Goal: Task Accomplishment & Management: Complete application form

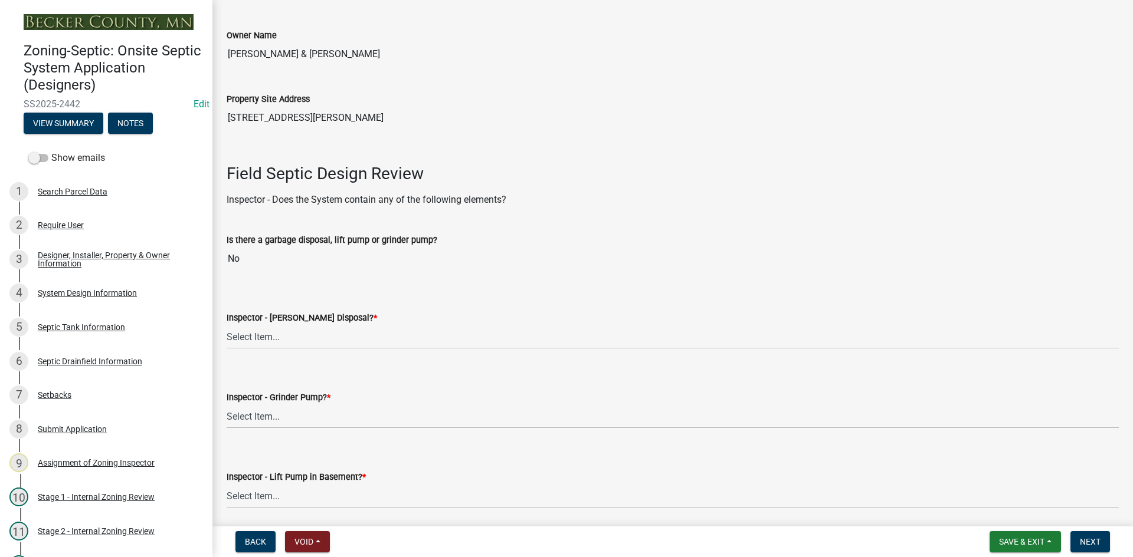
scroll to position [236, 0]
click at [274, 340] on select "Select Item... Yes No" at bounding box center [673, 336] width 892 height 24
click at [227, 324] on select "Select Item... Yes No" at bounding box center [673, 336] width 892 height 24
select select "e6f115c1-9d93-4d61-8856-1810485f2117"
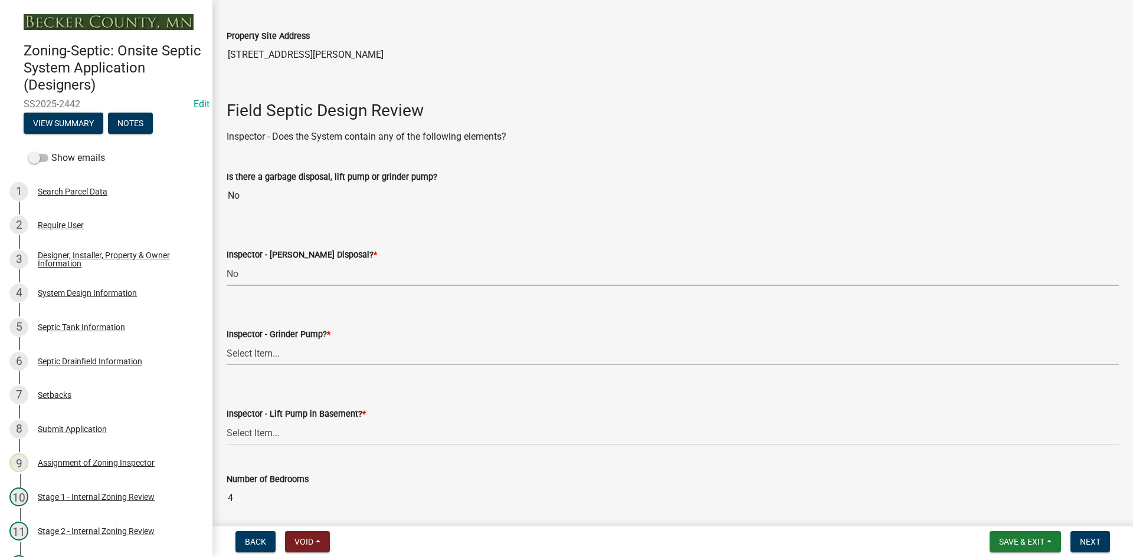
scroll to position [354, 0]
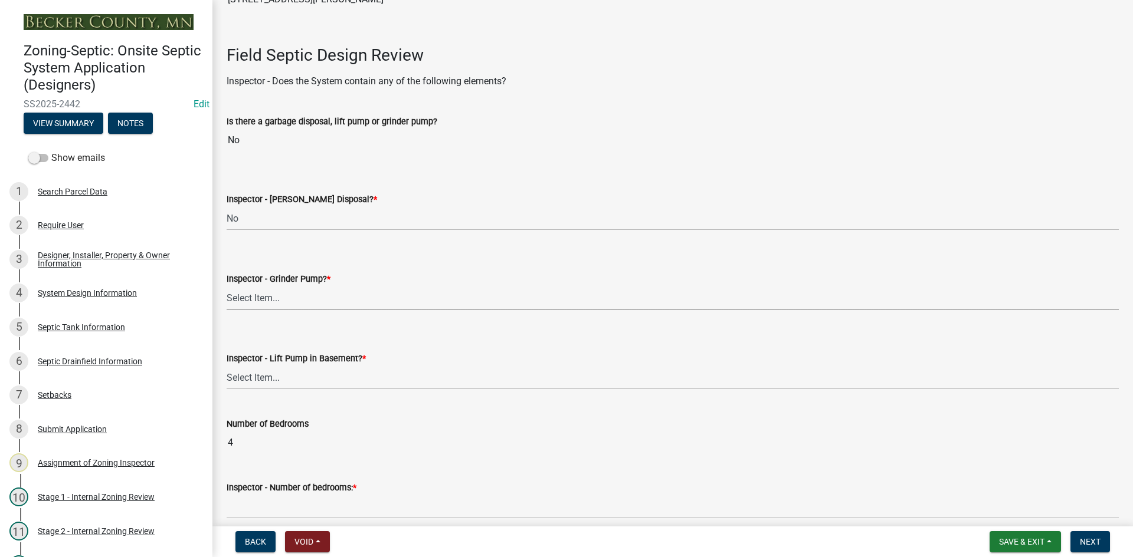
drag, startPoint x: 255, startPoint y: 297, endPoint x: 265, endPoint y: 296, distance: 10.2
click at [257, 297] on select "Select Item... Yes No" at bounding box center [673, 298] width 892 height 24
click at [227, 286] on select "Select Item... Yes No" at bounding box center [673, 298] width 892 height 24
select select "ce8adf61-51ba-42f2-bbc3-7480a098e35e"
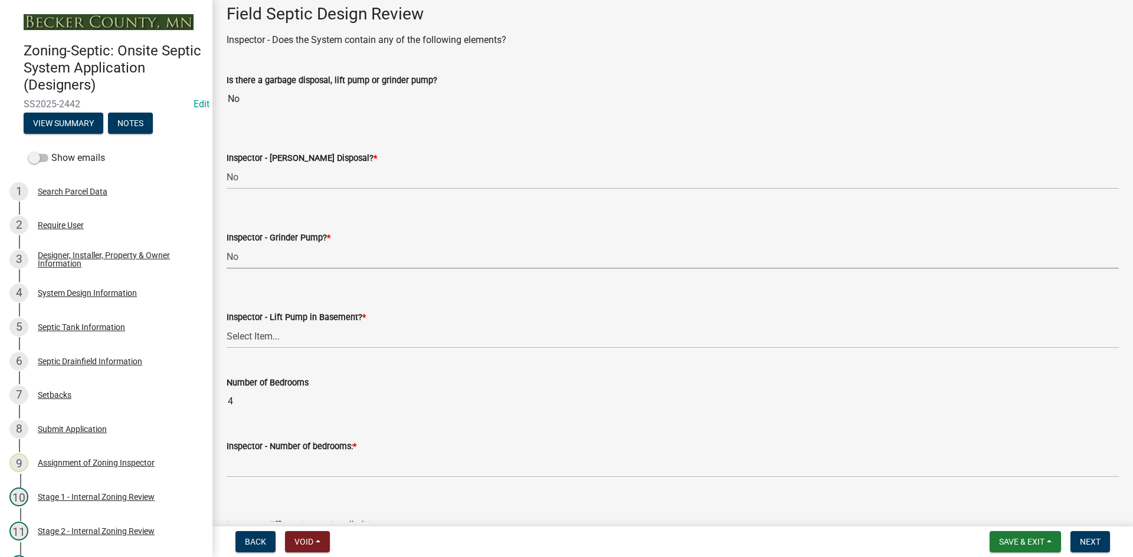
scroll to position [413, 0]
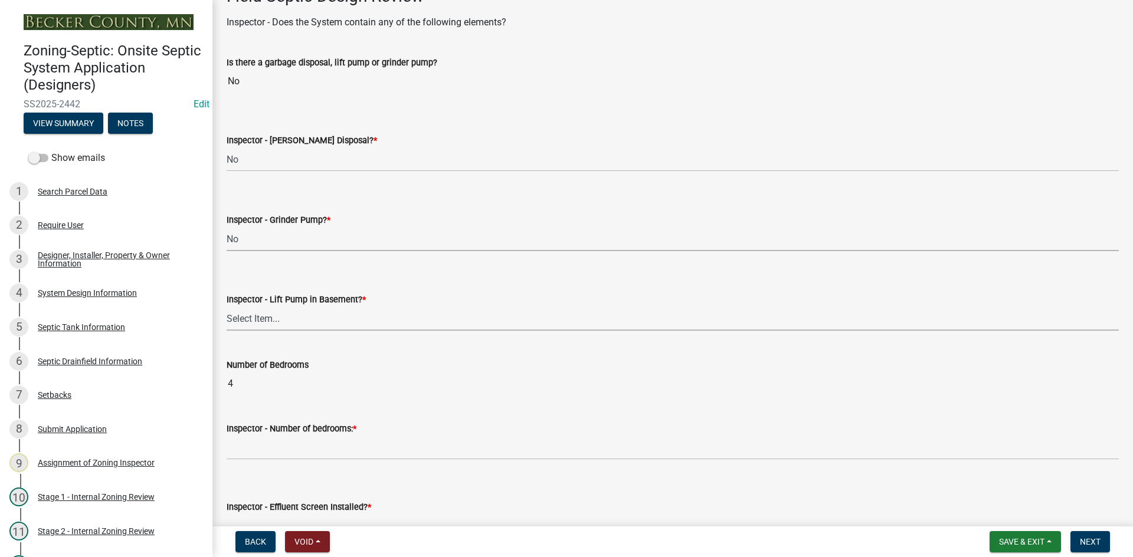
drag, startPoint x: 260, startPoint y: 322, endPoint x: 267, endPoint y: 325, distance: 8.4
click at [260, 322] on select "Select Item... Yes No" at bounding box center [673, 319] width 892 height 24
click at [227, 307] on select "Select Item... Yes No" at bounding box center [673, 319] width 892 height 24
select select "58089658-2e95-4d4d-a981-afbd087a421a"
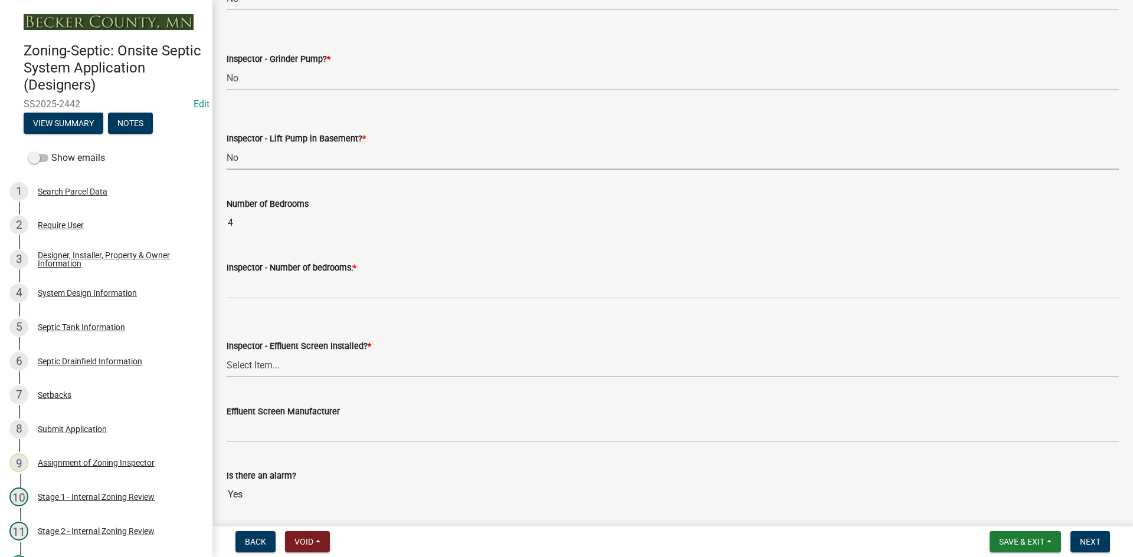
scroll to position [590, 0]
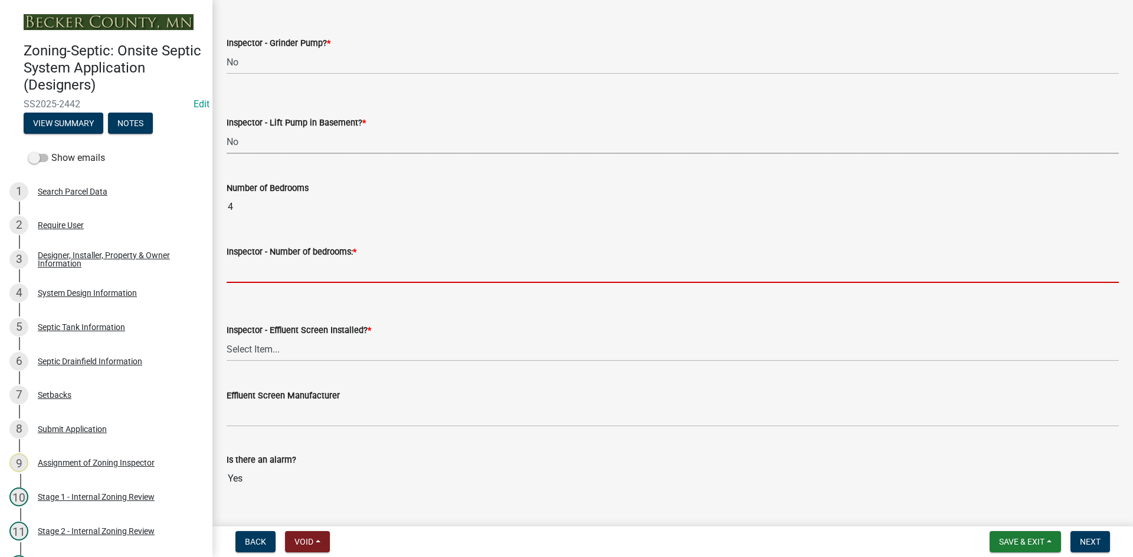
click at [273, 271] on input "Inspector - Number of bedrooms: *" at bounding box center [673, 271] width 892 height 24
type input "4"
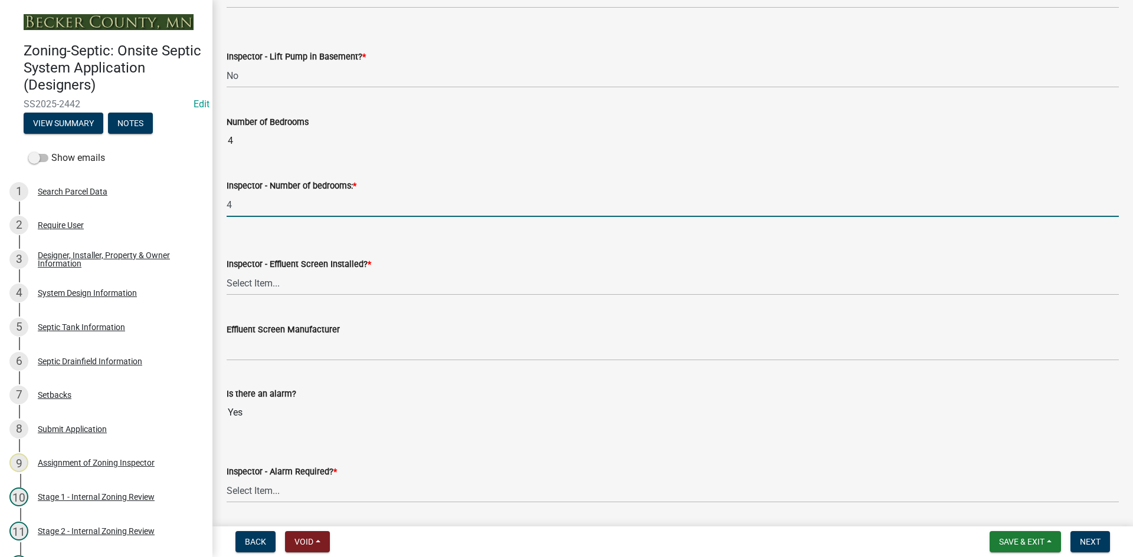
scroll to position [708, 0]
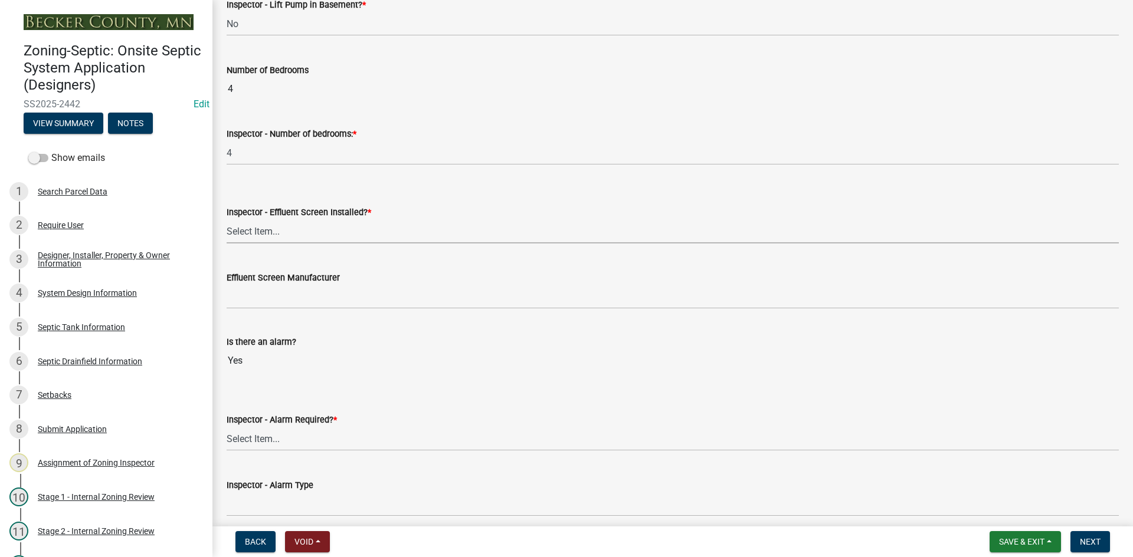
click at [275, 235] on select "Select Item... Yes No" at bounding box center [673, 231] width 892 height 24
click at [227, 219] on select "Select Item... Yes No" at bounding box center [673, 231] width 892 height 24
select select "039f9276-f093-40ee-98f9-24c1fbae5d9d"
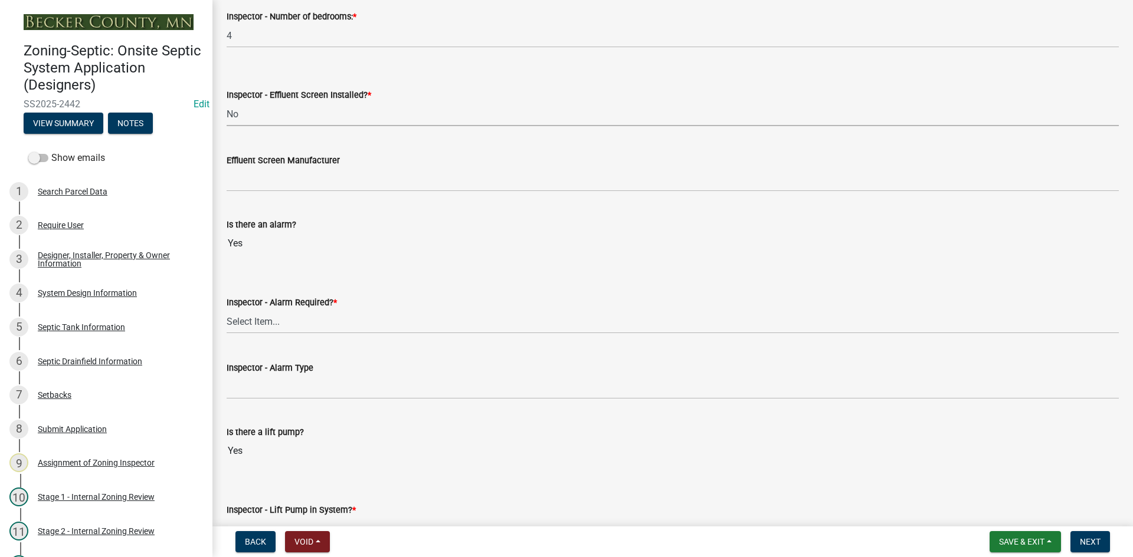
scroll to position [826, 0]
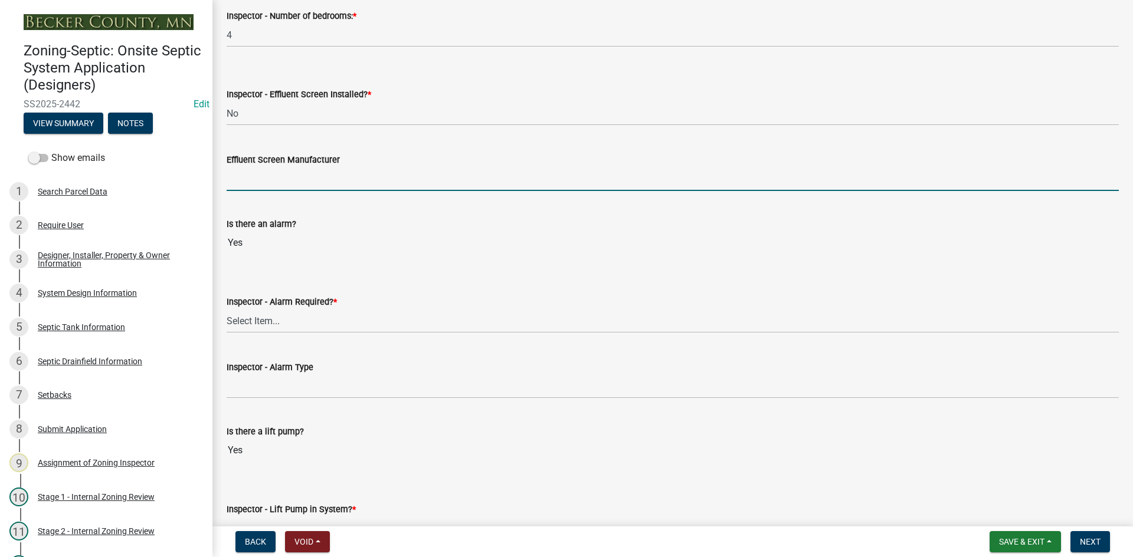
click at [271, 183] on input "Effluent Screen Manufacturer" at bounding box center [673, 179] width 892 height 24
type input "NA"
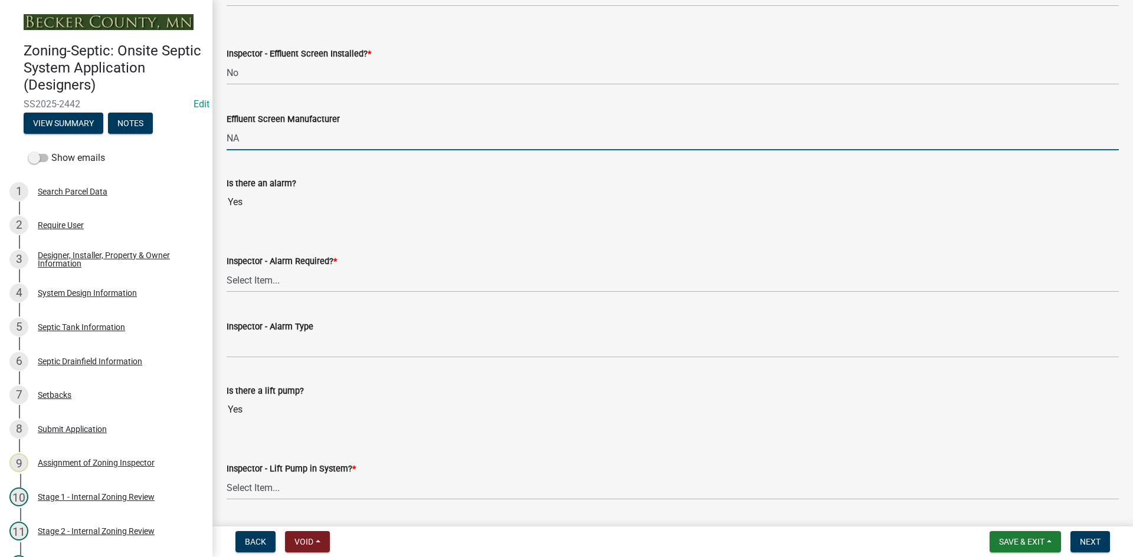
scroll to position [885, 0]
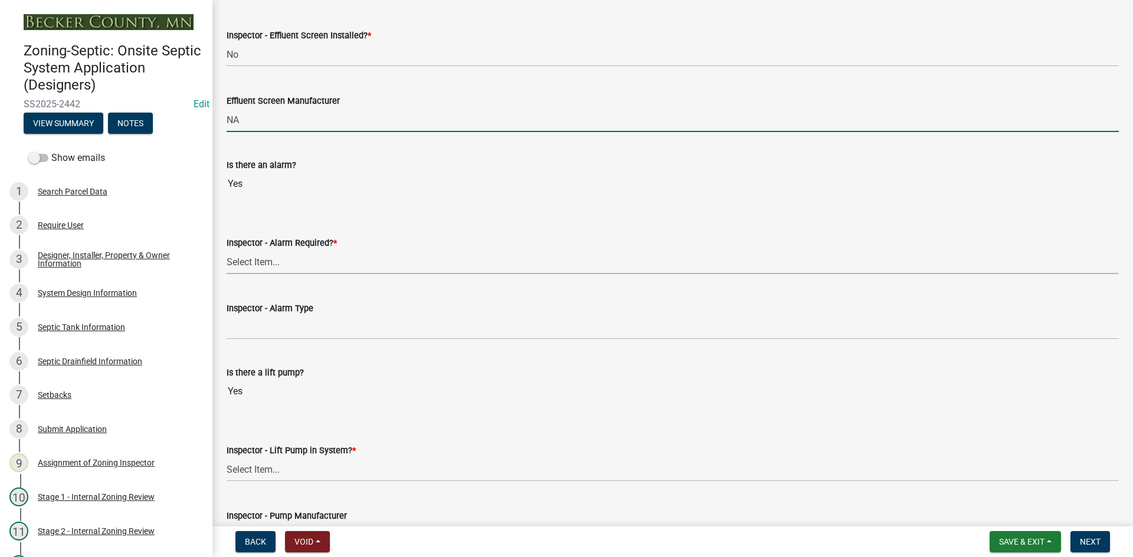
click at [247, 272] on select "Select Item... Yes No" at bounding box center [673, 262] width 892 height 24
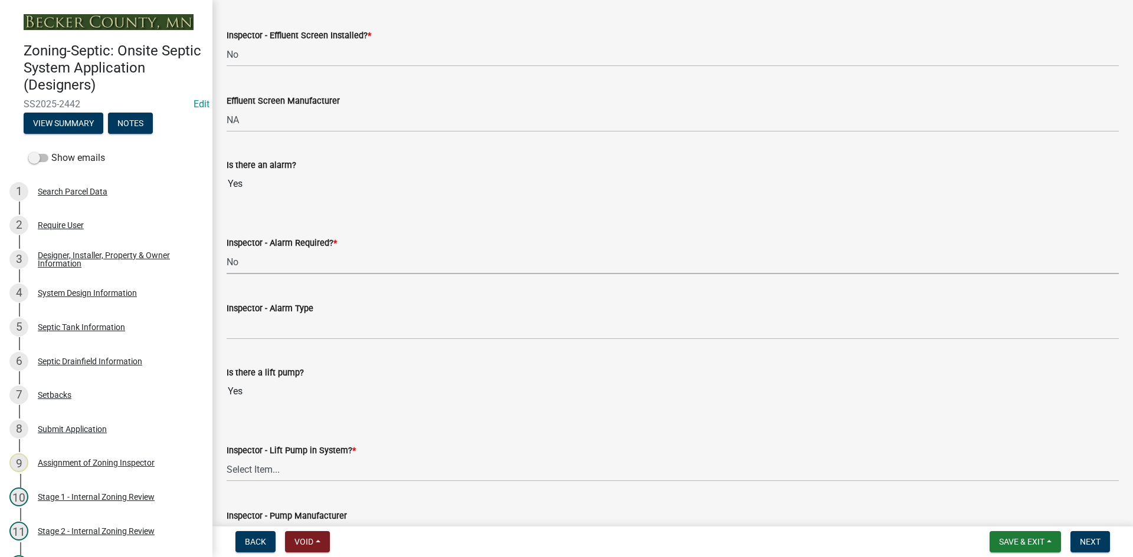
click at [227, 250] on select "Select Item... Yes No" at bounding box center [673, 262] width 892 height 24
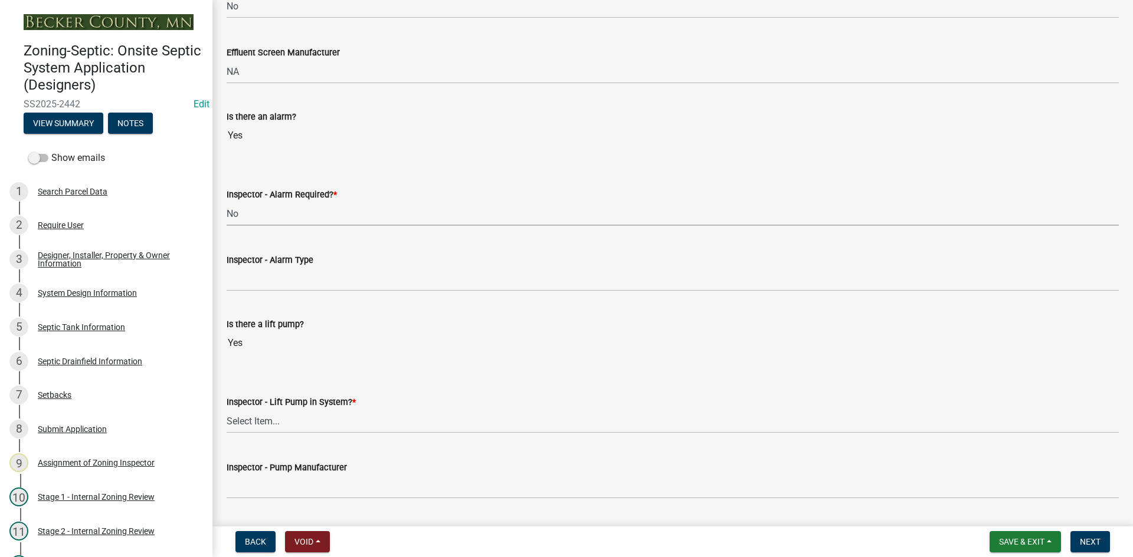
scroll to position [1003, 0]
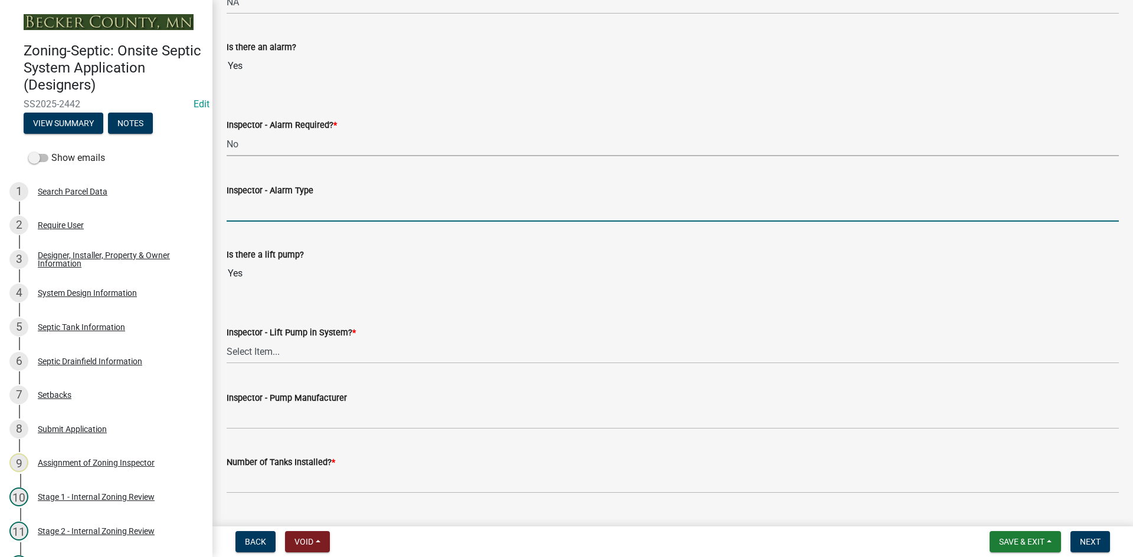
click at [271, 211] on input "Inspector - Alarm Type" at bounding box center [673, 210] width 892 height 24
click at [267, 152] on select "Select Item... Yes No" at bounding box center [673, 144] width 892 height 24
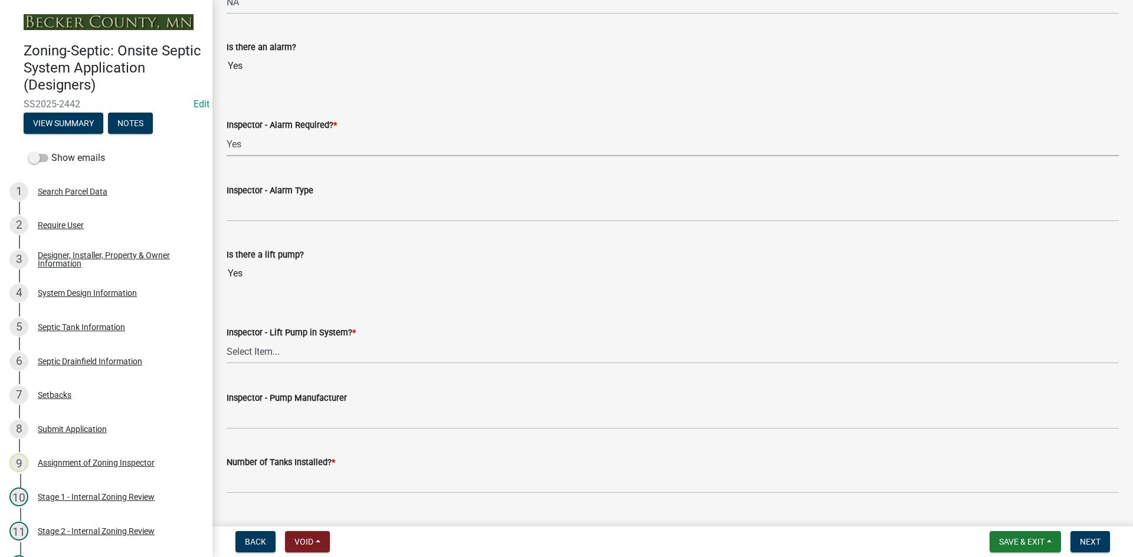
click at [227, 132] on select "Select Item... Yes No" at bounding box center [673, 144] width 892 height 24
select select "9075ff2b-2749-45ce-aee6-f4951e9a2109"
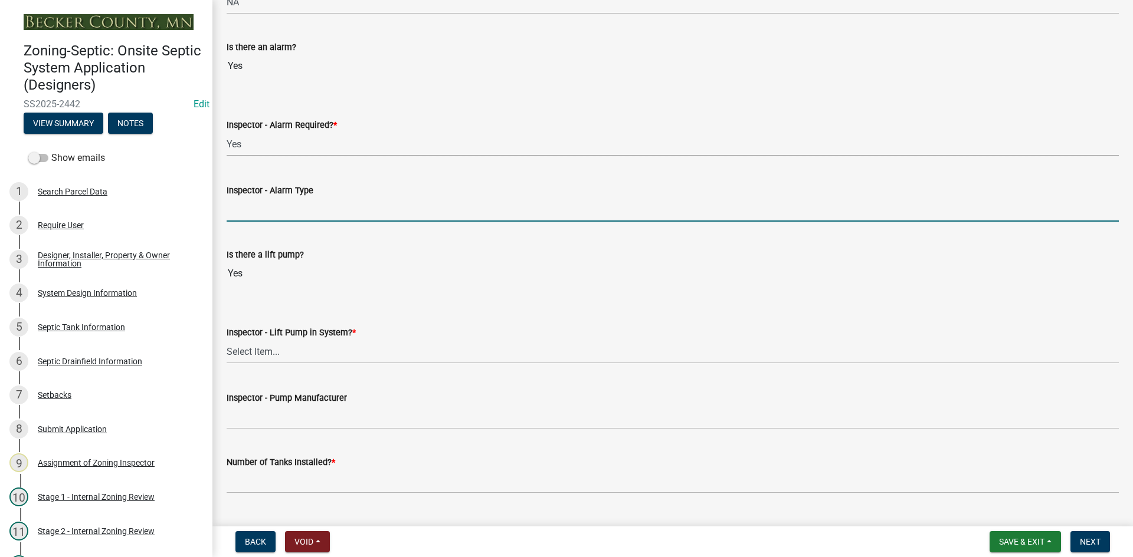
drag, startPoint x: 270, startPoint y: 206, endPoint x: 286, endPoint y: 221, distance: 20.9
click at [271, 206] on input "Inspector - Alarm Type" at bounding box center [673, 210] width 892 height 24
type input "PS PATROL"
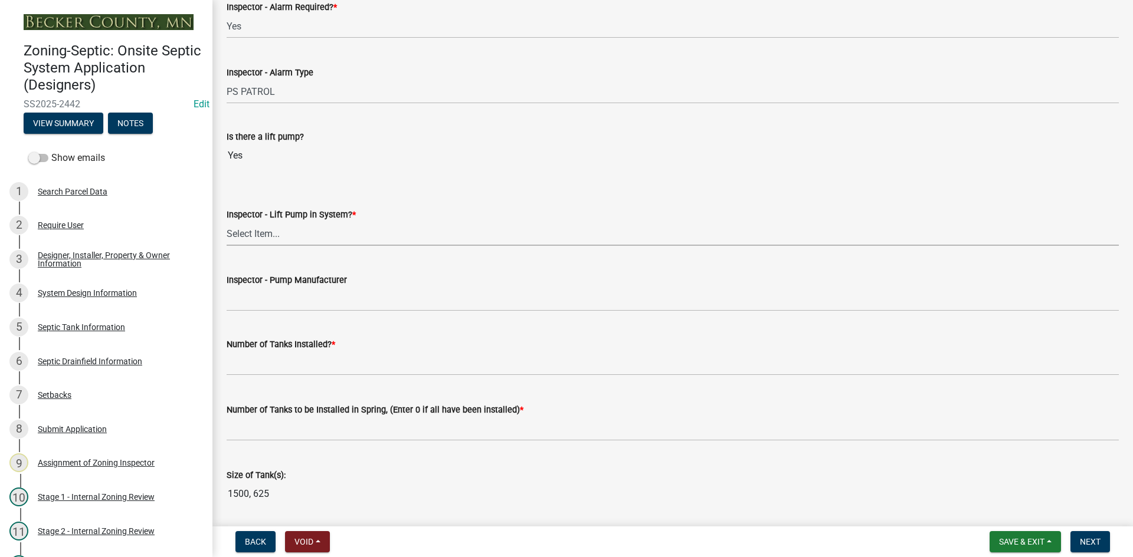
click at [273, 238] on select "Select Item... Yes No" at bounding box center [673, 234] width 892 height 24
click at [227, 222] on select "Select Item... Yes No" at bounding box center [673, 234] width 892 height 24
select select "c19a0b5c-6916-4435-8c22-bdddceeea52a"
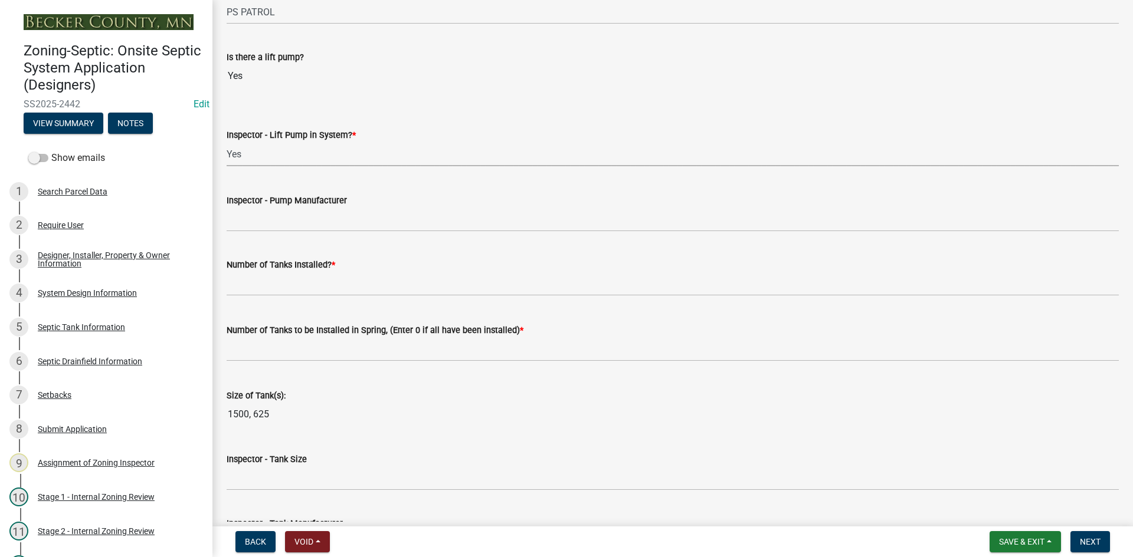
scroll to position [1180, 0]
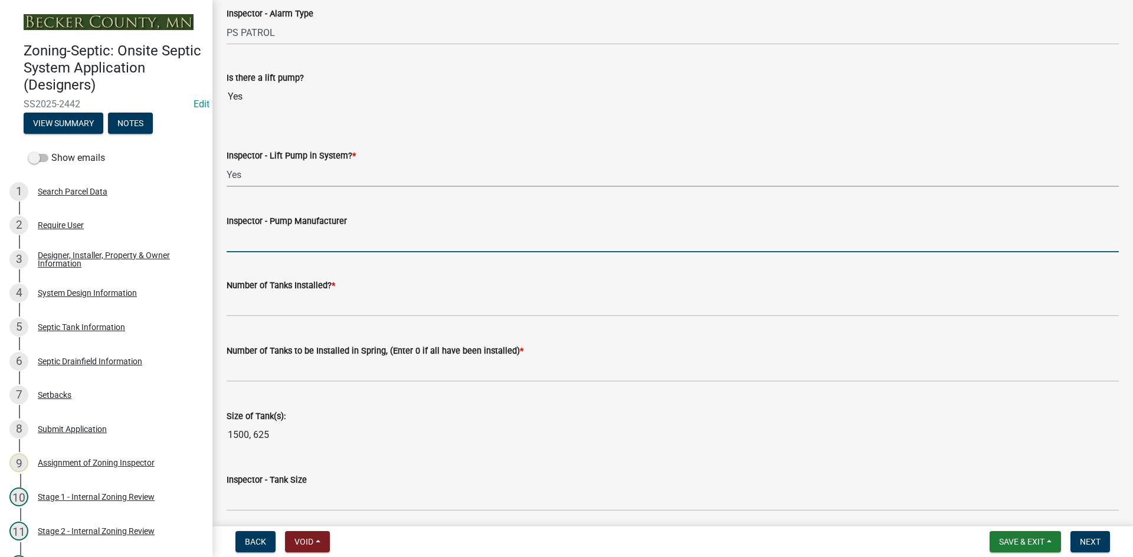
click at [300, 235] on input "Inspector - Pump Manufacturer" at bounding box center [673, 240] width 892 height 24
type input "liberty 283"
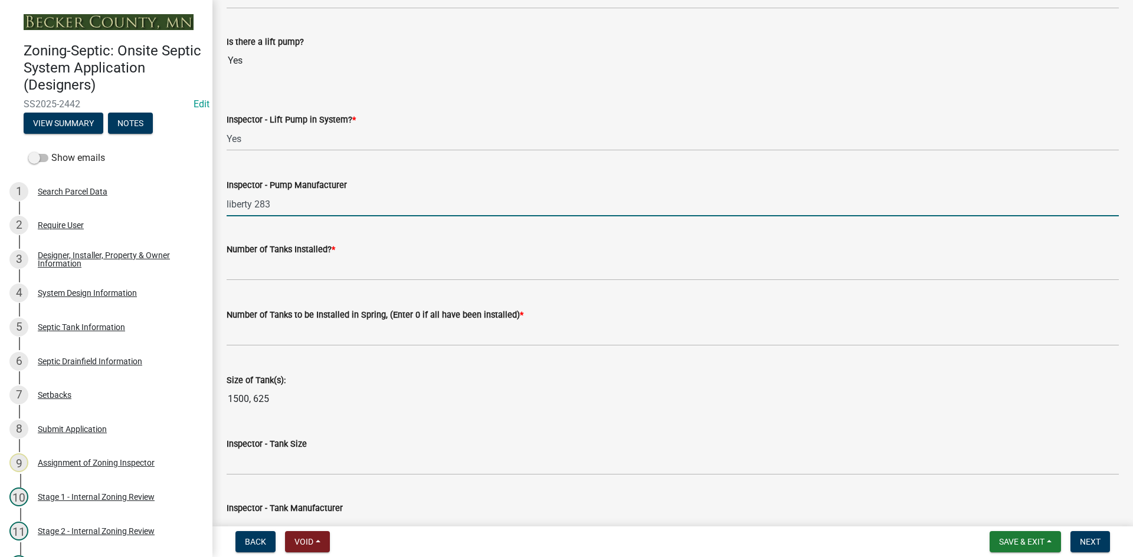
scroll to position [1298, 0]
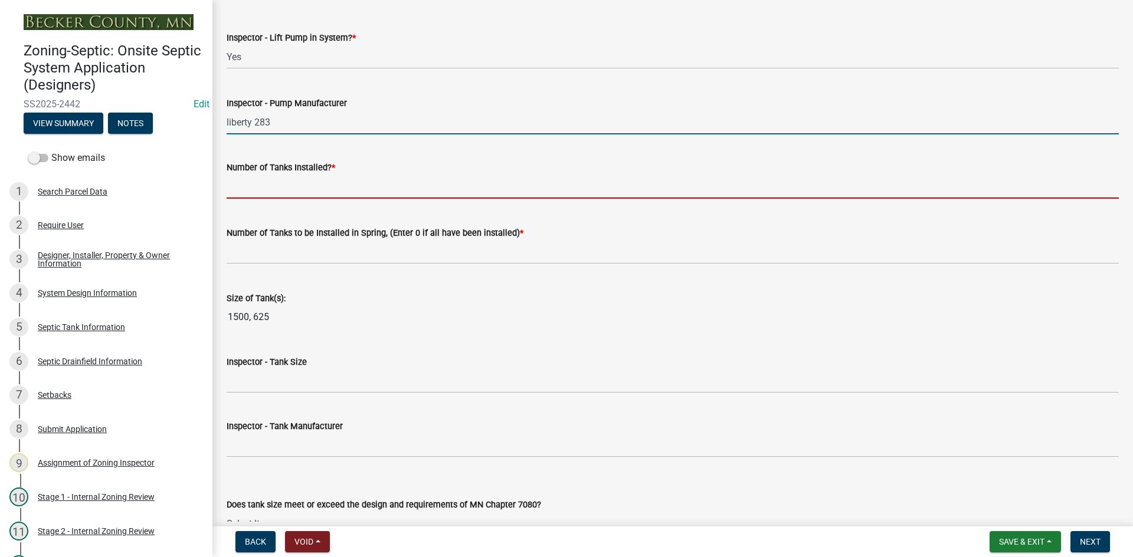
drag, startPoint x: 290, startPoint y: 197, endPoint x: 299, endPoint y: 197, distance: 8.3
click at [290, 197] on input "text" at bounding box center [673, 187] width 892 height 24
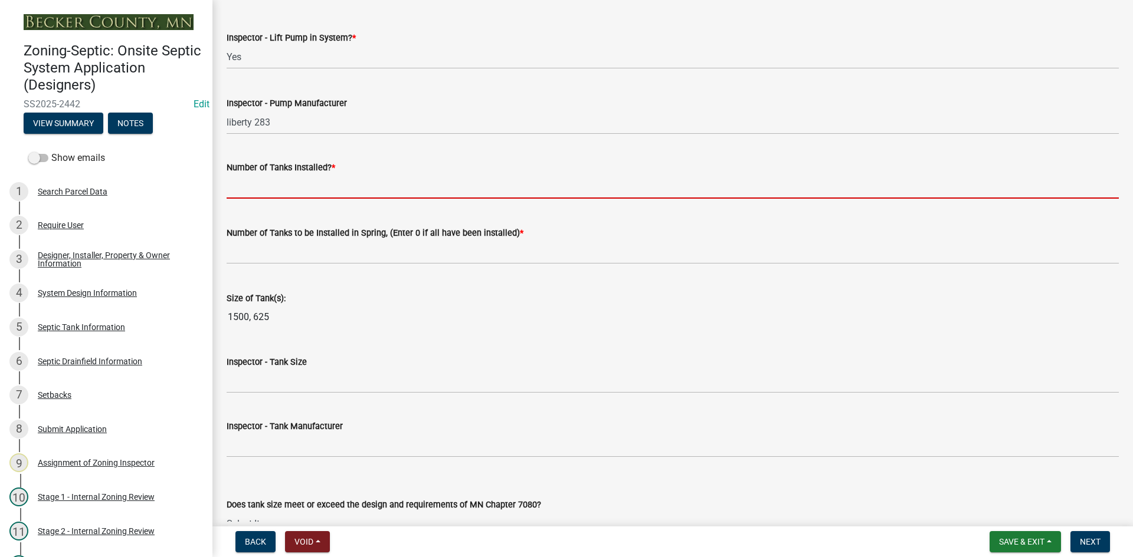
type input "2"
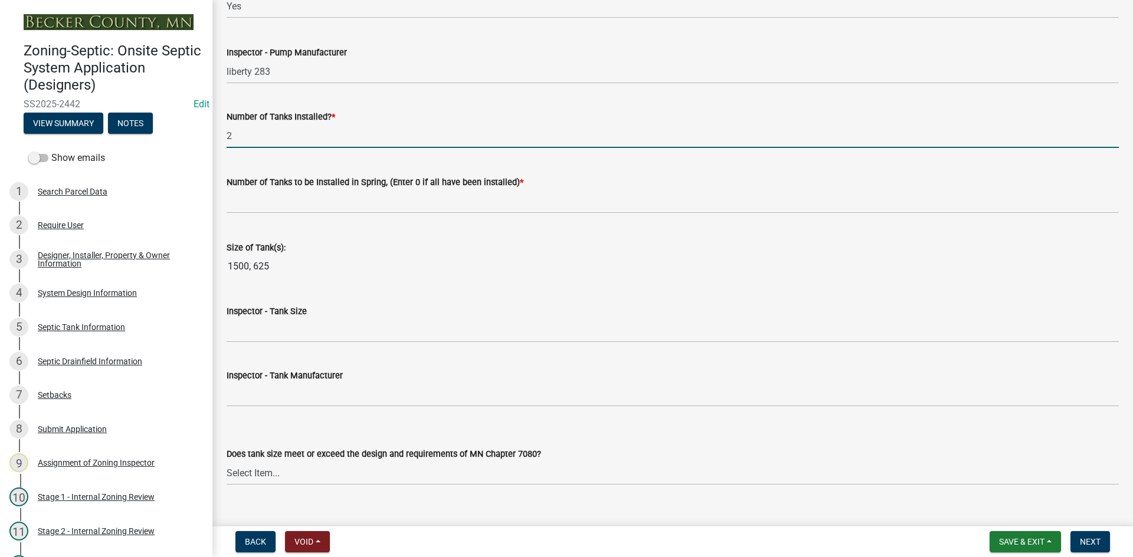
scroll to position [1475, 0]
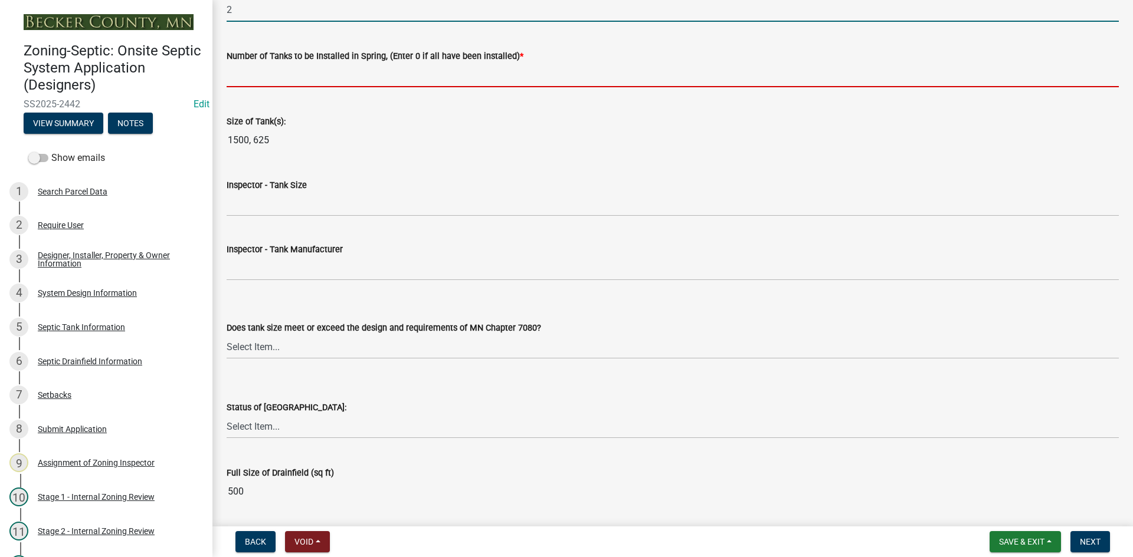
click at [265, 72] on input "text" at bounding box center [673, 75] width 892 height 24
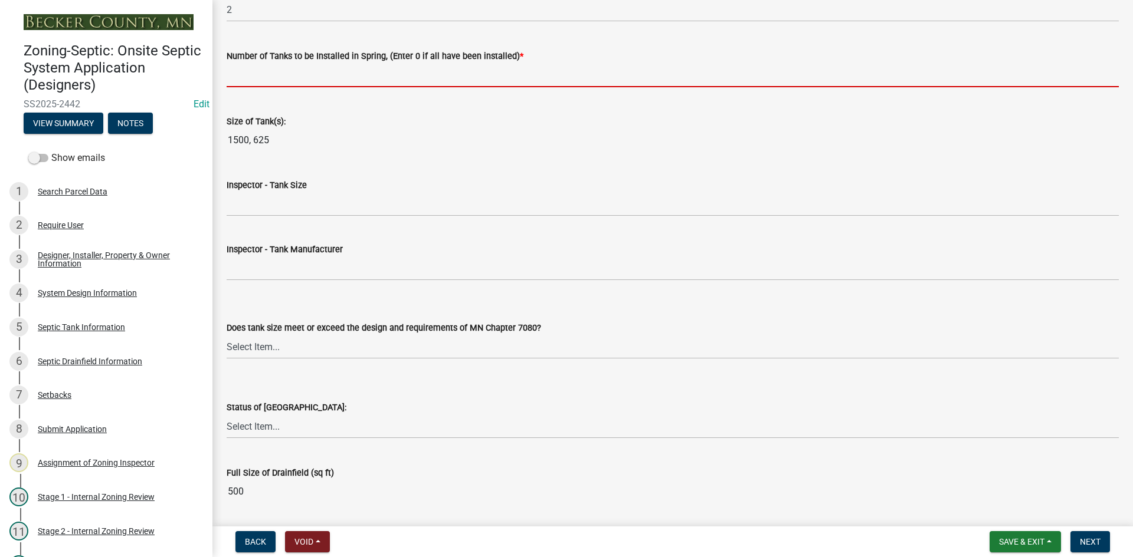
type input "0"
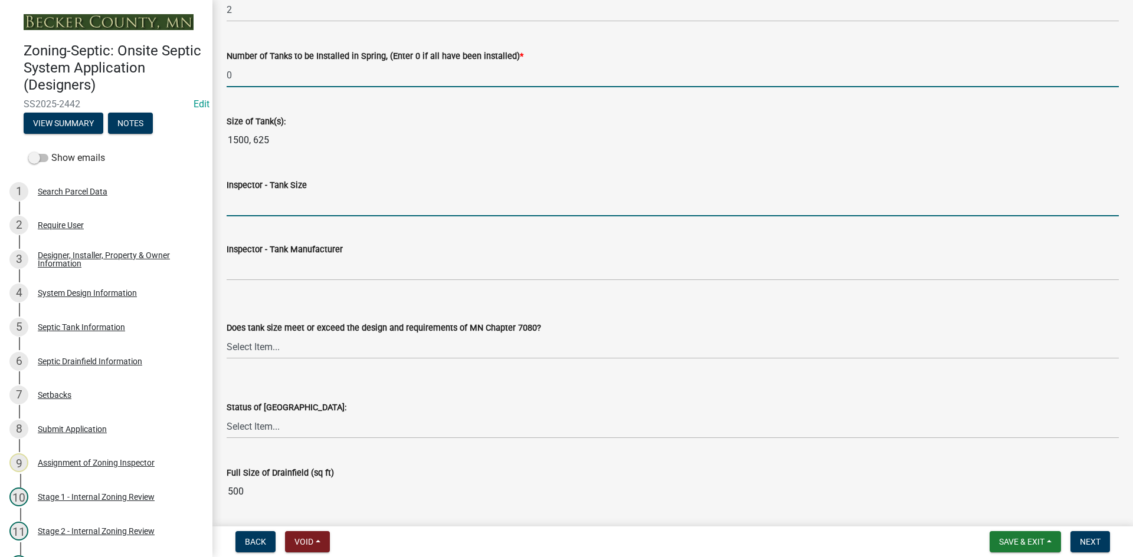
click at [269, 212] on input "Inspector - Tank Size" at bounding box center [673, 204] width 892 height 24
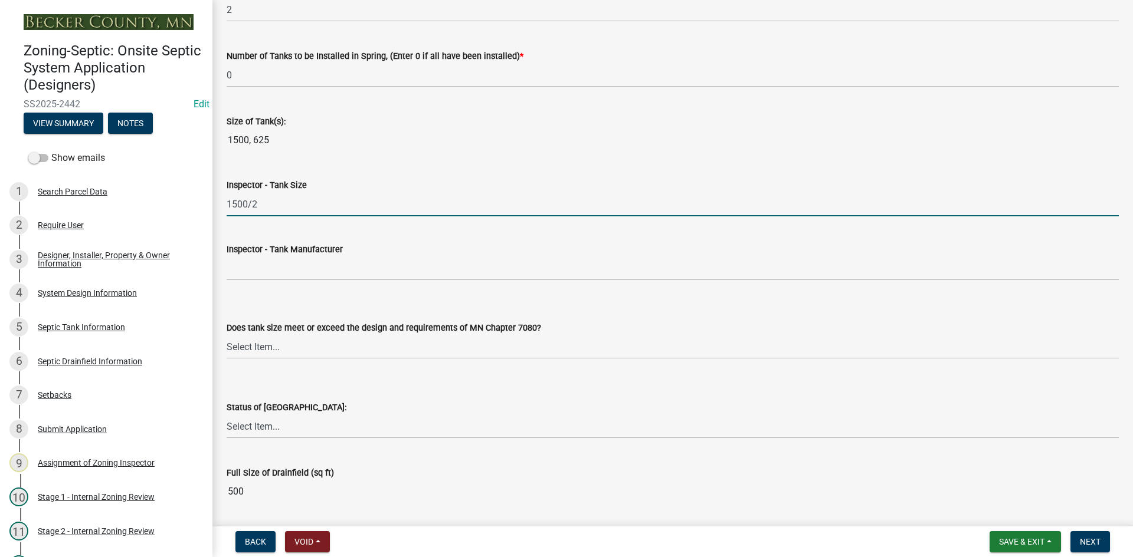
click at [287, 209] on input "1500/2" at bounding box center [673, 204] width 892 height 24
type input "1500/2-500"
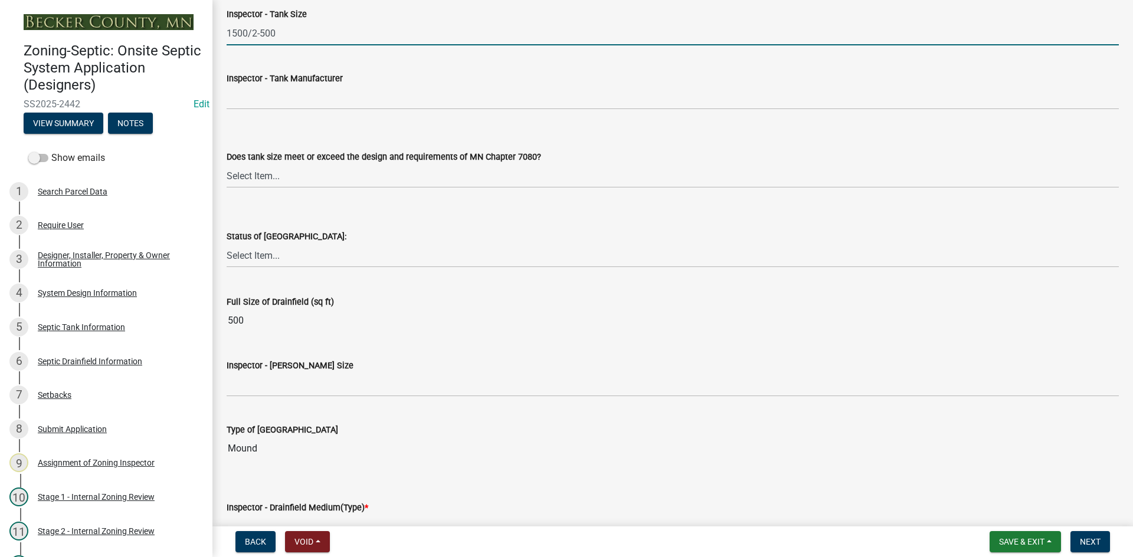
scroll to position [1652, 0]
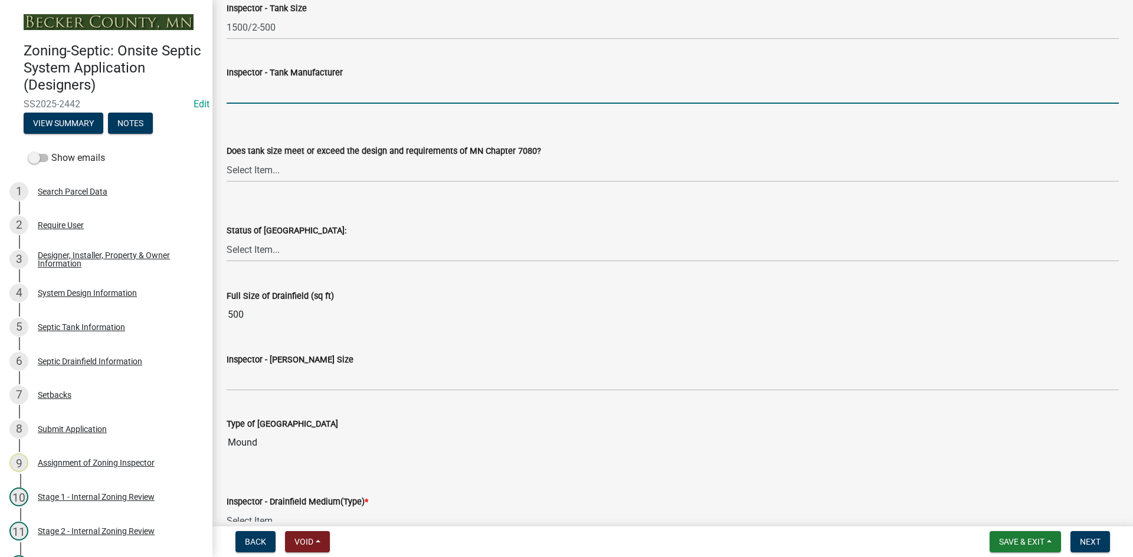
click at [255, 92] on input "Inspector - Tank Manufacturer" at bounding box center [673, 92] width 892 height 24
type input "infiltrator"
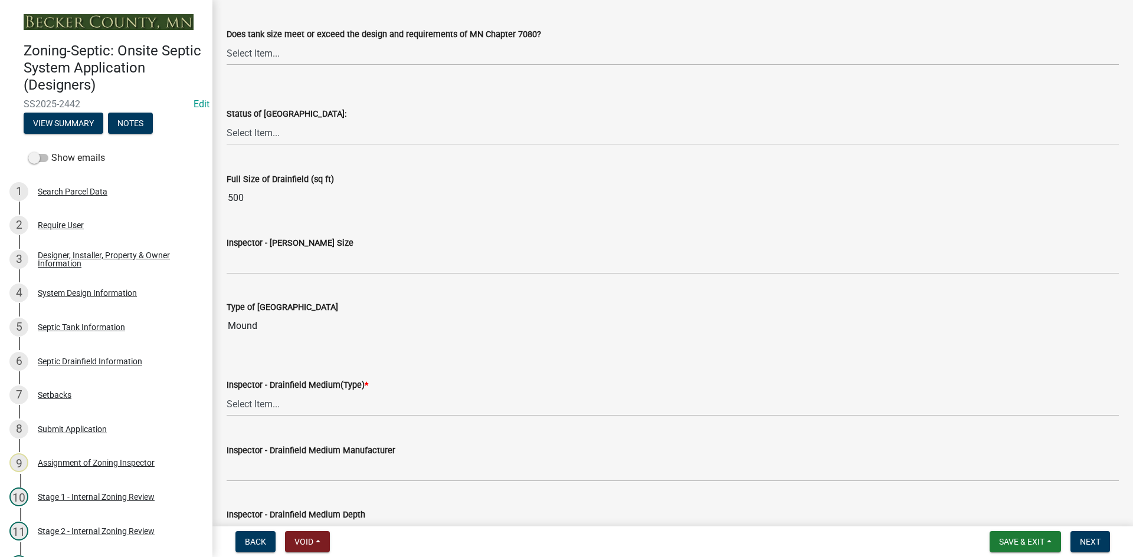
scroll to position [1770, 0]
click at [260, 52] on select "Select Item... Yes No Existing" at bounding box center [673, 52] width 892 height 24
click at [227, 40] on select "Select Item... Yes No Existing" at bounding box center [673, 52] width 892 height 24
select select "f7794d6a-556a-43dc-97be-878f47e346d8"
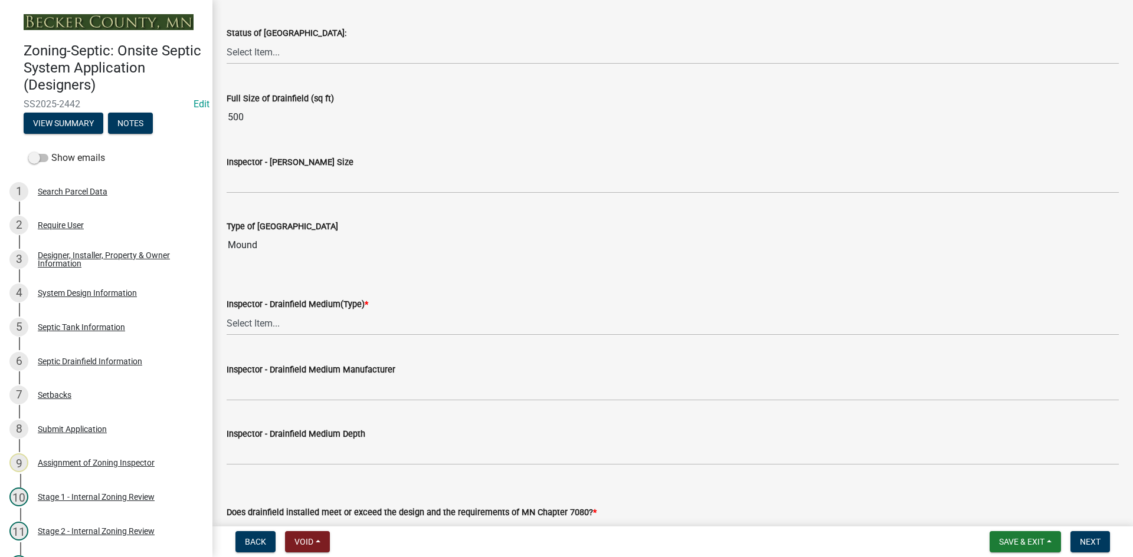
scroll to position [1829, 0]
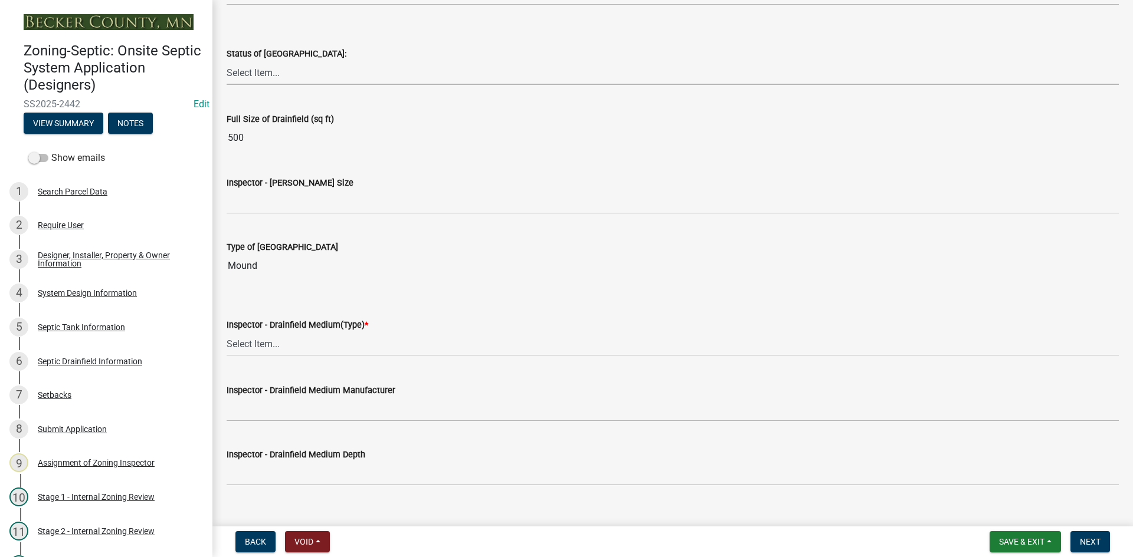
click at [266, 85] on select "Select Item... No Drainfield Drainfield Installed Drainfield to Be Installed in…" at bounding box center [673, 73] width 892 height 24
click at [227, 61] on select "Select Item... No Drainfield Drainfield Installed Drainfield to Be Installed in…" at bounding box center [673, 73] width 892 height 24
select select "9376207c-987b-4580-9786-4fe9435ab5e6"
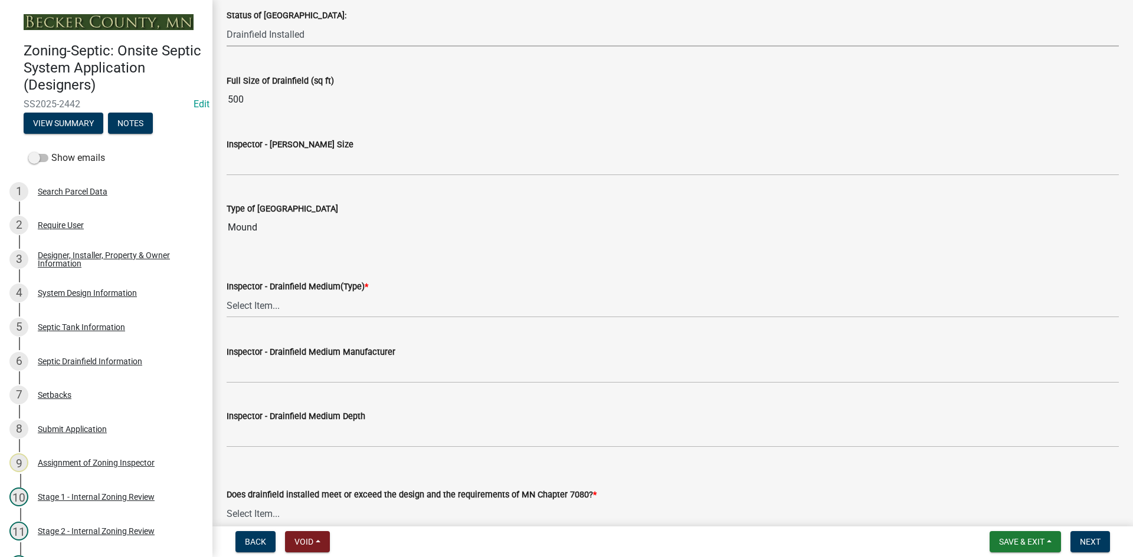
scroll to position [1888, 0]
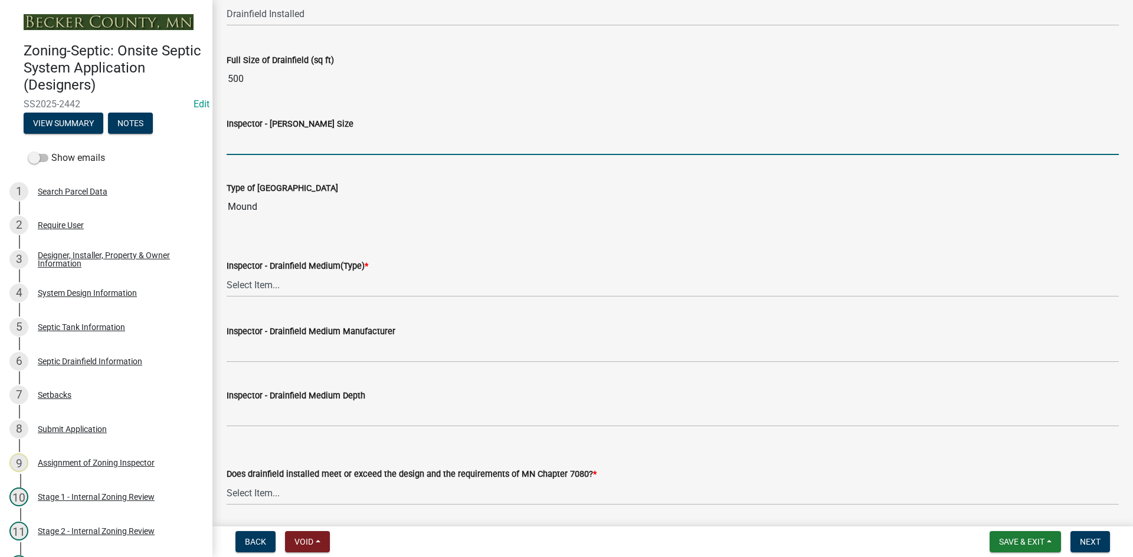
click at [286, 145] on input "Inspector - Drainfield Size" at bounding box center [673, 143] width 892 height 24
type input "10X50 ROCK BED"
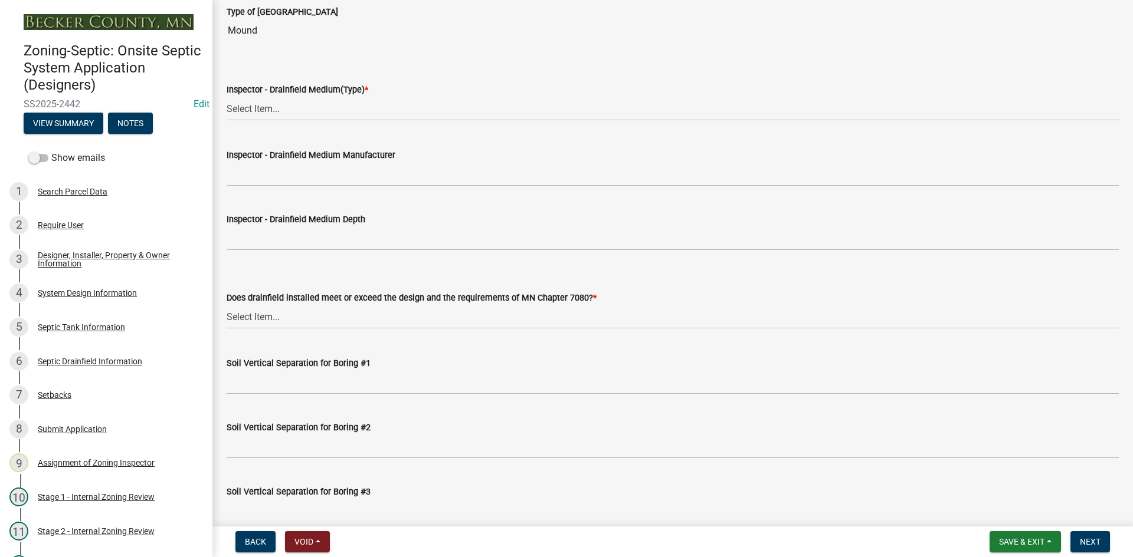
scroll to position [2065, 0]
click at [275, 117] on select "Select Item... Chamber Trench Rock Trench Gravelless Mound Pressure Bed Seepage…" at bounding box center [673, 108] width 892 height 24
click at [227, 96] on select "Select Item... Chamber Trench Rock Trench Gravelless Mound Pressure Bed Seepage…" at bounding box center [673, 108] width 892 height 24
select select "d0fc35b5-23a5-4a64-97d6-4937a1f9afff"
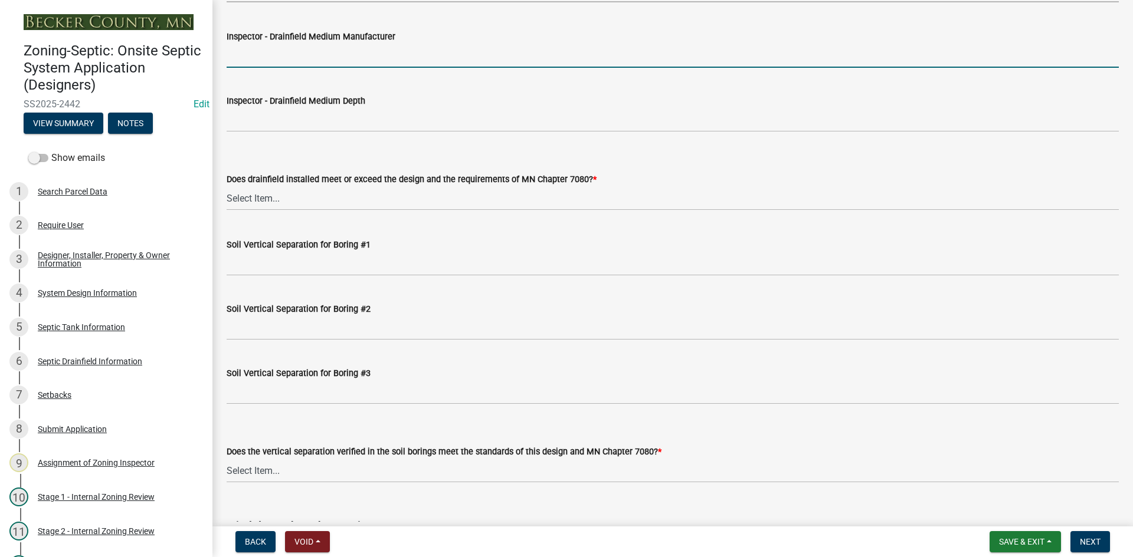
click at [266, 55] on input "Inspector - Drainfield Medium Manufacturer" at bounding box center [673, 56] width 892 height 24
type input "rock"
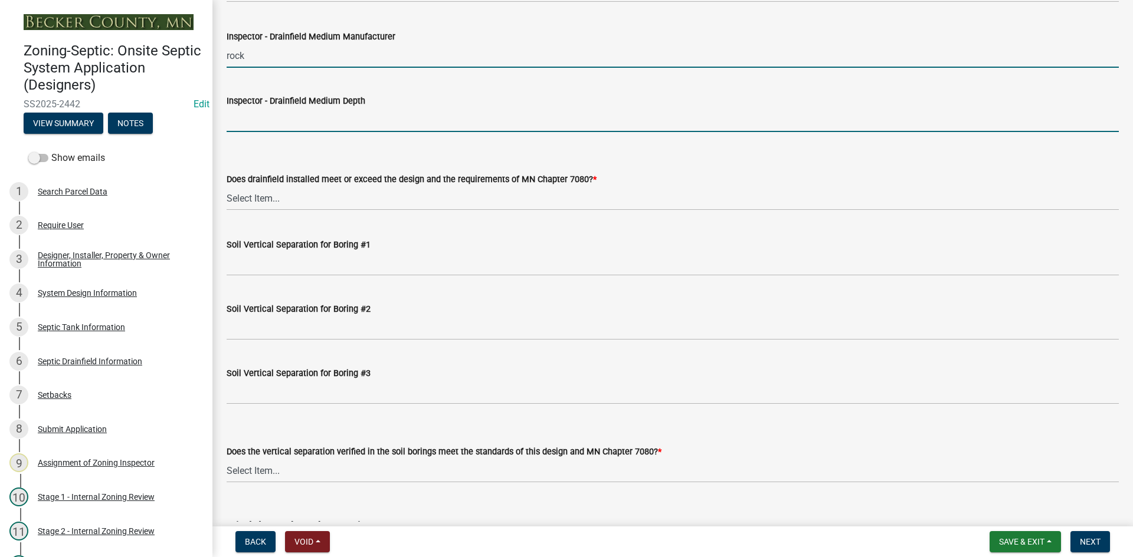
click at [282, 125] on input "Inspector - Drainfield Medium Depth" at bounding box center [673, 120] width 892 height 24
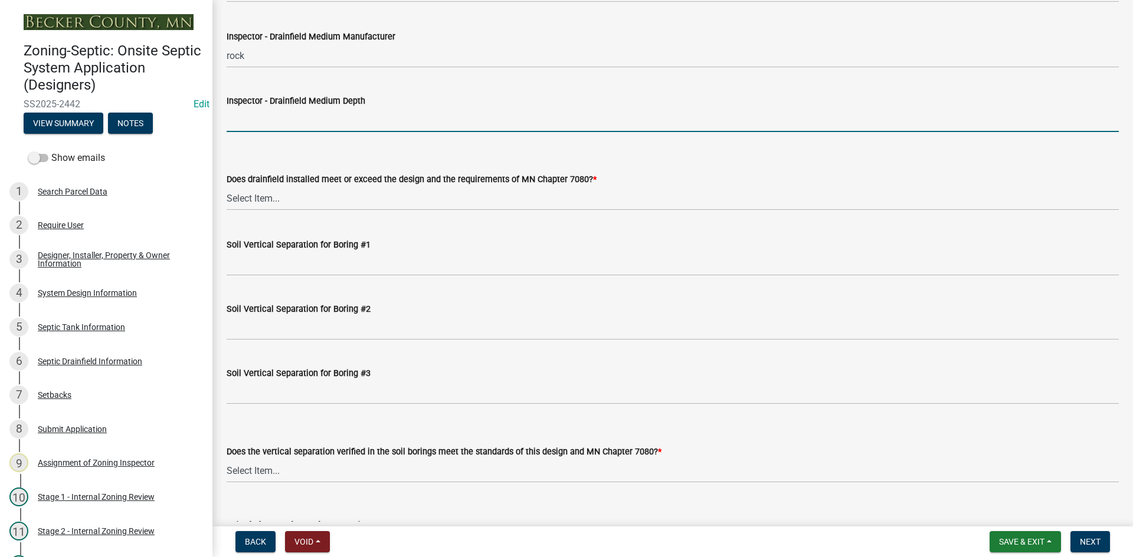
click at [247, 123] on input "Inspector - Drainfield Medium Depth" at bounding box center [673, 120] width 892 height 24
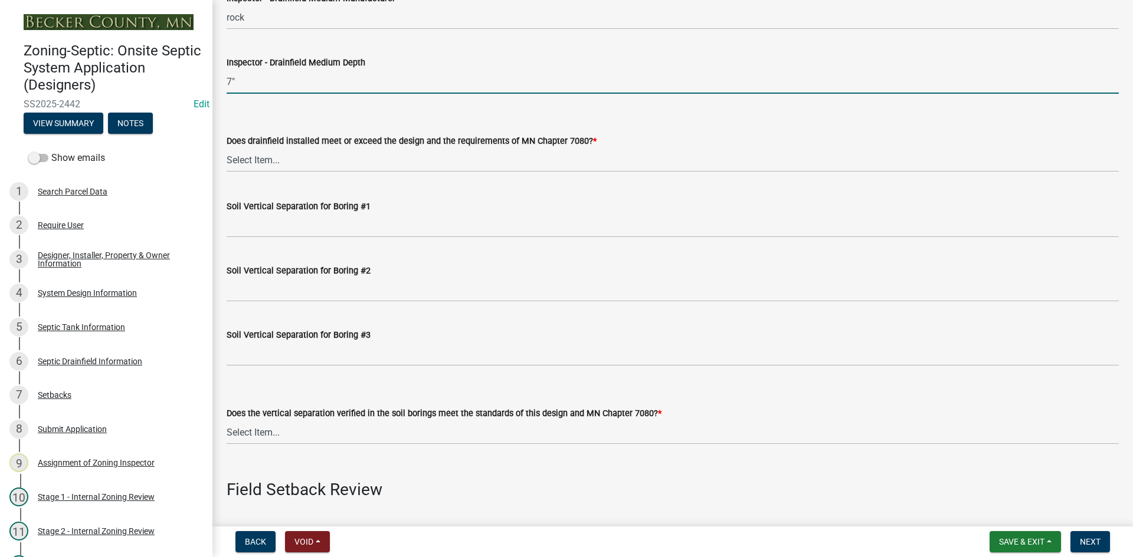
scroll to position [2360, 0]
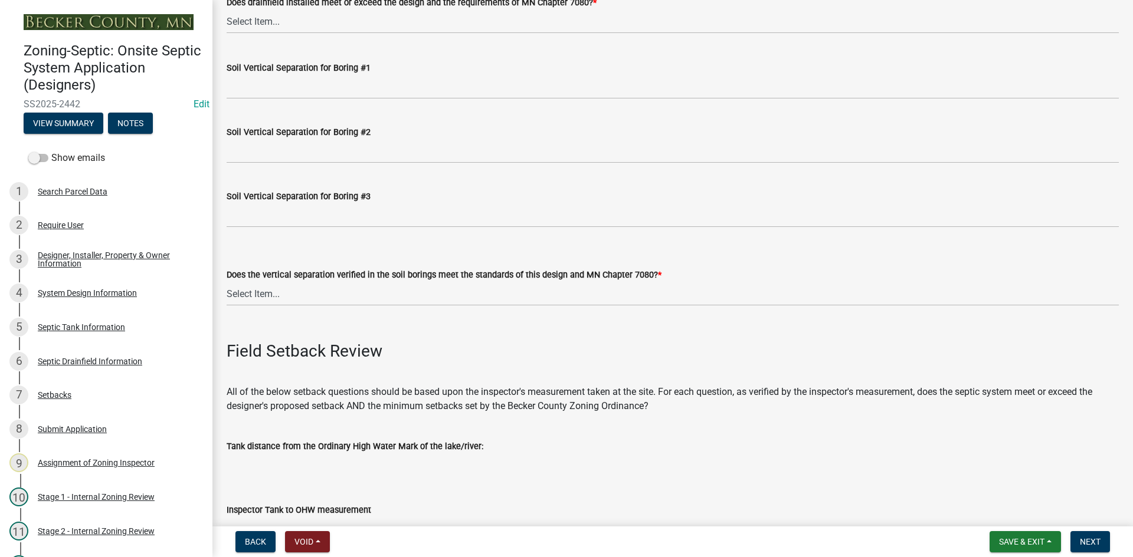
type input "7""
click at [268, 21] on select "Select Item... Yes No" at bounding box center [673, 21] width 892 height 24
click at [227, 9] on select "Select Item... Yes No" at bounding box center [673, 21] width 892 height 24
select select "53e8394b-4ec8-472b-acba-27f64a4dcc6d"
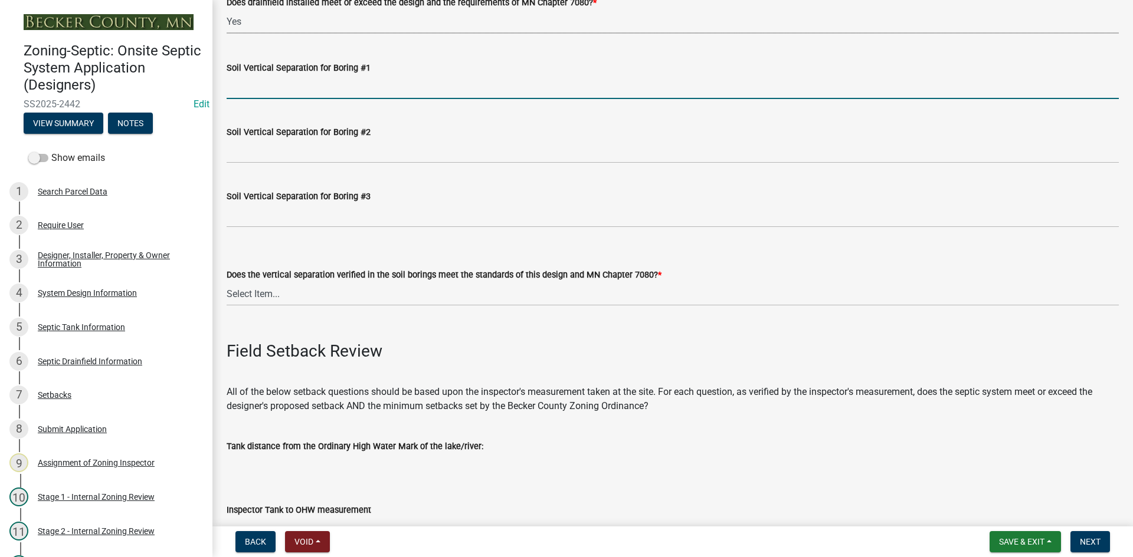
drag, startPoint x: 260, startPoint y: 90, endPoint x: 275, endPoint y: 95, distance: 16.8
click at [261, 88] on input "Soil Vertical Separation for Boring #1" at bounding box center [673, 87] width 892 height 24
type input "SEE ATTACHED"
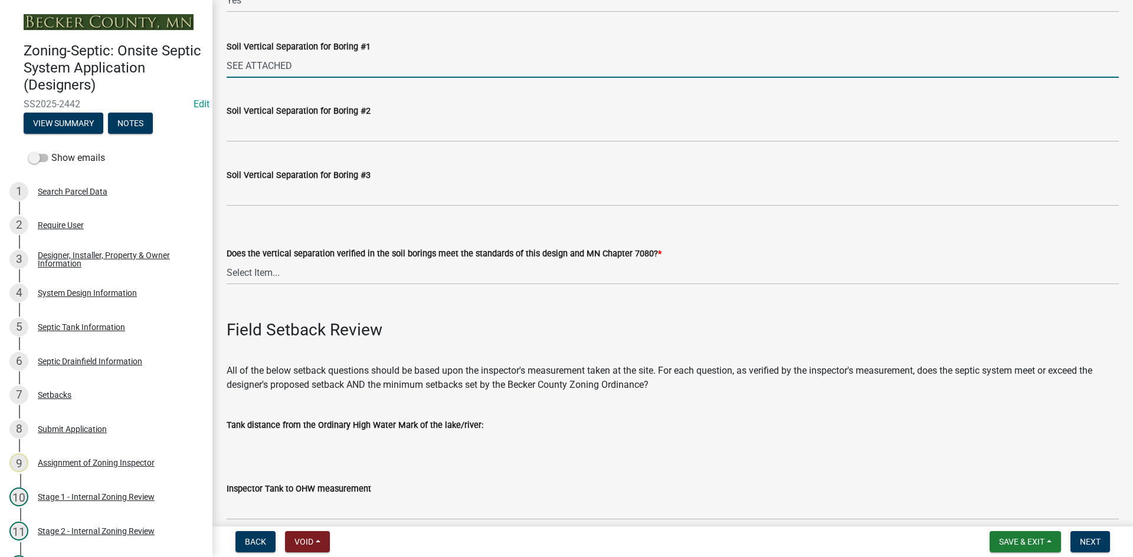
scroll to position [2419, 0]
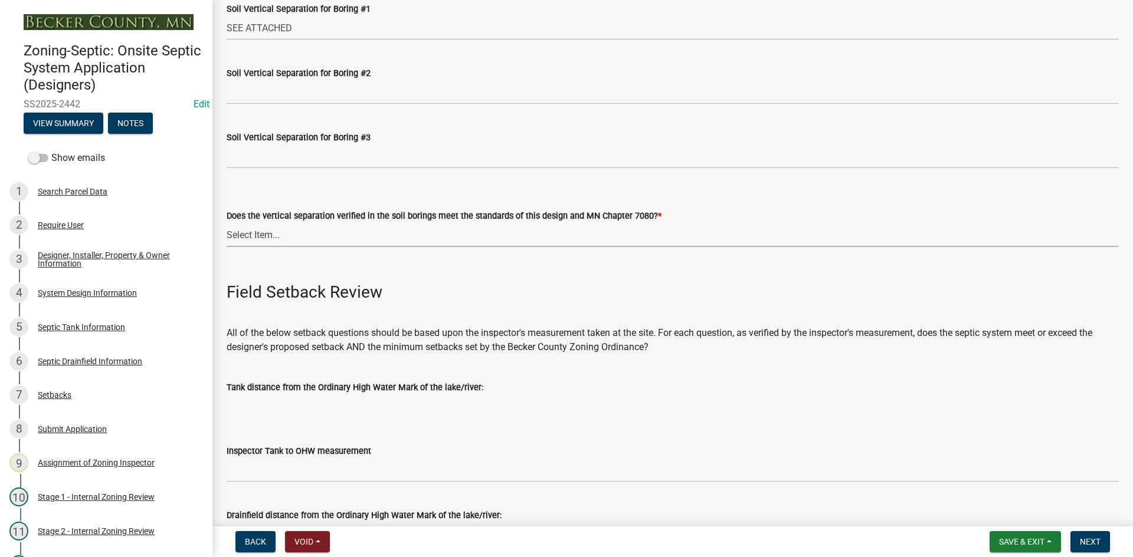
drag, startPoint x: 258, startPoint y: 234, endPoint x: 267, endPoint y: 232, distance: 8.4
click at [261, 232] on select "Select Item... Yes No" at bounding box center [673, 235] width 892 height 24
click at [227, 223] on select "Select Item... Yes No" at bounding box center [673, 235] width 892 height 24
select select "eedfbf44-dce3-4c21-89bd-6d851115dab7"
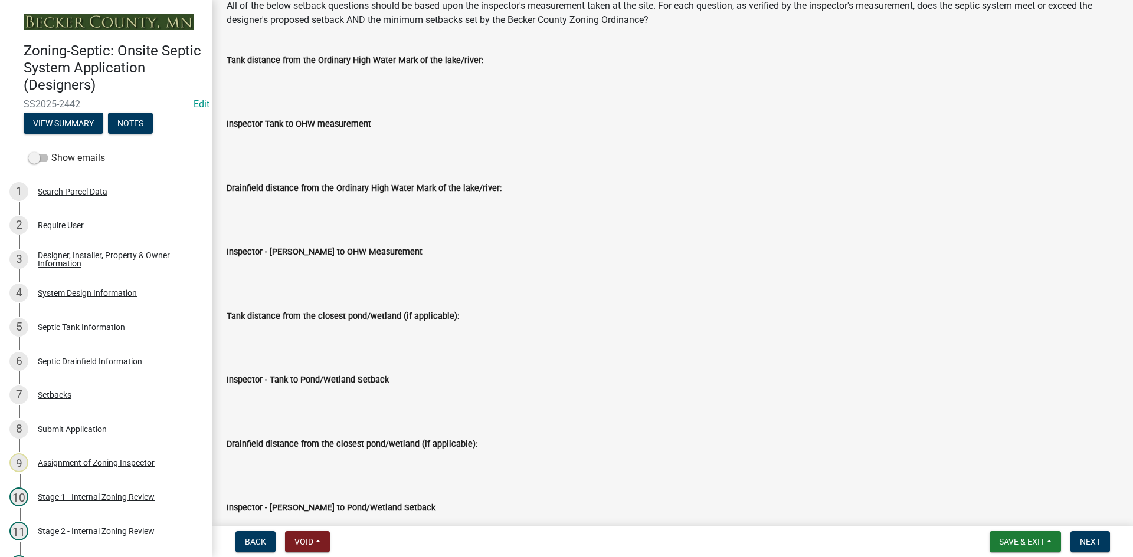
scroll to position [2773, 0]
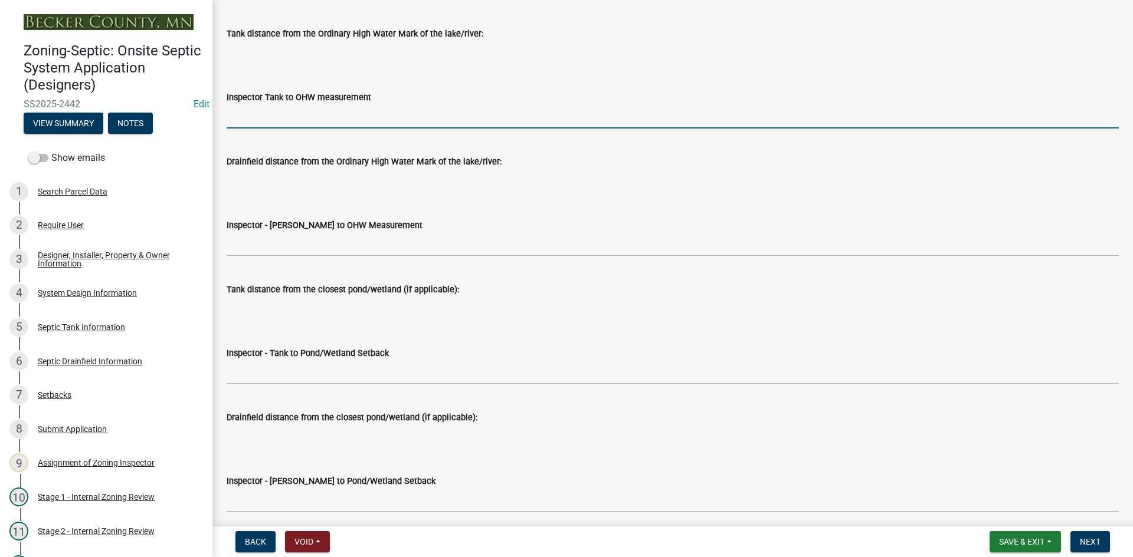
click at [254, 117] on input "Inspector Tank to OHW measurement" at bounding box center [673, 116] width 892 height 24
type input "NA"
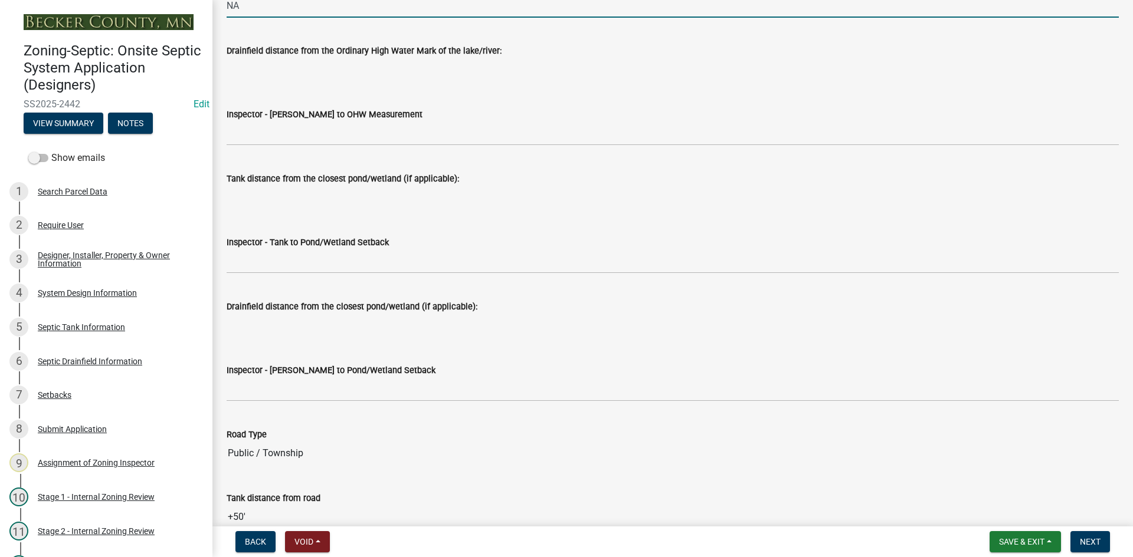
scroll to position [2891, 0]
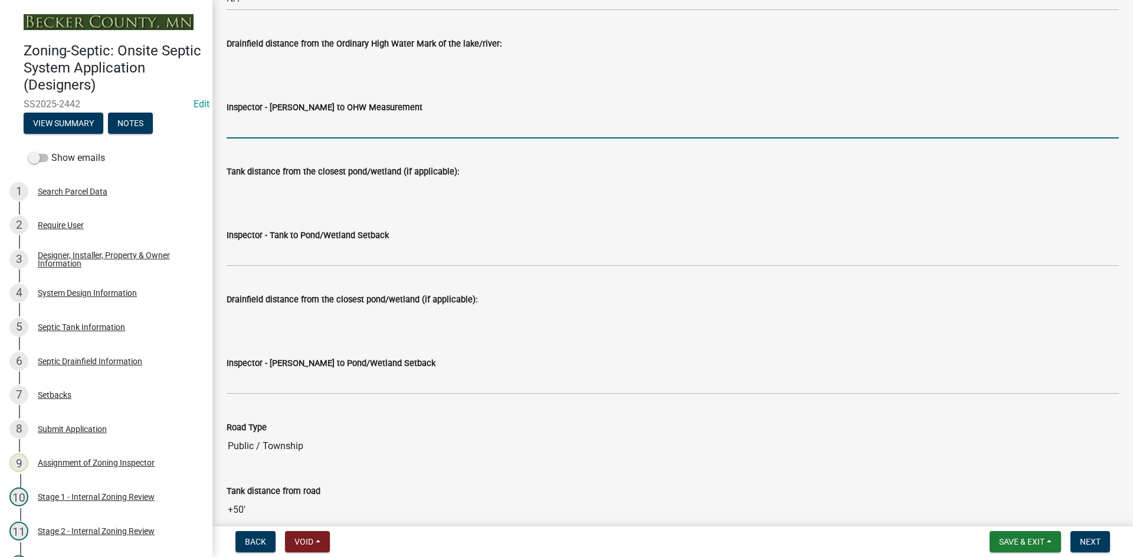
click at [251, 119] on input "Inspector - Drainfield to OHW Measurement" at bounding box center [673, 126] width 892 height 24
type input "NA"
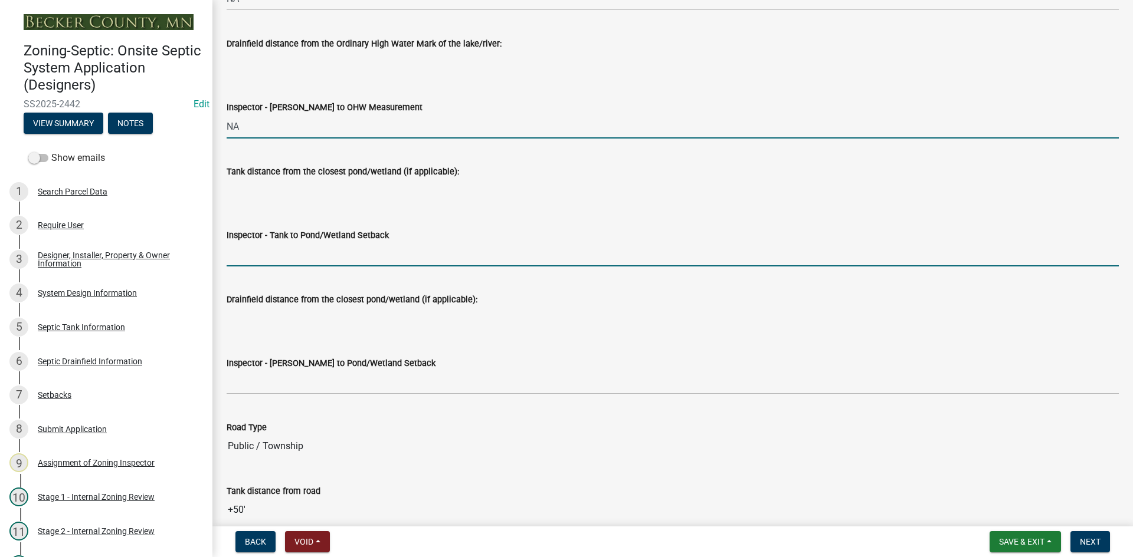
click at [296, 257] on input "Inspector - Tank to Pond/Wetland Setback" at bounding box center [673, 254] width 892 height 24
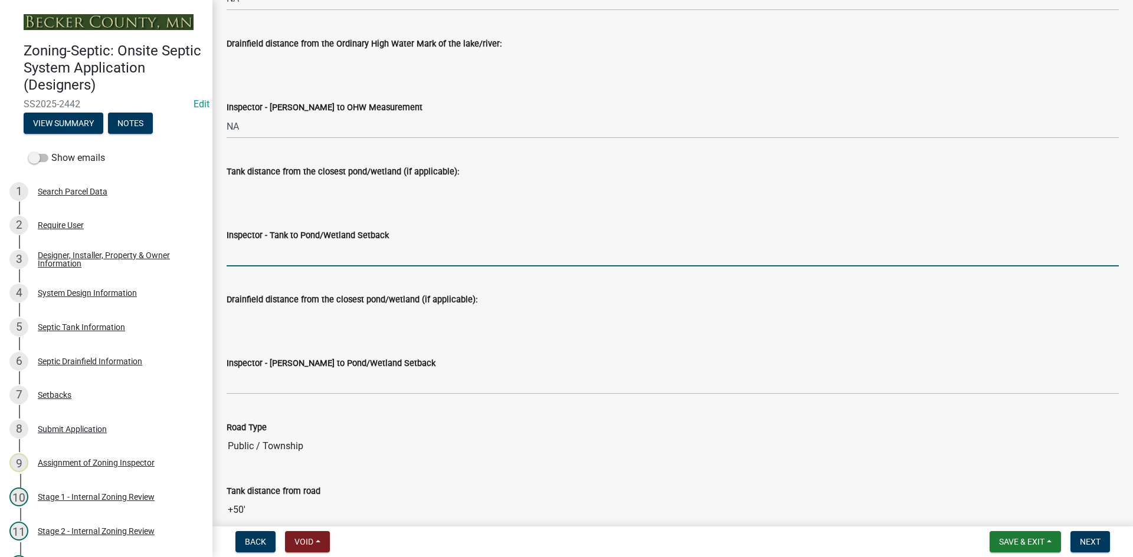
type input "NA"
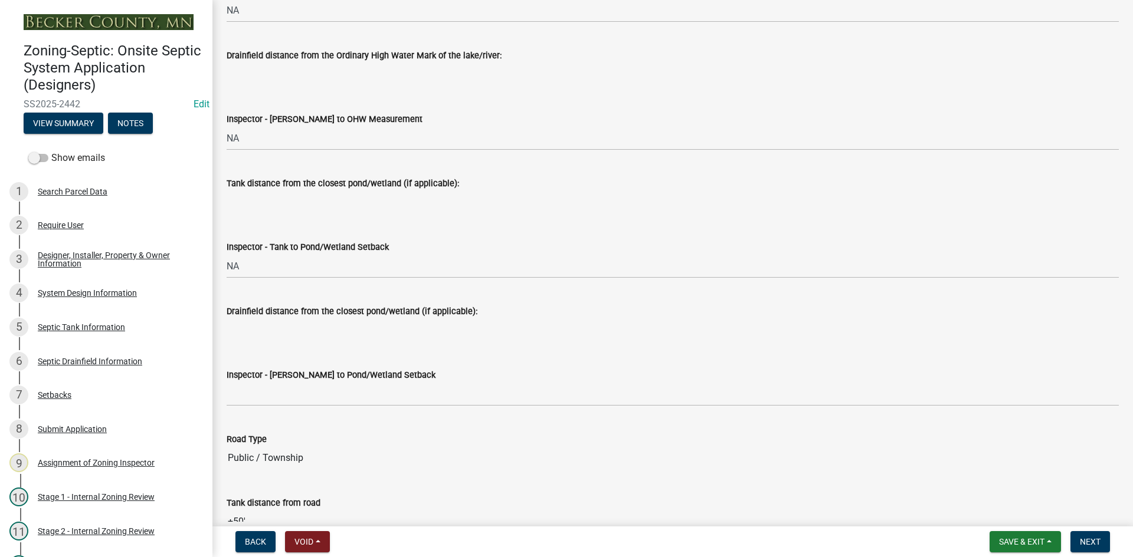
scroll to position [3009, 0]
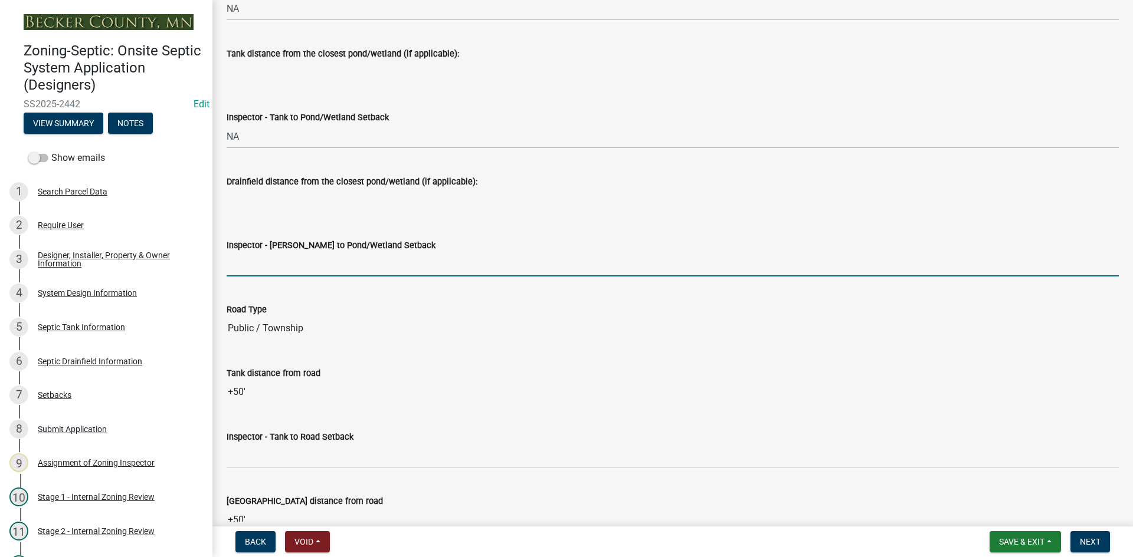
click at [277, 263] on input "Inspector - Drainfield to Pond/Wetland Setback" at bounding box center [673, 264] width 892 height 24
type input "NA"
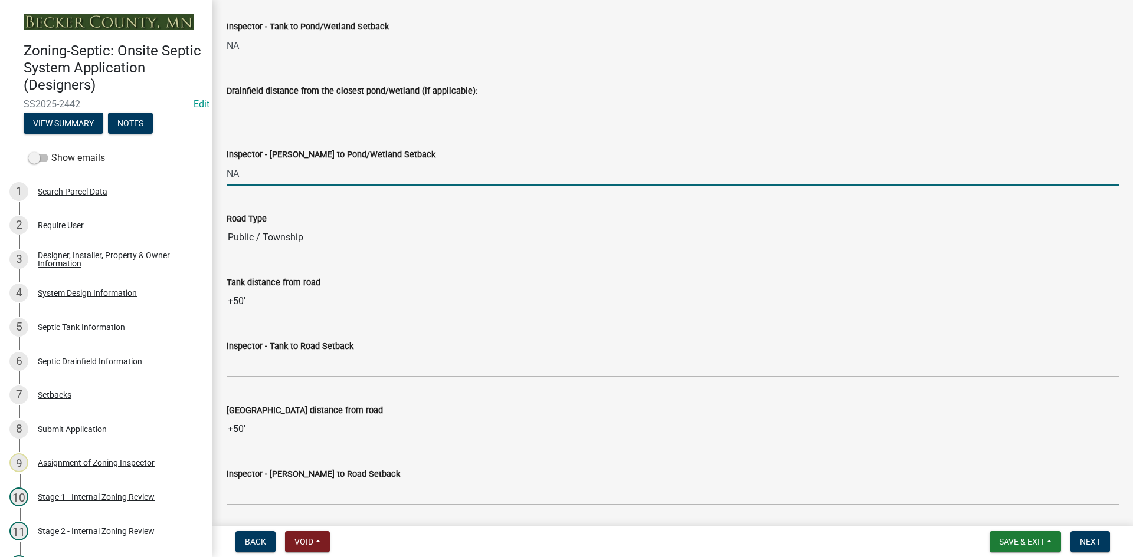
scroll to position [3245, 0]
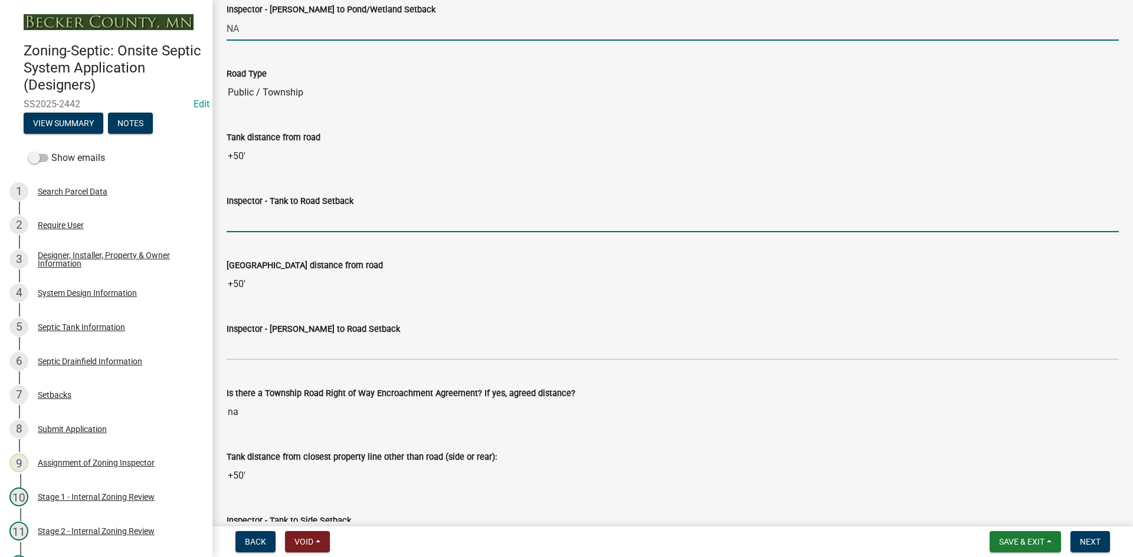
click at [263, 219] on input "Inspector - Tank to Road Setback" at bounding box center [673, 220] width 892 height 24
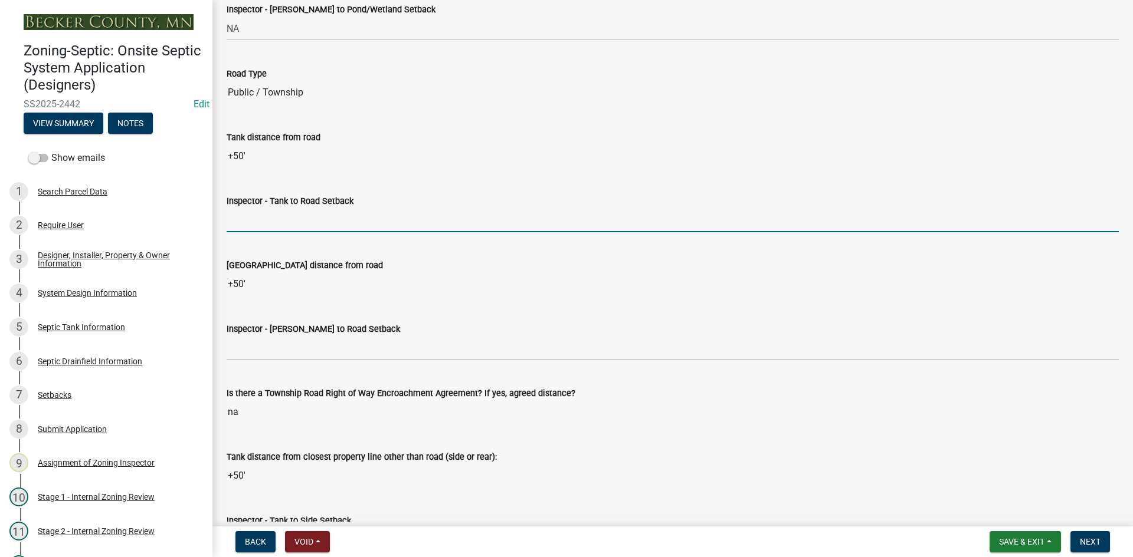
type input "10+"
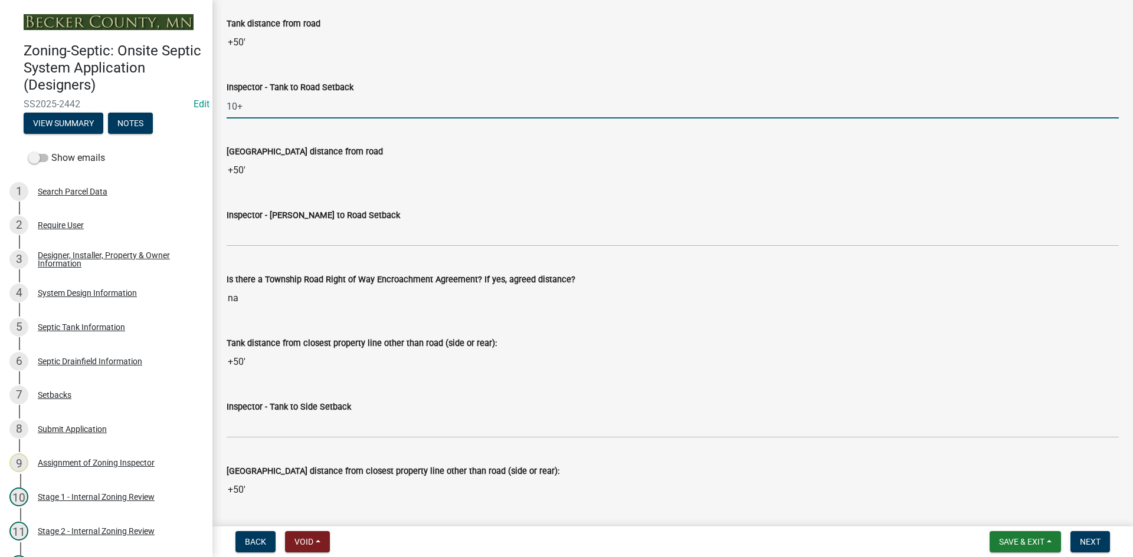
scroll to position [3363, 0]
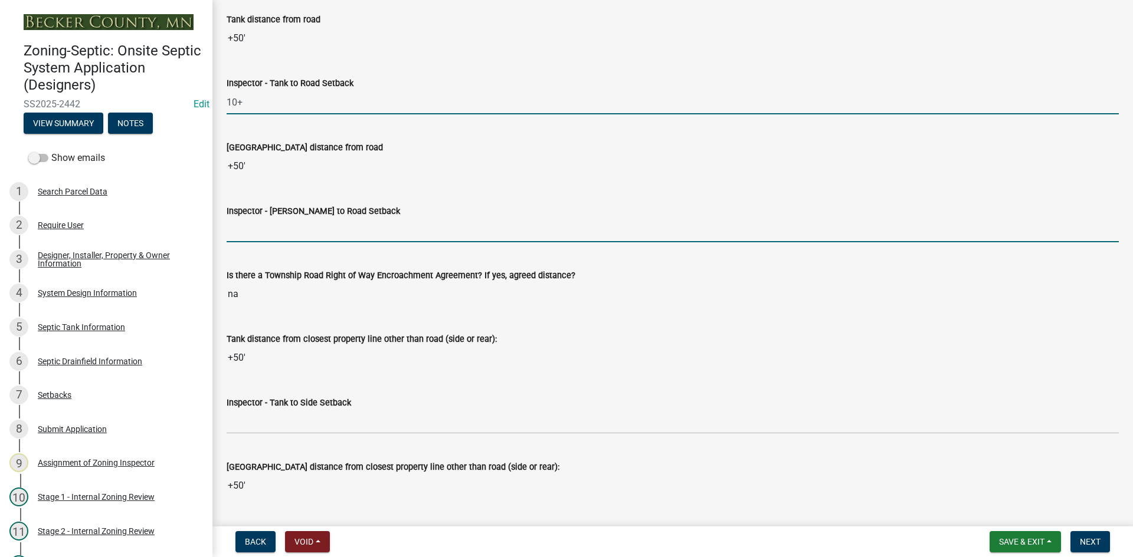
click at [256, 241] on input "Inspector - Drainfield to Road Setback" at bounding box center [673, 230] width 892 height 24
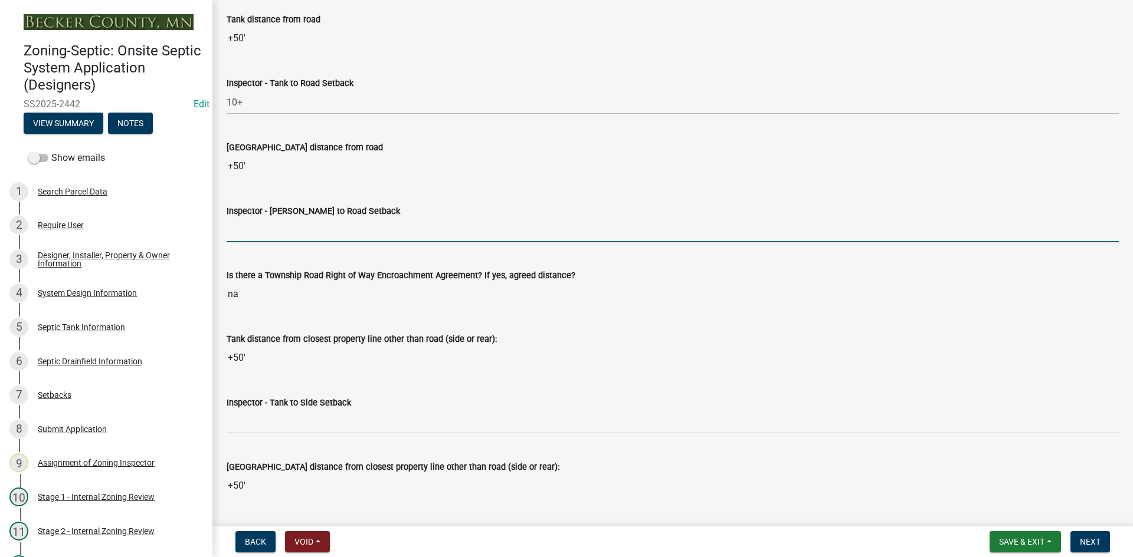
type input "10+"
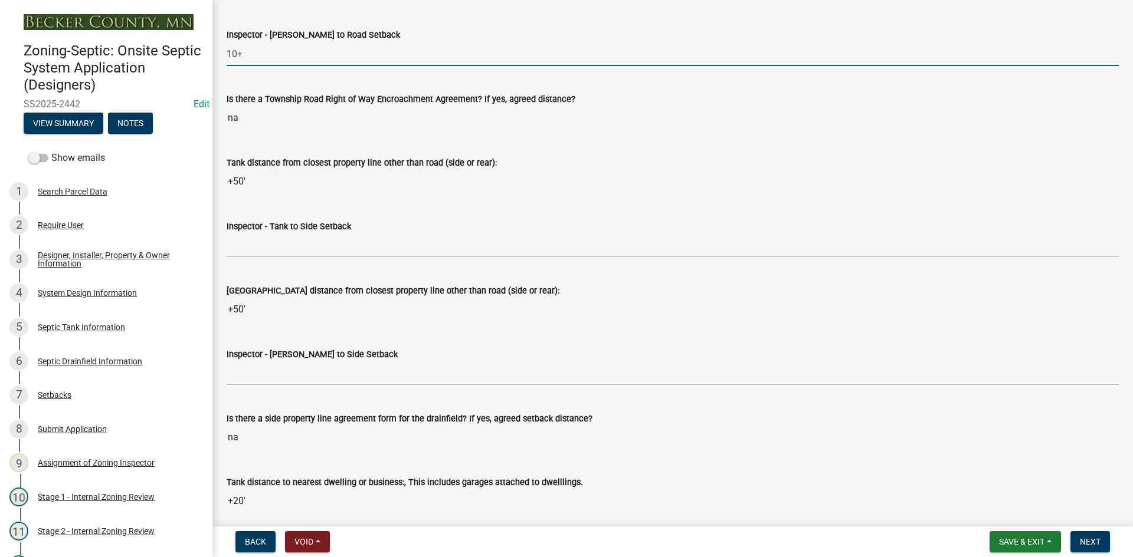
scroll to position [3540, 0]
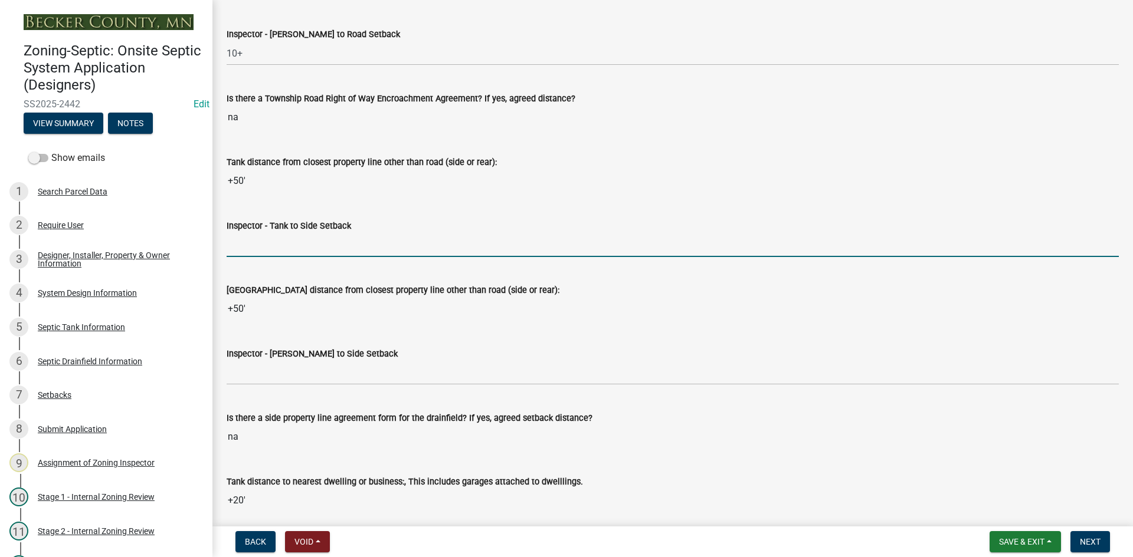
click at [284, 250] on input "Inspector - Tank to Side Setback" at bounding box center [673, 245] width 892 height 24
type input "10"
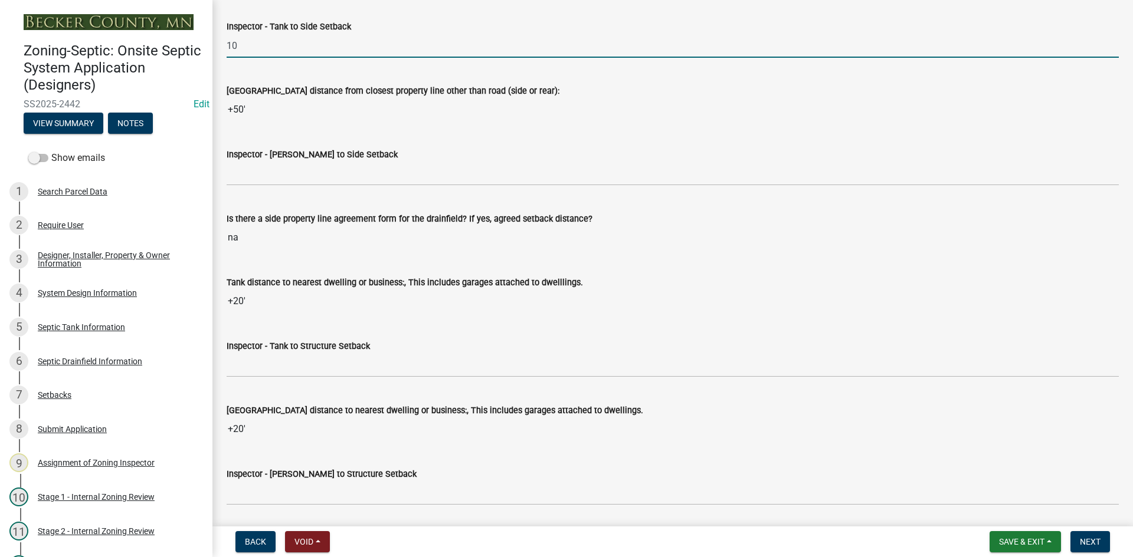
scroll to position [3776, 0]
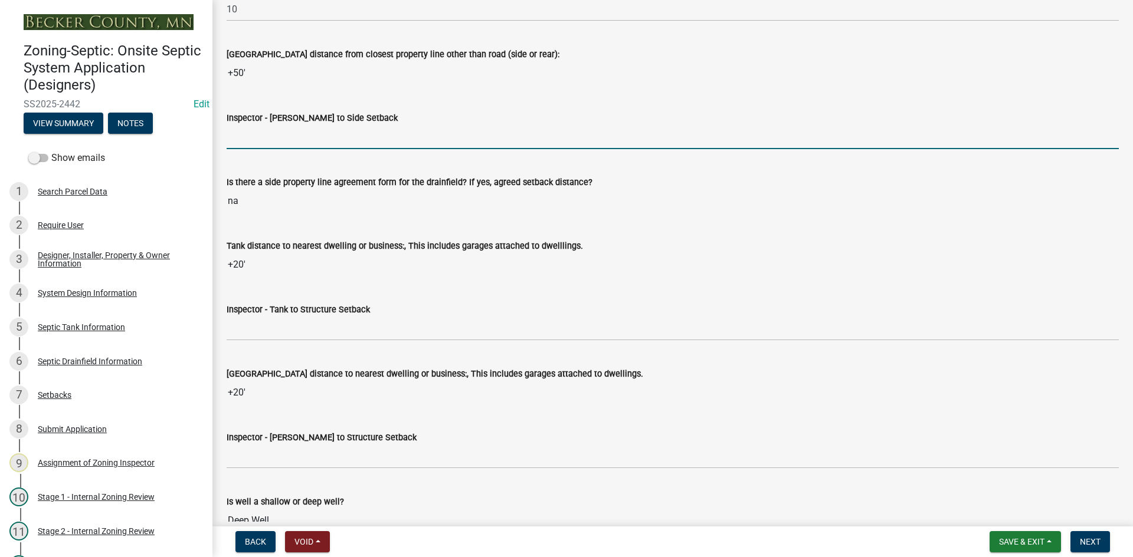
click at [282, 147] on input "Inspector - Drainfield to Side Setback" at bounding box center [673, 137] width 892 height 24
type input "10"
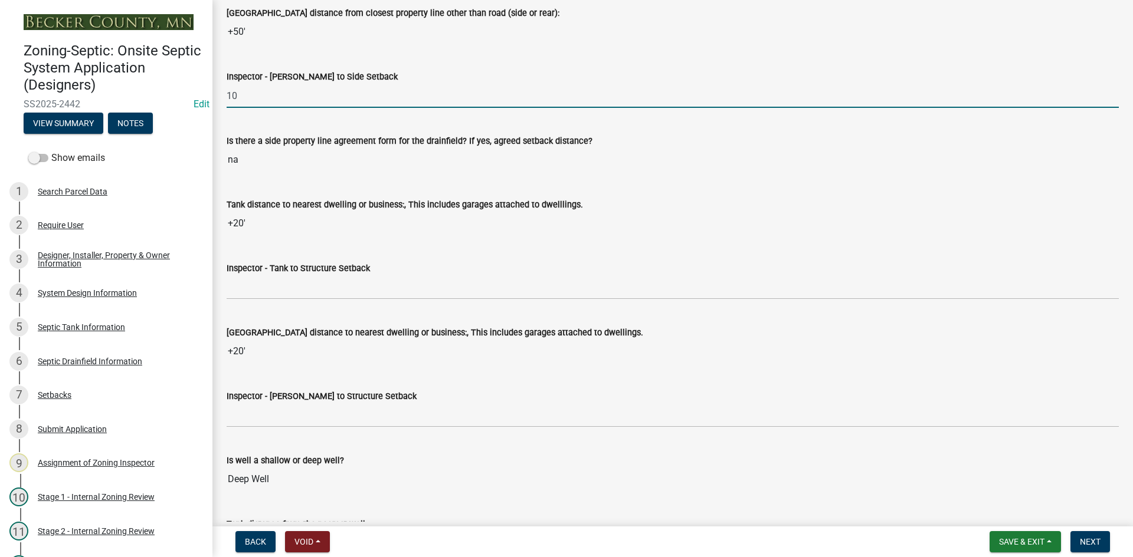
scroll to position [3894, 0]
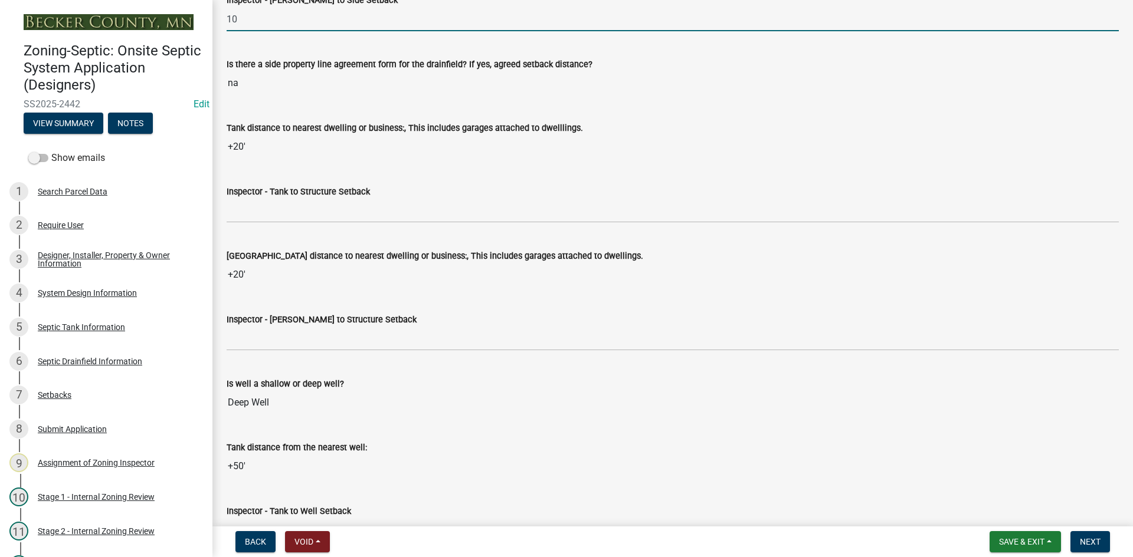
click at [297, 227] on wm-data-entity-input "Inspector - Tank to Structure Setback" at bounding box center [673, 200] width 892 height 64
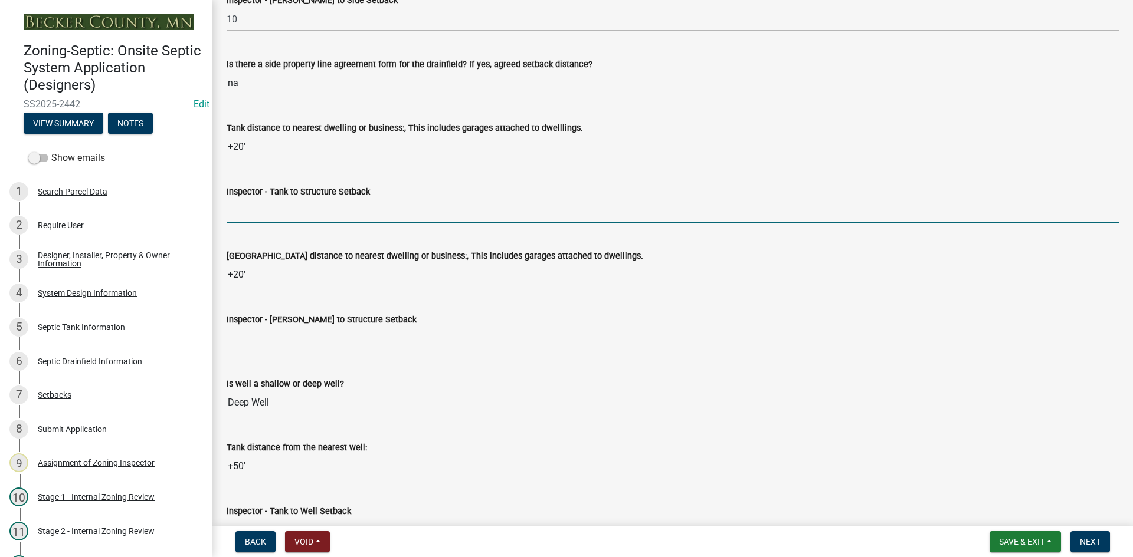
drag, startPoint x: 308, startPoint y: 212, endPoint x: 333, endPoint y: 223, distance: 27.2
click at [309, 211] on input "Inspector - Tank to Structure Setback" at bounding box center [673, 211] width 892 height 24
type input "10+"
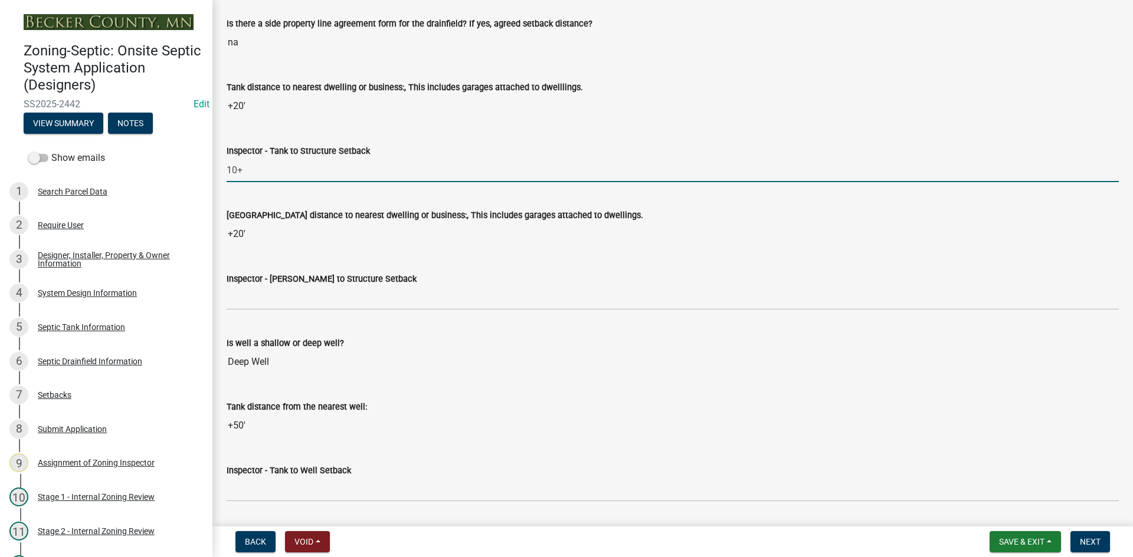
scroll to position [4071, 0]
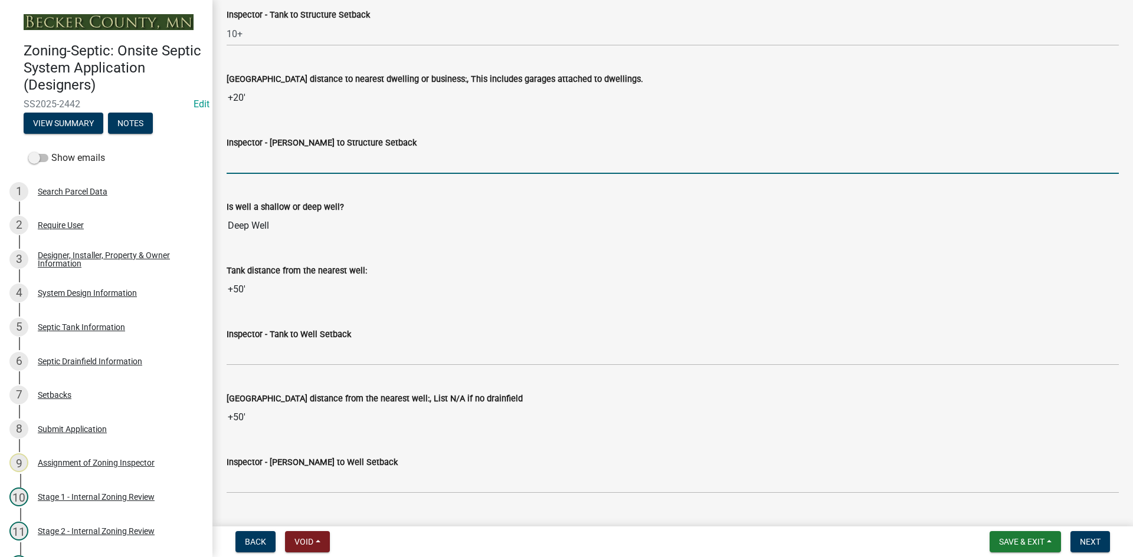
drag, startPoint x: 260, startPoint y: 160, endPoint x: 287, endPoint y: 172, distance: 28.8
click at [263, 159] on input "Inspector - Drainfield to Structure Setback" at bounding box center [673, 162] width 892 height 24
type input "20"
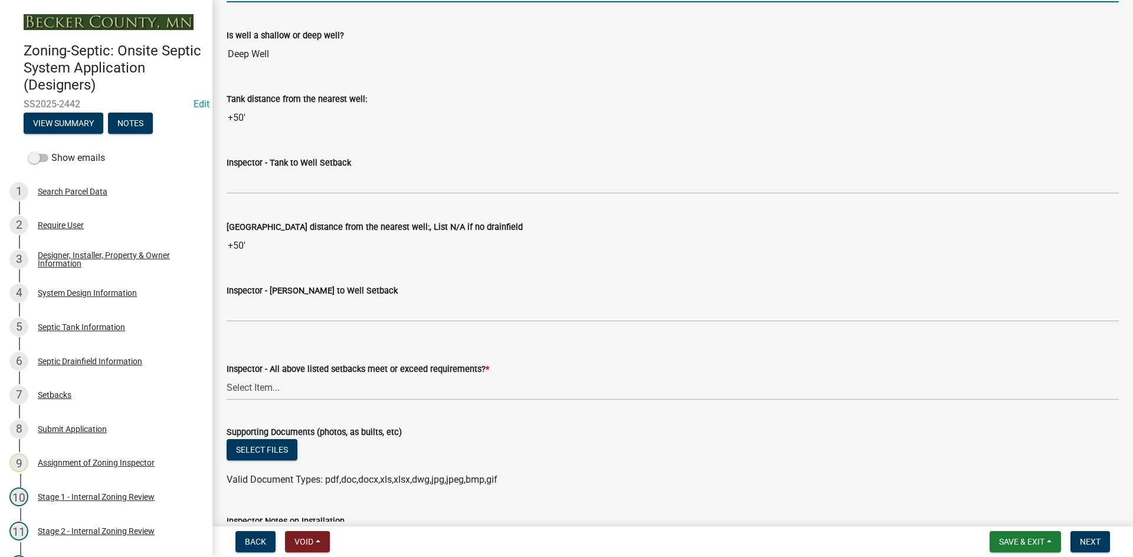
scroll to position [4247, 0]
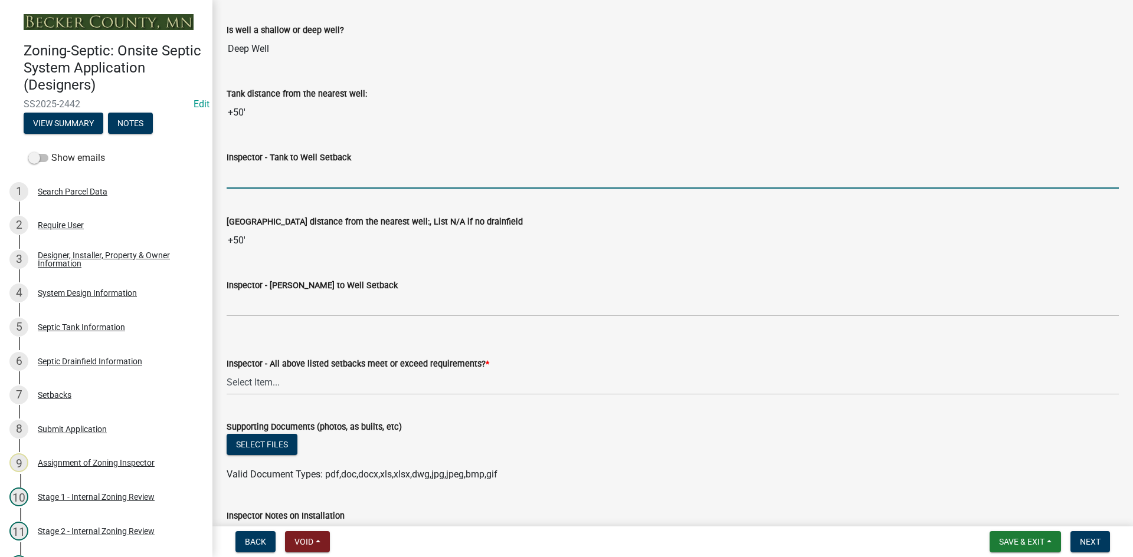
drag, startPoint x: 279, startPoint y: 182, endPoint x: 301, endPoint y: 185, distance: 22.7
click at [282, 181] on input "Inspector - Tank to Well Setback" at bounding box center [673, 177] width 892 height 24
type input "50"
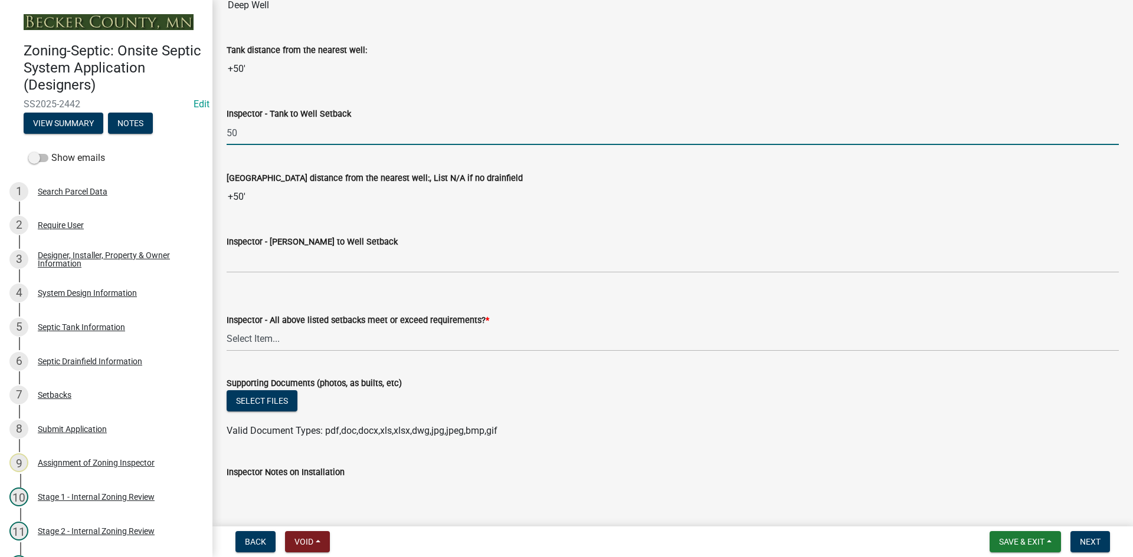
scroll to position [4365, 0]
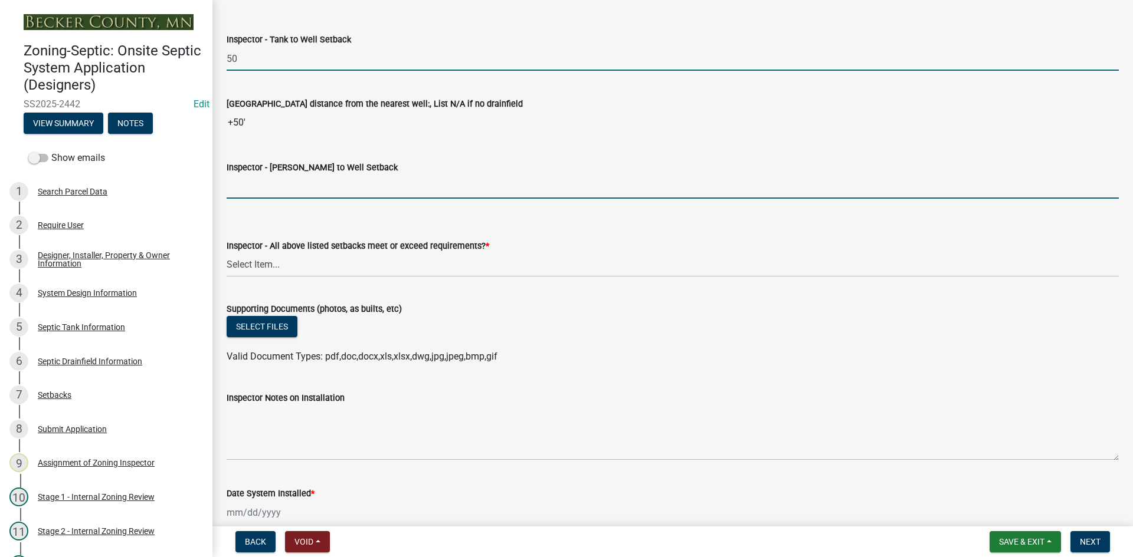
click at [264, 191] on input "Inspector - Drainfield to Well Setback" at bounding box center [673, 187] width 892 height 24
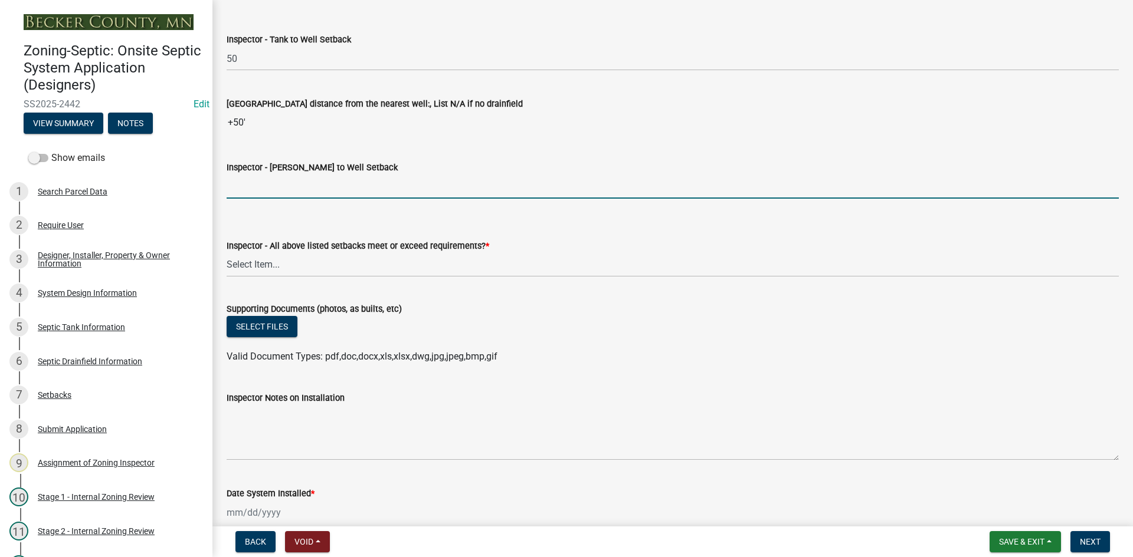
type input "50"
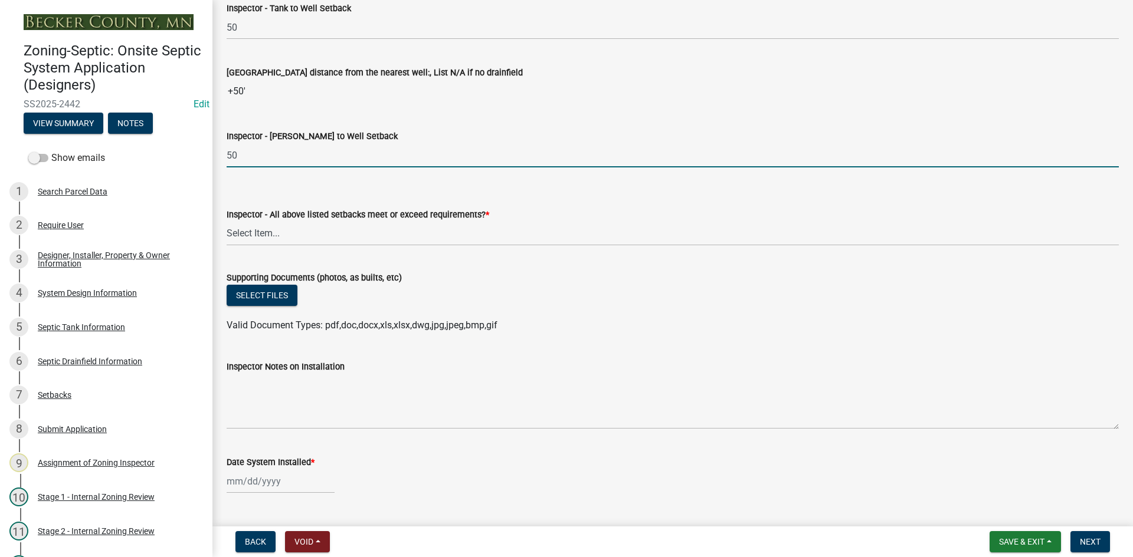
scroll to position [4424, 0]
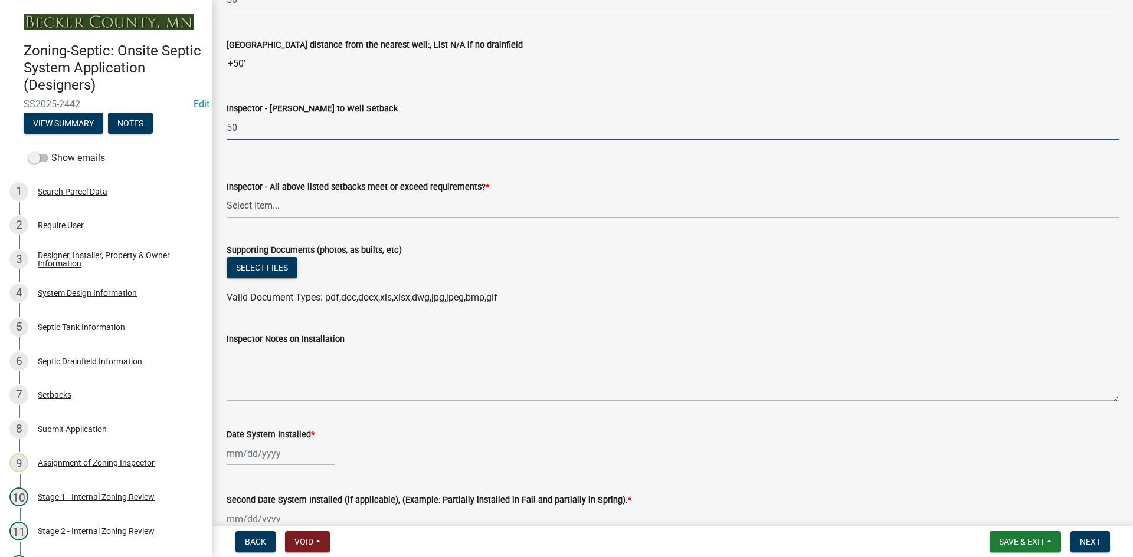
click at [267, 213] on select "Select Item... Yes No" at bounding box center [673, 206] width 892 height 24
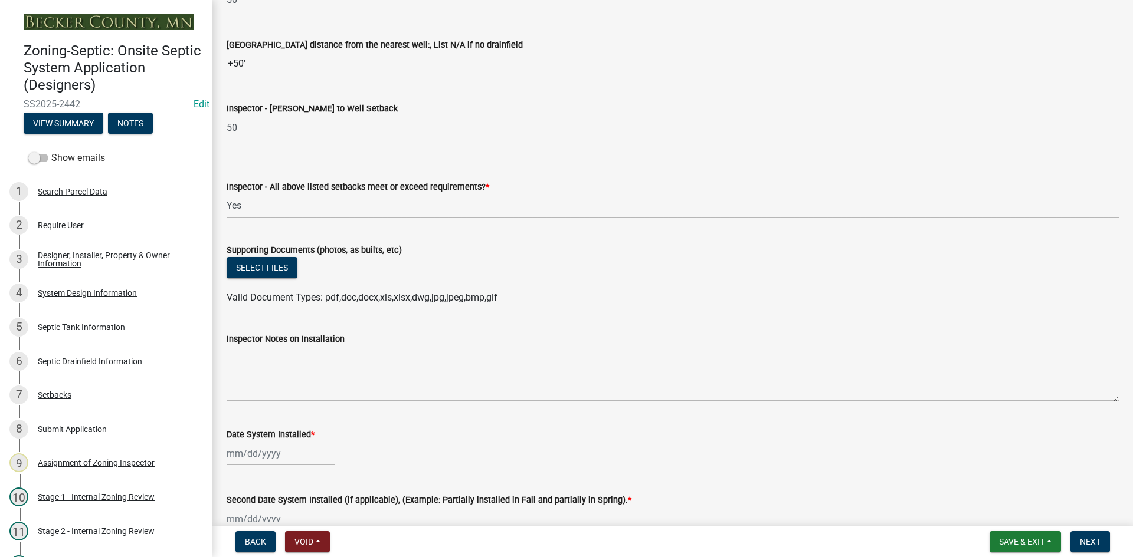
click at [227, 194] on select "Select Item... Yes No" at bounding box center [673, 206] width 892 height 24
select select "adfa1390-1443-4b8a-94eb-9b7f601f4679"
click at [272, 277] on button "Select files" at bounding box center [262, 267] width 71 height 21
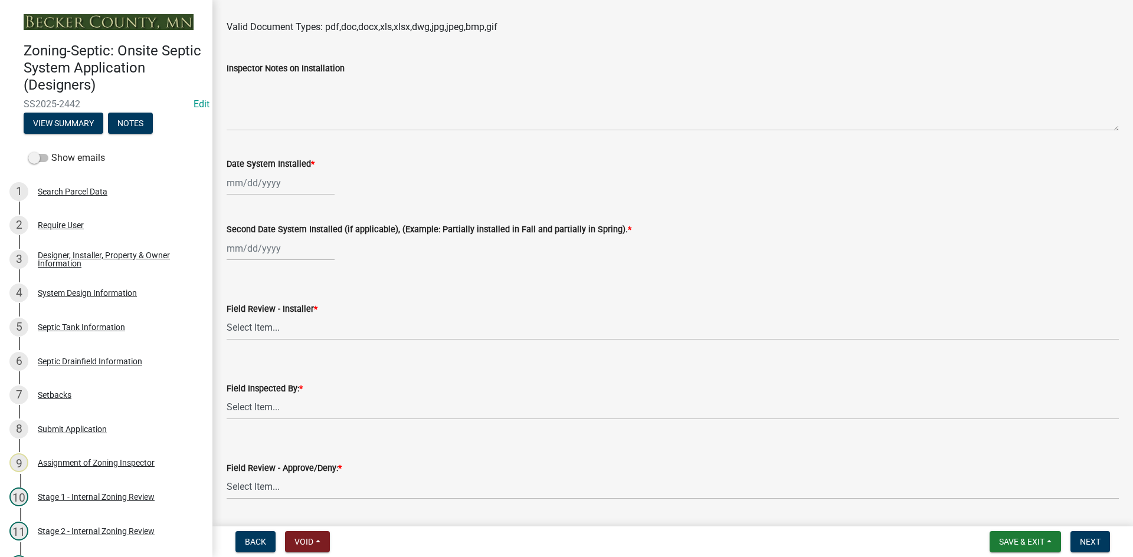
scroll to position [4719, 0]
click at [300, 188] on div at bounding box center [281, 182] width 108 height 24
select select "9"
select select "2025"
click at [313, 241] on ngb-datepicker-month "Mo Tu We Th Fr Sa Su 1 2 3 4 5 6 7 8 9 10 11 12 13 14 15 16 17 18 19 20 21 22 2…" at bounding box center [295, 284] width 137 height 135
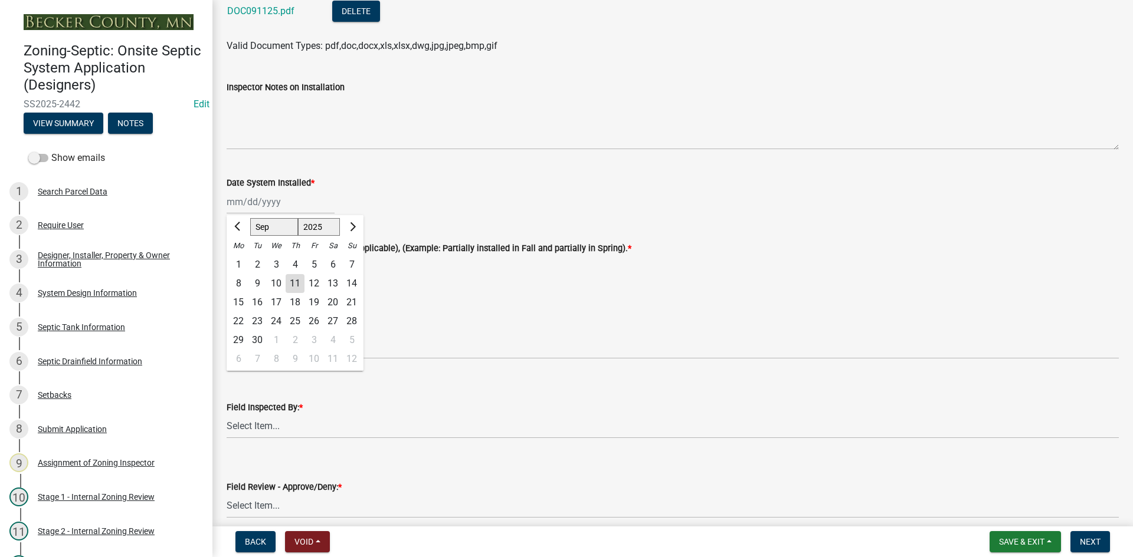
click at [439, 220] on wm-data-entity-input "Date System Installed * Jan Feb Mar Apr May Jun Jul Aug Sep Oct Nov Dec 1525 15…" at bounding box center [673, 191] width 892 height 65
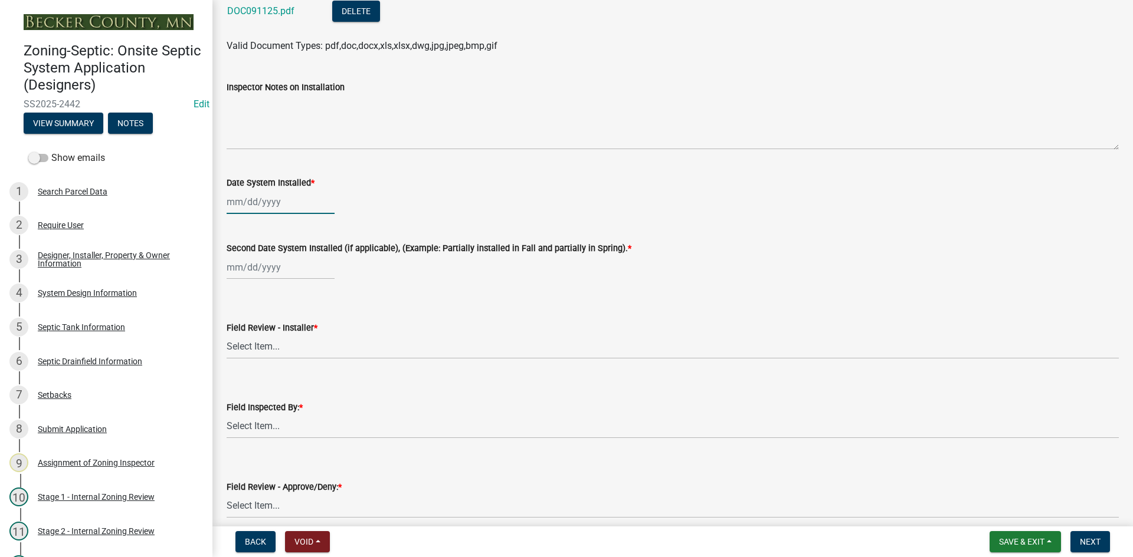
type input "[DATE]"
select select "9"
select select "2025"
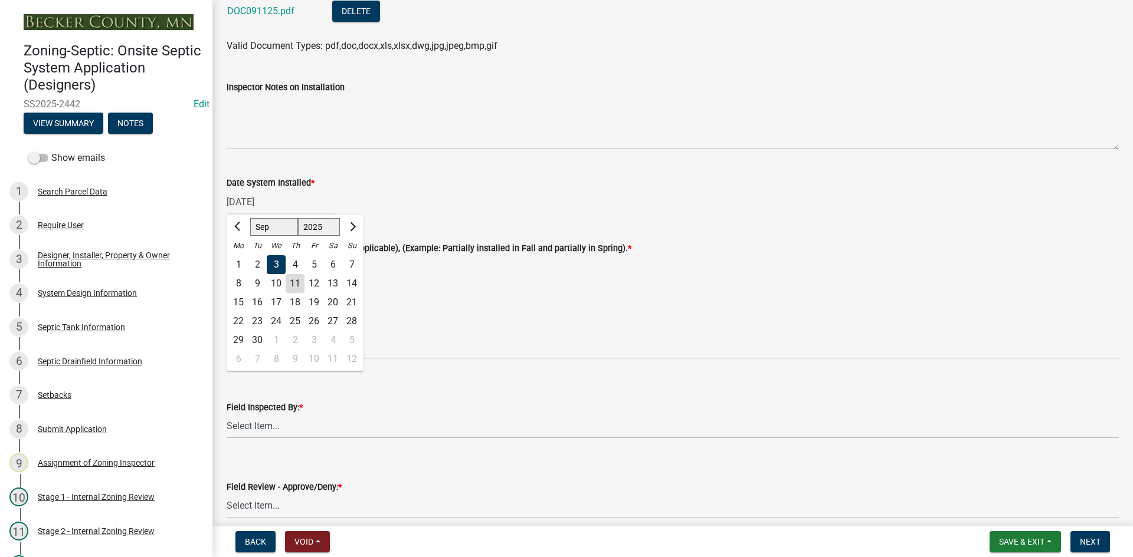
click at [314, 263] on div "5" at bounding box center [313, 264] width 19 height 19
type input "[DATE]"
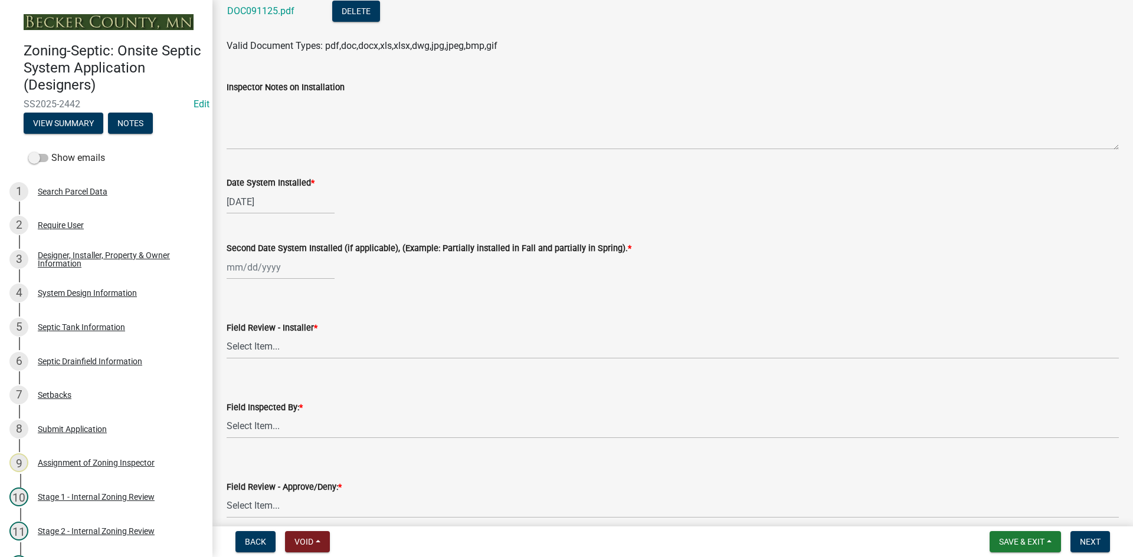
select select "9"
select select "2025"
click at [284, 266] on div "Jan Feb Mar Apr May Jun Jul Aug Sep Oct Nov Dec 1525 1526 1527 1528 1529 1530 1…" at bounding box center [281, 267] width 108 height 24
click at [317, 328] on div "5" at bounding box center [313, 330] width 19 height 19
type input "[DATE]"
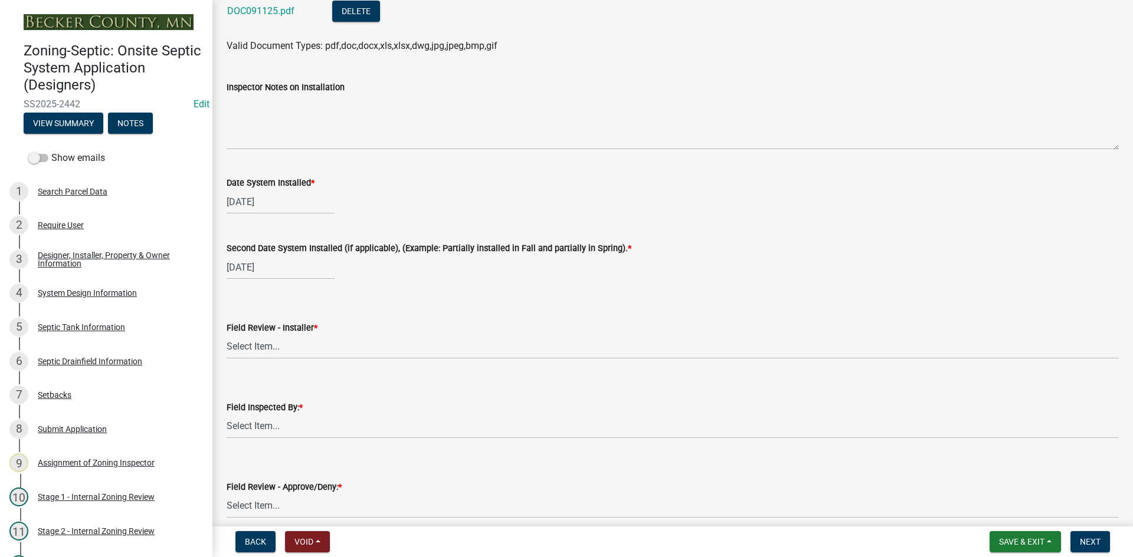
click at [467, 284] on wm-data-entity-input "Second Date System Installed (if applicable), (Example: Partially installed in …" at bounding box center [673, 257] width 892 height 65
click at [280, 350] on select "Select Item... OTHER – Not listed (please add in next field and we will add to …" at bounding box center [673, 347] width 892 height 24
click at [227, 335] on select "Select Item... OTHER – Not listed (please add in next field and we will add to …" at bounding box center [673, 347] width 892 height 24
select select "c75e0b0a-fefb-4beb-8a1c-2c2cc928df7f"
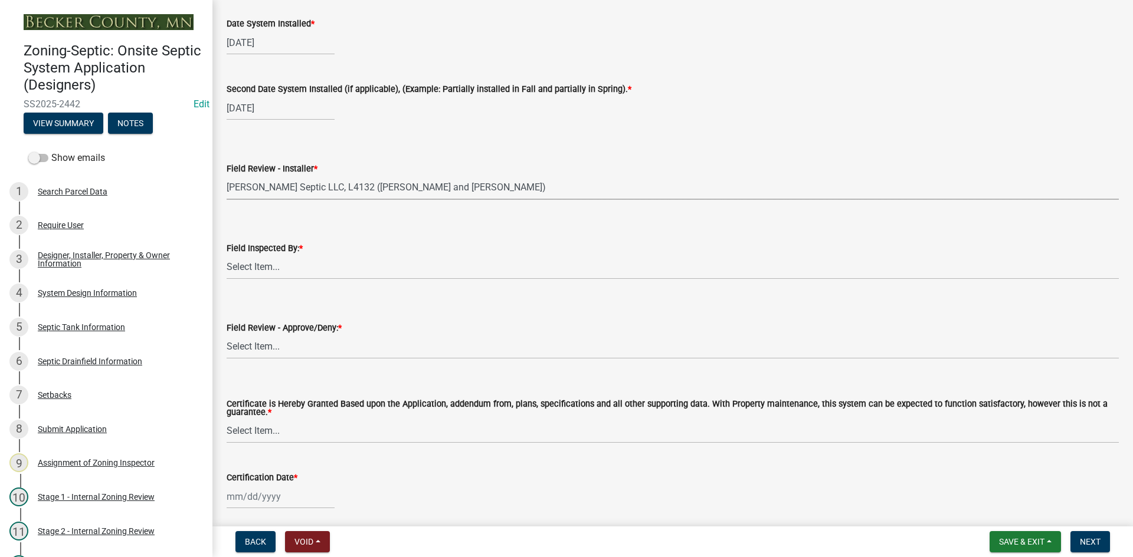
scroll to position [4896, 0]
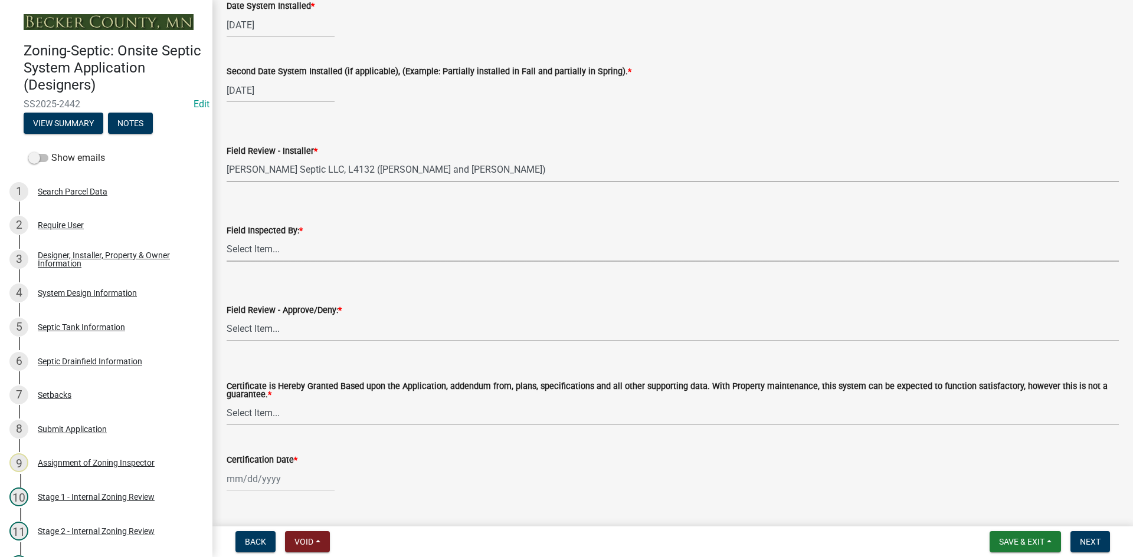
click at [284, 258] on select "Select Item... Nicole Bradbury Jeff Rusness Kyle Vareberg Susan Rockwell Tyler …" at bounding box center [673, 250] width 892 height 24
click at [227, 238] on select "Select Item... Nicole Bradbury Jeff Rusness Kyle Vareberg Susan Rockwell Tyler …" at bounding box center [673, 250] width 892 height 24
select select "7bfe52ba-73b7-4ac1-9bde-d3bb601555ca"
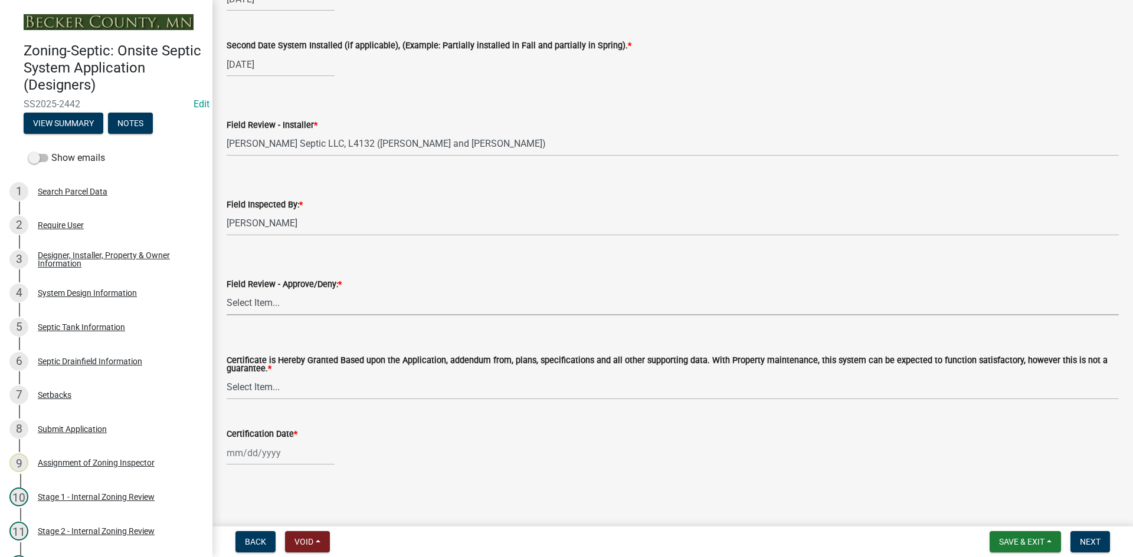
click at [268, 309] on select "Select Item... Approved Denied" at bounding box center [673, 303] width 892 height 24
click at [227, 291] on select "Select Item... Approved Denied" at bounding box center [673, 303] width 892 height 24
select select "c3bf50e3-4684-4b9c-99b9-7a9f027aa0dd"
click at [287, 392] on select "Select Item... Yes No" at bounding box center [673, 388] width 892 height 24
click at [227, 376] on select "Select Item... Yes No" at bounding box center [673, 388] width 892 height 24
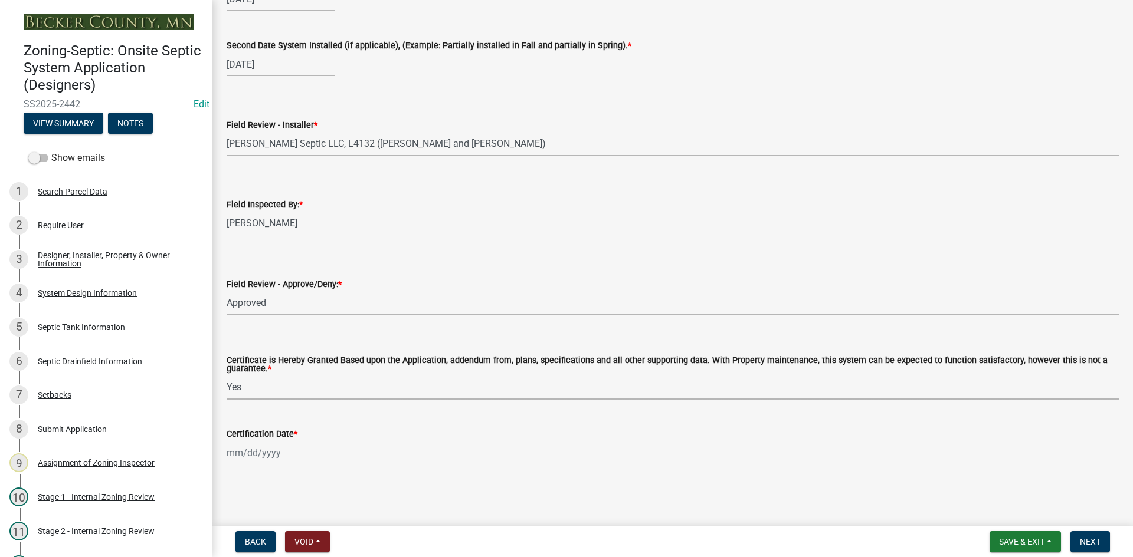
select select "538e6e6b-38de-4682-8c50-6662df67960d"
select select "9"
select select "2025"
click at [295, 446] on div "Jan Feb Mar Apr May Jun Jul Aug Sep Oct Nov Dec 1525 1526 1527 1528 1529 1530 1…" at bounding box center [281, 453] width 108 height 24
click at [295, 352] on div "11" at bounding box center [295, 352] width 19 height 19
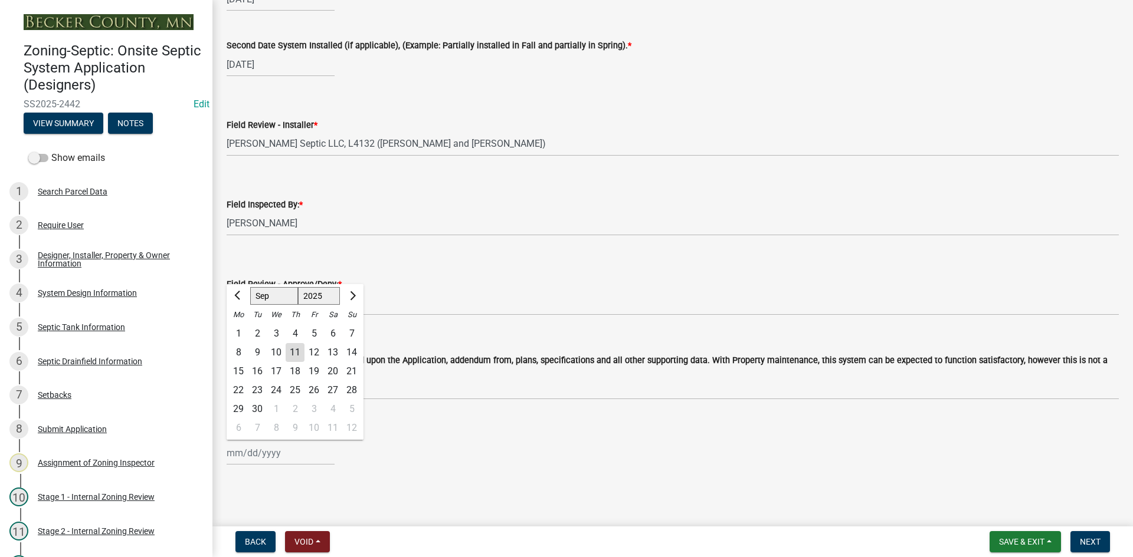
type input "09/11/2025"
click at [1101, 546] on button "Next" at bounding box center [1090, 542] width 40 height 21
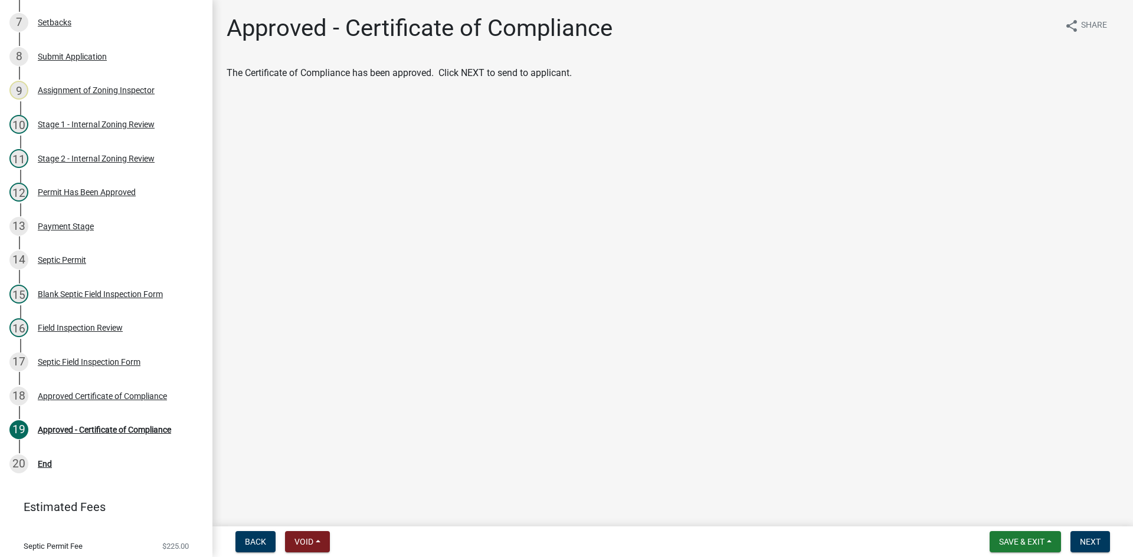
scroll to position [406, 0]
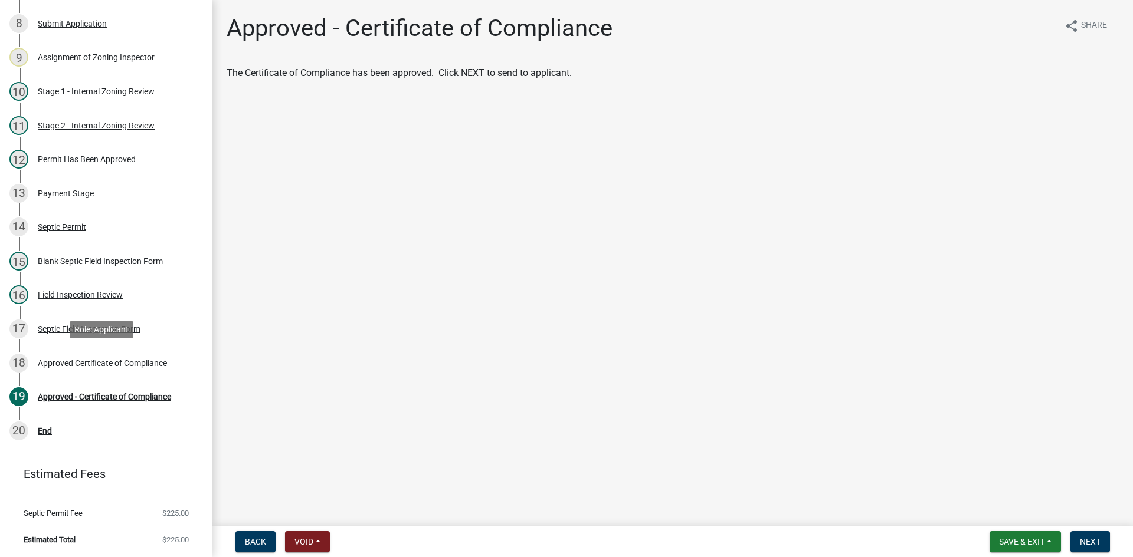
click at [94, 359] on div "Approved Certificate of Compliance" at bounding box center [102, 363] width 129 height 8
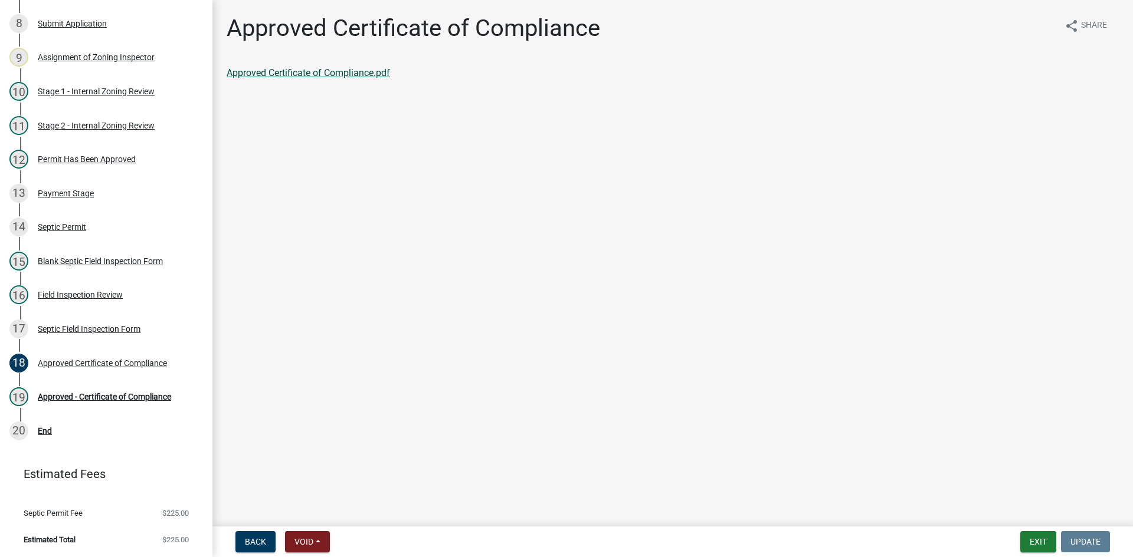
click at [322, 71] on link "Approved Certificate of Compliance.pdf" at bounding box center [308, 72] width 163 height 11
click at [110, 360] on div "Approved Certificate of Compliance" at bounding box center [102, 363] width 129 height 8
click at [140, 396] on div "Approved - Certificate of Compliance" at bounding box center [104, 397] width 133 height 8
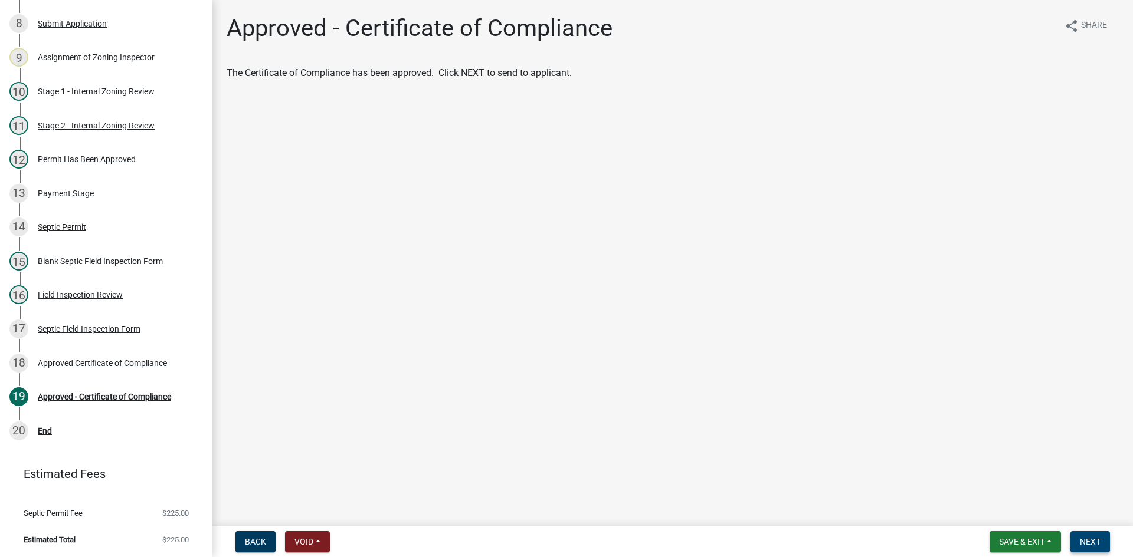
click at [1073, 540] on button "Next" at bounding box center [1090, 542] width 40 height 21
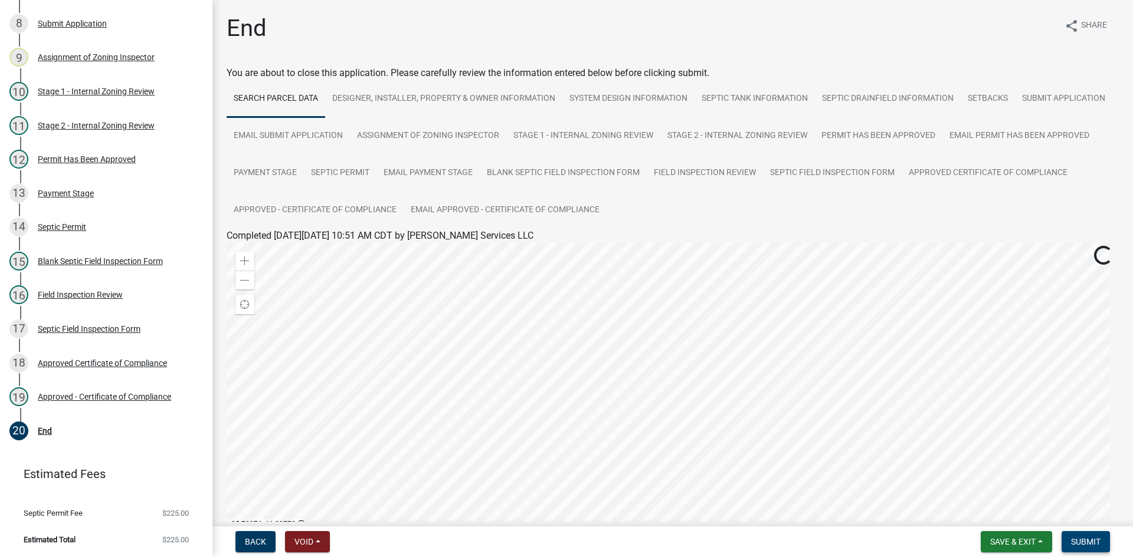
click at [1090, 540] on span "Submit" at bounding box center [1085, 541] width 29 height 9
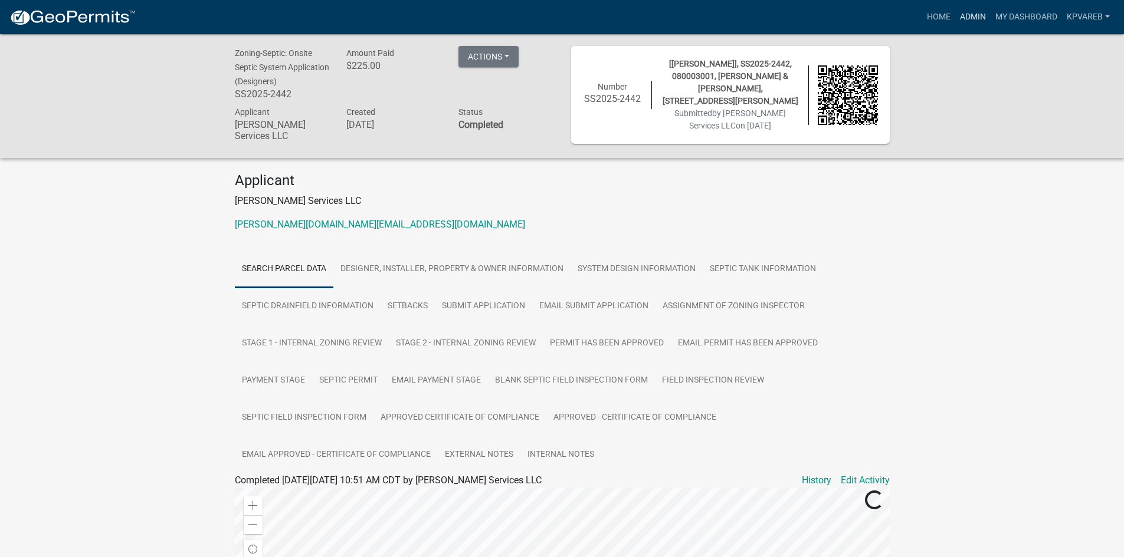
click at [983, 14] on link "Admin" at bounding box center [972, 17] width 35 height 22
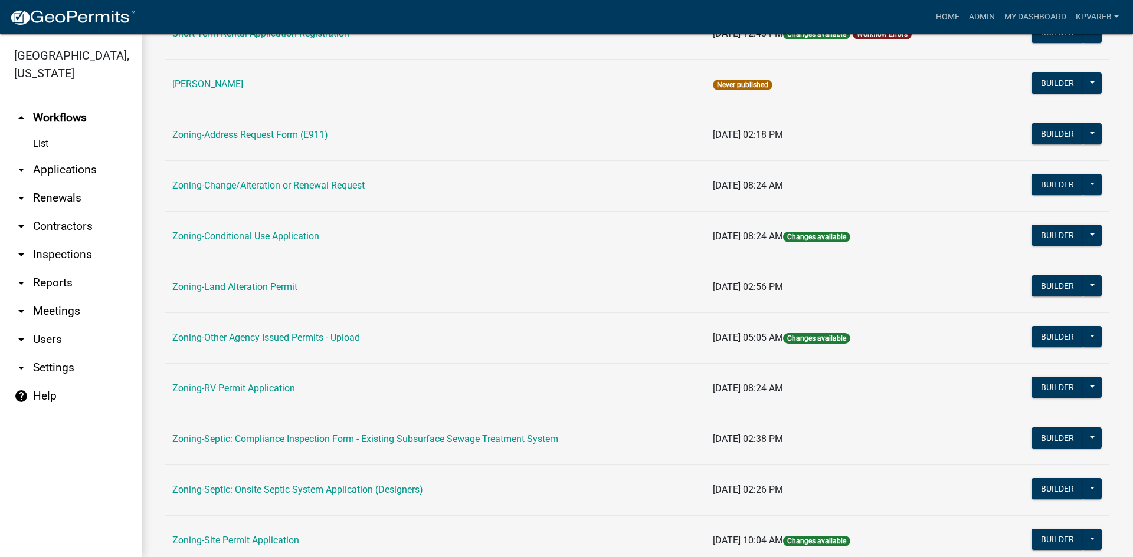
scroll to position [339, 0]
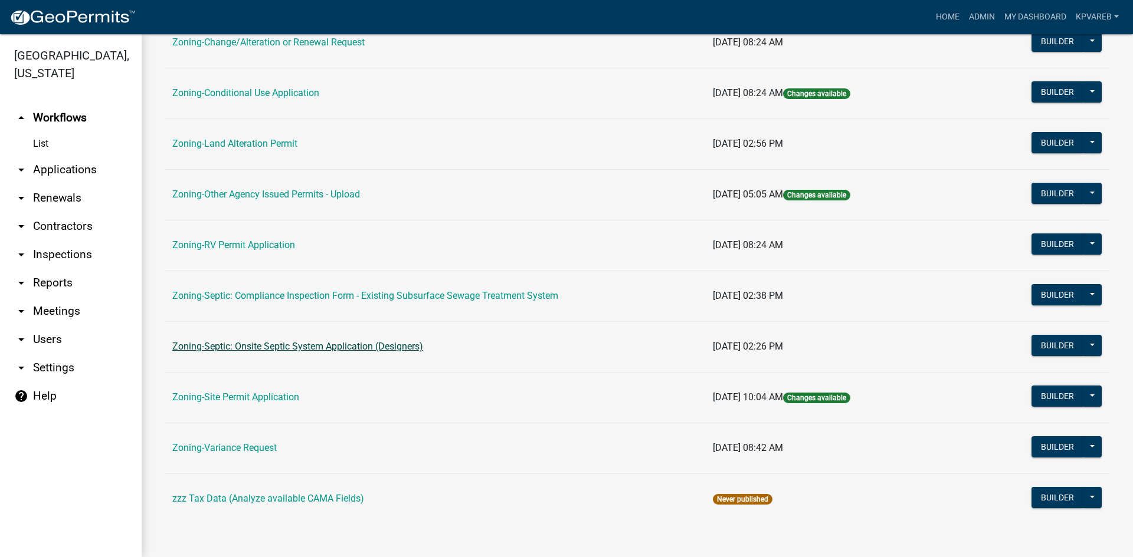
click at [406, 345] on link "Zoning-Septic: Onsite Septic System Application (Designers)" at bounding box center [297, 346] width 251 height 11
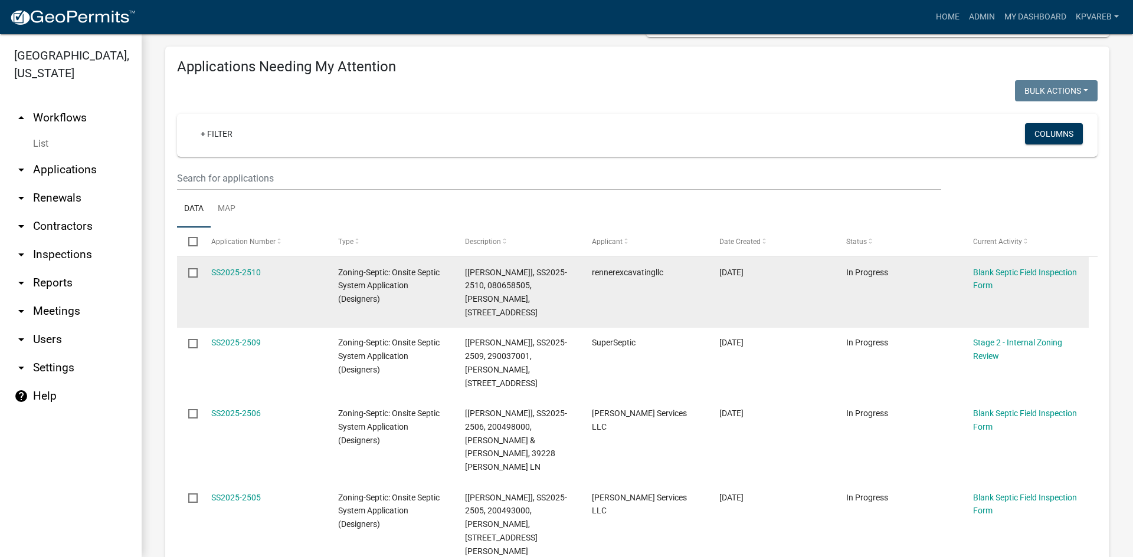
scroll to position [118, 0]
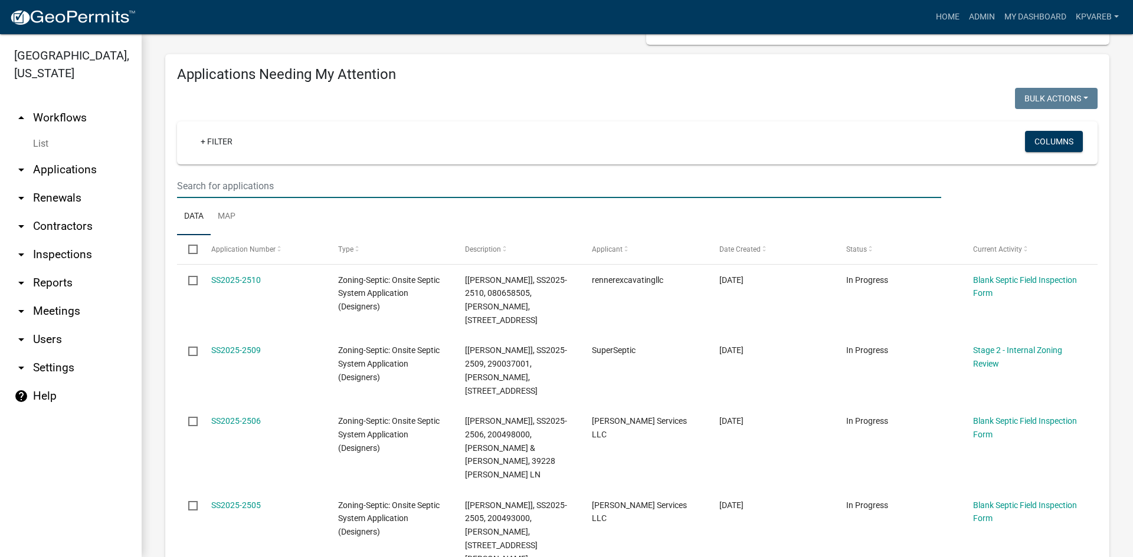
click at [242, 187] on input "text" at bounding box center [559, 186] width 764 height 24
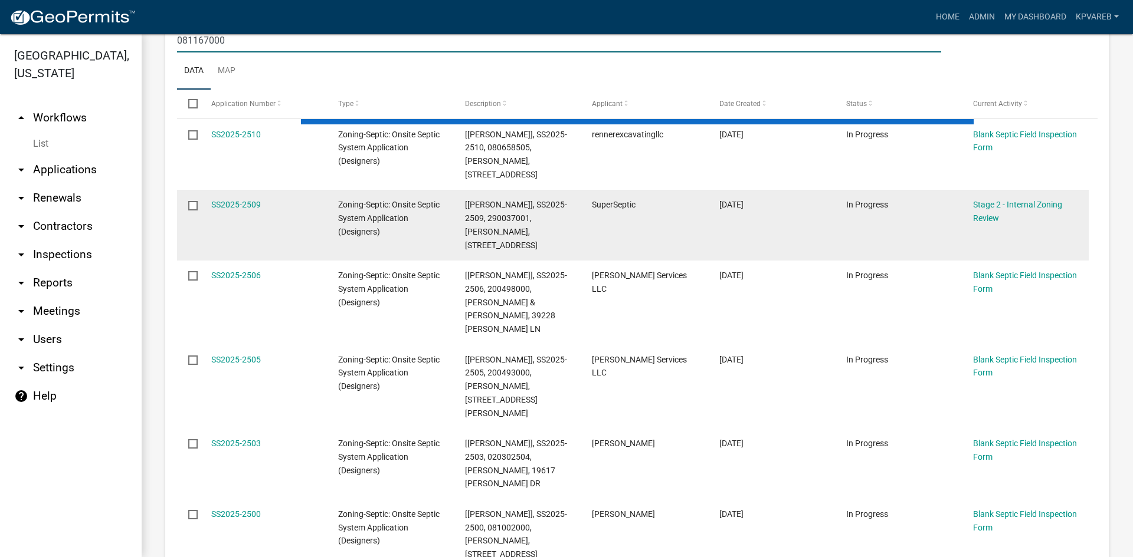
scroll to position [236, 0]
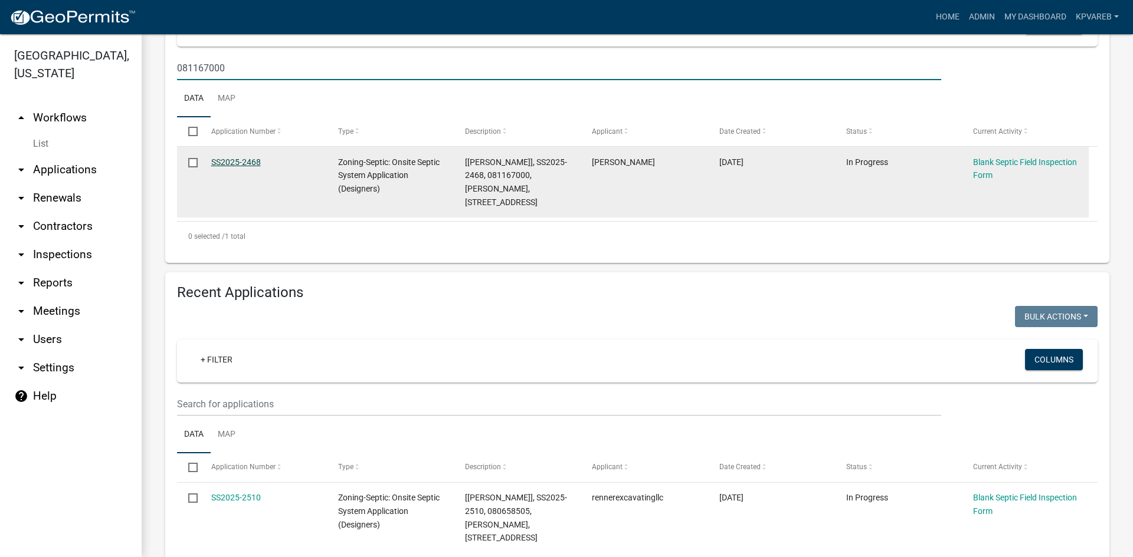
type input "081167000"
click at [250, 162] on link "SS2025-2468" at bounding box center [236, 162] width 50 height 9
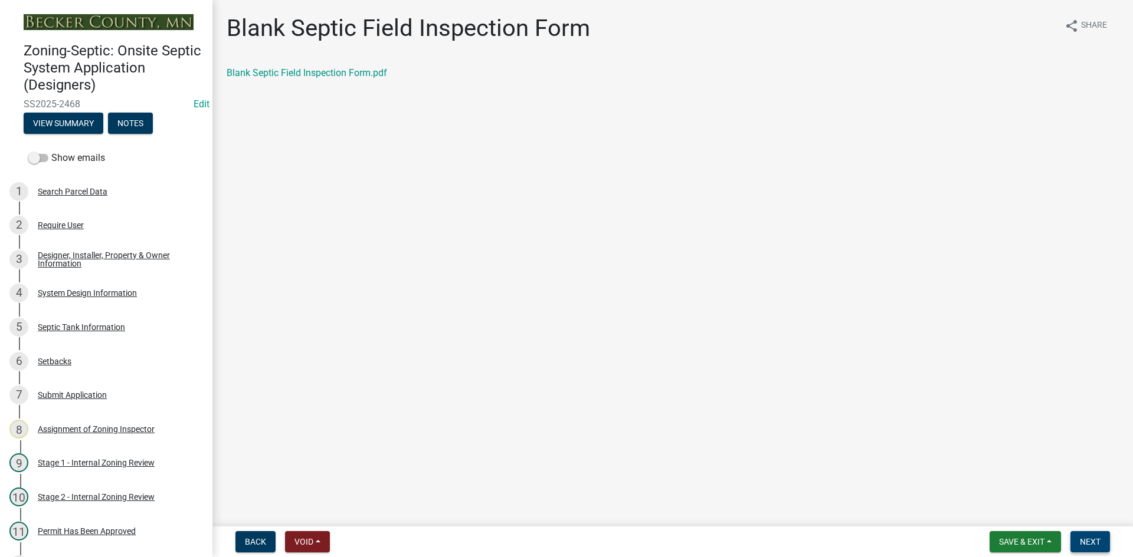
click at [1093, 539] on span "Next" at bounding box center [1090, 541] width 21 height 9
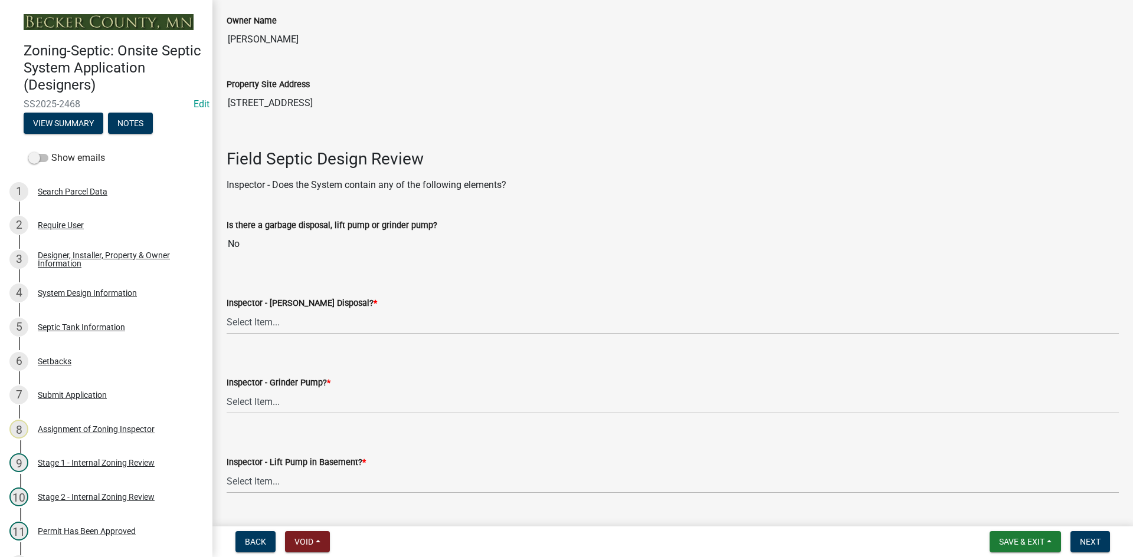
scroll to position [354, 0]
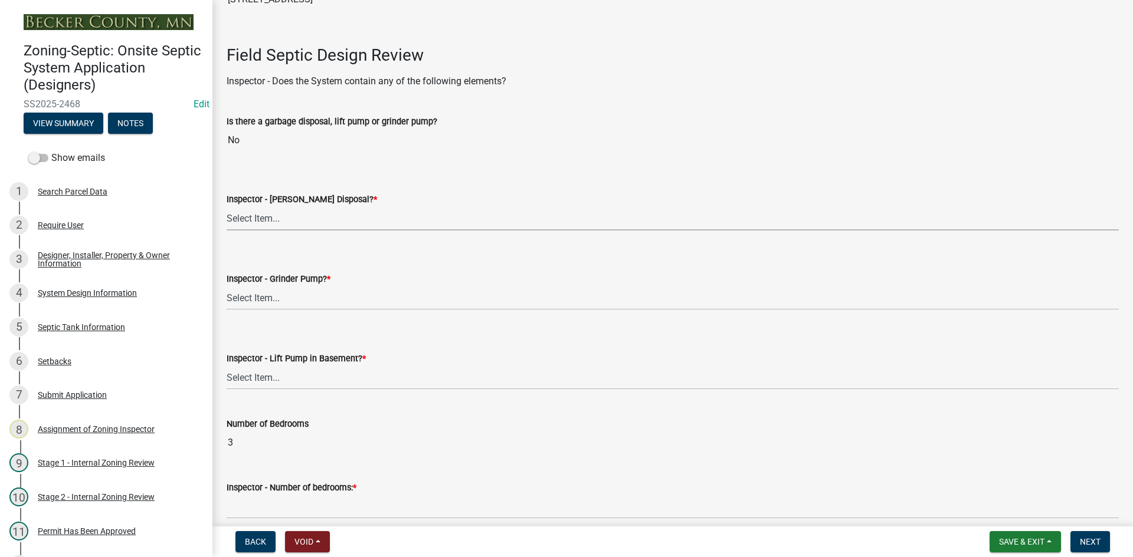
click at [240, 222] on select "Select Item... Yes No" at bounding box center [673, 218] width 892 height 24
click at [227, 206] on select "Select Item... Yes No" at bounding box center [673, 218] width 892 height 24
select select "e6f115c1-9d93-4d61-8856-1810485f2117"
click at [270, 318] on wm-data-entity-input "Inspector - Grinder Pump? * Select Item... Yes No" at bounding box center [673, 281] width 892 height 80
click at [268, 303] on select "Select Item... Yes No" at bounding box center [673, 298] width 892 height 24
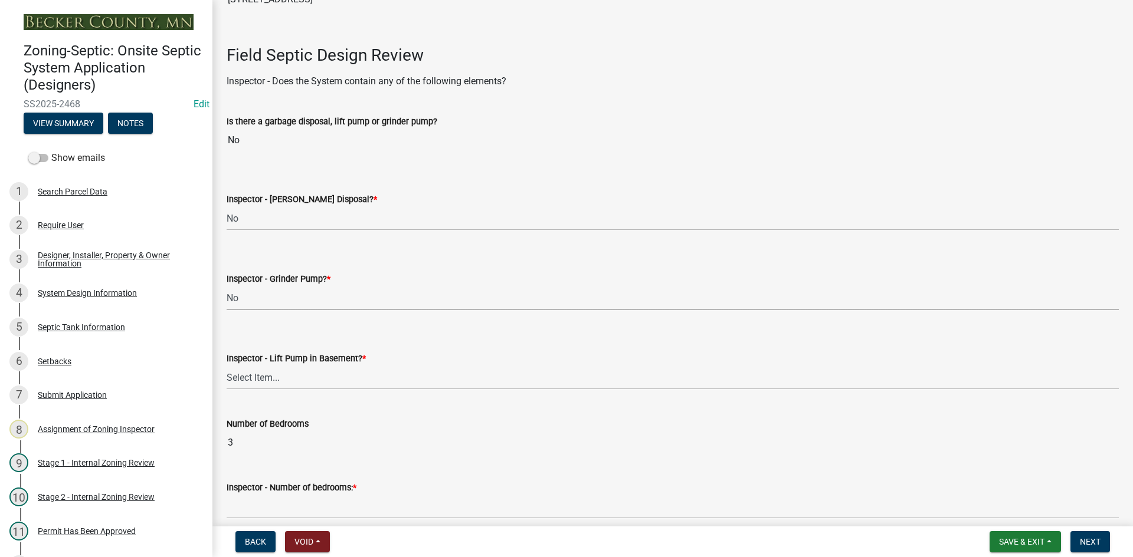
click at [227, 286] on select "Select Item... Yes No" at bounding box center [673, 298] width 892 height 24
select select "ce8adf61-51ba-42f2-bbc3-7480a098e35e"
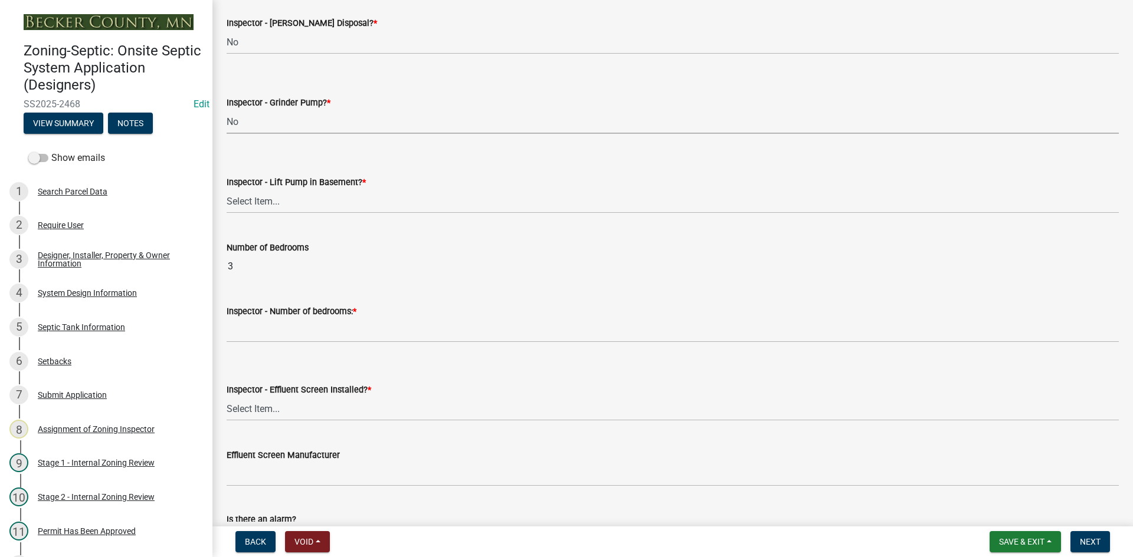
scroll to position [531, 0]
drag, startPoint x: 270, startPoint y: 189, endPoint x: 275, endPoint y: 202, distance: 14.8
click at [270, 188] on div "Inspector - Lift Pump in Basement? *" at bounding box center [673, 182] width 892 height 14
drag, startPoint x: 270, startPoint y: 204, endPoint x: 278, endPoint y: 210, distance: 10.5
click at [271, 203] on select "Select Item... Yes No" at bounding box center [673, 201] width 892 height 24
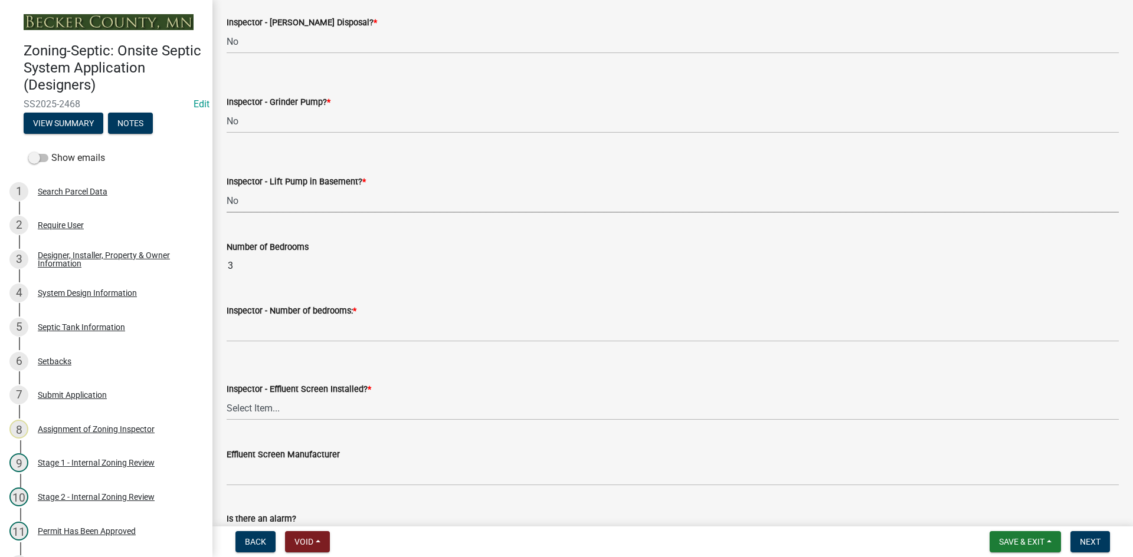
click at [227, 189] on select "Select Item... Yes No" at bounding box center [673, 201] width 892 height 24
select select "58089658-2e95-4d4d-a981-afbd087a421a"
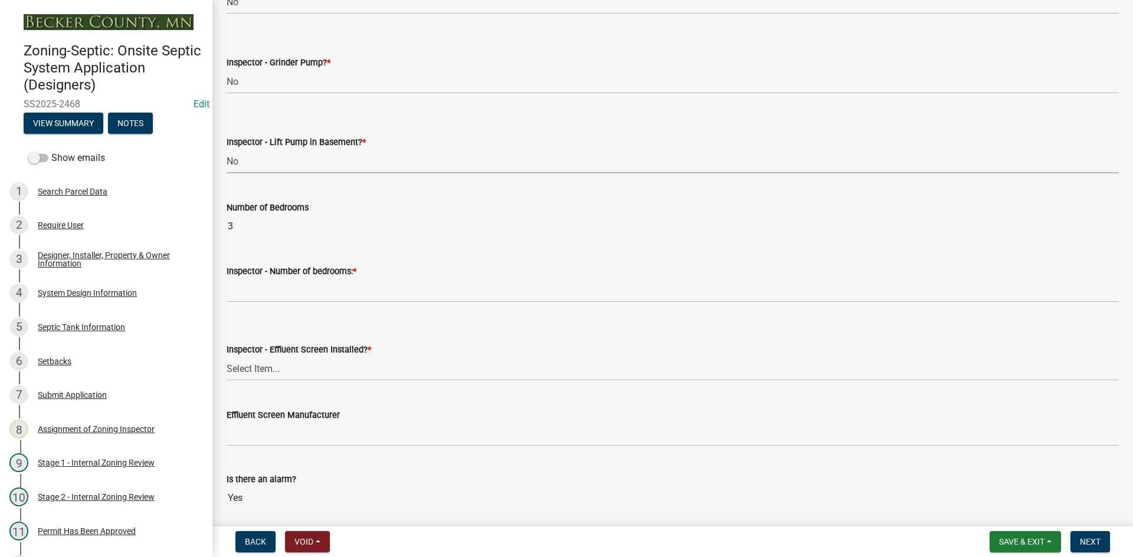
scroll to position [590, 0]
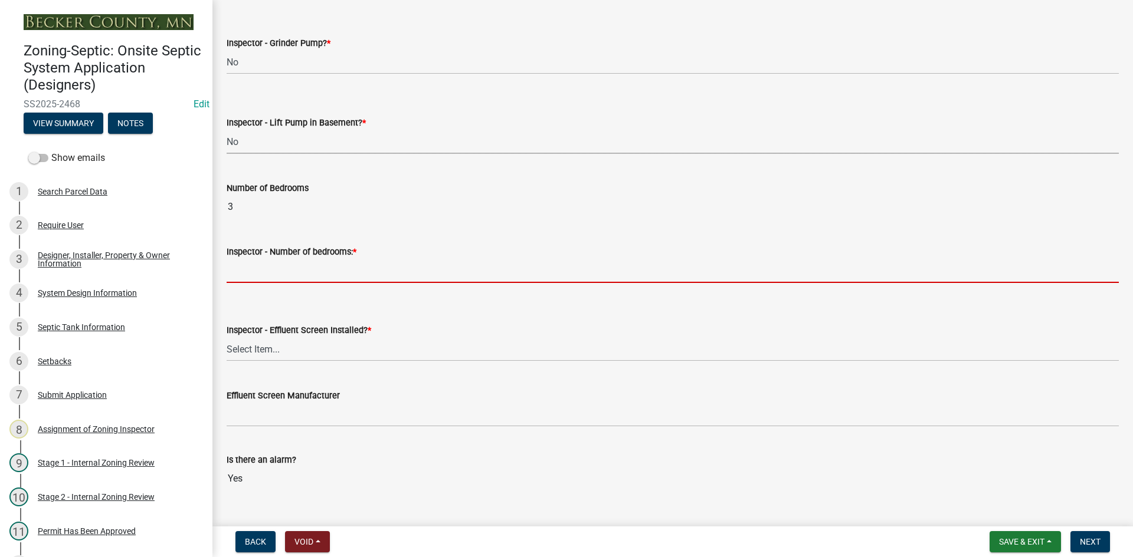
click at [286, 280] on input "Inspector - Number of bedrooms: *" at bounding box center [673, 271] width 892 height 24
type input "3"
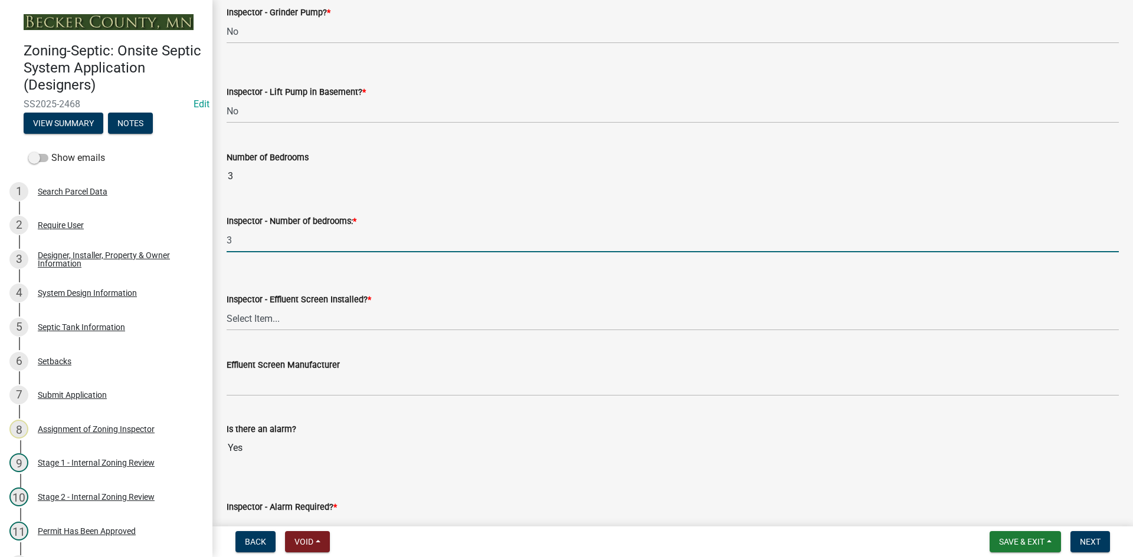
scroll to position [649, 0]
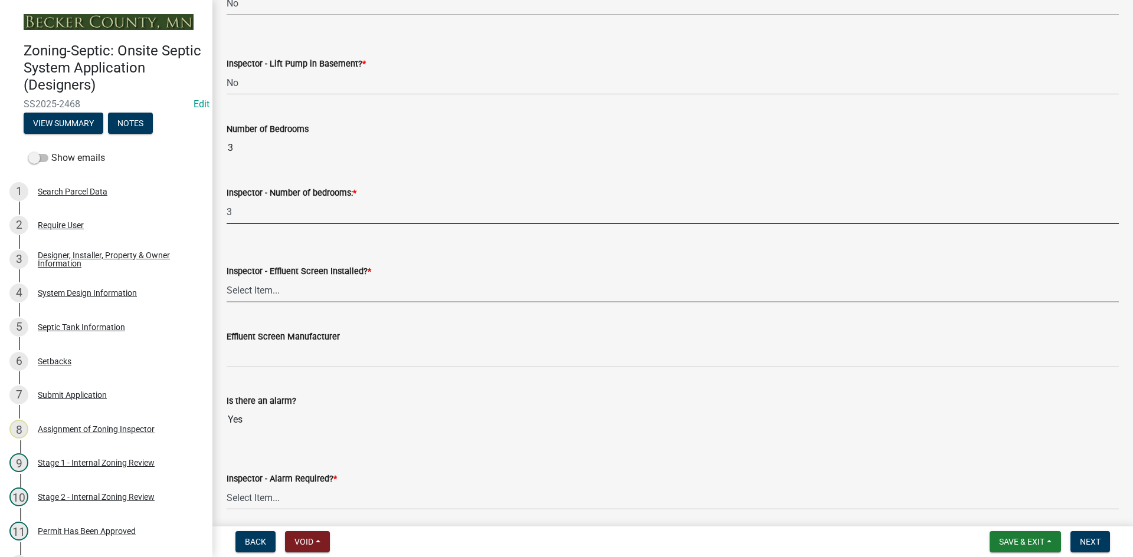
click at [286, 297] on select "Select Item... Yes No" at bounding box center [673, 290] width 892 height 24
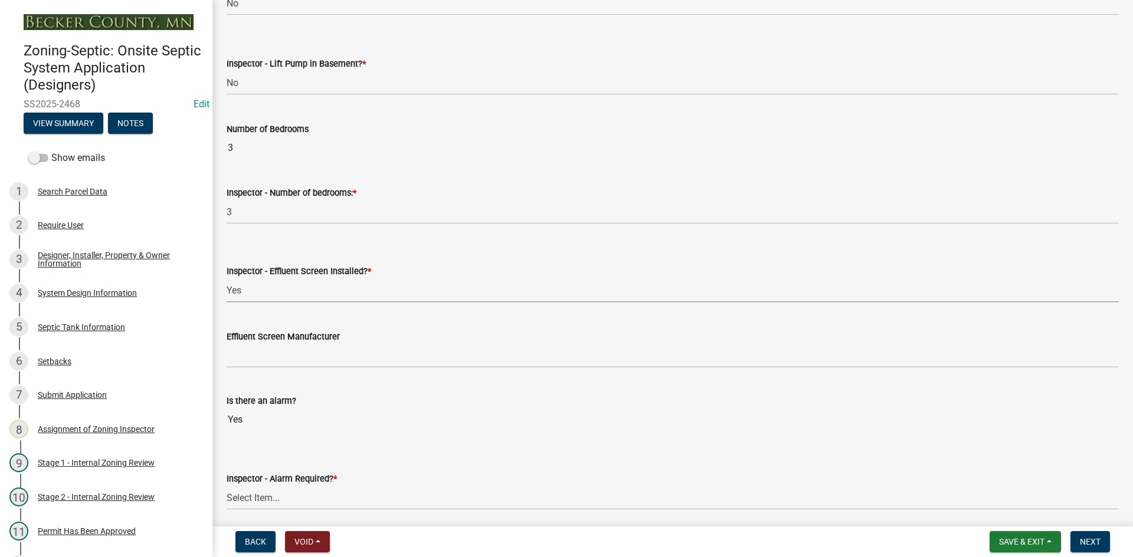
click at [227, 278] on select "Select Item... Yes No" at bounding box center [673, 290] width 892 height 24
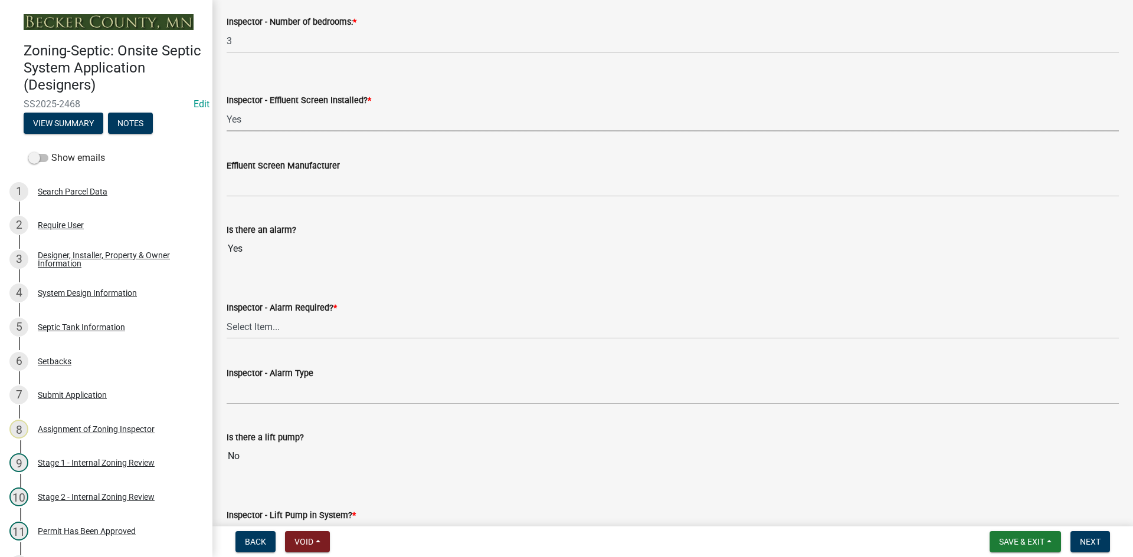
scroll to position [826, 0]
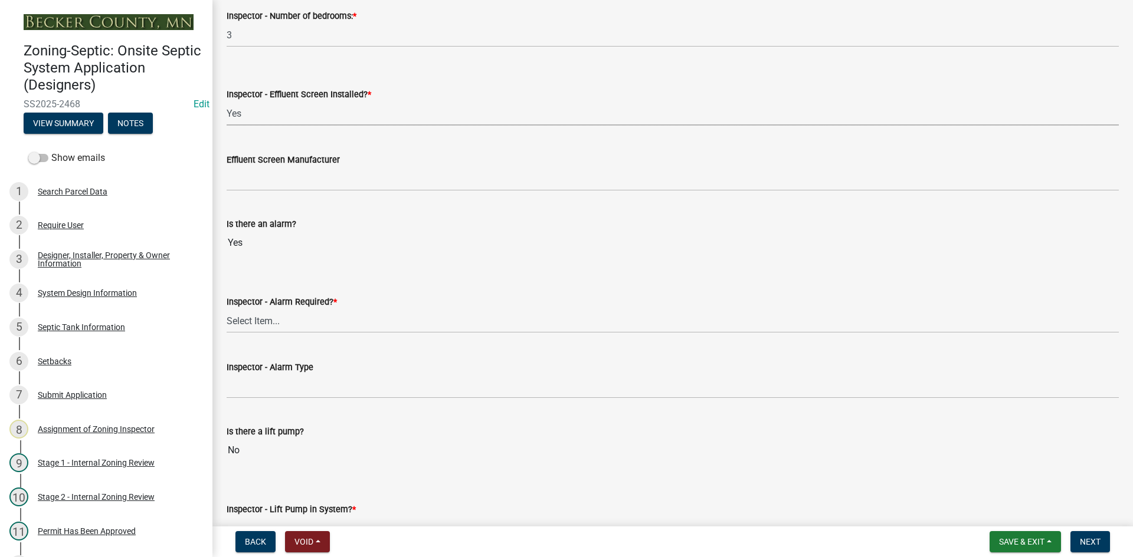
click at [290, 122] on select "Select Item... Yes No" at bounding box center [673, 113] width 892 height 24
click at [227, 101] on select "Select Item... Yes No" at bounding box center [673, 113] width 892 height 24
select select "039f9276-f093-40ee-98f9-24c1fbae5d9d"
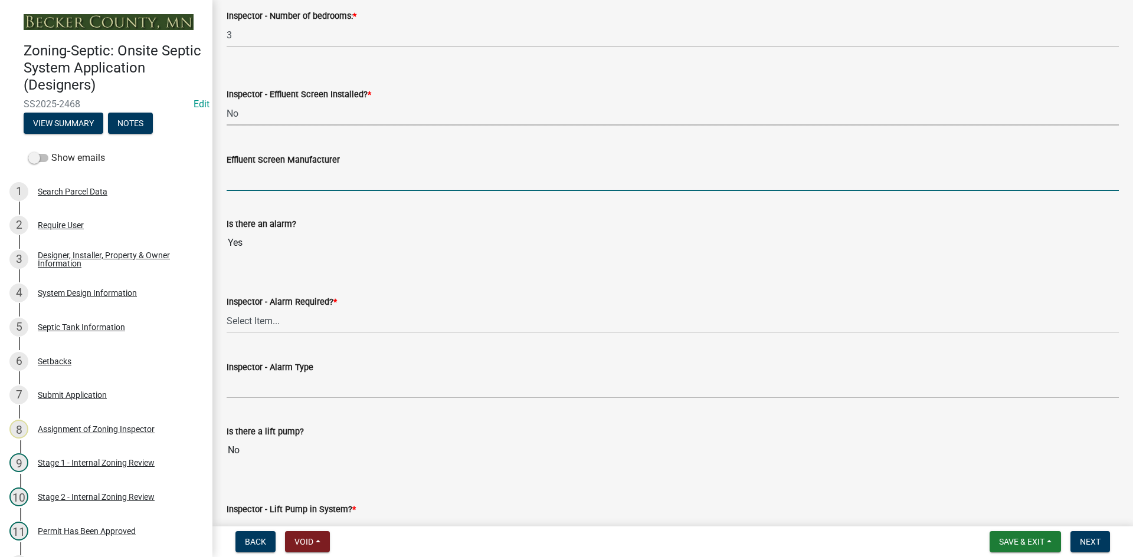
drag, startPoint x: 284, startPoint y: 183, endPoint x: 288, endPoint y: 191, distance: 8.7
click at [284, 183] on input "Effluent Screen Manufacturer" at bounding box center [673, 179] width 892 height 24
type input "NA"
click at [262, 316] on select "Select Item... Yes No" at bounding box center [673, 321] width 892 height 24
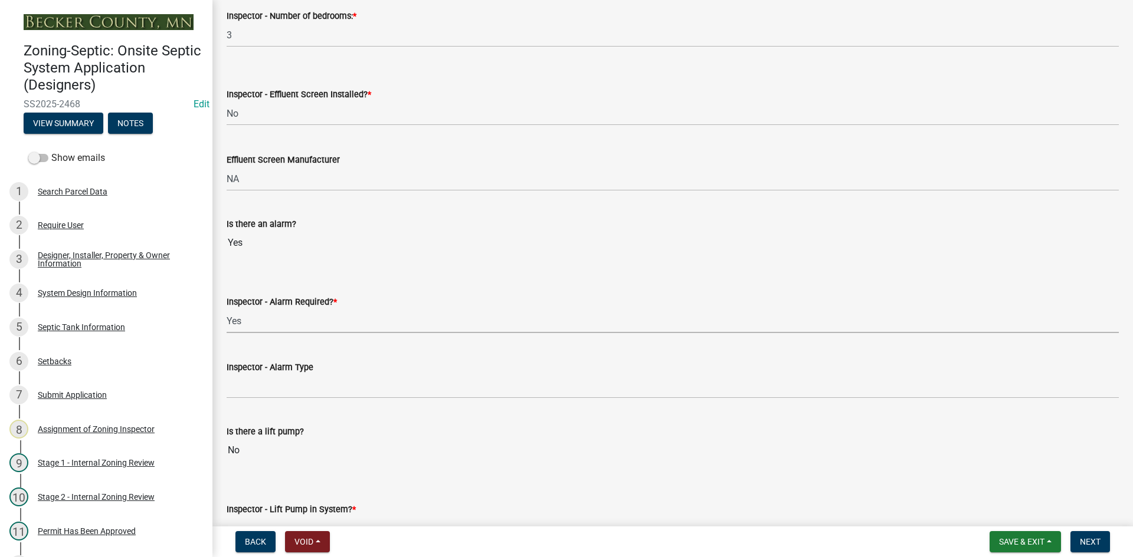
click at [227, 309] on select "Select Item... Yes No" at bounding box center [673, 321] width 892 height 24
select select "9075ff2b-2749-45ce-aee6-f4951e9a2109"
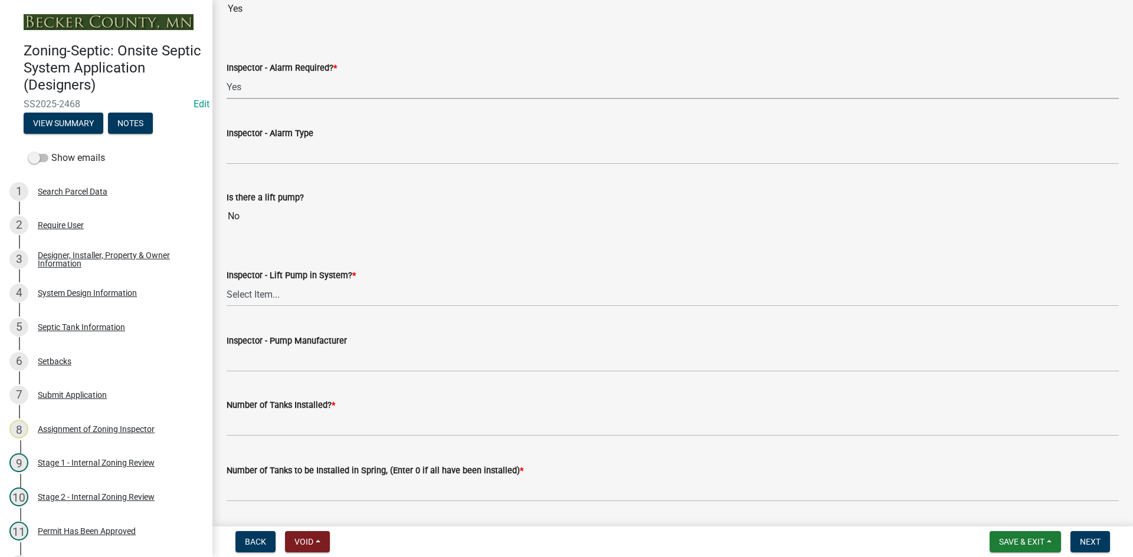
scroll to position [1062, 0]
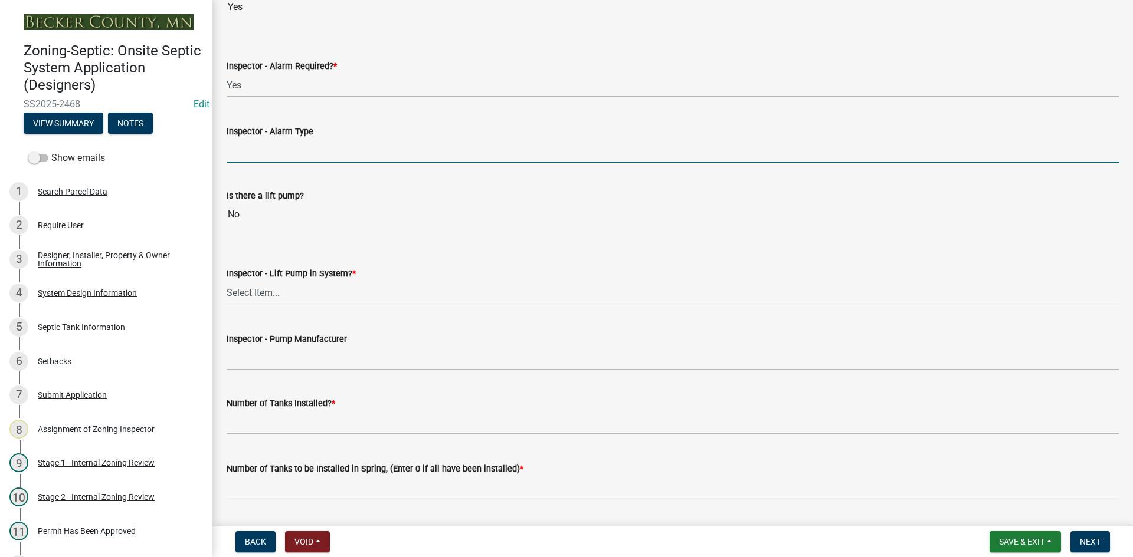
click at [260, 160] on input "Inspector - Alarm Type" at bounding box center [673, 151] width 892 height 24
type input "mechanical float"
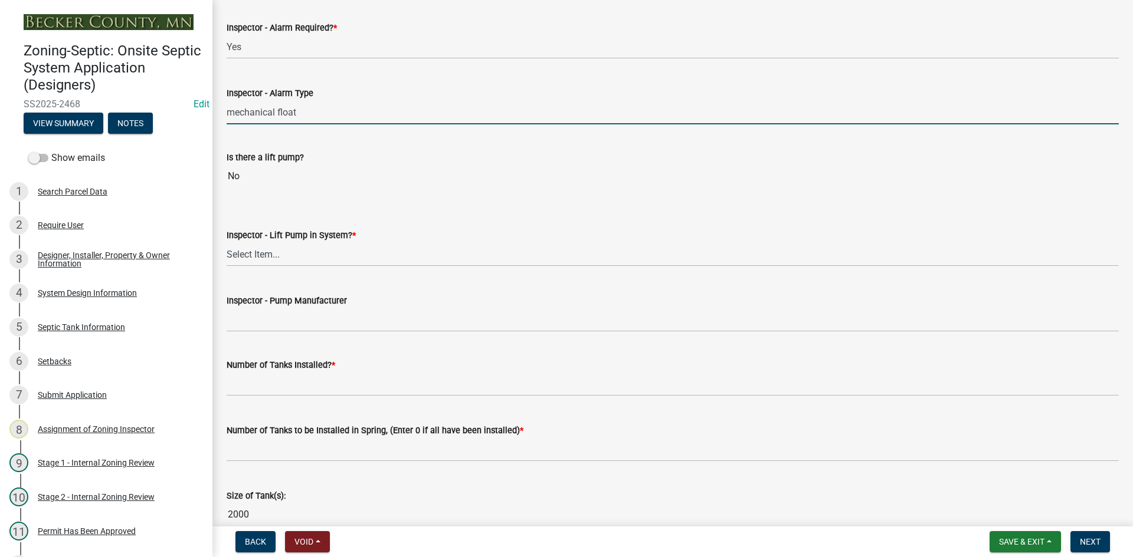
scroll to position [1121, 0]
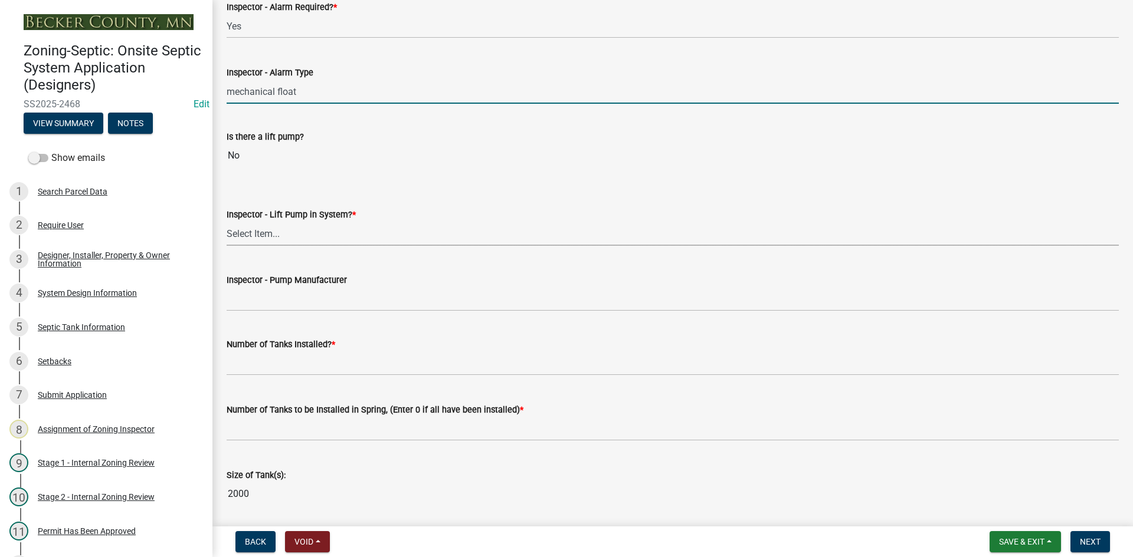
click at [269, 232] on select "Select Item... Yes No" at bounding box center [673, 234] width 892 height 24
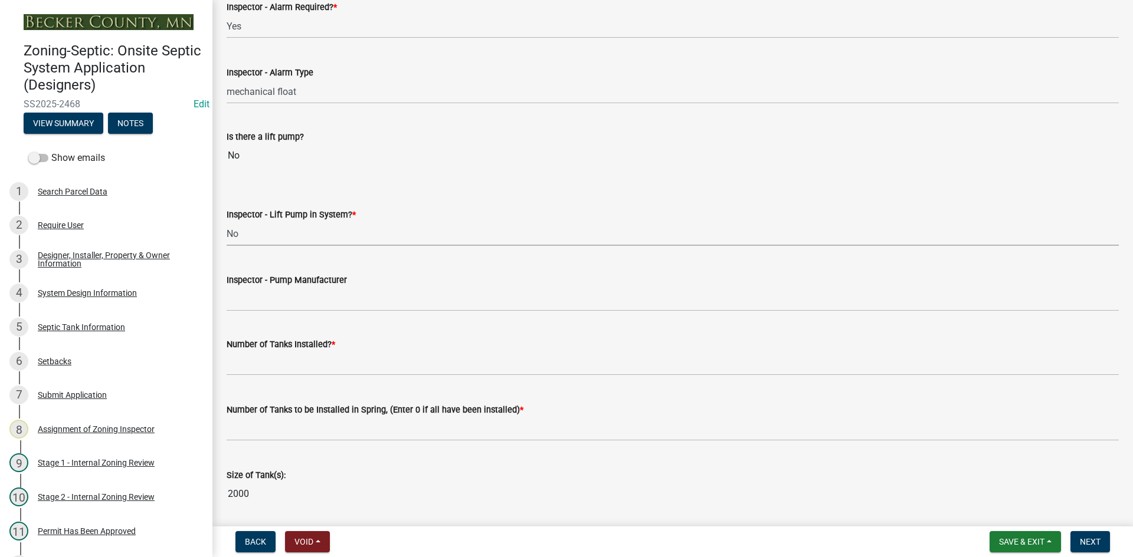
click at [227, 222] on select "Select Item... Yes No" at bounding box center [673, 234] width 892 height 24
select select "4baeb773-af56-4ab8-83c4-3685aa875ea5"
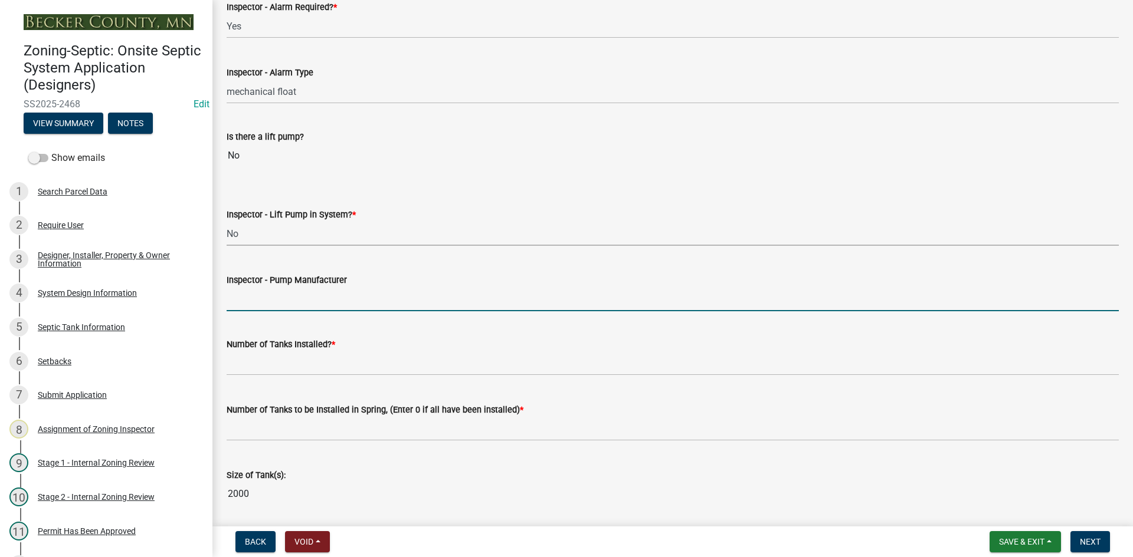
click at [271, 301] on input "Inspector - Pump Manufacturer" at bounding box center [673, 299] width 892 height 24
type input "NA"
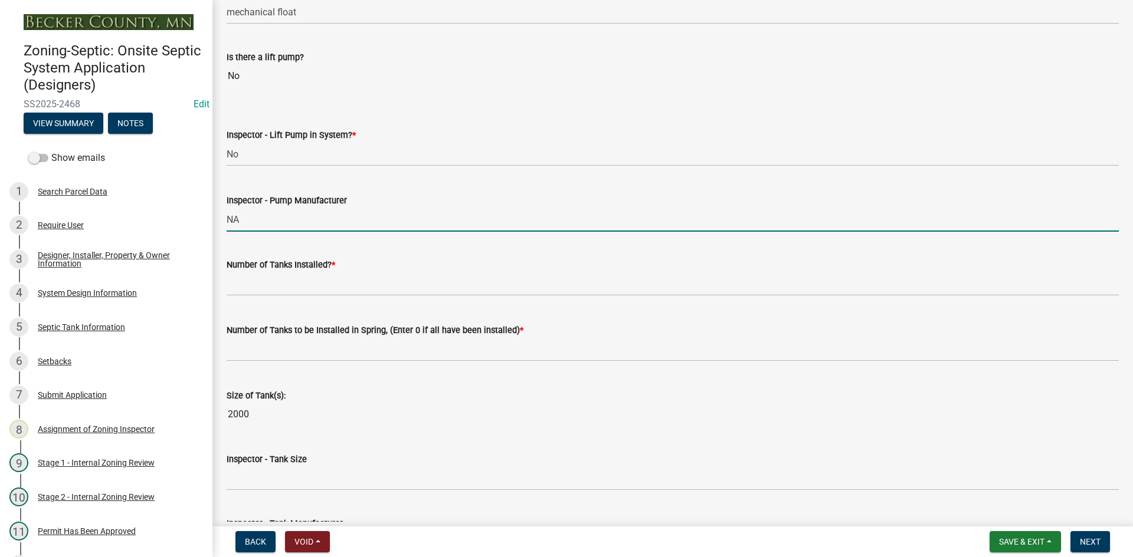
scroll to position [1298, 0]
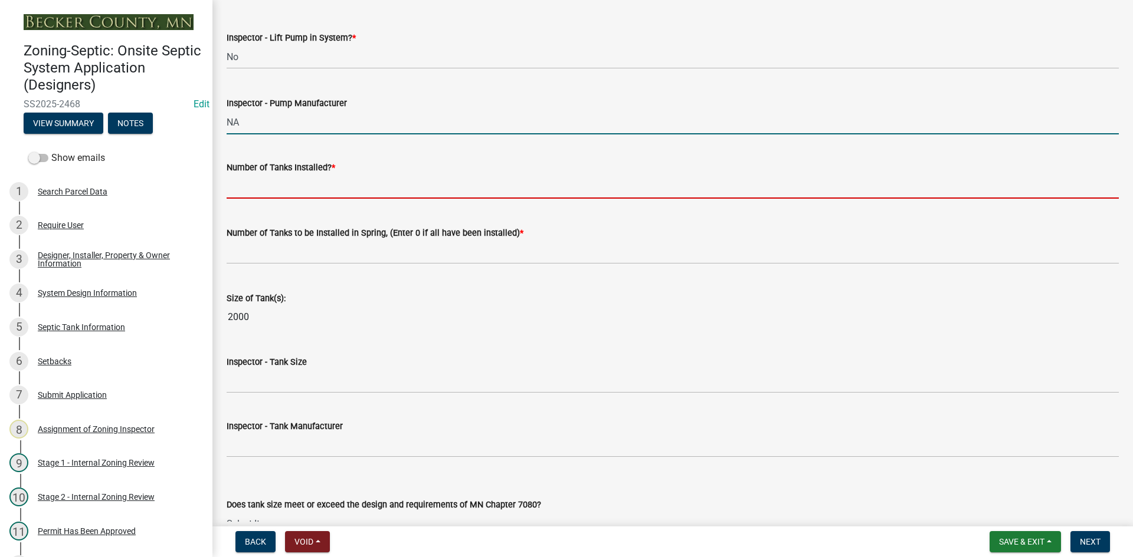
click at [262, 195] on input "text" at bounding box center [673, 187] width 892 height 24
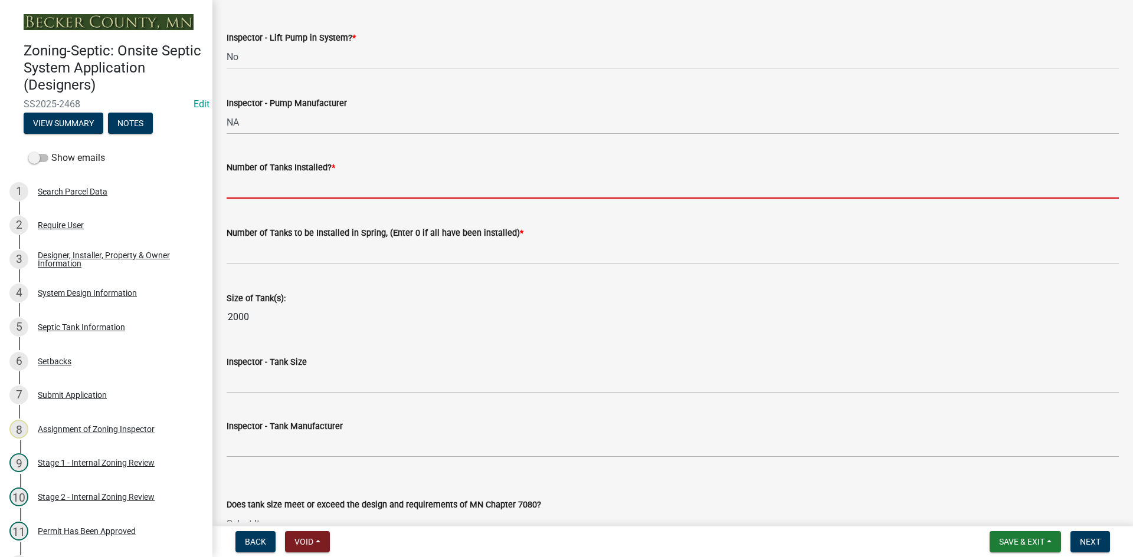
type input "1"
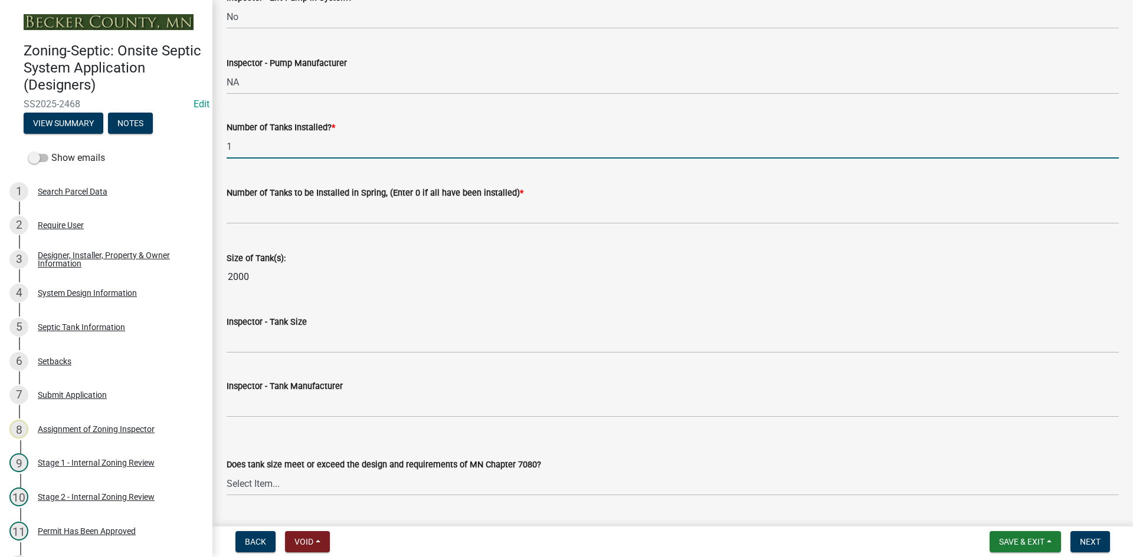
scroll to position [1357, 0]
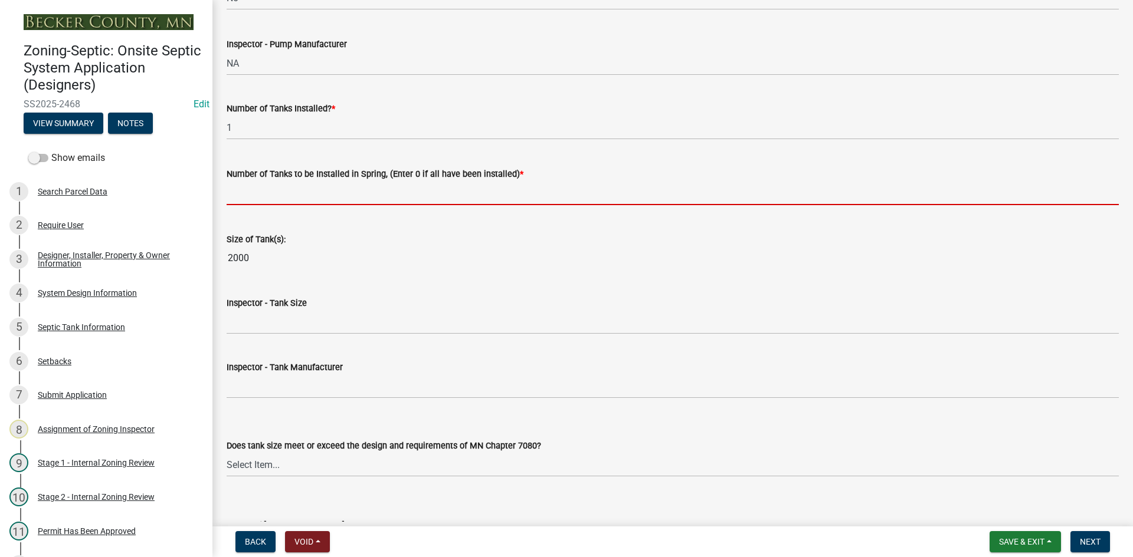
drag, startPoint x: 263, startPoint y: 198, endPoint x: 278, endPoint y: 217, distance: 24.4
click at [263, 198] on input "text" at bounding box center [673, 193] width 892 height 24
type input "0"
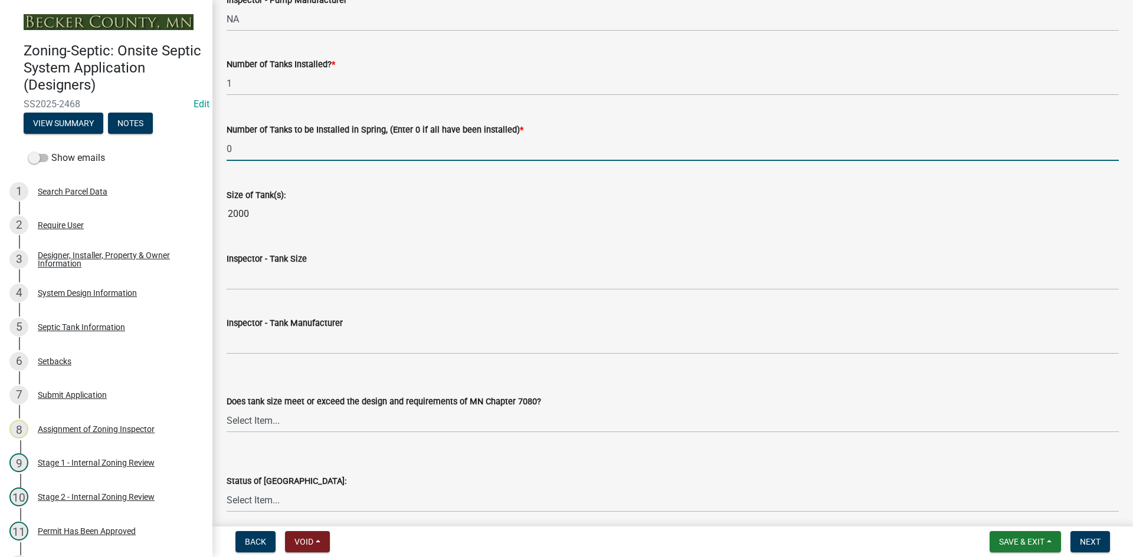
scroll to position [1475, 0]
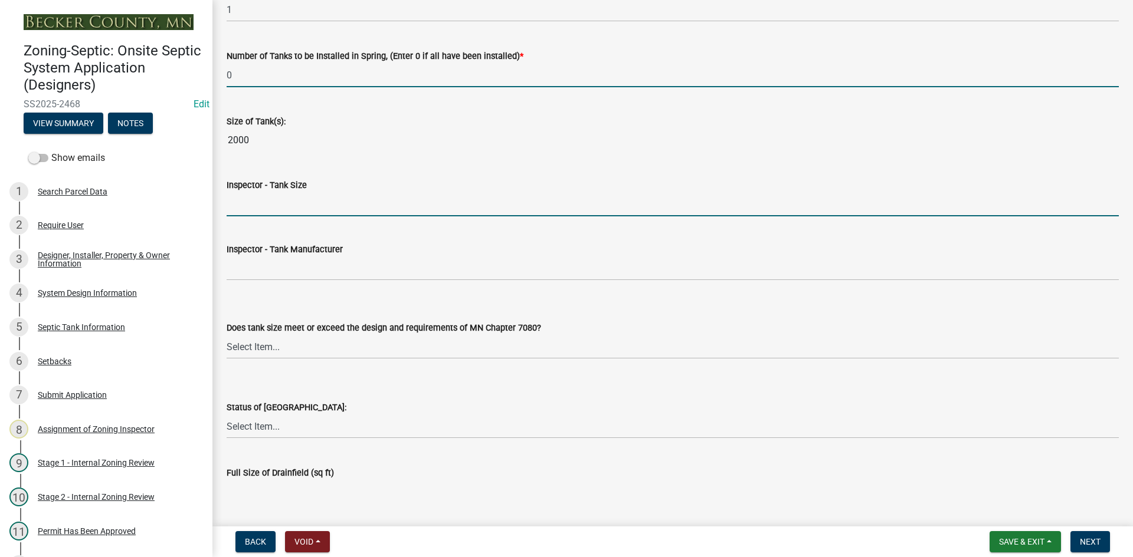
click at [254, 204] on input "Inspector - Tank Size" at bounding box center [673, 204] width 892 height 24
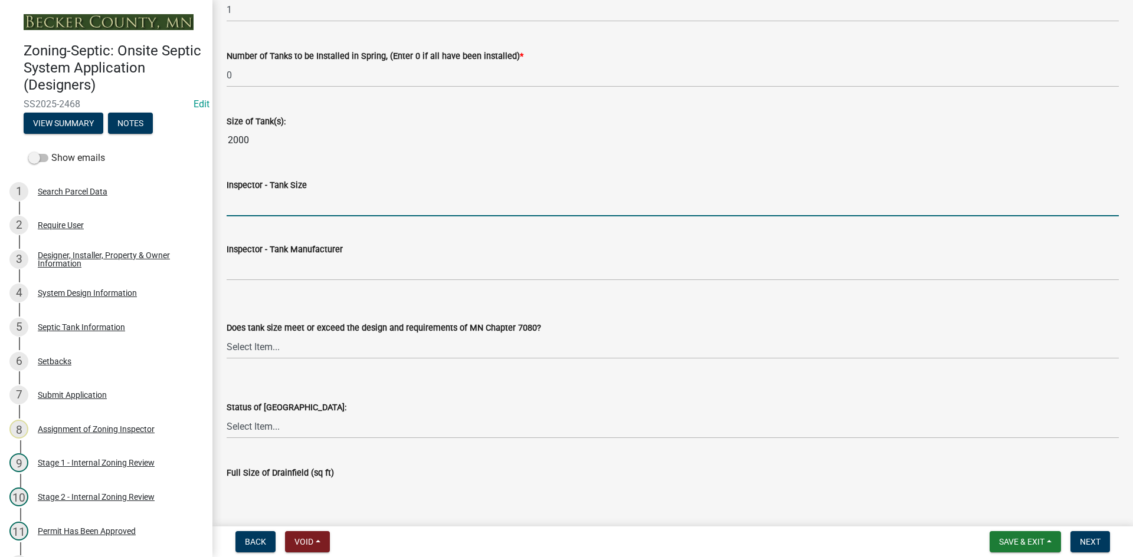
click at [248, 214] on input "Inspector - Tank Size" at bounding box center [673, 204] width 892 height 24
click at [252, 205] on input "Inspector - Tank Size" at bounding box center [673, 204] width 892 height 24
type input "2000"
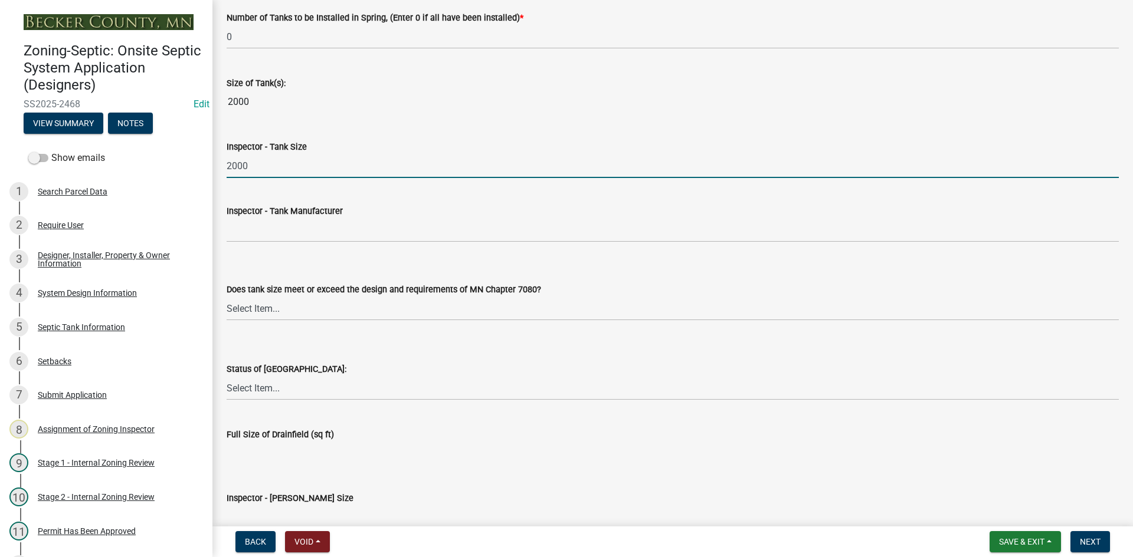
scroll to position [1593, 0]
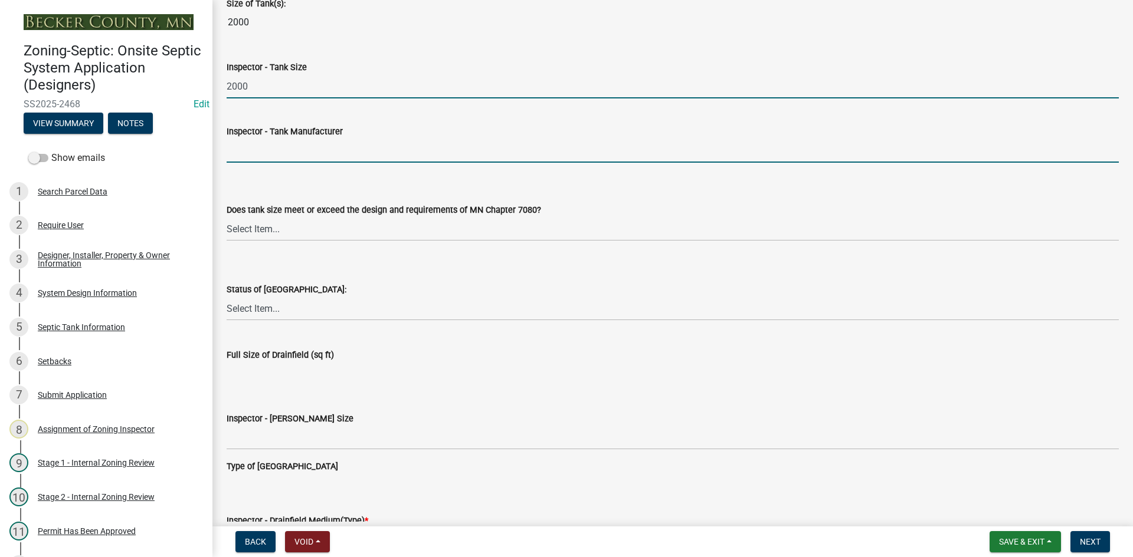
click at [278, 152] on input "Inspector - Tank Manufacturer" at bounding box center [673, 151] width 892 height 24
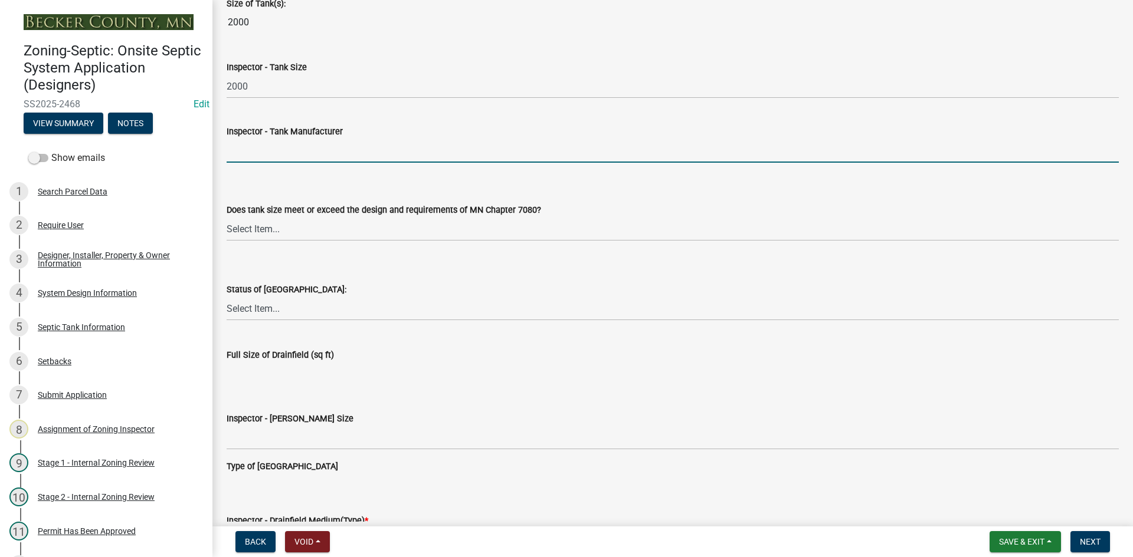
type input "BROWN/WILBERT"
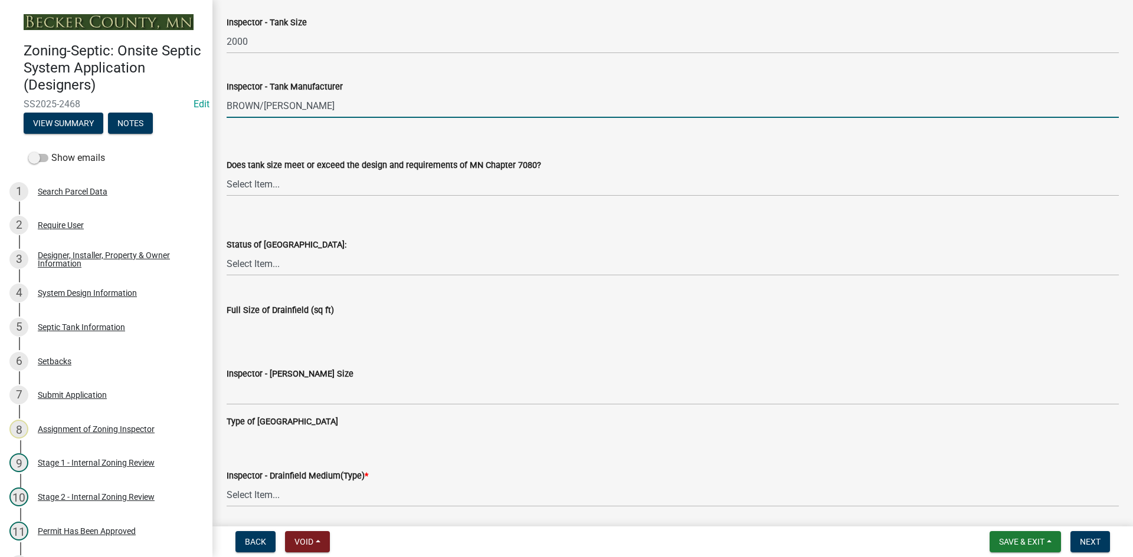
scroll to position [1711, 0]
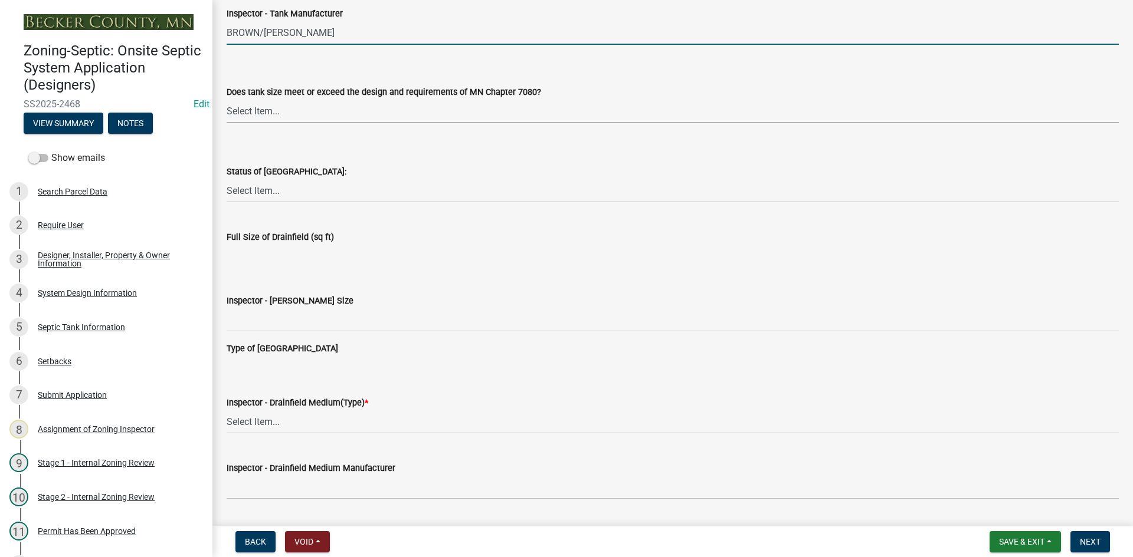
drag, startPoint x: 268, startPoint y: 111, endPoint x: 274, endPoint y: 108, distance: 6.6
click at [268, 111] on select "Select Item... Yes No Existing" at bounding box center [673, 111] width 892 height 24
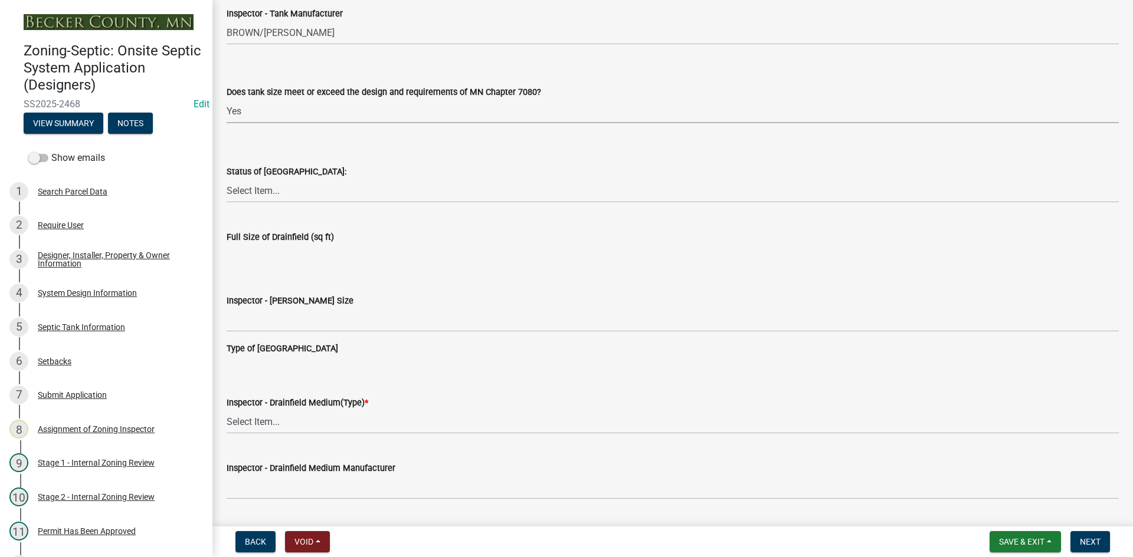
click at [227, 99] on select "Select Item... Yes No Existing" at bounding box center [673, 111] width 892 height 24
select select "f7794d6a-556a-43dc-97be-878f47e346d8"
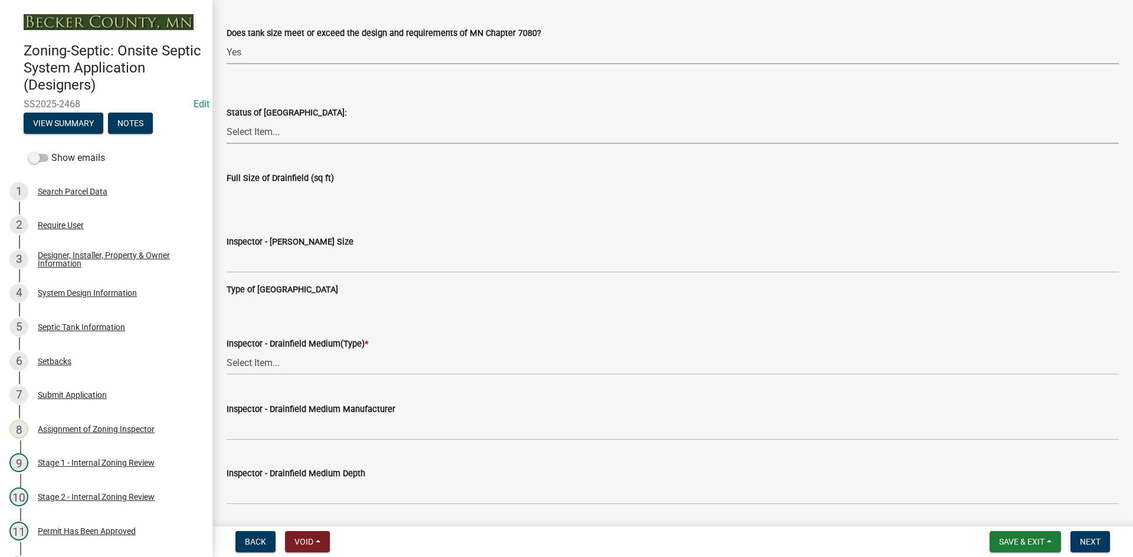
click at [274, 138] on select "Select Item... No Drainfield Drainfield Installed Drainfield to Be Installed in…" at bounding box center [673, 132] width 892 height 24
click at [227, 120] on select "Select Item... No Drainfield Drainfield Installed Drainfield to Be Installed in…" at bounding box center [673, 132] width 892 height 24
select select "5fa789e6-b5c5-4aa5-96f0-e7985c3fdd5e"
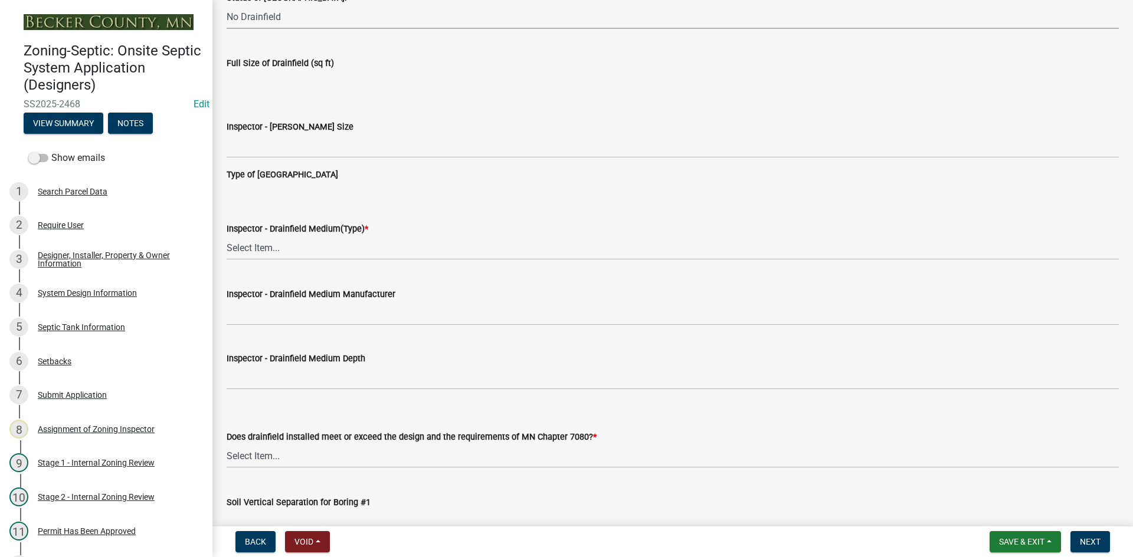
scroll to position [1888, 0]
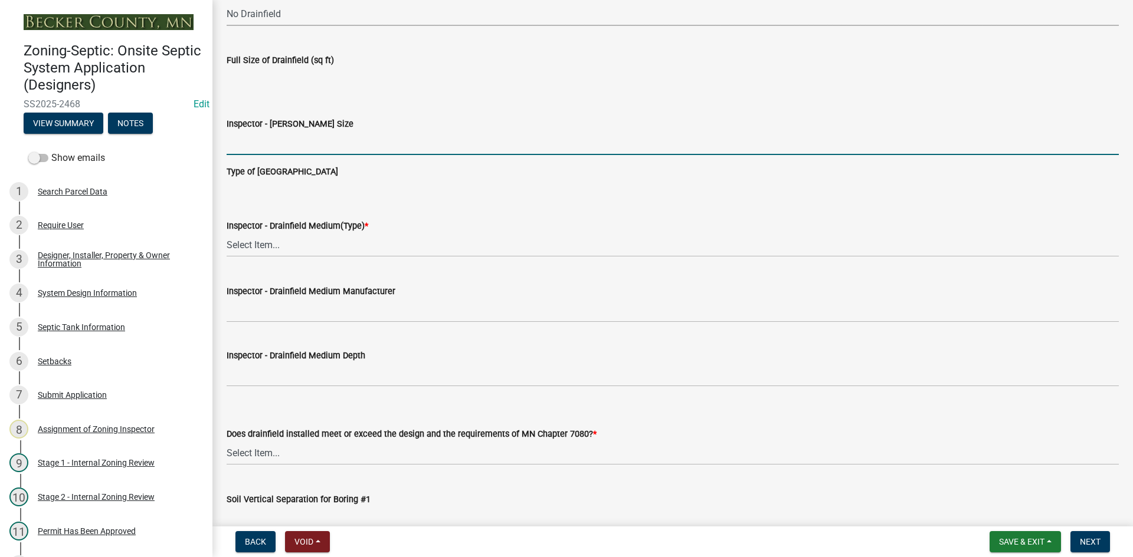
click at [274, 136] on input "Inspector - Drainfield Size" at bounding box center [673, 143] width 892 height 24
type input "NA"
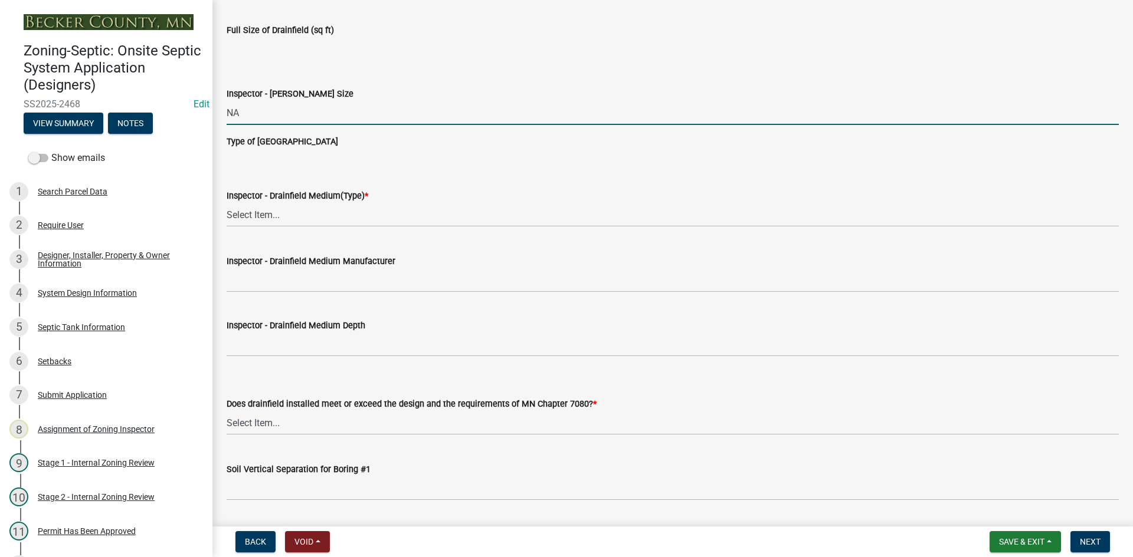
scroll to position [1947, 0]
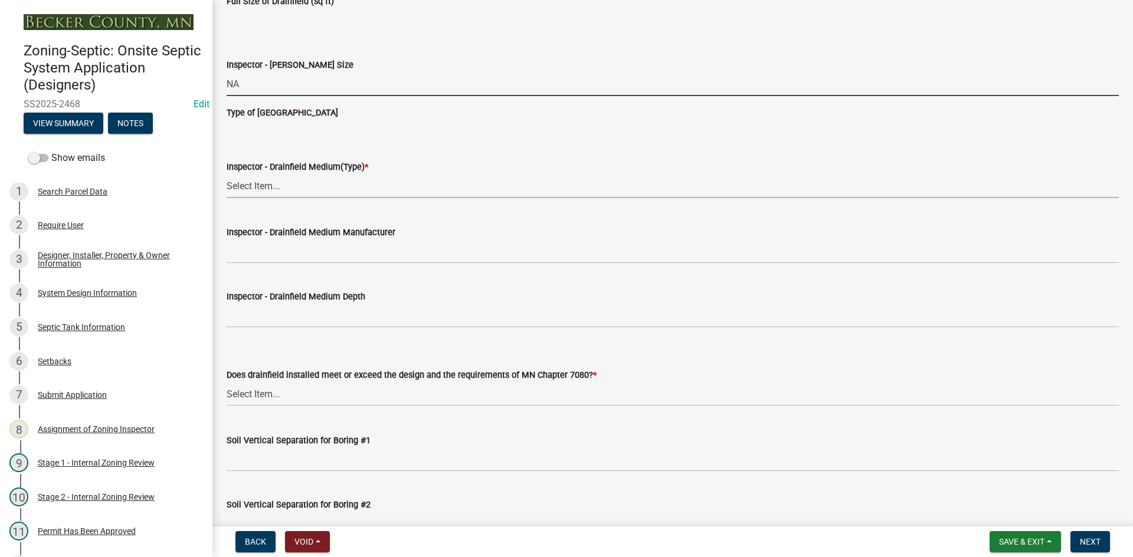
drag, startPoint x: 271, startPoint y: 178, endPoint x: 278, endPoint y: 191, distance: 15.3
click at [271, 178] on select "Select Item... Chamber Trench Rock Trench Gravelless Mound Pressure Bed Seepage…" at bounding box center [673, 186] width 892 height 24
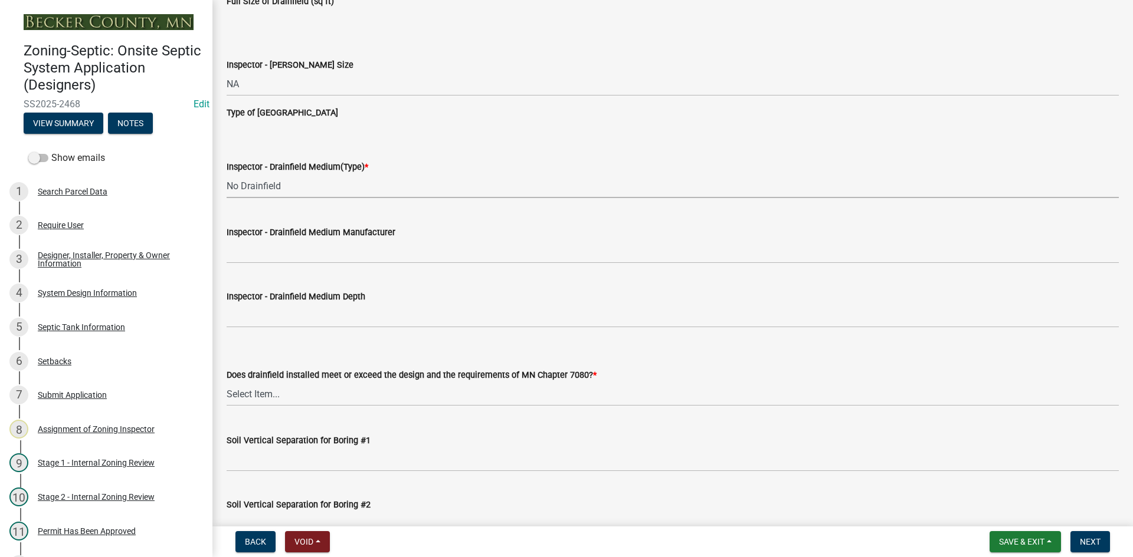
click at [227, 174] on select "Select Item... Chamber Trench Rock Trench Gravelless Mound Pressure Bed Seepage…" at bounding box center [673, 186] width 892 height 24
select select "53ba3933-fb28-45b0-9b71-ad61eefa2ac0"
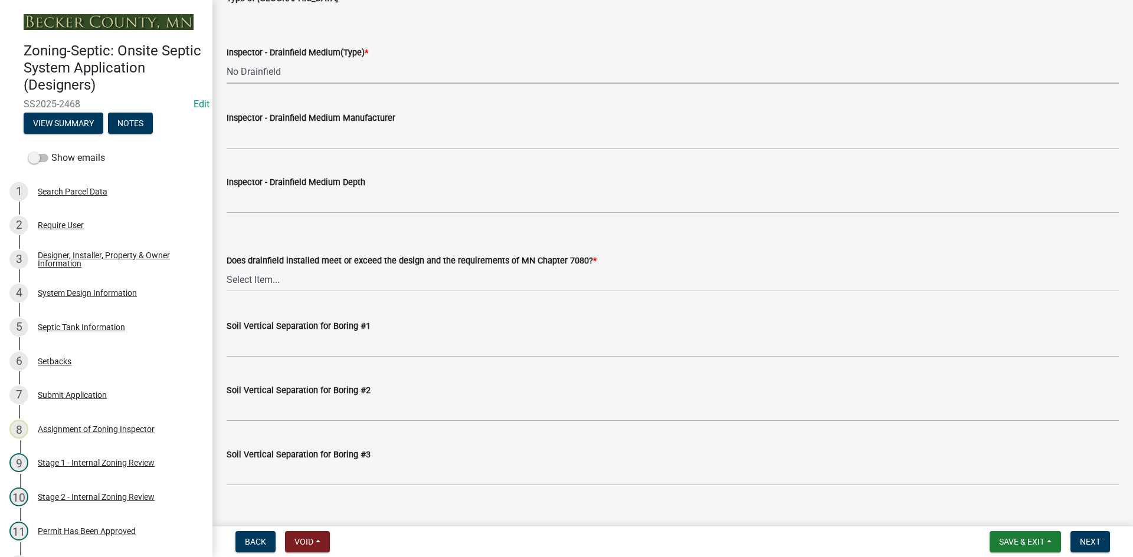
scroll to position [2065, 0]
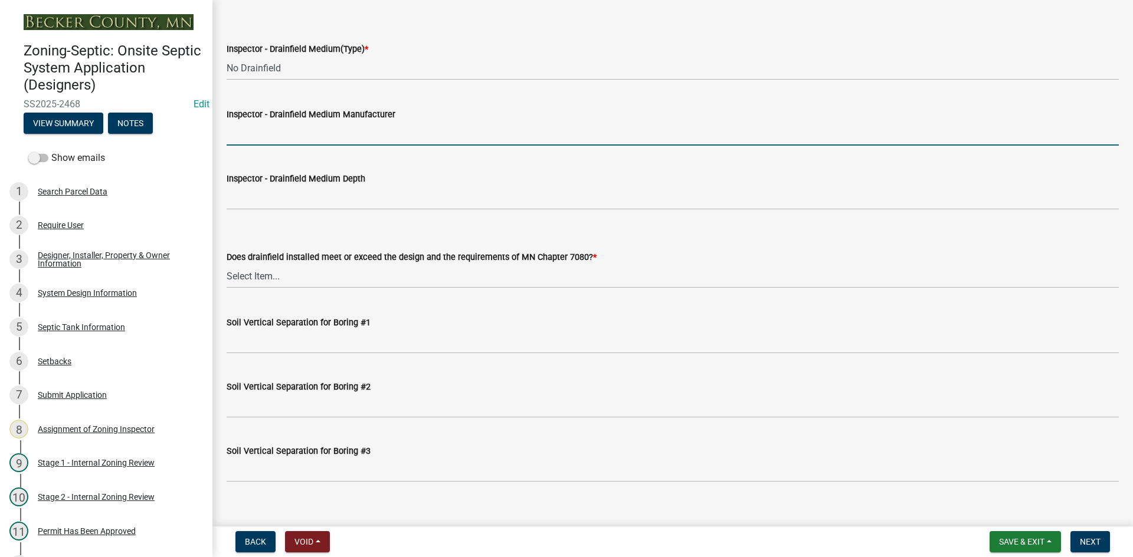
click at [257, 132] on input "Inspector - Drainfield Medium Manufacturer" at bounding box center [673, 134] width 892 height 24
type input "rock"
drag, startPoint x: 162, startPoint y: 143, endPoint x: 168, endPoint y: 140, distance: 6.1
click at [168, 140] on div "Zoning-Septic: Onsite Septic System Application (Designers) SS2025-2468 Edit Vi…" at bounding box center [566, 278] width 1133 height 557
click at [236, 133] on input "Inspector - Drainfield Medium Manufacturer" at bounding box center [673, 134] width 892 height 24
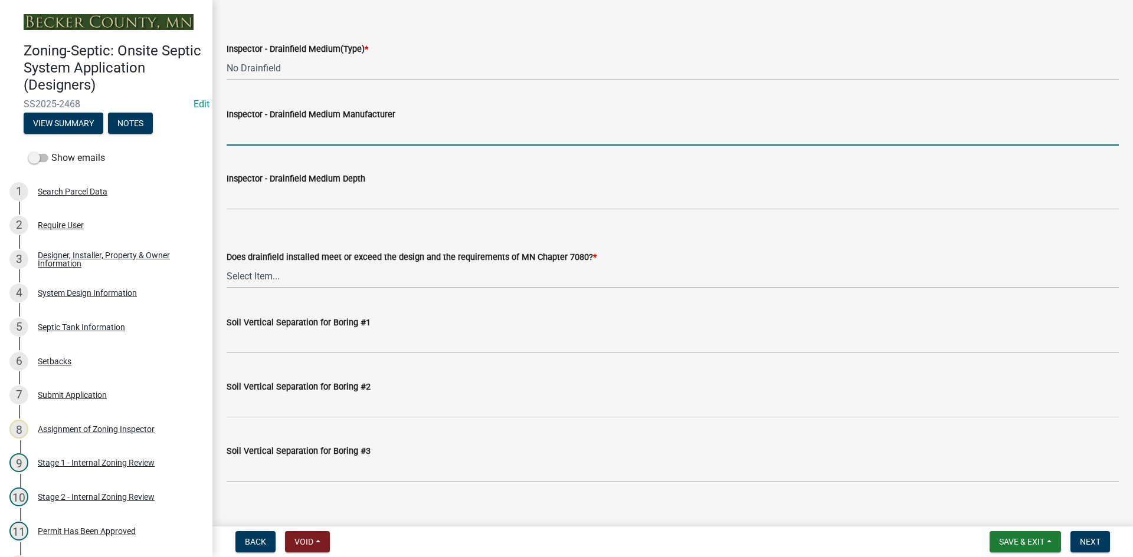
type input "NA"
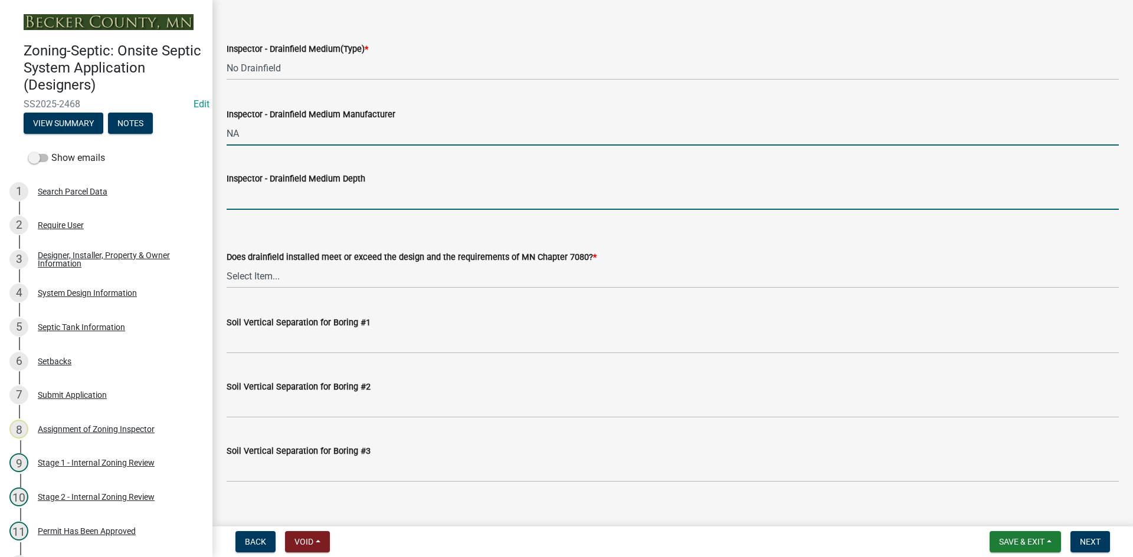
click at [291, 196] on input "Inspector - Drainfield Medium Depth" at bounding box center [673, 198] width 892 height 24
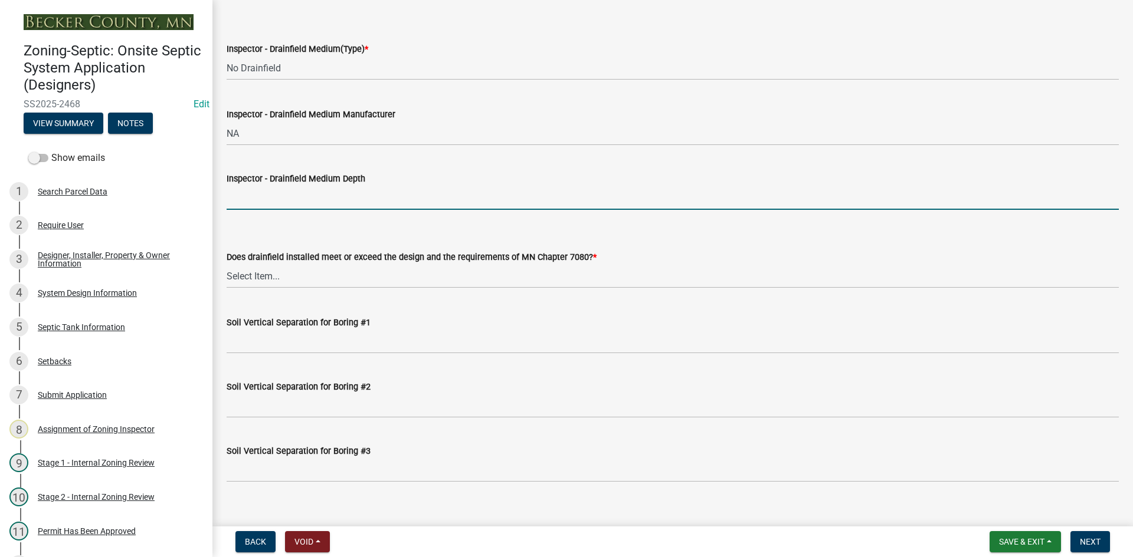
type input "NA"
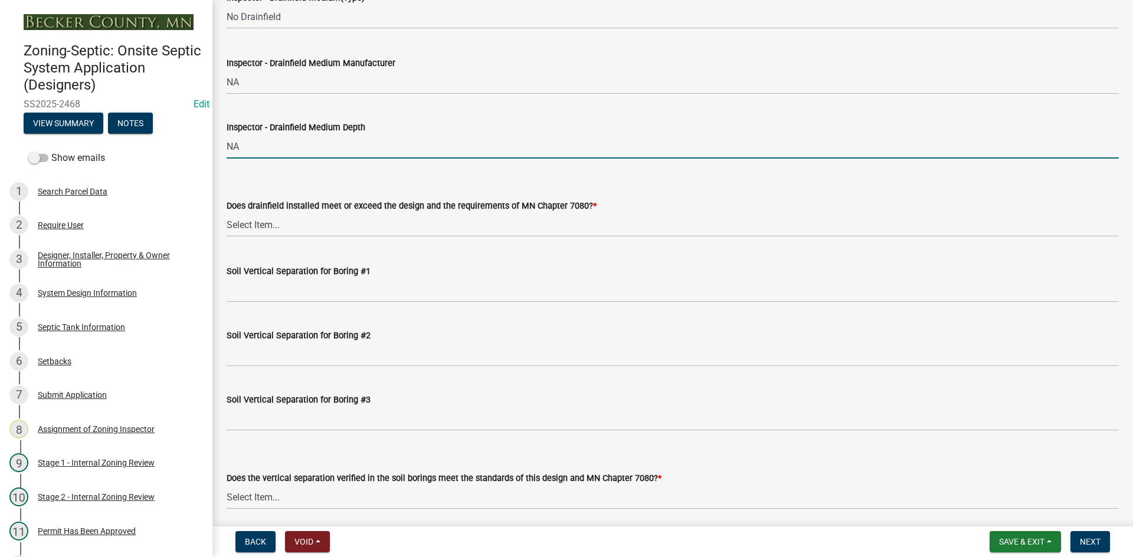
scroll to position [2183, 0]
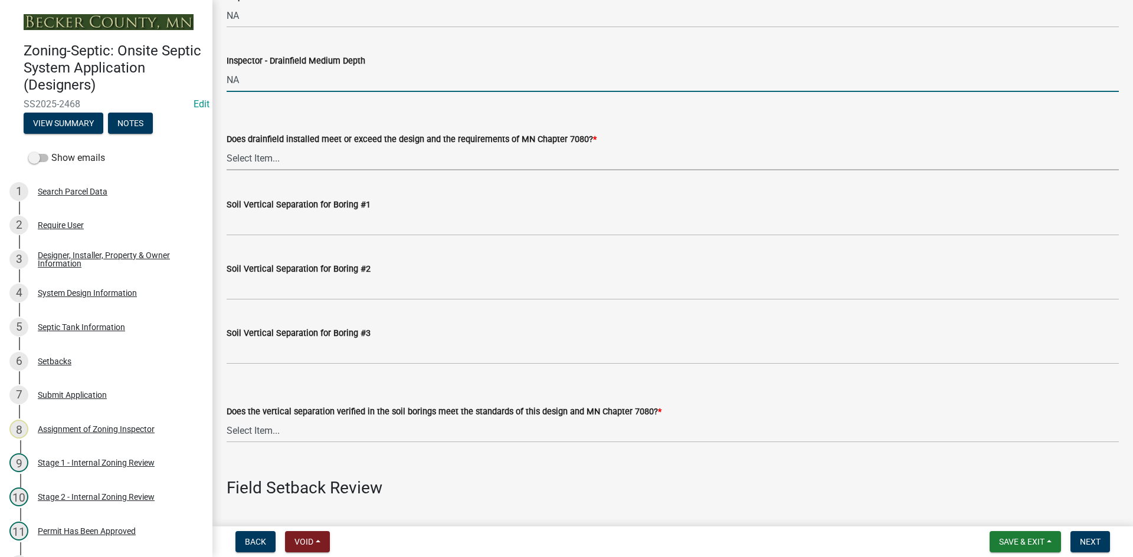
click at [268, 155] on select "Select Item... Yes No" at bounding box center [673, 158] width 892 height 24
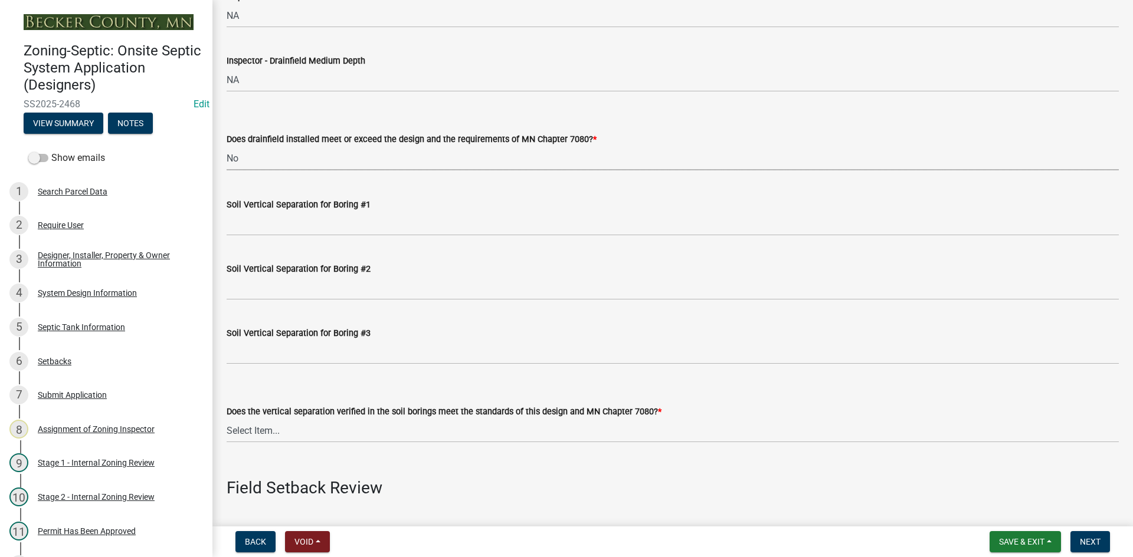
click at [227, 146] on select "Select Item... Yes No" at bounding box center [673, 158] width 892 height 24
select select "11dcc48d-db54-4dd6-a13a-34b979cdae1e"
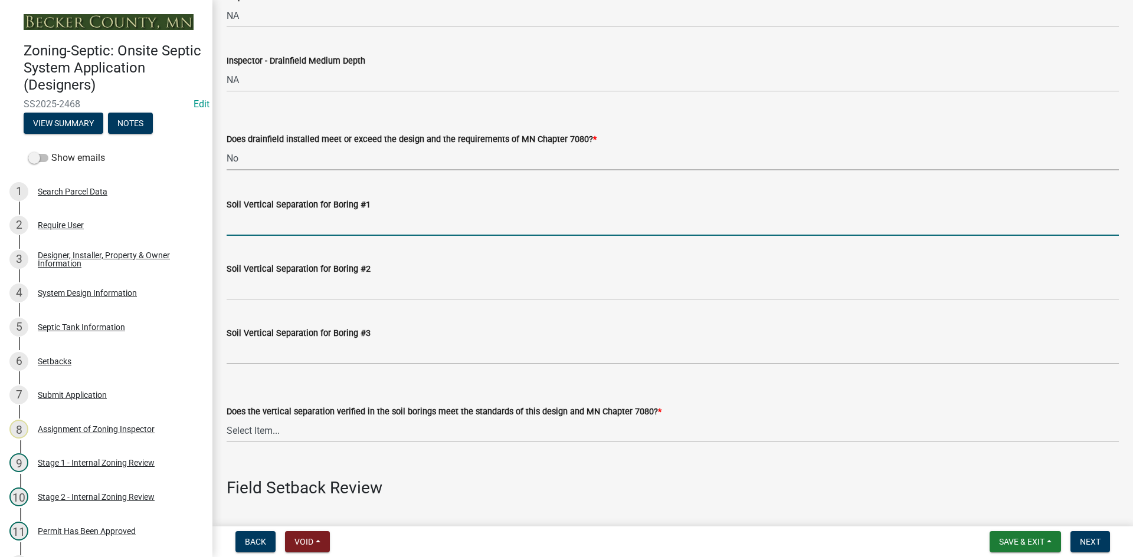
click at [265, 229] on input "Soil Vertical Separation for Boring #1" at bounding box center [673, 224] width 892 height 24
type input "NA"
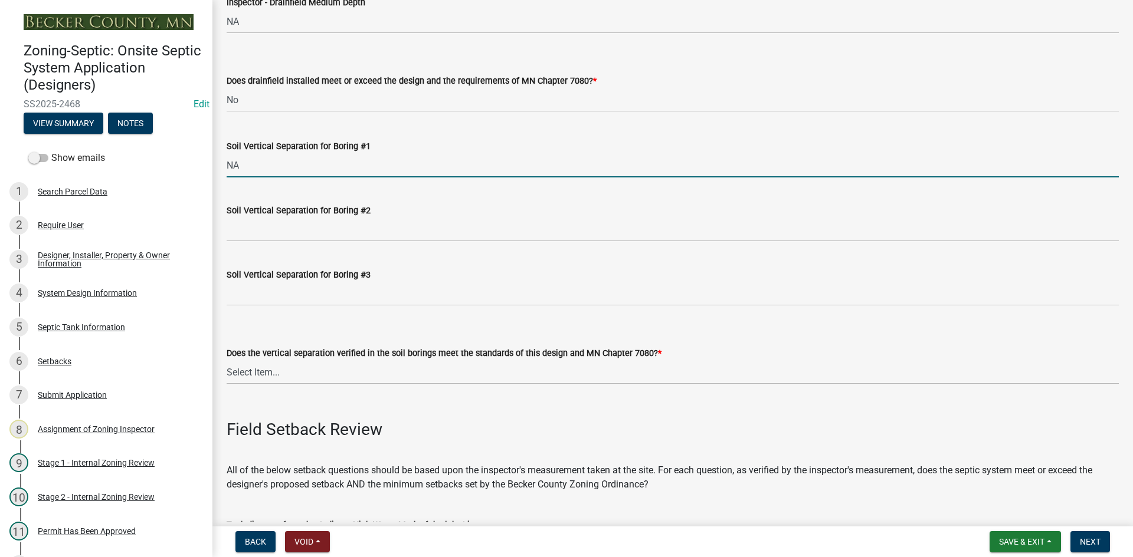
scroll to position [2242, 0]
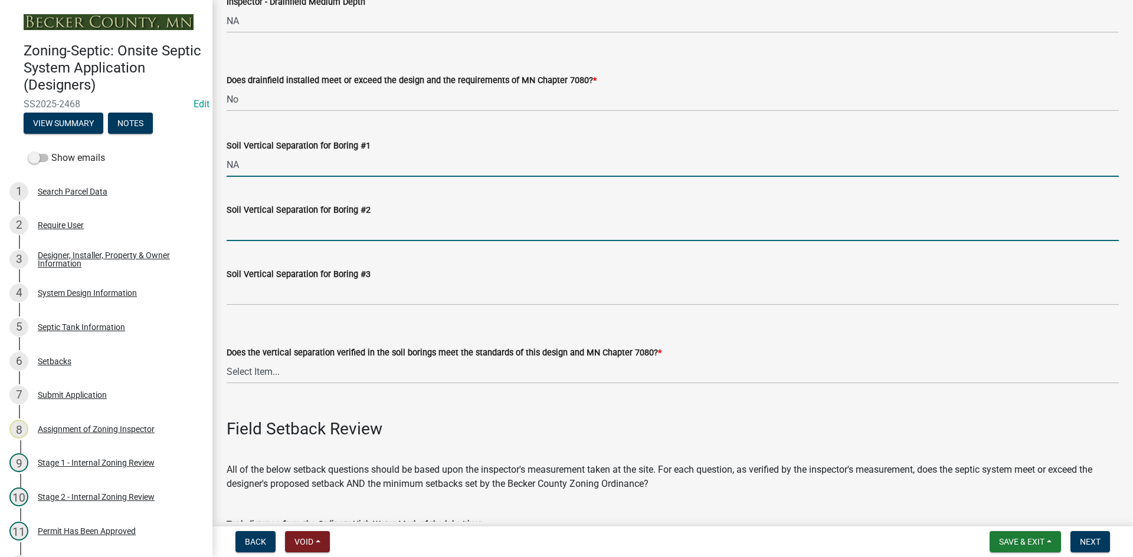
click at [270, 234] on input "Soil Vertical Separation for Boring #2" at bounding box center [673, 229] width 892 height 24
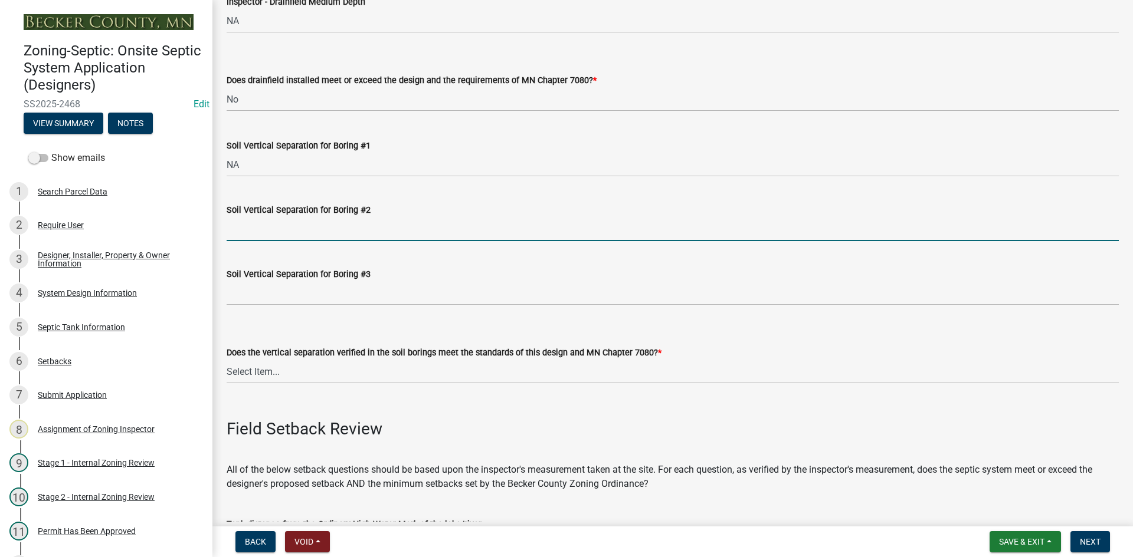
type input "na"
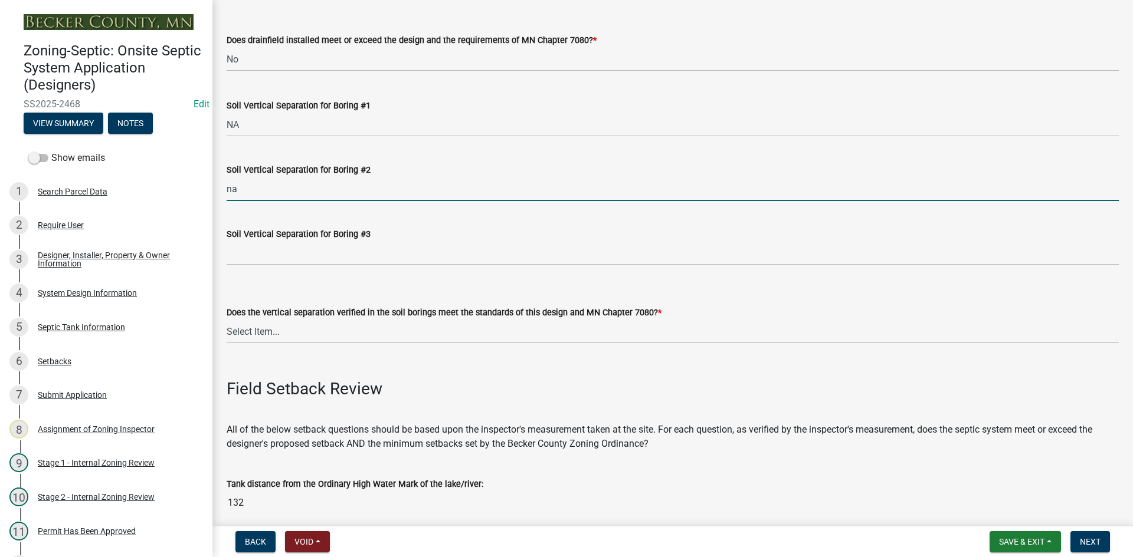
scroll to position [2301, 0]
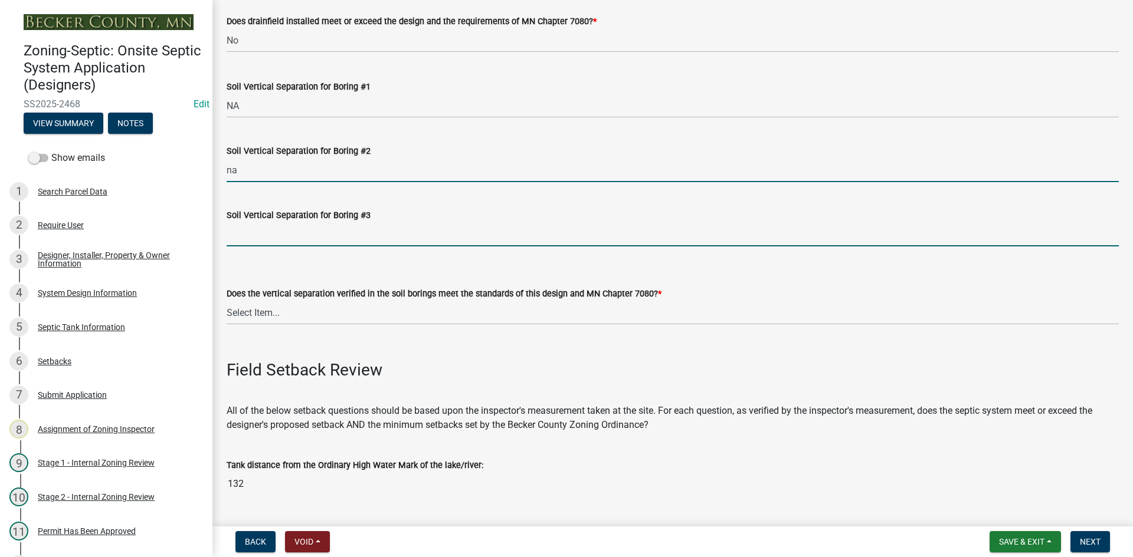
click at [267, 227] on input "Soil Vertical Separation for Boring #3" at bounding box center [673, 234] width 892 height 24
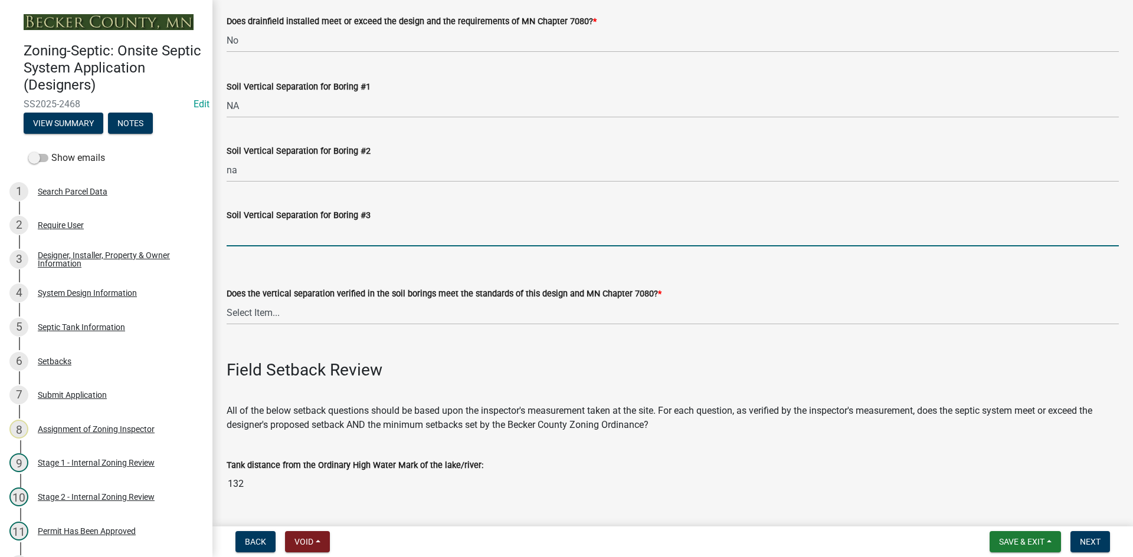
type input "na"
click at [265, 304] on select "Select Item... Yes No" at bounding box center [673, 313] width 892 height 24
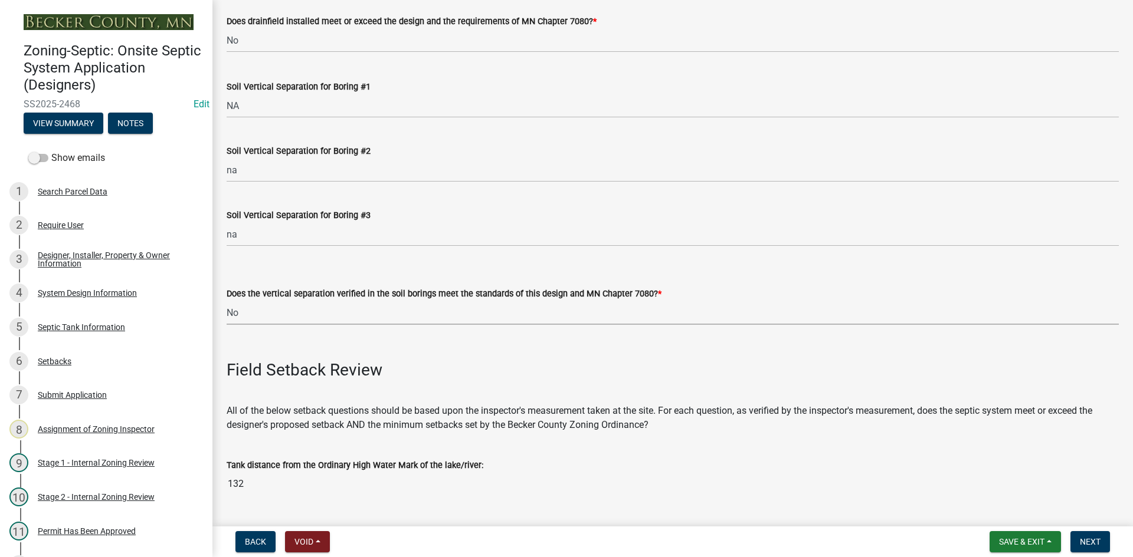
click at [227, 301] on select "Select Item... Yes No" at bounding box center [673, 313] width 892 height 24
select select "11e68a6f-da10-4092-9aa3-572e994a9944"
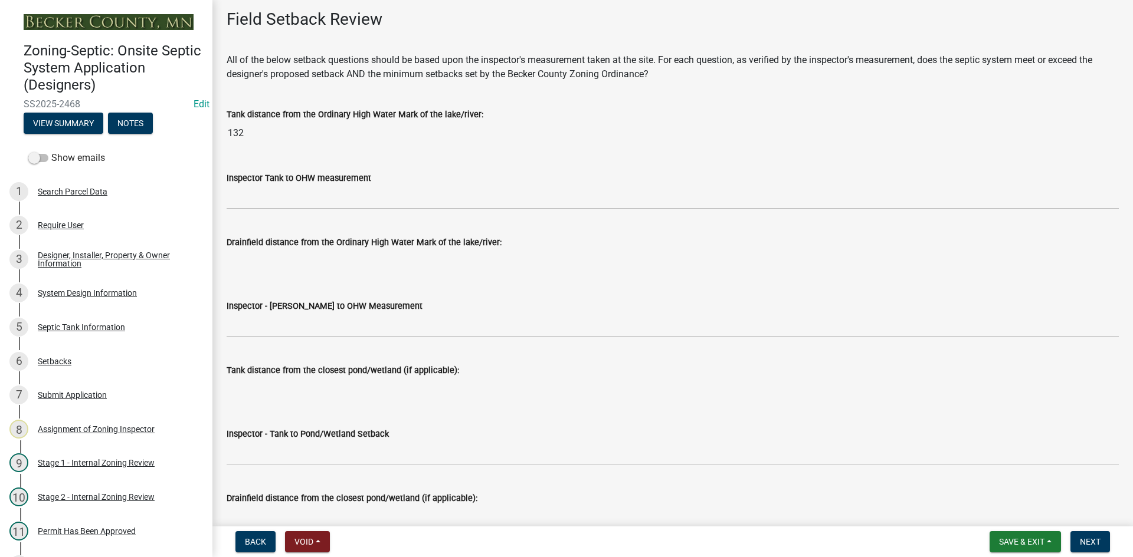
scroll to position [2655, 0]
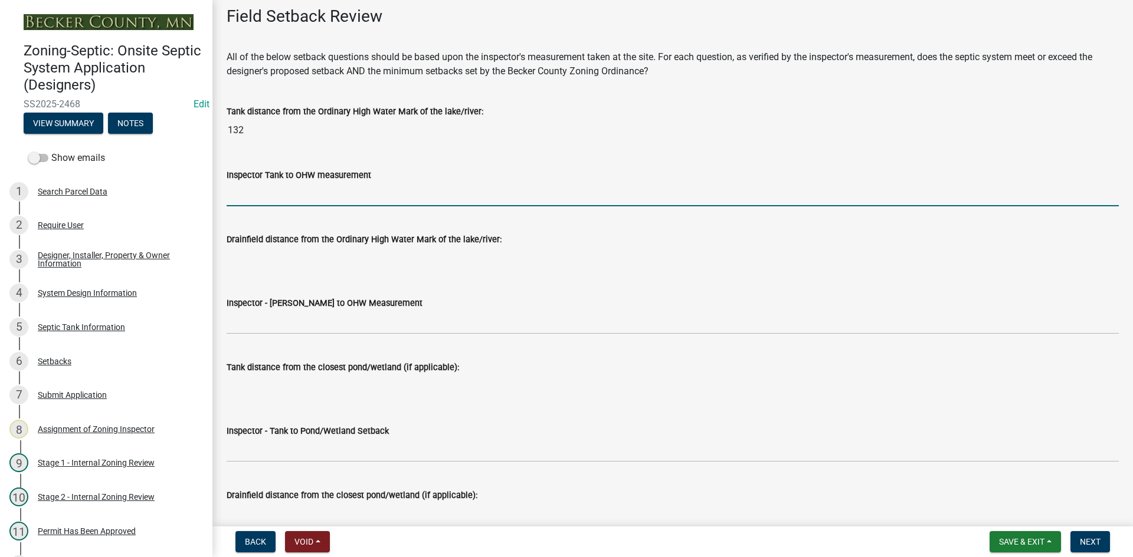
click at [283, 195] on input "Inspector Tank to OHW measurement" at bounding box center [673, 194] width 892 height 24
type input "75+"
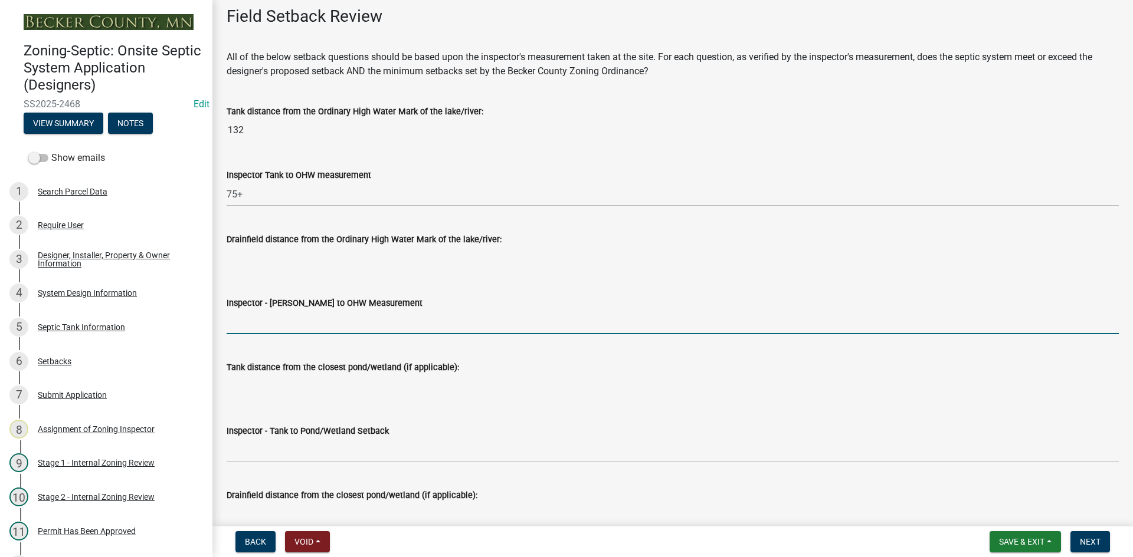
click at [283, 321] on input "Inspector - Drainfield to OHW Measurement" at bounding box center [673, 322] width 892 height 24
type input "NA"
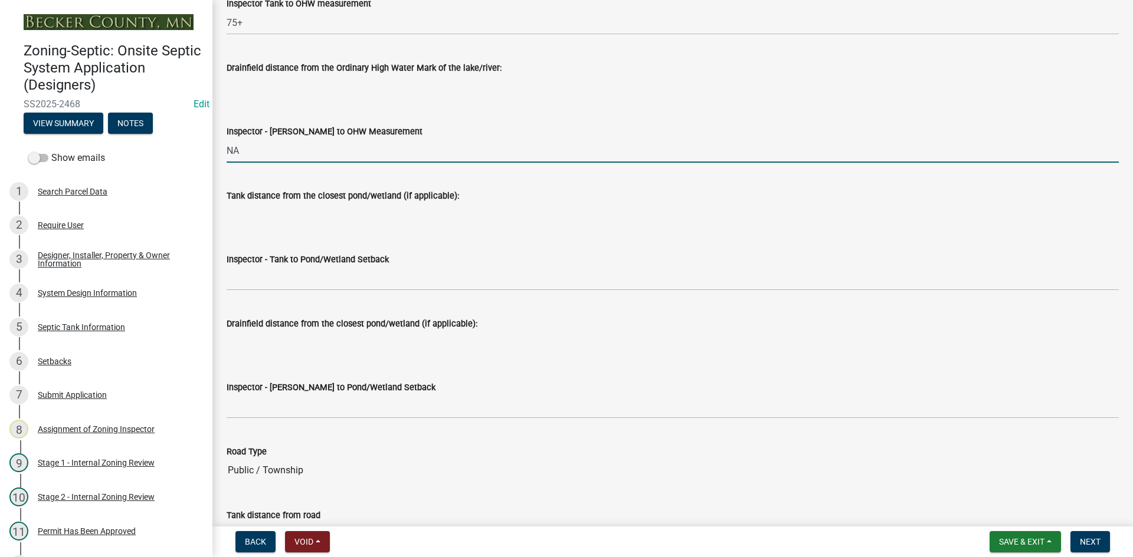
scroll to position [2832, 0]
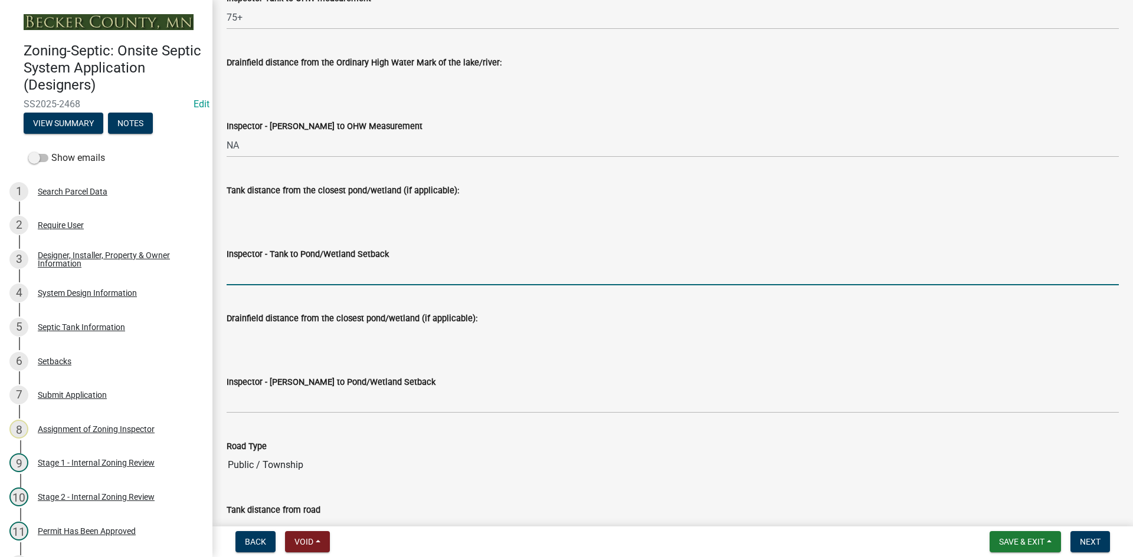
click at [260, 276] on input "Inspector - Tank to Pond/Wetland Setback" at bounding box center [673, 273] width 892 height 24
type input "NA"
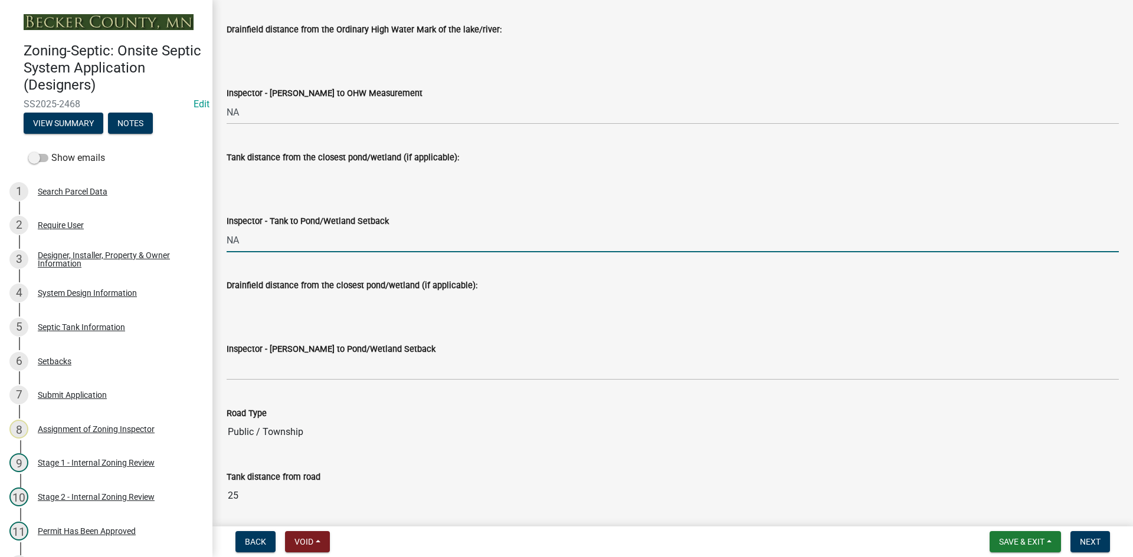
scroll to position [2891, 0]
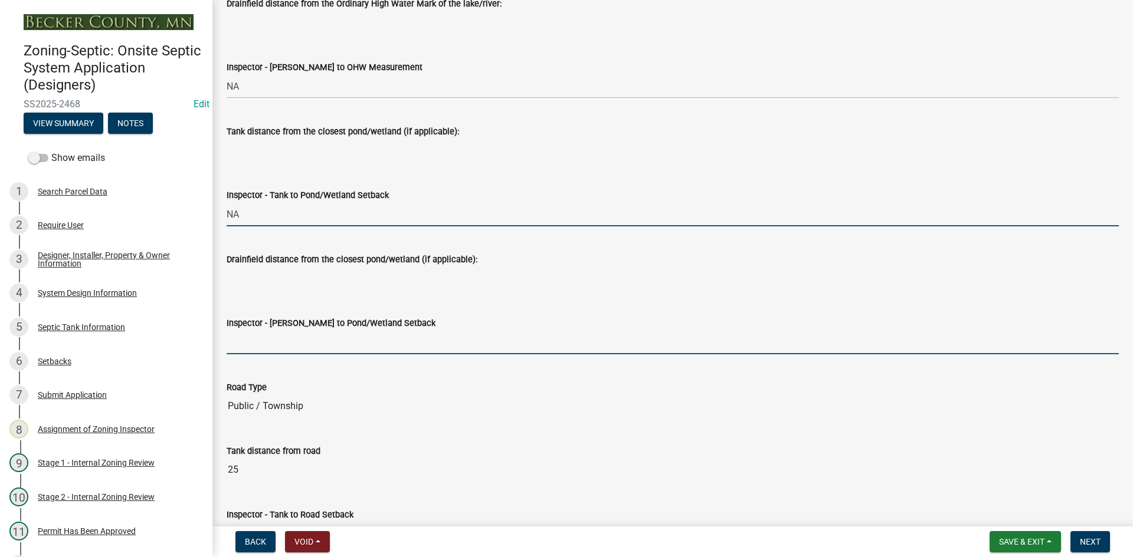
click at [271, 332] on input "Inspector - Drainfield to Pond/Wetland Setback" at bounding box center [673, 342] width 892 height 24
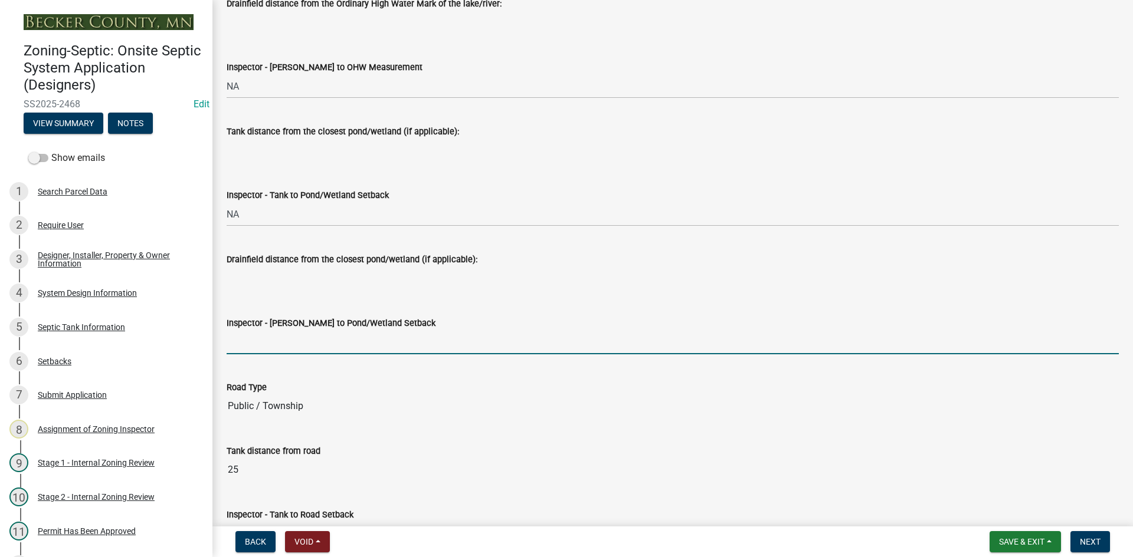
type input "NA"
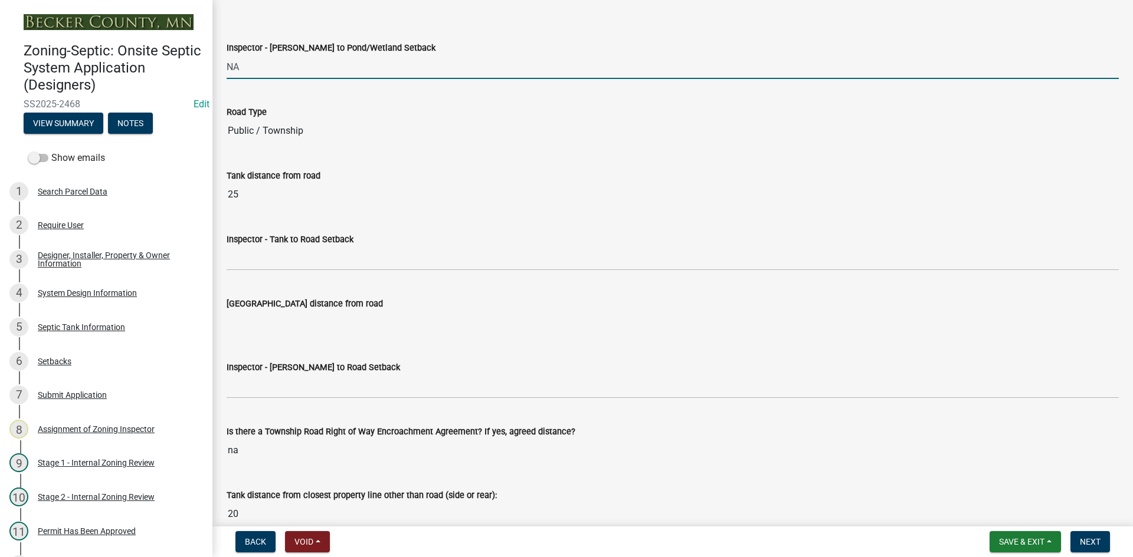
scroll to position [3186, 0]
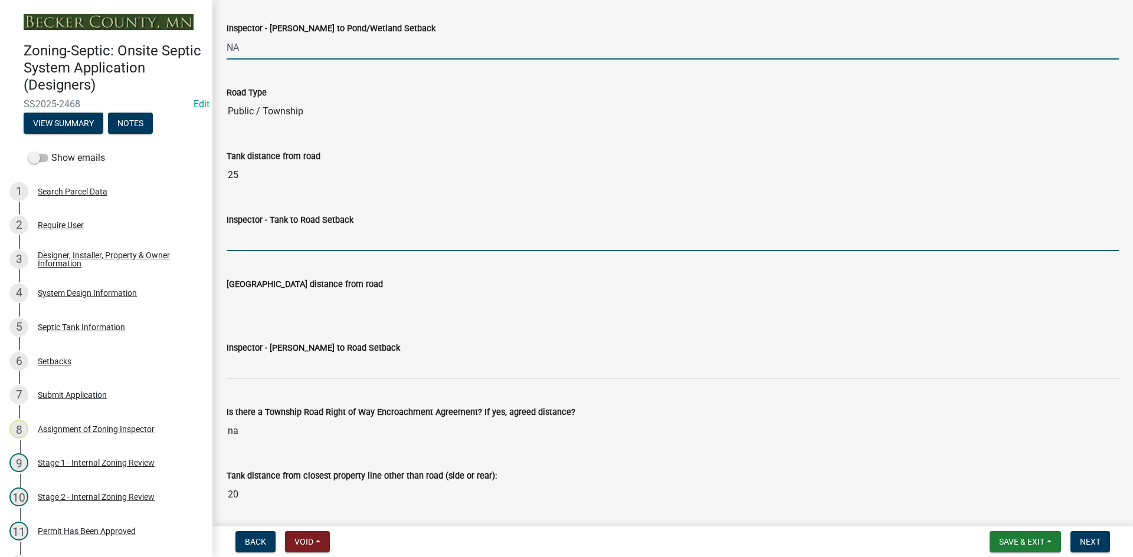
click at [265, 235] on input "Inspector - Tank to Road Setback" at bounding box center [673, 239] width 892 height 24
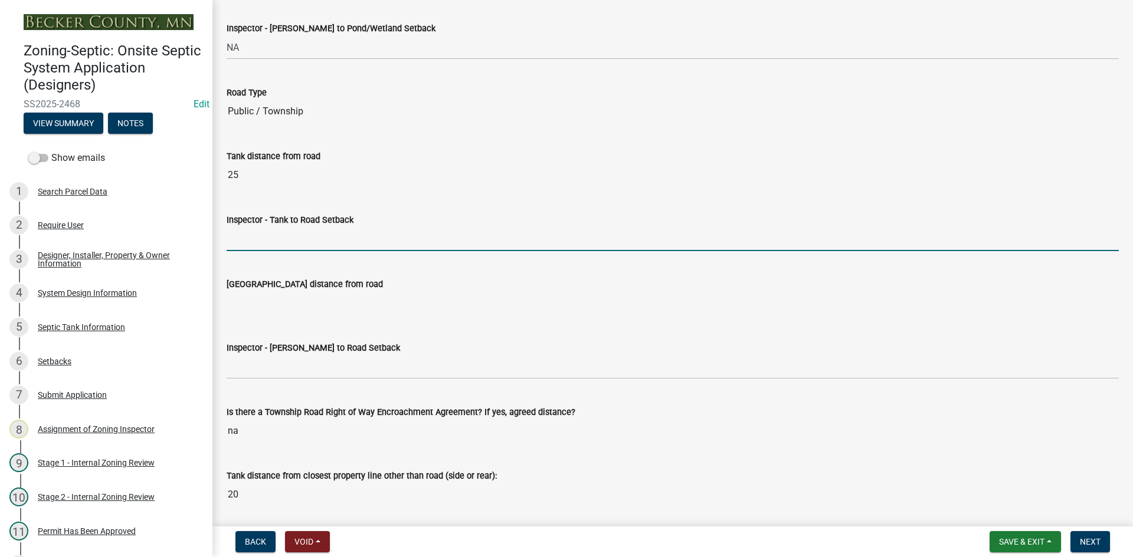
type input "10"
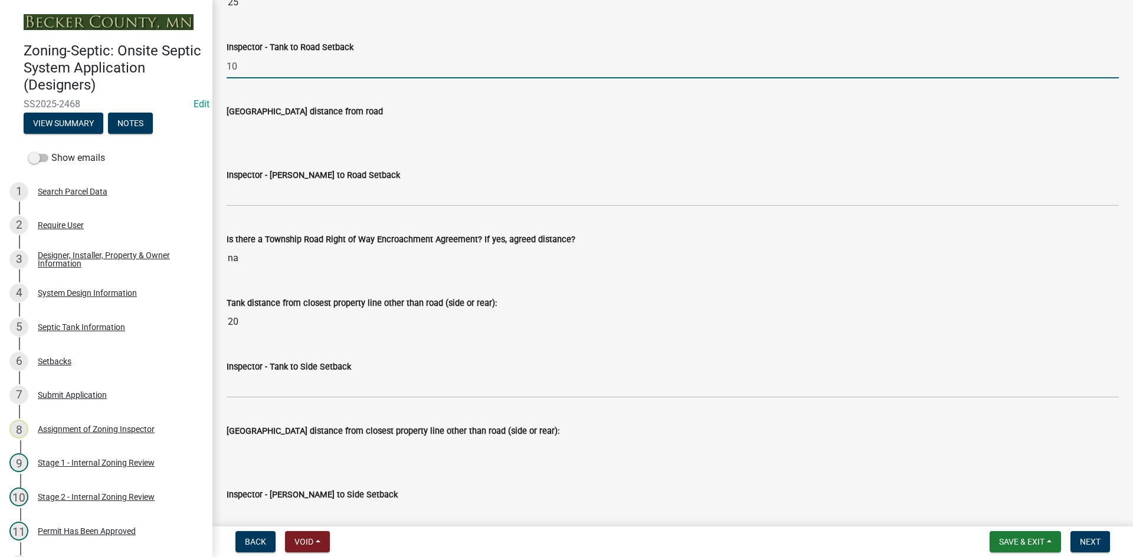
scroll to position [3363, 0]
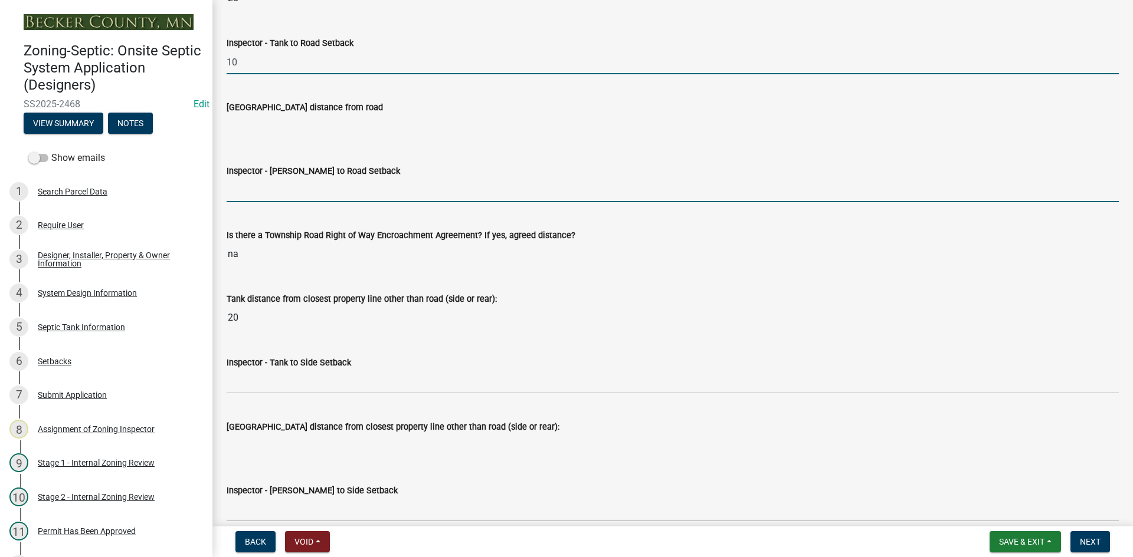
click at [261, 191] on input "Inspector - Drainfield to Road Setback" at bounding box center [673, 190] width 892 height 24
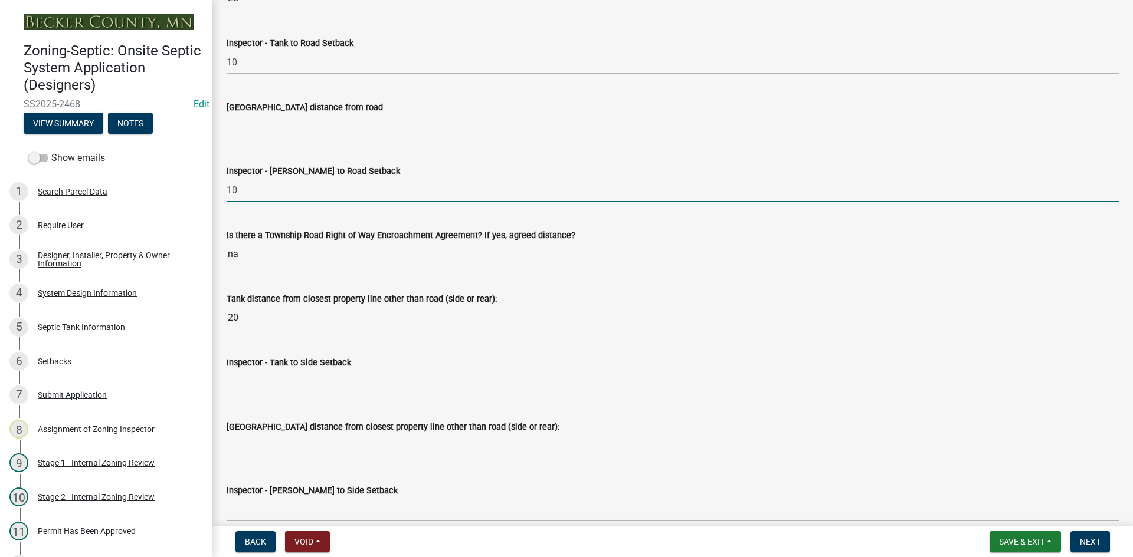
click at [265, 197] on input "10" at bounding box center [673, 190] width 892 height 24
drag, startPoint x: 242, startPoint y: 193, endPoint x: 180, endPoint y: 199, distance: 62.8
click at [180, 199] on div "Zoning-Septic: Onsite Septic System Application (Designers) SS2025-2468 Edit Vi…" at bounding box center [566, 278] width 1133 height 557
click at [282, 221] on div "Is there a Township Road Right of Way Encroachment Agreement? If yes, agreed di…" at bounding box center [673, 239] width 892 height 54
click at [232, 188] on input "n" at bounding box center [673, 190] width 892 height 24
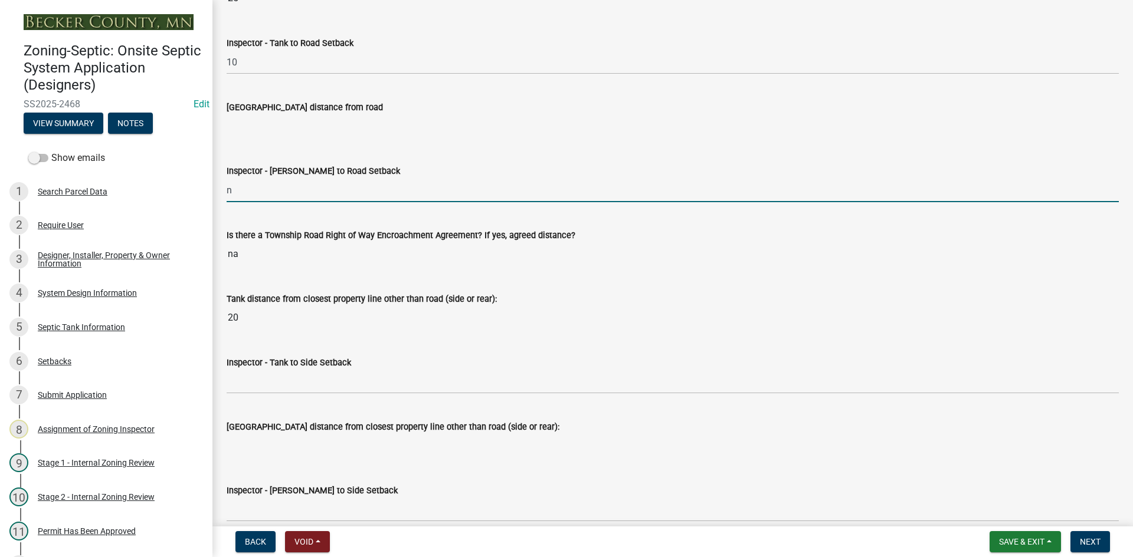
type input "NA"
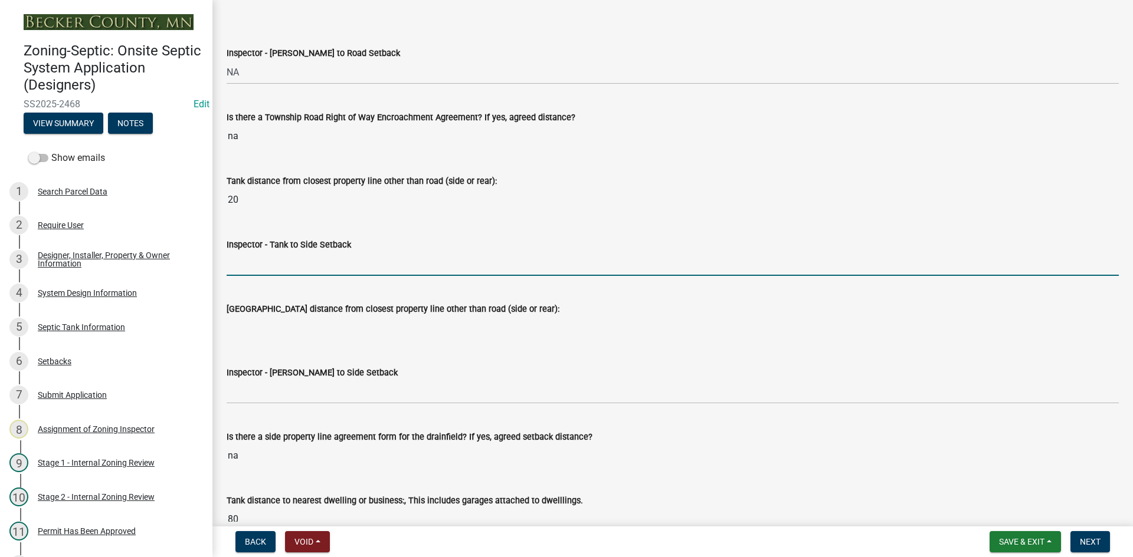
click at [257, 268] on input "Inspector - Tank to Side Setback" at bounding box center [673, 264] width 892 height 24
type input "10"
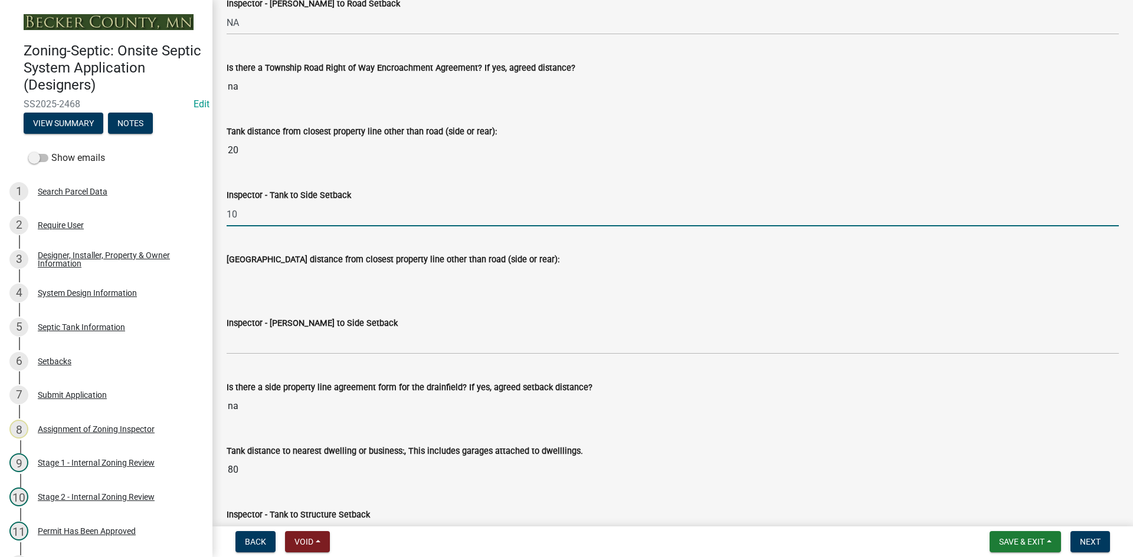
scroll to position [3599, 0]
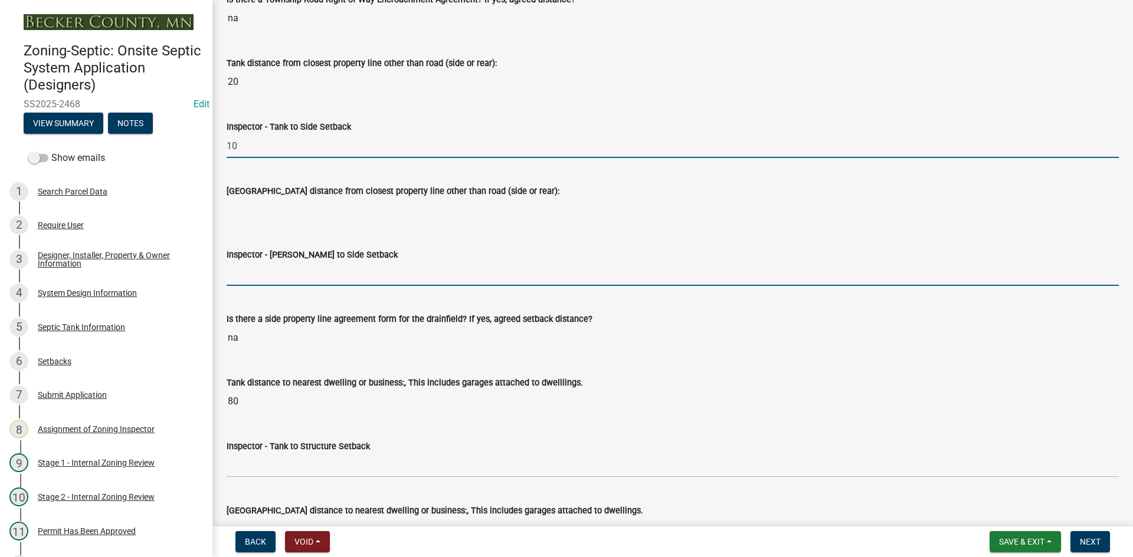
drag, startPoint x: 277, startPoint y: 276, endPoint x: 299, endPoint y: 285, distance: 23.0
click at [278, 276] on input "Inspector - Drainfield to Side Setback" at bounding box center [673, 274] width 892 height 24
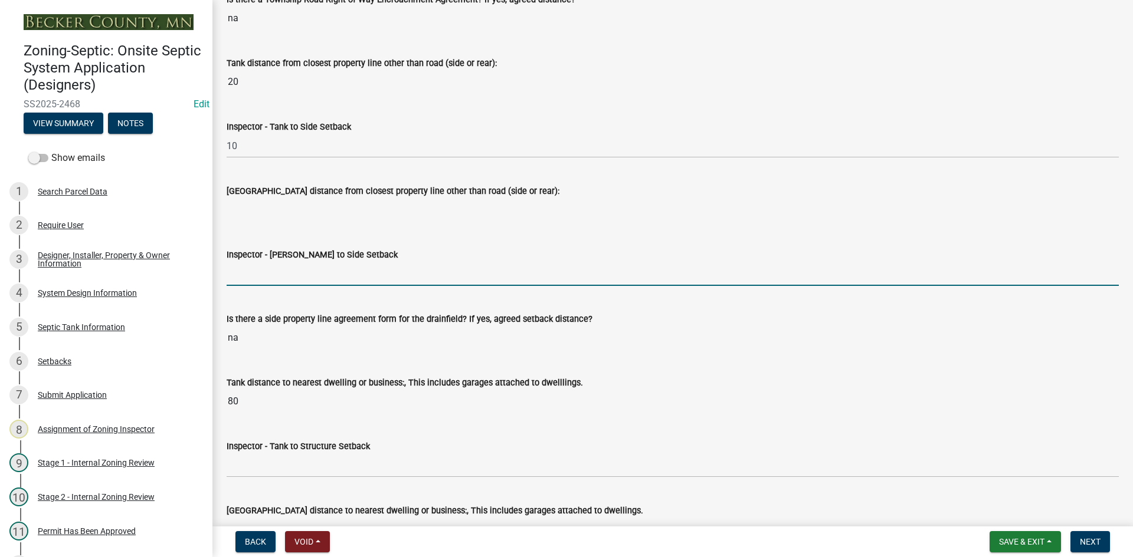
type input "NA"
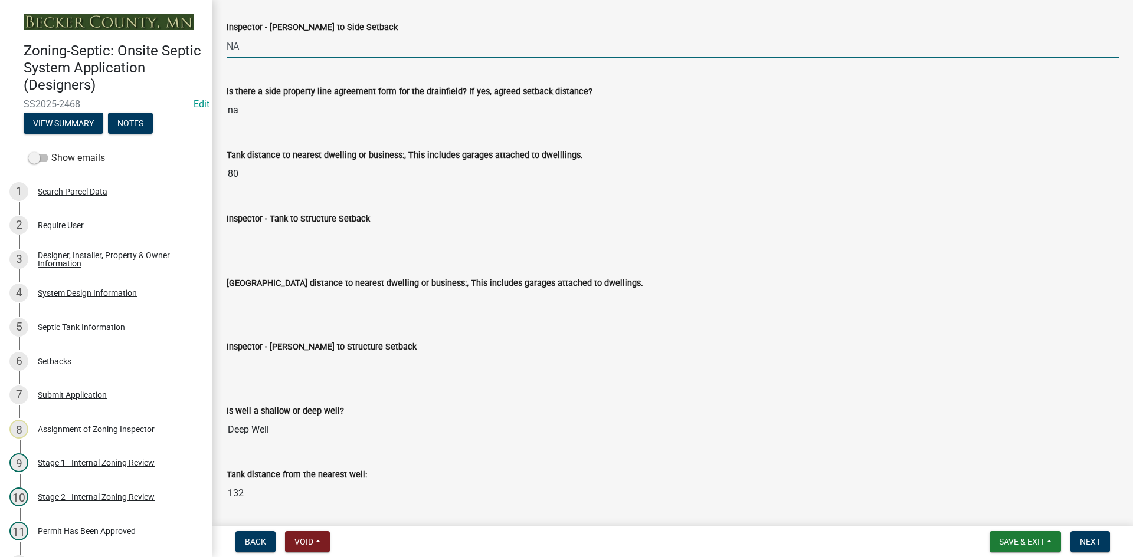
scroll to position [3835, 0]
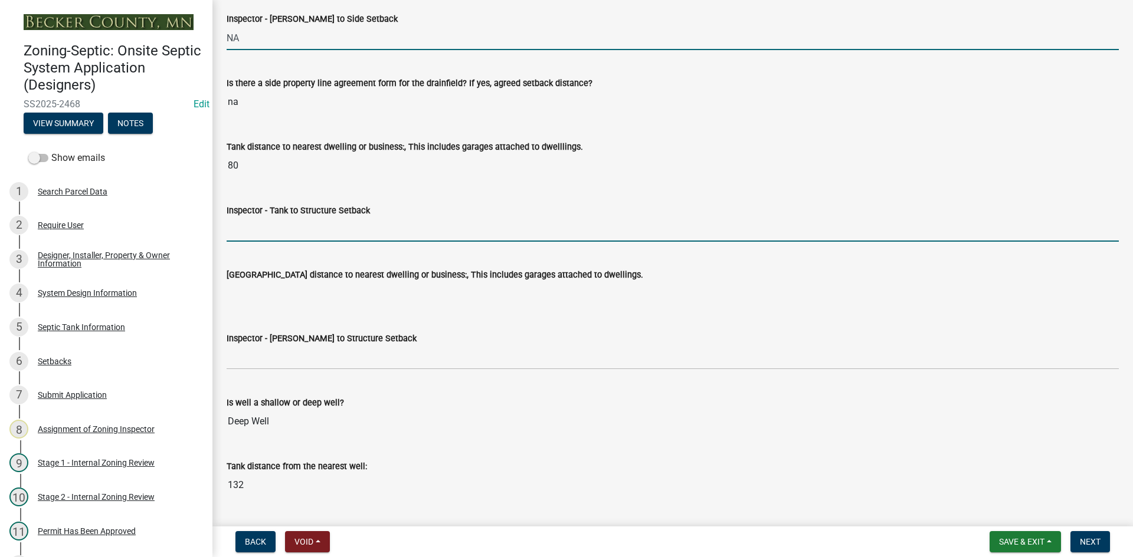
click at [274, 229] on input "Inspector - Tank to Structure Setback" at bounding box center [673, 230] width 892 height 24
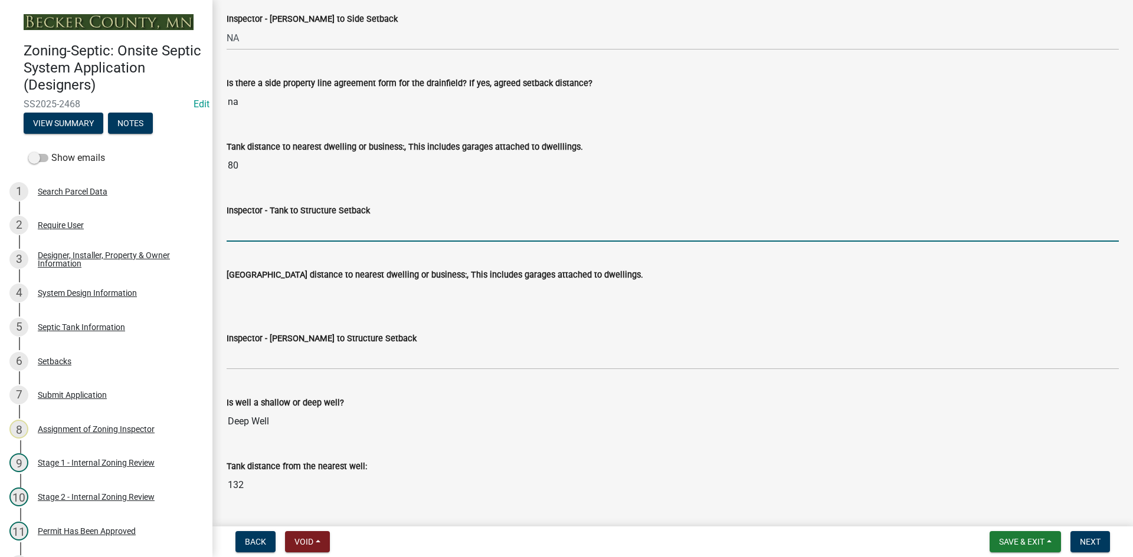
type input "10"
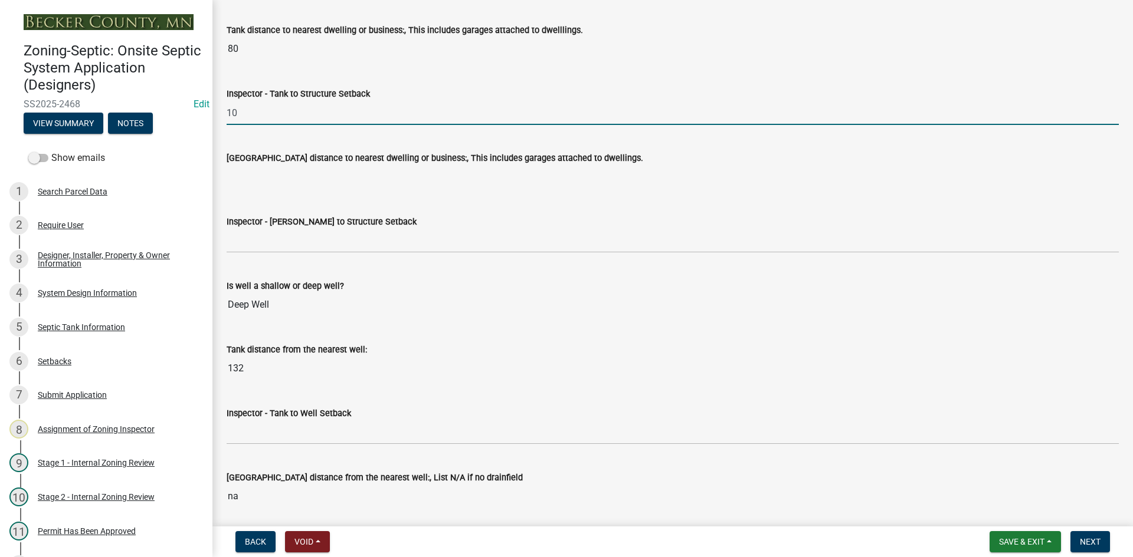
scroll to position [3953, 0]
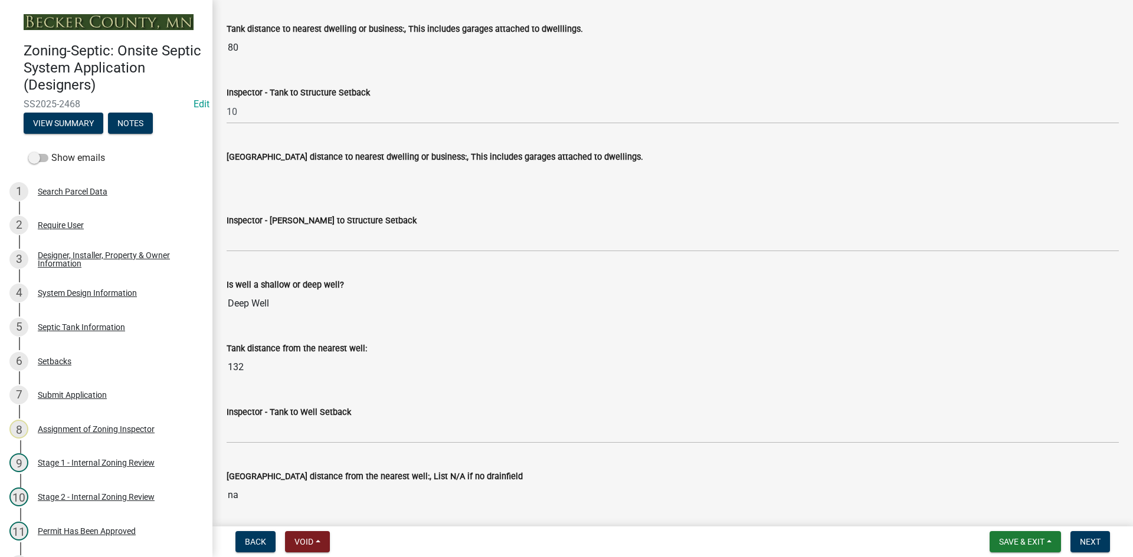
click at [293, 224] on label "Inspector - Drainfield to Structure Setback" at bounding box center [322, 221] width 190 height 8
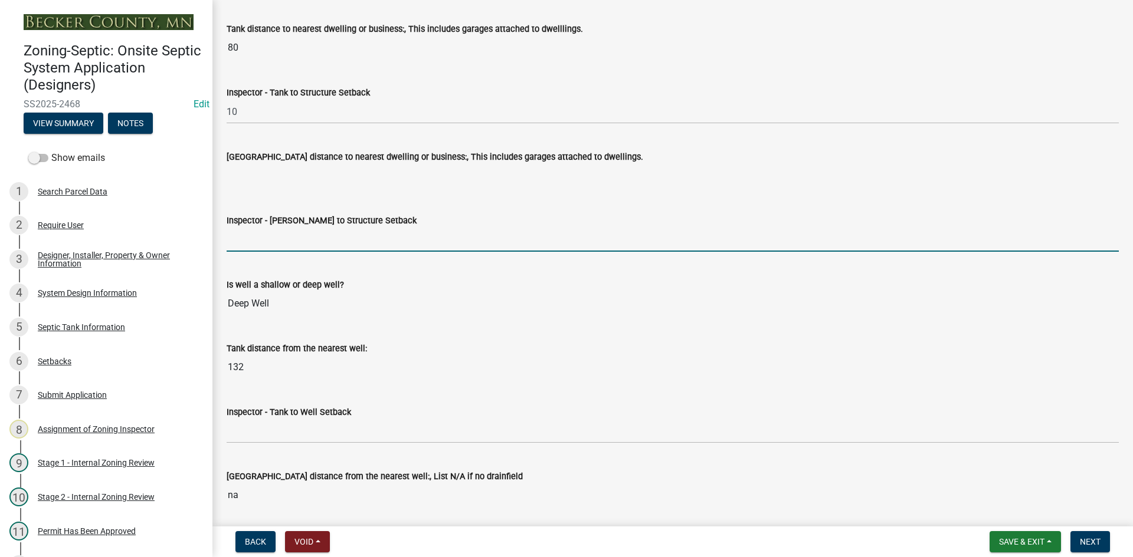
click at [293, 228] on input "Inspector - Drainfield to Structure Setback" at bounding box center [673, 240] width 892 height 24
click at [300, 245] on input "Inspector - Drainfield to Structure Setback" at bounding box center [673, 240] width 892 height 24
type input "NA"
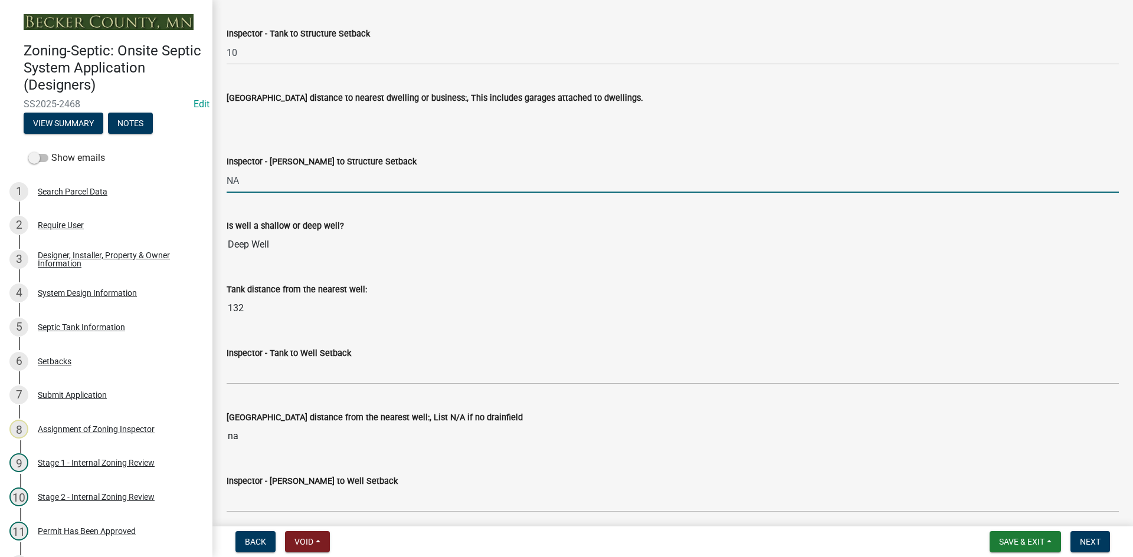
scroll to position [4130, 0]
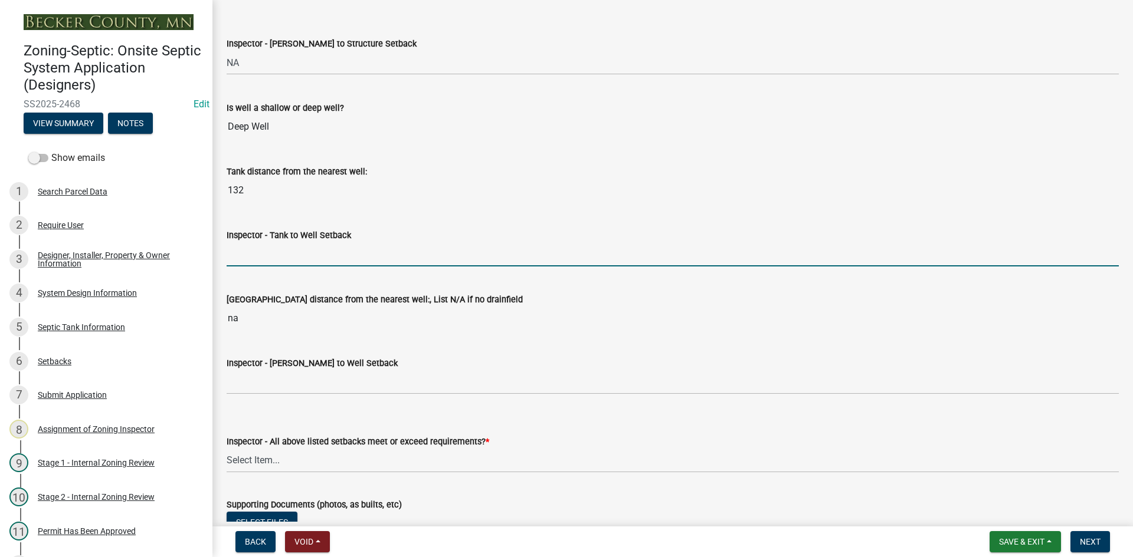
click at [274, 254] on input "Inspector - Tank to Well Setback" at bounding box center [673, 254] width 892 height 24
type input "50+"
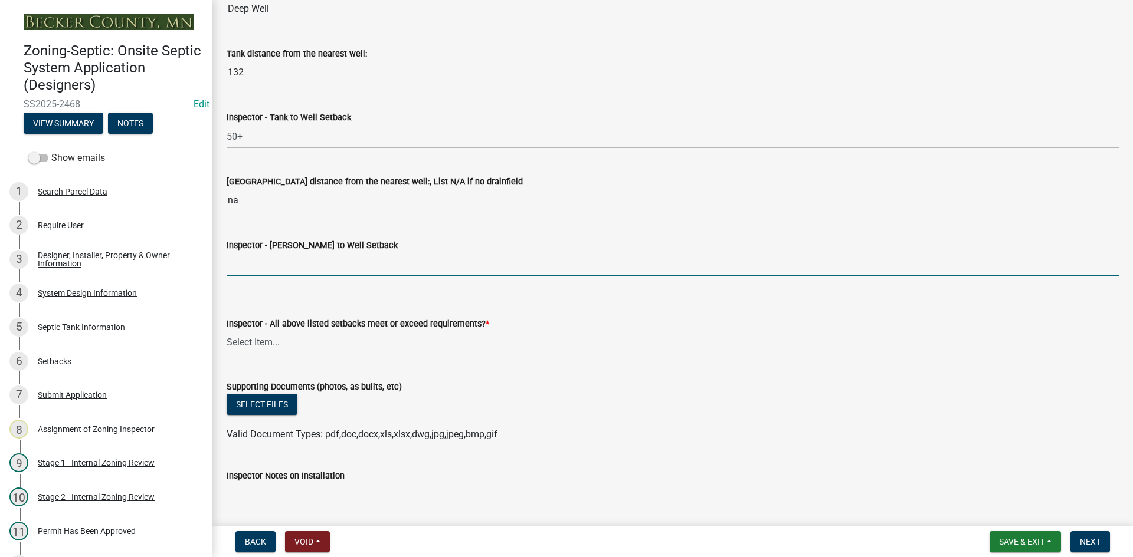
click at [287, 264] on input "Inspector - Drainfield to Well Setback" at bounding box center [673, 264] width 892 height 24
type input "NA"
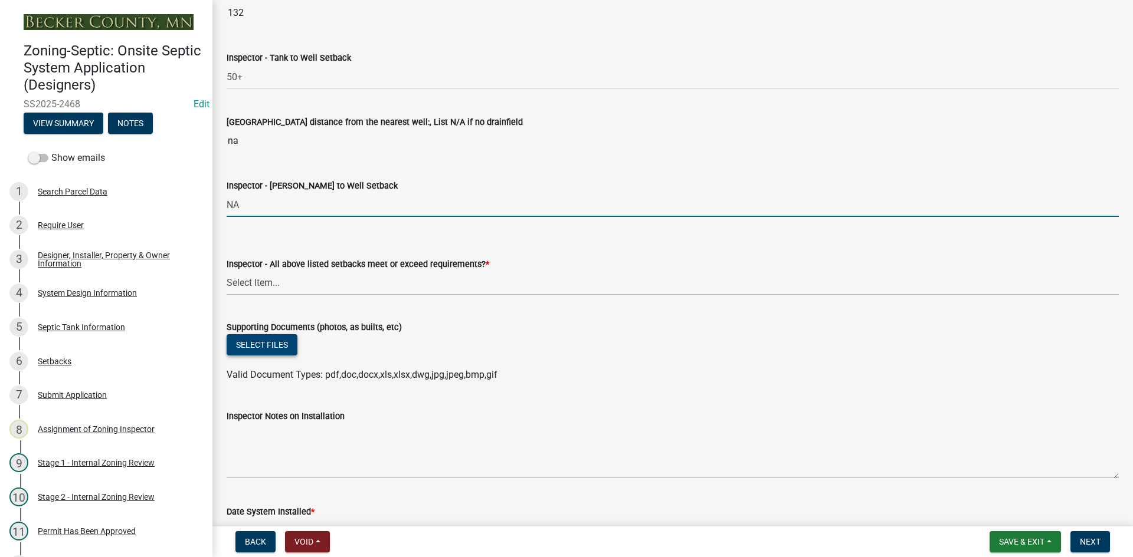
scroll to position [4424, 0]
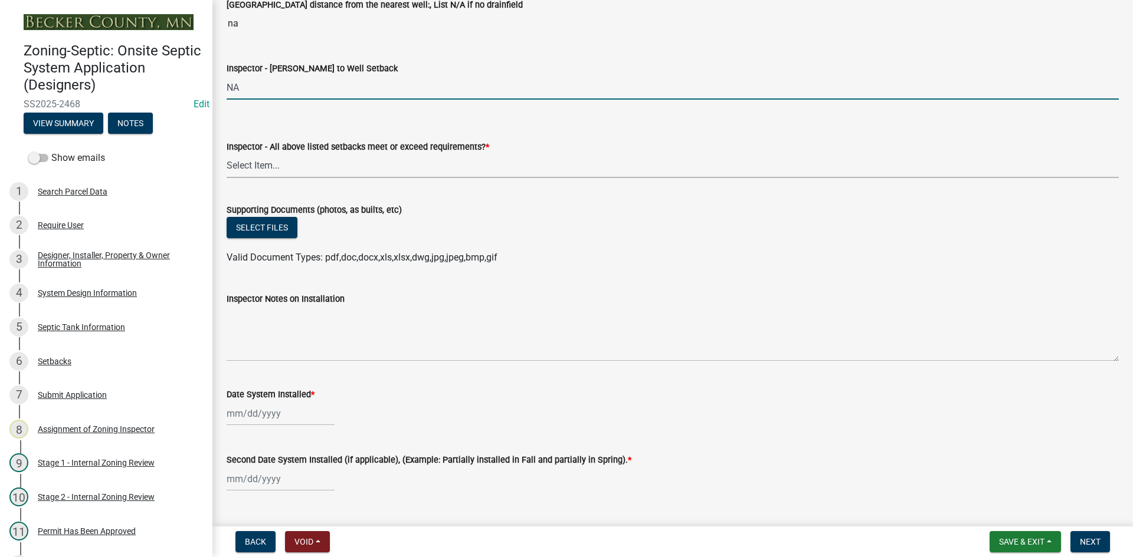
click at [277, 165] on select "Select Item... Yes No" at bounding box center [673, 166] width 892 height 24
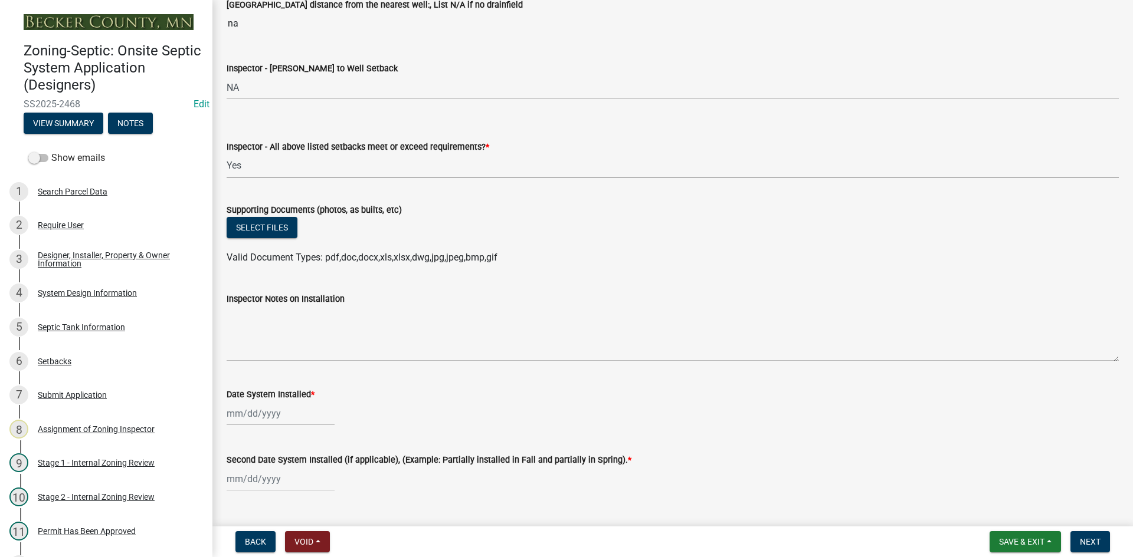
click at [227, 154] on select "Select Item... Yes No" at bounding box center [673, 166] width 892 height 24
select select "adfa1390-1443-4b8a-94eb-9b7f601f4679"
click at [278, 228] on button "Select files" at bounding box center [262, 227] width 71 height 21
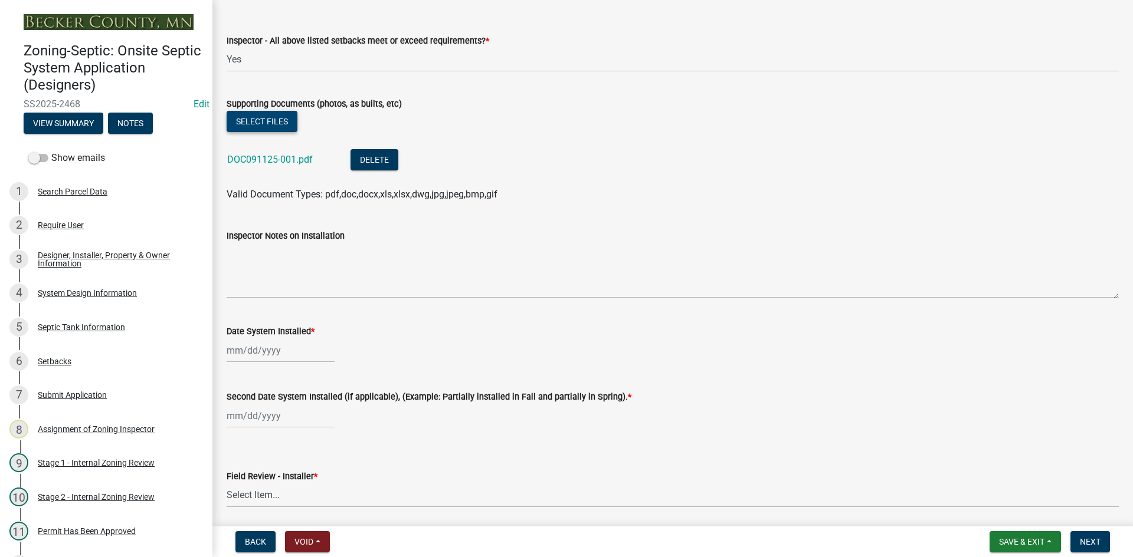
scroll to position [4660, 0]
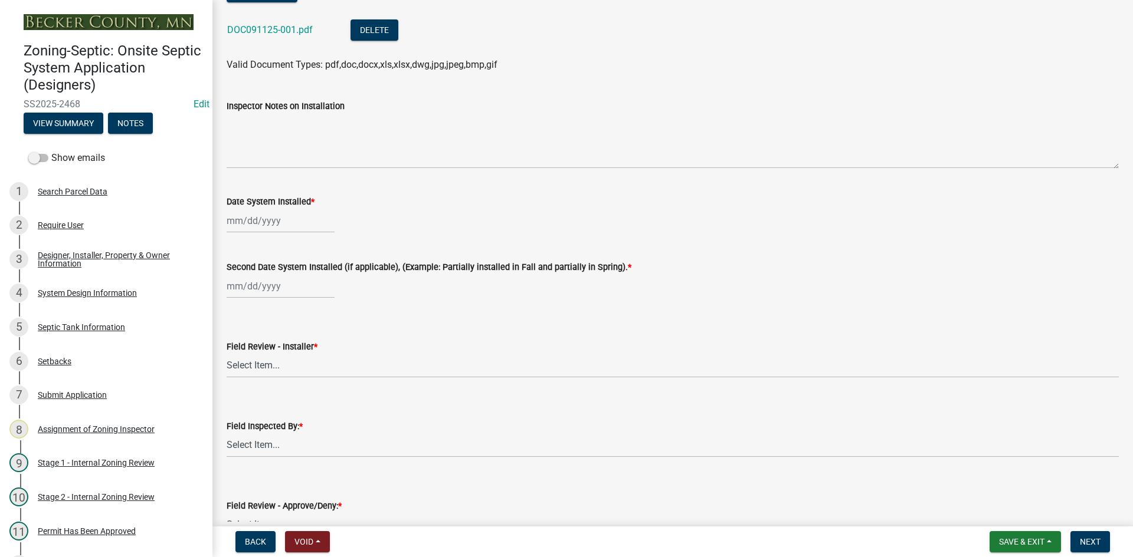
select select "9"
select select "2025"
click at [318, 228] on div "Jan Feb Mar Apr May Jun Jul Aug Sep Oct Nov Dec 1525 1526 1527 1528 1529 1530 1…" at bounding box center [281, 221] width 108 height 24
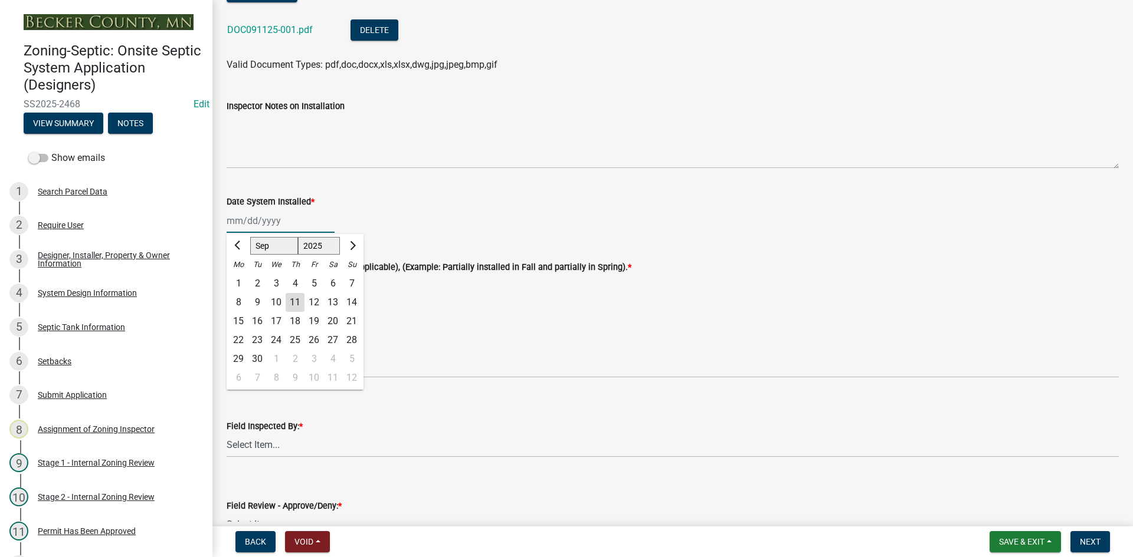
type input "[DATE]"
click at [417, 227] on div "09/05/2025 Jan Feb Mar Apr May Jun Jul Aug Sep Oct Nov Dec 1525 1526 1527 1528 …" at bounding box center [673, 221] width 892 height 24
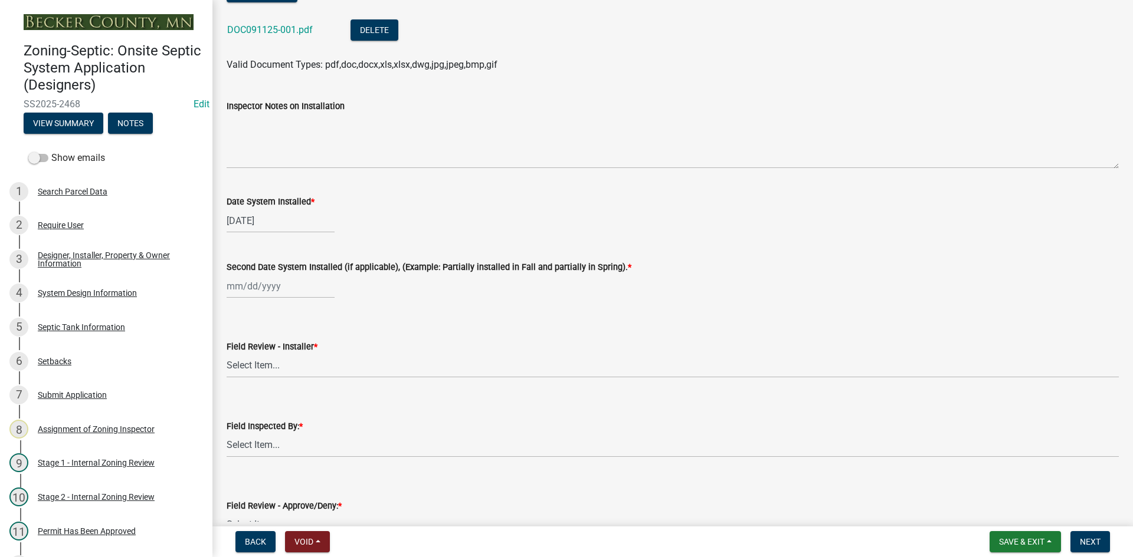
click at [314, 291] on div at bounding box center [281, 286] width 108 height 24
select select "9"
select select "2025"
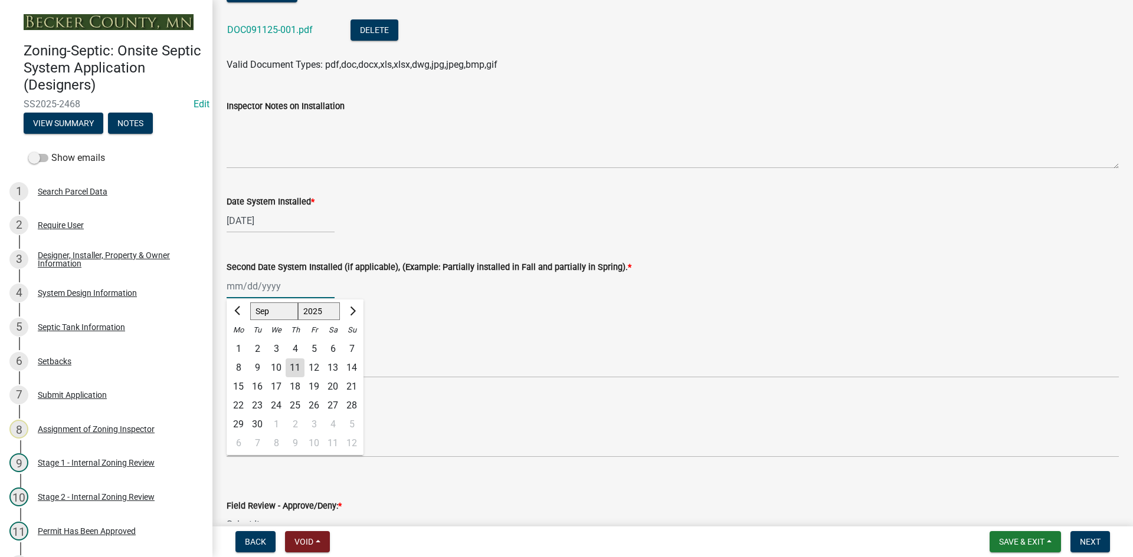
type input "[DATE]"
click at [448, 293] on div "09/05/2025 Jan Feb Mar Apr May Jun Jul Aug Sep Oct Nov Dec 1525 1526 1527 1528 …" at bounding box center [673, 286] width 892 height 24
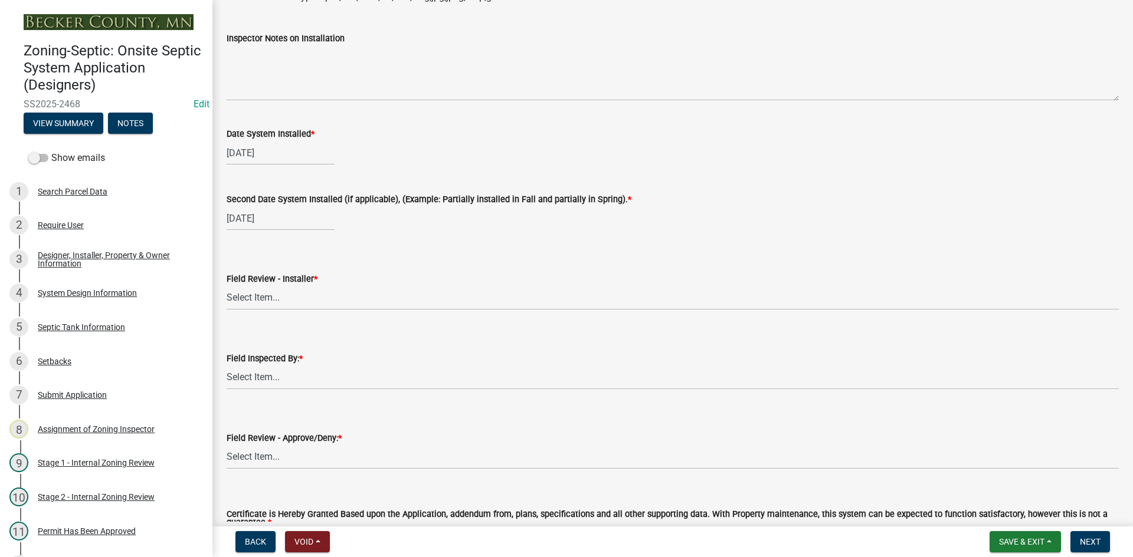
scroll to position [4883, 0]
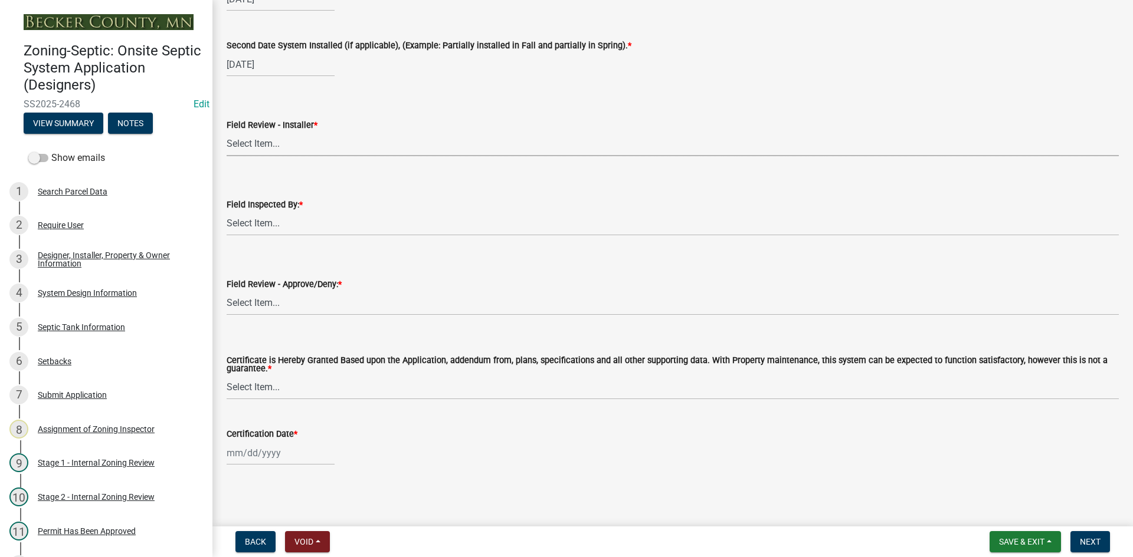
click at [305, 139] on select "Select Item... OTHER – Not listed (please add in next field and we will add to …" at bounding box center [673, 144] width 892 height 24
click at [227, 132] on select "Select Item... OTHER – Not listed (please add in next field and we will add to …" at bounding box center [673, 144] width 892 height 24
select select "4289b995-6afe-4c41-b513-d6d10a59a24c"
click at [278, 228] on select "Select Item... Nicole Bradbury Jeff Rusness Kyle Vareberg Susan Rockwell Tyler …" at bounding box center [673, 224] width 892 height 24
click at [227, 212] on select "Select Item... Nicole Bradbury Jeff Rusness Kyle Vareberg Susan Rockwell Tyler …" at bounding box center [673, 224] width 892 height 24
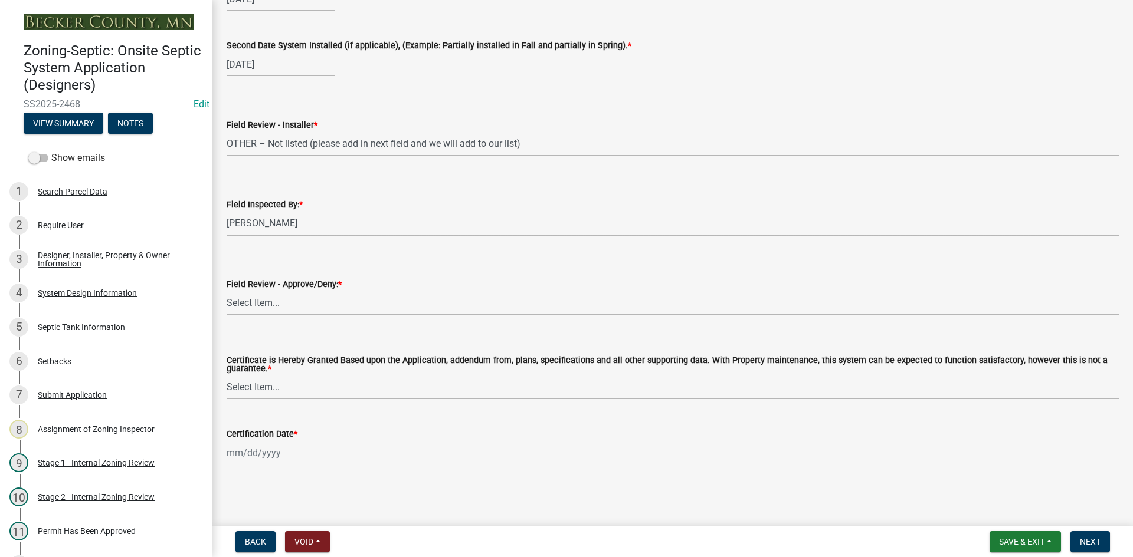
select select "7bfe52ba-73b7-4ac1-9bde-d3bb601555ca"
drag, startPoint x: 288, startPoint y: 301, endPoint x: 291, endPoint y: 313, distance: 11.8
click at [288, 301] on select "Select Item... Approved Denied" at bounding box center [673, 303] width 892 height 24
click at [227, 291] on select "Select Item... Approved Denied" at bounding box center [673, 303] width 892 height 24
select select "c3bf50e3-4684-4b9c-99b9-7a9f027aa0dd"
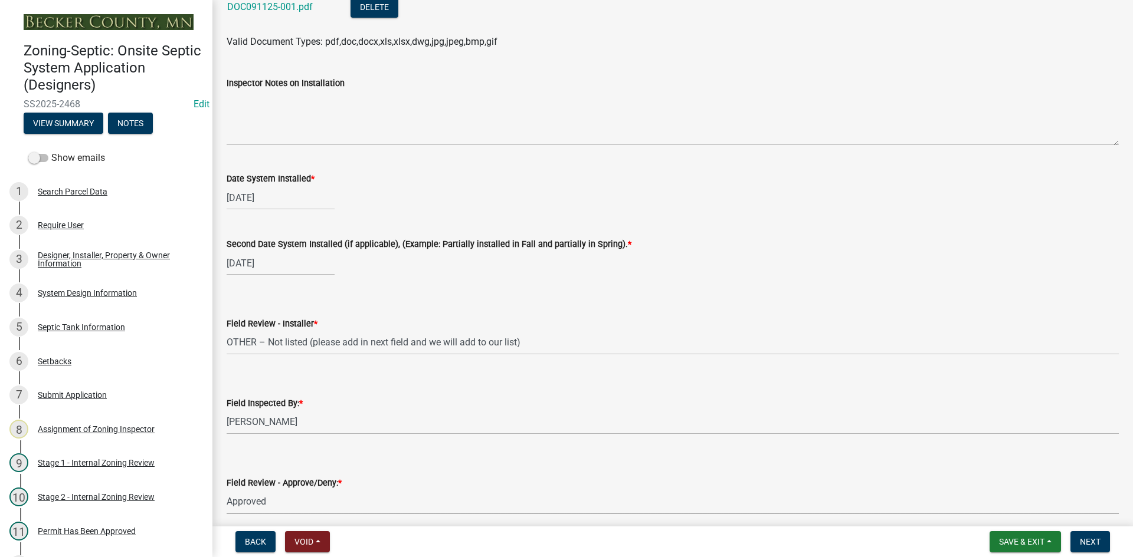
scroll to position [4647, 0]
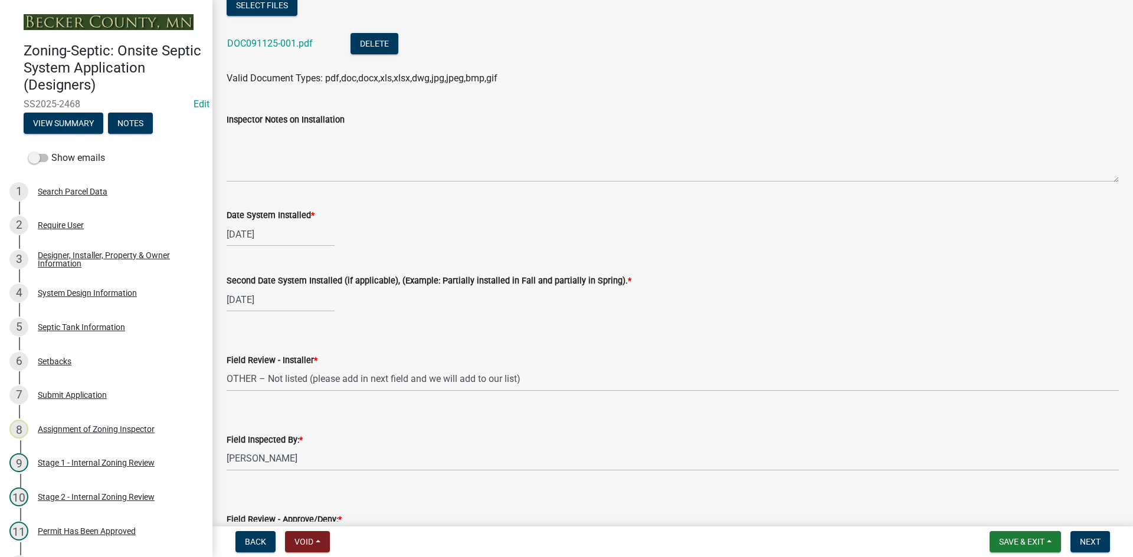
click at [317, 183] on wm-data-entity-input "Inspector Notes on Installation" at bounding box center [673, 144] width 892 height 96
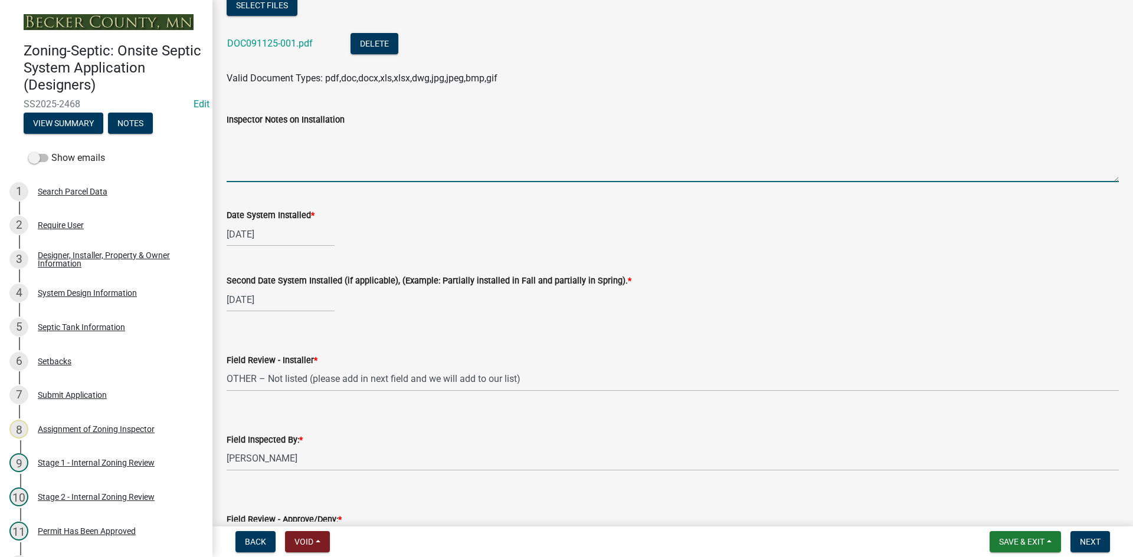
click at [318, 172] on textarea "Inspector Notes on Installation" at bounding box center [673, 154] width 892 height 55
click at [227, 137] on textarea "james jennen" at bounding box center [673, 154] width 892 height 55
click at [258, 142] on textarea "James jennen" at bounding box center [673, 154] width 892 height 55
click at [295, 140] on textarea "James Jennen" at bounding box center [673, 154] width 892 height 55
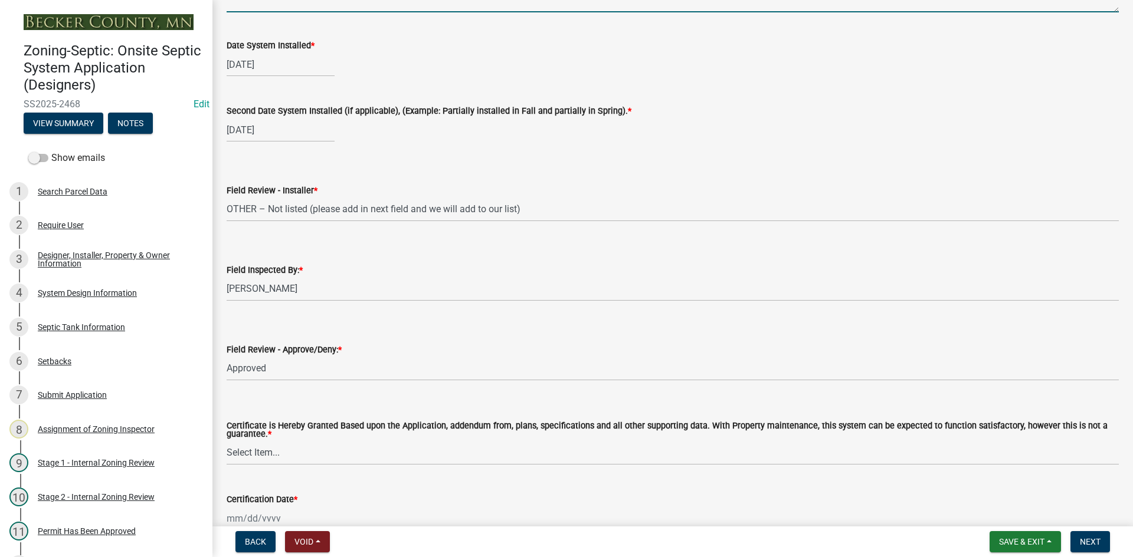
scroll to position [4883, 0]
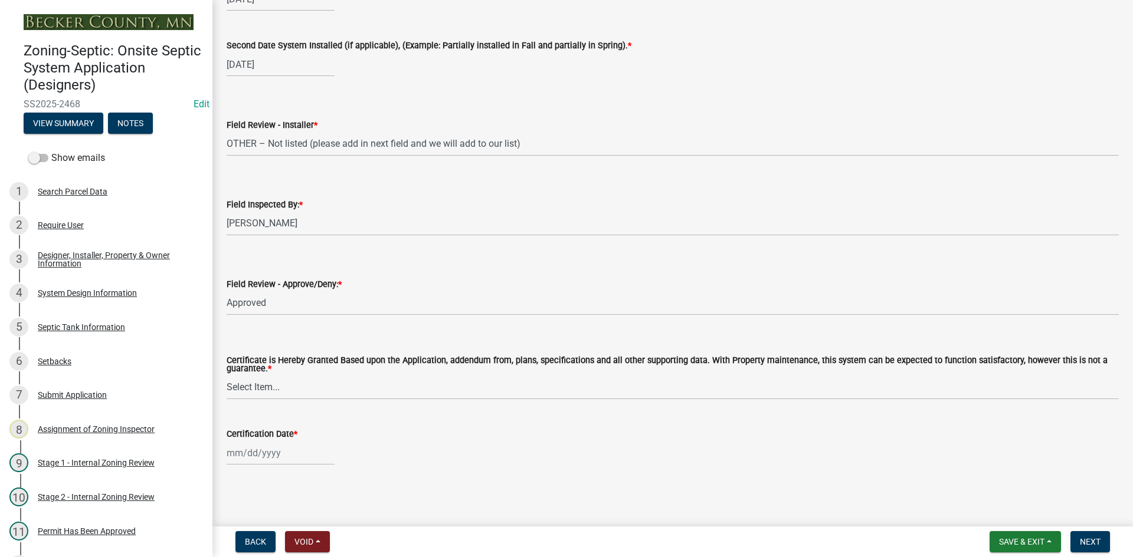
type textarea "James Jennen"
click at [273, 385] on select "Select Item... Yes No" at bounding box center [673, 388] width 892 height 24
click at [227, 376] on select "Select Item... Yes No" at bounding box center [673, 388] width 892 height 24
select select "538e6e6b-38de-4682-8c50-6662df67960d"
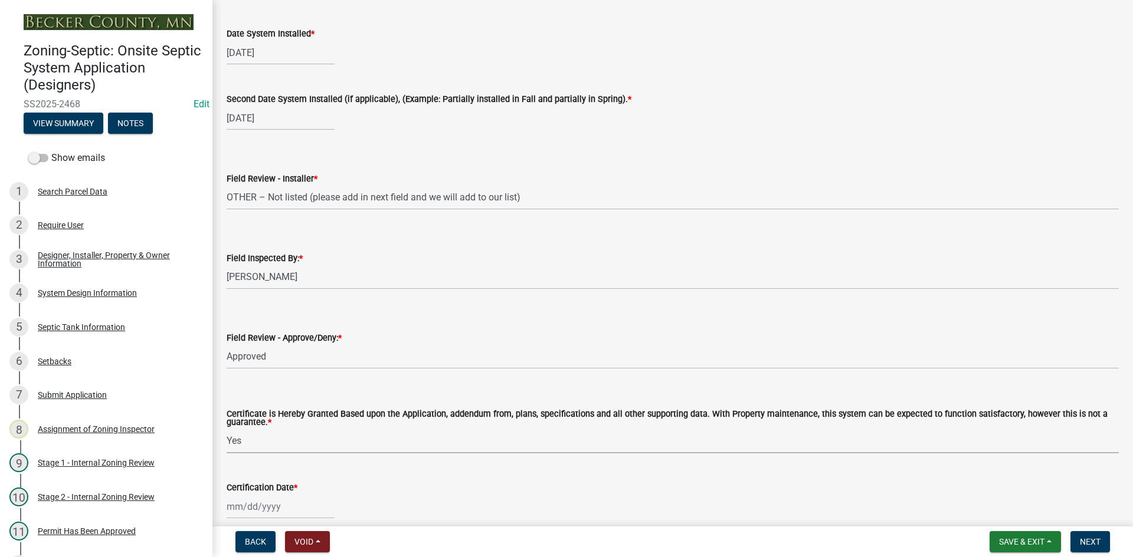
scroll to position [4765, 0]
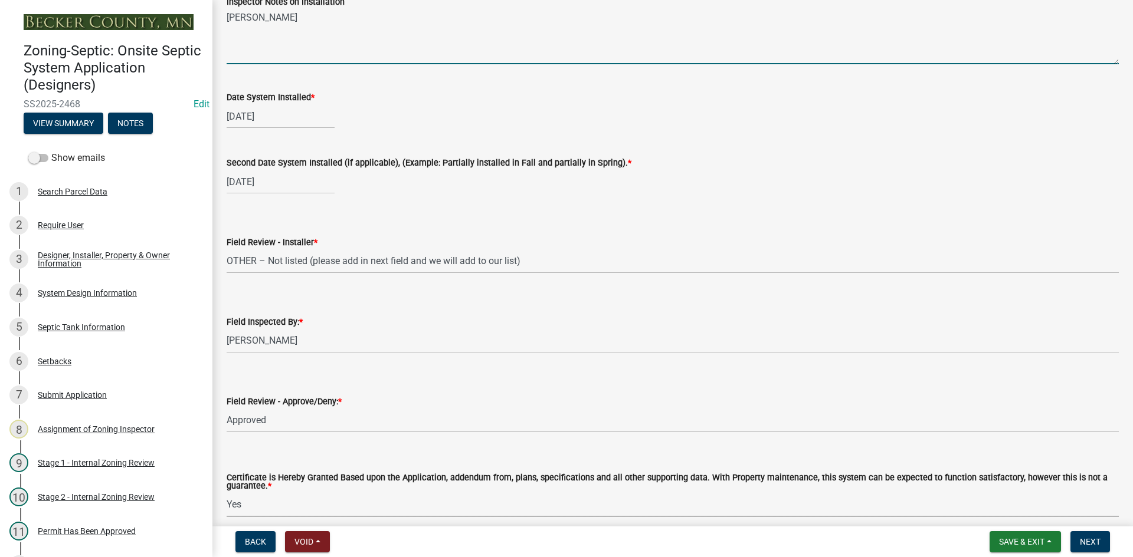
click at [302, 21] on textarea "James Jennen" at bounding box center [673, 36] width 892 height 55
click at [304, 19] on textarea "James Jennen INTALLER" at bounding box center [673, 36] width 892 height 55
drag, startPoint x: 293, startPoint y: 21, endPoint x: 463, endPoint y: 32, distance: 170.9
click at [463, 32] on textarea "James Jennen INTALLER" at bounding box center [673, 36] width 892 height 55
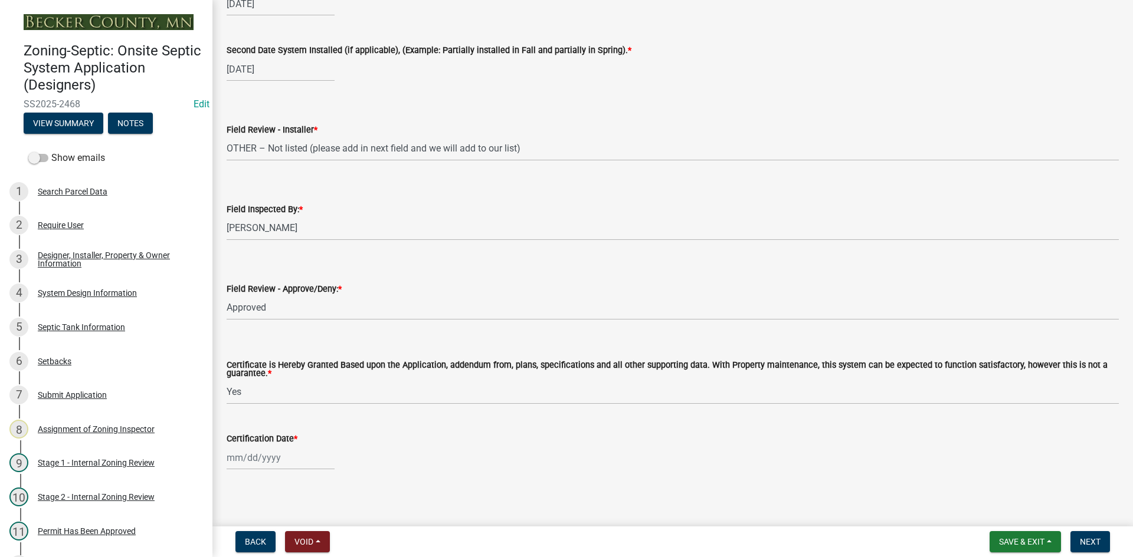
scroll to position [4883, 0]
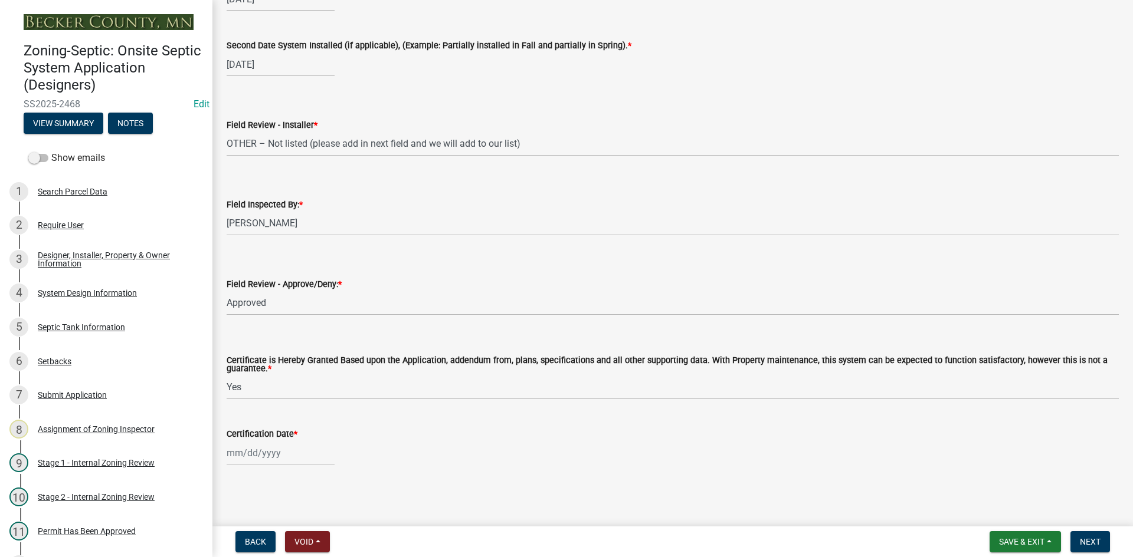
type textarea "James Jennen Installer"
click at [244, 390] on select "Select Item... Yes No" at bounding box center [673, 388] width 892 height 24
click at [281, 457] on div at bounding box center [281, 453] width 108 height 24
select select "9"
select select "2025"
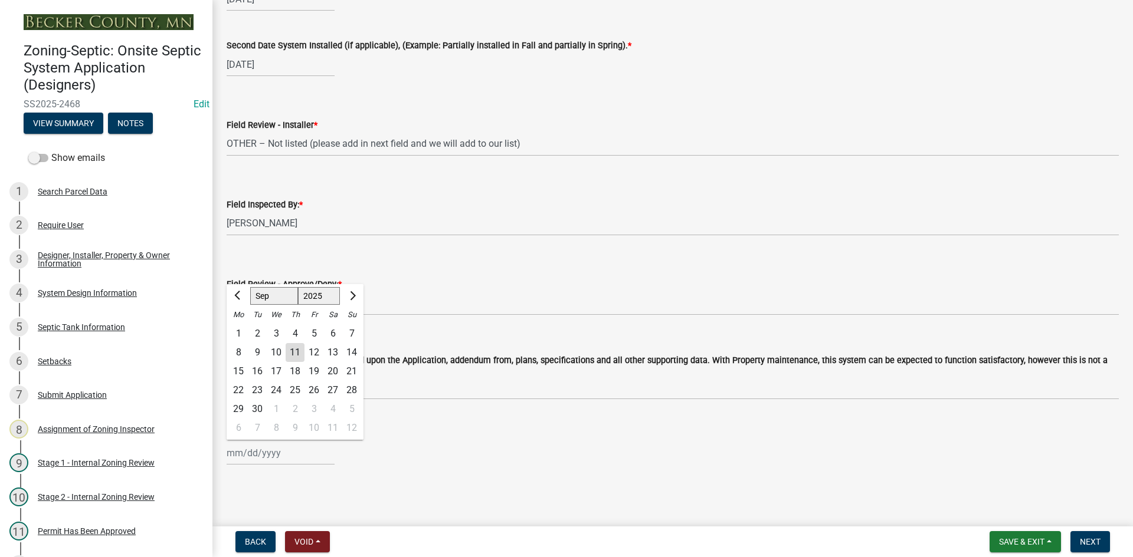
click at [293, 355] on div "11" at bounding box center [295, 352] width 19 height 19
type input "09/11/2025"
click at [1095, 542] on span "Next" at bounding box center [1090, 541] width 21 height 9
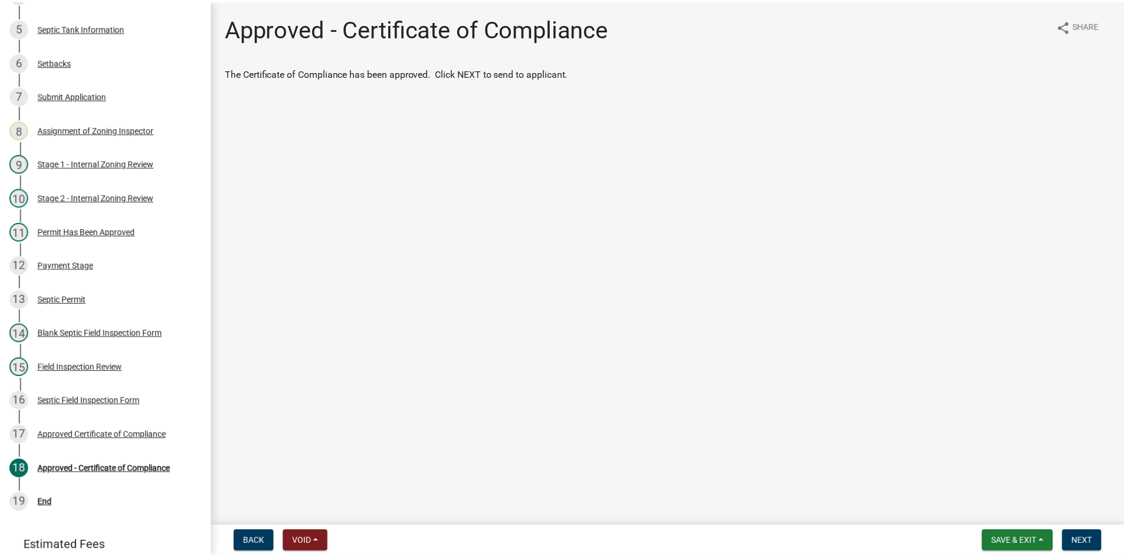
scroll to position [372, 0]
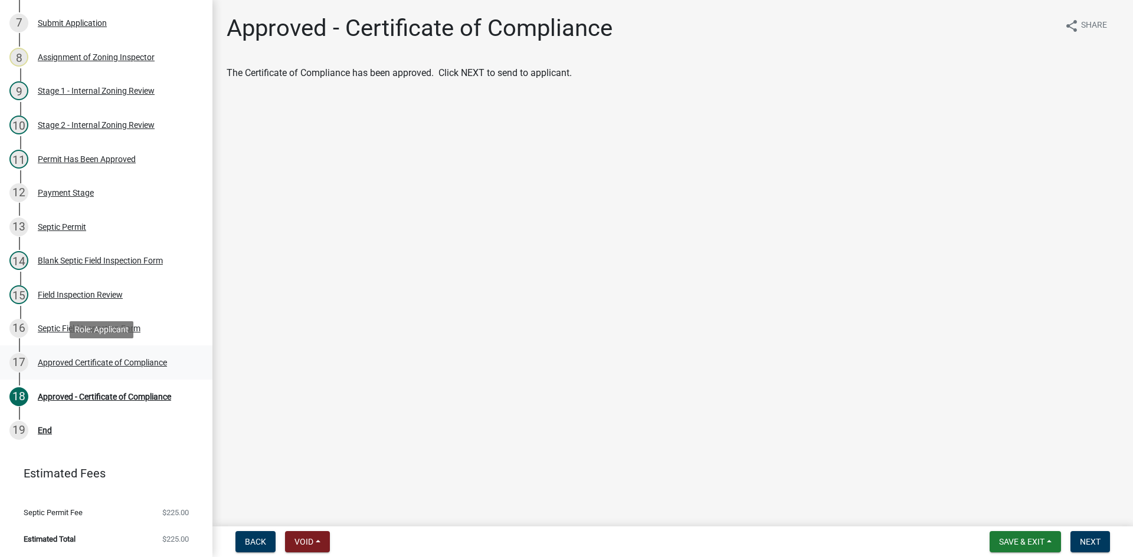
click at [81, 368] on div "17 Approved Certificate of Compliance" at bounding box center [101, 362] width 184 height 19
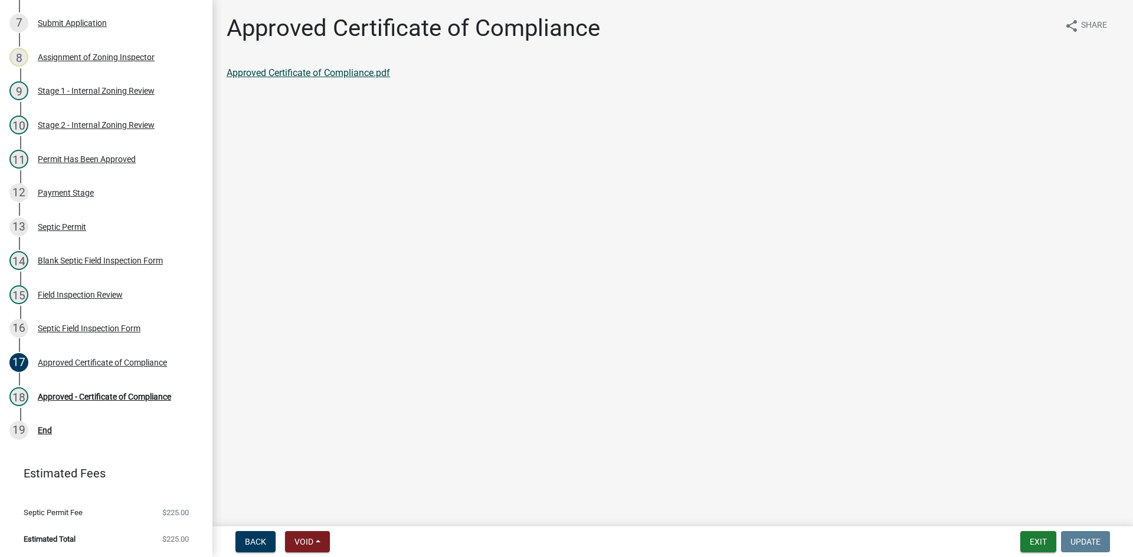
click at [309, 73] on link "Approved Certificate of Compliance.pdf" at bounding box center [308, 72] width 163 height 11
click at [147, 394] on div "Approved - Certificate of Compliance" at bounding box center [104, 397] width 133 height 8
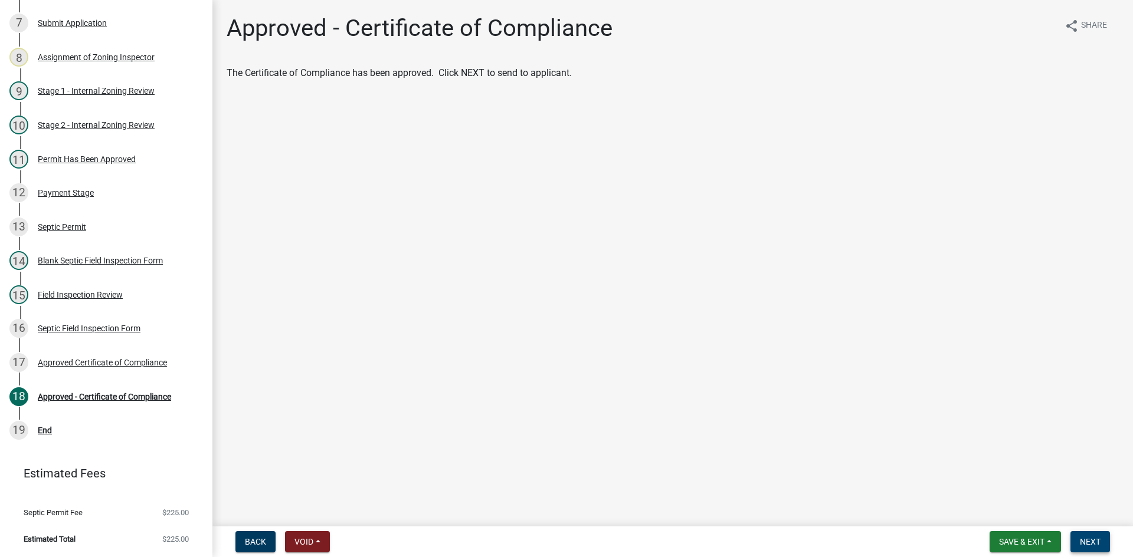
click at [1098, 543] on span "Next" at bounding box center [1090, 541] width 21 height 9
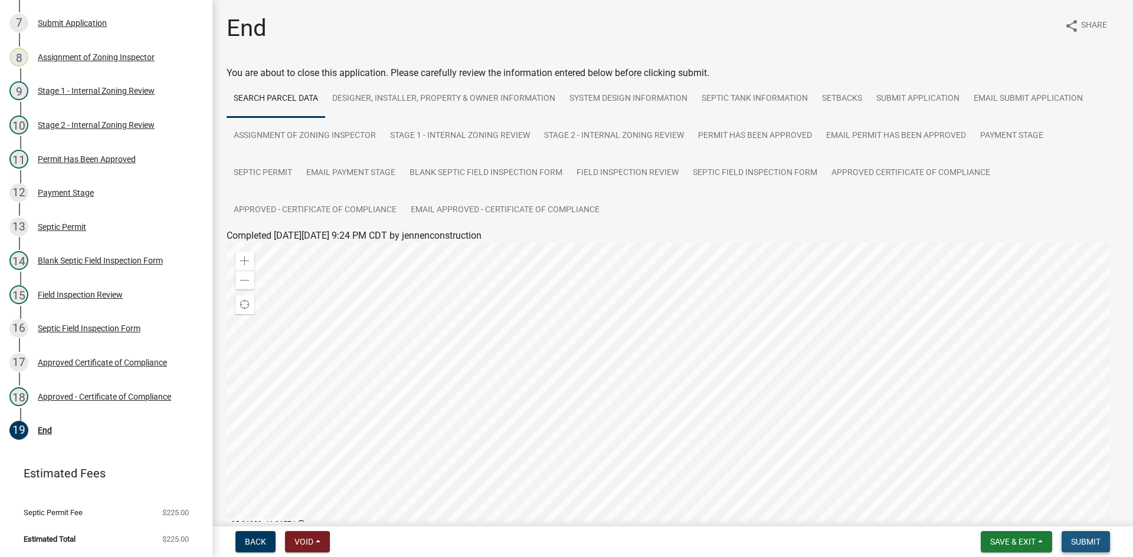
click at [1098, 540] on span "Submit" at bounding box center [1085, 541] width 29 height 9
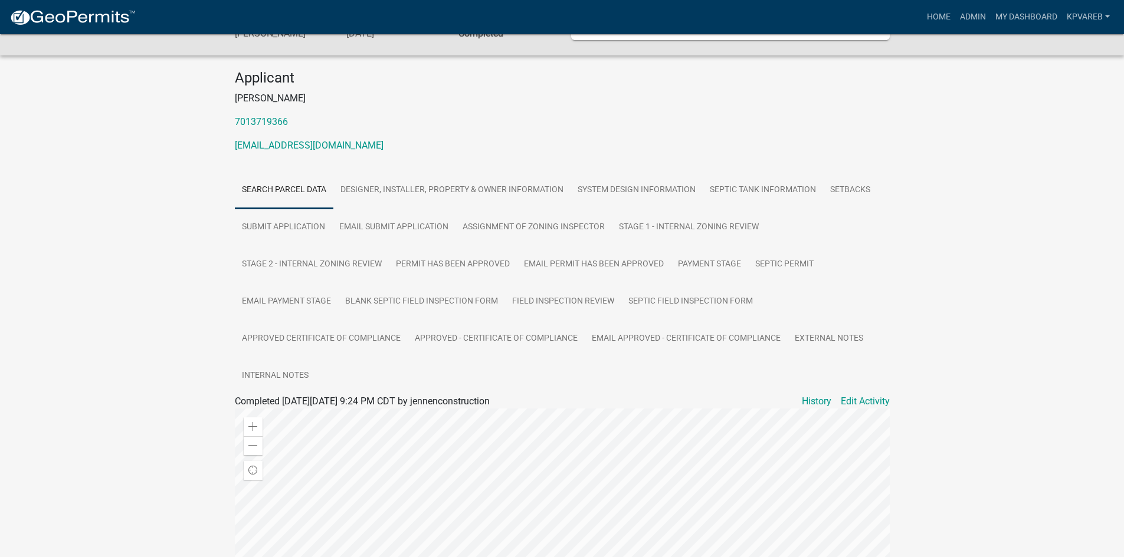
scroll to position [355, 0]
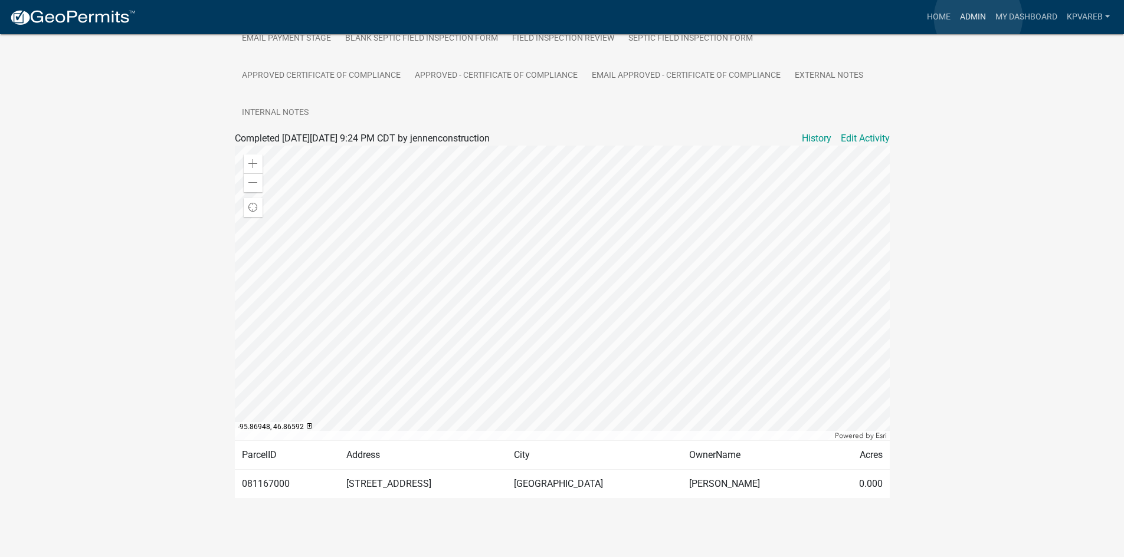
click at [978, 18] on link "Admin" at bounding box center [972, 17] width 35 height 22
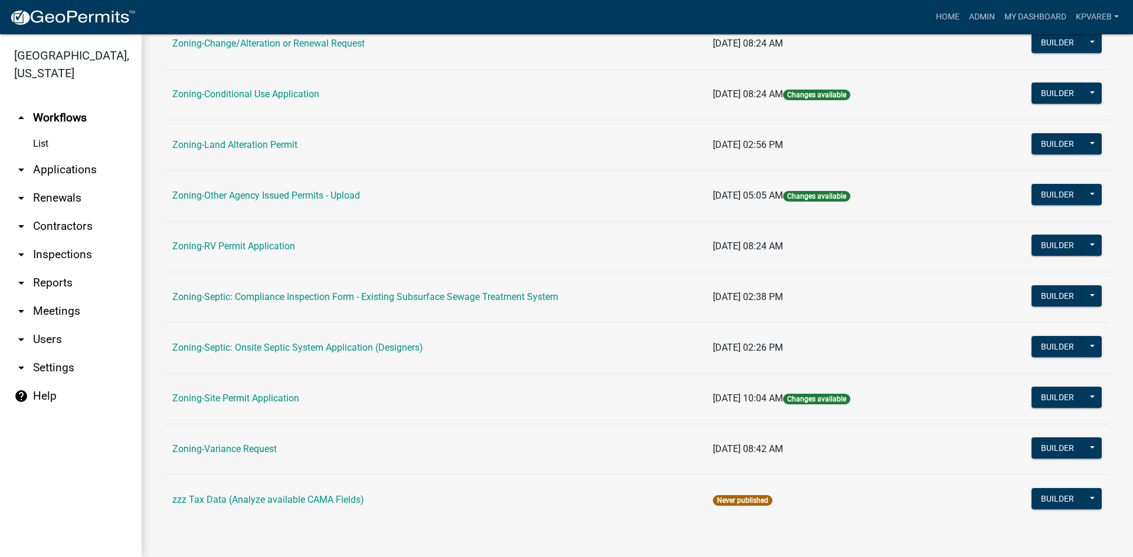
scroll to position [339, 0]
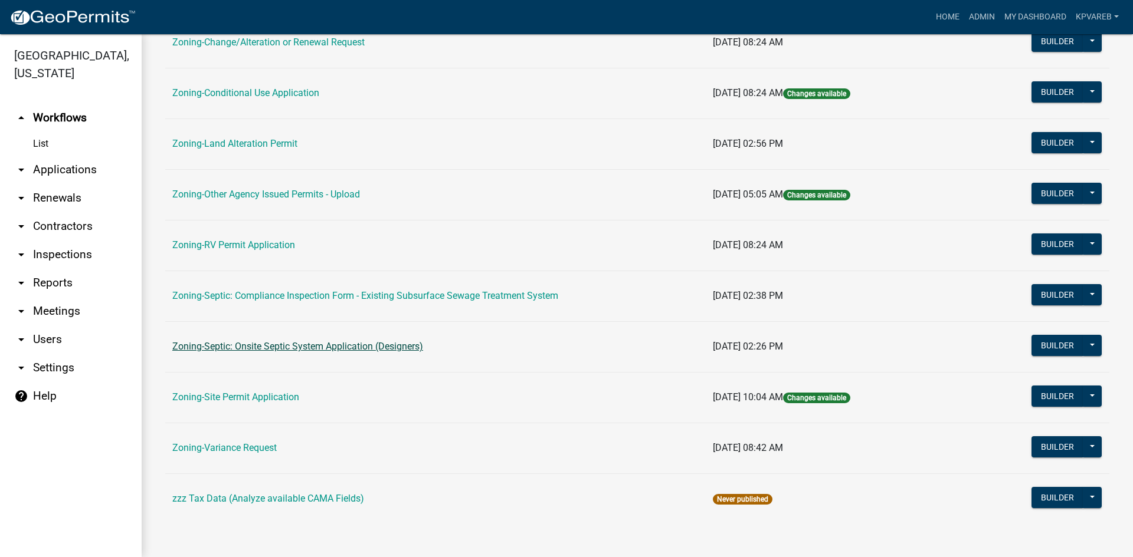
click at [339, 350] on link "Zoning-Septic: Onsite Septic System Application (Designers)" at bounding box center [297, 346] width 251 height 11
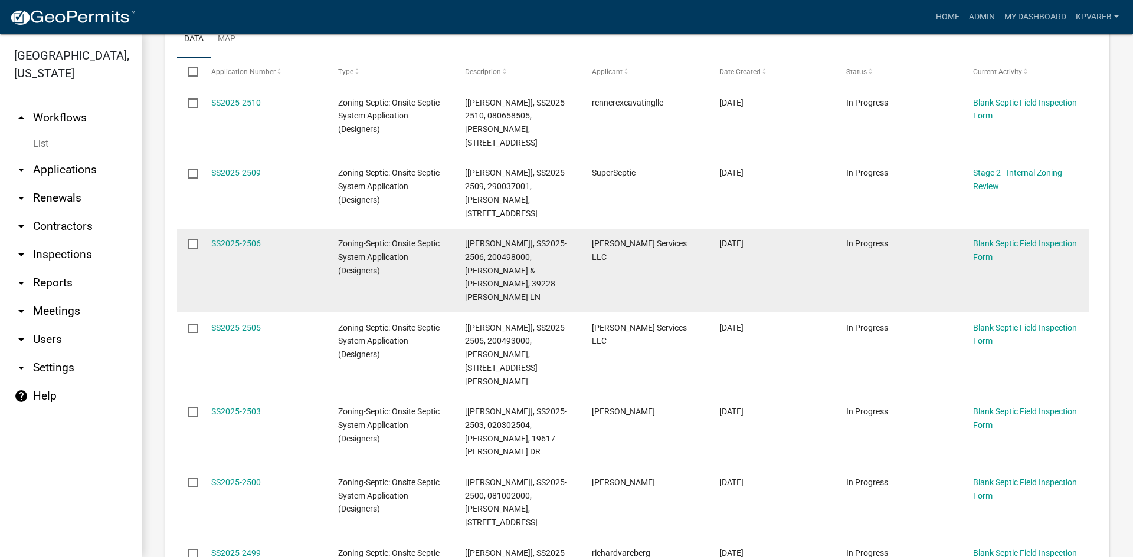
scroll to position [189, 0]
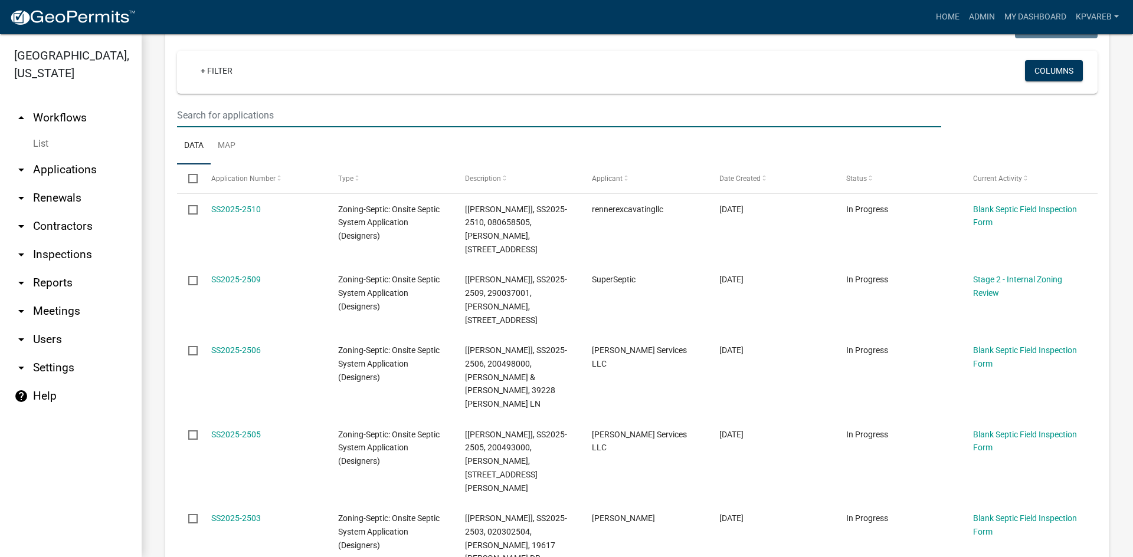
click at [244, 120] on input "text" at bounding box center [559, 115] width 764 height 24
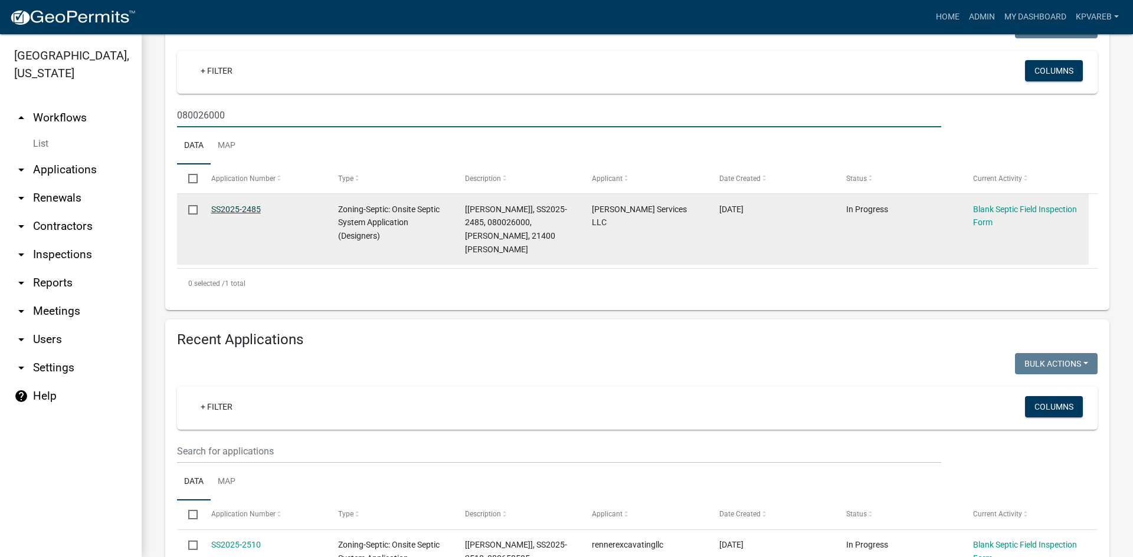
type input "080026000"
click at [248, 211] on link "SS2025-2485" at bounding box center [236, 209] width 50 height 9
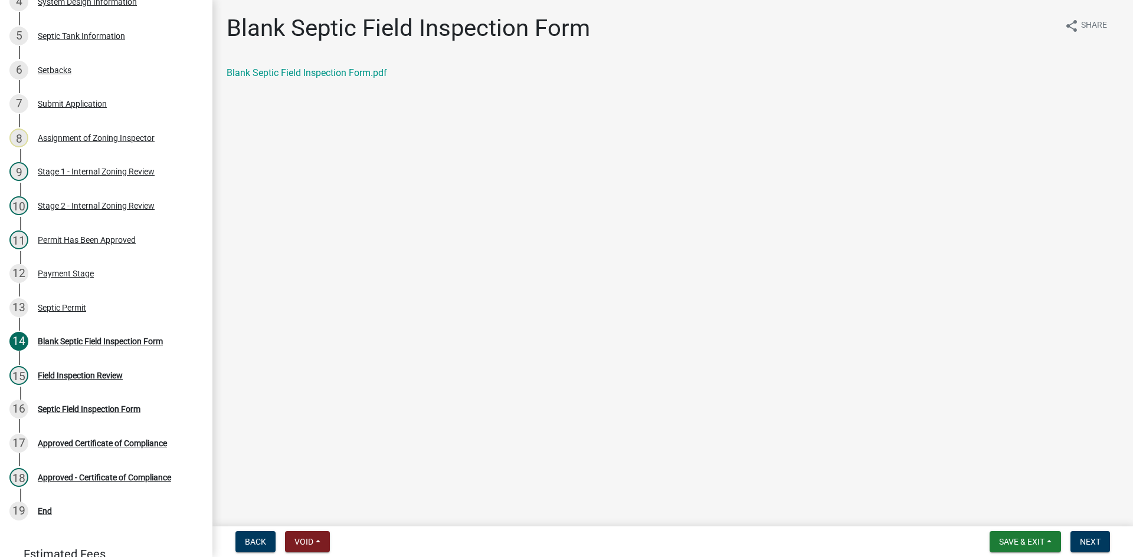
scroll to position [372, 0]
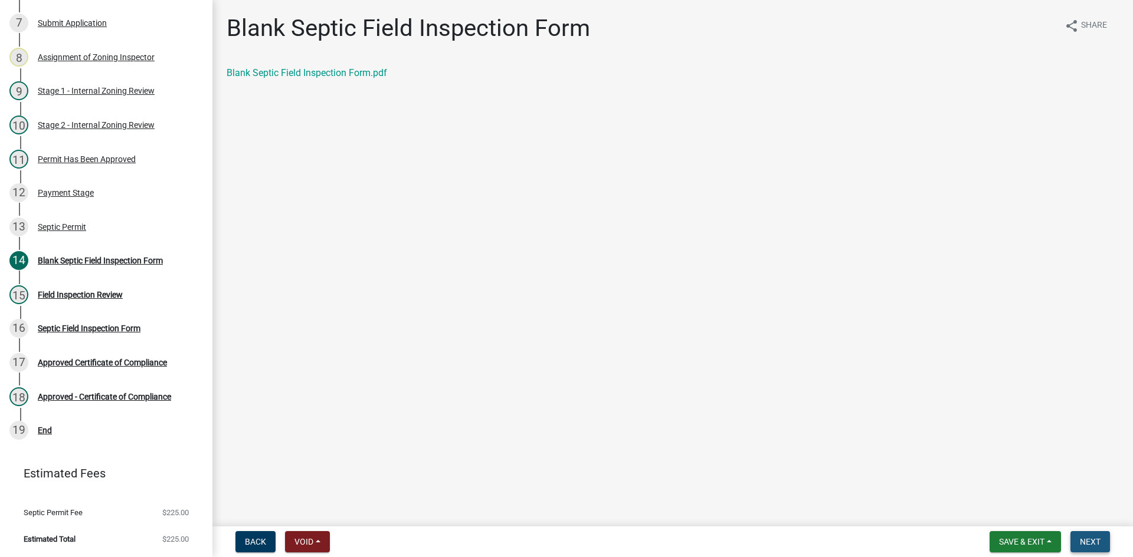
click at [1087, 539] on span "Next" at bounding box center [1090, 541] width 21 height 9
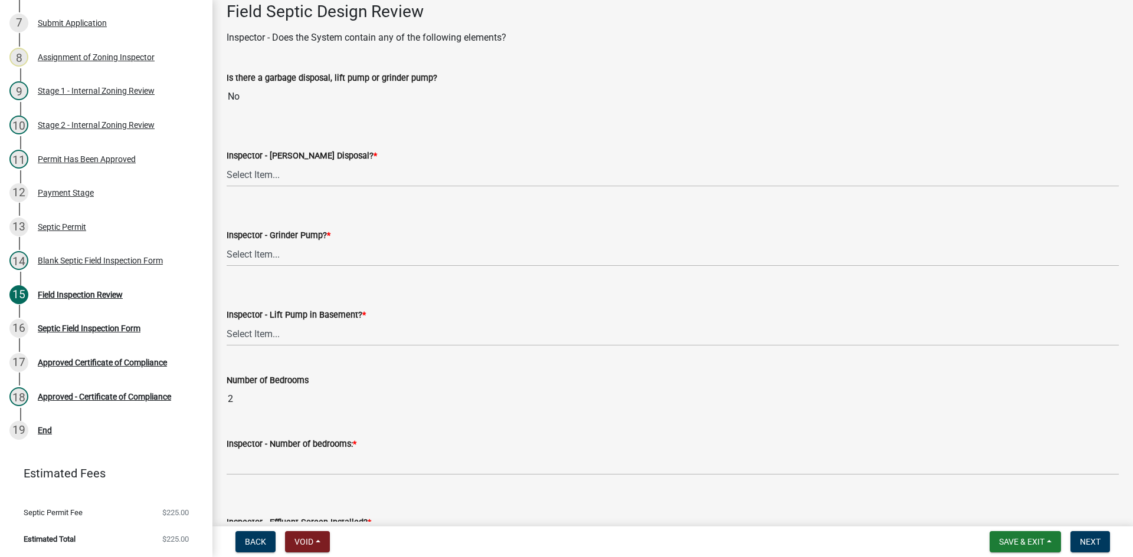
scroll to position [413, 0]
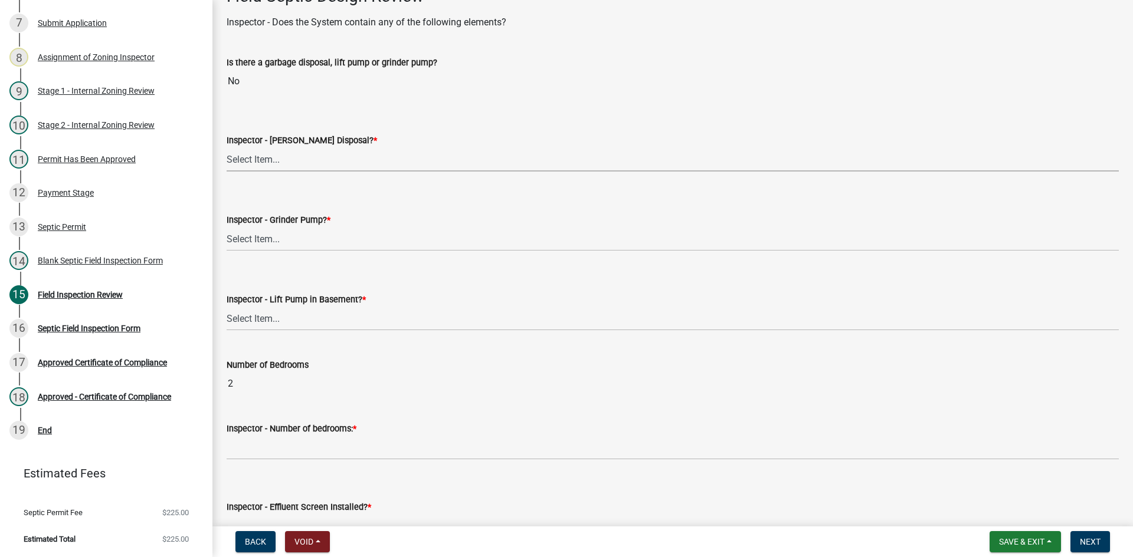
click at [254, 157] on select "Select Item... Yes No" at bounding box center [673, 159] width 892 height 24
click at [227, 147] on select "Select Item... Yes No" at bounding box center [673, 159] width 892 height 24
select select "e6f115c1-9d93-4d61-8856-1810485f2117"
drag, startPoint x: 260, startPoint y: 235, endPoint x: 268, endPoint y: 251, distance: 17.9
click at [261, 235] on select "Select Item... Yes No" at bounding box center [673, 239] width 892 height 24
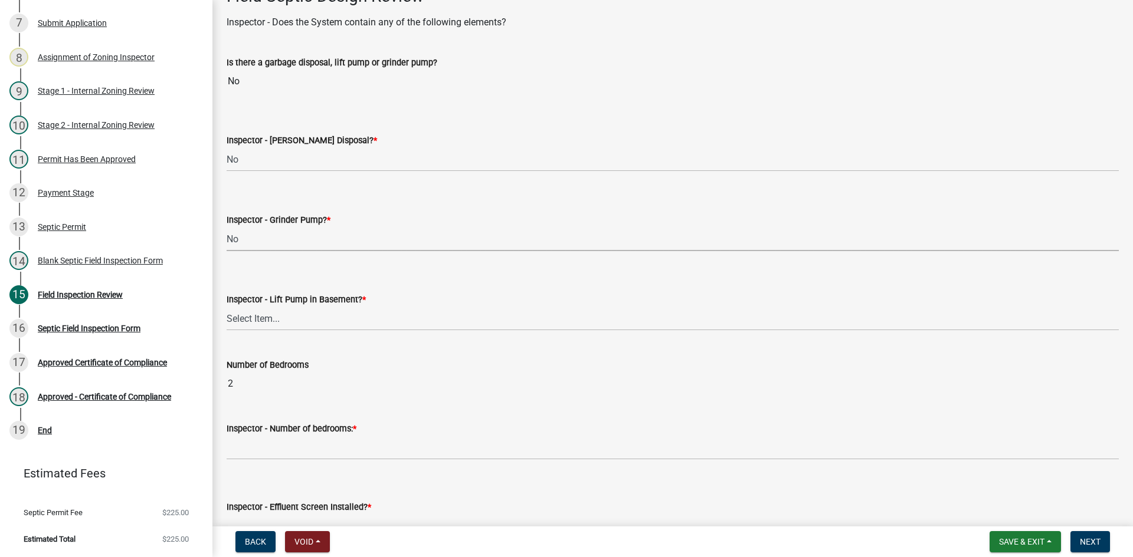
click at [227, 227] on select "Select Item... Yes No" at bounding box center [673, 239] width 892 height 24
select select "ce8adf61-51ba-42f2-bbc3-7480a098e35e"
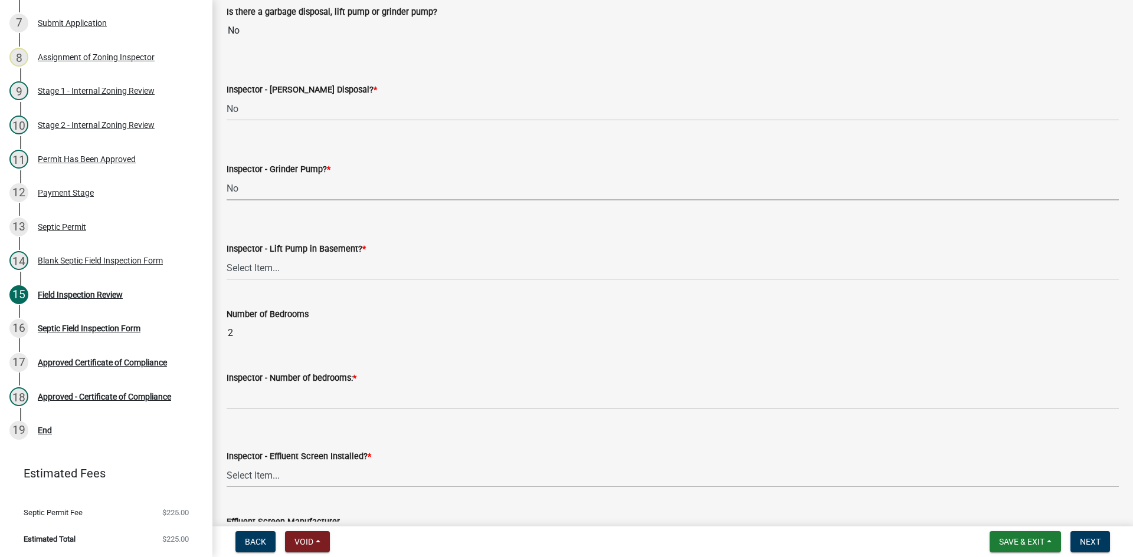
scroll to position [531, 0]
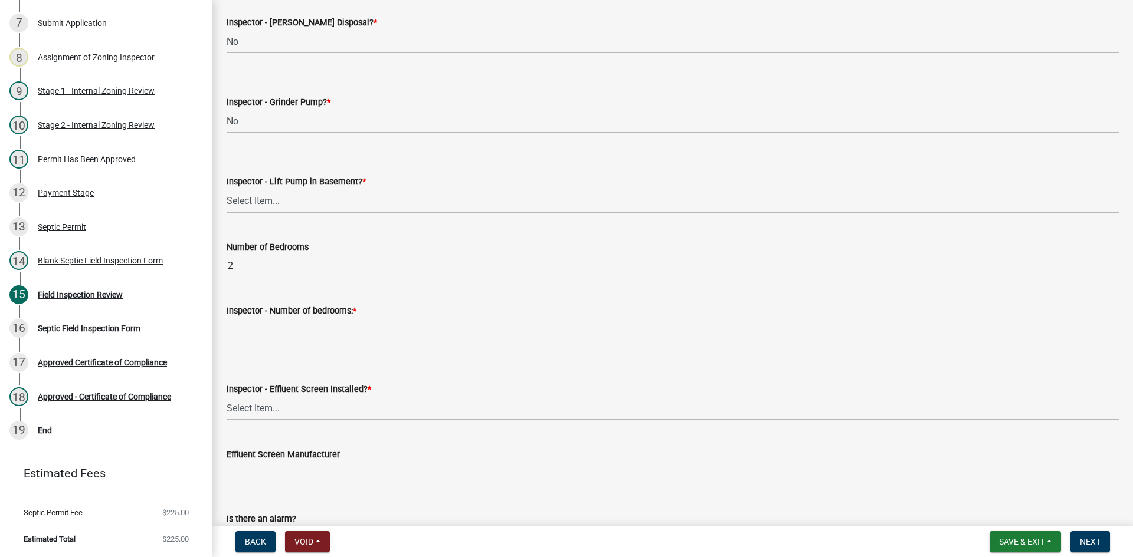
click at [277, 197] on select "Select Item... Yes No" at bounding box center [673, 201] width 892 height 24
click at [227, 189] on select "Select Item... Yes No" at bounding box center [673, 201] width 892 height 24
select select "58089658-2e95-4d4d-a981-afbd087a421a"
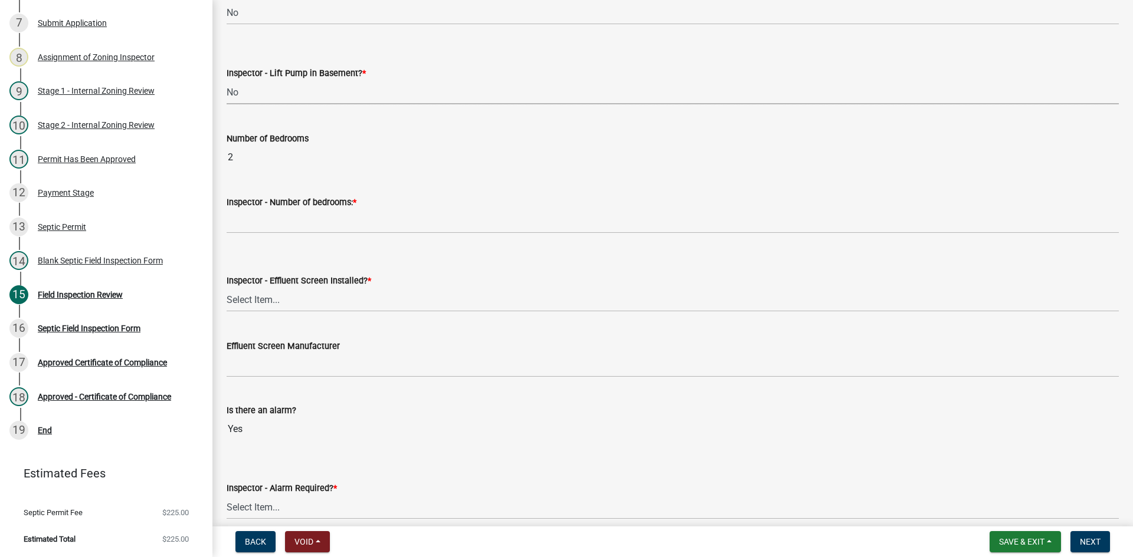
scroll to position [767, 0]
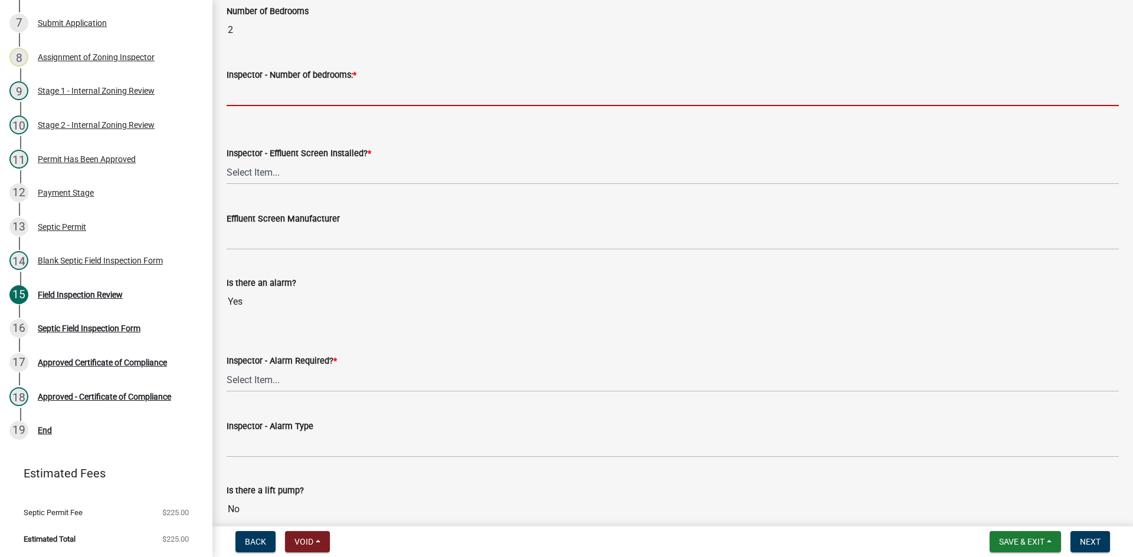
drag, startPoint x: 281, startPoint y: 90, endPoint x: 297, endPoint y: 107, distance: 23.4
click at [281, 90] on input "Inspector - Number of bedrooms: *" at bounding box center [673, 94] width 892 height 24
type input "2"
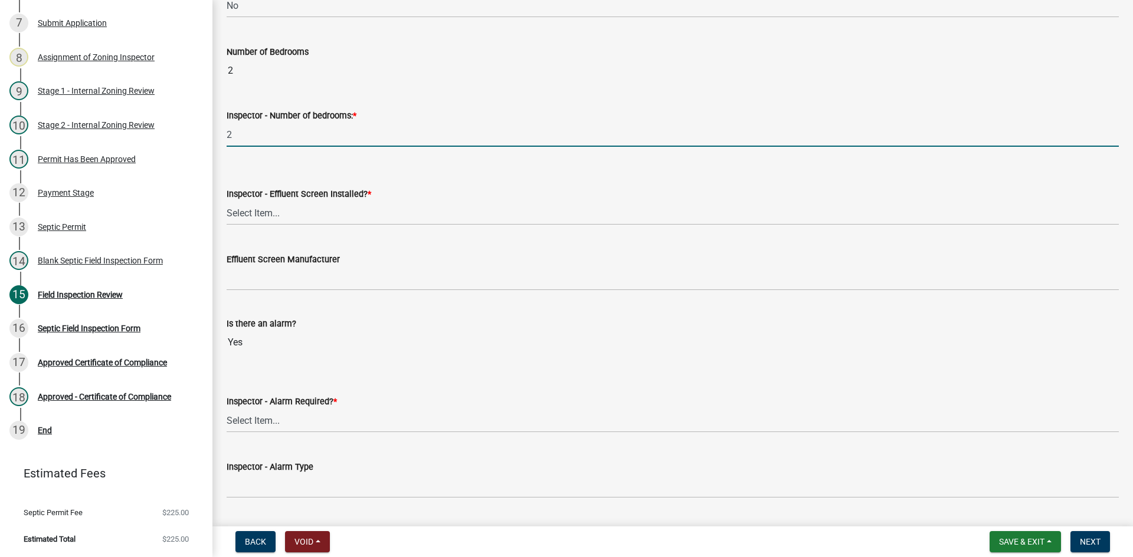
scroll to position [708, 0]
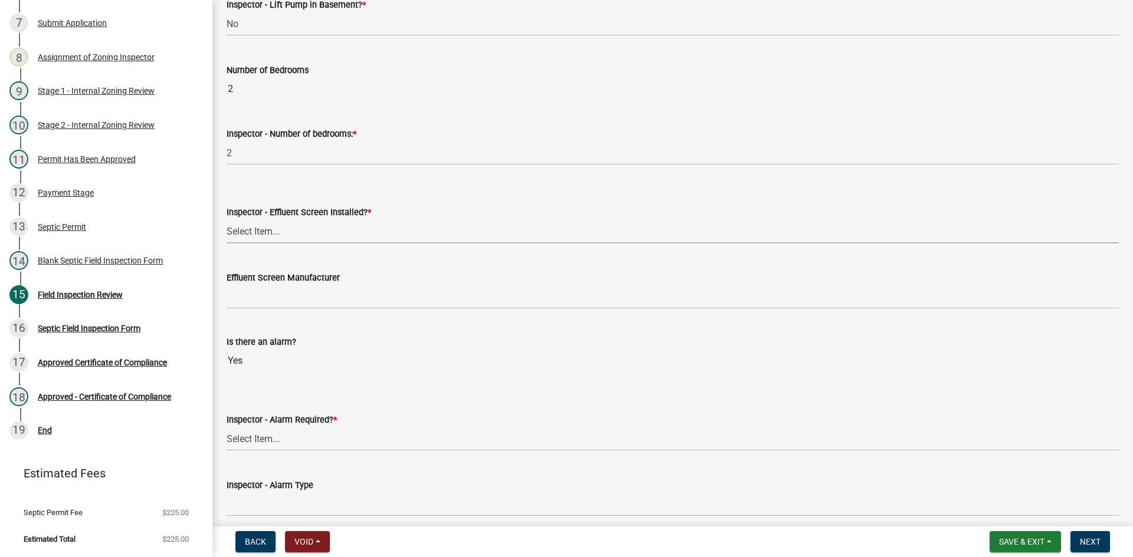
click at [268, 226] on select "Select Item... Yes No" at bounding box center [673, 231] width 892 height 24
click at [227, 219] on select "Select Item... Yes No" at bounding box center [673, 231] width 892 height 24
select select "039f9276-f093-40ee-98f9-24c1fbae5d9d"
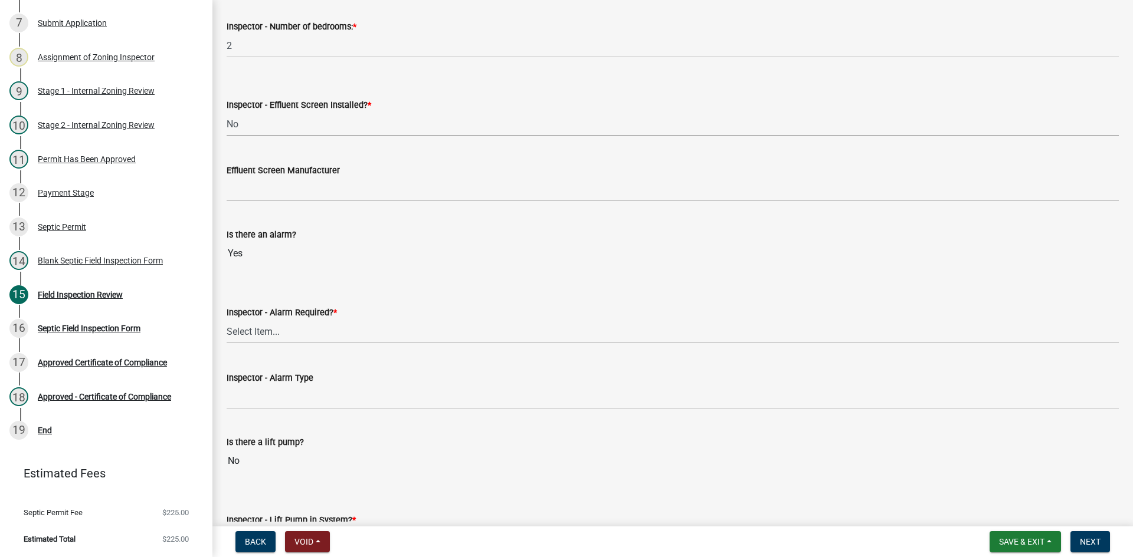
scroll to position [944, 0]
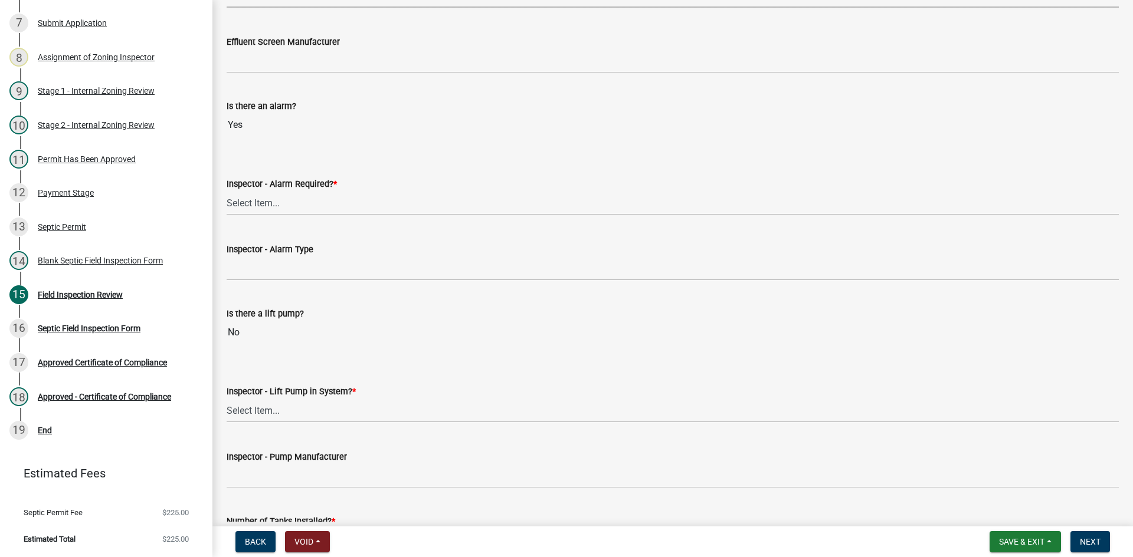
click at [254, 218] on wm-data-entity-input "Inspector - Alarm Required? * Select Item... Yes No" at bounding box center [673, 186] width 892 height 80
click at [261, 209] on select "Select Item... Yes No" at bounding box center [673, 203] width 892 height 24
click at [227, 191] on select "Select Item... Yes No" at bounding box center [673, 203] width 892 height 24
select select "9075ff2b-2749-45ce-aee6-f4951e9a2109"
click at [327, 209] on select "Select Item... Yes No" at bounding box center [673, 203] width 892 height 24
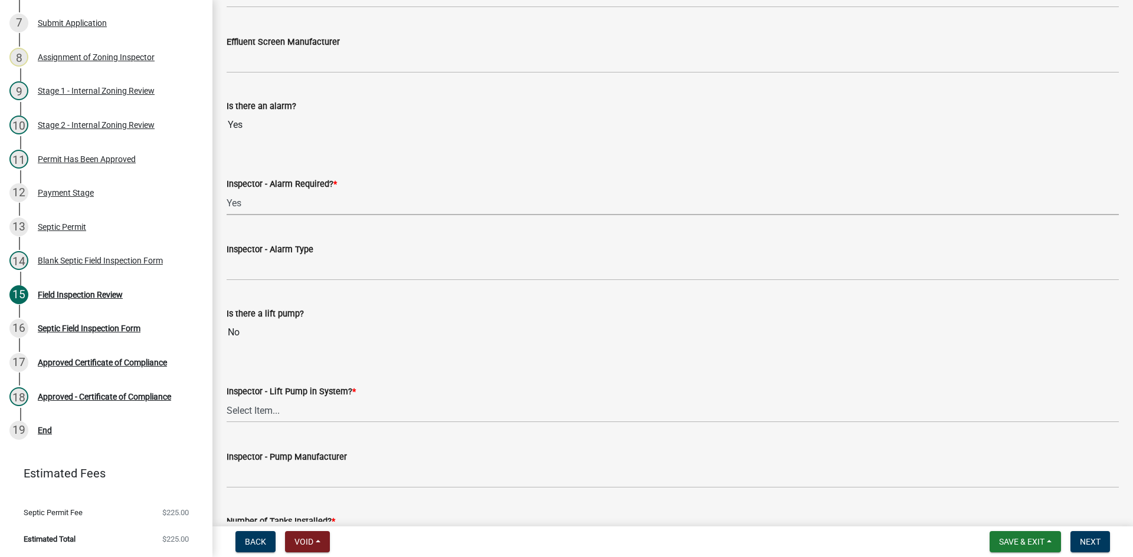
click at [327, 209] on select "Select Item... Yes No" at bounding box center [673, 203] width 892 height 24
click at [329, 250] on div "Inspector - Alarm Type" at bounding box center [673, 249] width 892 height 14
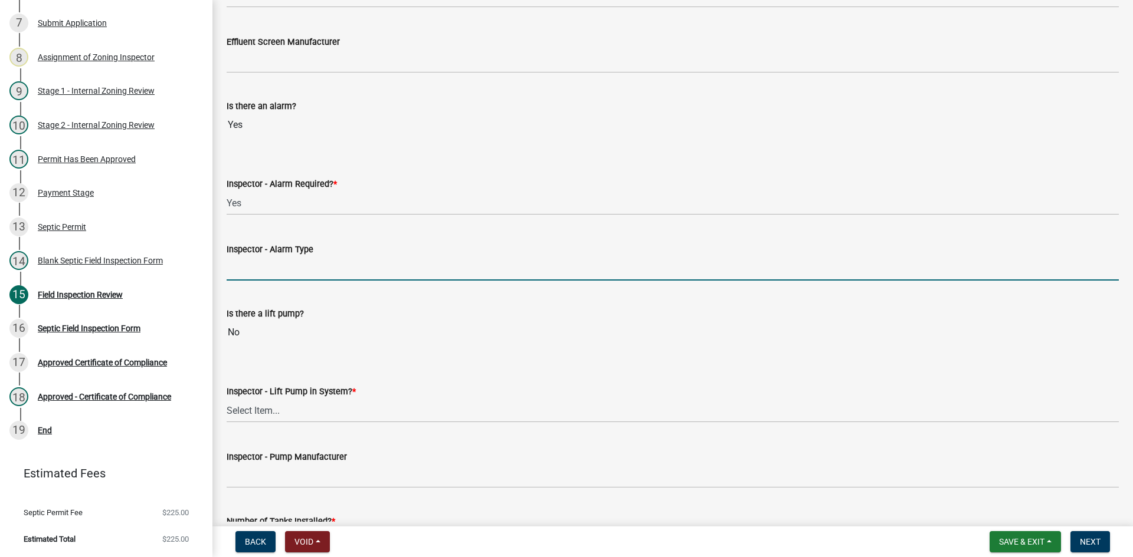
drag, startPoint x: 283, startPoint y: 268, endPoint x: 303, endPoint y: 278, distance: 23.0
click at [283, 268] on input "Inspector - Alarm Type" at bounding box center [673, 269] width 892 height 24
type input "mechanical float"
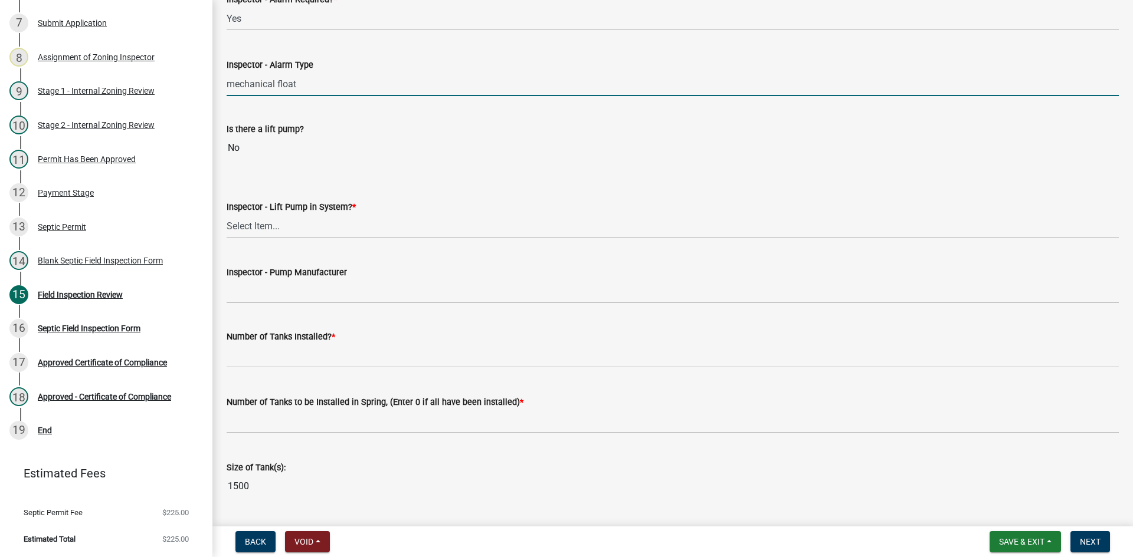
scroll to position [1062, 0]
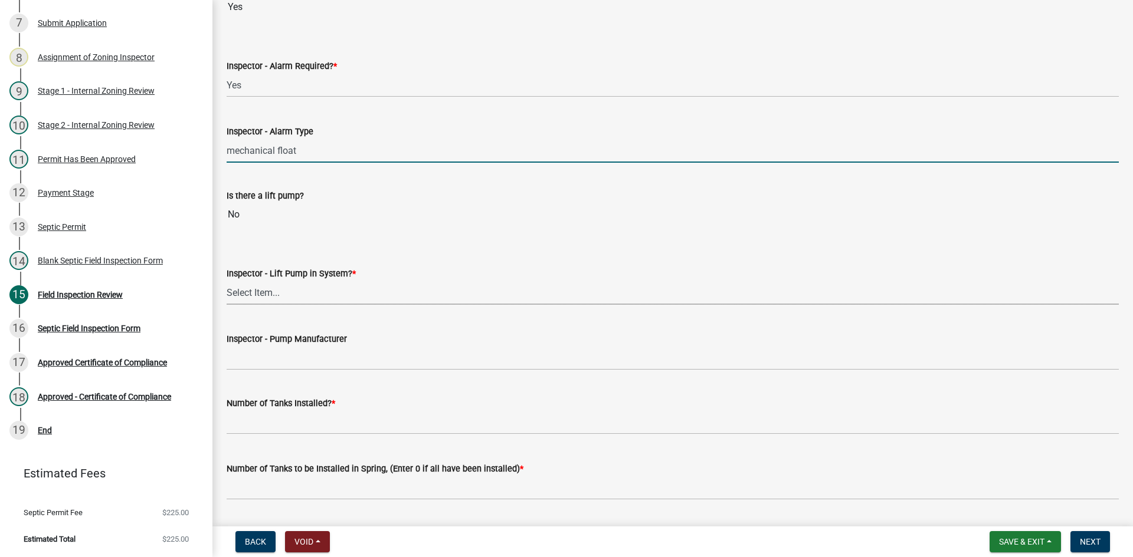
click at [270, 292] on select "Select Item... Yes No" at bounding box center [673, 293] width 892 height 24
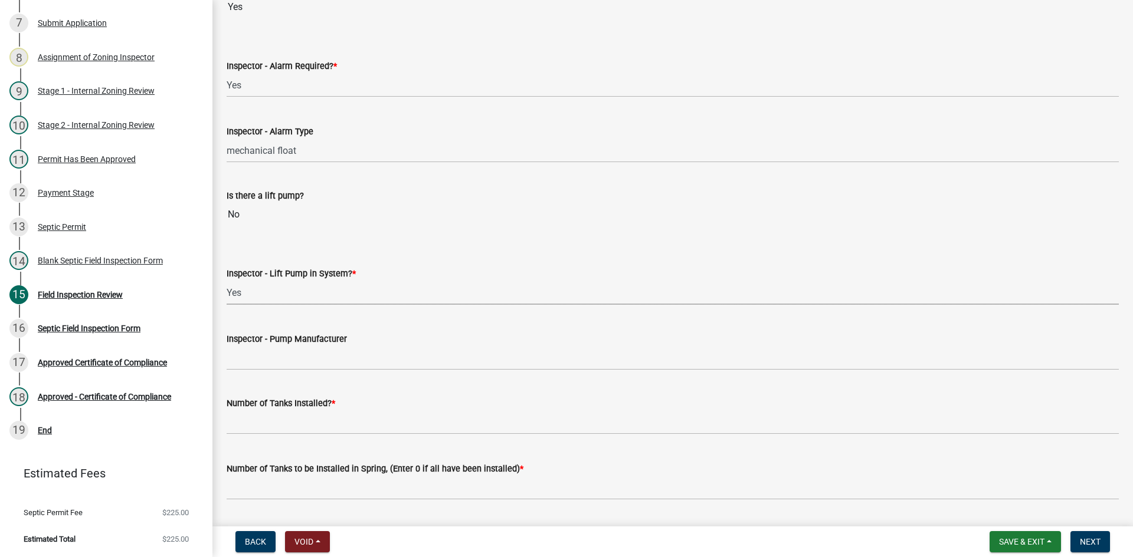
click at [227, 281] on select "Select Item... Yes No" at bounding box center [673, 293] width 892 height 24
click at [264, 302] on select "Select Item... Yes No" at bounding box center [673, 293] width 892 height 24
click at [227, 281] on select "Select Item... Yes No" at bounding box center [673, 293] width 892 height 24
select select "4baeb773-af56-4ab8-83c4-3685aa875ea5"
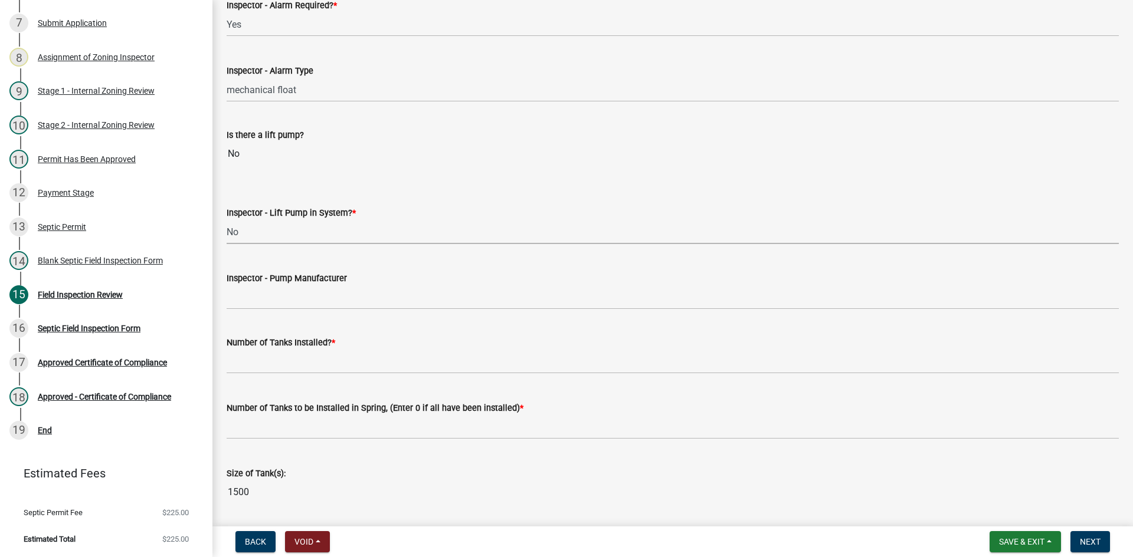
scroll to position [1180, 0]
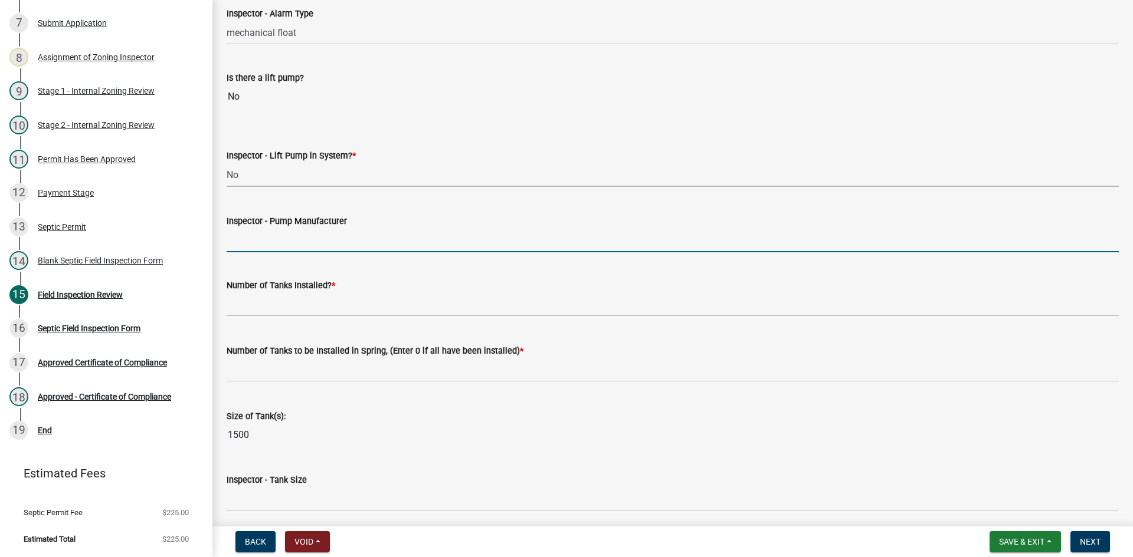
click at [269, 247] on input "Inspector - Pump Manufacturer" at bounding box center [673, 240] width 892 height 24
type input "NA"
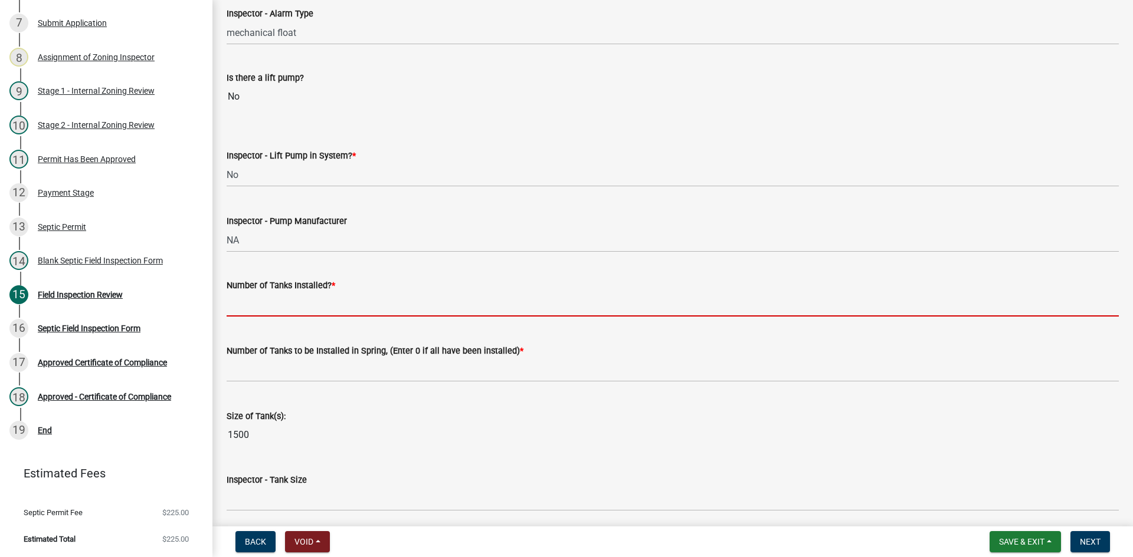
drag, startPoint x: 290, startPoint y: 301, endPoint x: 311, endPoint y: 317, distance: 26.4
click at [290, 301] on input "text" at bounding box center [673, 305] width 892 height 24
type input "0"
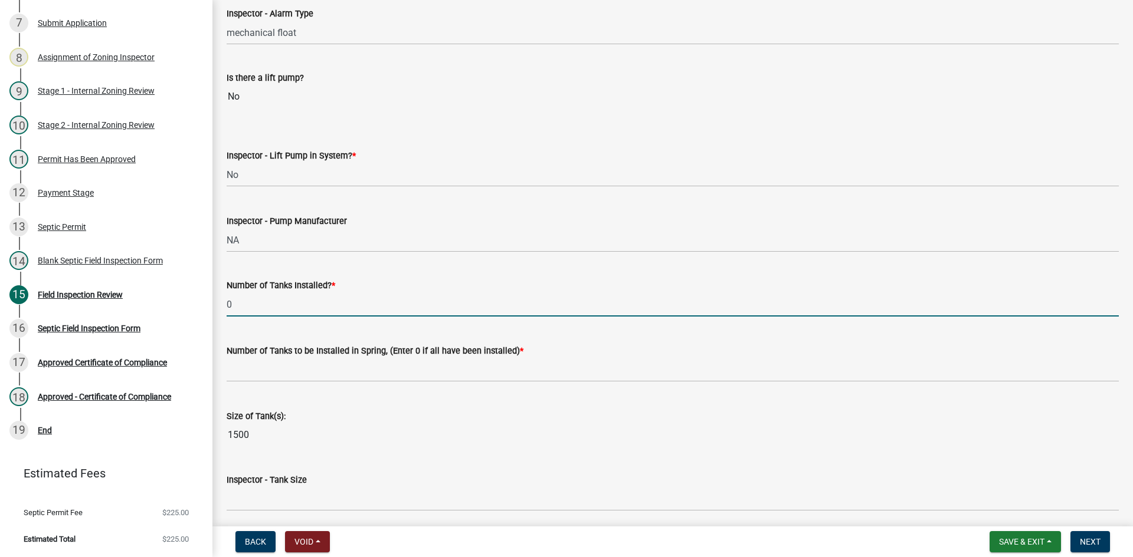
click at [325, 308] on input "0" at bounding box center [673, 305] width 892 height 24
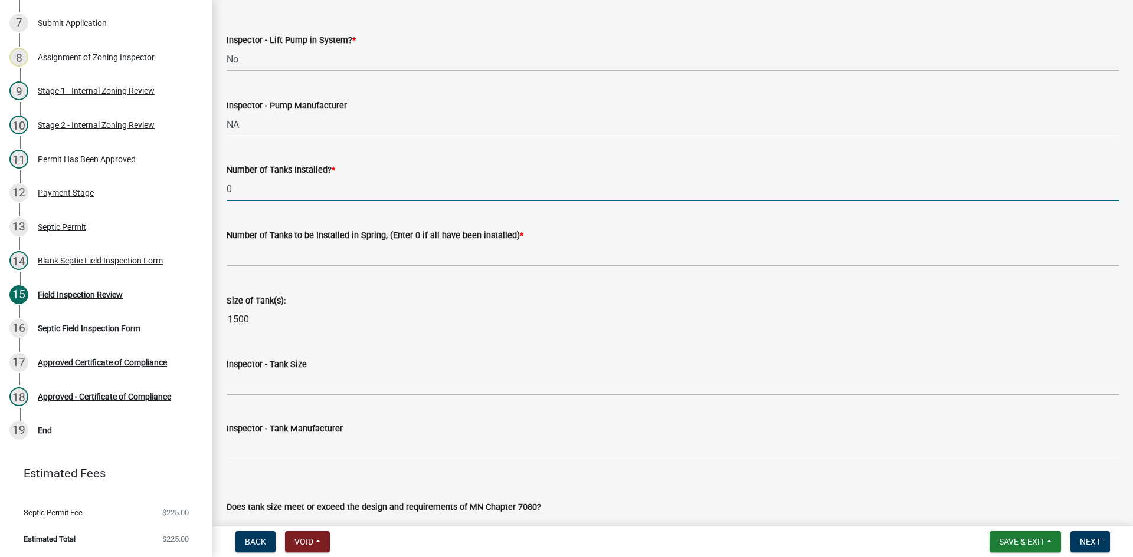
scroll to position [1298, 0]
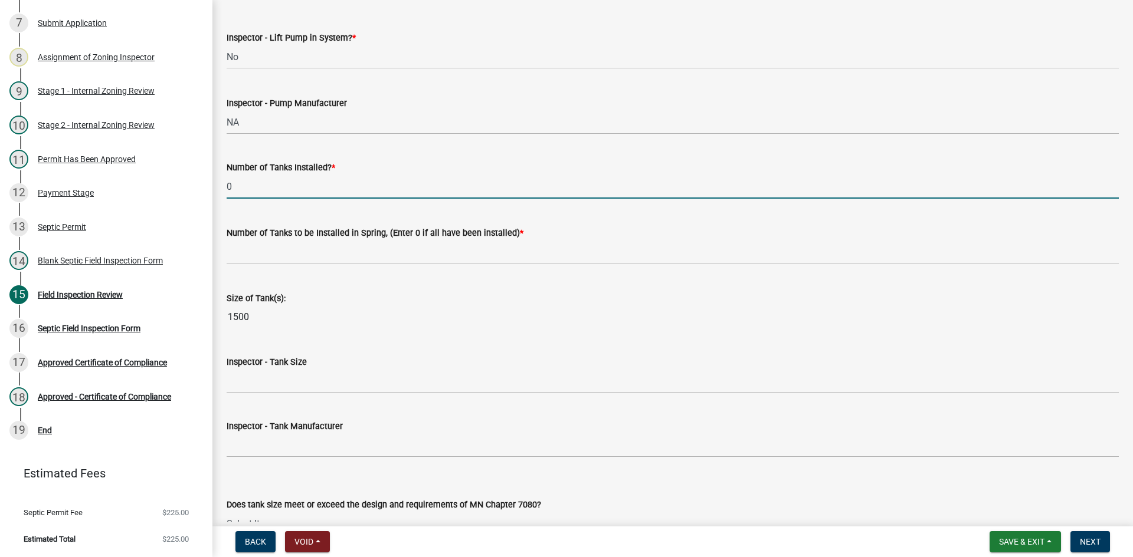
click at [267, 188] on input "0" at bounding box center [673, 187] width 892 height 24
click at [225, 190] on div "Number of Tanks Installed? * 0" at bounding box center [673, 171] width 910 height 55
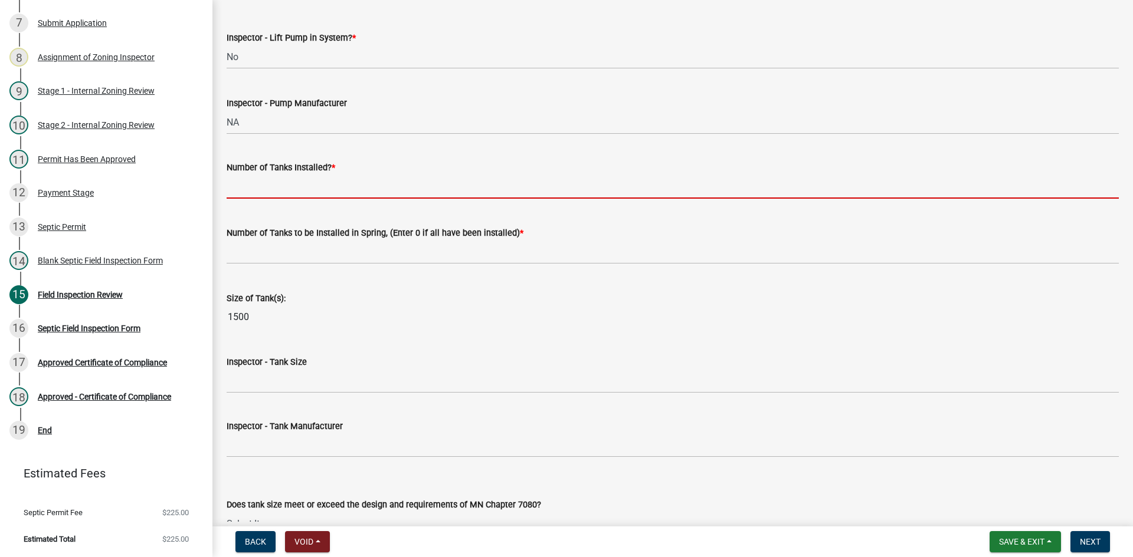
click at [260, 185] on input "text" at bounding box center [673, 187] width 892 height 24
type input "1"
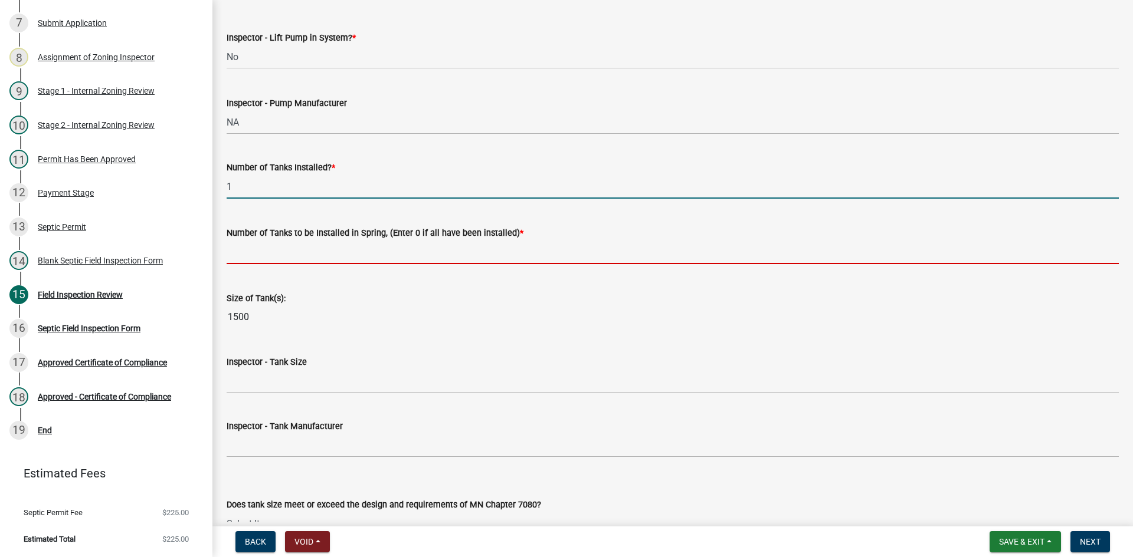
drag, startPoint x: 283, startPoint y: 242, endPoint x: 290, endPoint y: 264, distance: 22.4
click at [283, 242] on input "text" at bounding box center [673, 252] width 892 height 24
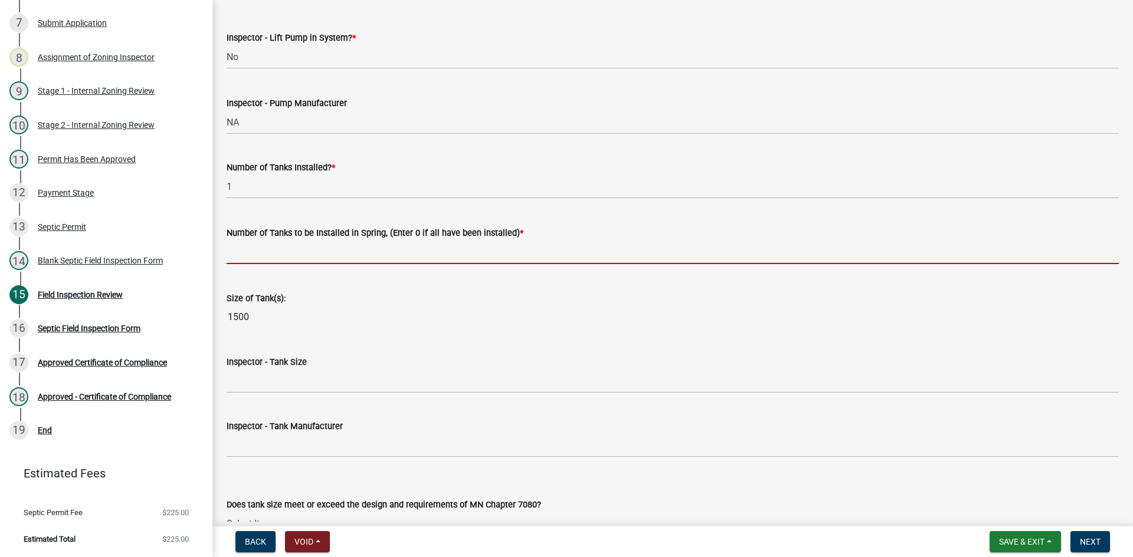
type input "0"
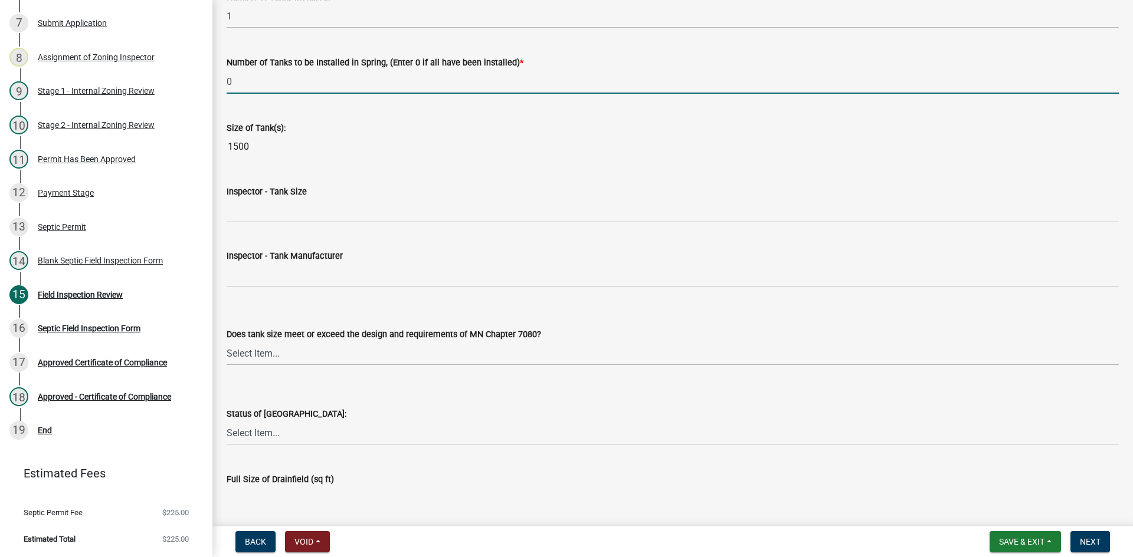
scroll to position [1475, 0]
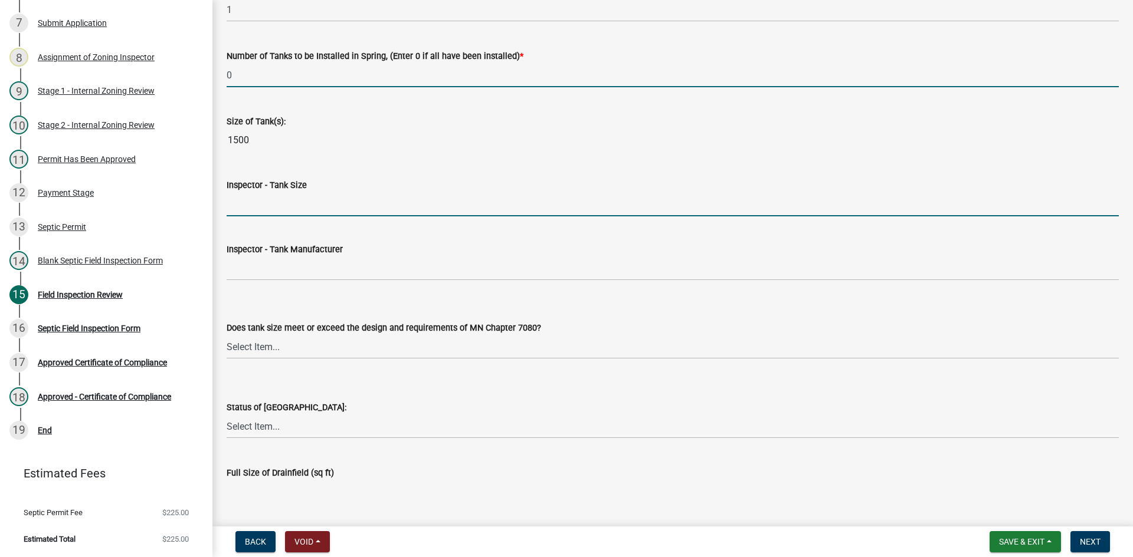
click at [264, 208] on input "Inspector - Tank Size" at bounding box center [673, 204] width 892 height 24
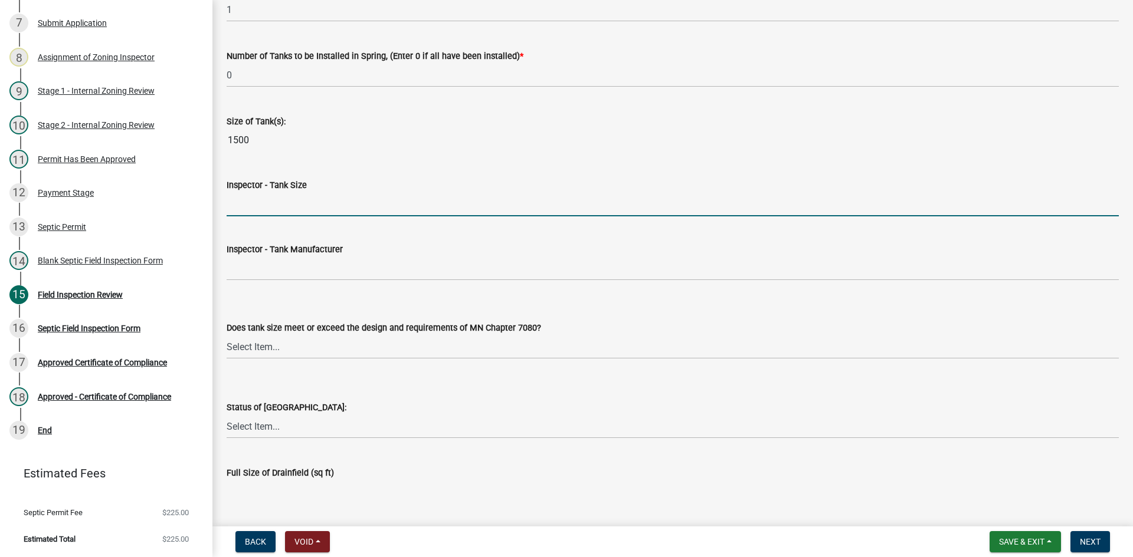
type input "1500/2"
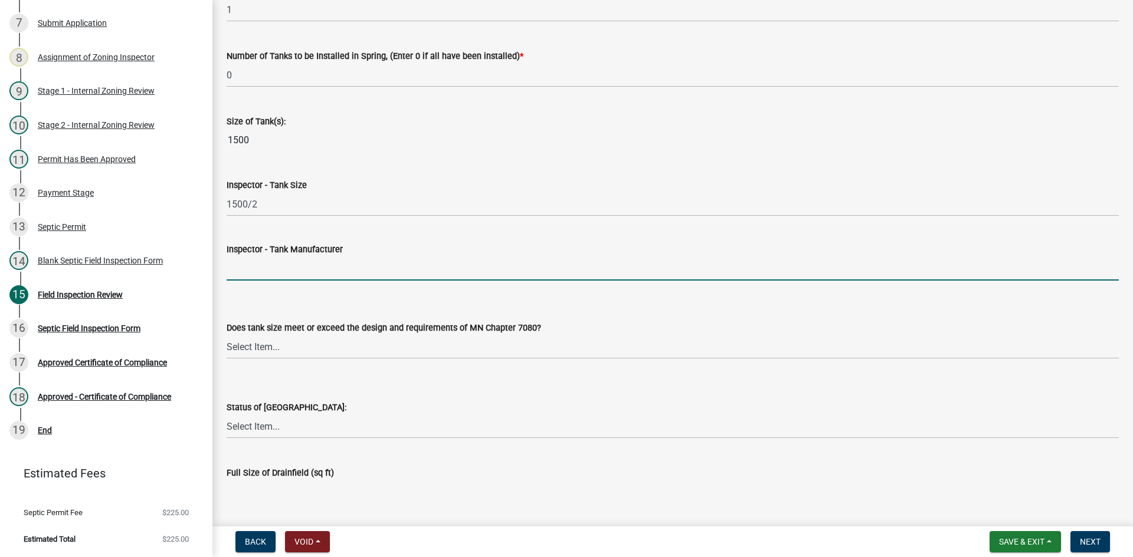
click at [269, 274] on input "Inspector - Tank Manufacturer" at bounding box center [673, 269] width 892 height 24
type input "Thelen"
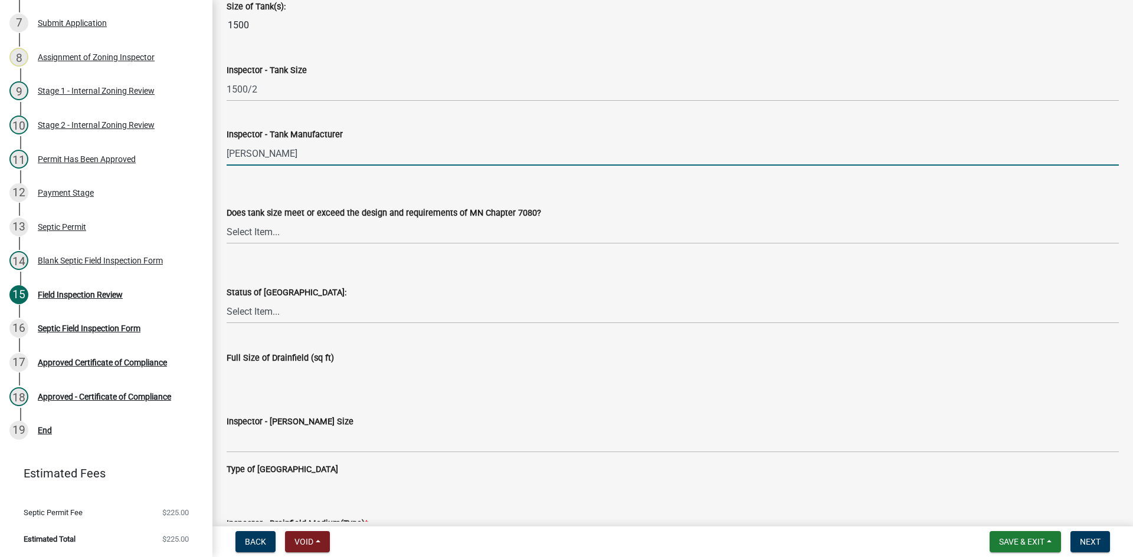
scroll to position [1593, 0]
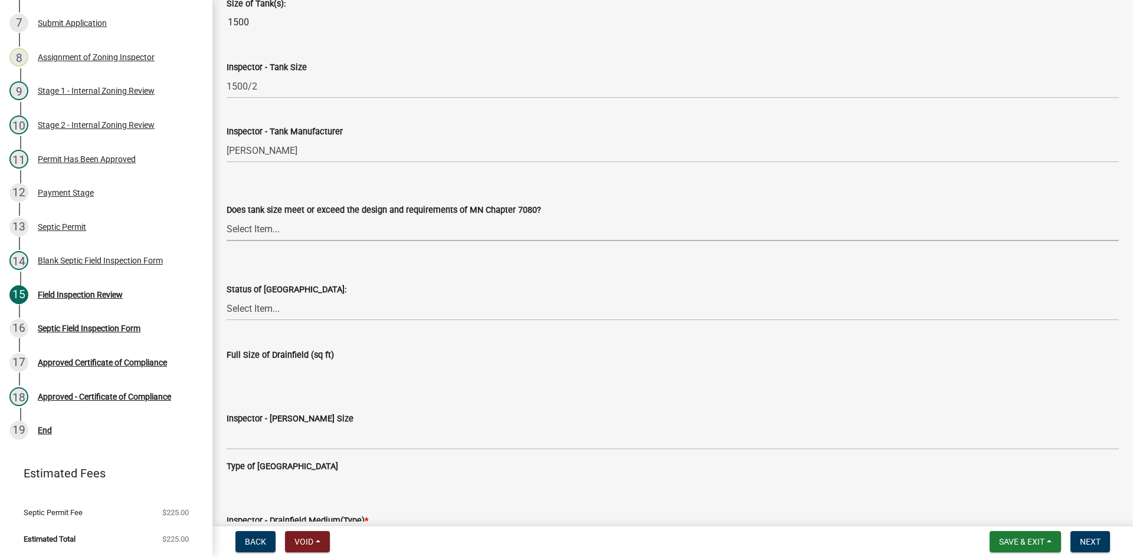
drag, startPoint x: 272, startPoint y: 225, endPoint x: 278, endPoint y: 225, distance: 6.5
click at [273, 225] on select "Select Item... Yes No Existing" at bounding box center [673, 229] width 892 height 24
click at [227, 217] on select "Select Item... Yes No Existing" at bounding box center [673, 229] width 892 height 24
select select "f7794d6a-556a-43dc-97be-878f47e346d8"
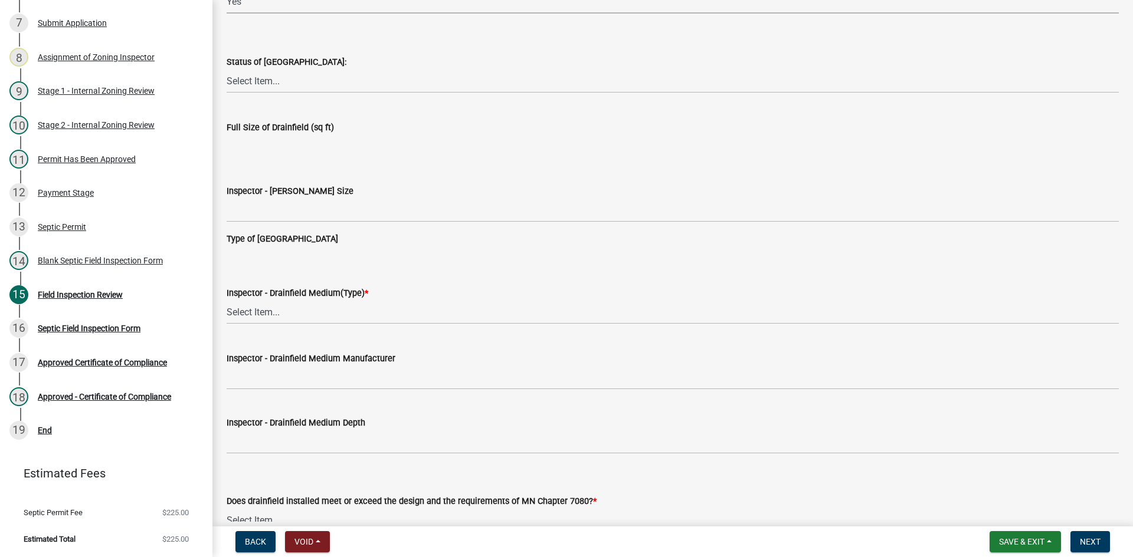
scroll to position [1829, 0]
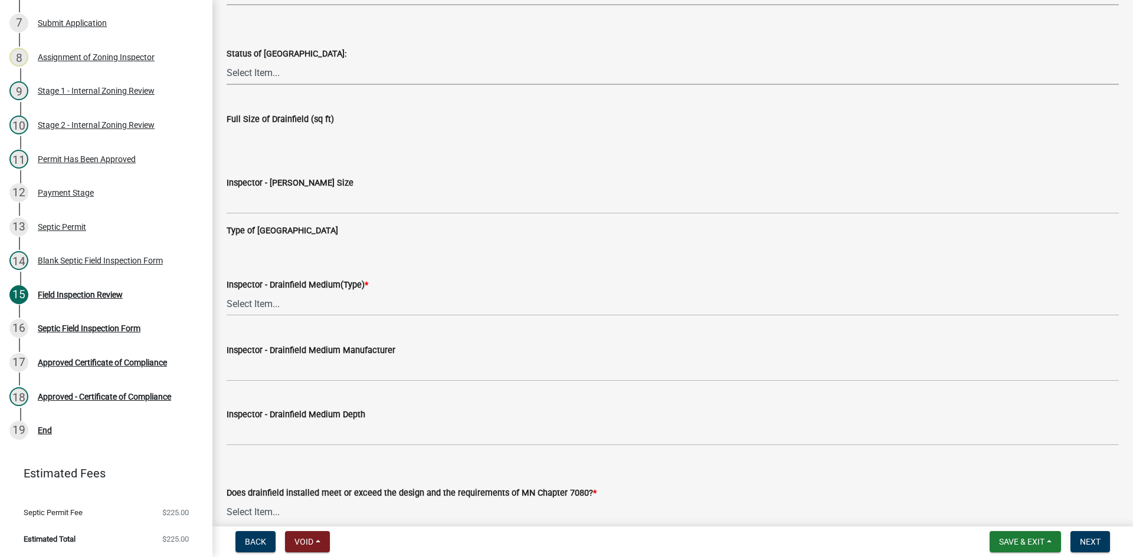
click at [254, 77] on select "Select Item... No Drainfield Drainfield Installed Drainfield to Be Installed in…" at bounding box center [673, 73] width 892 height 24
click at [227, 61] on select "Select Item... No Drainfield Drainfield Installed Drainfield to Be Installed in…" at bounding box center [673, 73] width 892 height 24
select select "5fa789e6-b5c5-4aa5-96f0-e7985c3fdd5e"
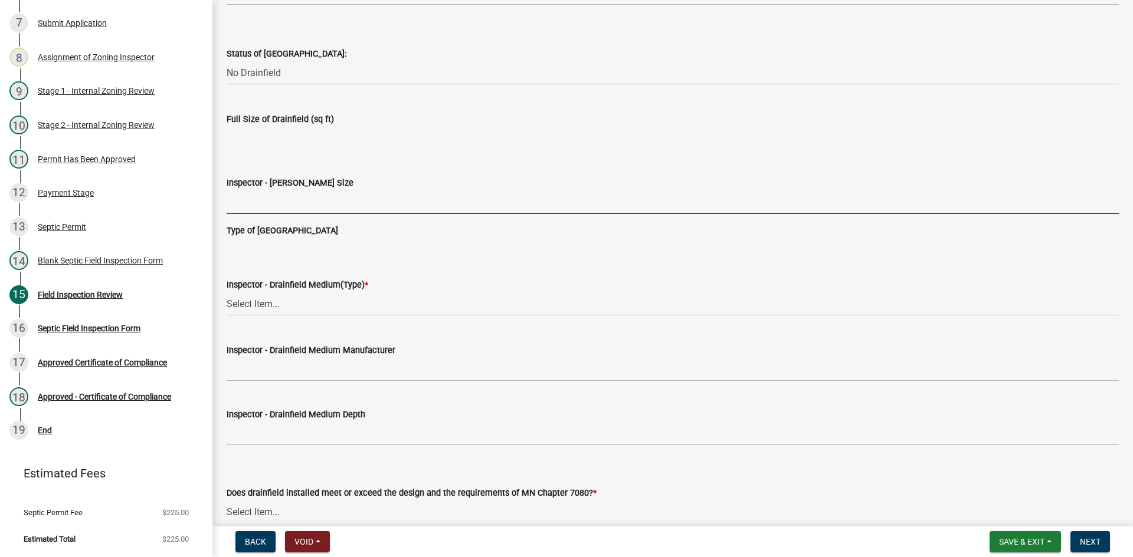
click at [276, 205] on input "Inspector - Drainfield Size" at bounding box center [673, 202] width 892 height 24
type input "NA"
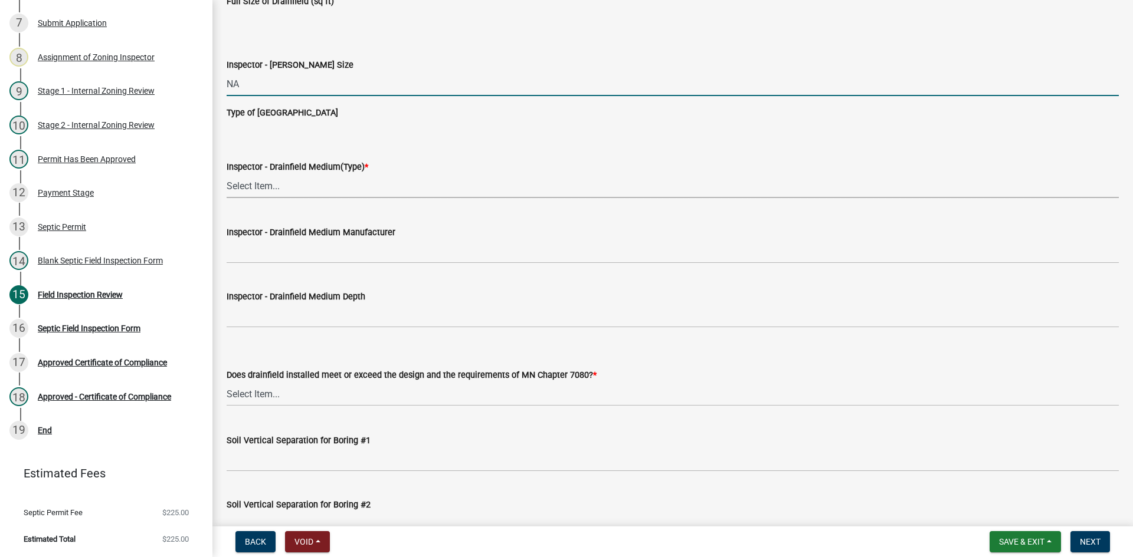
click at [261, 192] on select "Select Item... Chamber Trench Rock Trench Gravelless Mound Pressure Bed Seepage…" at bounding box center [673, 186] width 892 height 24
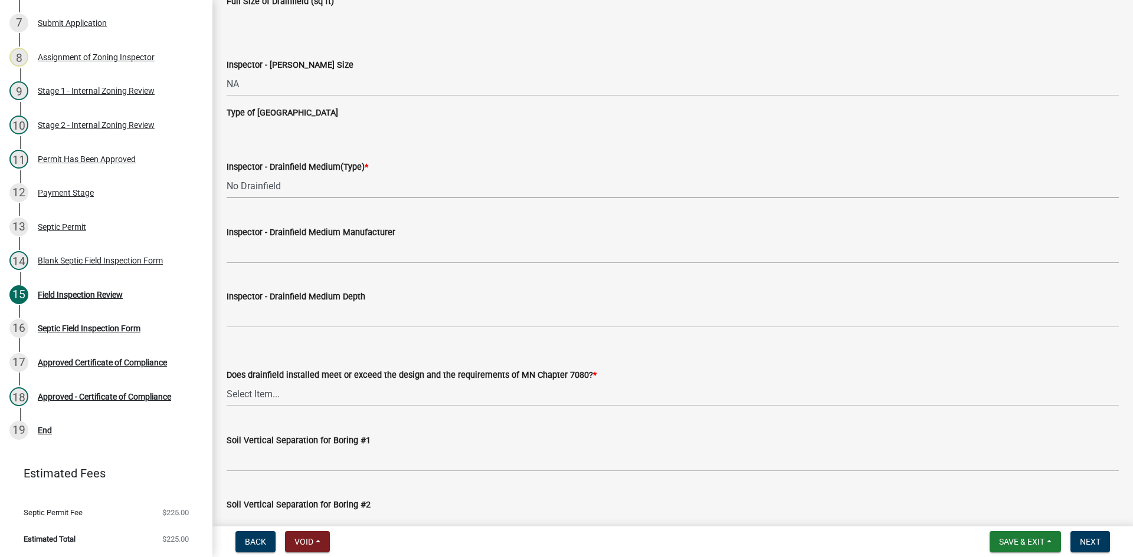
click at [227, 174] on select "Select Item... Chamber Trench Rock Trench Gravelless Mound Pressure Bed Seepage…" at bounding box center [673, 186] width 892 height 24
select select "53ba3933-fb28-45b0-9b71-ad61eefa2ac0"
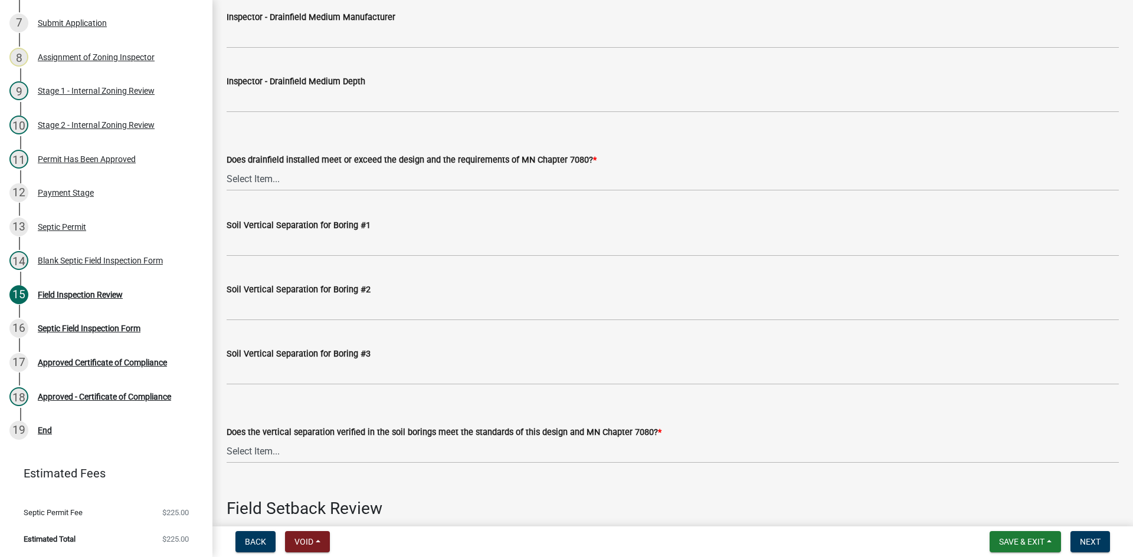
scroll to position [2183, 0]
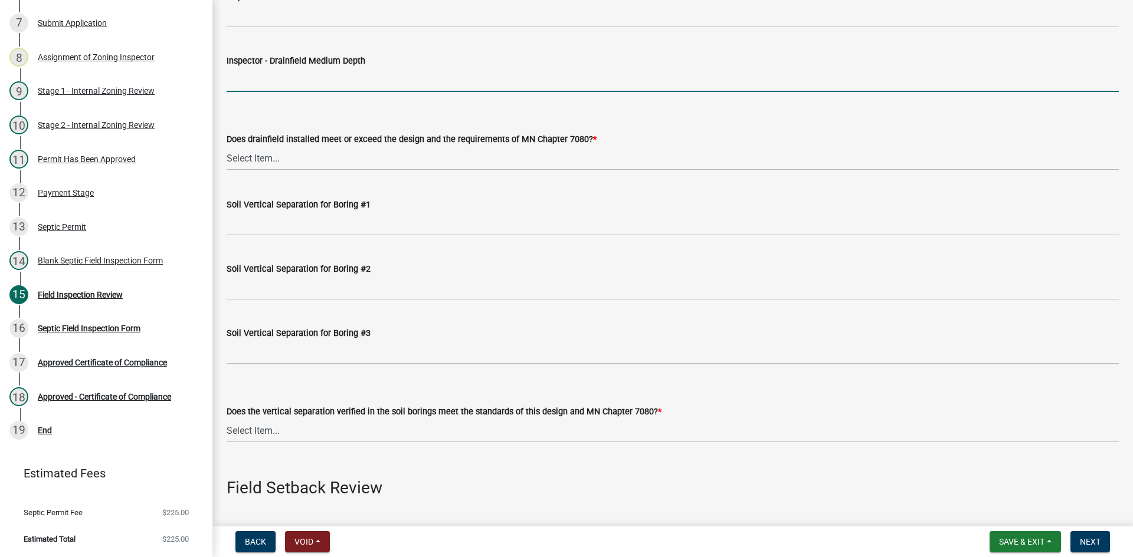
drag, startPoint x: 274, startPoint y: 83, endPoint x: 280, endPoint y: 80, distance: 7.1
click at [276, 82] on input "Inspector - Drainfield Medium Depth" at bounding box center [673, 80] width 892 height 24
type input "NA"
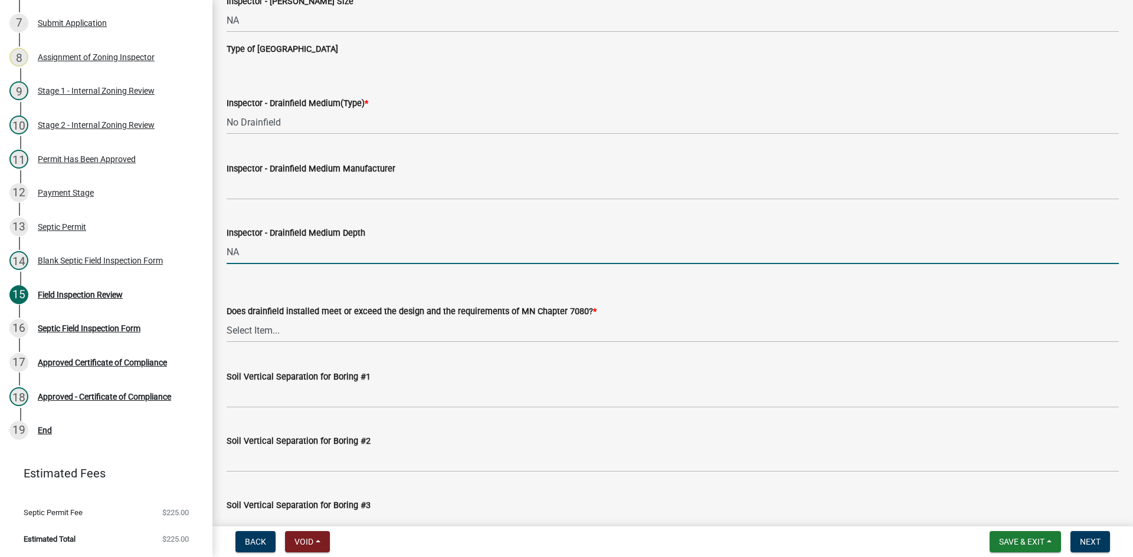
scroll to position [2006, 0]
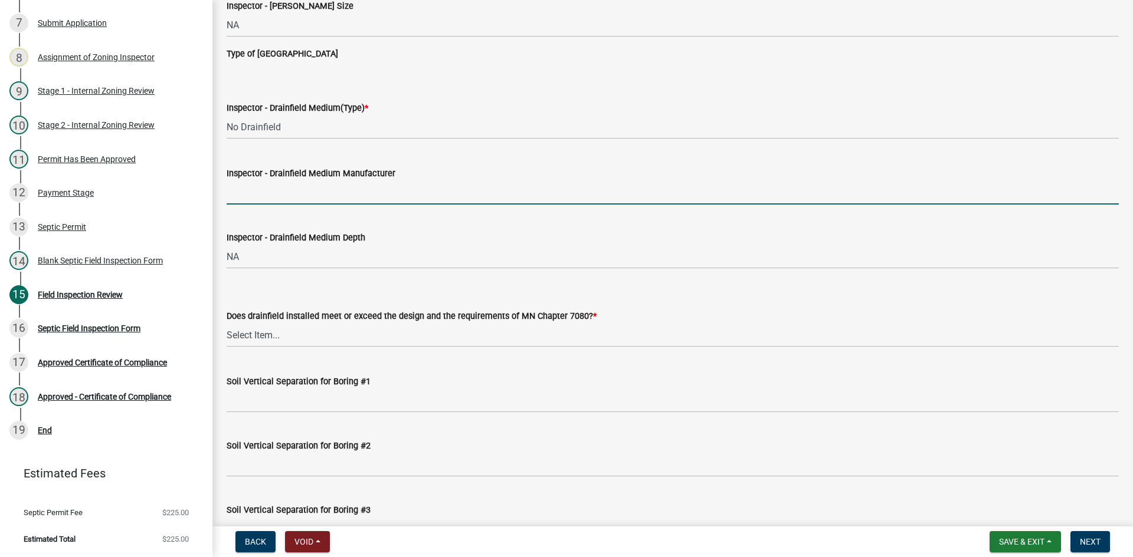
click at [306, 183] on input "Inspector - Drainfield Medium Manufacturer" at bounding box center [673, 193] width 892 height 24
type input "NA"
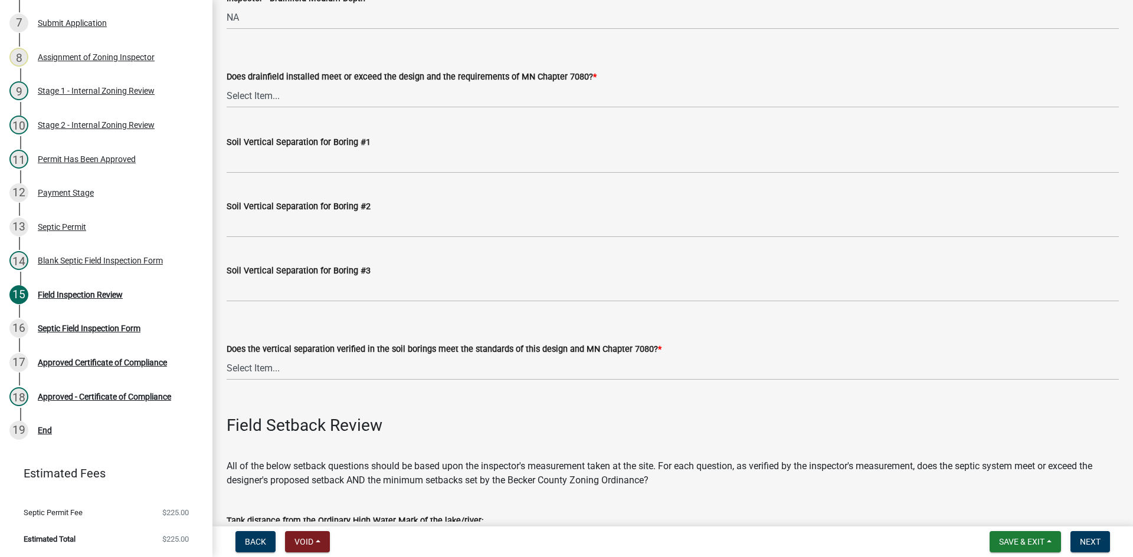
scroll to position [2242, 0]
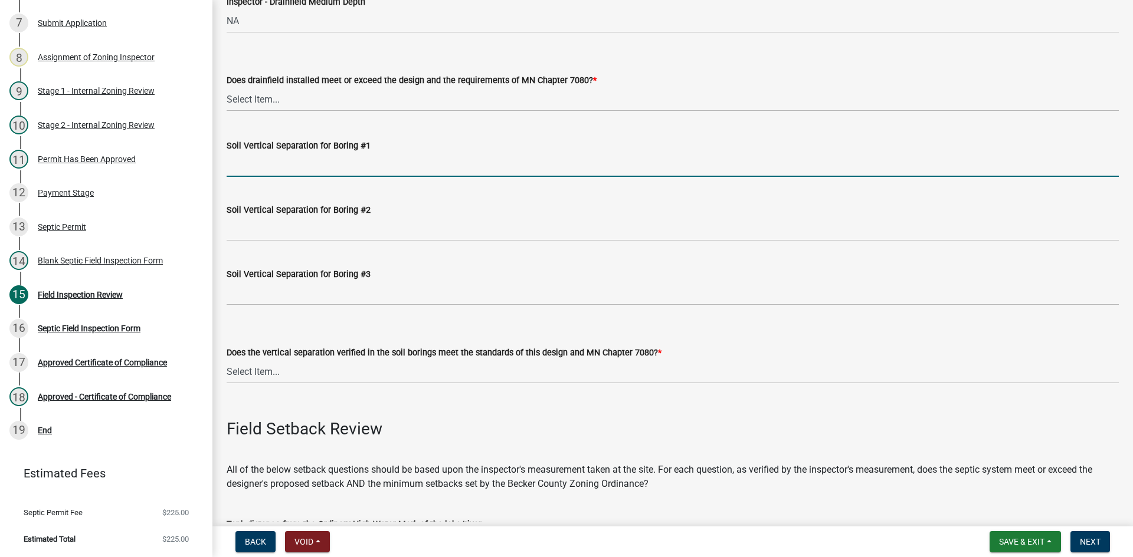
drag, startPoint x: 256, startPoint y: 163, endPoint x: 263, endPoint y: 163, distance: 6.5
click at [257, 162] on input "Soil Vertical Separation for Boring #1" at bounding box center [673, 165] width 892 height 24
type input "SEE ATTACHED"
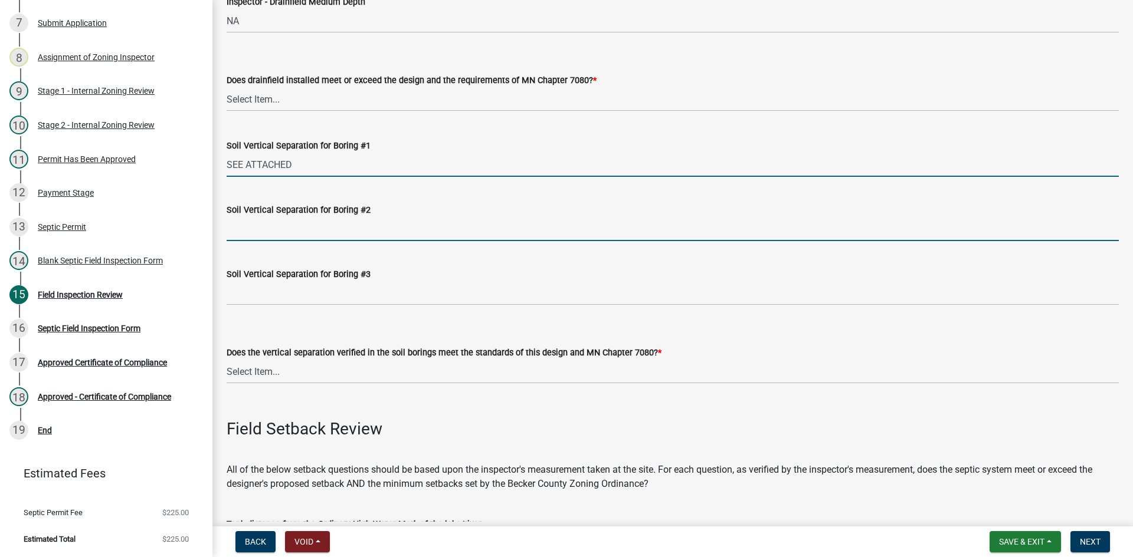
drag, startPoint x: 260, startPoint y: 231, endPoint x: 276, endPoint y: 230, distance: 15.9
click at [260, 231] on input "Soil Vertical Separation for Boring #2" at bounding box center [673, 229] width 892 height 24
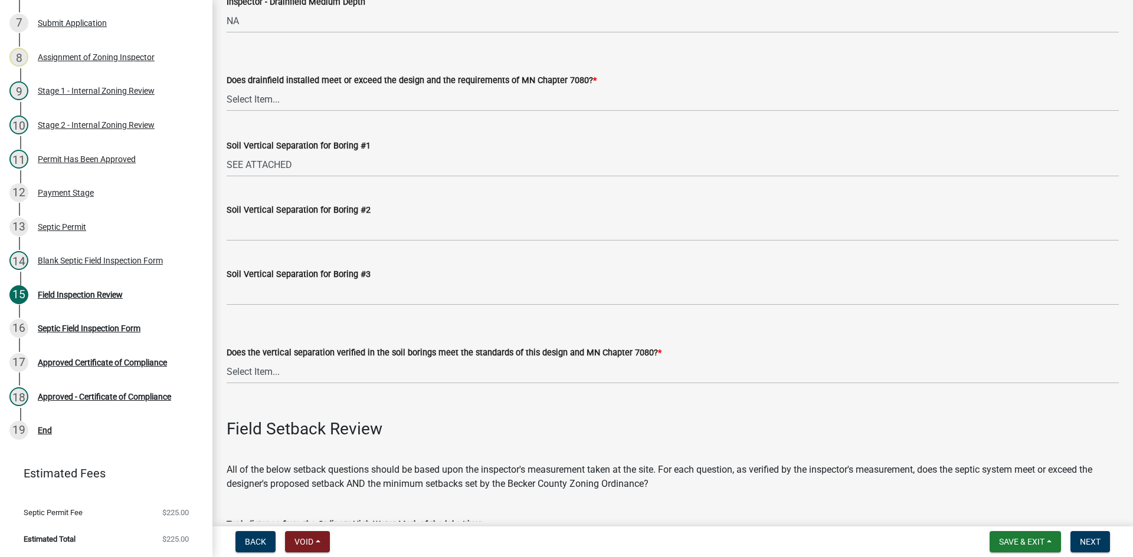
click at [401, 202] on div "Soil Vertical Separation for Boring #2" at bounding box center [673, 213] width 892 height 55
drag, startPoint x: 324, startPoint y: 209, endPoint x: 312, endPoint y: 217, distance: 14.1
click at [315, 217] on div "Soil Vertical Separation for Boring #2" at bounding box center [673, 210] width 892 height 14
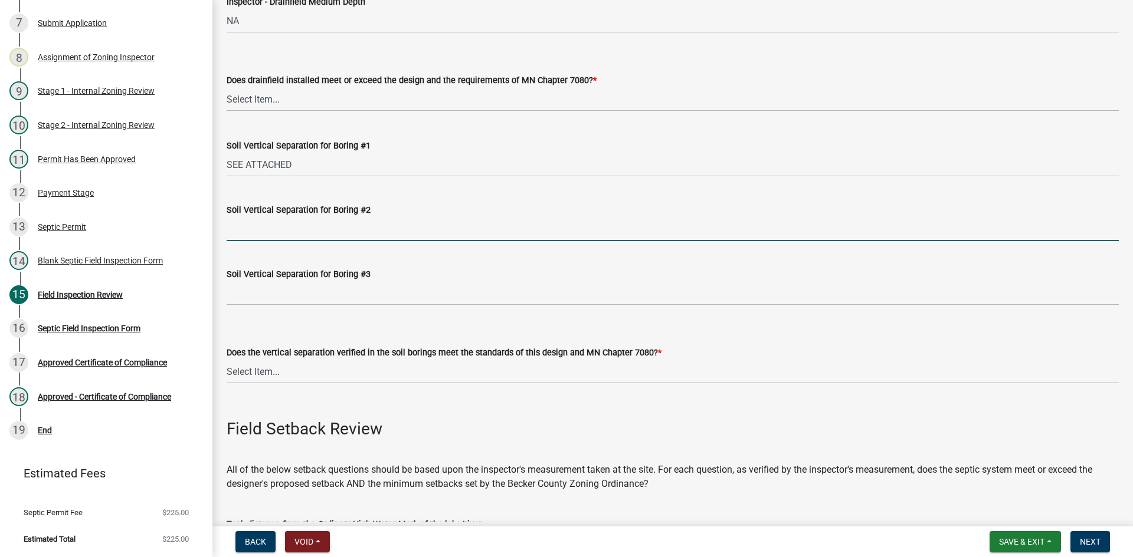
drag, startPoint x: 287, startPoint y: 222, endPoint x: 270, endPoint y: 235, distance: 21.4
click at [287, 222] on input "Soil Vertical Separation for Boring #2" at bounding box center [673, 229] width 892 height 24
click at [270, 235] on input "Soil Vertical Separation for Boring #2" at bounding box center [673, 229] width 892 height 24
click at [493, 224] on input "Soil Vertical Separation for Boring #2" at bounding box center [673, 229] width 892 height 24
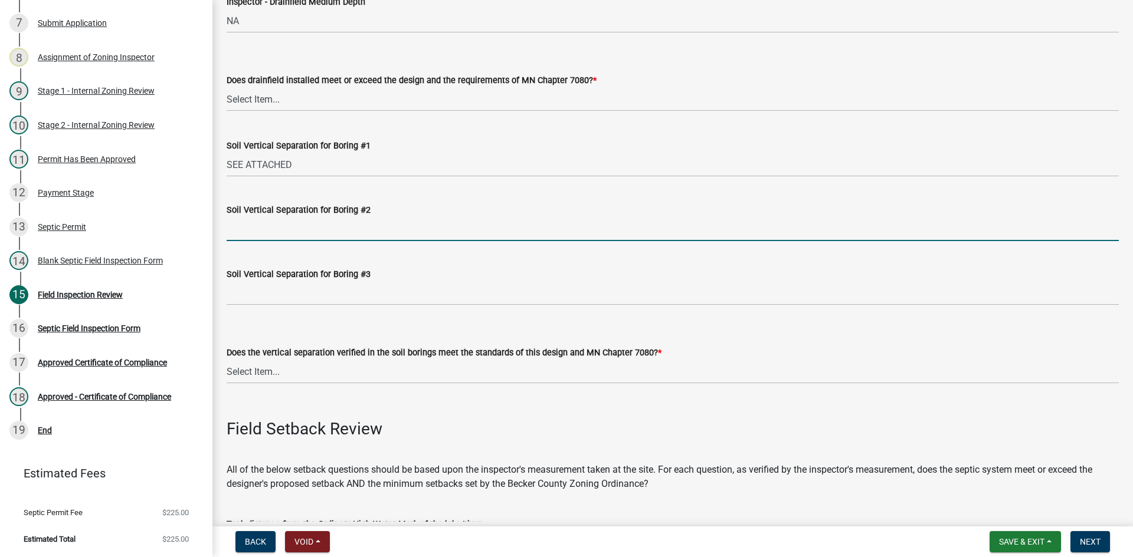
click at [576, 242] on wm-data-entity-input "Soil Vertical Separation for Boring #2" at bounding box center [673, 218] width 892 height 64
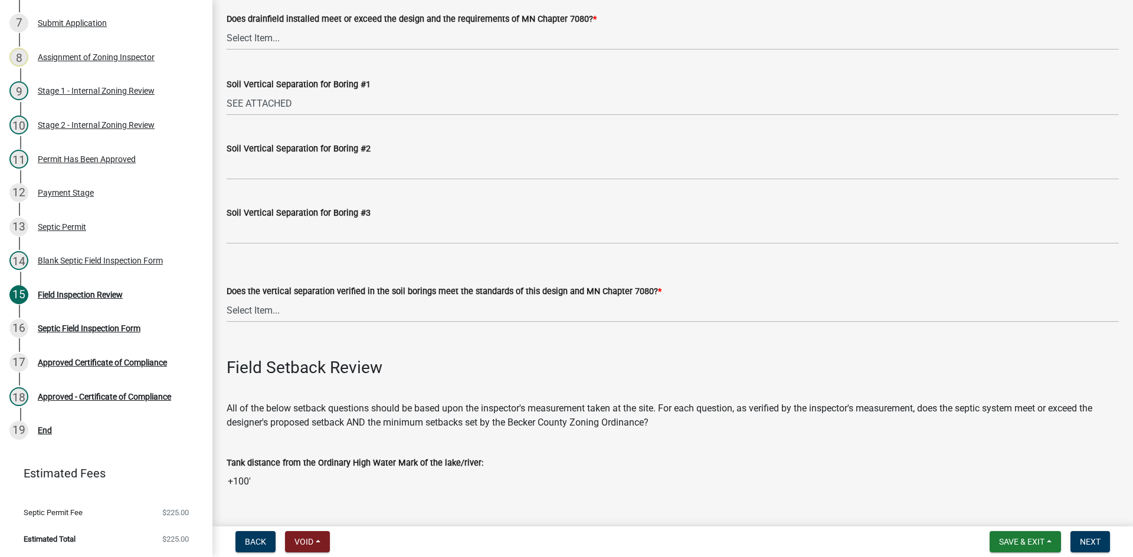
scroll to position [2478, 0]
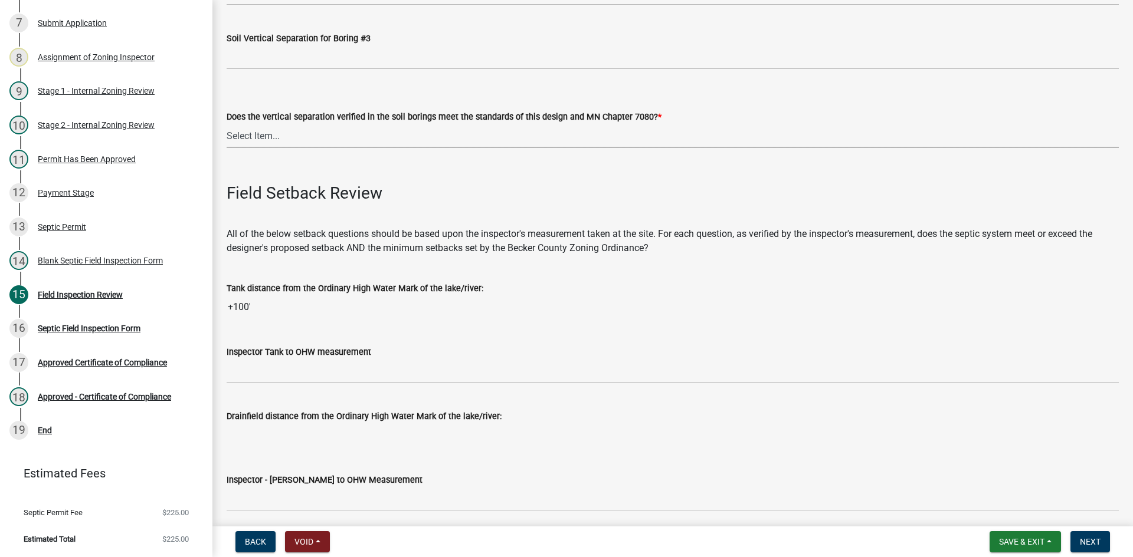
click at [287, 137] on select "Select Item... Yes No" at bounding box center [673, 136] width 892 height 24
click at [227, 124] on select "Select Item... Yes No" at bounding box center [673, 136] width 892 height 24
click at [301, 133] on select "Select Item... Yes No" at bounding box center [673, 136] width 892 height 24
click at [227, 124] on select "Select Item... Yes No" at bounding box center [673, 136] width 892 height 24
select select "11e68a6f-da10-4092-9aa3-572e994a9944"
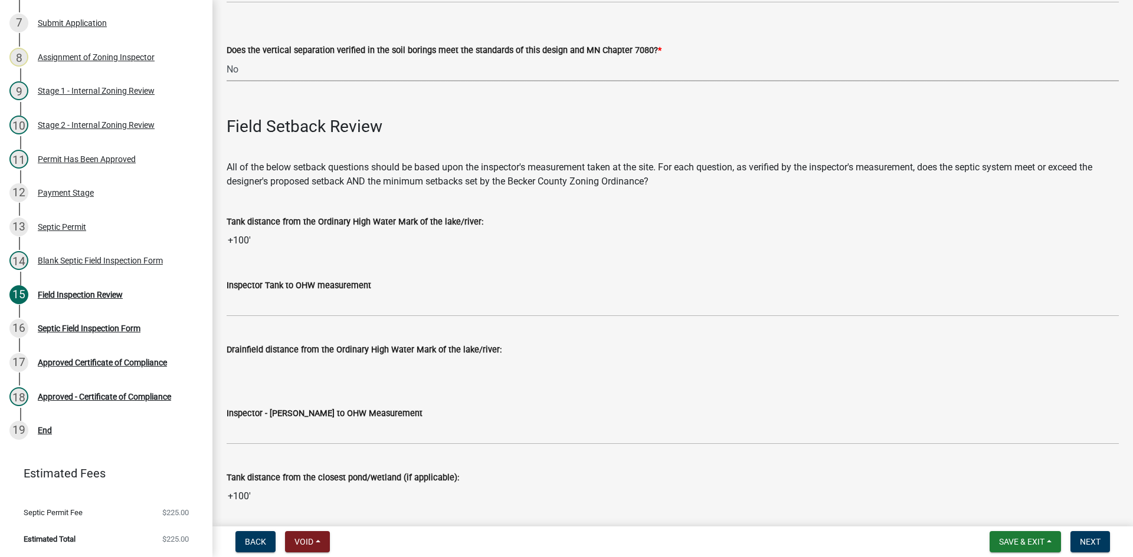
scroll to position [2655, 0]
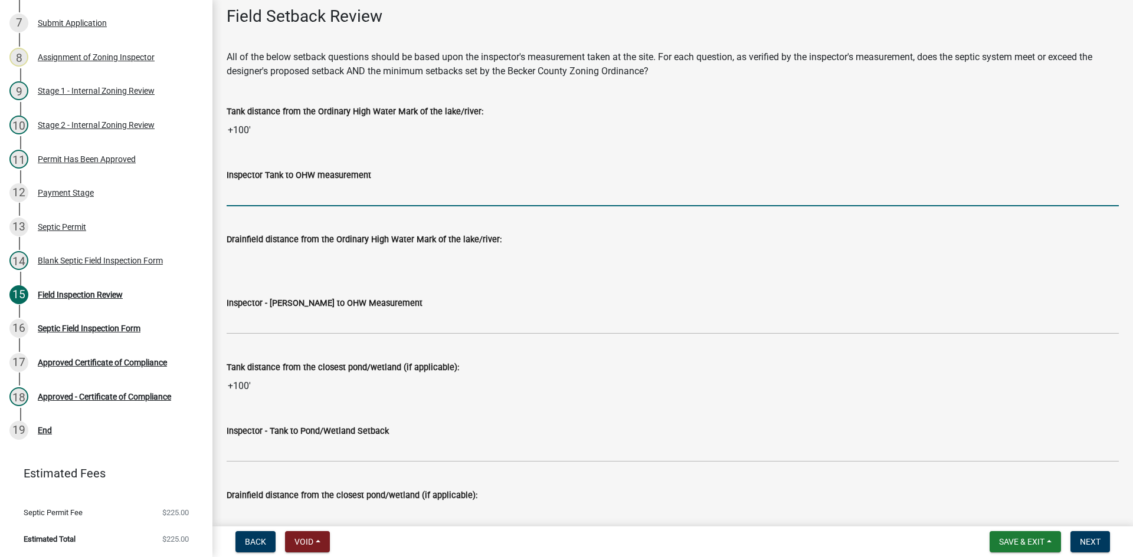
click at [280, 189] on input "Inspector Tank to OHW measurement" at bounding box center [673, 194] width 892 height 24
type input "75+"
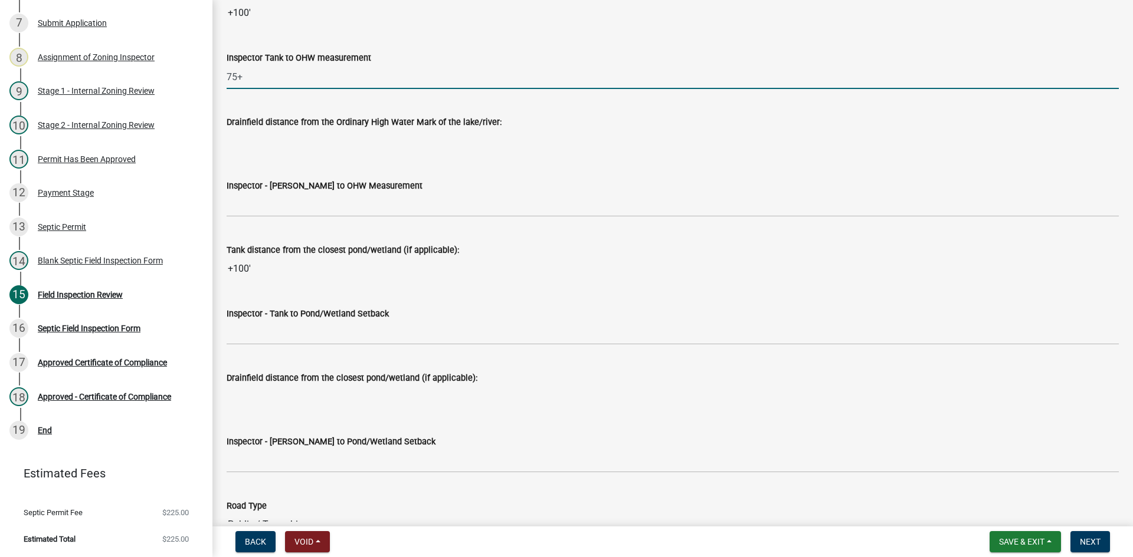
scroll to position [2773, 0]
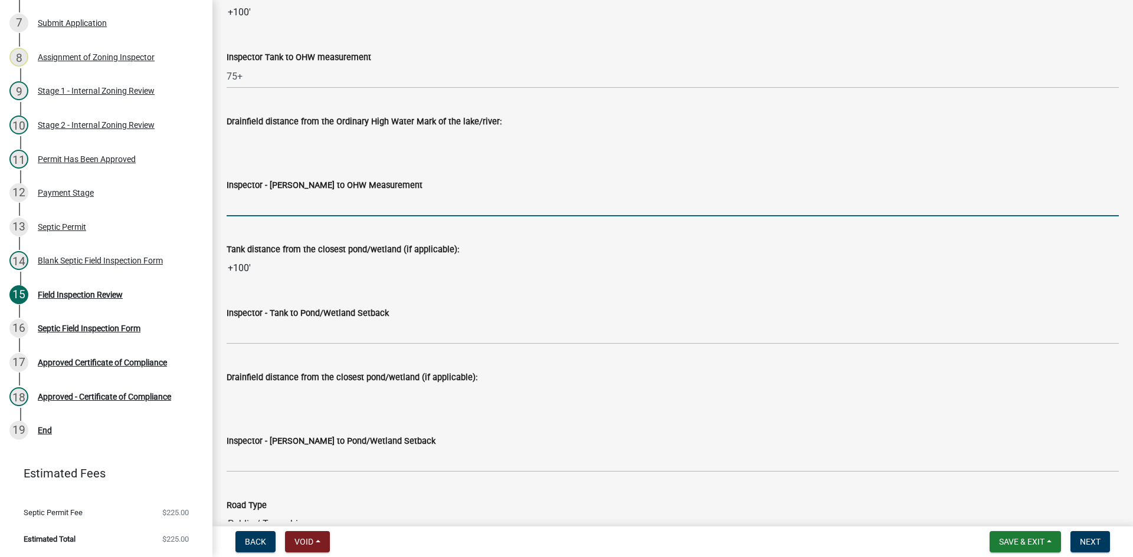
click at [280, 212] on input "Inspector - Drainfield to OHW Measurement" at bounding box center [673, 204] width 892 height 24
type input "NA"
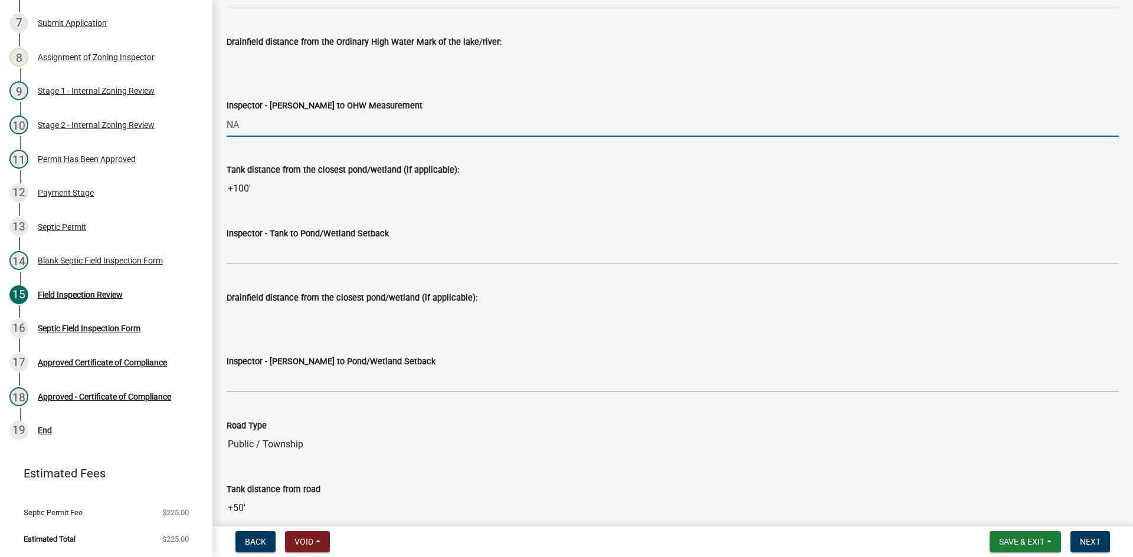
scroll to position [2950, 0]
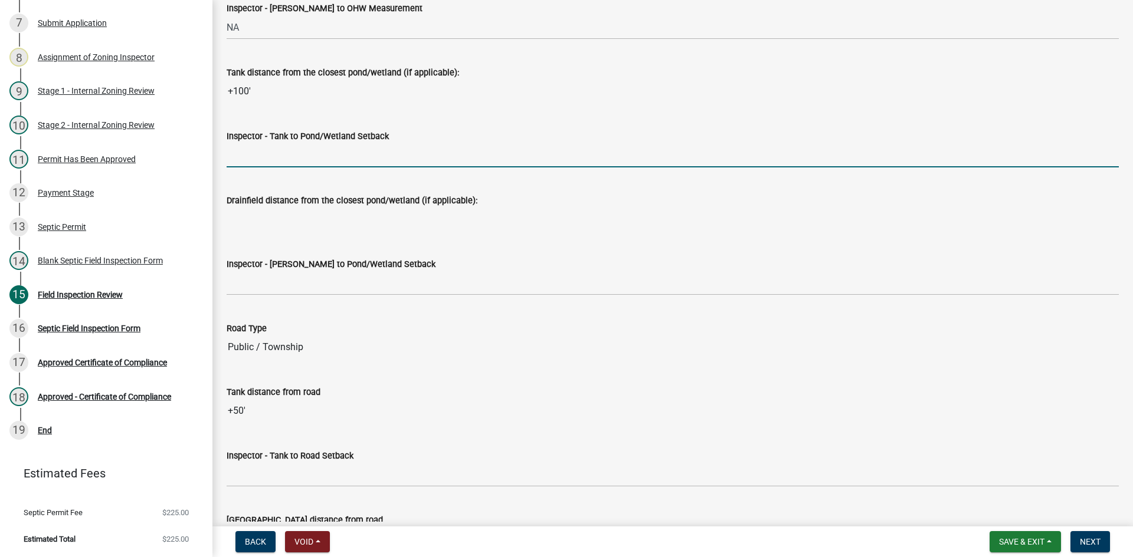
drag, startPoint x: 285, startPoint y: 163, endPoint x: 290, endPoint y: 160, distance: 6.1
click at [285, 163] on input "Inspector - Tank to Pond/Wetland Setback" at bounding box center [673, 155] width 892 height 24
type input "NA"
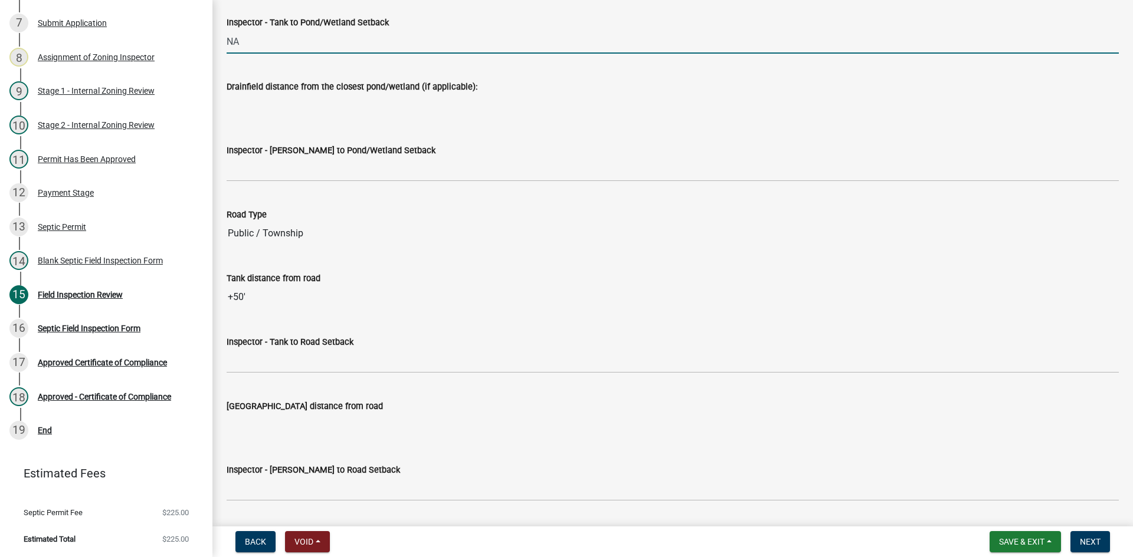
scroll to position [3068, 0]
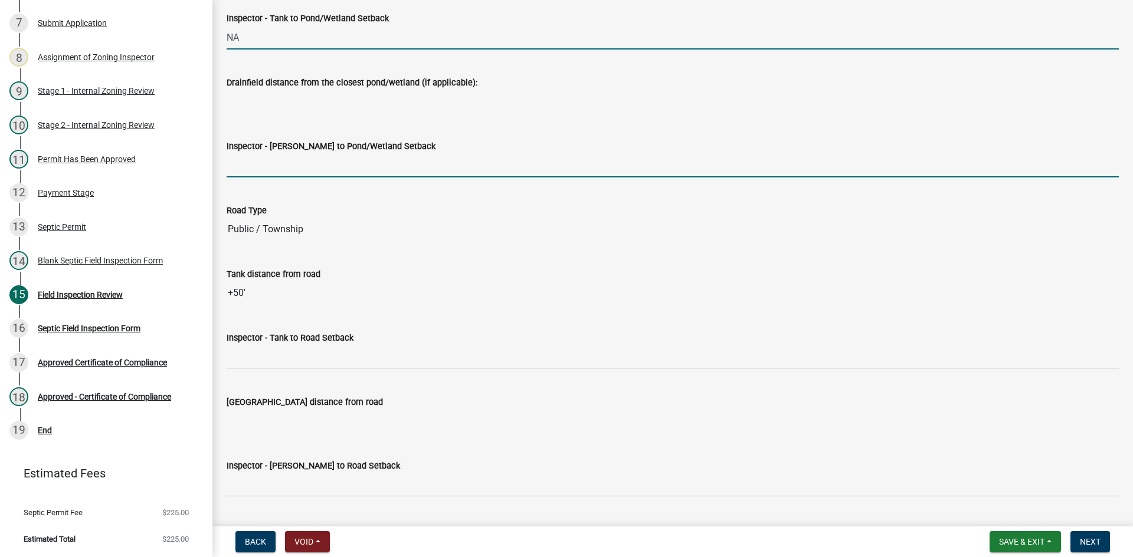
click at [269, 172] on input "Inspector - Drainfield to Pond/Wetland Setback" at bounding box center [673, 165] width 892 height 24
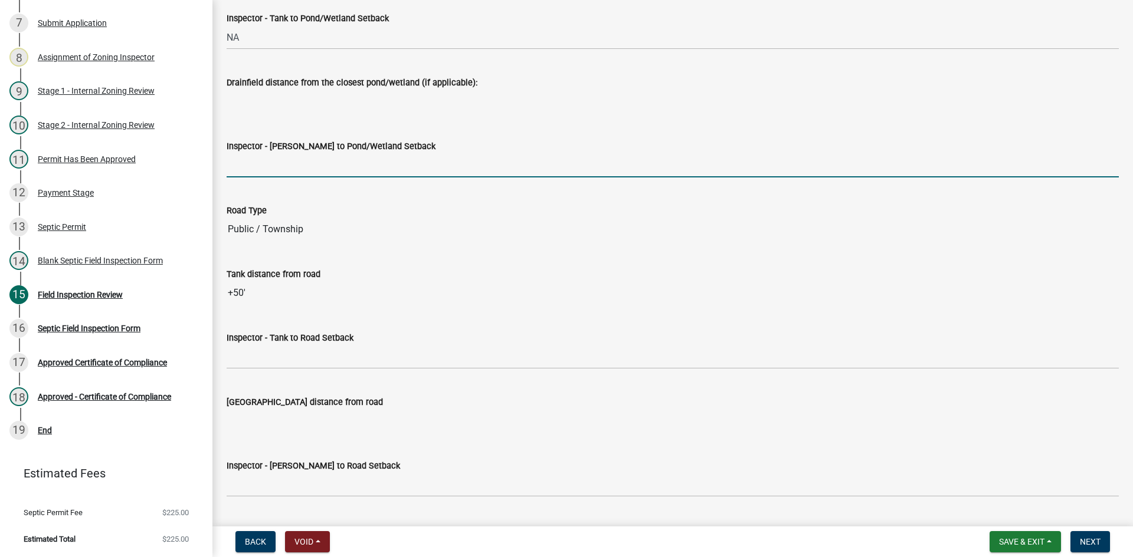
type input "NA"
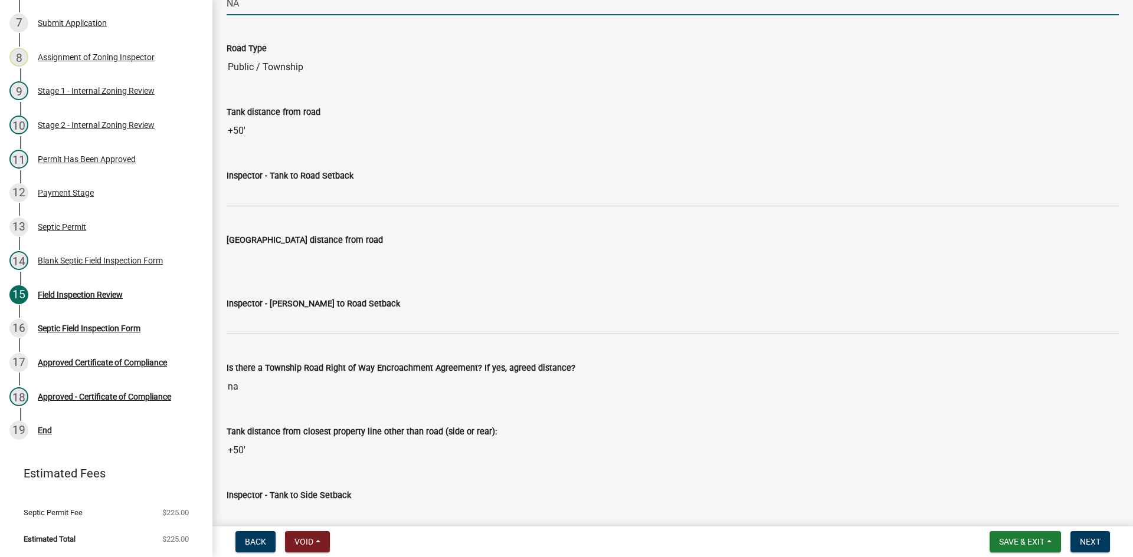
scroll to position [3245, 0]
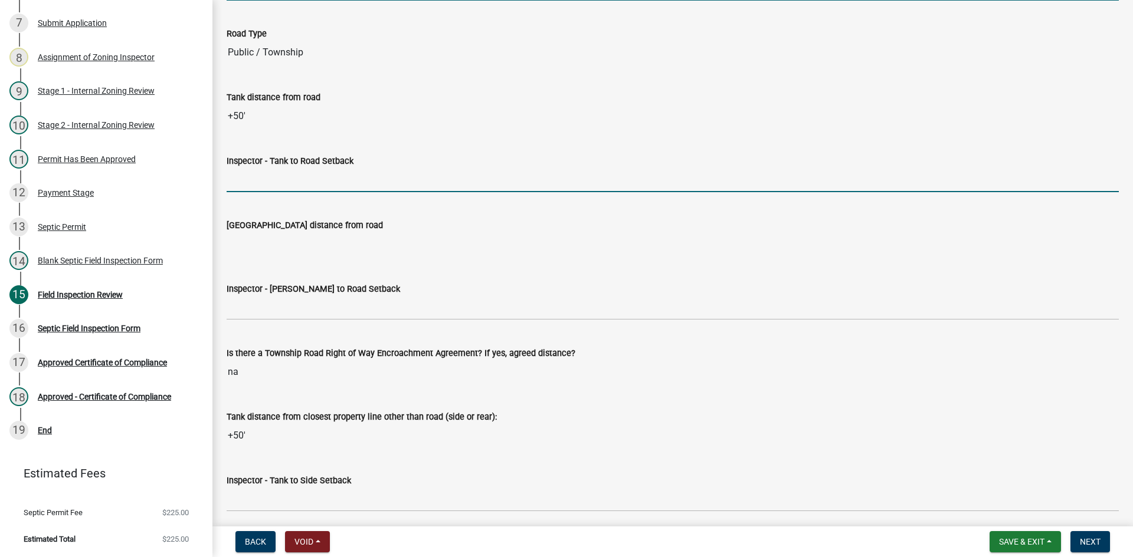
click at [268, 182] on input "Inspector - Tank to Road Setback" at bounding box center [673, 180] width 892 height 24
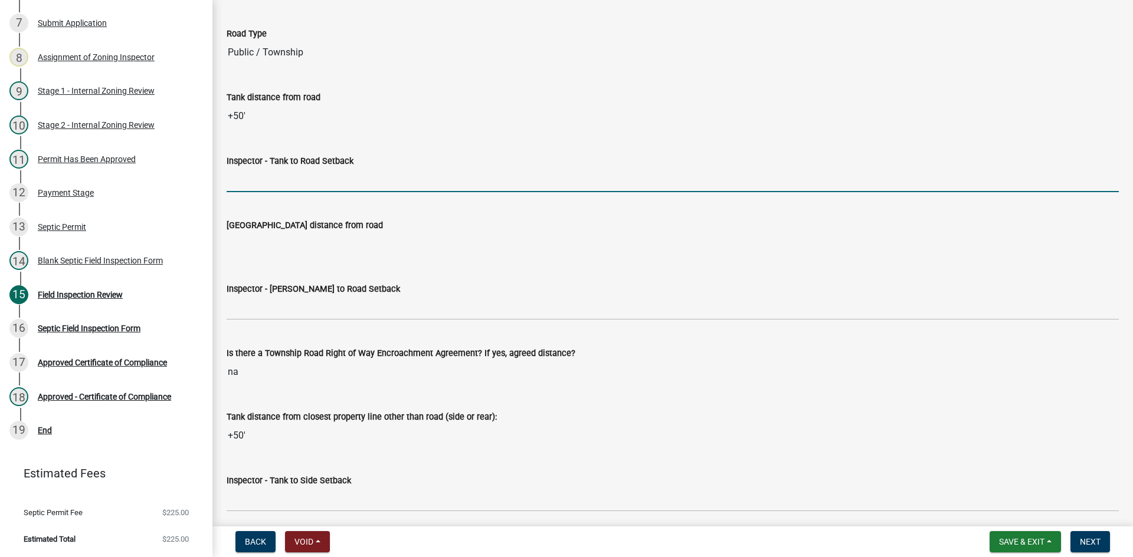
type input "10+"
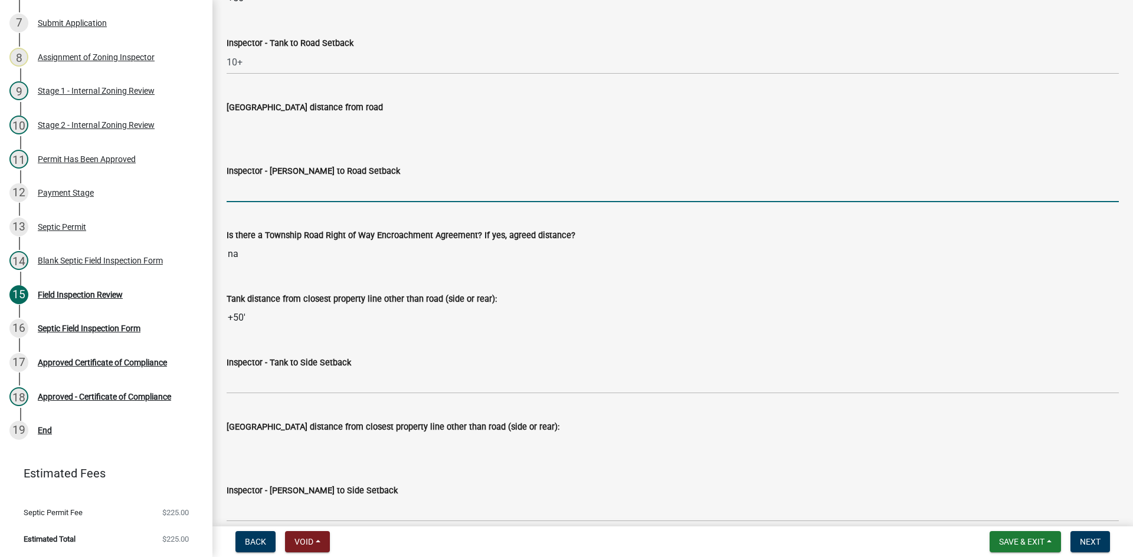
drag, startPoint x: 298, startPoint y: 185, endPoint x: 320, endPoint y: 202, distance: 27.4
click at [298, 185] on input "Inspector - Drainfield to Road Setback" at bounding box center [673, 190] width 892 height 24
type input "NA"
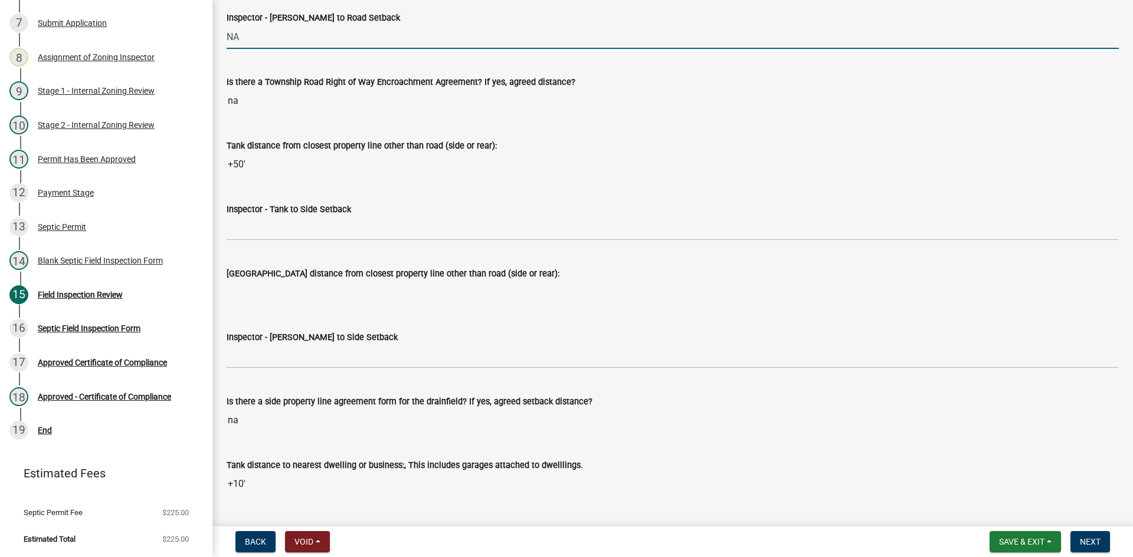
scroll to position [3540, 0]
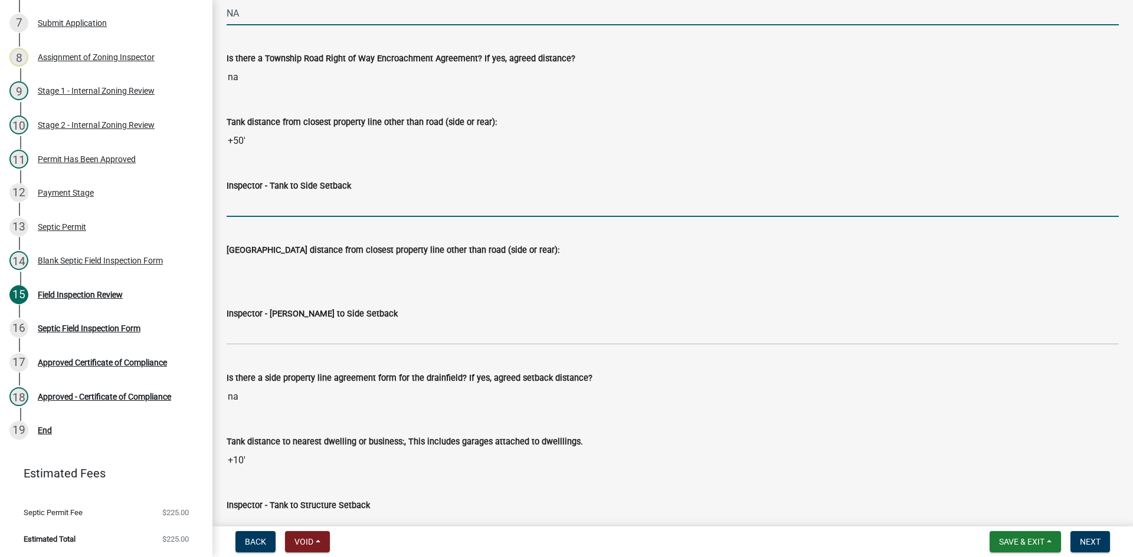
click at [269, 215] on input "Inspector - Tank to Side Setback" at bounding box center [673, 205] width 892 height 24
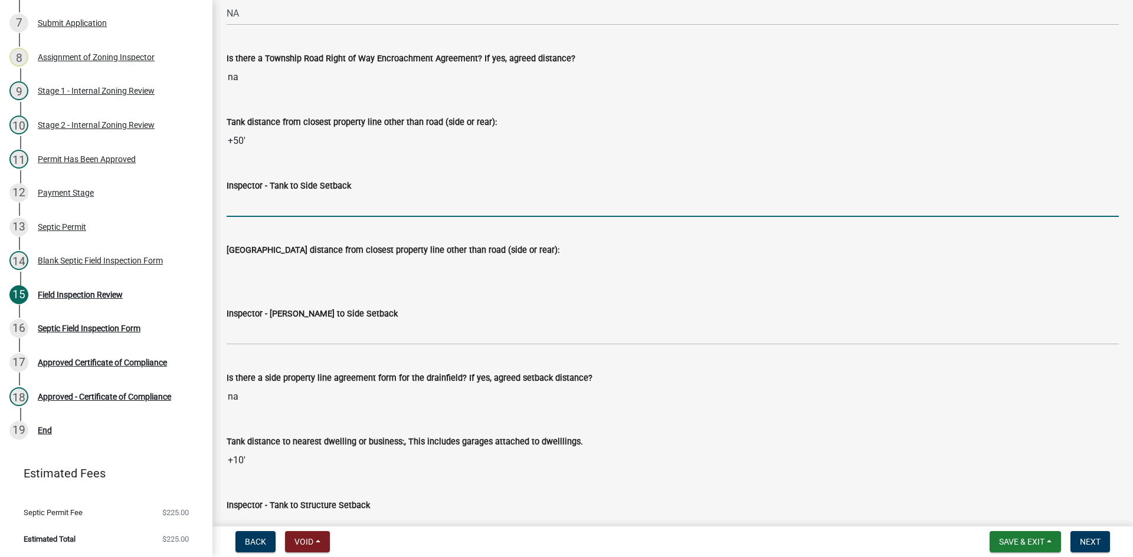
type input "10"
click at [405, 204] on input "10" at bounding box center [673, 205] width 892 height 24
click at [443, 193] on input "10" at bounding box center [673, 205] width 892 height 24
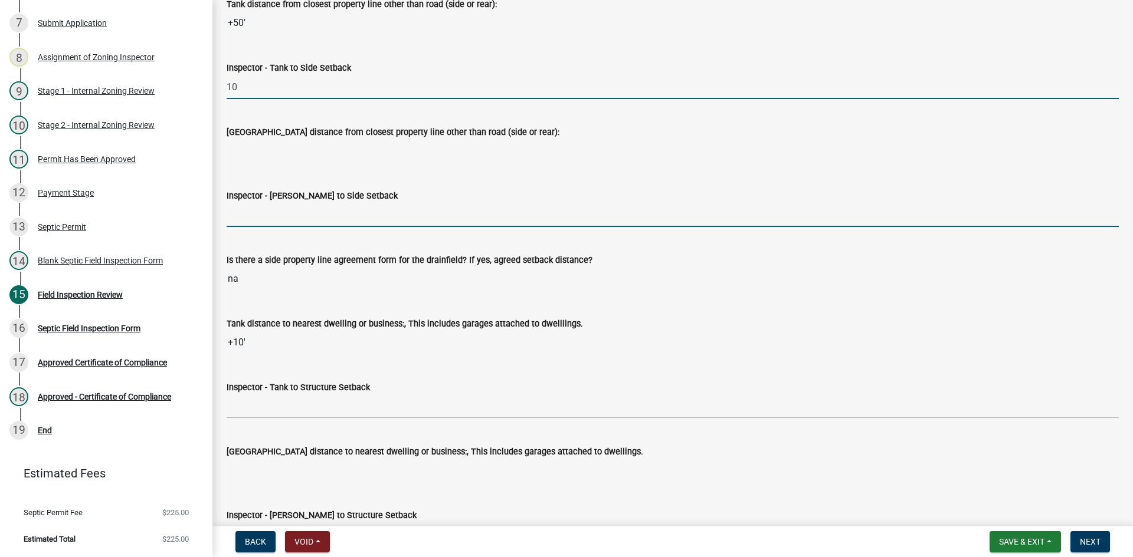
click at [245, 206] on input "Inspector - Drainfield to Side Setback" at bounding box center [673, 215] width 892 height 24
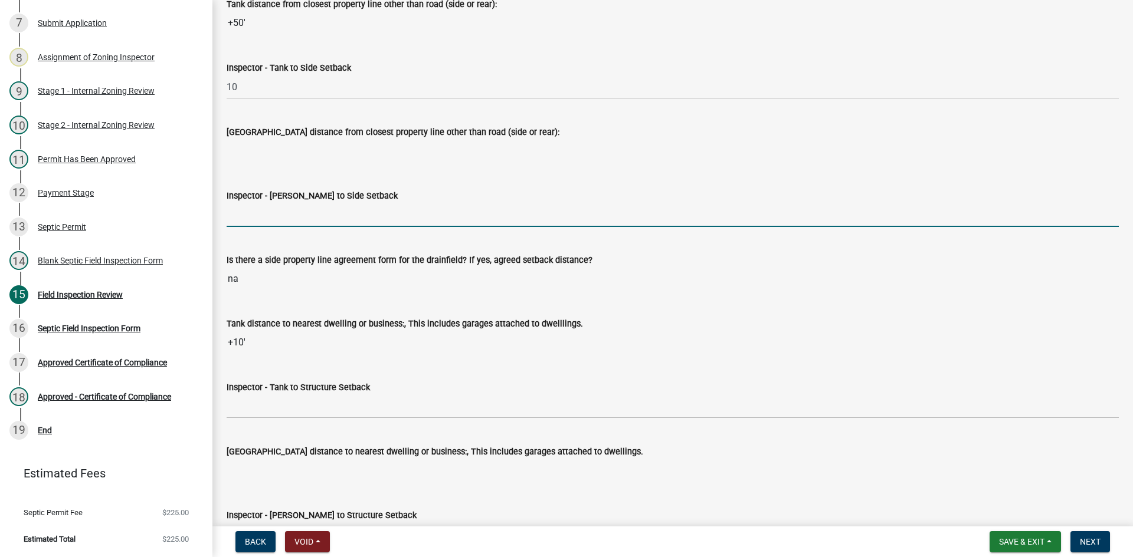
type input "10"
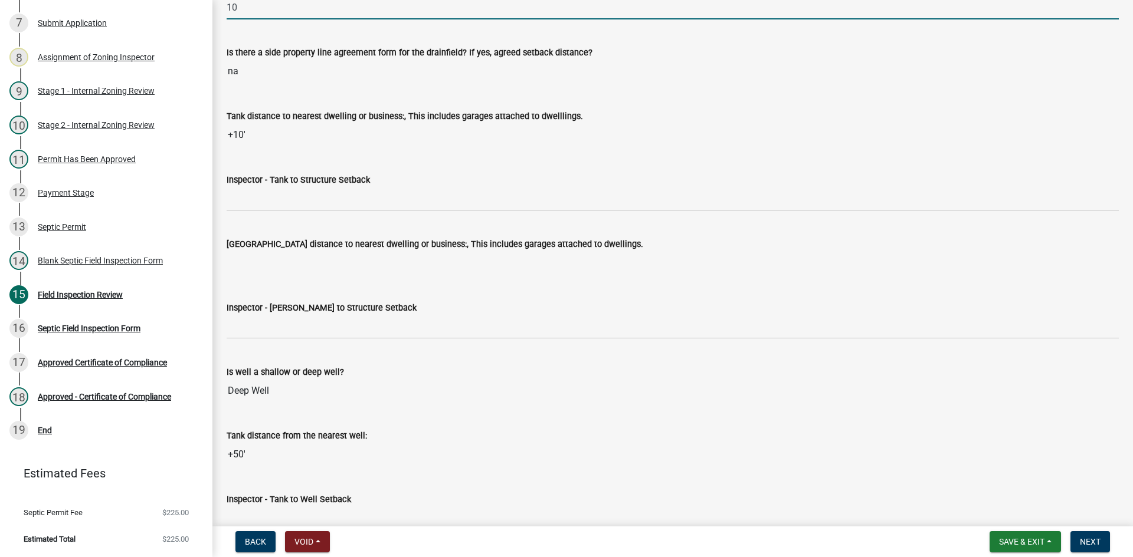
scroll to position [3953, 0]
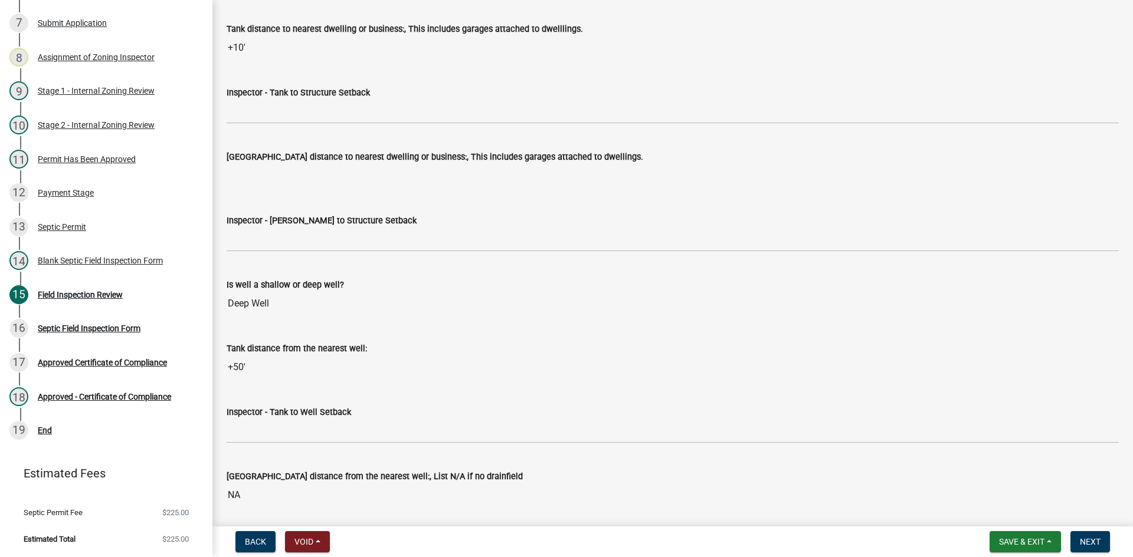
click at [263, 93] on label "Inspector - Tank to Structure Setback" at bounding box center [298, 93] width 143 height 8
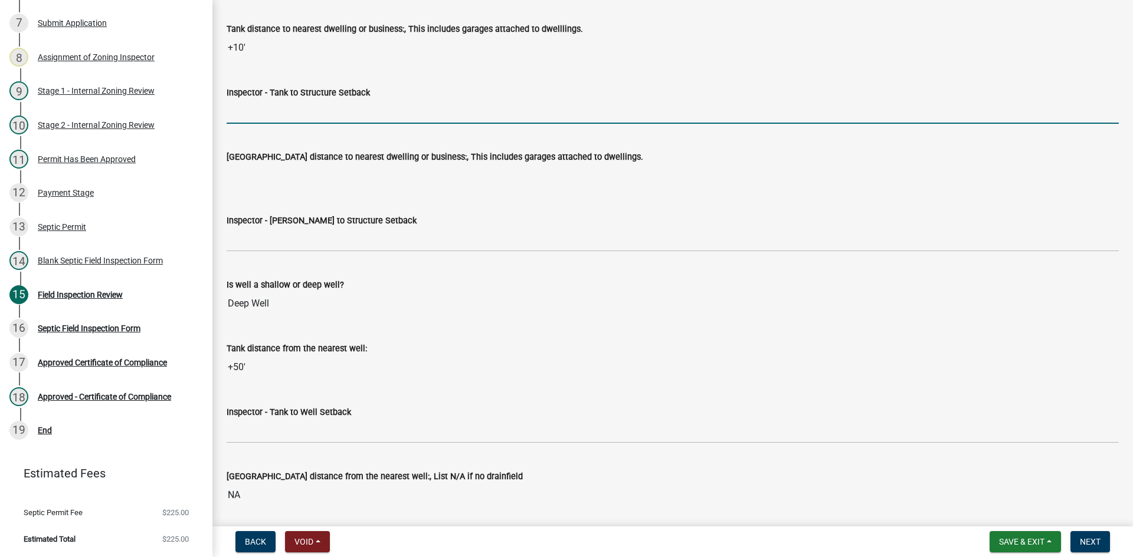
click at [263, 100] on input "Inspector - Tank to Structure Setback" at bounding box center [673, 112] width 892 height 24
click at [263, 113] on input "Inspector - Tank to Structure Setback" at bounding box center [673, 112] width 892 height 24
type input "10+"
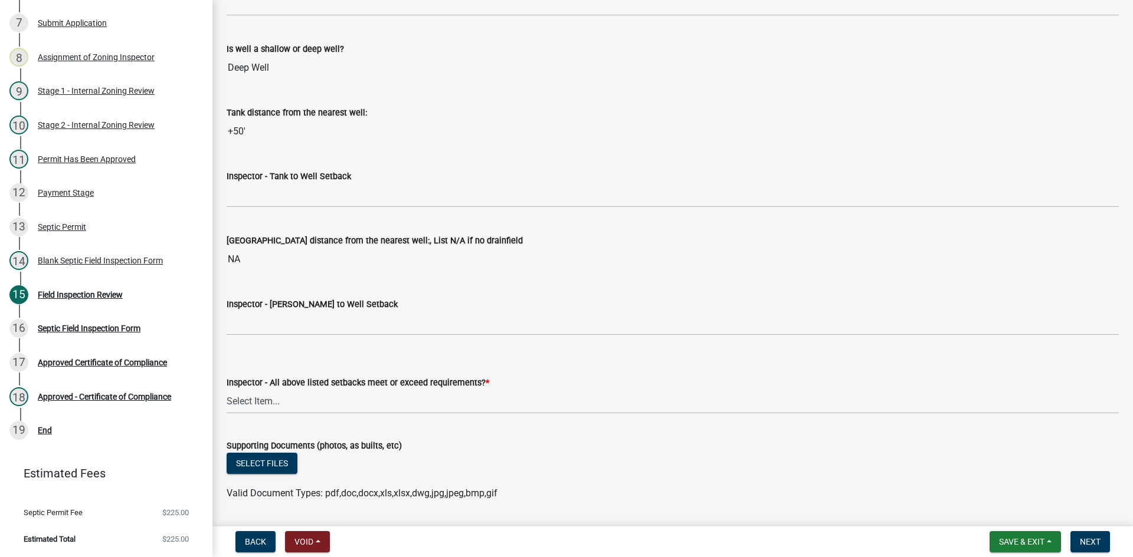
scroll to position [4012, 0]
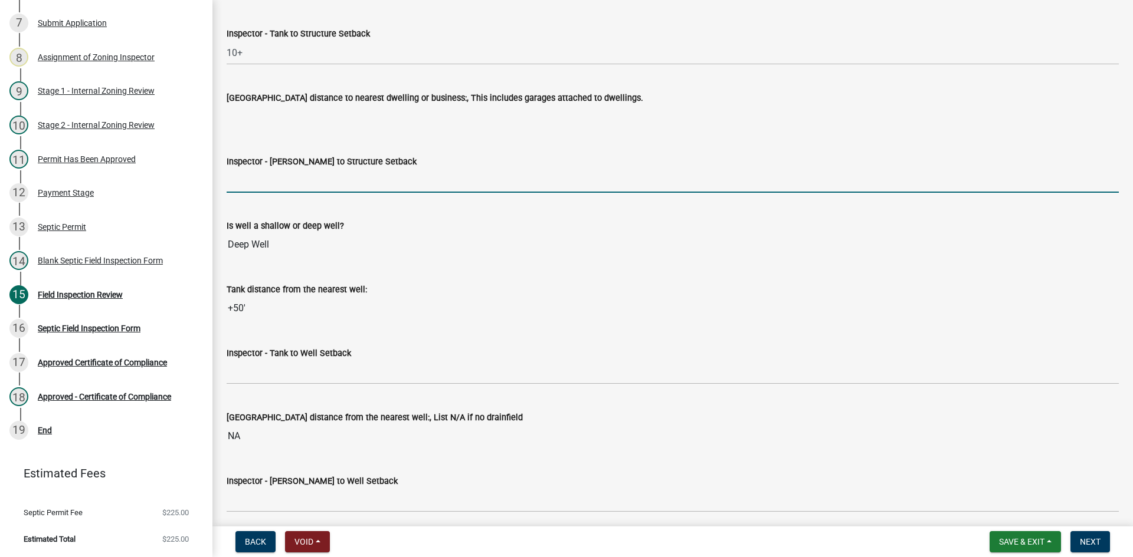
click at [246, 183] on input "Inspector - Drainfield to Structure Setback" at bounding box center [673, 181] width 892 height 24
type input "NA"
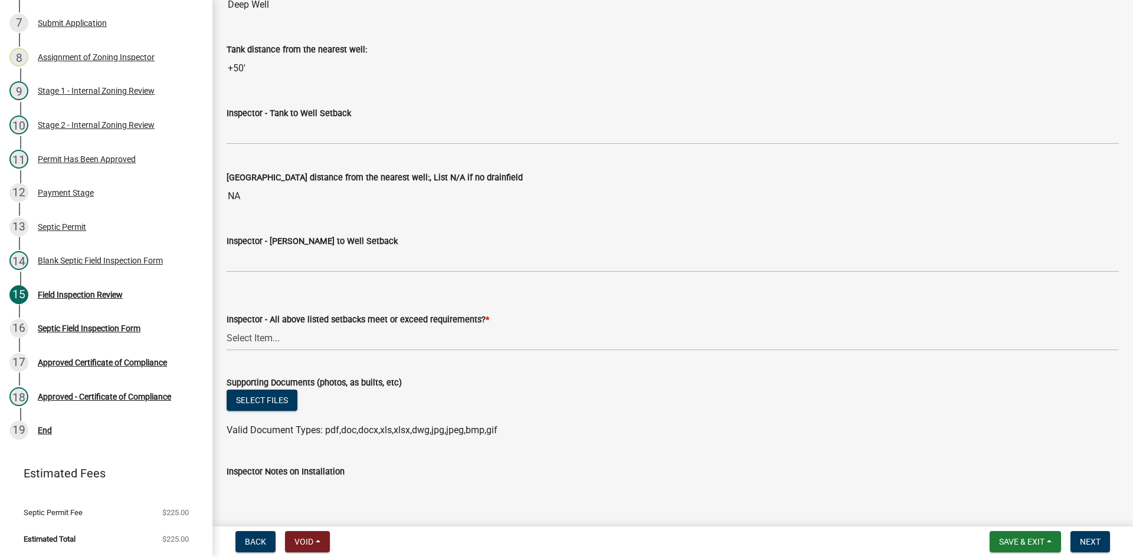
scroll to position [4365, 0]
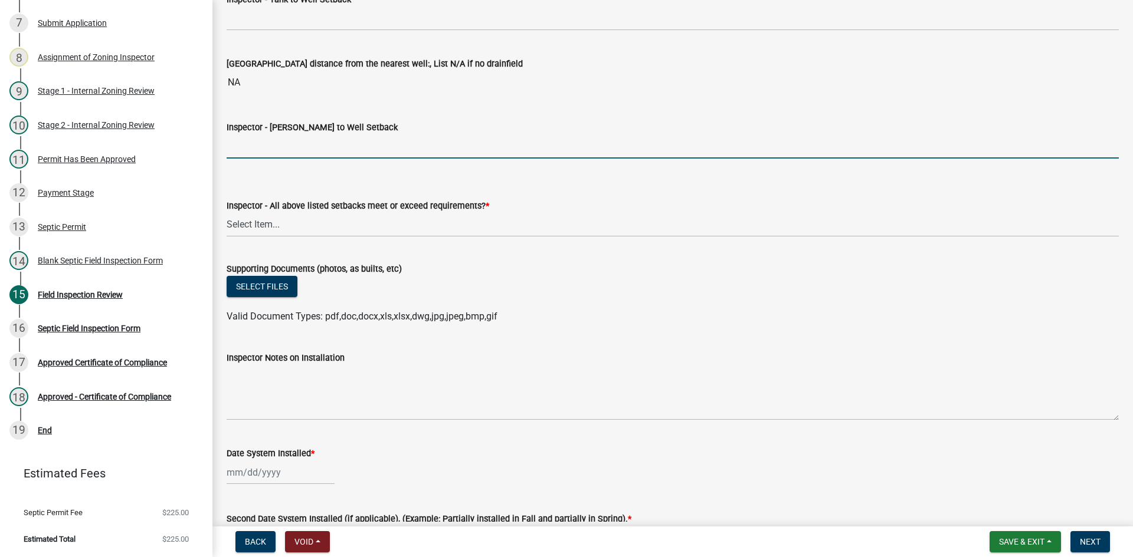
click at [254, 147] on input "Inspector - Drainfield to Well Setback" at bounding box center [673, 147] width 892 height 24
type input "NA"
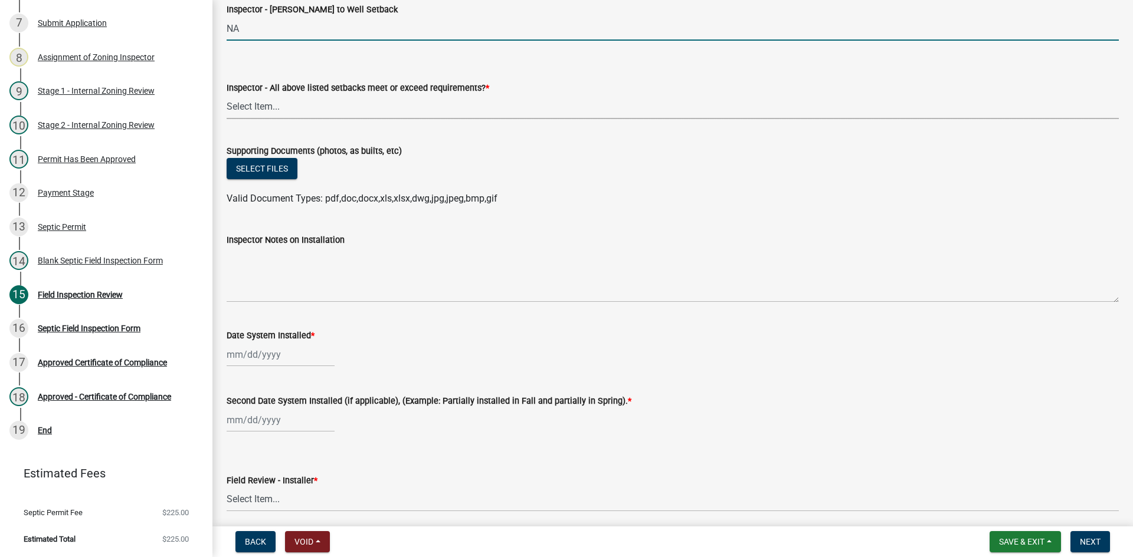
click at [269, 109] on select "Select Item... Yes No" at bounding box center [673, 107] width 892 height 24
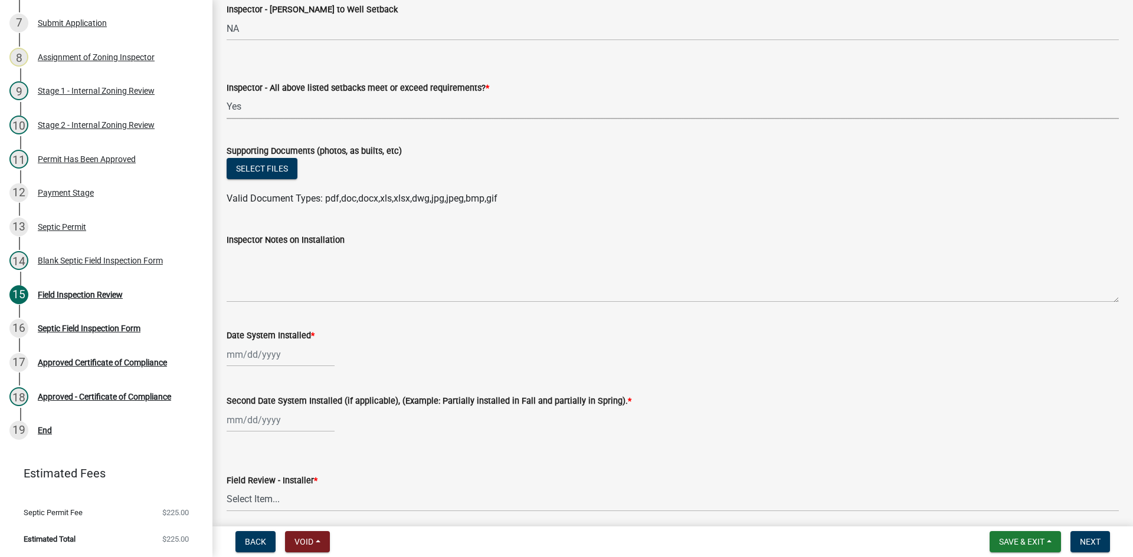
click at [227, 95] on select "Select Item... Yes No" at bounding box center [673, 107] width 892 height 24
select select "adfa1390-1443-4b8a-94eb-9b7f601f4679"
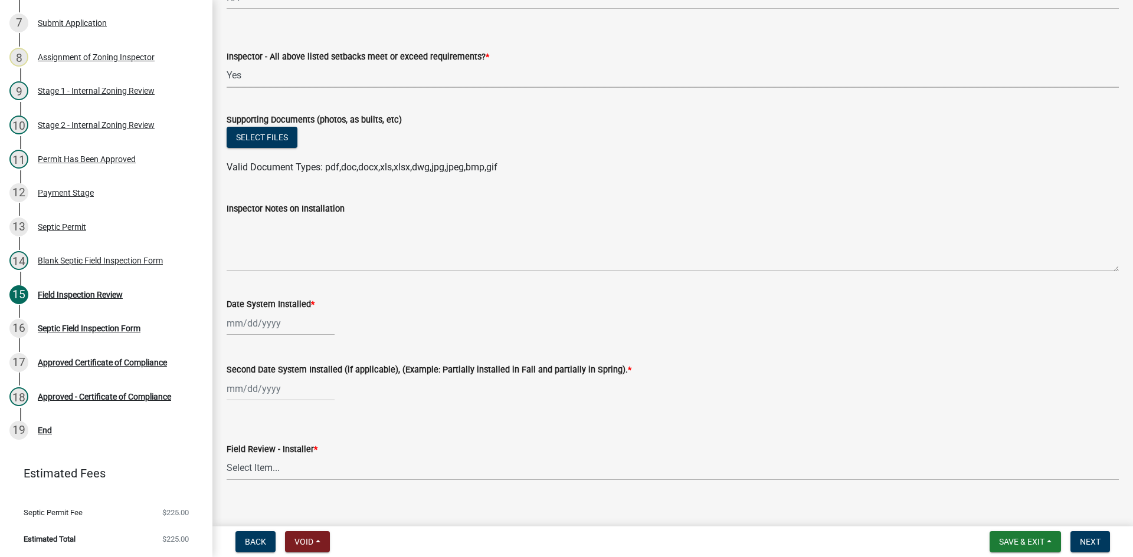
scroll to position [4424, 0]
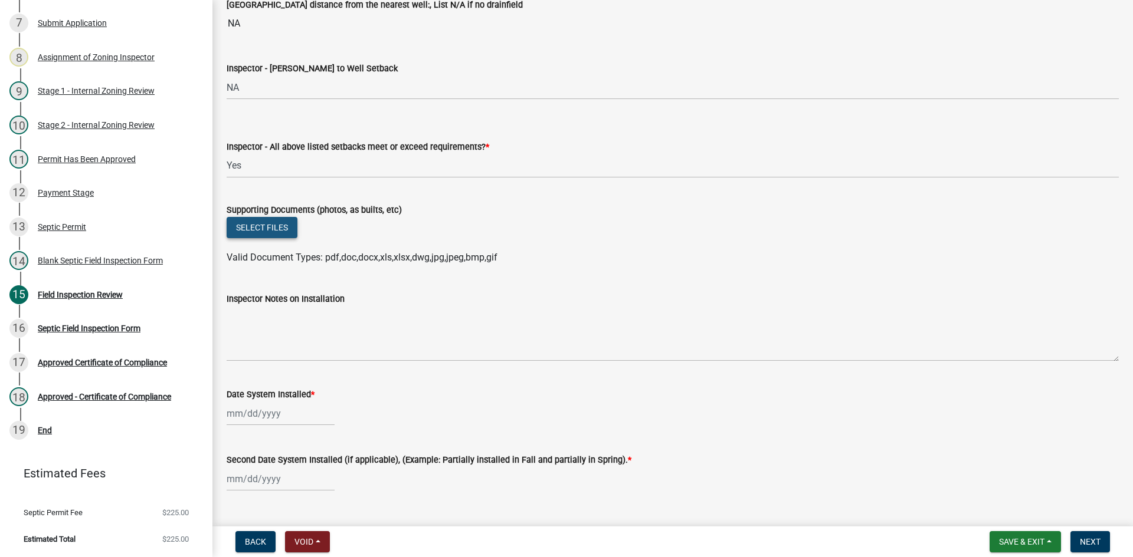
click at [251, 232] on button "Select files" at bounding box center [262, 227] width 71 height 21
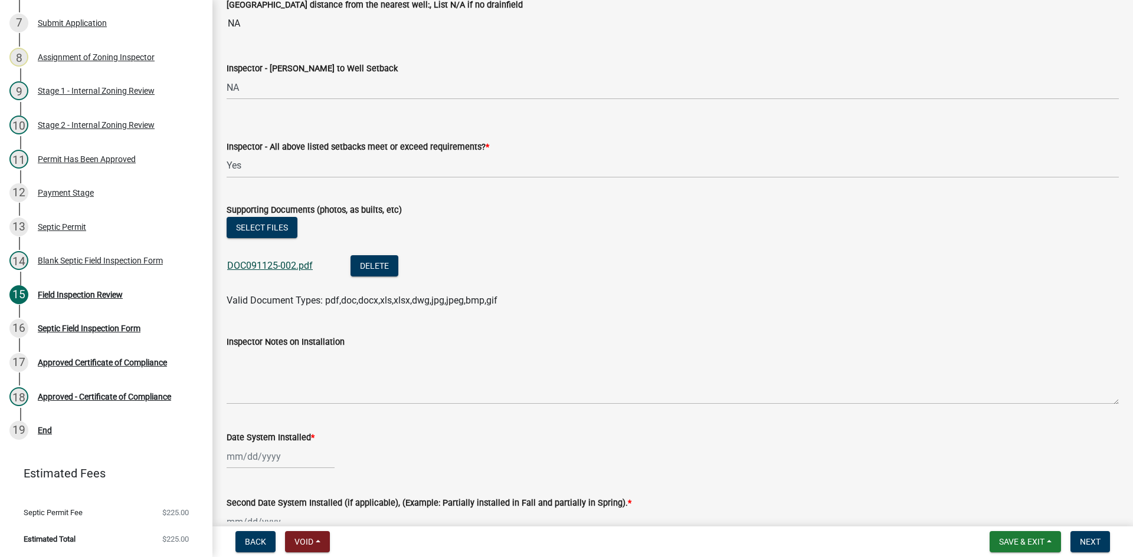
click at [242, 269] on link "DOC091125-002.pdf" at bounding box center [270, 265] width 86 height 11
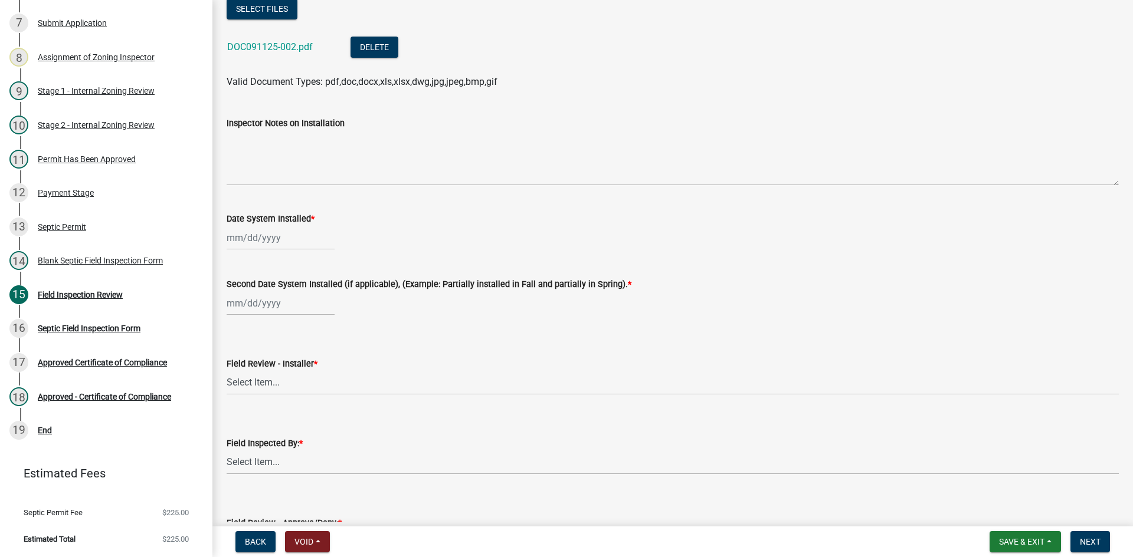
scroll to position [4660, 0]
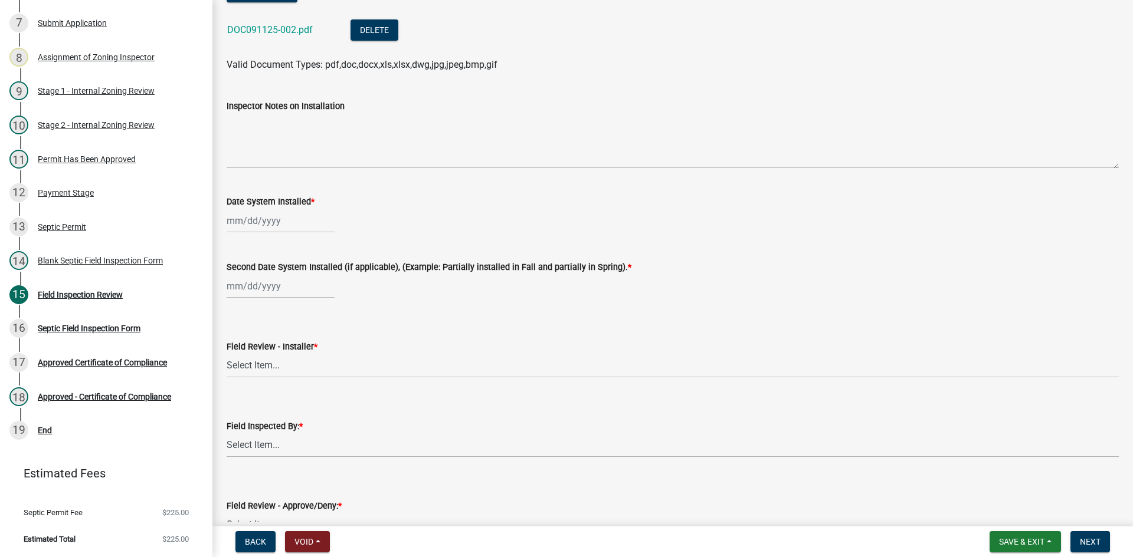
select select "9"
select select "2025"
click at [279, 221] on div "Jan Feb Mar Apr May Jun Jul Aug Sep Oct Nov Dec 1525 1526 1527 1528 1529 1530 1…" at bounding box center [281, 221] width 108 height 24
click at [233, 301] on div "8" at bounding box center [238, 302] width 19 height 19
type input "[DATE]"
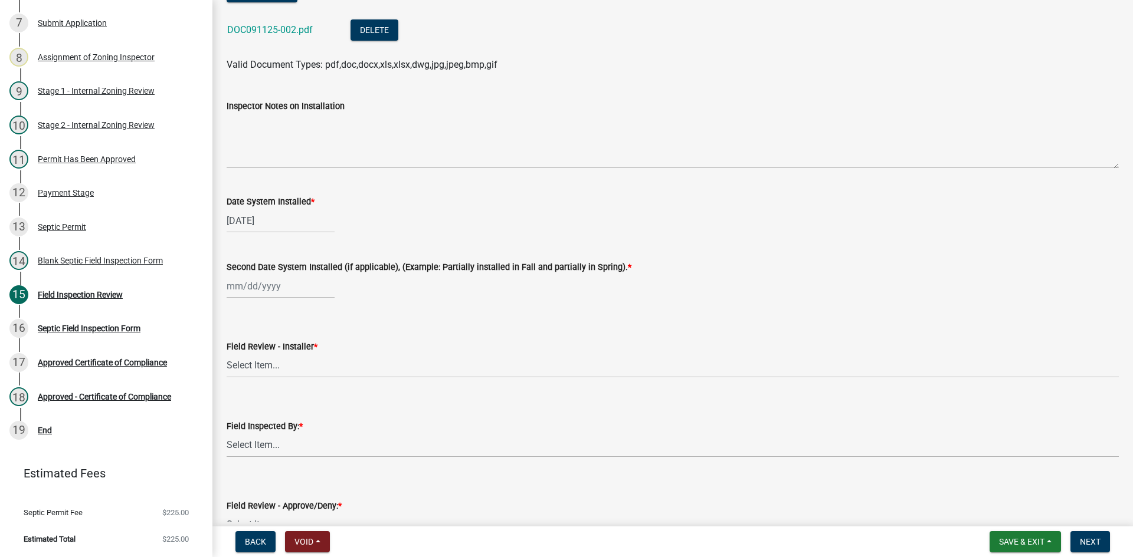
select select "9"
select select "2025"
click at [250, 291] on div "Jan Feb Mar Apr May Jun Jul Aug Sep Oct Nov Dec 1525 1526 1527 1528 1529 1530 1…" at bounding box center [281, 286] width 108 height 24
click at [245, 366] on div "8" at bounding box center [238, 368] width 19 height 19
type input "[DATE]"
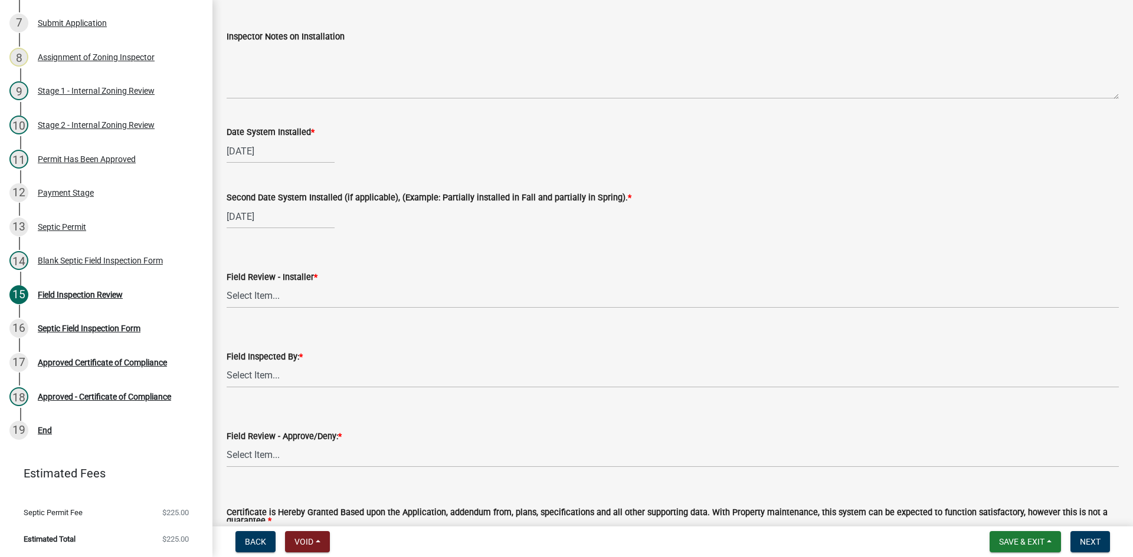
scroll to position [4837, 0]
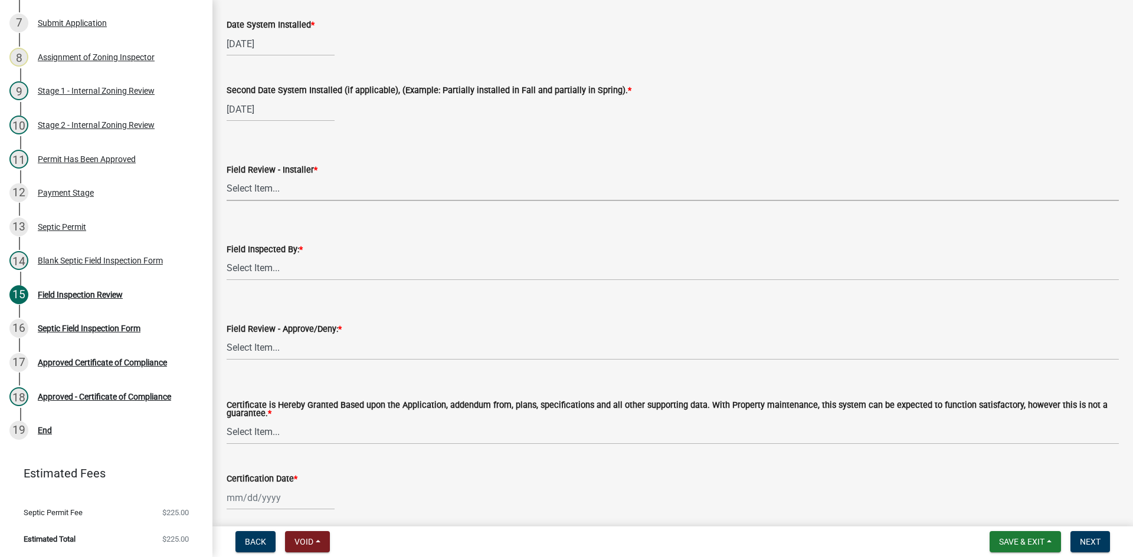
click at [290, 184] on select "Select Item... OTHER – Not listed (please add in next field and we will add to …" at bounding box center [673, 189] width 892 height 24
click at [227, 177] on select "Select Item... OTHER – Not listed (please add in next field and we will add to …" at bounding box center [673, 189] width 892 height 24
select select "99d42230-13ff-4f27-9848-e7d311dcdb75"
click at [313, 264] on select "Select Item... Nicole Bradbury Jeff Rusness Kyle Vareberg Susan Rockwell Tyler …" at bounding box center [673, 269] width 892 height 24
click at [227, 257] on select "Select Item... Nicole Bradbury Jeff Rusness Kyle Vareberg Susan Rockwell Tyler …" at bounding box center [673, 269] width 892 height 24
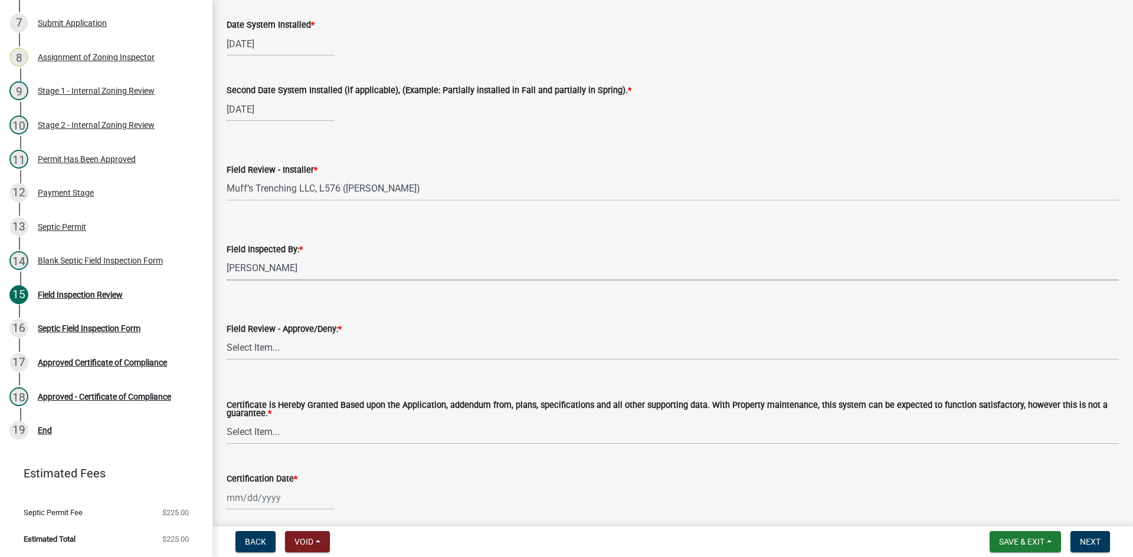
select select "7bfe52ba-73b7-4ac1-9bde-d3bb601555ca"
click at [268, 352] on select "Select Item... Approved Denied" at bounding box center [673, 348] width 892 height 24
click at [227, 336] on select "Select Item... Approved Denied" at bounding box center [673, 348] width 892 height 24
select select "c3bf50e3-4684-4b9c-99b9-7a9f027aa0dd"
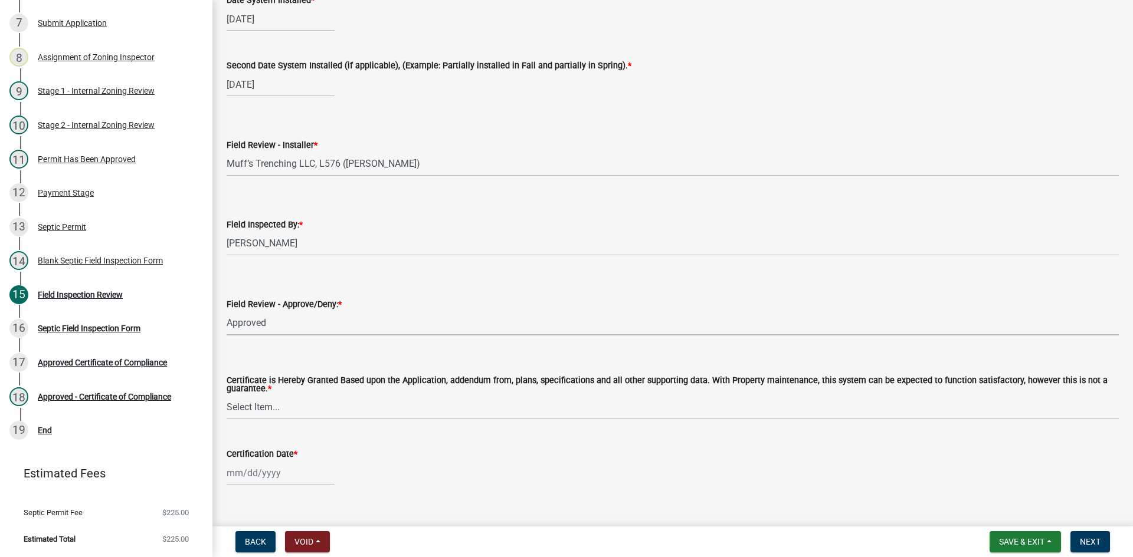
scroll to position [4883, 0]
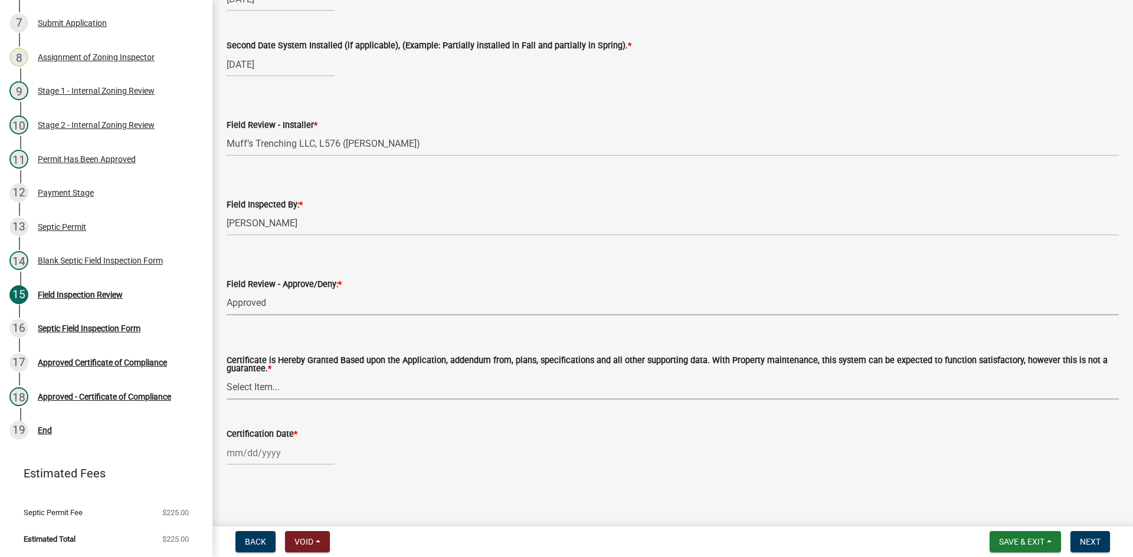
drag, startPoint x: 248, startPoint y: 384, endPoint x: 247, endPoint y: 396, distance: 11.8
click at [245, 388] on select "Select Item... Yes No" at bounding box center [673, 388] width 892 height 24
click at [227, 376] on select "Select Item... Yes No" at bounding box center [673, 388] width 892 height 24
select select "538e6e6b-38de-4682-8c50-6662df67960d"
click at [298, 444] on div at bounding box center [281, 453] width 108 height 24
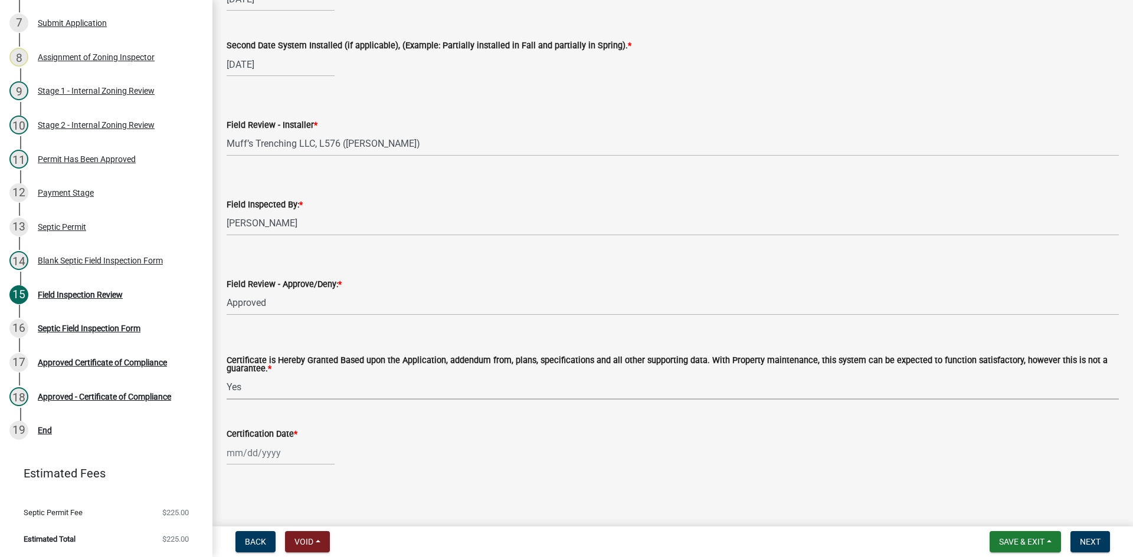
select select "9"
select select "2025"
click at [292, 355] on div "11" at bounding box center [295, 352] width 19 height 19
type input "09/11/2025"
click at [1092, 549] on button "Next" at bounding box center [1090, 542] width 40 height 21
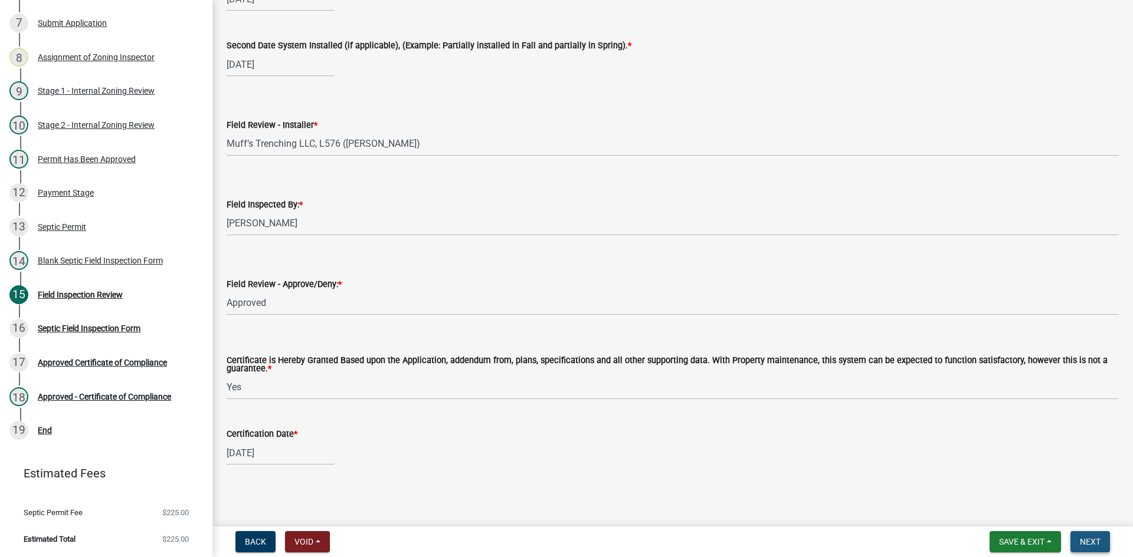
scroll to position [4906, 0]
click at [1094, 534] on button "Next" at bounding box center [1090, 542] width 40 height 21
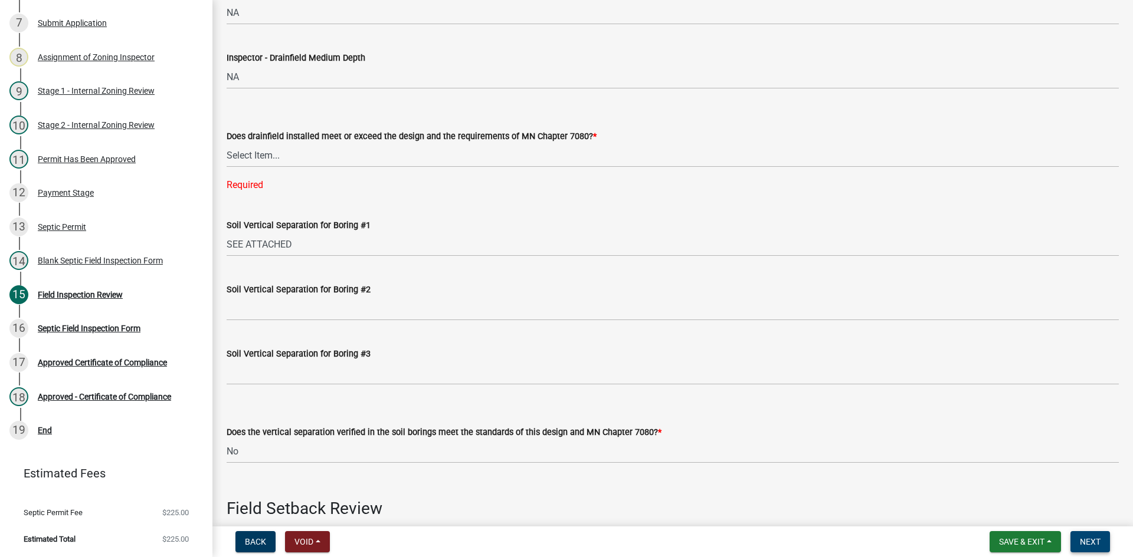
scroll to position [2193, 0]
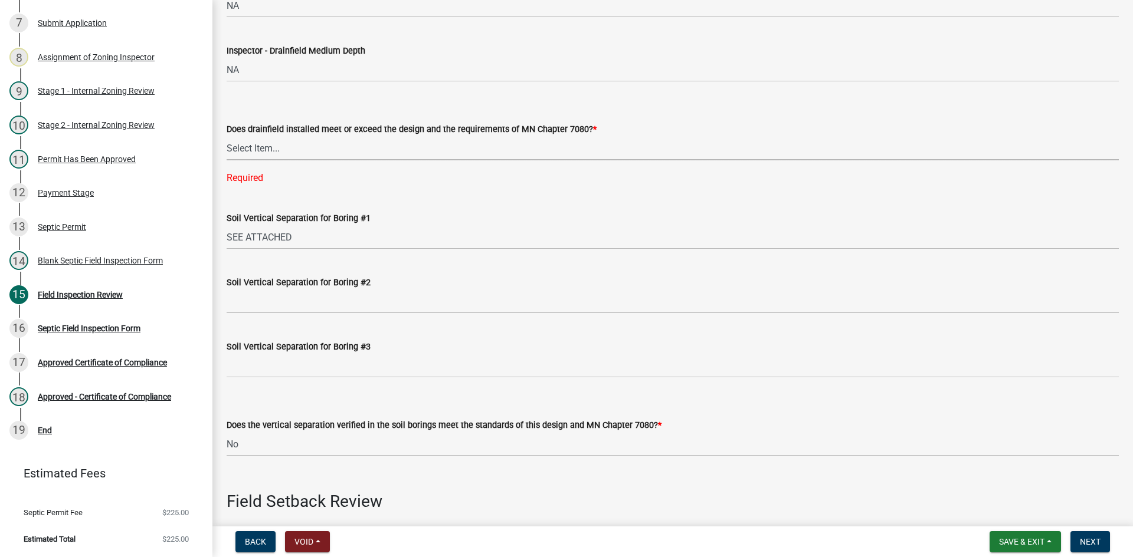
click at [255, 147] on select "Select Item... Yes No" at bounding box center [673, 148] width 892 height 24
click at [227, 136] on select "Select Item... Yes No" at bounding box center [673, 148] width 892 height 24
select select "11dcc48d-db54-4dd6-a13a-34b979cdae1e"
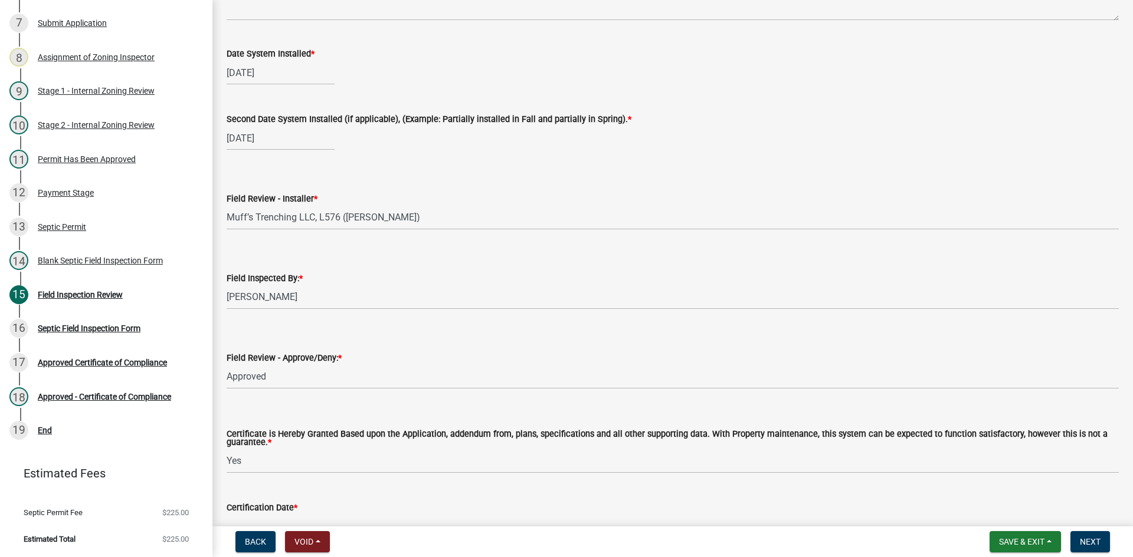
scroll to position [4883, 0]
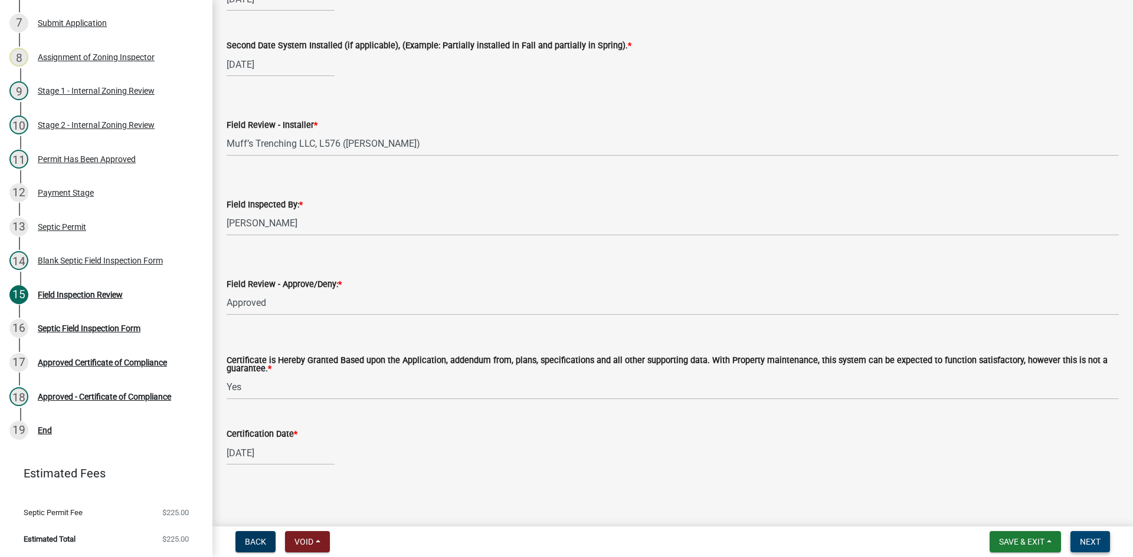
click at [1083, 547] on button "Next" at bounding box center [1090, 542] width 40 height 21
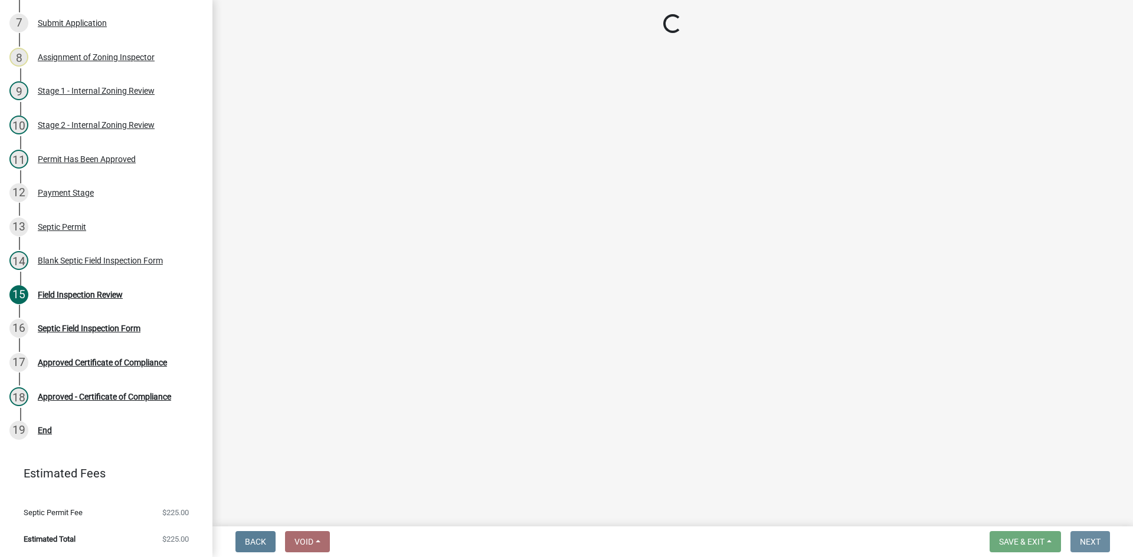
scroll to position [0, 0]
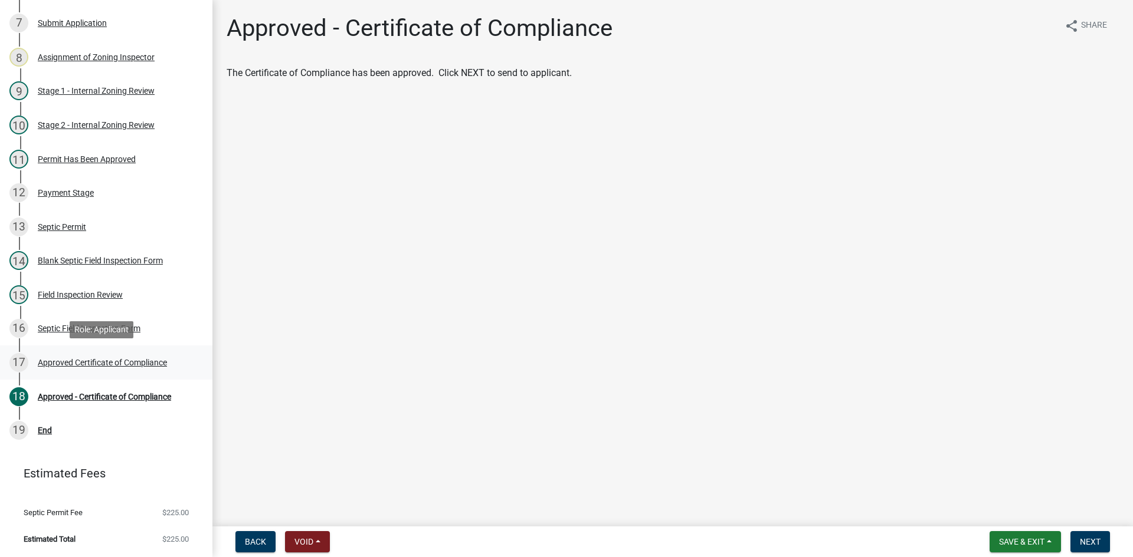
click at [158, 365] on div "Approved Certificate of Compliance" at bounding box center [102, 363] width 129 height 8
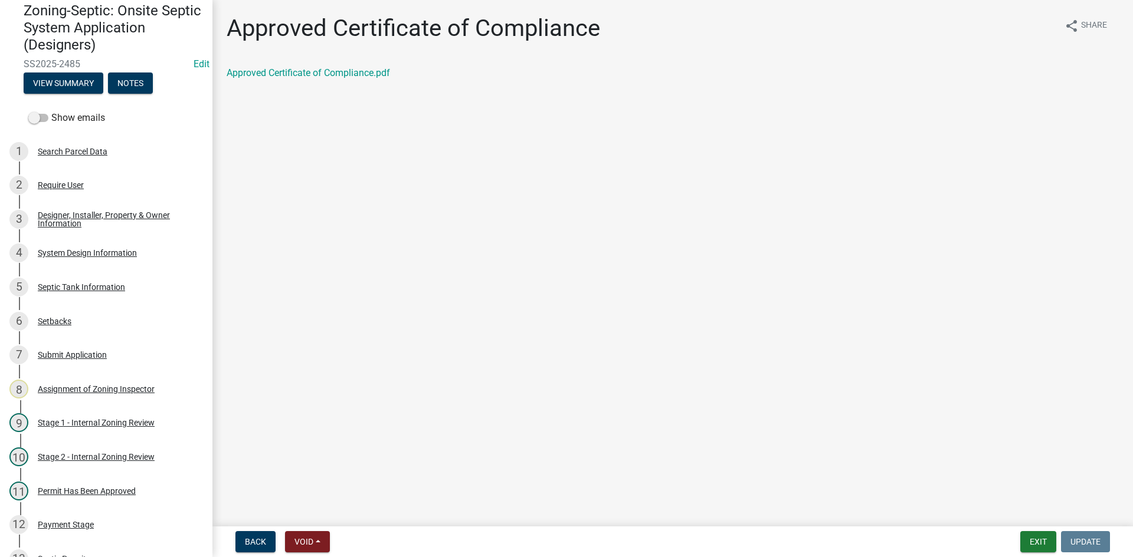
scroll to position [43, 0]
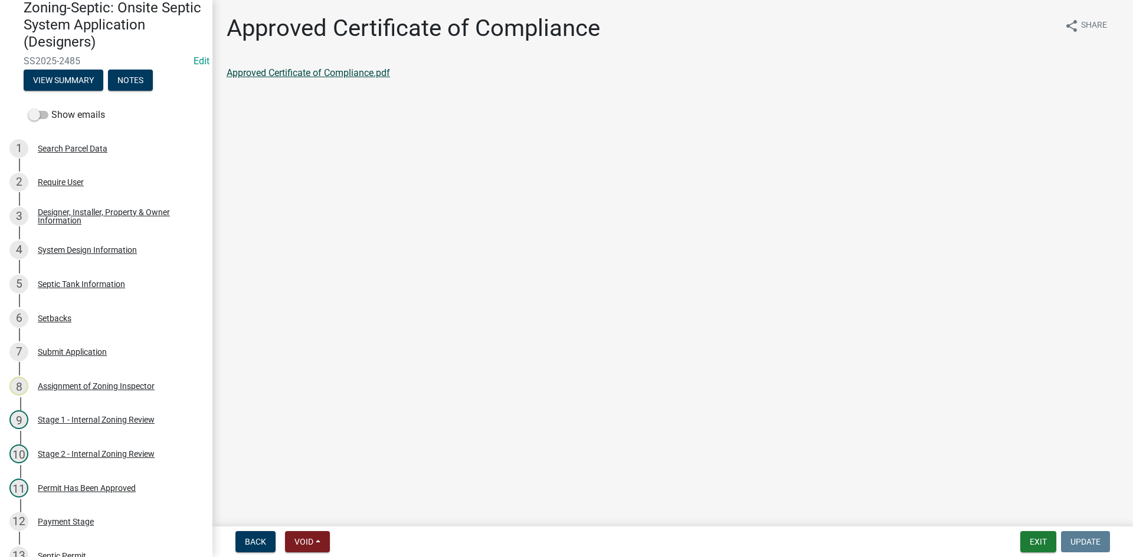
click at [341, 68] on link "Approved Certificate of Compliance.pdf" at bounding box center [308, 72] width 163 height 11
click at [71, 320] on div "Setbacks" at bounding box center [55, 318] width 34 height 8
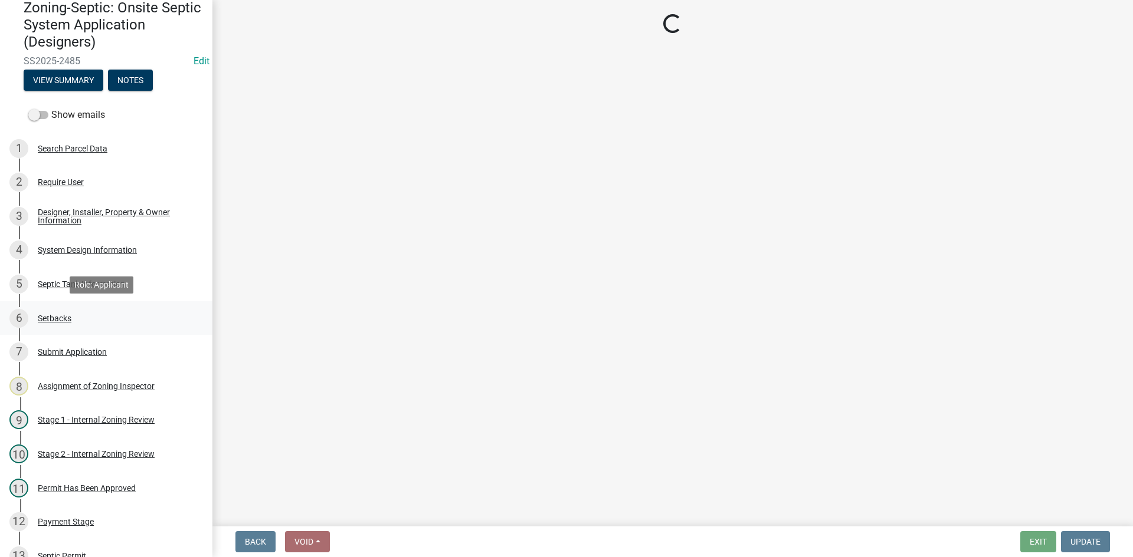
select select "c245ec0d-8d6f-4710-ab2b-b3aa70611708"
select select "4f16557e-0b2e-47e3-8cf2-f05cc2293782"
select select "21af9b93-f494-48c6-91ae-235d36c6c939"
select select "2c0c9673-cfd8-4d5e-8ea6-73593e257713"
select select "cf78f1da-f066-4305-88a2-864abad1fa52"
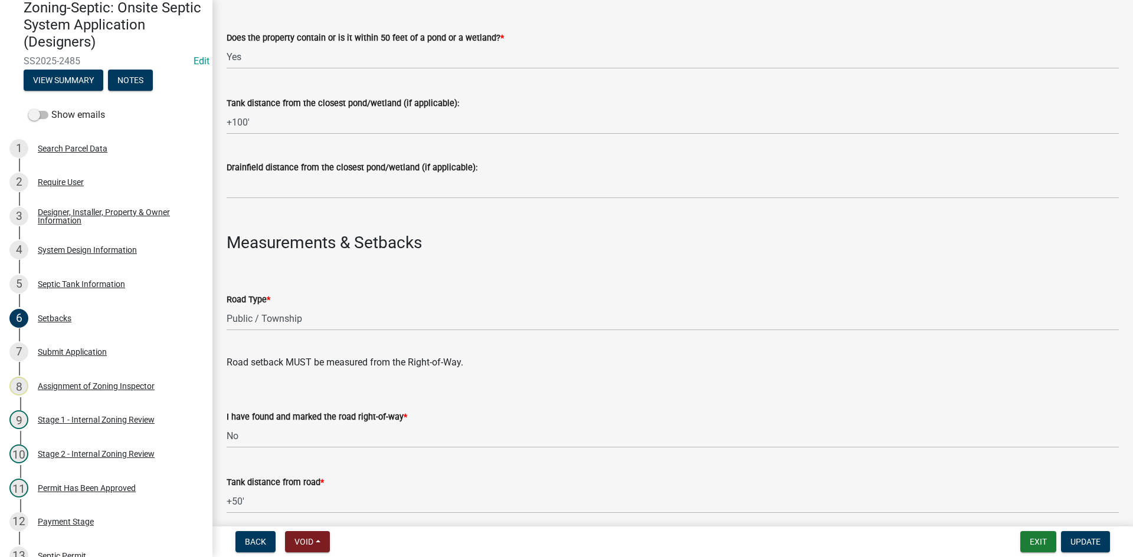
scroll to position [295, 0]
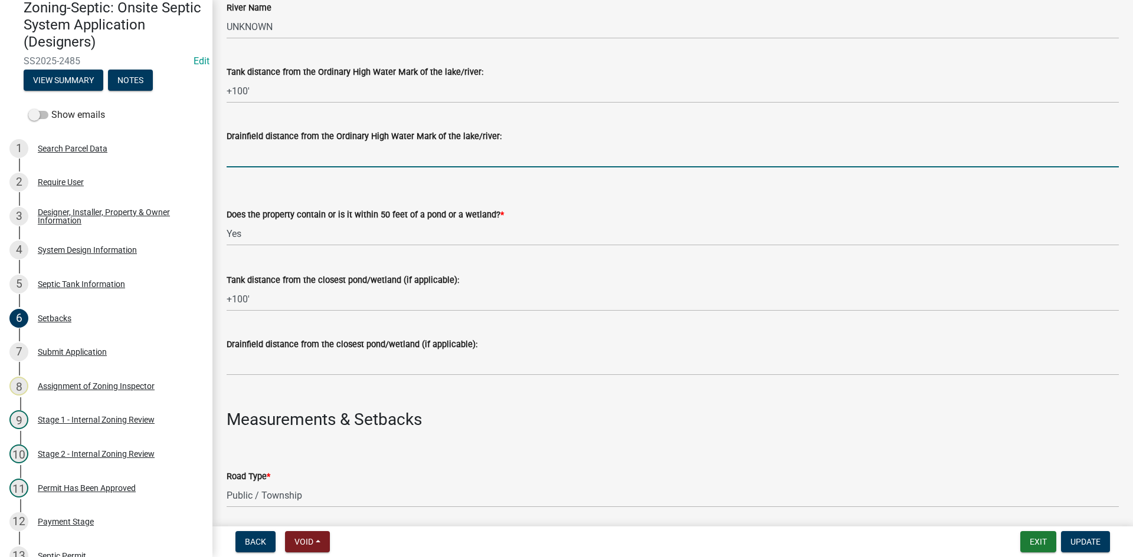
click at [294, 153] on input "Drainfield distance from the Ordinary High Water Mark of the lake/river:" at bounding box center [673, 155] width 892 height 24
type input "NA"
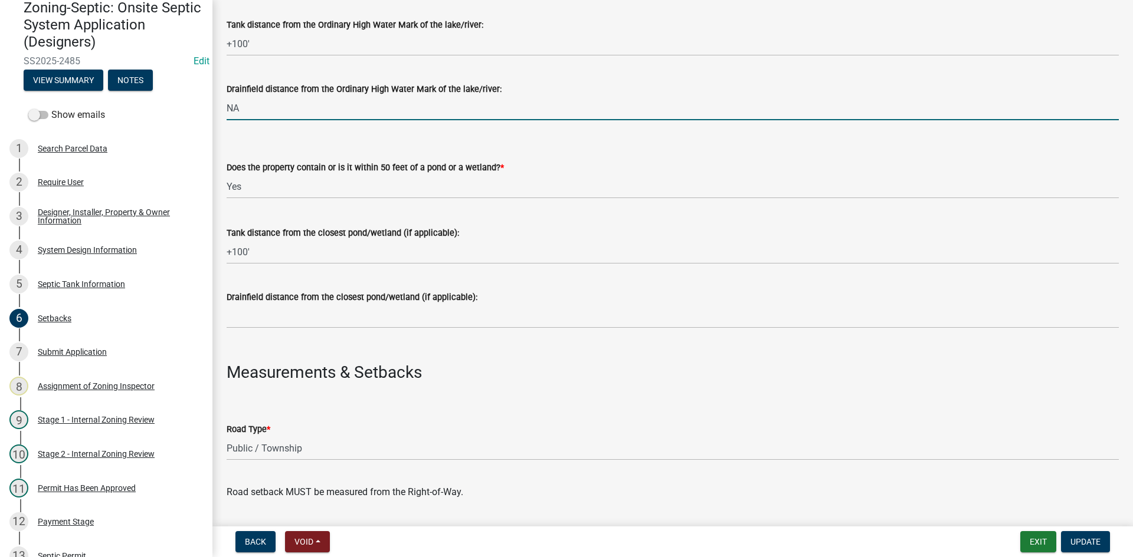
scroll to position [413, 0]
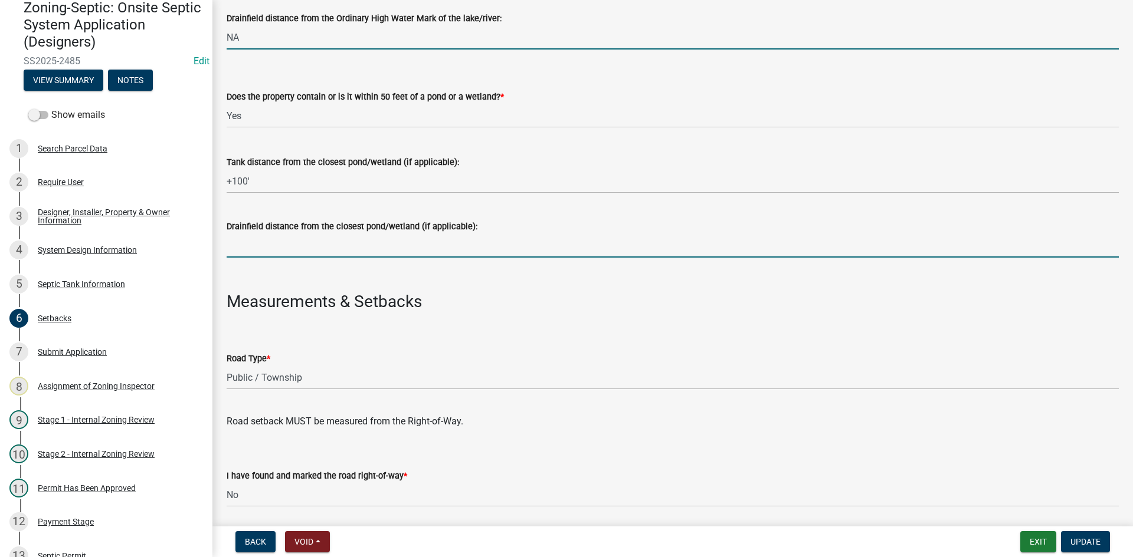
drag, startPoint x: 291, startPoint y: 241, endPoint x: 301, endPoint y: 252, distance: 15.9
click at [291, 241] on input "Drainfield distance from the closest pond/wetland (if applicable):" at bounding box center [673, 246] width 892 height 24
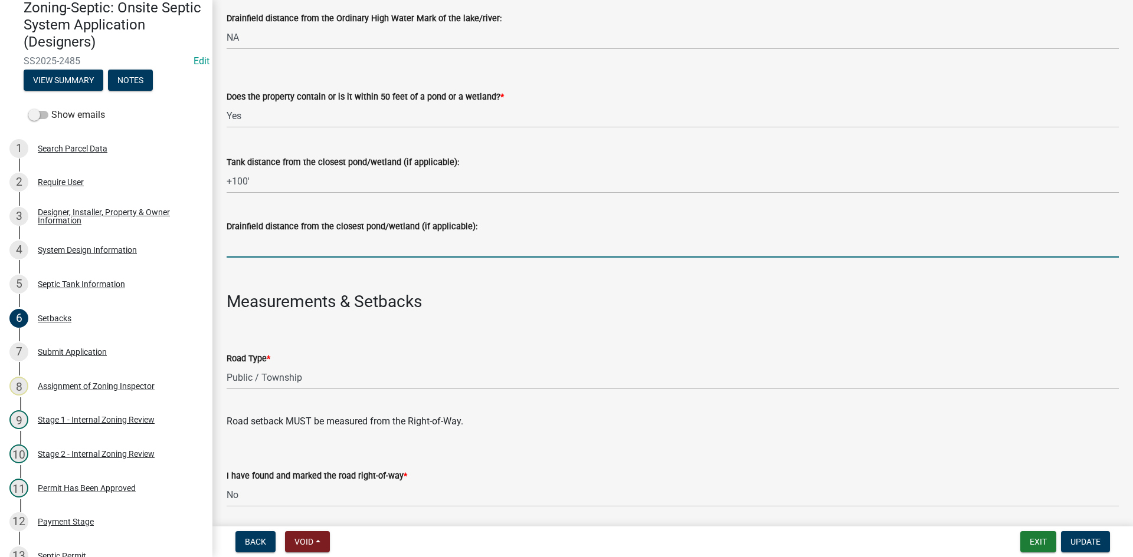
type input "NA"
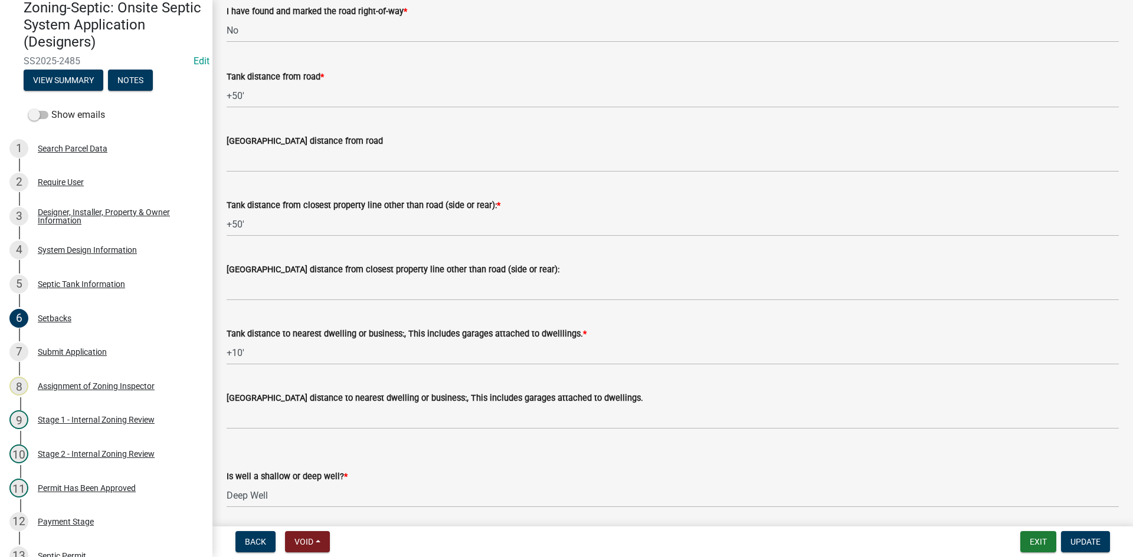
scroll to position [885, 0]
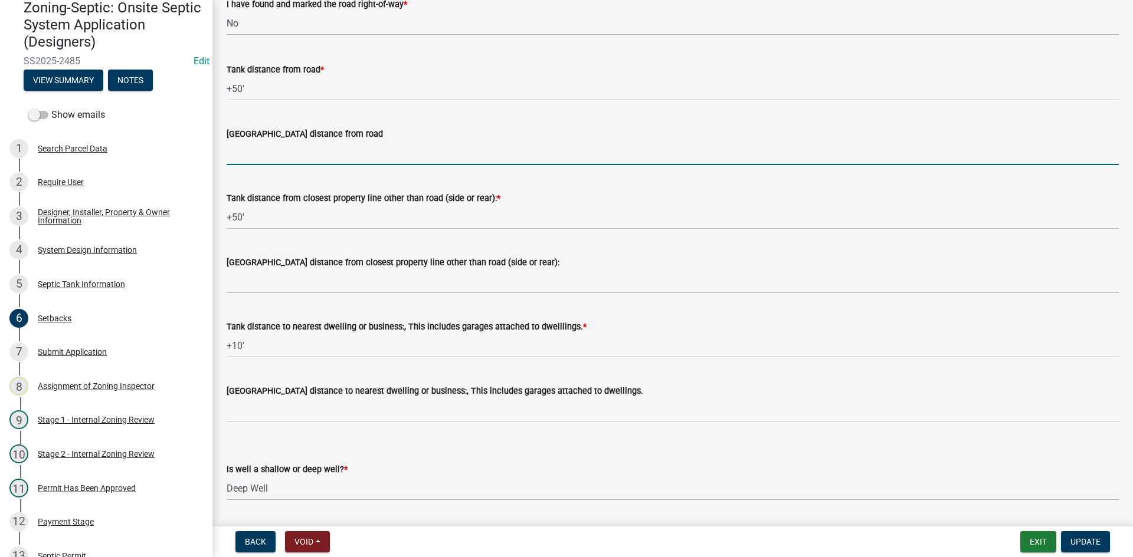
click at [285, 156] on input "Drainfield distance from road" at bounding box center [673, 153] width 892 height 24
type input "NA"
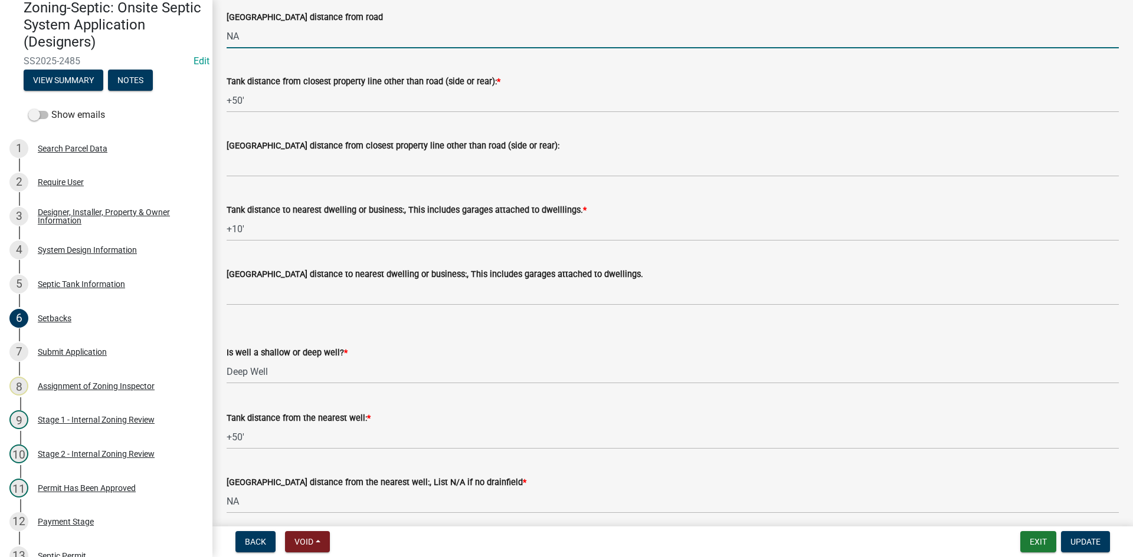
scroll to position [1003, 0]
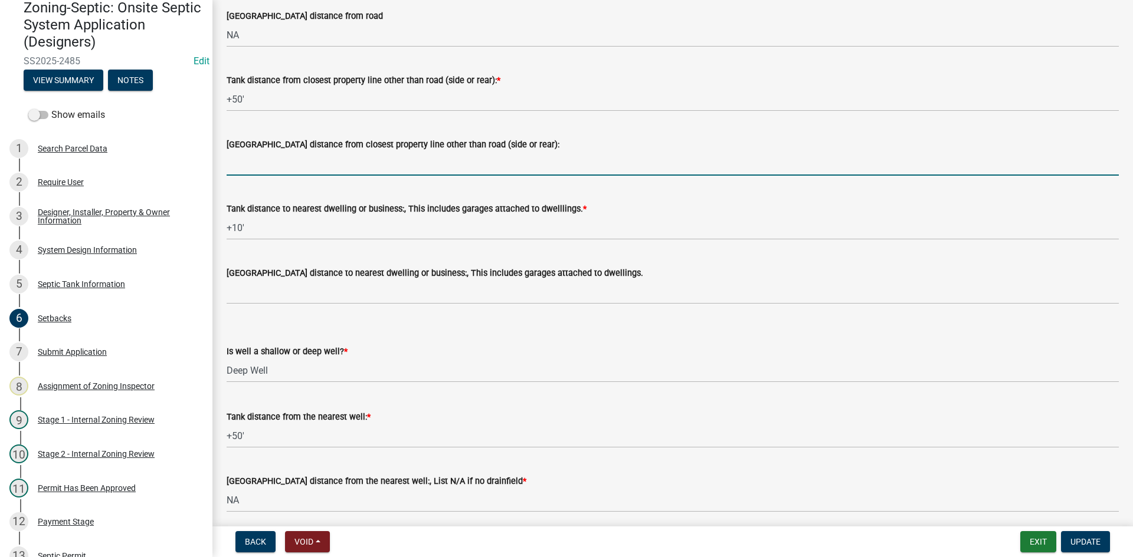
click at [281, 162] on input "Drainfield distance from closest property line other than road (side or rear):" at bounding box center [673, 164] width 892 height 24
type input "NA"
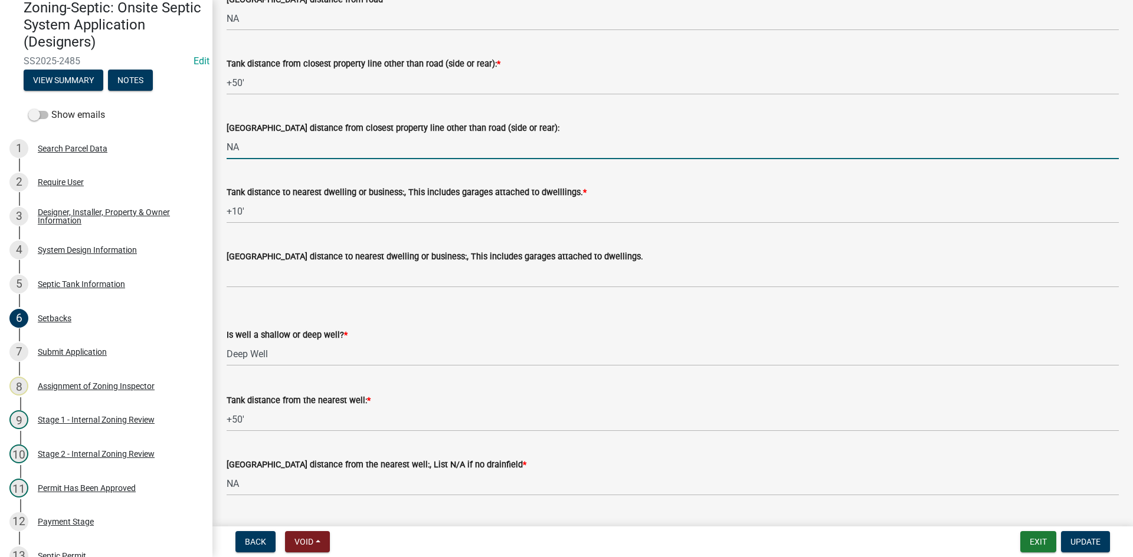
scroll to position [1049, 0]
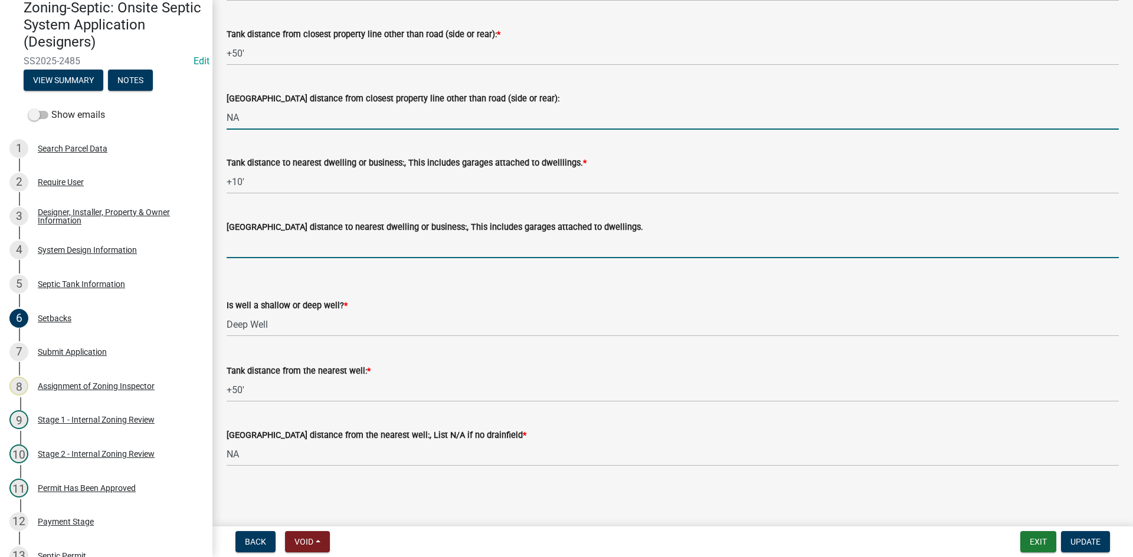
click at [240, 239] on input "Drainfield distance to nearest dwelling or business:, This includes garages att…" at bounding box center [673, 246] width 892 height 24
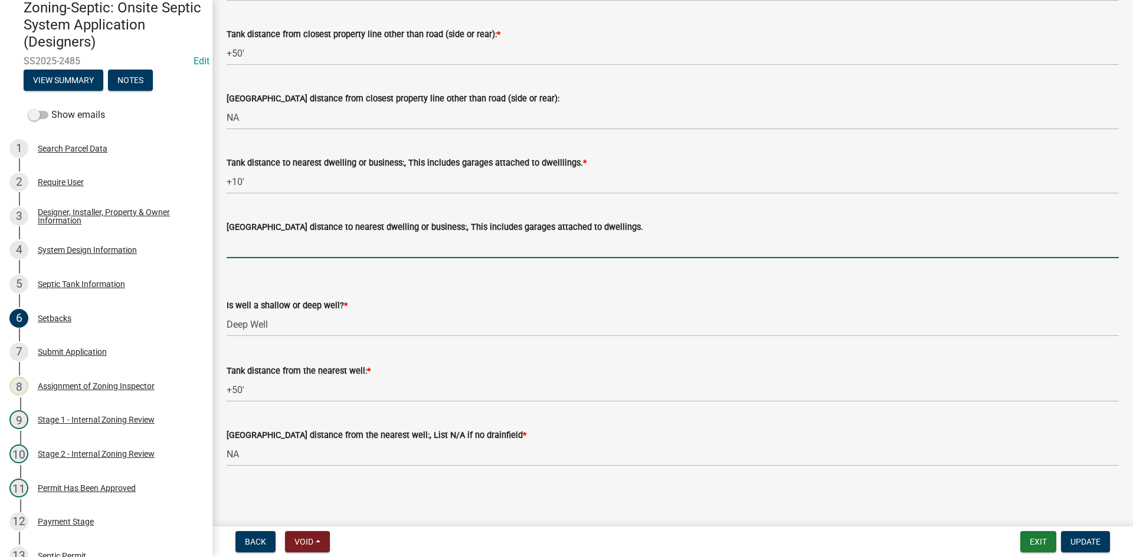
type input "NA"
click at [297, 412] on div "Drainfield distance from the nearest well:, List N/A if no drainfield * NA" at bounding box center [673, 439] width 892 height 55
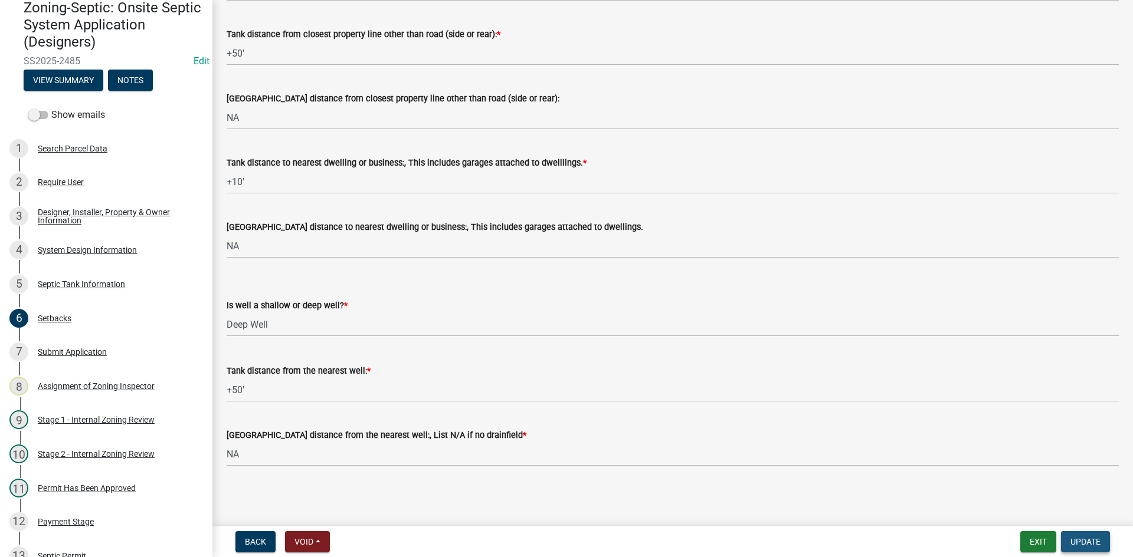
click at [1085, 536] on button "Update" at bounding box center [1085, 542] width 49 height 21
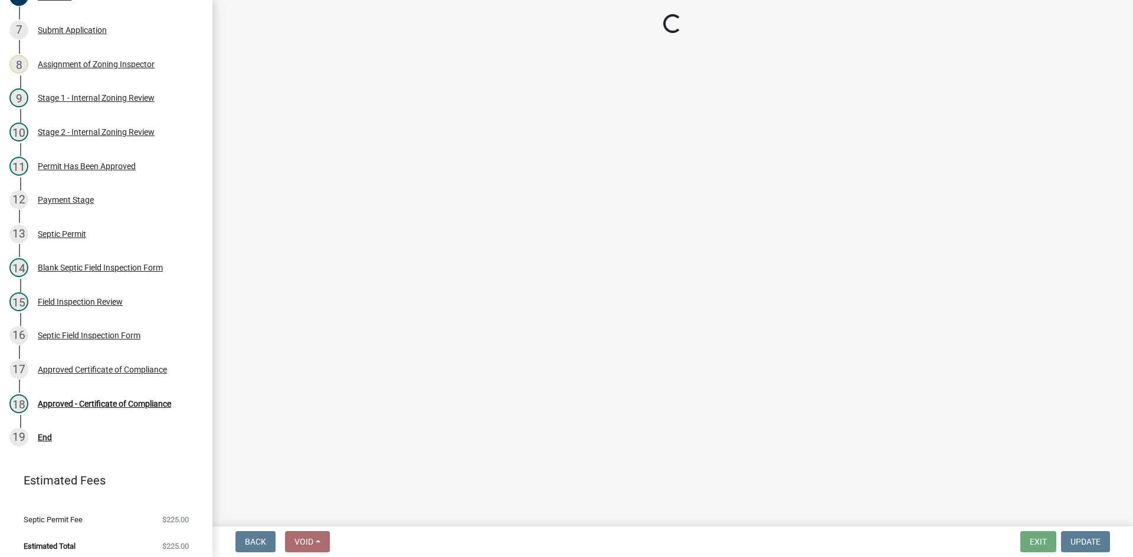
scroll to position [372, 0]
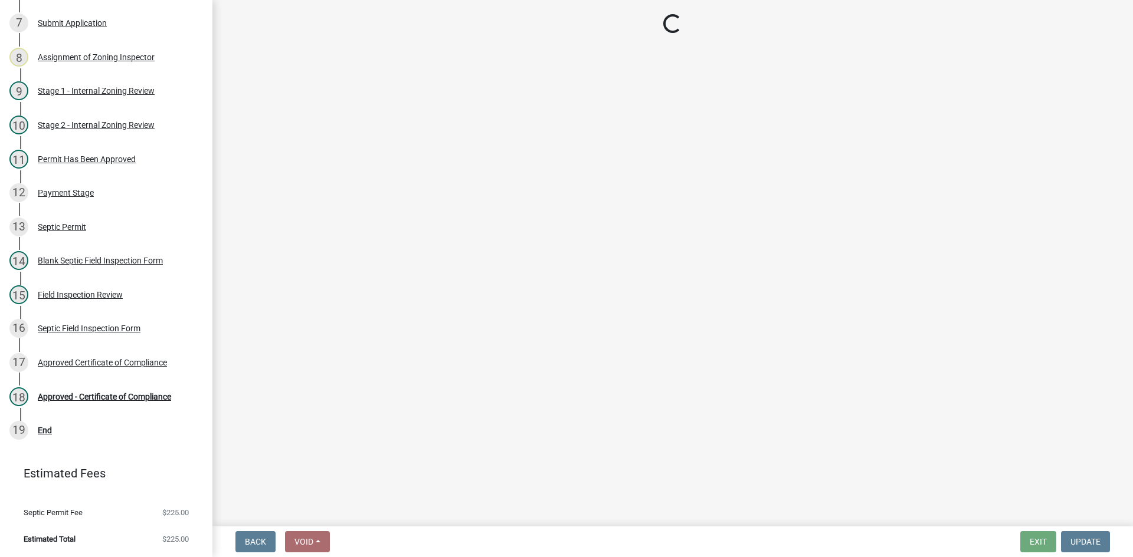
select select "69d592bb-9906-4277-a6fb-df8686255161"
select select "1ad81be4-5d59-46bf-8b7b-d7c0f20ad891"
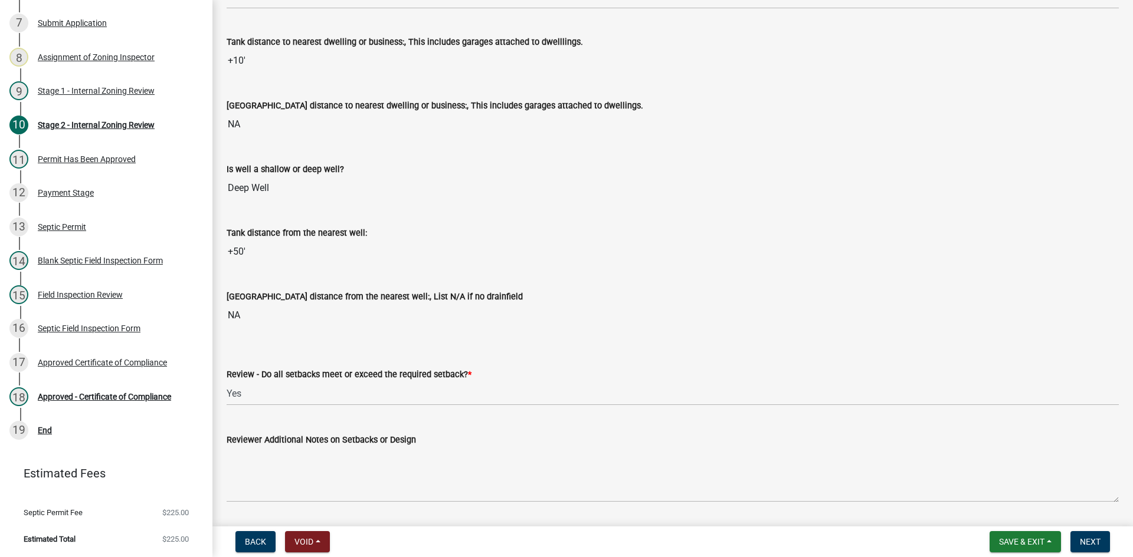
scroll to position [1109, 0]
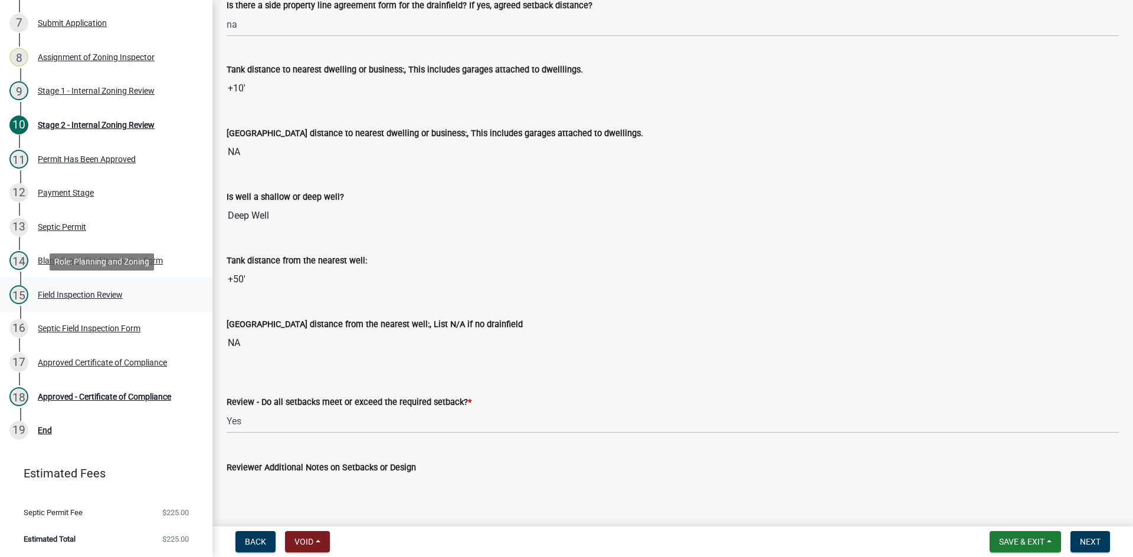
click at [93, 298] on div "Field Inspection Review" at bounding box center [80, 295] width 85 height 8
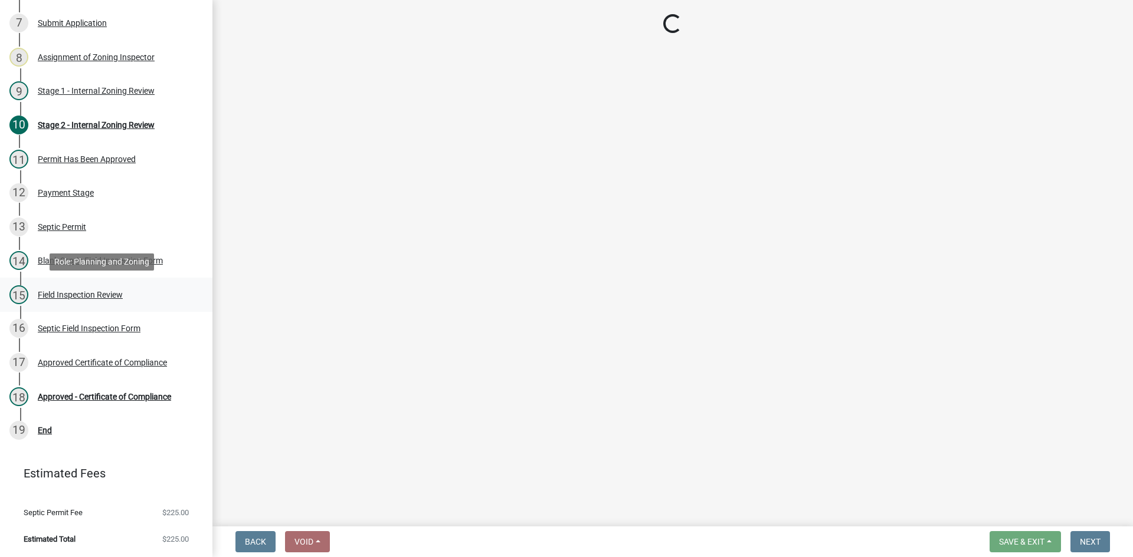
scroll to position [0, 0]
select select "69d592bb-9906-4277-a6fb-df8686255161"
select select "1ad81be4-5d59-46bf-8b7b-d7c0f20ad891"
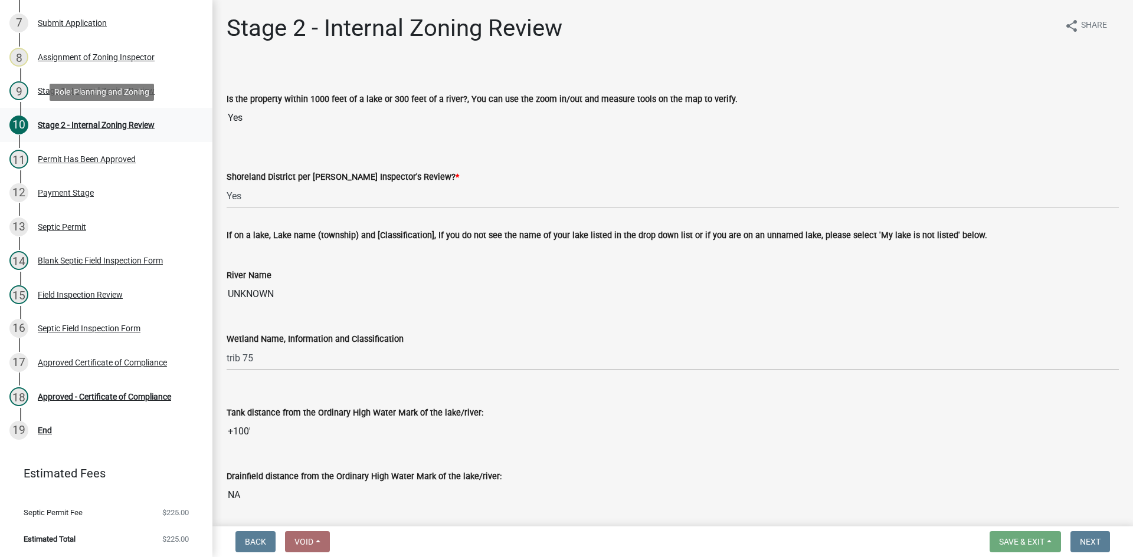
click at [149, 127] on div "Stage 2 - Internal Zoning Review" at bounding box center [96, 125] width 117 height 8
click at [153, 98] on div "9 Stage 1 - Internal Zoning Review" at bounding box center [101, 90] width 184 height 19
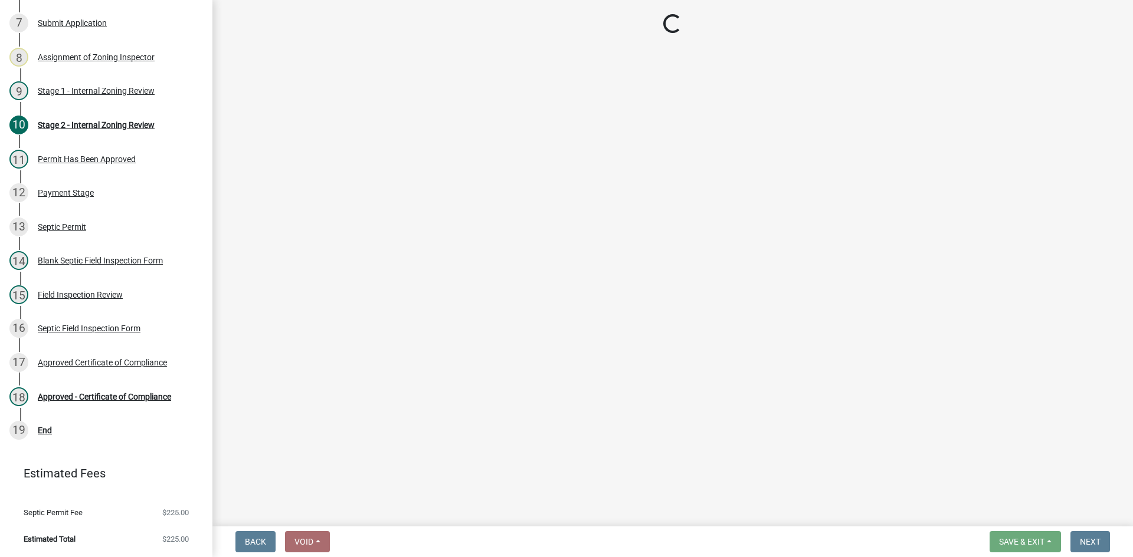
select select "49e49f1e-3b32-4342-8c2e-9cbd4919fe4d"
select select "ca07ae0a-7638-46ff-ada2-c67ca3524324"
select select "ec75a761-93b4-47c5-8535-fea253c32937"
select select "bcbb982e-a48c-4b4a-a83b-ed1363446a86"
select select "47a2a5dd-5977-4941-8e6f-09ff03cdfb75"
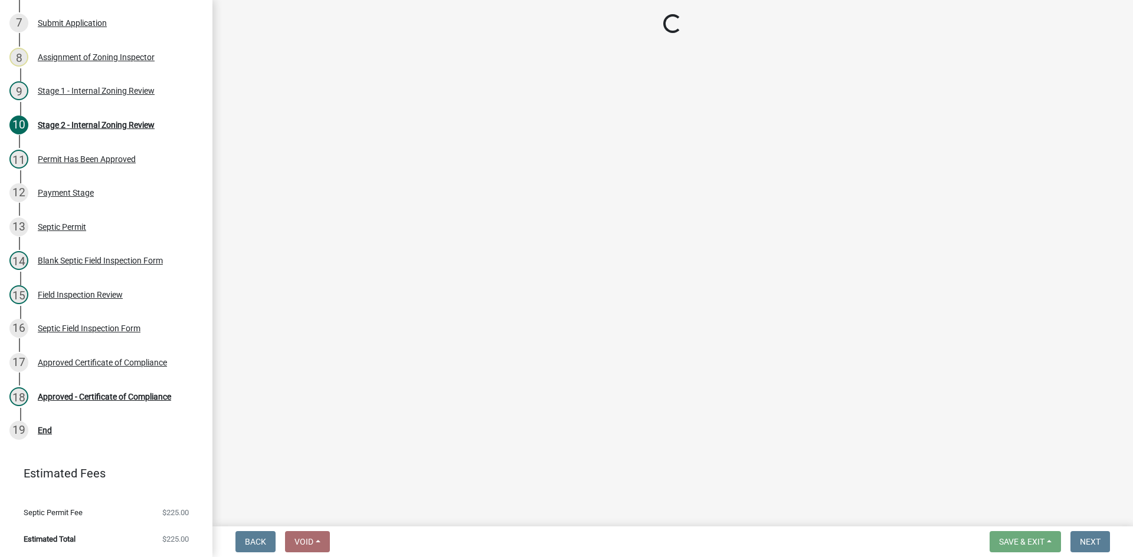
select select "bb79d4d7-231b-4b1d-b193-590fb78434b4"
select select "16f67b85-ee8d-44ae-bc4a-b6dc5f12ab64"
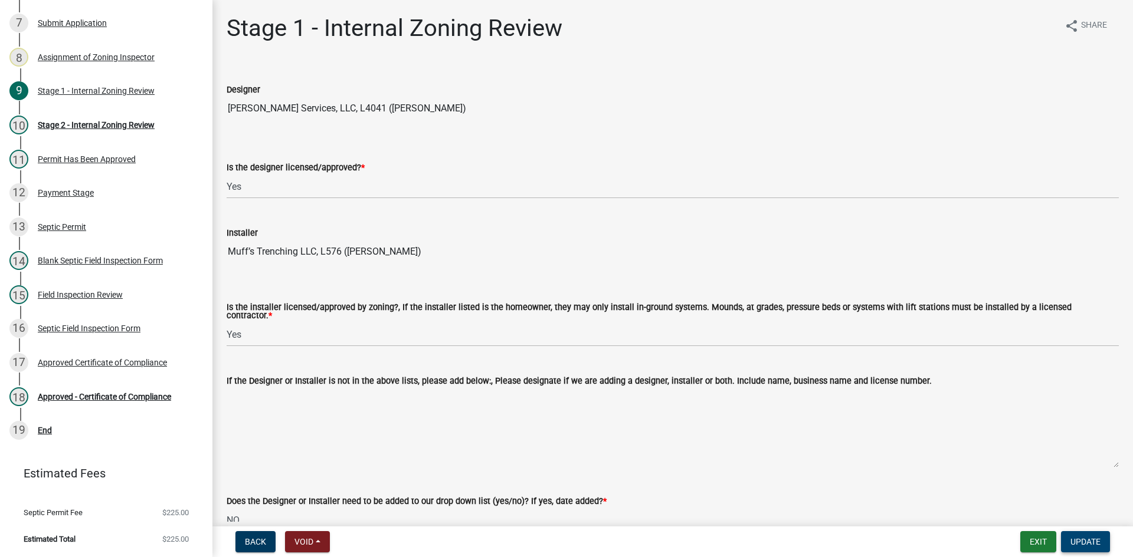
click at [1084, 543] on span "Update" at bounding box center [1085, 541] width 30 height 9
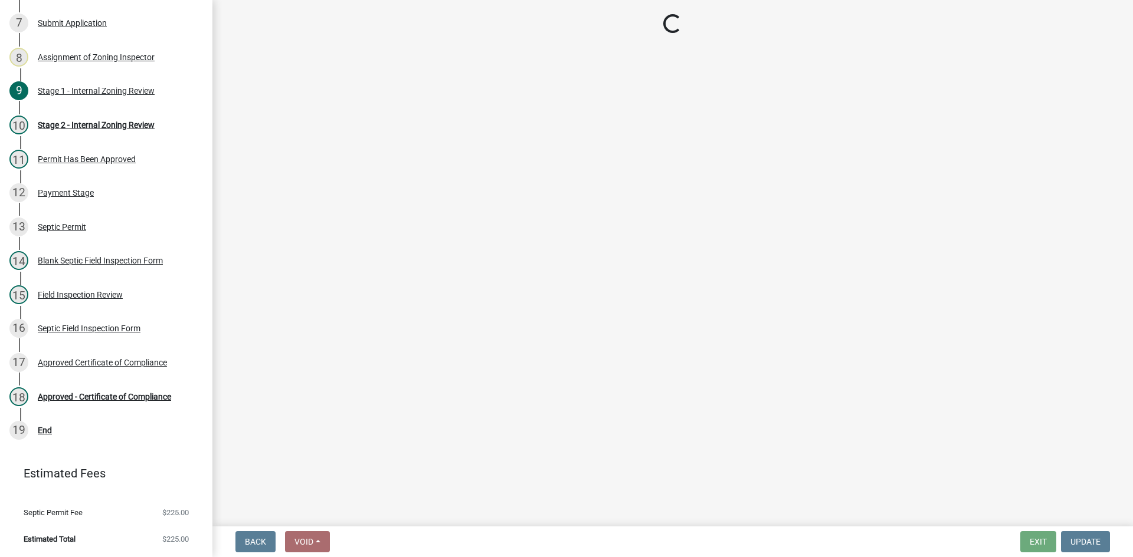
select select "69d592bb-9906-4277-a6fb-df8686255161"
select select "1ad81be4-5d59-46bf-8b7b-d7c0f20ad891"
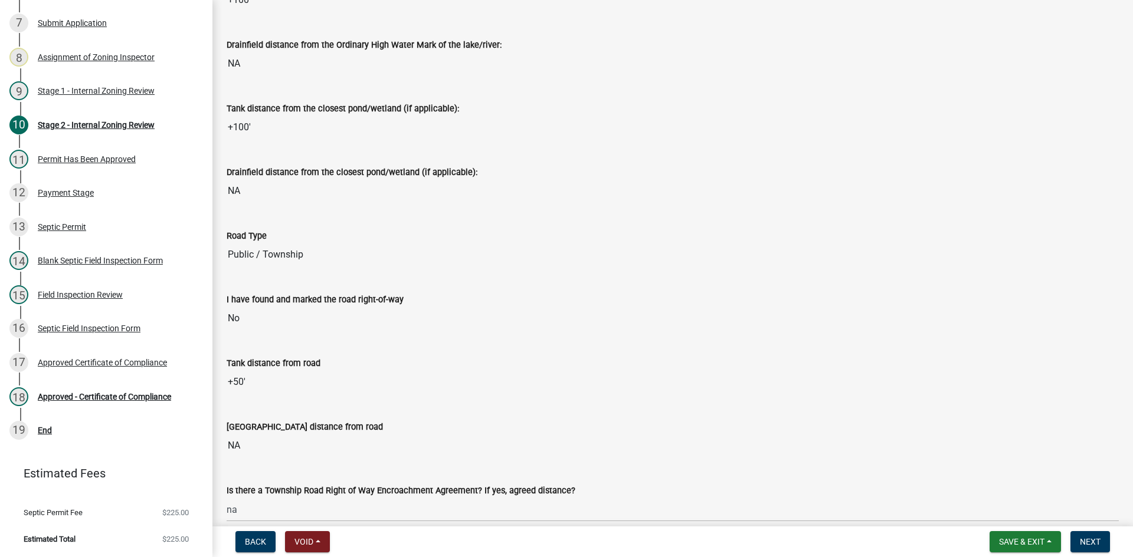
scroll to position [413, 0]
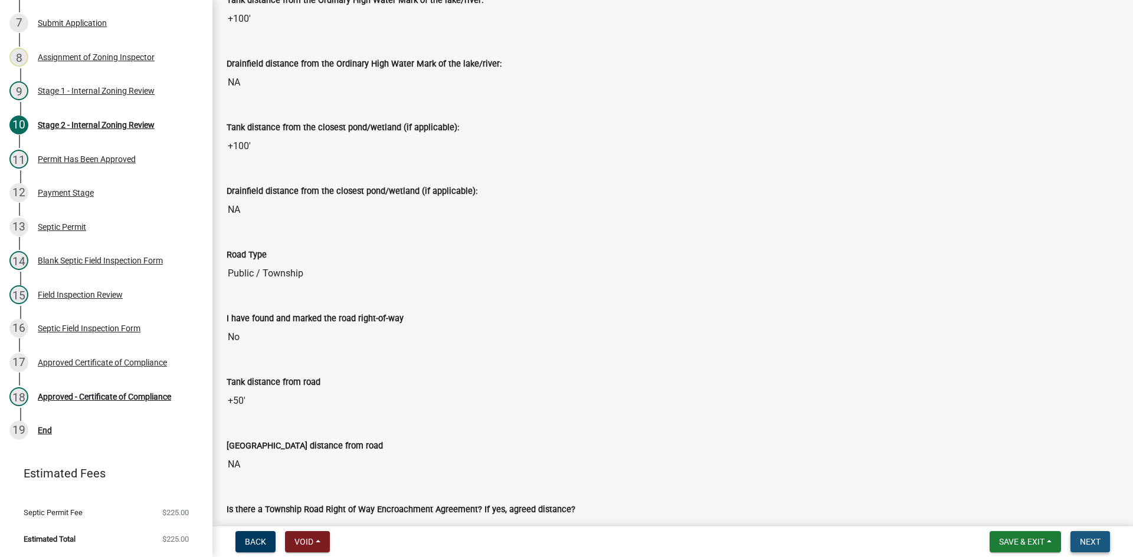
click at [1090, 542] on span "Next" at bounding box center [1090, 541] width 21 height 9
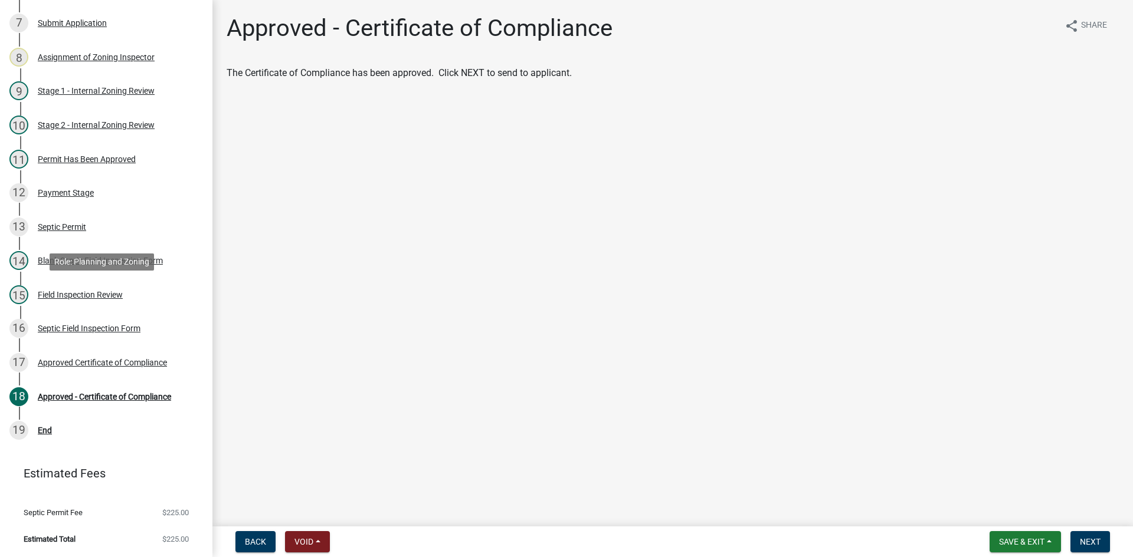
click at [109, 299] on div "Field Inspection Review" at bounding box center [80, 295] width 85 height 8
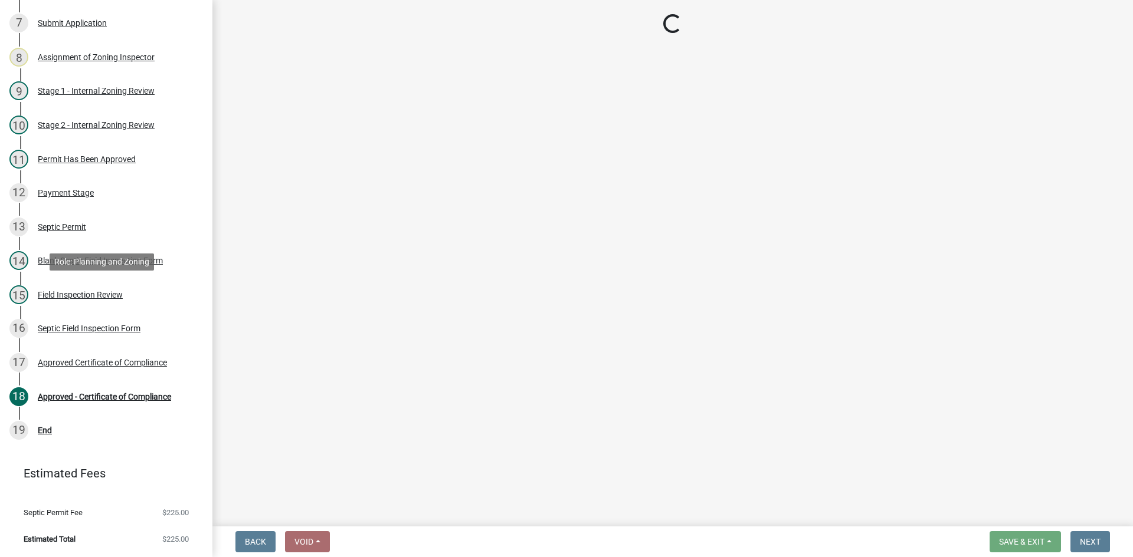
select select "e6f115c1-9d93-4d61-8856-1810485f2117"
select select "ce8adf61-51ba-42f2-bbc3-7480a098e35e"
select select "58089658-2e95-4d4d-a981-afbd087a421a"
select select "039f9276-f093-40ee-98f9-24c1fbae5d9d"
select select "9075ff2b-2749-45ce-aee6-f4951e9a2109"
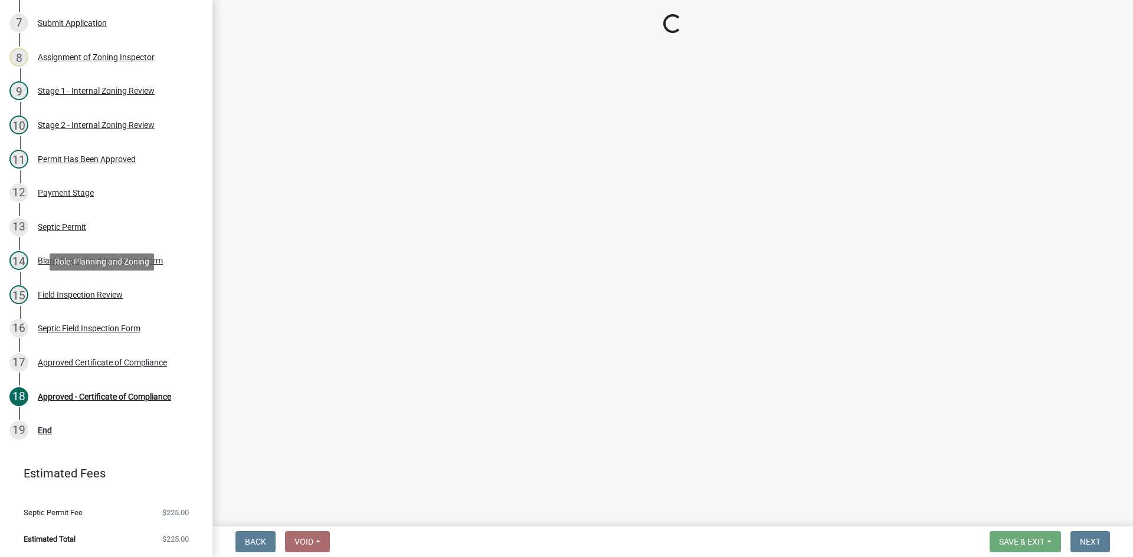
select select "4baeb773-af56-4ab8-83c4-3685aa875ea5"
select select "f7794d6a-556a-43dc-97be-878f47e346d8"
select select "5fa789e6-b5c5-4aa5-96f0-e7985c3fdd5e"
select select "53ba3933-fb28-45b0-9b71-ad61eefa2ac0"
select select "11dcc48d-db54-4dd6-a13a-34b979cdae1e"
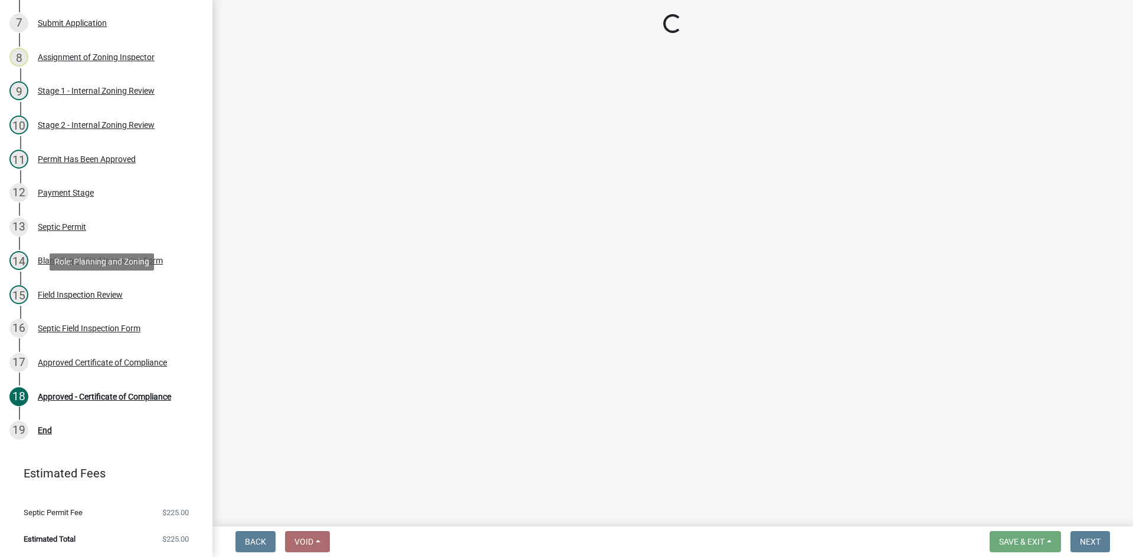
select select "11e68a6f-da10-4092-9aa3-572e994a9944"
select select "adfa1390-1443-4b8a-94eb-9b7f601f4679"
select select "99d42230-13ff-4f27-9848-e7d311dcdb75"
select select "7bfe52ba-73b7-4ac1-9bde-d3bb601555ca"
select select "c3bf50e3-4684-4b9c-99b9-7a9f027aa0dd"
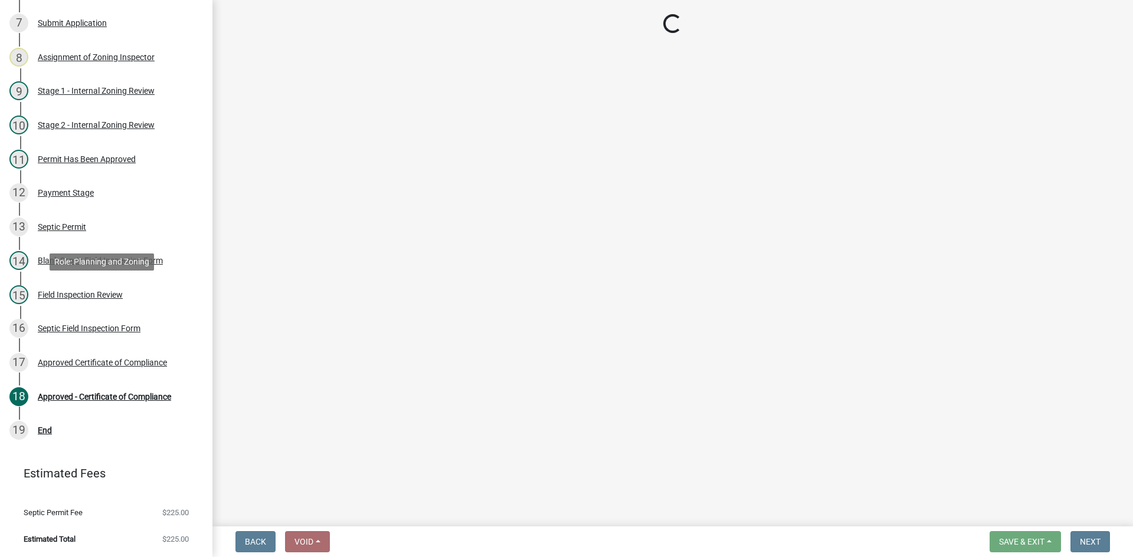
select select "538e6e6b-38de-4682-8c50-6662df67960d"
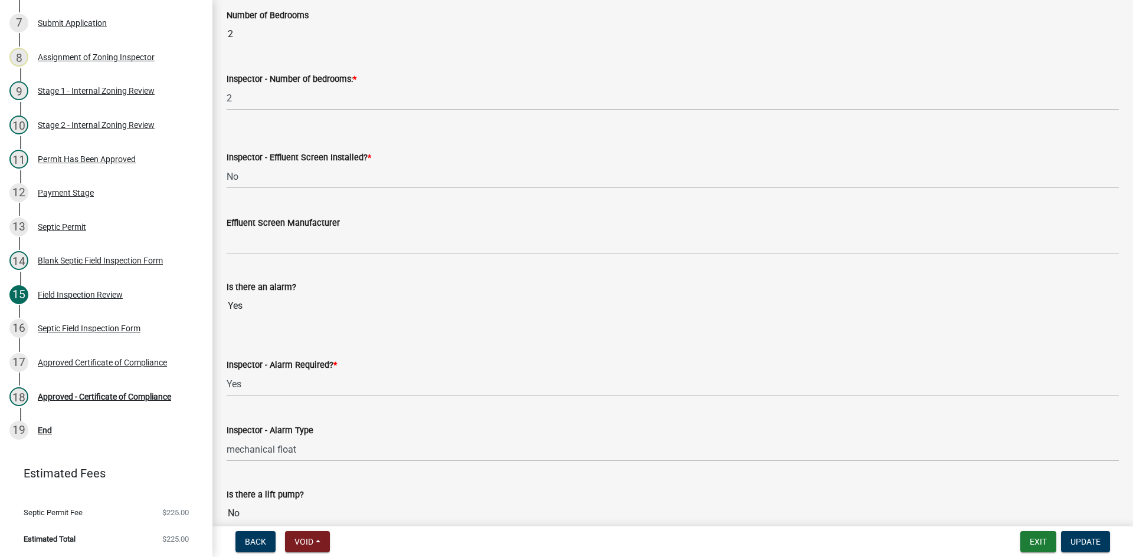
scroll to position [767, 0]
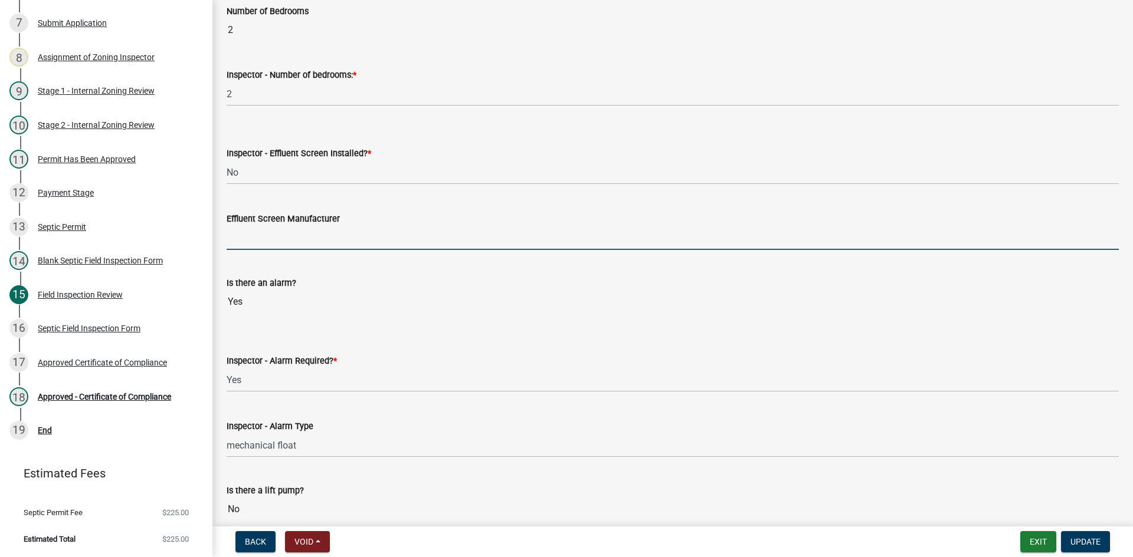
click at [252, 240] on input "Effluent Screen Manufacturer" at bounding box center [673, 238] width 892 height 24
type input "NA"
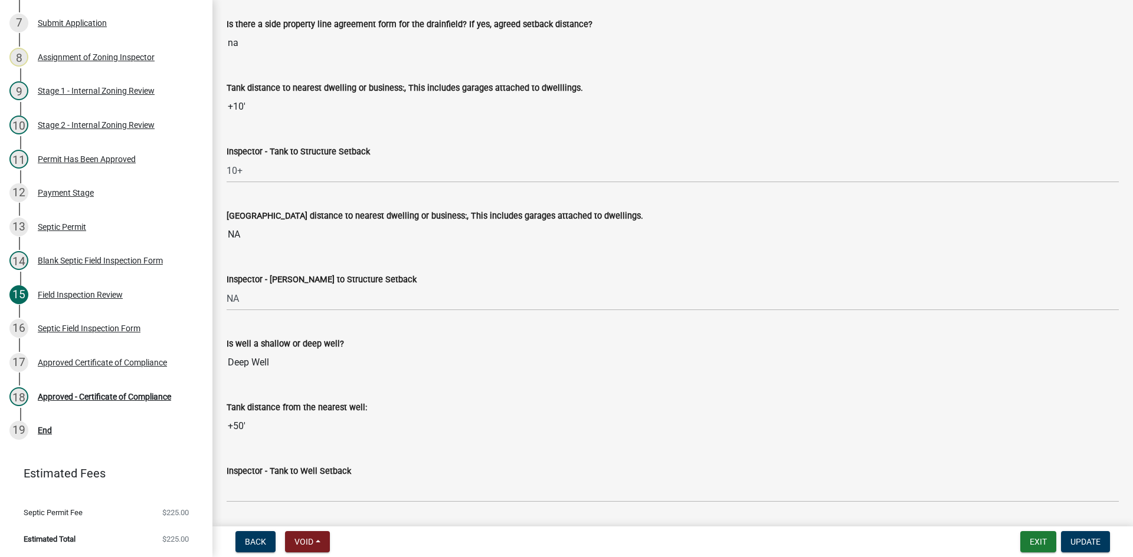
scroll to position [4071, 0]
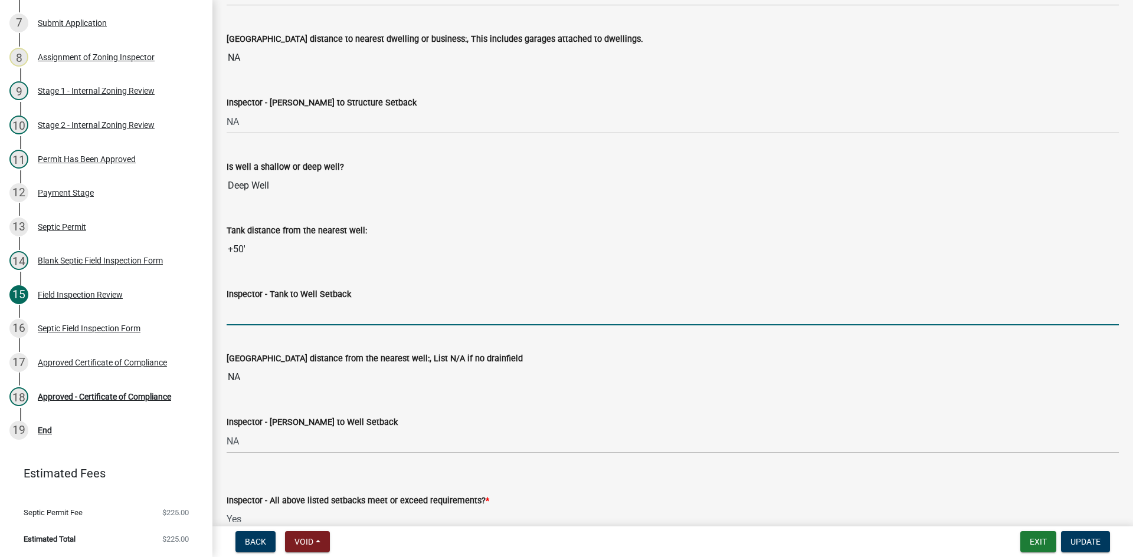
click at [265, 307] on input "Inspector - Tank to Well Setback" at bounding box center [673, 313] width 892 height 24
type input "50"
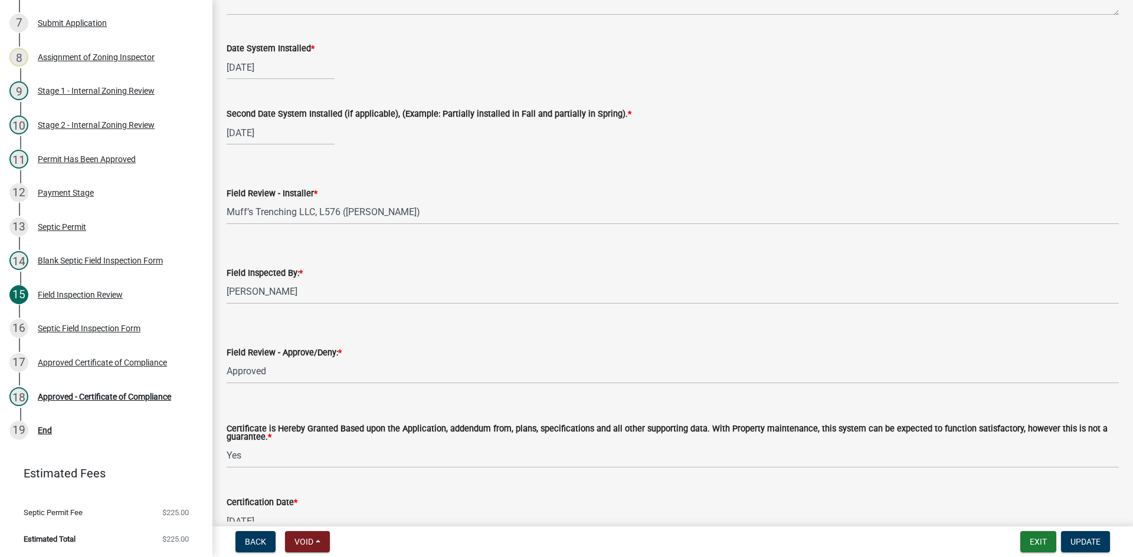
scroll to position [4883, 0]
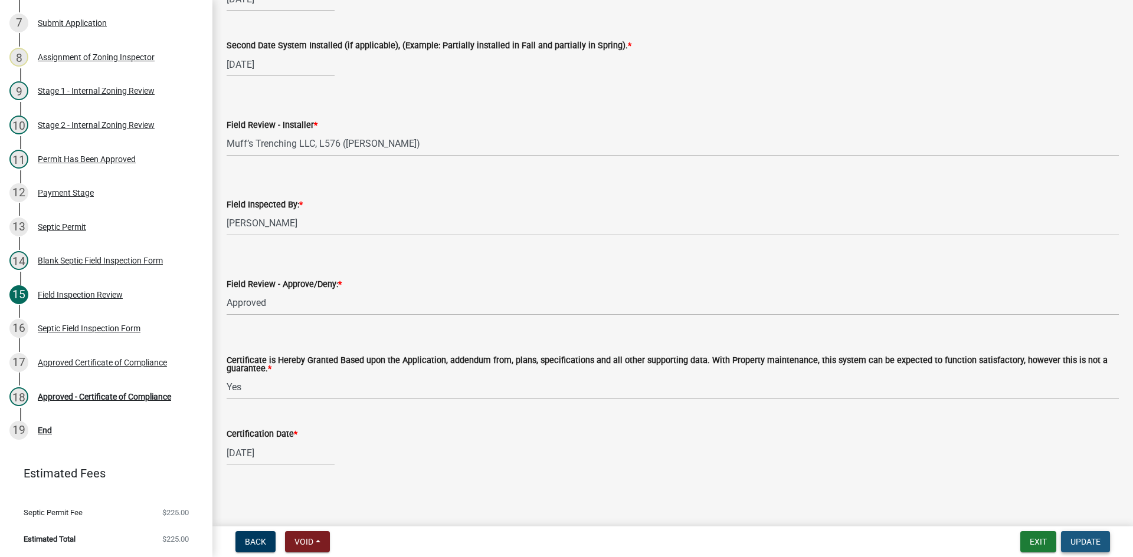
click at [1082, 546] on span "Update" at bounding box center [1085, 541] width 30 height 9
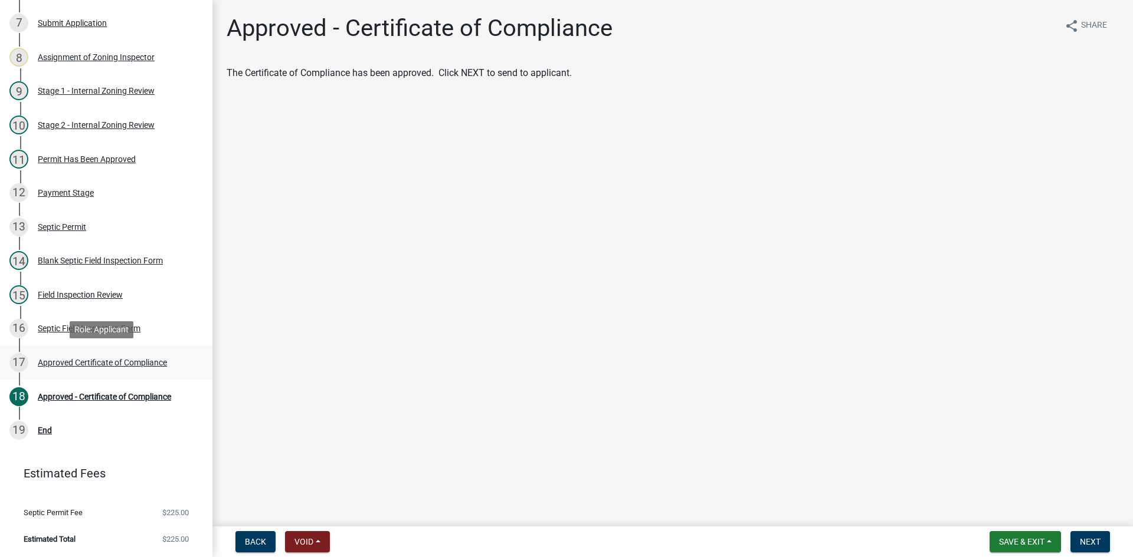
click at [147, 356] on div "17 Approved Certificate of Compliance" at bounding box center [101, 362] width 184 height 19
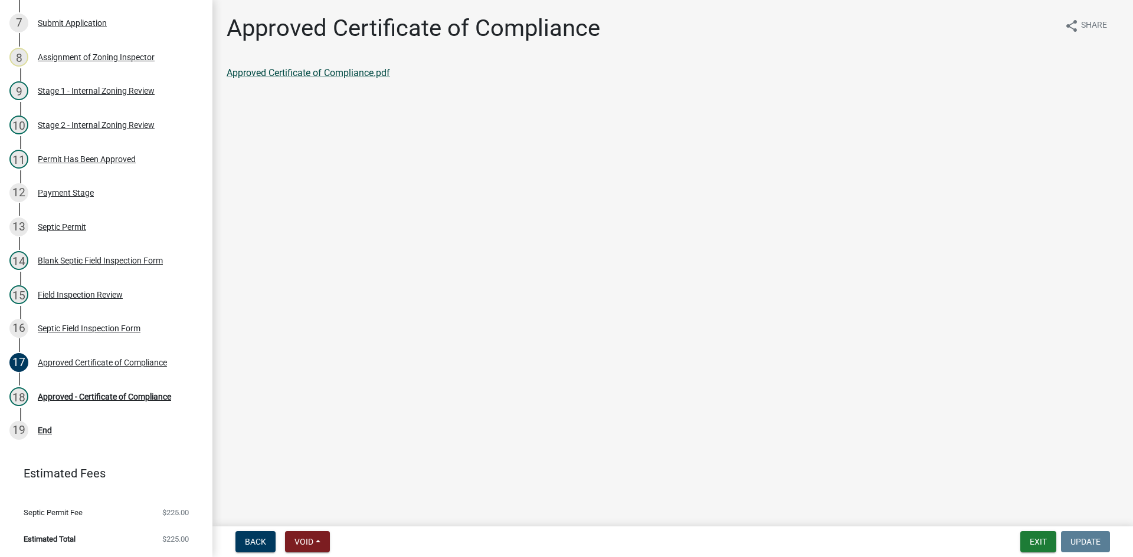
click at [355, 77] on link "Approved Certificate of Compliance.pdf" at bounding box center [308, 72] width 163 height 11
drag, startPoint x: 212, startPoint y: 277, endPoint x: 214, endPoint y: 254, distance: 22.4
click at [214, 254] on main "Approved Certificate of Compliance share Share Approved Certificate of Complian…" at bounding box center [672, 261] width 920 height 522
click at [99, 297] on div "Field Inspection Review" at bounding box center [80, 295] width 85 height 8
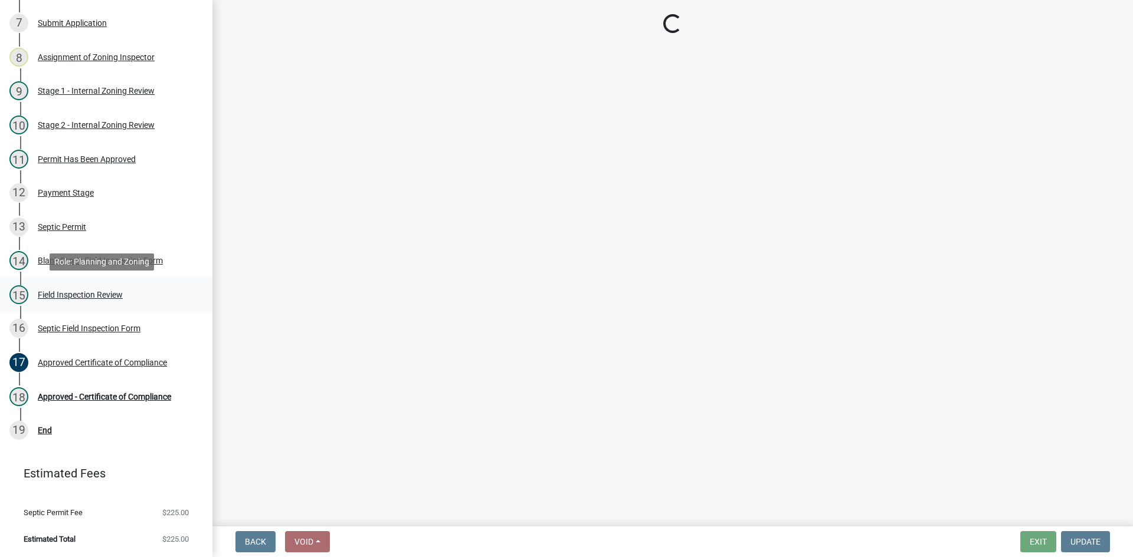
select select "e6f115c1-9d93-4d61-8856-1810485f2117"
select select "ce8adf61-51ba-42f2-bbc3-7480a098e35e"
select select "58089658-2e95-4d4d-a981-afbd087a421a"
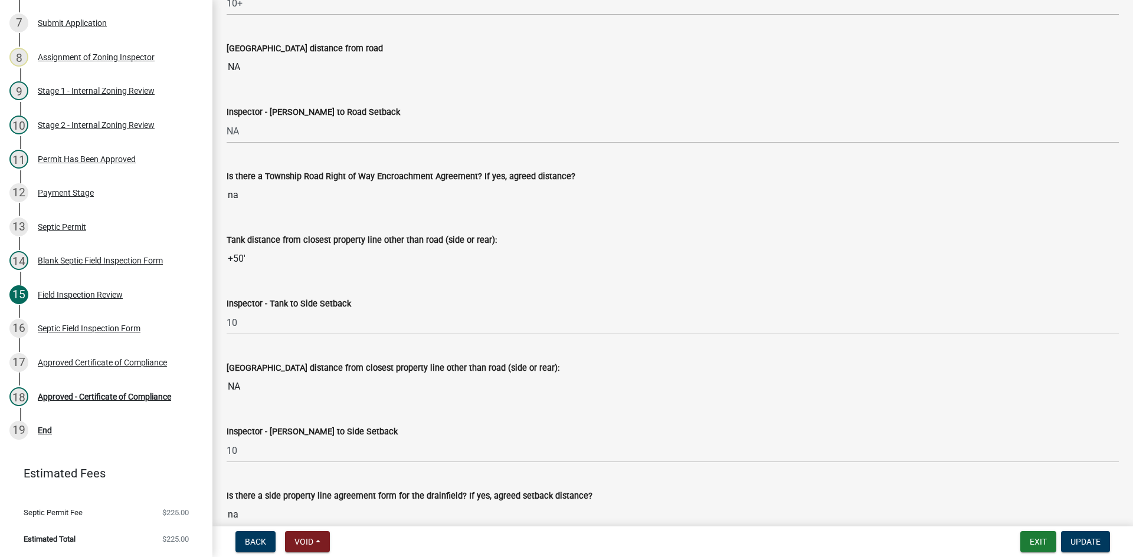
scroll to position [3540, 0]
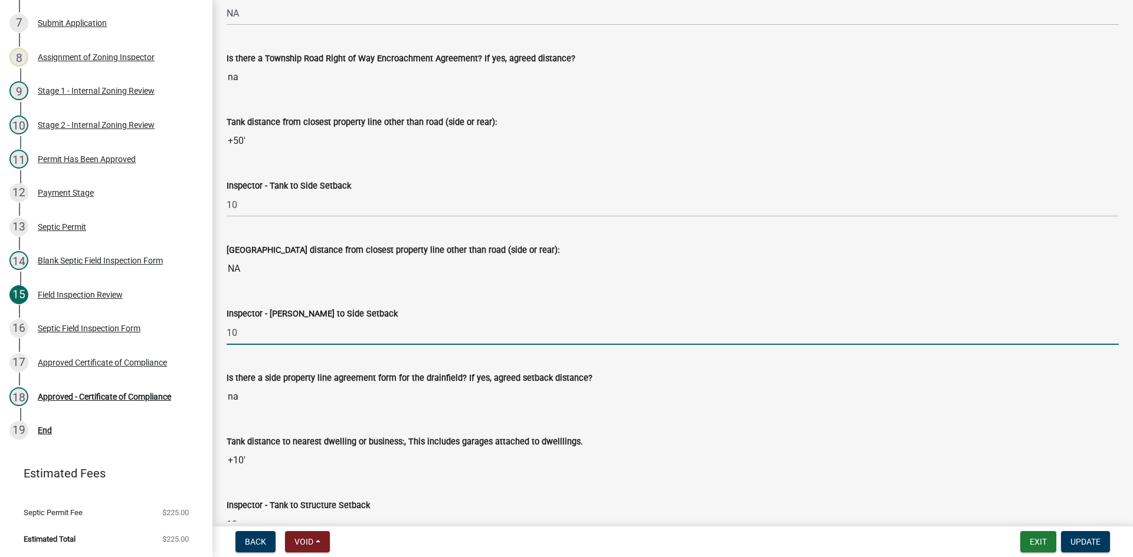
drag, startPoint x: 255, startPoint y: 337, endPoint x: 214, endPoint y: 345, distance: 42.0
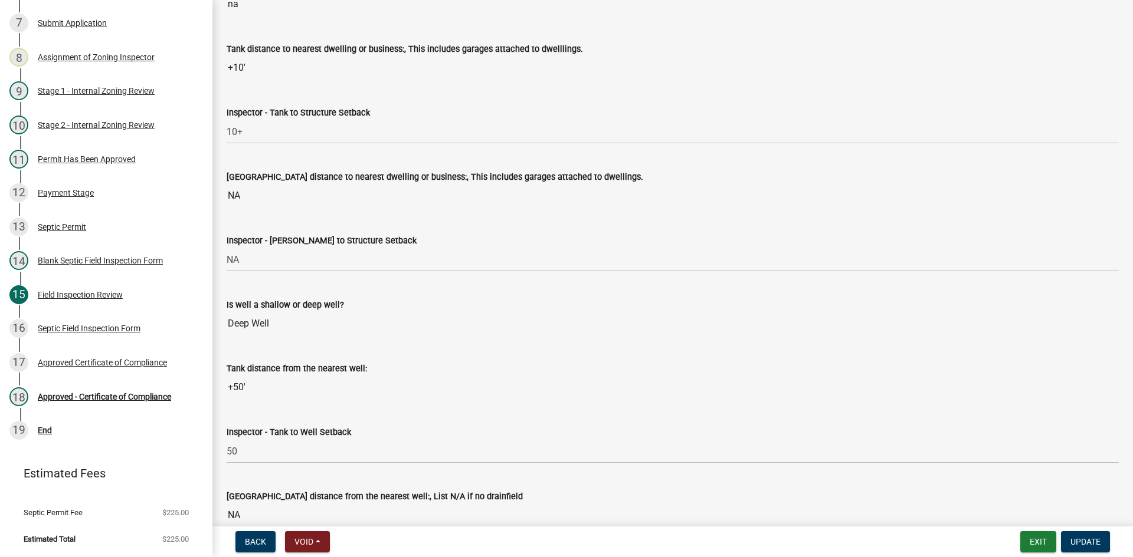
scroll to position [4071, 0]
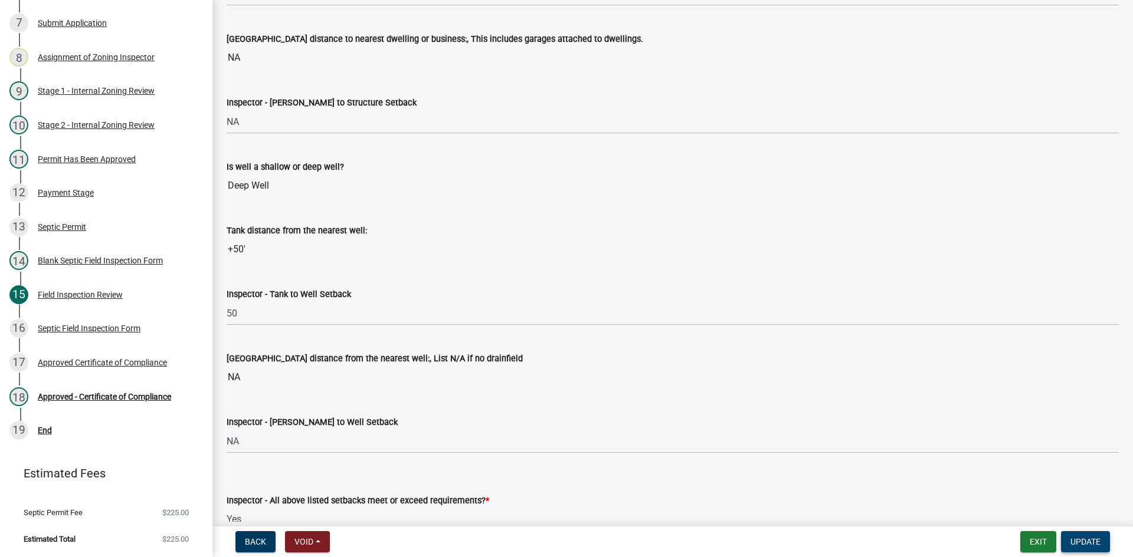
click at [1084, 541] on span "Update" at bounding box center [1085, 541] width 30 height 9
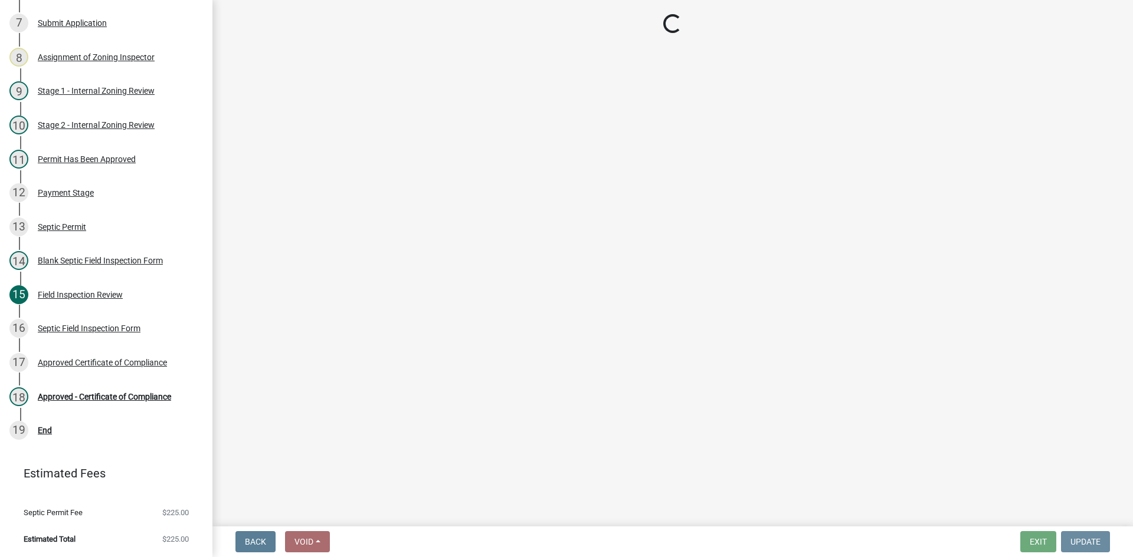
scroll to position [0, 0]
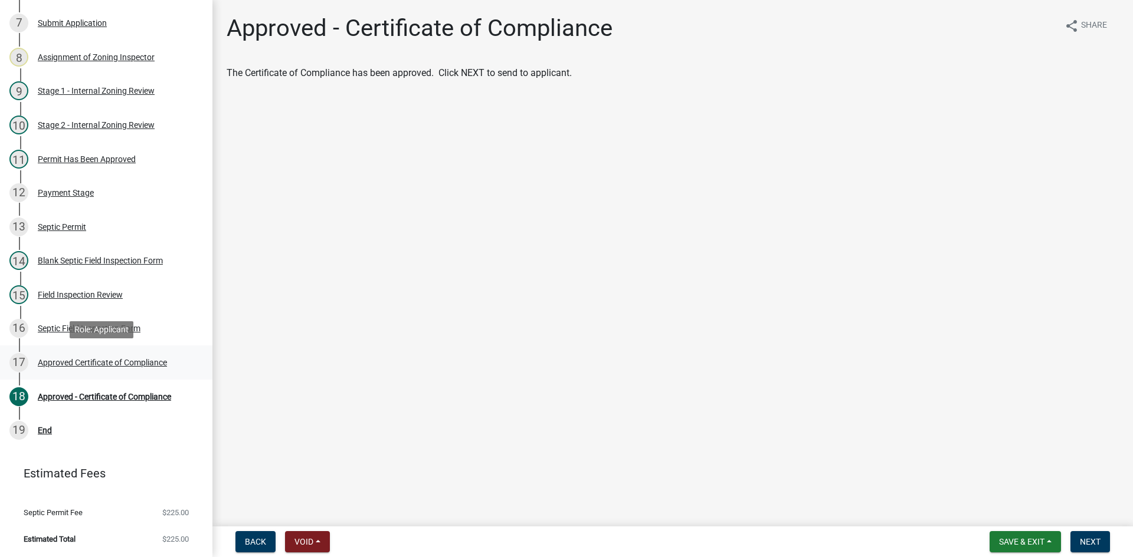
click at [167, 362] on div "Approved Certificate of Compliance" at bounding box center [102, 363] width 129 height 8
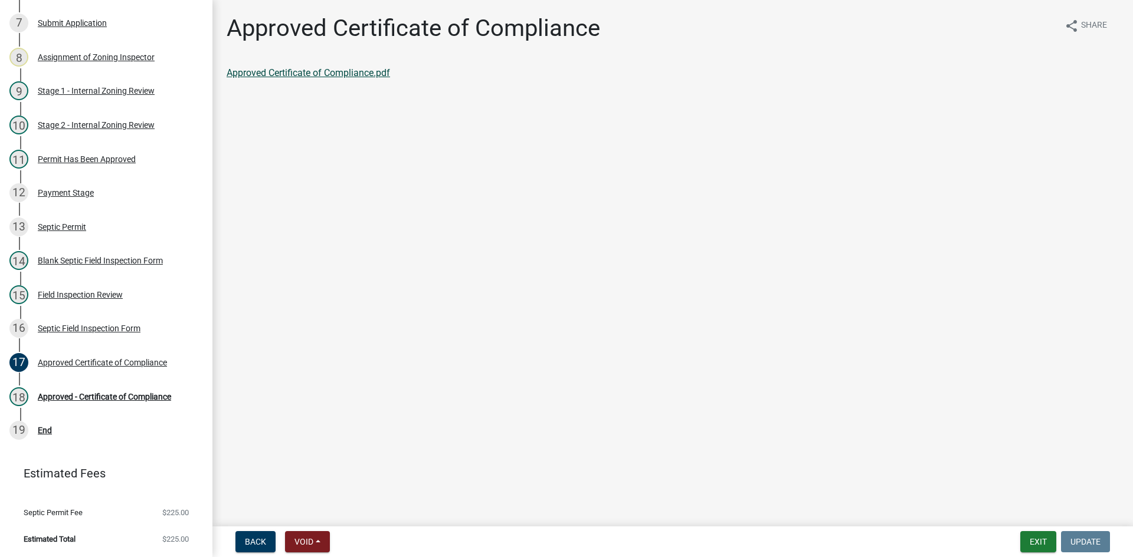
click at [362, 73] on link "Approved Certificate of Compliance.pdf" at bounding box center [308, 72] width 163 height 11
click at [102, 333] on div "Septic Field Inspection Form" at bounding box center [89, 328] width 103 height 8
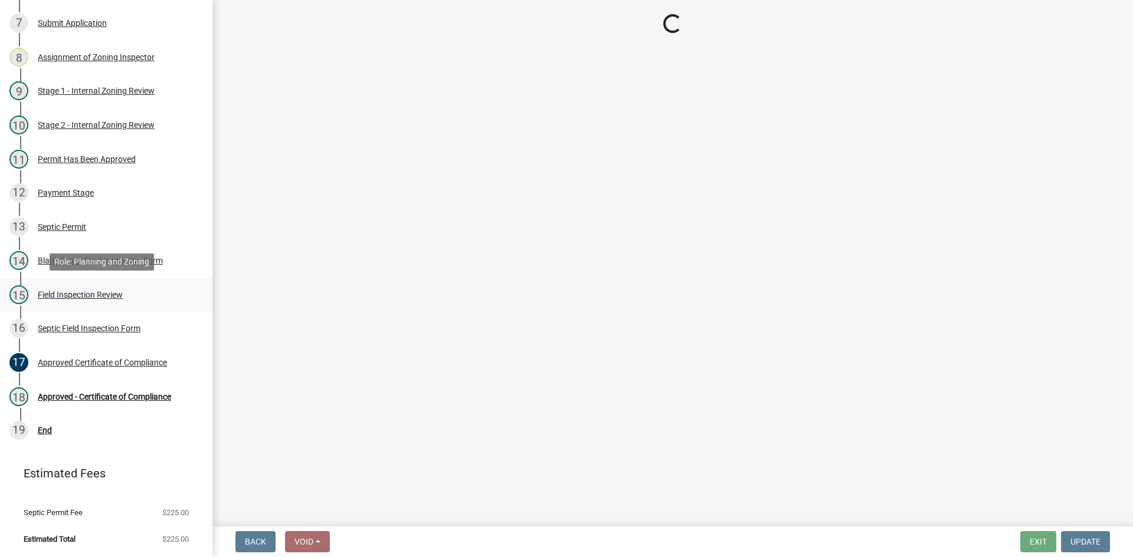
click at [101, 293] on div "Field Inspection Review" at bounding box center [80, 295] width 85 height 8
click at [100, 294] on div "Field Inspection Review" at bounding box center [80, 295] width 85 height 8
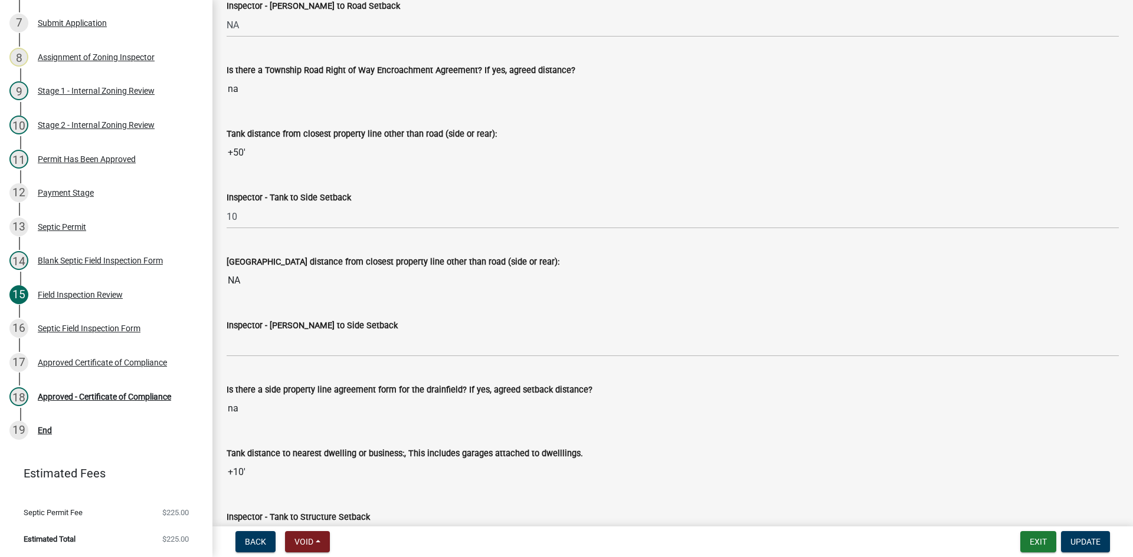
scroll to position [3599, 0]
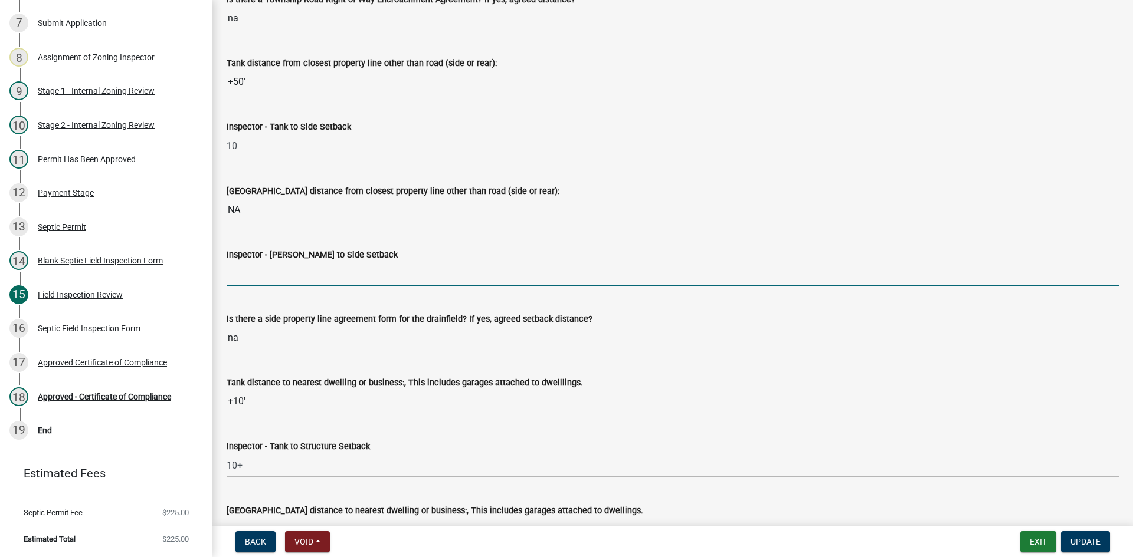
click at [258, 267] on input "Inspector - Drainfield to Side Setback" at bounding box center [673, 274] width 892 height 24
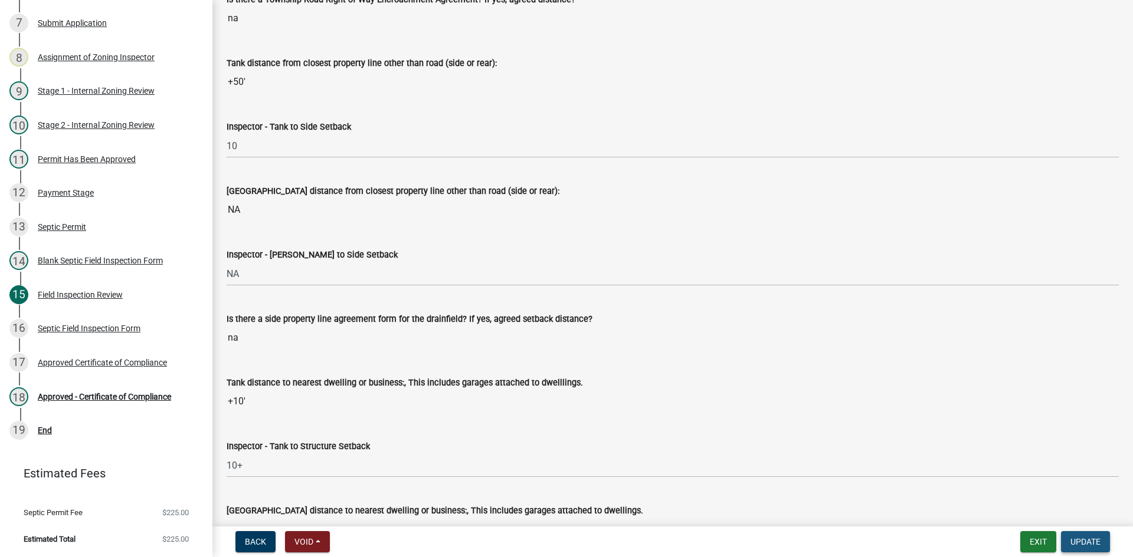
click at [1093, 539] on span "Update" at bounding box center [1085, 541] width 30 height 9
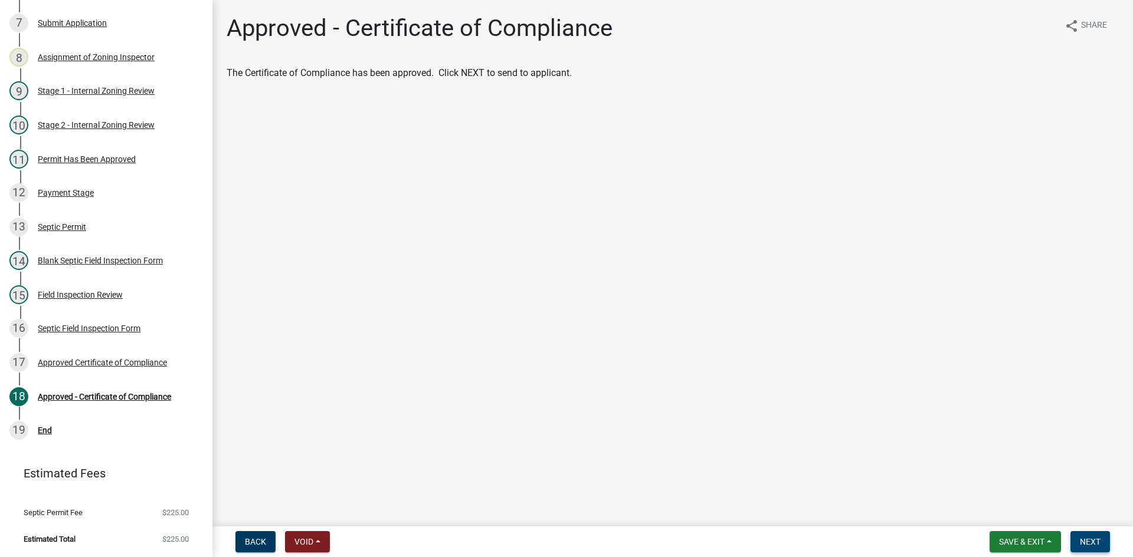
click at [1095, 534] on button "Next" at bounding box center [1090, 542] width 40 height 21
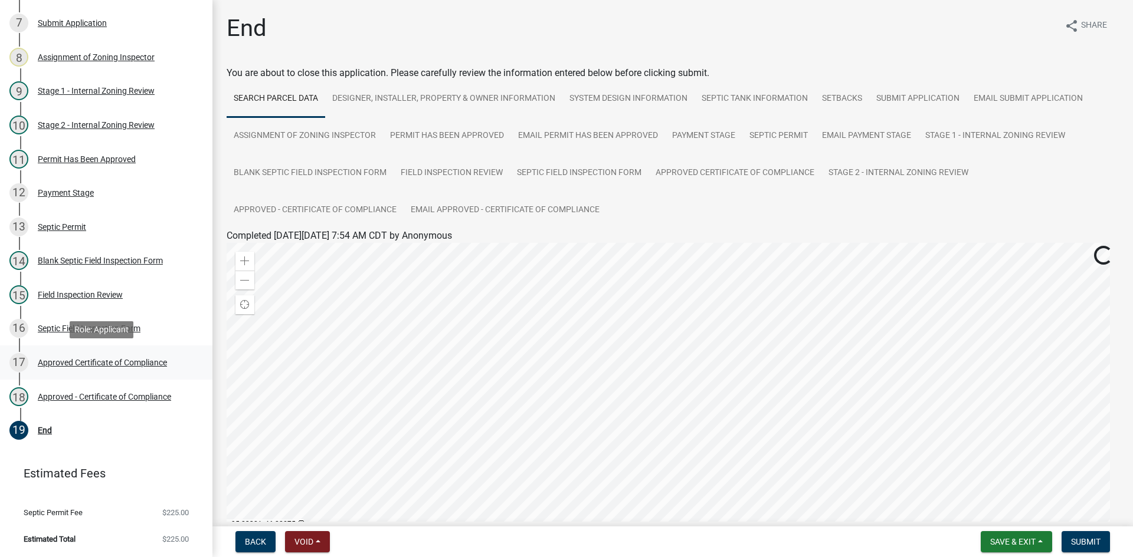
click at [117, 369] on div "17 Approved Certificate of Compliance" at bounding box center [101, 362] width 184 height 19
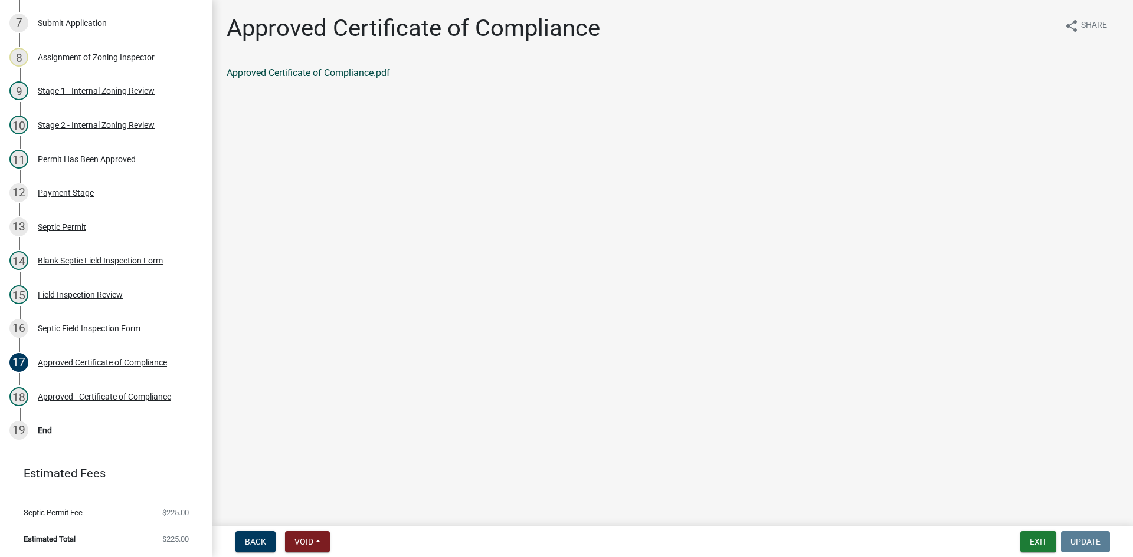
click at [350, 73] on link "Approved Certificate of Compliance.pdf" at bounding box center [308, 72] width 163 height 11
click at [70, 393] on div "Approved - Certificate of Compliance" at bounding box center [104, 397] width 133 height 8
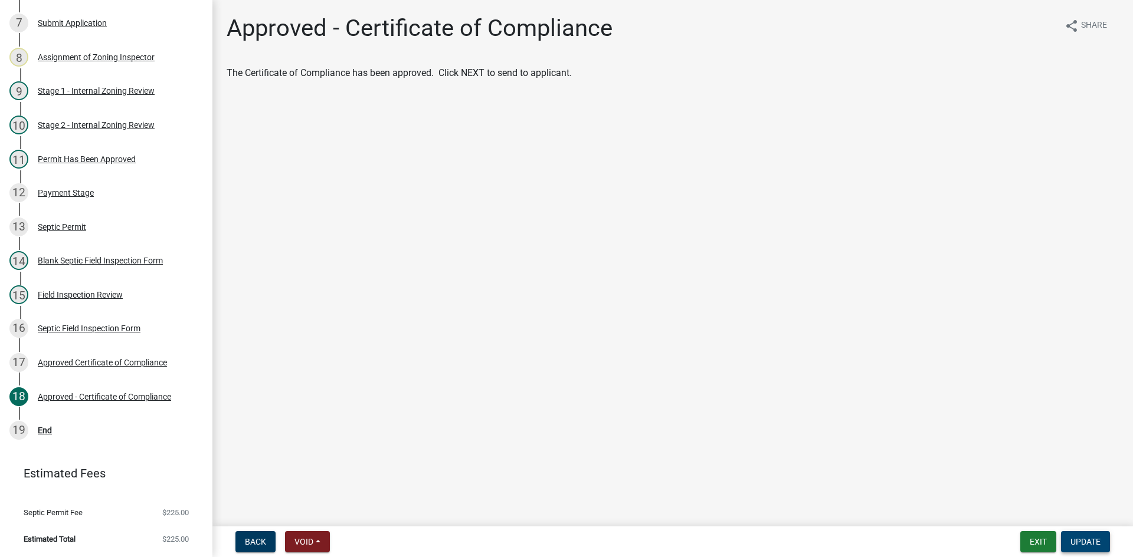
click at [1085, 537] on span "Update" at bounding box center [1085, 541] width 30 height 9
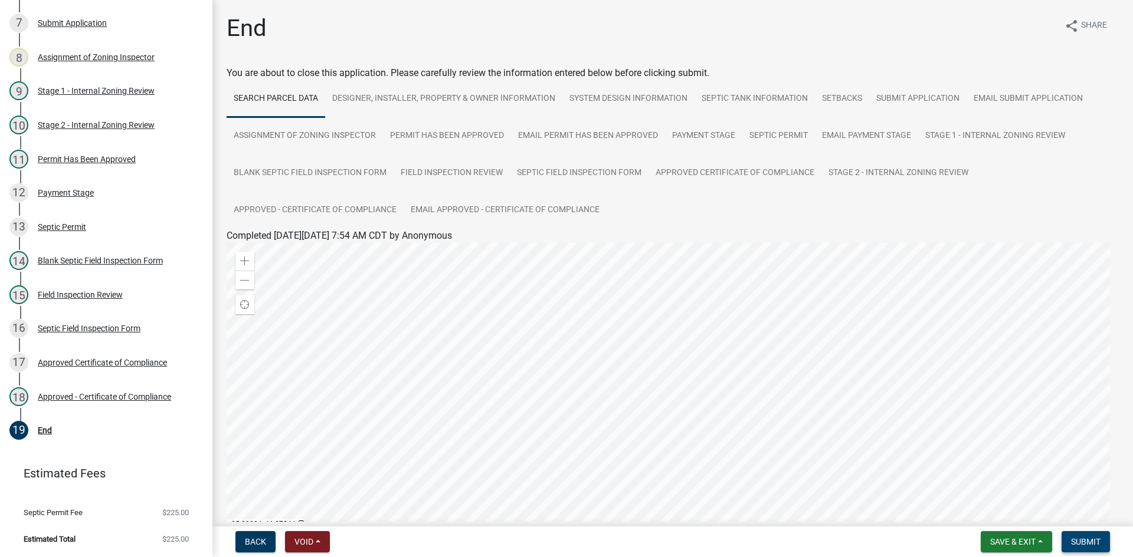
click at [1088, 546] on span "Submit" at bounding box center [1085, 541] width 29 height 9
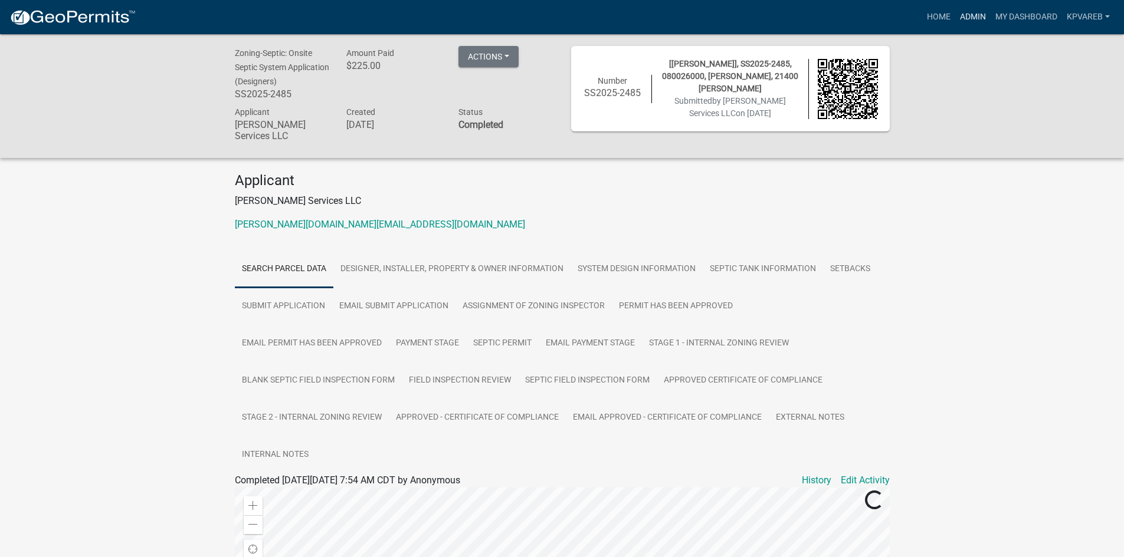
click at [972, 12] on link "Admin" at bounding box center [972, 17] width 35 height 22
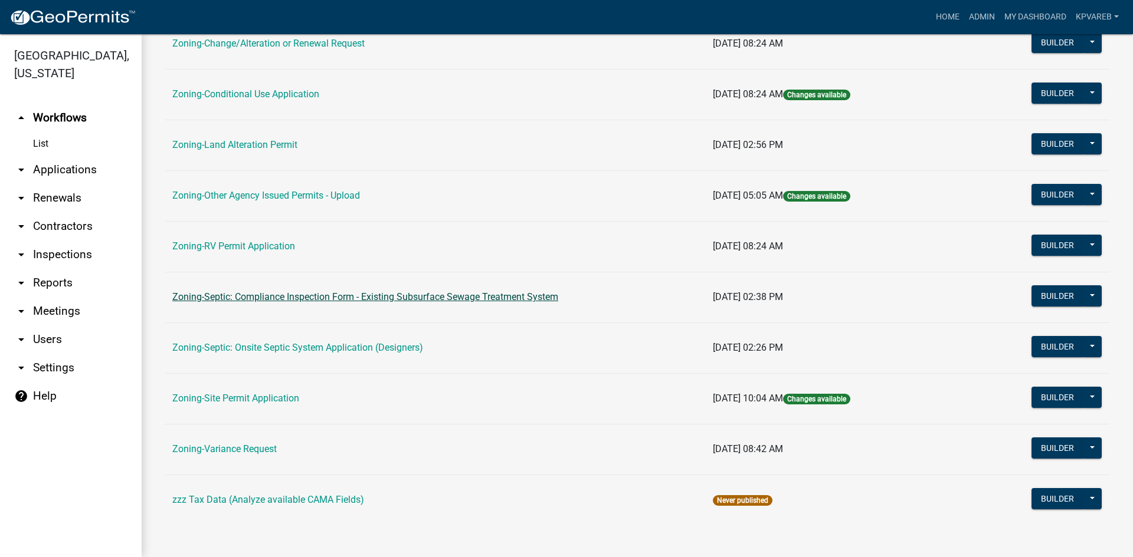
scroll to position [339, 0]
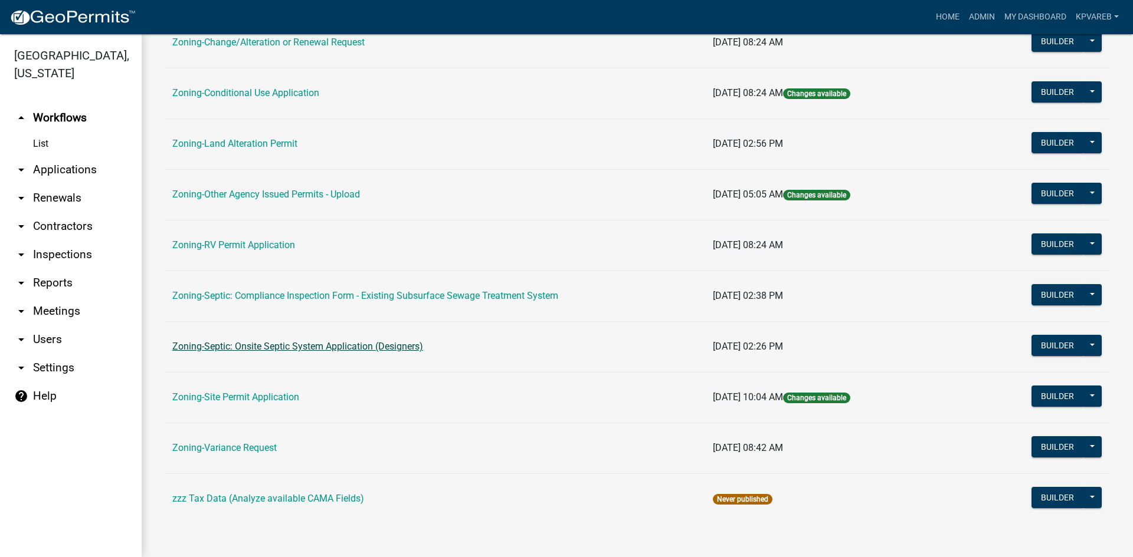
click at [291, 343] on link "Zoning-Septic: Onsite Septic System Application (Designers)" at bounding box center [297, 346] width 251 height 11
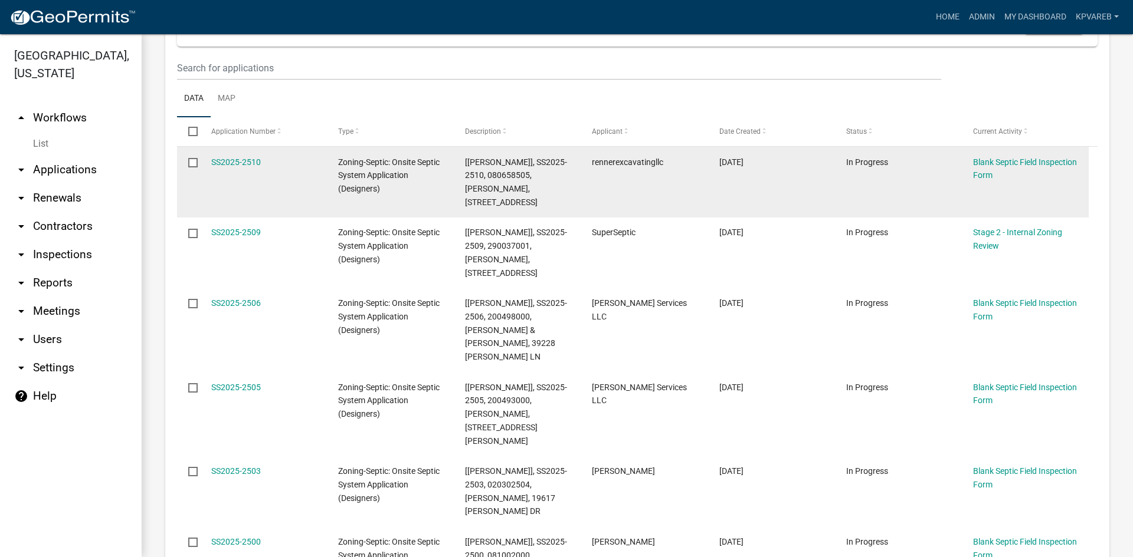
scroll to position [59, 0]
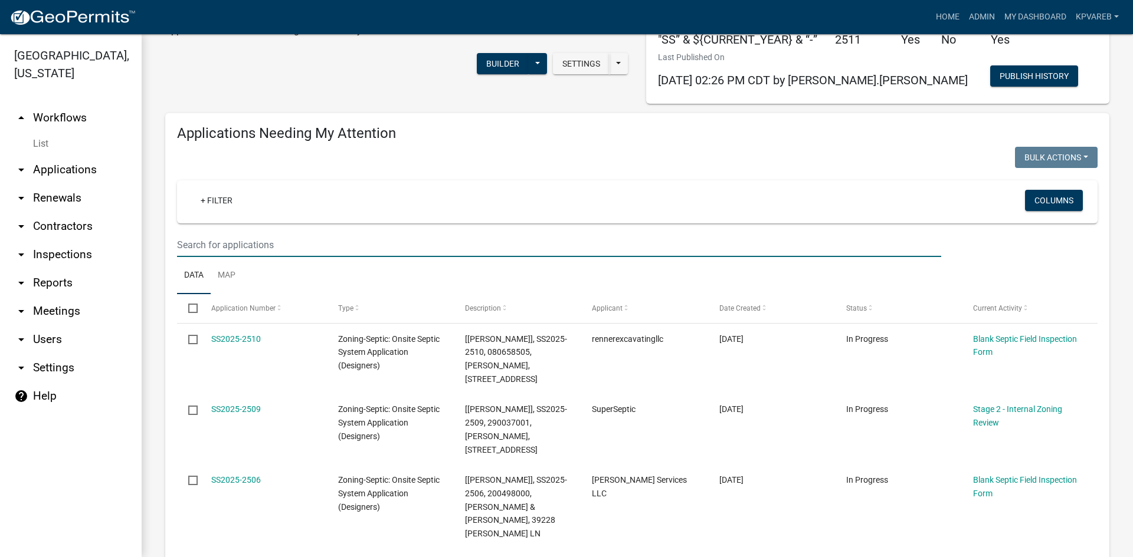
click at [221, 236] on input "text" at bounding box center [559, 245] width 764 height 24
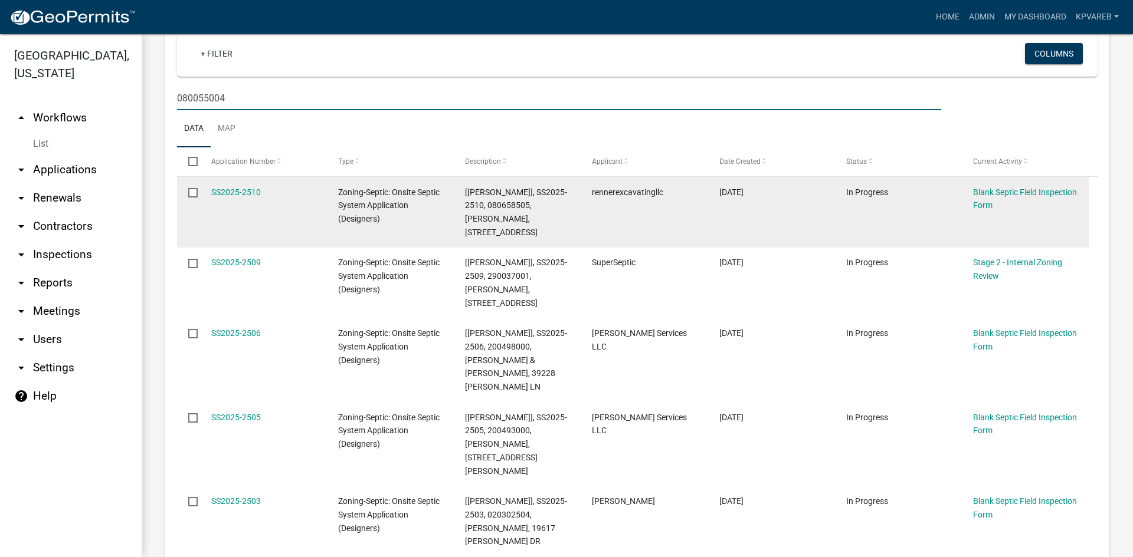
scroll to position [236, 0]
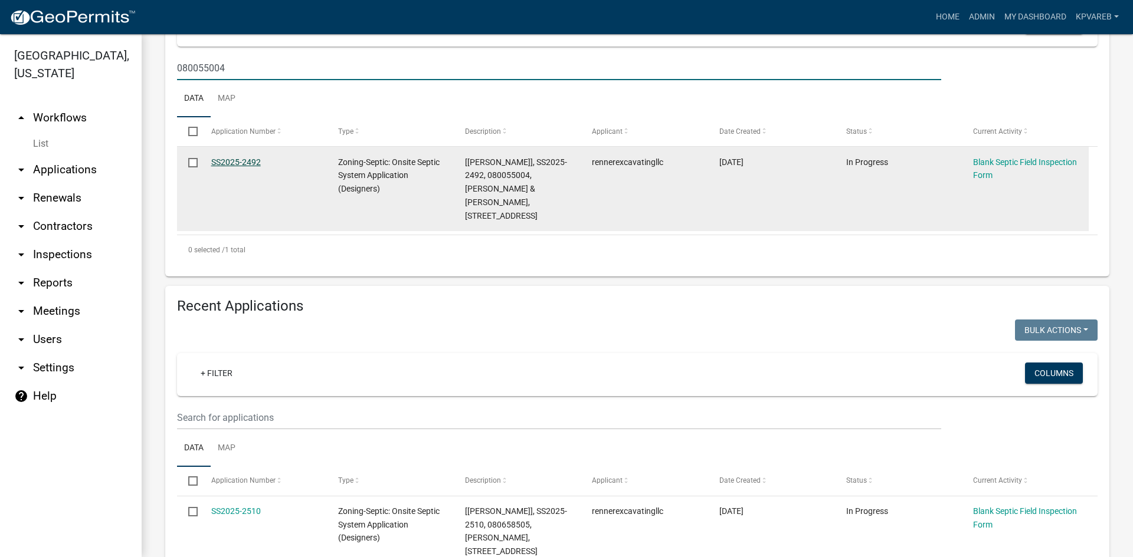
click at [233, 160] on link "SS2025-2492" at bounding box center [236, 162] width 50 height 9
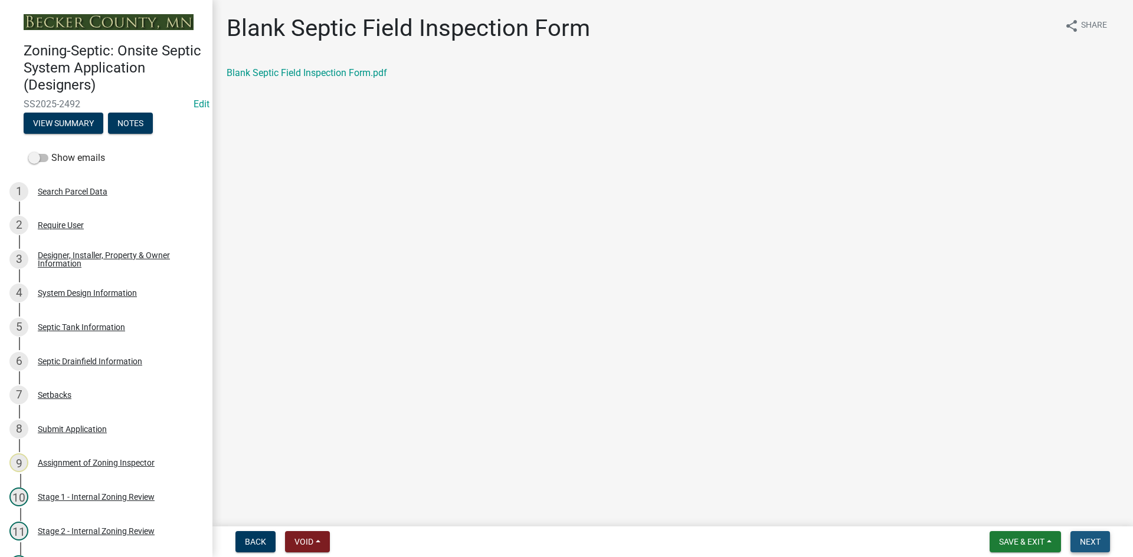
click at [1078, 540] on button "Next" at bounding box center [1090, 542] width 40 height 21
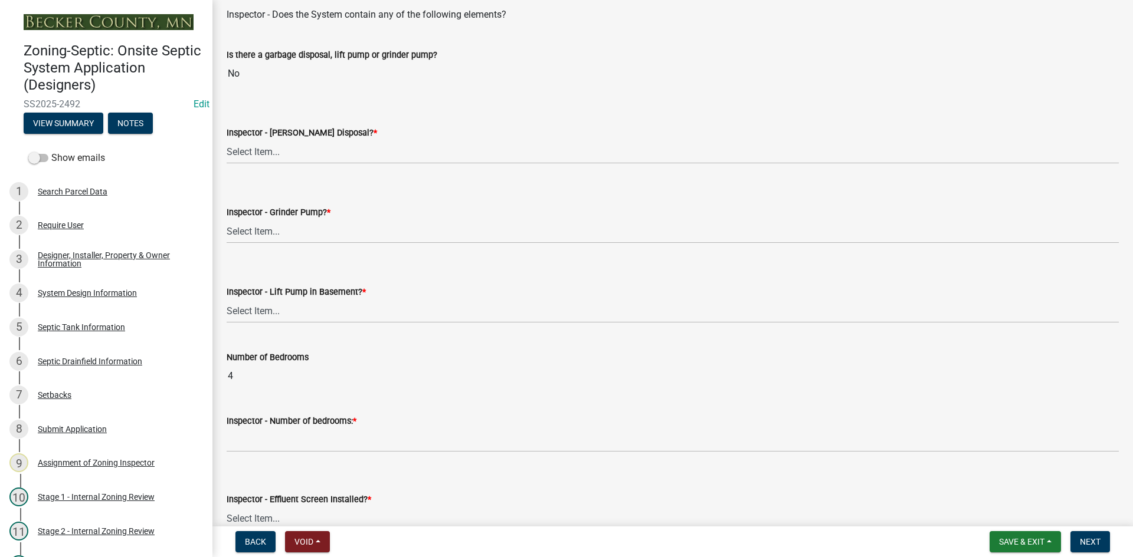
scroll to position [472, 0]
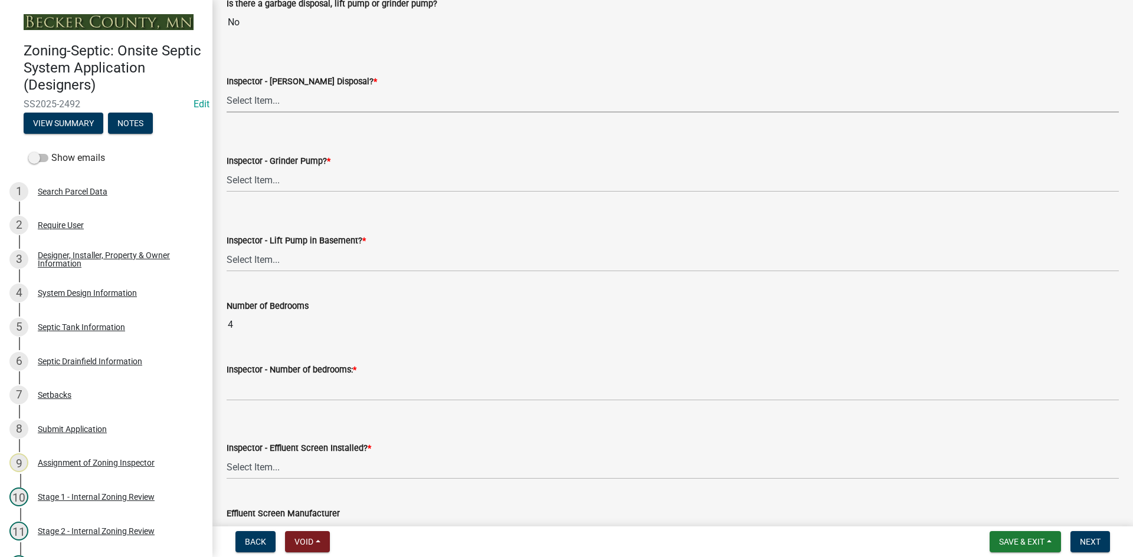
click at [265, 100] on select "Select Item... Yes No" at bounding box center [673, 100] width 892 height 24
click at [227, 88] on select "Select Item... Yes No" at bounding box center [673, 100] width 892 height 24
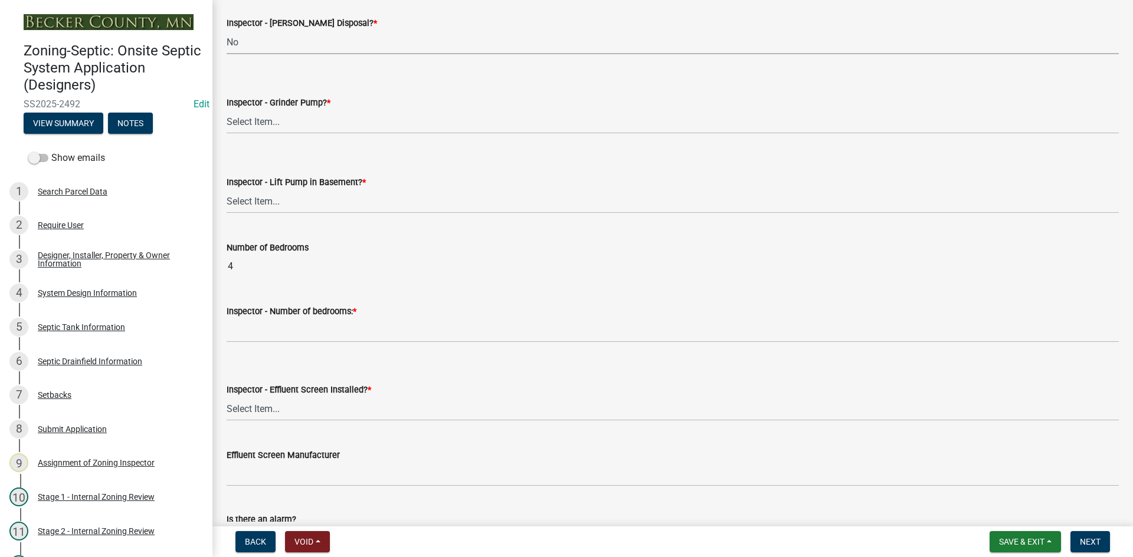
scroll to position [531, 0]
drag, startPoint x: 264, startPoint y: 119, endPoint x: 271, endPoint y: 133, distance: 15.3
click at [264, 119] on select "Select Item... Yes No" at bounding box center [673, 121] width 892 height 24
click at [227, 109] on select "Select Item... Yes No" at bounding box center [673, 121] width 892 height 24
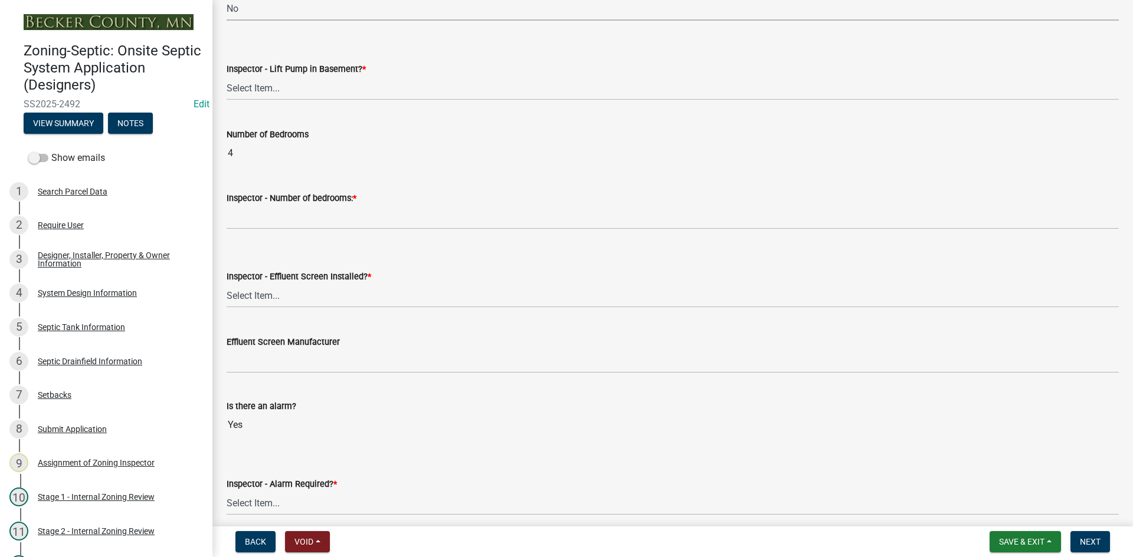
scroll to position [708, 0]
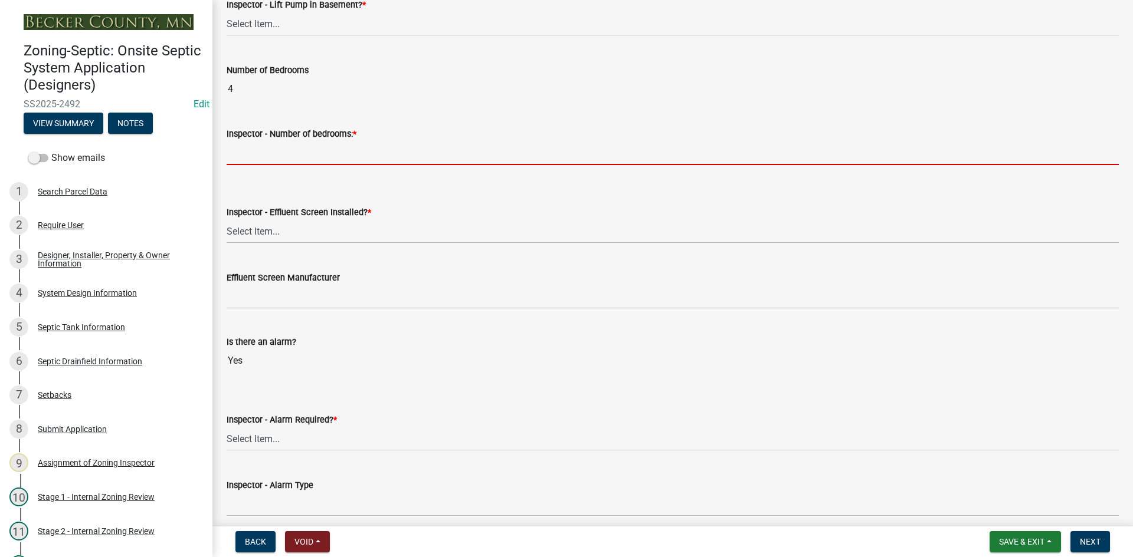
click at [263, 150] on input "Inspector - Number of bedrooms: *" at bounding box center [673, 153] width 892 height 24
click at [260, 42] on wm-data-entity-input "Inspector - Lift Pump in Basement? * Select Item... Yes No" at bounding box center [673, 7] width 892 height 80
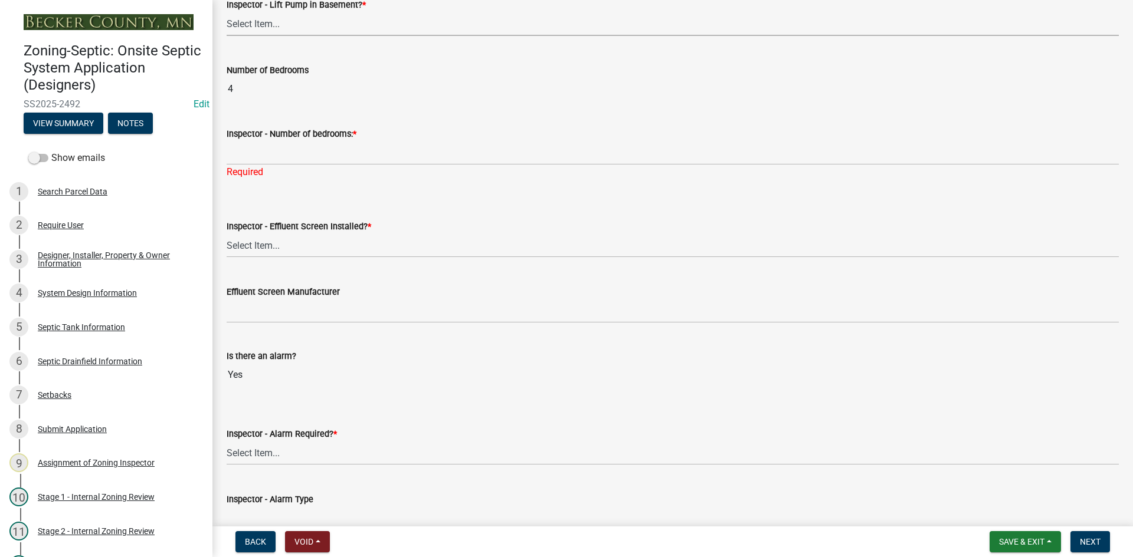
click at [268, 27] on select "Select Item... Yes No" at bounding box center [673, 24] width 892 height 24
drag, startPoint x: 279, startPoint y: 22, endPoint x: 297, endPoint y: 18, distance: 18.0
click at [280, 21] on select "Select Item... Yes No" at bounding box center [673, 24] width 892 height 24
click at [303, 19] on select "Select Item... Yes No" at bounding box center [673, 24] width 892 height 24
click at [227, 12] on select "Select Item... Yes No" at bounding box center [673, 24] width 892 height 24
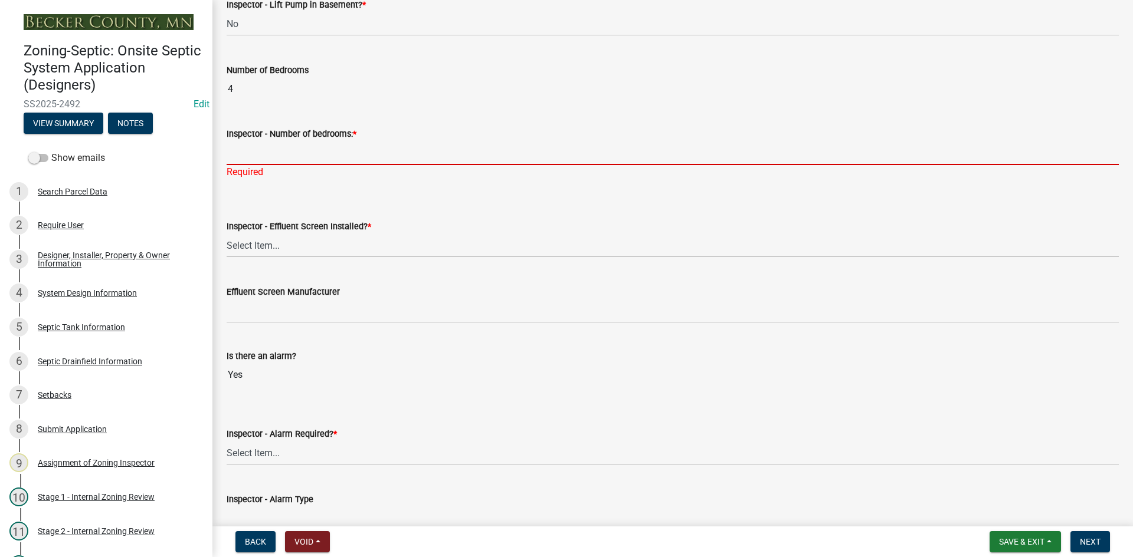
click at [278, 164] on input "Inspector - Number of bedrooms: *" at bounding box center [673, 153] width 892 height 24
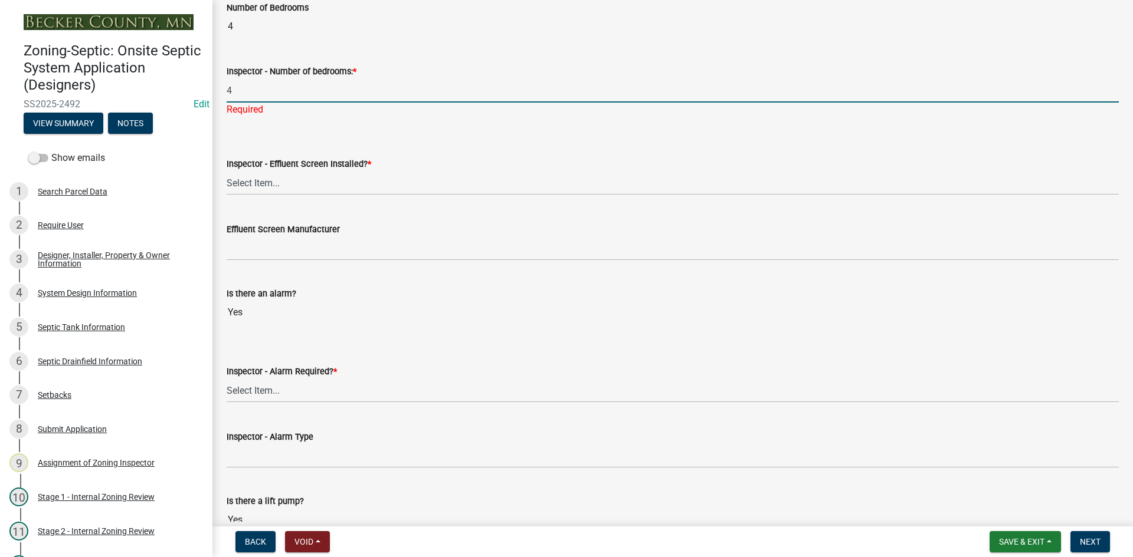
scroll to position [885, 0]
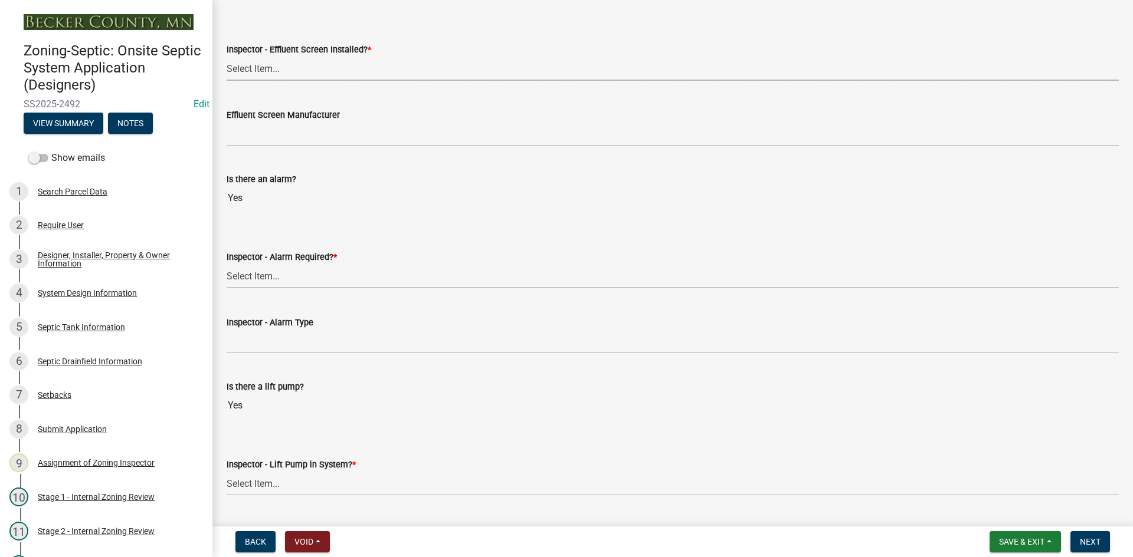
click at [279, 77] on wm-data-entity-input "Inspector - Effluent Screen Installed? * Select Item... Yes No" at bounding box center [673, 52] width 892 height 80
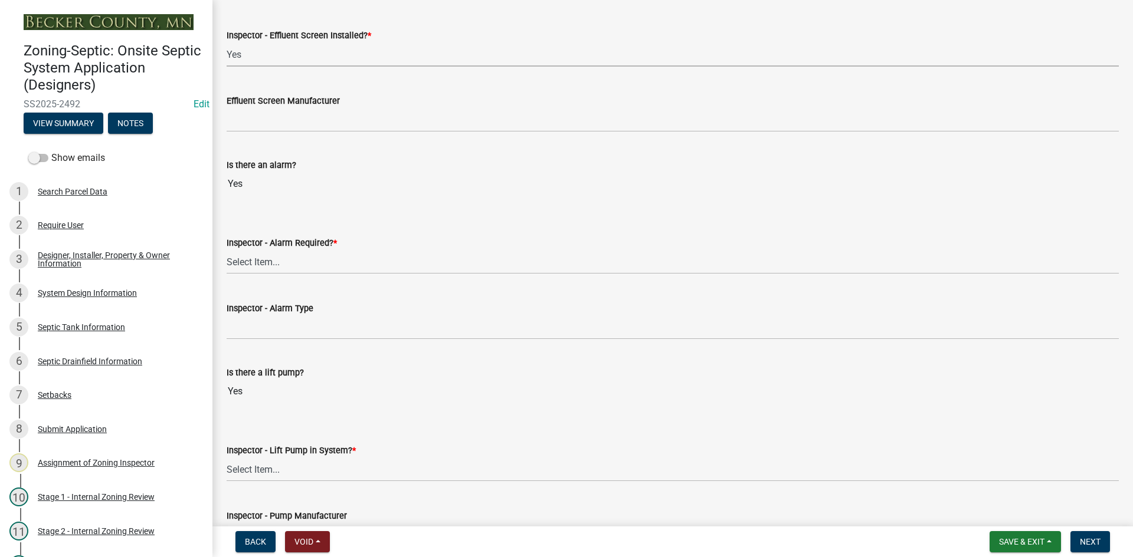
click at [227, 42] on select "Select Item... Yes No" at bounding box center [673, 54] width 892 height 24
click at [269, 136] on wm-data-entity-input "Effluent Screen Manufacturer" at bounding box center [673, 109] width 892 height 64
click at [270, 103] on label "Effluent Screen Manufacturer" at bounding box center [283, 101] width 113 height 8
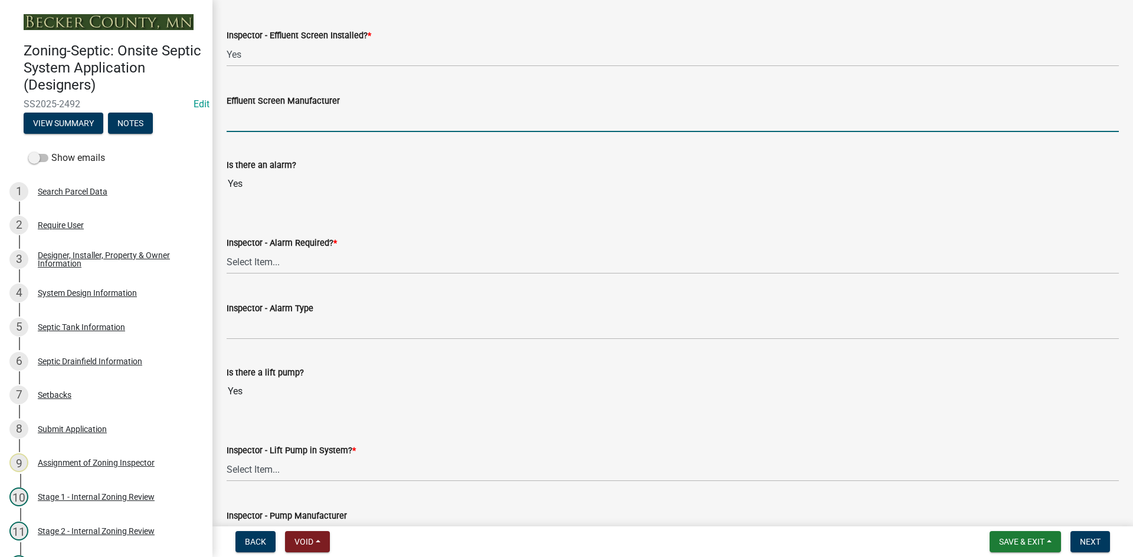
click at [271, 113] on input "Effluent Screen Manufacturer" at bounding box center [673, 120] width 892 height 24
click at [273, 112] on input "Effluent Screen Manufacturer" at bounding box center [673, 120] width 892 height 24
drag, startPoint x: 261, startPoint y: 122, endPoint x: 332, endPoint y: 131, distance: 71.9
click at [333, 130] on input "poly loc 525" at bounding box center [673, 120] width 892 height 24
click at [336, 191] on input "Yes" at bounding box center [673, 184] width 892 height 24
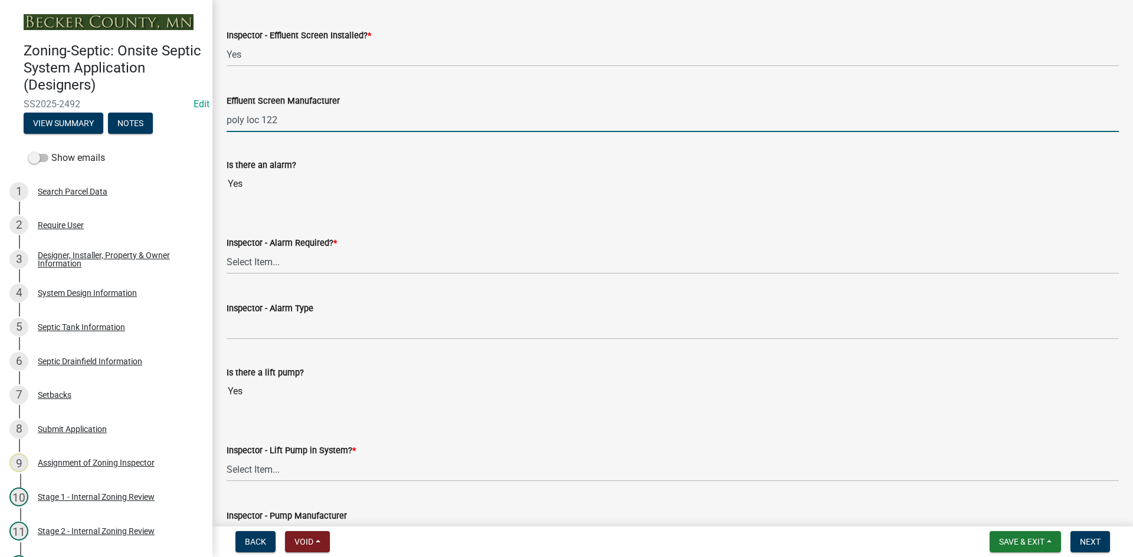
click at [307, 109] on input "poly loc 122" at bounding box center [673, 120] width 892 height 24
click at [308, 109] on input "poly loc 122" at bounding box center [673, 120] width 892 height 24
drag, startPoint x: 323, startPoint y: 118, endPoint x: 353, endPoint y: 127, distance: 31.9
click at [323, 118] on input "poly loc 122" at bounding box center [673, 120] width 892 height 24
click at [340, 149] on div "Is there an alarm? Yes" at bounding box center [673, 169] width 892 height 54
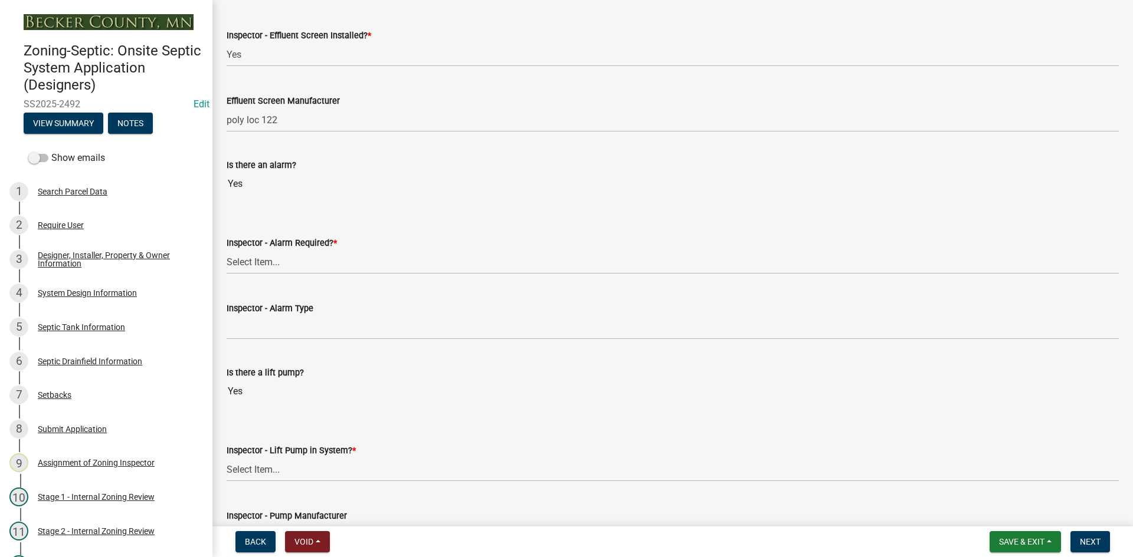
click at [328, 175] on input "Yes" at bounding box center [673, 184] width 892 height 24
click at [313, 271] on select "Select Item... Yes No" at bounding box center [673, 262] width 892 height 24
click at [227, 250] on select "Select Item... Yes No" at bounding box center [673, 262] width 892 height 24
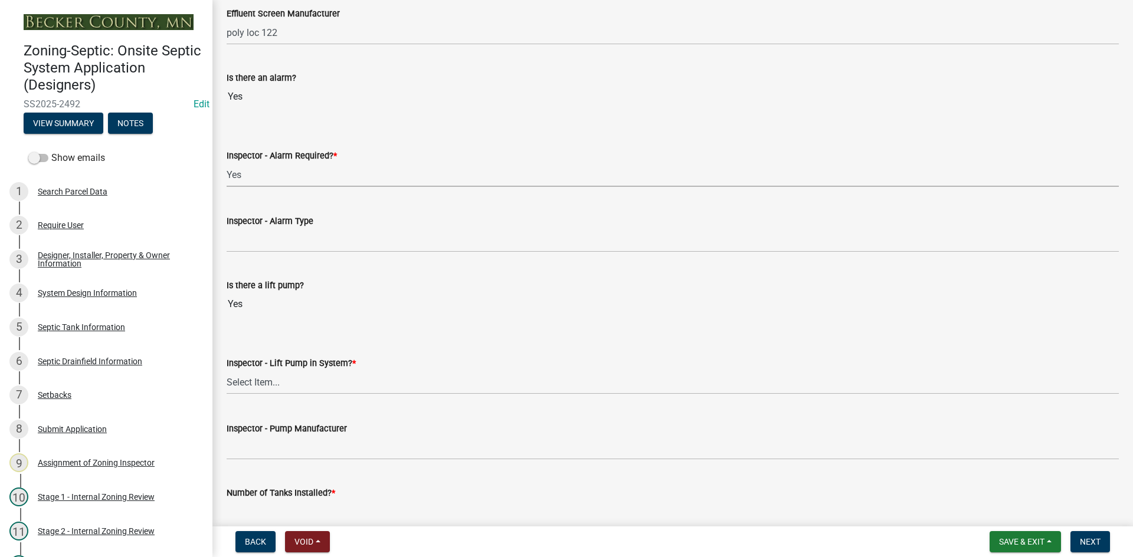
scroll to position [1062, 0]
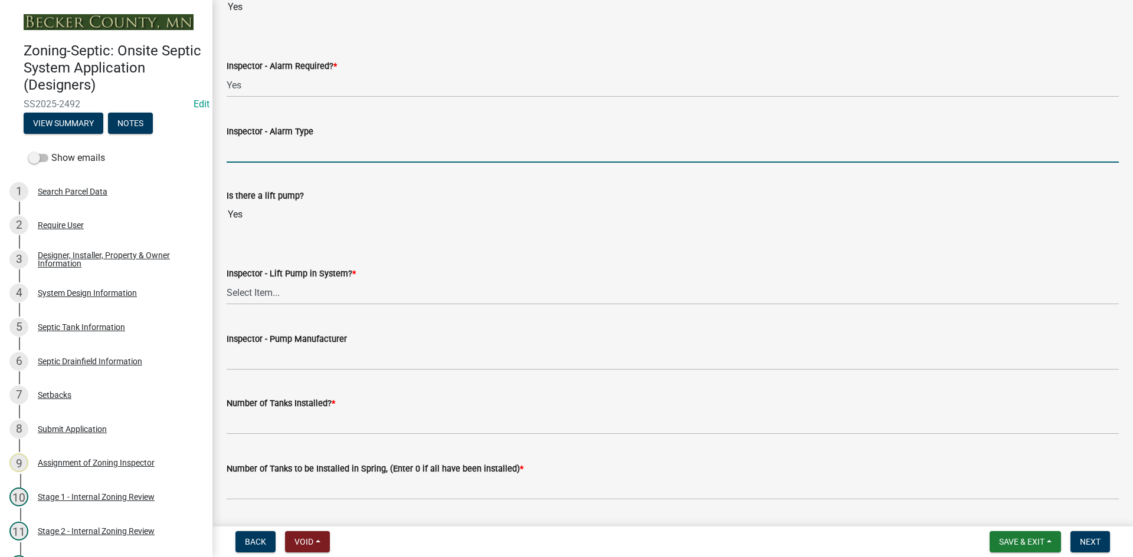
click at [277, 151] on input "Inspector - Alarm Type" at bounding box center [673, 151] width 892 height 24
click at [268, 301] on select "Select Item... Yes No" at bounding box center [673, 293] width 892 height 24
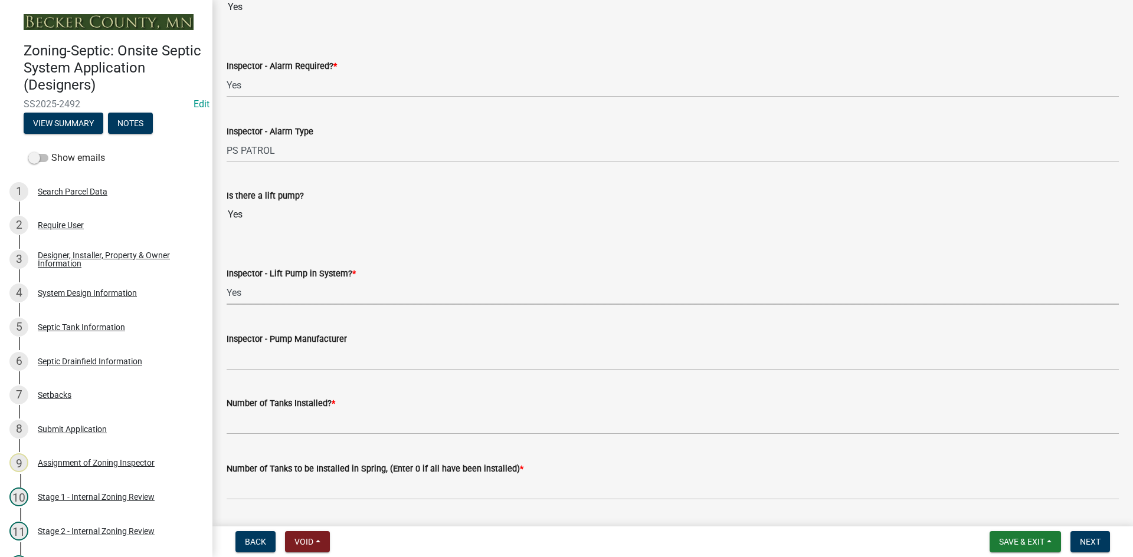
click at [227, 281] on select "Select Item... Yes No" at bounding box center [673, 293] width 892 height 24
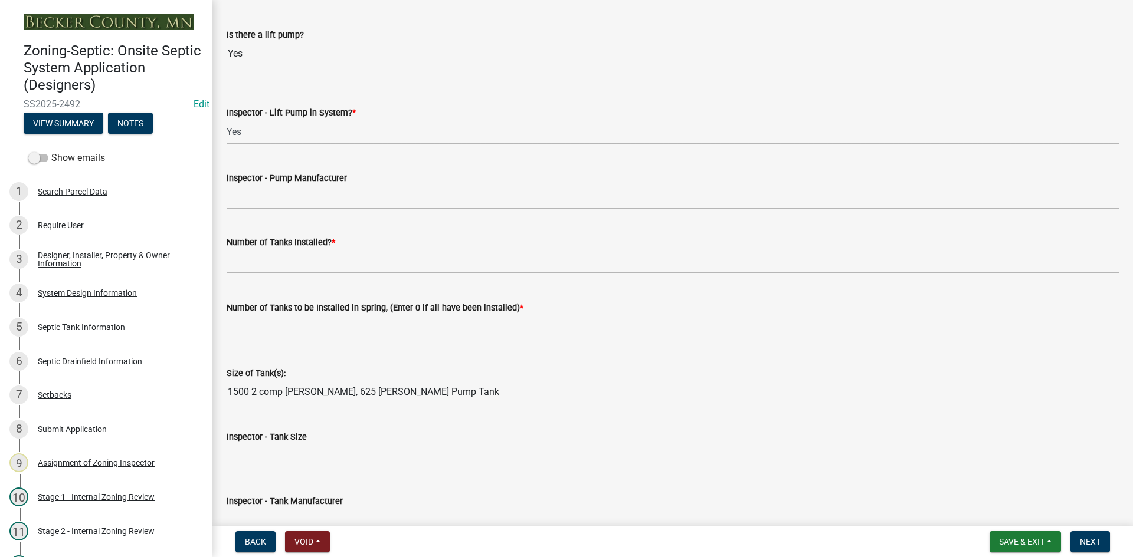
scroll to position [1239, 0]
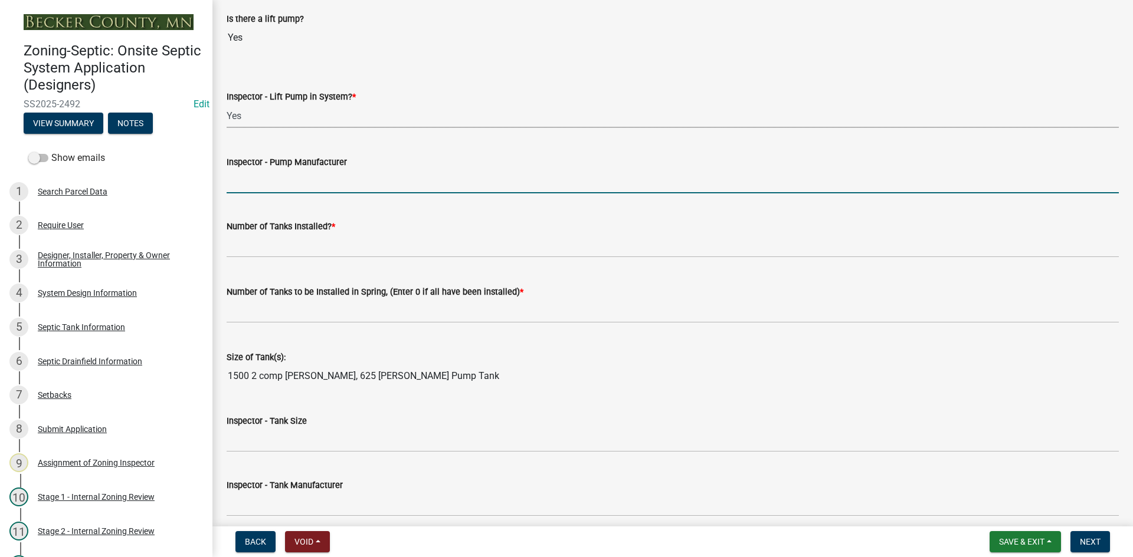
drag, startPoint x: 307, startPoint y: 175, endPoint x: 322, endPoint y: 182, distance: 16.1
click at [307, 175] on input "Inspector - Pump Manufacturer" at bounding box center [673, 181] width 892 height 24
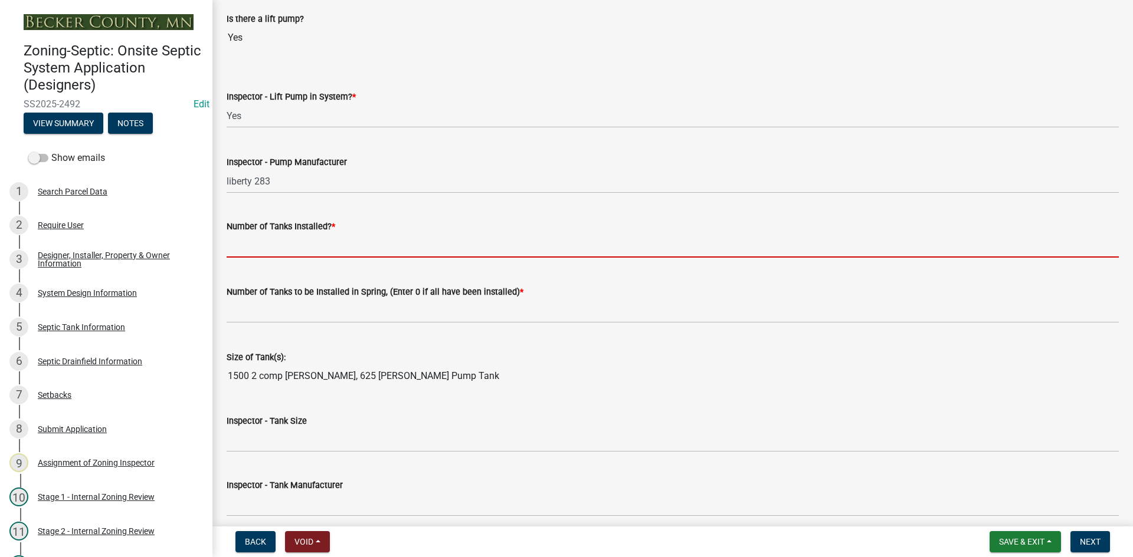
click at [248, 247] on input "text" at bounding box center [673, 246] width 892 height 24
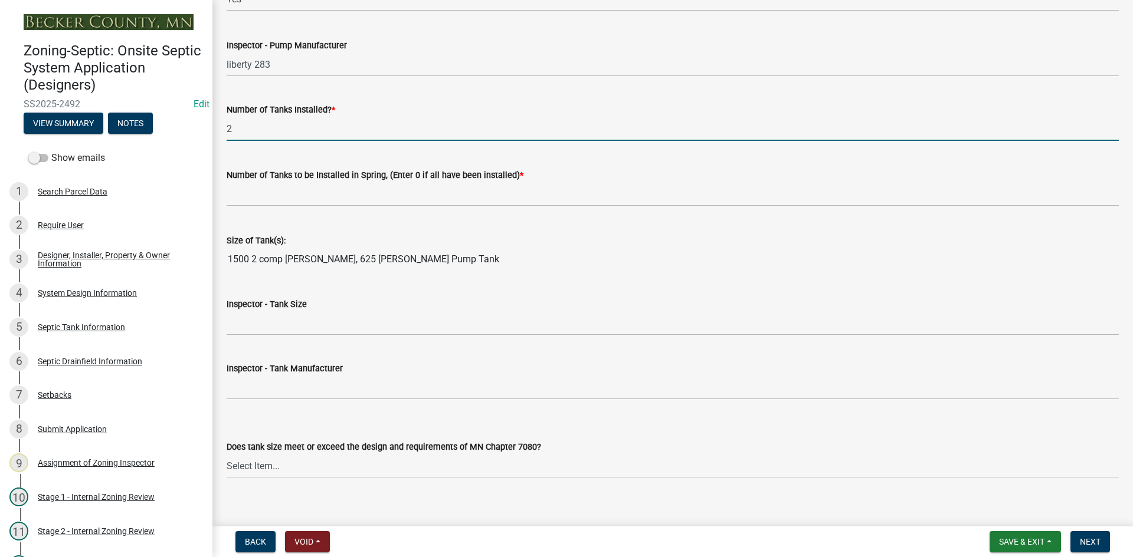
scroll to position [1357, 0]
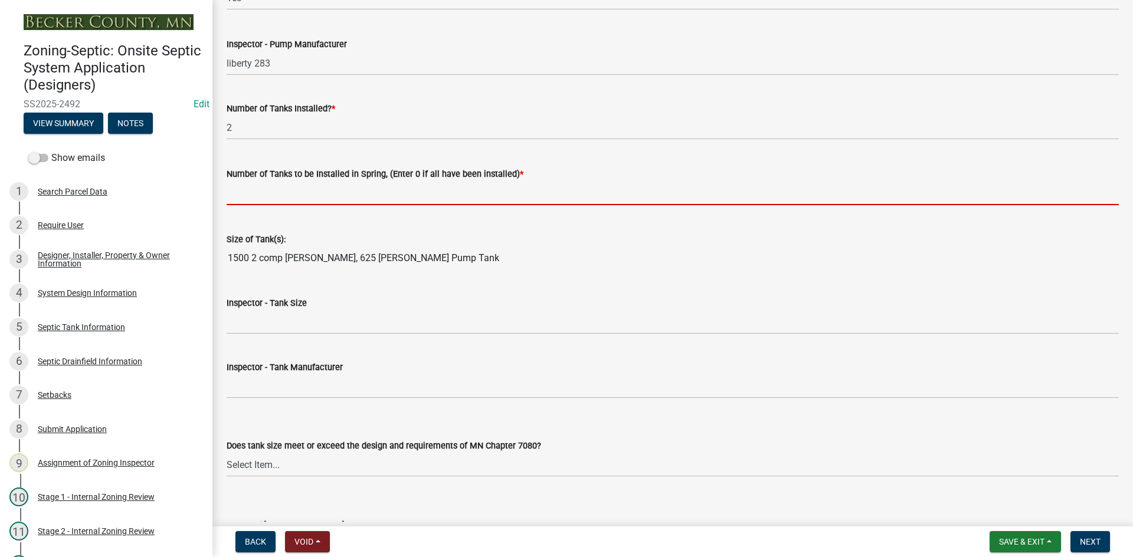
drag, startPoint x: 267, startPoint y: 193, endPoint x: 289, endPoint y: 205, distance: 25.3
click at [270, 191] on input "text" at bounding box center [673, 193] width 892 height 24
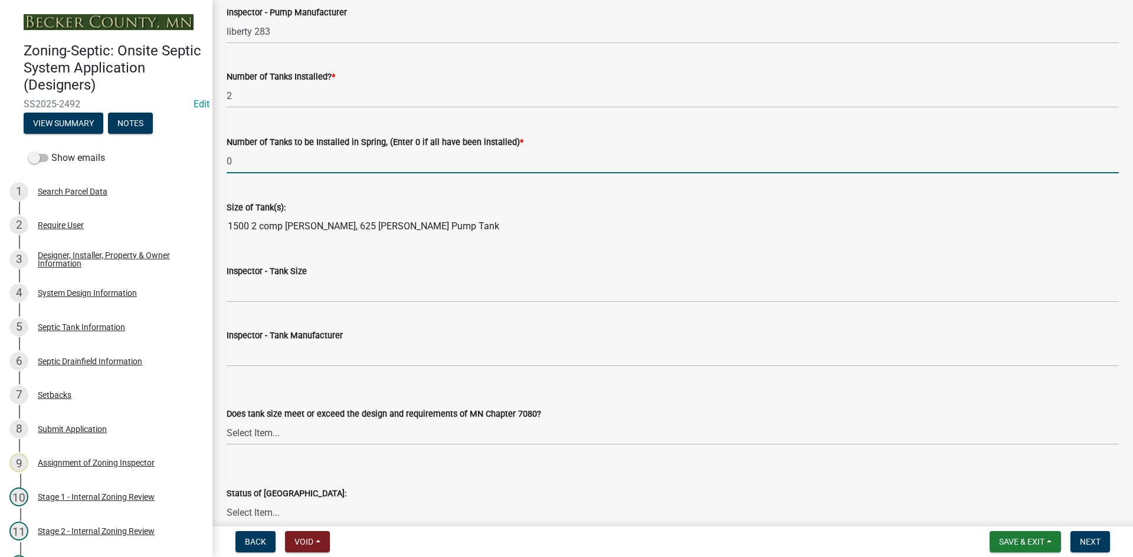
scroll to position [1416, 0]
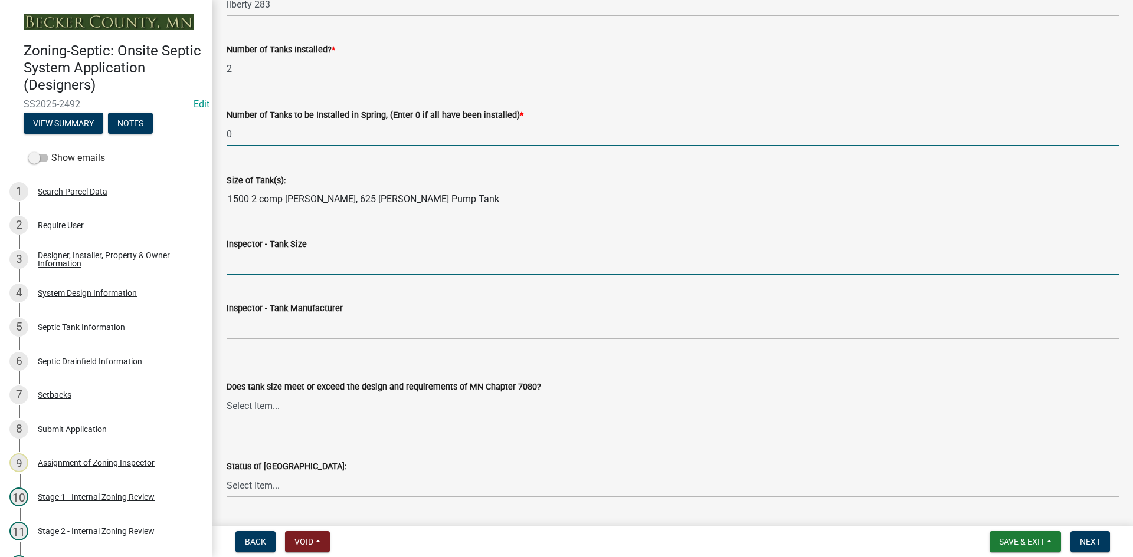
click at [268, 269] on input "Inspector - Tank Size" at bounding box center [673, 263] width 892 height 24
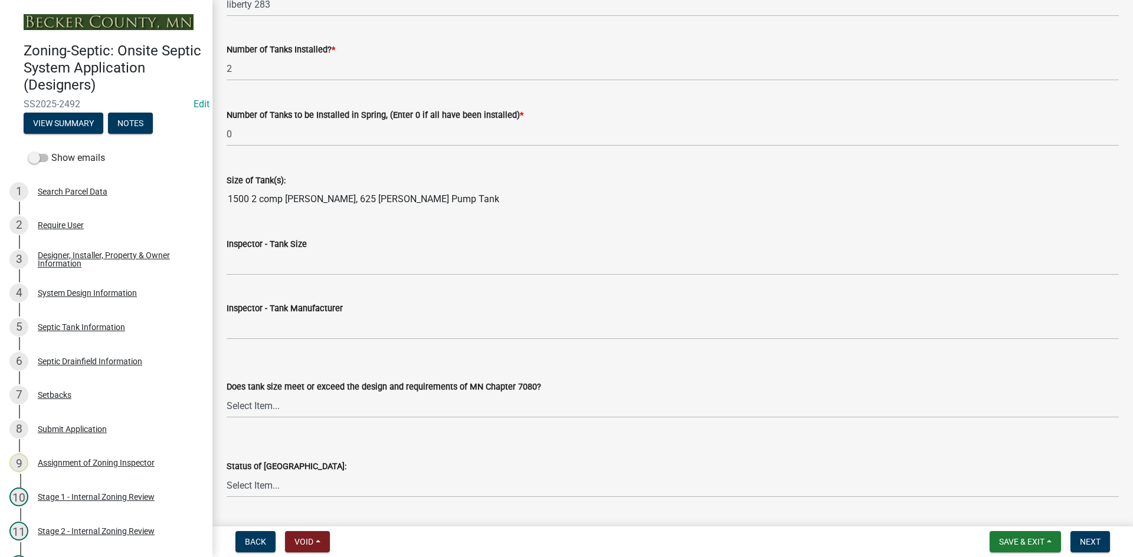
drag, startPoint x: 228, startPoint y: 199, endPoint x: 513, endPoint y: 202, distance: 284.9
click at [513, 202] on input "1500 2 comp Brown Wilbert, 625 Brown Wilbert Pump Tank" at bounding box center [673, 200] width 892 height 24
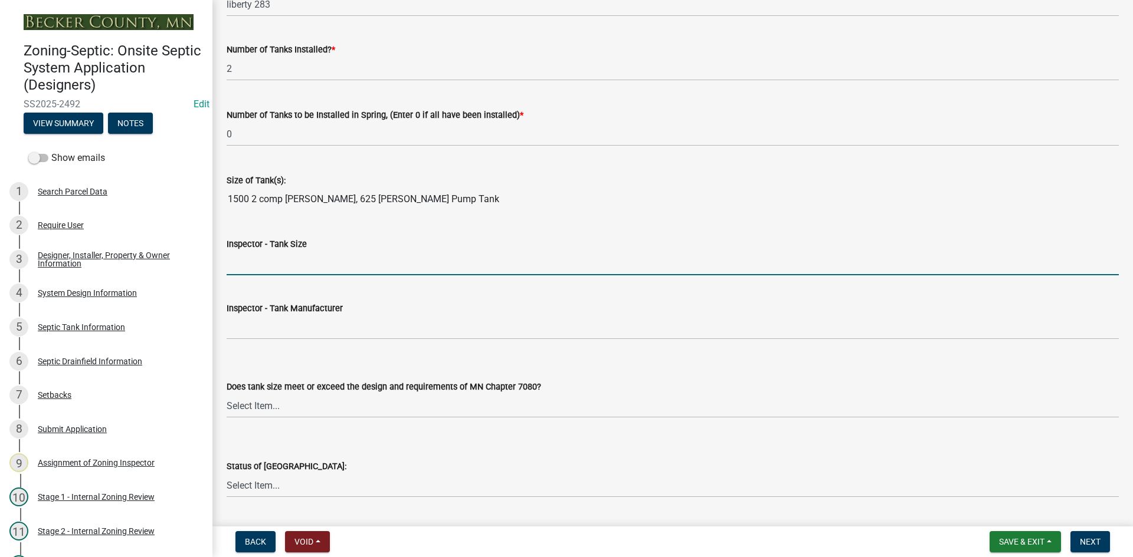
click at [243, 273] on input "Inspector - Tank Size" at bounding box center [673, 263] width 892 height 24
paste input "1500 2 comp Brown Wilbert, 625 Brown Wilbert Pump Tank"
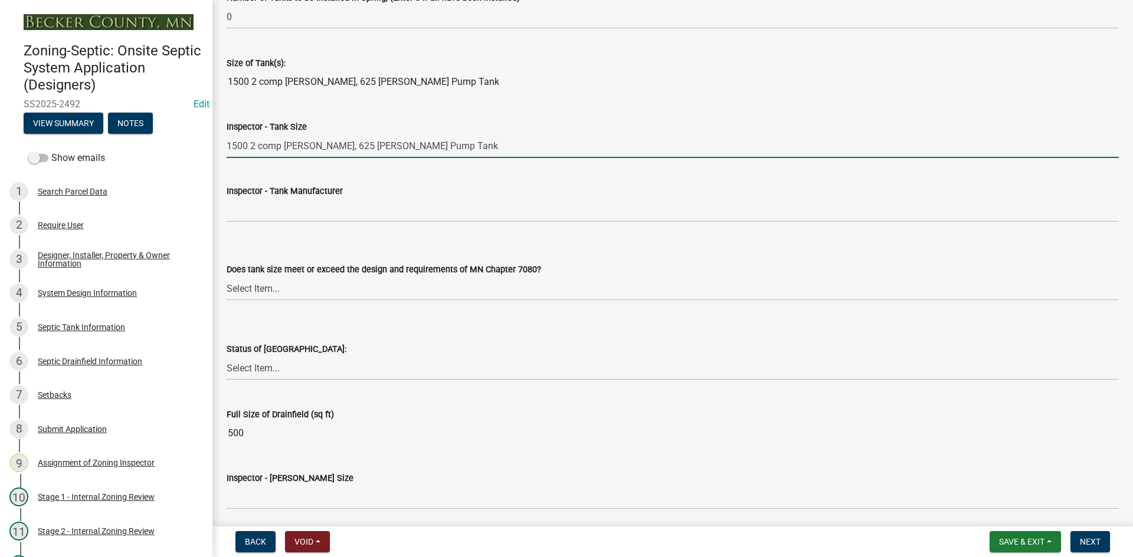
scroll to position [1534, 0]
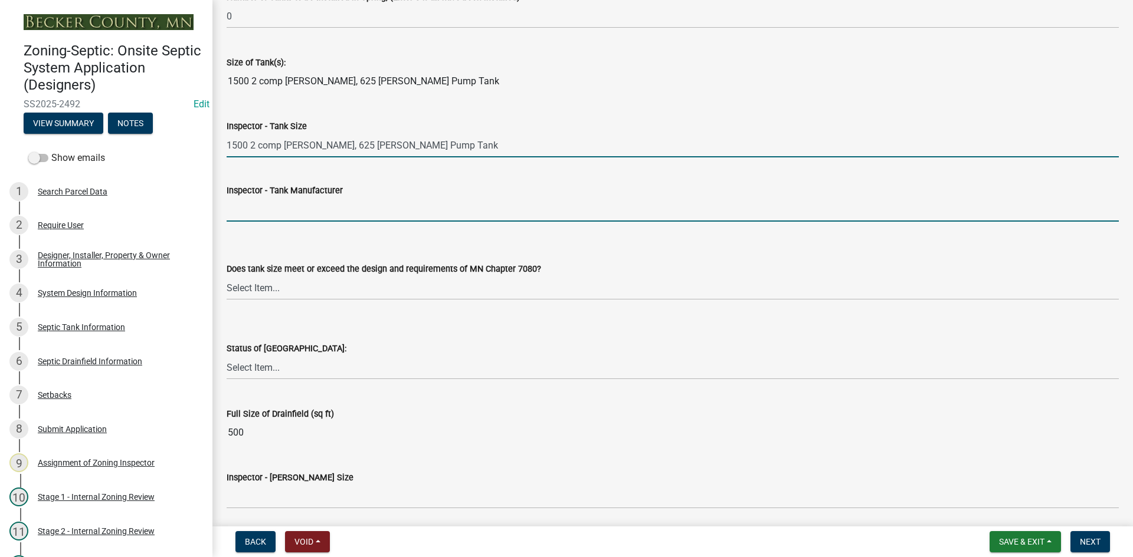
click at [294, 209] on input "Inspector - Tank Manufacturer" at bounding box center [673, 210] width 892 height 24
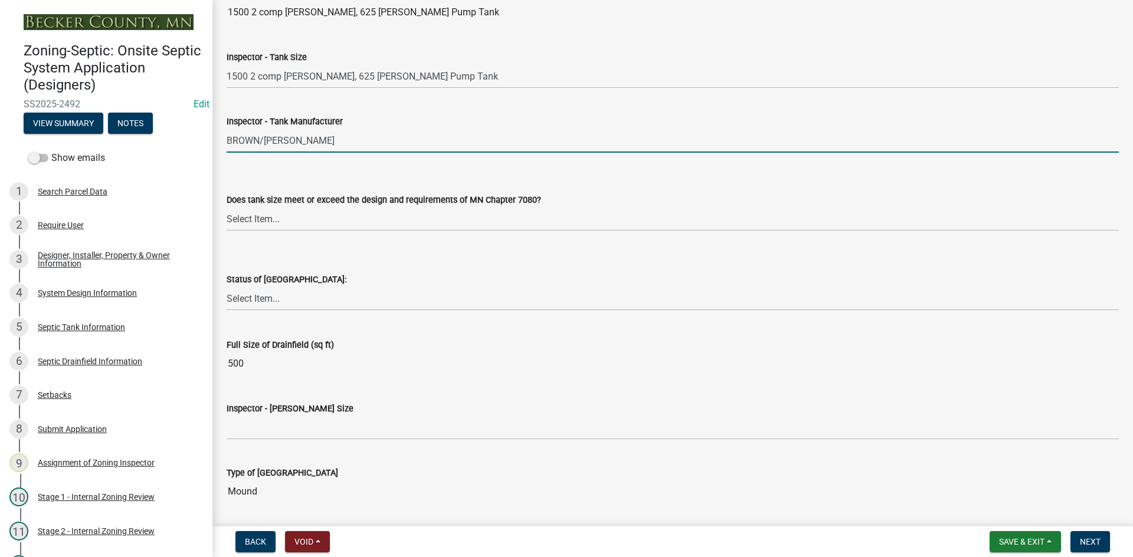
scroll to position [1711, 0]
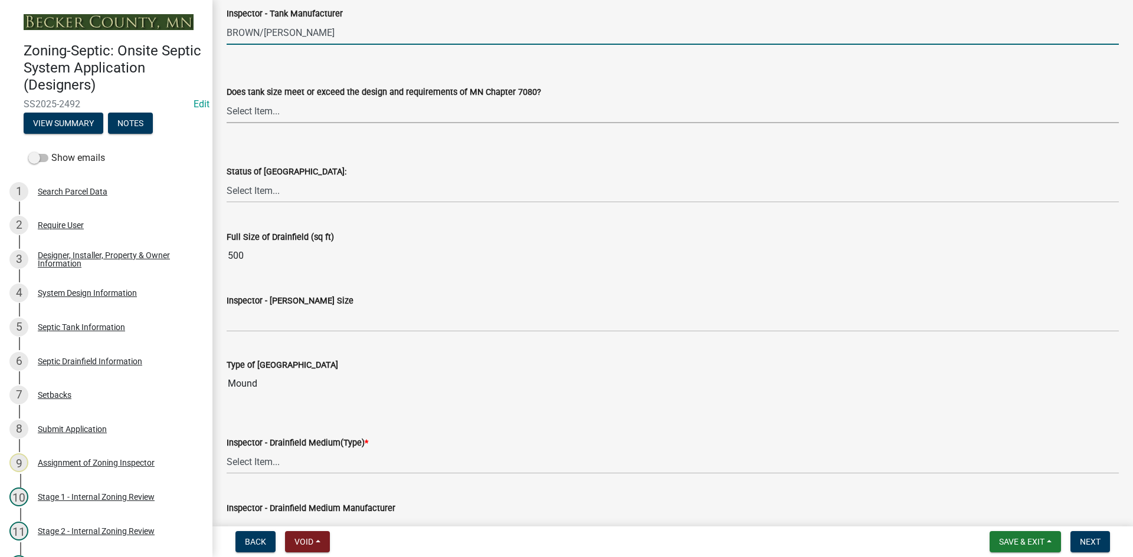
click at [265, 101] on select "Select Item... Yes No Existing" at bounding box center [673, 111] width 892 height 24
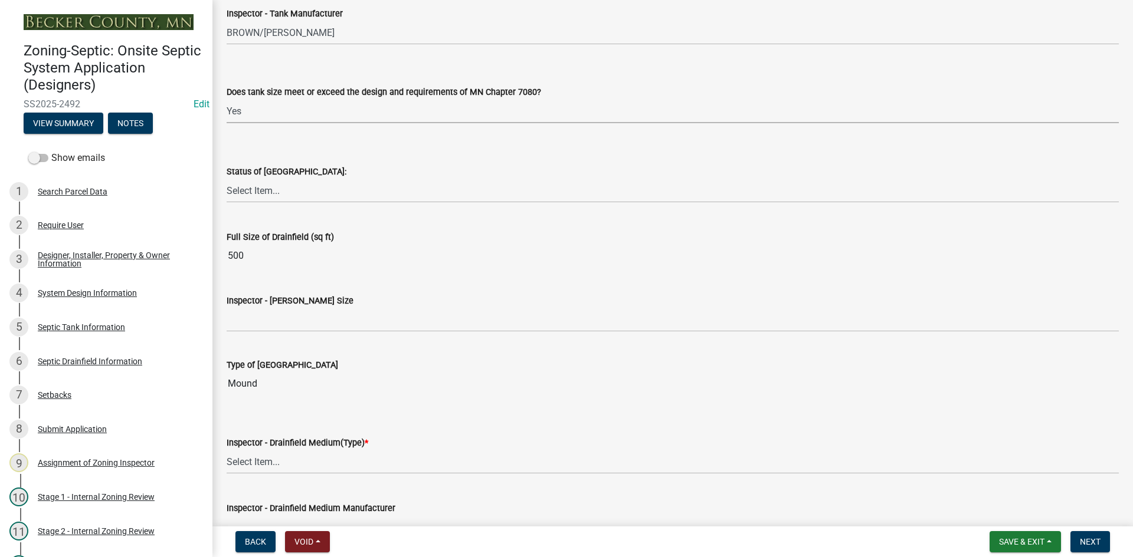
click at [227, 99] on select "Select Item... Yes No Existing" at bounding box center [673, 111] width 892 height 24
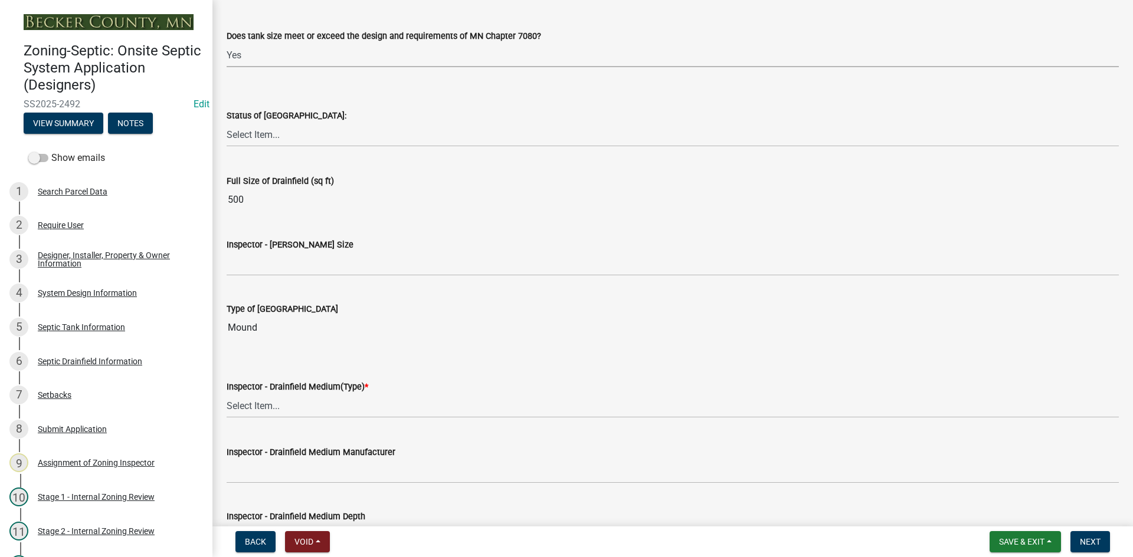
scroll to position [1829, 0]
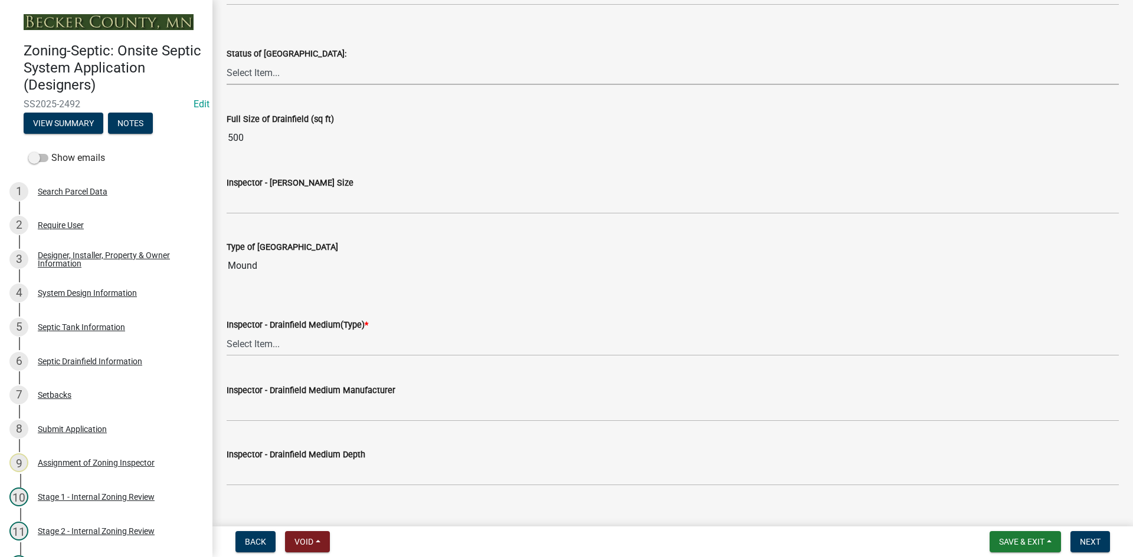
drag, startPoint x: 268, startPoint y: 73, endPoint x: 275, endPoint y: 82, distance: 11.7
click at [268, 73] on select "Select Item... No Drainfield Drainfield Installed Drainfield to Be Installed in…" at bounding box center [673, 73] width 892 height 24
click at [227, 61] on select "Select Item... No Drainfield Drainfield Installed Drainfield to Be Installed in…" at bounding box center [673, 73] width 892 height 24
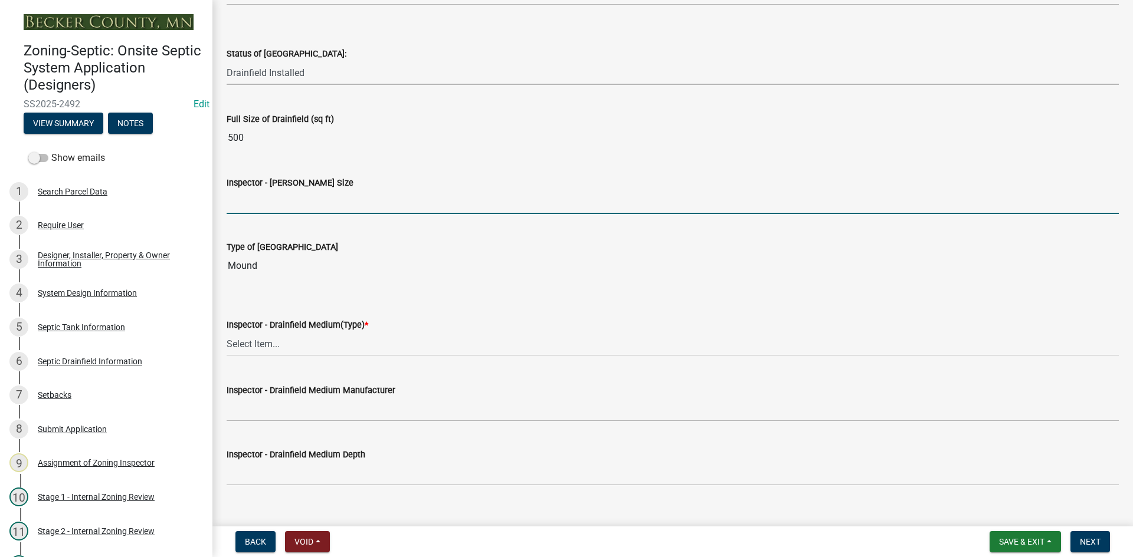
click at [273, 197] on input "Inspector - Drainfield Size" at bounding box center [673, 202] width 892 height 24
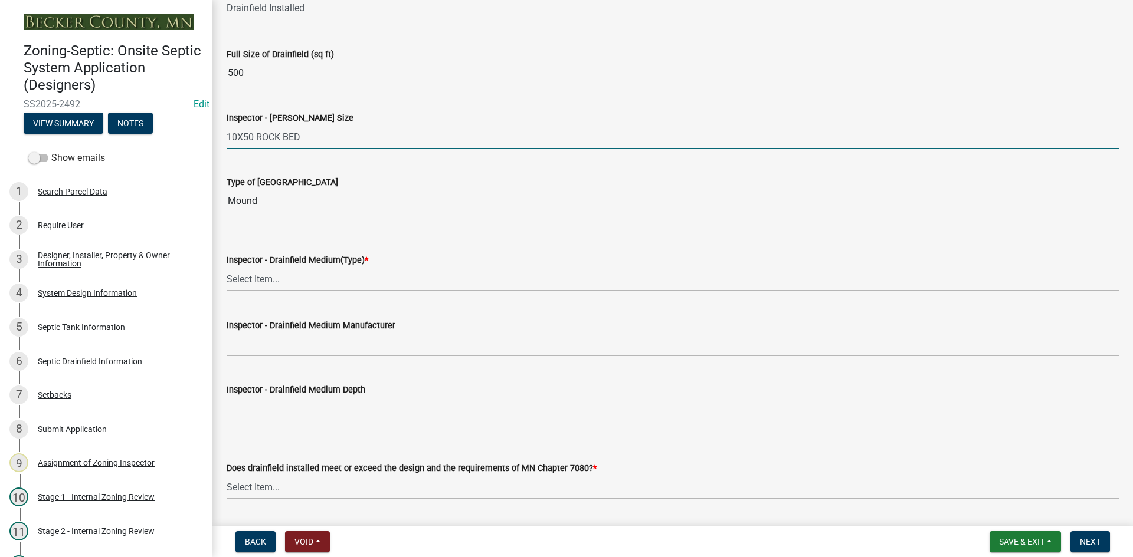
scroll to position [2006, 0]
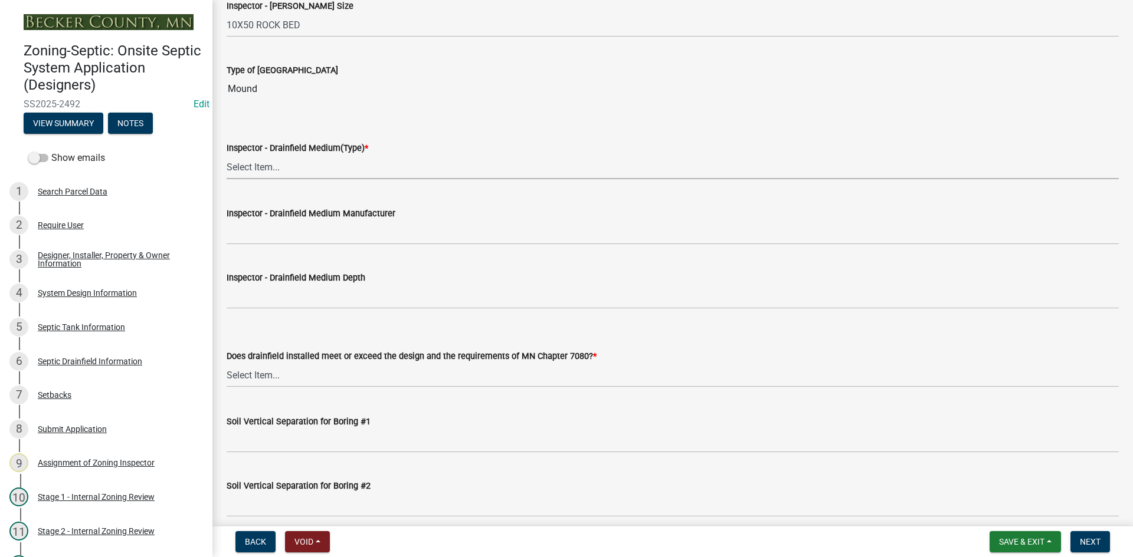
click at [280, 166] on select "Select Item... Chamber Trench Rock Trench Gravelless Mound Pressure Bed Seepage…" at bounding box center [673, 167] width 892 height 24
click at [227, 155] on select "Select Item... Chamber Trench Rock Trench Gravelless Mound Pressure Bed Seepage…" at bounding box center [673, 167] width 892 height 24
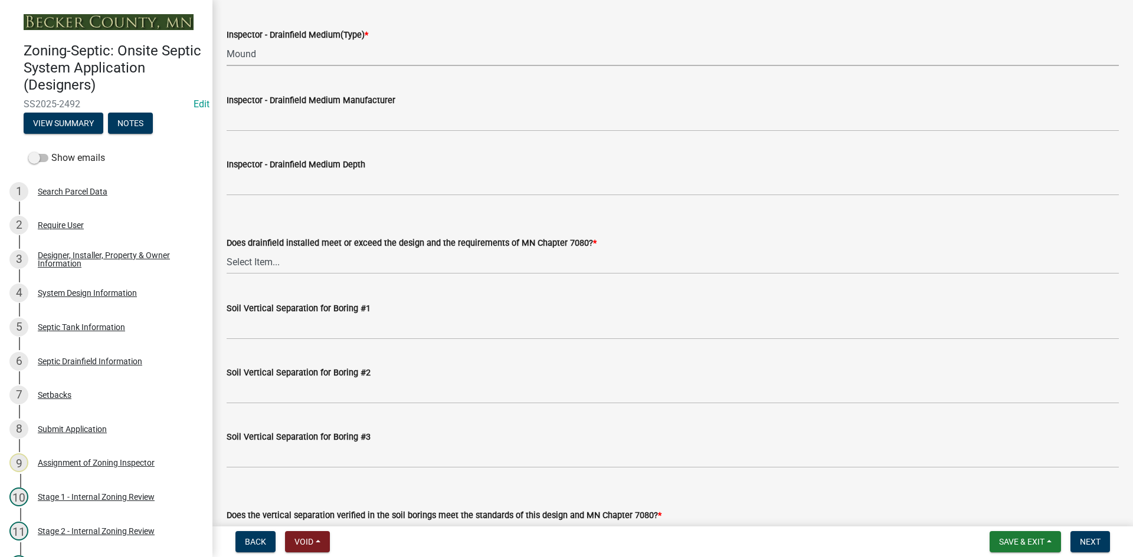
scroll to position [2124, 0]
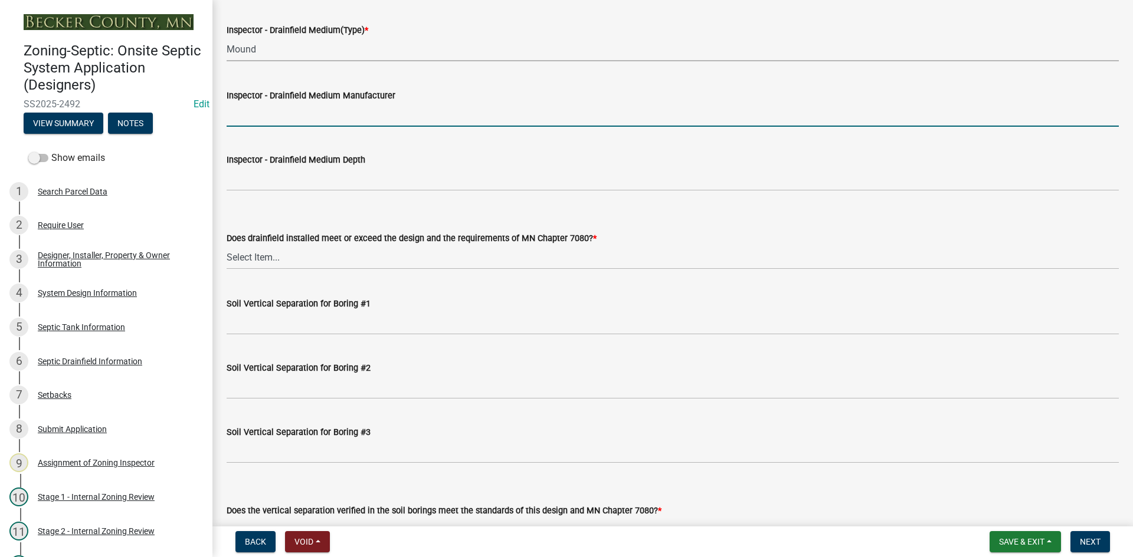
click at [297, 113] on input "Inspector - Drainfield Medium Manufacturer" at bounding box center [673, 115] width 892 height 24
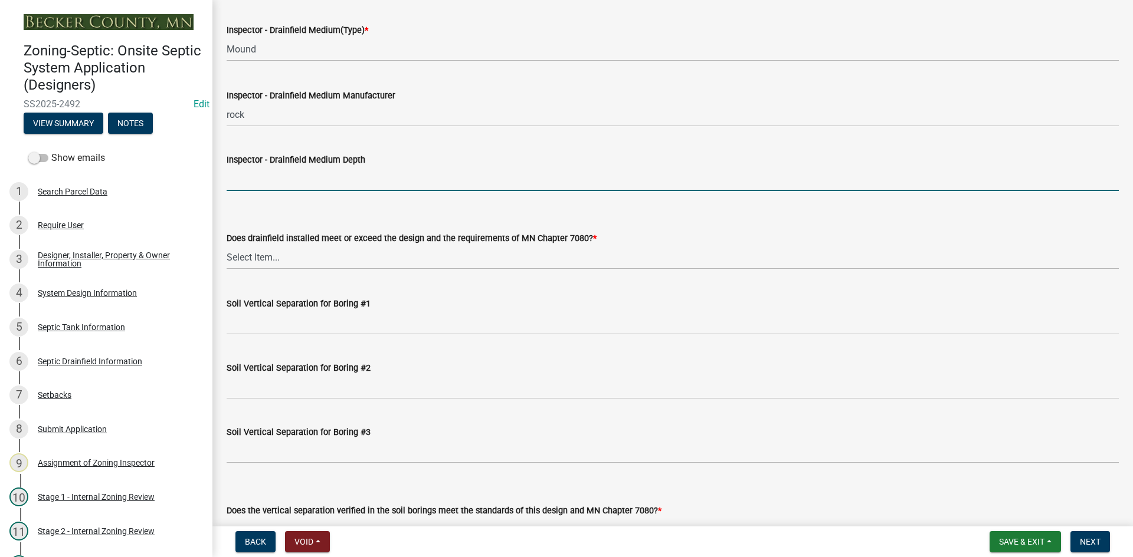
click at [254, 184] on input "Inspector - Drainfield Medium Depth" at bounding box center [673, 179] width 892 height 24
click at [277, 262] on select "Select Item... Yes No" at bounding box center [673, 257] width 892 height 24
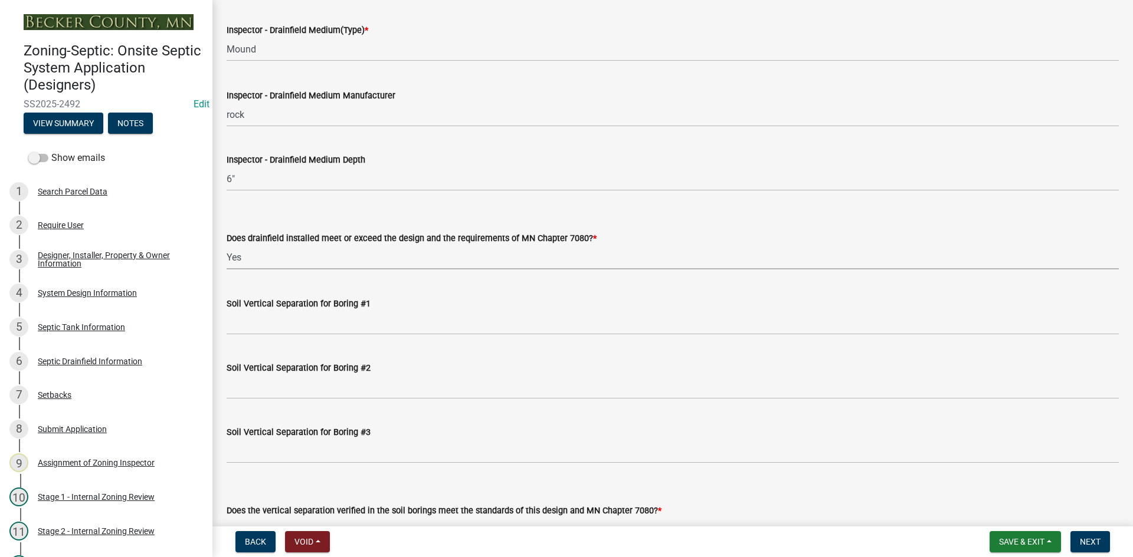
click at [227, 245] on select "Select Item... Yes No" at bounding box center [673, 257] width 892 height 24
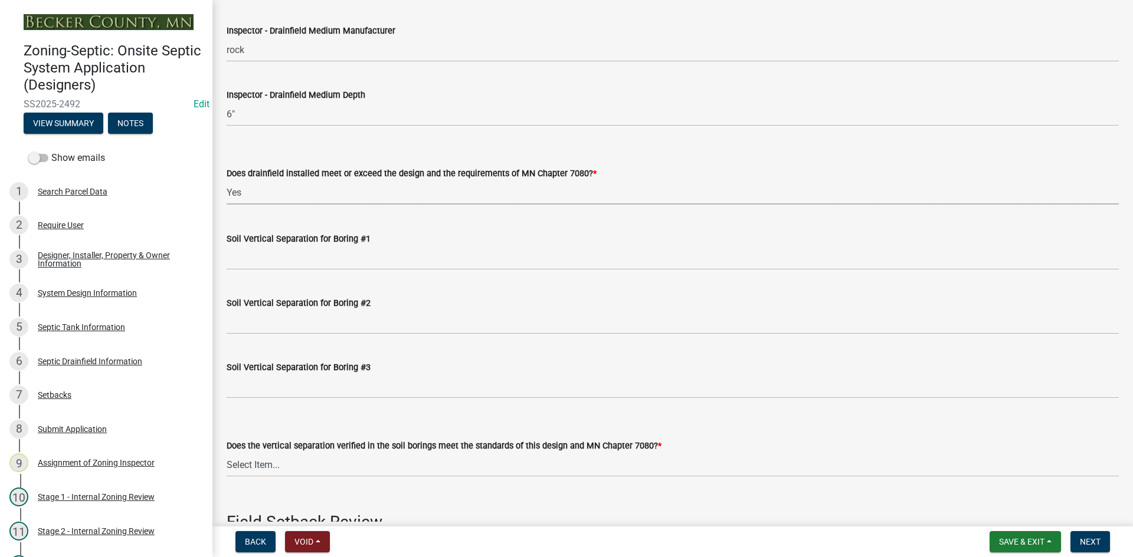
scroll to position [2301, 0]
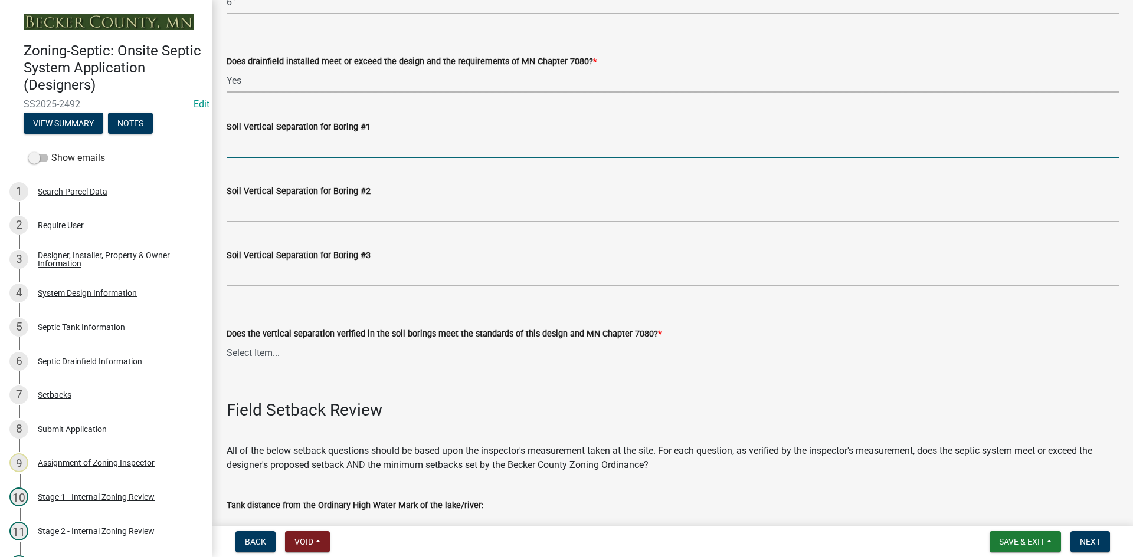
click at [261, 150] on input "Soil Vertical Separation for Boring #1" at bounding box center [673, 146] width 892 height 24
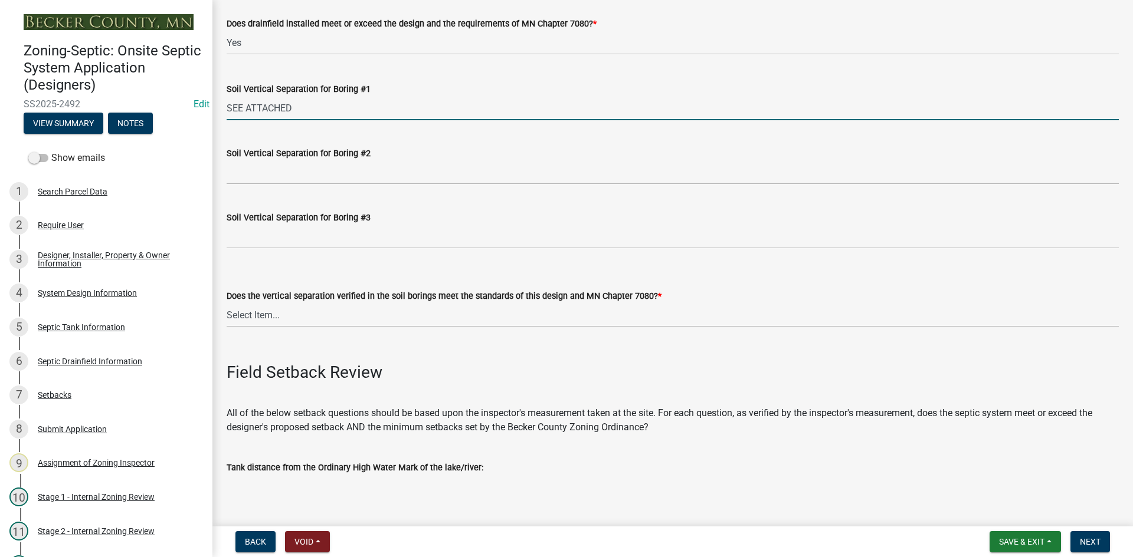
scroll to position [2360, 0]
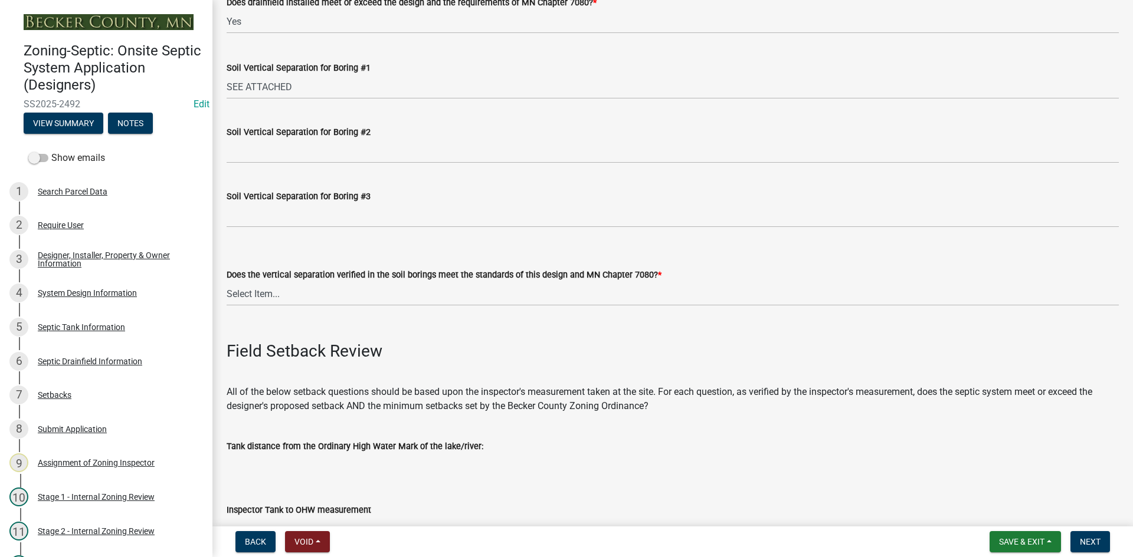
click at [274, 132] on label "Soil Vertical Separation for Boring #2" at bounding box center [299, 133] width 144 height 8
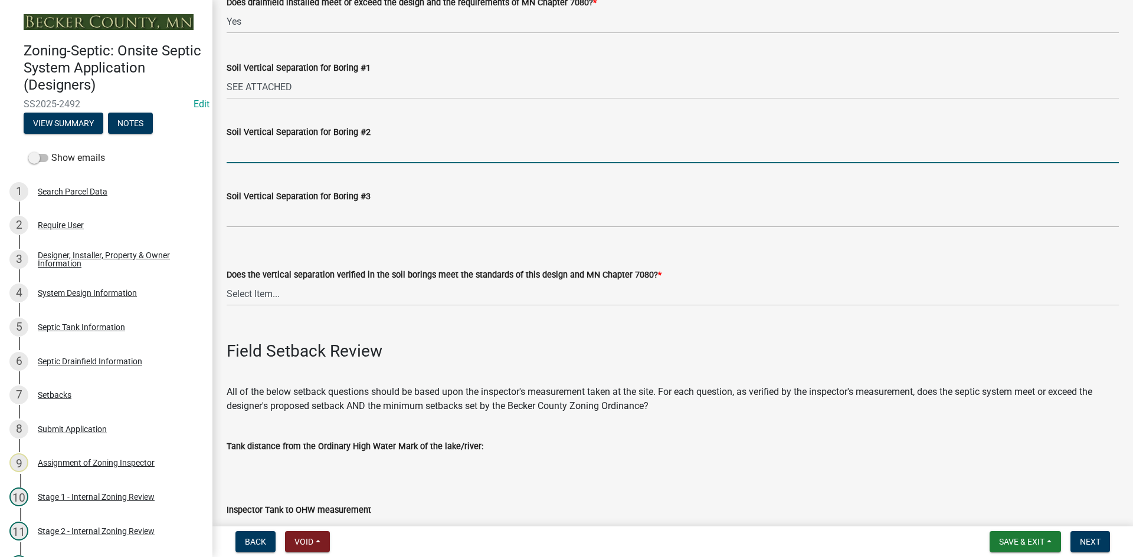
click at [274, 139] on input "Soil Vertical Separation for Boring #2" at bounding box center [673, 151] width 892 height 24
click at [259, 156] on input "Soil Vertical Separation for Boring #2" at bounding box center [673, 151] width 892 height 24
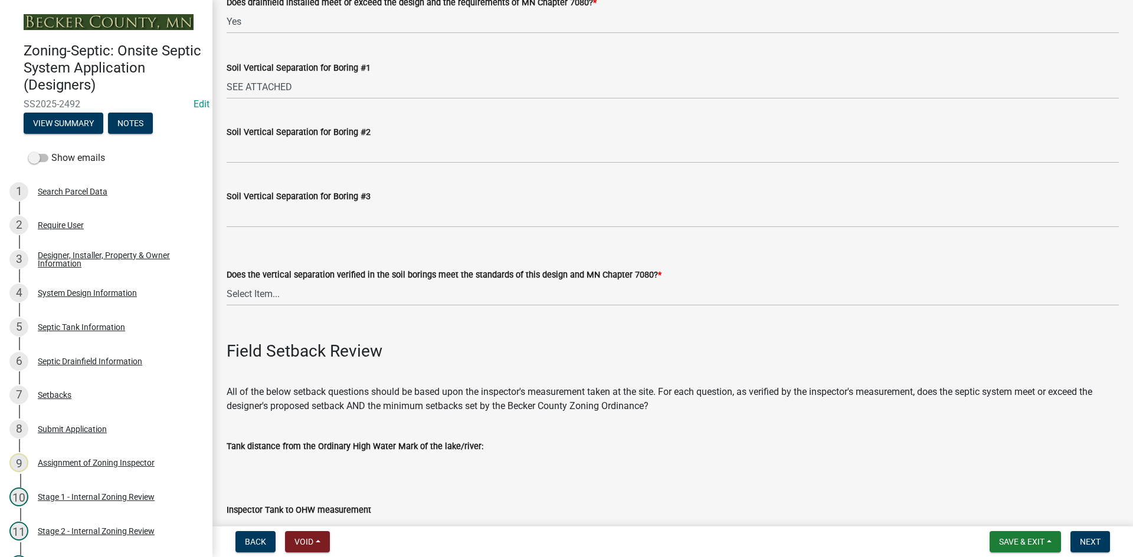
click at [258, 195] on label "Soil Vertical Separation for Boring #3" at bounding box center [299, 197] width 144 height 8
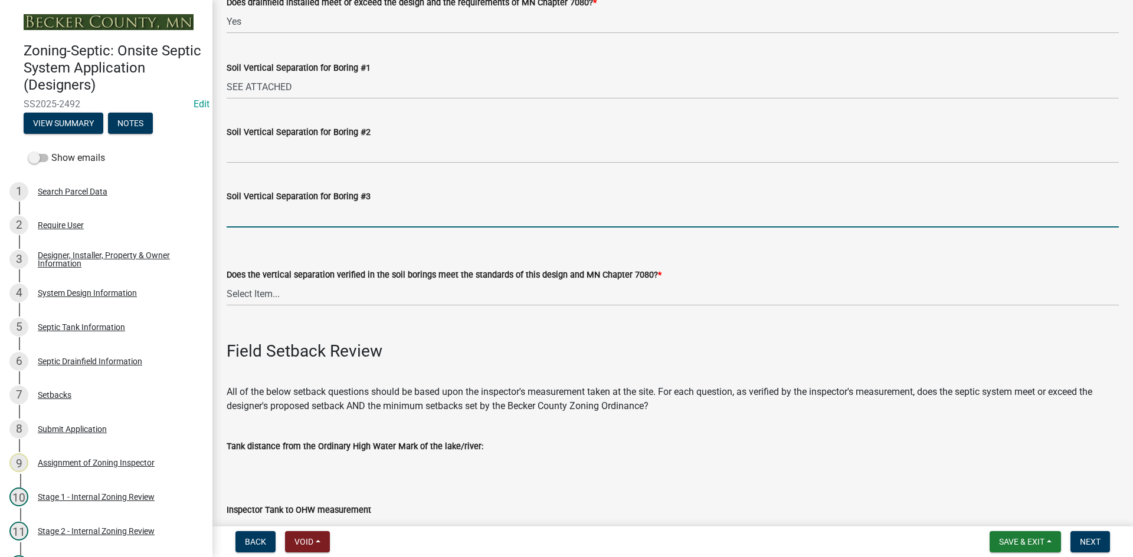
click at [258, 204] on input "Soil Vertical Separation for Boring #3" at bounding box center [673, 216] width 892 height 24
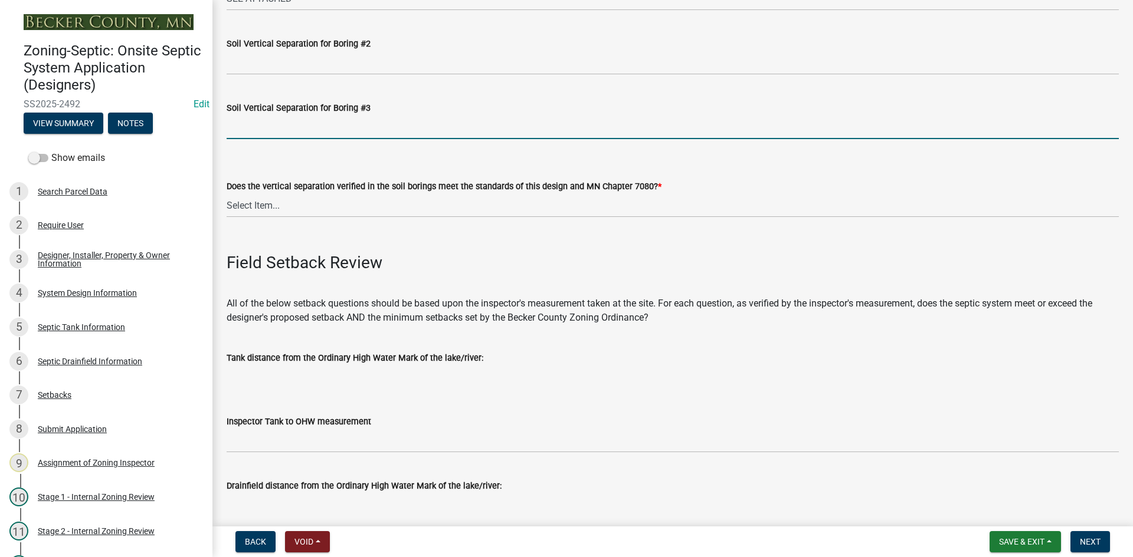
scroll to position [2596, 0]
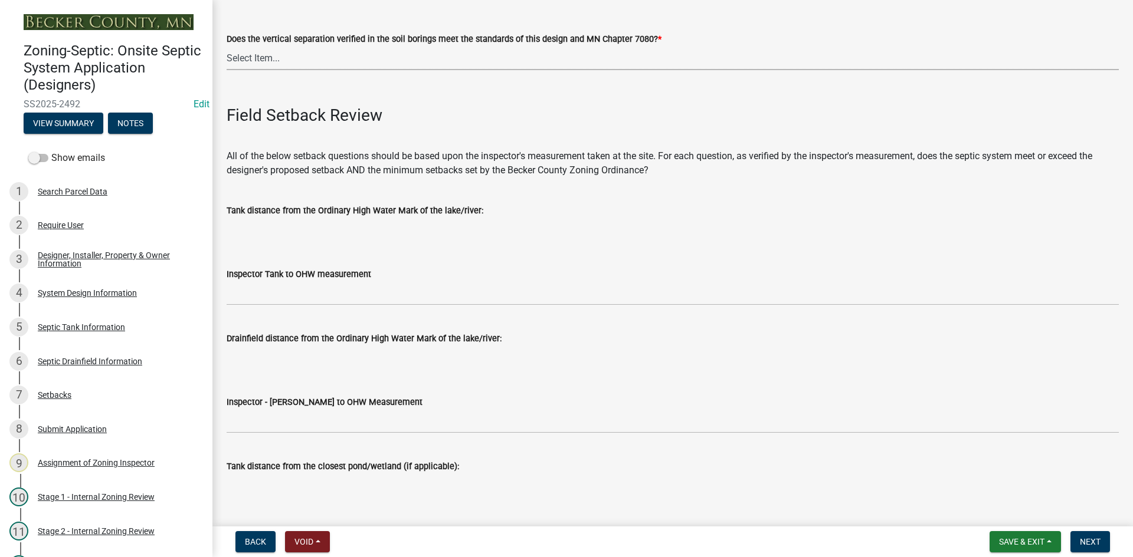
click at [264, 60] on select "Select Item... Yes No" at bounding box center [673, 58] width 892 height 24
click at [227, 46] on select "Select Item... Yes No" at bounding box center [673, 58] width 892 height 24
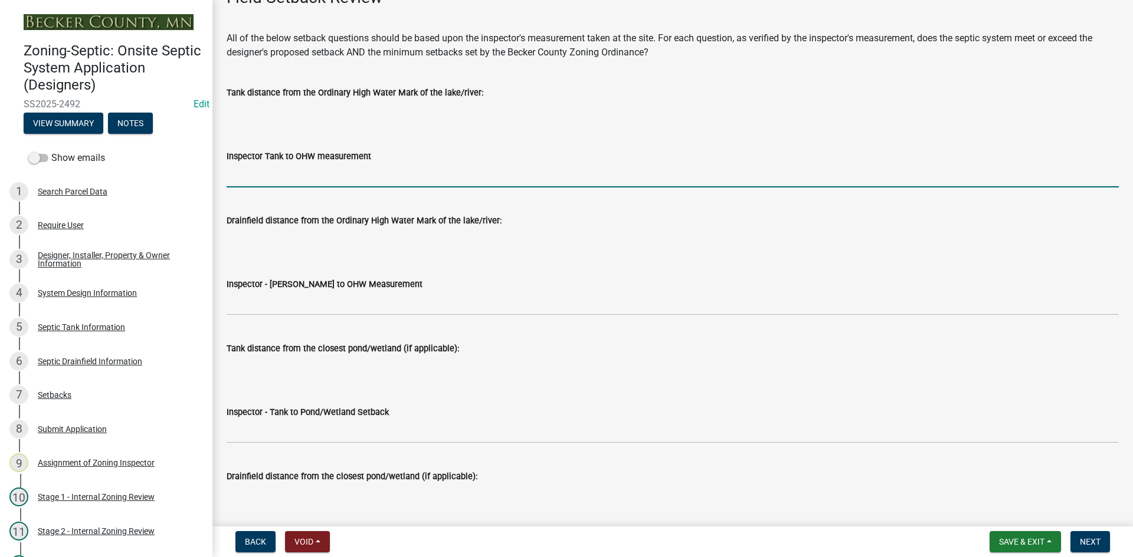
click at [298, 183] on input "Inspector Tank to OHW measurement" at bounding box center [673, 175] width 892 height 24
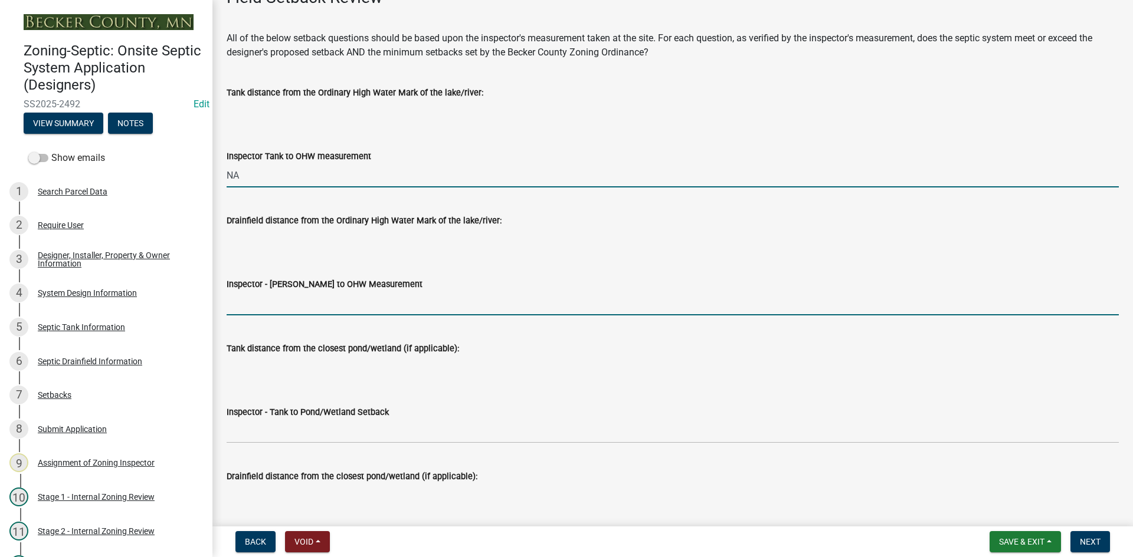
click at [274, 299] on input "Inspector - Drainfield to OHW Measurement" at bounding box center [673, 303] width 892 height 24
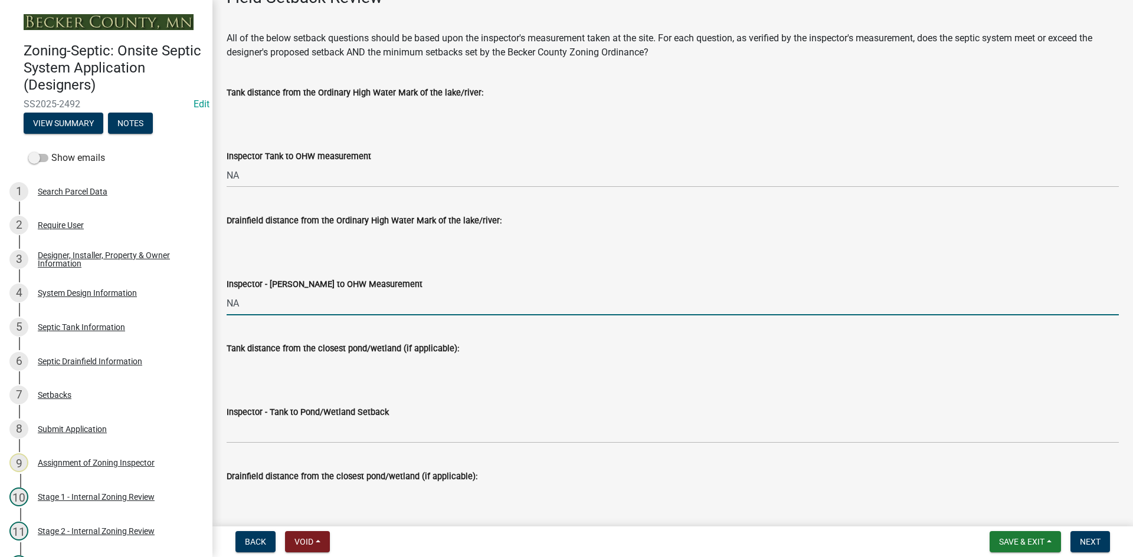
scroll to position [2950, 0]
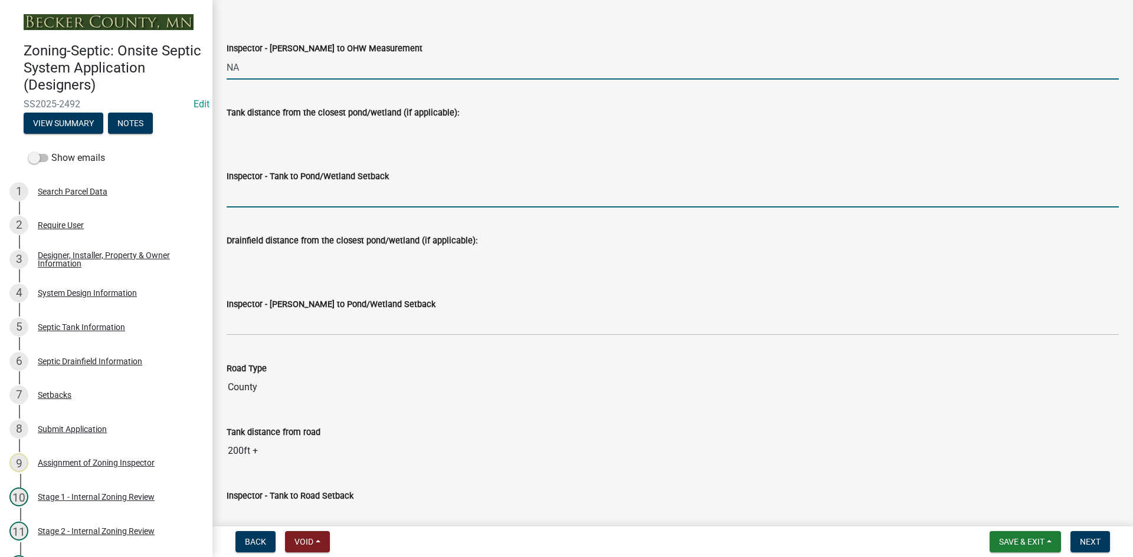
drag, startPoint x: 267, startPoint y: 193, endPoint x: 278, endPoint y: 197, distance: 11.9
click at [269, 192] on input "Inspector - Tank to Pond/Wetland Setback" at bounding box center [673, 195] width 892 height 24
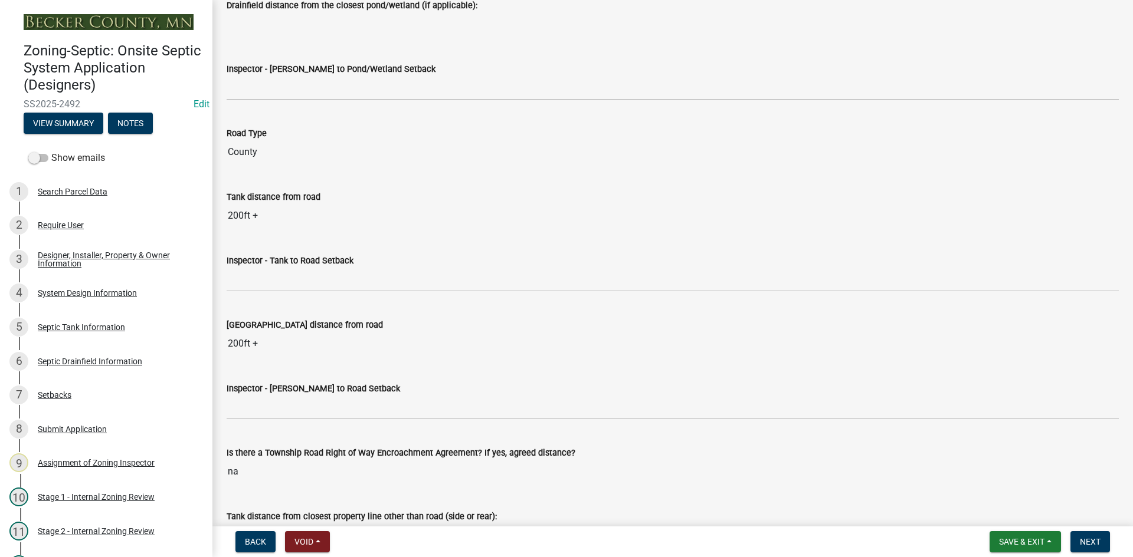
scroll to position [3186, 0]
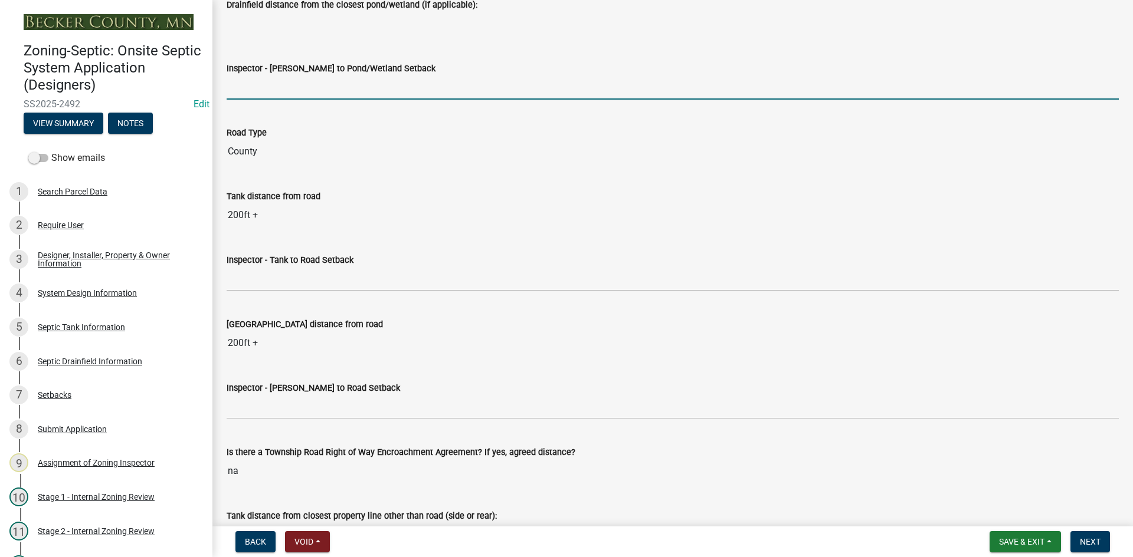
drag, startPoint x: 278, startPoint y: 91, endPoint x: 290, endPoint y: 94, distance: 12.2
click at [280, 90] on input "Inspector - Drainfield to Pond/Wetland Setback" at bounding box center [673, 88] width 892 height 24
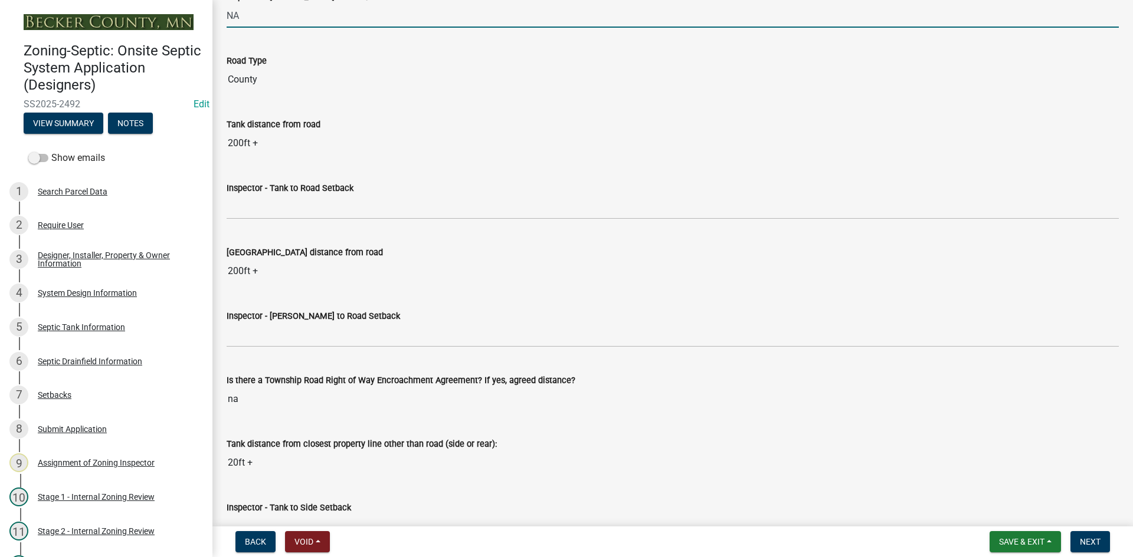
scroll to position [3363, 0]
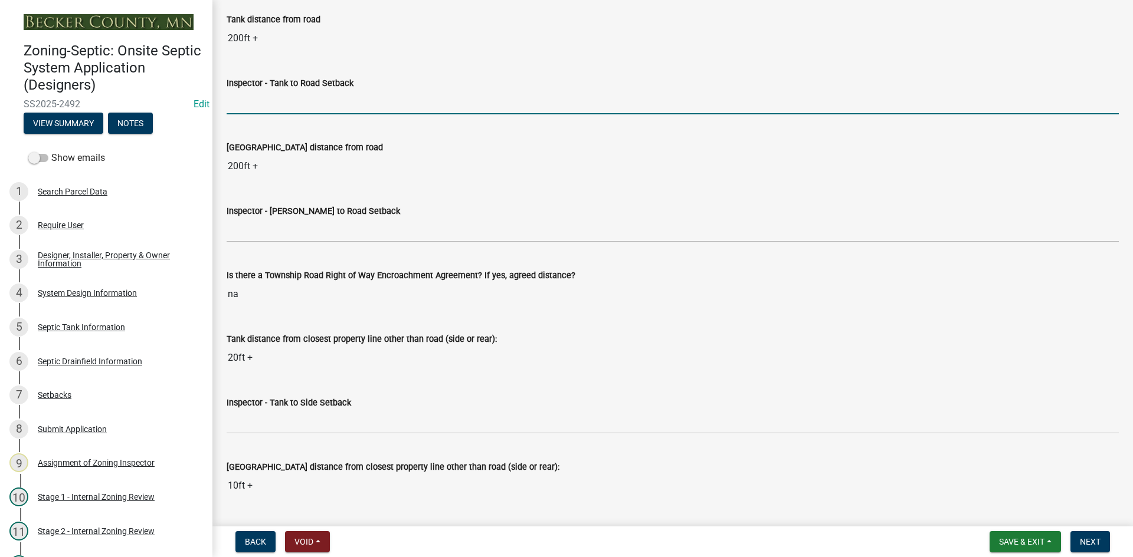
click at [276, 106] on input "Inspector - Tank to Road Setback" at bounding box center [673, 102] width 892 height 24
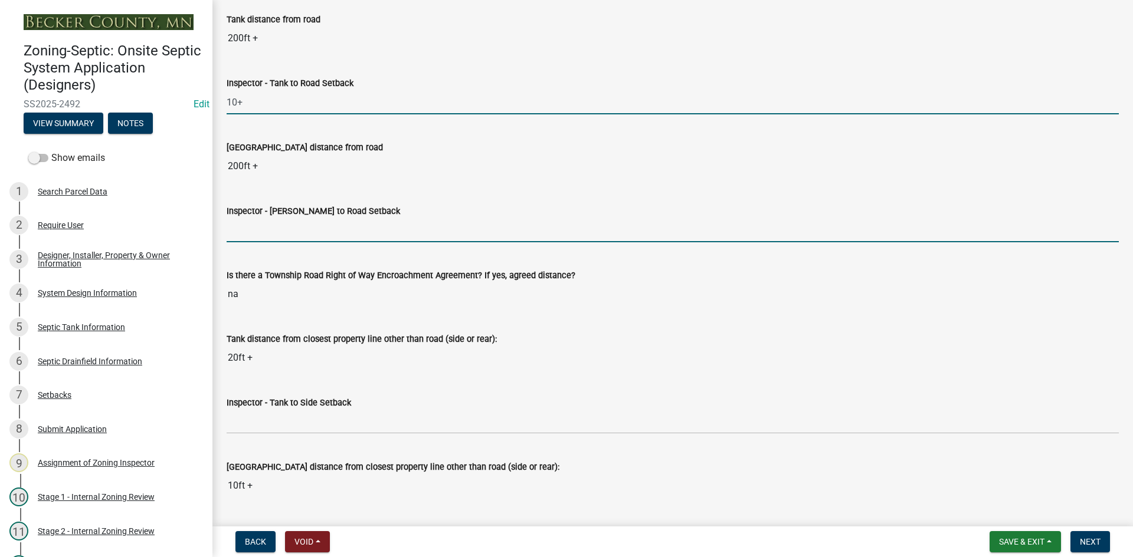
click at [277, 239] on input "Inspector - Drainfield to Road Setback" at bounding box center [673, 230] width 892 height 24
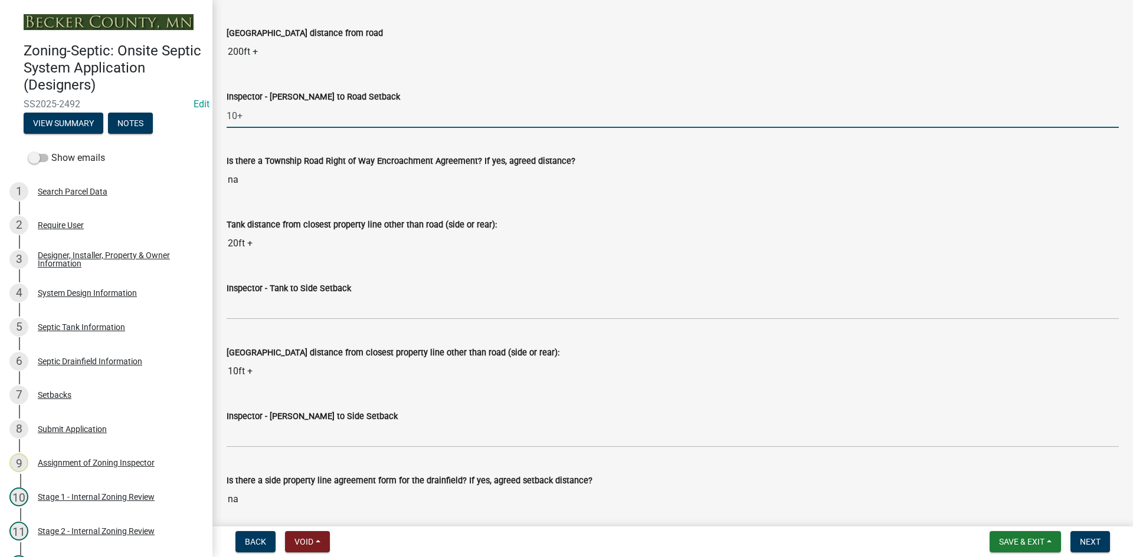
scroll to position [3599, 0]
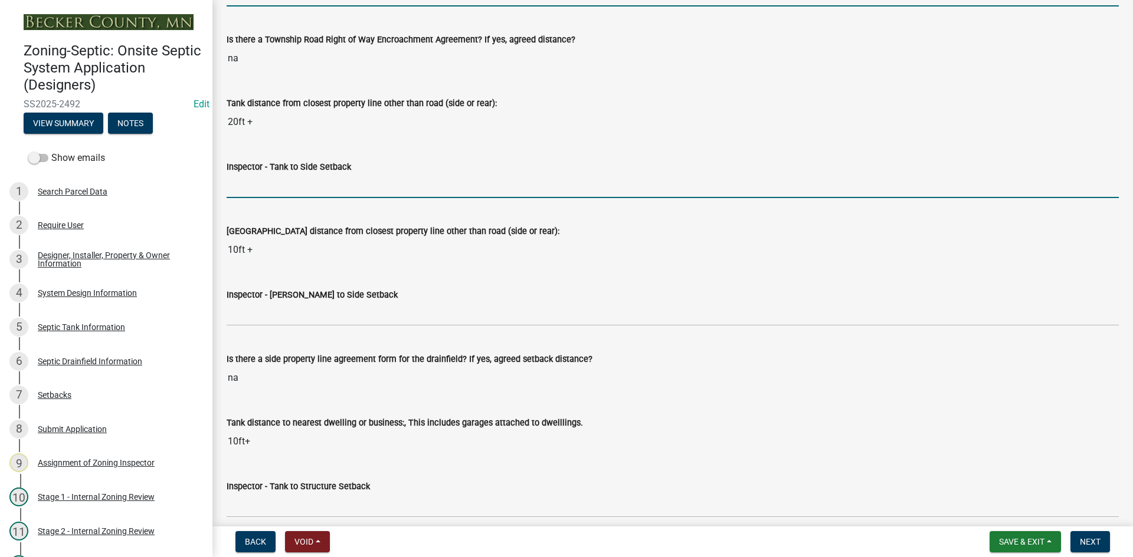
click at [265, 185] on input "Inspector - Tank to Side Setback" at bounding box center [673, 186] width 892 height 24
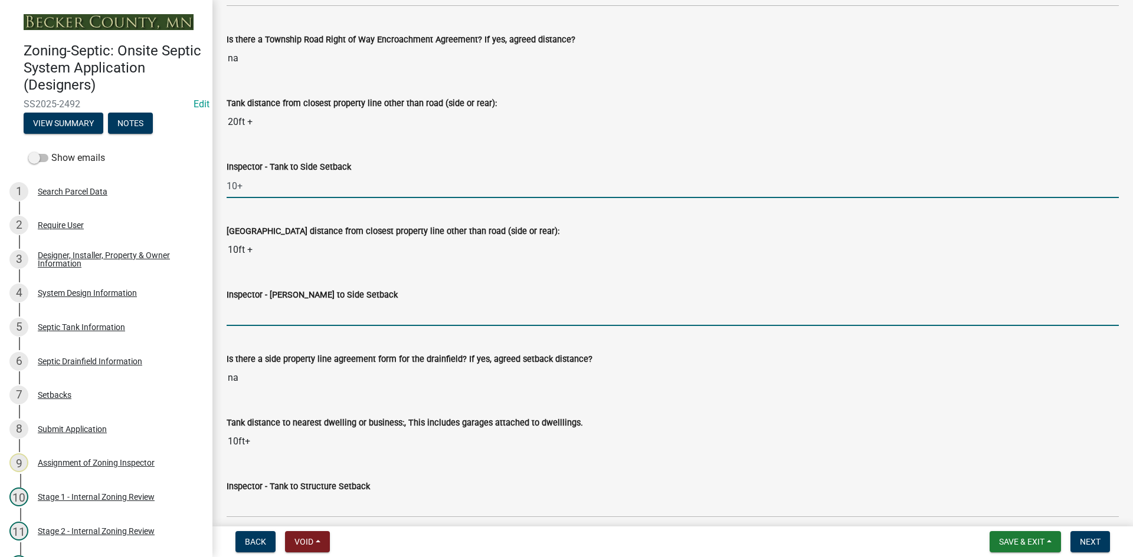
drag, startPoint x: 250, startPoint y: 306, endPoint x: 281, endPoint y: 330, distance: 39.5
click at [251, 307] on input "Inspector - Drainfield to Side Setback" at bounding box center [673, 314] width 892 height 24
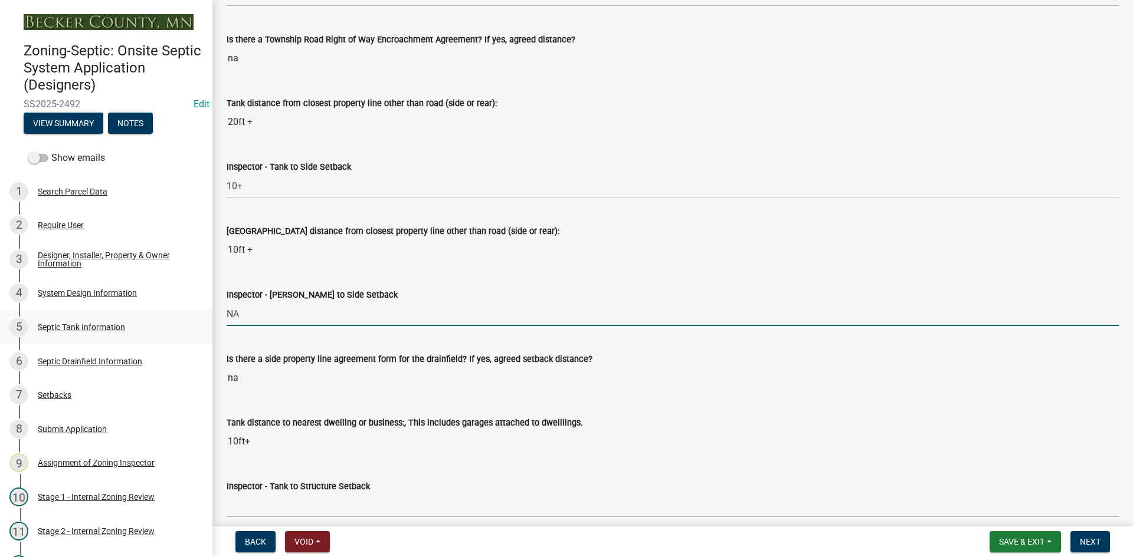
drag, startPoint x: 271, startPoint y: 310, endPoint x: 202, endPoint y: 318, distance: 69.5
click at [202, 318] on div "Zoning-Septic: Onsite Septic System Application (Designers) SS2025-2492 Edit Vi…" at bounding box center [566, 278] width 1133 height 557
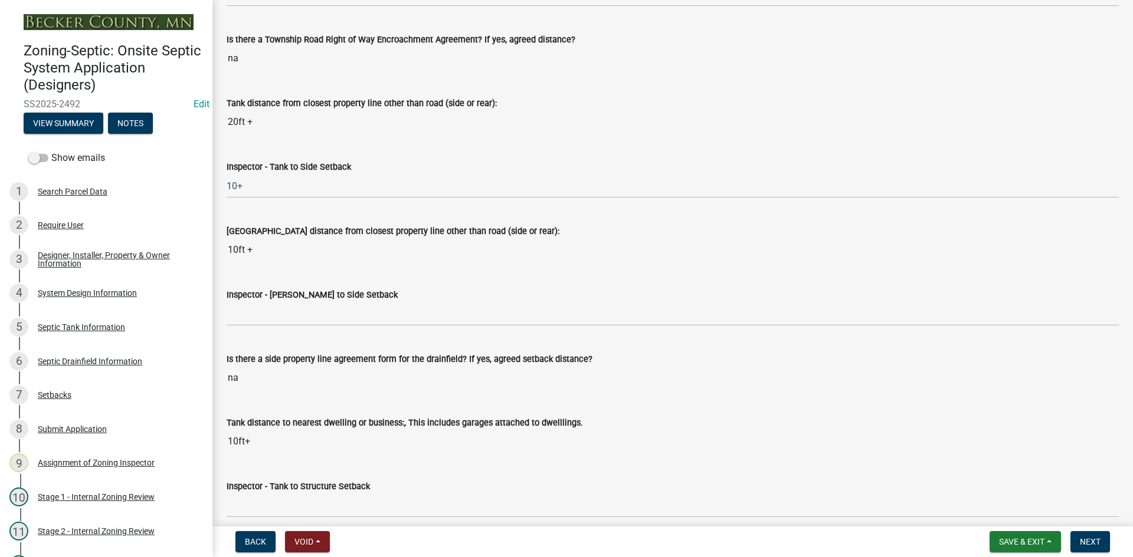
click at [223, 311] on div "Inspector - Drainfield to Side Setback" at bounding box center [673, 298] width 910 height 55
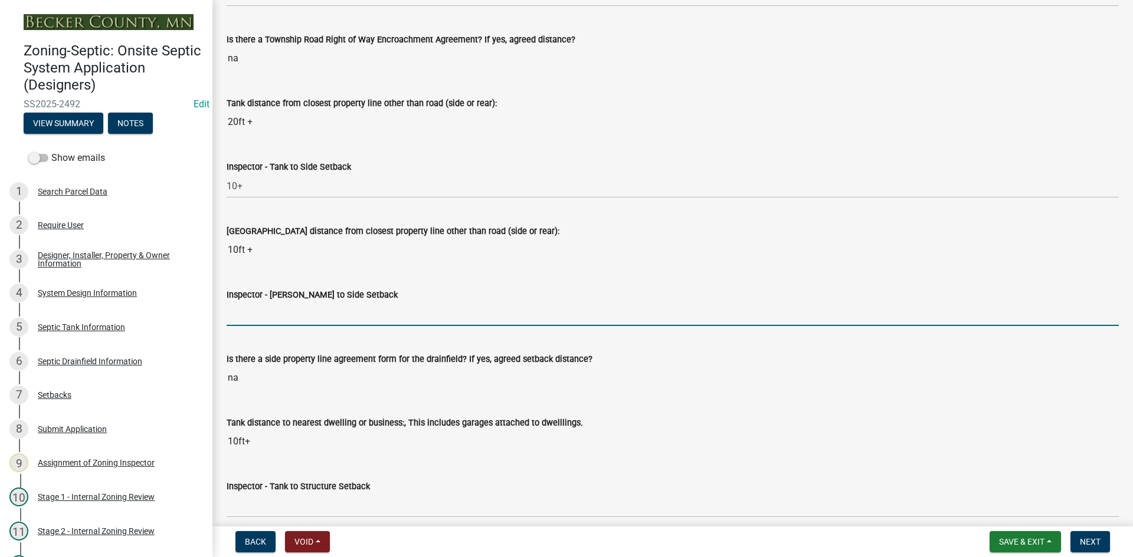
click at [231, 313] on input "Inspector - Drainfield to Side Setback" at bounding box center [673, 314] width 892 height 24
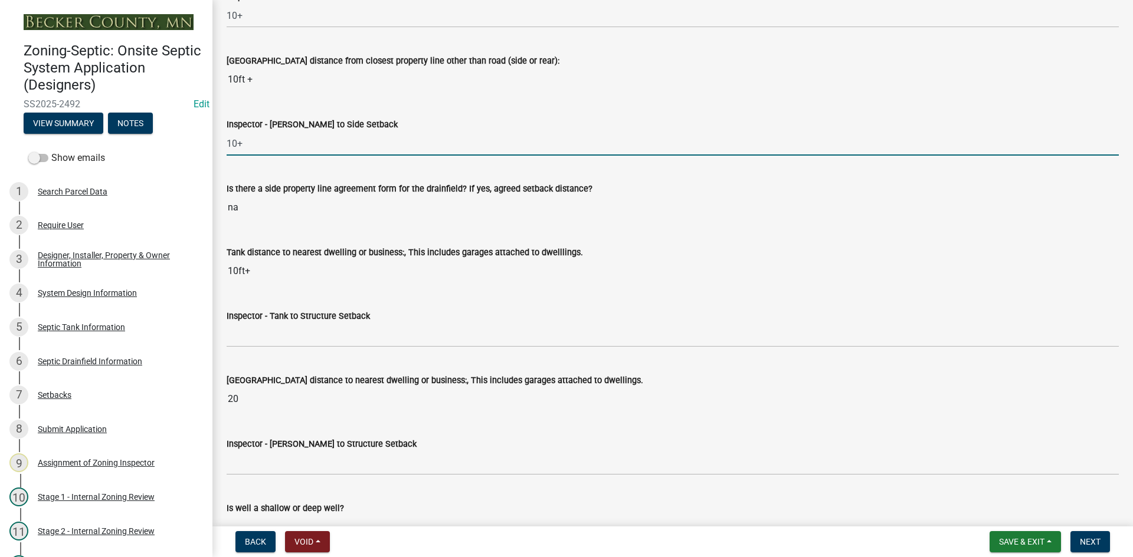
scroll to position [3776, 0]
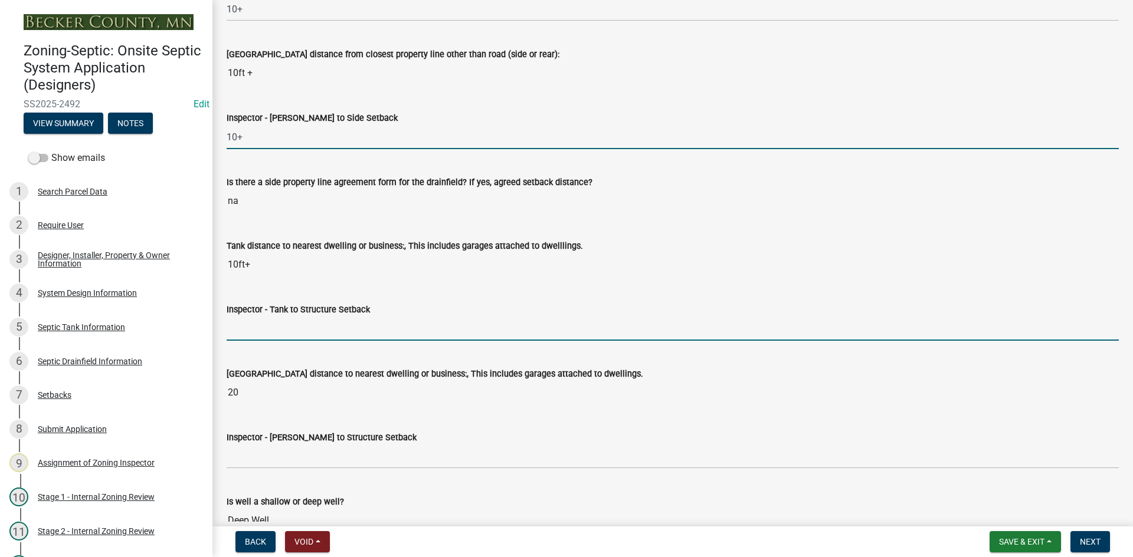
click at [279, 333] on input "Inspector - Tank to Structure Setback" at bounding box center [673, 329] width 892 height 24
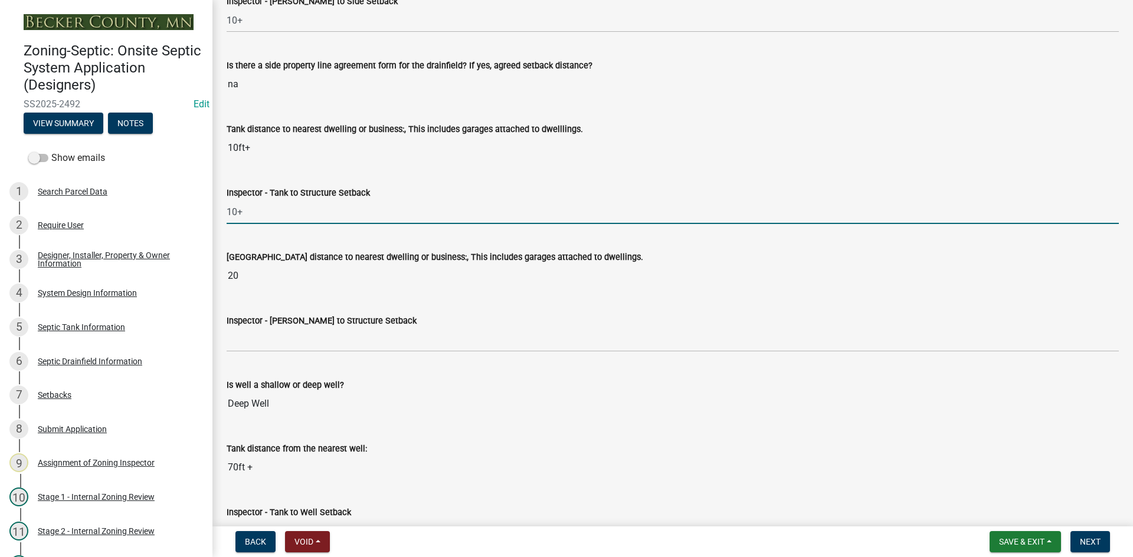
scroll to position [3894, 0]
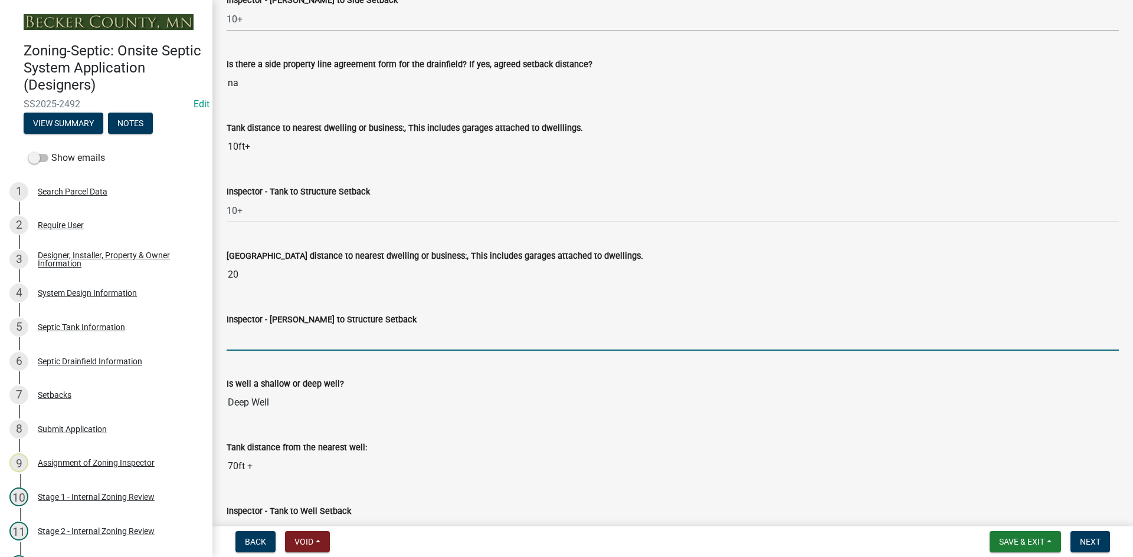
click at [261, 340] on input "Inspector - Drainfield to Structure Setback" at bounding box center [673, 339] width 892 height 24
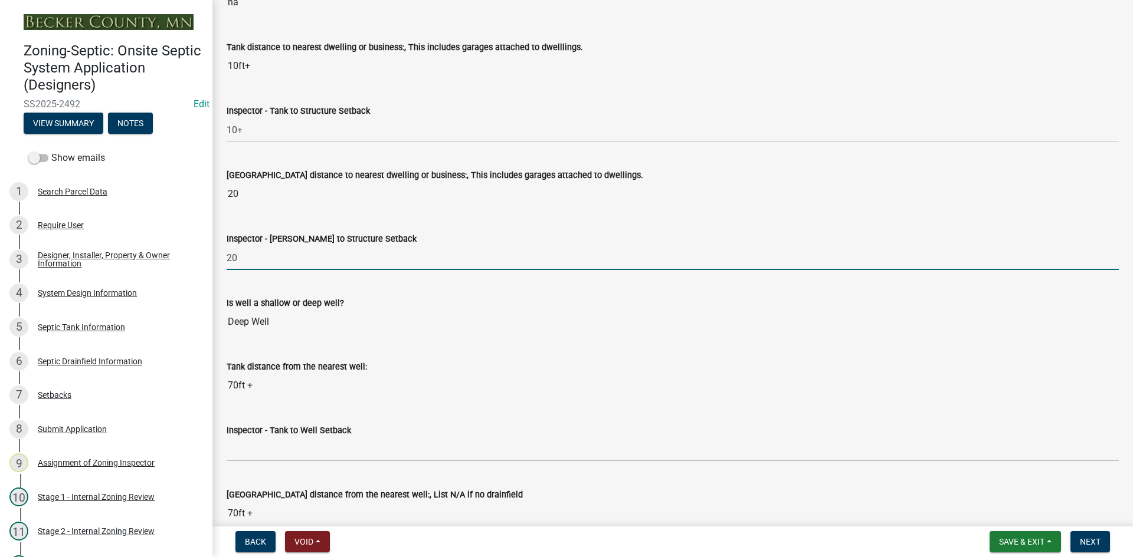
scroll to position [4130, 0]
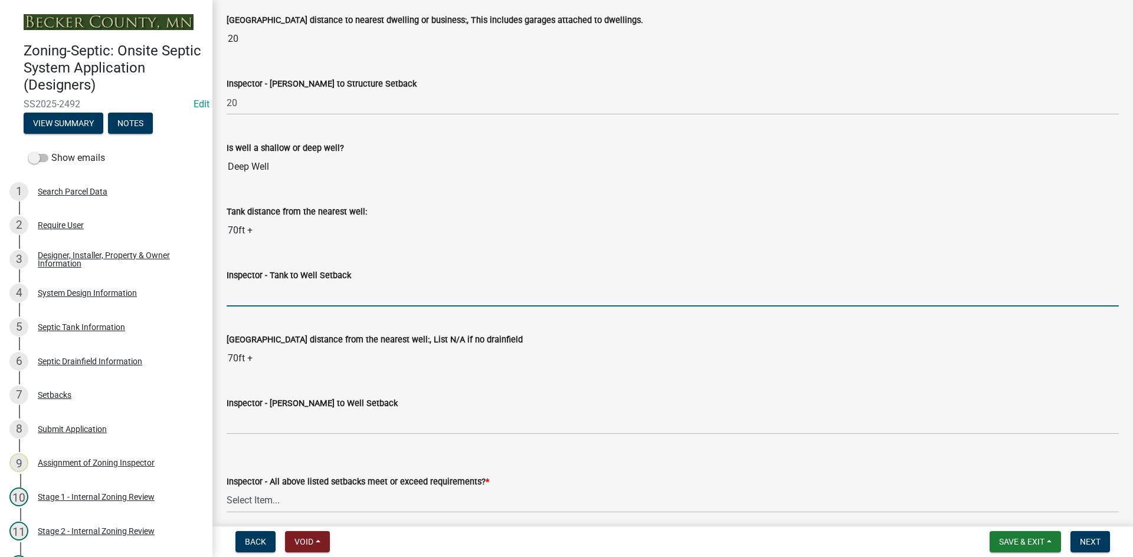
click at [268, 297] on input "Inspector - Tank to Well Setback" at bounding box center [673, 295] width 892 height 24
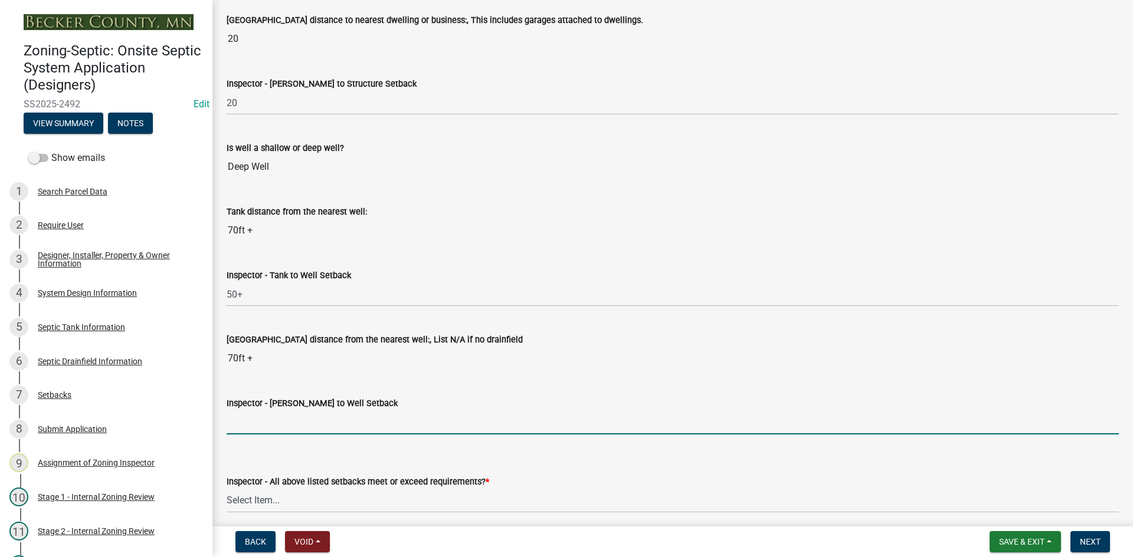
drag, startPoint x: 275, startPoint y: 425, endPoint x: 284, endPoint y: 442, distance: 18.5
click at [275, 425] on input "Inspector - Drainfield to Well Setback" at bounding box center [673, 423] width 892 height 24
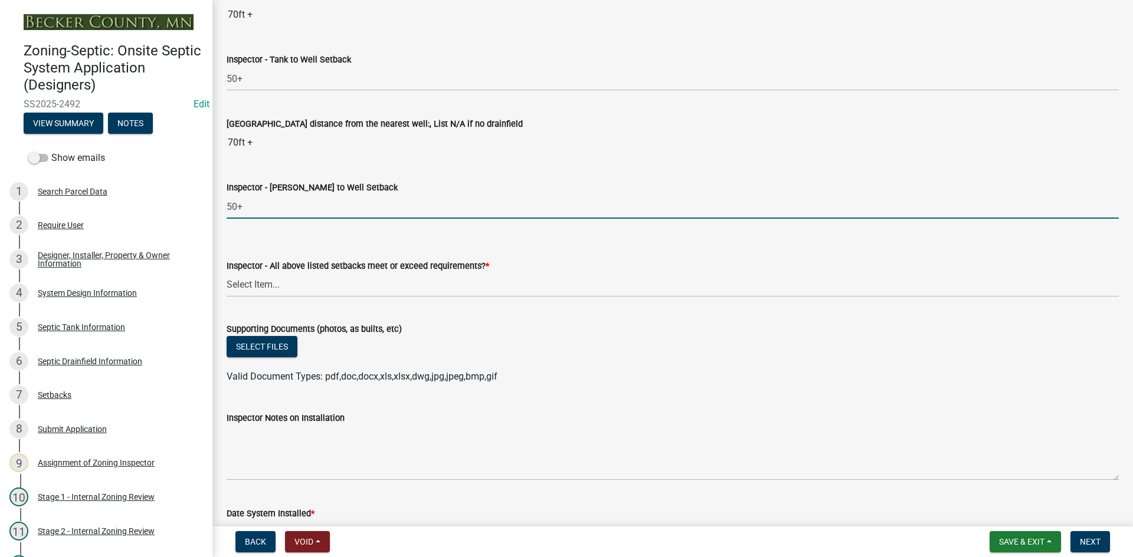
scroll to position [4365, 0]
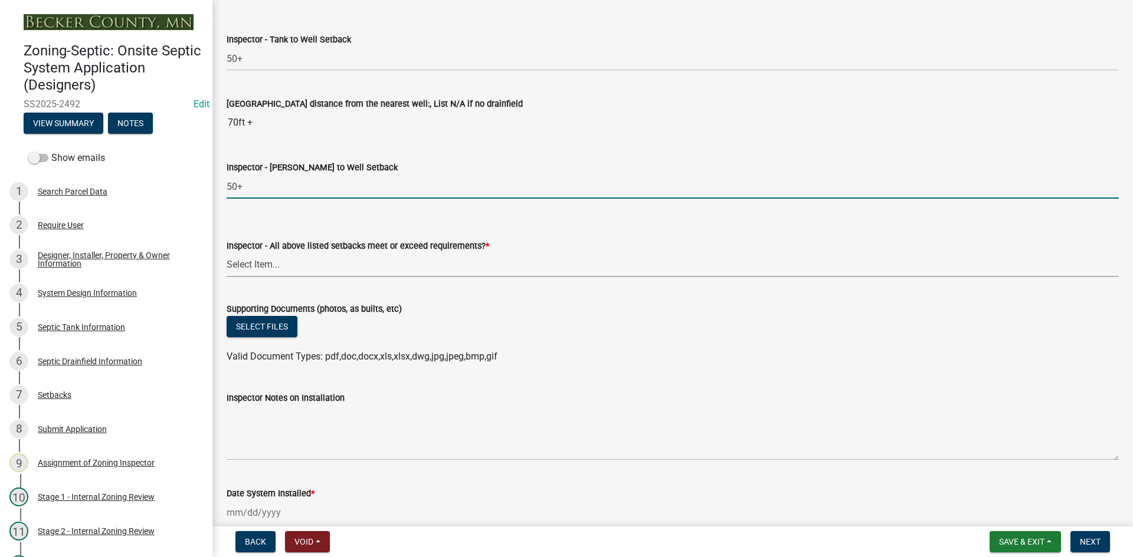
click at [253, 263] on select "Select Item... Yes No" at bounding box center [673, 265] width 892 height 24
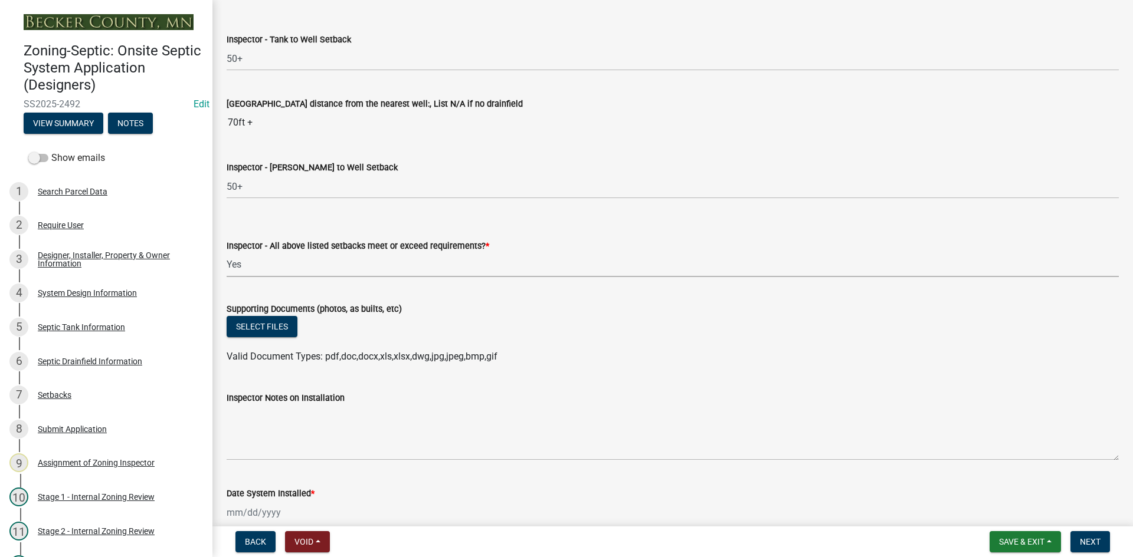
click at [227, 253] on select "Select Item... Yes No" at bounding box center [673, 265] width 892 height 24
click at [277, 326] on button "Select files" at bounding box center [262, 326] width 71 height 21
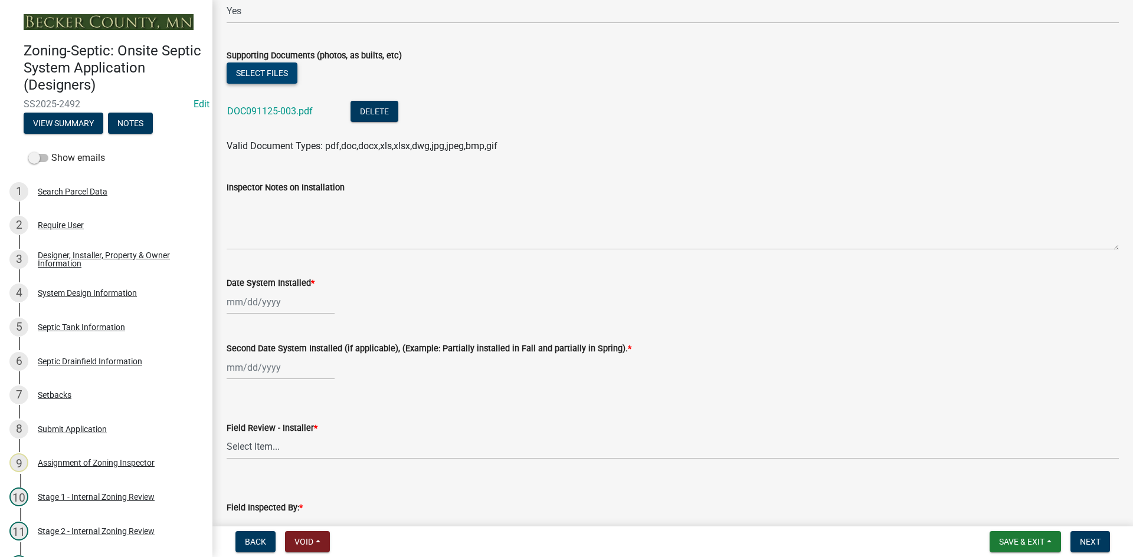
scroll to position [4601, 0]
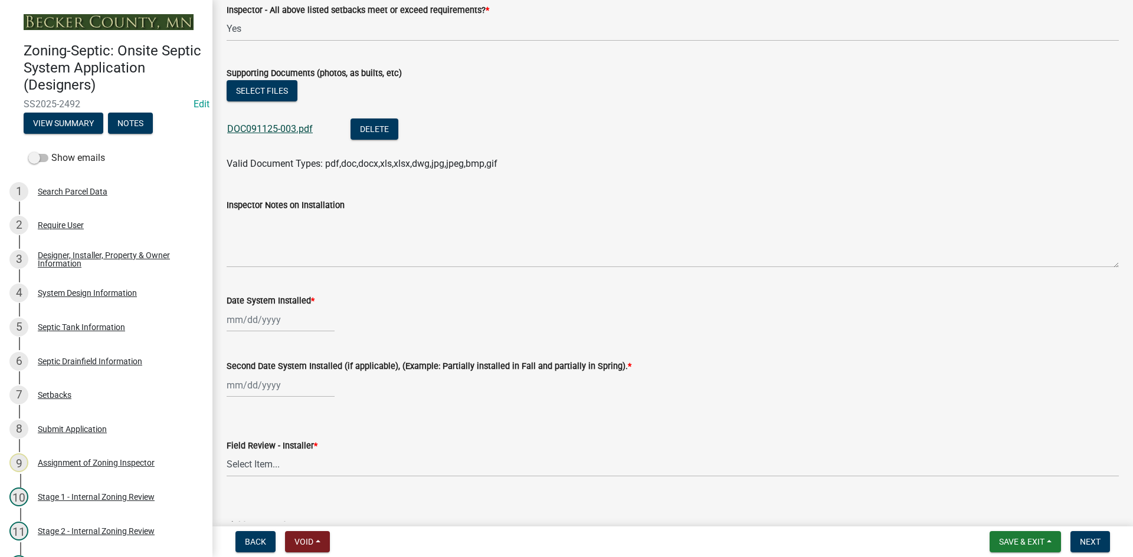
click at [301, 126] on link "DOC091125-003.pdf" at bounding box center [270, 128] width 86 height 11
click at [292, 321] on div at bounding box center [281, 320] width 108 height 24
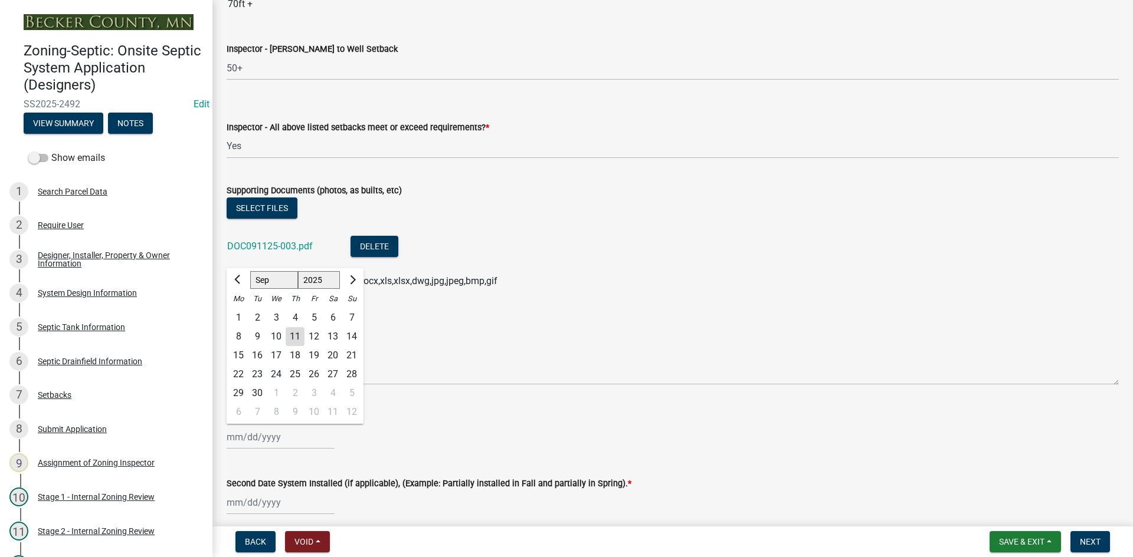
scroll to position [4483, 0]
click at [245, 333] on div "8" at bounding box center [238, 337] width 19 height 19
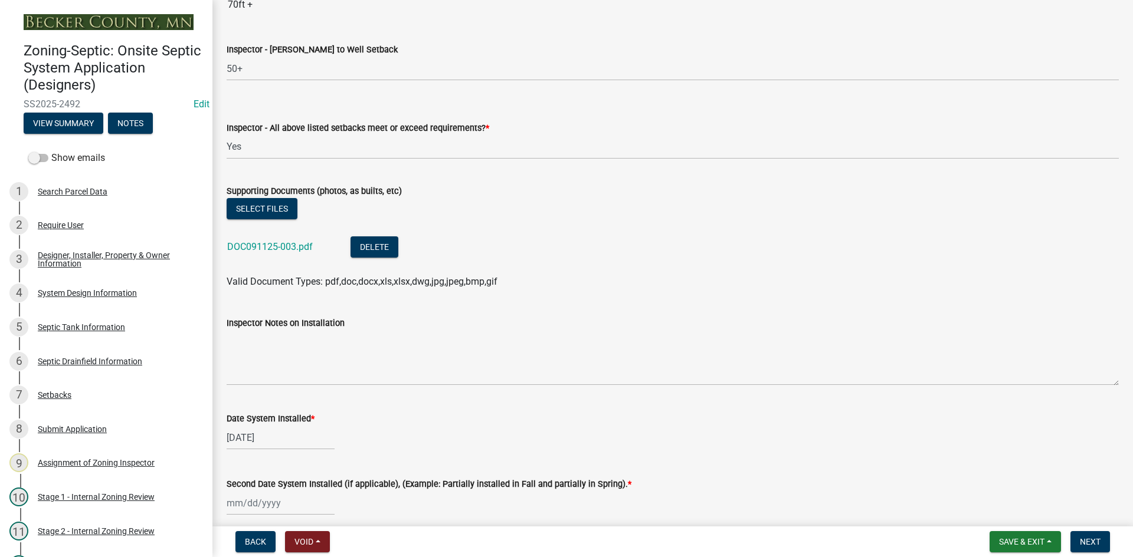
scroll to position [4660, 0]
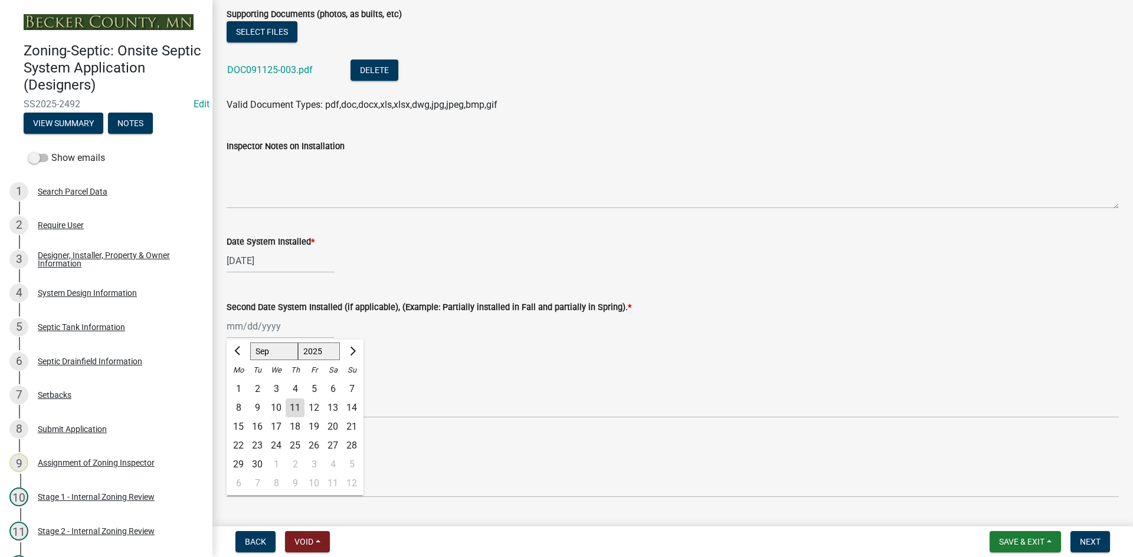
click at [294, 324] on div "Jan Feb Mar Apr May Jun Jul Aug Sep Oct Nov Dec 1525 1526 1527 1528 1529 1530 1…" at bounding box center [281, 326] width 108 height 24
click at [244, 411] on div "8" at bounding box center [238, 408] width 19 height 19
click at [284, 409] on select "Select Item... OTHER – Not listed (please add in next field and we will add to …" at bounding box center [673, 406] width 892 height 24
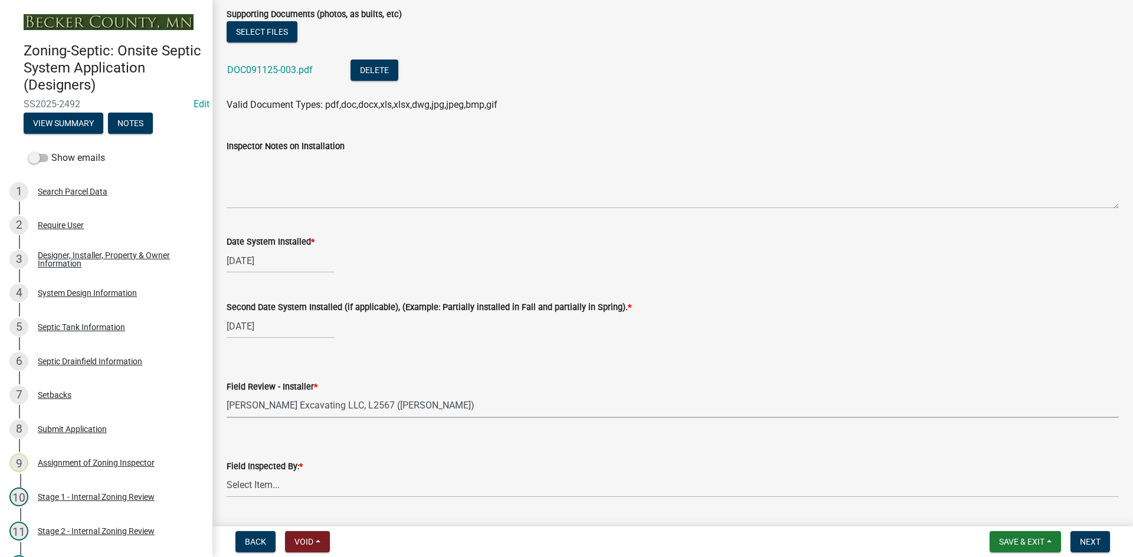
click at [227, 394] on select "Select Item... OTHER – Not listed (please add in next field and we will add to …" at bounding box center [673, 406] width 892 height 24
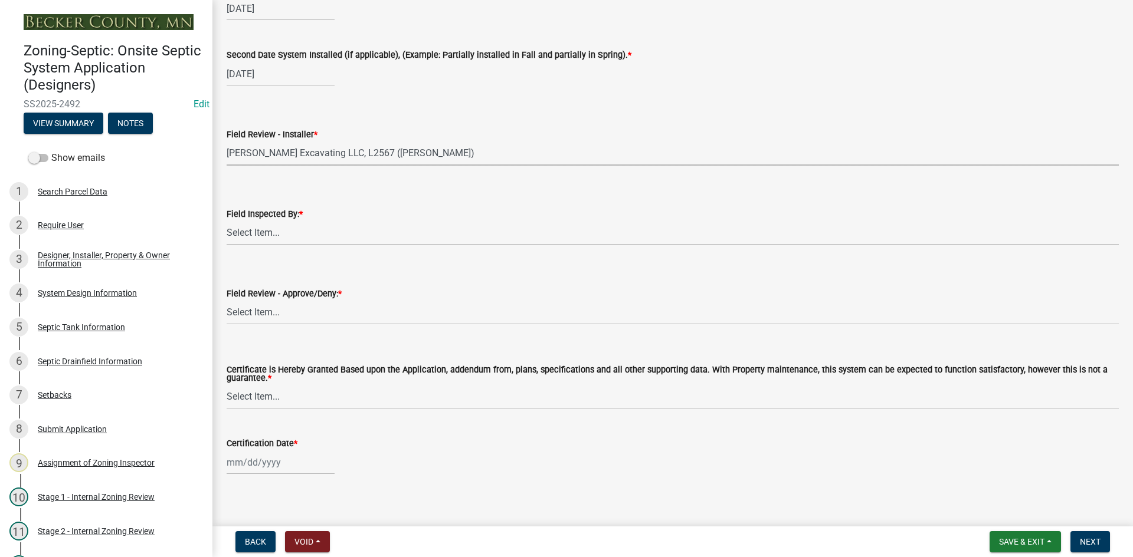
scroll to position [4923, 0]
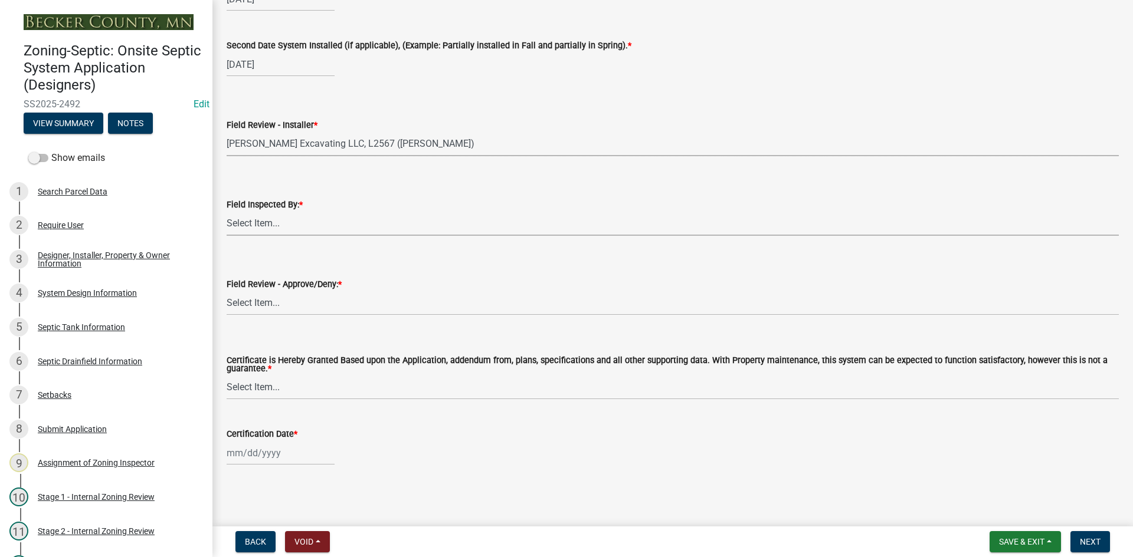
click at [283, 224] on select "Select Item... Nicole Bradbury Jeff Rusness Kyle Vareberg Susan Rockwell Tyler …" at bounding box center [673, 224] width 892 height 24
click at [227, 212] on select "Select Item... Nicole Bradbury Jeff Rusness Kyle Vareberg Susan Rockwell Tyler …" at bounding box center [673, 224] width 892 height 24
drag, startPoint x: 275, startPoint y: 301, endPoint x: 277, endPoint y: 309, distance: 7.8
click at [276, 301] on select "Select Item... Approved Denied" at bounding box center [673, 303] width 892 height 24
click at [227, 291] on select "Select Item... Approved Denied" at bounding box center [673, 303] width 892 height 24
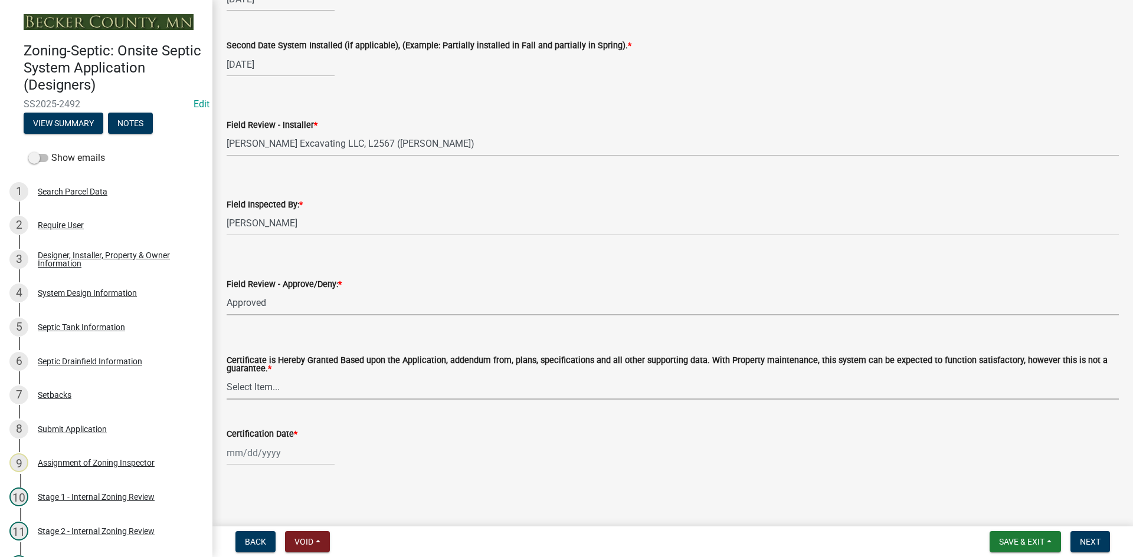
click at [261, 390] on select "Select Item... Yes No" at bounding box center [673, 388] width 892 height 24
click at [227, 376] on select "Select Item... Yes No" at bounding box center [673, 388] width 892 height 24
click at [288, 459] on input "Certification Date *" at bounding box center [281, 453] width 108 height 24
click at [297, 355] on div "11" at bounding box center [295, 352] width 19 height 19
click at [1097, 545] on span "Next" at bounding box center [1090, 541] width 21 height 9
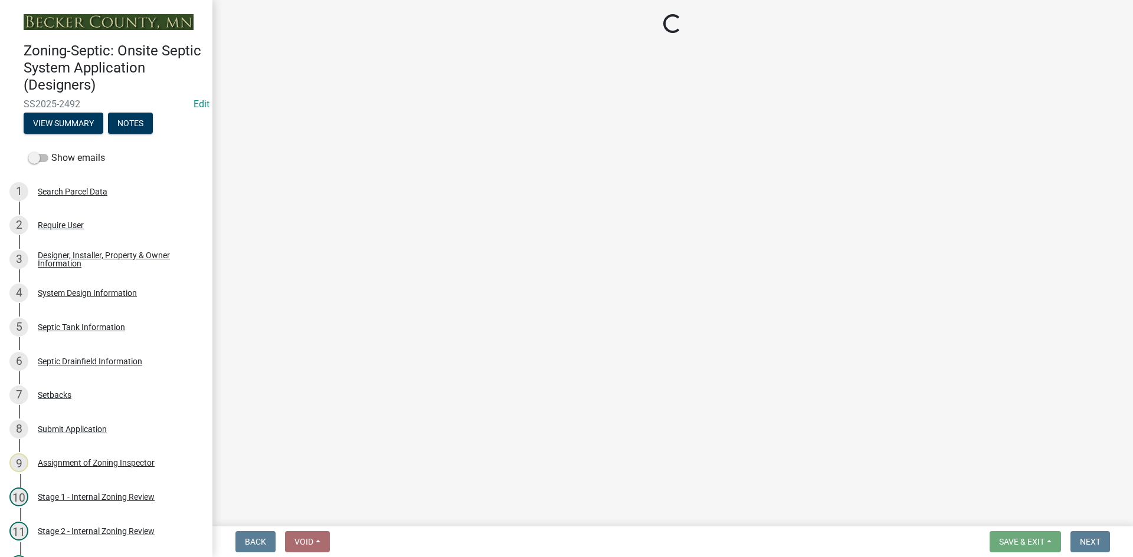
scroll to position [406, 0]
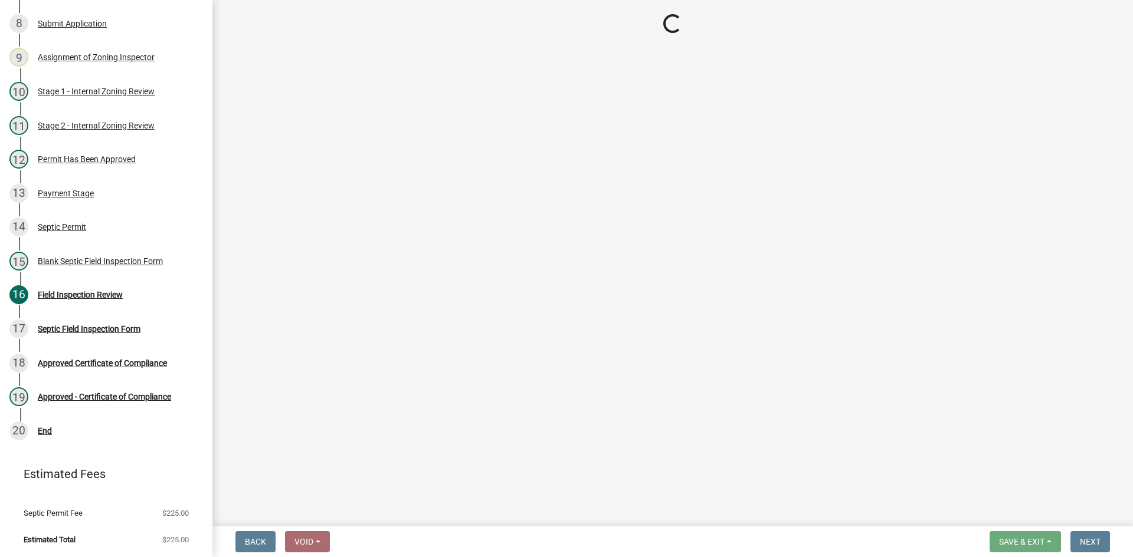
click at [811, 243] on main "Loading..." at bounding box center [672, 261] width 920 height 522
click at [527, 155] on main "Loading..." at bounding box center [672, 261] width 920 height 522
click at [114, 291] on div "Field Inspection Review" at bounding box center [80, 295] width 85 height 8
click at [146, 311] on link "16 Field Inspection Review" at bounding box center [106, 295] width 212 height 34
click at [104, 293] on div "Field Inspection Review" at bounding box center [80, 295] width 85 height 8
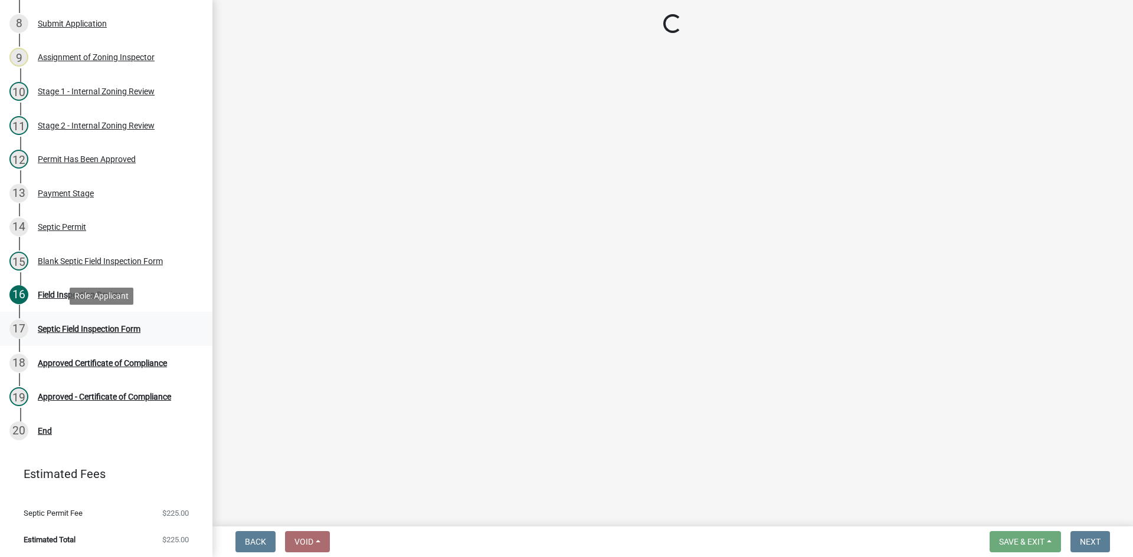
click at [140, 330] on div "Septic Field Inspection Form" at bounding box center [89, 329] width 103 height 8
click at [136, 366] on div "Approved Certificate of Compliance" at bounding box center [102, 363] width 129 height 8
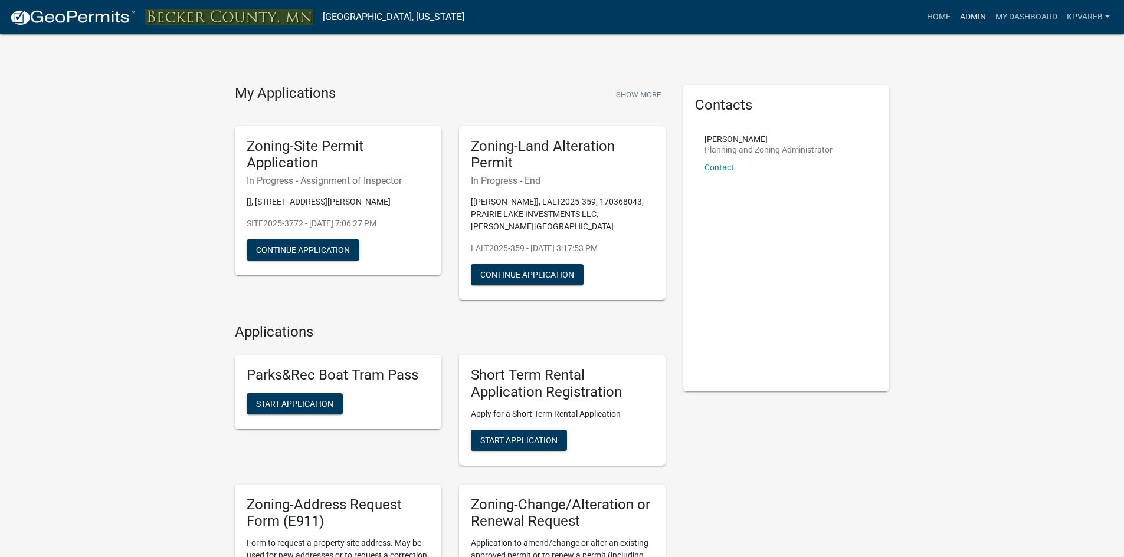
click at [970, 14] on link "Admin" at bounding box center [972, 17] width 35 height 22
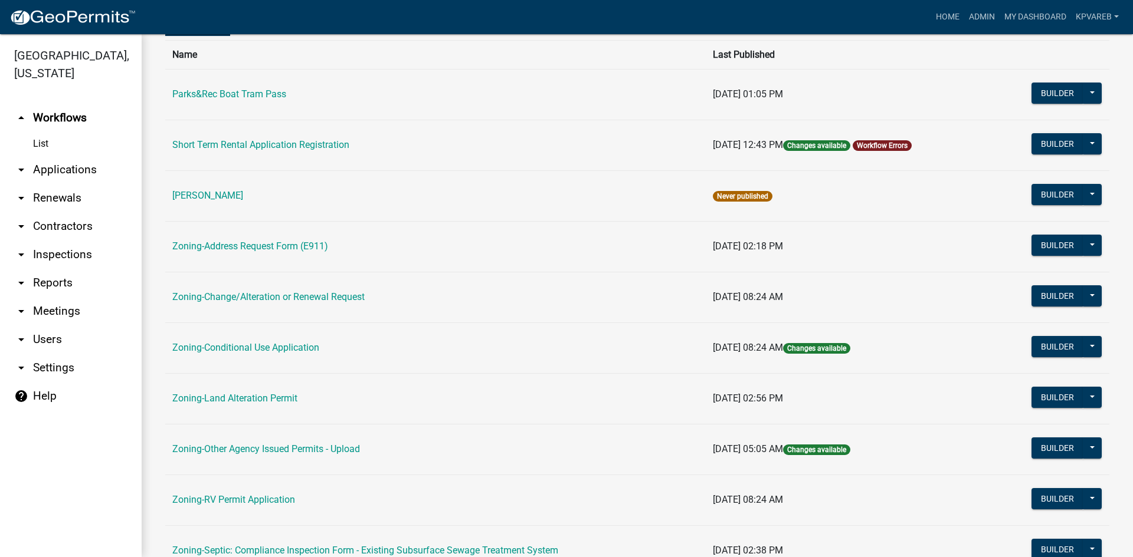
scroll to position [236, 0]
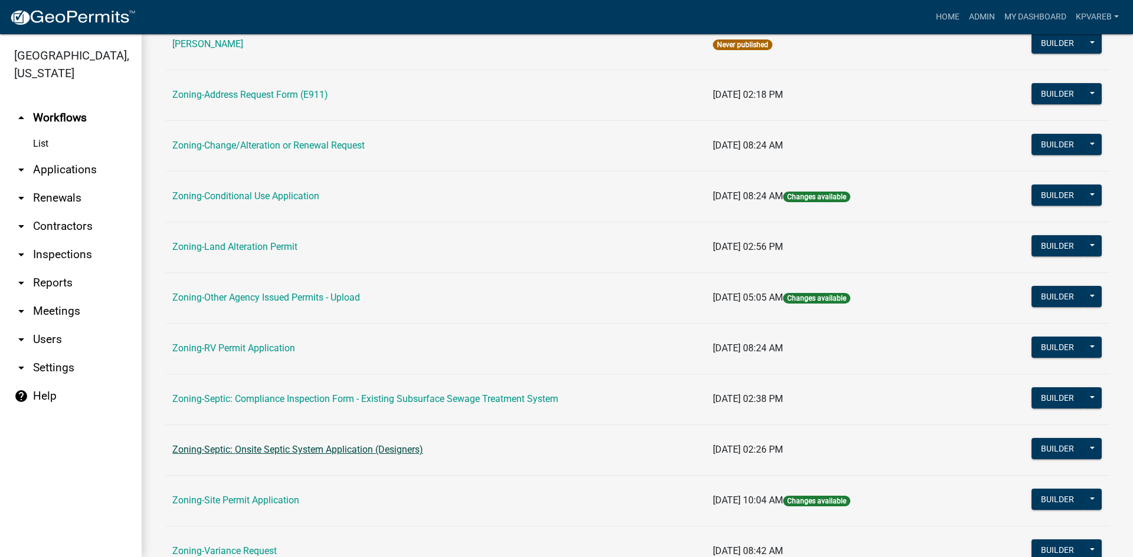
click at [321, 448] on link "Zoning-Septic: Onsite Septic System Application (Designers)" at bounding box center [297, 449] width 251 height 11
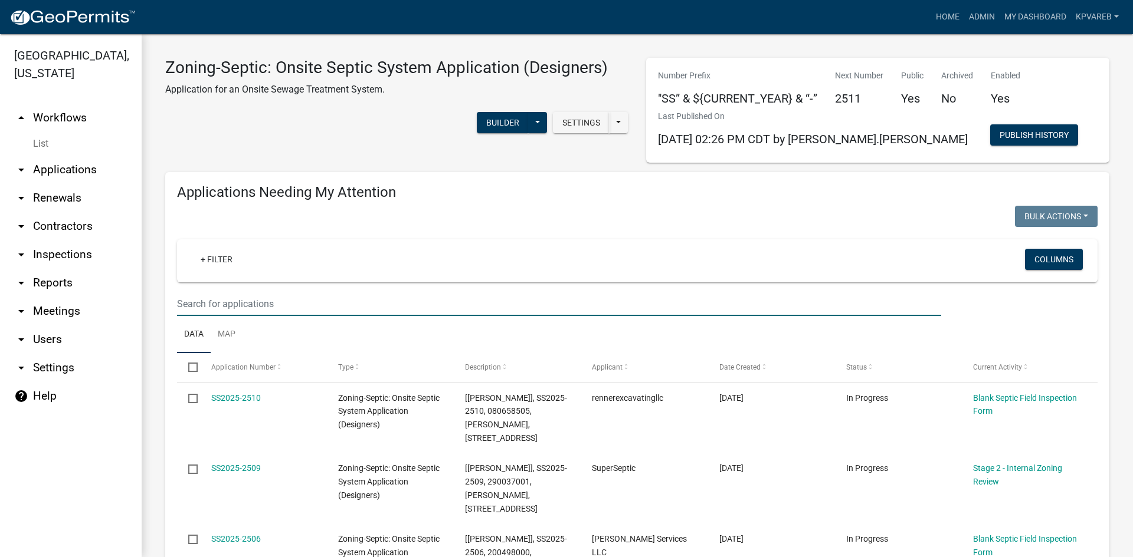
click at [250, 311] on input "text" at bounding box center [559, 304] width 764 height 24
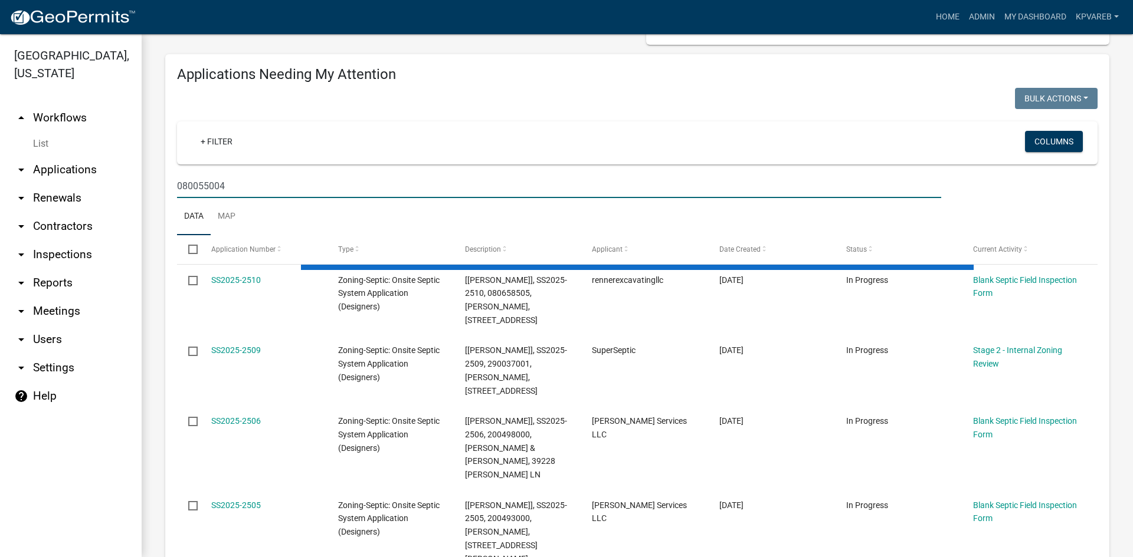
scroll to position [177, 0]
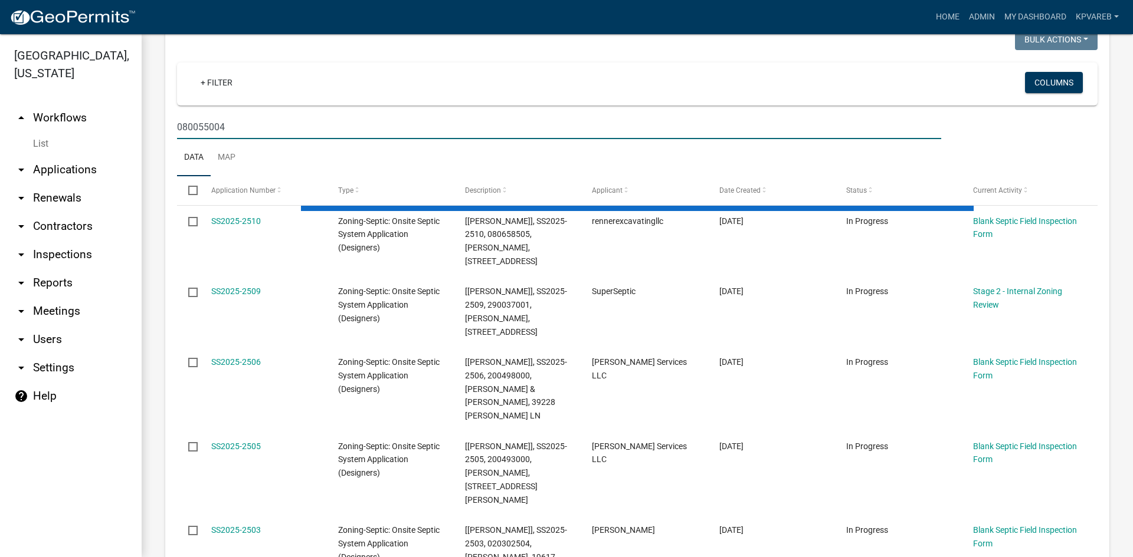
drag, startPoint x: 180, startPoint y: 122, endPoint x: 228, endPoint y: 128, distance: 48.1
click at [234, 126] on input "080055004" at bounding box center [559, 127] width 764 height 24
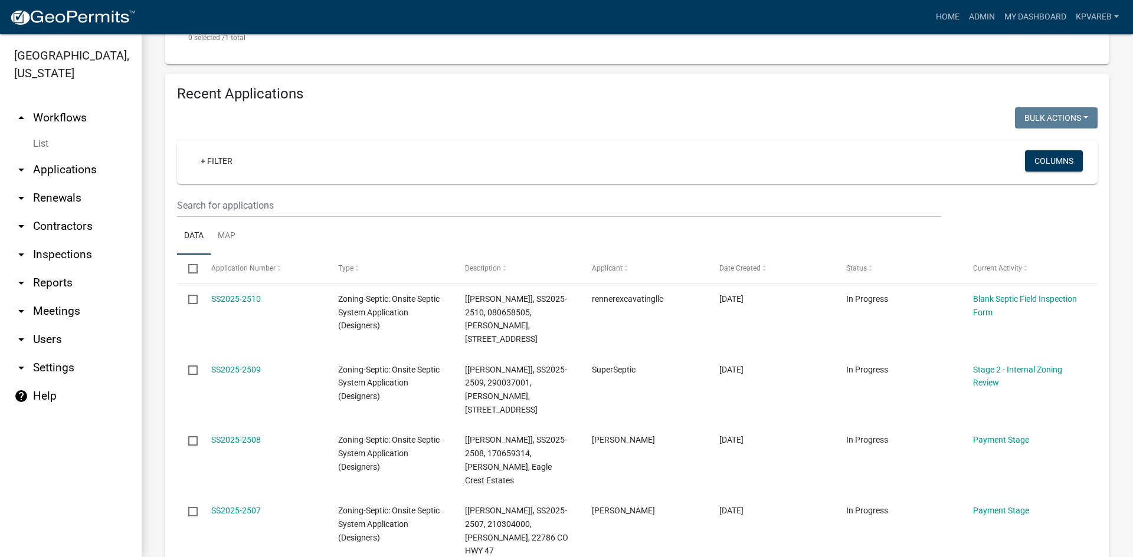
scroll to position [35, 0]
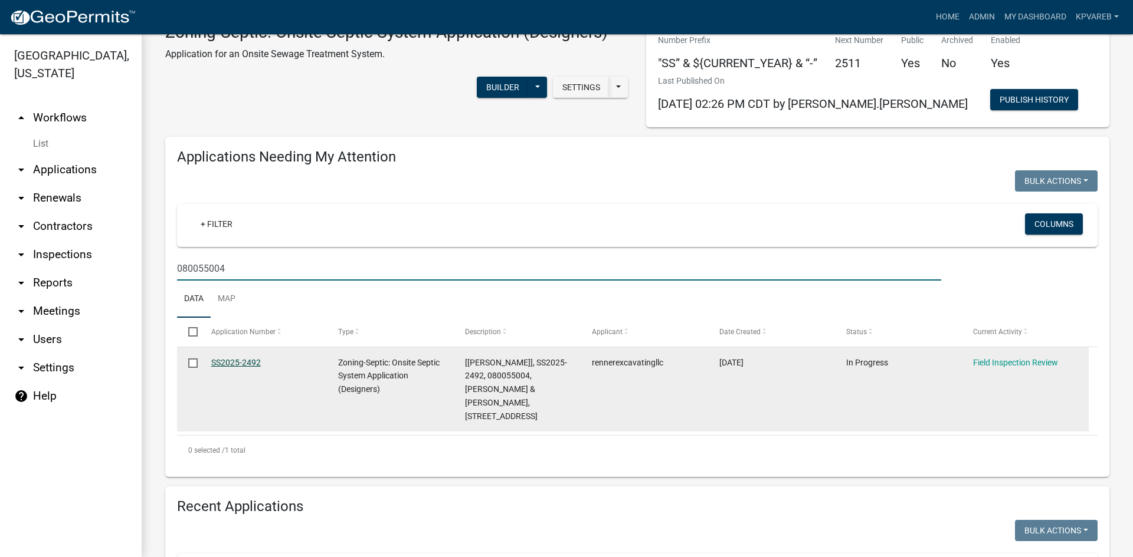
type input "080055004"
click at [248, 364] on link "SS2025-2492" at bounding box center [236, 362] width 50 height 9
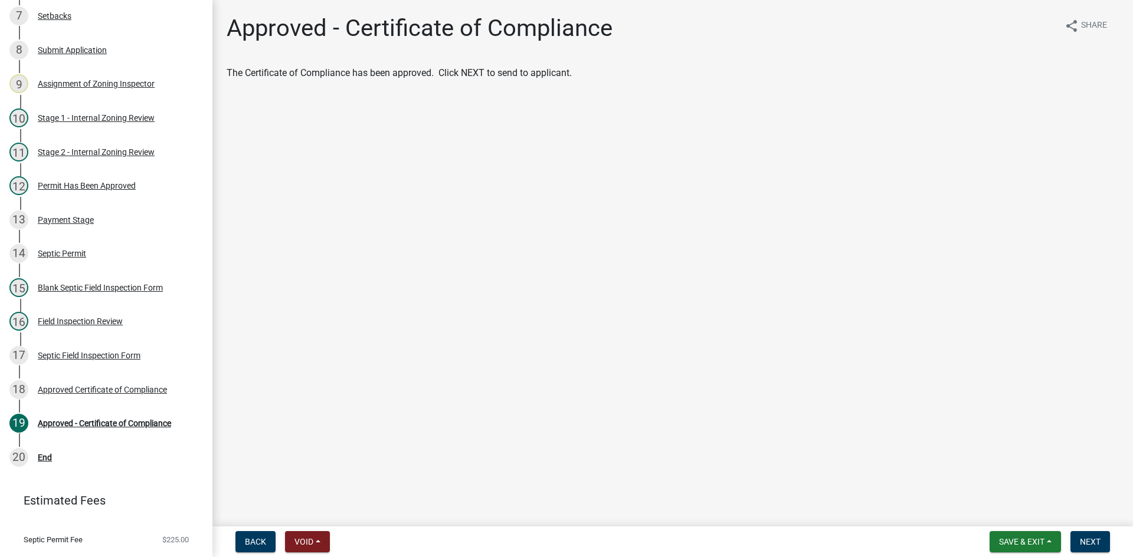
scroll to position [406, 0]
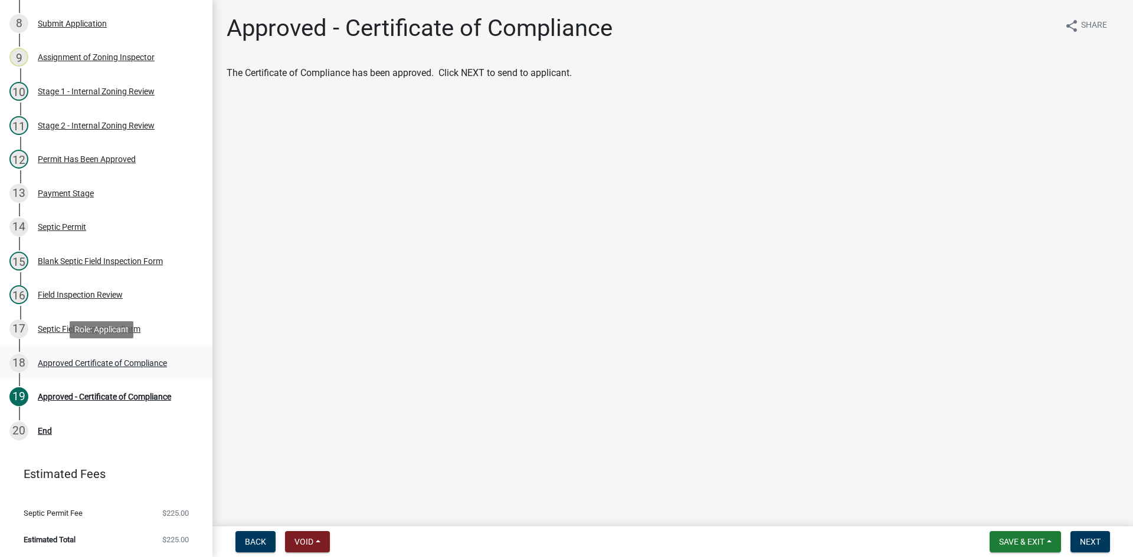
click at [147, 370] on div "18 Approved Certificate of Compliance" at bounding box center [101, 363] width 184 height 19
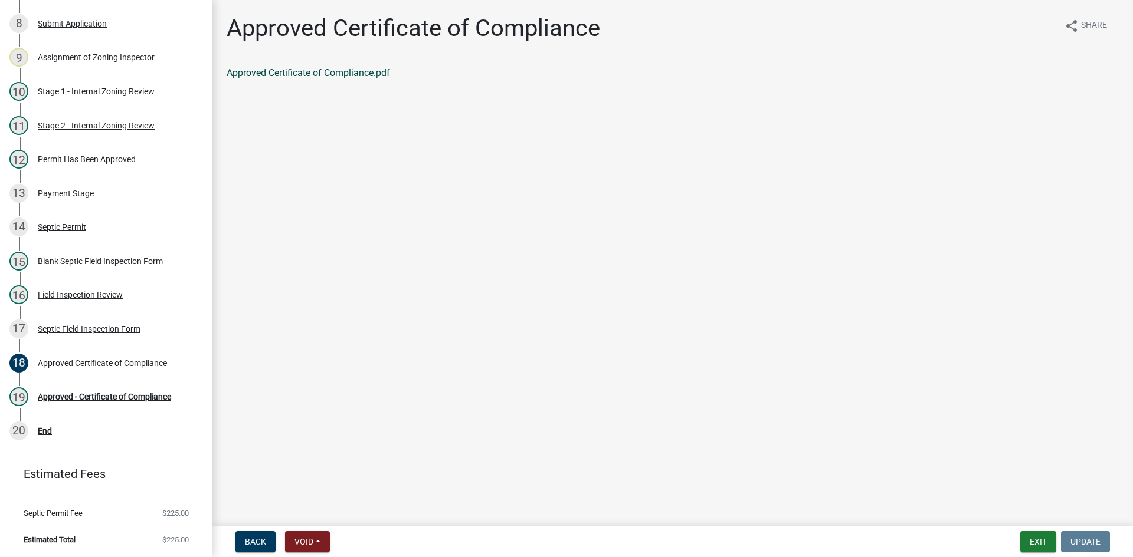
click at [356, 73] on link "Approved Certificate of Compliance.pdf" at bounding box center [308, 72] width 163 height 11
click at [156, 398] on div "Approved - Certificate of Compliance" at bounding box center [104, 397] width 133 height 8
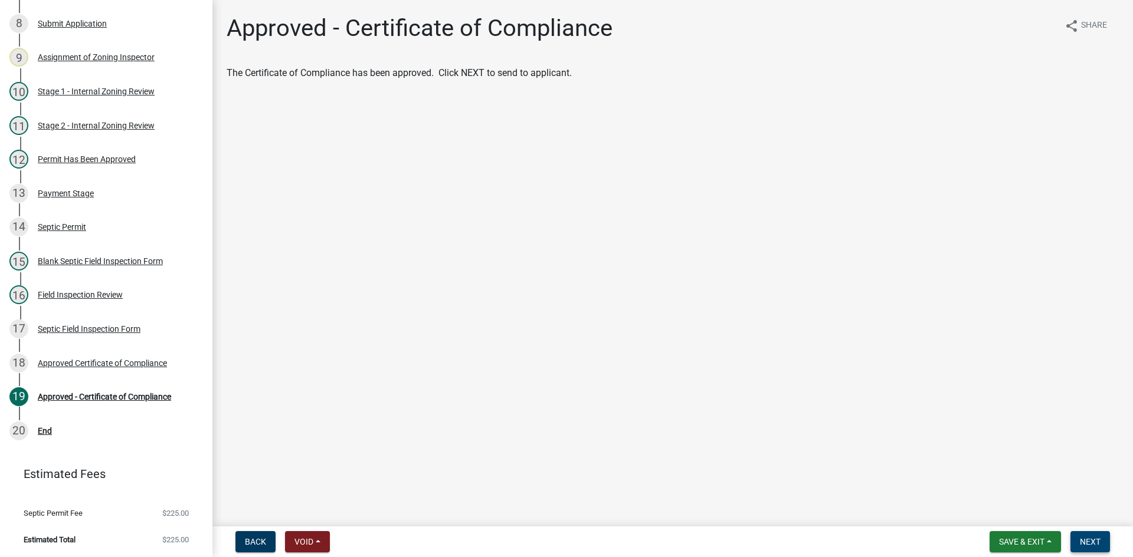
click at [1097, 550] on button "Next" at bounding box center [1090, 542] width 40 height 21
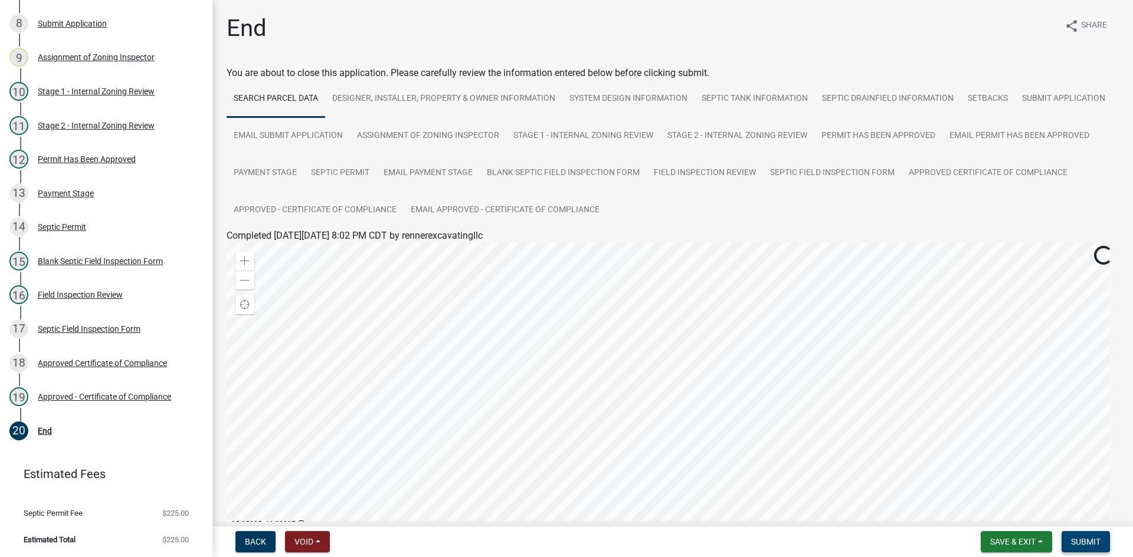
click at [1087, 545] on span "Submit" at bounding box center [1085, 541] width 29 height 9
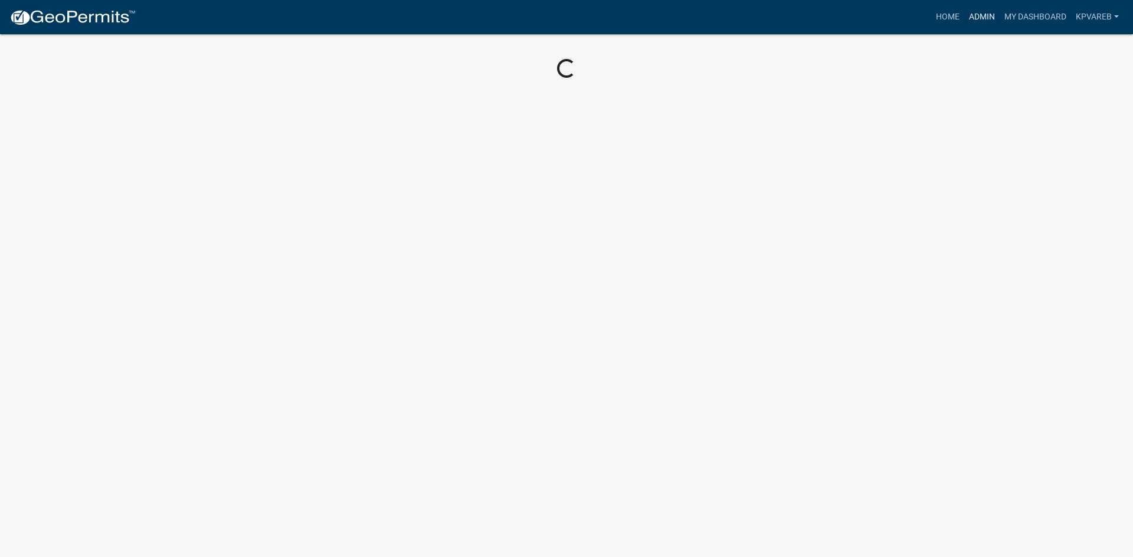
click at [979, 15] on link "Admin" at bounding box center [981, 17] width 35 height 22
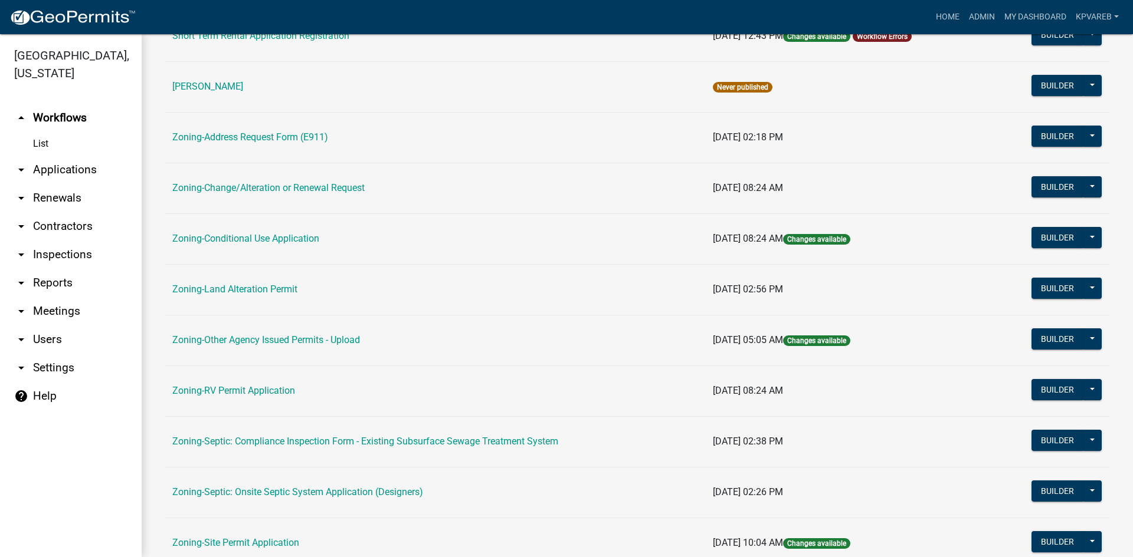
scroll to position [339, 0]
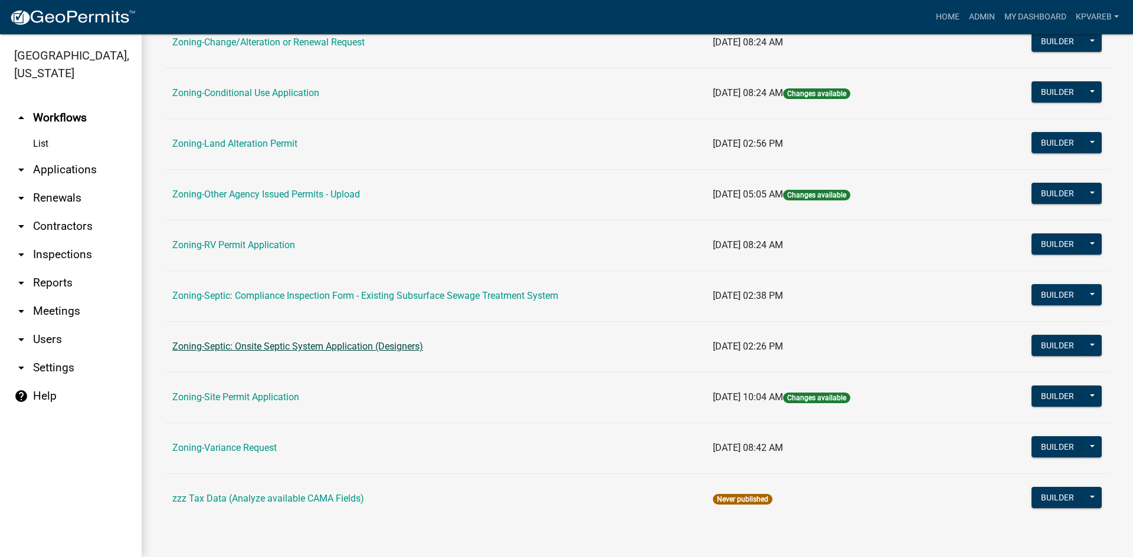
click at [395, 341] on link "Zoning-Septic: Onsite Septic System Application (Designers)" at bounding box center [297, 346] width 251 height 11
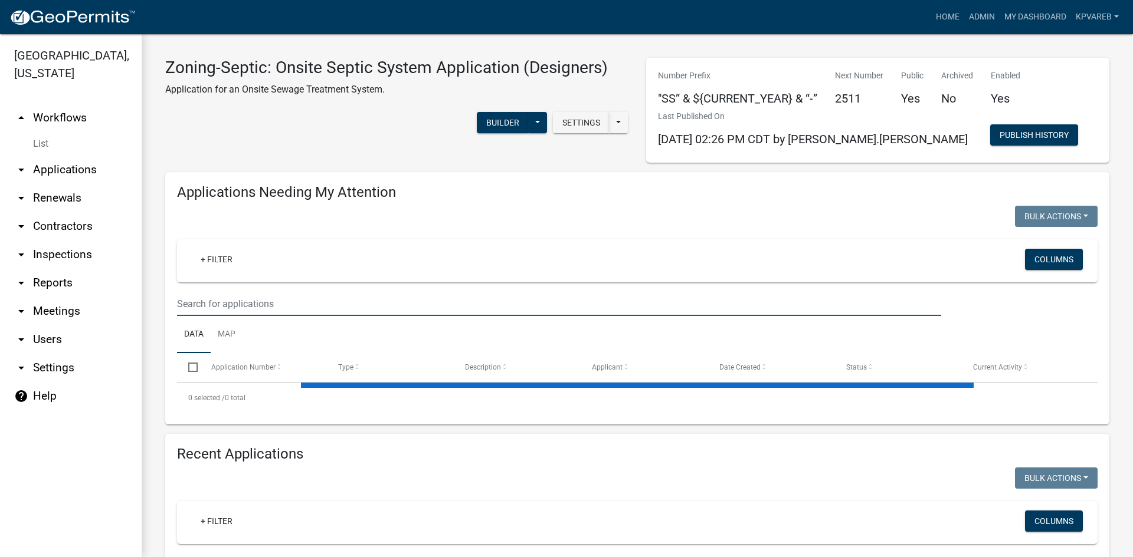
click at [241, 306] on input "text" at bounding box center [559, 304] width 764 height 24
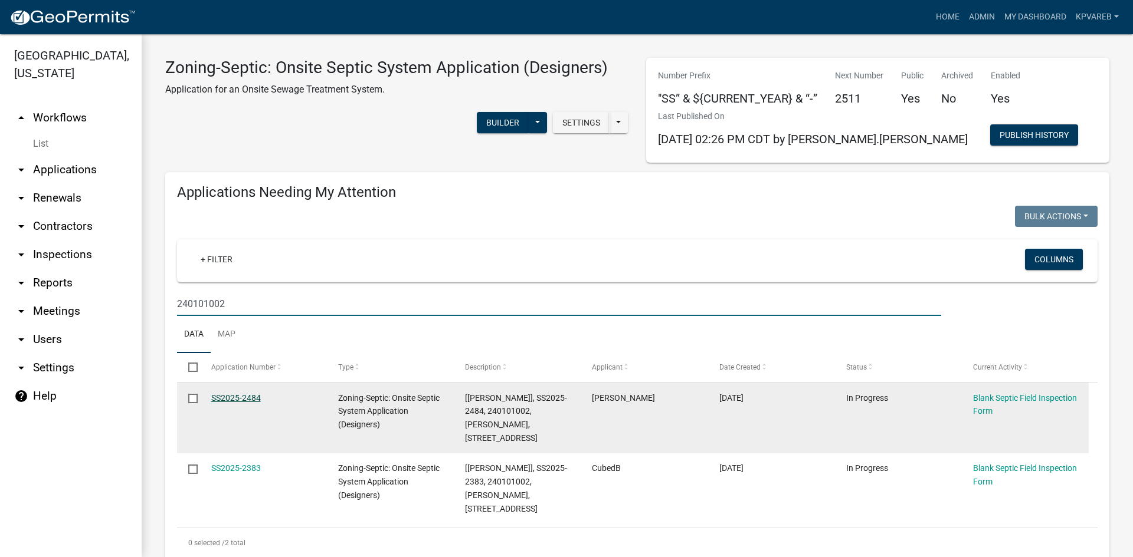
type input "240101002"
click at [244, 401] on link "SS2025-2484" at bounding box center [236, 397] width 50 height 9
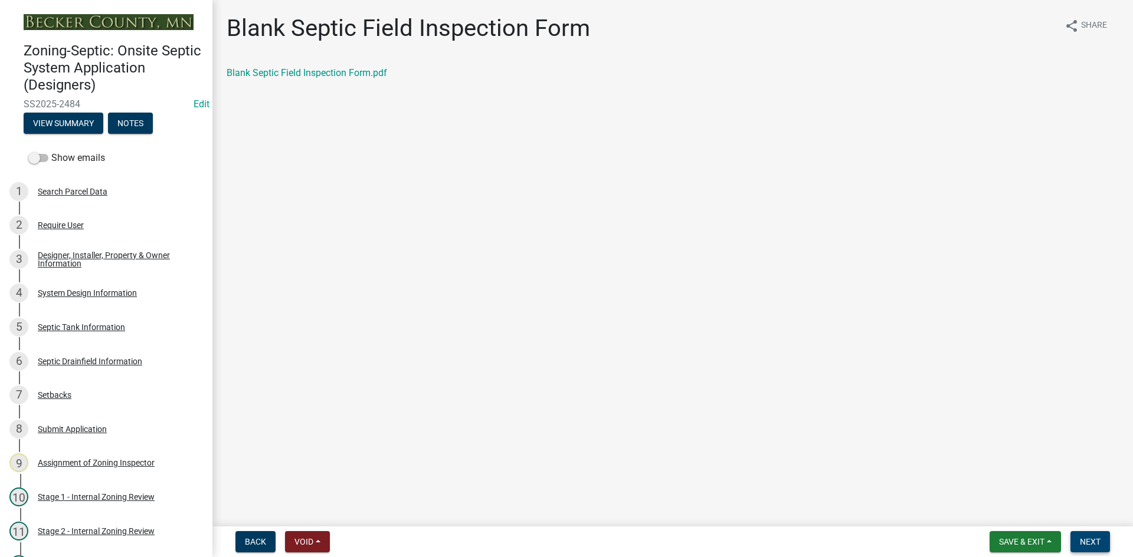
click at [1089, 549] on button "Next" at bounding box center [1090, 542] width 40 height 21
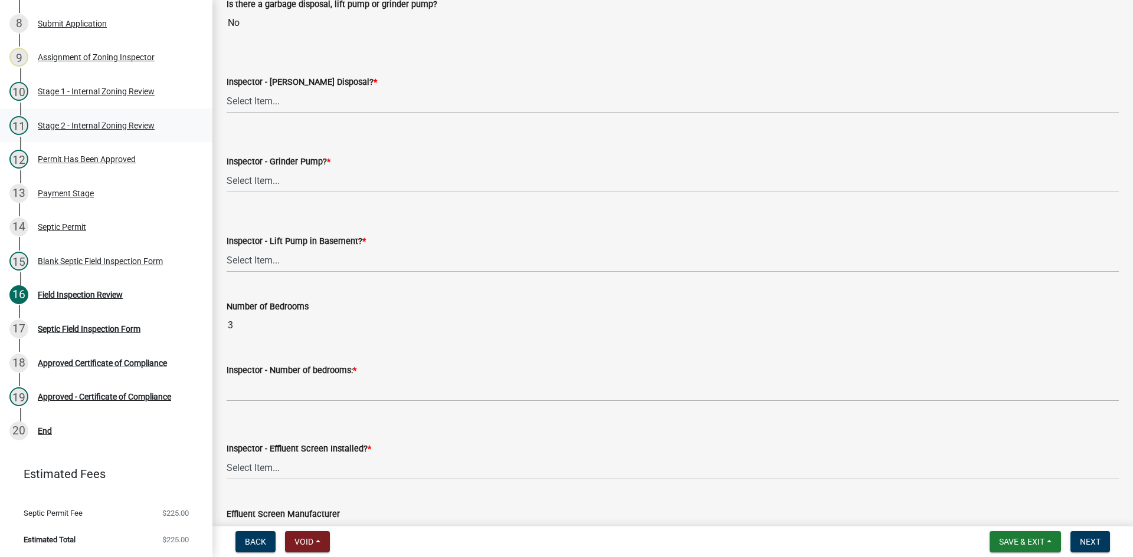
scroll to position [472, 0]
drag, startPoint x: 236, startPoint y: 97, endPoint x: 244, endPoint y: 96, distance: 8.3
click at [237, 97] on select "Select Item... Yes No" at bounding box center [673, 100] width 892 height 24
click at [227, 88] on select "Select Item... Yes No" at bounding box center [673, 100] width 892 height 24
select select "e6f115c1-9d93-4d61-8856-1810485f2117"
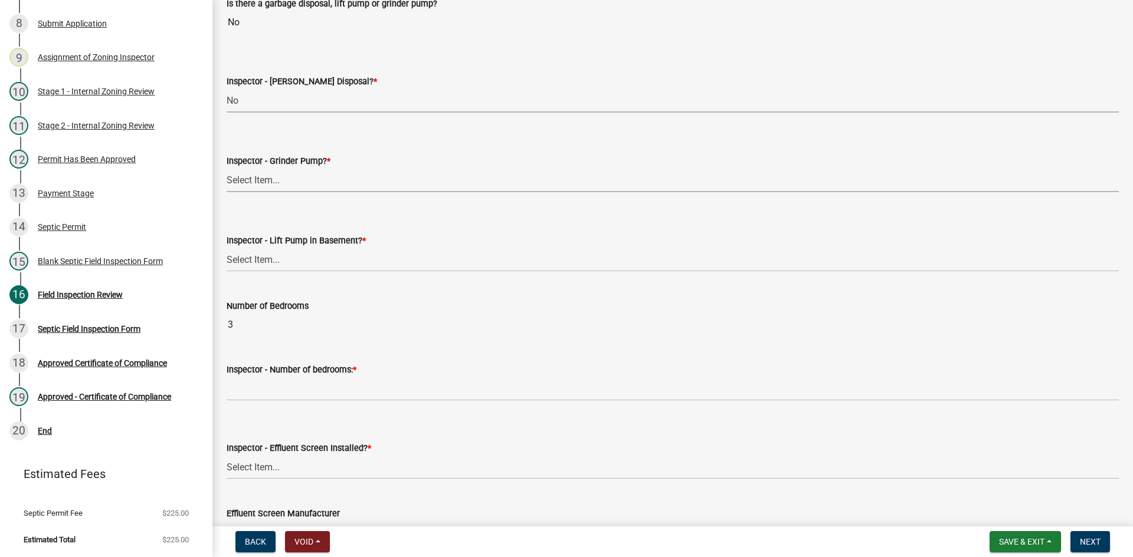
click at [290, 186] on select "Select Item... Yes No" at bounding box center [673, 180] width 892 height 24
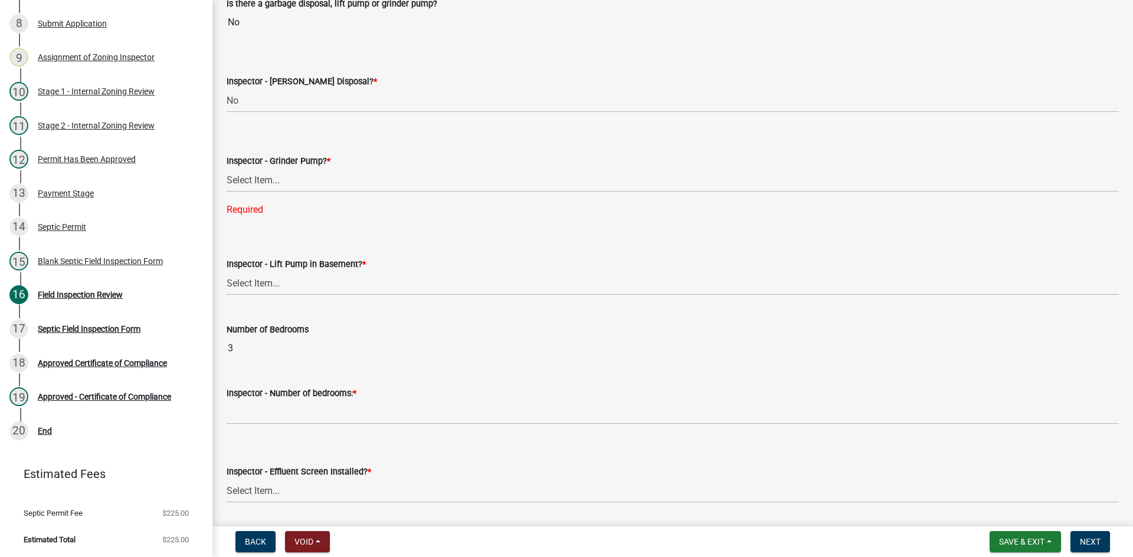
click at [303, 242] on div "Inspector - Lift Pump in Basement? * Select Item... Yes No" at bounding box center [673, 261] width 892 height 69
drag, startPoint x: 278, startPoint y: 182, endPoint x: 282, endPoint y: 192, distance: 10.6
click at [282, 182] on select "Select Item... Yes No" at bounding box center [673, 180] width 892 height 24
click at [227, 168] on select "Select Item... Yes No" at bounding box center [673, 180] width 892 height 24
select select "ce8adf61-51ba-42f2-bbc3-7480a098e35e"
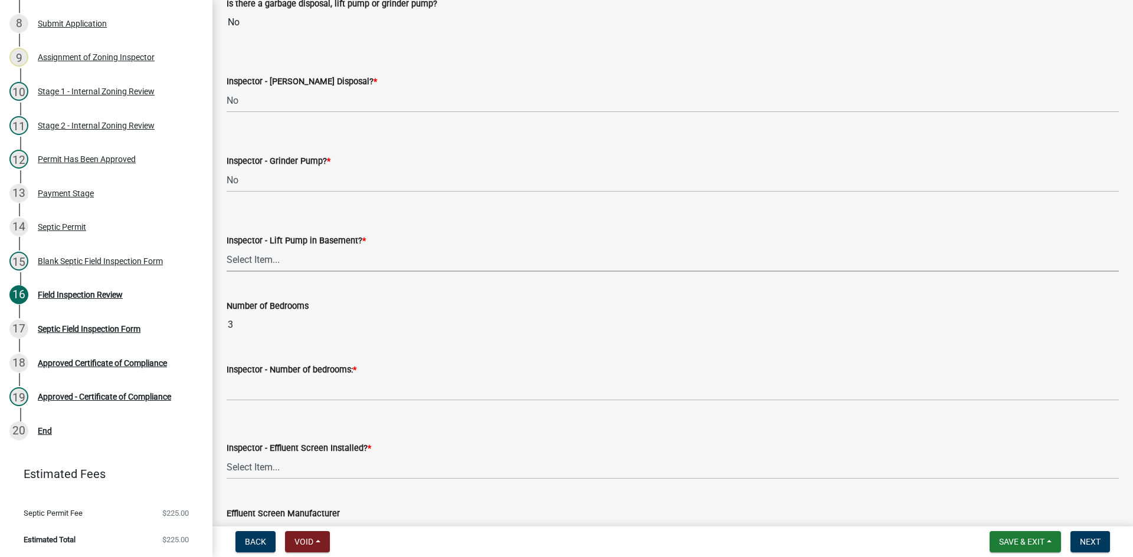
click at [279, 255] on select "Select Item... Yes No" at bounding box center [673, 260] width 892 height 24
click at [227, 248] on select "Select Item... Yes No" at bounding box center [673, 260] width 892 height 24
select select "58089658-2e95-4d4d-a981-afbd087a421a"
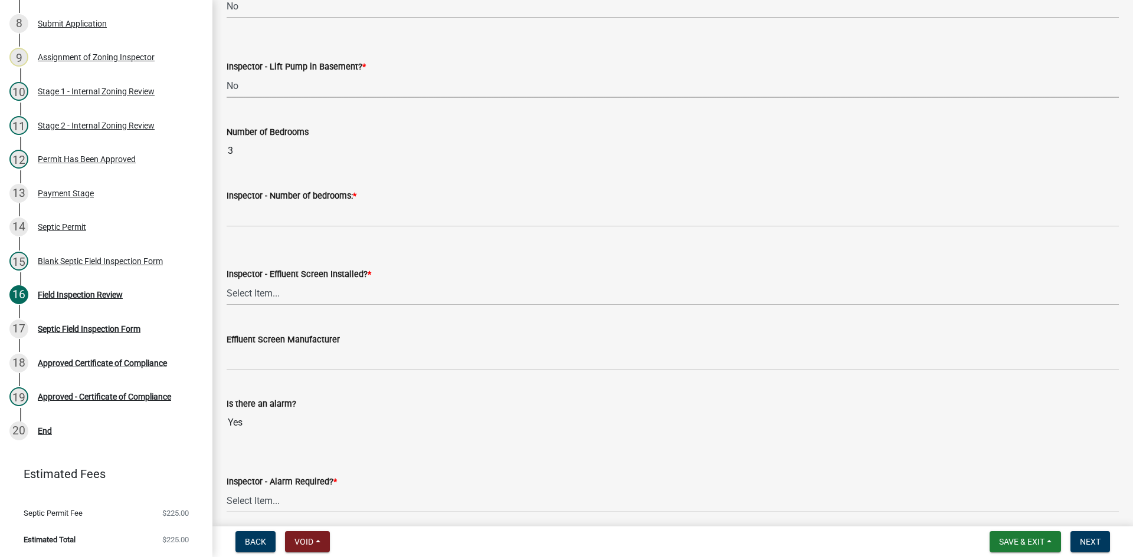
scroll to position [708, 0]
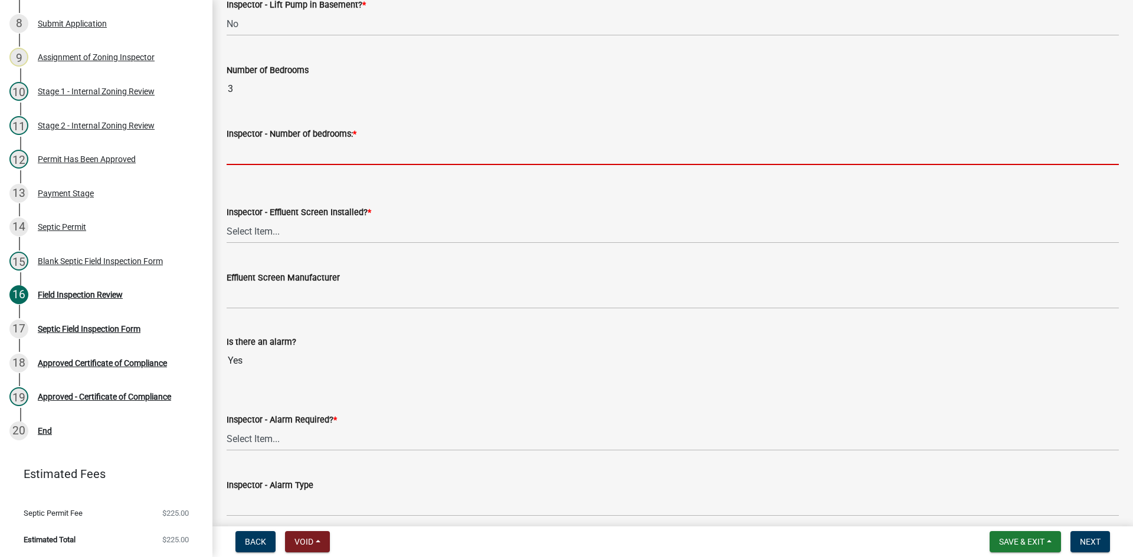
click at [278, 150] on input "Inspector - Number of bedrooms: *" at bounding box center [673, 153] width 892 height 24
type input "3"
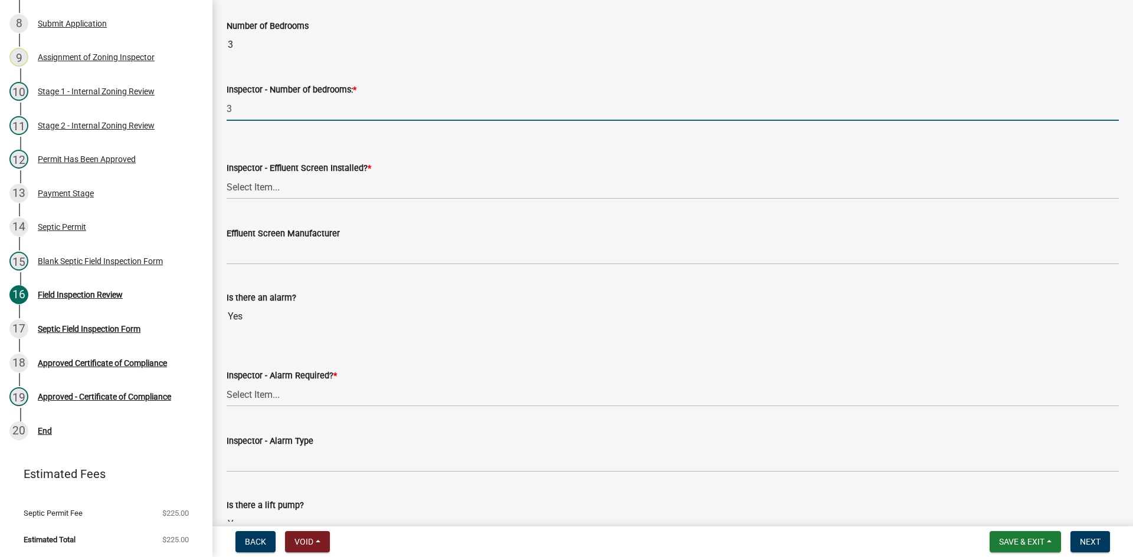
scroll to position [885, 0]
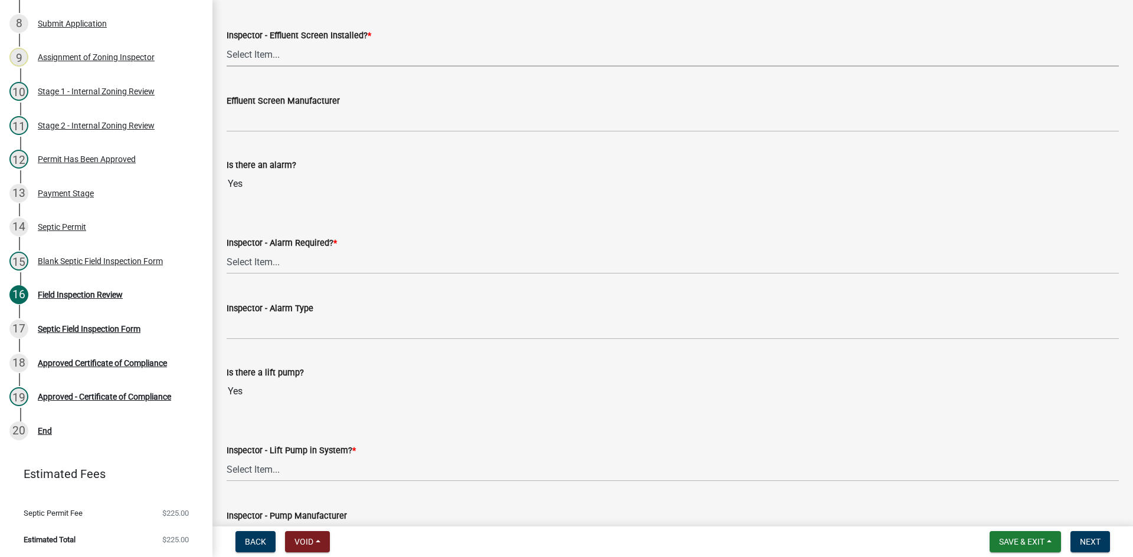
click at [278, 62] on select "Select Item... Yes No" at bounding box center [673, 54] width 892 height 24
click at [227, 42] on select "Select Item... Yes No" at bounding box center [673, 54] width 892 height 24
select select "039f9276-f093-40ee-98f9-24c1fbae5d9d"
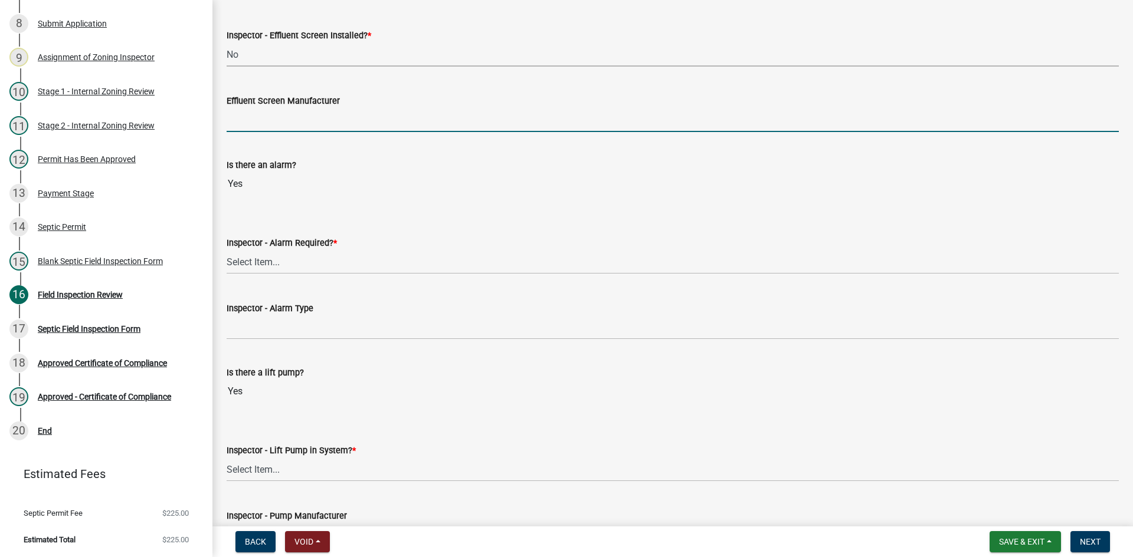
click at [251, 112] on input "Effluent Screen Manufacturer" at bounding box center [673, 120] width 892 height 24
type input "NA"
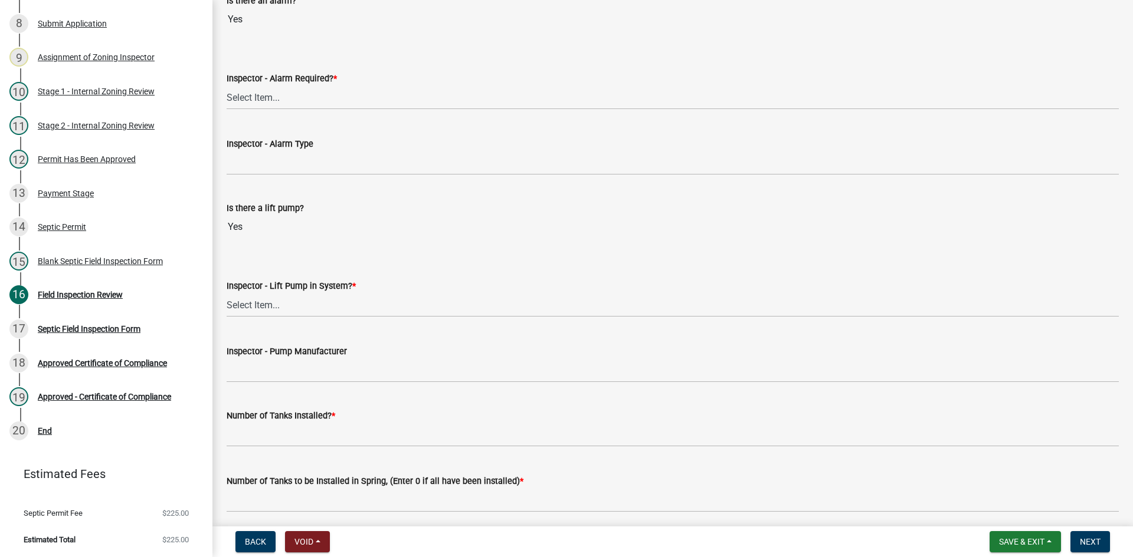
scroll to position [1062, 0]
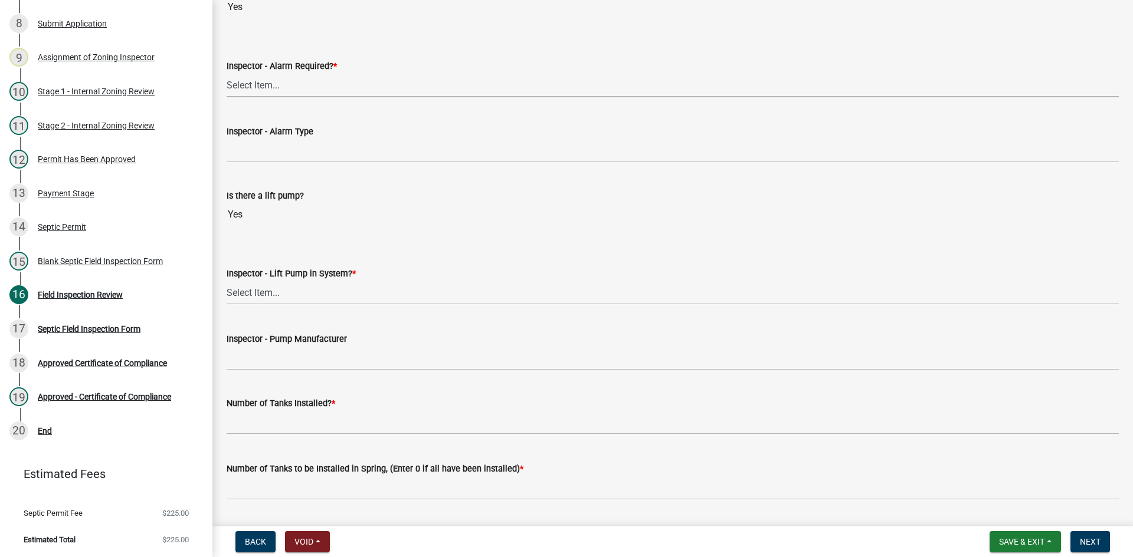
drag, startPoint x: 276, startPoint y: 86, endPoint x: 281, endPoint y: 96, distance: 11.1
click at [277, 86] on select "Select Item... Yes No" at bounding box center [673, 85] width 892 height 24
click at [227, 73] on select "Select Item... Yes No" at bounding box center [673, 85] width 892 height 24
select select "9075ff2b-2749-45ce-aee6-f4951e9a2109"
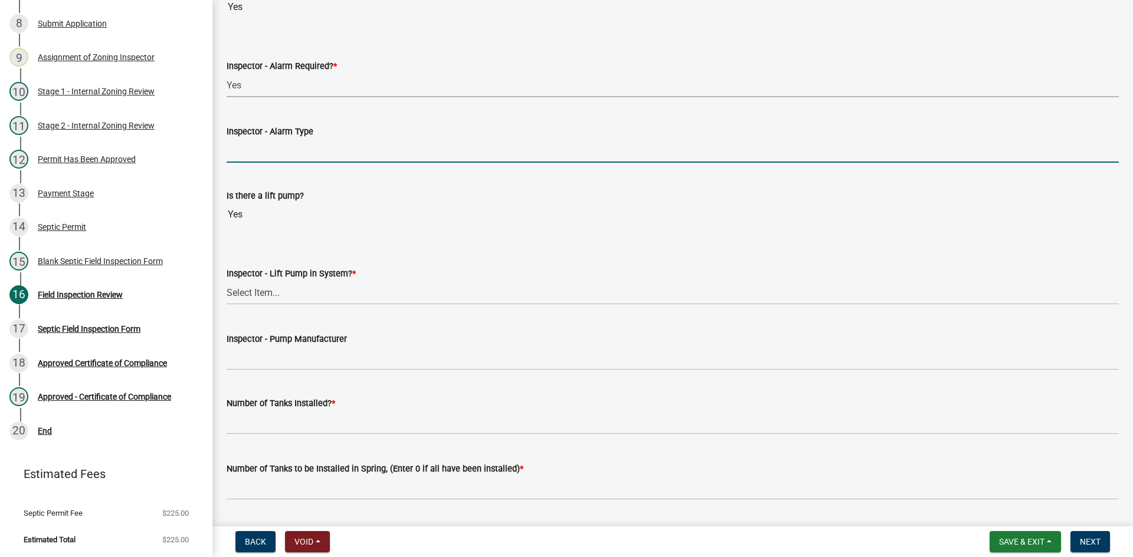
drag, startPoint x: 275, startPoint y: 148, endPoint x: 286, endPoint y: 163, distance: 18.7
click at [275, 148] on input "Inspector - Alarm Type" at bounding box center [673, 151] width 892 height 24
type input "PS PATROL"
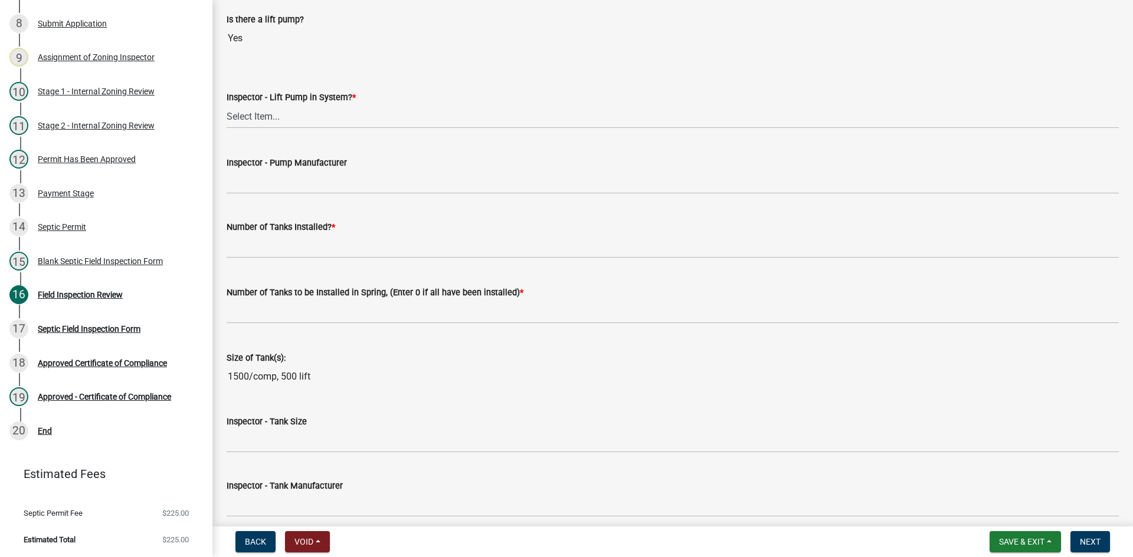
scroll to position [1239, 0]
click at [280, 113] on select "Select Item... Yes No" at bounding box center [673, 116] width 892 height 24
click at [227, 104] on select "Select Item... Yes No" at bounding box center [673, 116] width 892 height 24
select select "c19a0b5c-6916-4435-8c22-bdddceeea52a"
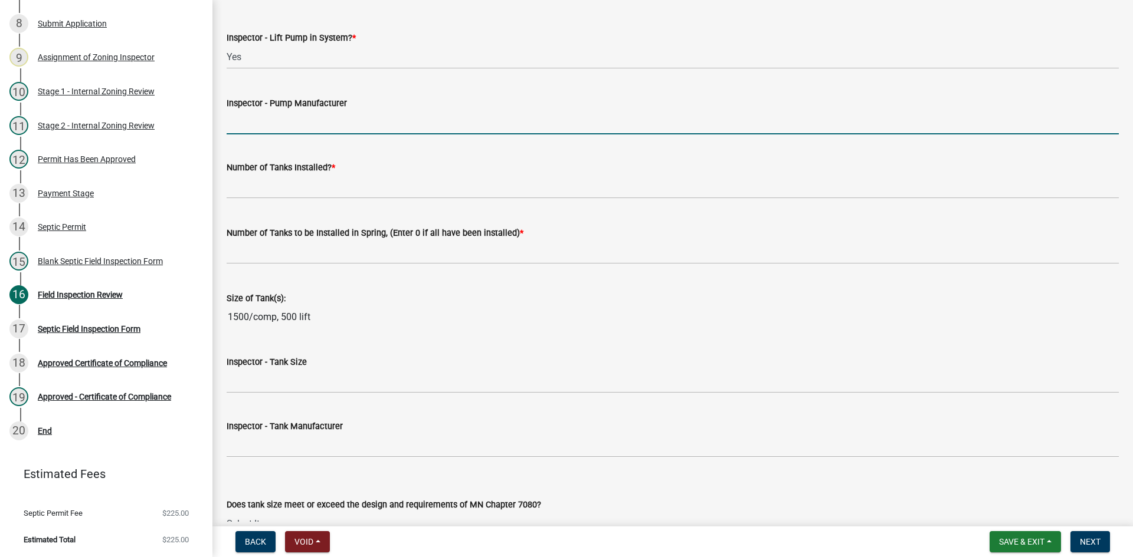
click at [265, 119] on input "Inspector - Pump Manufacturer" at bounding box center [673, 122] width 892 height 24
type input "zoeller 151"
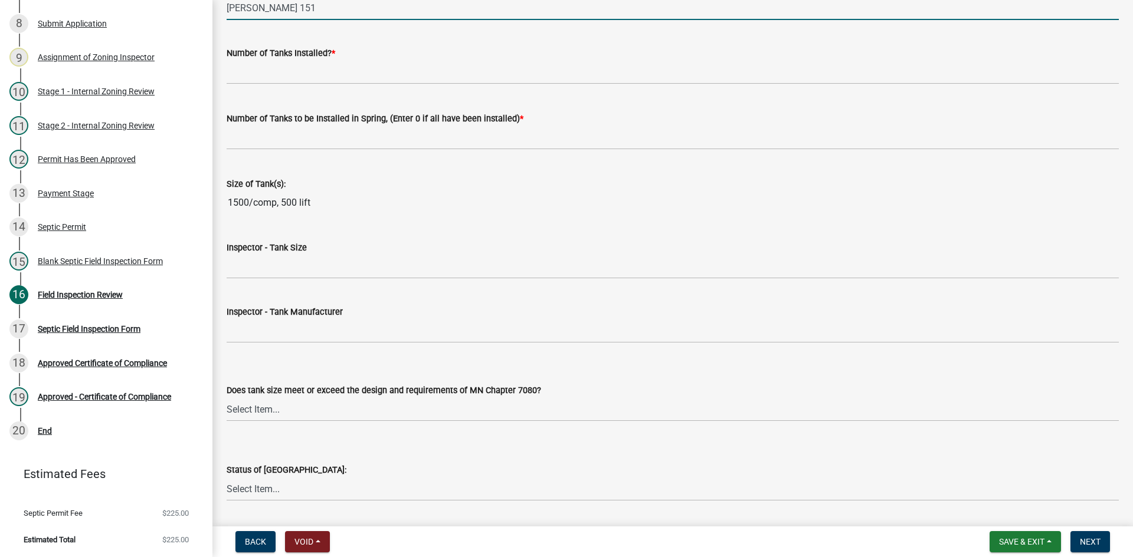
scroll to position [1416, 0]
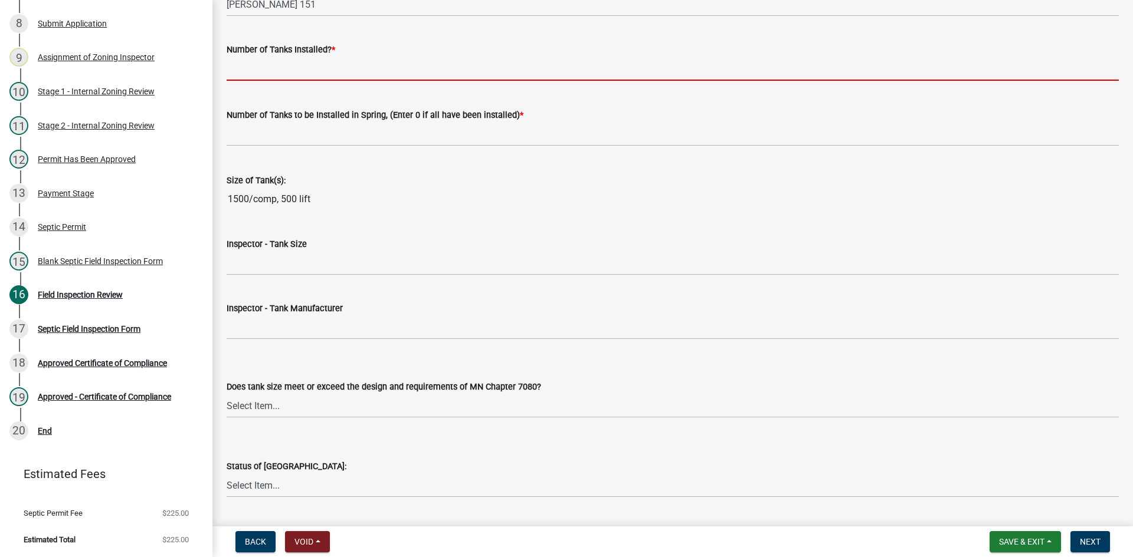
click at [297, 64] on input "text" at bounding box center [673, 69] width 892 height 24
type input "2"
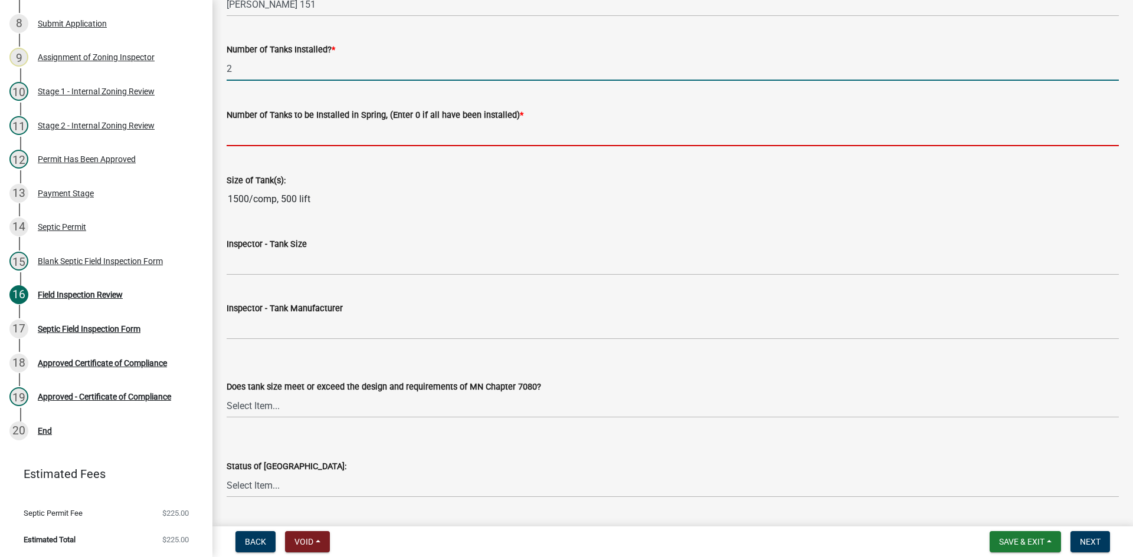
click at [256, 128] on input "text" at bounding box center [673, 134] width 892 height 24
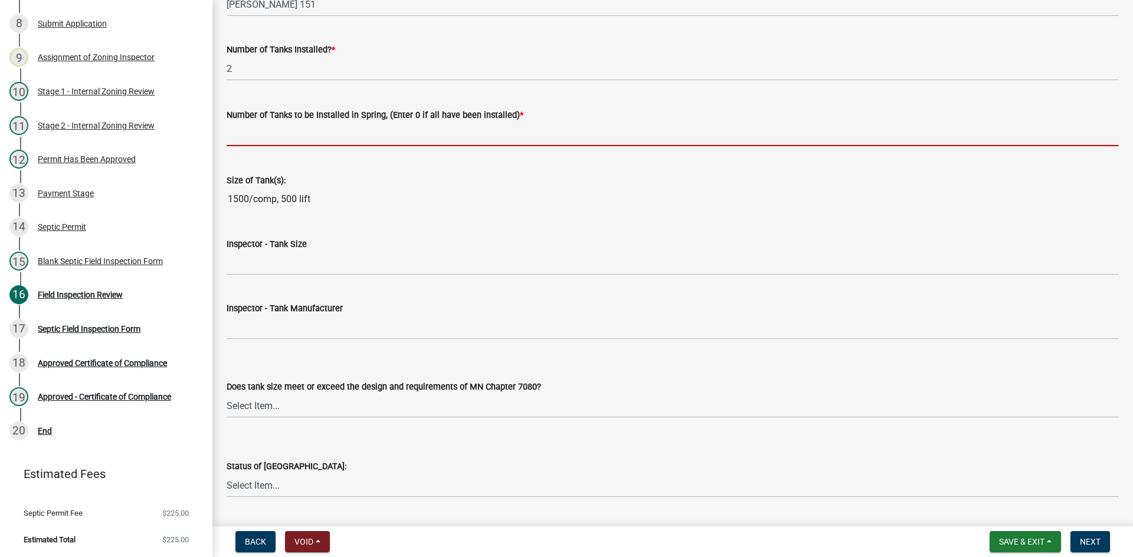
type input "0"
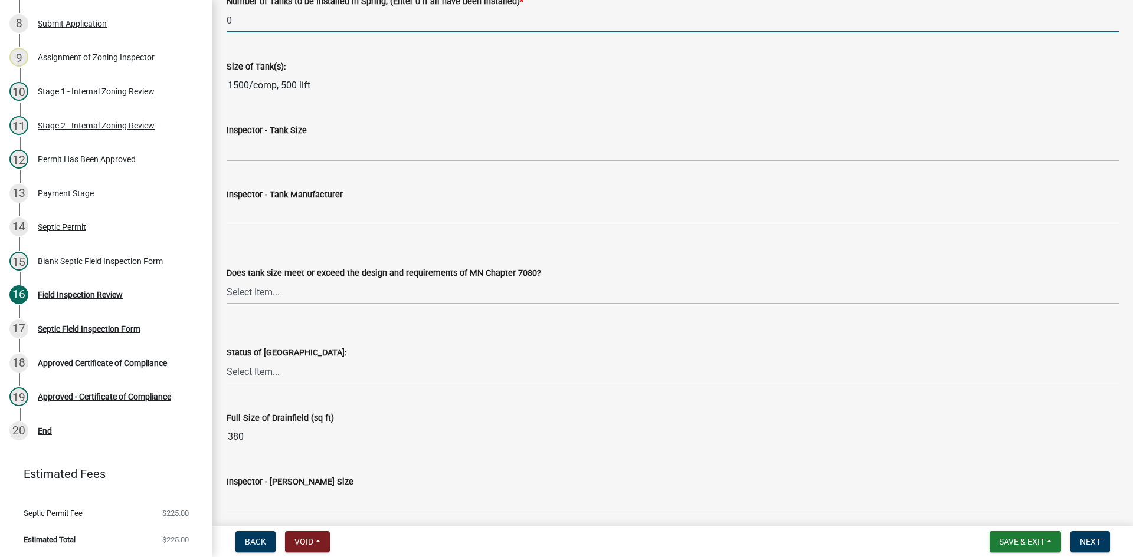
scroll to position [1534, 0]
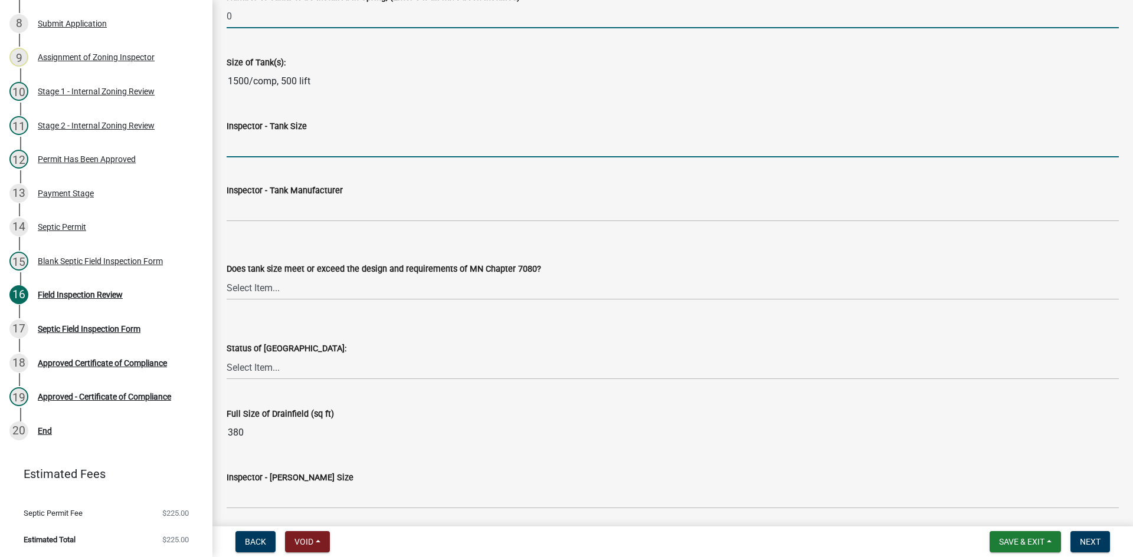
click at [262, 145] on input "Inspector - Tank Size" at bounding box center [673, 145] width 892 height 24
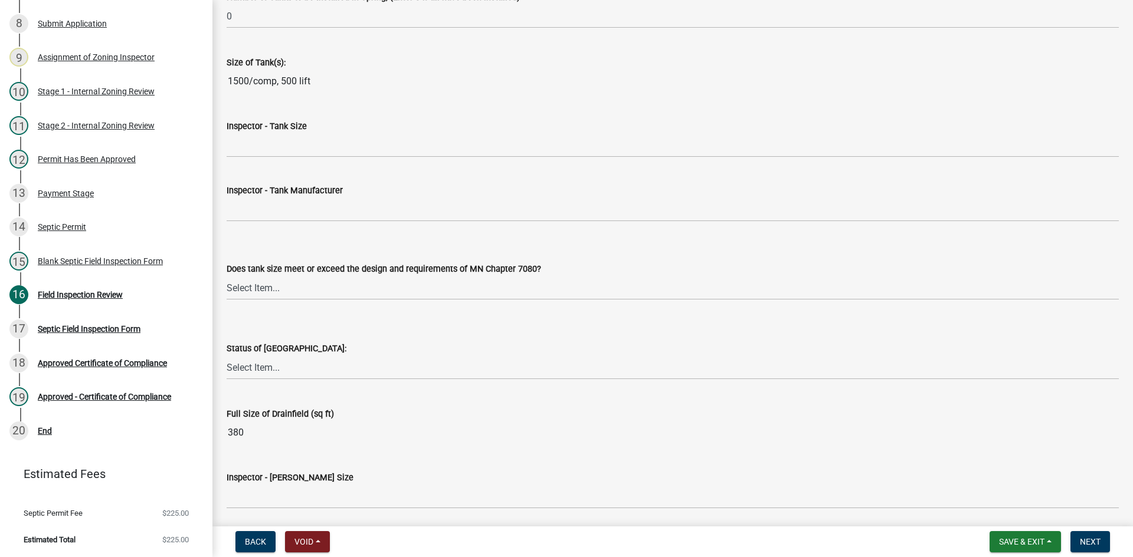
drag, startPoint x: 228, startPoint y: 81, endPoint x: 326, endPoint y: 85, distance: 98.6
click at [329, 84] on input "1500/comp, 500 lift" at bounding box center [673, 82] width 892 height 24
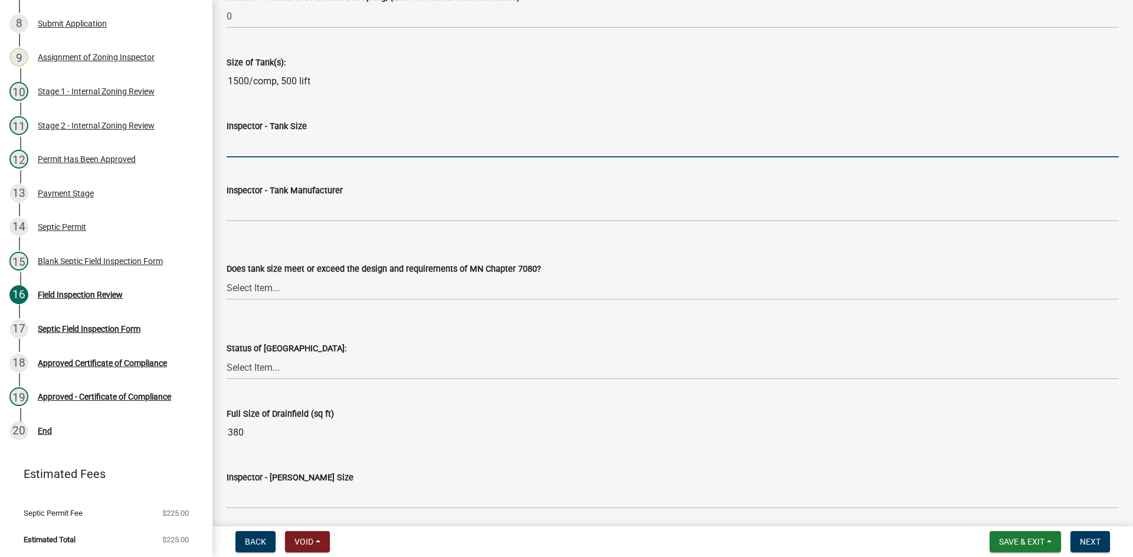
click at [292, 158] on input "Inspector - Tank Size" at bounding box center [673, 145] width 892 height 24
paste input "1500/comp, 500 lift"
type input "1500/comp, 500 lift"
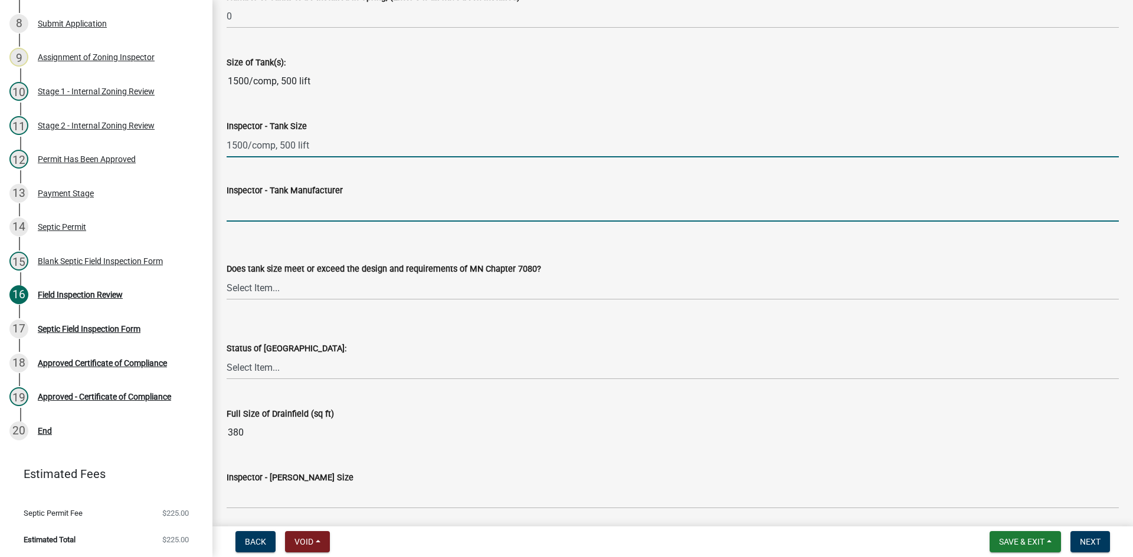
click at [277, 208] on input "Inspector - Tank Manufacturer" at bounding box center [673, 210] width 892 height 24
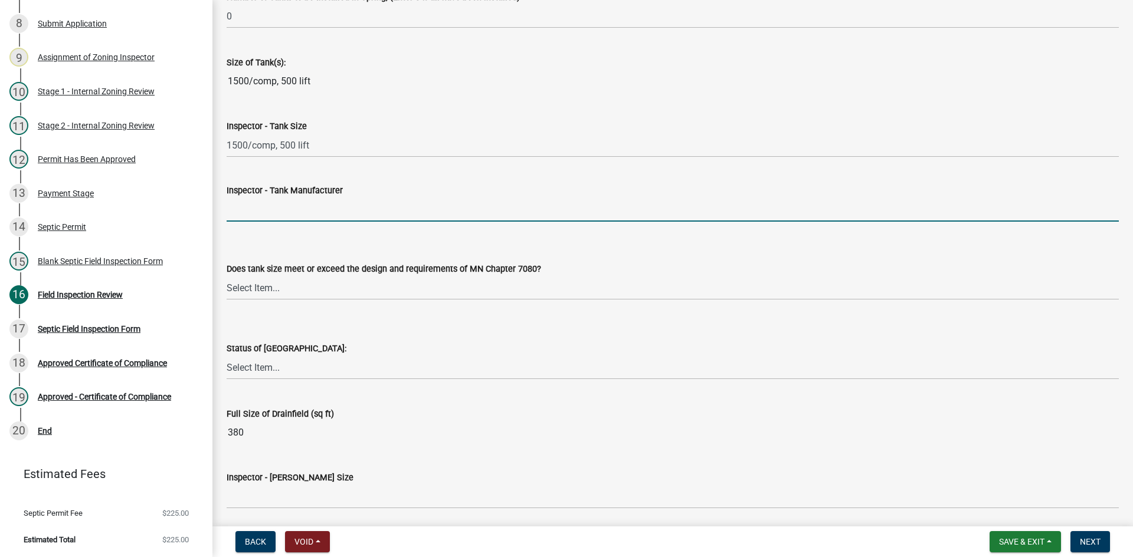
type input "Thelen"
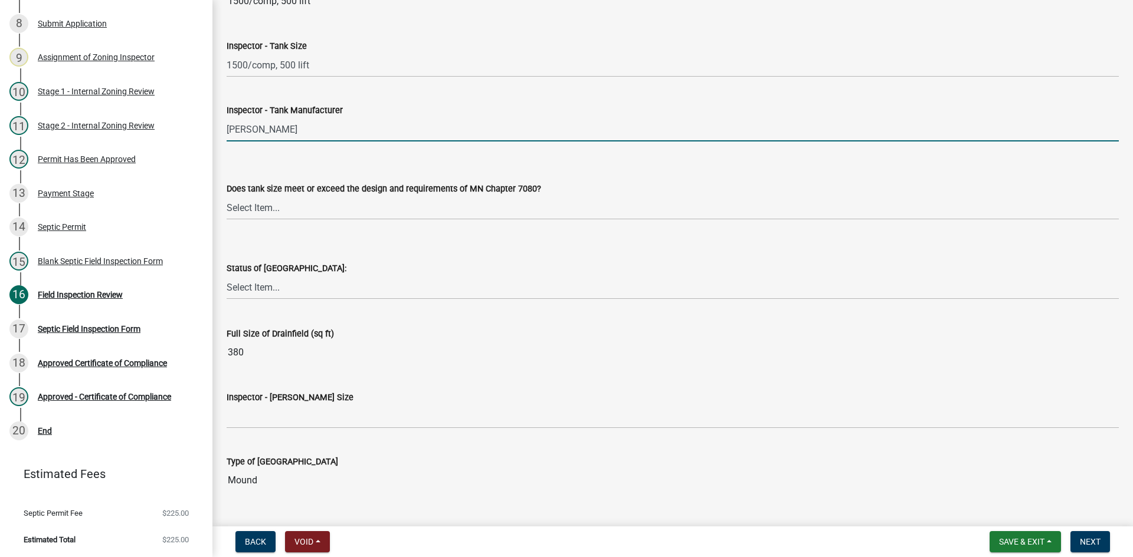
scroll to position [1770, 0]
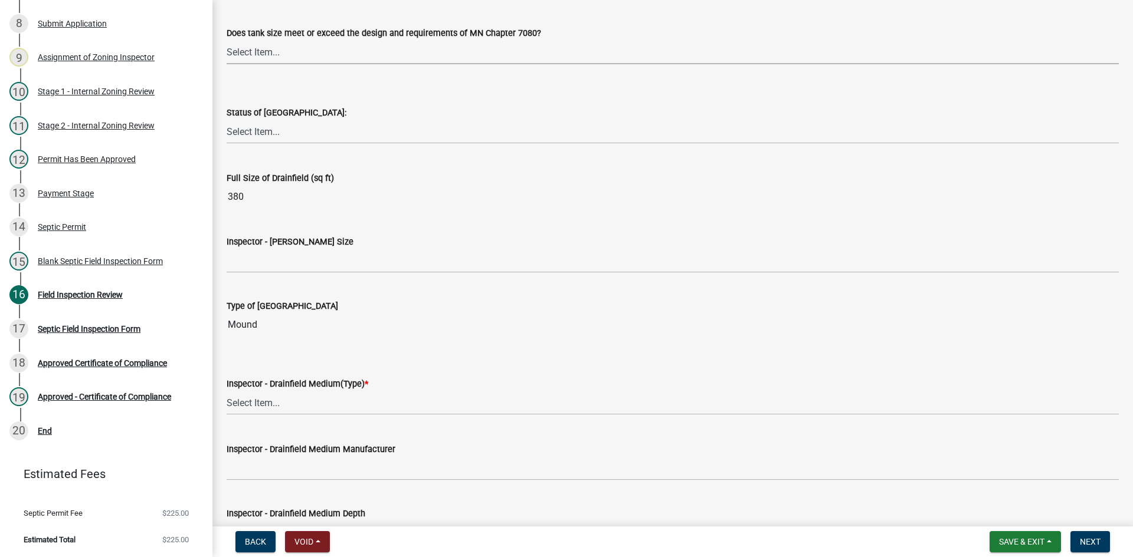
click at [274, 54] on select "Select Item... Yes No Existing" at bounding box center [673, 52] width 892 height 24
click at [227, 40] on select "Select Item... Yes No Existing" at bounding box center [673, 52] width 892 height 24
select select "f7794d6a-556a-43dc-97be-878f47e346d8"
click at [281, 132] on select "Select Item... No Drainfield Drainfield Installed Drainfield to Be Installed in…" at bounding box center [673, 132] width 892 height 24
click at [227, 120] on select "Select Item... No Drainfield Drainfield Installed Drainfield to Be Installed in…" at bounding box center [673, 132] width 892 height 24
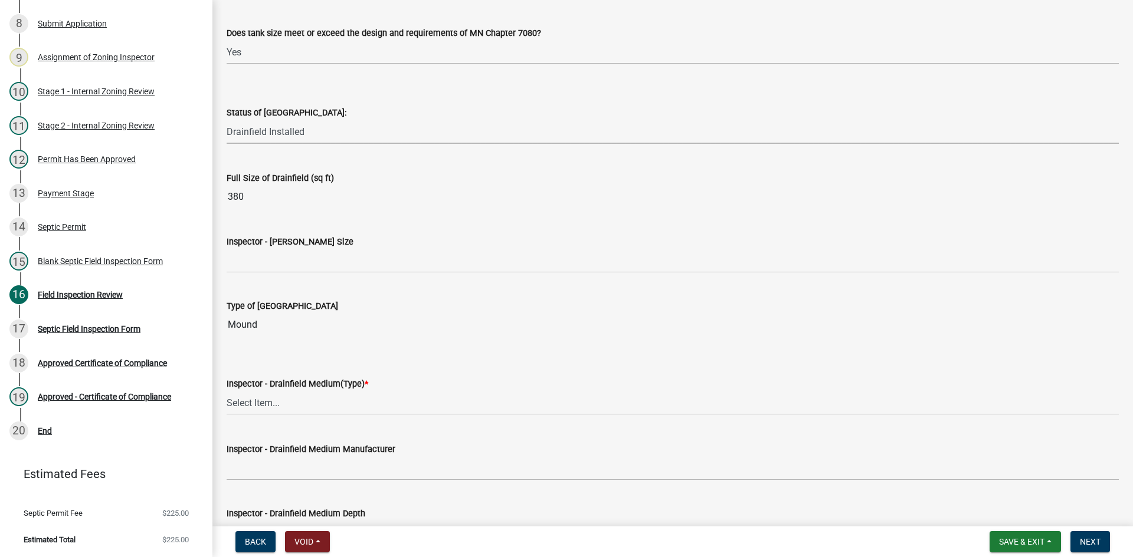
select select "9376207c-987b-4580-9786-4fe9435ab5e6"
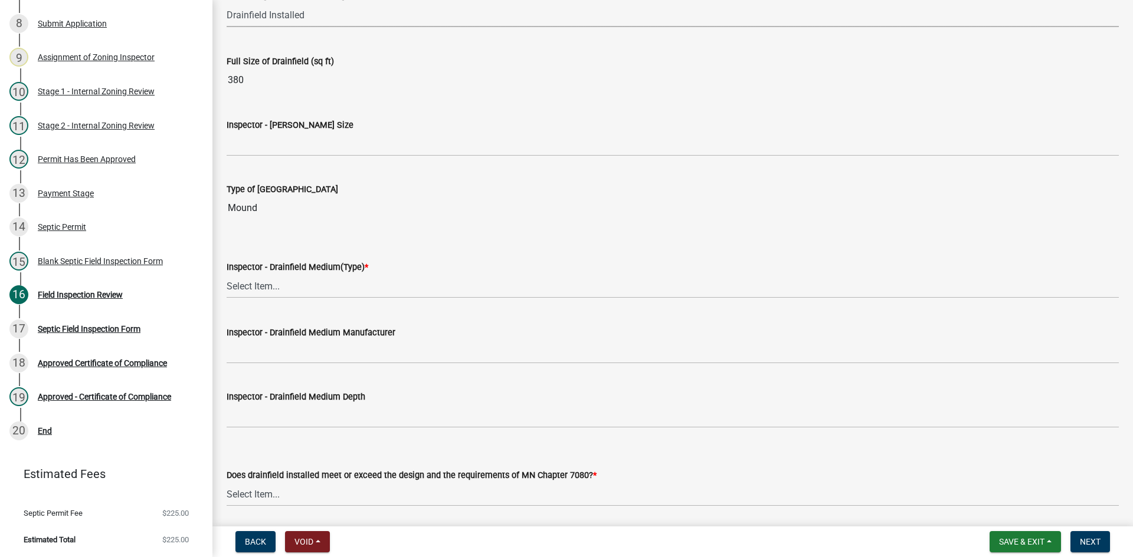
scroll to position [1888, 0]
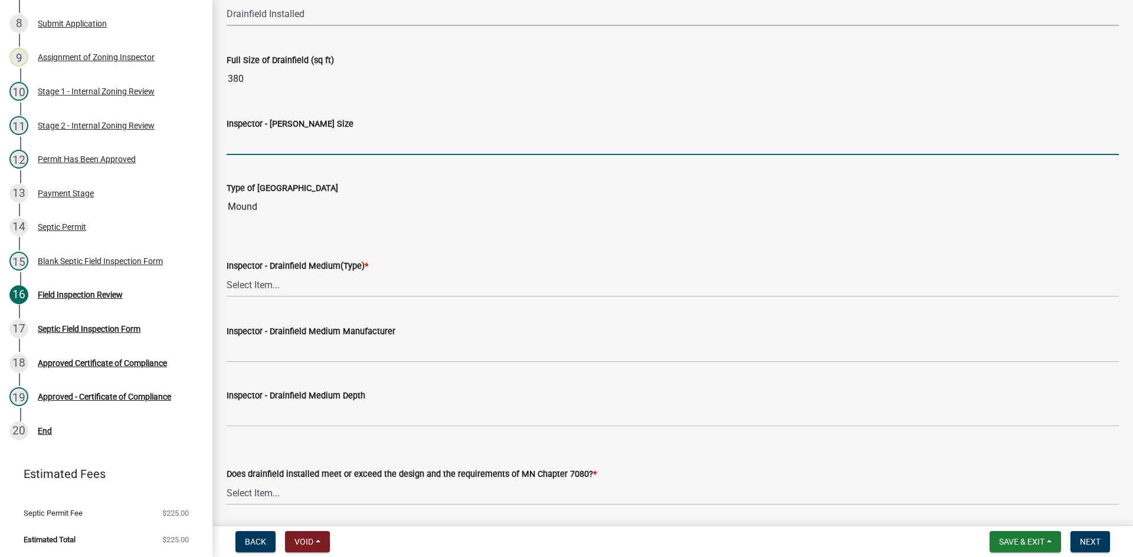
click at [273, 139] on input "Inspector - Drainfield Size" at bounding box center [673, 143] width 892 height 24
type input "10X38 ROCK BED"
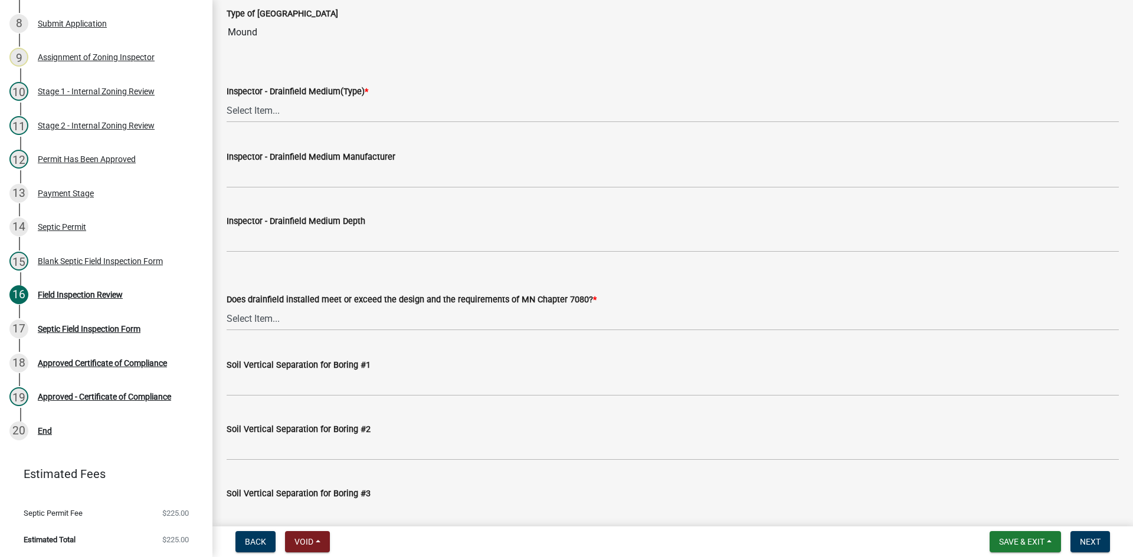
scroll to position [2065, 0]
drag, startPoint x: 282, startPoint y: 105, endPoint x: 286, endPoint y: 117, distance: 12.3
click at [282, 105] on select "Select Item... Chamber Trench Rock Trench Gravelless Mound Pressure Bed Seepage…" at bounding box center [673, 108] width 892 height 24
click at [227, 96] on select "Select Item... Chamber Trench Rock Trench Gravelless Mound Pressure Bed Seepage…" at bounding box center [673, 108] width 892 height 24
select select "d0fc35b5-23a5-4a64-97d6-4937a1f9afff"
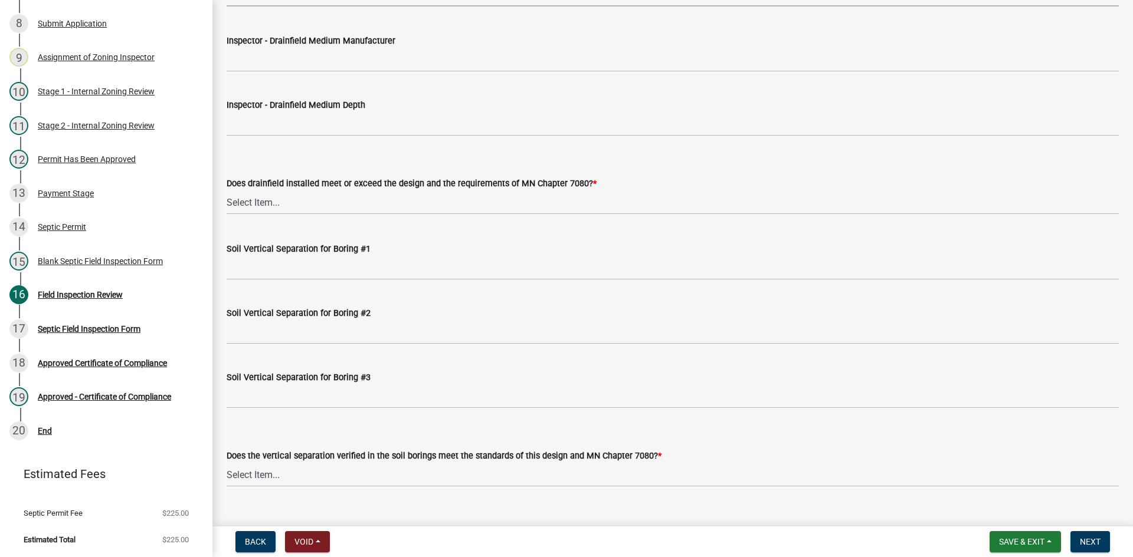
scroll to position [2183, 0]
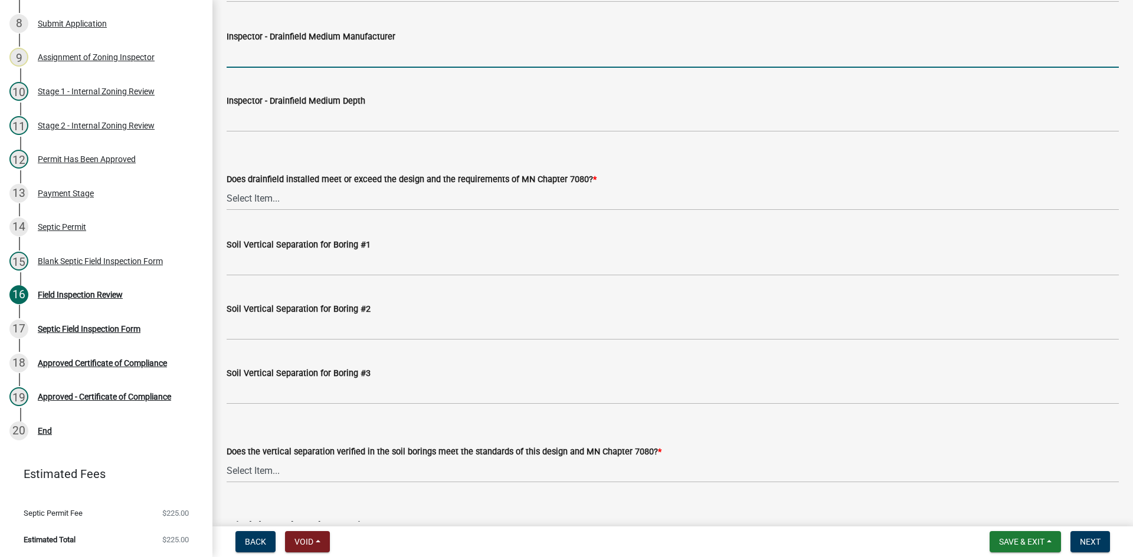
drag, startPoint x: 280, startPoint y: 52, endPoint x: 293, endPoint y: 68, distance: 21.0
click at [281, 51] on input "Inspector - Drainfield Medium Manufacturer" at bounding box center [673, 56] width 892 height 24
type input "rock"
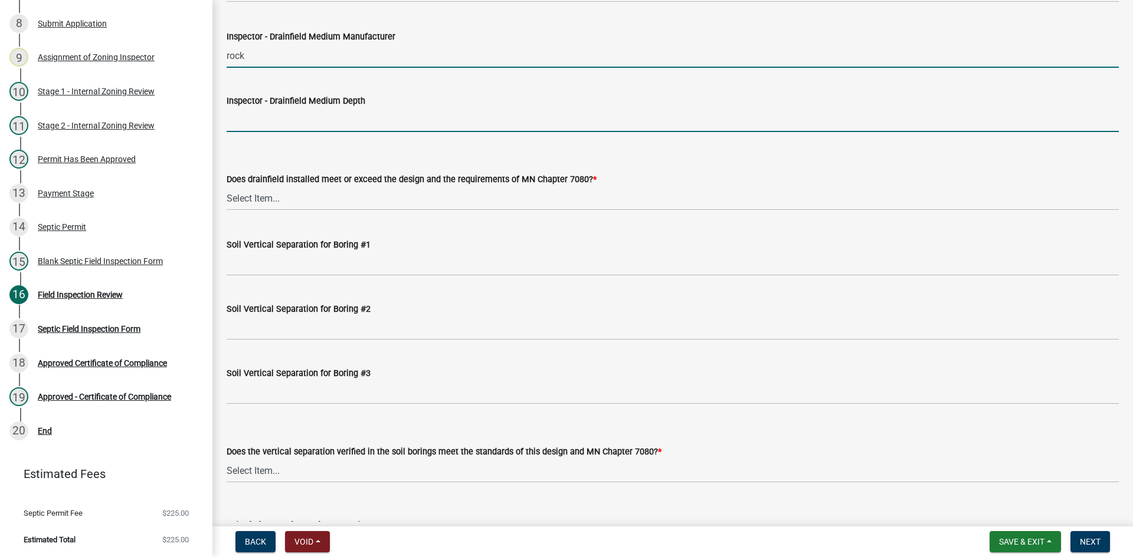
click at [291, 127] on input "Inspector - Drainfield Medium Depth" at bounding box center [673, 120] width 892 height 24
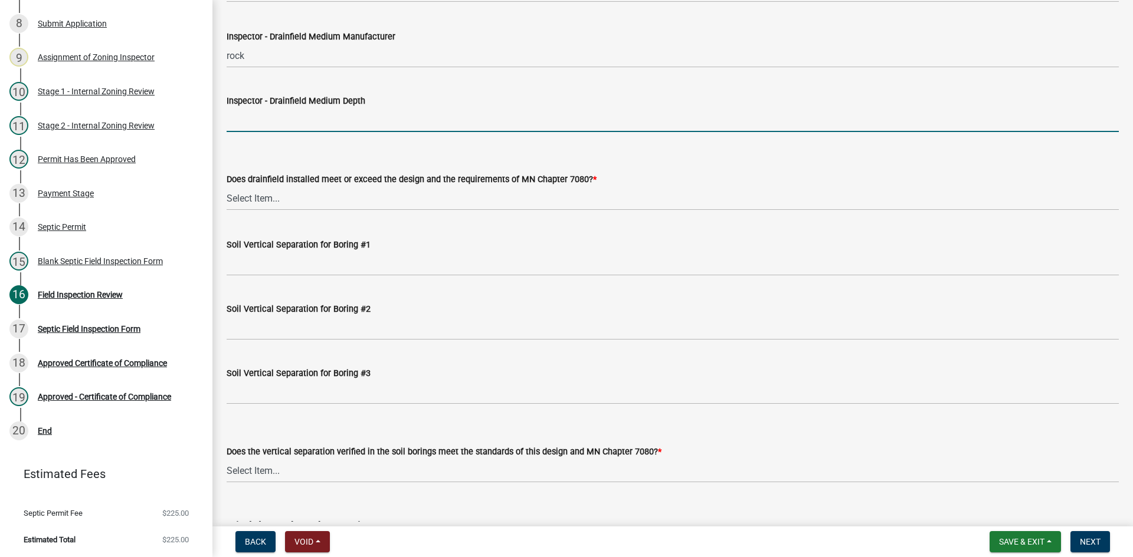
type input "10""
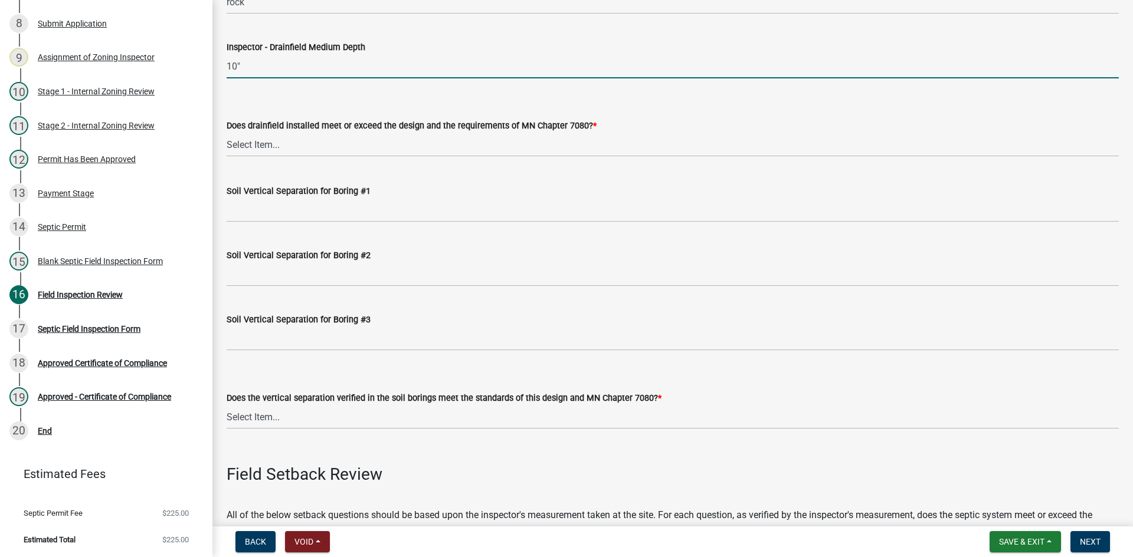
scroll to position [2301, 0]
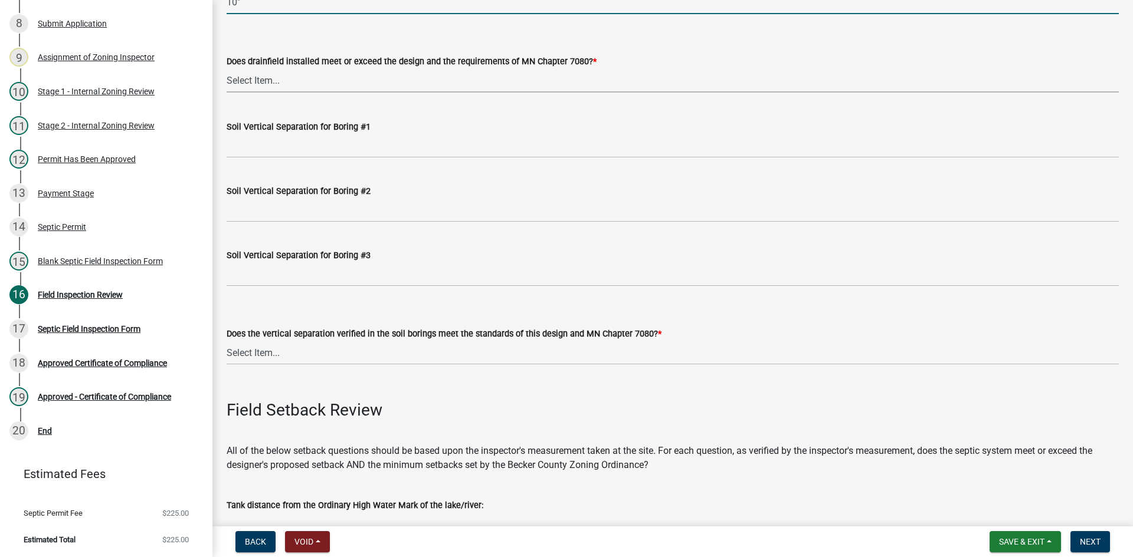
click at [271, 78] on select "Select Item... Yes No" at bounding box center [673, 80] width 892 height 24
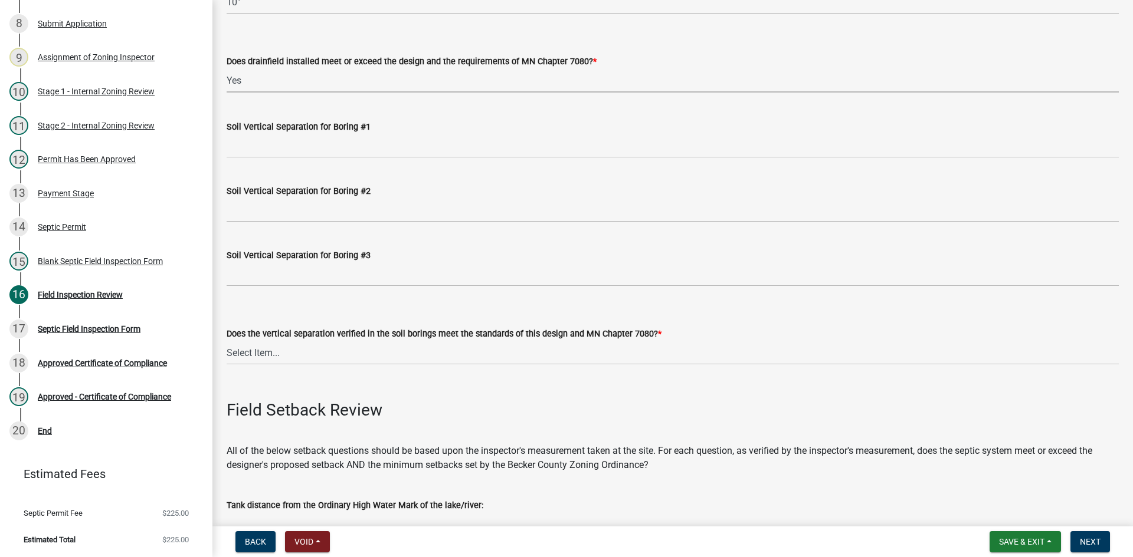
click at [227, 68] on select "Select Item... Yes No" at bounding box center [673, 80] width 892 height 24
select select "53e8394b-4ec8-472b-acba-27f64a4dcc6d"
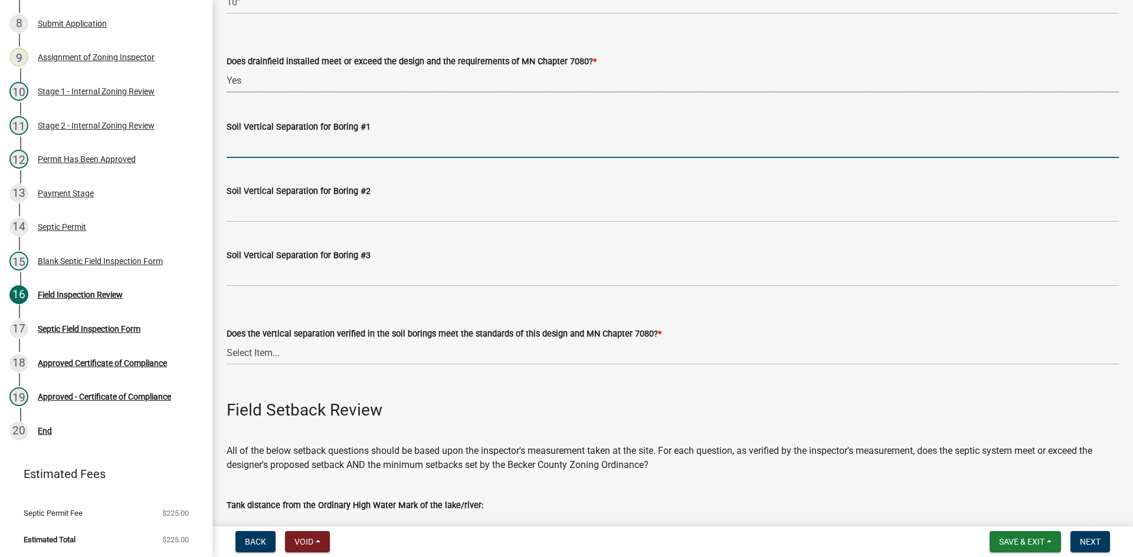
click at [282, 139] on input "Soil Vertical Separation for Boring #1" at bounding box center [673, 146] width 892 height 24
type input "SEE ATTACHED"
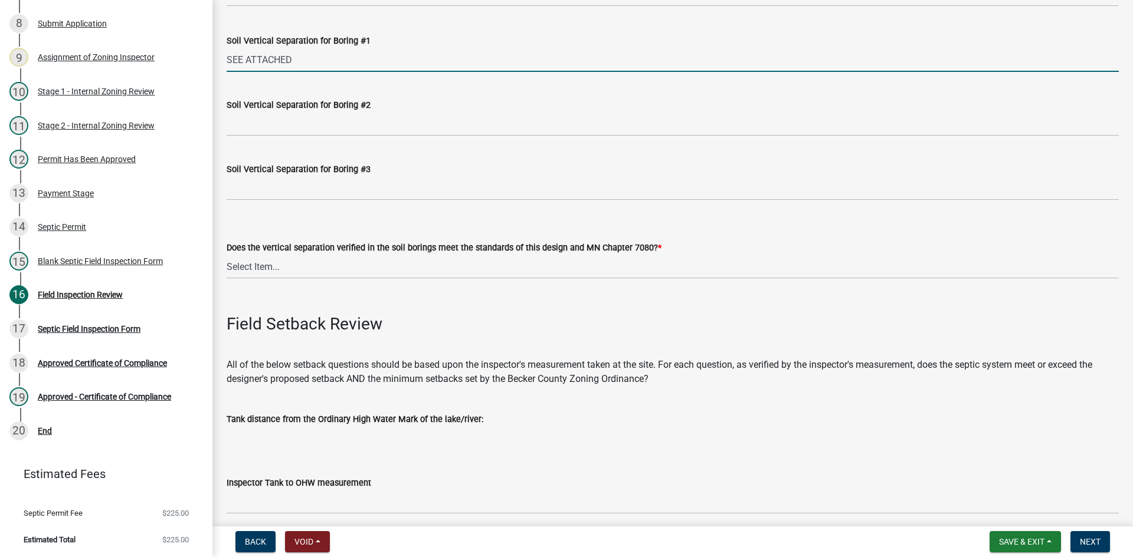
scroll to position [2478, 0]
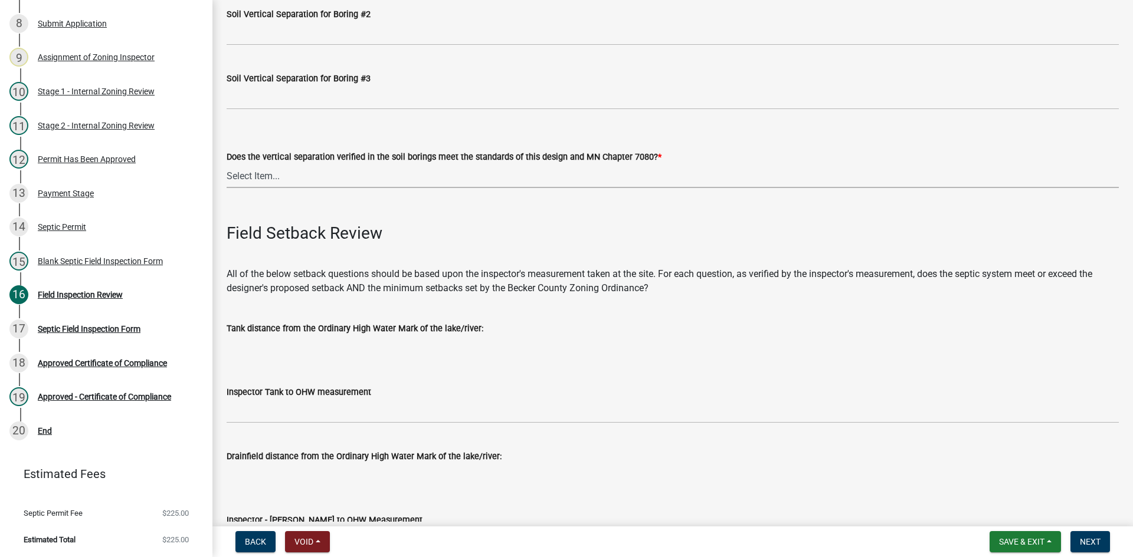
drag, startPoint x: 264, startPoint y: 174, endPoint x: 269, endPoint y: 182, distance: 9.8
click at [264, 174] on select "Select Item... Yes No" at bounding box center [673, 176] width 892 height 24
click at [227, 164] on select "Select Item... Yes No" at bounding box center [673, 176] width 892 height 24
select select "eedfbf44-dce3-4c21-89bd-6d851115dab7"
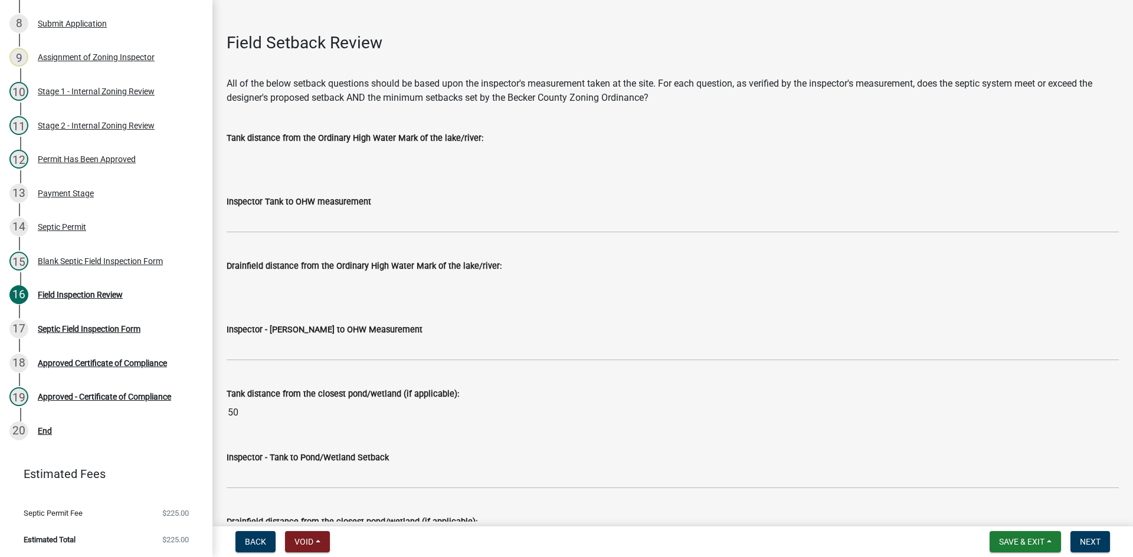
scroll to position [2714, 0]
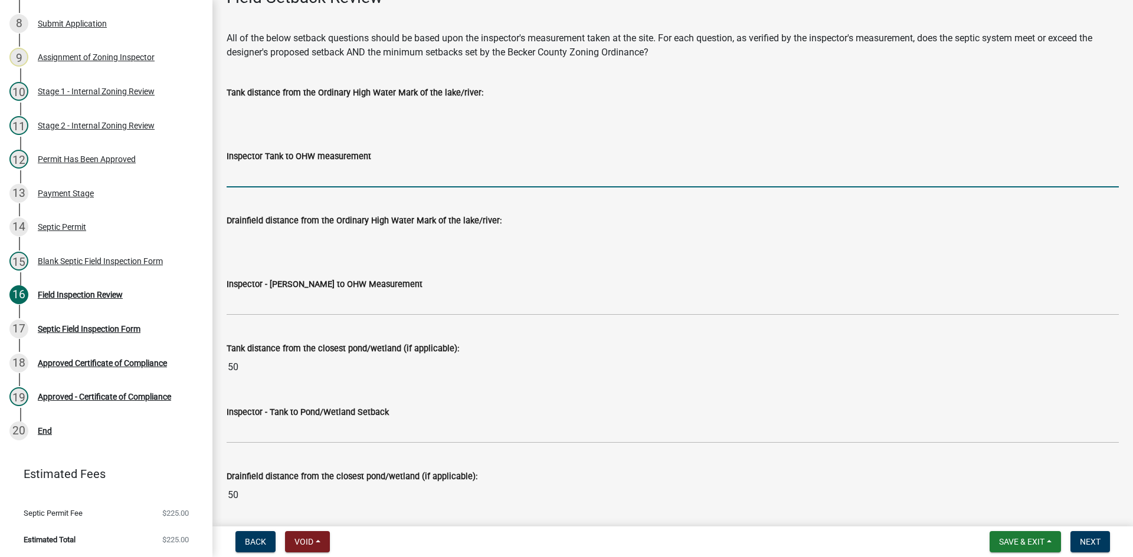
click at [274, 178] on input "Inspector Tank to OHW measurement" at bounding box center [673, 175] width 892 height 24
type input "NA"
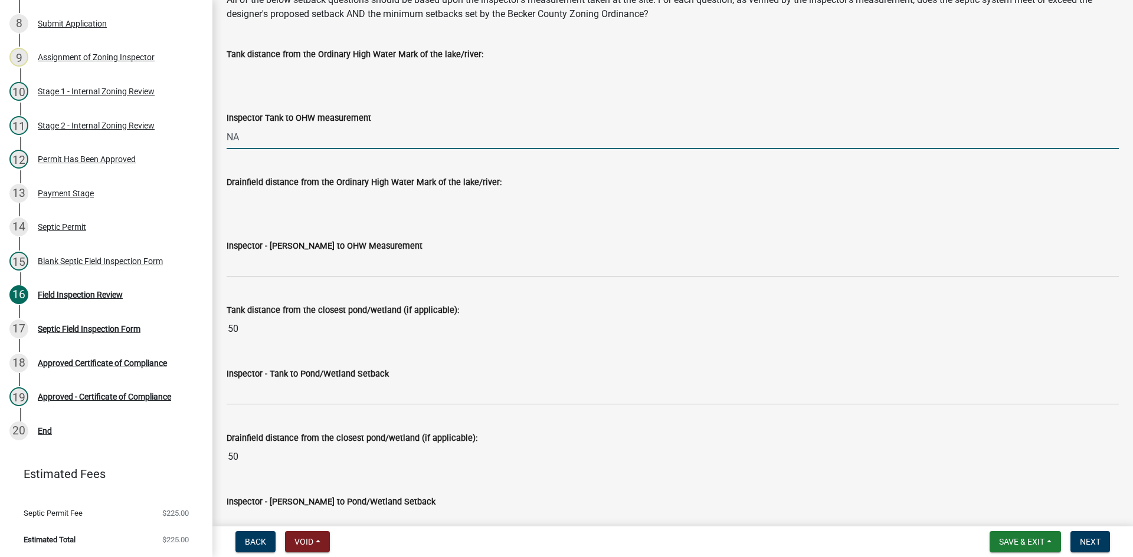
scroll to position [2773, 0]
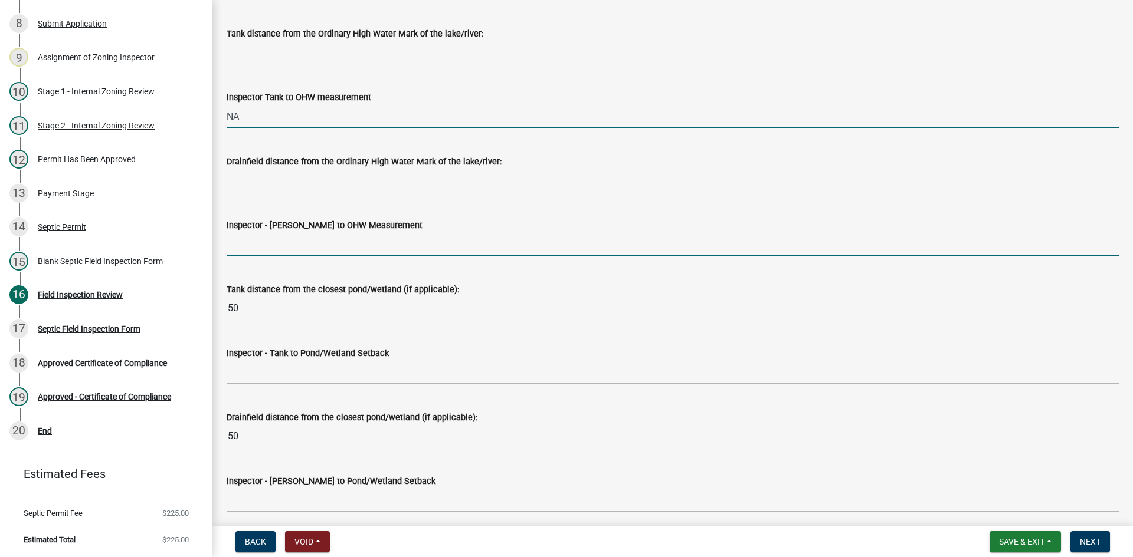
drag, startPoint x: 267, startPoint y: 248, endPoint x: 282, endPoint y: 256, distance: 16.9
click at [267, 248] on input "Inspector - Drainfield to OHW Measurement" at bounding box center [673, 244] width 892 height 24
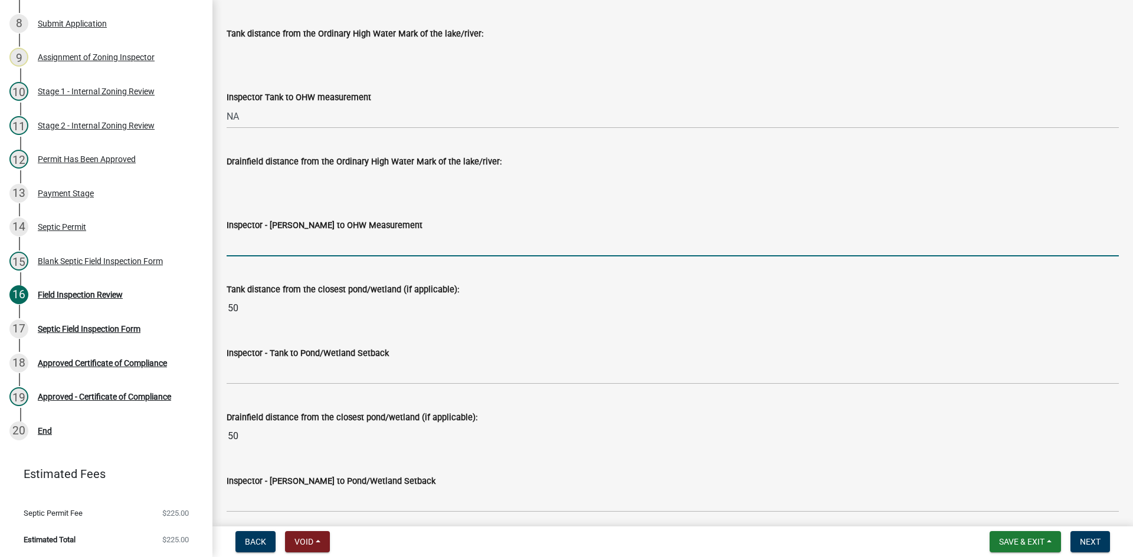
type input "NA"
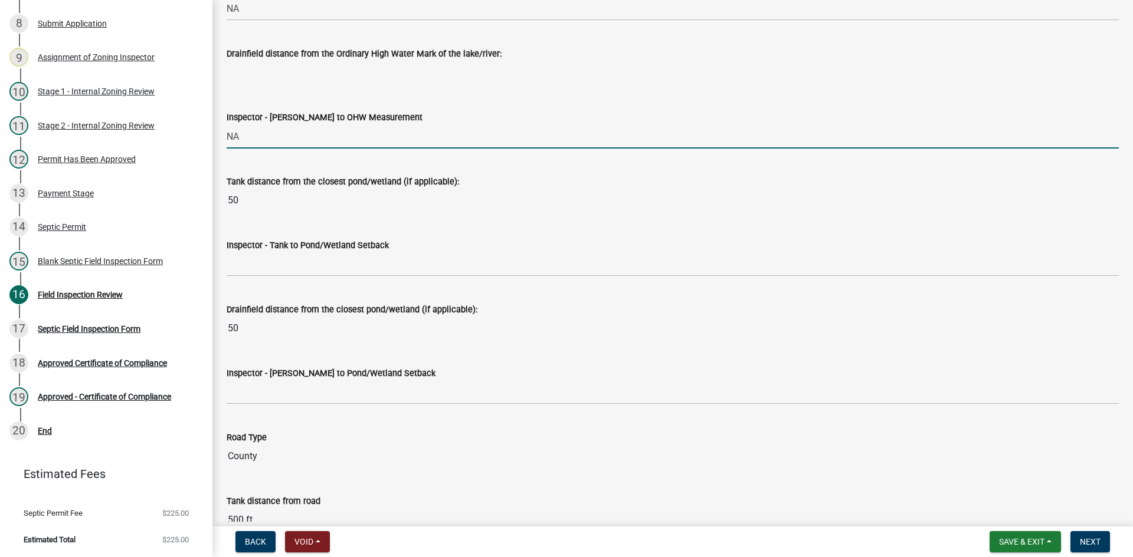
scroll to position [3009, 0]
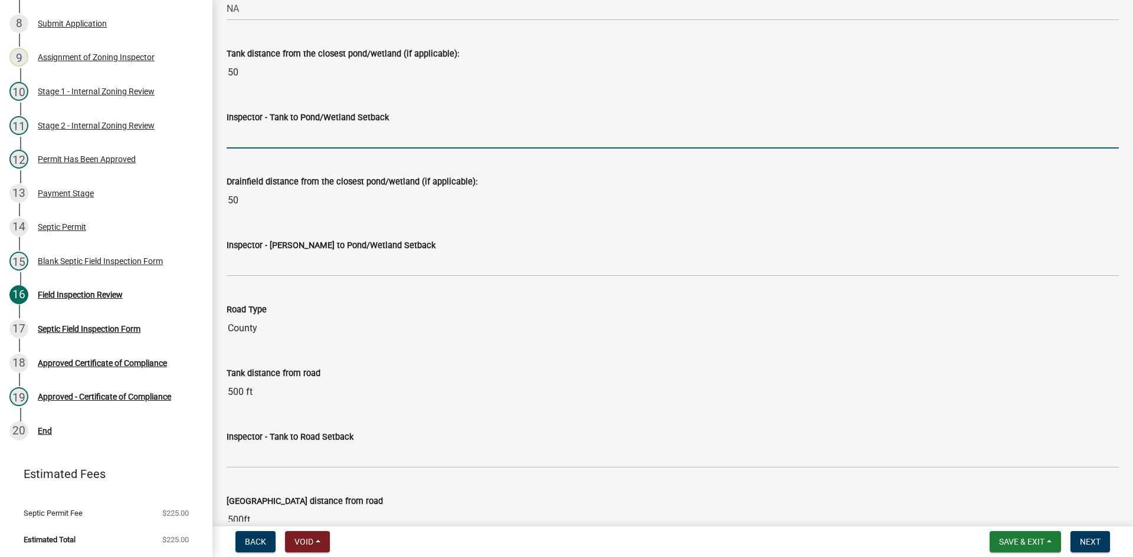
click at [250, 136] on input "Inspector - Tank to Pond/Wetland Setback" at bounding box center [673, 136] width 892 height 24
type input "50"
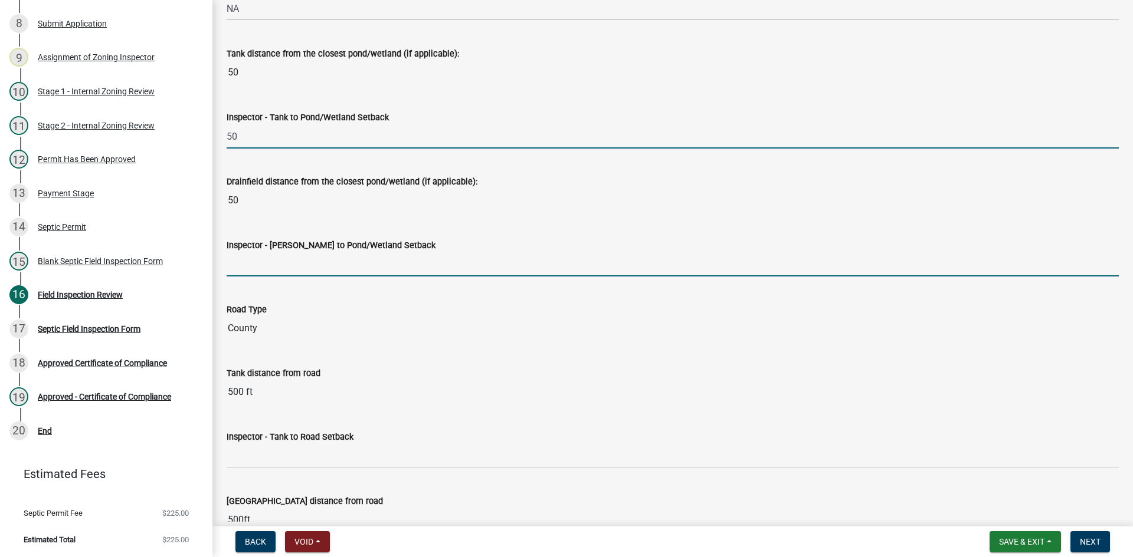
drag, startPoint x: 255, startPoint y: 267, endPoint x: 263, endPoint y: 281, distance: 16.1
click at [255, 268] on input "Inspector - Drainfield to Pond/Wetland Setback" at bounding box center [673, 264] width 892 height 24
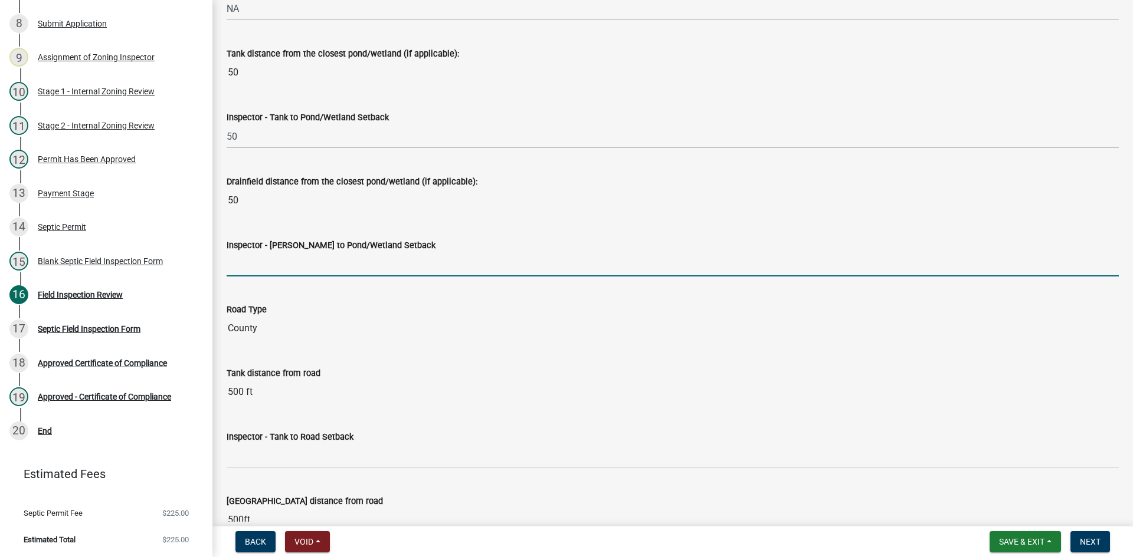
type input "50"
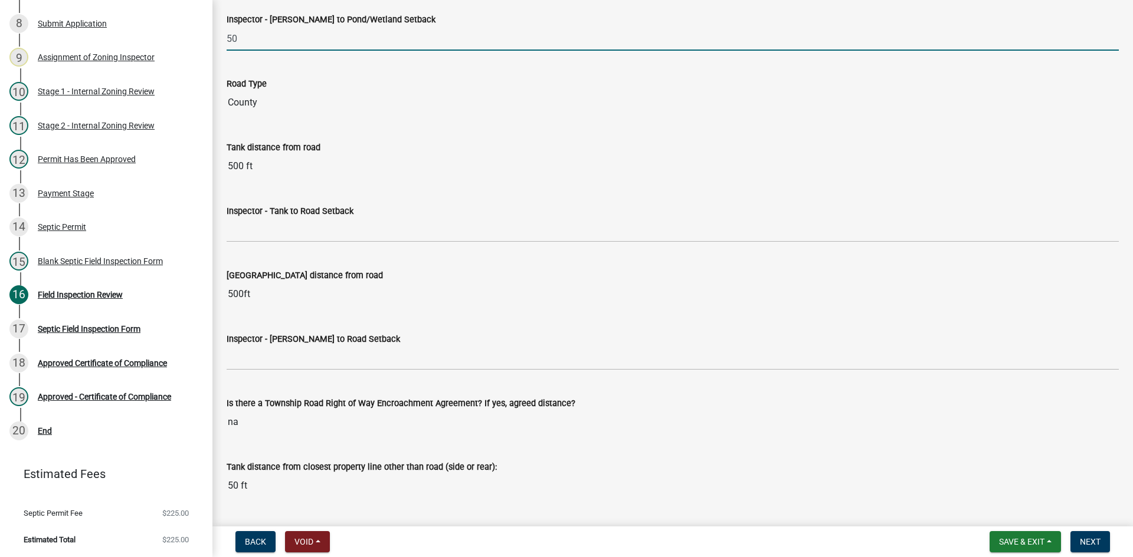
scroll to position [3245, 0]
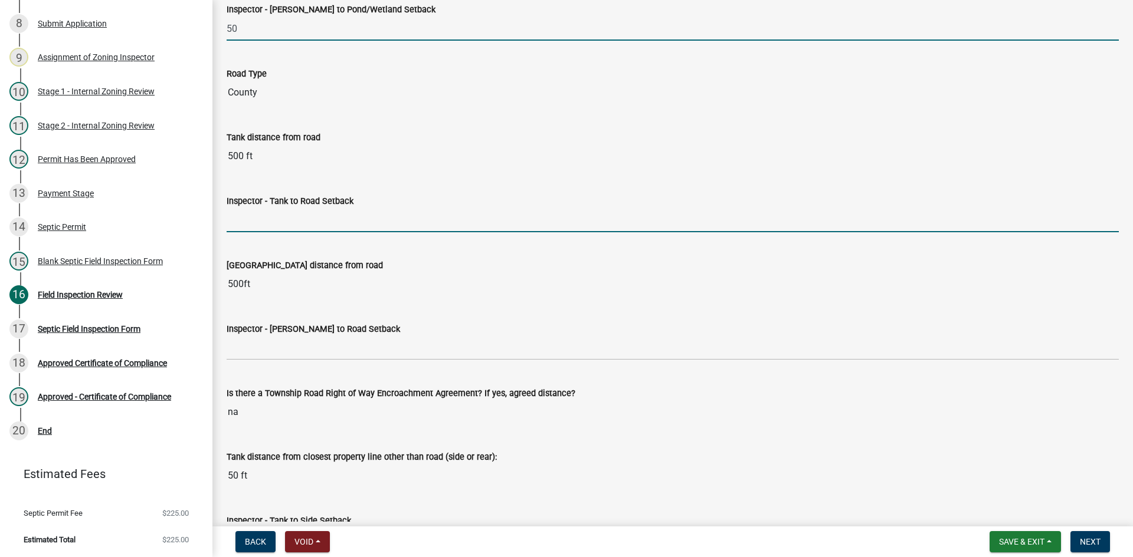
click at [257, 224] on input "Inspector - Tank to Road Setback" at bounding box center [673, 220] width 892 height 24
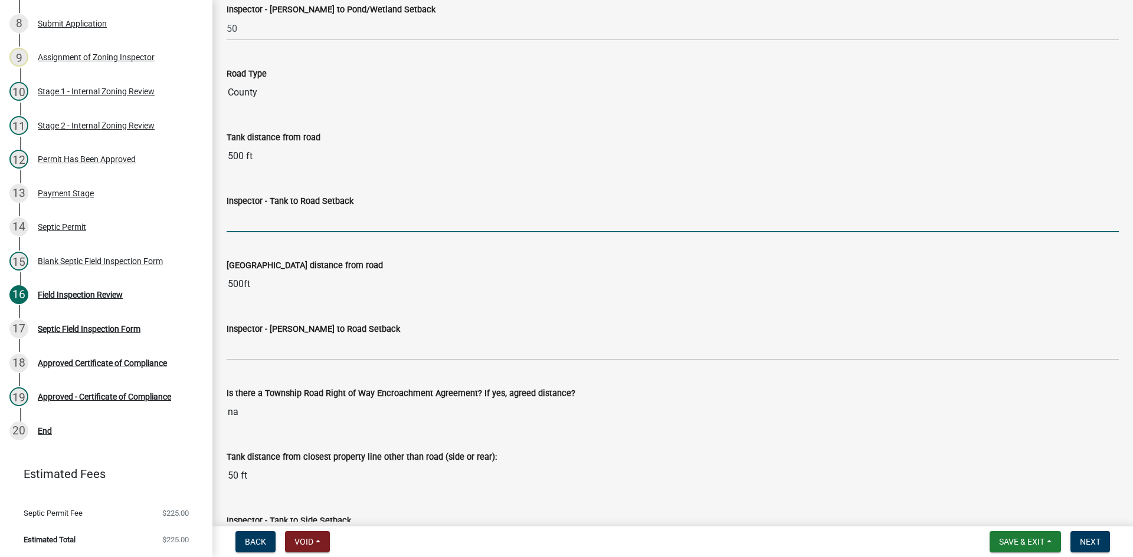
type input "10+"
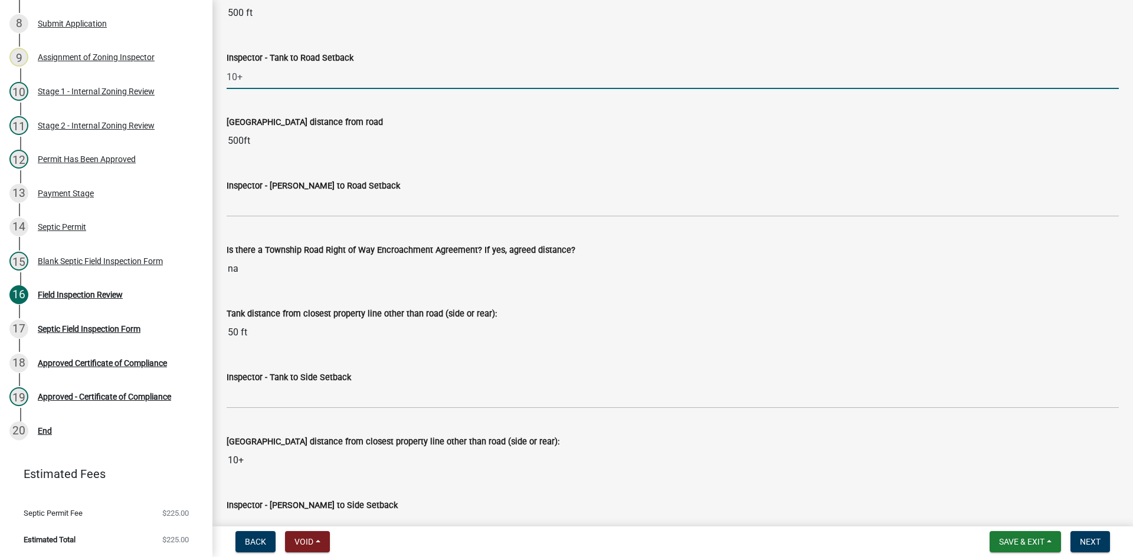
scroll to position [3422, 0]
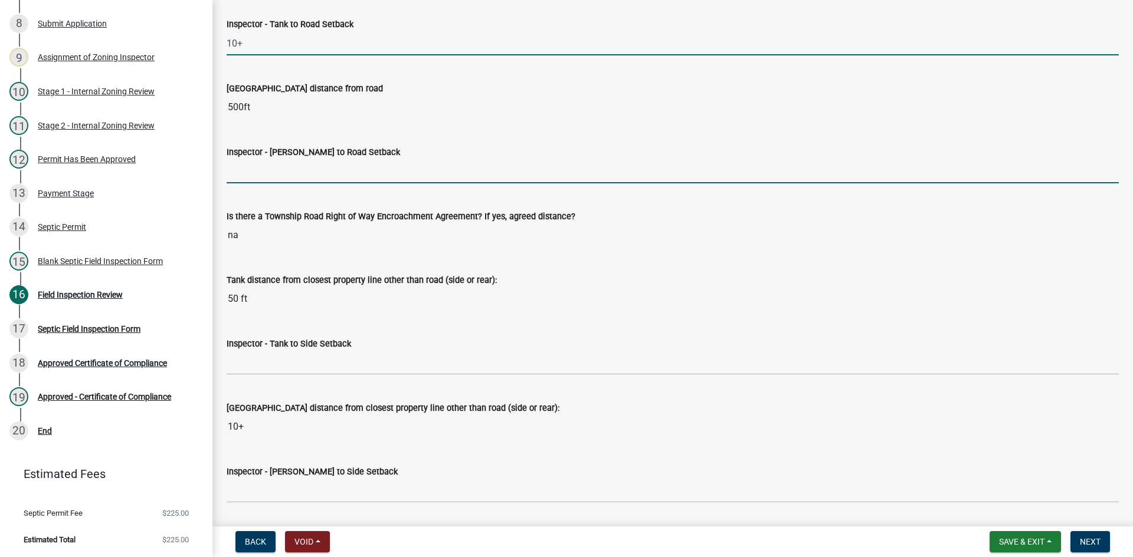
click at [263, 176] on input "Inspector - Drainfield to Road Setback" at bounding box center [673, 171] width 892 height 24
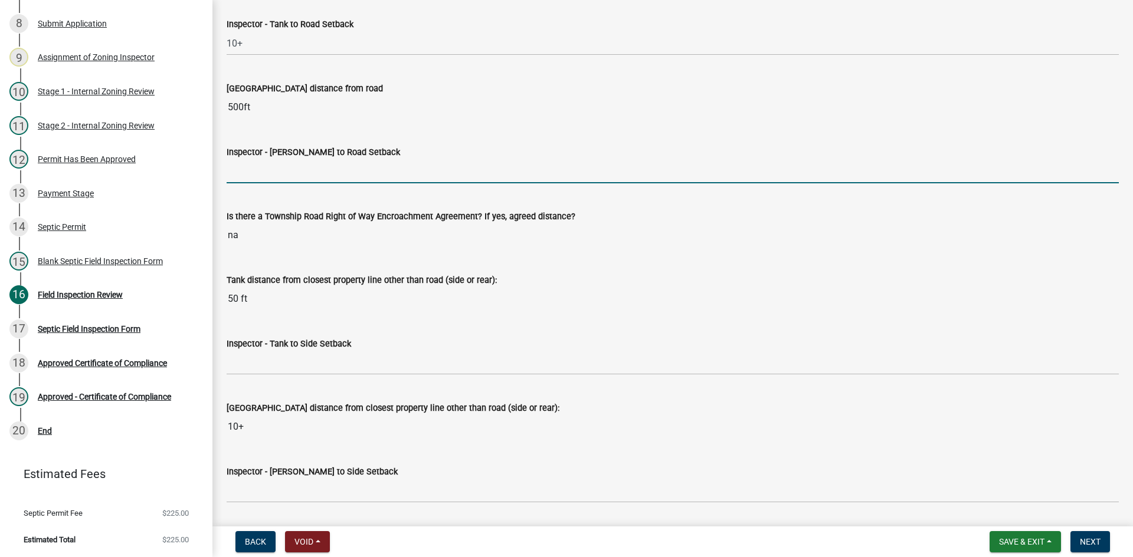
type input "10+"
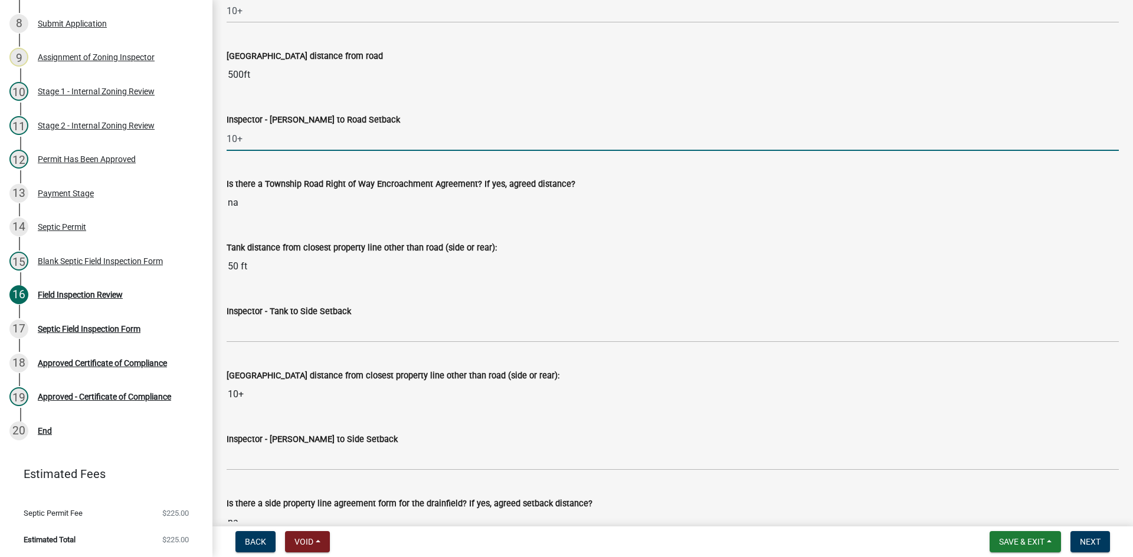
scroll to position [3481, 0]
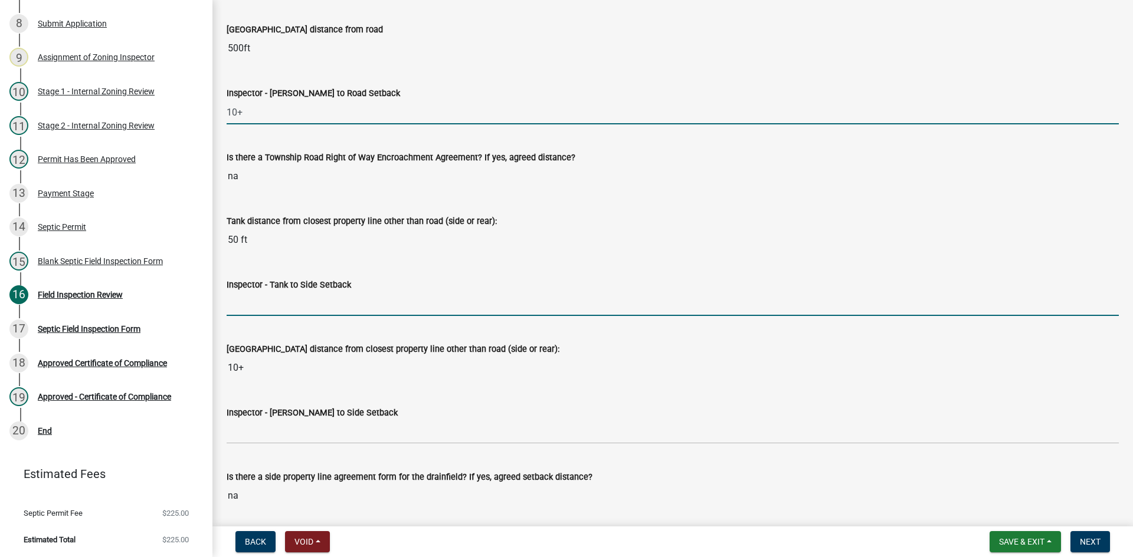
click at [266, 304] on input "Inspector - Tank to Side Setback" at bounding box center [673, 304] width 892 height 24
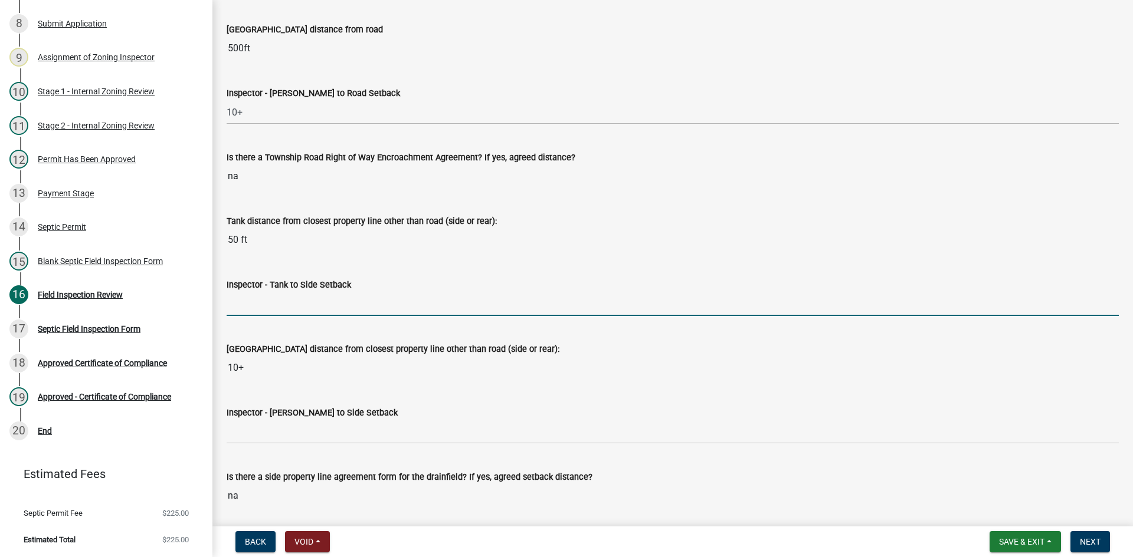
type input "10+"
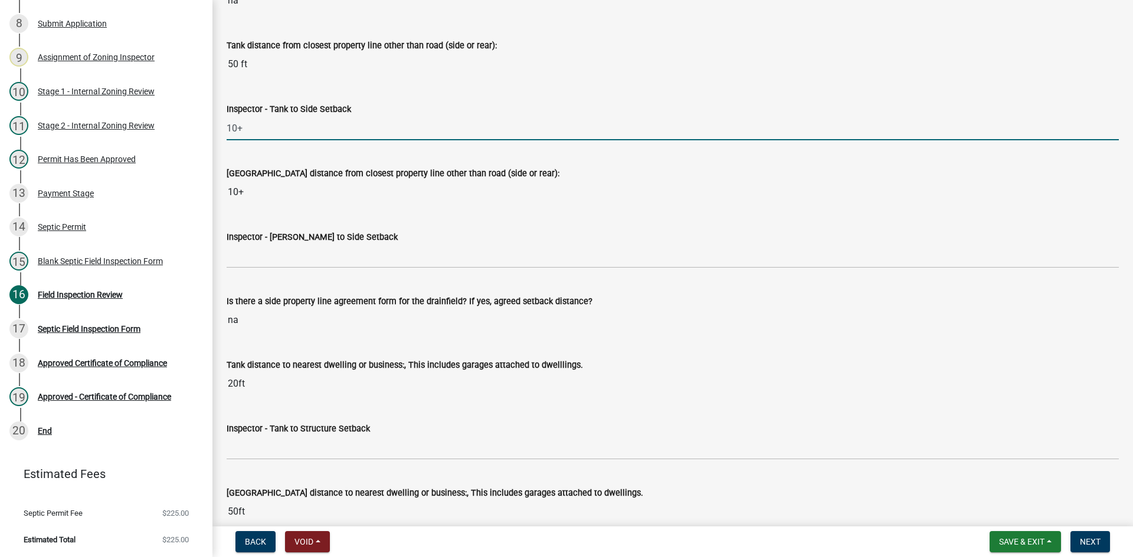
scroll to position [3658, 0]
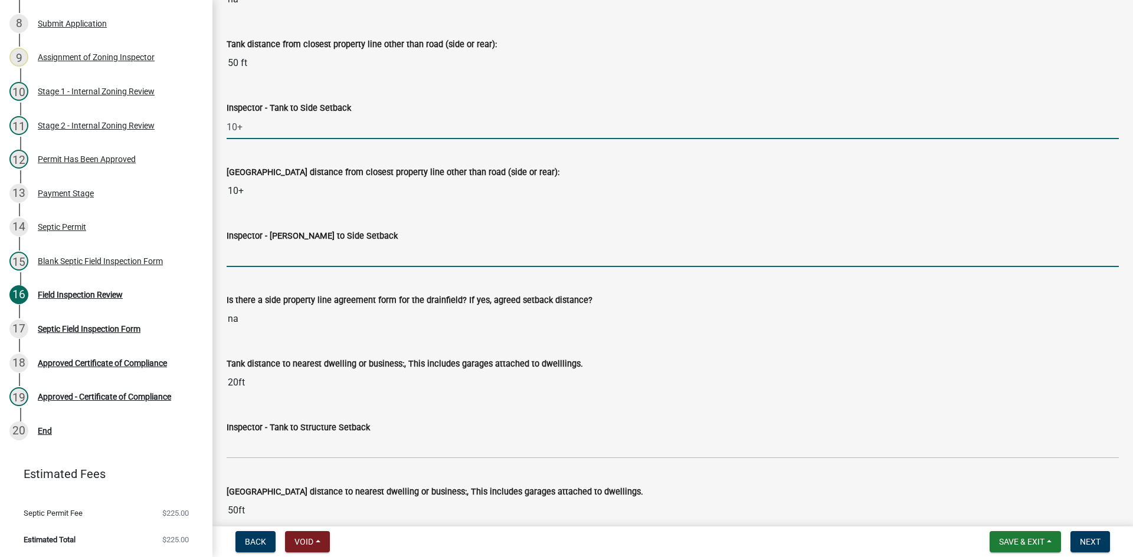
click at [271, 259] on input "Inspector - Drainfield to Side Setback" at bounding box center [673, 255] width 892 height 24
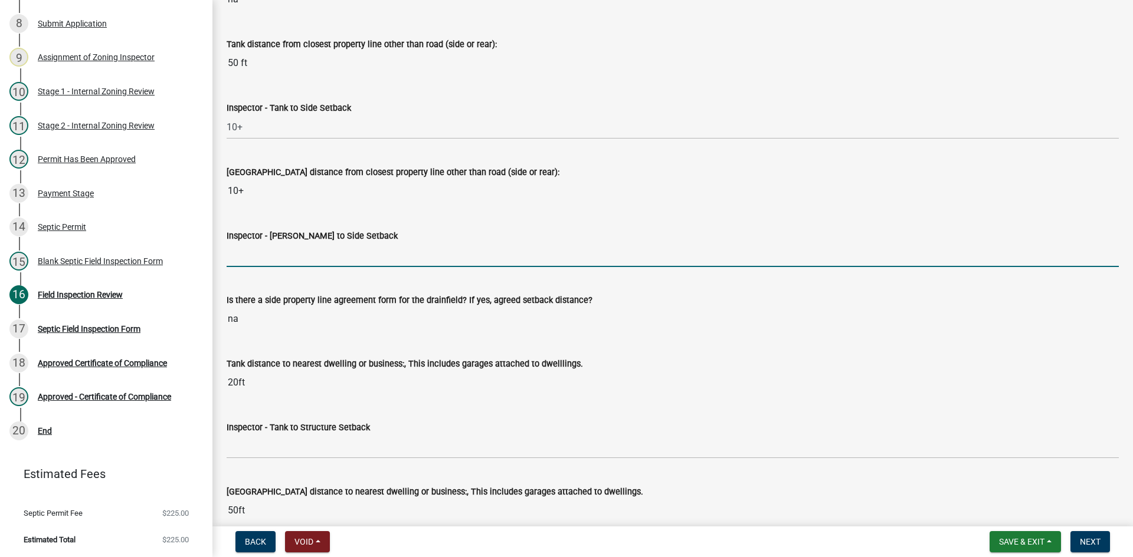
type input "10+"
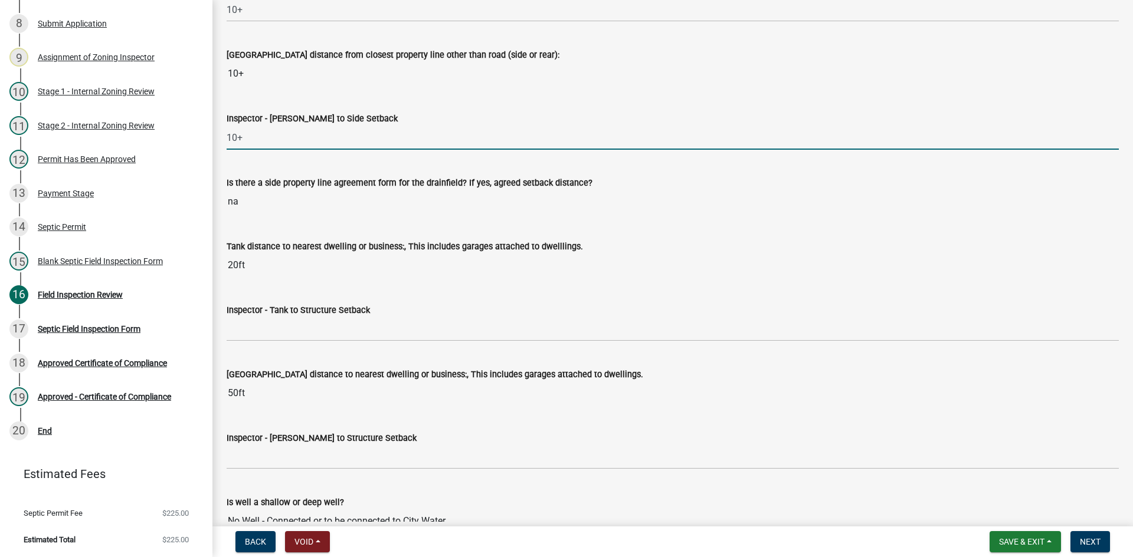
scroll to position [3776, 0]
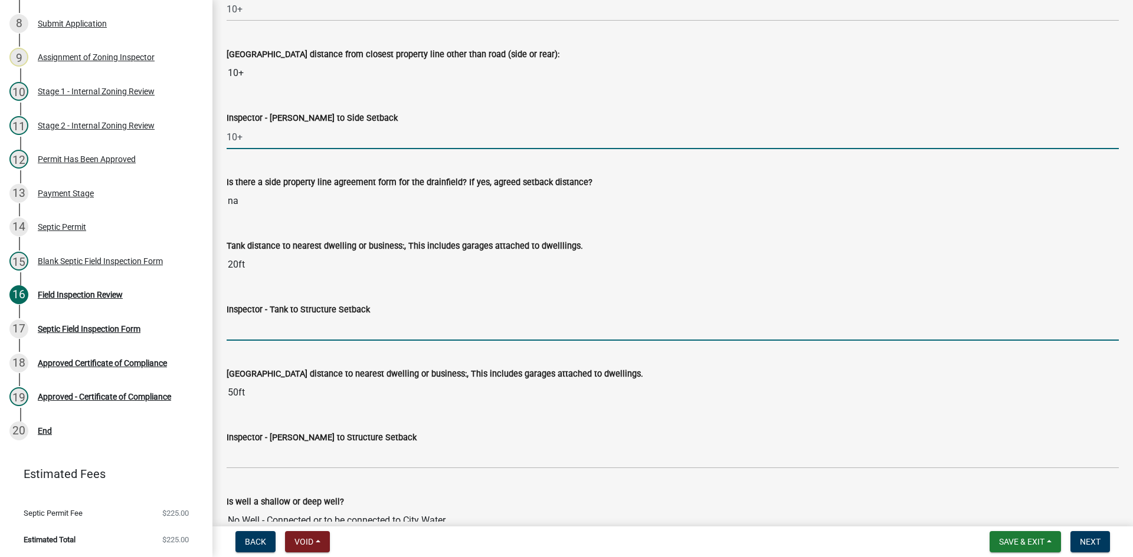
drag, startPoint x: 261, startPoint y: 327, endPoint x: 302, endPoint y: 340, distance: 43.5
click at [261, 327] on input "Inspector - Tank to Structure Setback" at bounding box center [673, 329] width 892 height 24
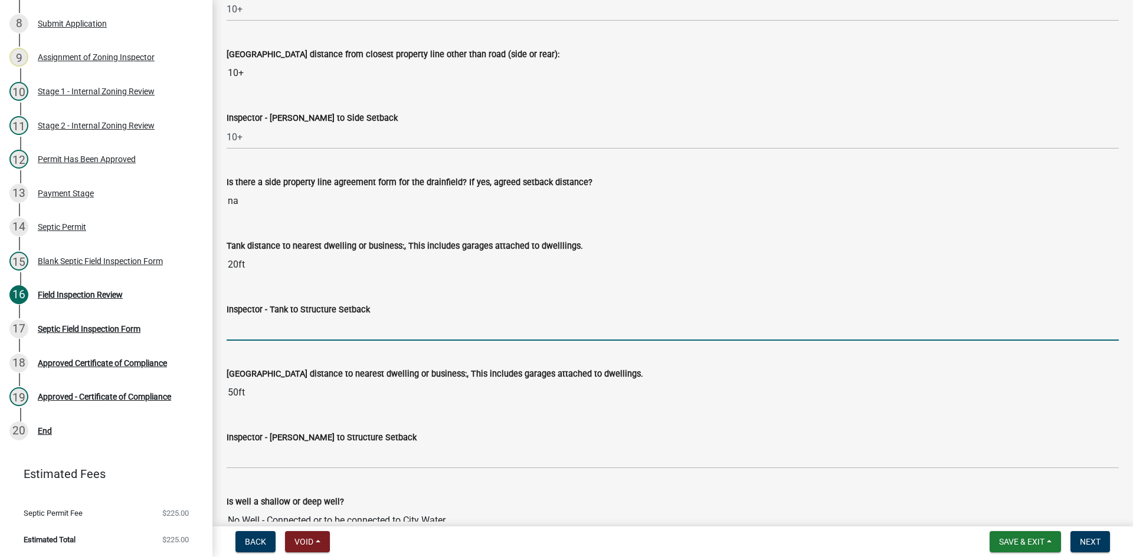
type input "10+"
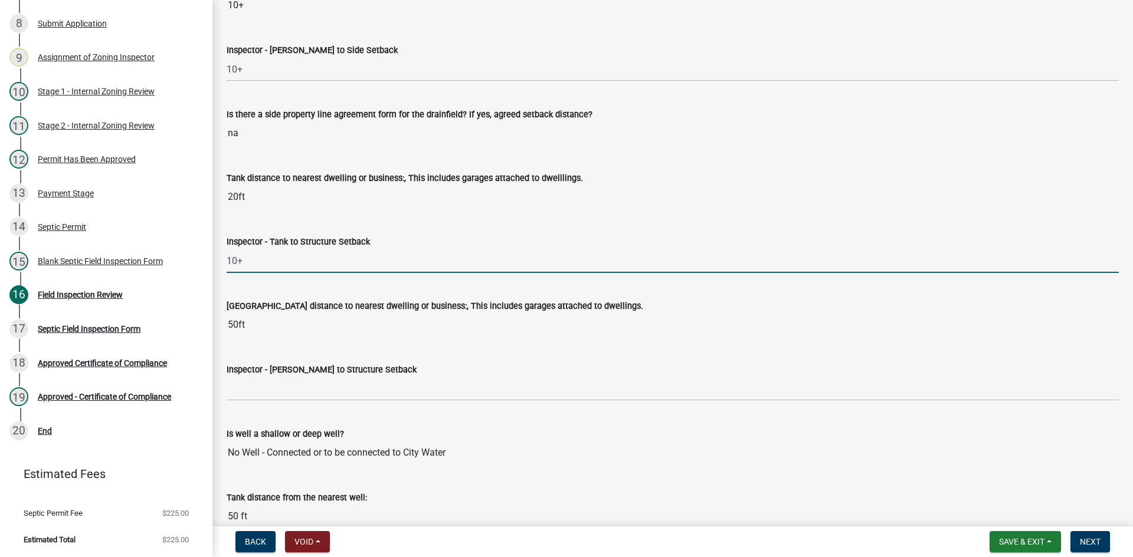
scroll to position [3953, 0]
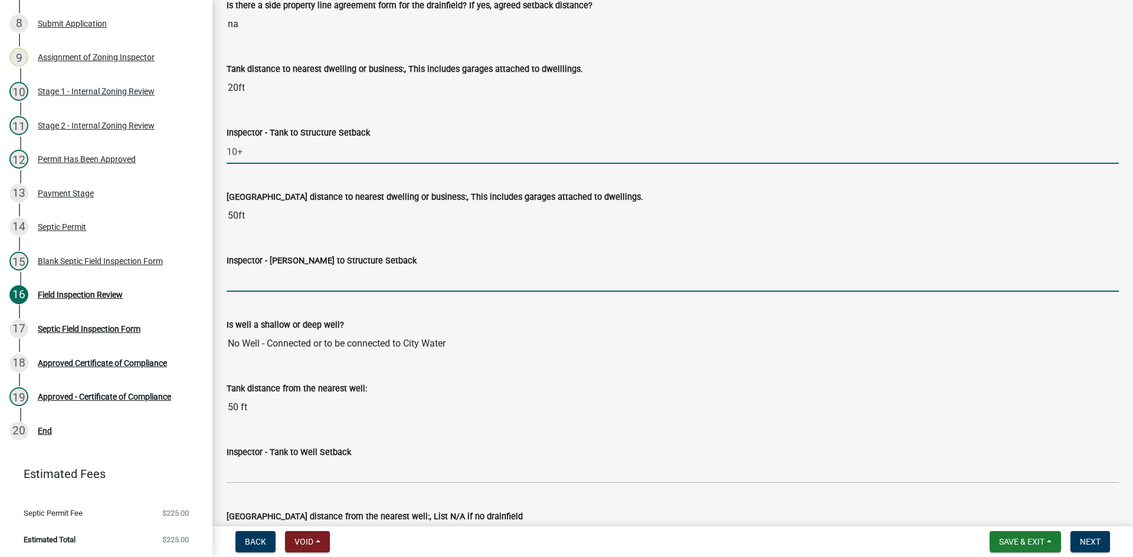
click at [275, 273] on input "Inspector - Drainfield to Structure Setback" at bounding box center [673, 280] width 892 height 24
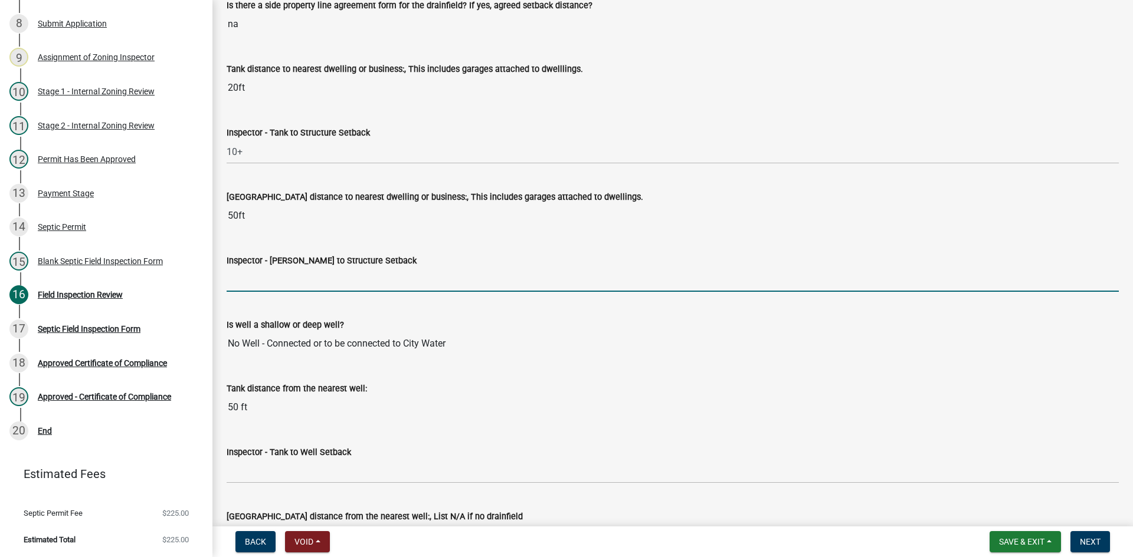
type input "20+"
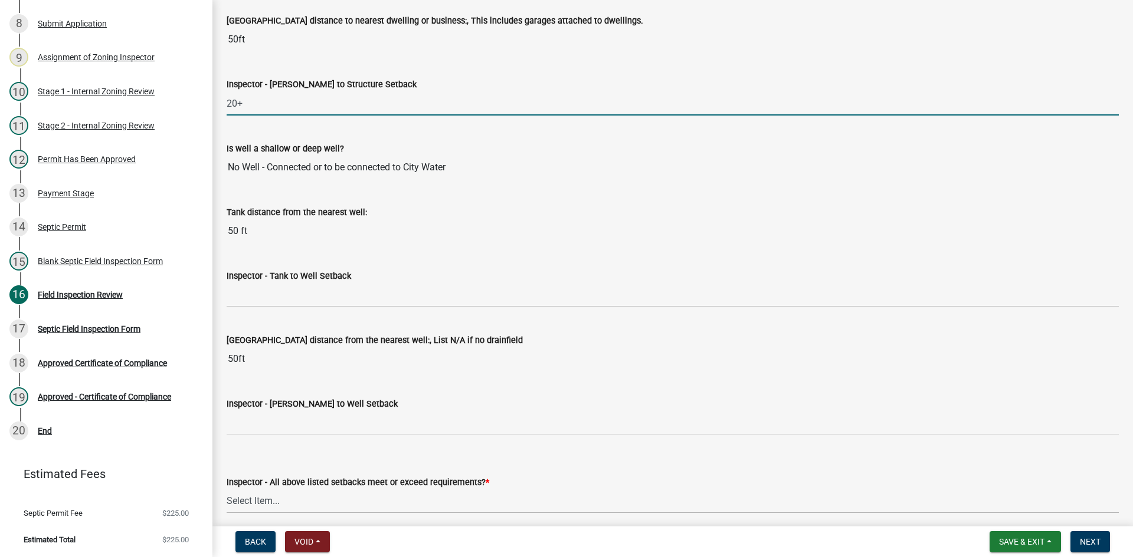
scroll to position [4130, 0]
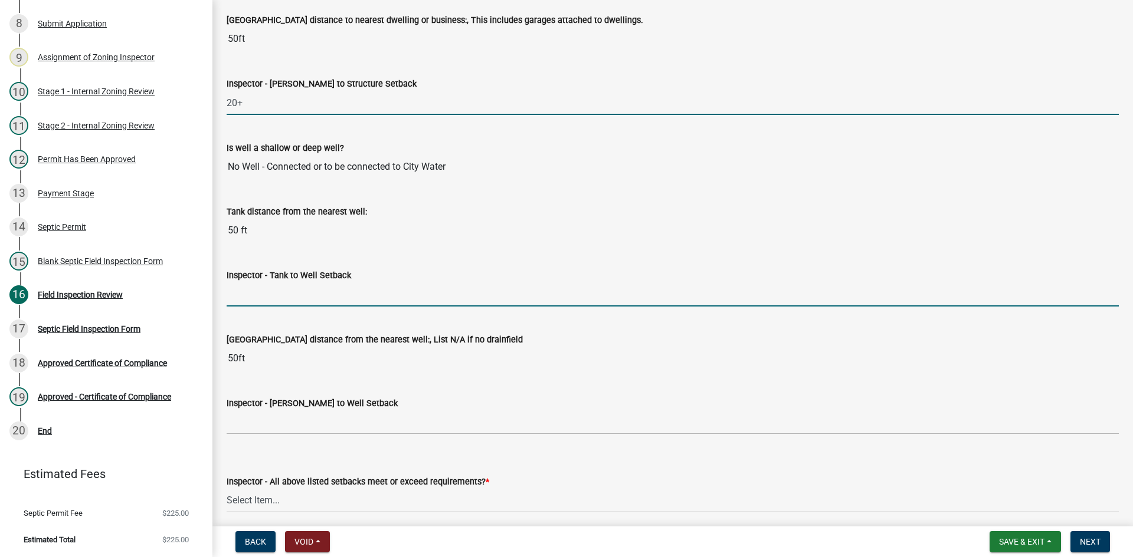
click at [283, 304] on input "Inspector - Tank to Well Setback" at bounding box center [673, 295] width 892 height 24
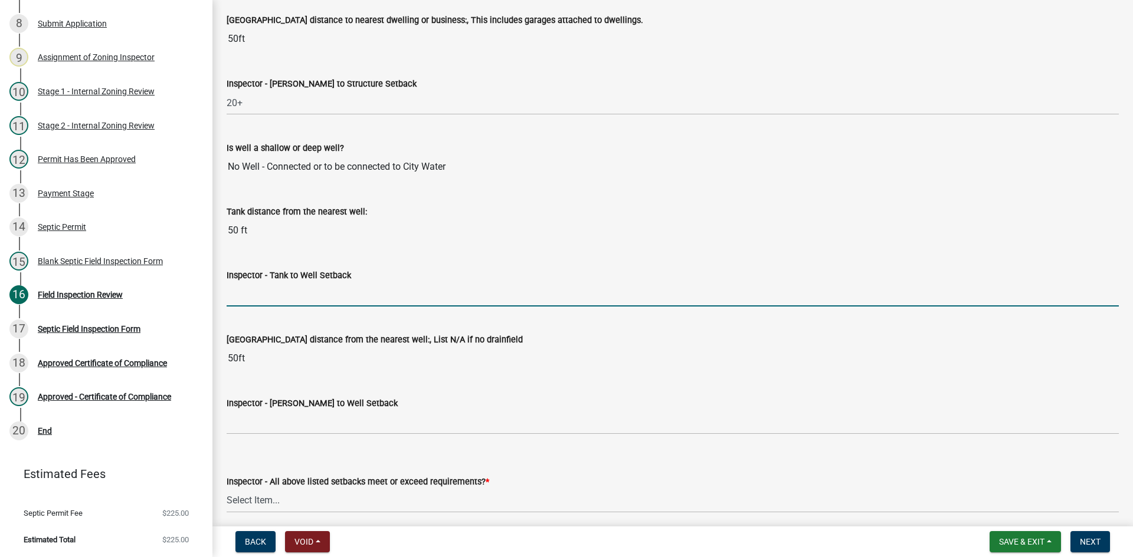
type input "50+"
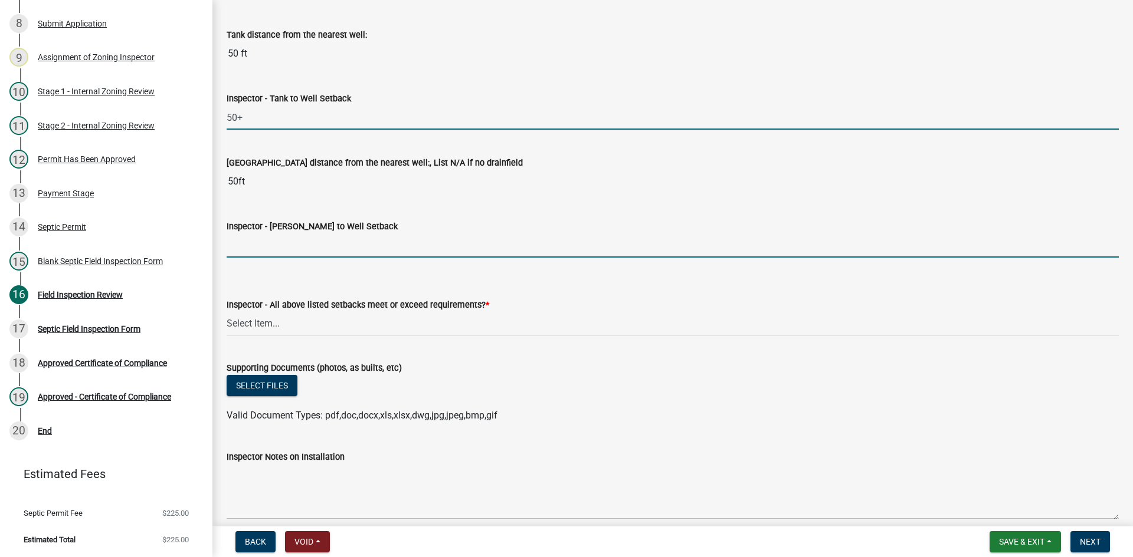
click at [280, 252] on input "Inspector - Drainfield to Well Setback" at bounding box center [673, 246] width 892 height 24
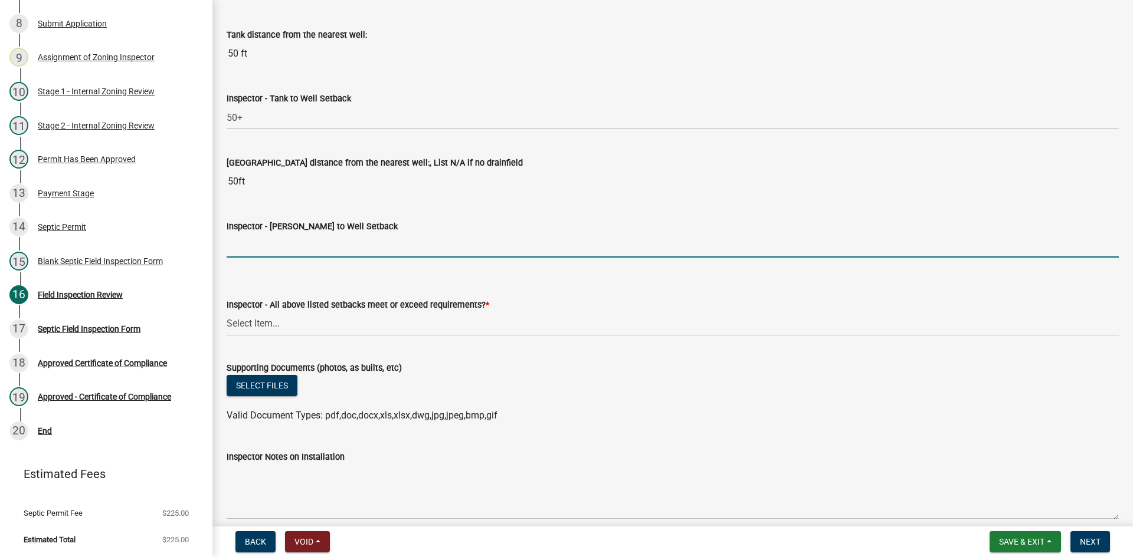
type input "50+"
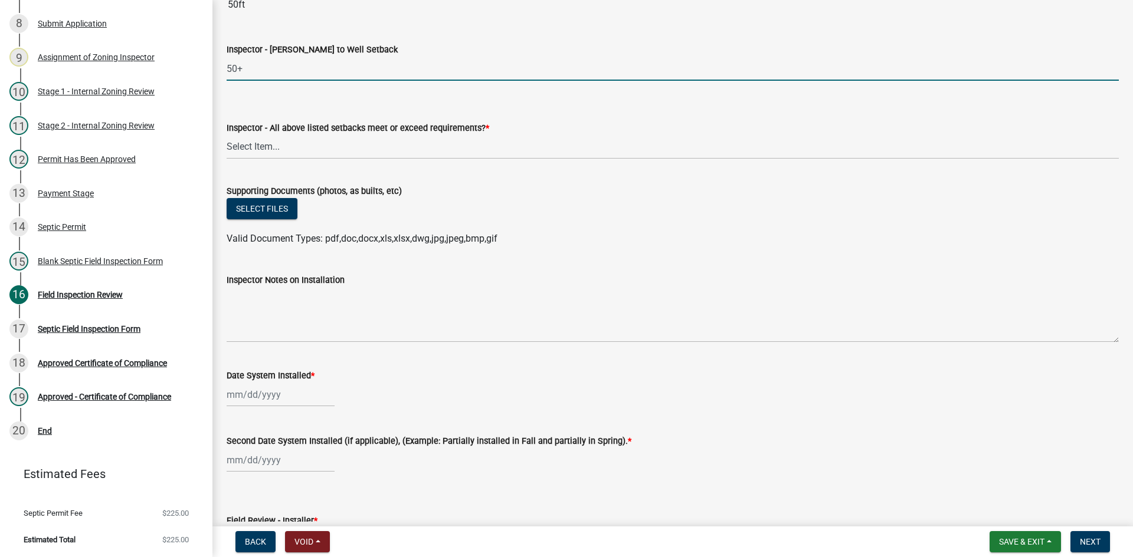
scroll to position [4247, 0]
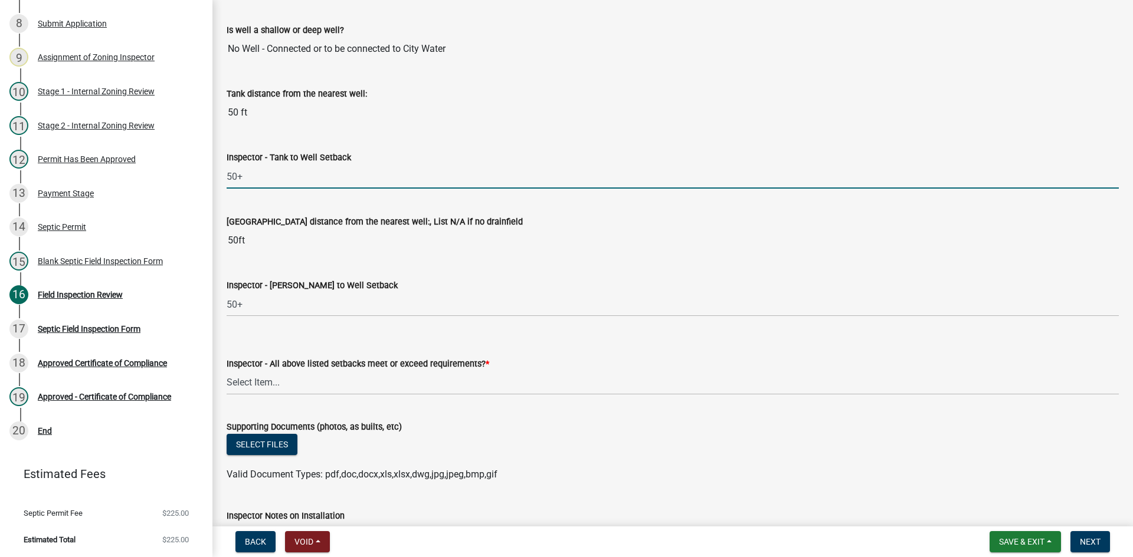
click at [267, 178] on input "50+" at bounding box center [673, 177] width 892 height 24
type input "50+ min tbd"
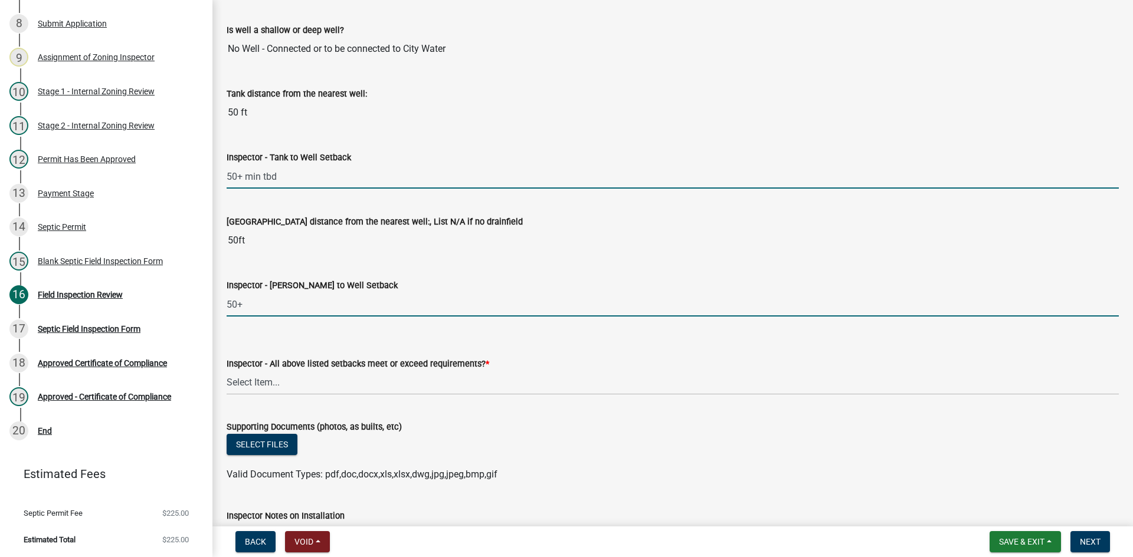
click at [258, 309] on input "50+" at bounding box center [673, 305] width 892 height 24
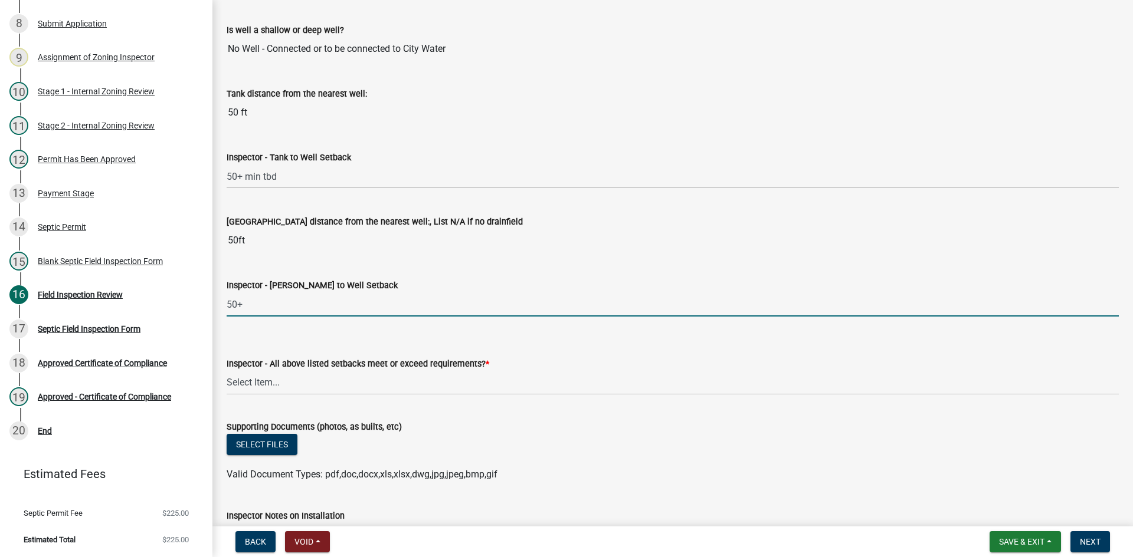
type input "50+ min tbd"
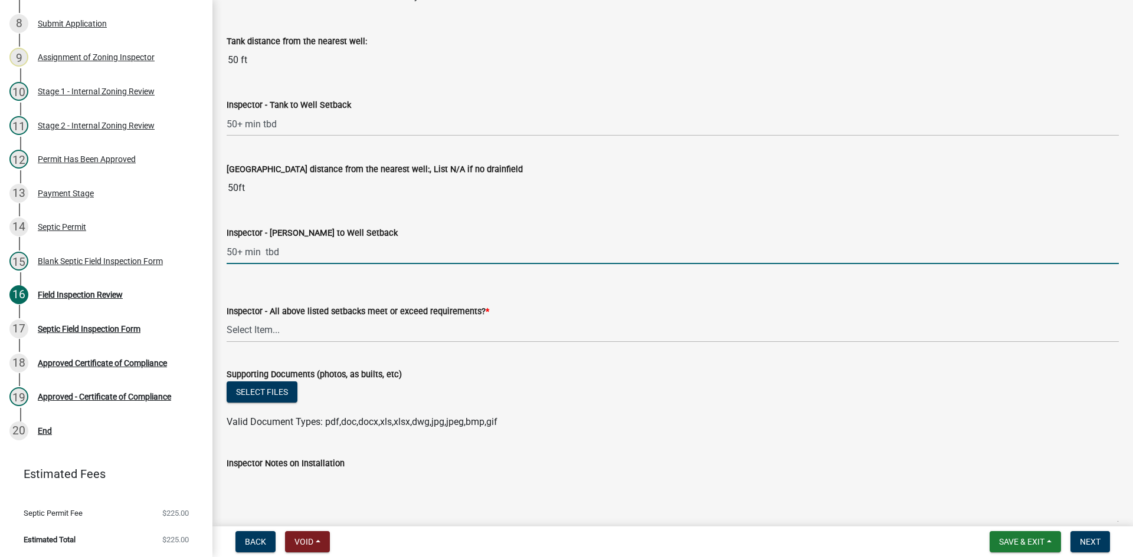
scroll to position [4365, 0]
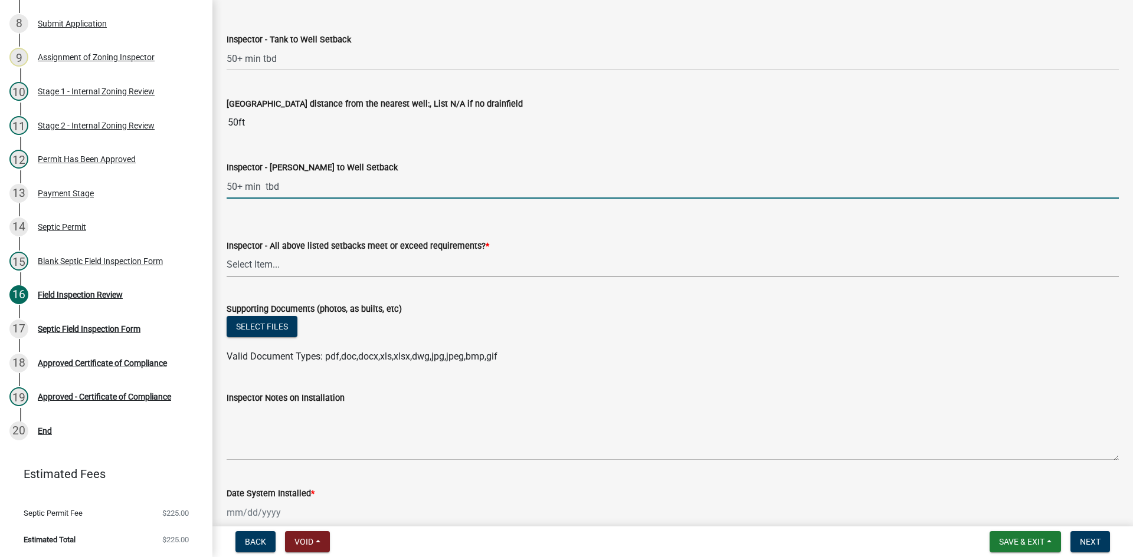
click at [258, 271] on select "Select Item... Yes No" at bounding box center [673, 265] width 892 height 24
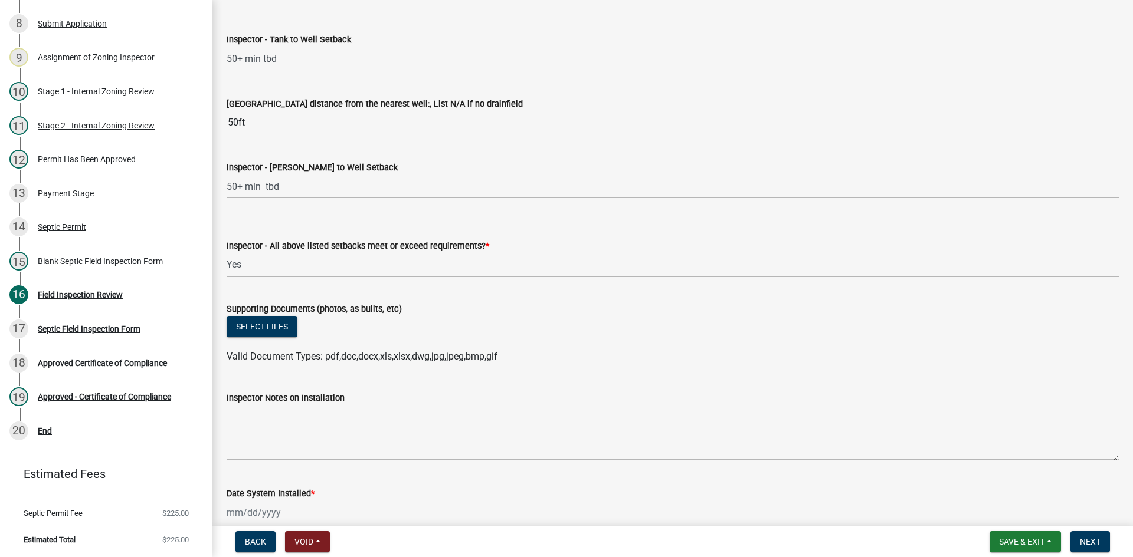
click at [227, 253] on select "Select Item... Yes No" at bounding box center [673, 265] width 892 height 24
select select "adfa1390-1443-4b8a-94eb-9b7f601f4679"
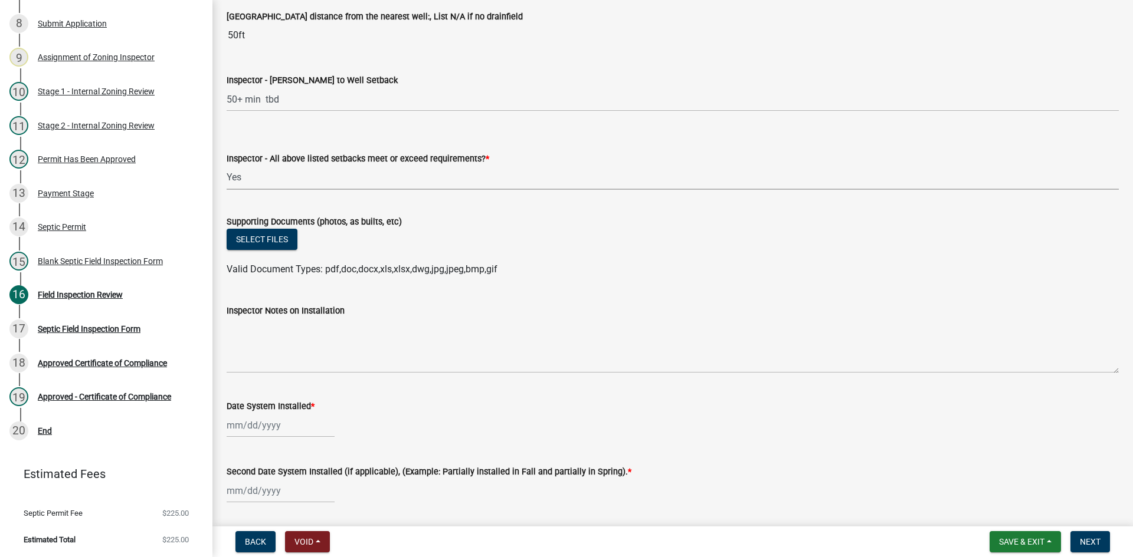
scroll to position [4542, 0]
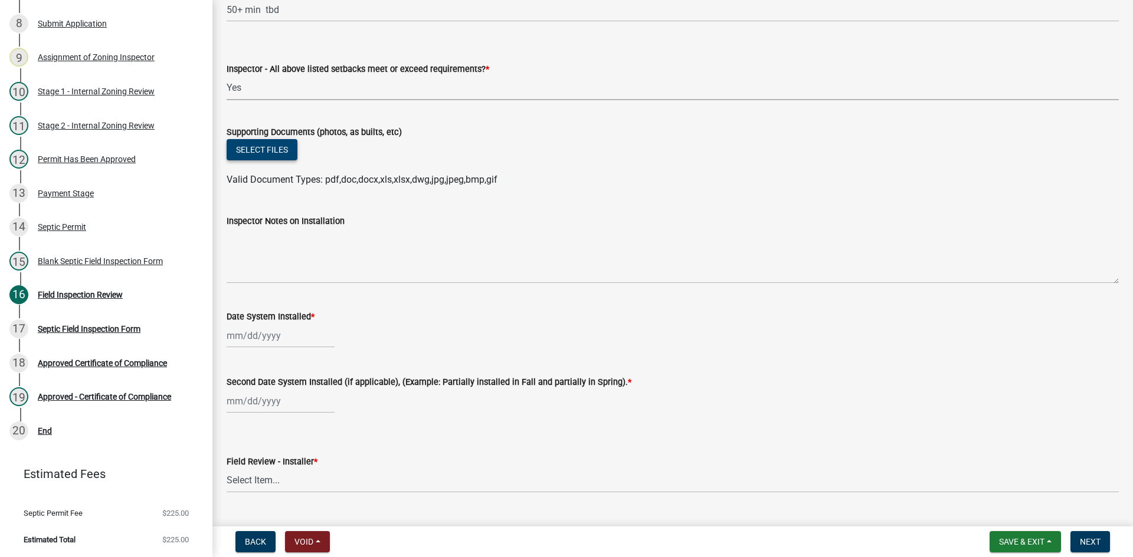
click at [280, 155] on button "Select files" at bounding box center [262, 149] width 71 height 21
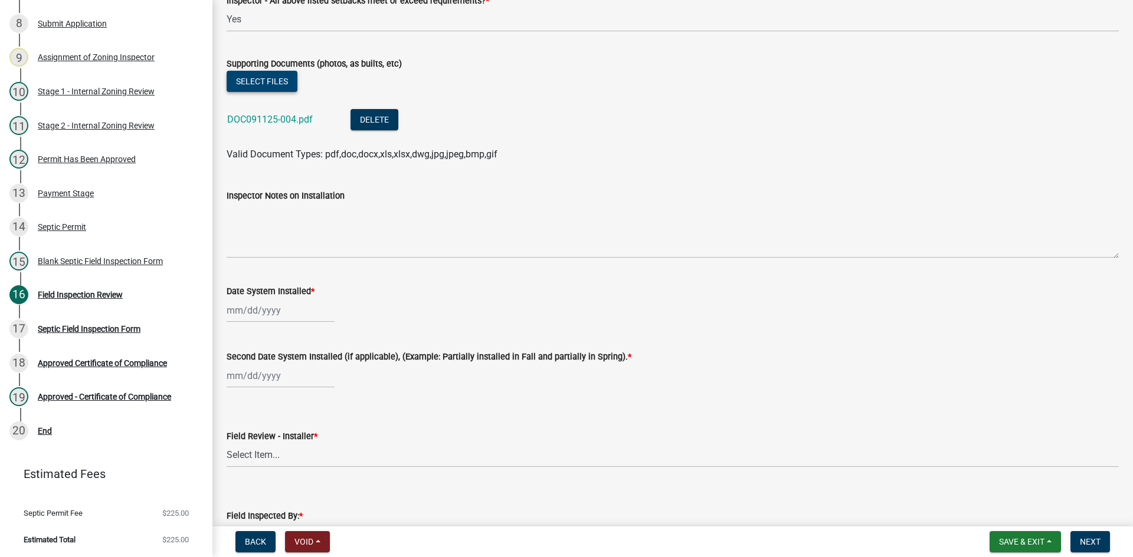
scroll to position [4719, 0]
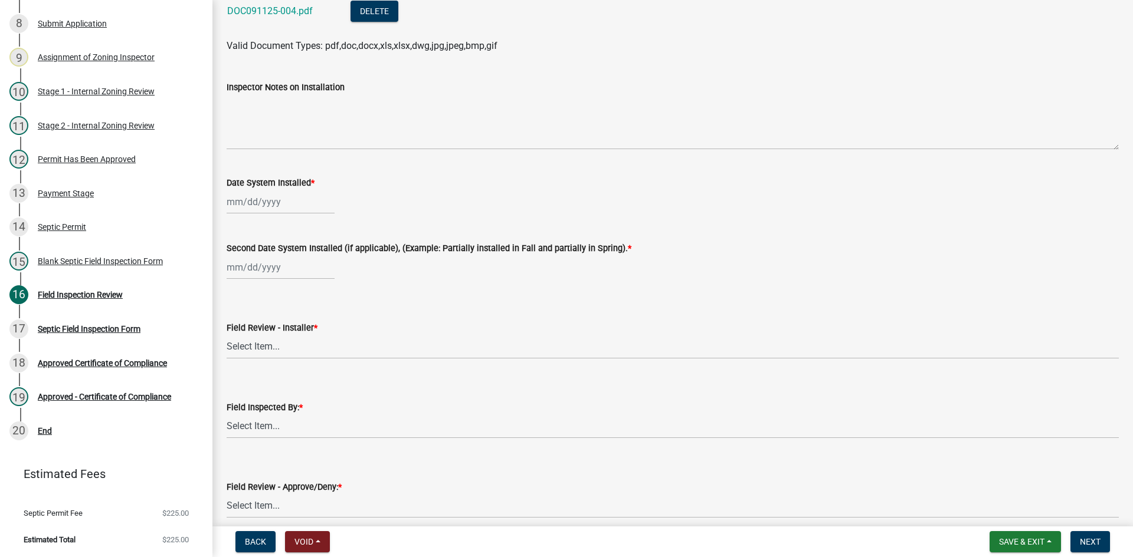
click at [295, 209] on div at bounding box center [281, 202] width 108 height 24
select select "9"
select select "2025"
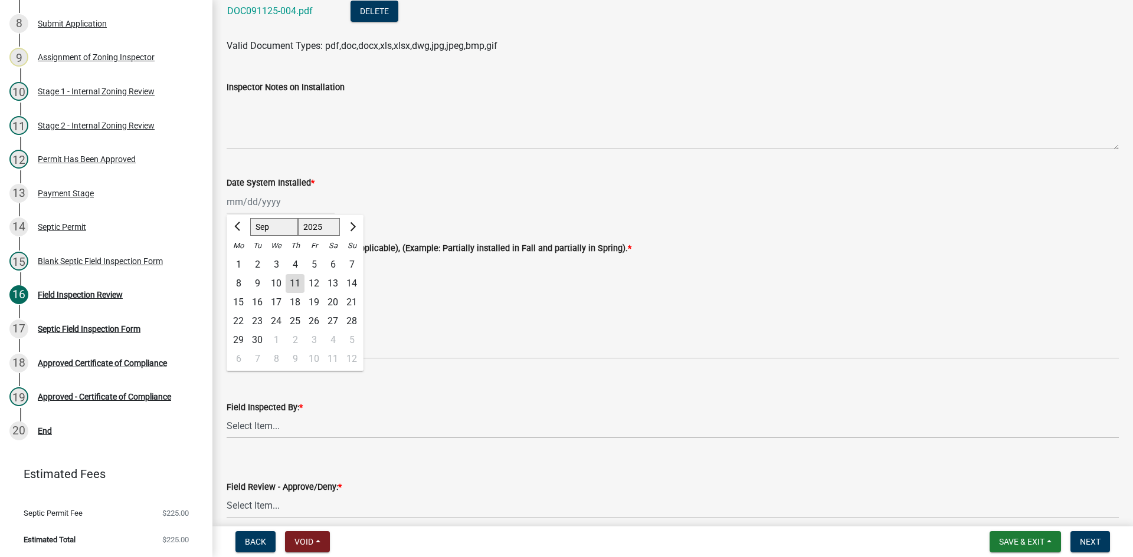
click at [239, 286] on div "8" at bounding box center [238, 283] width 19 height 19
type input "[DATE]"
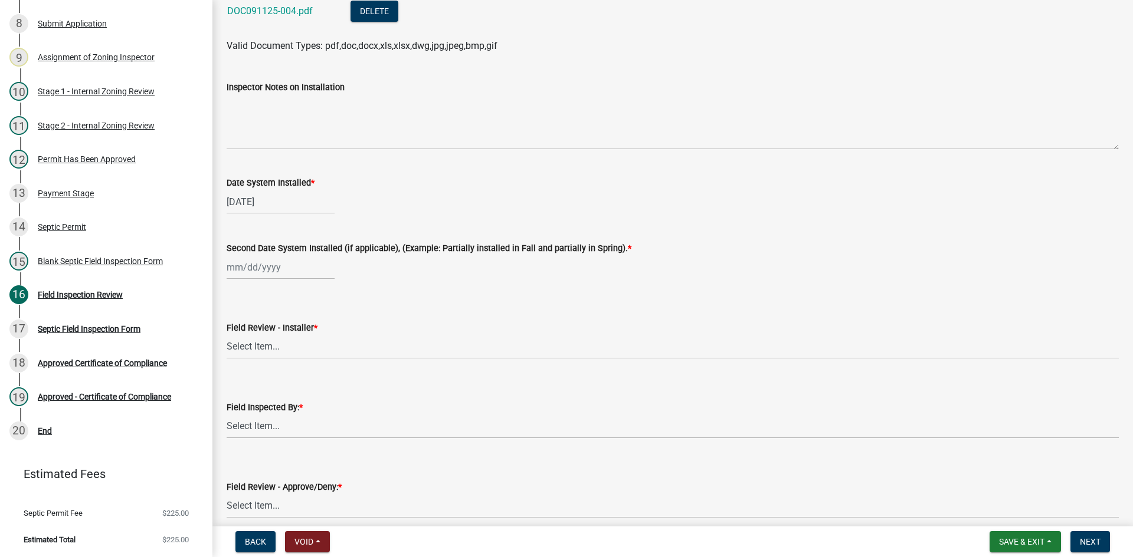
click at [246, 265] on div at bounding box center [281, 267] width 108 height 24
select select "9"
select select "2025"
click at [237, 350] on div "8" at bounding box center [238, 349] width 19 height 19
type input "[DATE]"
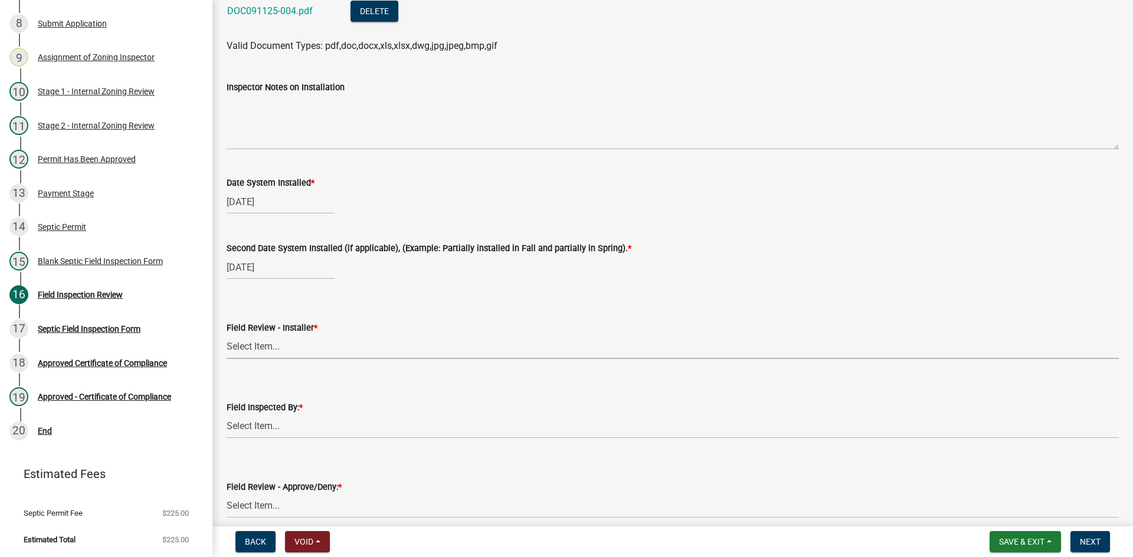
click at [273, 349] on select "Select Item... OTHER – Not listed (please add in next field and we will add to …" at bounding box center [673, 347] width 892 height 24
click at [227, 335] on select "Select Item... OTHER – Not listed (please add in next field and we will add to …" at bounding box center [673, 347] width 892 height 24
select select "c4818e78-5c90-4826-997d-5e330db1879d"
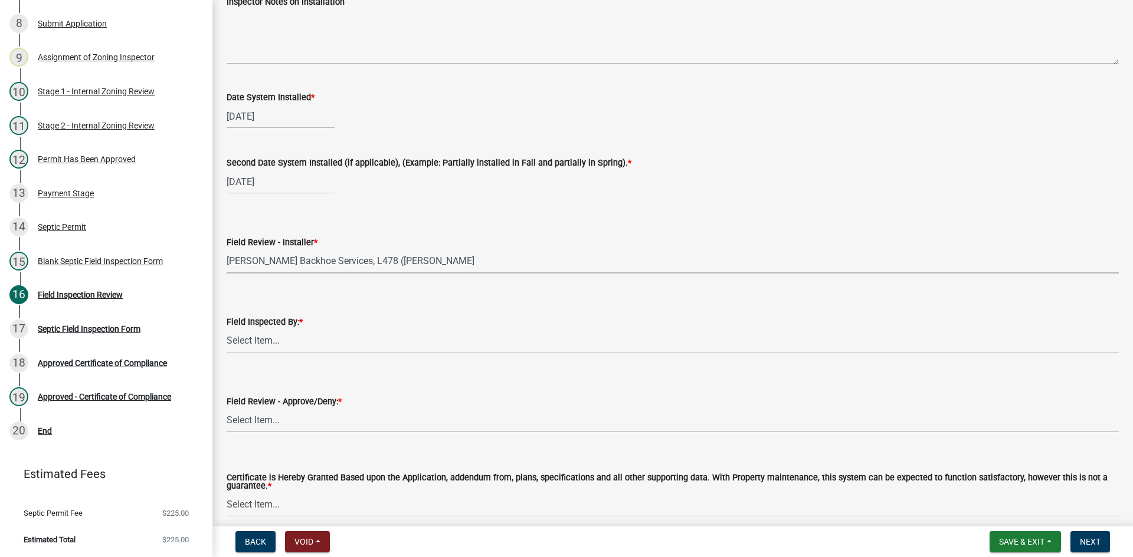
scroll to position [4923, 0]
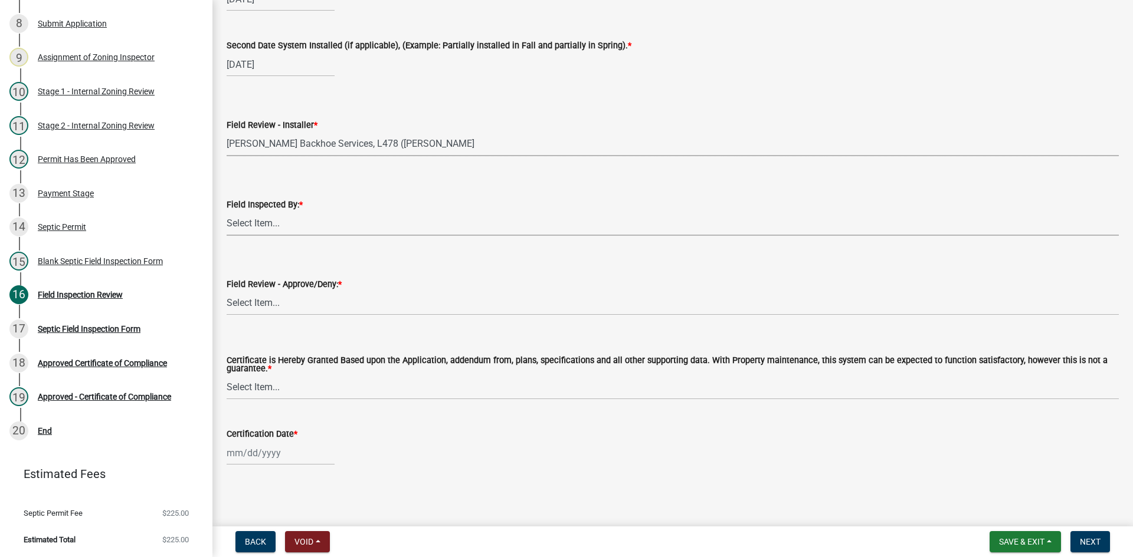
click at [274, 223] on select "Select Item... Nicole Bradbury Jeff Rusness Kyle Vareberg Susan Rockwell Tyler …" at bounding box center [673, 224] width 892 height 24
click at [227, 212] on select "Select Item... Nicole Bradbury Jeff Rusness Kyle Vareberg Susan Rockwell Tyler …" at bounding box center [673, 224] width 892 height 24
select select "7bfe52ba-73b7-4ac1-9bde-d3bb601555ca"
click at [250, 303] on select "Select Item... Approved Denied" at bounding box center [673, 303] width 892 height 24
click at [227, 291] on select "Select Item... Approved Denied" at bounding box center [673, 303] width 892 height 24
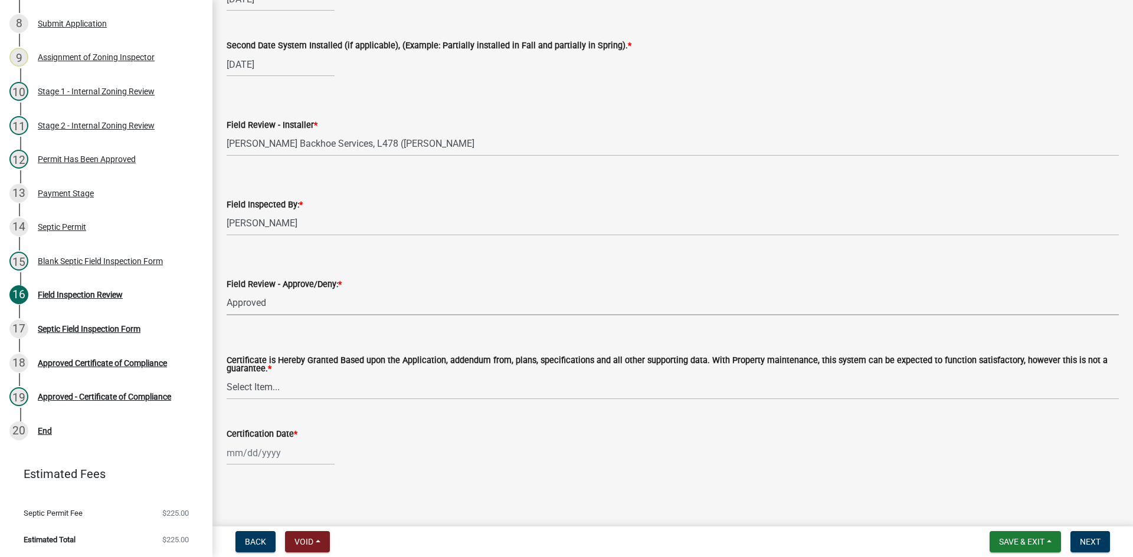
select select "c3bf50e3-4684-4b9c-99b9-7a9f027aa0dd"
click at [261, 383] on select "Select Item... Yes No" at bounding box center [673, 388] width 892 height 24
click at [227, 376] on select "Select Item... Yes No" at bounding box center [673, 388] width 892 height 24
select select "538e6e6b-38de-4682-8c50-6662df67960d"
click at [291, 451] on div at bounding box center [281, 453] width 108 height 24
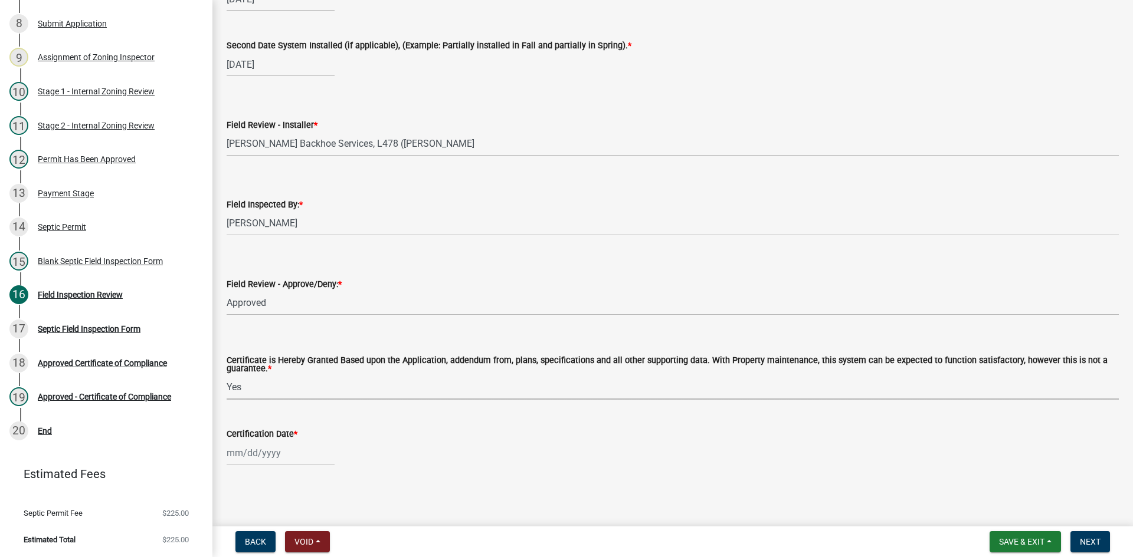
select select "9"
select select "2025"
click at [293, 354] on div "11" at bounding box center [295, 352] width 19 height 19
type input "09/11/2025"
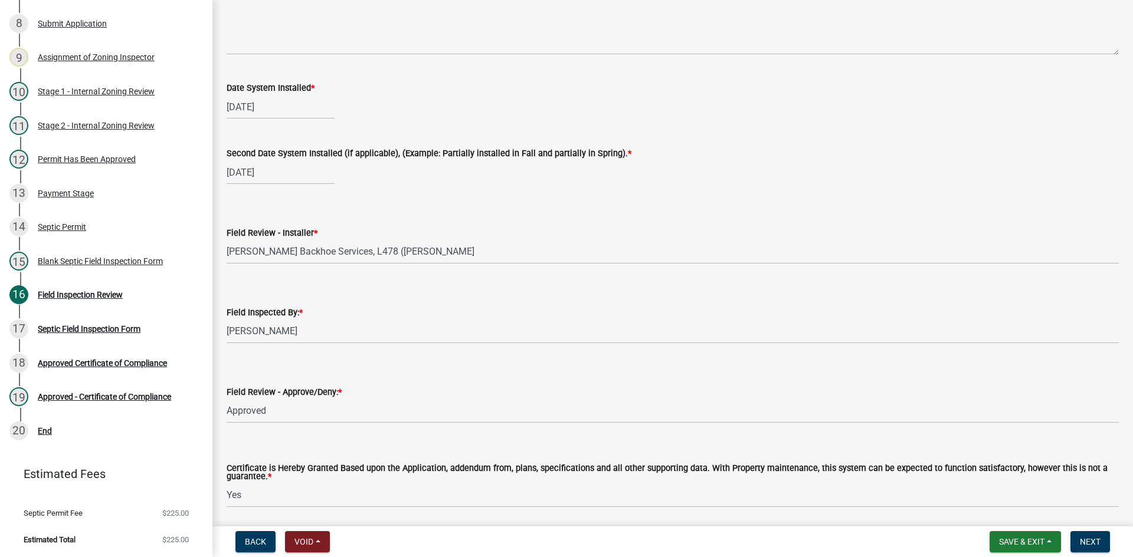
scroll to position [4687, 0]
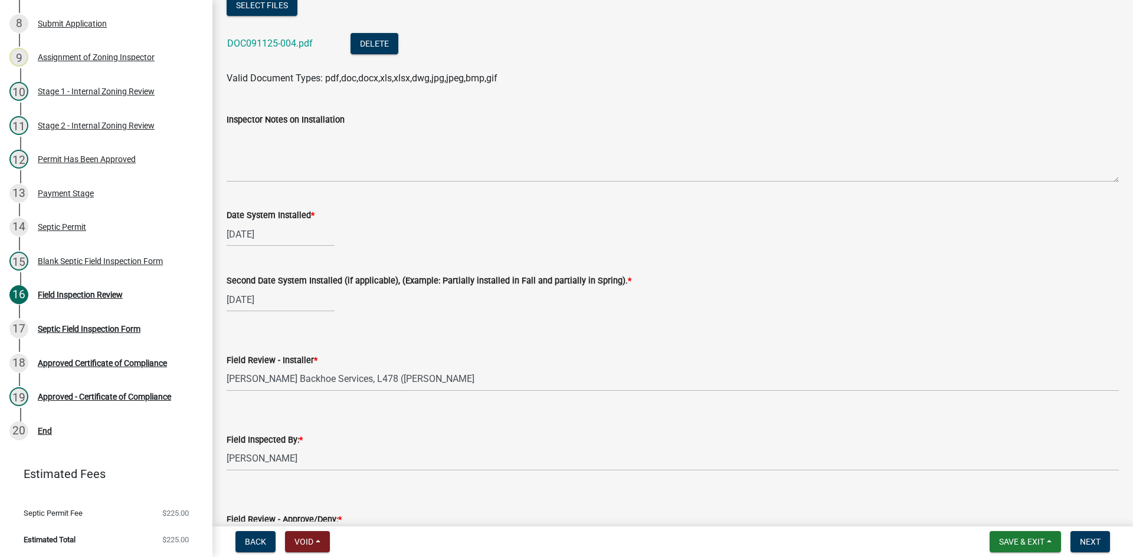
click at [1112, 537] on form "Save & Exit Save Save & Exit Next" at bounding box center [1050, 542] width 130 height 21
click at [1087, 539] on span "Next" at bounding box center [1090, 541] width 21 height 9
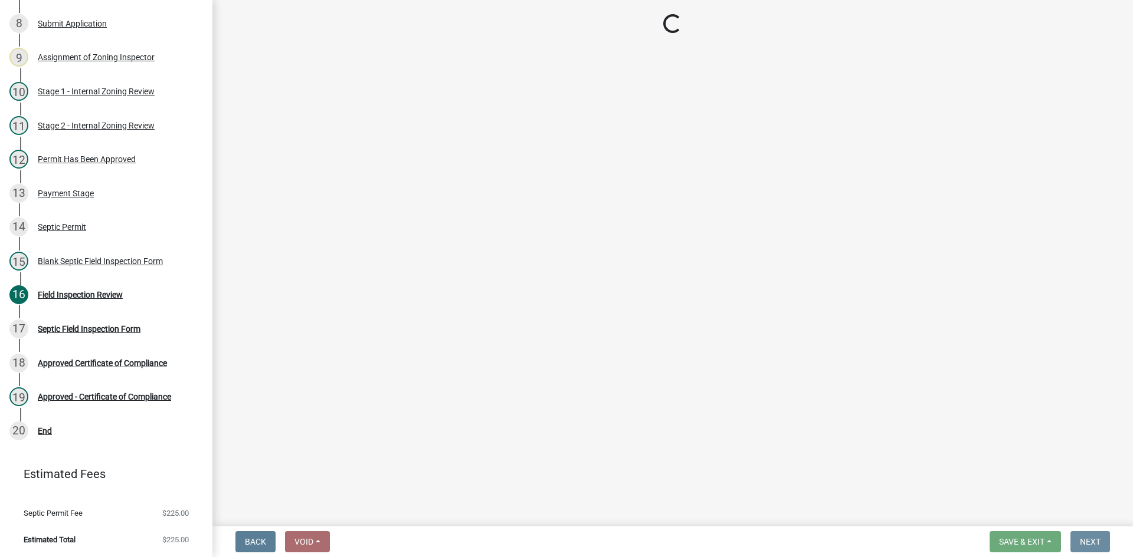
scroll to position [0, 0]
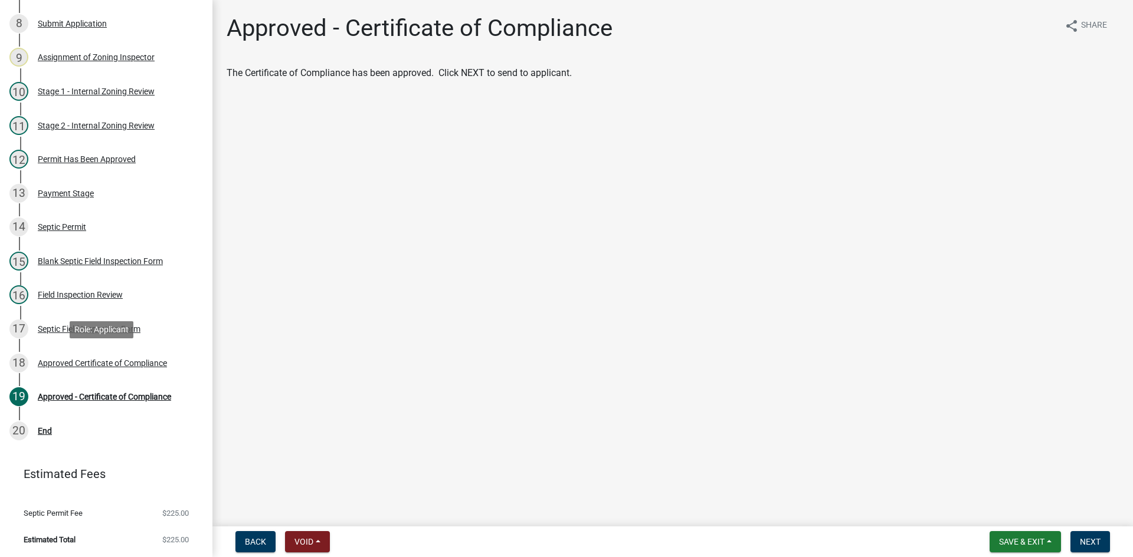
click at [127, 370] on div "18 Approved Certificate of Compliance" at bounding box center [101, 363] width 184 height 19
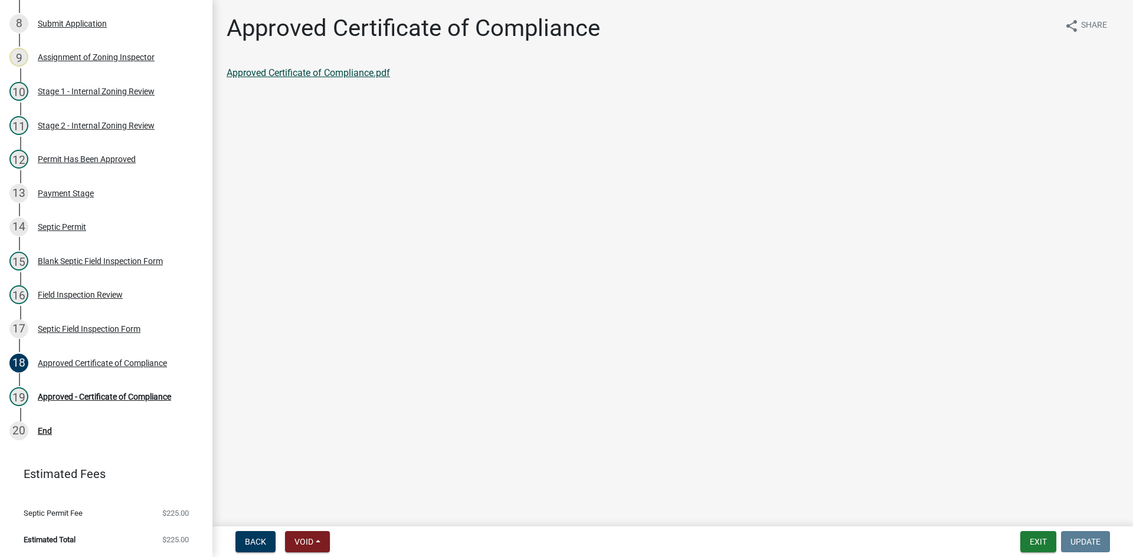
click at [356, 75] on link "Approved Certificate of Compliance.pdf" at bounding box center [308, 72] width 163 height 11
click at [168, 404] on div "19 Approved - Certificate of Compliance" at bounding box center [101, 397] width 184 height 19
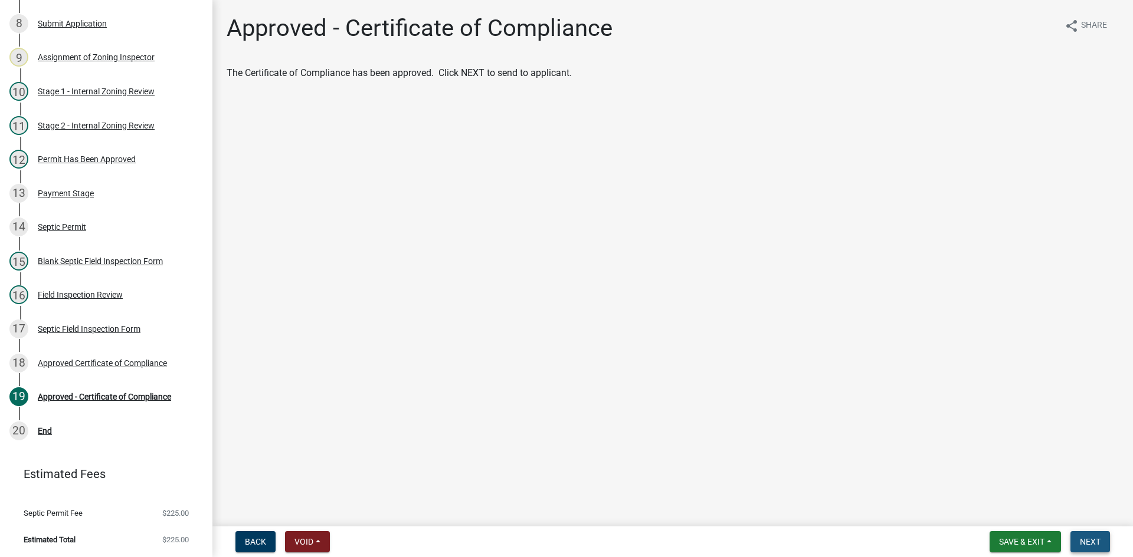
click at [1086, 540] on span "Next" at bounding box center [1090, 541] width 21 height 9
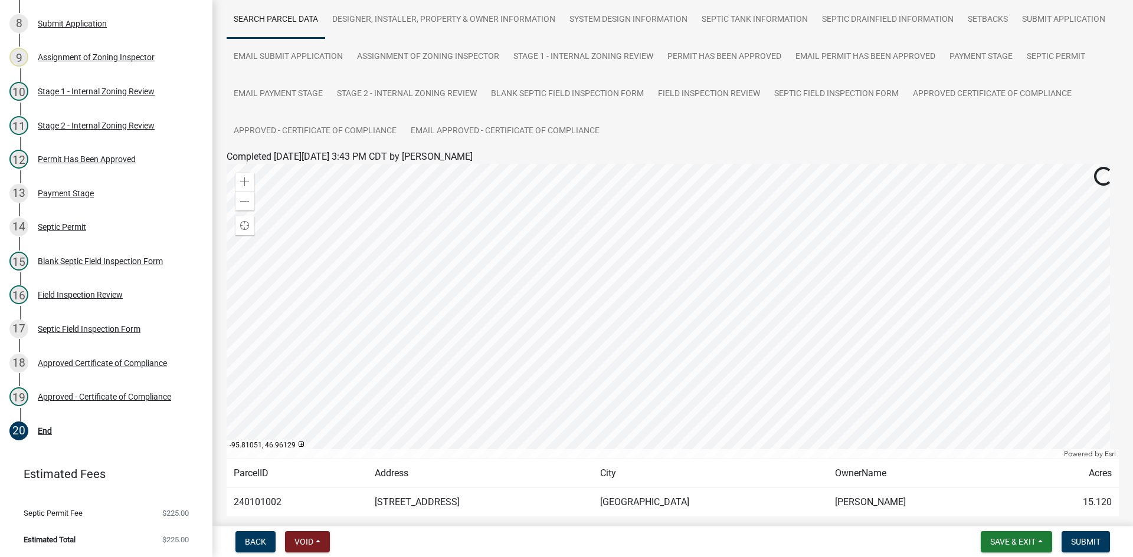
scroll to position [143, 0]
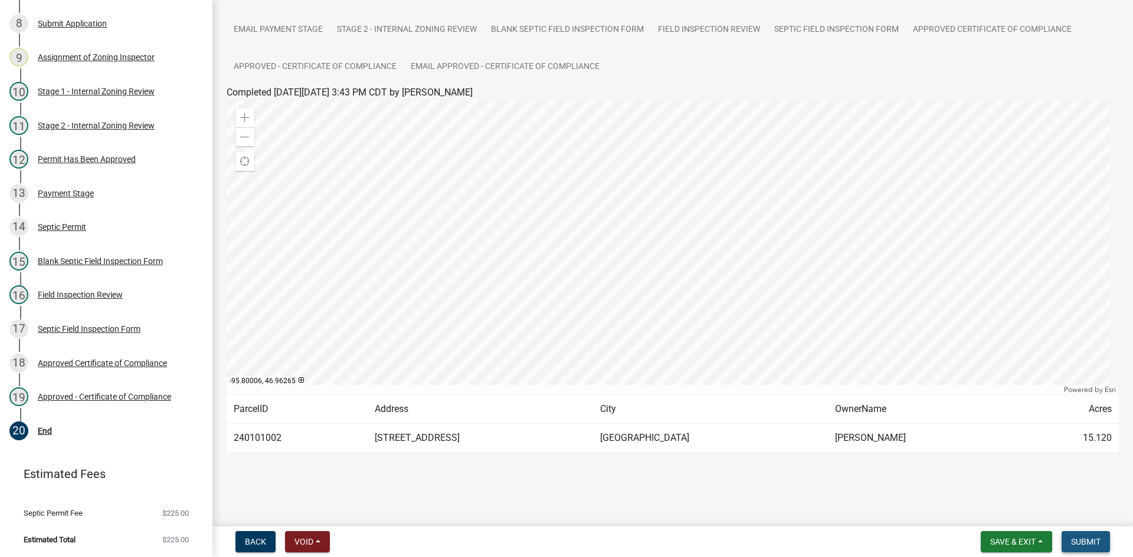
click at [1093, 543] on span "Submit" at bounding box center [1085, 541] width 29 height 9
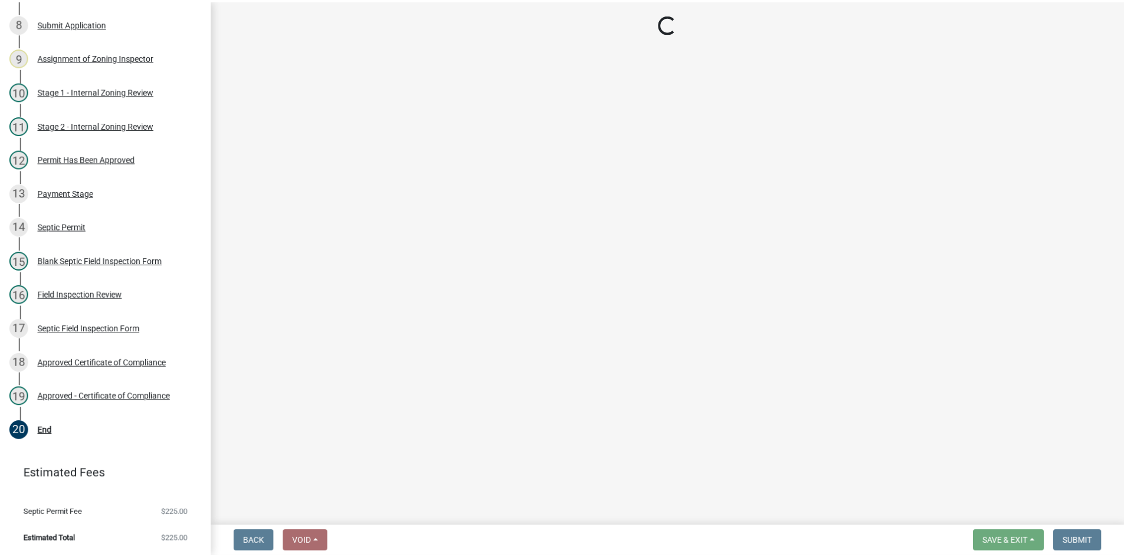
scroll to position [0, 0]
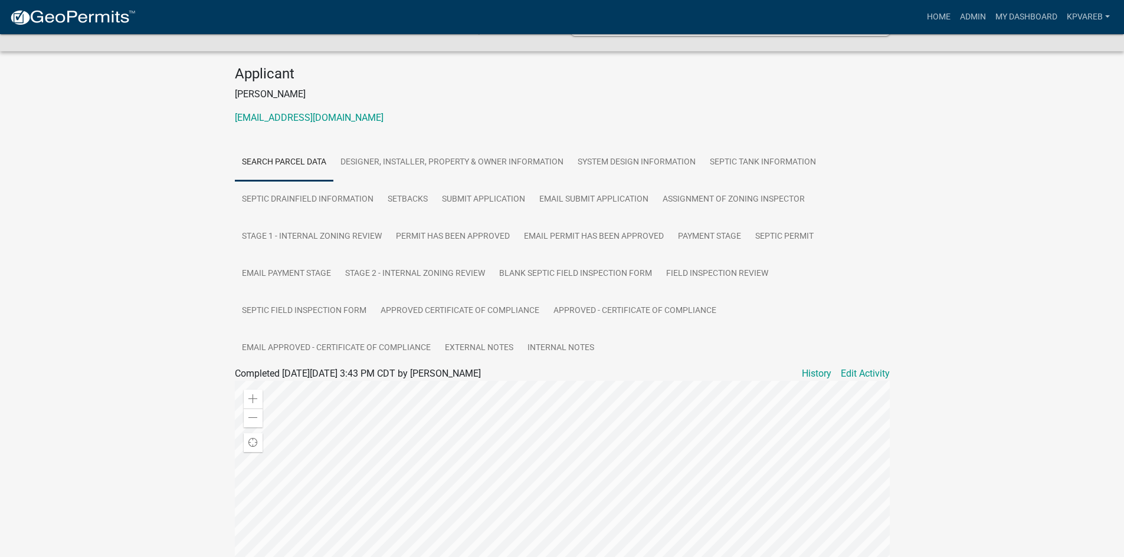
scroll to position [331, 0]
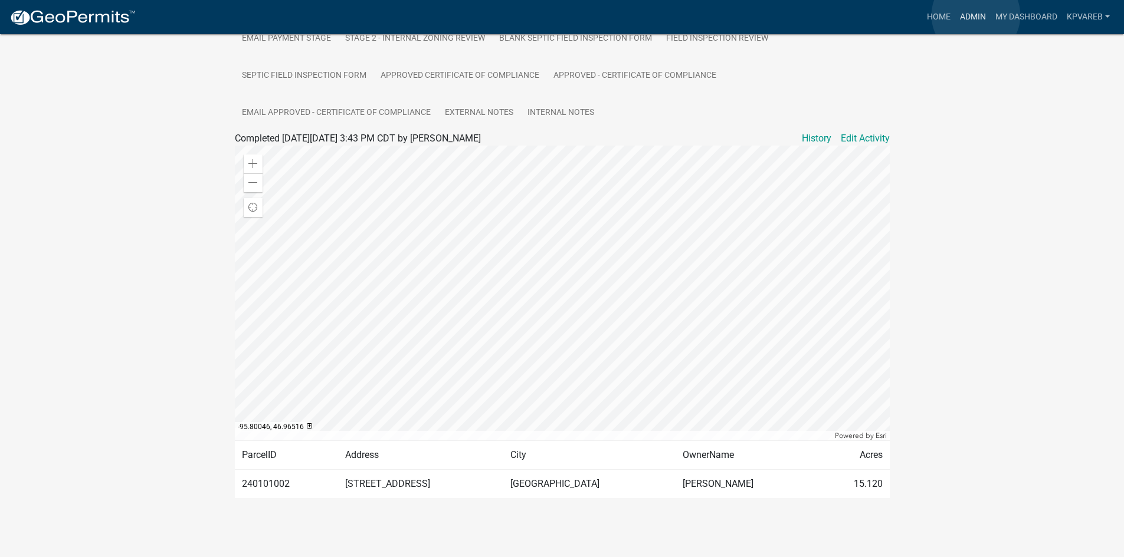
click at [976, 15] on link "Admin" at bounding box center [972, 17] width 35 height 22
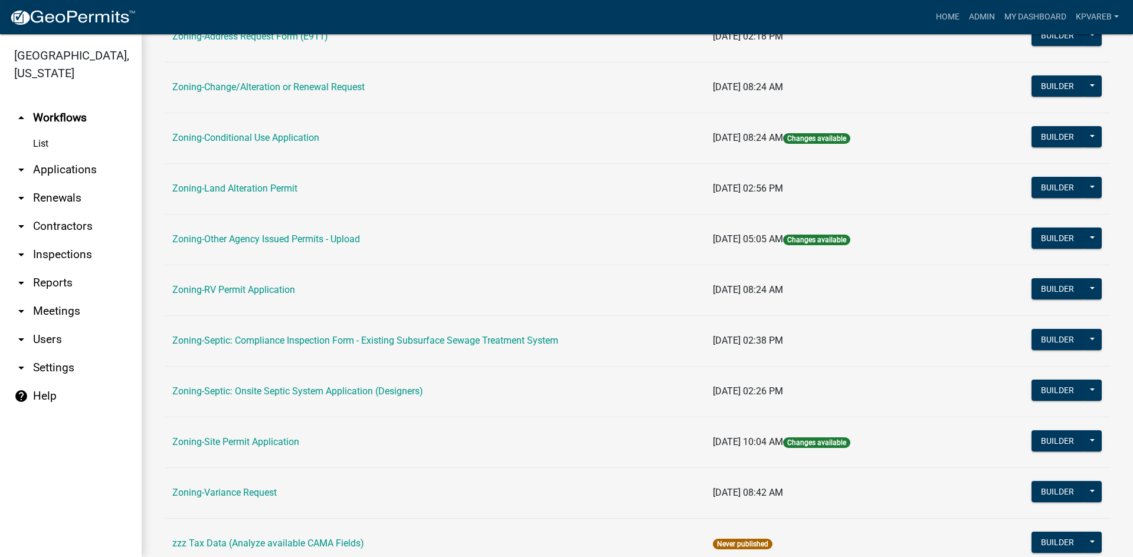
scroll to position [295, 0]
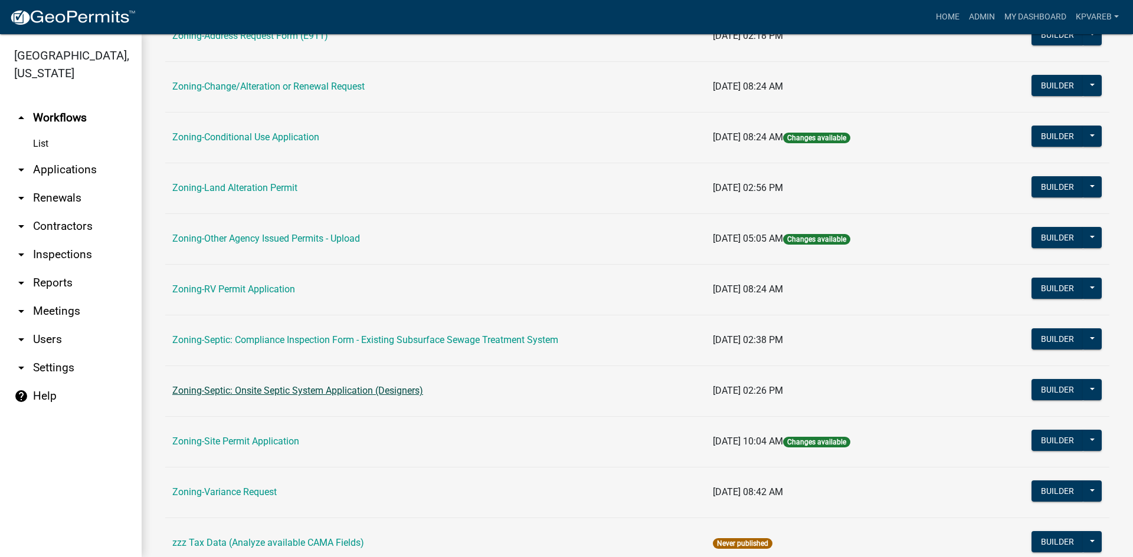
click at [378, 388] on link "Zoning-Septic: Onsite Septic System Application (Designers)" at bounding box center [297, 390] width 251 height 11
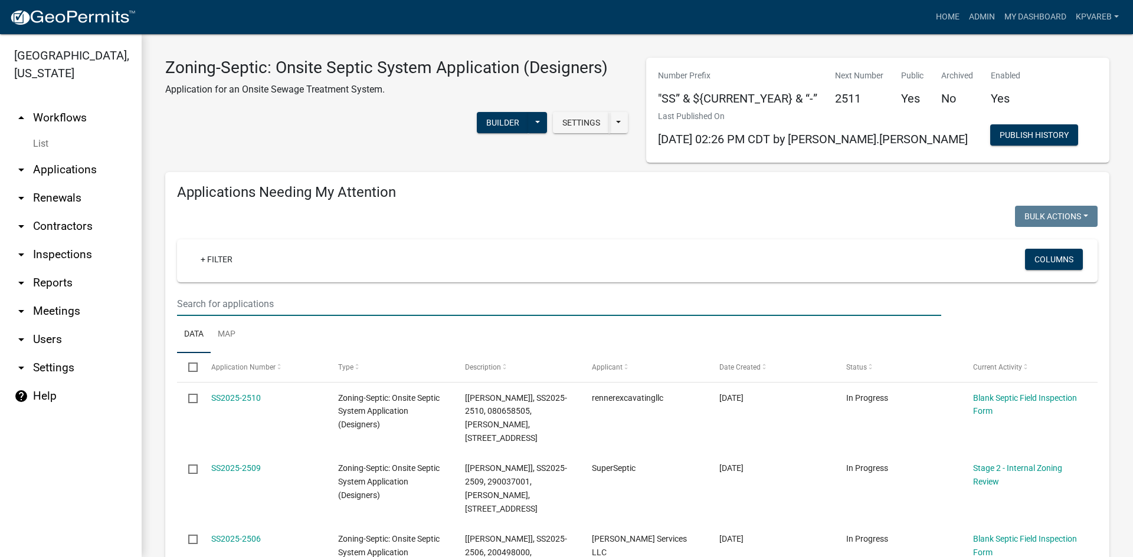
click at [195, 311] on input "text" at bounding box center [559, 304] width 764 height 24
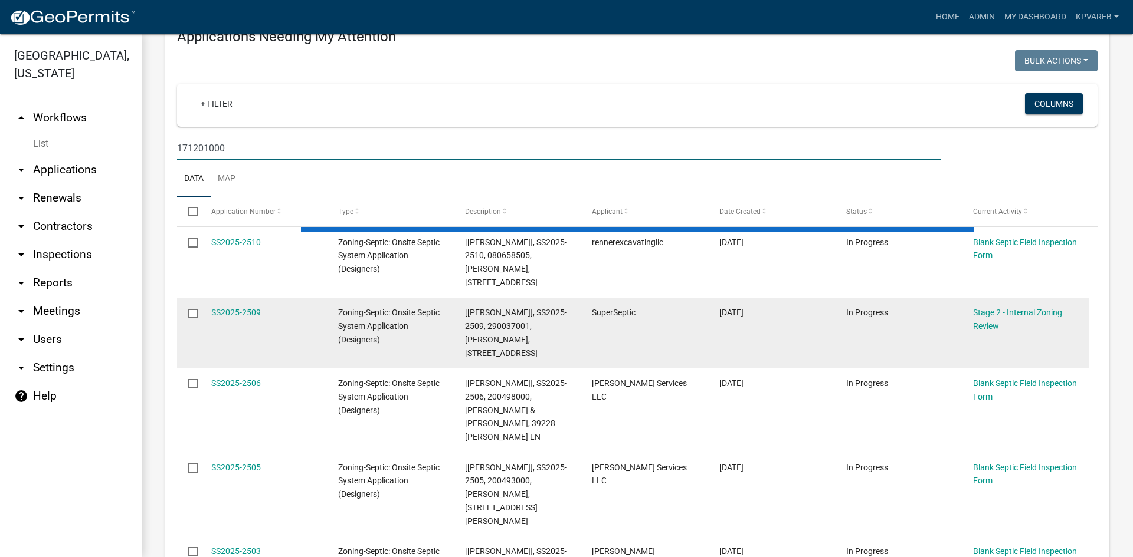
scroll to position [177, 0]
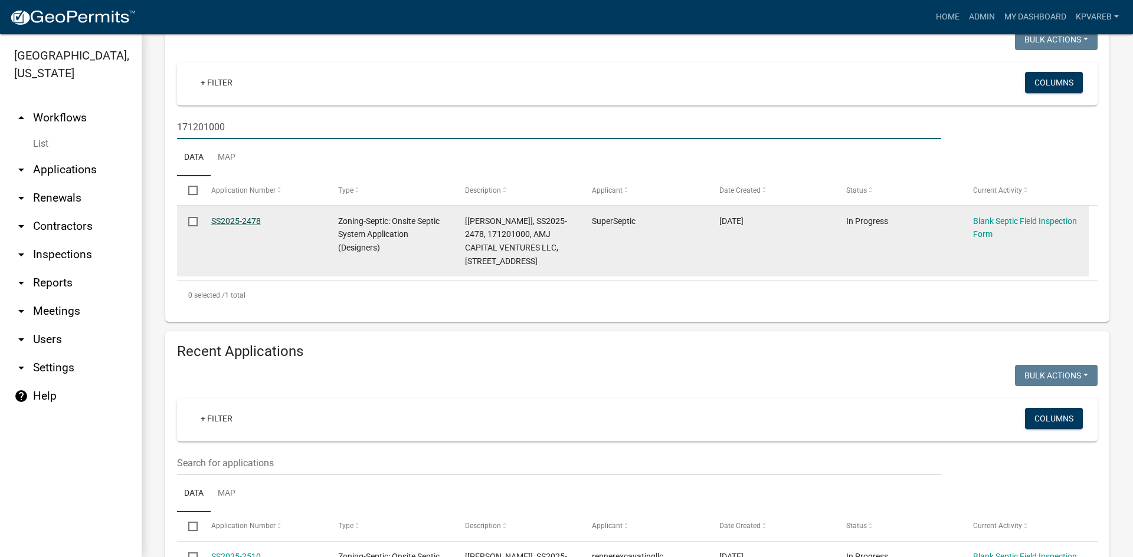
type input "171201000"
click at [244, 218] on link "SS2025-2478" at bounding box center [236, 221] width 50 height 9
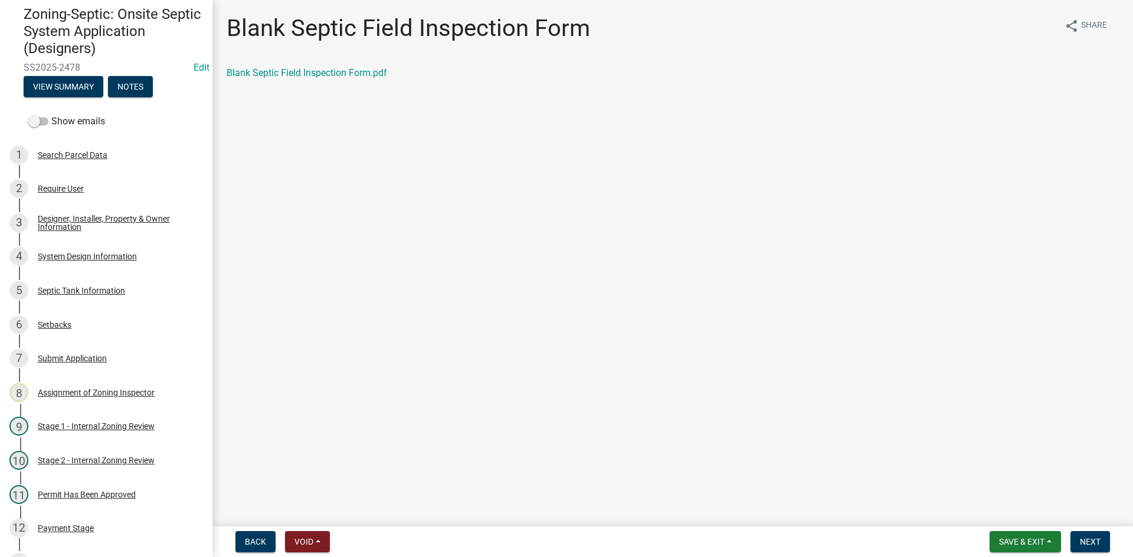
scroll to position [24, 0]
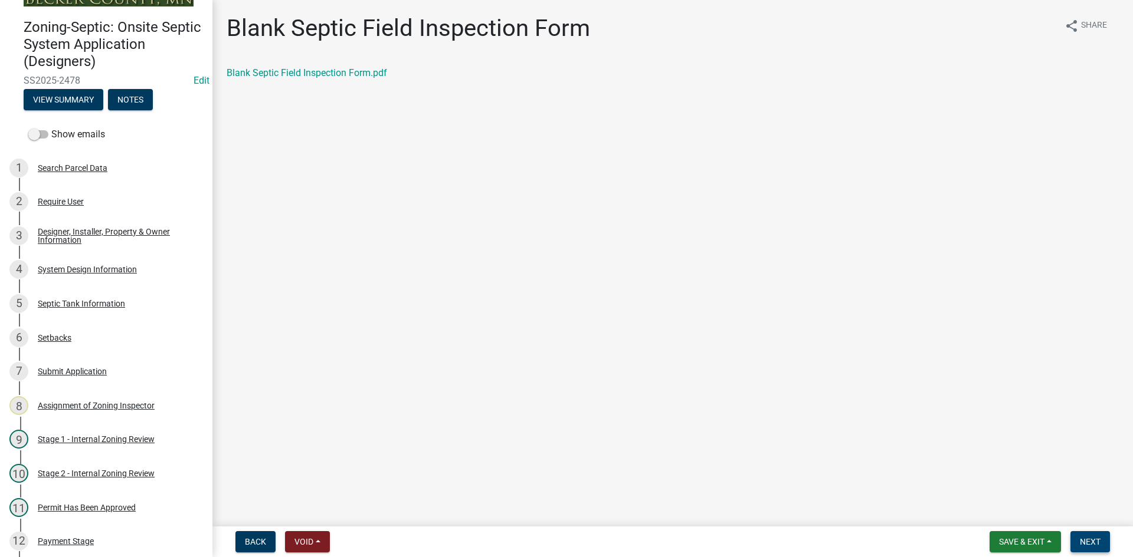
drag, startPoint x: 1072, startPoint y: 539, endPoint x: 1083, endPoint y: 538, distance: 10.6
click at [1072, 538] on button "Next" at bounding box center [1090, 542] width 40 height 21
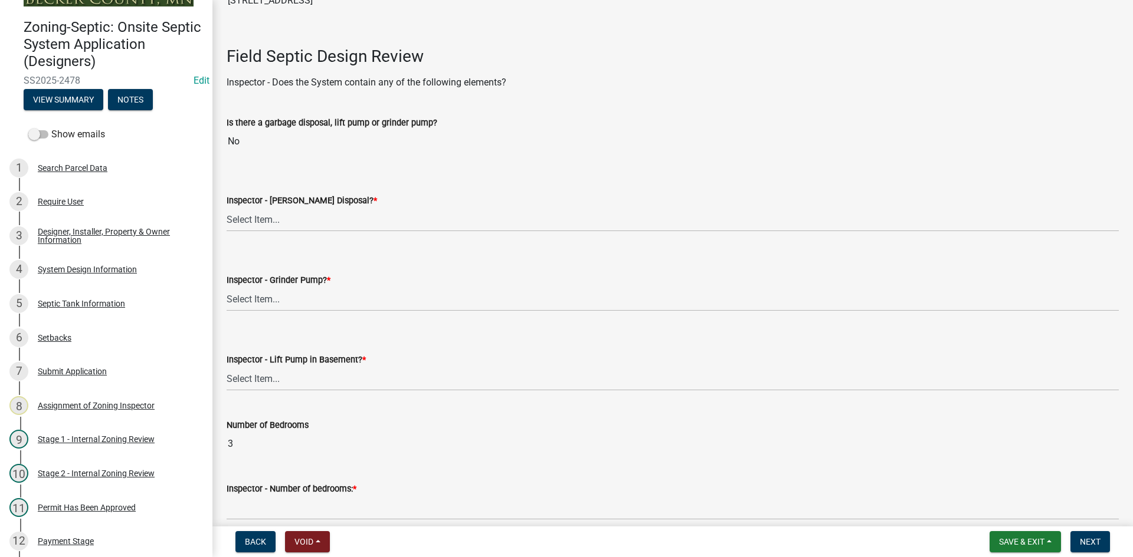
scroll to position [354, 0]
click at [273, 218] on select "Select Item... Yes No" at bounding box center [673, 218] width 892 height 24
click at [227, 206] on select "Select Item... Yes No" at bounding box center [673, 218] width 892 height 24
select select "e6f115c1-9d93-4d61-8856-1810485f2117"
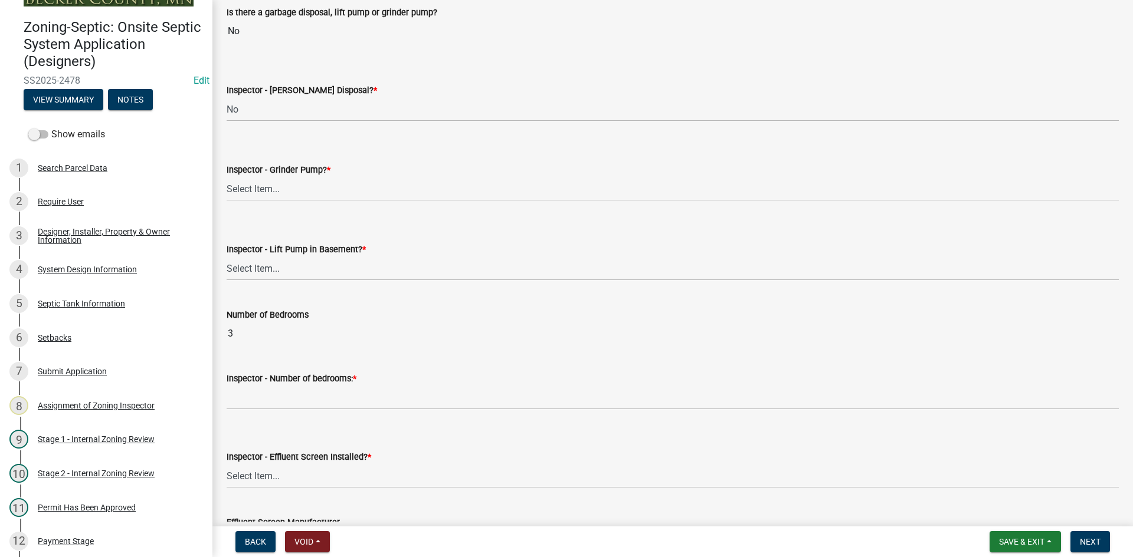
scroll to position [531, 0]
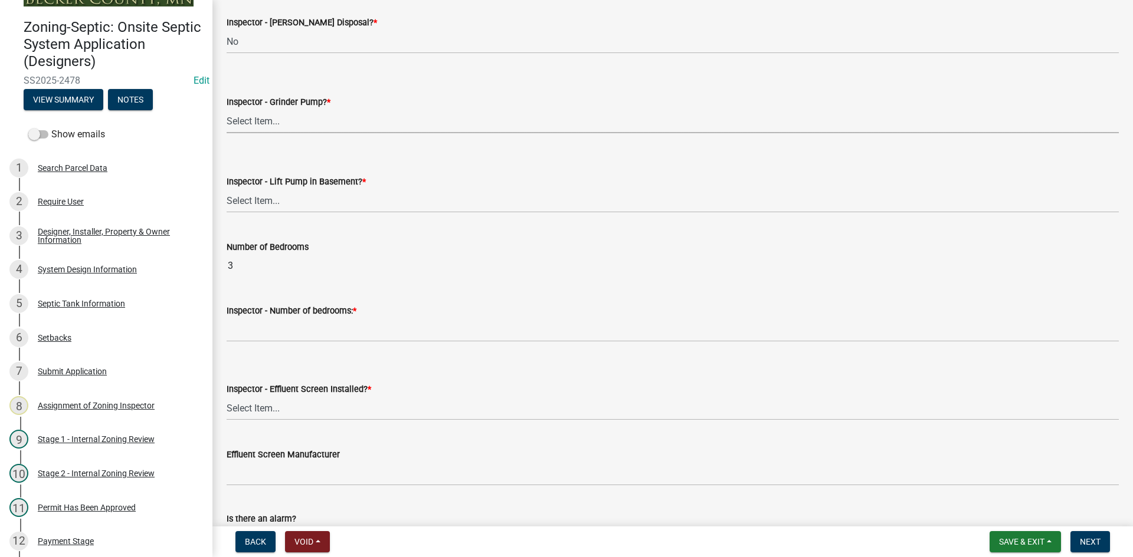
click at [251, 116] on select "Select Item... Yes No" at bounding box center [673, 121] width 892 height 24
click at [227, 109] on select "Select Item... Yes No" at bounding box center [673, 121] width 892 height 24
select select "ce8adf61-51ba-42f2-bbc3-7480a098e35e"
click at [269, 200] on select "Select Item... Yes No" at bounding box center [673, 201] width 892 height 24
click at [227, 189] on select "Select Item... Yes No" at bounding box center [673, 201] width 892 height 24
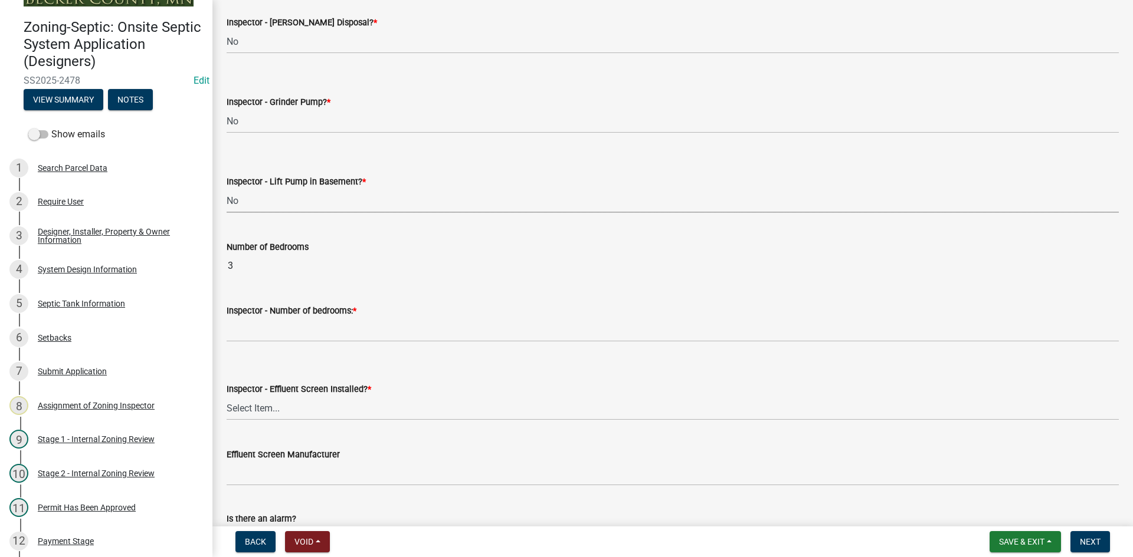
select select "58089658-2e95-4d4d-a981-afbd087a421a"
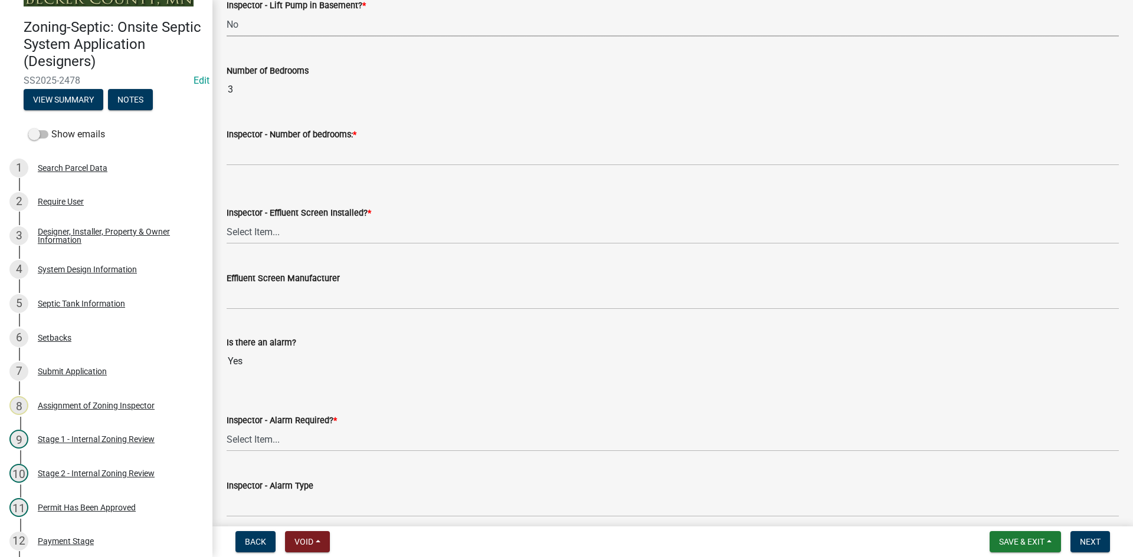
scroll to position [708, 0]
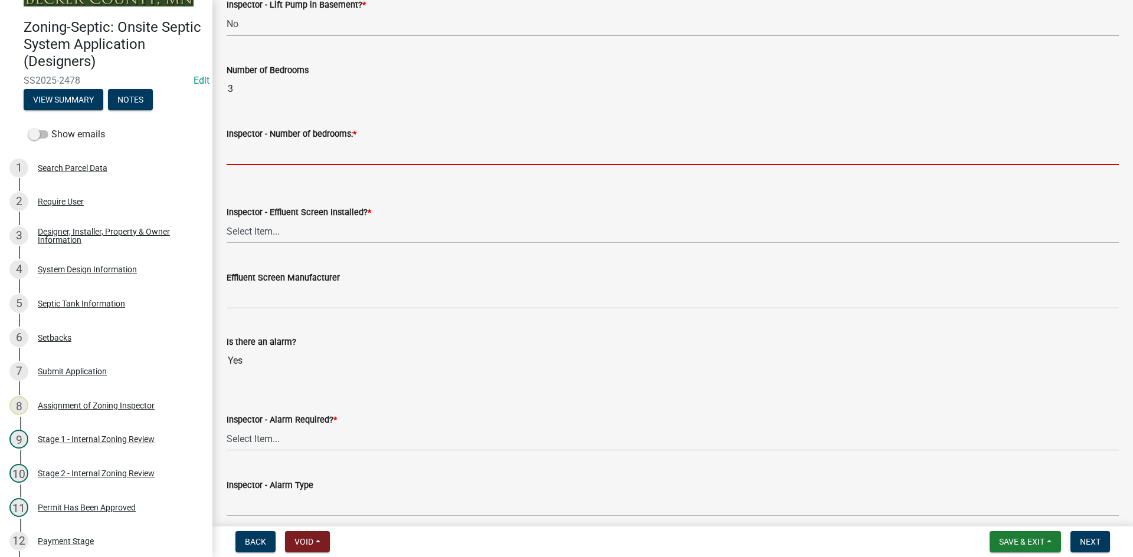
click at [260, 152] on input "Inspector - Number of bedrooms: *" at bounding box center [673, 153] width 892 height 24
type input "3"
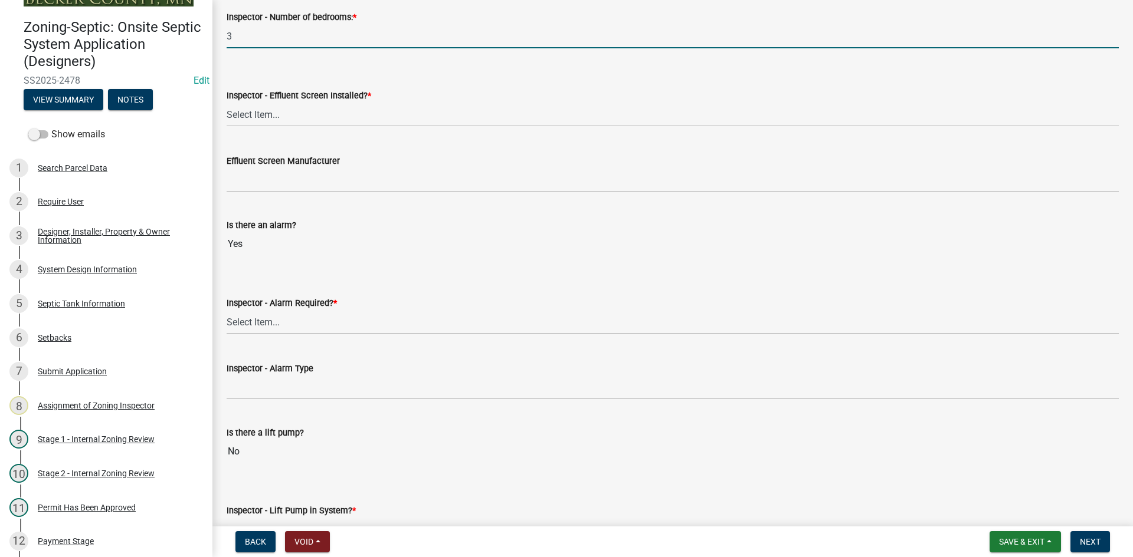
scroll to position [826, 0]
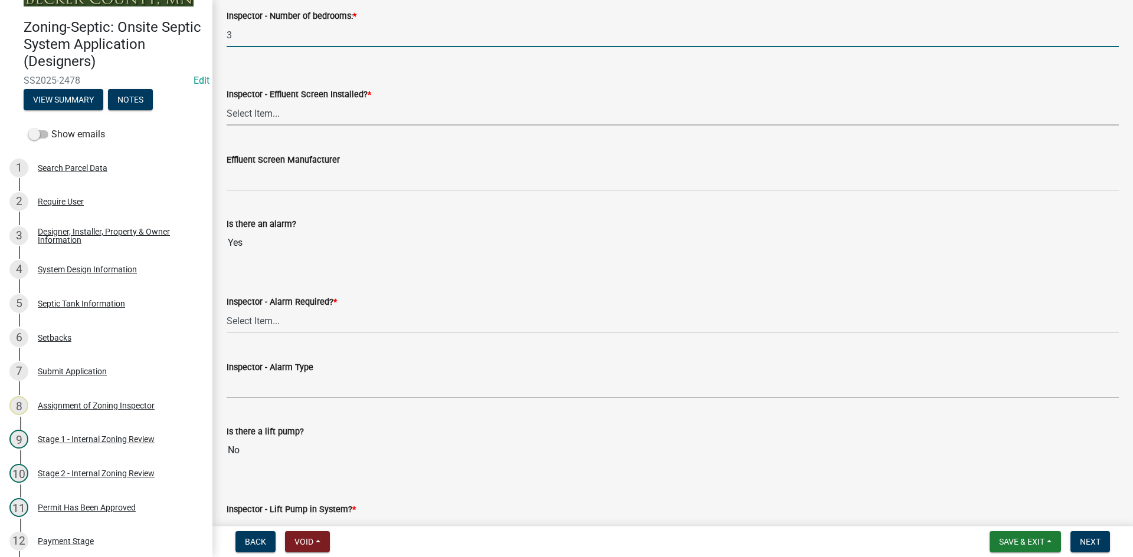
click at [267, 120] on select "Select Item... Yes No" at bounding box center [673, 113] width 892 height 24
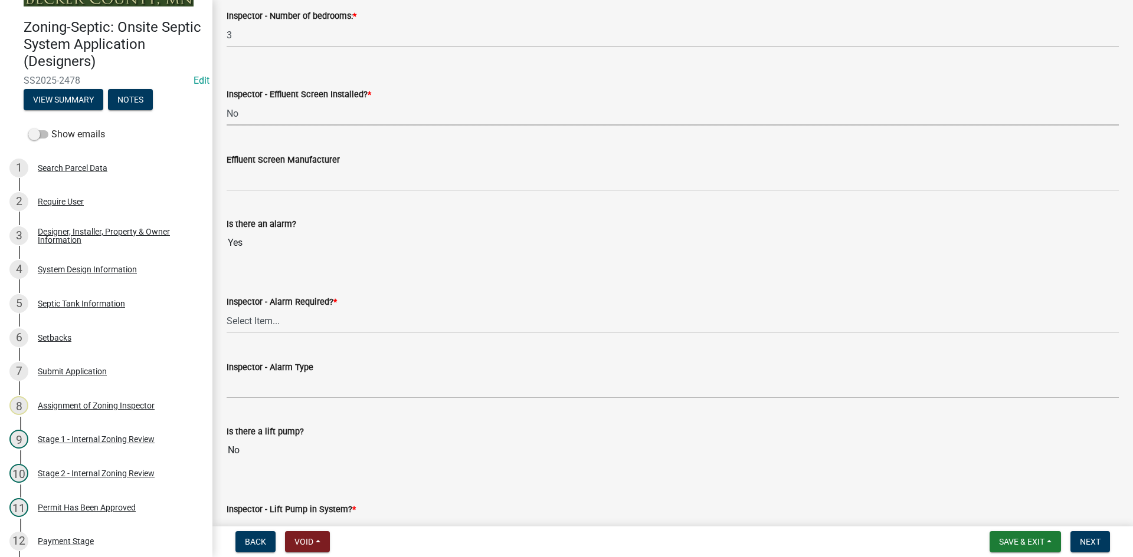
click at [227, 101] on select "Select Item... Yes No" at bounding box center [673, 113] width 892 height 24
select select "039f9276-f093-40ee-98f9-24c1fbae5d9d"
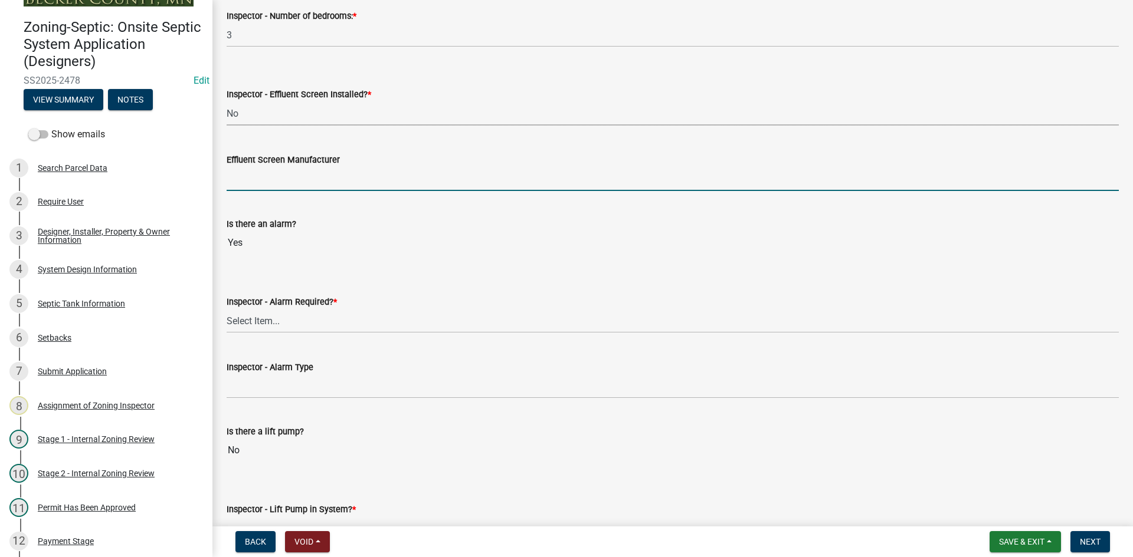
click at [260, 179] on input "Effluent Screen Manufacturer" at bounding box center [673, 179] width 892 height 24
type input "NA"
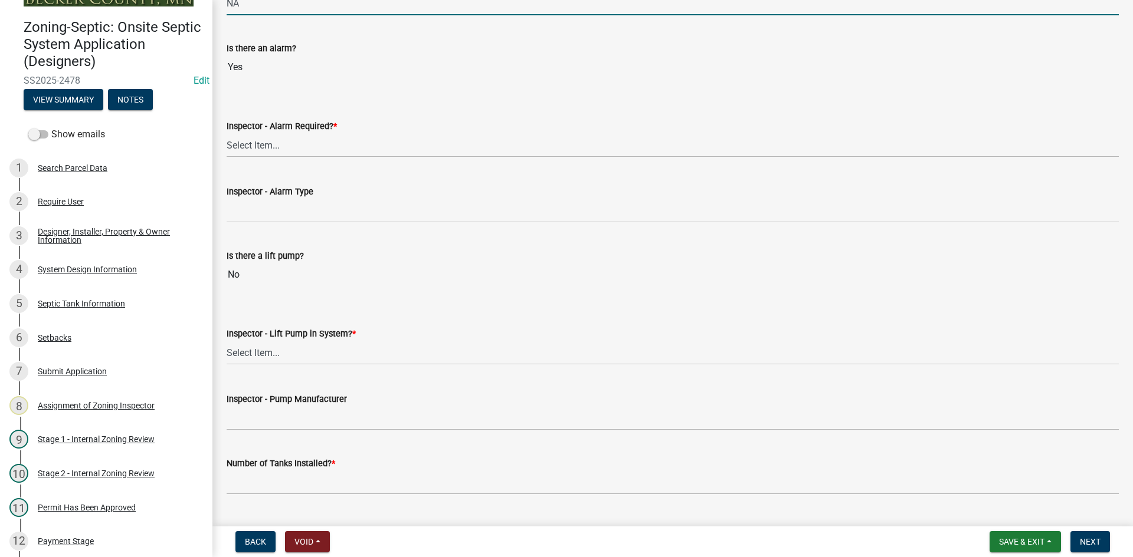
scroll to position [1003, 0]
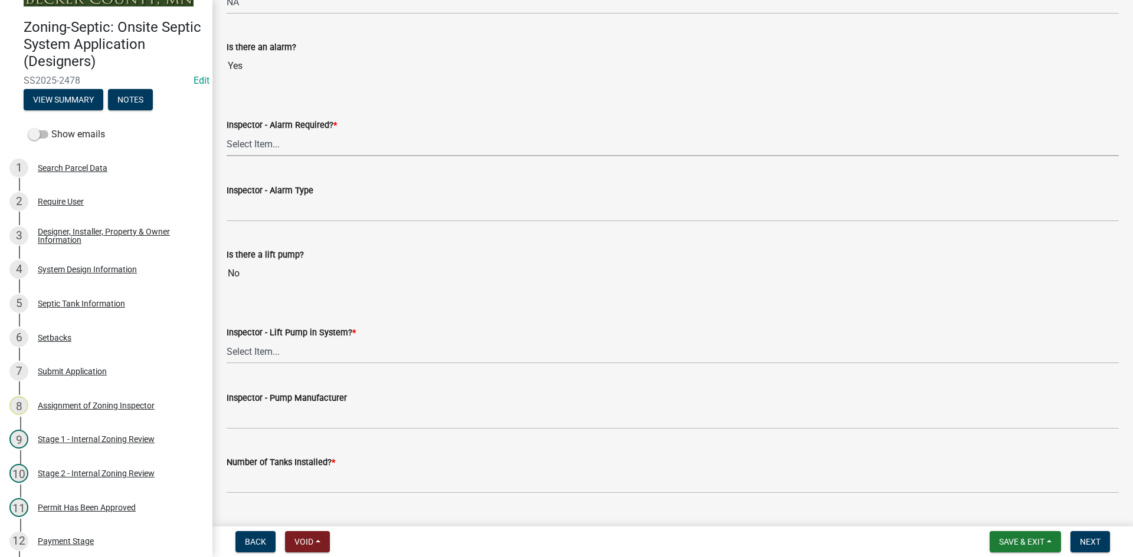
click at [238, 149] on select "Select Item... Yes No" at bounding box center [673, 144] width 892 height 24
click at [227, 132] on select "Select Item... Yes No" at bounding box center [673, 144] width 892 height 24
select select "9075ff2b-2749-45ce-aee6-f4951e9a2109"
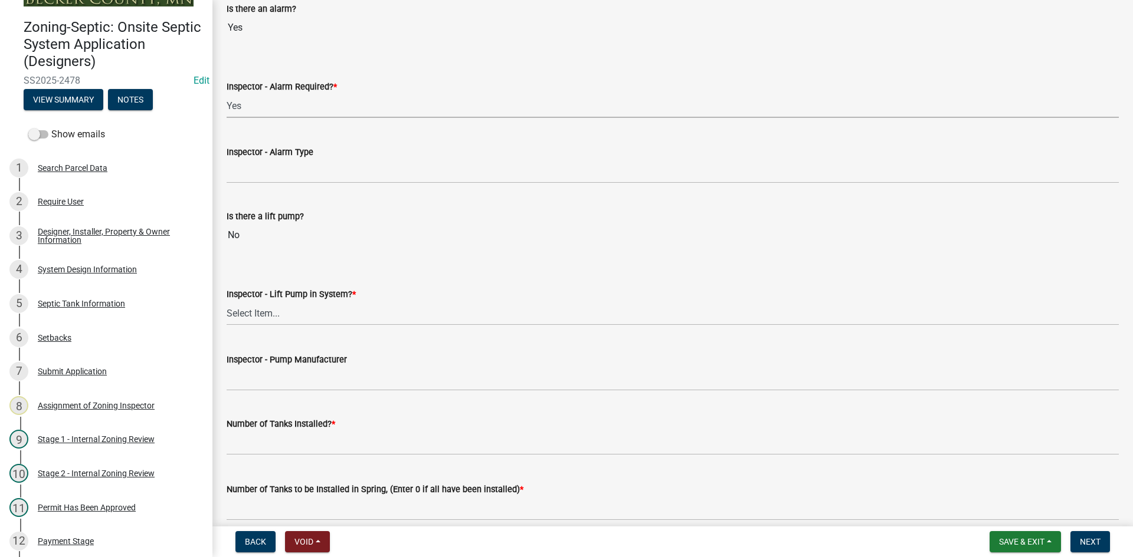
scroll to position [1180, 0]
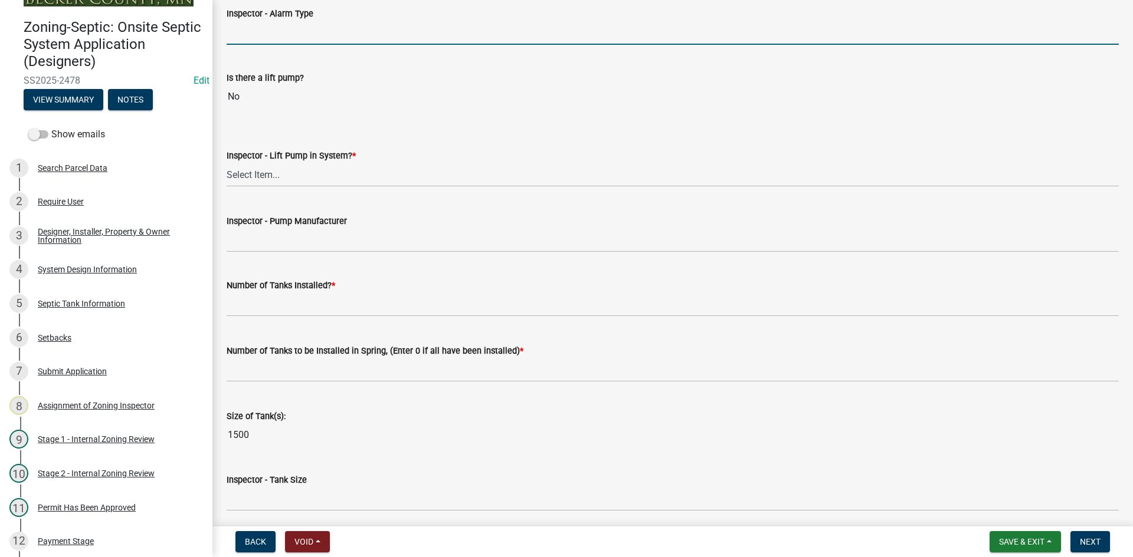
drag, startPoint x: 282, startPoint y: 32, endPoint x: 291, endPoint y: 29, distance: 9.2
click at [284, 31] on input "Inspector - Alarm Type" at bounding box center [673, 33] width 892 height 24
type input "mechanical float"
click at [261, 165] on select "Select Item... Yes No" at bounding box center [673, 175] width 892 height 24
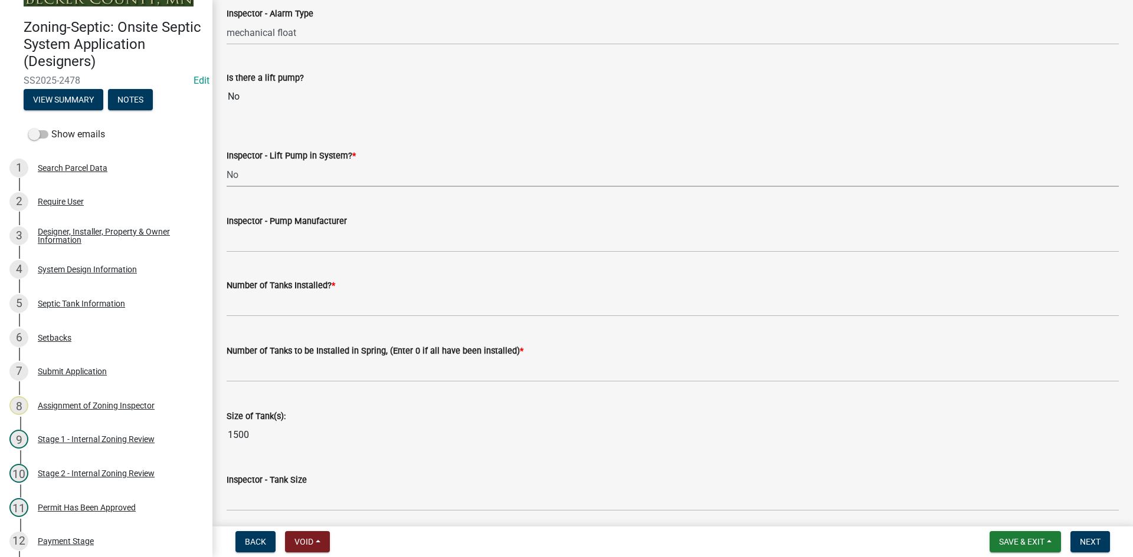
click at [227, 163] on select "Select Item... Yes No" at bounding box center [673, 175] width 892 height 24
select select "4baeb773-af56-4ab8-83c4-3685aa875ea5"
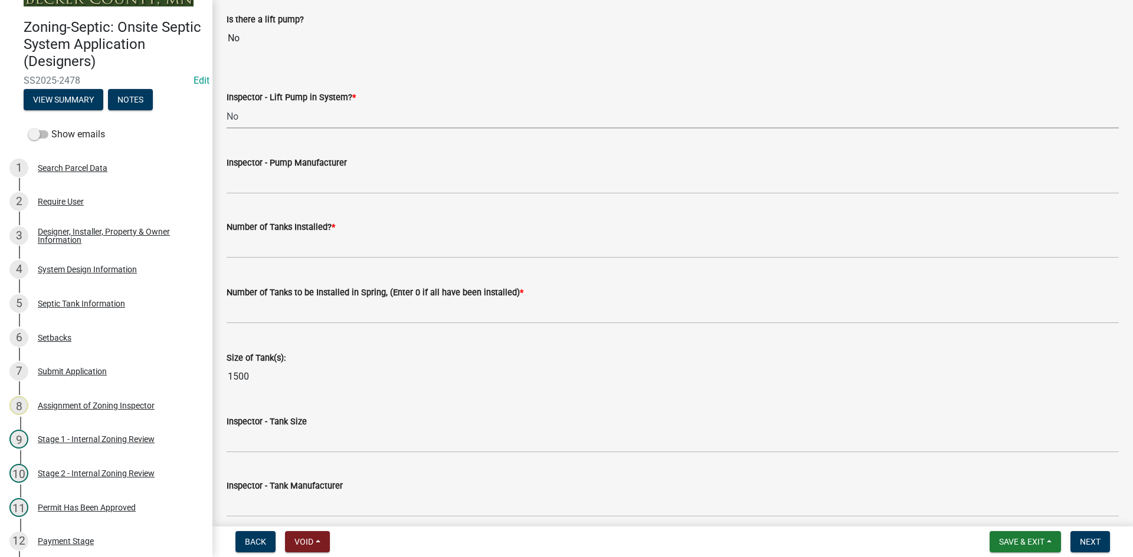
scroll to position [1239, 0]
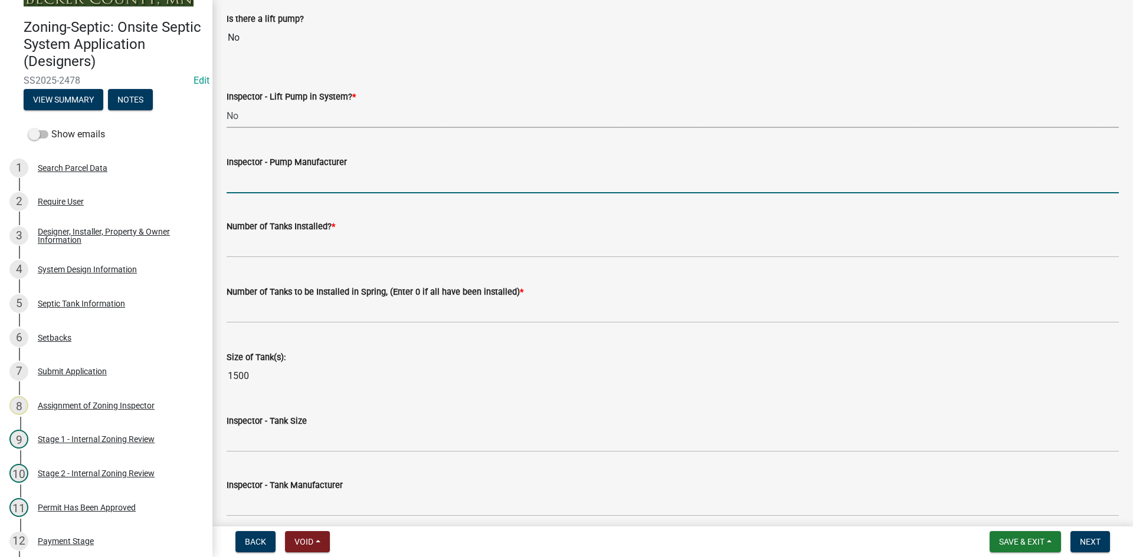
drag, startPoint x: 272, startPoint y: 187, endPoint x: 280, endPoint y: 183, distance: 9.2
click at [275, 185] on input "Inspector - Pump Manufacturer" at bounding box center [673, 181] width 892 height 24
type input "NA"
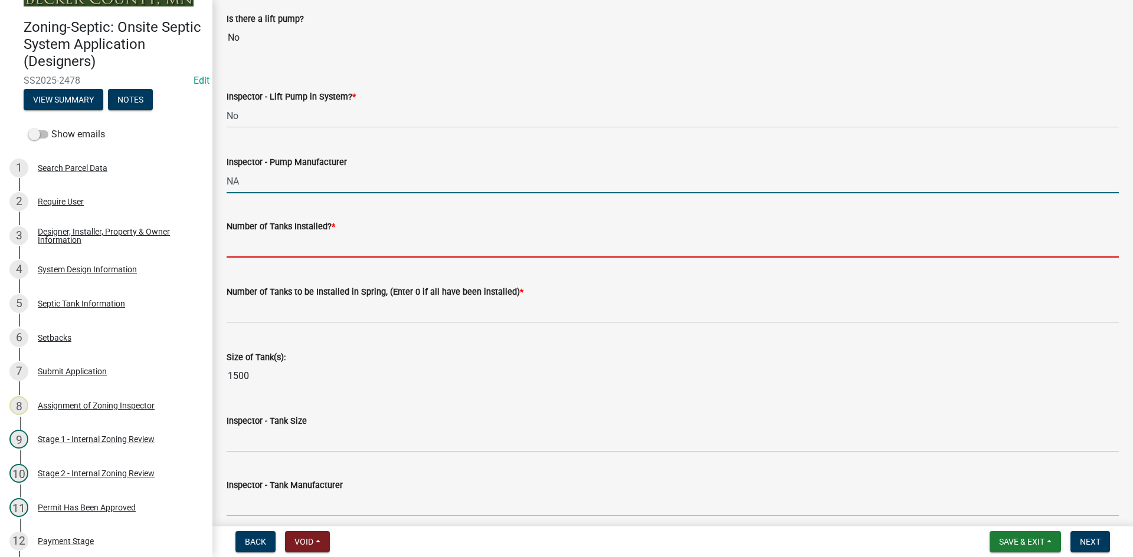
click at [297, 256] on input "text" at bounding box center [673, 246] width 892 height 24
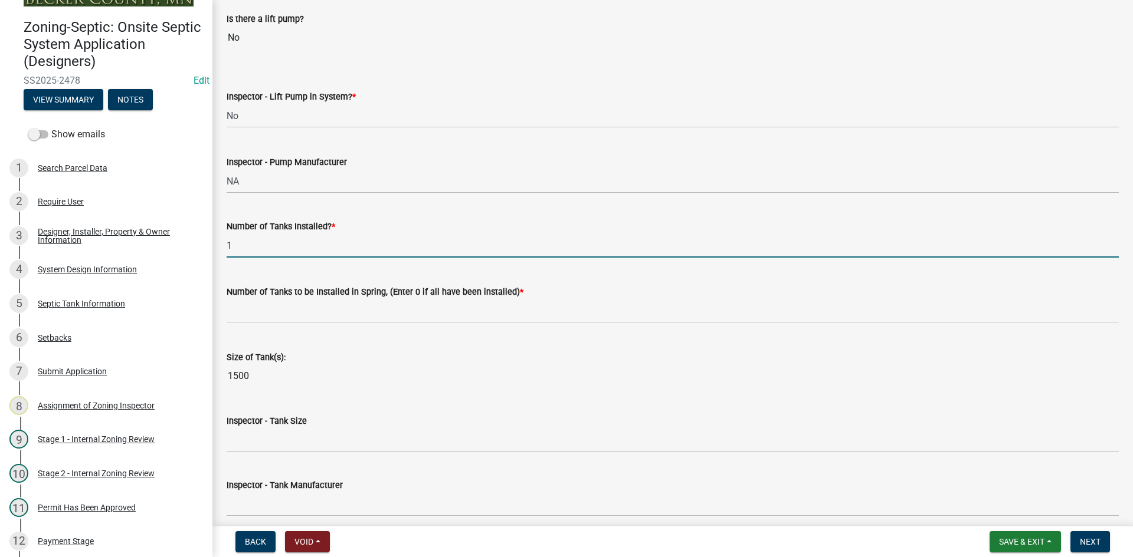
drag, startPoint x: 252, startPoint y: 234, endPoint x: 217, endPoint y: 257, distance: 41.9
type input "2"
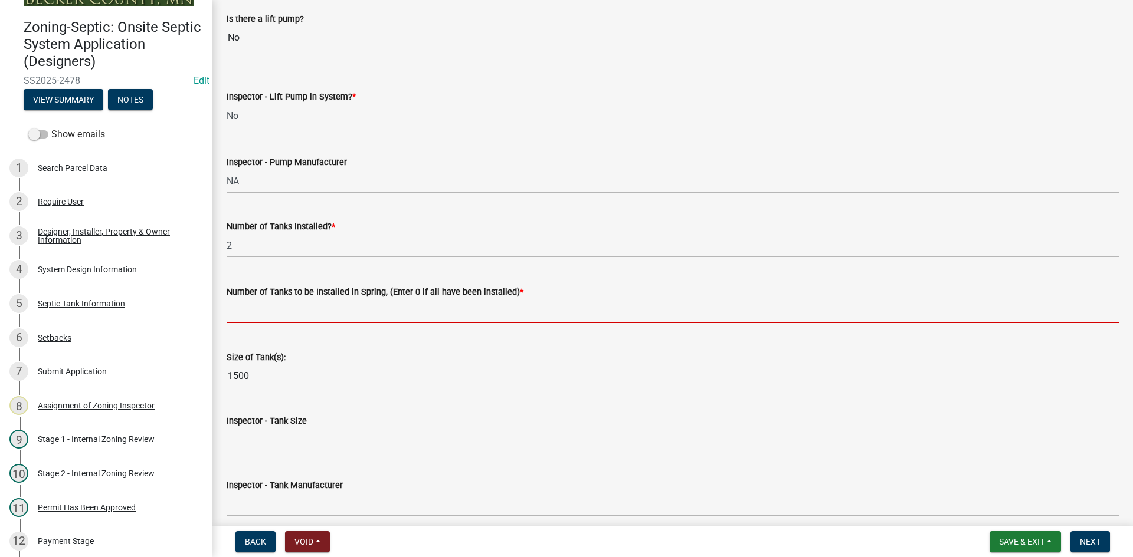
click at [270, 317] on input "text" at bounding box center [673, 311] width 892 height 24
type input "0"
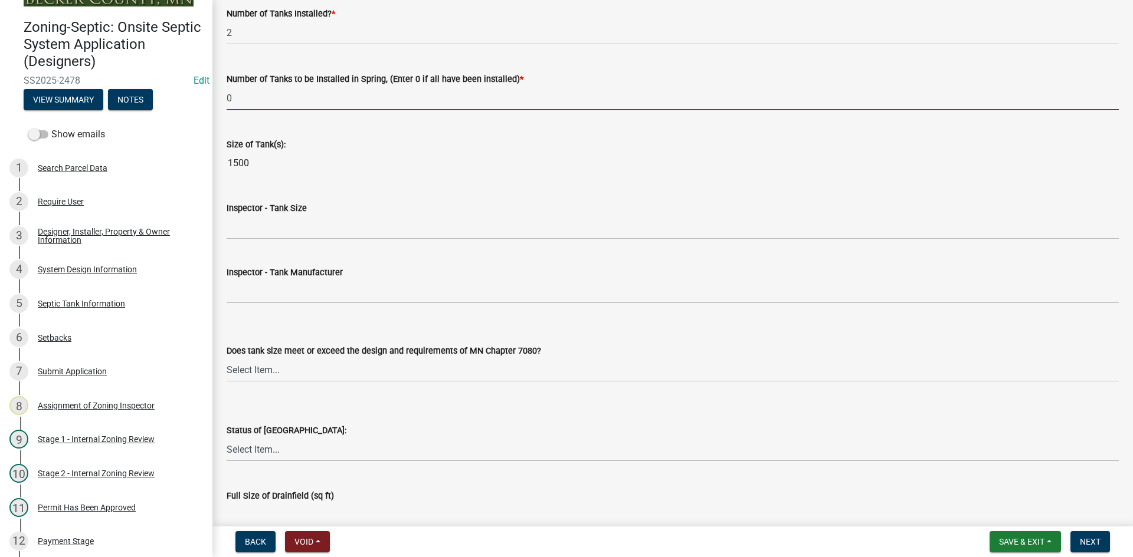
scroll to position [1475, 0]
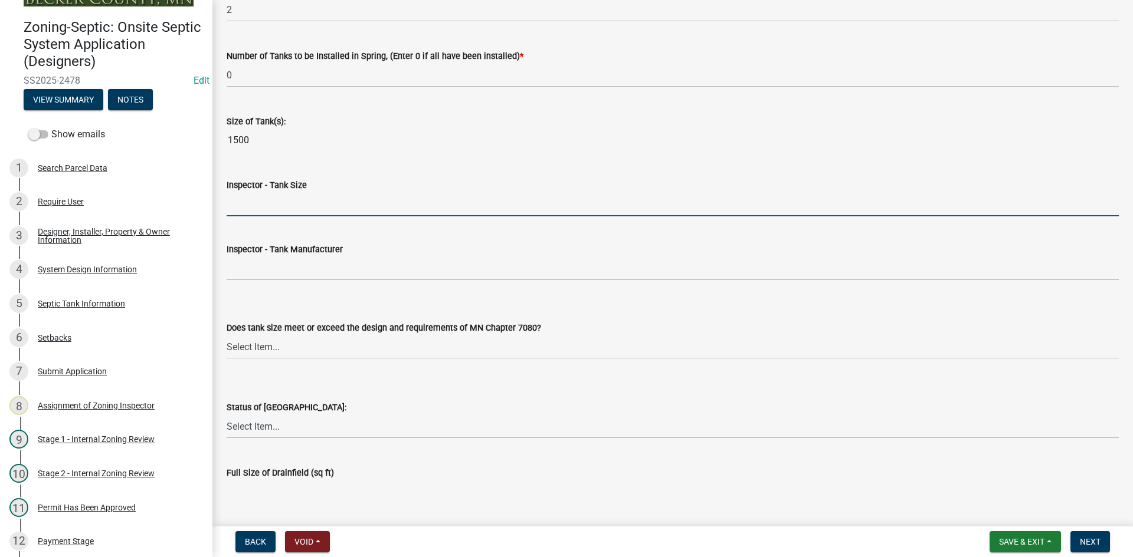
click at [270, 202] on input "Inspector - Tank Size" at bounding box center [673, 204] width 892 height 24
type input "1500"
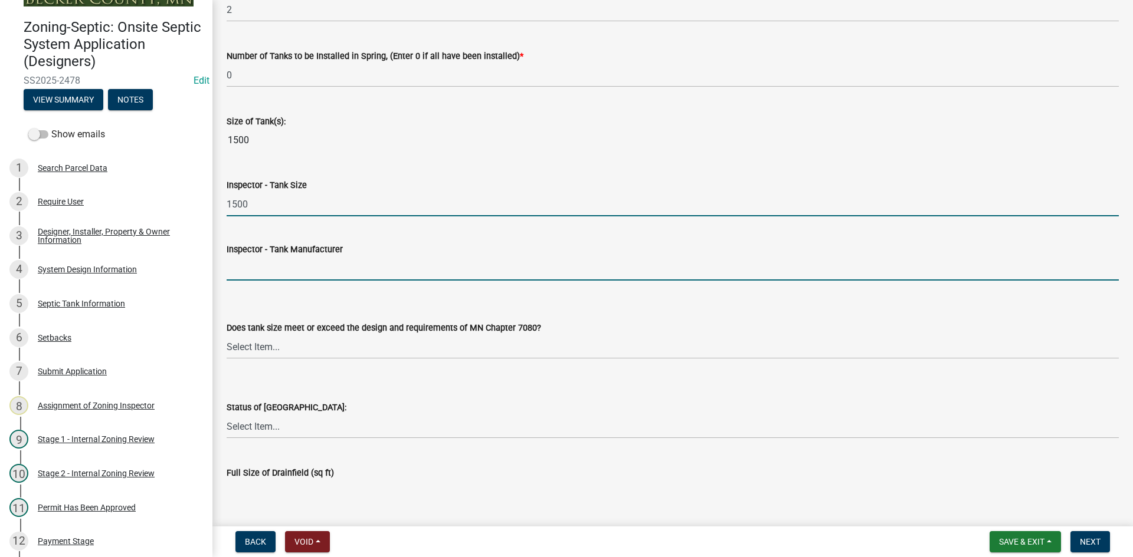
click at [264, 270] on input "Inspector - Tank Manufacturer" at bounding box center [673, 269] width 892 height 24
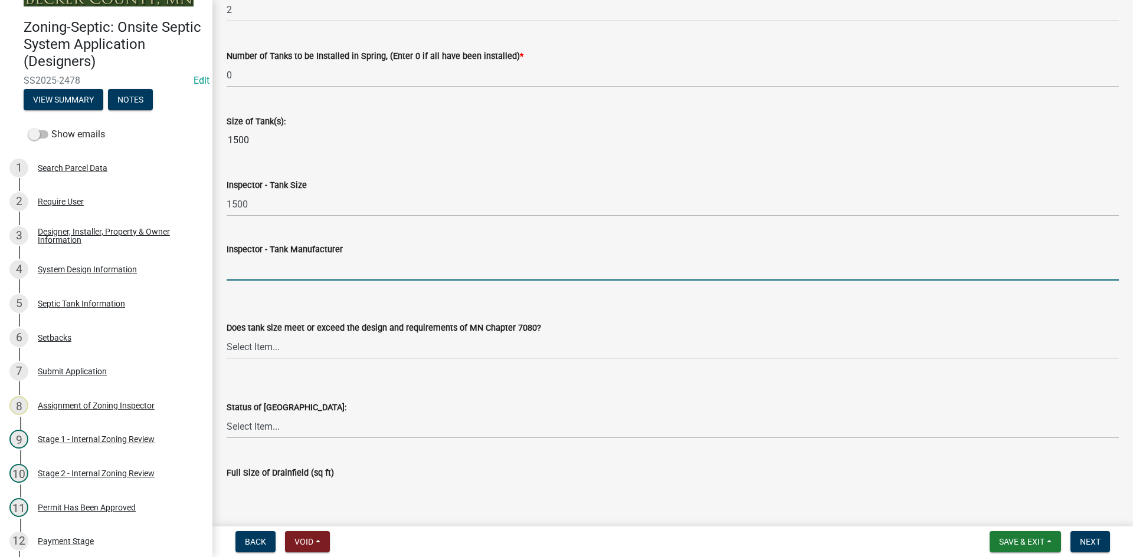
type input "infiltrator"
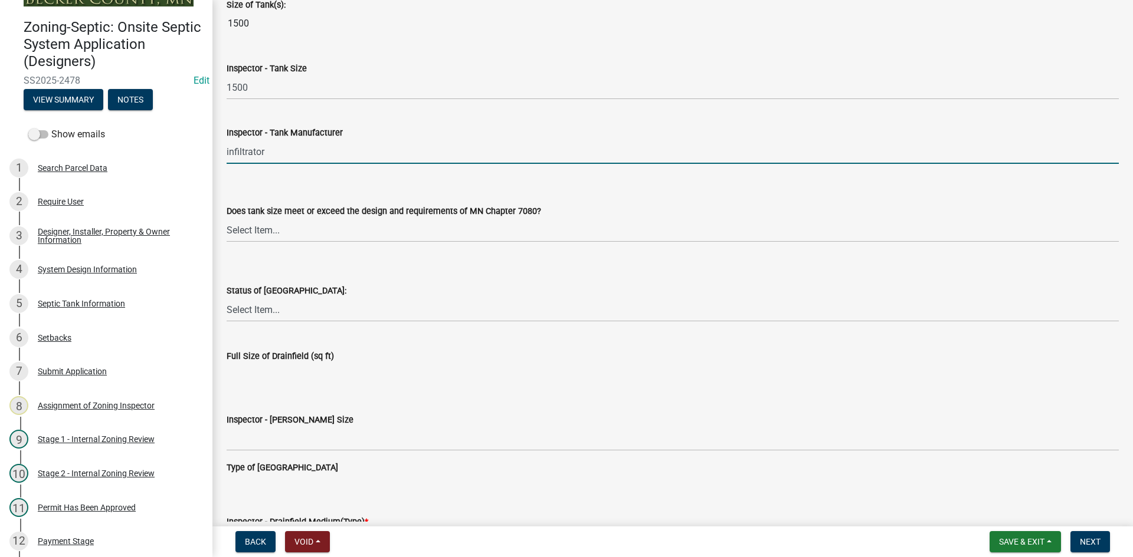
scroll to position [1593, 0]
click at [270, 232] on select "Select Item... Yes No Existing" at bounding box center [673, 229] width 892 height 24
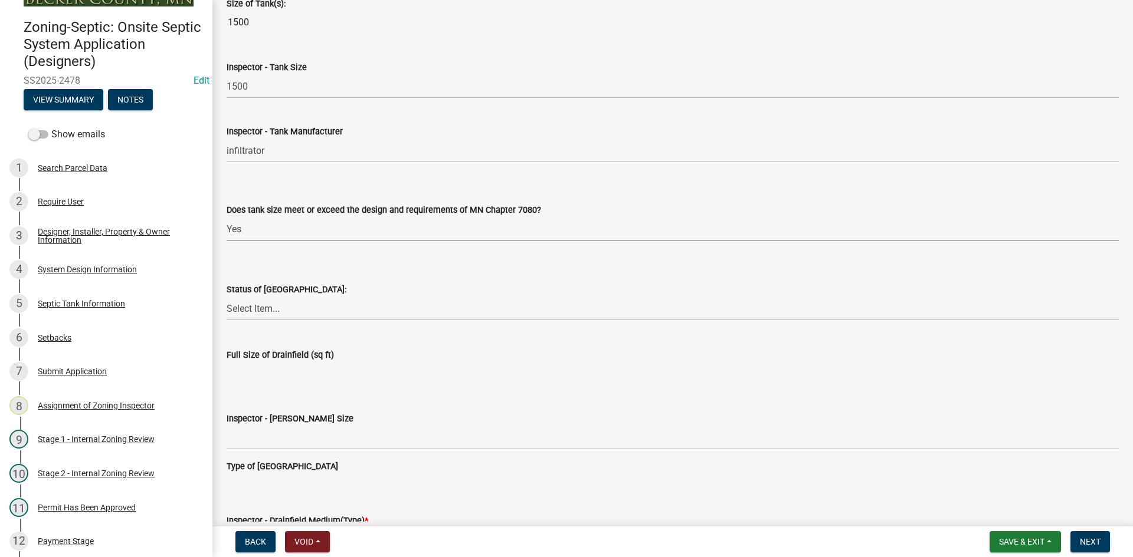
click at [227, 217] on select "Select Item... Yes No Existing" at bounding box center [673, 229] width 892 height 24
select select "f7794d6a-556a-43dc-97be-878f47e346d8"
click at [277, 308] on select "Select Item... No Drainfield Drainfield Installed Drainfield to Be Installed in…" at bounding box center [673, 309] width 892 height 24
click at [227, 297] on select "Select Item... No Drainfield Drainfield Installed Drainfield to Be Installed in…" at bounding box center [673, 309] width 892 height 24
select select "5fa789e6-b5c5-4aa5-96f0-e7985c3fdd5e"
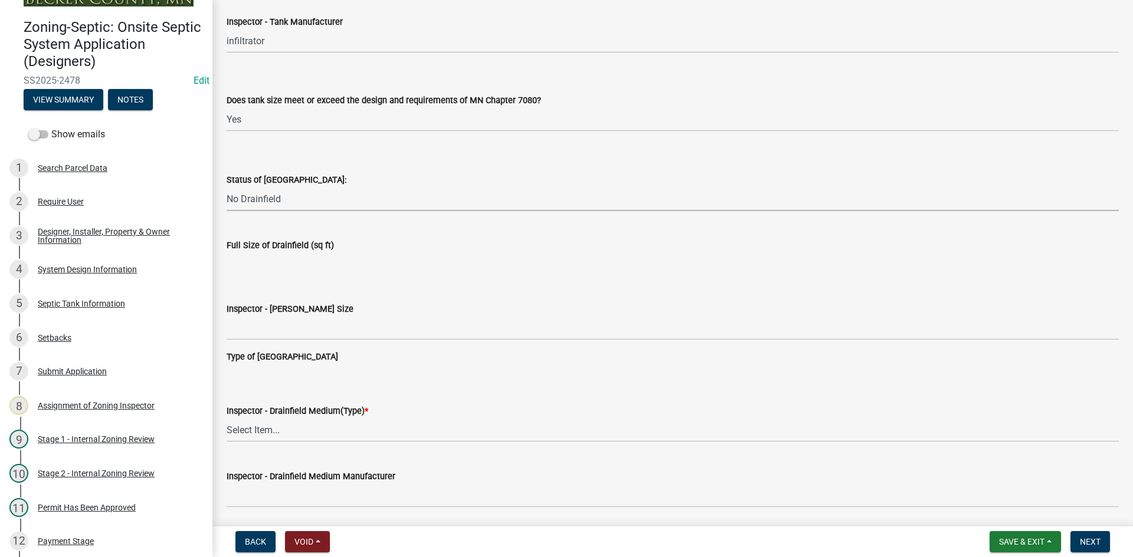
scroll to position [1711, 0]
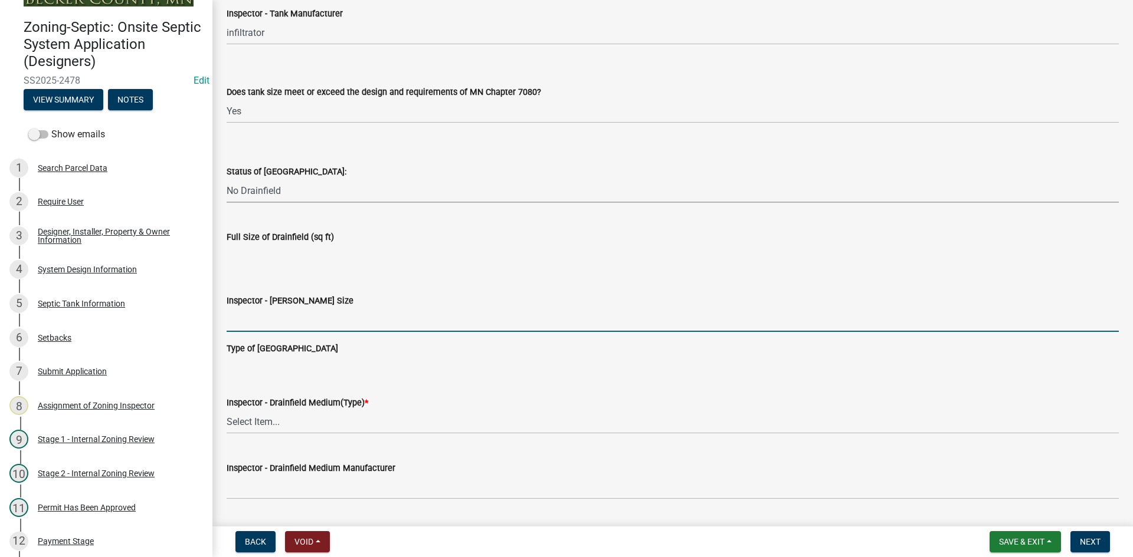
drag, startPoint x: 292, startPoint y: 317, endPoint x: 306, endPoint y: 326, distance: 16.4
click at [292, 317] on input "Inspector - Drainfield Size" at bounding box center [673, 320] width 892 height 24
type input "NA"
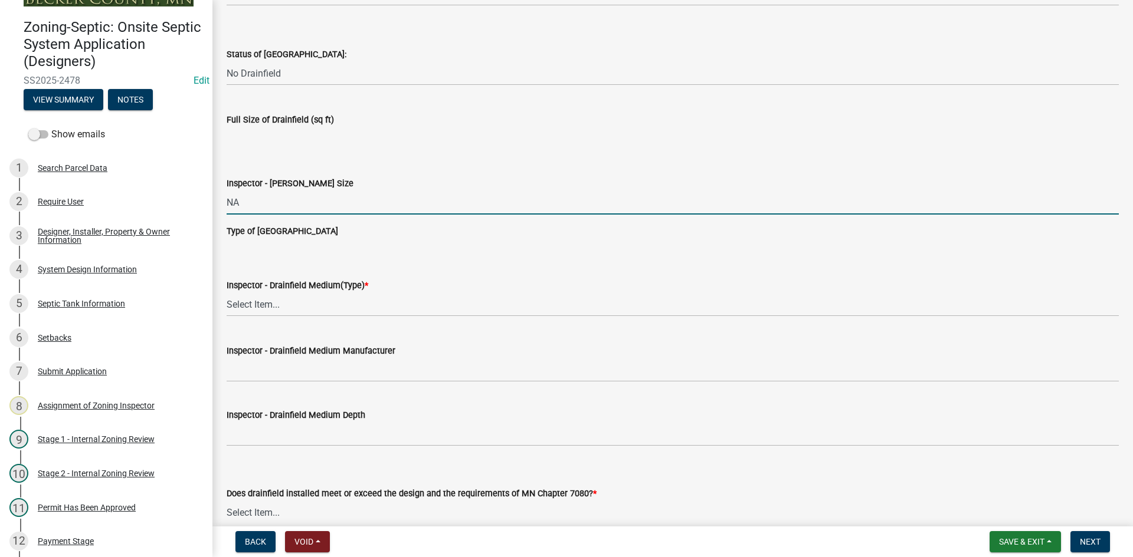
scroll to position [1829, 0]
click at [251, 305] on select "Select Item... Chamber Trench Rock Trench Gravelless Mound Pressure Bed Seepage…" at bounding box center [673, 304] width 892 height 24
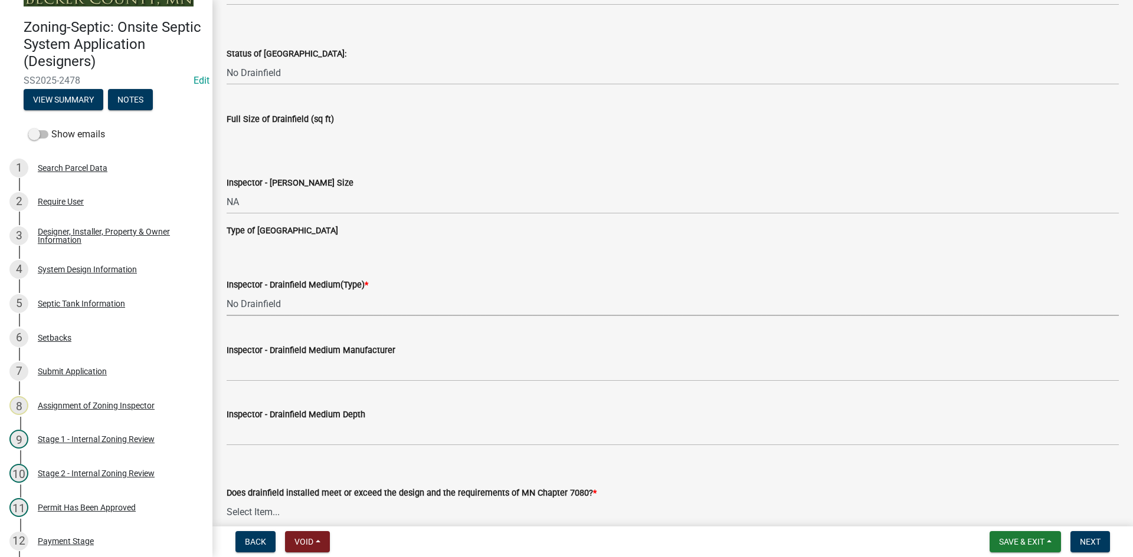
click at [227, 292] on select "Select Item... Chamber Trench Rock Trench Gravelless Mound Pressure Bed Seepage…" at bounding box center [673, 304] width 892 height 24
select select "53ba3933-fb28-45b0-9b71-ad61eefa2ac0"
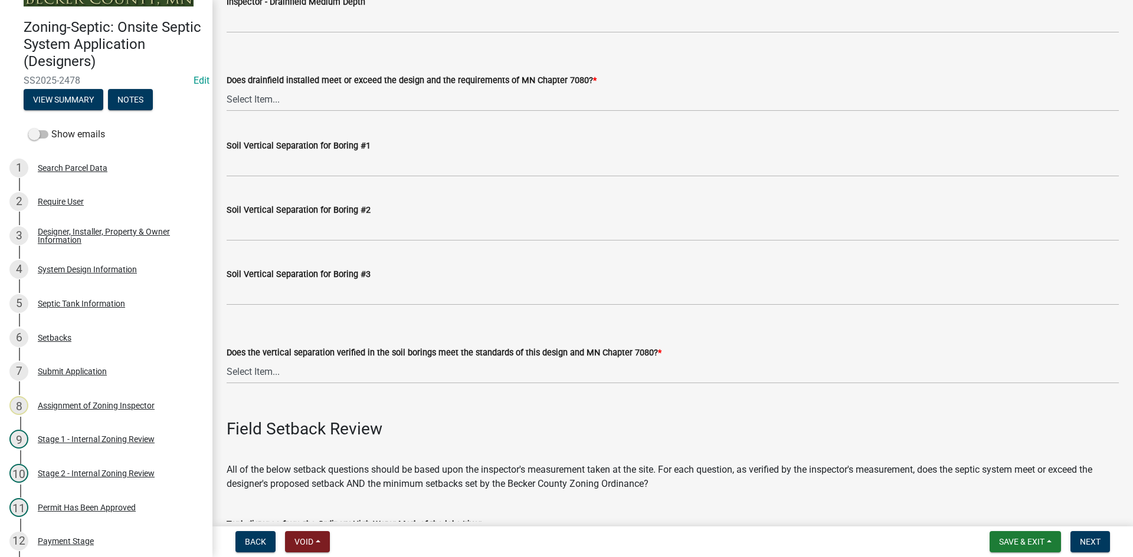
scroll to position [2006, 0]
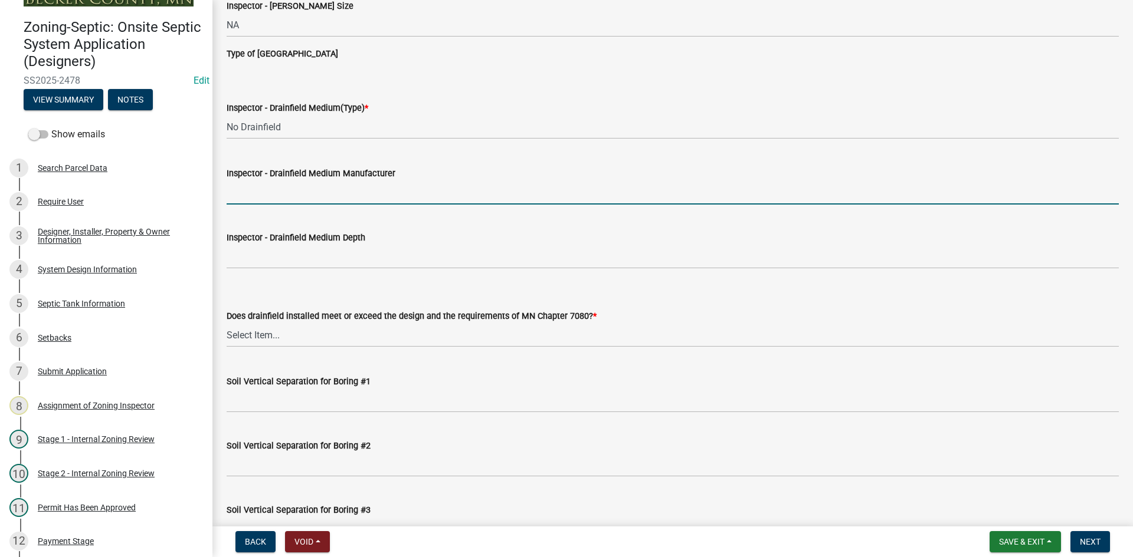
click at [265, 193] on input "Inspector - Drainfield Medium Manufacturer" at bounding box center [673, 193] width 892 height 24
type input "NA"
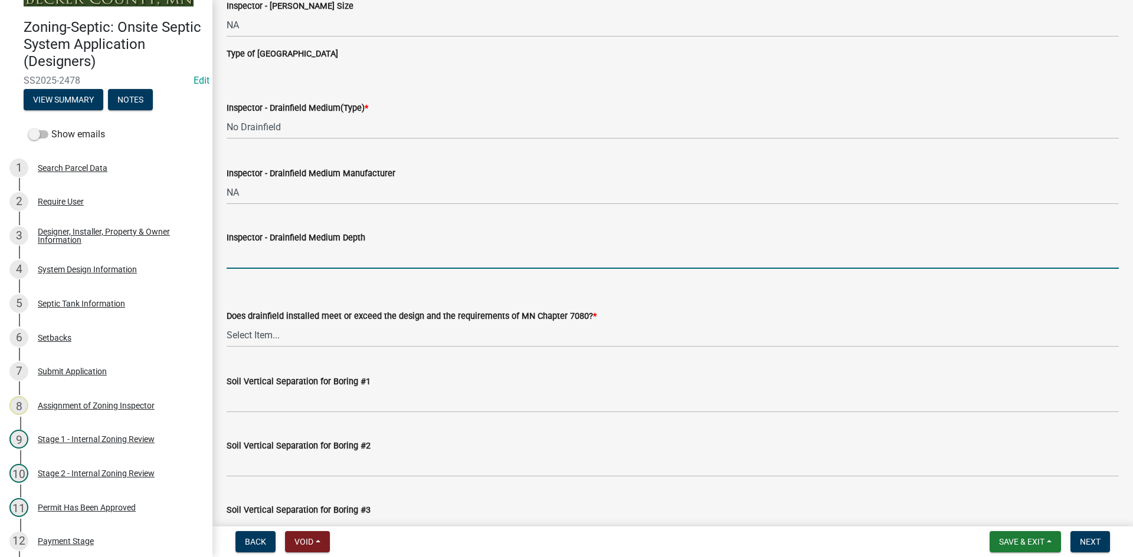
click at [296, 257] on input "Inspector - Drainfield Medium Depth" at bounding box center [673, 257] width 892 height 24
type input "NA"
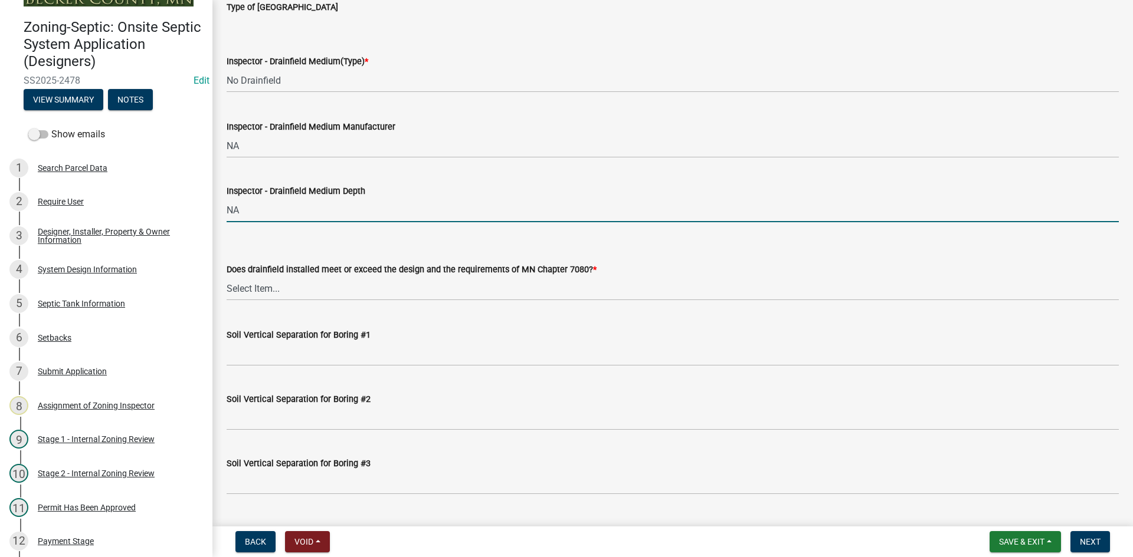
scroll to position [2124, 0]
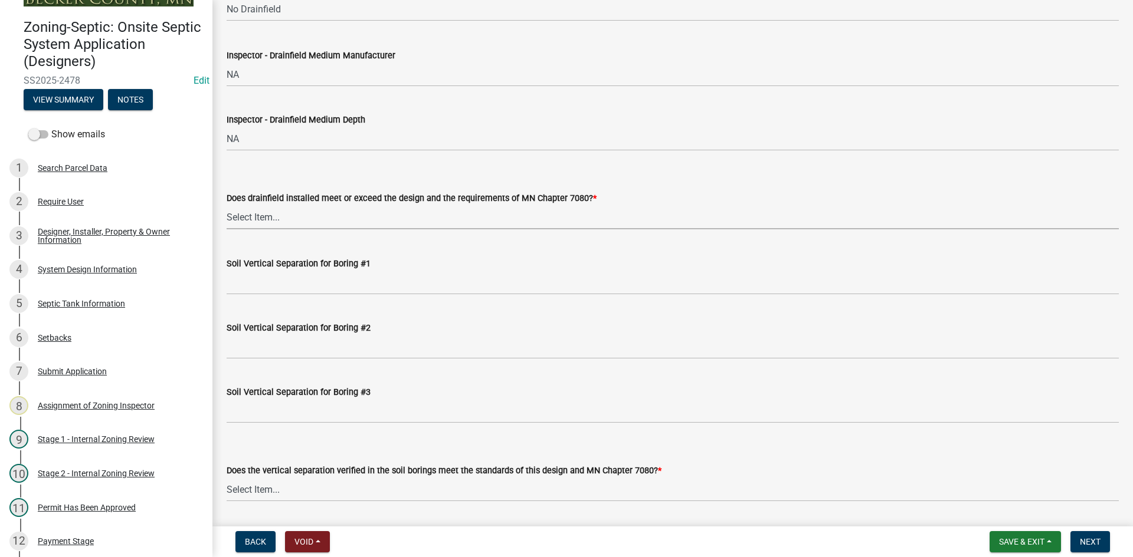
drag, startPoint x: 265, startPoint y: 218, endPoint x: 269, endPoint y: 224, distance: 6.9
click at [267, 217] on select "Select Item... Yes No" at bounding box center [673, 217] width 892 height 24
click at [227, 205] on select "Select Item... Yes No" at bounding box center [673, 217] width 892 height 24
select select "11dcc48d-db54-4dd6-a13a-34b979cdae1e"
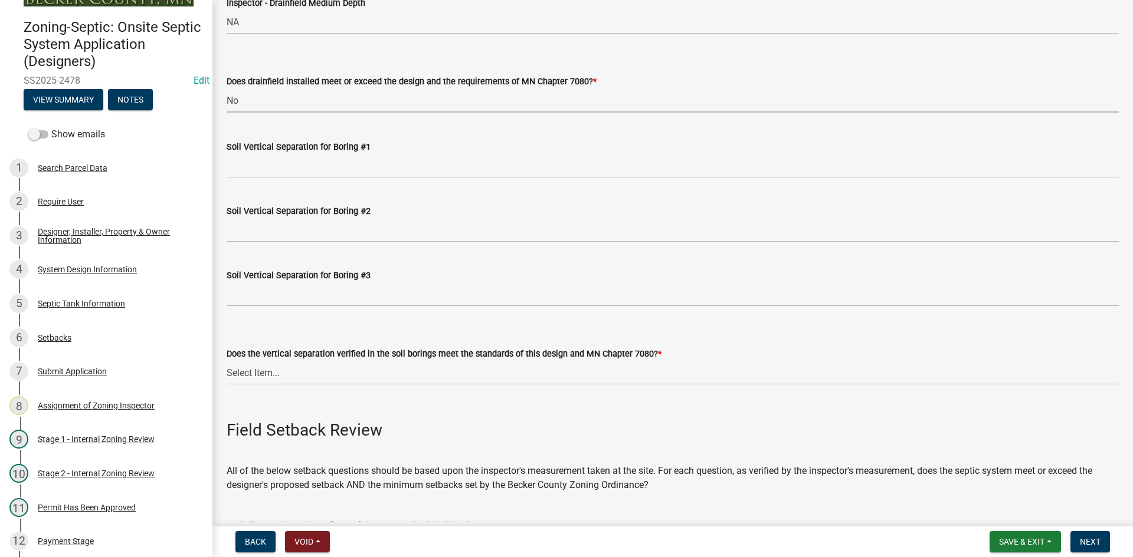
scroll to position [2242, 0]
click at [288, 178] on wm-data-entity-input "Soil Vertical Separation for Boring #1" at bounding box center [673, 154] width 892 height 64
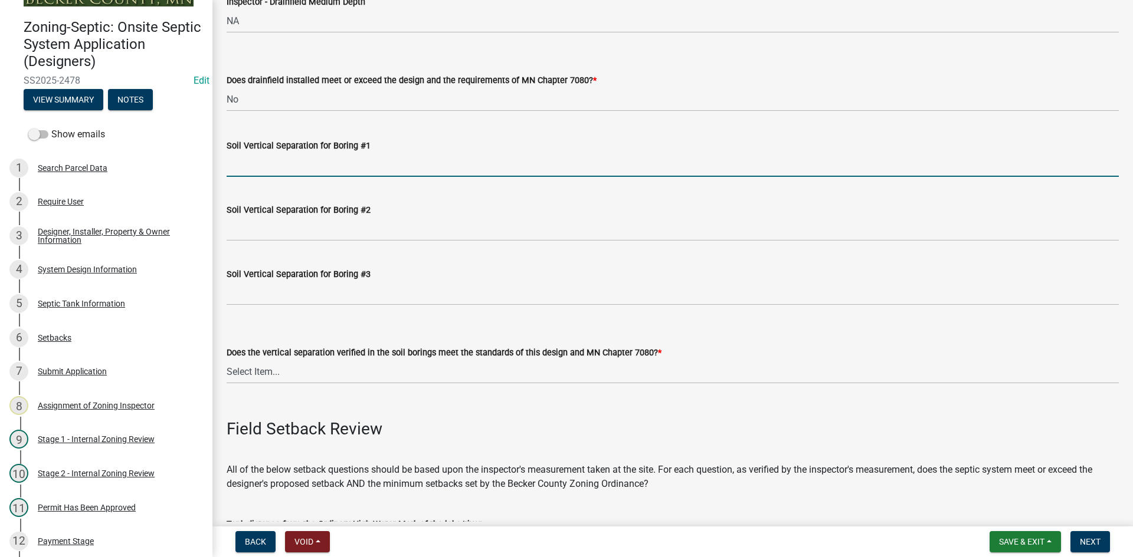
drag, startPoint x: 287, startPoint y: 174, endPoint x: 294, endPoint y: 175, distance: 7.8
click at [288, 173] on input "Soil Vertical Separation for Boring #1" at bounding box center [673, 165] width 892 height 24
type input "NA"
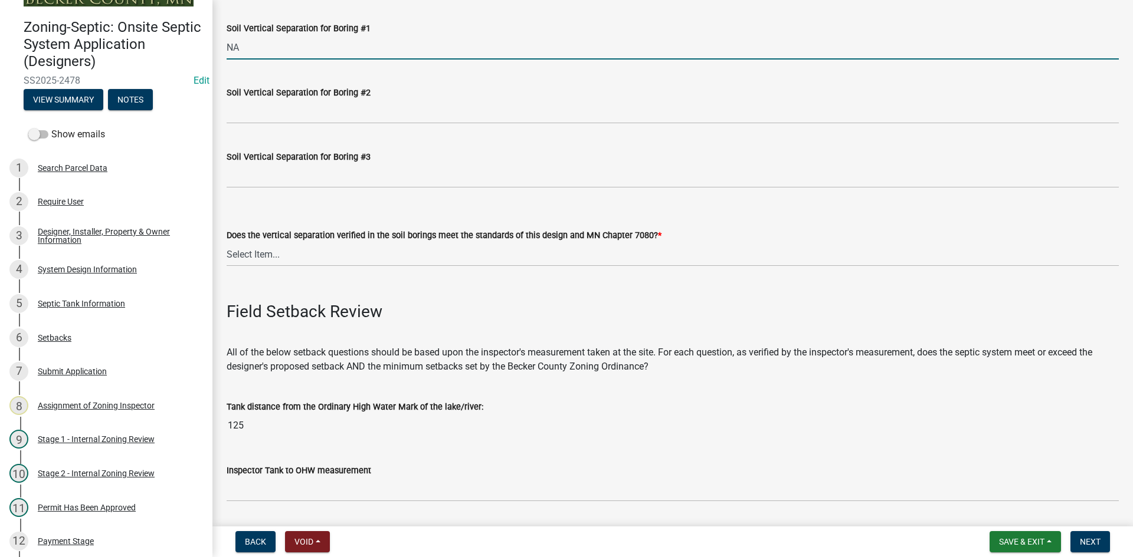
scroll to position [2360, 0]
click at [270, 255] on select "Select Item... Yes No" at bounding box center [673, 254] width 892 height 24
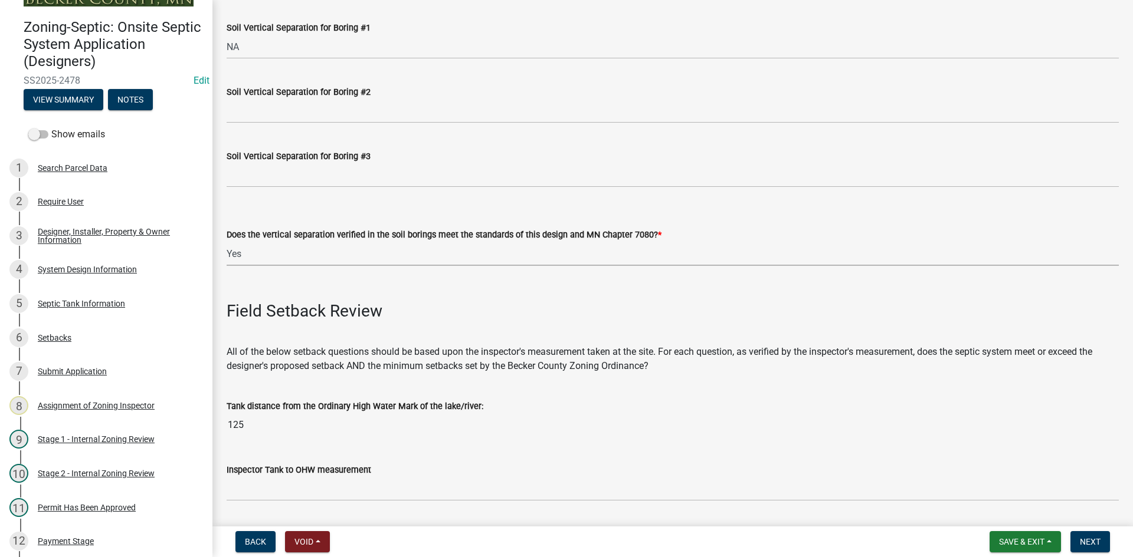
click at [227, 242] on select "Select Item... Yes No" at bounding box center [673, 254] width 892 height 24
click at [306, 242] on select "Select Item... Yes No" at bounding box center [673, 254] width 892 height 24
click at [227, 242] on select "Select Item... Yes No" at bounding box center [673, 254] width 892 height 24
select select "11e68a6f-da10-4092-9aa3-572e994a9944"
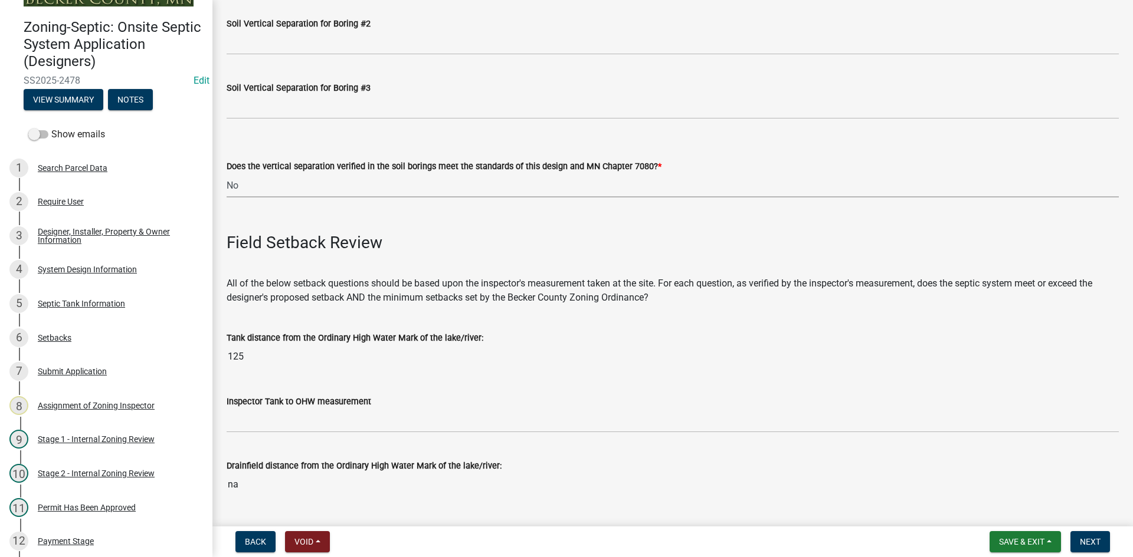
scroll to position [2596, 0]
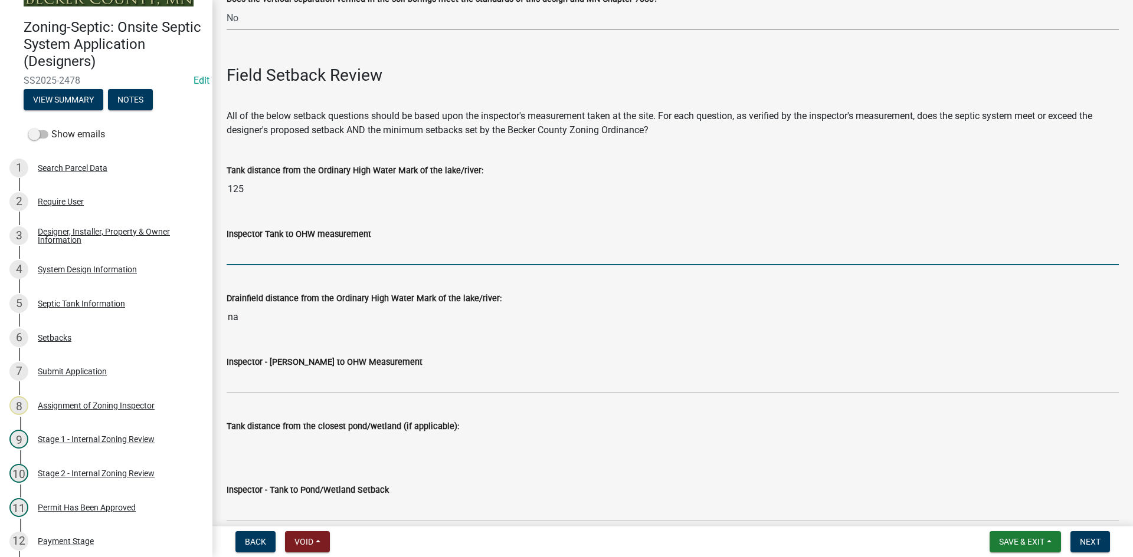
click at [262, 245] on input "Inspector Tank to OHW measurement" at bounding box center [673, 253] width 892 height 24
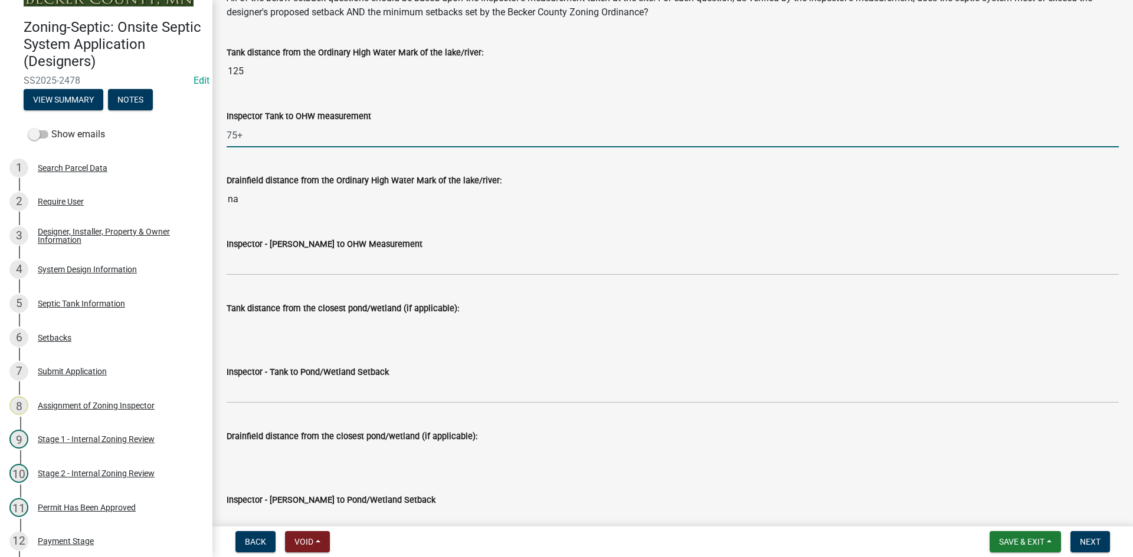
drag, startPoint x: 238, startPoint y: 135, endPoint x: 480, endPoint y: 120, distance: 242.9
click at [399, 119] on form "Inspector Tank to OHW measurement 75+" at bounding box center [673, 128] width 892 height 38
type input "75"
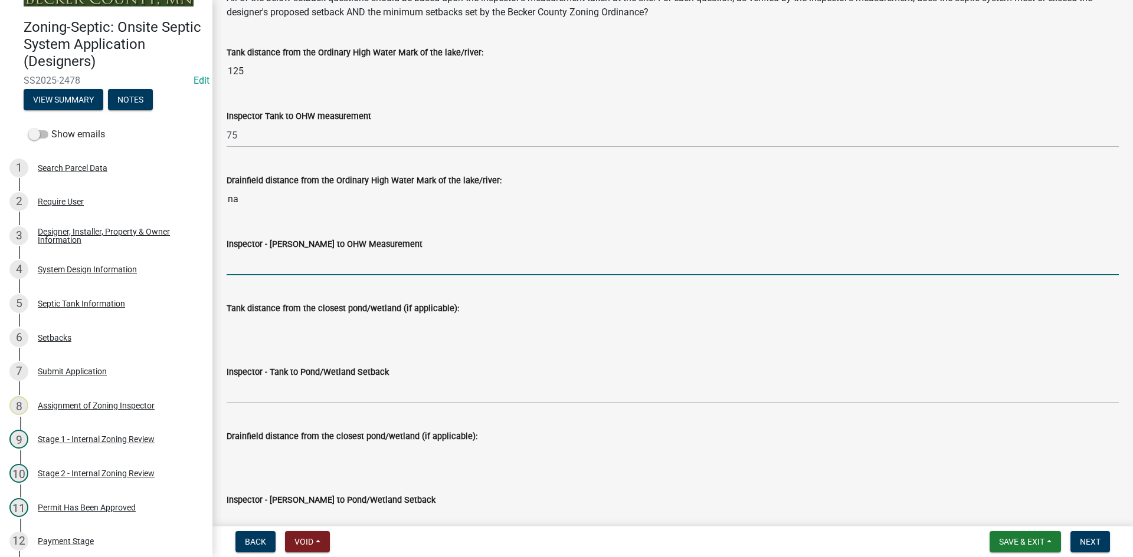
click at [270, 250] on form "Inspector - Drainfield to OHW Measurement" at bounding box center [673, 256] width 892 height 38
type input "NA"
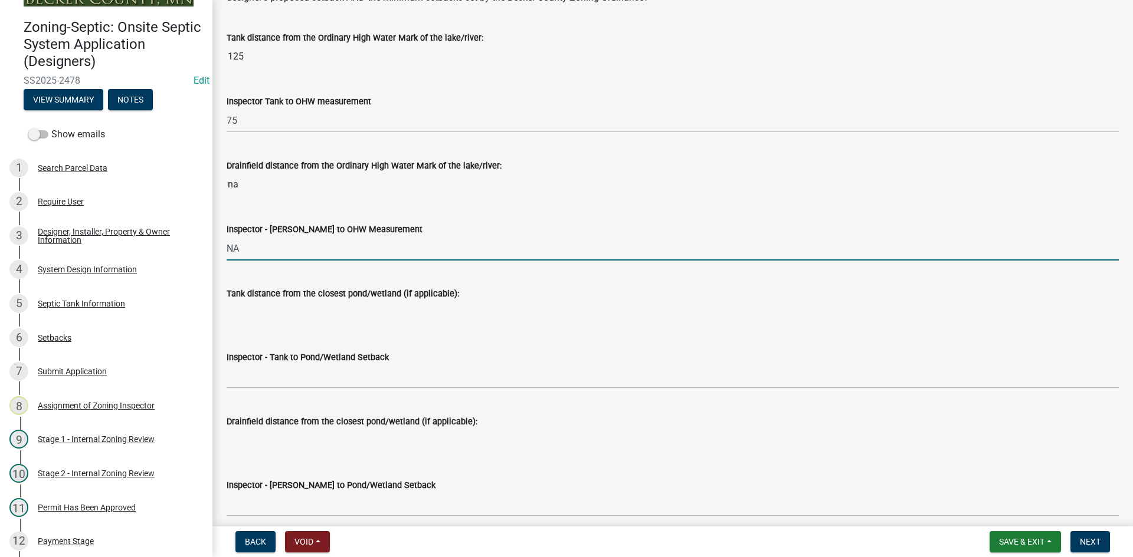
scroll to position [2773, 0]
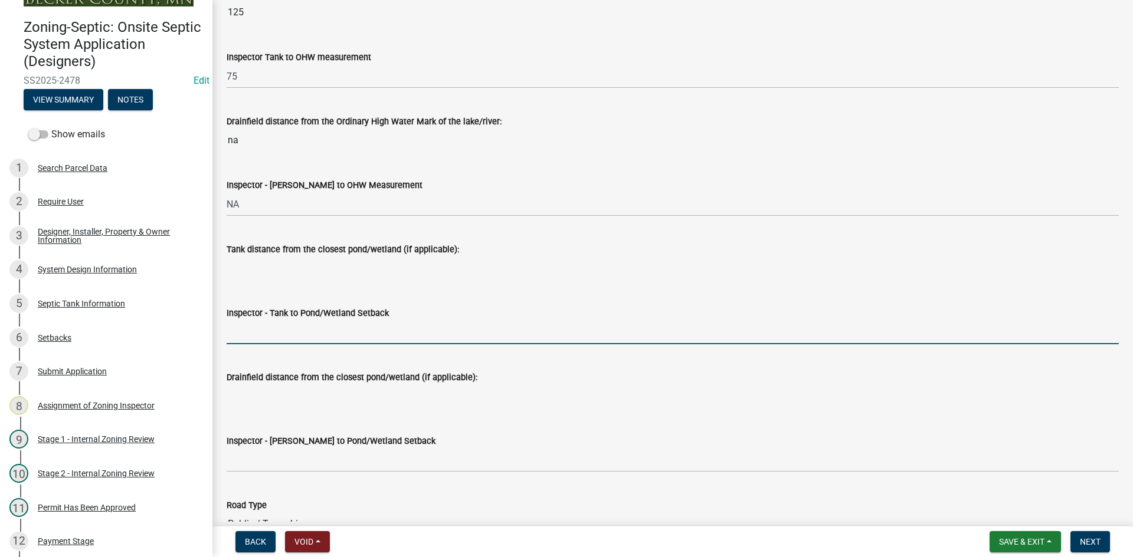
click at [264, 334] on input "Inspector - Tank to Pond/Wetland Setback" at bounding box center [673, 332] width 892 height 24
type input "NA"
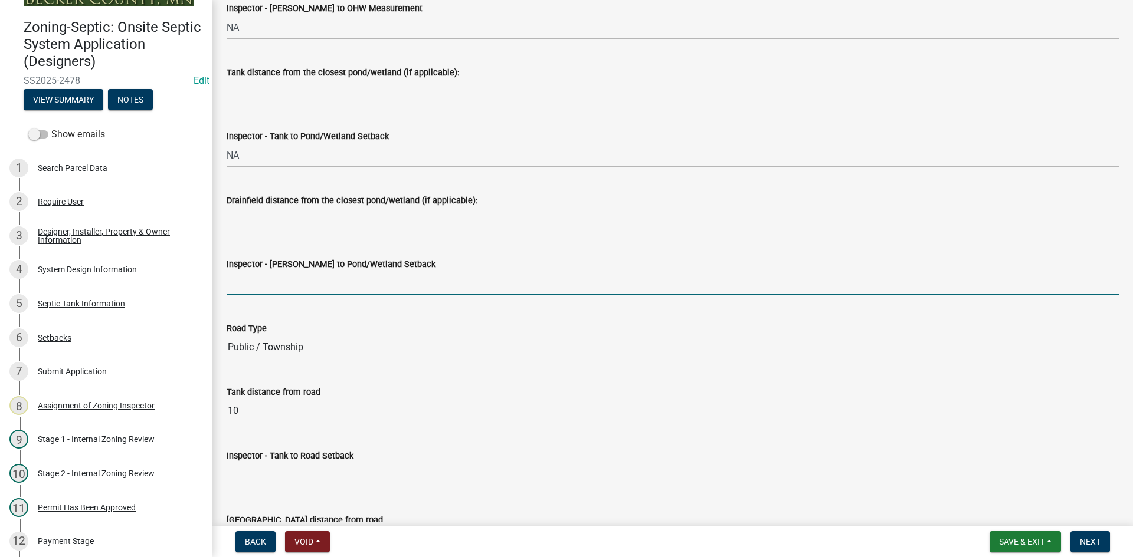
click at [286, 290] on input "Inspector - Drainfield to Pond/Wetland Setback" at bounding box center [673, 283] width 892 height 24
type input "NA"
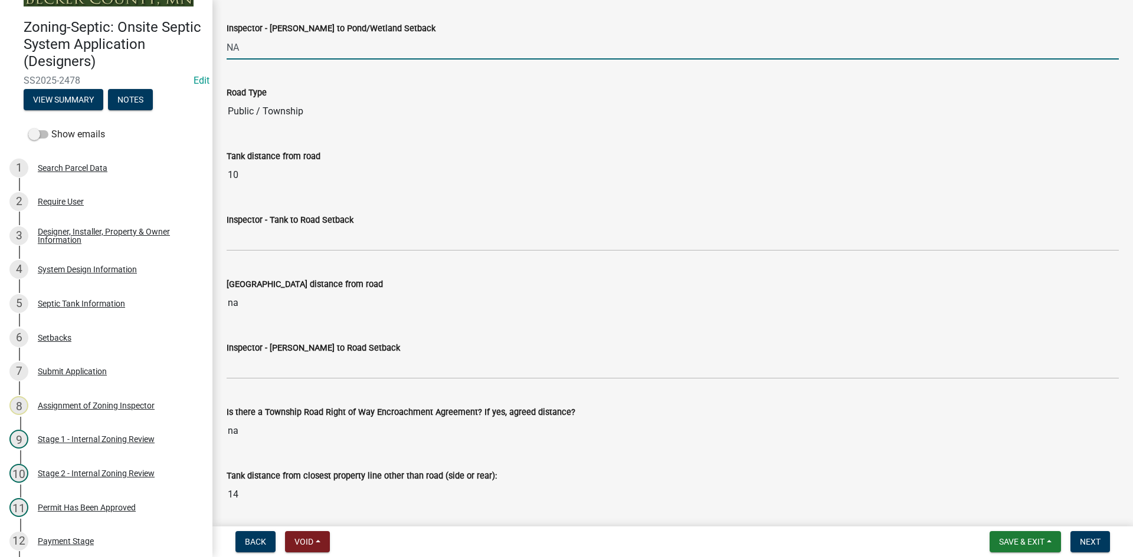
scroll to position [3245, 0]
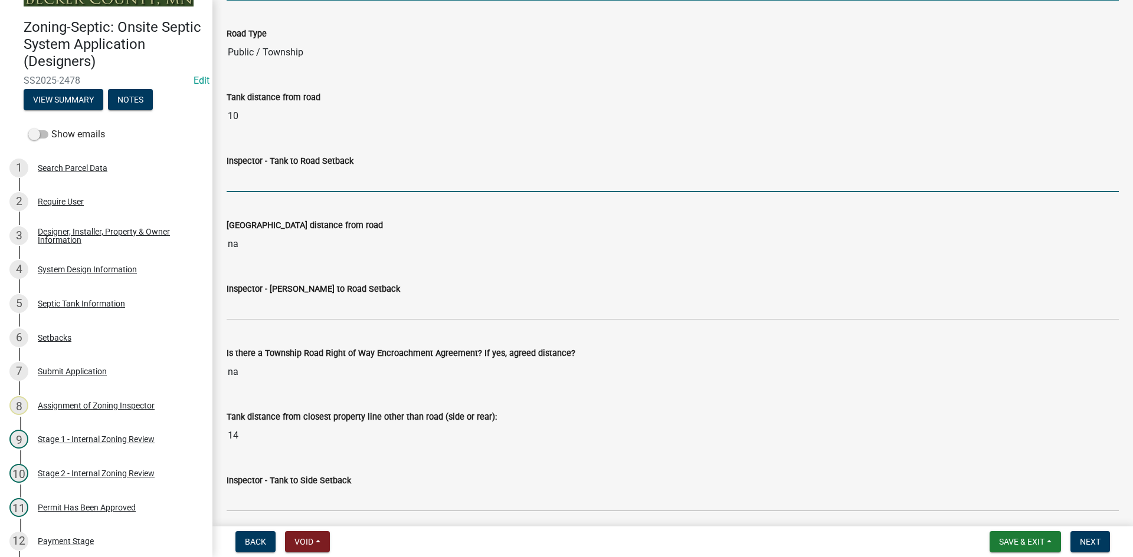
drag, startPoint x: 243, startPoint y: 171, endPoint x: 250, endPoint y: 168, distance: 7.9
click at [244, 170] on input "Inspector - Tank to Road Setback" at bounding box center [673, 180] width 892 height 24
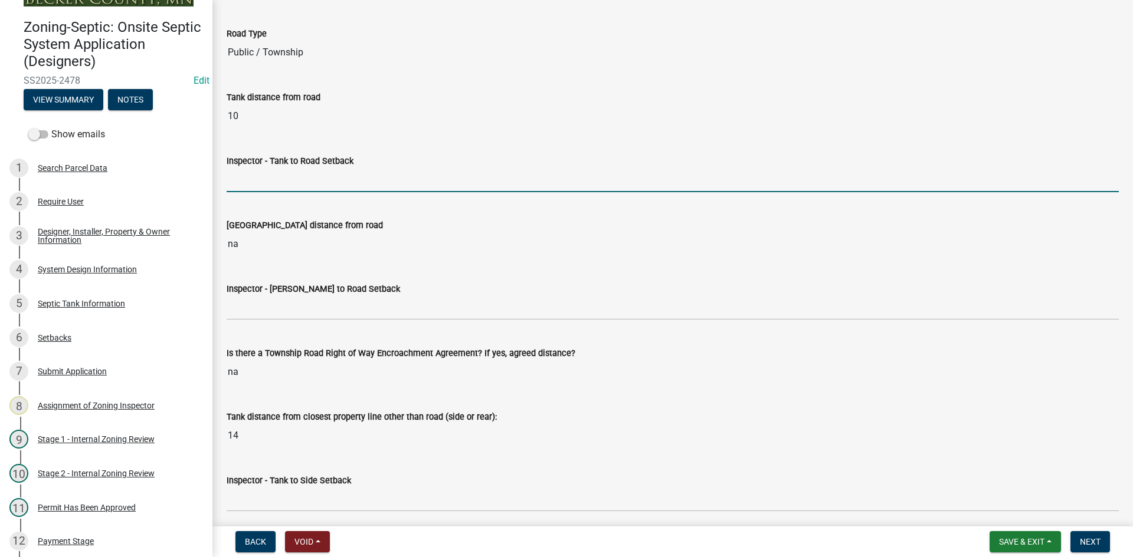
type input "10"
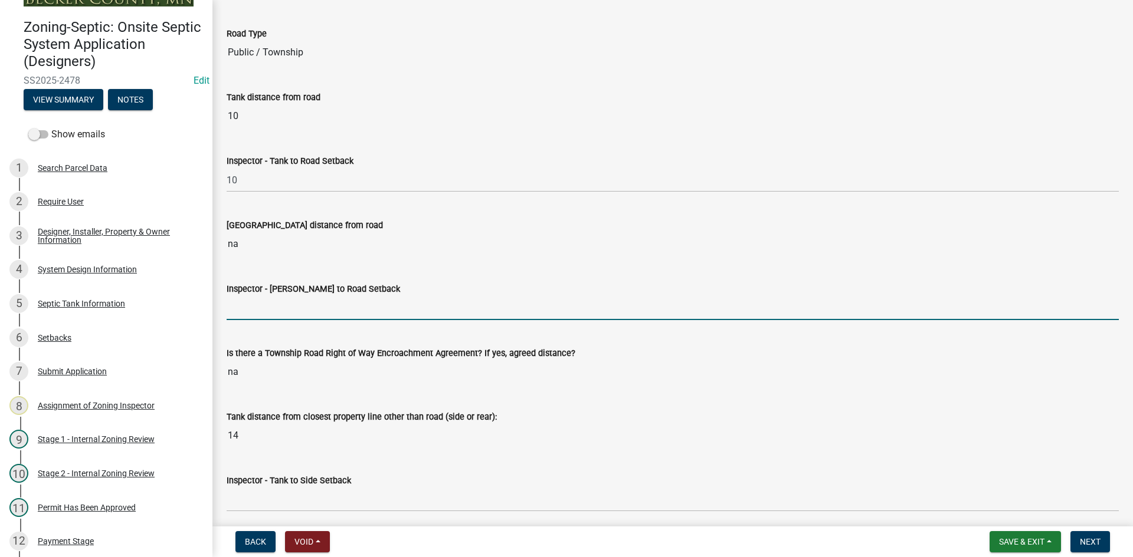
drag, startPoint x: 247, startPoint y: 306, endPoint x: 252, endPoint y: 313, distance: 8.4
click at [248, 307] on input "Inspector - Drainfield to Road Setback" at bounding box center [673, 308] width 892 height 24
type input "10"
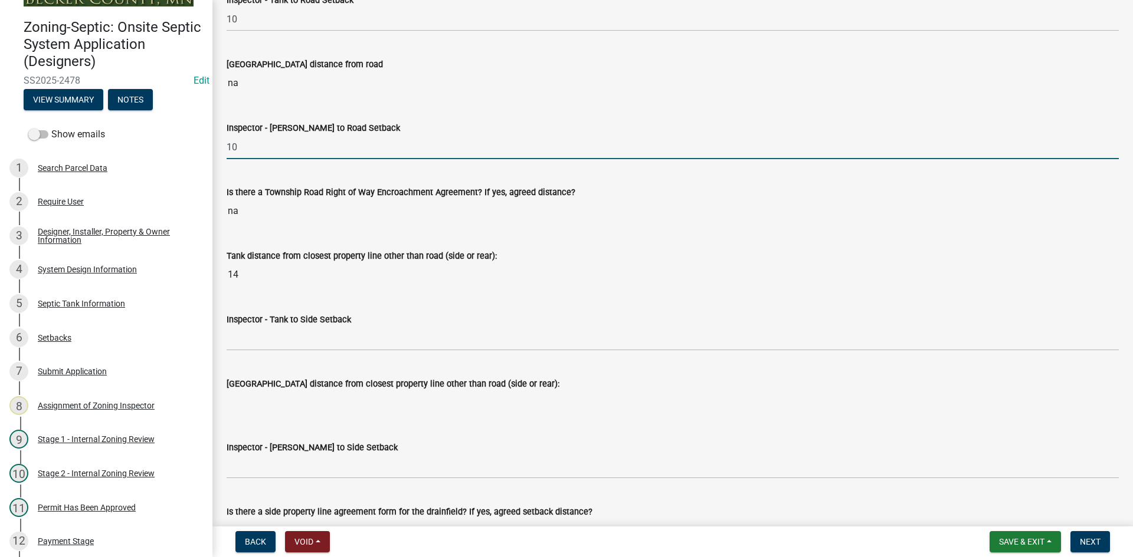
scroll to position [3422, 0]
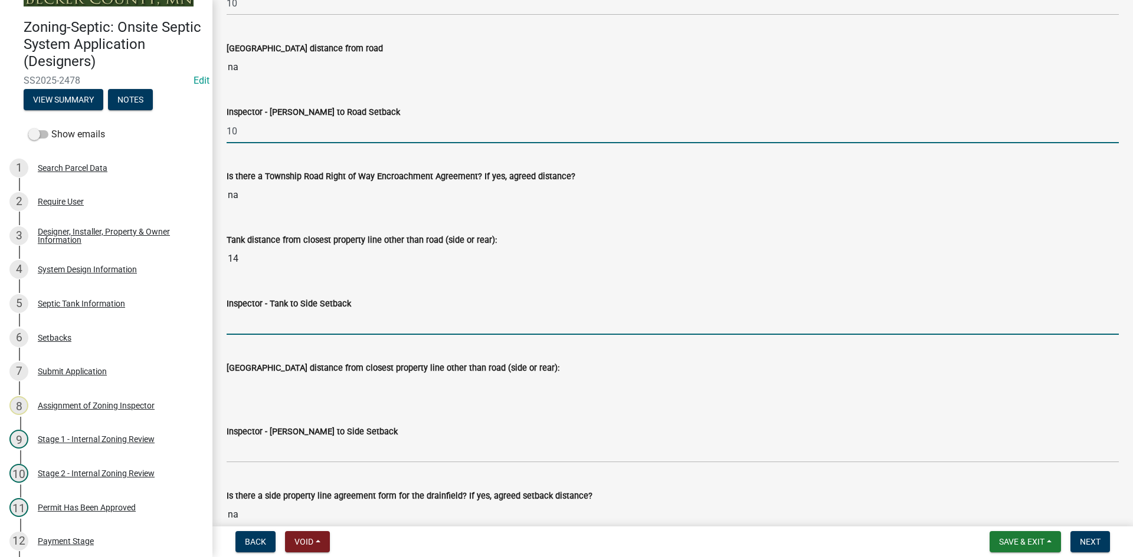
drag, startPoint x: 249, startPoint y: 326, endPoint x: 263, endPoint y: 324, distance: 13.7
click at [249, 326] on input "Inspector - Tank to Side Setback" at bounding box center [673, 323] width 892 height 24
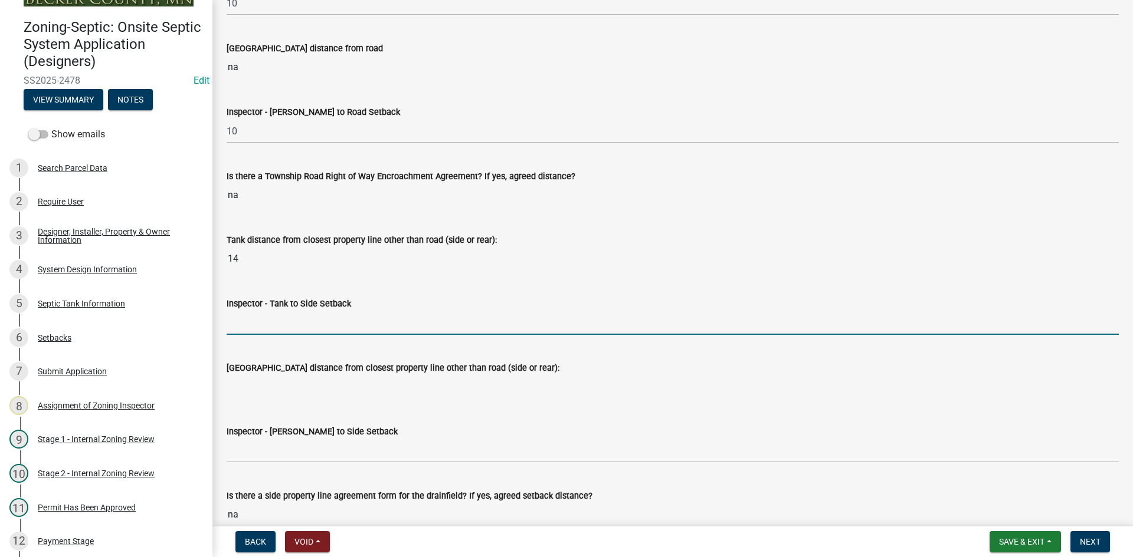
type input "10"
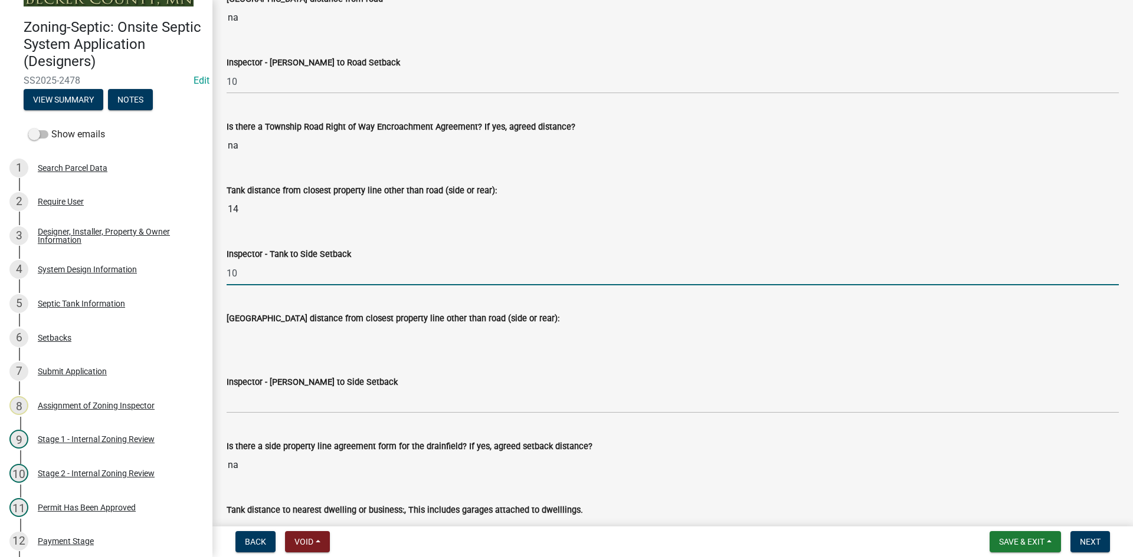
scroll to position [3540, 0]
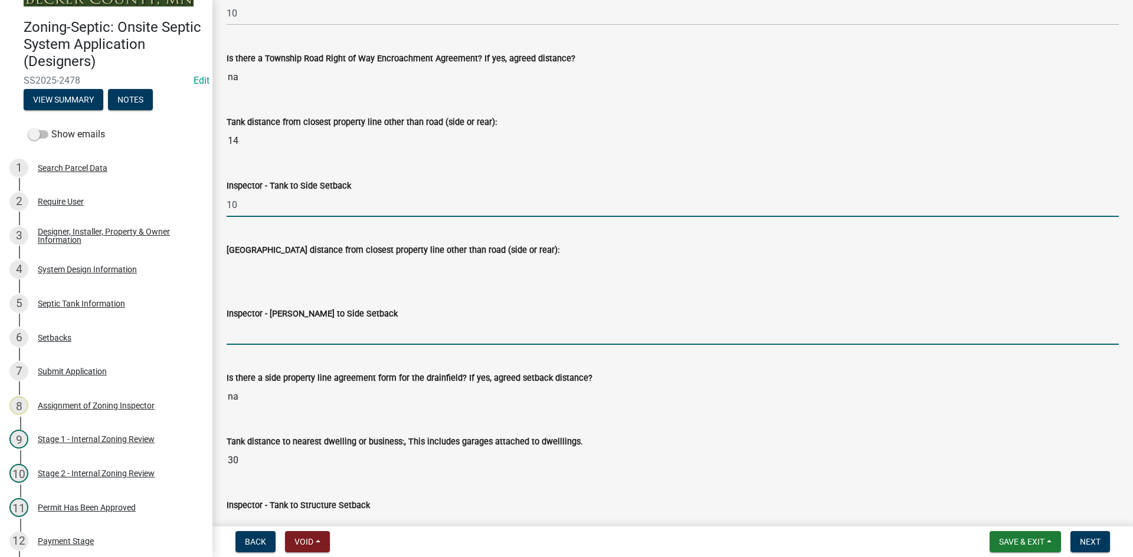
click at [265, 337] on input "Inspector - Drainfield to Side Setback" at bounding box center [673, 333] width 892 height 24
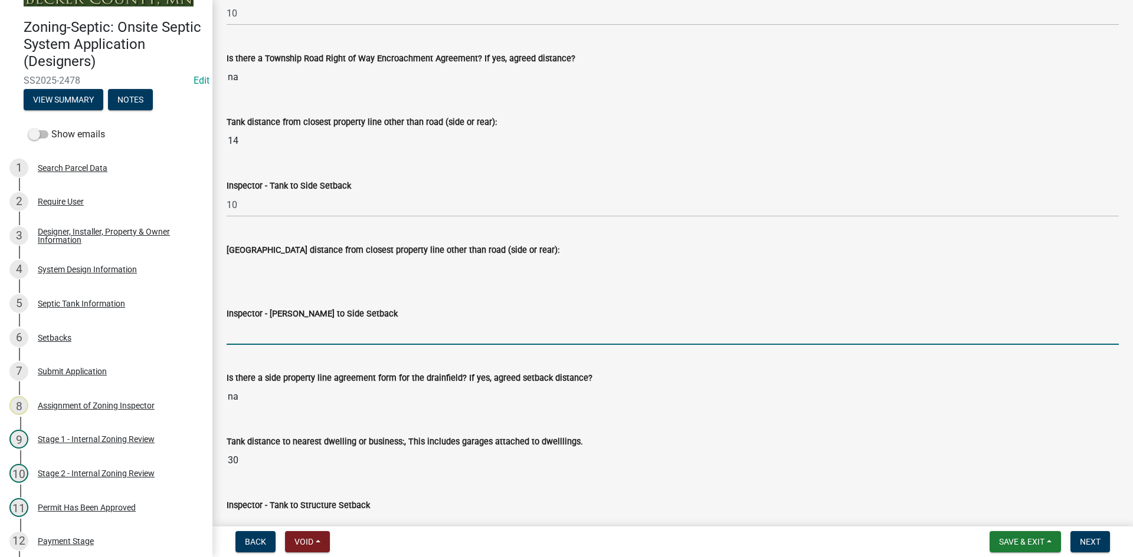
type input "NA"
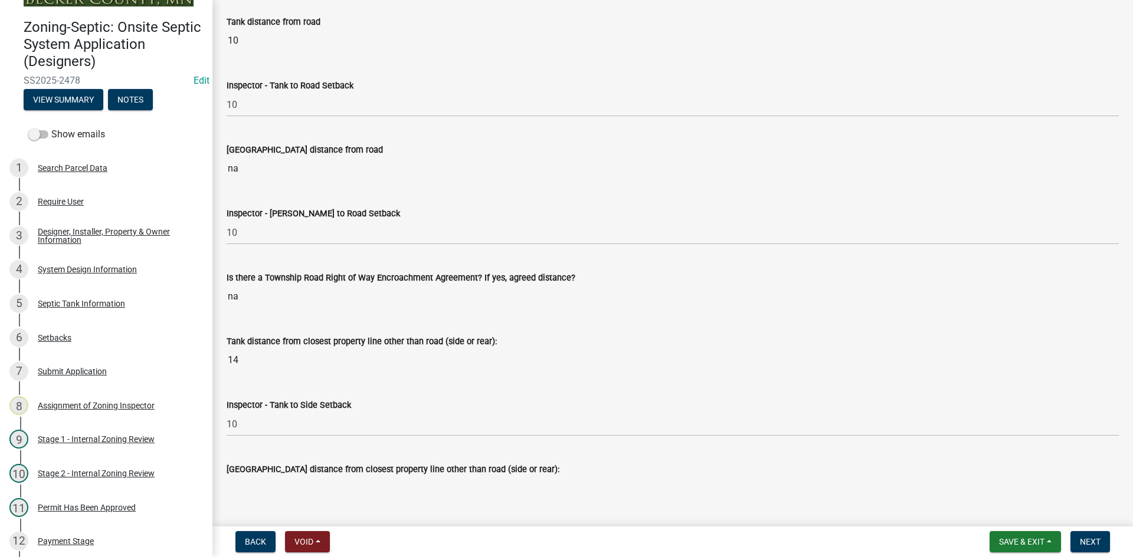
scroll to position [3304, 0]
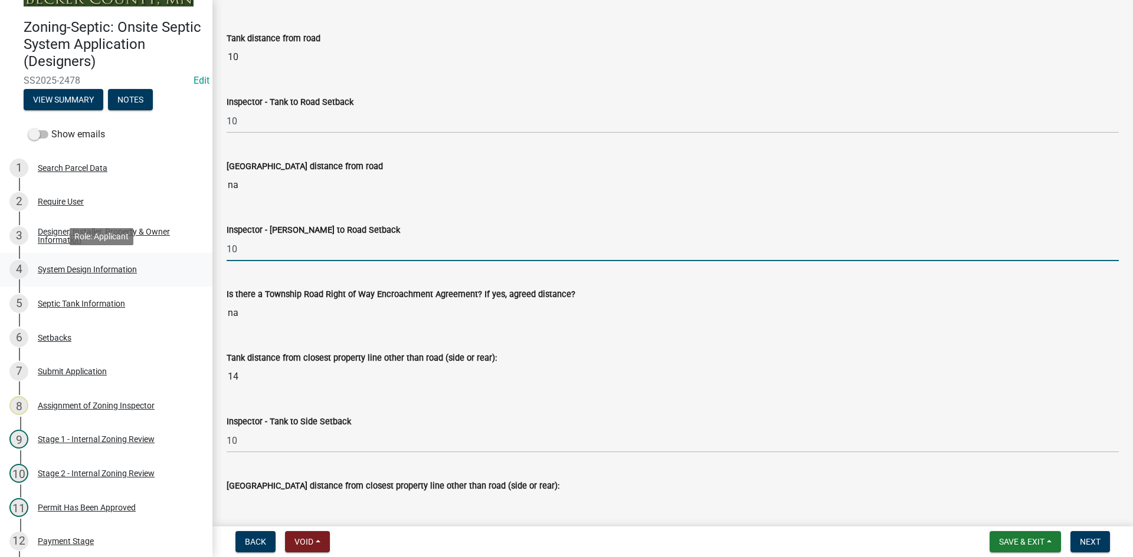
drag, startPoint x: 278, startPoint y: 249, endPoint x: 176, endPoint y: 258, distance: 101.9
click at [176, 258] on div "Zoning-Septic: Onsite Septic System Application (Designers) SS2025-2478 Edit Vi…" at bounding box center [566, 278] width 1133 height 557
type input "NA"
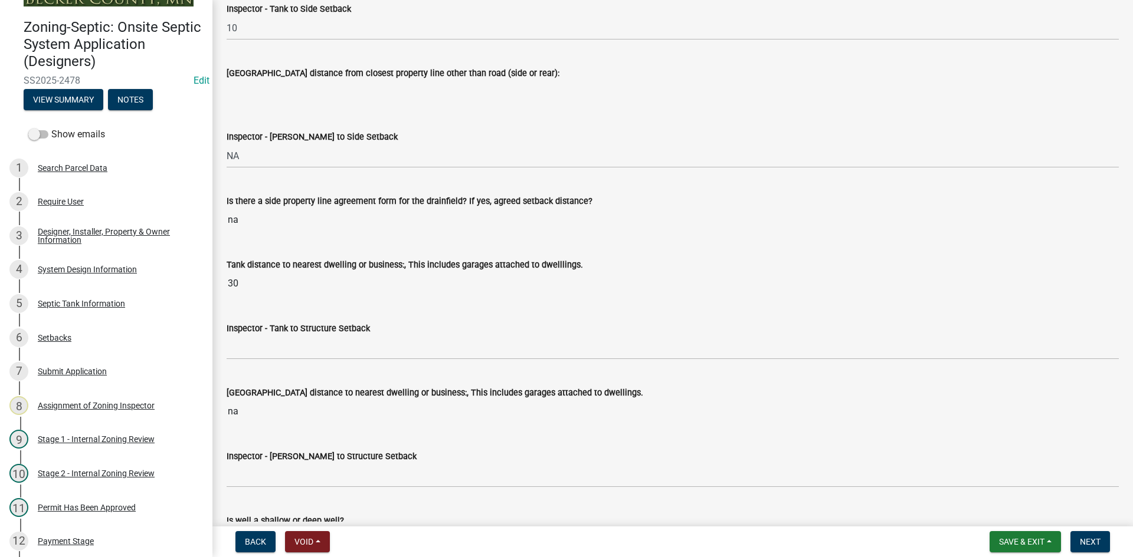
scroll to position [3894, 0]
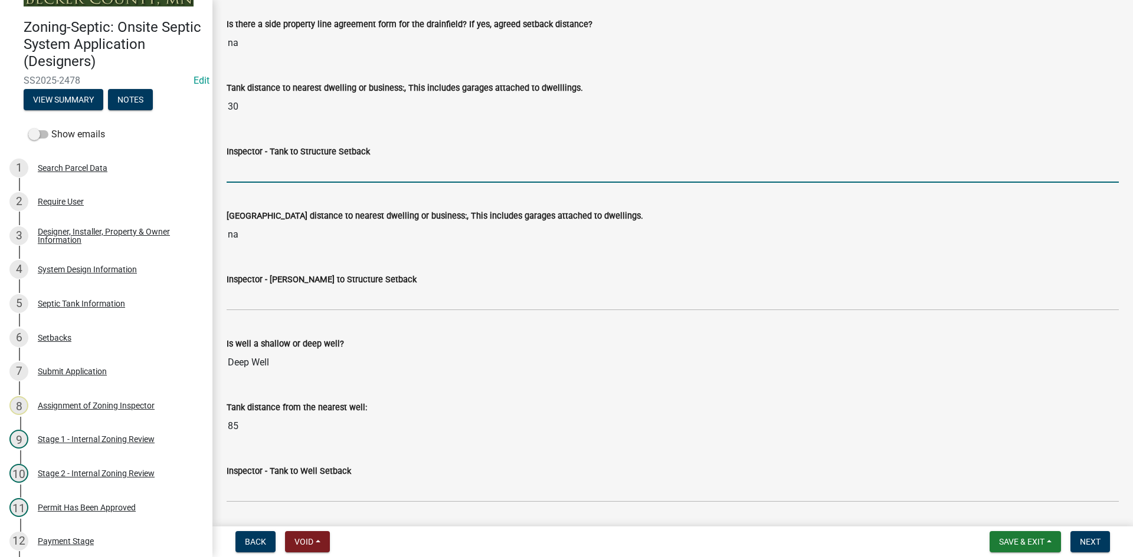
click at [279, 176] on input "Inspector - Tank to Structure Setback" at bounding box center [673, 171] width 892 height 24
type input "10+"
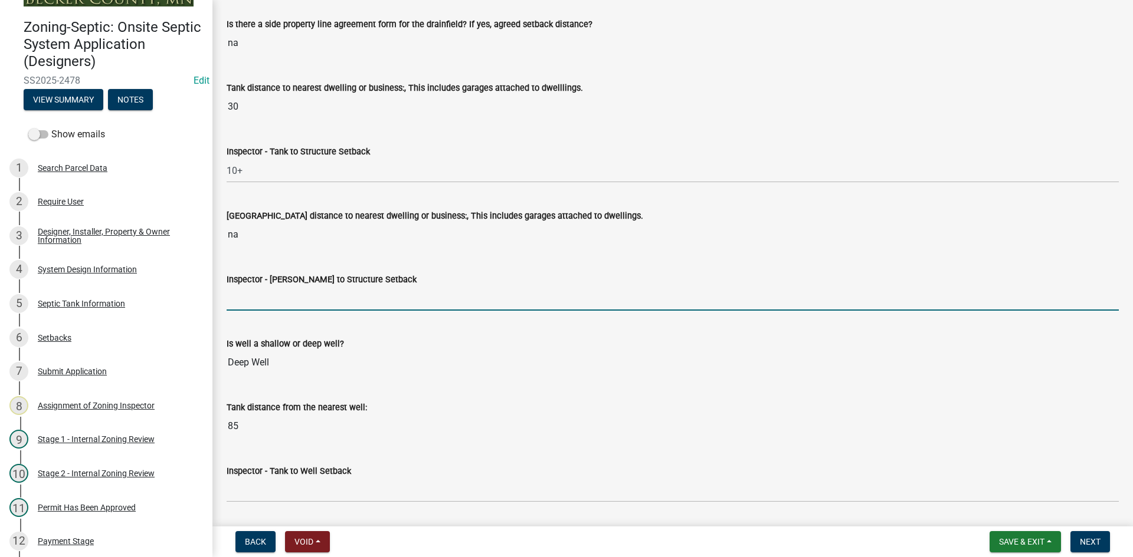
click at [240, 296] on input "Inspector - Drainfield to Structure Setback" at bounding box center [673, 299] width 892 height 24
type input "NA"
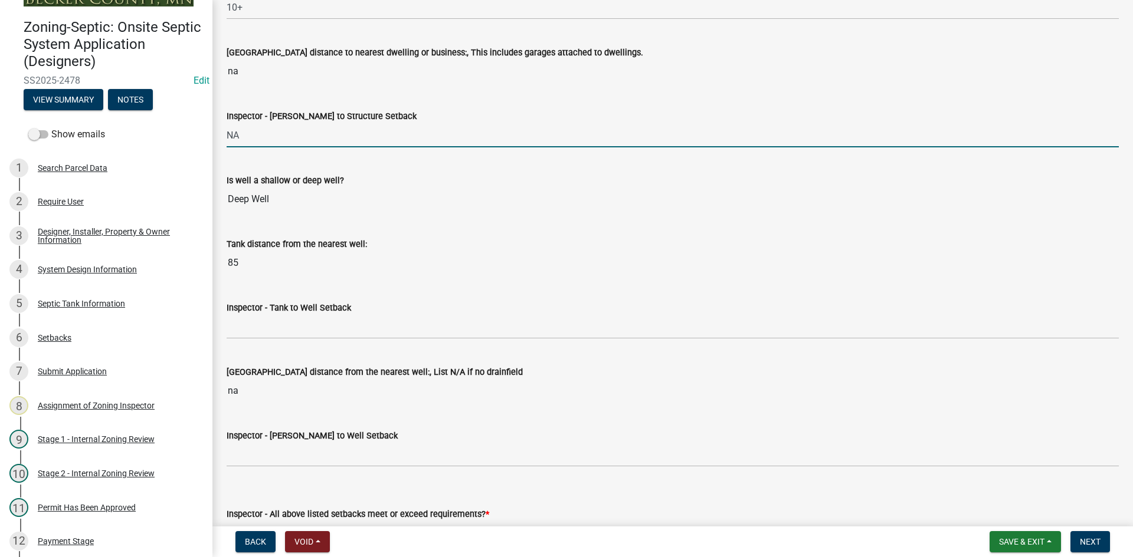
scroll to position [4071, 0]
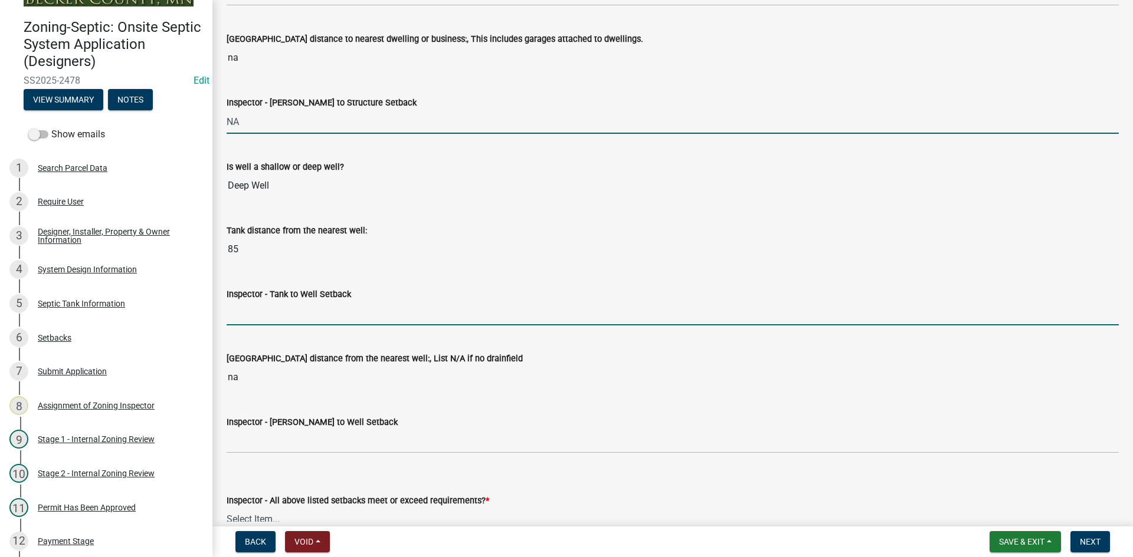
click at [280, 319] on input "Inspector - Tank to Well Setback" at bounding box center [673, 313] width 892 height 24
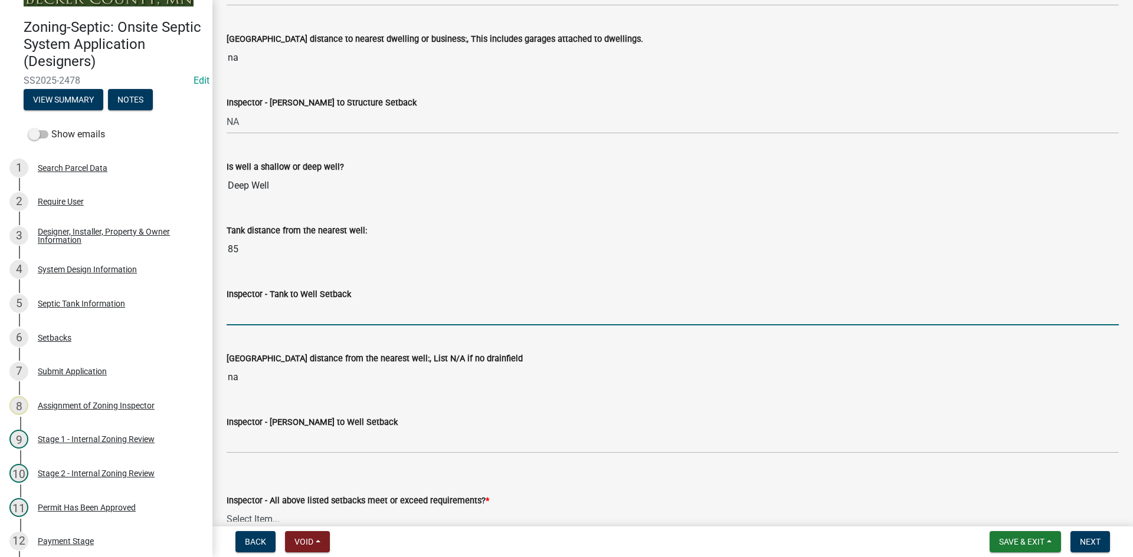
type input "50"
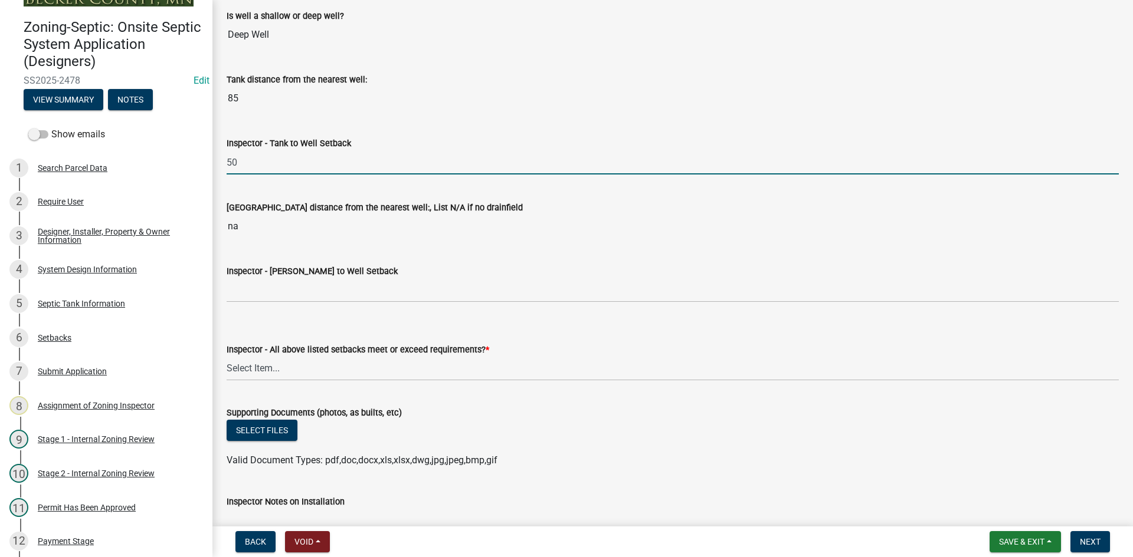
scroll to position [4247, 0]
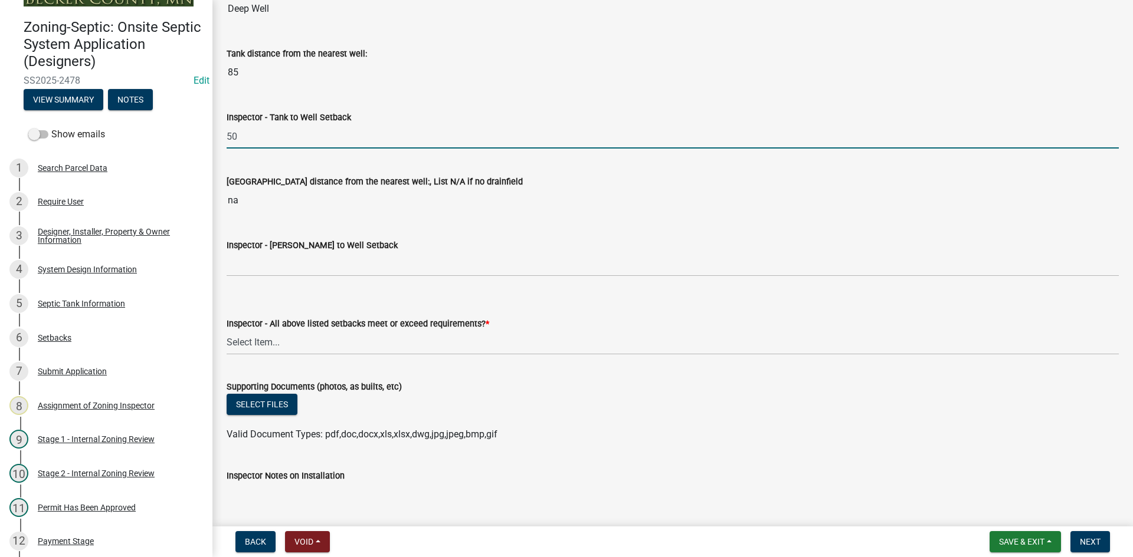
click at [228, 281] on wm-data-entity-input "Inspector - Drainfield to Well Setback" at bounding box center [673, 254] width 892 height 64
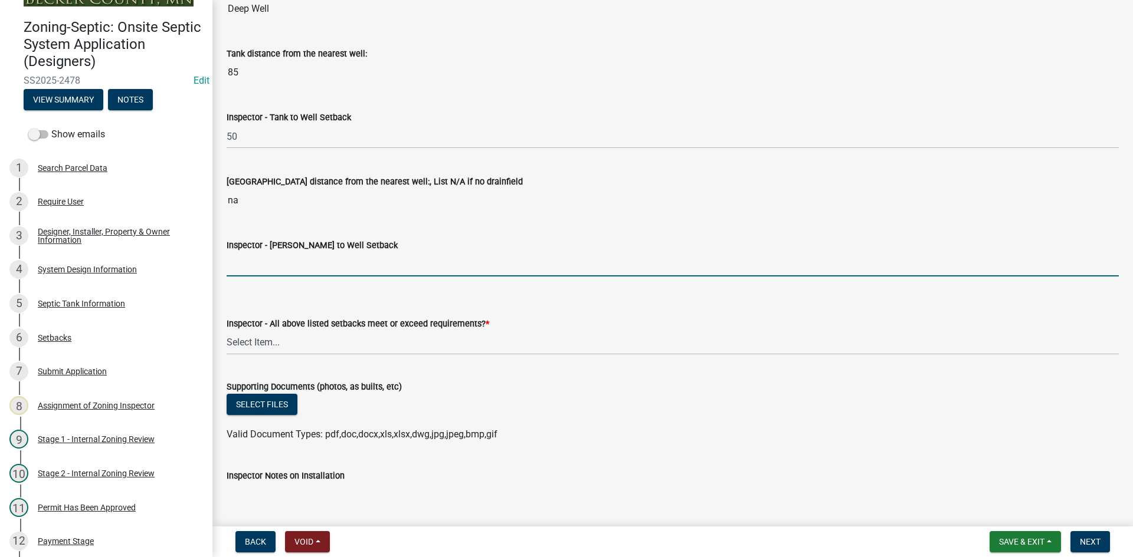
drag, startPoint x: 240, startPoint y: 270, endPoint x: 286, endPoint y: 277, distance: 45.9
click at [241, 270] on input "Inspector - Drainfield to Well Setback" at bounding box center [673, 264] width 892 height 24
type input "NA"
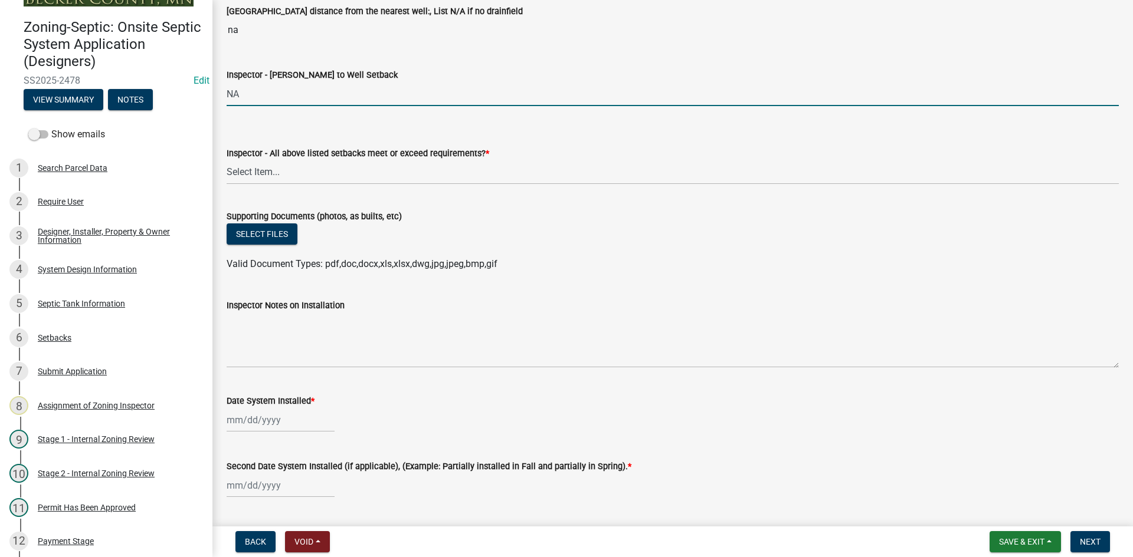
scroll to position [4424, 0]
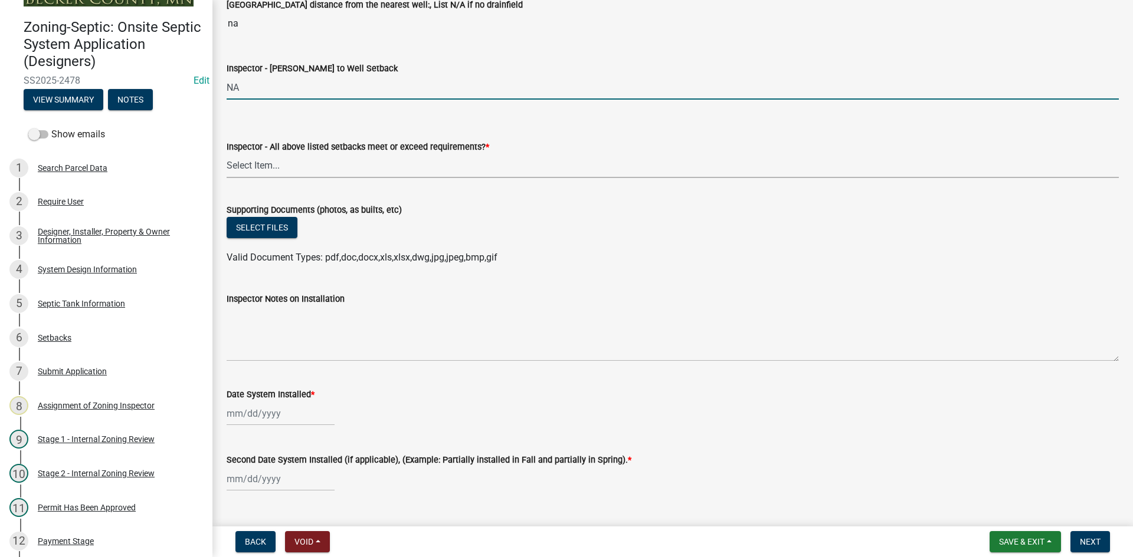
click at [267, 164] on select "Select Item... Yes No" at bounding box center [673, 166] width 892 height 24
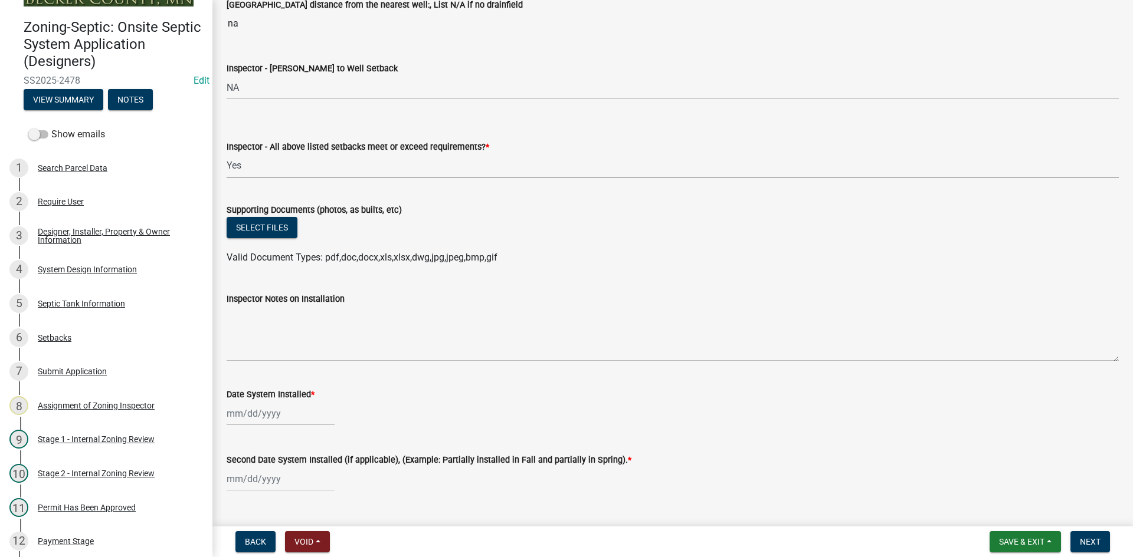
click at [227, 154] on select "Select Item... Yes No" at bounding box center [673, 166] width 892 height 24
select select "adfa1390-1443-4b8a-94eb-9b7f601f4679"
click at [287, 225] on button "Select files" at bounding box center [262, 227] width 71 height 21
click at [278, 228] on button "Select files" at bounding box center [262, 227] width 71 height 21
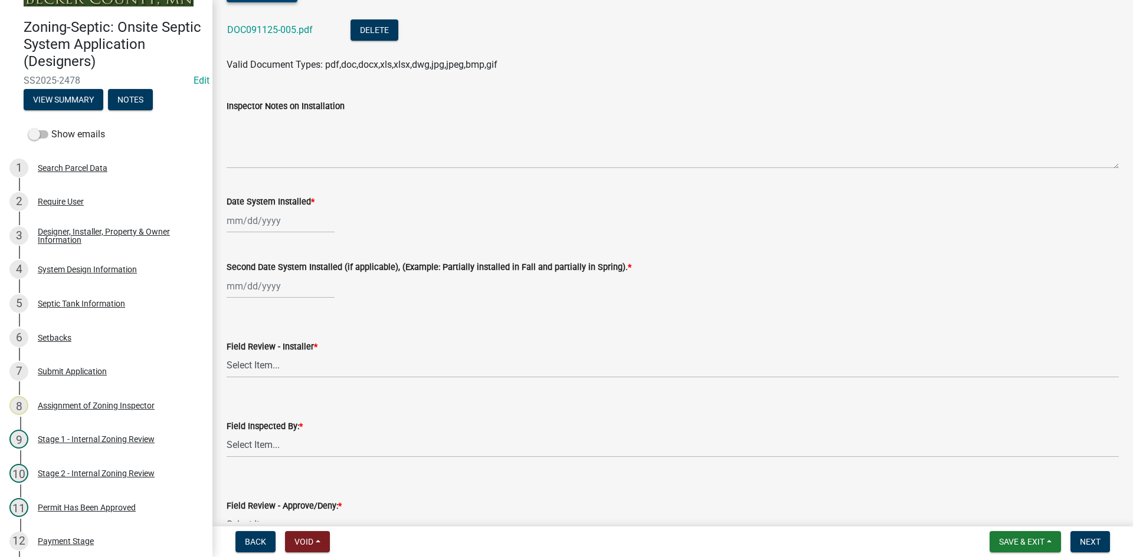
scroll to position [4778, 0]
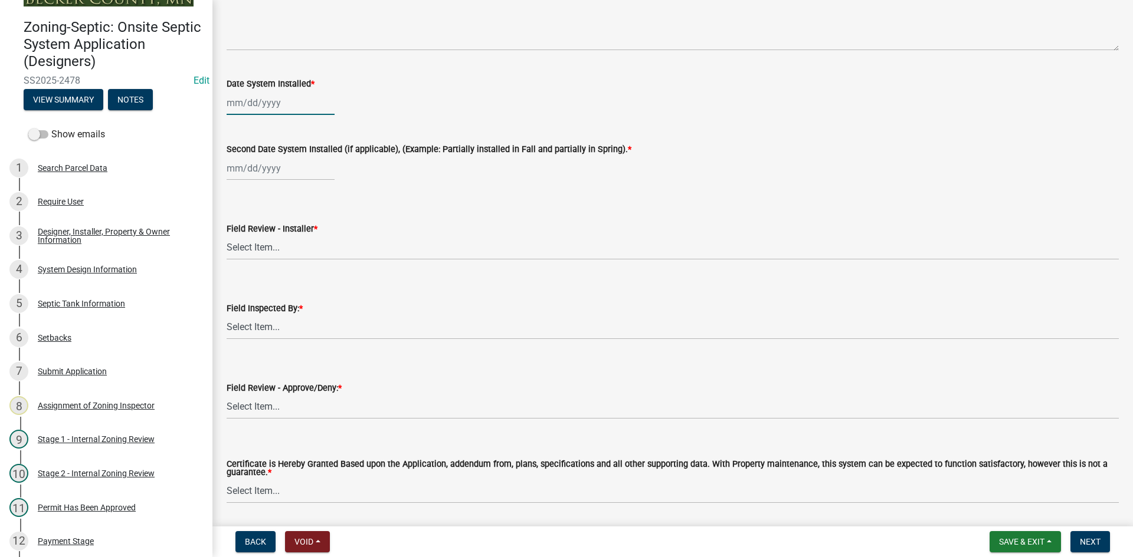
click at [304, 103] on div at bounding box center [281, 103] width 108 height 24
select select "9"
select select "2025"
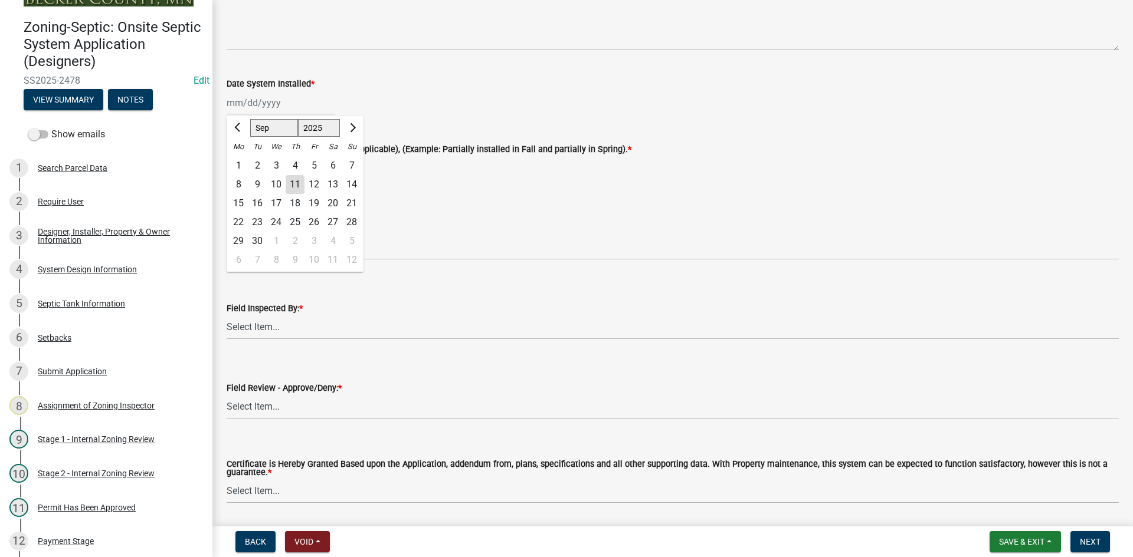
click at [237, 182] on div "8" at bounding box center [238, 184] width 19 height 19
type input "[DATE]"
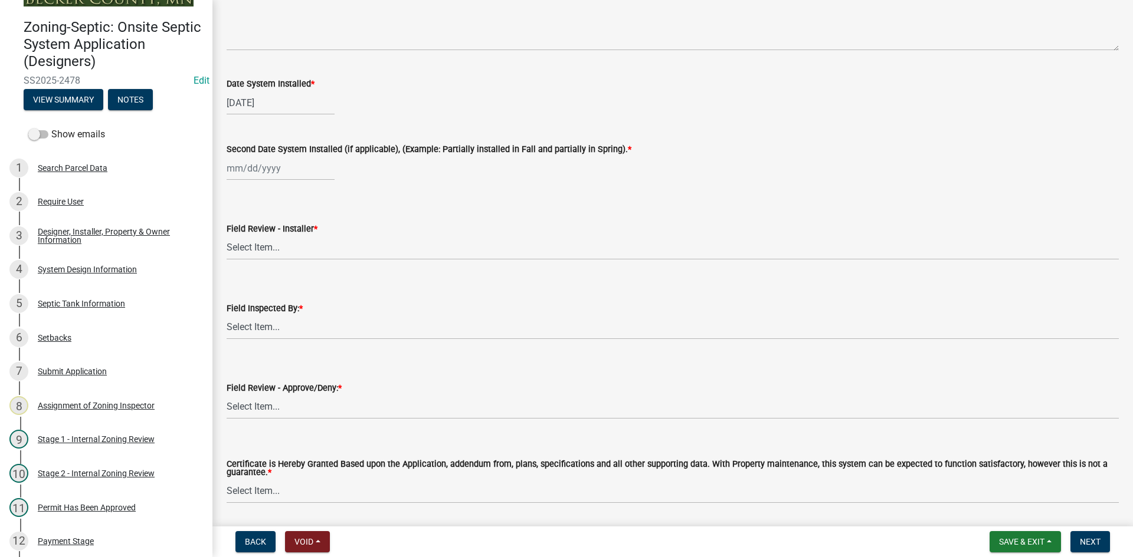
click at [238, 182] on wm-data-entity-input "Second Date System Installed (if applicable), (Example: Partially installed in …" at bounding box center [673, 158] width 892 height 65
select select "9"
select select "2025"
click at [242, 178] on div "Jan Feb Mar Apr May Jun Jul Aug Sep Oct Nov Dec 1525 1526 1527 1528 1529 1530 1…" at bounding box center [281, 168] width 108 height 24
click at [238, 252] on div "8" at bounding box center [238, 250] width 19 height 19
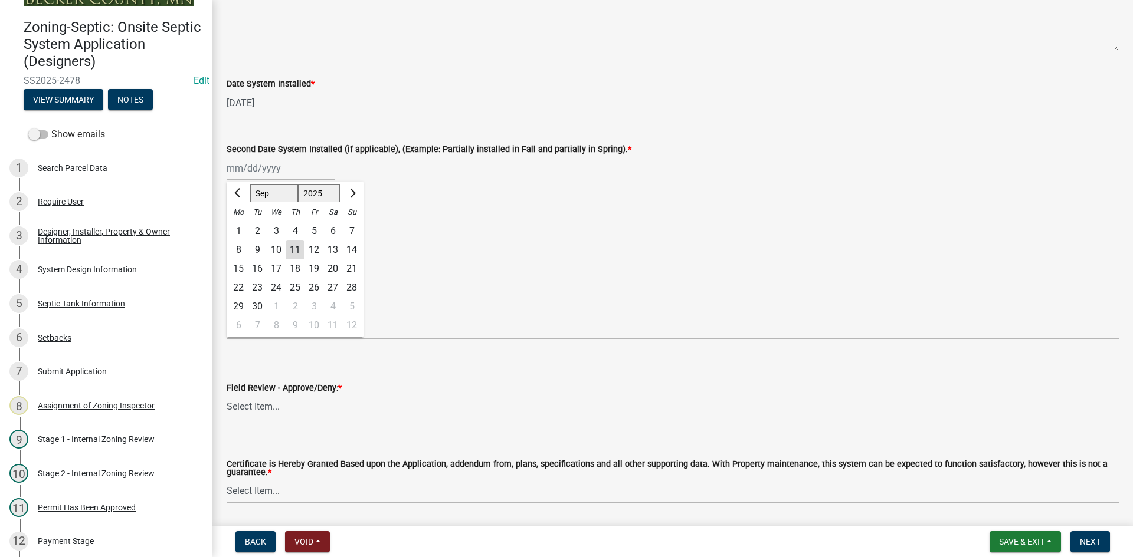
type input "[DATE]"
click at [243, 254] on select "Select Item... OTHER – Not listed (please add in next field and we will add to …" at bounding box center [673, 248] width 892 height 24
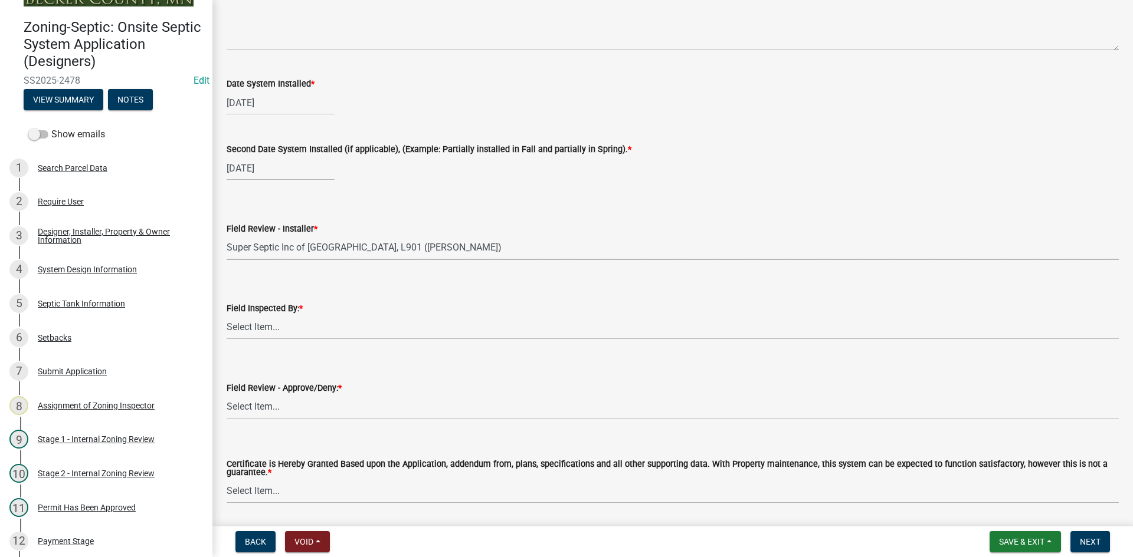
click at [227, 236] on select "Select Item... OTHER – Not listed (please add in next field and we will add to …" at bounding box center [673, 248] width 892 height 24
select select "f0c276a7-c12d-4d1f-8051-4a38246823f8"
click at [260, 319] on select "Select Item... Nicole Bradbury Jeff Rusness Kyle Vareberg Susan Rockwell Tyler …" at bounding box center [673, 328] width 892 height 24
click at [227, 316] on select "Select Item... Nicole Bradbury Jeff Rusness Kyle Vareberg Susan Rockwell Tyler …" at bounding box center [673, 328] width 892 height 24
select select "7bfe52ba-73b7-4ac1-9bde-d3bb601555ca"
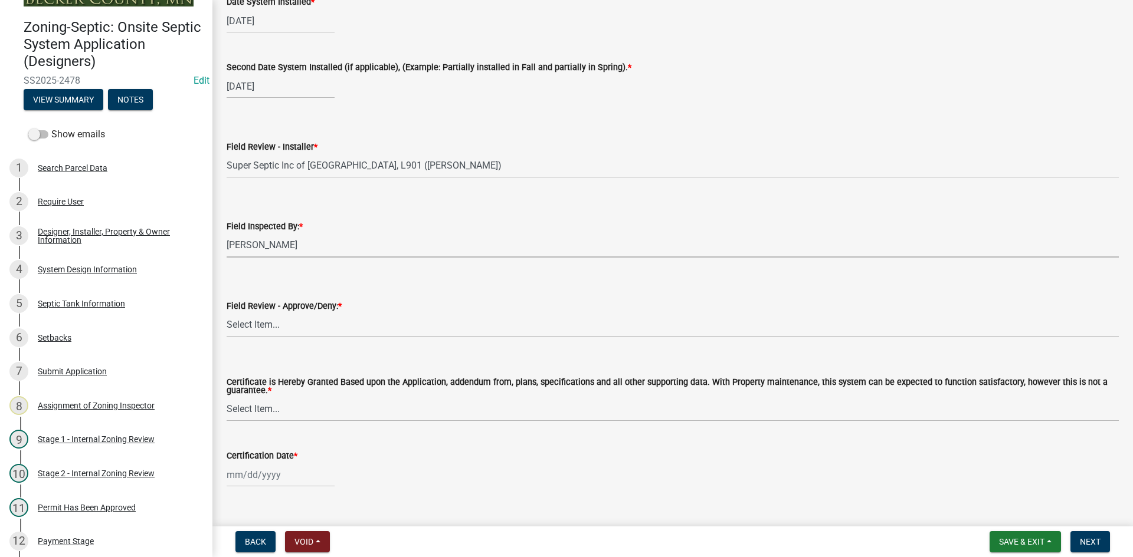
scroll to position [4883, 0]
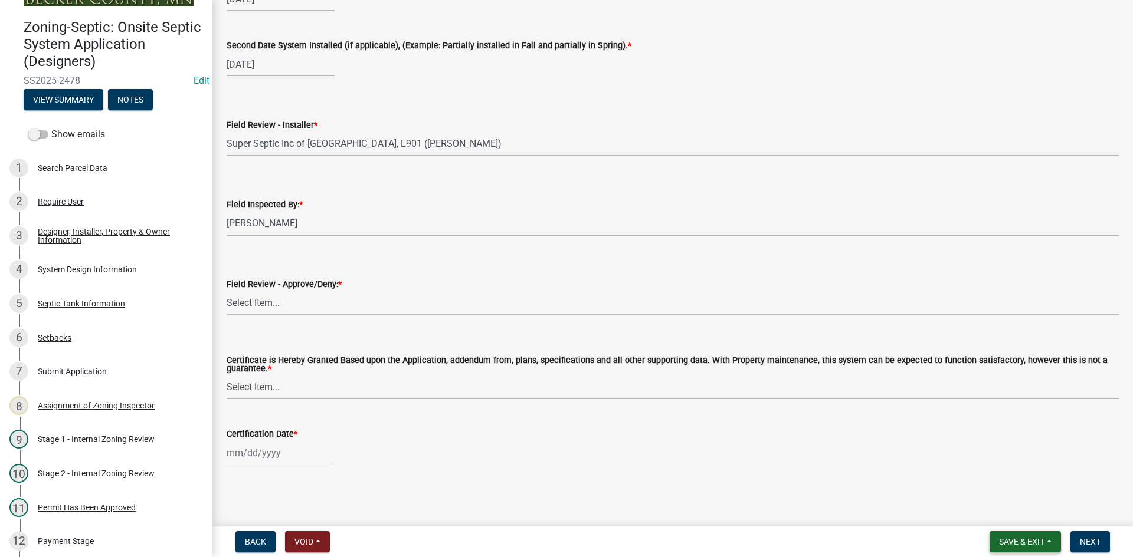
click at [1016, 551] on button "Save & Exit" at bounding box center [1024, 542] width 71 height 21
click at [1006, 509] on button "Save & Exit" at bounding box center [1013, 511] width 94 height 28
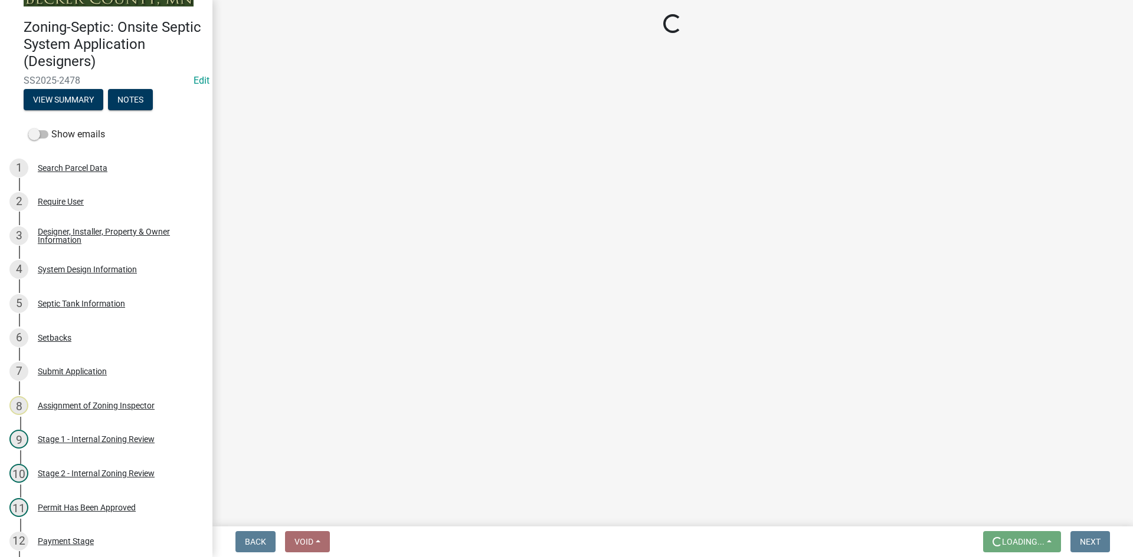
scroll to position [0, 0]
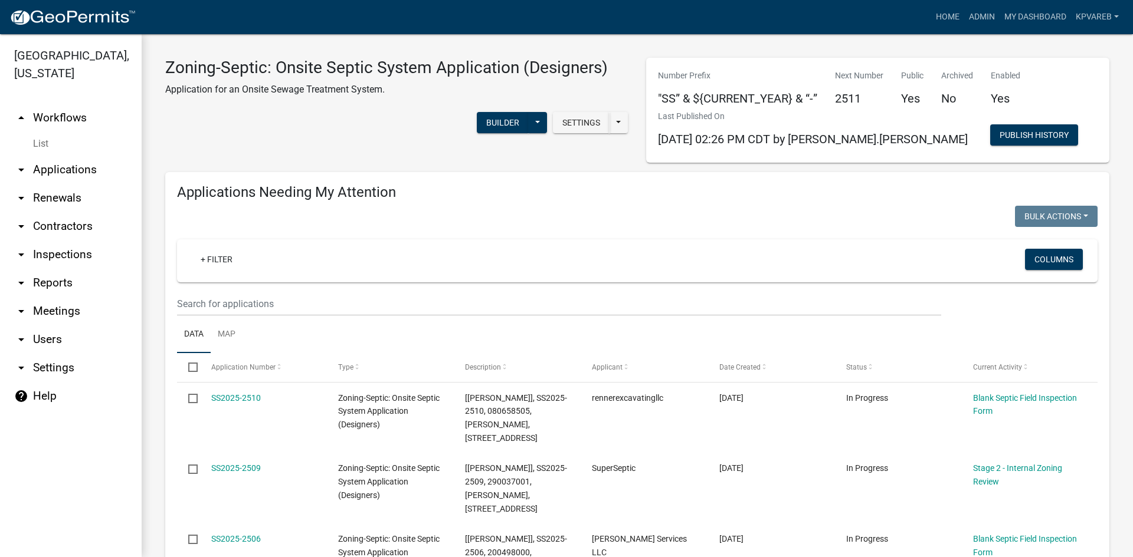
click at [219, 280] on div "+ Filter Columns" at bounding box center [637, 261] width 910 height 43
click at [231, 296] on input "text" at bounding box center [559, 304] width 764 height 24
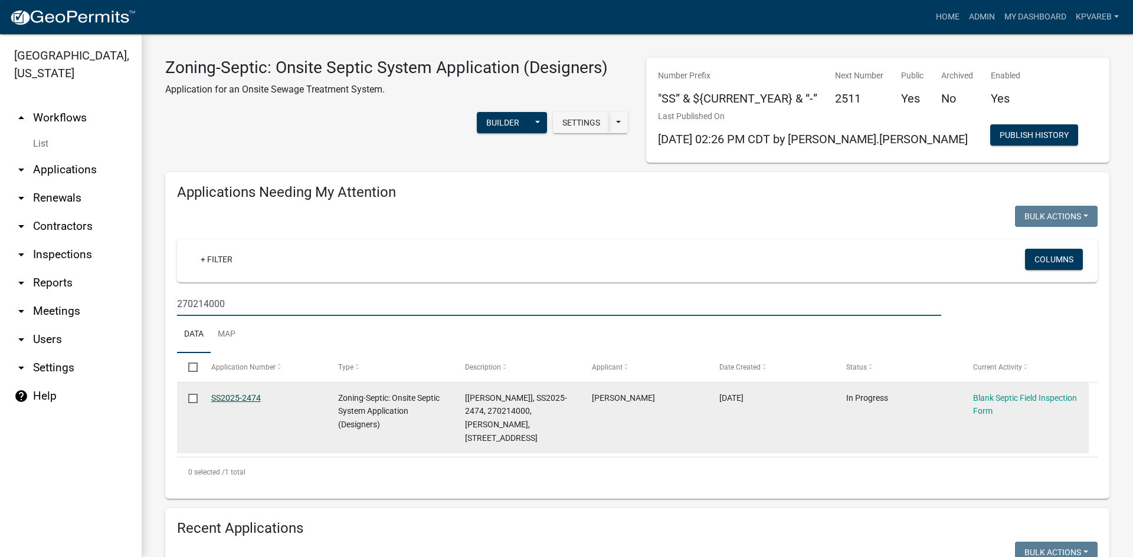
type input "270214000"
click at [242, 396] on link "SS2025-2474" at bounding box center [236, 397] width 50 height 9
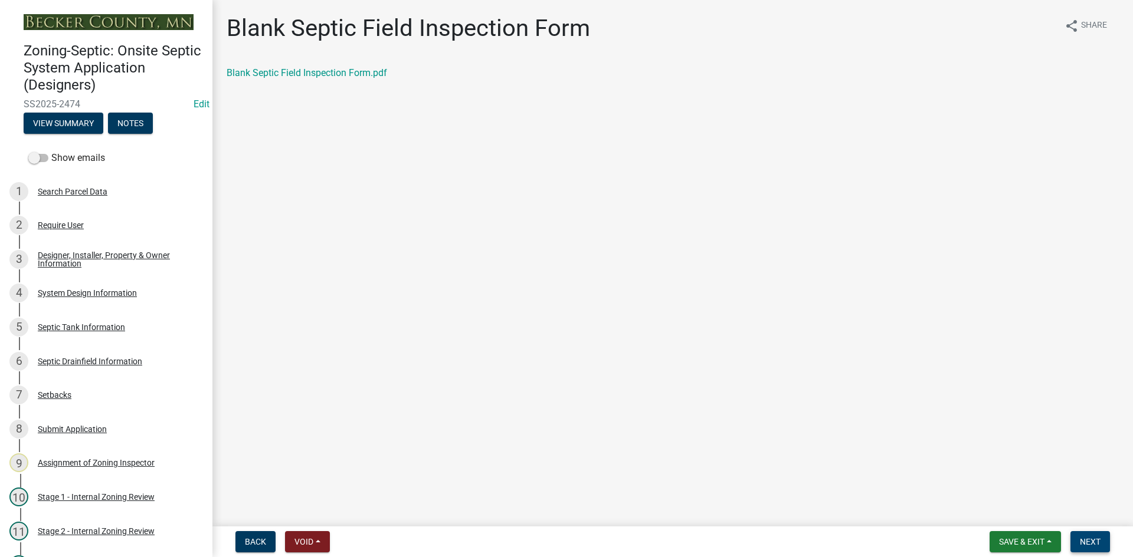
click at [1088, 540] on span "Next" at bounding box center [1090, 541] width 21 height 9
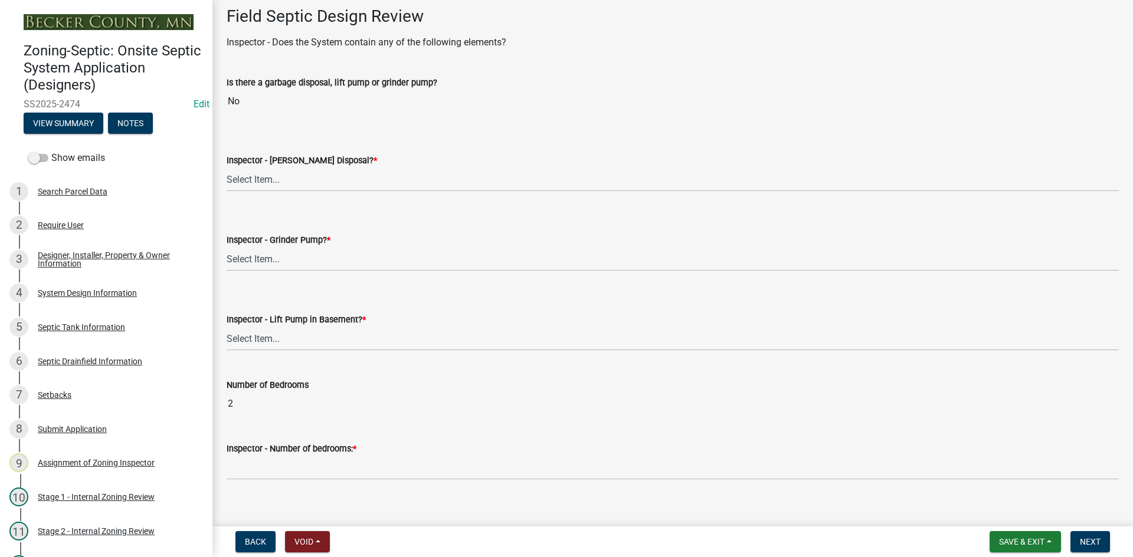
scroll to position [413, 0]
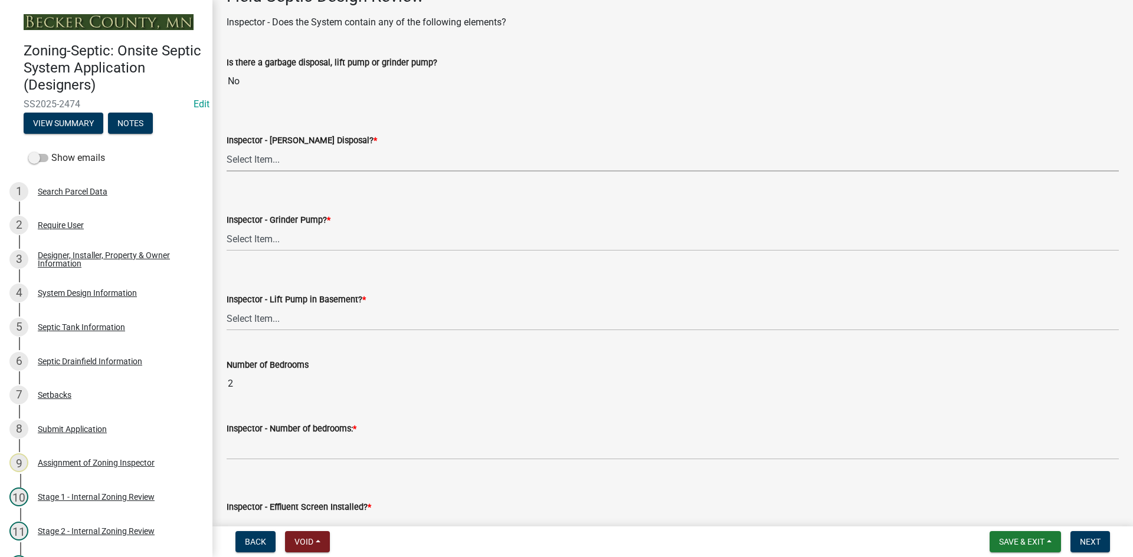
click at [265, 168] on select "Select Item... Yes No" at bounding box center [673, 159] width 892 height 24
click at [227, 147] on select "Select Item... Yes No" at bounding box center [673, 159] width 892 height 24
select select "e6f115c1-9d93-4d61-8856-1810485f2117"
click at [279, 233] on select "Select Item... Yes No" at bounding box center [673, 239] width 892 height 24
click at [227, 227] on select "Select Item... Yes No" at bounding box center [673, 239] width 892 height 24
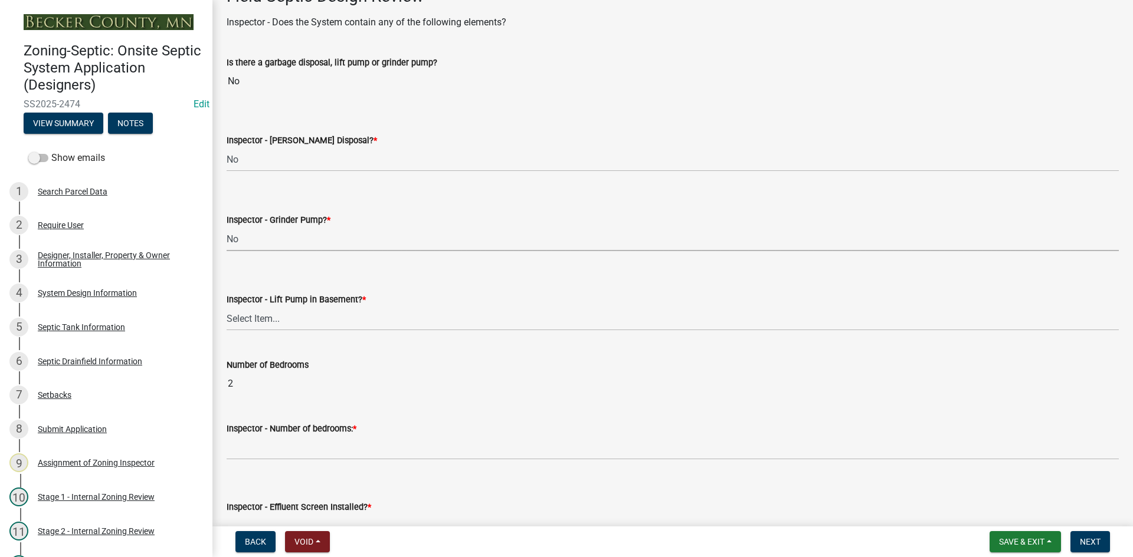
select select "ce8adf61-51ba-42f2-bbc3-7480a098e35e"
click at [282, 319] on select "Select Item... Yes No" at bounding box center [673, 319] width 892 height 24
click at [283, 309] on select "Select Item... Yes No" at bounding box center [673, 319] width 892 height 24
click at [227, 307] on select "Select Item... Yes No" at bounding box center [673, 319] width 892 height 24
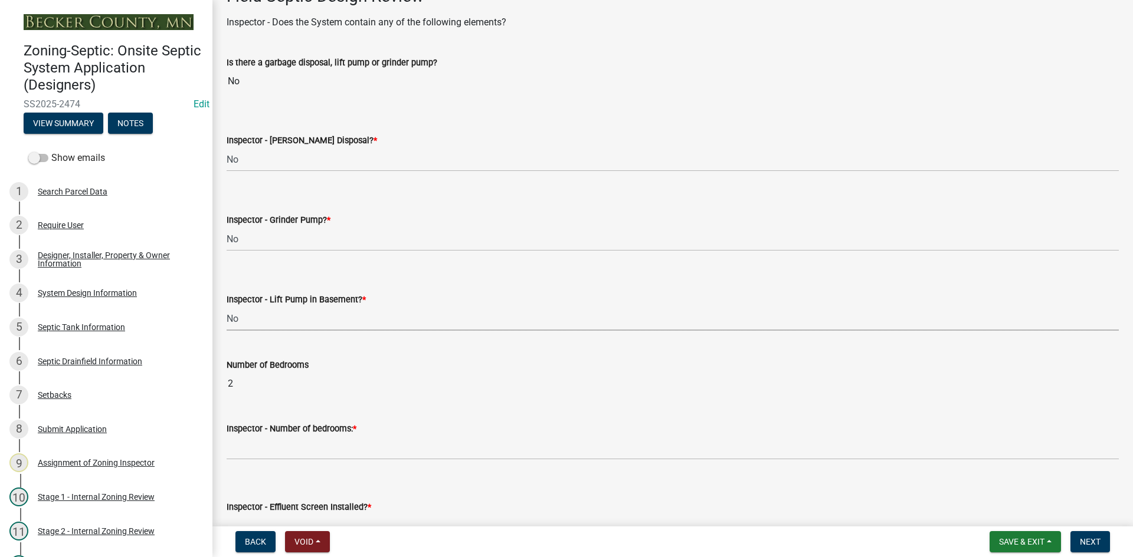
select select "58089658-2e95-4d4d-a981-afbd087a421a"
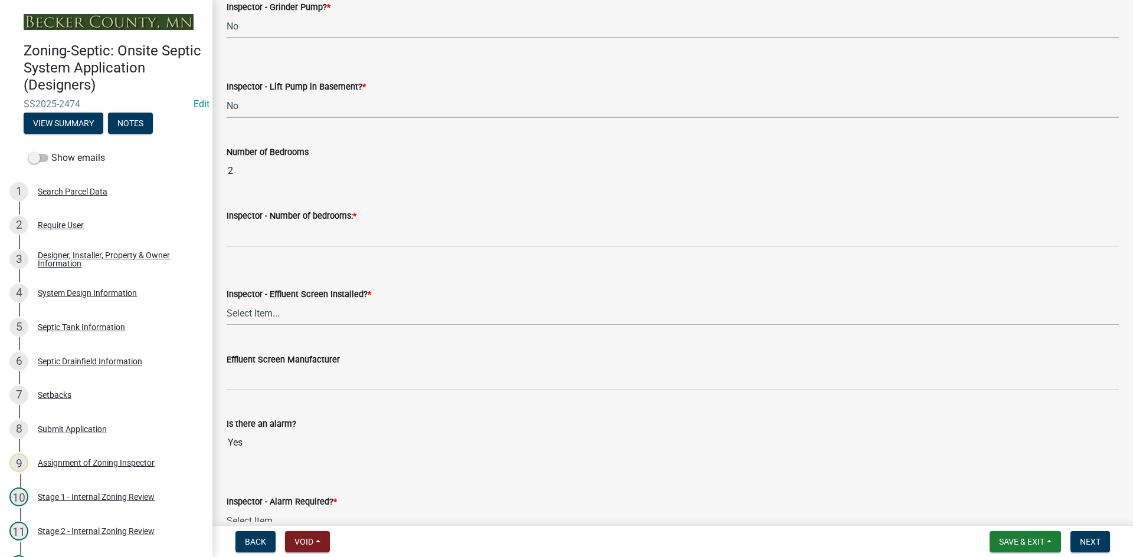
scroll to position [649, 0]
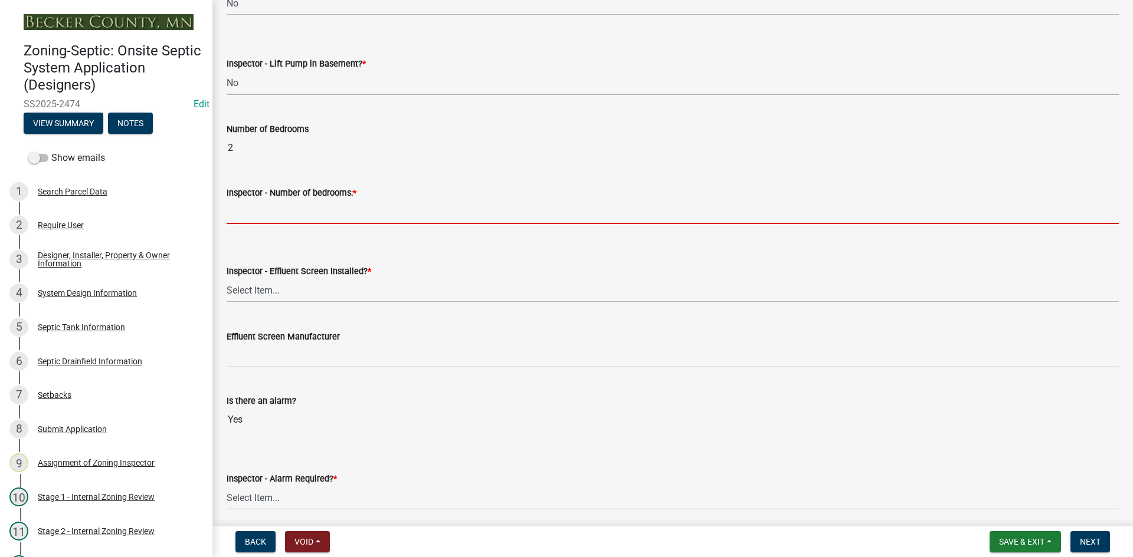
click at [272, 215] on input "Inspector - Number of bedrooms: *" at bounding box center [673, 212] width 892 height 24
type input "2"
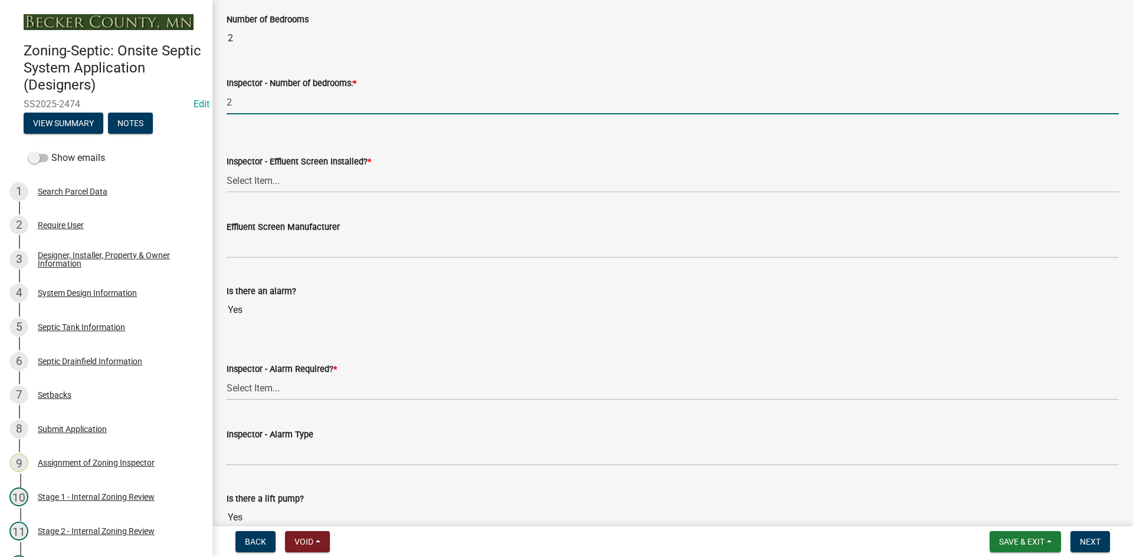
scroll to position [767, 0]
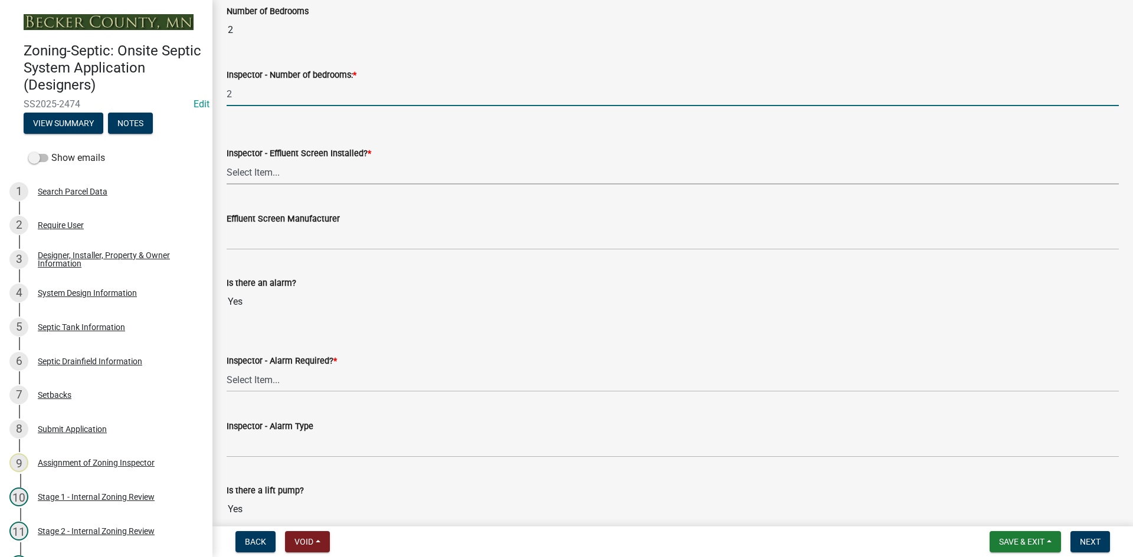
click at [268, 179] on select "Select Item... Yes No" at bounding box center [673, 172] width 892 height 24
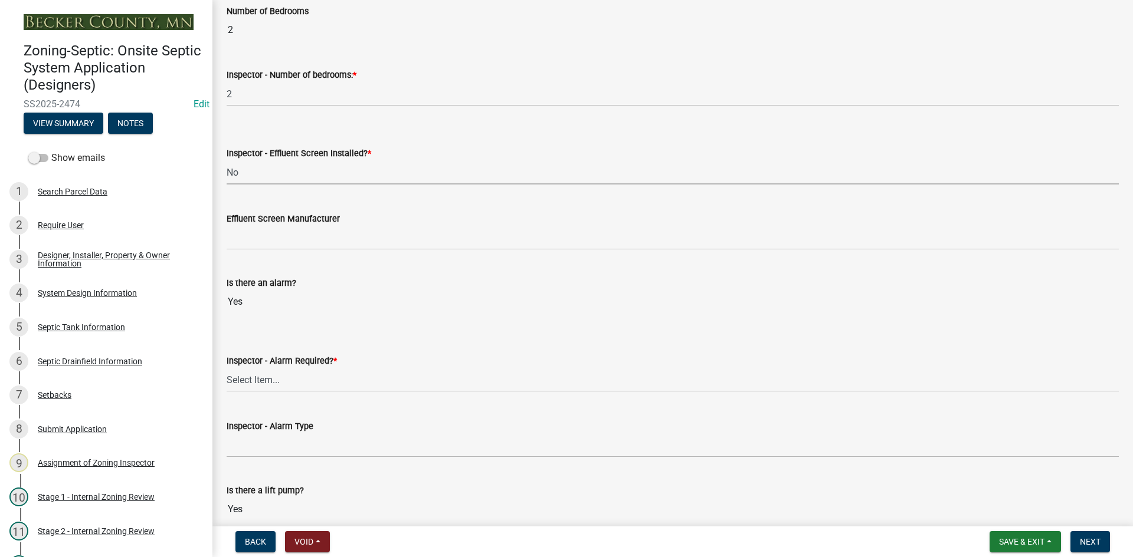
click at [227, 160] on select "Select Item... Yes No" at bounding box center [673, 172] width 892 height 24
select select "039f9276-f093-40ee-98f9-24c1fbae5d9d"
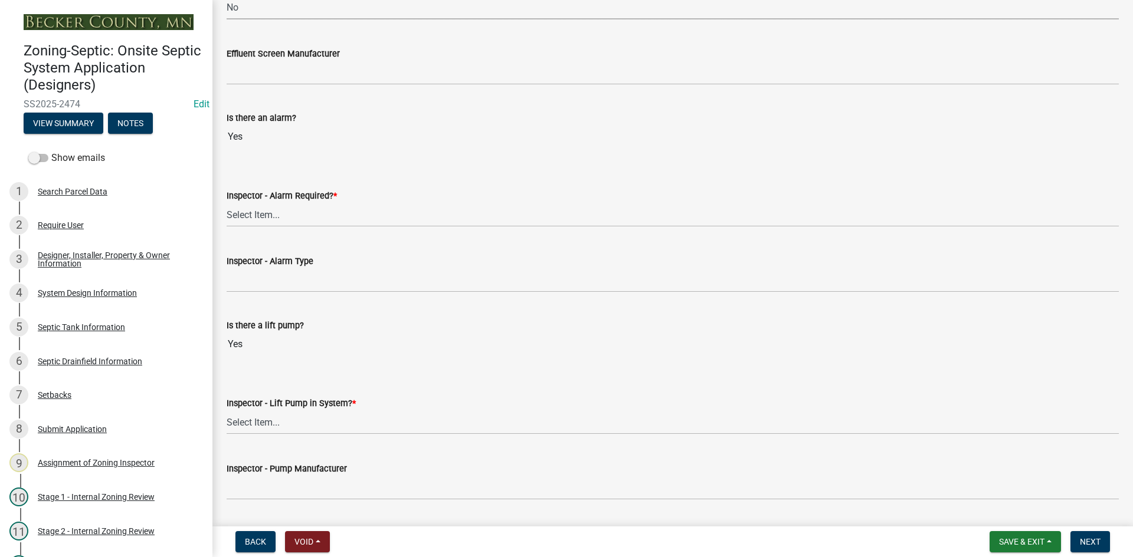
scroll to position [944, 0]
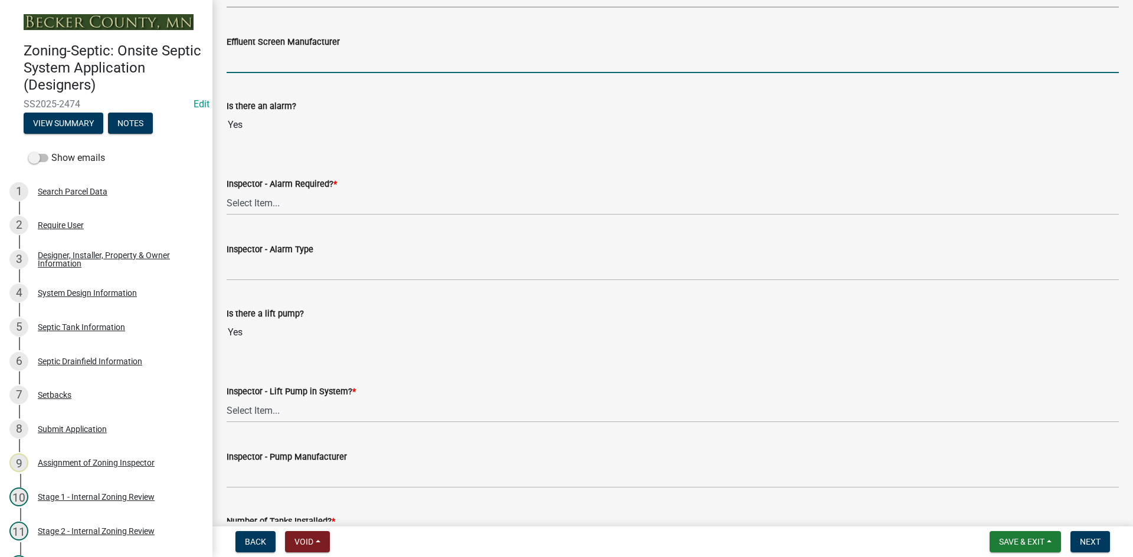
click at [276, 67] on input "Effluent Screen Manufacturer" at bounding box center [673, 61] width 892 height 24
type input "NA"
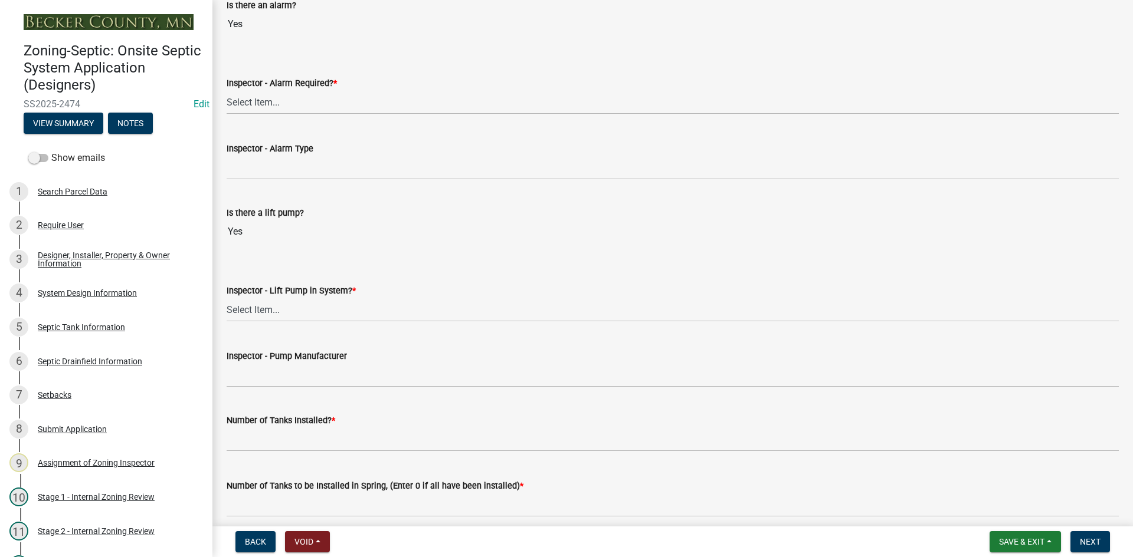
scroll to position [1062, 0]
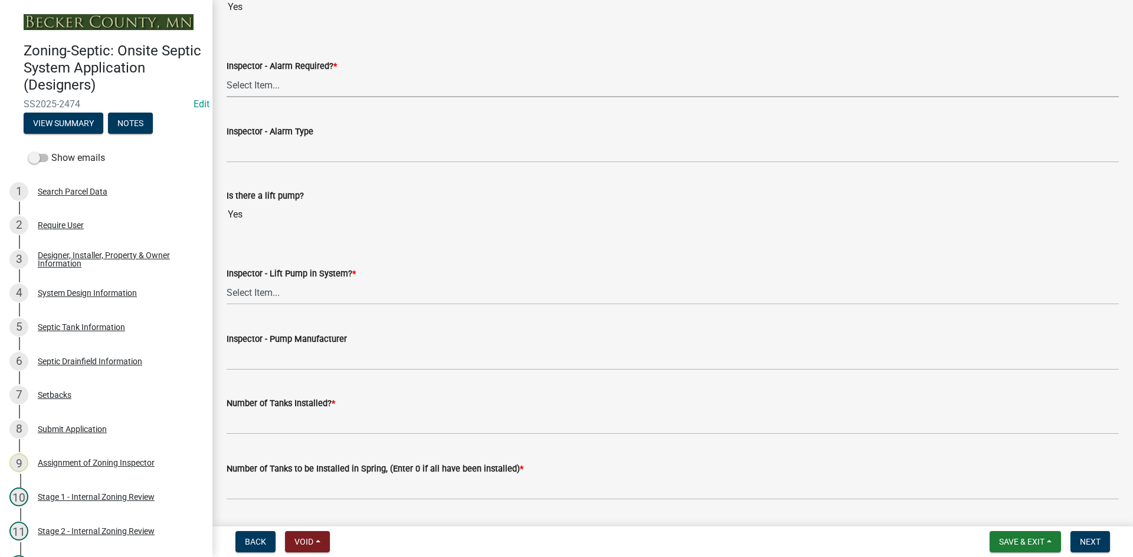
click at [278, 90] on select "Select Item... Yes No" at bounding box center [673, 85] width 892 height 24
click at [227, 73] on select "Select Item... Yes No" at bounding box center [673, 85] width 892 height 24
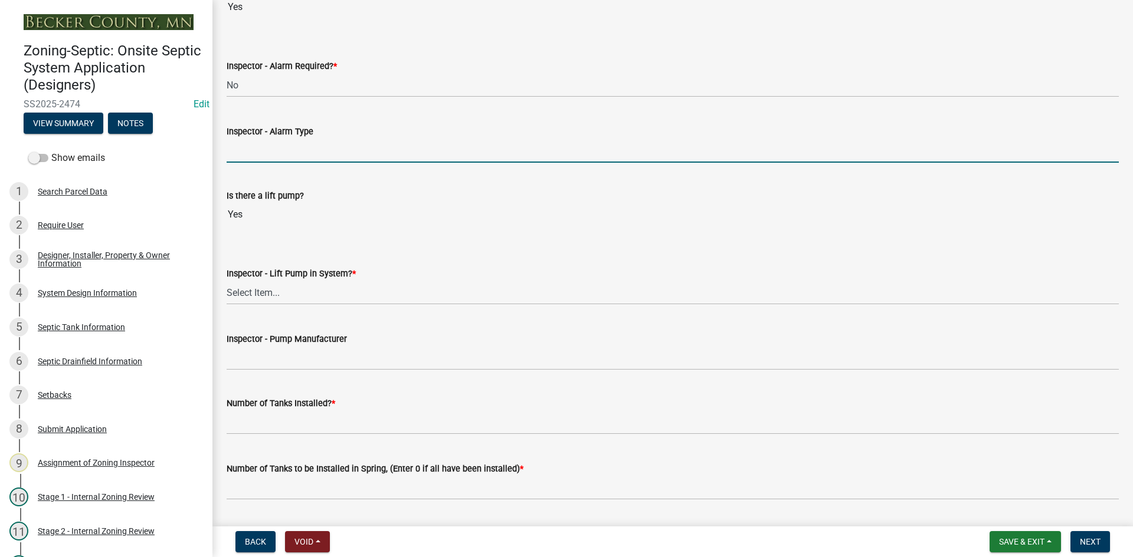
click at [280, 147] on input "Inspector - Alarm Type" at bounding box center [673, 151] width 892 height 24
click at [255, 90] on select "Select Item... Yes No" at bounding box center [673, 85] width 892 height 24
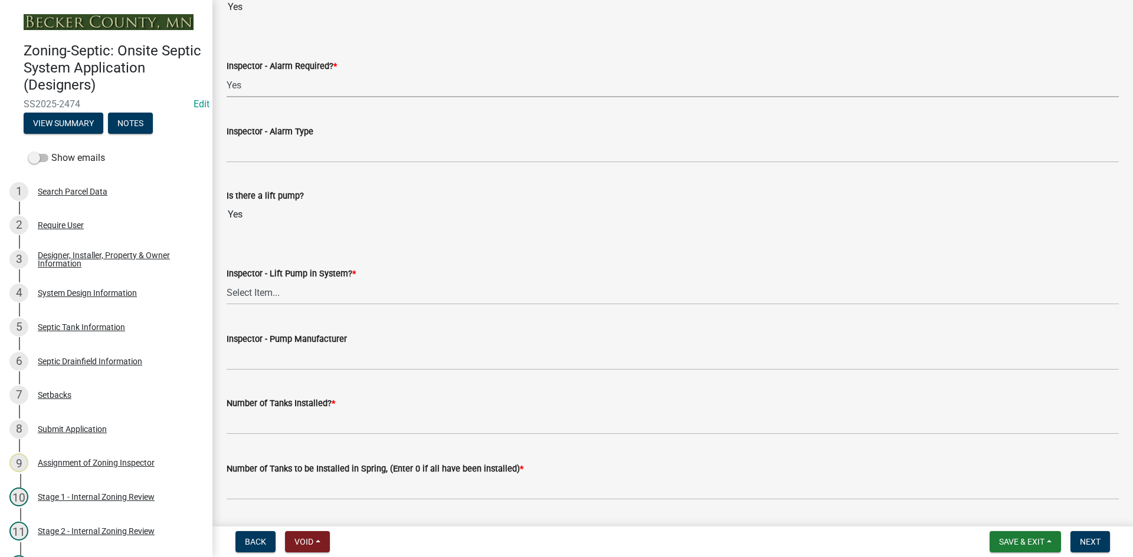
click at [227, 73] on select "Select Item... Yes No" at bounding box center [673, 85] width 892 height 24
select select "9075ff2b-2749-45ce-aee6-f4951e9a2109"
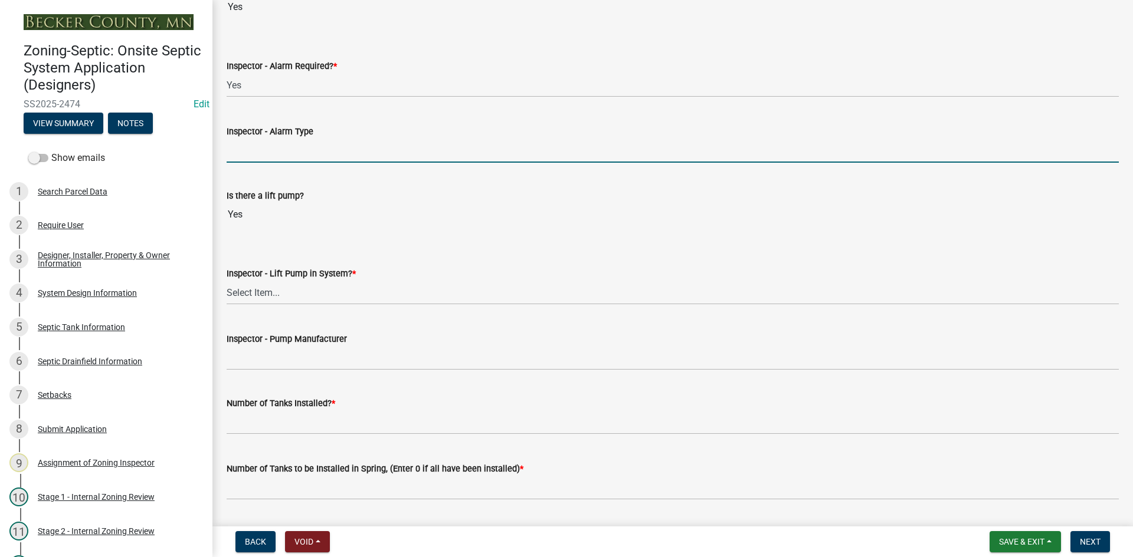
click at [263, 151] on input "Inspector - Alarm Type" at bounding box center [673, 151] width 892 height 24
type input "PS PATROL"
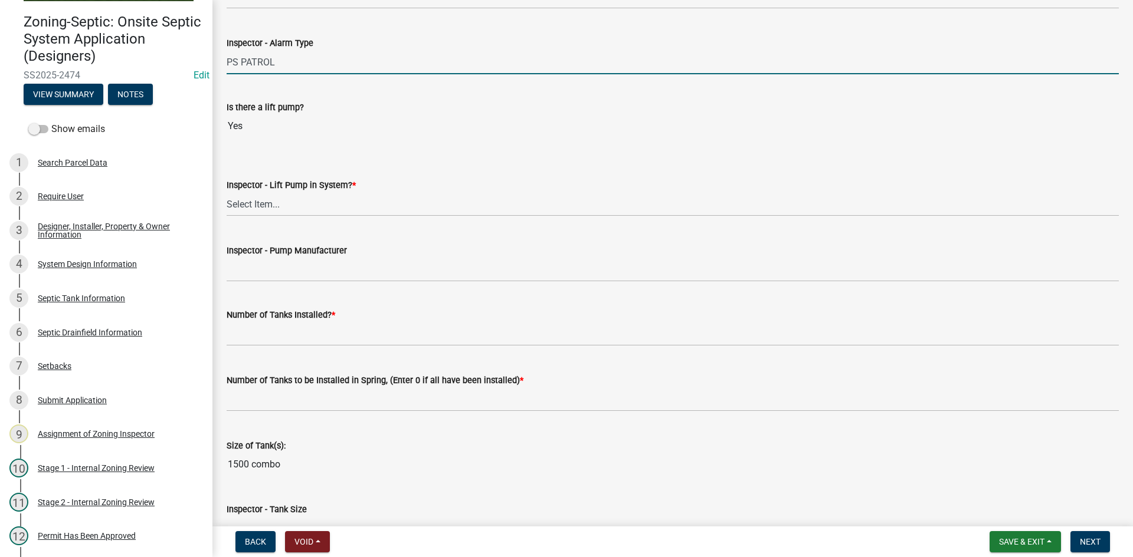
scroll to position [1239, 0]
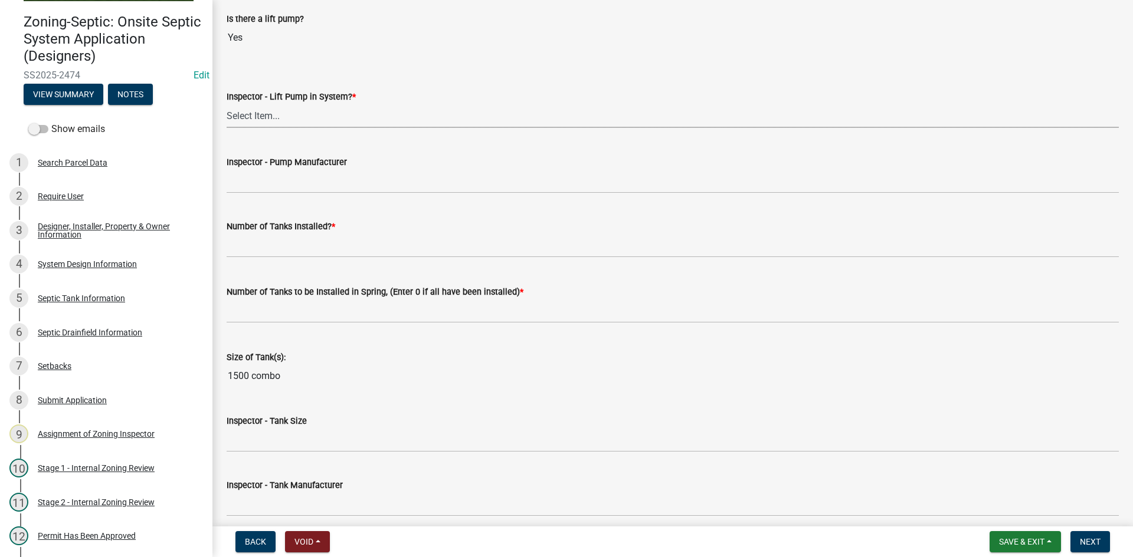
drag, startPoint x: 254, startPoint y: 109, endPoint x: 262, endPoint y: 117, distance: 12.1
click at [254, 109] on select "Select Item... Yes No" at bounding box center [673, 116] width 892 height 24
click at [227, 104] on select "Select Item... Yes No" at bounding box center [673, 116] width 892 height 24
select select "c19a0b5c-6916-4435-8c22-bdddceeea52a"
click at [283, 194] on wm-data-entity-input "Inspector - Pump Manufacturer" at bounding box center [673, 171] width 892 height 64
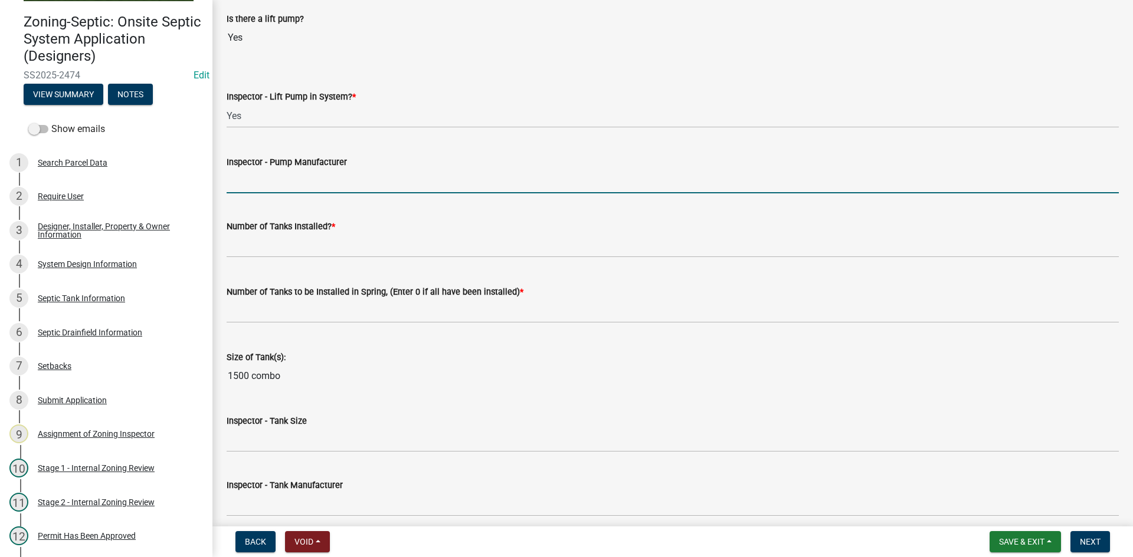
click at [286, 176] on input "Inspector - Pump Manufacturer" at bounding box center [673, 181] width 892 height 24
click at [310, 187] on input "zoeller bn98" at bounding box center [673, 181] width 892 height 24
click at [310, 183] on input "zoeller bn98" at bounding box center [673, 181] width 892 height 24
click at [281, 183] on input "zoeller bn98" at bounding box center [673, 181] width 892 height 24
drag, startPoint x: 287, startPoint y: 181, endPoint x: 266, endPoint y: 186, distance: 21.3
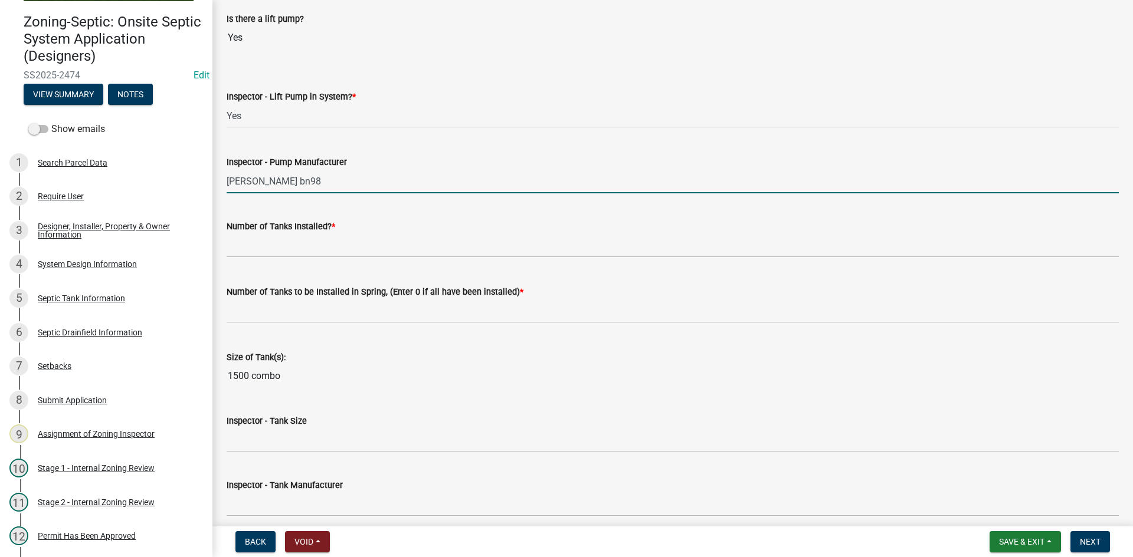
click at [266, 186] on input "zoeller bn98" at bounding box center [673, 181] width 892 height 24
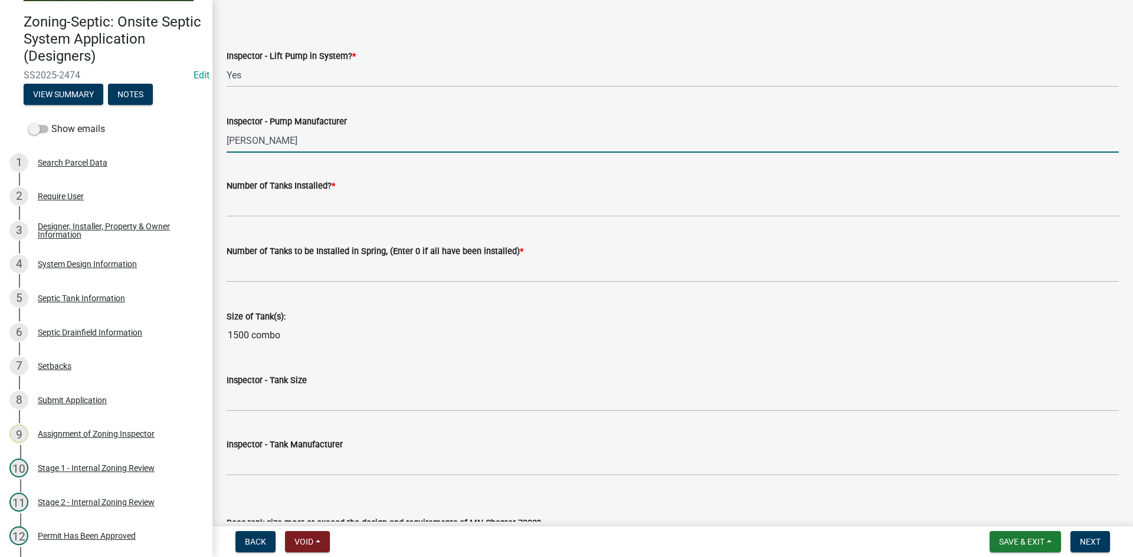
scroll to position [1298, 0]
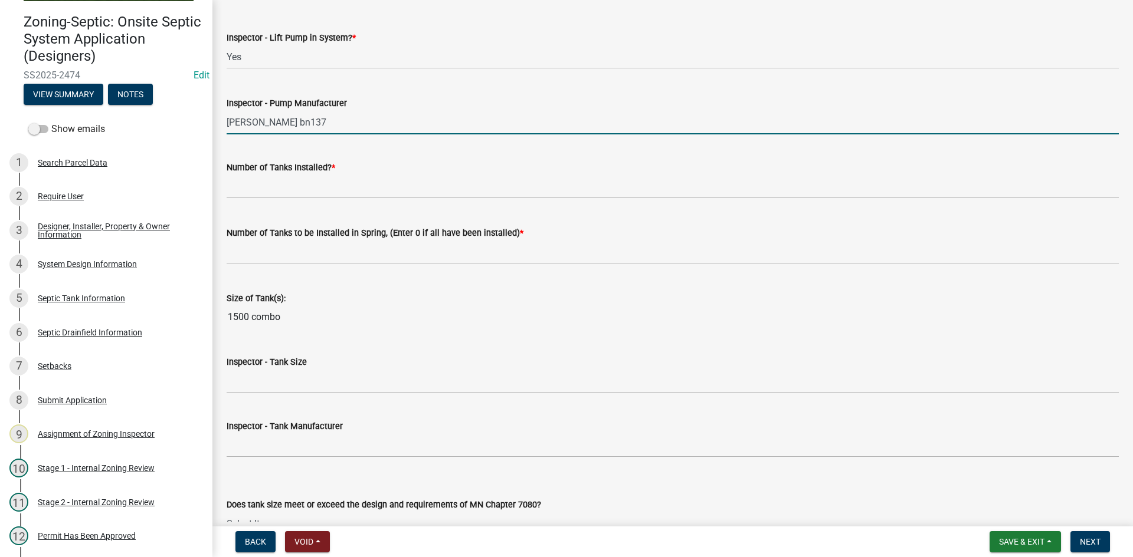
type input "zoeller bn137"
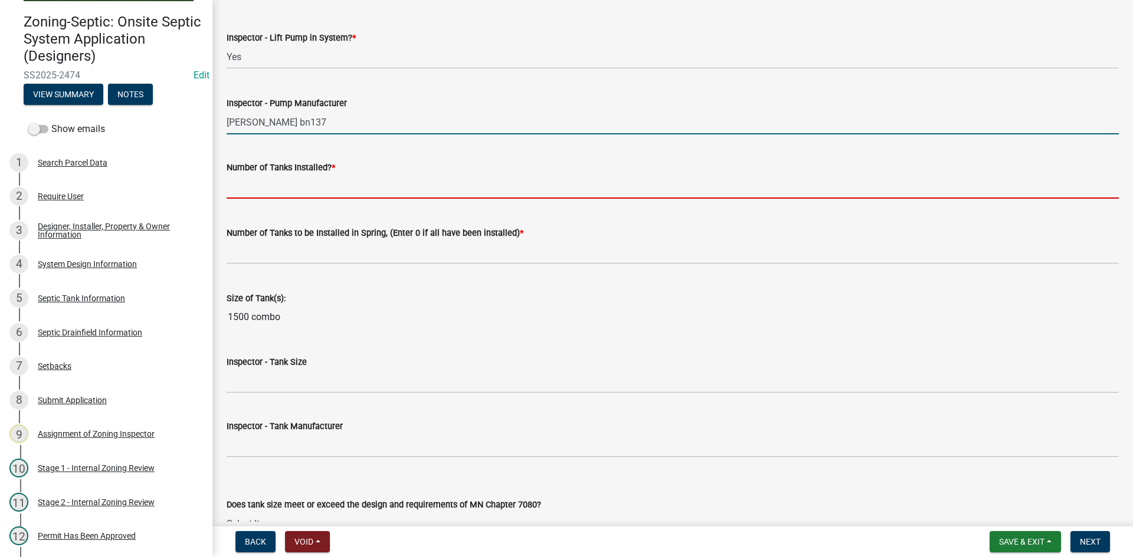
click at [264, 192] on input "text" at bounding box center [673, 187] width 892 height 24
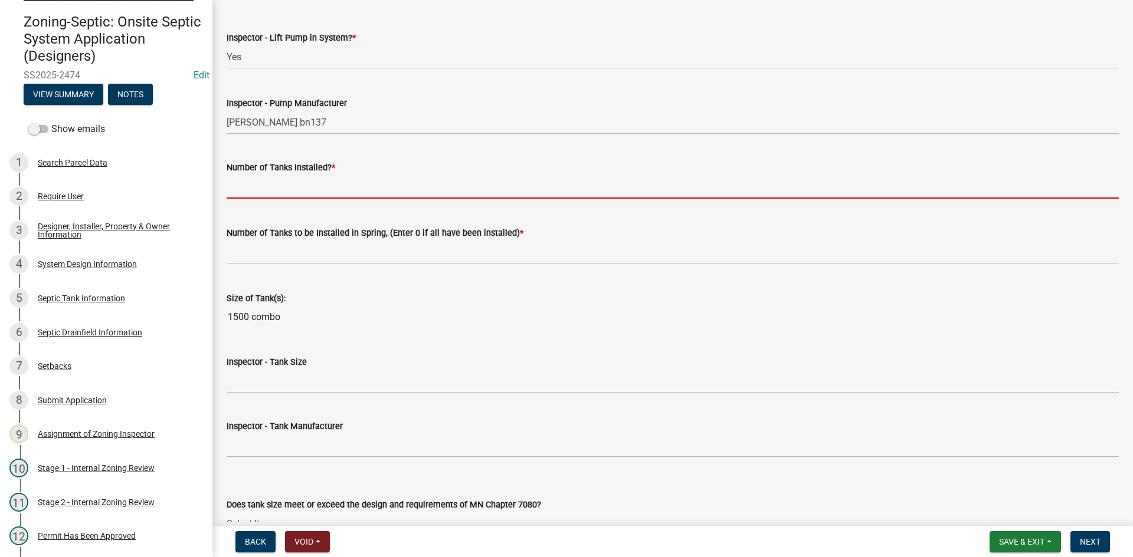
type input "1"
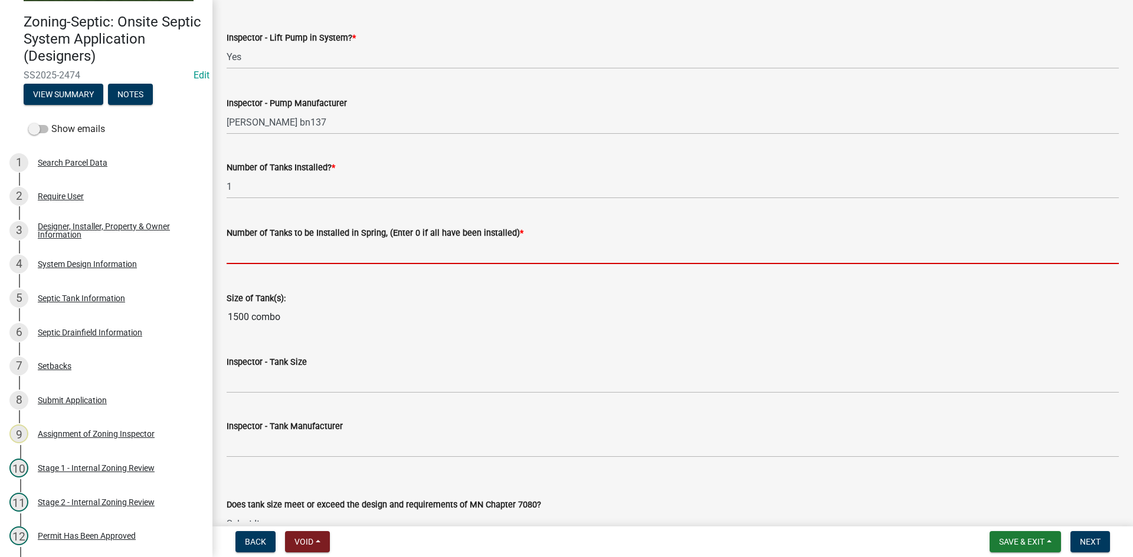
click at [288, 247] on input "text" at bounding box center [673, 252] width 892 height 24
click at [257, 247] on input "text" at bounding box center [673, 252] width 892 height 24
type input "0"
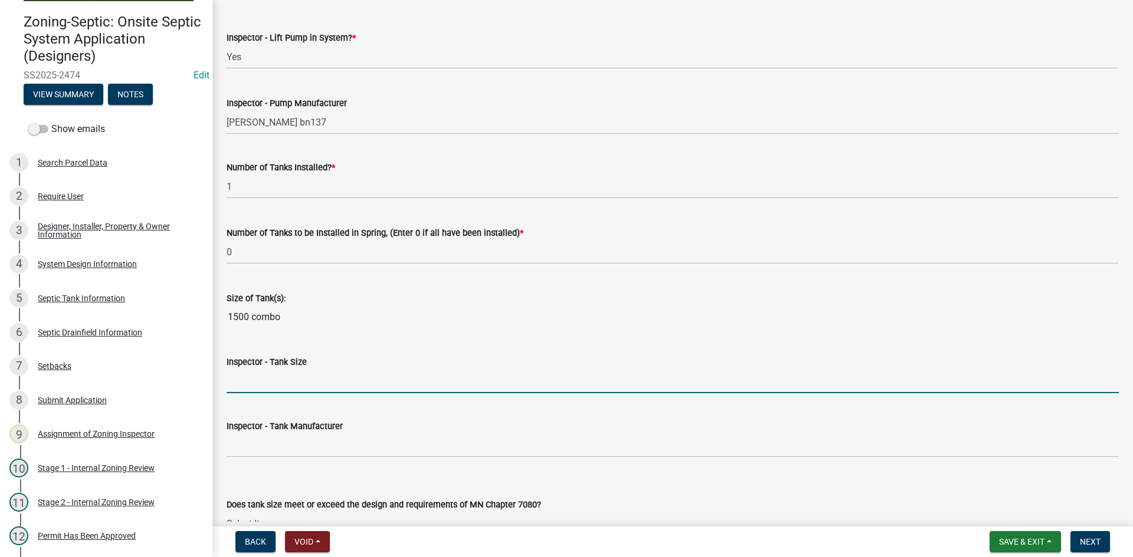
click at [278, 379] on input "Inspector - Tank Size" at bounding box center [673, 381] width 892 height 24
type input "1500/2"
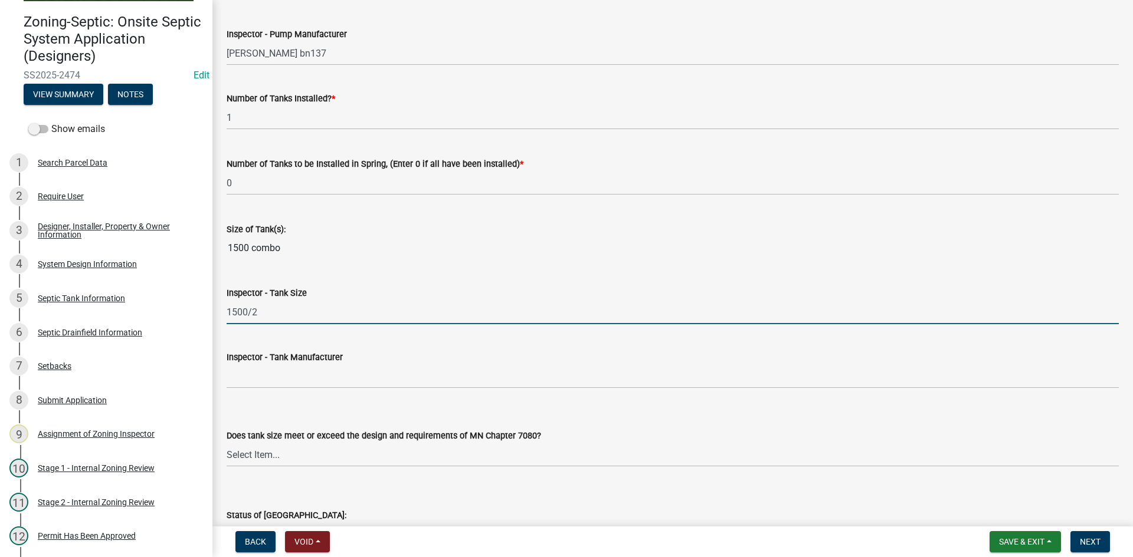
scroll to position [1534, 0]
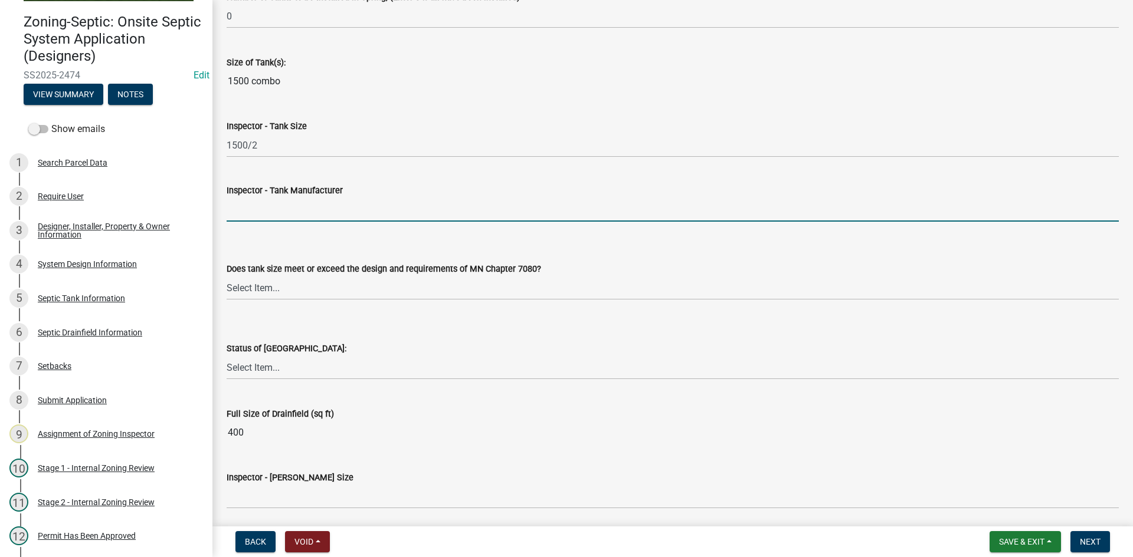
drag, startPoint x: 278, startPoint y: 206, endPoint x: 288, endPoint y: 206, distance: 10.0
click at [278, 206] on input "Inspector - Tank Manufacturer" at bounding box center [673, 210] width 892 height 24
type input "Thelen"
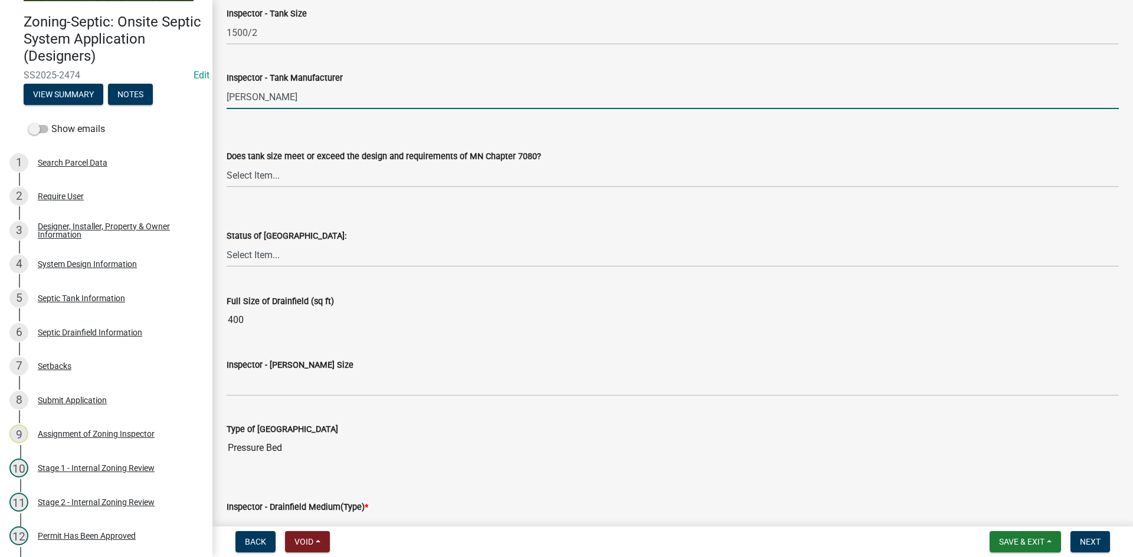
scroll to position [1652, 0]
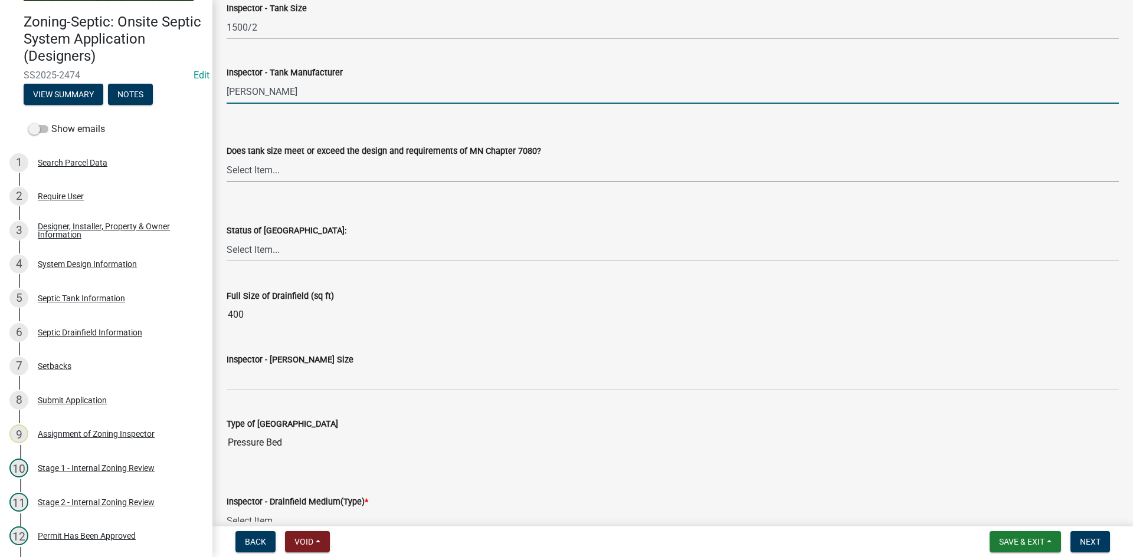
click at [266, 165] on select "Select Item... Yes No Existing" at bounding box center [673, 170] width 892 height 24
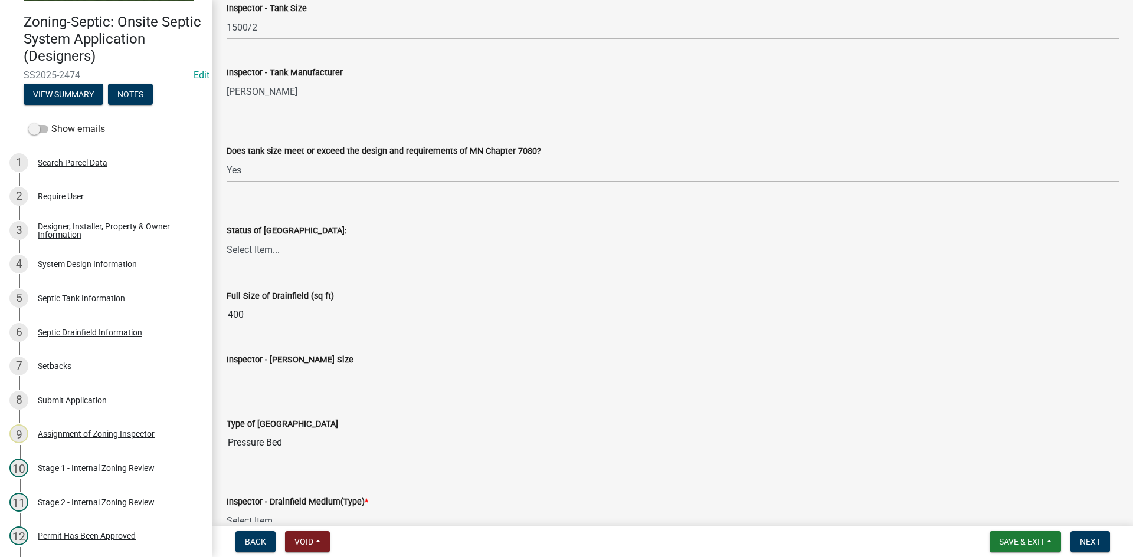
click at [227, 158] on select "Select Item... Yes No Existing" at bounding box center [673, 170] width 892 height 24
select select "f7794d6a-556a-43dc-97be-878f47e346d8"
click at [279, 256] on select "Select Item... No Drainfield Drainfield Installed Drainfield to Be Installed in…" at bounding box center [673, 250] width 892 height 24
click at [227, 238] on select "Select Item... No Drainfield Drainfield Installed Drainfield to Be Installed in…" at bounding box center [673, 250] width 892 height 24
select select "9376207c-987b-4580-9786-4fe9435ab5e6"
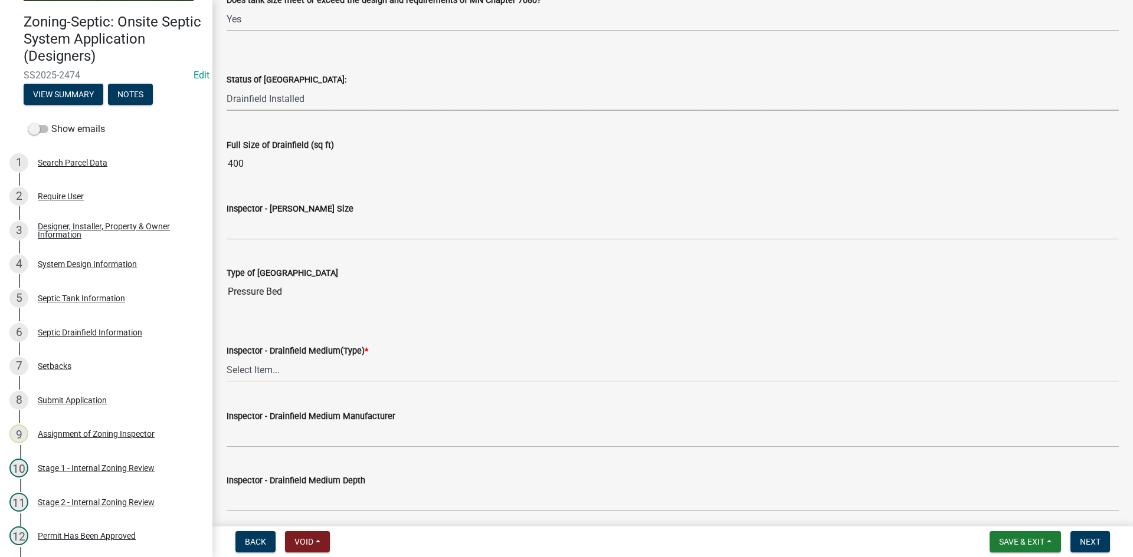
scroll to position [1829, 0]
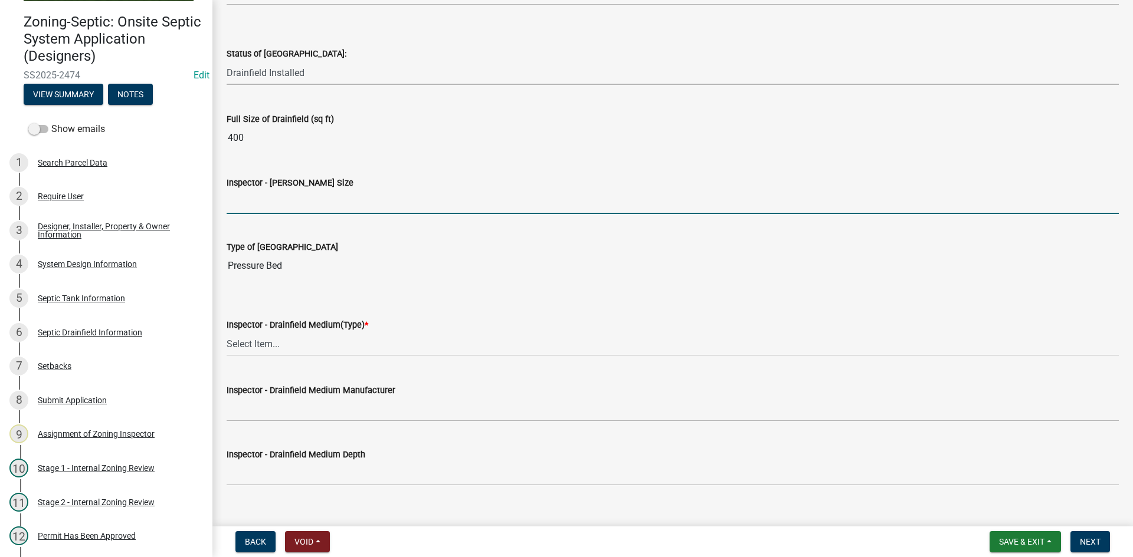
click at [279, 201] on input "Inspector - Drainfield Size" at bounding box center [673, 202] width 892 height 24
click at [241, 205] on input "Inspector - Drainfield Size" at bounding box center [673, 202] width 892 height 24
type input "20X20 PRESSURE BED"
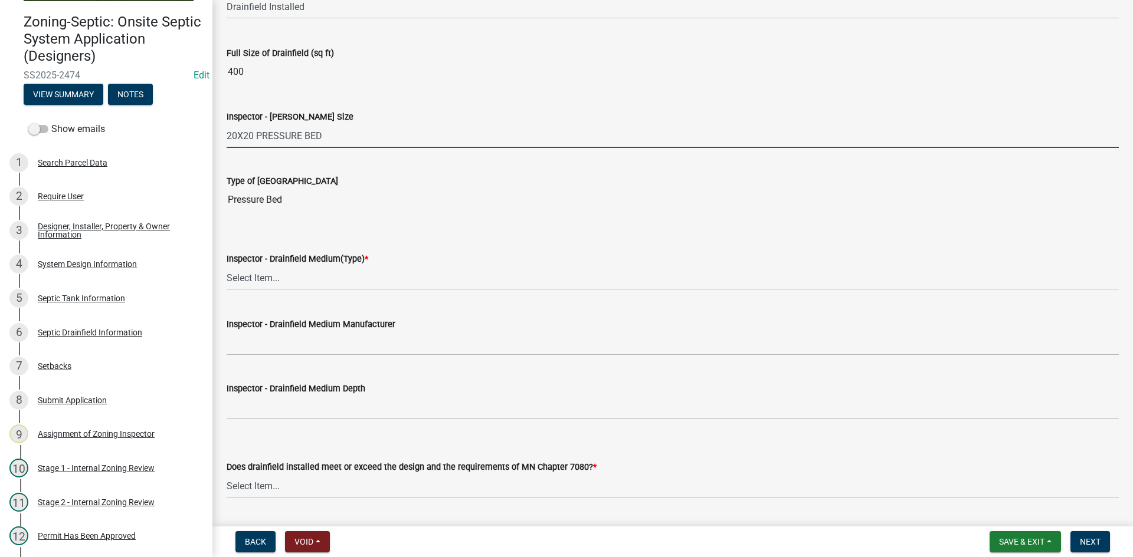
scroll to position [2006, 0]
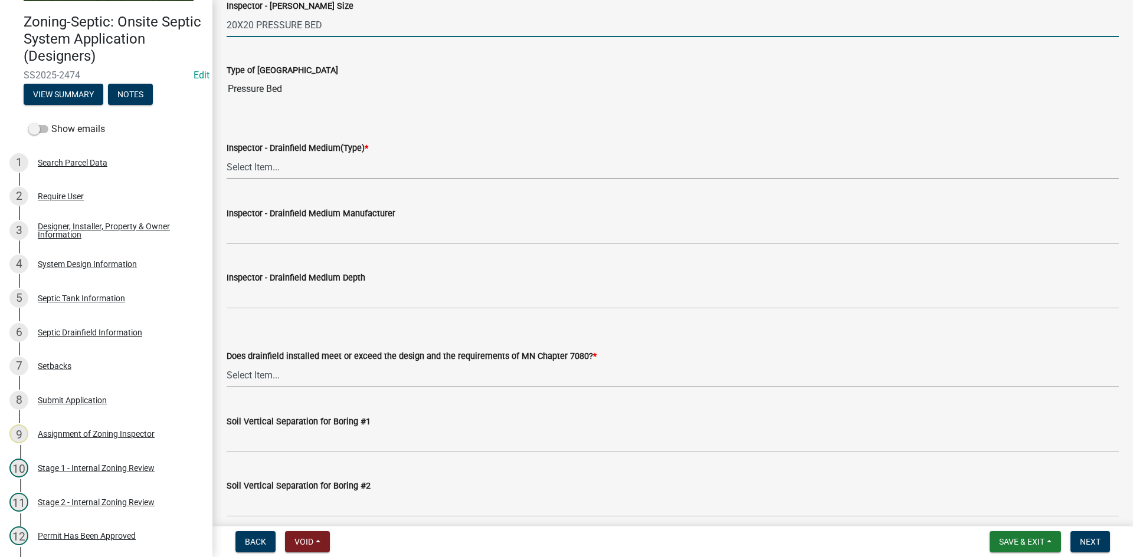
click at [264, 165] on select "Select Item... Chamber Trench Rock Trench Gravelless Mound Pressure Bed Seepage…" at bounding box center [673, 167] width 892 height 24
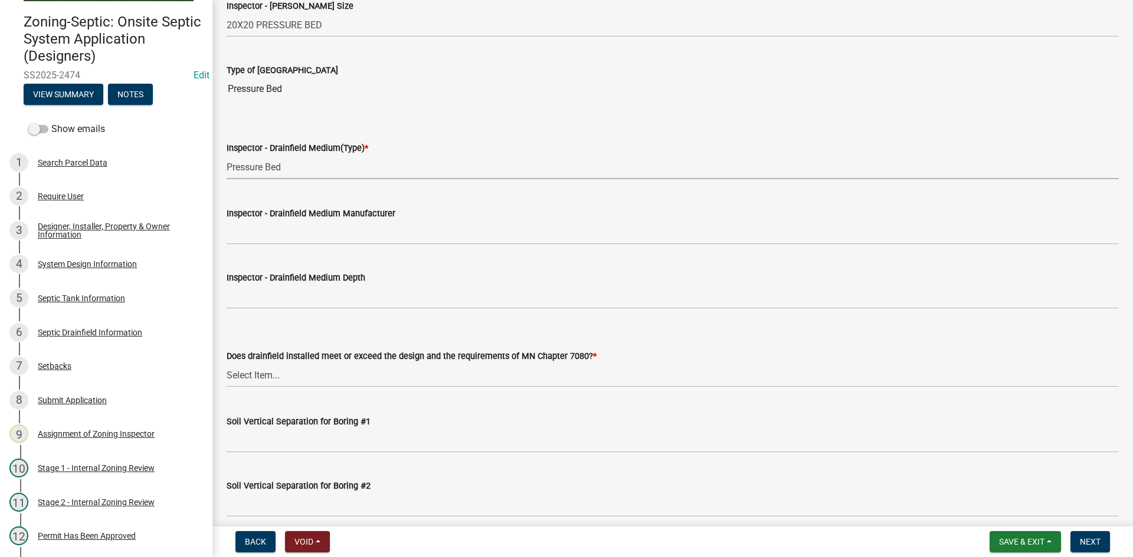
click at [227, 155] on select "Select Item... Chamber Trench Rock Trench Gravelless Mound Pressure Bed Seepage…" at bounding box center [673, 167] width 892 height 24
select select "5c08bc46-ac81-4361-ab44-aff343e46e27"
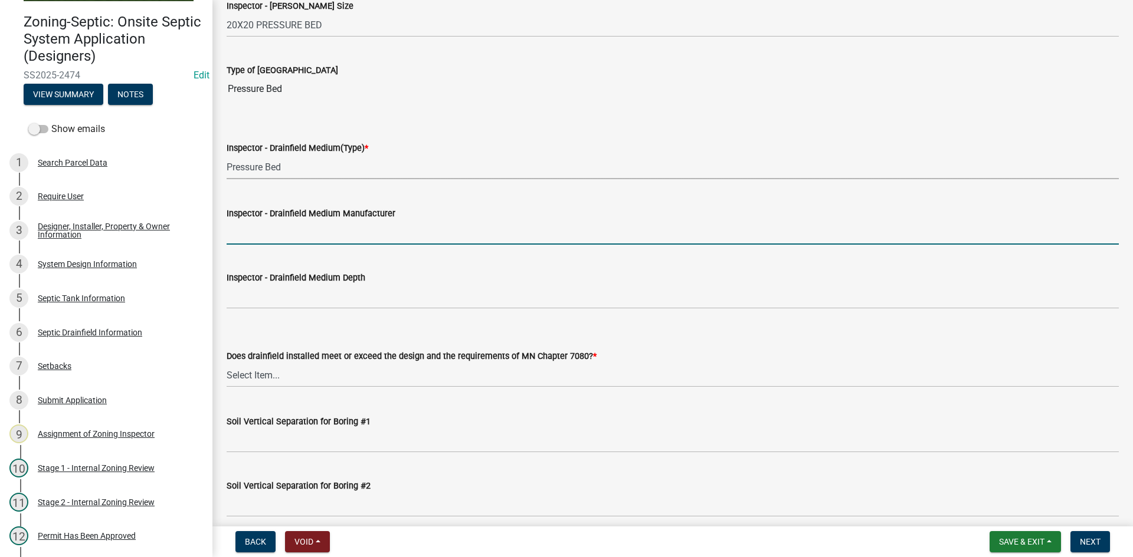
click at [270, 235] on input "Inspector - Drainfield Medium Manufacturer" at bounding box center [673, 233] width 892 height 24
type input "rock"
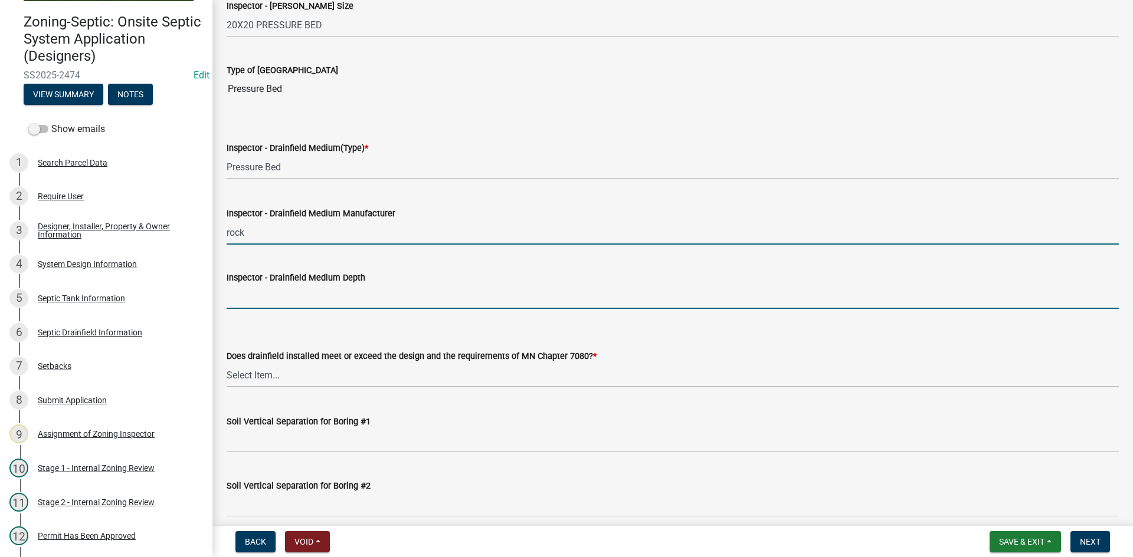
click at [279, 297] on input "Inspector - Drainfield Medium Depth" at bounding box center [673, 297] width 892 height 24
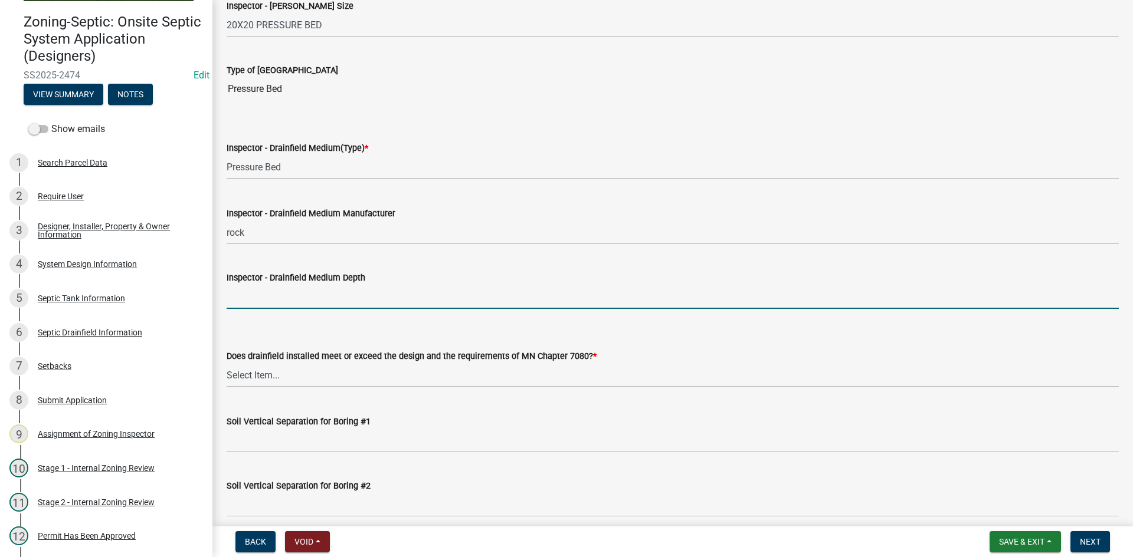
type input "12""
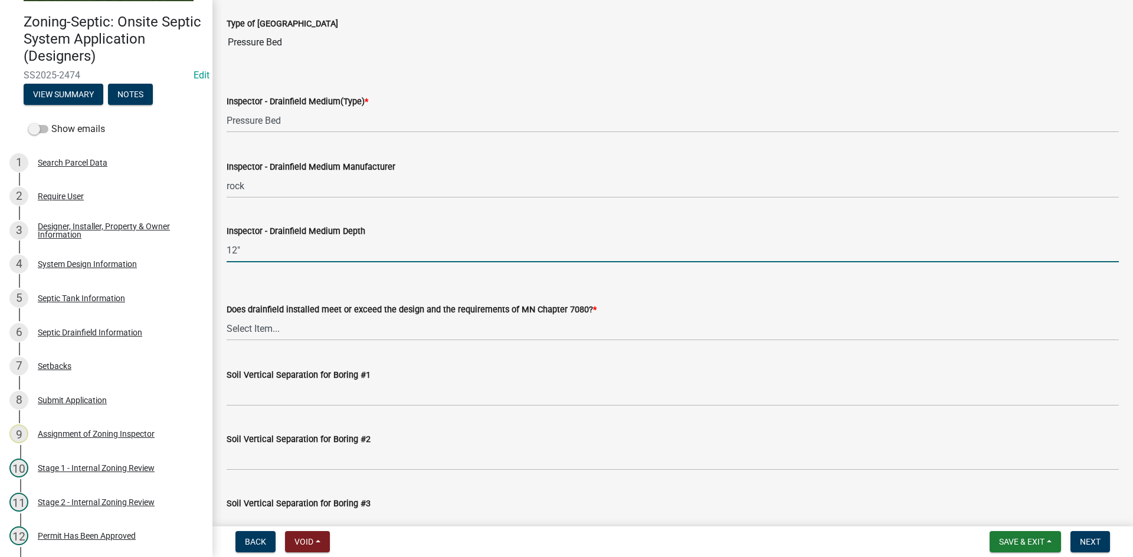
scroll to position [2124, 0]
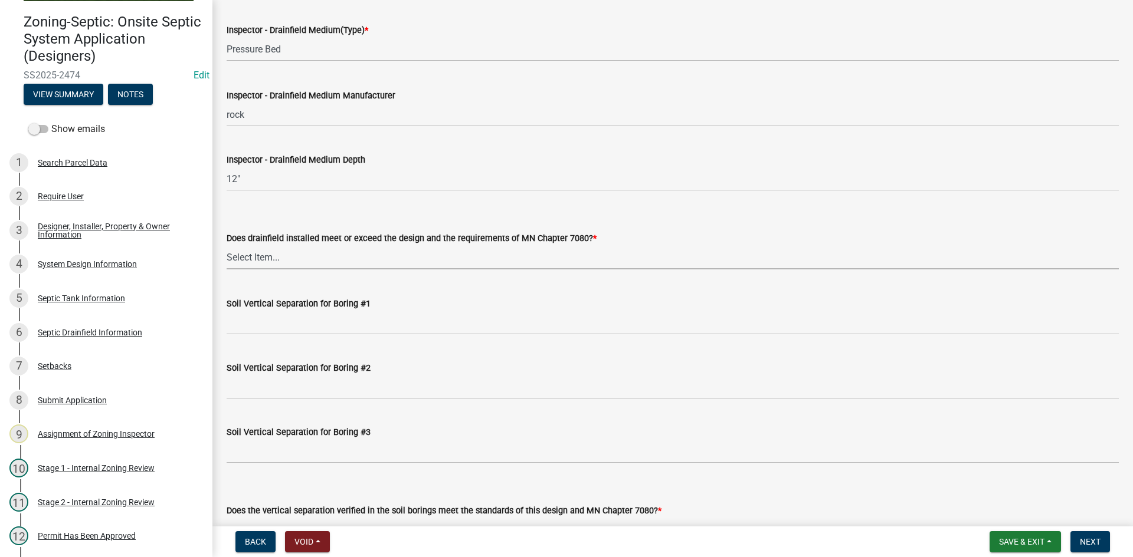
click at [274, 262] on select "Select Item... Yes No" at bounding box center [673, 257] width 892 height 24
click at [227, 245] on select "Select Item... Yes No" at bounding box center [673, 257] width 892 height 24
select select "53e8394b-4ec8-472b-acba-27f64a4dcc6d"
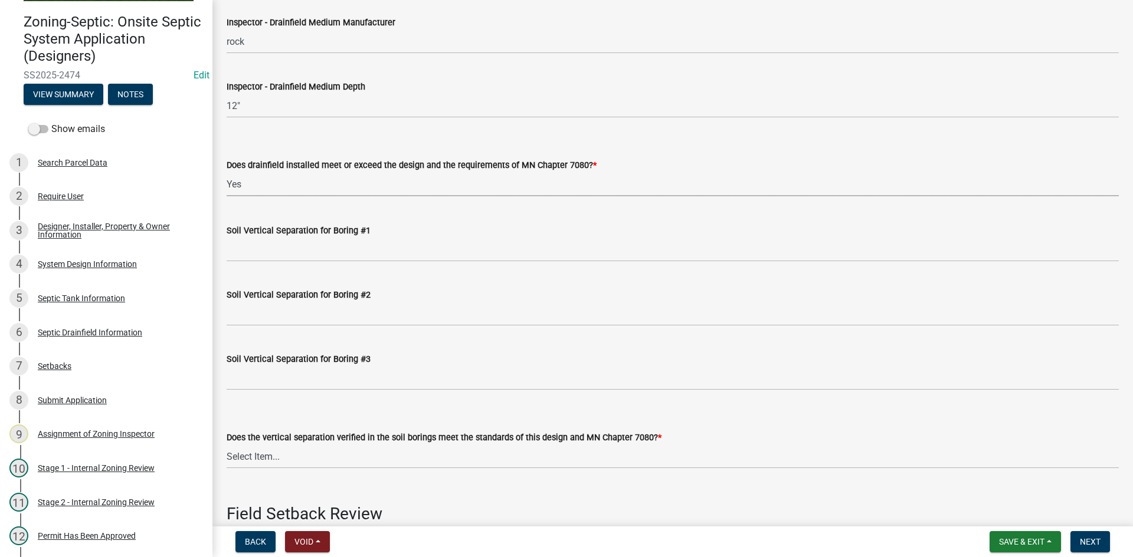
scroll to position [2301, 0]
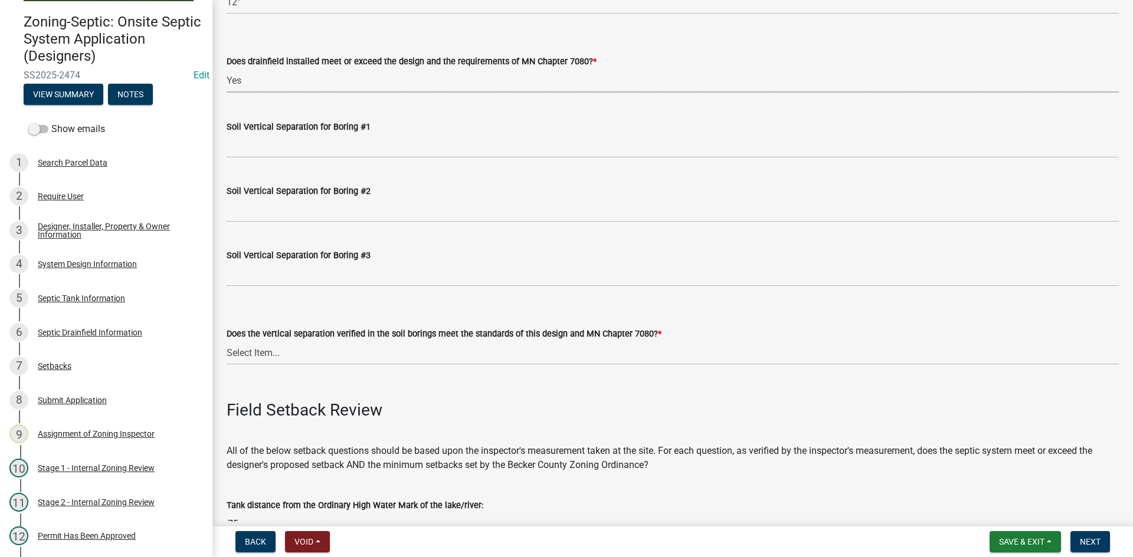
drag, startPoint x: 251, startPoint y: 134, endPoint x: 257, endPoint y: 133, distance: 5.9
click at [252, 134] on div "Soil Vertical Separation for Boring #1" at bounding box center [673, 127] width 892 height 14
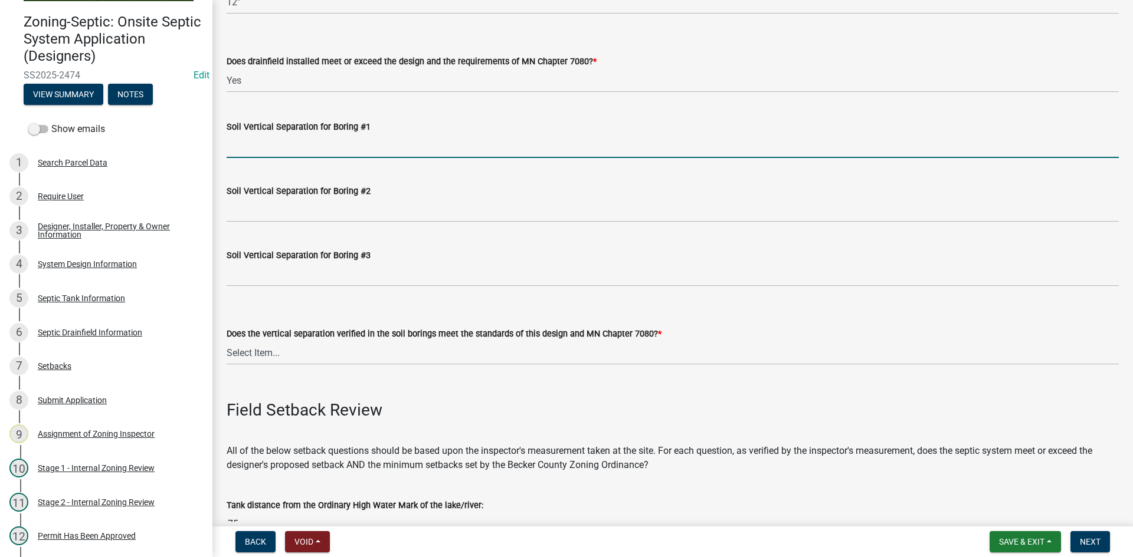
drag, startPoint x: 263, startPoint y: 145, endPoint x: 287, endPoint y: 158, distance: 28.0
click at [263, 145] on input "Soil Vertical Separation for Boring #1" at bounding box center [673, 146] width 892 height 24
type input "SEE ATTACHED"
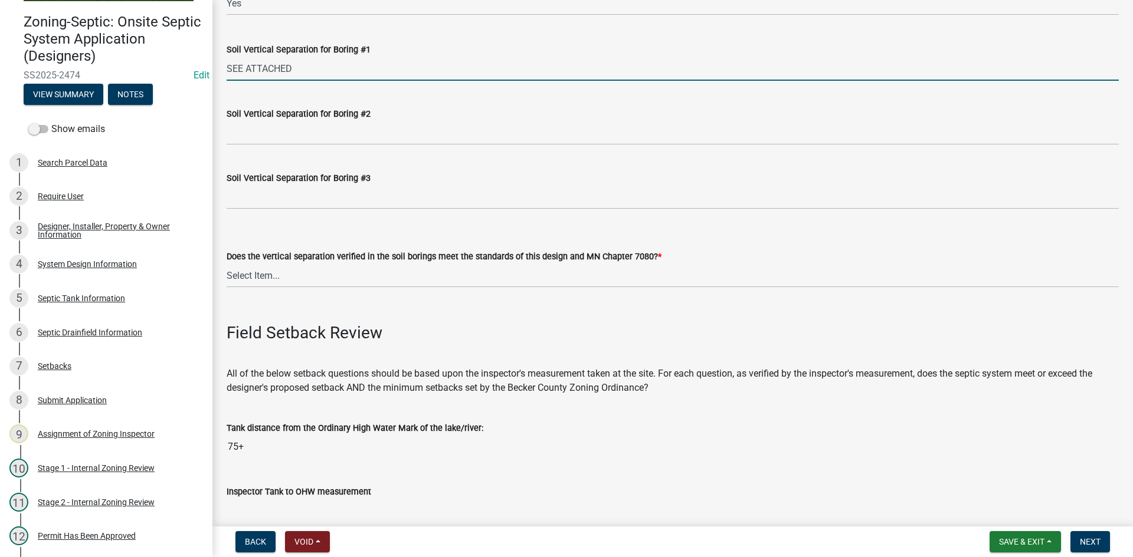
scroll to position [2478, 0]
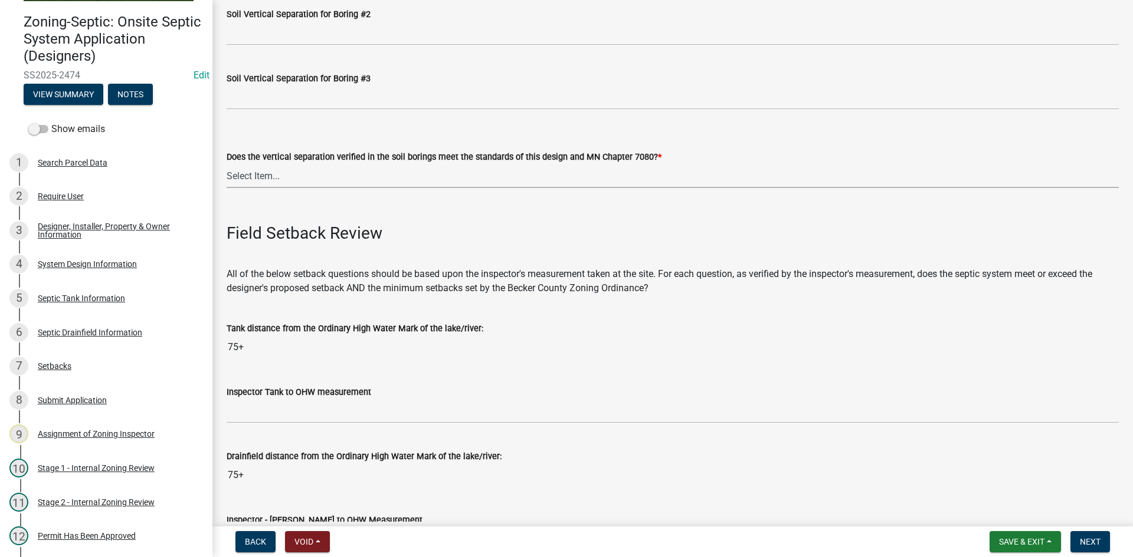
drag, startPoint x: 274, startPoint y: 170, endPoint x: 282, endPoint y: 172, distance: 8.0
click at [275, 170] on select "Select Item... Yes No" at bounding box center [673, 176] width 892 height 24
click at [227, 164] on select "Select Item... Yes No" at bounding box center [673, 176] width 892 height 24
select select "eedfbf44-dce3-4c21-89bd-6d851115dab7"
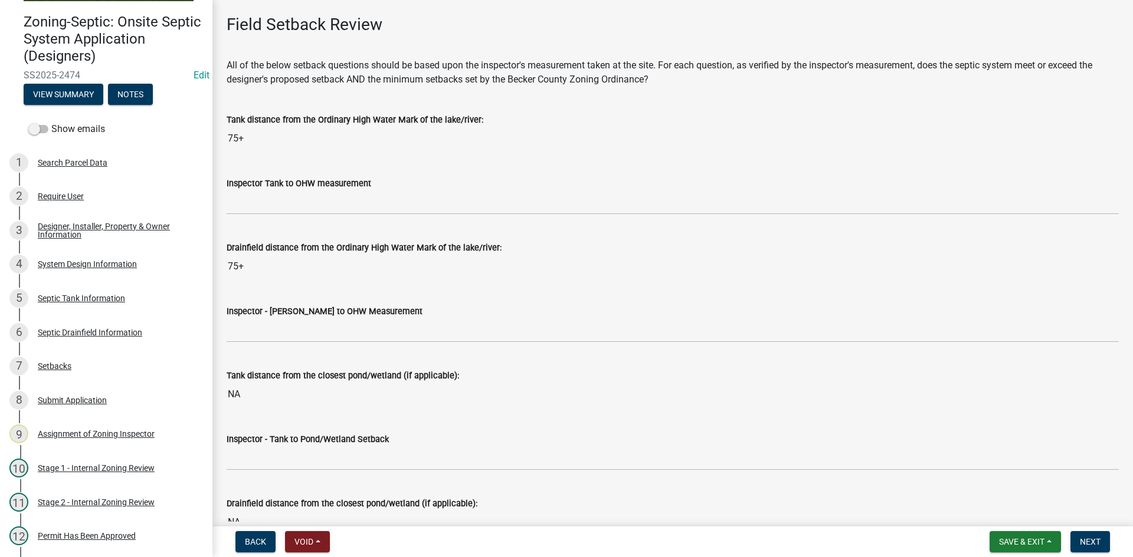
scroll to position [2714, 0]
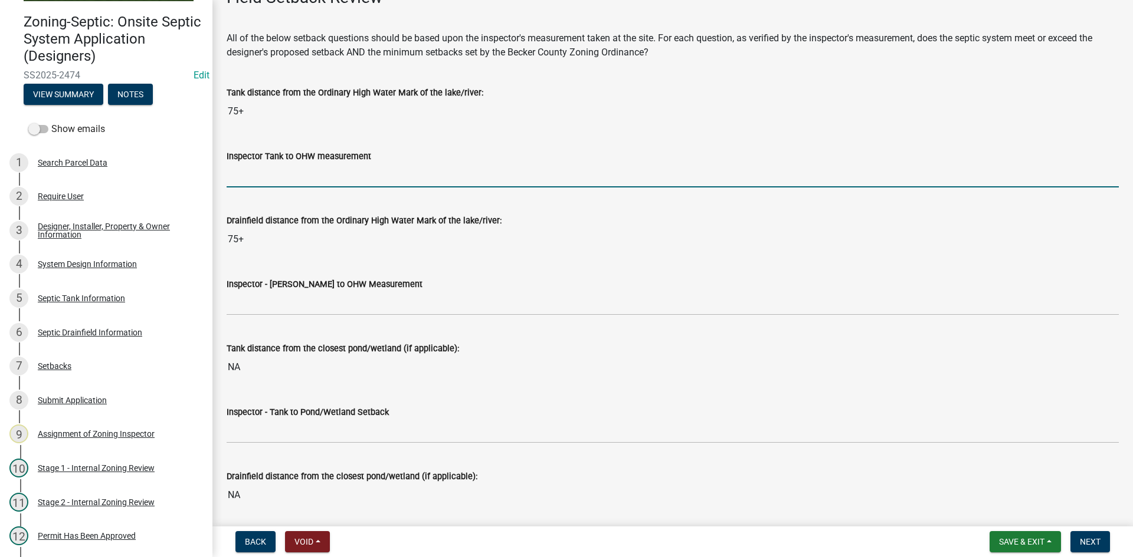
click at [288, 174] on input "Inspector Tank to OHW measurement" at bounding box center [673, 175] width 892 height 24
type input "75+"
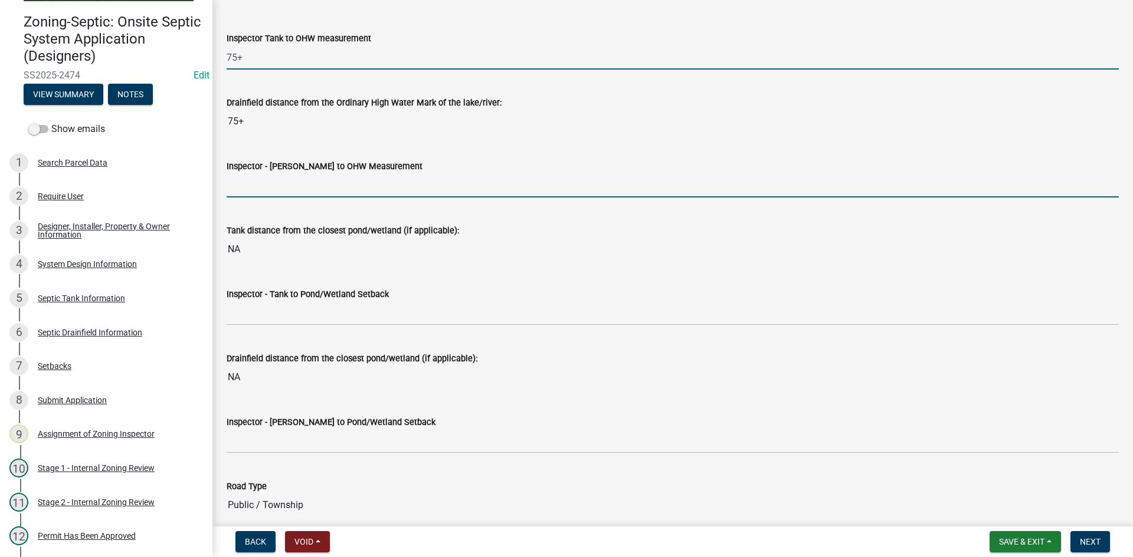
click at [269, 185] on input "Inspector - Drainfield to OHW Measurement" at bounding box center [673, 185] width 892 height 24
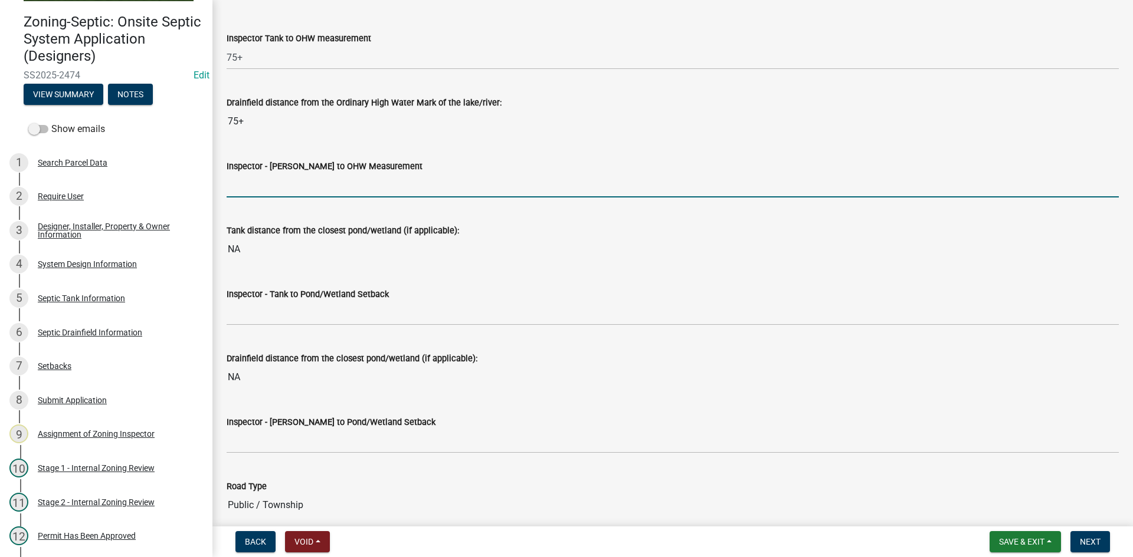
type input "75+"
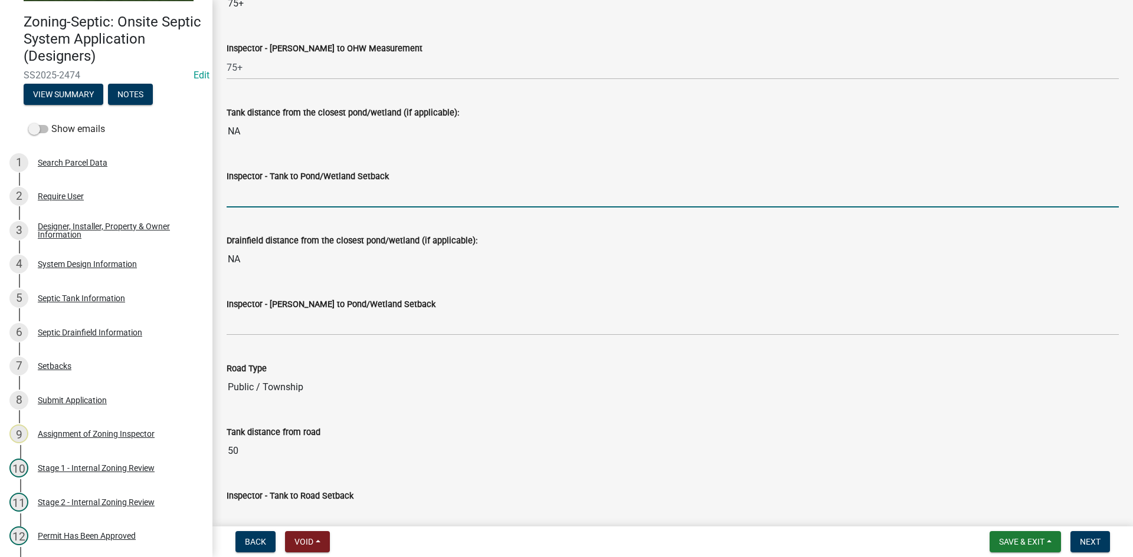
click at [277, 198] on input "Inspector - Tank to Pond/Wetland Setback" at bounding box center [673, 195] width 892 height 24
type input "NA"
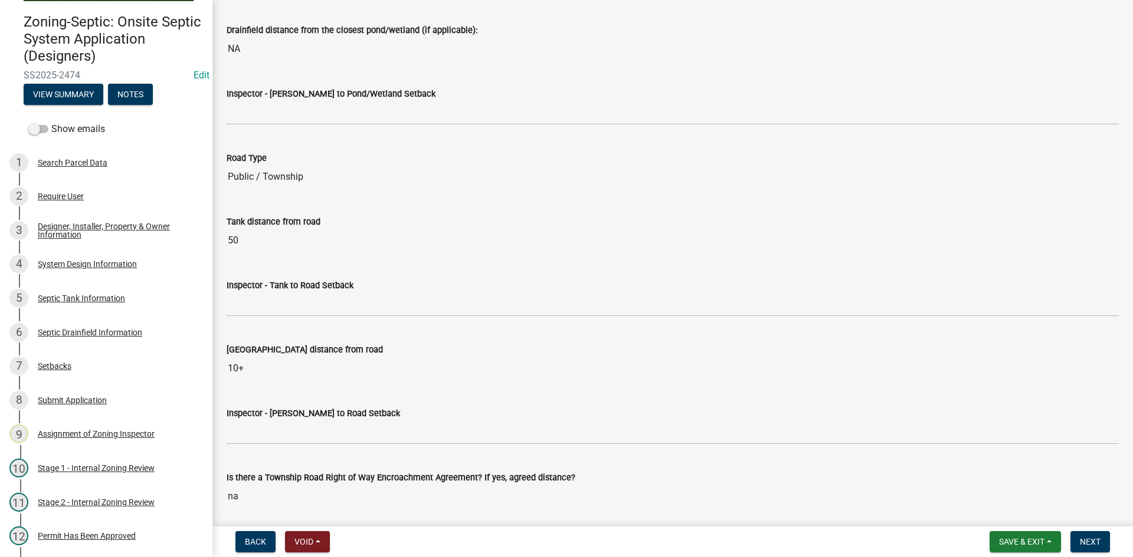
scroll to position [3186, 0]
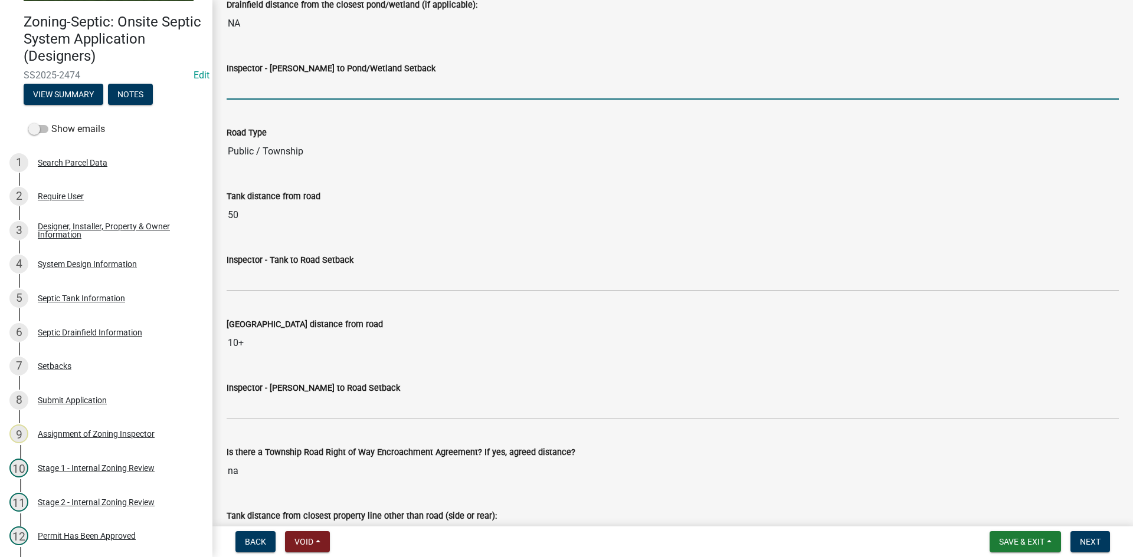
drag, startPoint x: 271, startPoint y: 91, endPoint x: 291, endPoint y: 84, distance: 20.5
click at [274, 90] on input "Inspector - Drainfield to Pond/Wetland Setback" at bounding box center [673, 88] width 892 height 24
type input "NA"
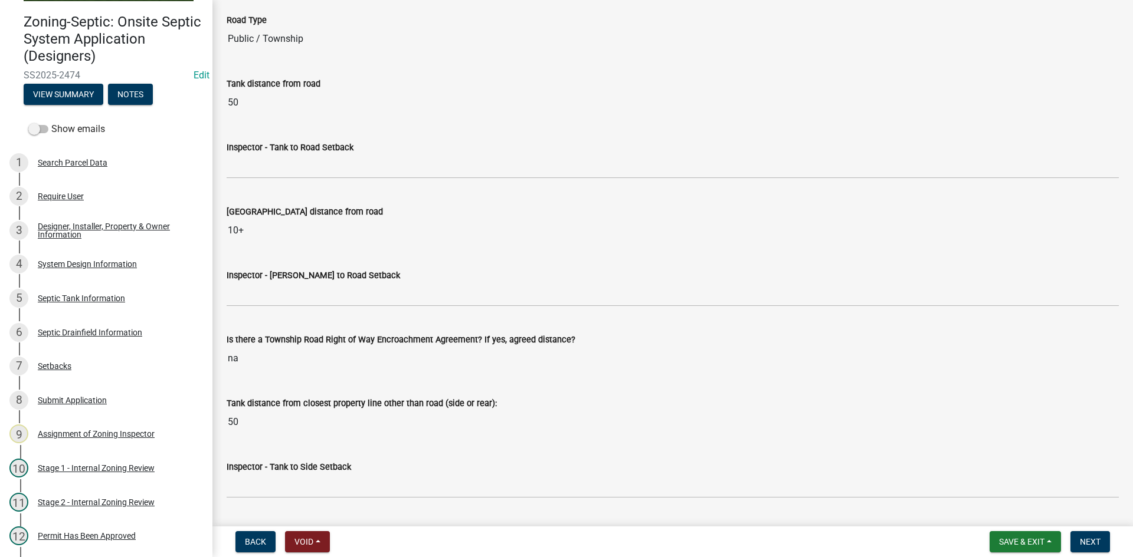
scroll to position [3304, 0]
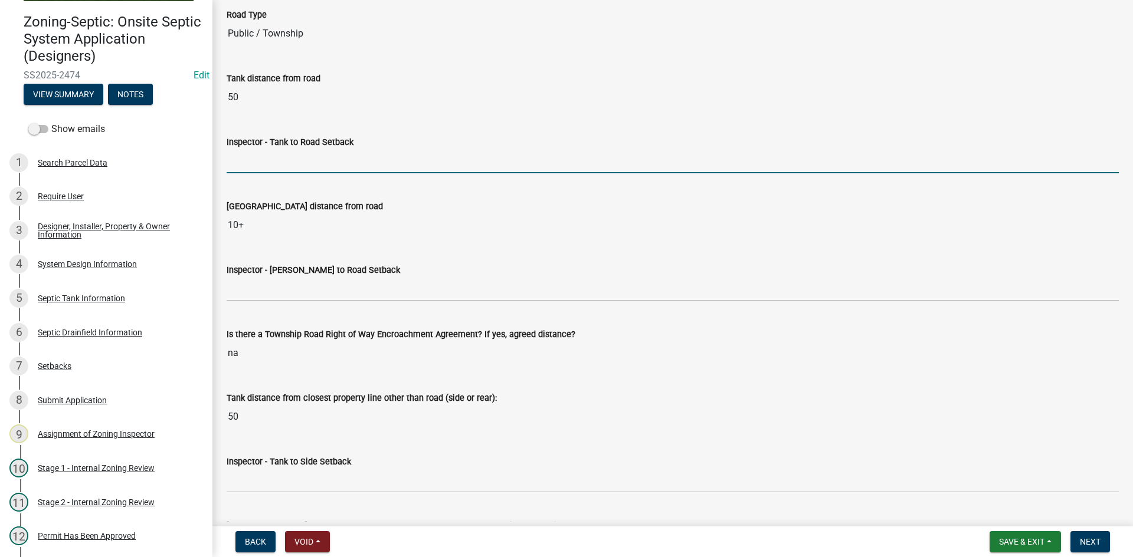
click at [272, 168] on input "Inspector - Tank to Road Setback" at bounding box center [673, 161] width 892 height 24
type input "10+"
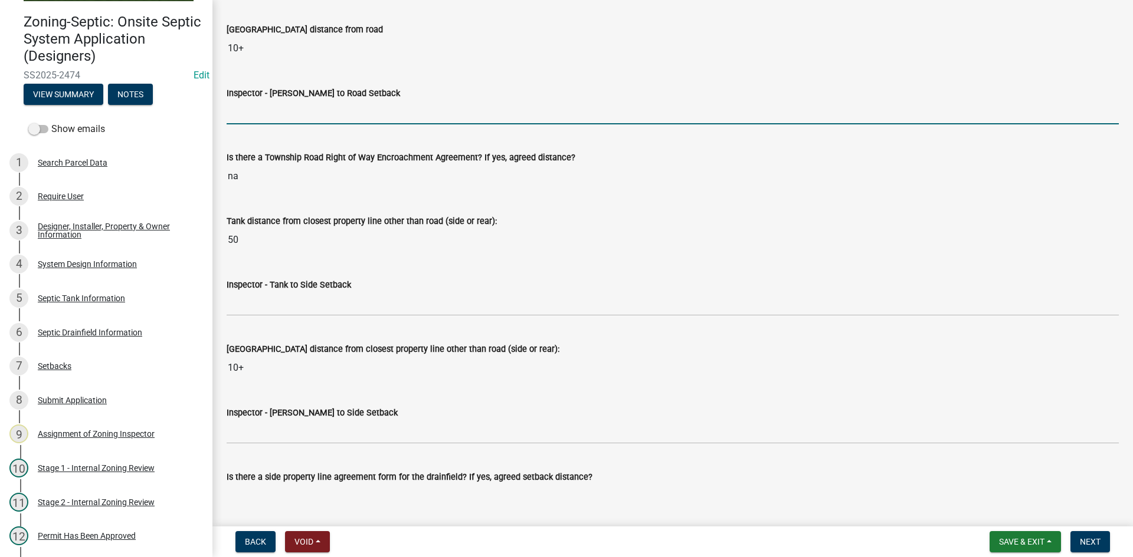
drag, startPoint x: 257, startPoint y: 111, endPoint x: 267, endPoint y: 108, distance: 11.0
click at [257, 111] on input "Inspector - Drainfield to Road Setback" at bounding box center [673, 112] width 892 height 24
type input "10"
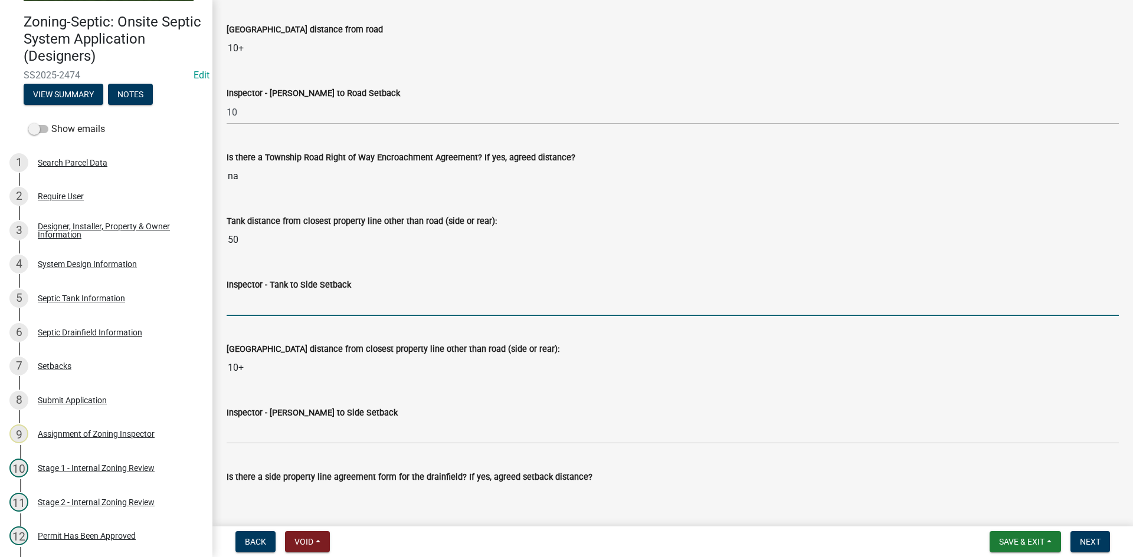
click at [258, 293] on input "Inspector - Tank to Side Setback" at bounding box center [673, 304] width 892 height 24
type input "10"
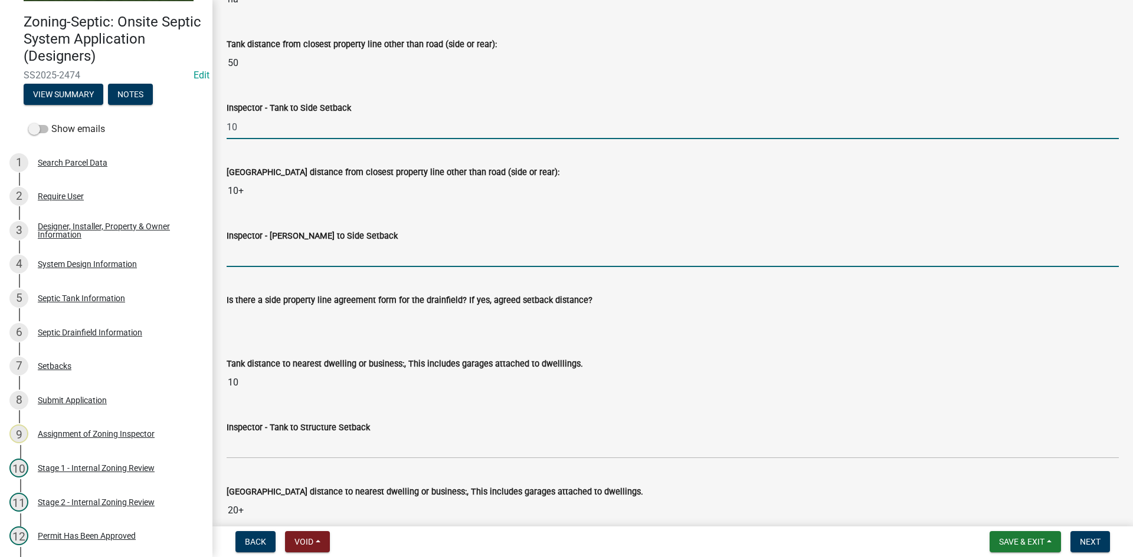
click at [282, 261] on input "Inspector - Drainfield to Side Setback" at bounding box center [673, 255] width 892 height 24
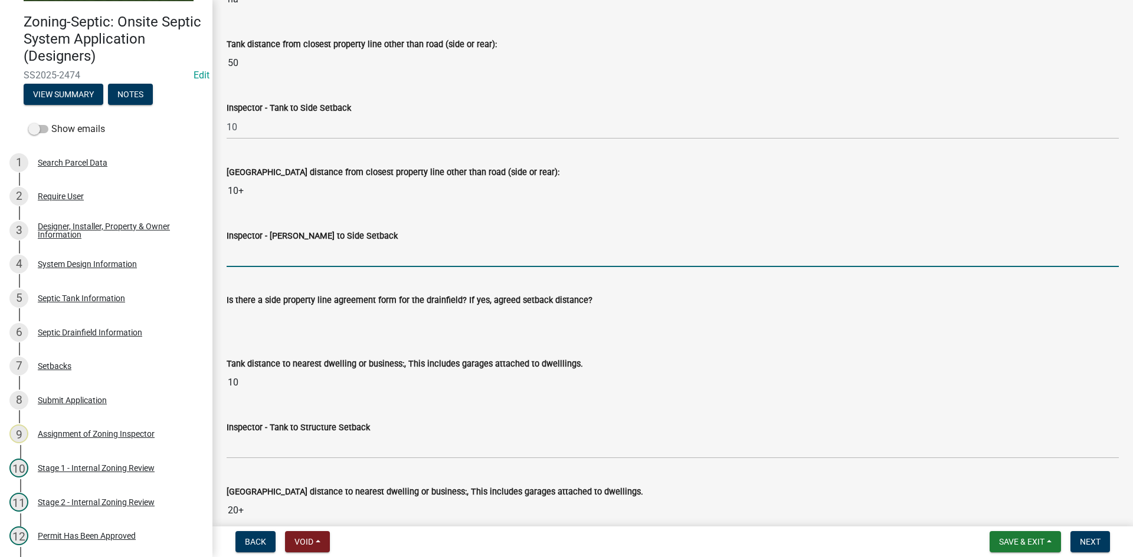
type input "10"
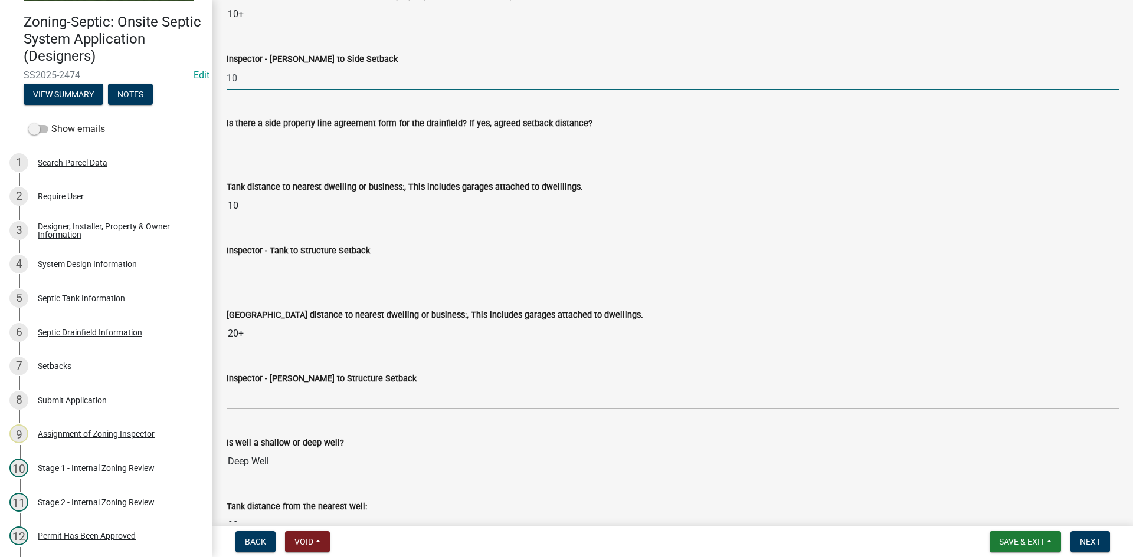
scroll to position [3894, 0]
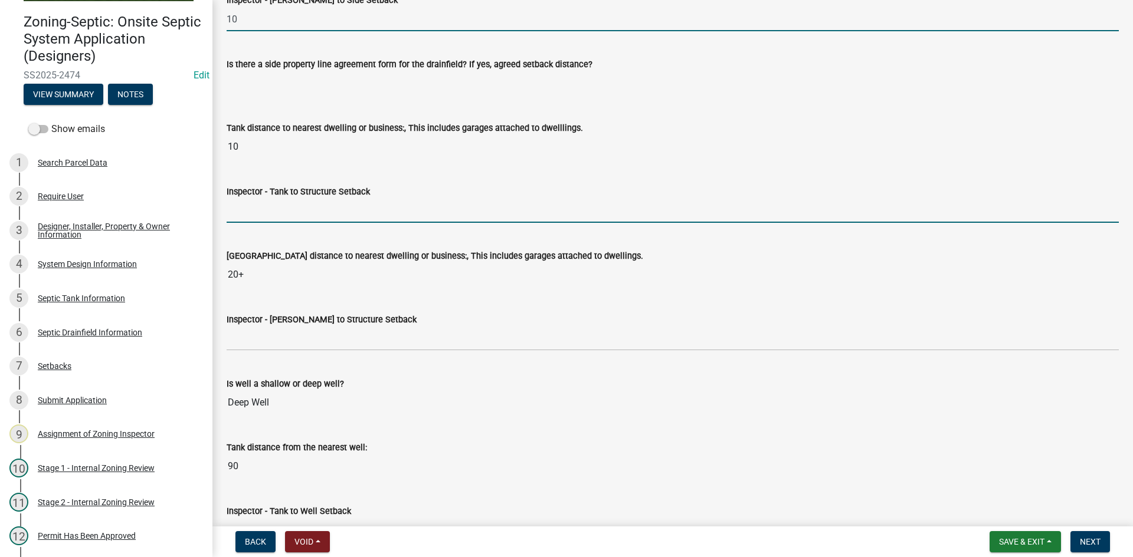
click at [270, 215] on input "Inspector - Tank to Structure Setback" at bounding box center [673, 211] width 892 height 24
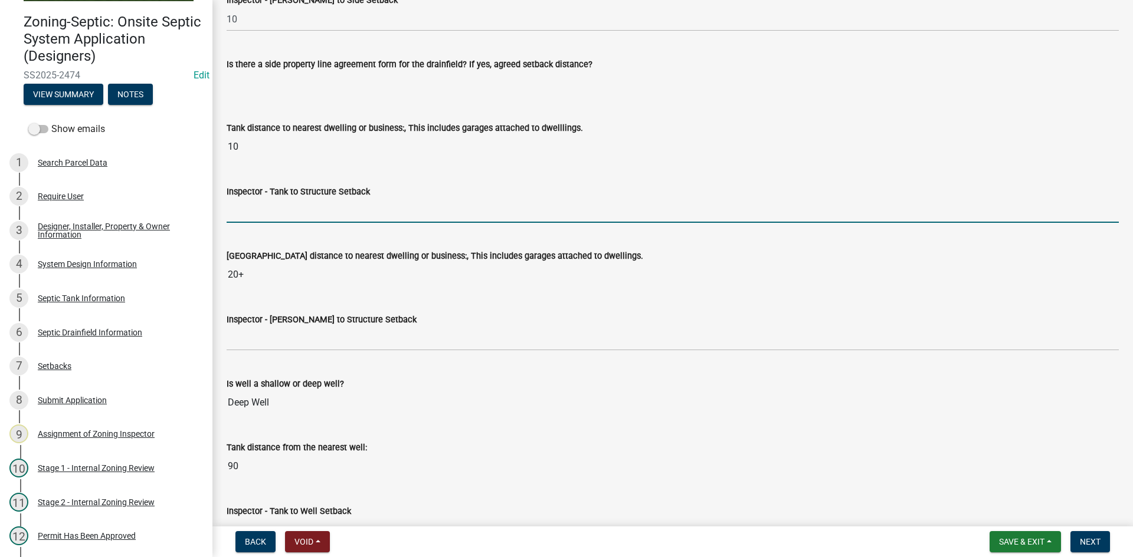
type input "10"
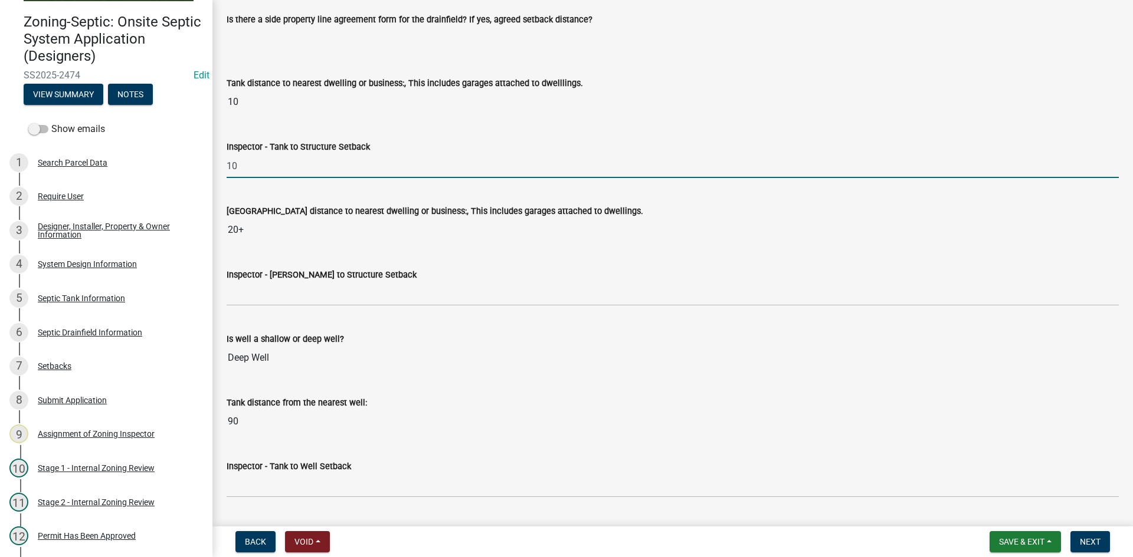
scroll to position [4071, 0]
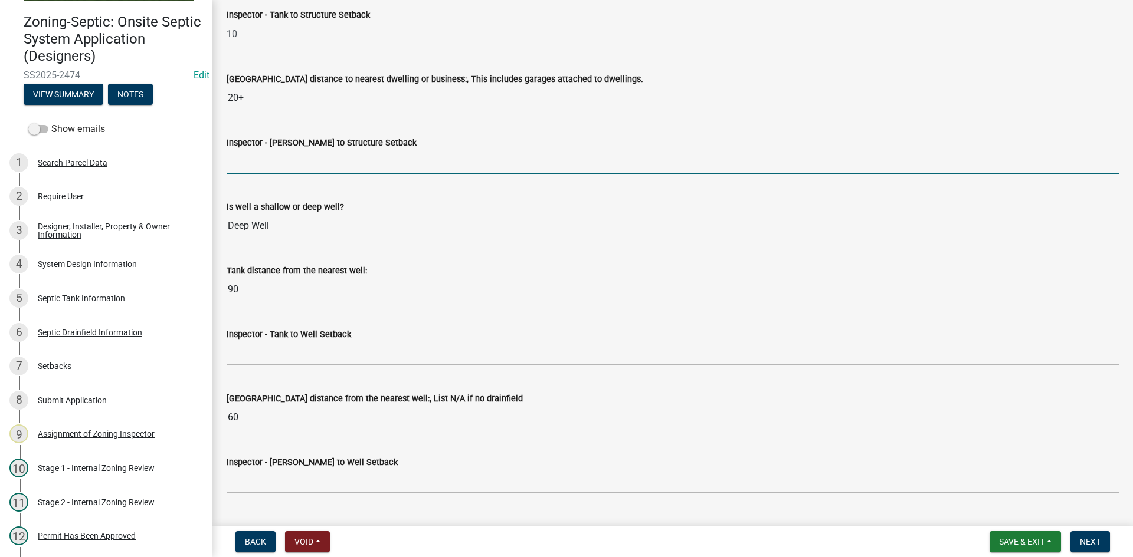
click at [272, 154] on input "Inspector - Drainfield to Structure Setback" at bounding box center [673, 162] width 892 height 24
type input "20"
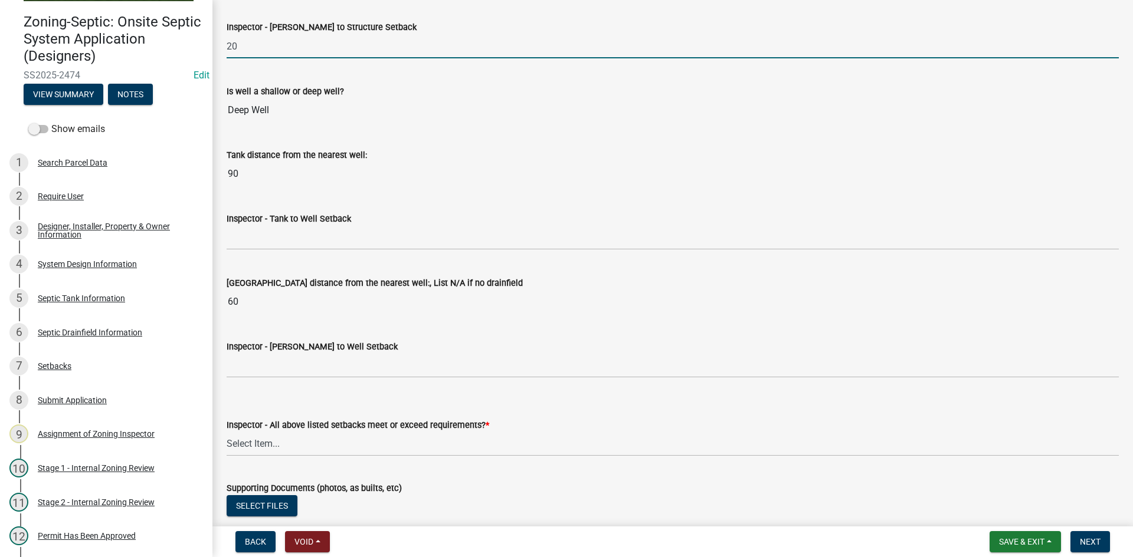
scroll to position [4188, 0]
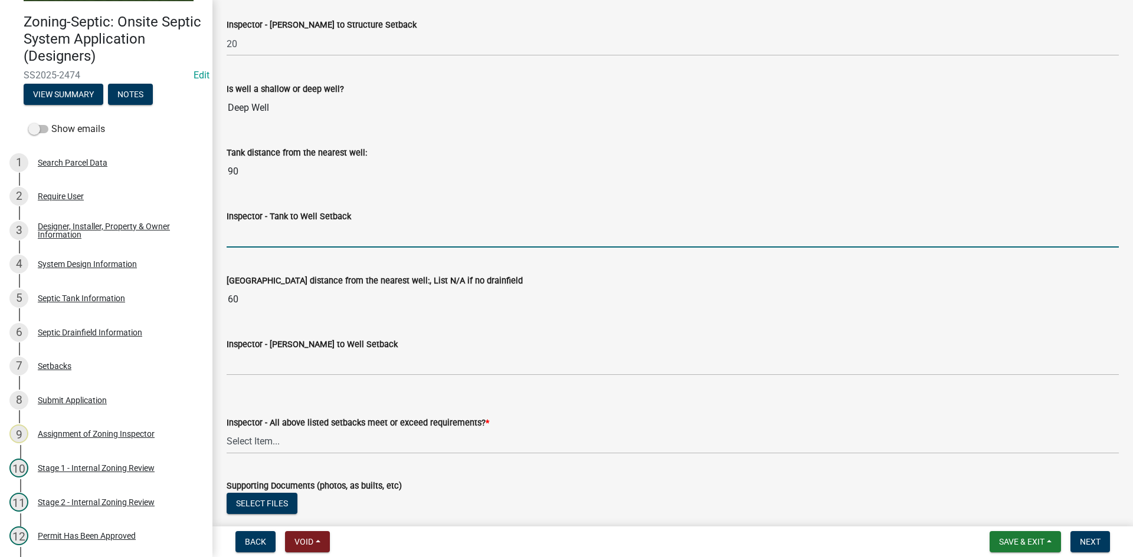
drag, startPoint x: 261, startPoint y: 236, endPoint x: 281, endPoint y: 250, distance: 23.7
click at [261, 236] on input "Inspector - Tank to Well Setback" at bounding box center [673, 236] width 892 height 24
type input "50+"
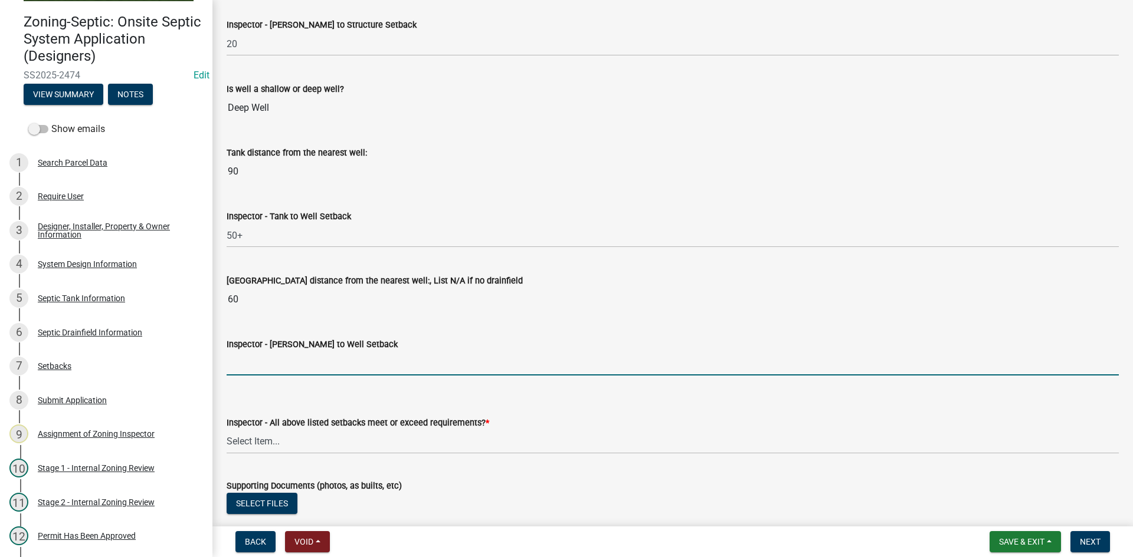
click at [267, 359] on input "Inspector - Drainfield to Well Setback" at bounding box center [673, 364] width 892 height 24
type input "50+"
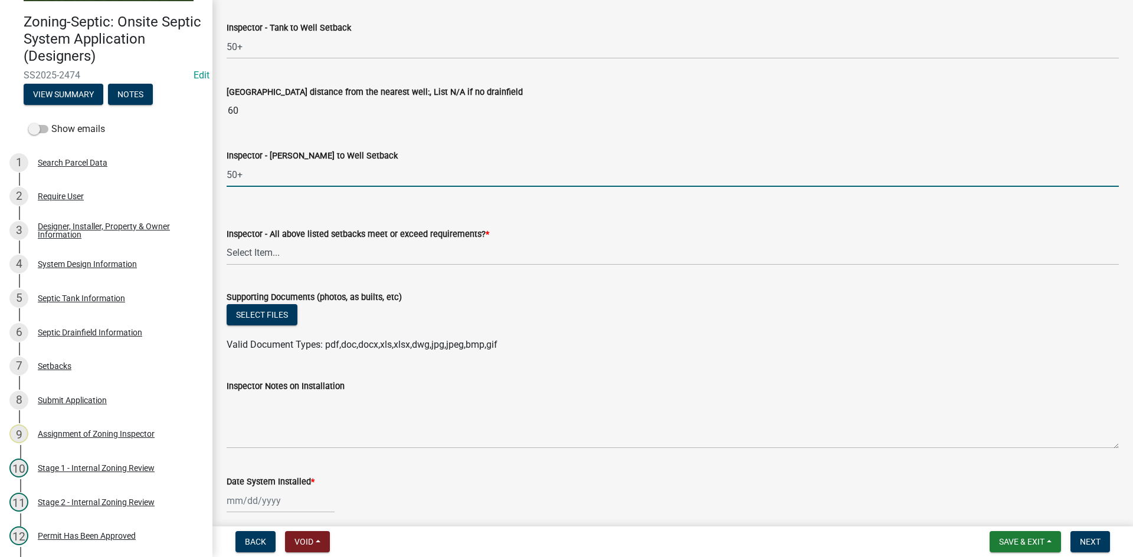
scroll to position [4424, 0]
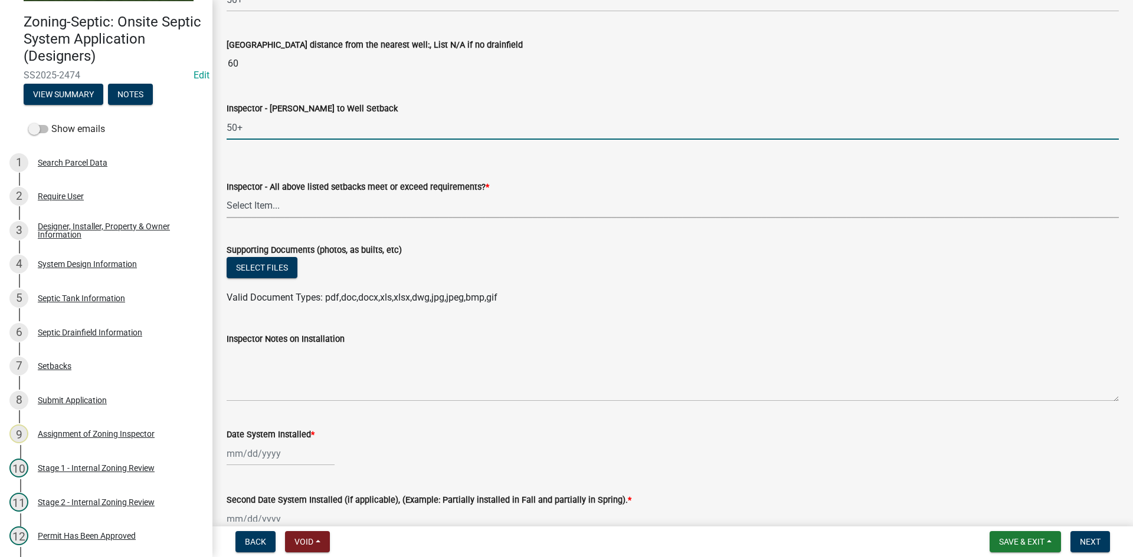
click at [255, 213] on select "Select Item... Yes No" at bounding box center [673, 206] width 892 height 24
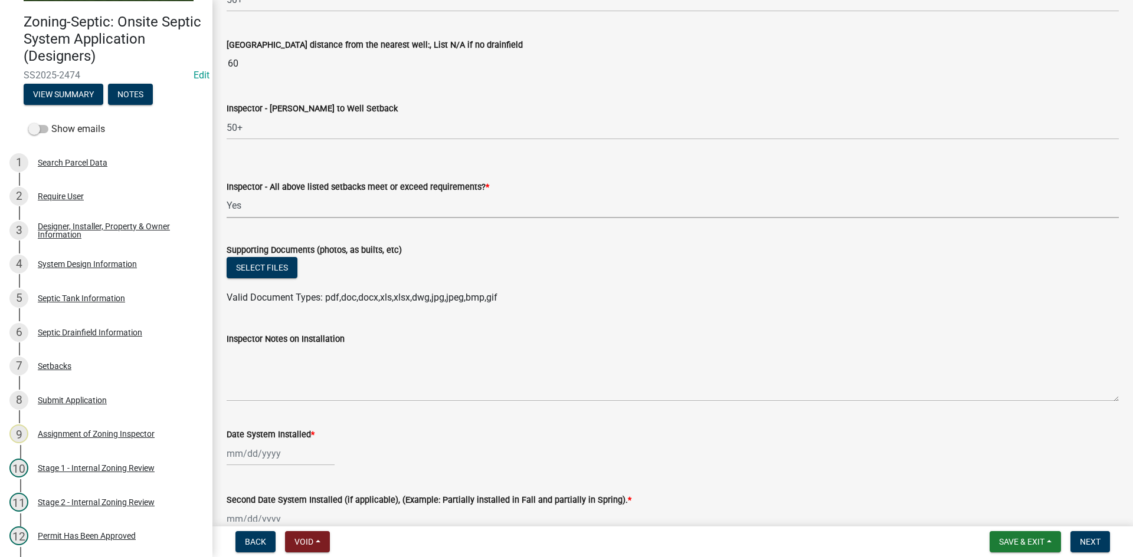
click at [227, 194] on select "Select Item... Yes No" at bounding box center [673, 206] width 892 height 24
select select "adfa1390-1443-4b8a-94eb-9b7f601f4679"
click at [281, 265] on button "Select files" at bounding box center [262, 267] width 71 height 21
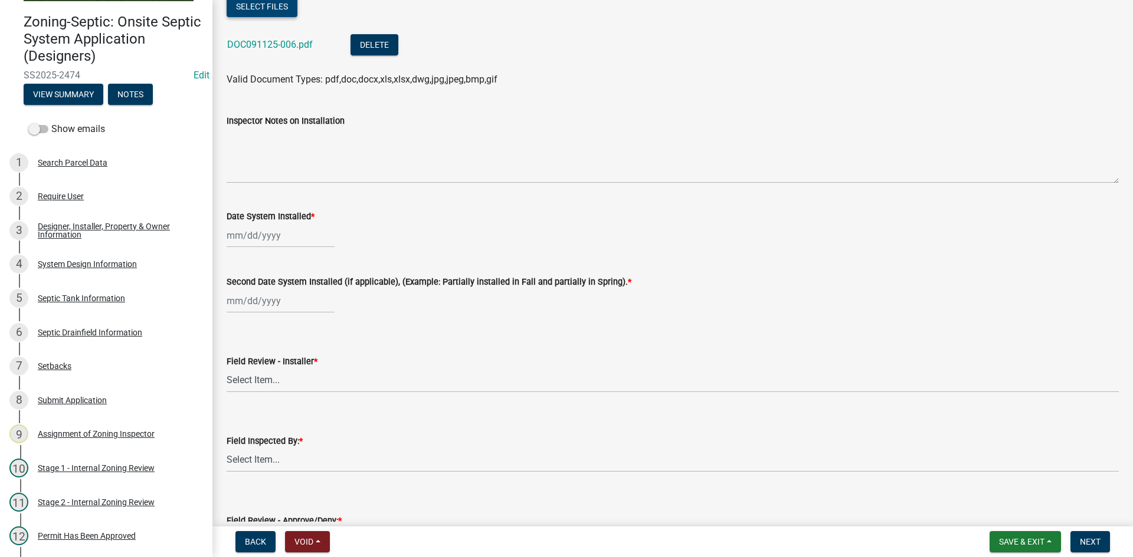
scroll to position [4778, 0]
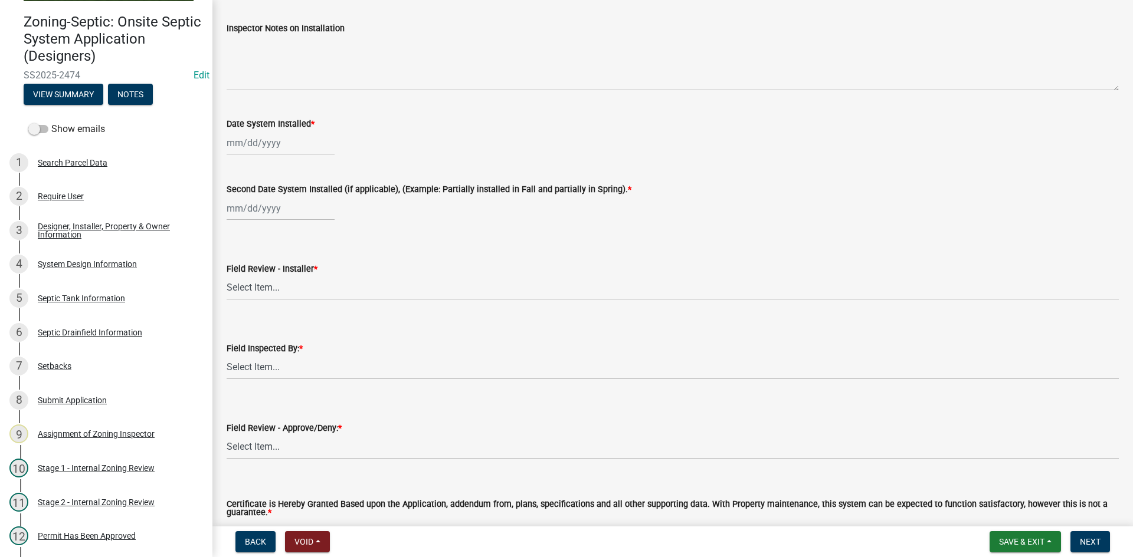
click at [295, 140] on div at bounding box center [281, 143] width 108 height 24
select select "9"
select select "2025"
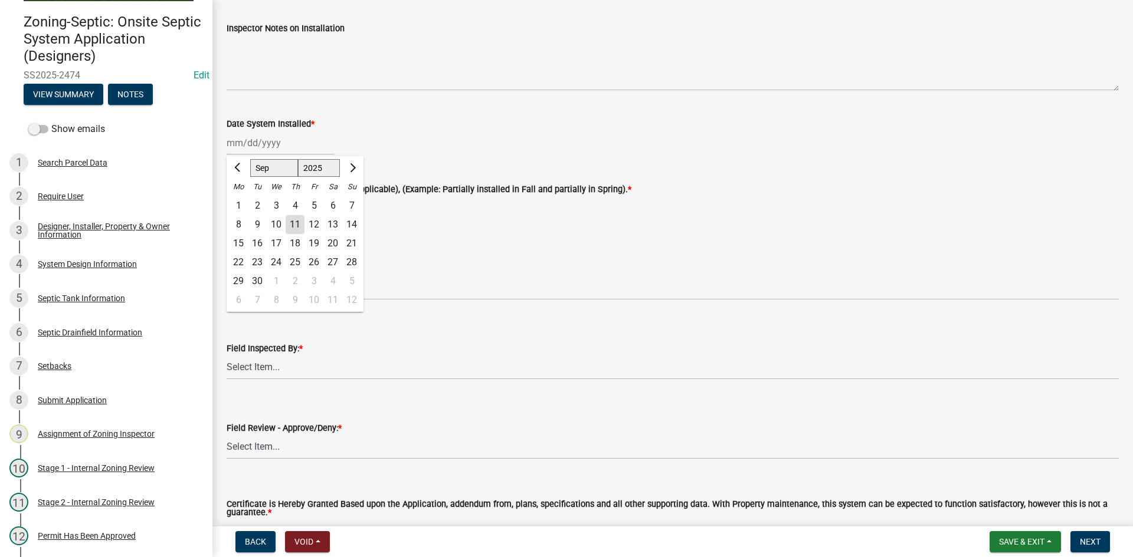
click at [260, 227] on div "9" at bounding box center [257, 224] width 19 height 19
type input "[DATE]"
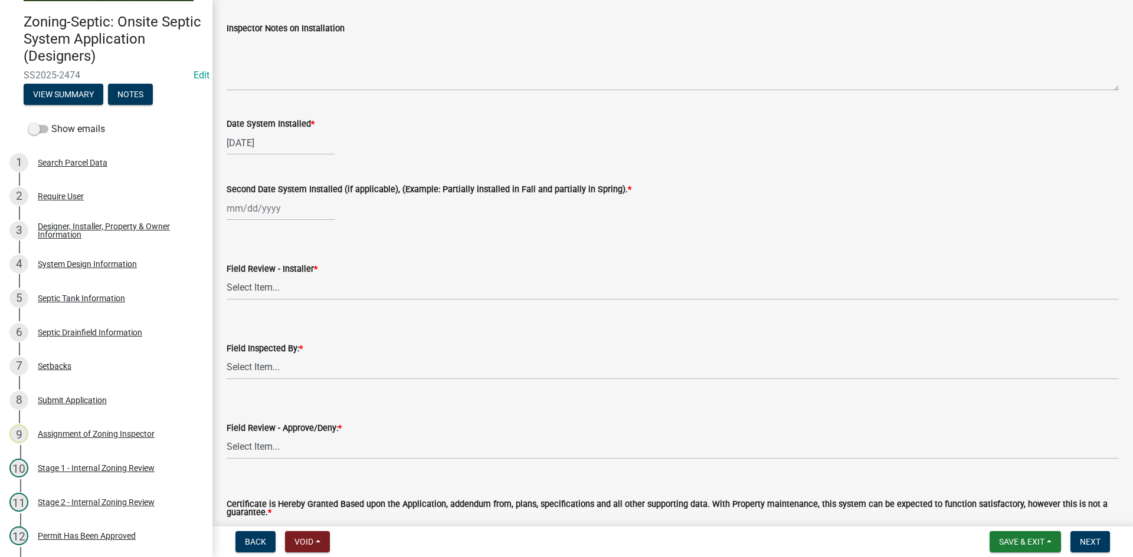
select select "9"
select select "2025"
click at [258, 211] on div "Jan Feb Mar Apr May Jun Jul Aug Sep Oct Nov Dec 1525 1526 1527 1528 1529 1530 1…" at bounding box center [281, 208] width 108 height 24
click at [264, 294] on div "9" at bounding box center [257, 290] width 19 height 19
type input "[DATE]"
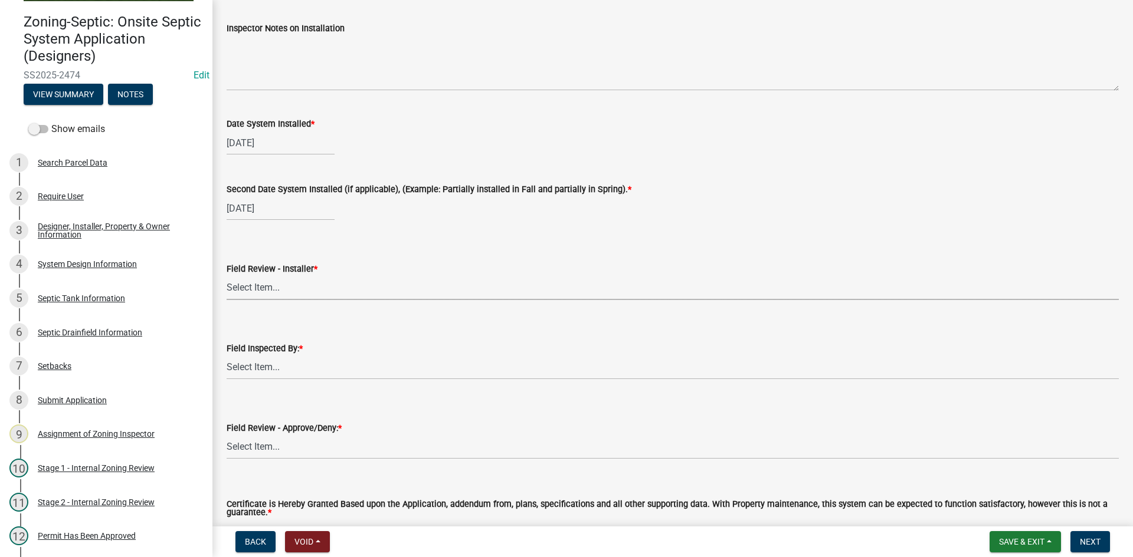
click at [261, 287] on select "Select Item... OTHER – Not listed (please add in next field and we will add to …" at bounding box center [673, 288] width 892 height 24
click at [227, 276] on select "Select Item... OTHER – Not listed (please add in next field and we will add to …" at bounding box center [673, 288] width 892 height 24
select select "481f1e79-4807-450a-98f1-55dbd4a51a8c"
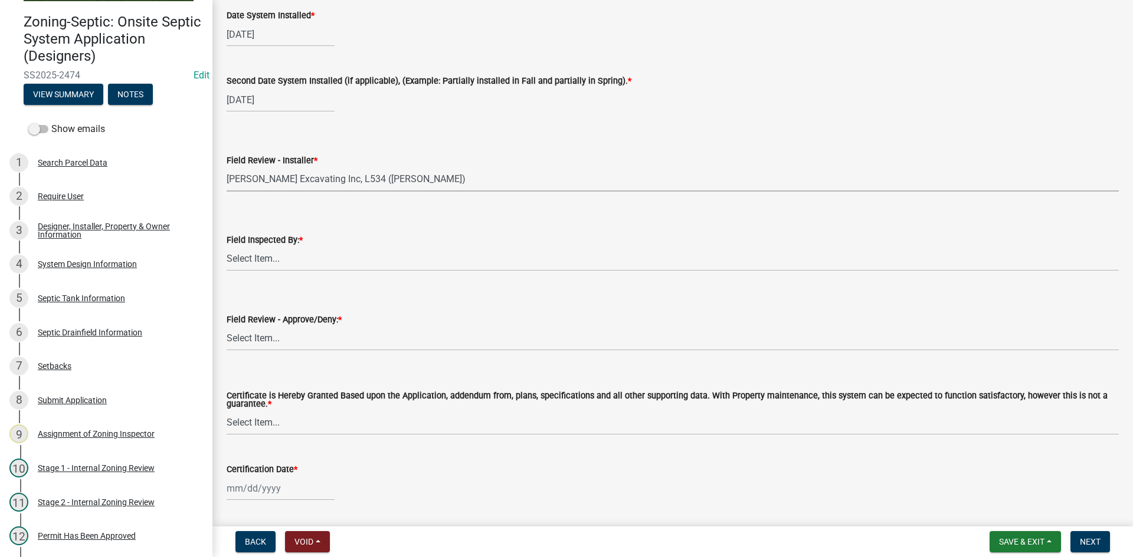
scroll to position [4923, 0]
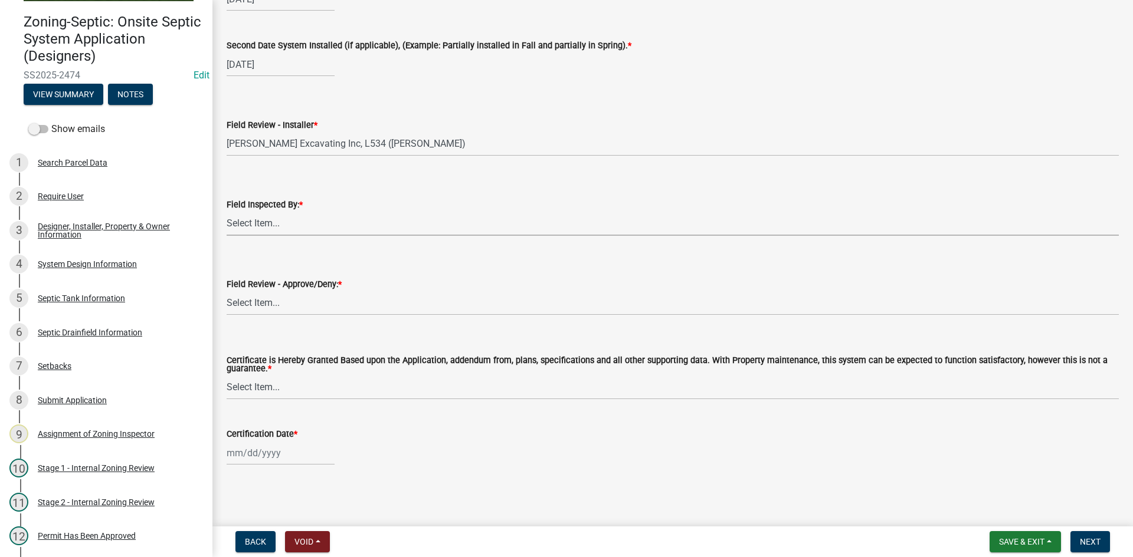
click at [245, 219] on select "Select Item... Nicole Bradbury Jeff Rusness Kyle Vareberg Susan Rockwell Tyler …" at bounding box center [673, 224] width 892 height 24
click at [227, 212] on select "Select Item... Nicole Bradbury Jeff Rusness Kyle Vareberg Susan Rockwell Tyler …" at bounding box center [673, 224] width 892 height 24
select select "7bfe52ba-73b7-4ac1-9bde-d3bb601555ca"
click at [280, 304] on select "Select Item... Approved Denied" at bounding box center [673, 303] width 892 height 24
click at [227, 291] on select "Select Item... Approved Denied" at bounding box center [673, 303] width 892 height 24
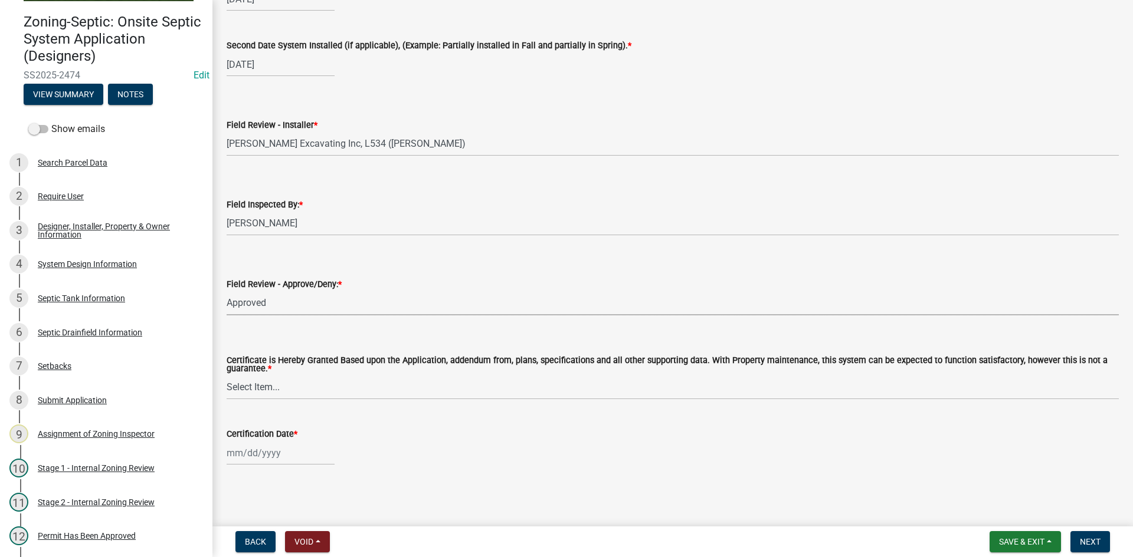
select select "c3bf50e3-4684-4b9c-99b9-7a9f027aa0dd"
click at [243, 395] on select "Select Item... Yes No" at bounding box center [673, 388] width 892 height 24
click at [227, 376] on select "Select Item... Yes No" at bounding box center [673, 388] width 892 height 24
select select "538e6e6b-38de-4682-8c50-6662df67960d"
select select "9"
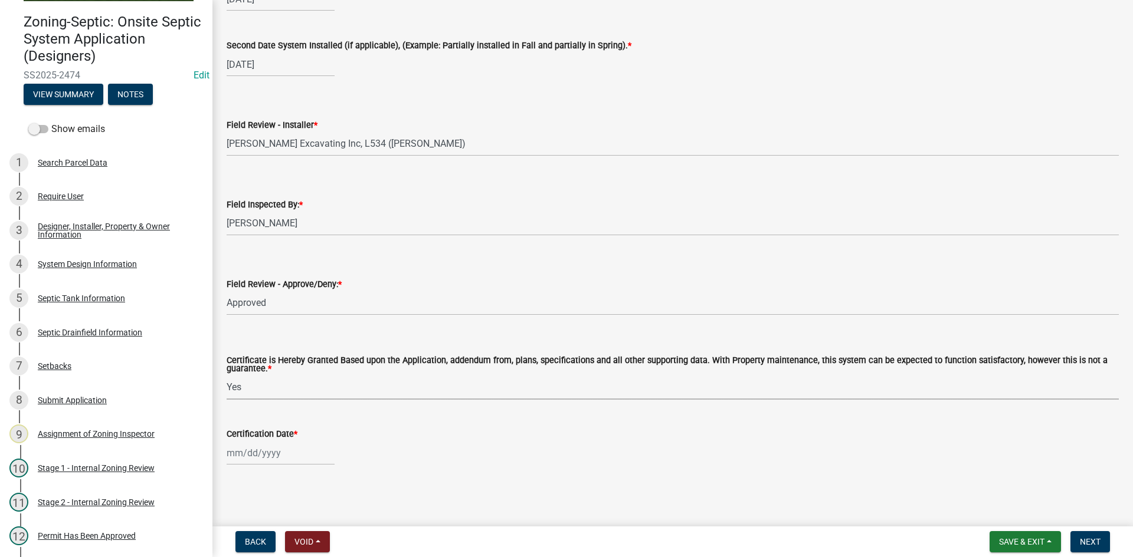
select select "2025"
click at [289, 450] on div "Jan Feb Mar Apr May Jun Jul Aug Sep Oct Nov Dec 1525 1526 1527 1528 1529 1530 1…" at bounding box center [281, 453] width 108 height 24
click at [296, 361] on div "11" at bounding box center [295, 352] width 19 height 19
type input "09/11/2025"
click at [1077, 545] on button "Next" at bounding box center [1090, 542] width 40 height 21
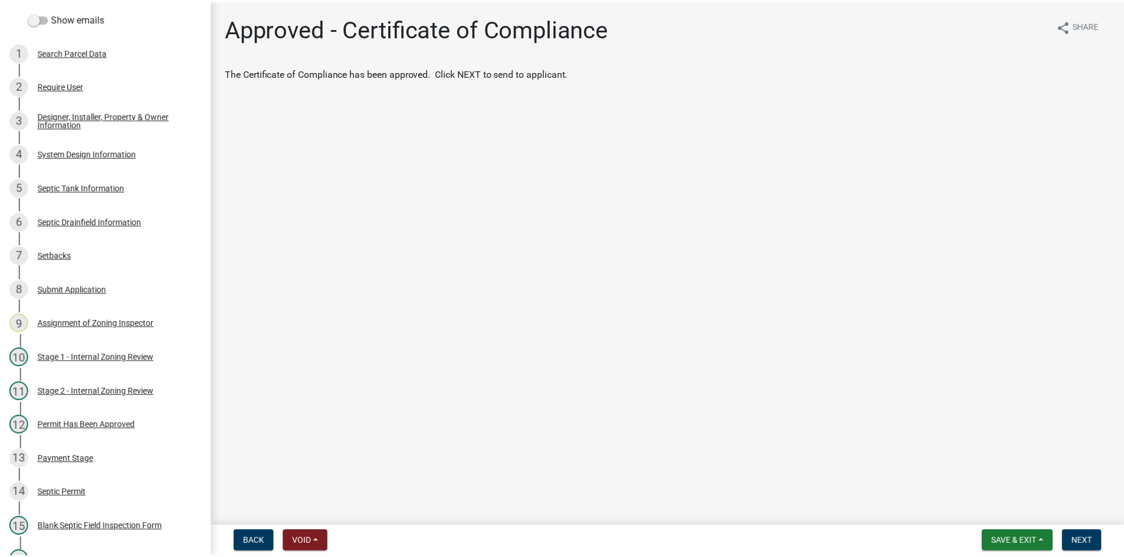
scroll to position [406, 0]
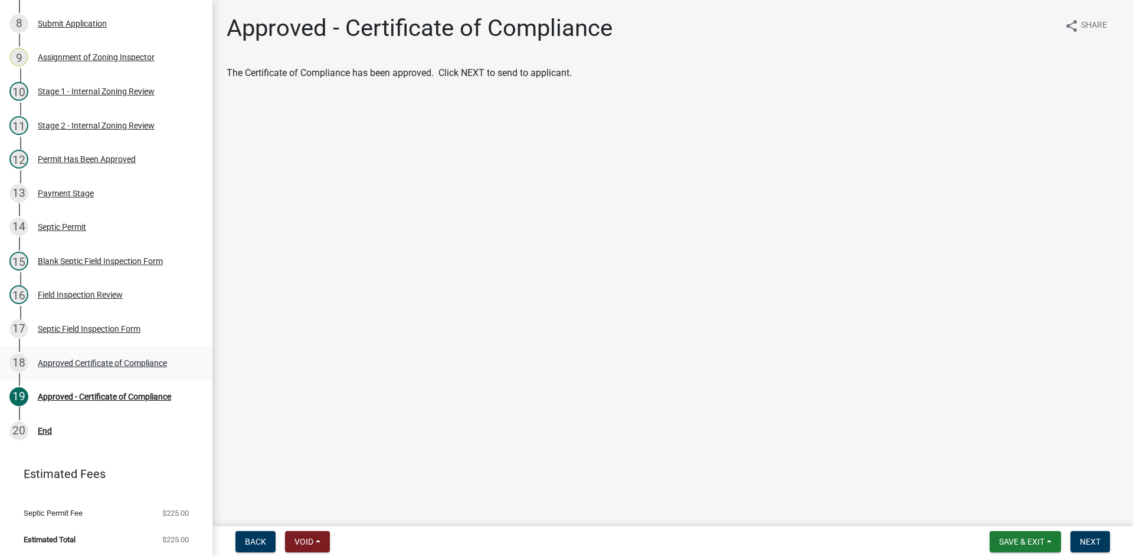
click at [65, 363] on div "Approved Certificate of Compliance" at bounding box center [102, 363] width 129 height 8
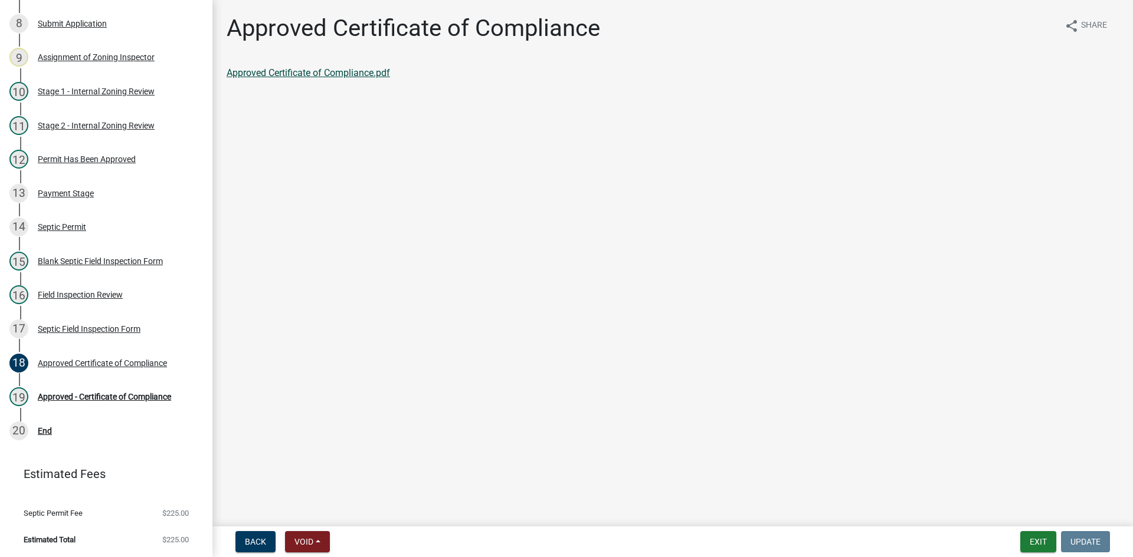
click at [340, 70] on link "Approved Certificate of Compliance.pdf" at bounding box center [308, 72] width 163 height 11
click at [135, 396] on div "Approved - Certificate of Compliance" at bounding box center [104, 397] width 133 height 8
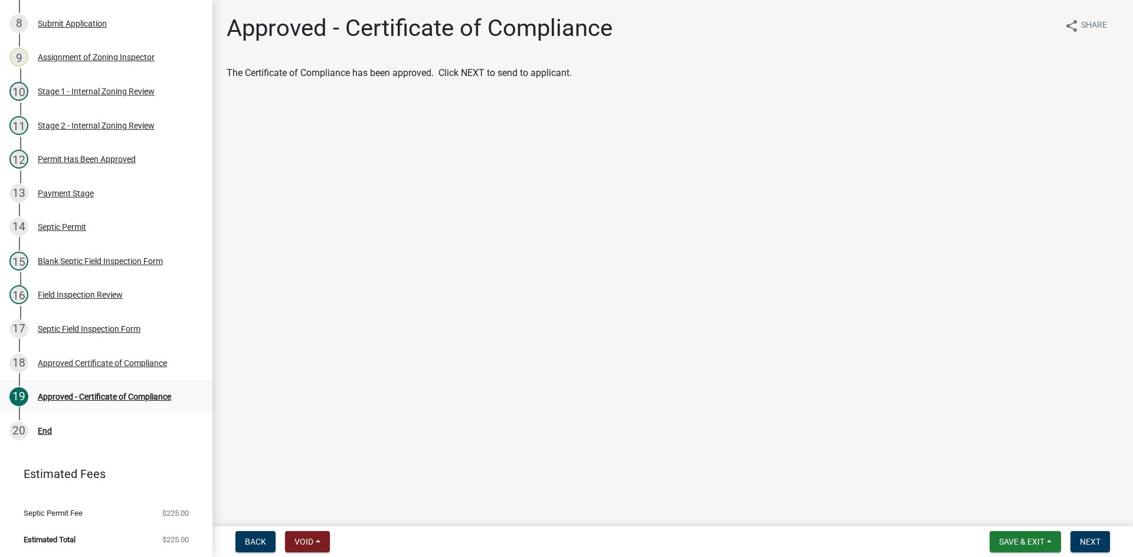
click at [117, 391] on div "19 Approved - Certificate of Compliance" at bounding box center [101, 397] width 184 height 19
click at [1095, 536] on button "Next" at bounding box center [1090, 542] width 40 height 21
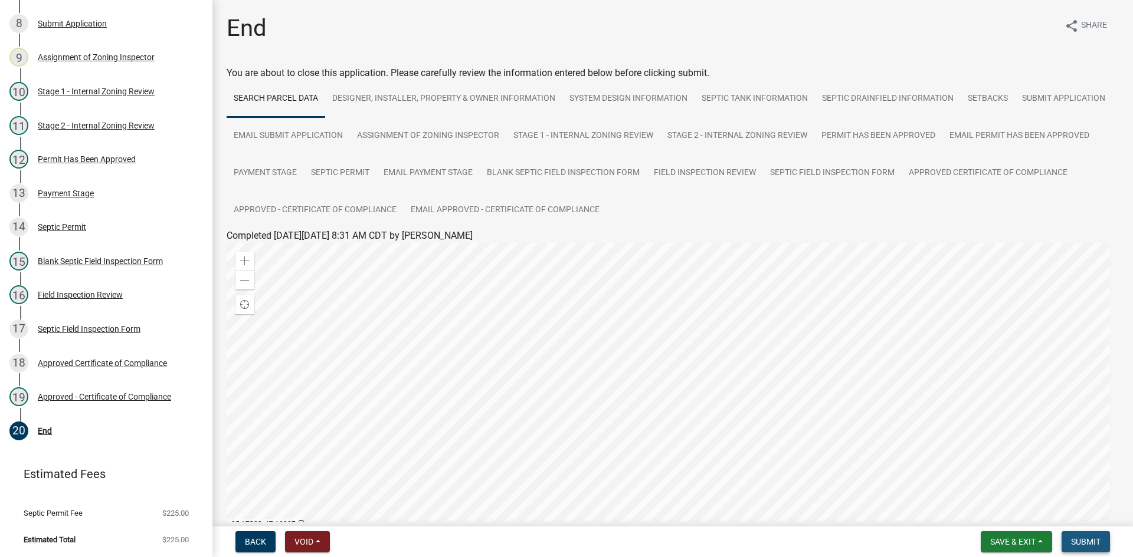
click at [1083, 543] on span "Submit" at bounding box center [1085, 541] width 29 height 9
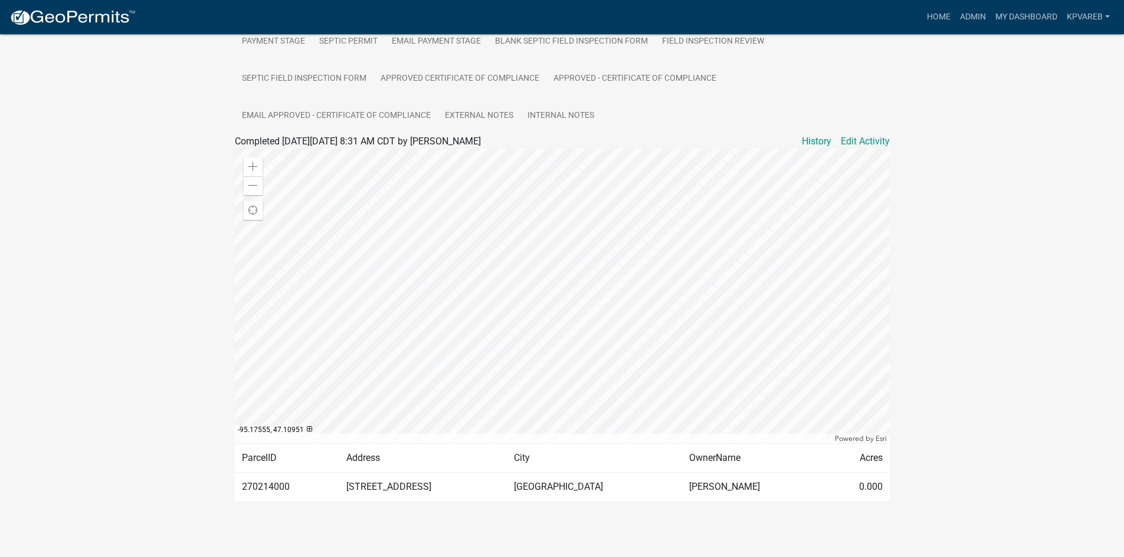
scroll to position [331, 0]
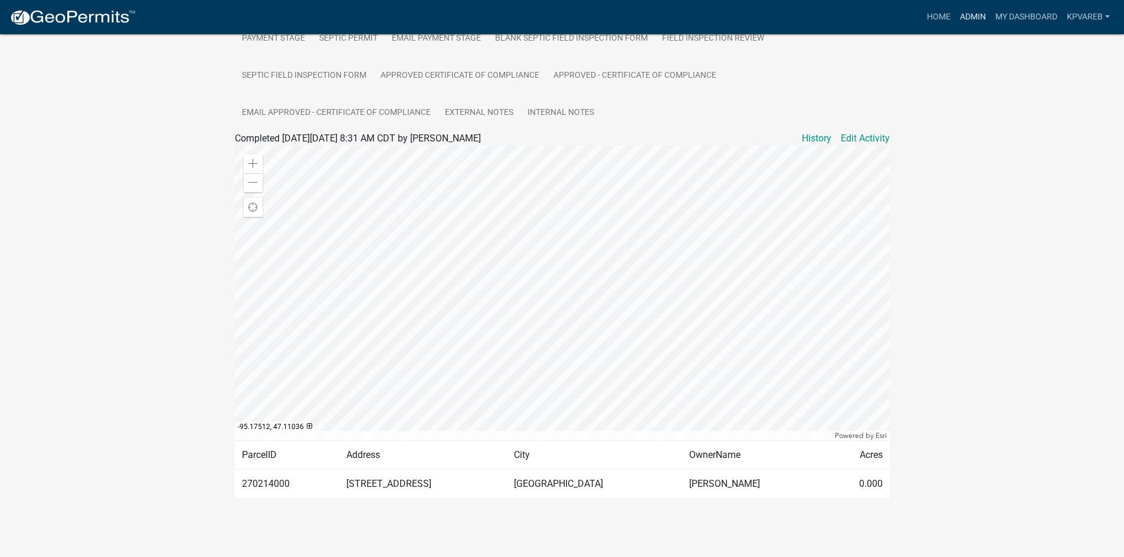
click at [972, 16] on link "Admin" at bounding box center [972, 17] width 35 height 22
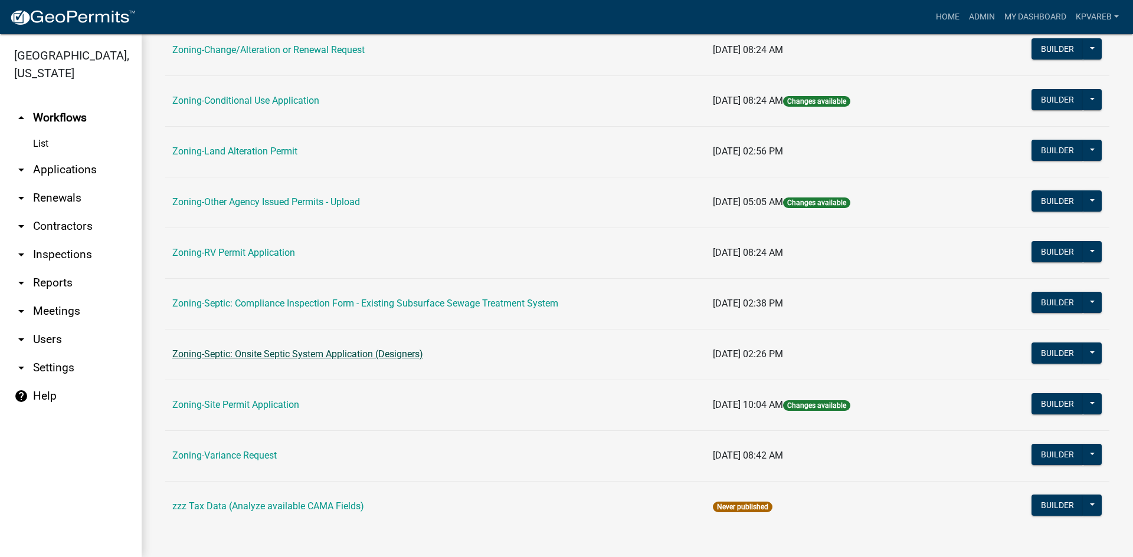
scroll to position [339, 0]
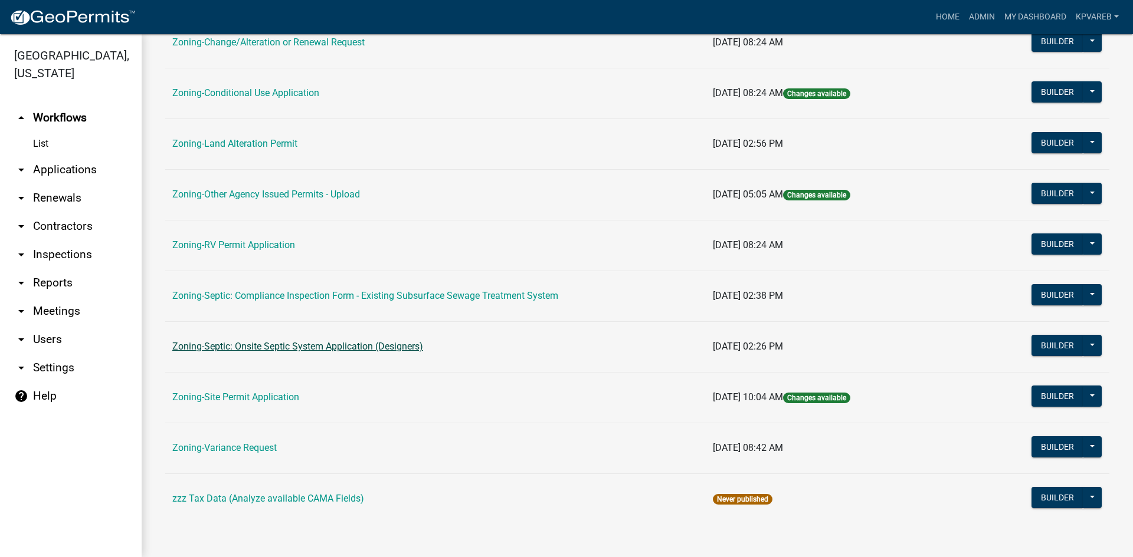
click at [344, 349] on link "Zoning-Septic: Onsite Septic System Application (Designers)" at bounding box center [297, 346] width 251 height 11
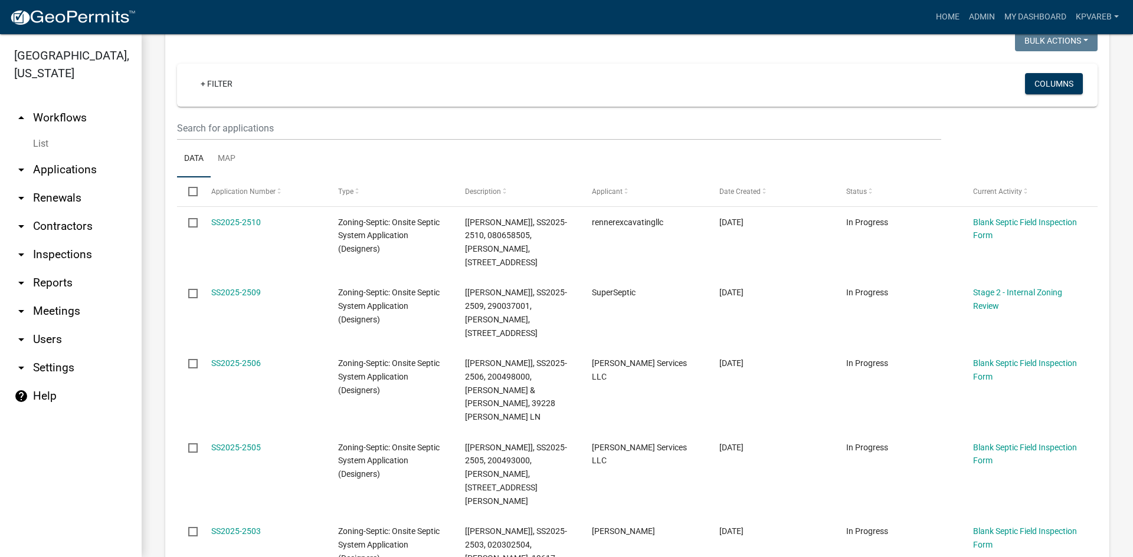
scroll to position [177, 0]
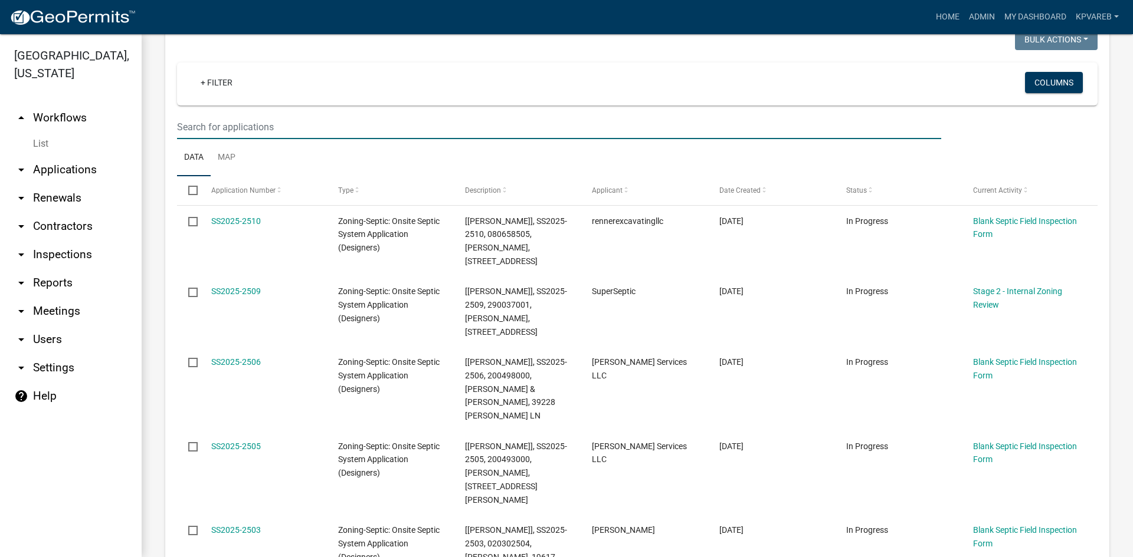
click at [214, 121] on input "text" at bounding box center [559, 127] width 764 height 24
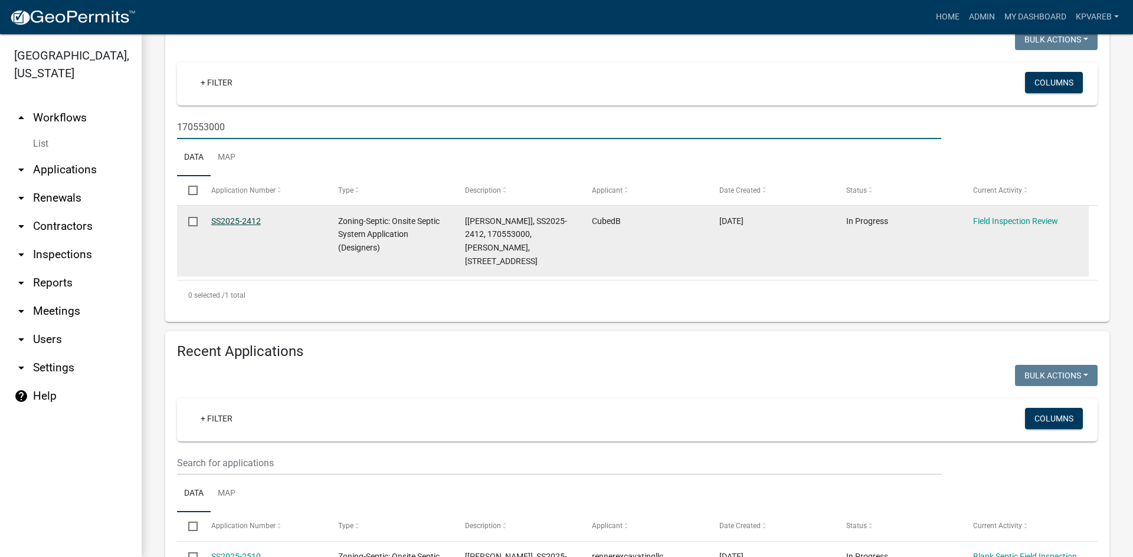
type input "170553000"
click at [248, 220] on link "SS2025-2412" at bounding box center [236, 221] width 50 height 9
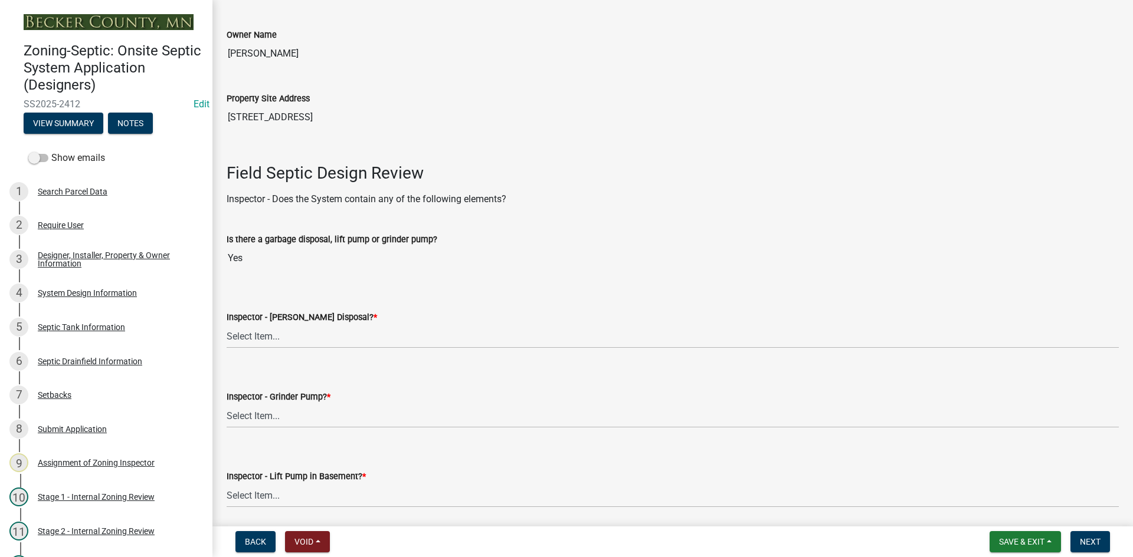
scroll to position [413, 0]
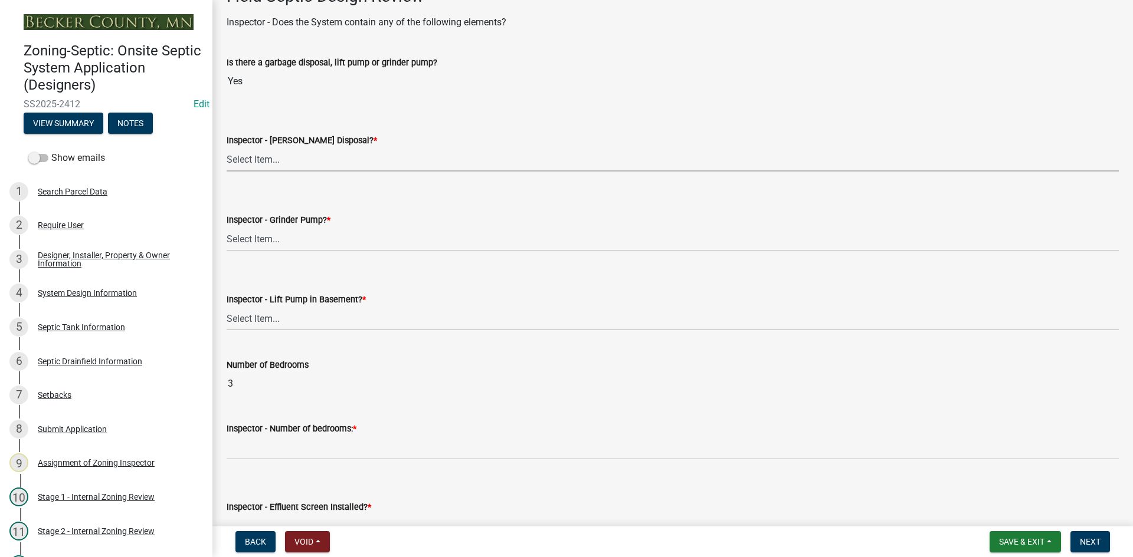
click at [268, 159] on select "Select Item... Yes No" at bounding box center [673, 159] width 892 height 24
click at [227, 147] on select "Select Item... Yes No" at bounding box center [673, 159] width 892 height 24
select select "bf2e51c6-1777-4173-bb81-98d68ab0e499"
click at [274, 233] on select "Select Item... Yes No" at bounding box center [673, 239] width 892 height 24
click at [227, 227] on select "Select Item... Yes No" at bounding box center [673, 239] width 892 height 24
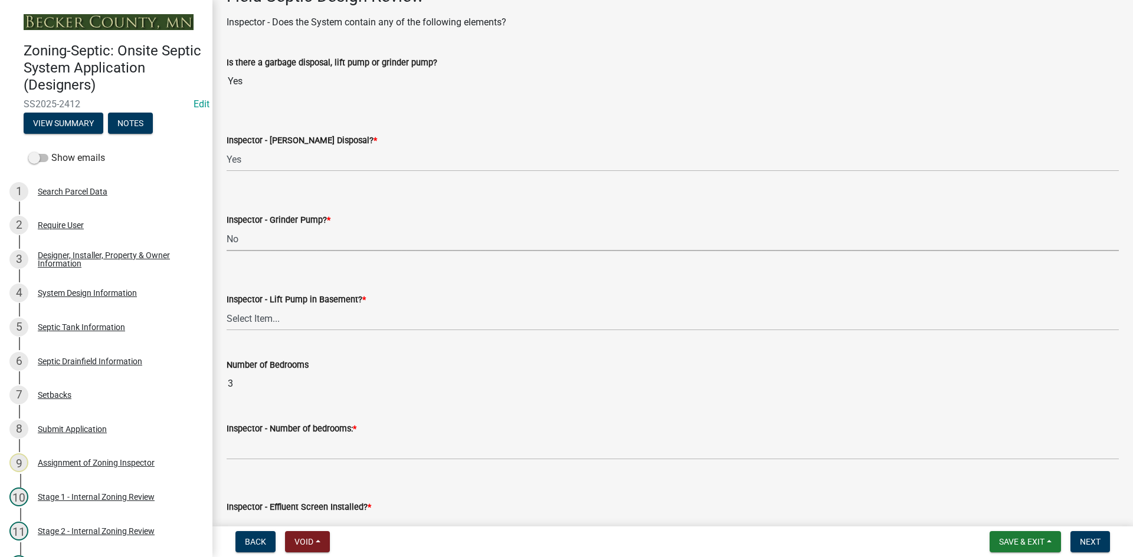
select select "ce8adf61-51ba-42f2-bbc3-7480a098e35e"
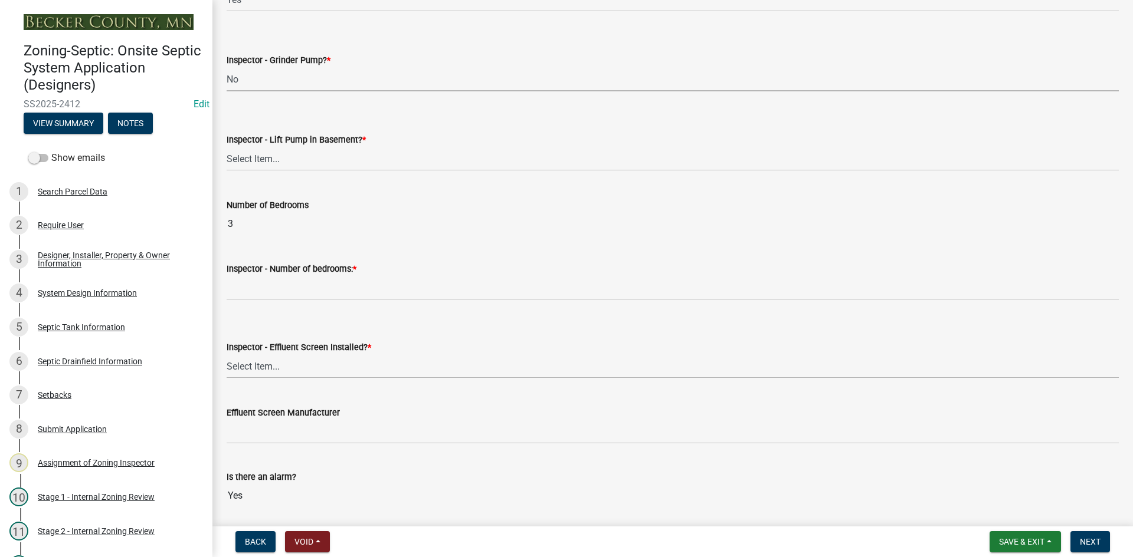
scroll to position [590, 0]
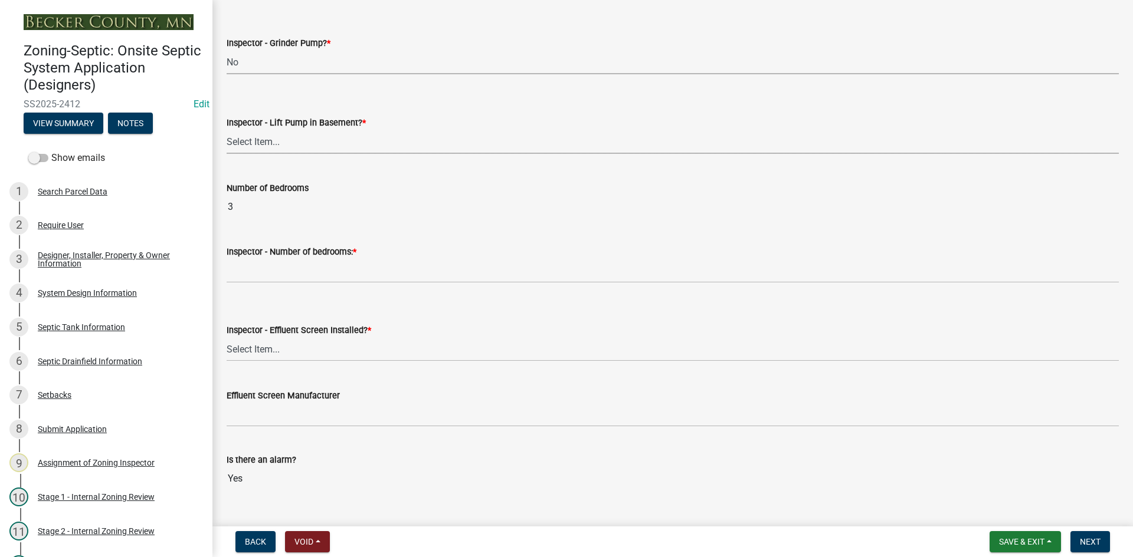
click at [283, 152] on select "Select Item... Yes No" at bounding box center [673, 142] width 892 height 24
click at [227, 130] on select "Select Item... Yes No" at bounding box center [673, 142] width 892 height 24
select select "4da1ff79-00d0-4bcb-9e2a-852895223b78"
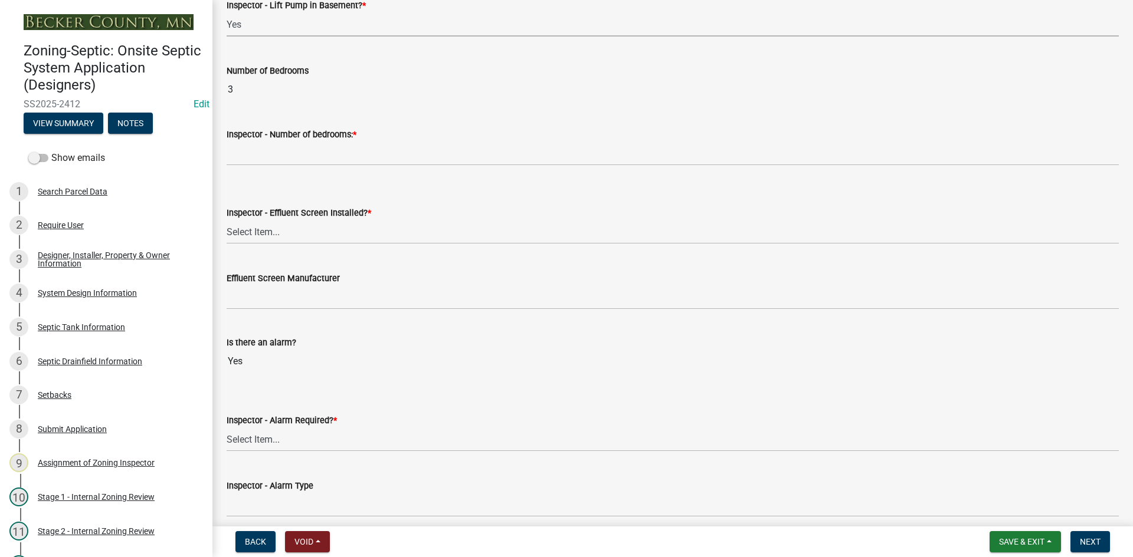
scroll to position [708, 0]
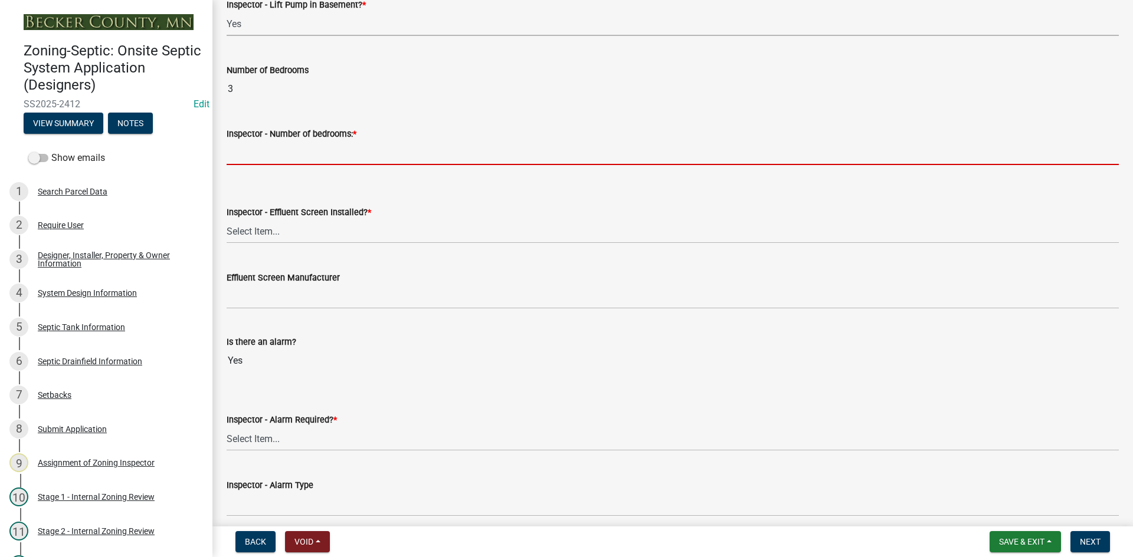
click at [263, 153] on input "Inspector - Number of bedrooms: *" at bounding box center [673, 153] width 892 height 24
type input "3"
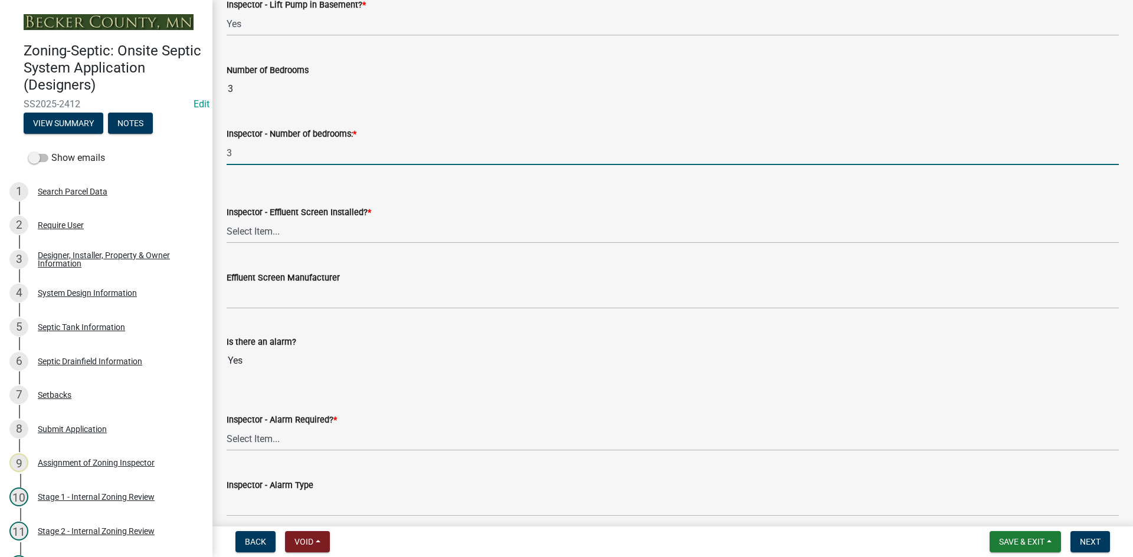
scroll to position [767, 0]
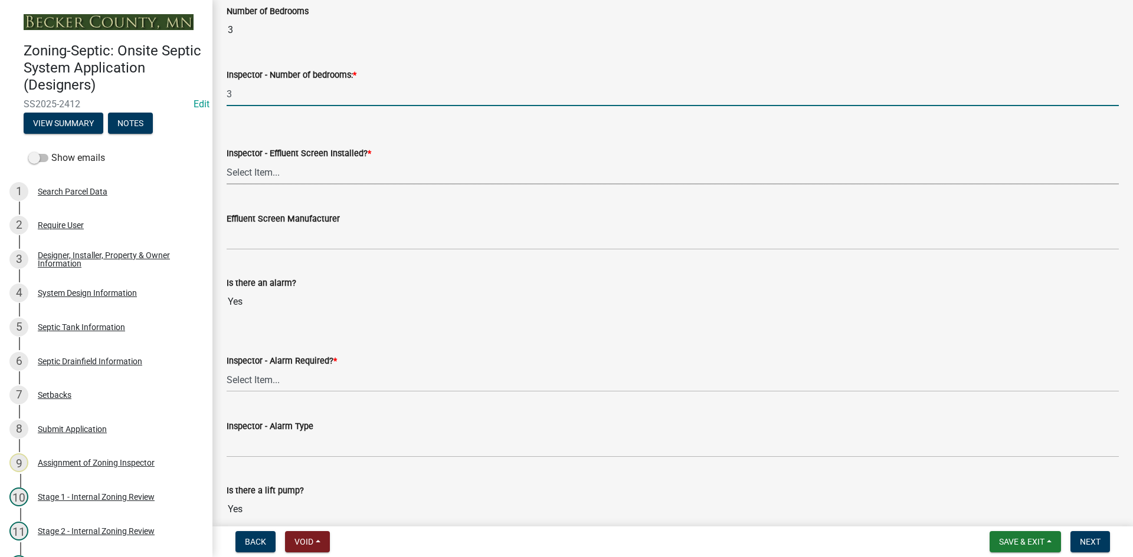
drag, startPoint x: 274, startPoint y: 179, endPoint x: 277, endPoint y: 184, distance: 6.1
click at [274, 179] on select "Select Item... Yes No" at bounding box center [673, 172] width 892 height 24
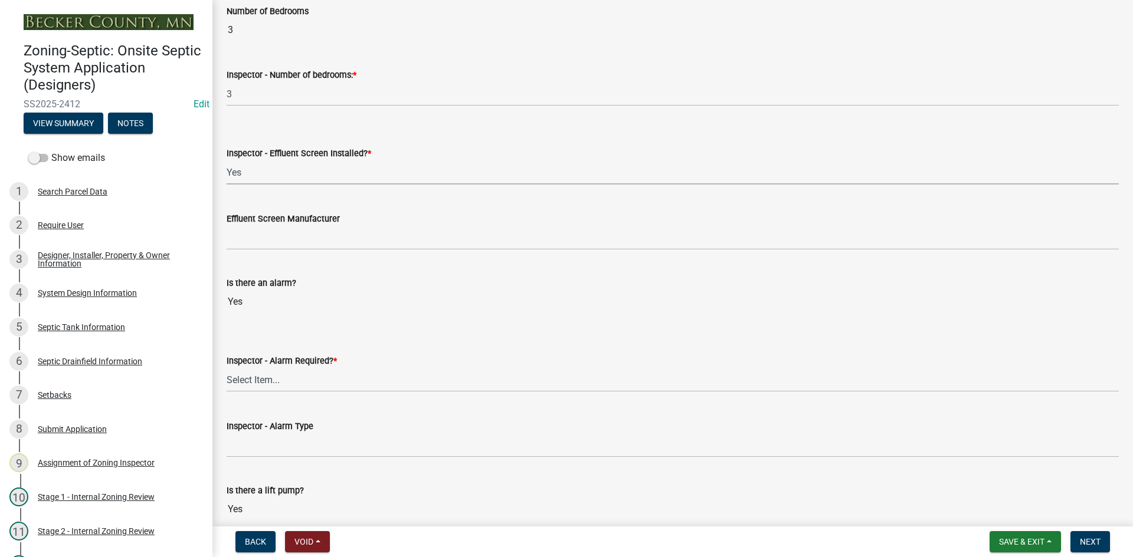
click at [227, 160] on select "Select Item... Yes No" at bounding box center [673, 172] width 892 height 24
click at [278, 183] on select "Select Item... Yes No" at bounding box center [673, 172] width 892 height 24
click at [227, 160] on select "Select Item... Yes No" at bounding box center [673, 172] width 892 height 24
select select "039f9276-f093-40ee-98f9-24c1fbae5d9d"
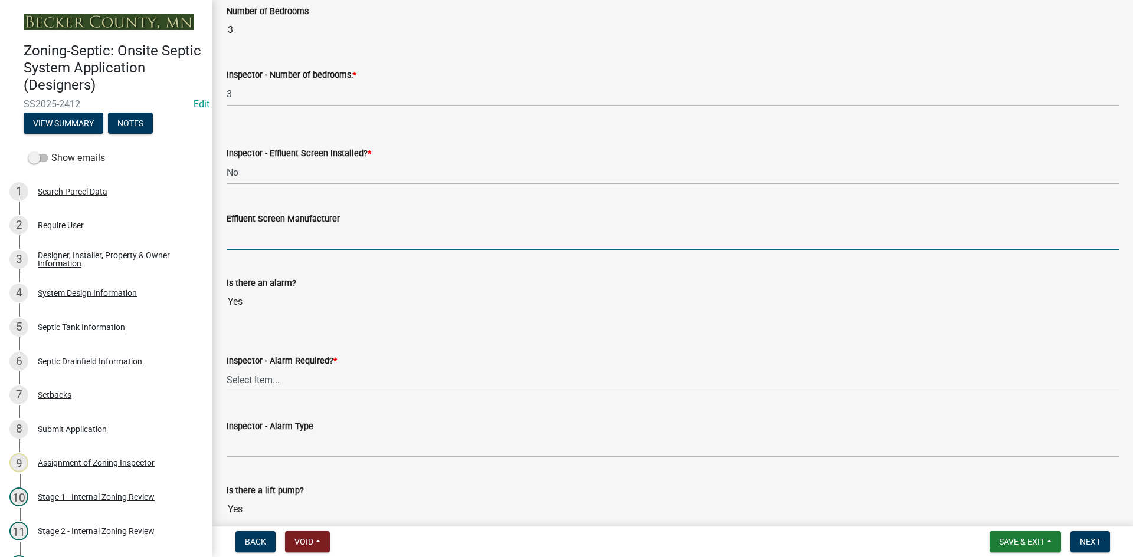
click at [271, 227] on input "Effluent Screen Manufacturer" at bounding box center [673, 238] width 892 height 24
type input "EXISTING"
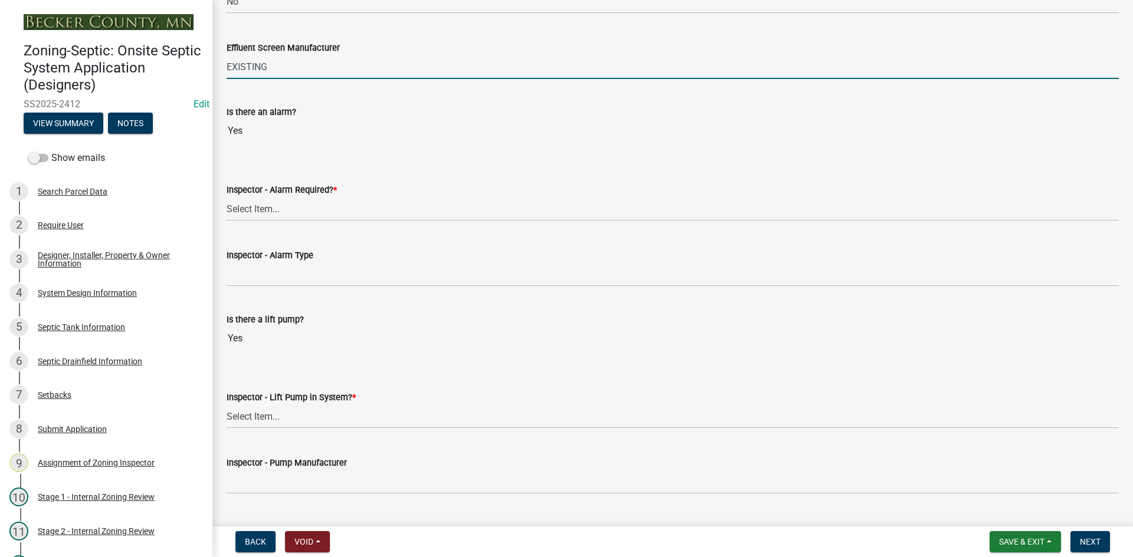
scroll to position [944, 0]
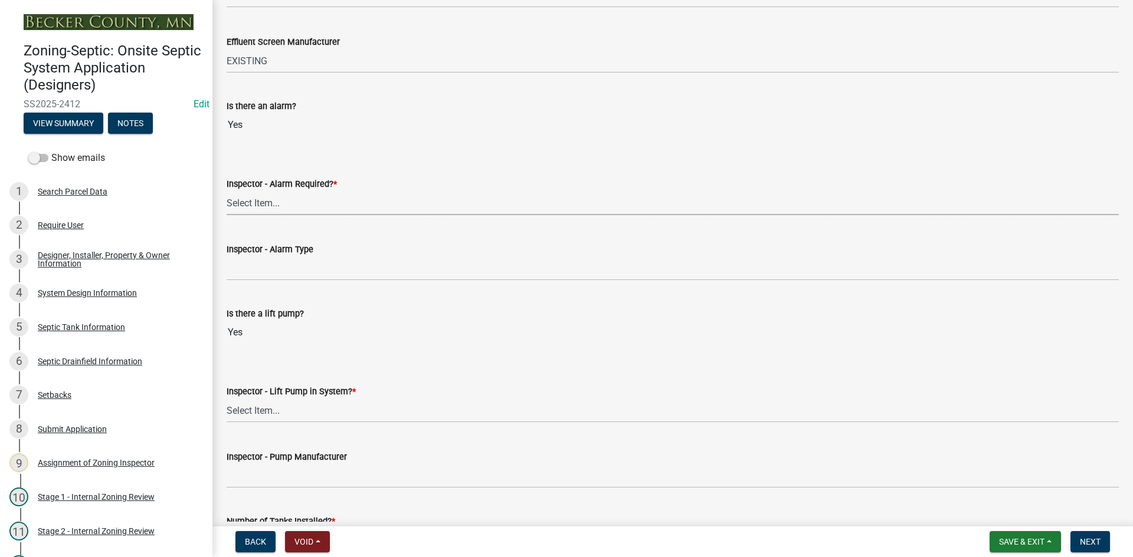
click at [280, 209] on select "Select Item... Yes No" at bounding box center [673, 203] width 892 height 24
click at [227, 191] on select "Select Item... Yes No" at bounding box center [673, 203] width 892 height 24
select select "9075ff2b-2749-45ce-aee6-f4951e9a2109"
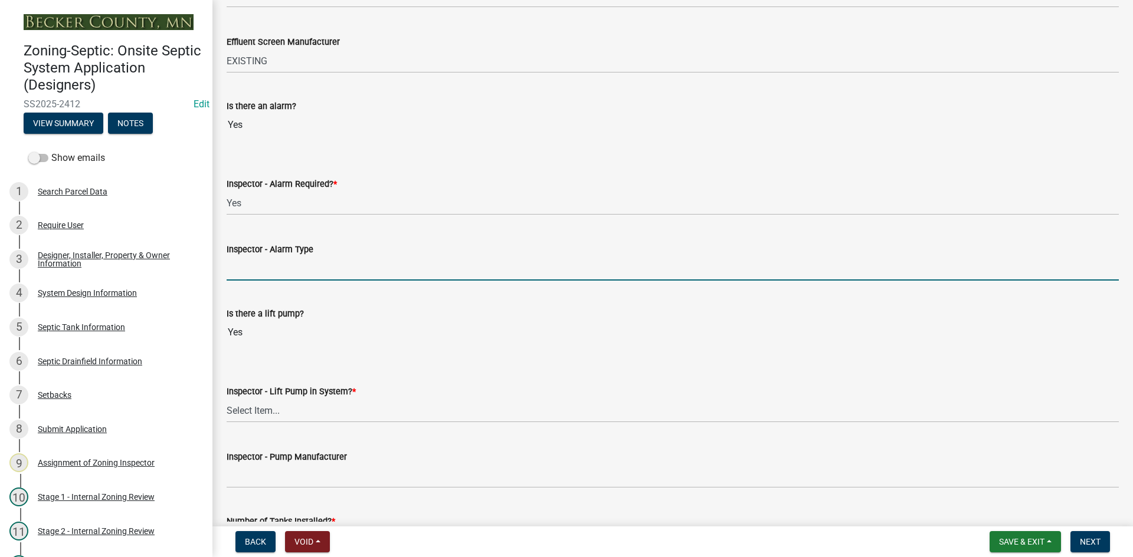
click at [278, 275] on input "Inspector - Alarm Type" at bounding box center [673, 269] width 892 height 24
type input "EXISTING"
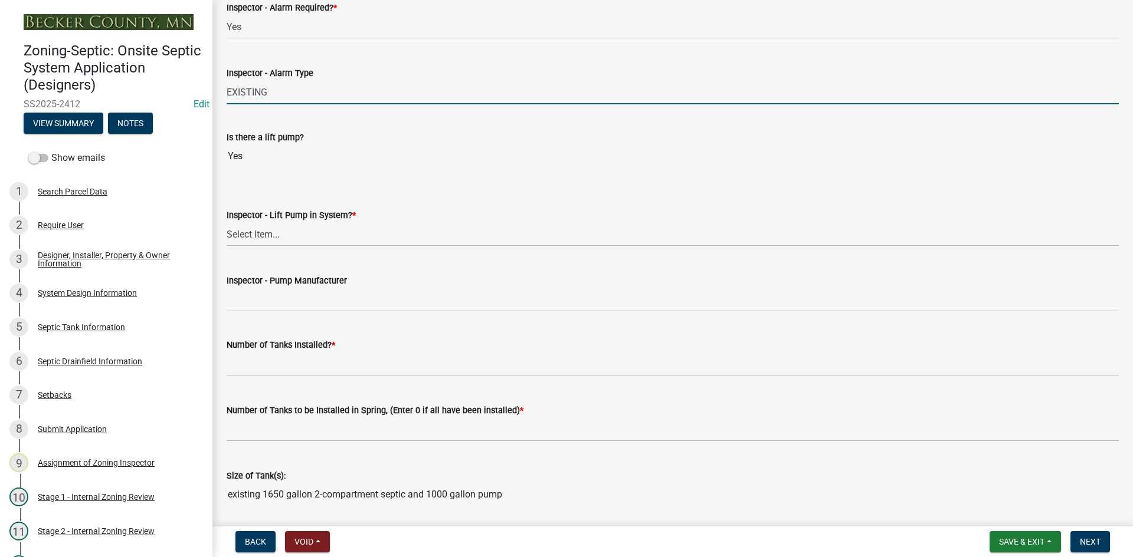
scroll to position [1121, 0]
click at [273, 231] on select "Select Item... Yes No" at bounding box center [673, 234] width 892 height 24
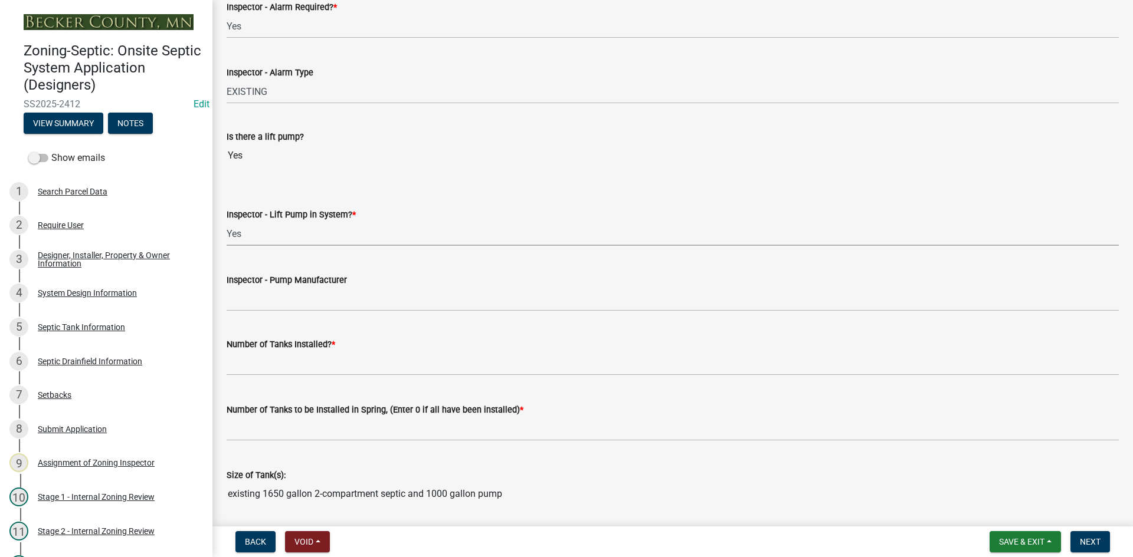
click at [227, 222] on select "Select Item... Yes No" at bounding box center [673, 234] width 892 height 24
select select "c19a0b5c-6916-4435-8c22-bdddceeea52a"
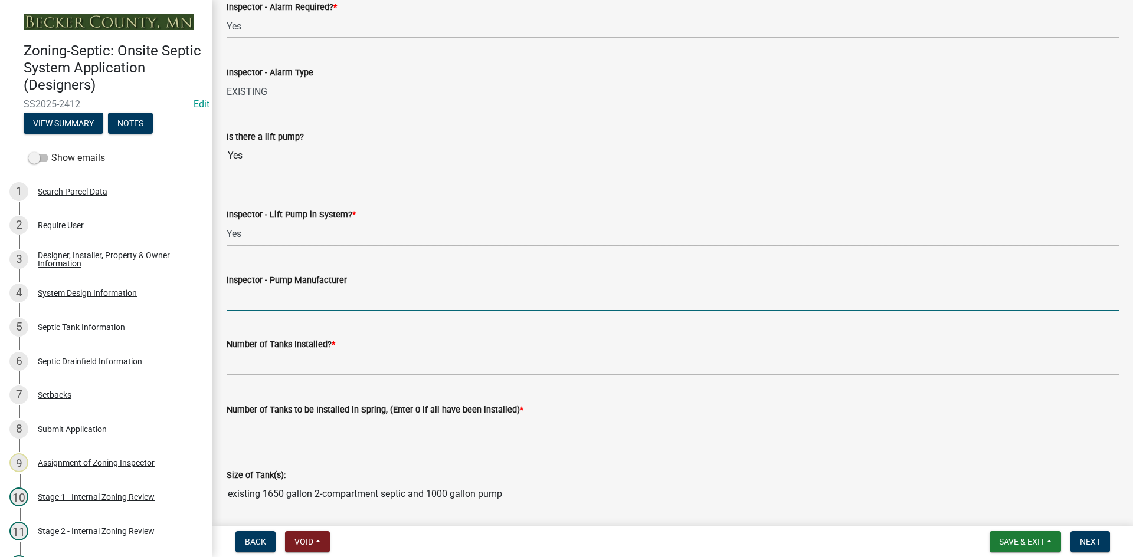
click at [278, 295] on input "Inspector - Pump Manufacturer" at bounding box center [673, 299] width 892 height 24
type input "EXISTING"
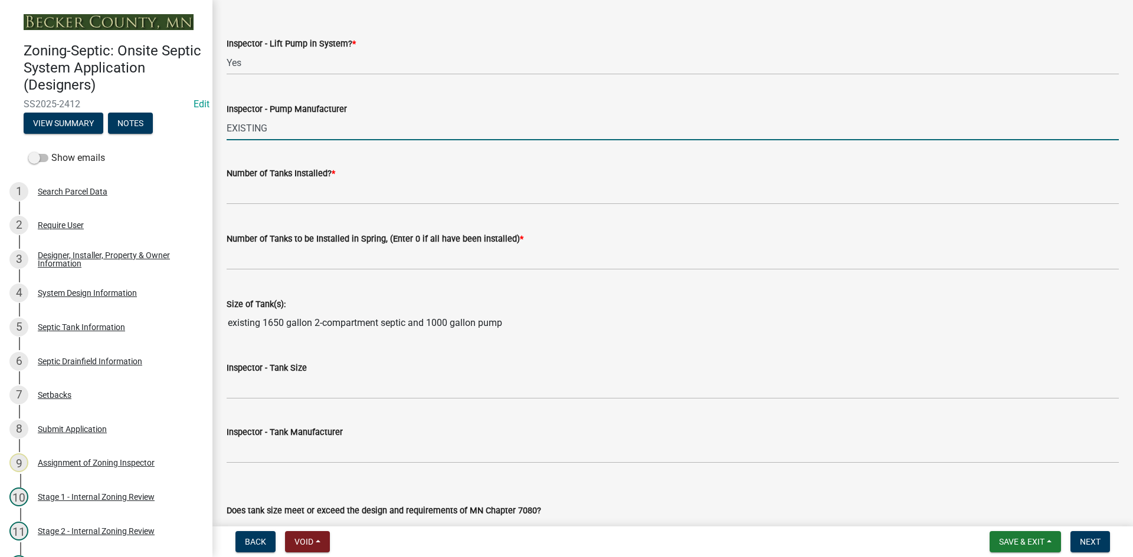
scroll to position [1298, 0]
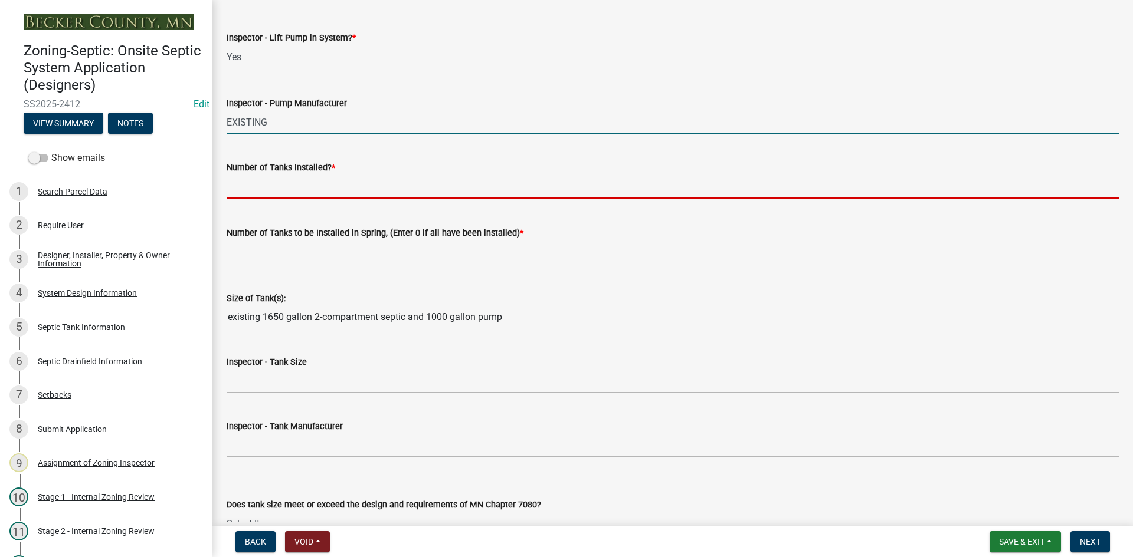
click at [245, 198] on input "text" at bounding box center [673, 187] width 892 height 24
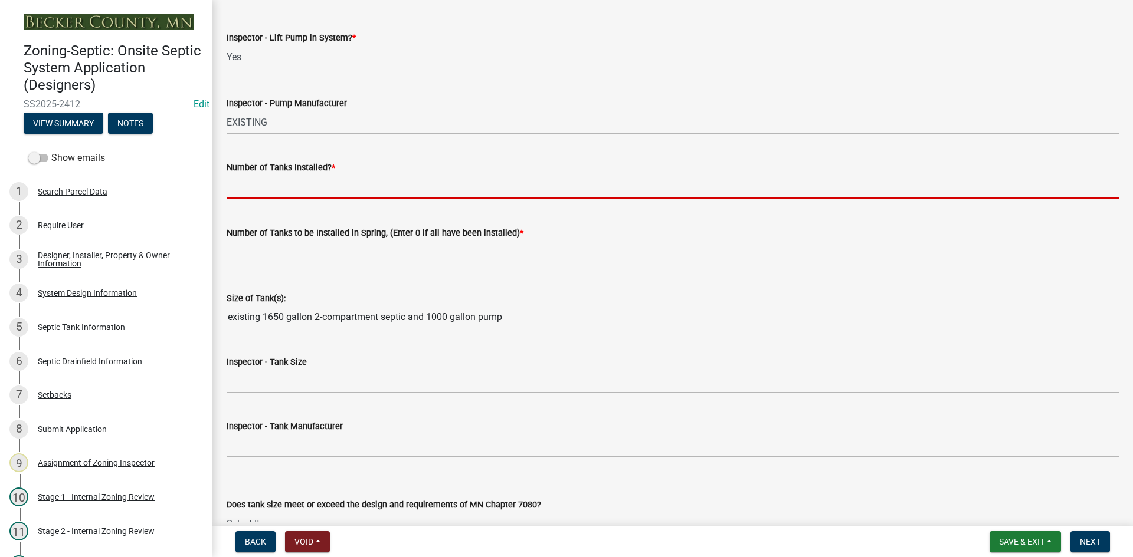
type input "0"
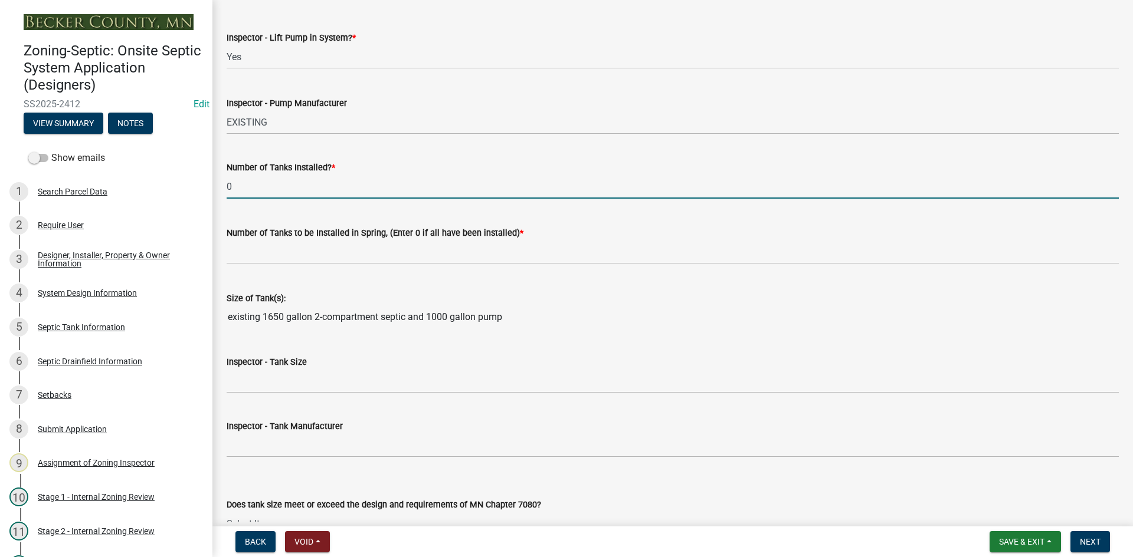
scroll to position [1357, 0]
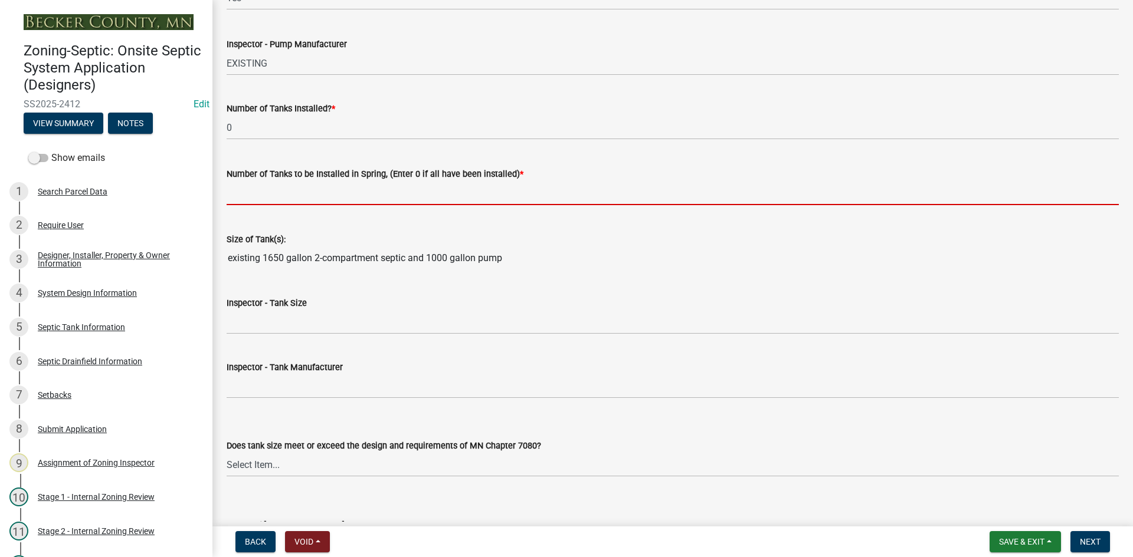
drag, startPoint x: 260, startPoint y: 186, endPoint x: 280, endPoint y: 201, distance: 25.0
click at [260, 186] on input "text" at bounding box center [673, 193] width 892 height 24
type input "0"
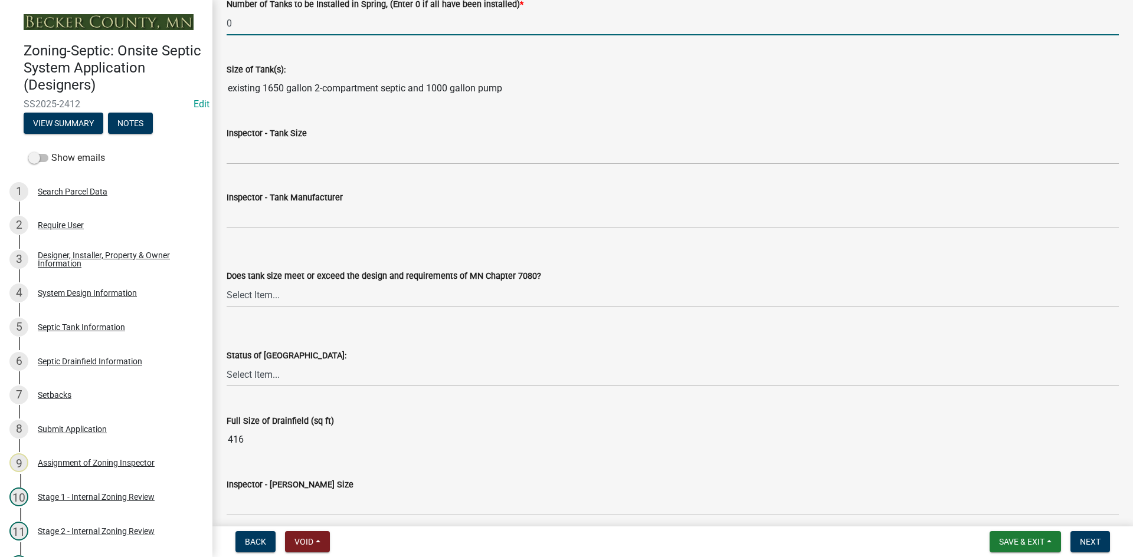
scroll to position [1534, 0]
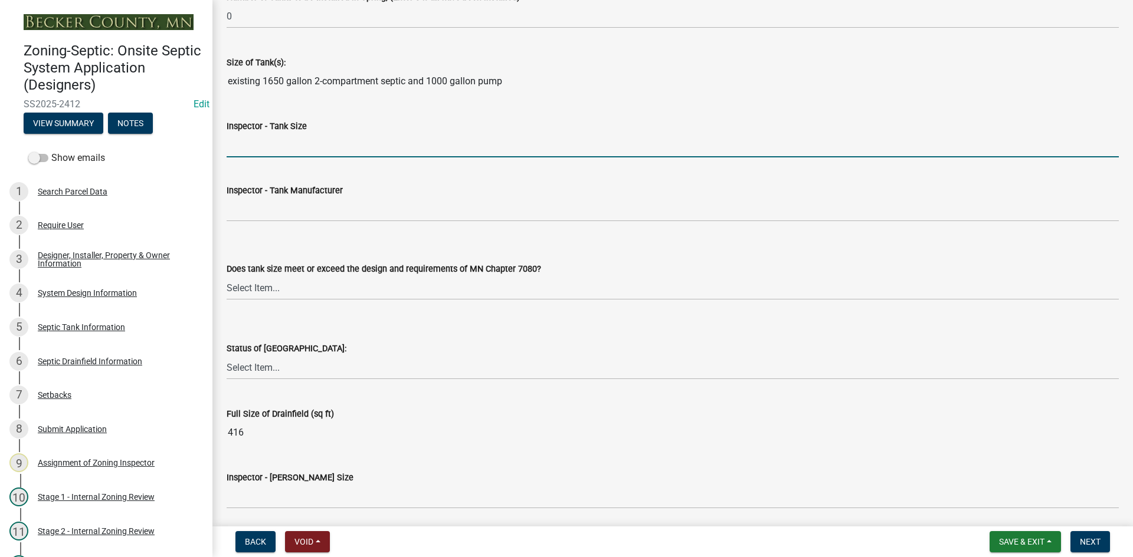
click at [247, 141] on input "Inspector - Tank Size" at bounding box center [673, 145] width 892 height 24
type input "EXISTING /COMPLIANT"
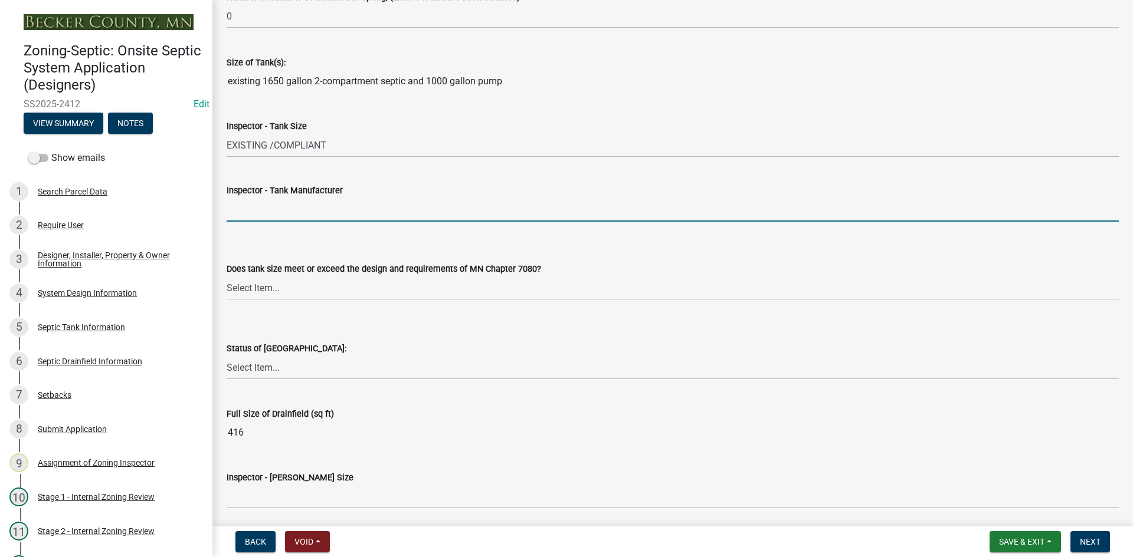
click at [267, 218] on input "Inspector - Tank Manufacturer" at bounding box center [673, 210] width 892 height 24
type input "EXISTING"
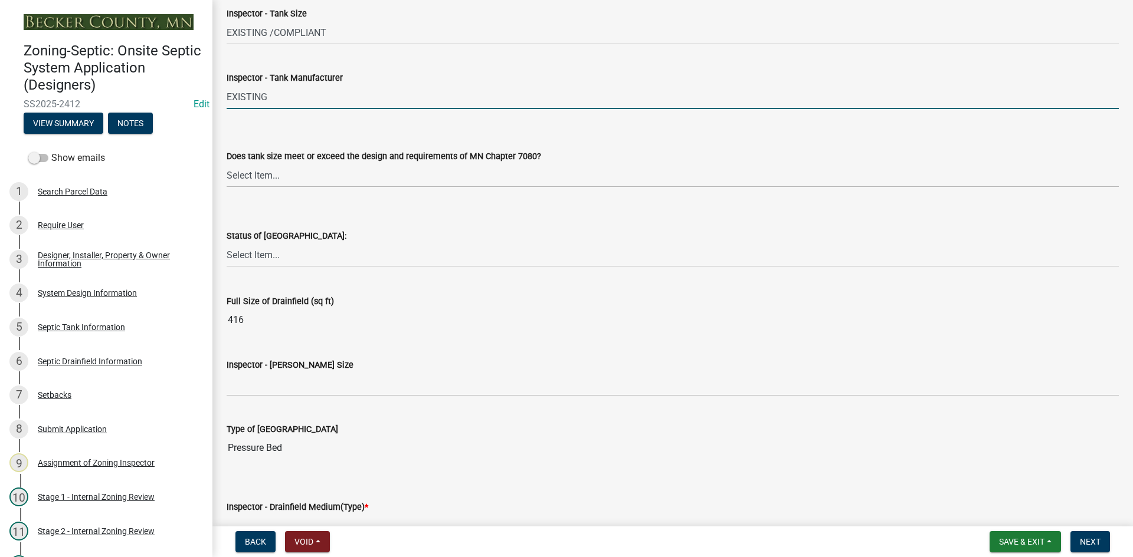
scroll to position [1652, 0]
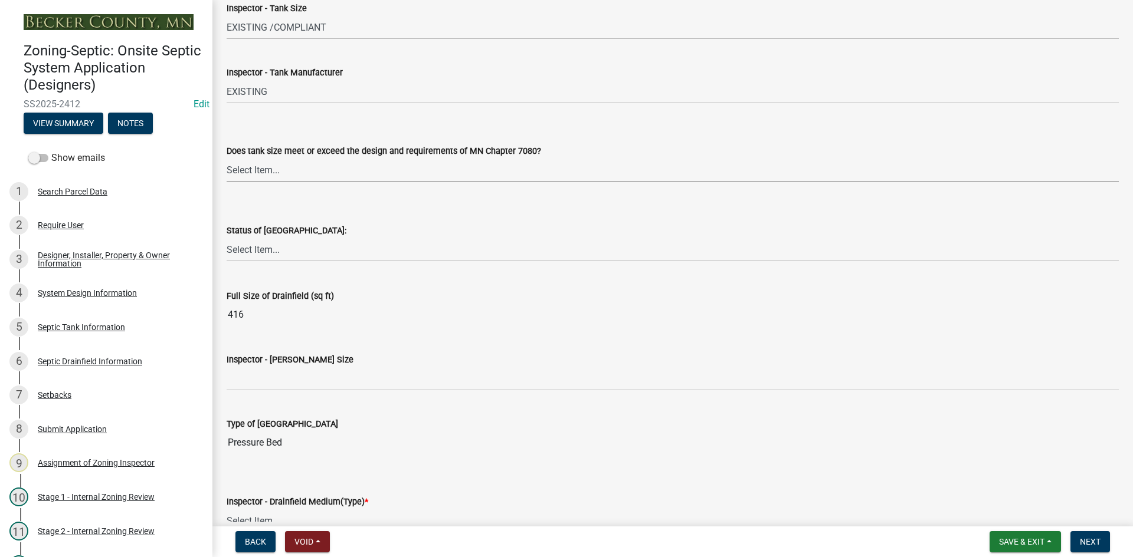
click at [251, 171] on select "Select Item... Yes No Existing" at bounding box center [673, 170] width 892 height 24
click at [227, 158] on select "Select Item... Yes No Existing" at bounding box center [673, 170] width 892 height 24
select select "f7794d6a-556a-43dc-97be-878f47e346d8"
click at [272, 253] on select "Select Item... No Drainfield Drainfield Installed Drainfield to Be Installed in…" at bounding box center [673, 250] width 892 height 24
click at [227, 238] on select "Select Item... No Drainfield Drainfield Installed Drainfield to Be Installed in…" at bounding box center [673, 250] width 892 height 24
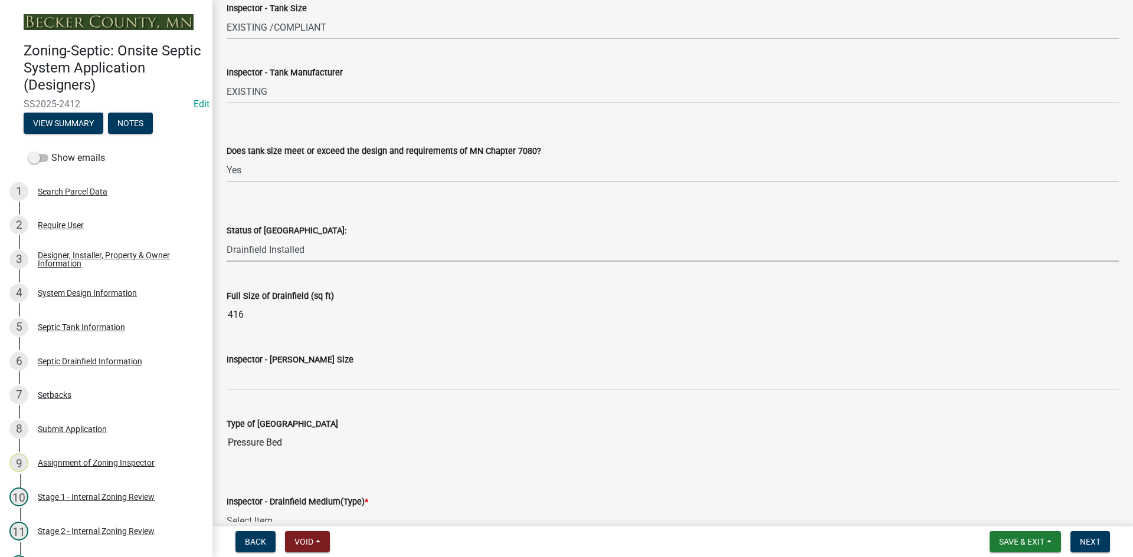
select select "9376207c-987b-4580-9786-4fe9435ab5e6"
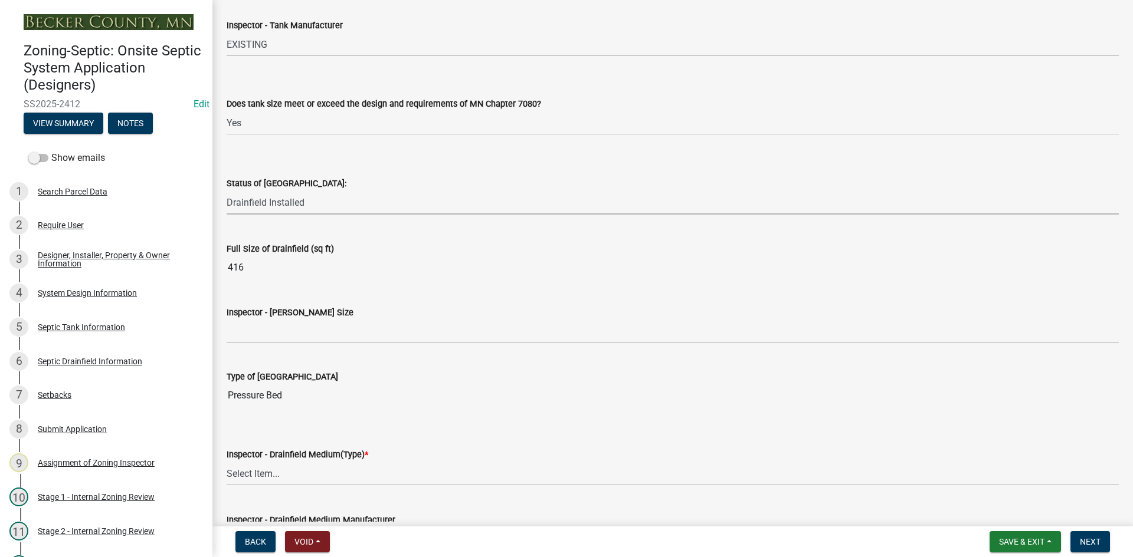
scroll to position [1770, 0]
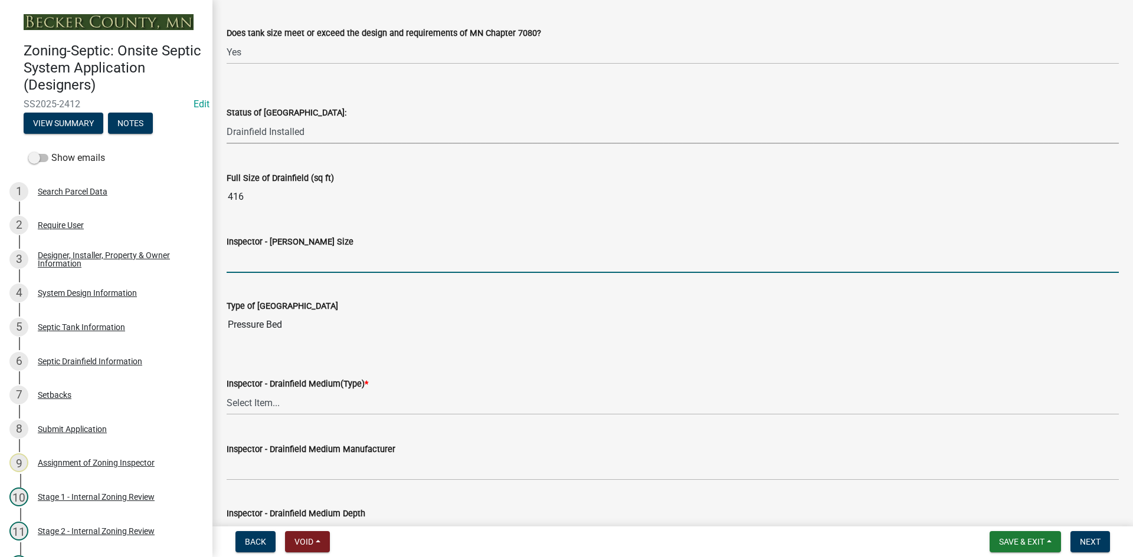
click at [261, 259] on input "Inspector - Drainfield Size" at bounding box center [673, 261] width 892 height 24
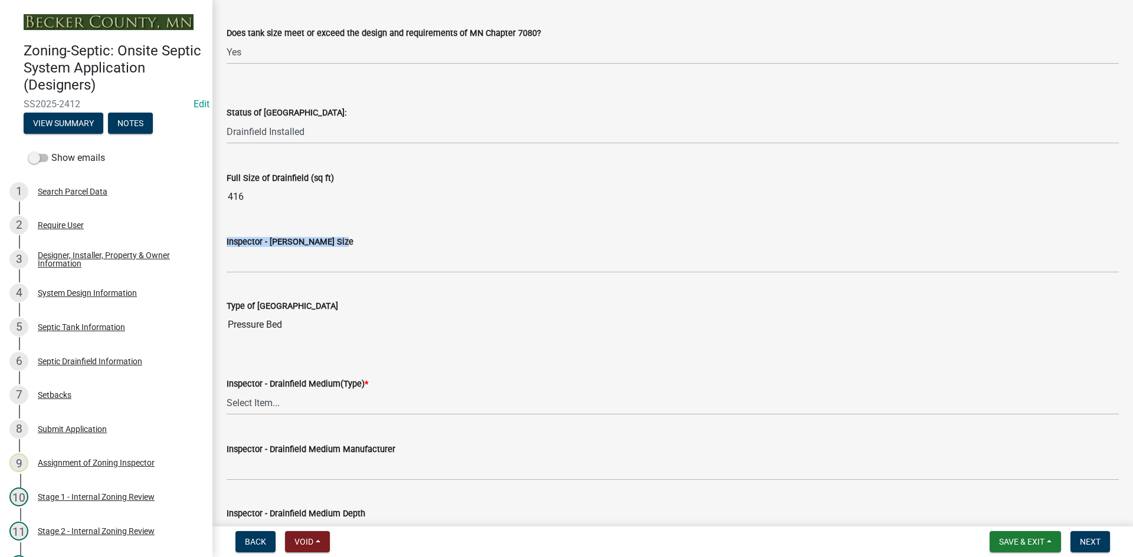
click at [242, 250] on form "Inspector - Drainfield Size" at bounding box center [673, 254] width 892 height 38
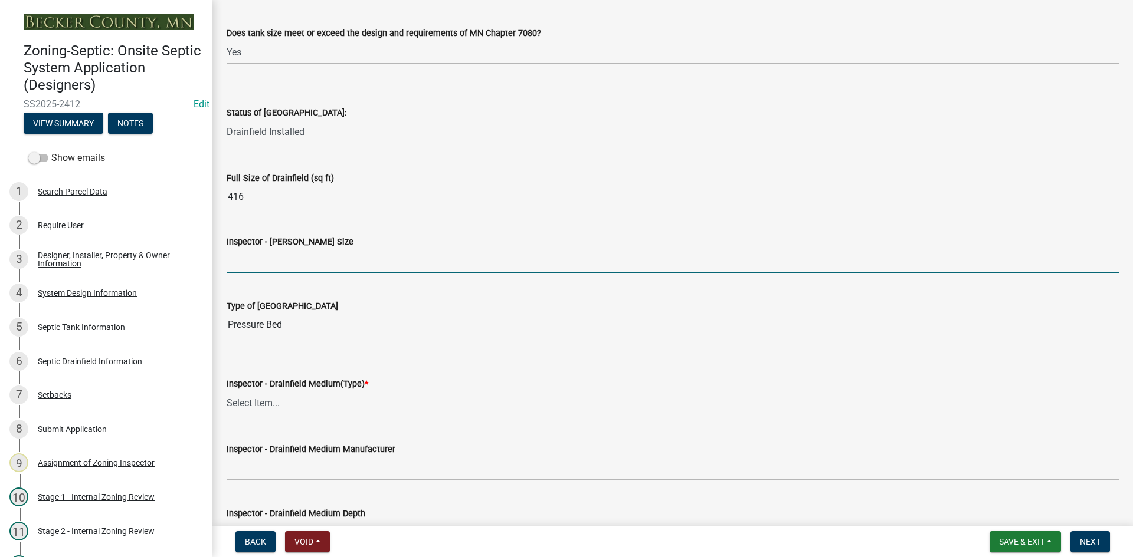
click at [250, 263] on input "Inspector - Drainfield Size" at bounding box center [673, 261] width 892 height 24
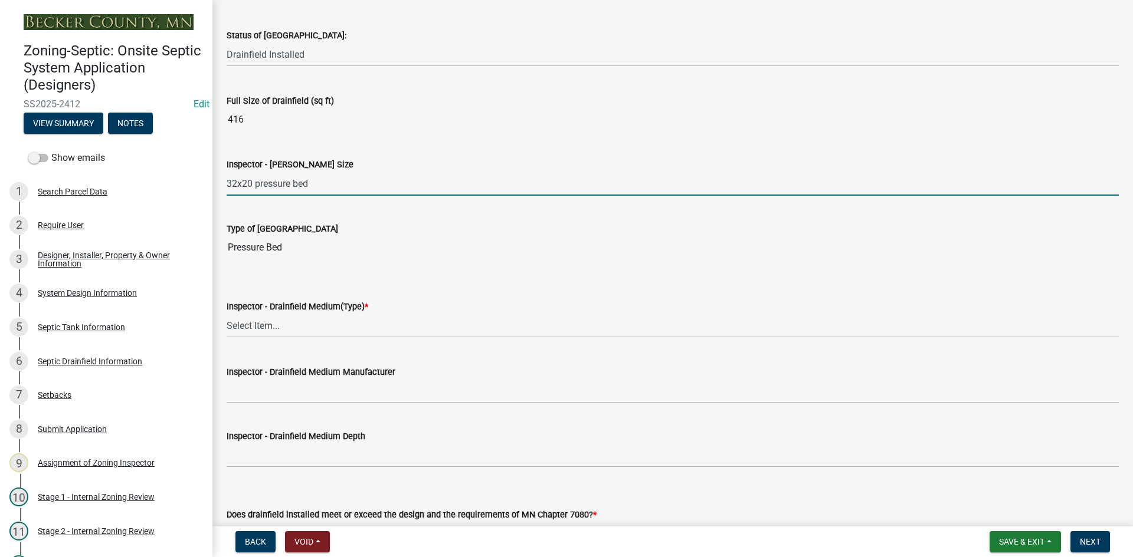
scroll to position [1947, 0]
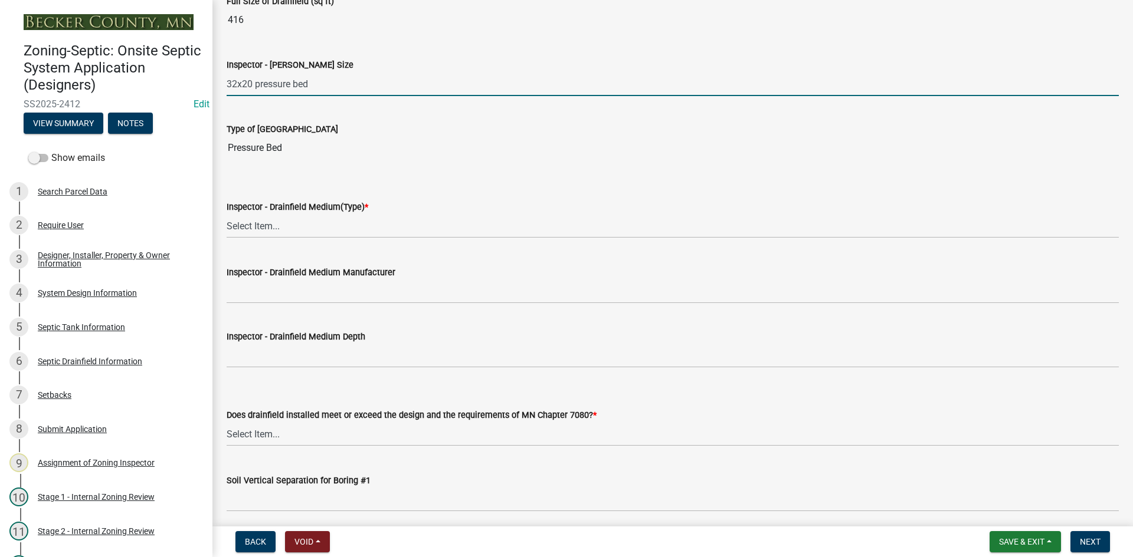
type input "32x20 pressure bed"
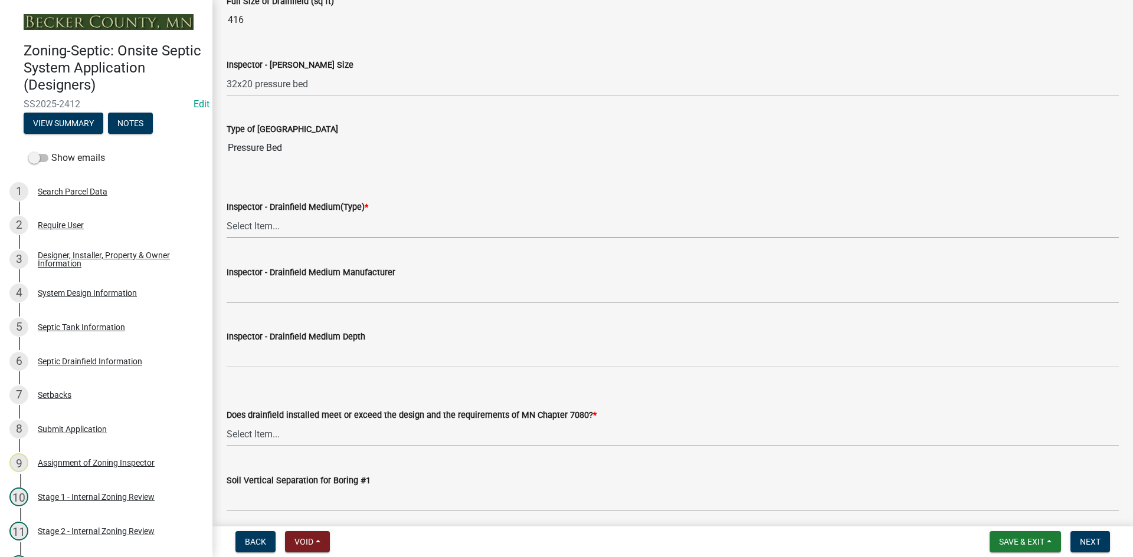
click at [271, 228] on select "Select Item... Chamber Trench Rock Trench Gravelless Mound Pressure Bed Seepage…" at bounding box center [673, 226] width 892 height 24
click at [227, 214] on select "Select Item... Chamber Trench Rock Trench Gravelless Mound Pressure Bed Seepage…" at bounding box center [673, 226] width 892 height 24
select select "5c08bc46-ac81-4361-ab44-aff343e46e27"
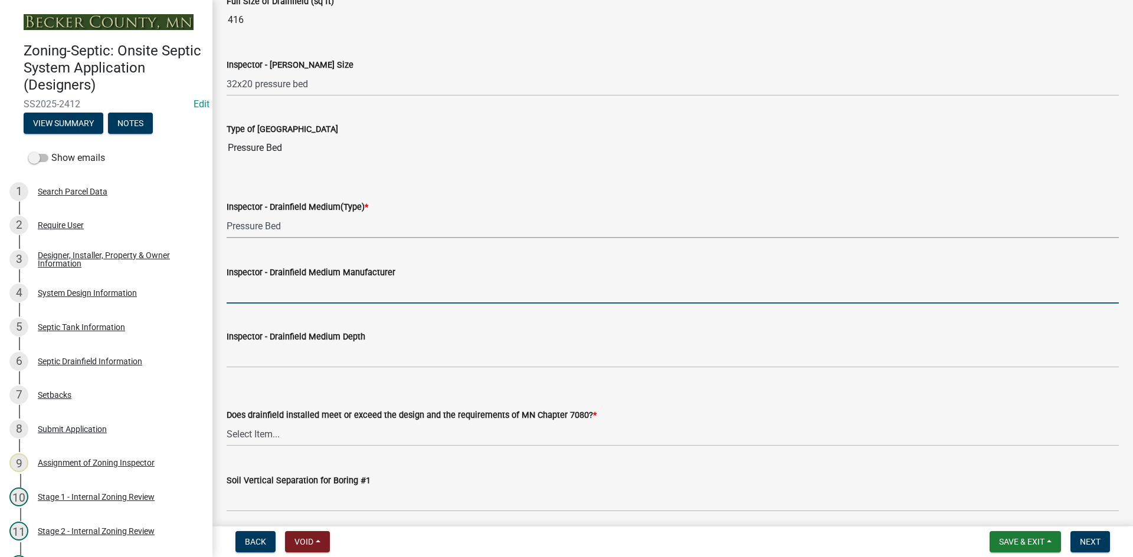
click at [273, 301] on input "Inspector - Drainfield Medium Manufacturer" at bounding box center [673, 292] width 892 height 24
type input "rock"
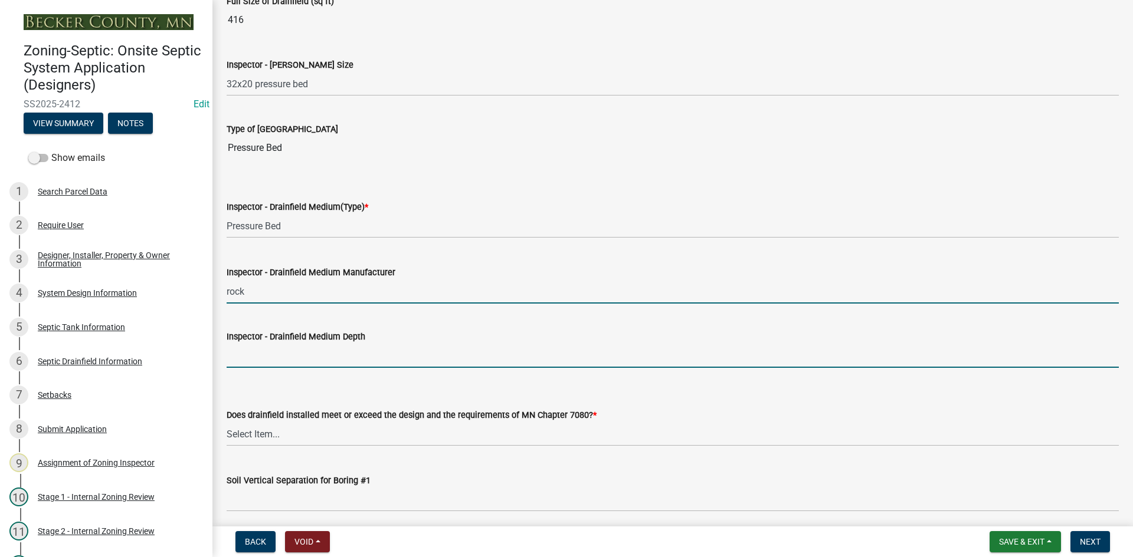
drag, startPoint x: 279, startPoint y: 361, endPoint x: 287, endPoint y: 369, distance: 10.8
click at [279, 361] on input "Inspector - Drainfield Medium Depth" at bounding box center [673, 356] width 892 height 24
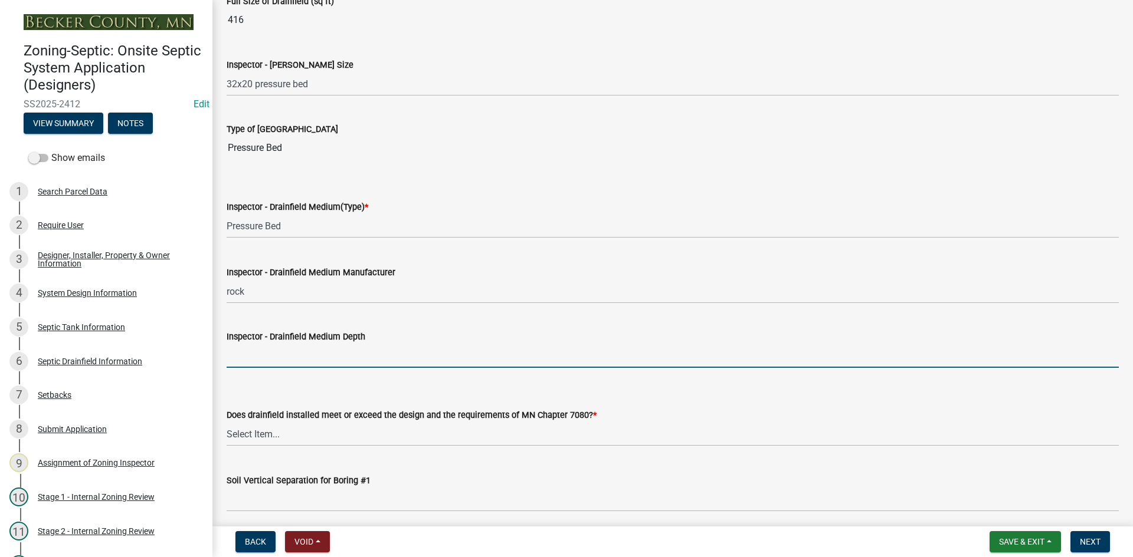
type input "12""
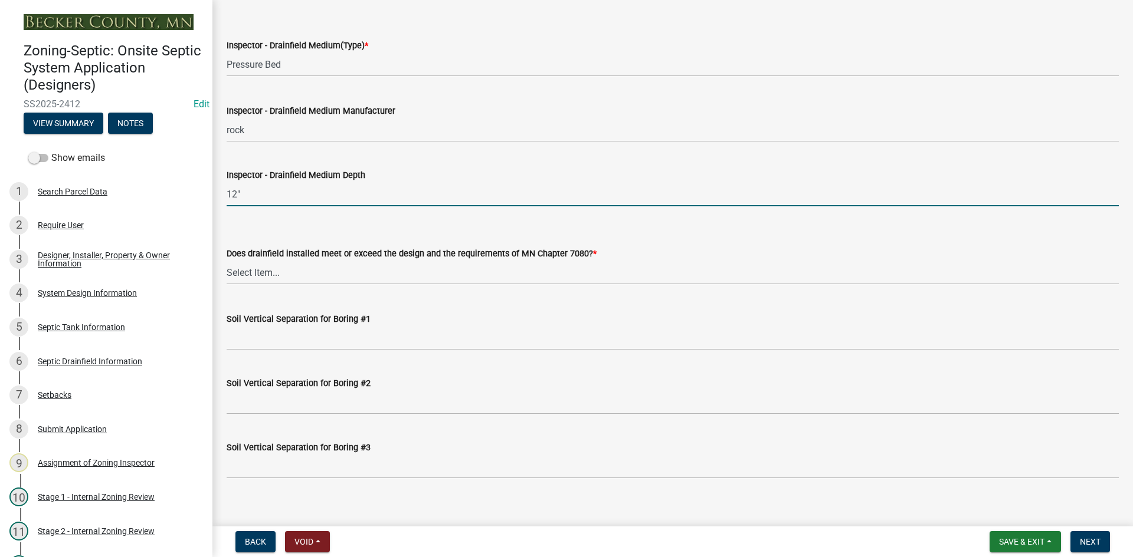
scroll to position [2124, 0]
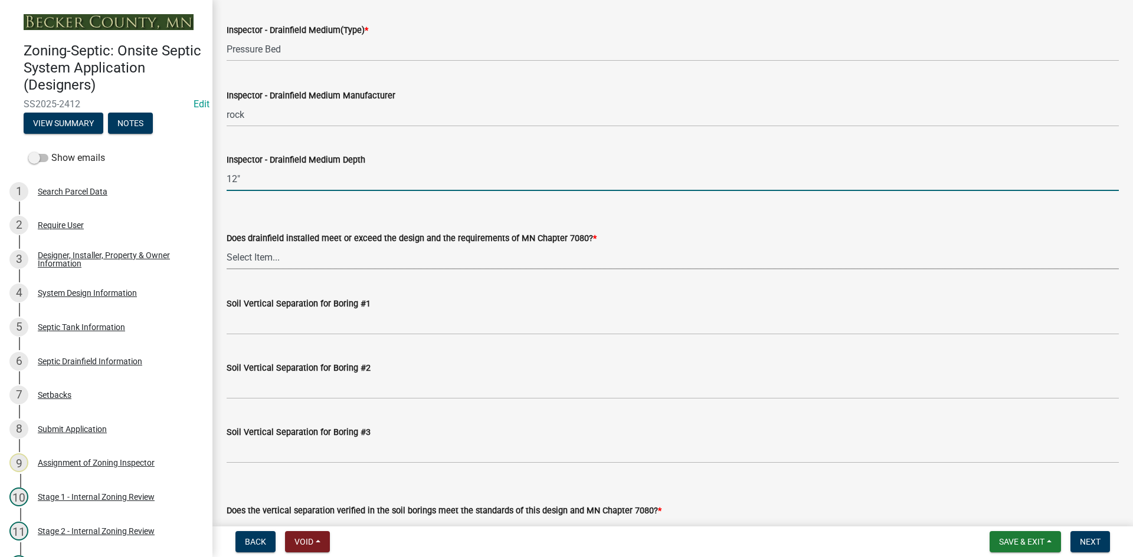
click at [266, 263] on select "Select Item... Yes No" at bounding box center [673, 257] width 892 height 24
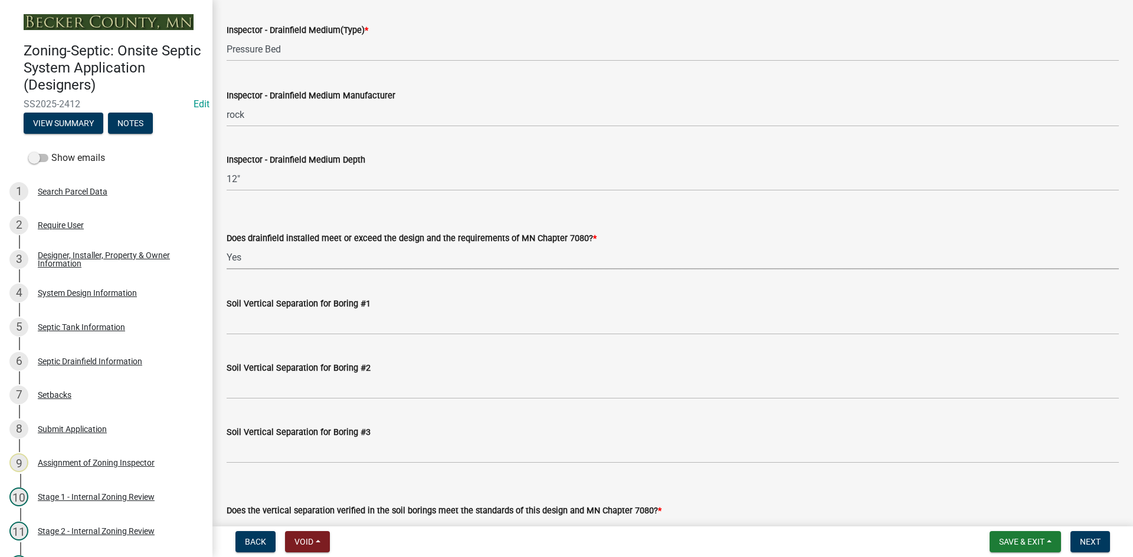
click at [227, 245] on select "Select Item... Yes No" at bounding box center [673, 257] width 892 height 24
select select "53e8394b-4ec8-472b-acba-27f64a4dcc6d"
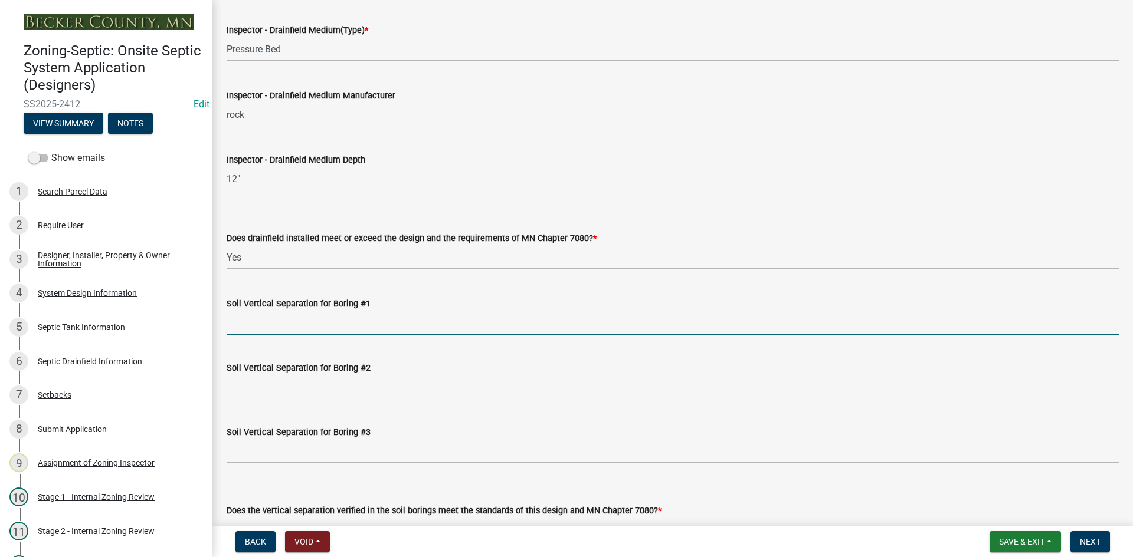
click at [276, 324] on input "Soil Vertical Separation for Boring #1" at bounding box center [673, 323] width 892 height 24
drag, startPoint x: 260, startPoint y: 323, endPoint x: 447, endPoint y: 304, distance: 187.9
click at [447, 304] on form "Soil Vertical Separation for Boring #1 TYPE 3 /3FT SAND LIFT" at bounding box center [673, 316] width 892 height 38
type input "TYPE 3 SYSTEM"
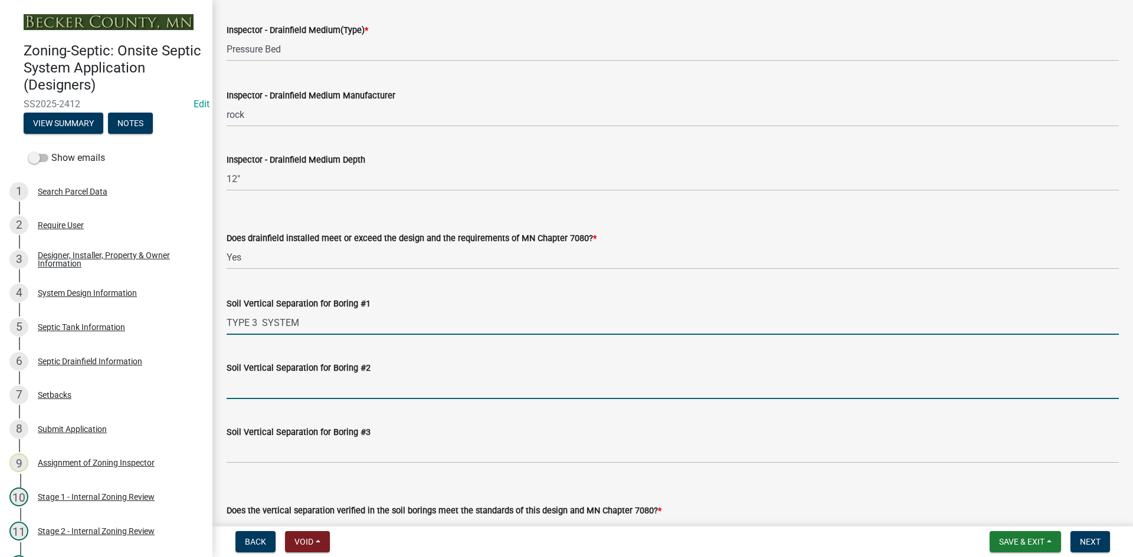
click at [288, 391] on input "Soil Vertical Separation for Boring #2" at bounding box center [673, 387] width 892 height 24
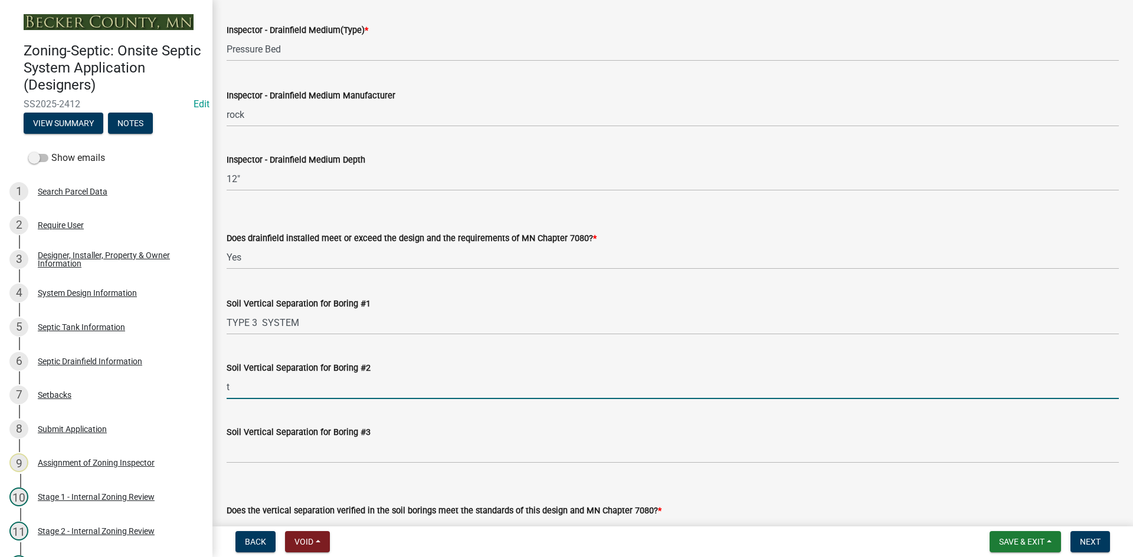
type input "type 3"
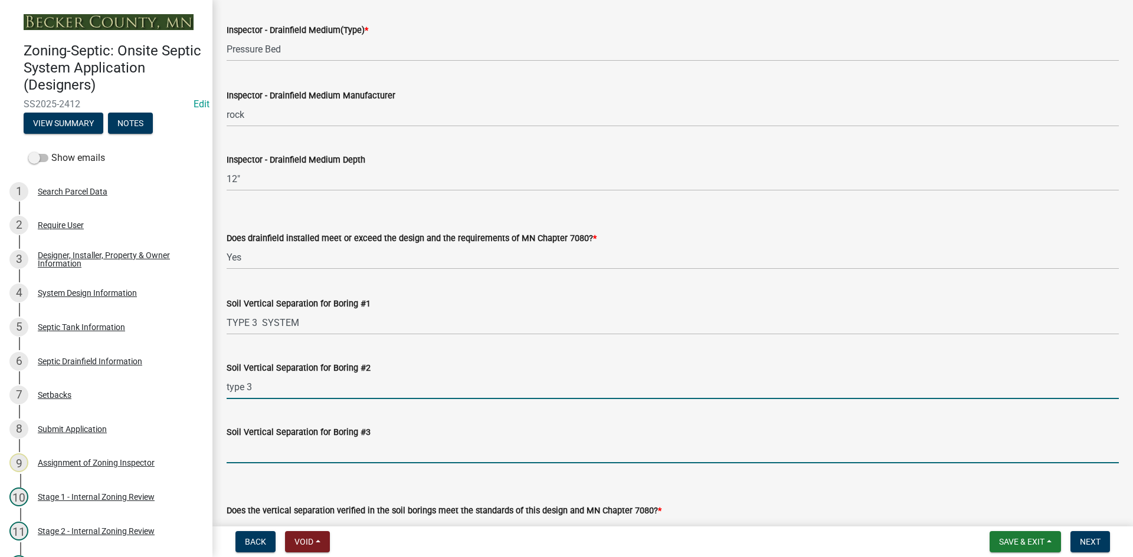
click at [274, 448] on input "Soil Vertical Separation for Boring #3" at bounding box center [673, 451] width 892 height 24
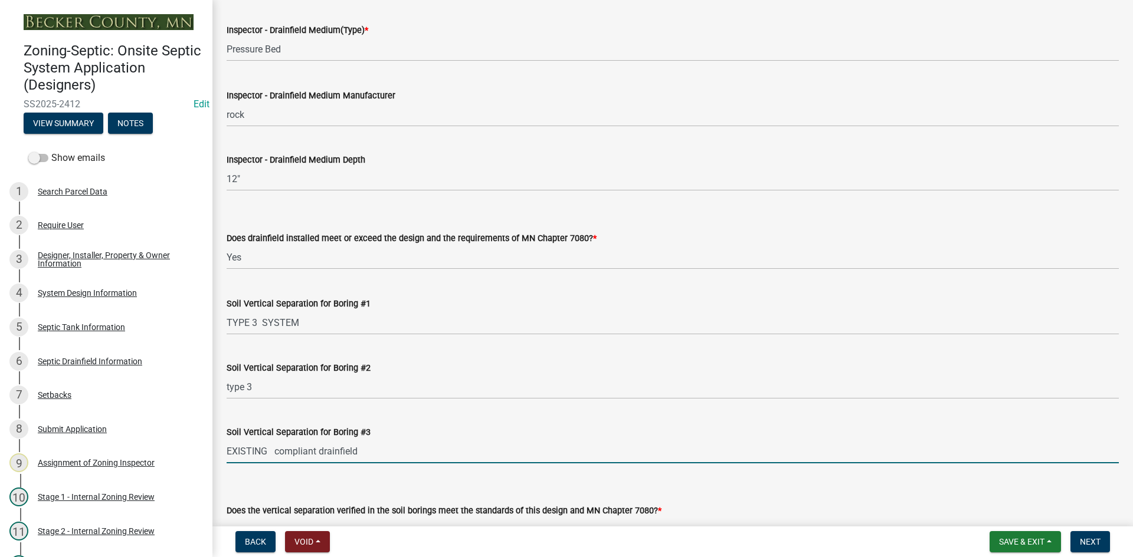
drag, startPoint x: 372, startPoint y: 448, endPoint x: 222, endPoint y: 481, distance: 152.9
type input "type 3"
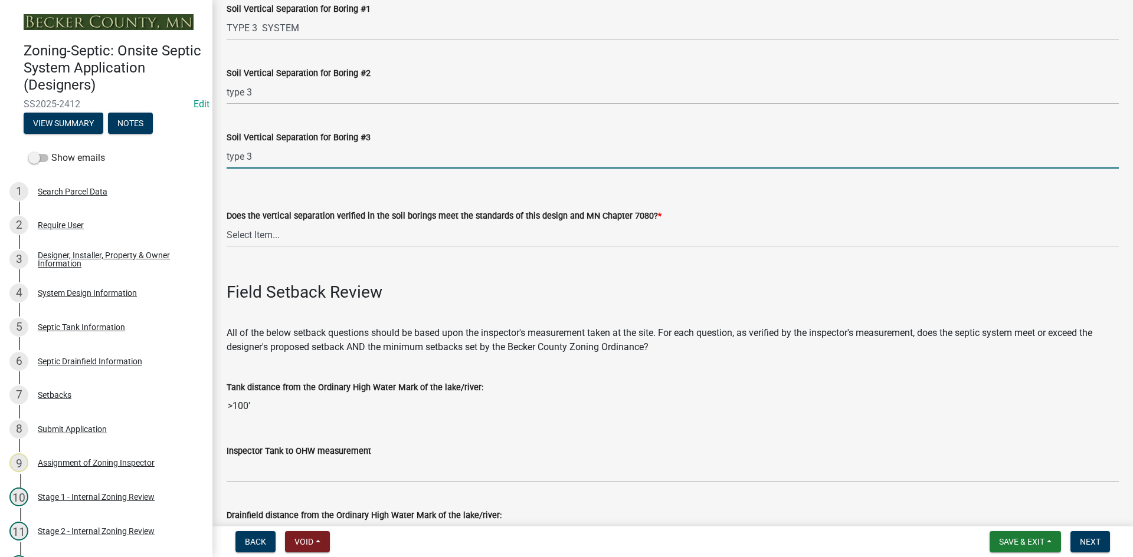
scroll to position [2537, 0]
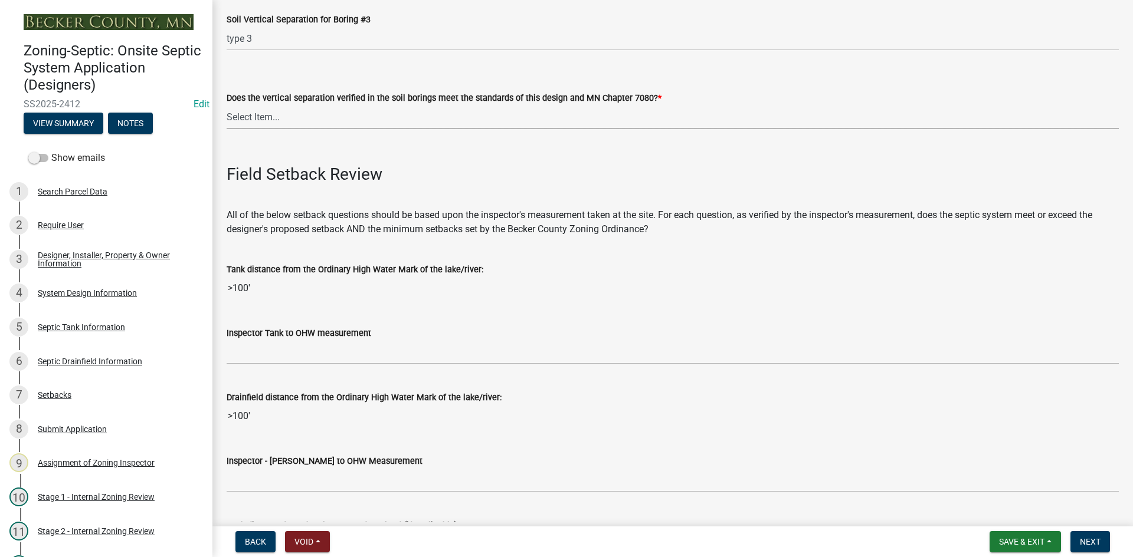
click at [268, 114] on select "Select Item... Yes No" at bounding box center [673, 117] width 892 height 24
click at [227, 105] on select "Select Item... Yes No" at bounding box center [673, 117] width 892 height 24
select select "eedfbf44-dce3-4c21-89bd-6d851115dab7"
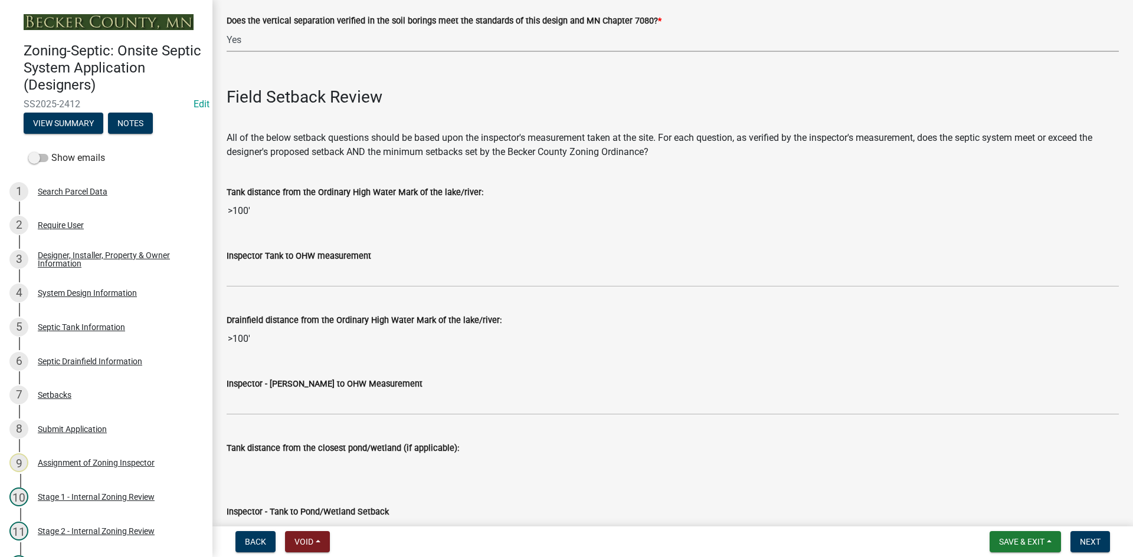
scroll to position [2714, 0]
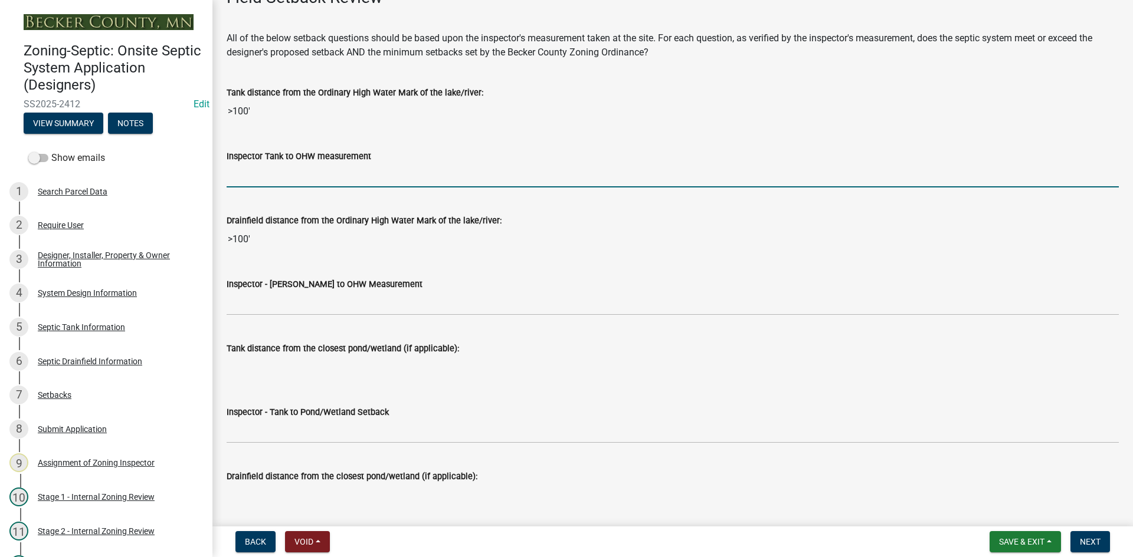
click at [293, 170] on input "Inspector Tank to OHW measurement" at bounding box center [673, 175] width 892 height 24
type input "75+"
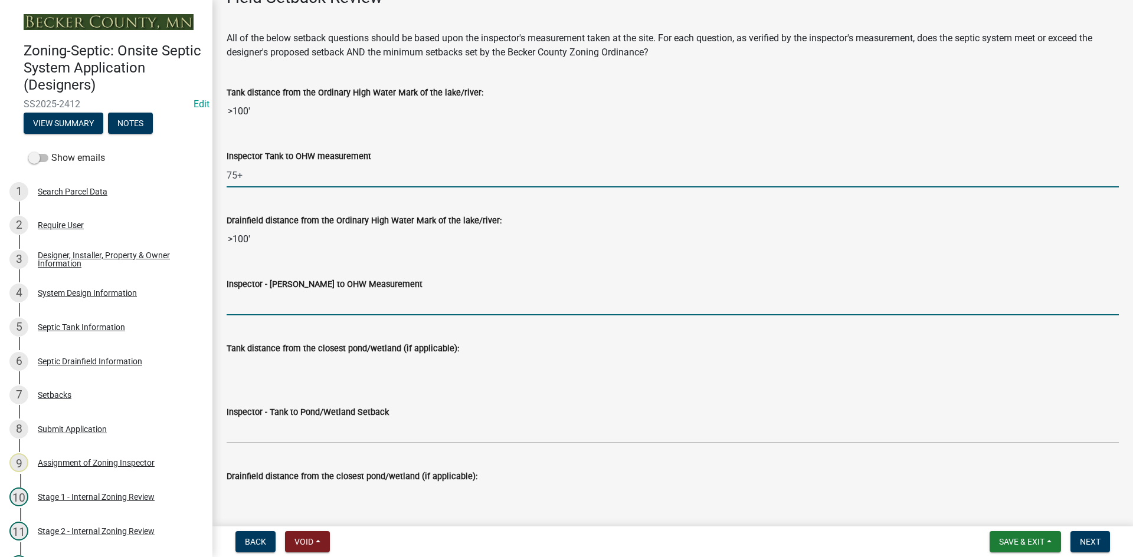
click at [268, 304] on input "Inspector - Drainfield to OHW Measurement" at bounding box center [673, 303] width 892 height 24
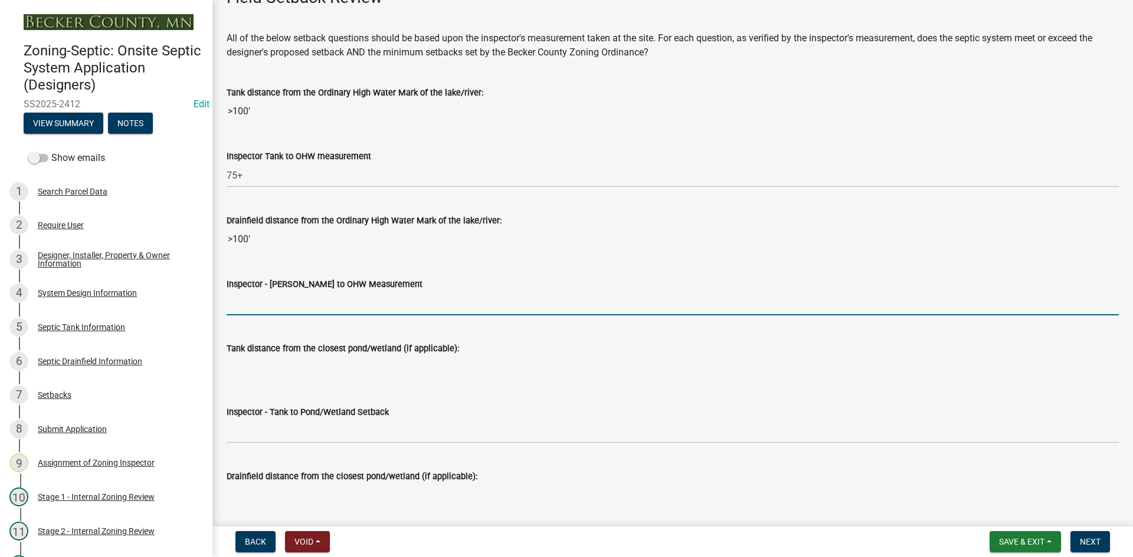
type input "75+"
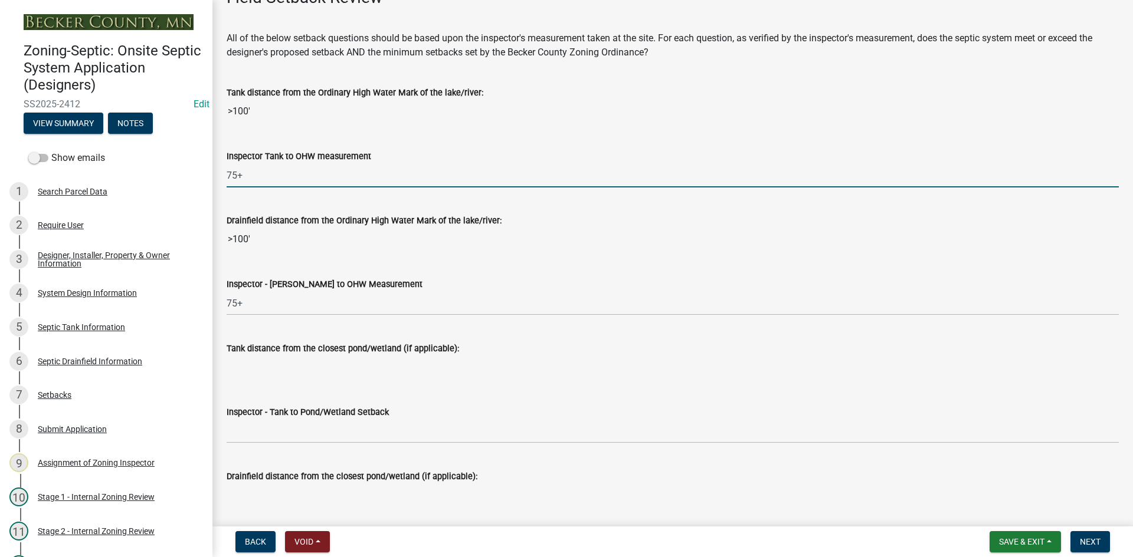
drag, startPoint x: 246, startPoint y: 173, endPoint x: 222, endPoint y: 182, distance: 25.2
click at [210, 187] on div "Zoning-Septic: Onsite Septic System Application (Designers) SS2025-2412 Edit Vi…" at bounding box center [566, 278] width 1133 height 557
drag, startPoint x: 240, startPoint y: 177, endPoint x: 234, endPoint y: 178, distance: 6.6
click at [234, 178] on input "Inspector Tank to OHW measurement" at bounding box center [673, 175] width 892 height 24
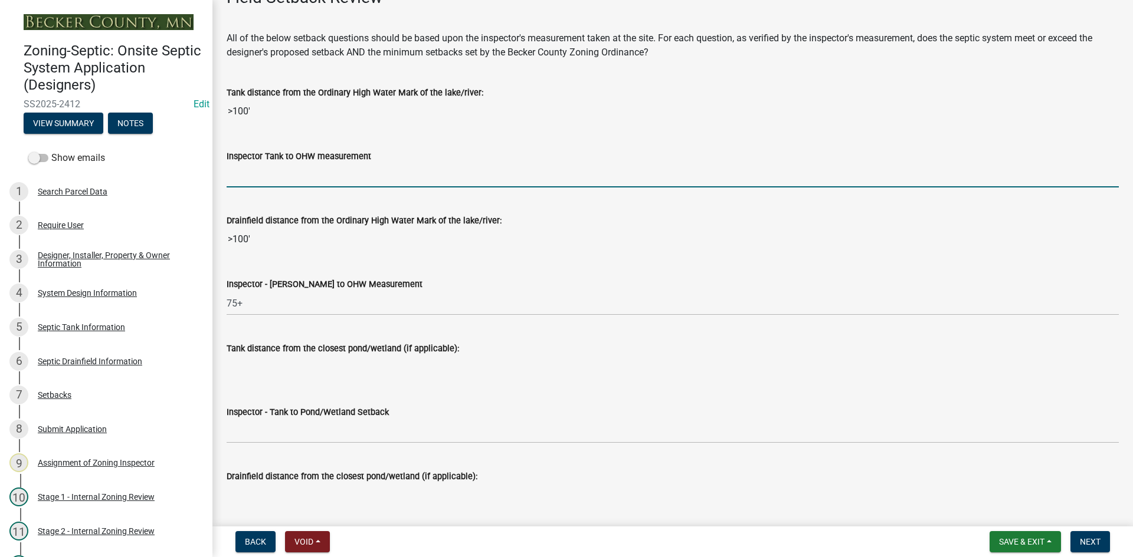
type input "EXISTING"
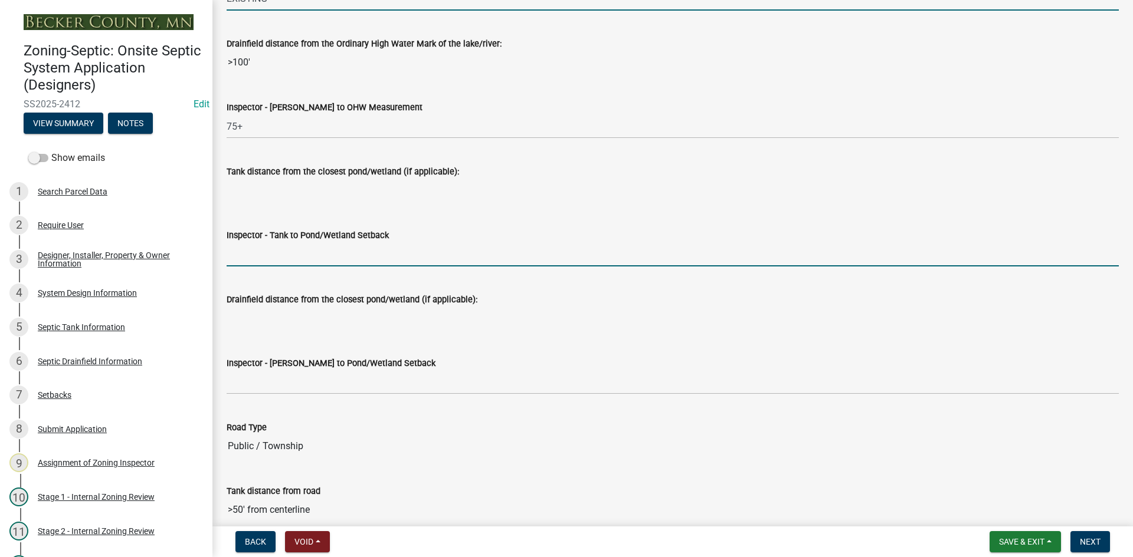
click at [272, 257] on input "Inspector - Tank to Pond/Wetland Setback" at bounding box center [673, 254] width 892 height 24
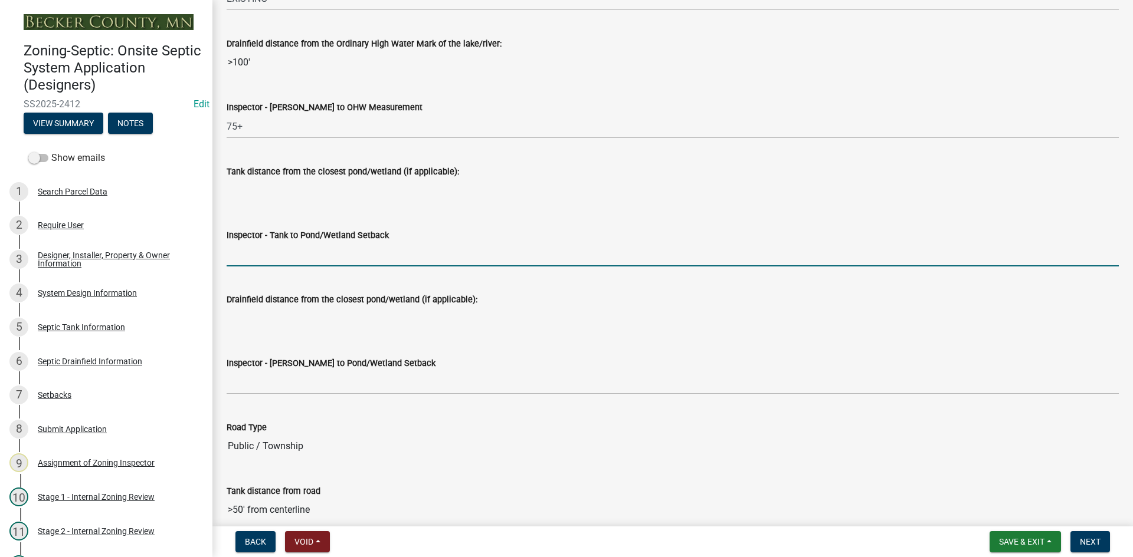
type input "EXISTING"
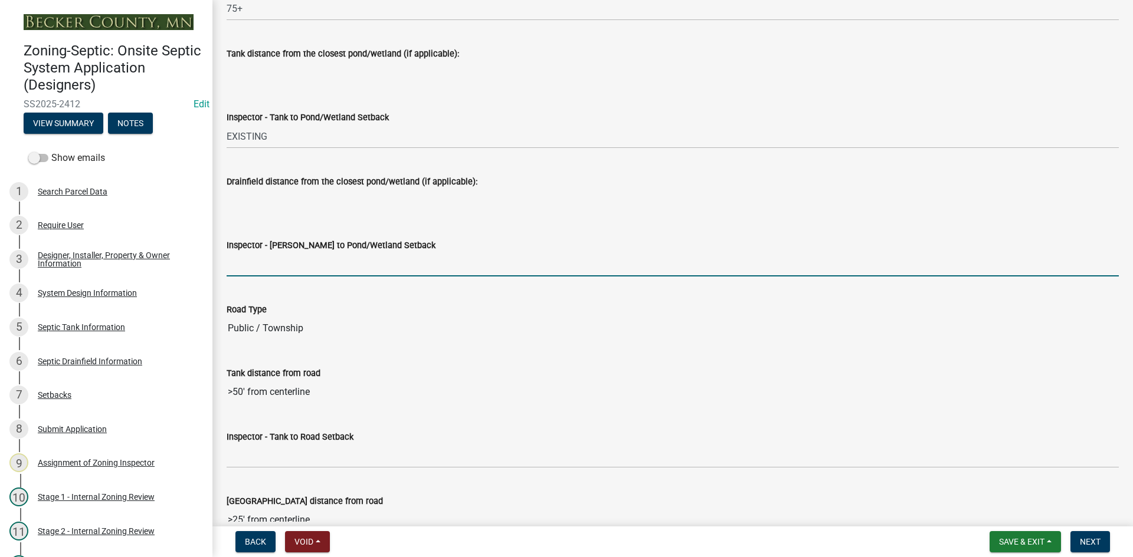
click at [267, 257] on input "Inspector - Drainfield to Pond/Wetland Setback" at bounding box center [673, 264] width 892 height 24
type input "NA"
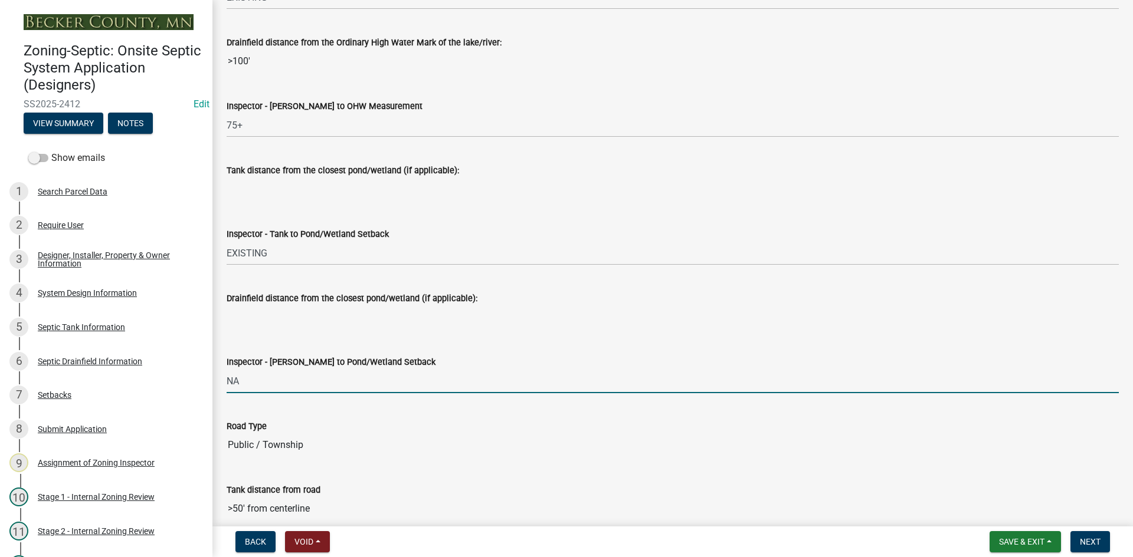
scroll to position [2891, 0]
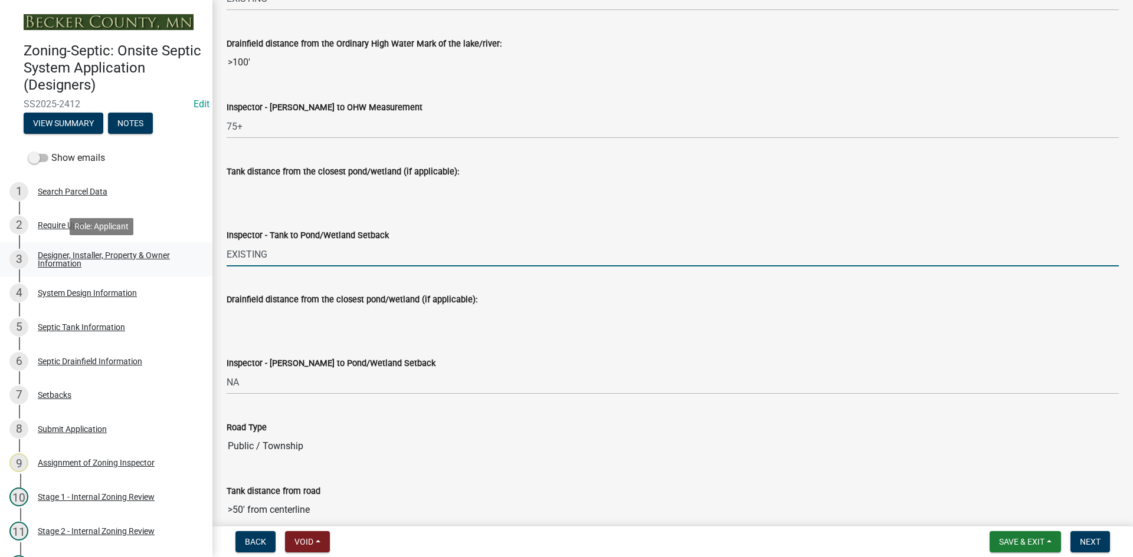
drag, startPoint x: 280, startPoint y: 250, endPoint x: 181, endPoint y: 275, distance: 102.9
click at [181, 275] on div "Zoning-Septic: Onsite Septic System Application (Designers) SS2025-2412 Edit Vi…" at bounding box center [566, 278] width 1133 height 557
click at [239, 258] on input "Inspector - Tank to Pond/Wetland Setback" at bounding box center [673, 254] width 892 height 24
click at [240, 258] on input "Inspector - Tank to Pond/Wetland Setback" at bounding box center [673, 254] width 892 height 24
type input "NA"
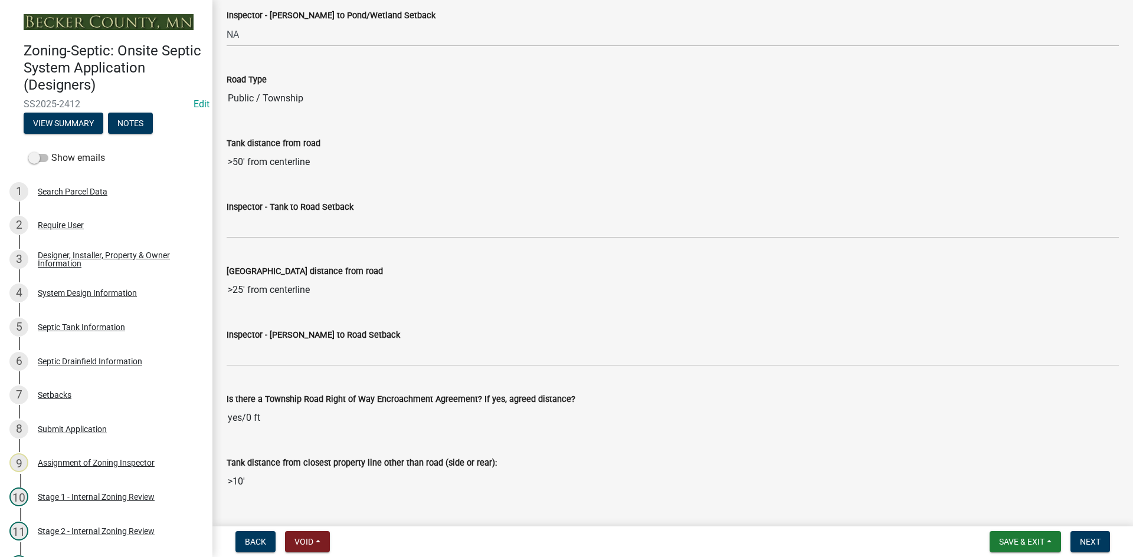
scroll to position [3245, 0]
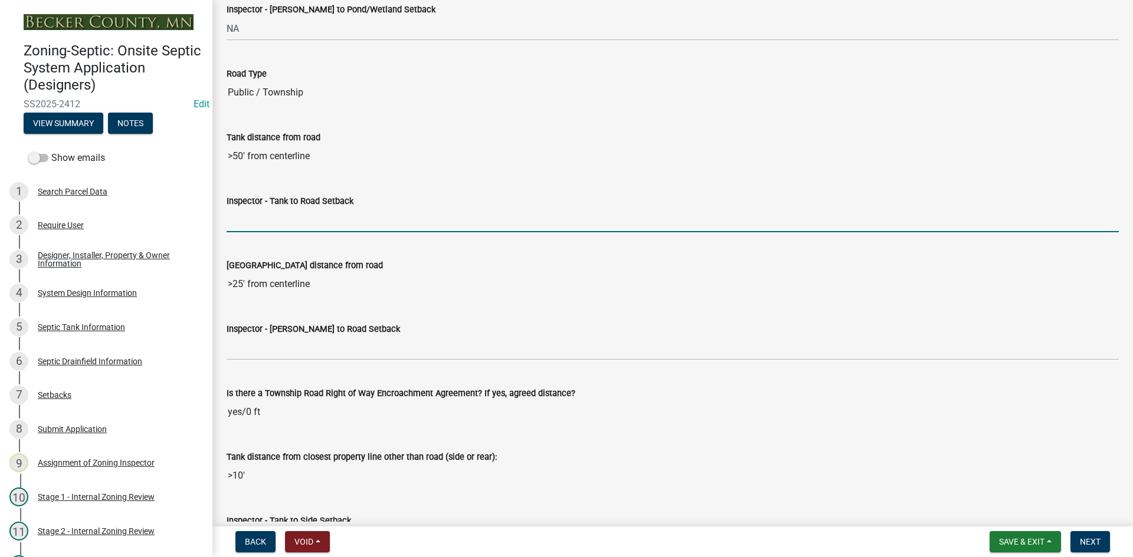
click at [251, 221] on input "Inspector - Tank to Road Setback" at bounding box center [673, 220] width 892 height 24
type input "row agreement 0"
drag, startPoint x: 299, startPoint y: 225, endPoint x: 217, endPoint y: 234, distance: 82.5
type input "EXISTING"
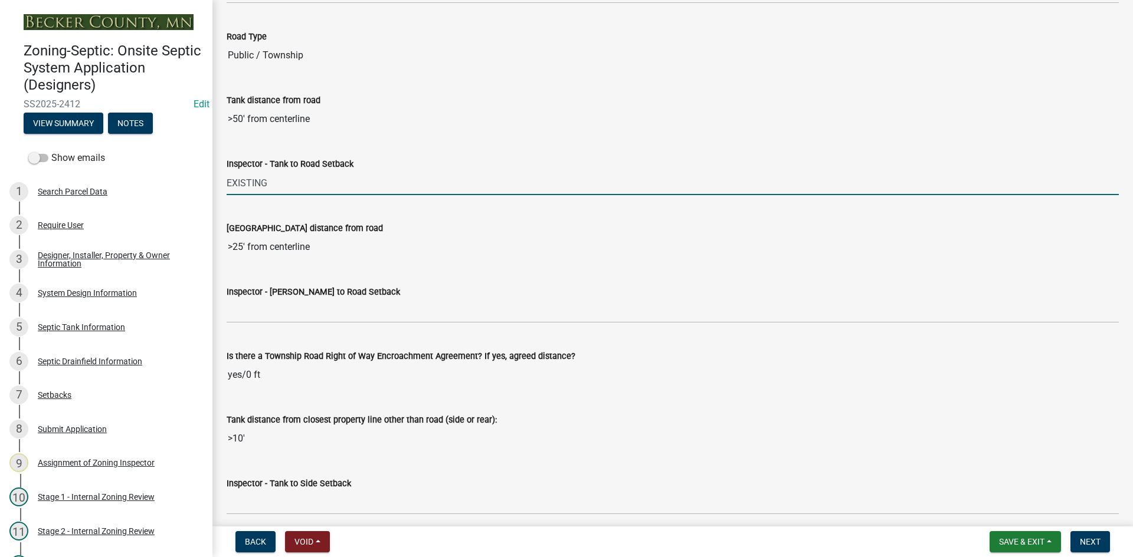
scroll to position [3363, 0]
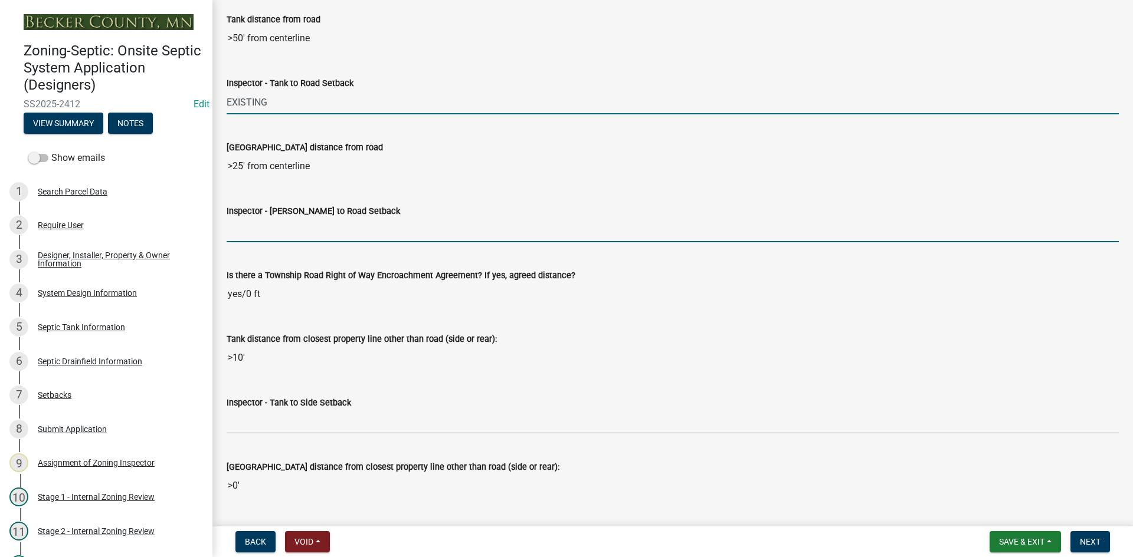
click at [247, 231] on input "Inspector - Drainfield to Road Setback" at bounding box center [673, 230] width 892 height 24
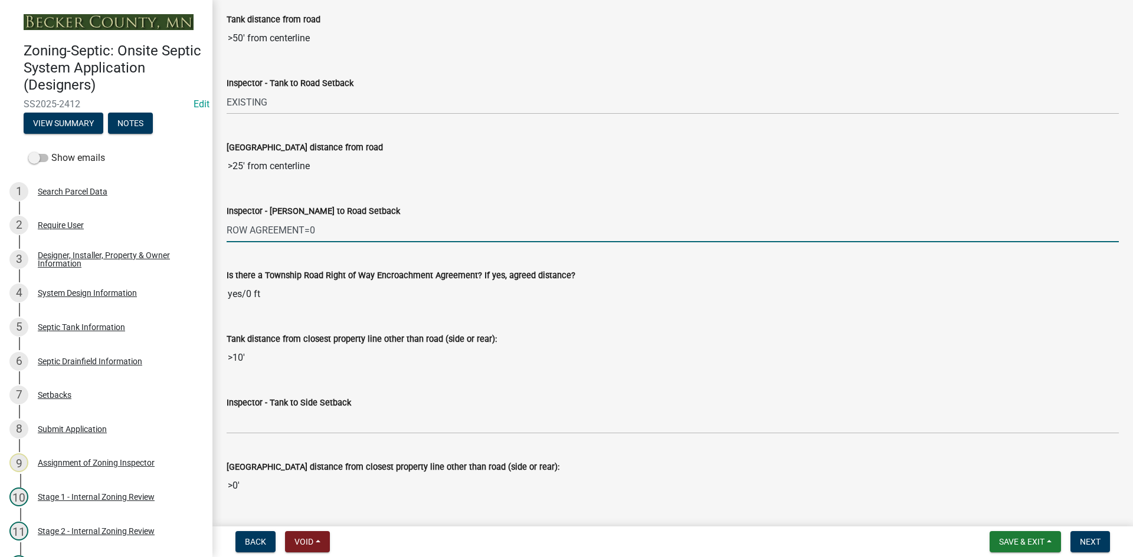
drag, startPoint x: 310, startPoint y: 229, endPoint x: 489, endPoint y: 211, distance: 180.3
click at [443, 215] on form "Inspector - Drainfield to Road Setback ROW AGREEMENT=0" at bounding box center [673, 223] width 892 height 38
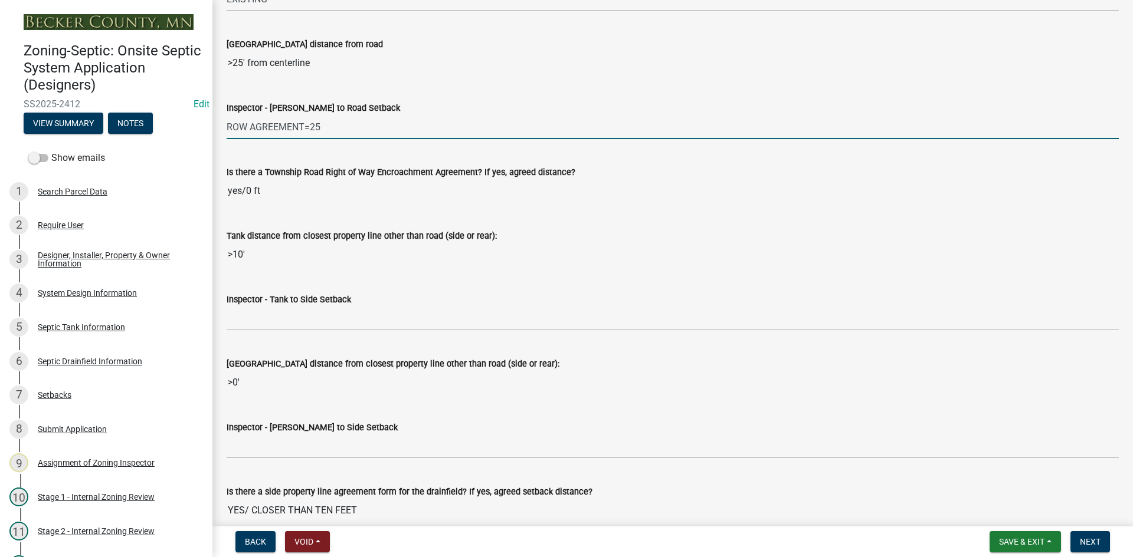
scroll to position [3599, 0]
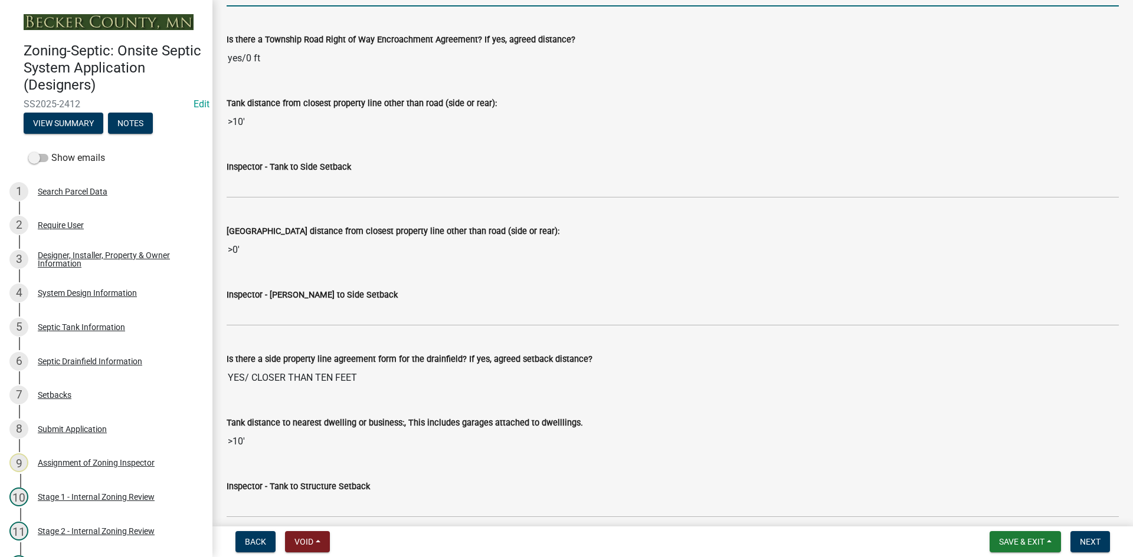
type input "ROW AGREEMENT=25"
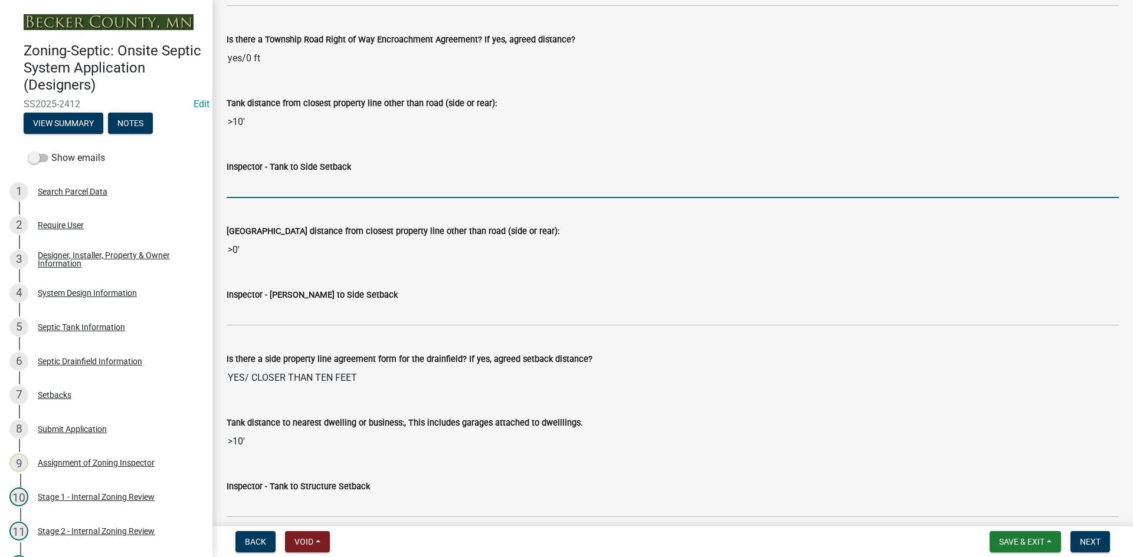
click at [254, 196] on input "Inspector - Tank to Side Setback" at bounding box center [673, 186] width 892 height 24
type input "EXISTING"
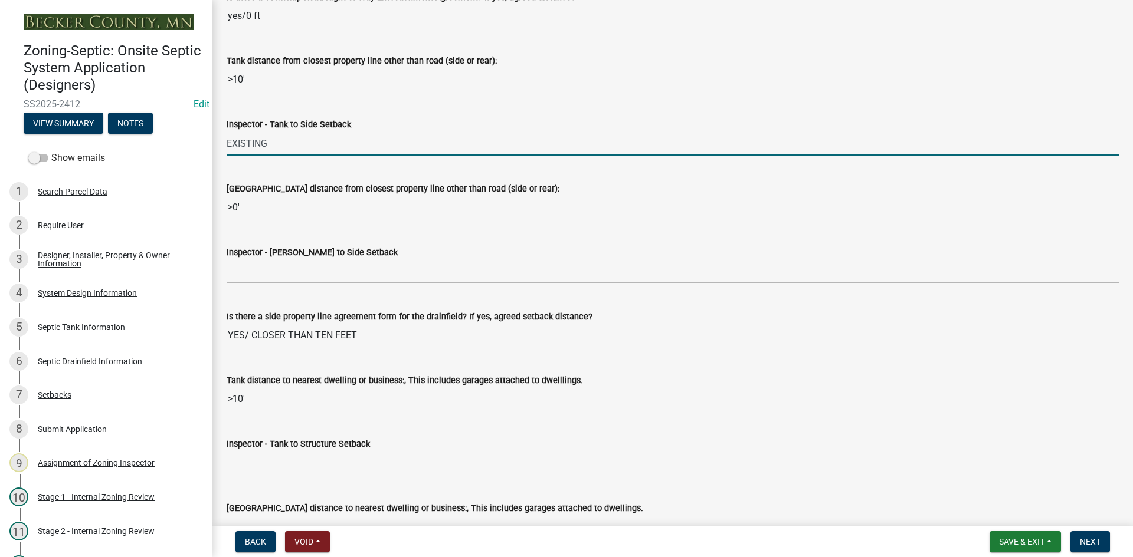
scroll to position [3717, 0]
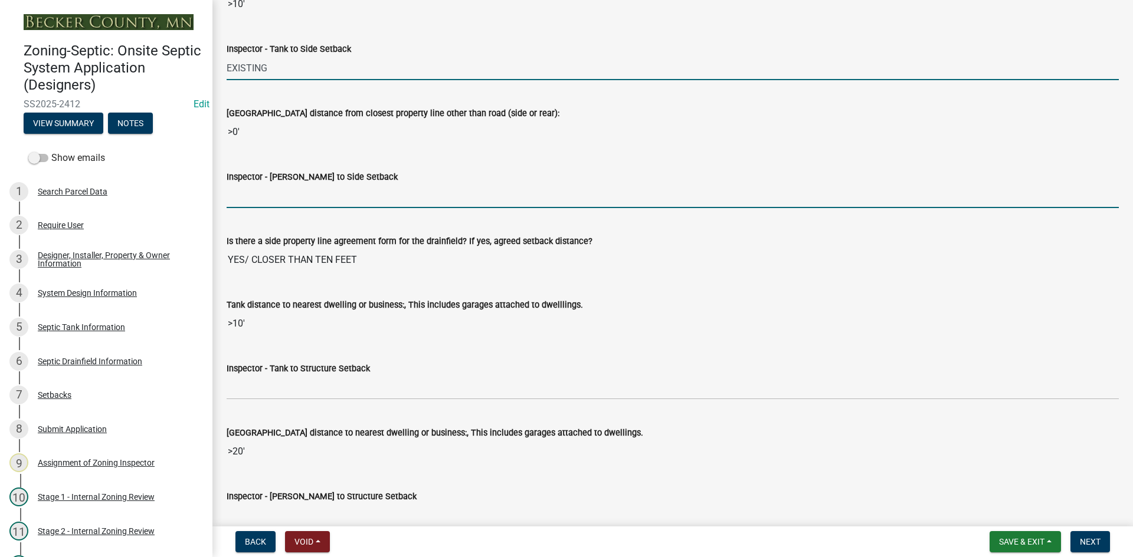
click at [255, 193] on input "Inspector - Drainfield to Side Setback" at bounding box center [673, 196] width 892 height 24
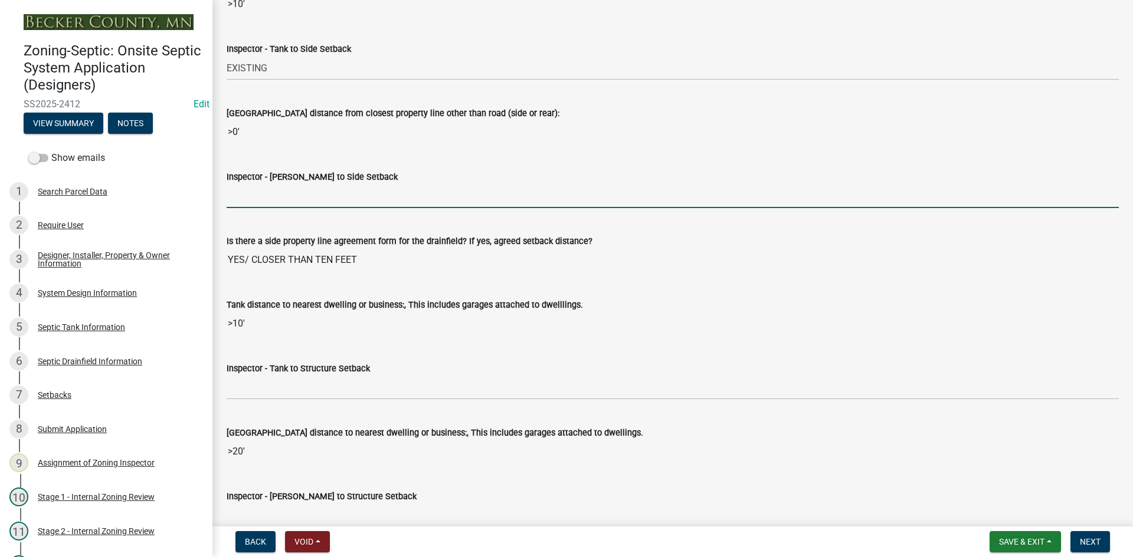
type input "PLA/less than 10ft"
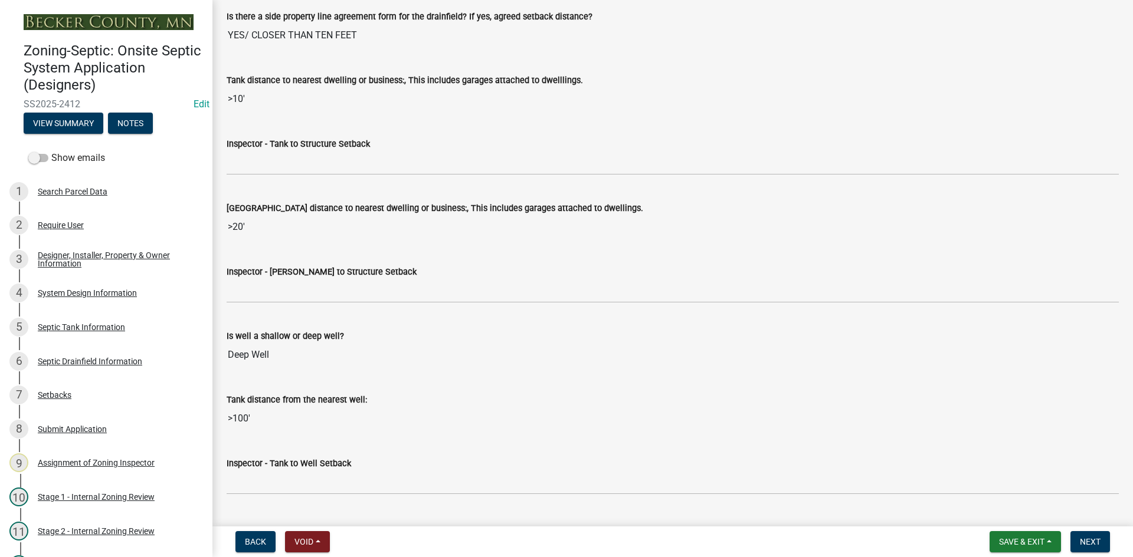
scroll to position [3953, 0]
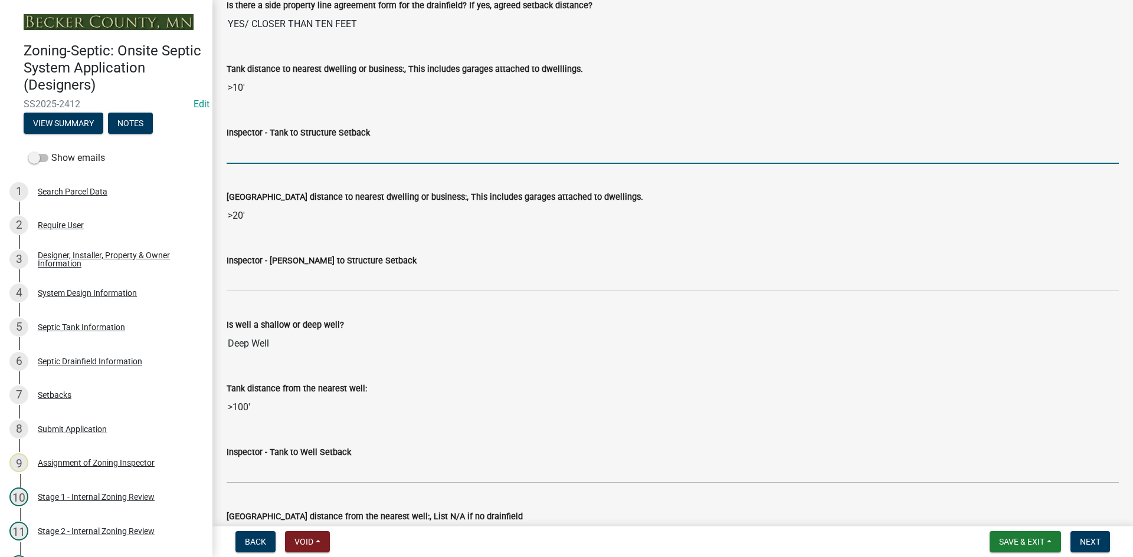
click at [269, 159] on input "Inspector - Tank to Structure Setback" at bounding box center [673, 152] width 892 height 24
type input "20+"
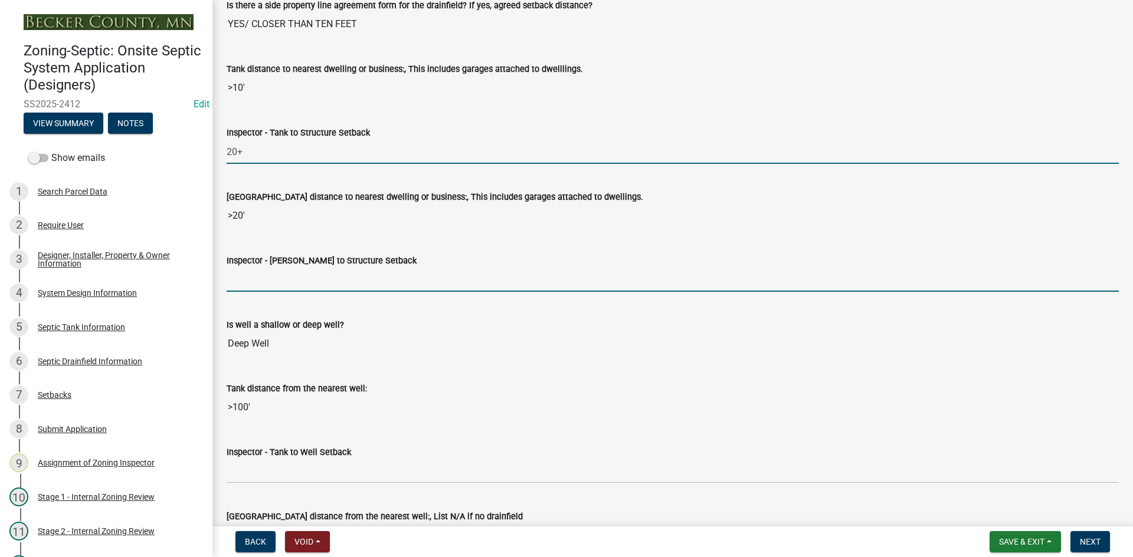
click at [283, 284] on input "Inspector - Drainfield to Structure Setback" at bounding box center [673, 280] width 892 height 24
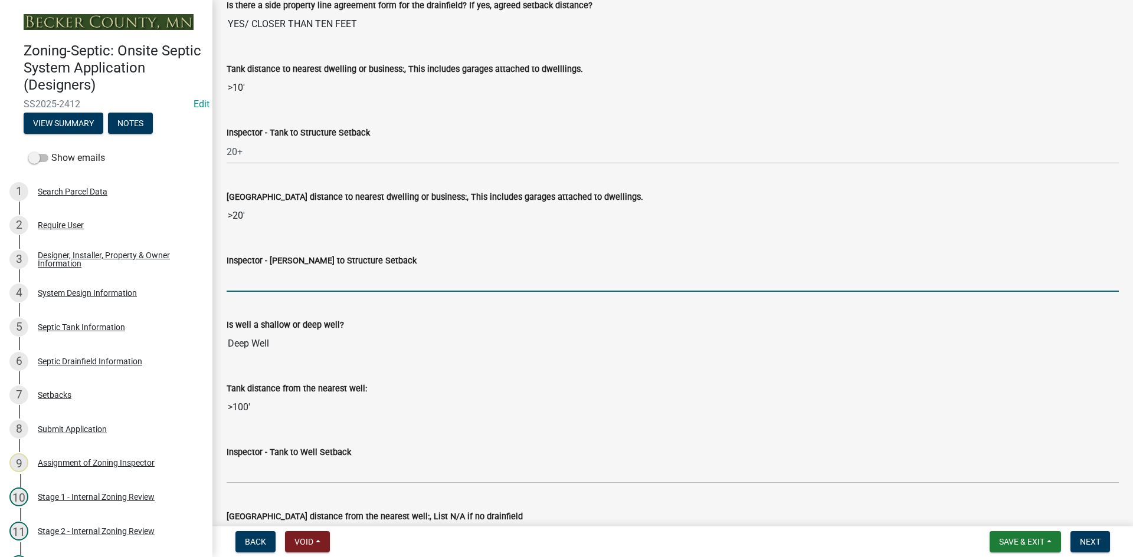
type input "20+"
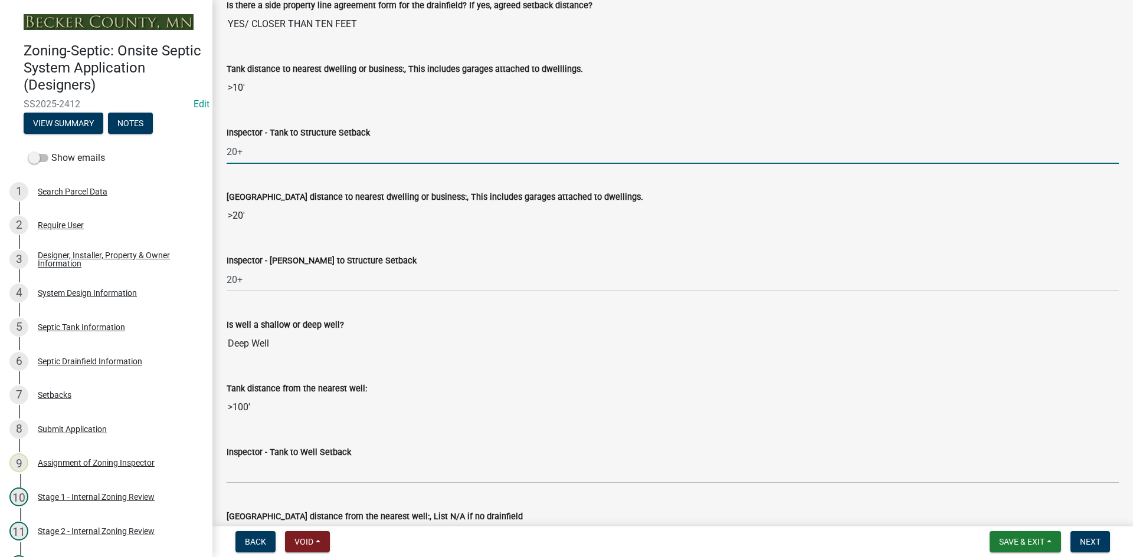
drag, startPoint x: 263, startPoint y: 155, endPoint x: 193, endPoint y: 167, distance: 71.3
click at [192, 167] on div "Zoning-Septic: Onsite Septic System Application (Designers) SS2025-2412 Edit Vi…" at bounding box center [566, 278] width 1133 height 557
type input "EXISTING"
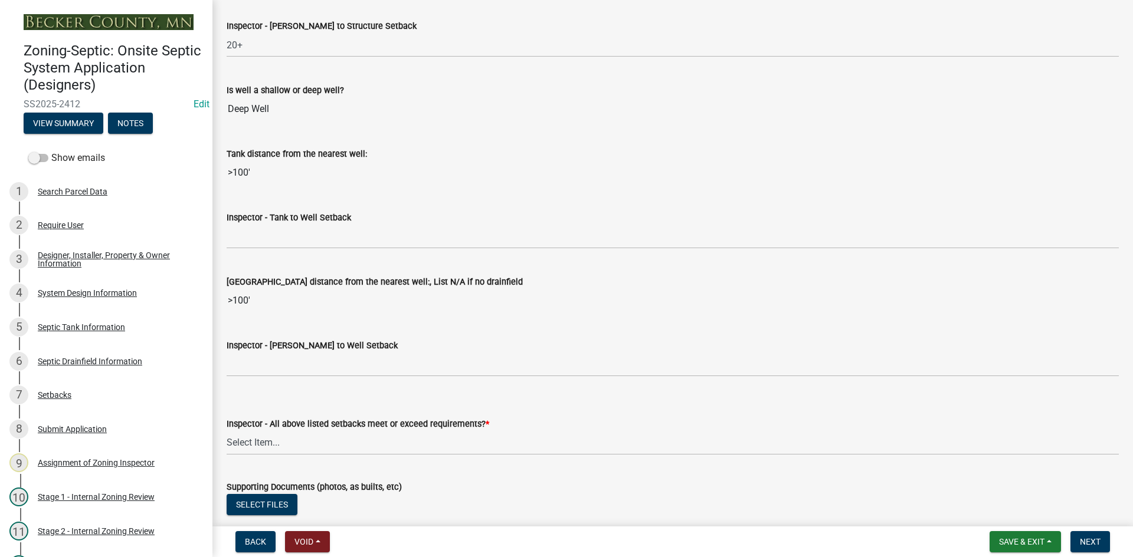
scroll to position [4188, 0]
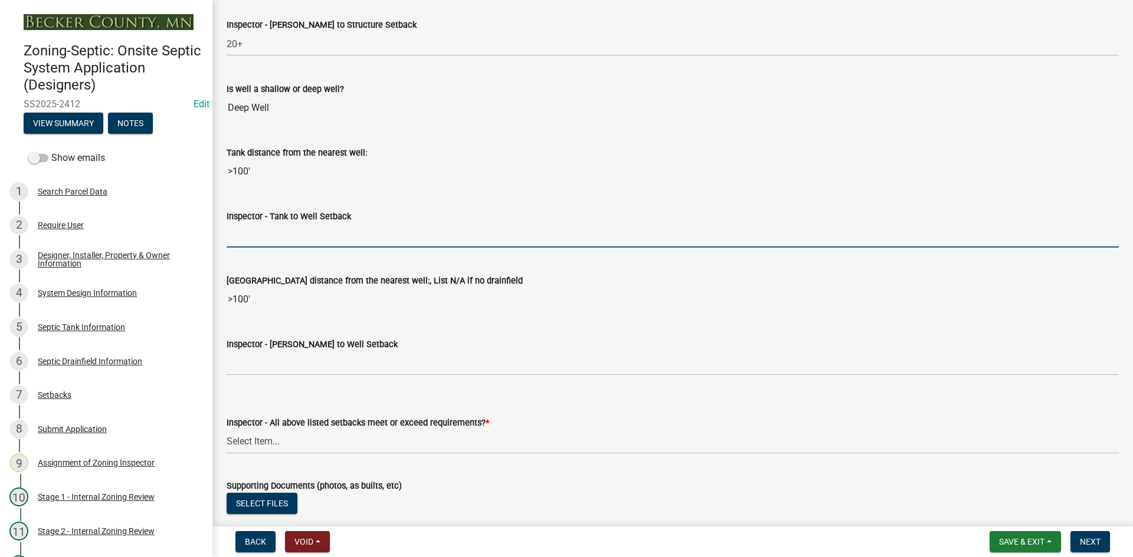
click at [248, 235] on input "Inspector - Tank to Well Setback" at bounding box center [673, 236] width 892 height 24
type input "EXISTING"
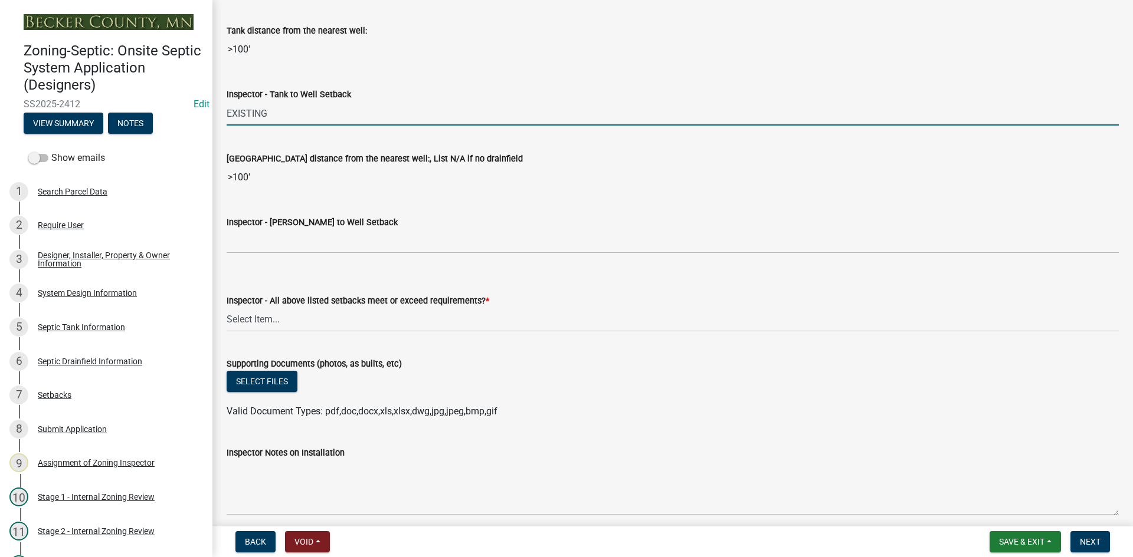
scroll to position [4365, 0]
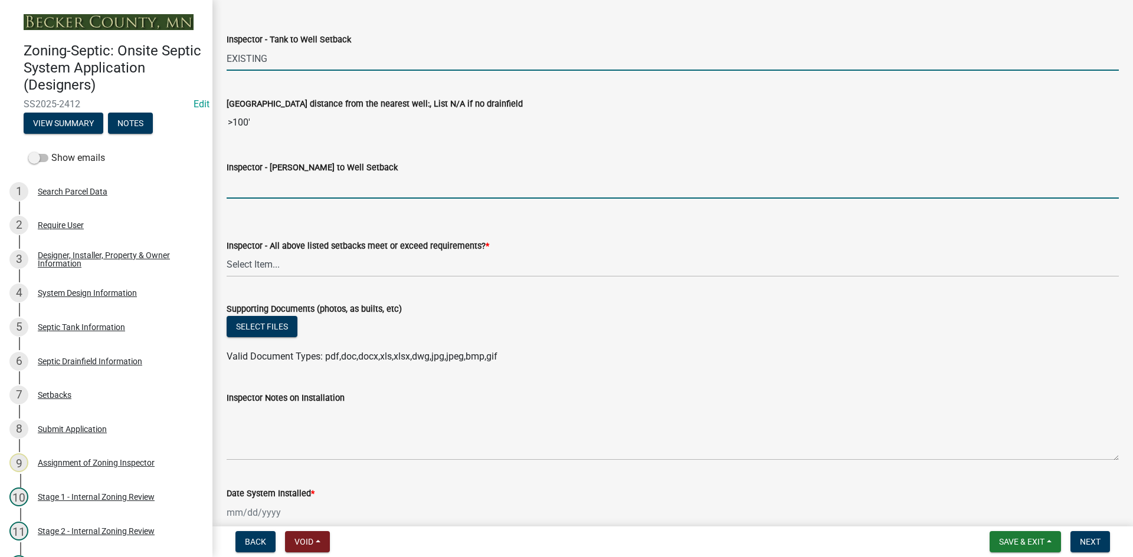
click at [270, 189] on input "Inspector - Drainfield to Well Setback" at bounding box center [673, 187] width 892 height 24
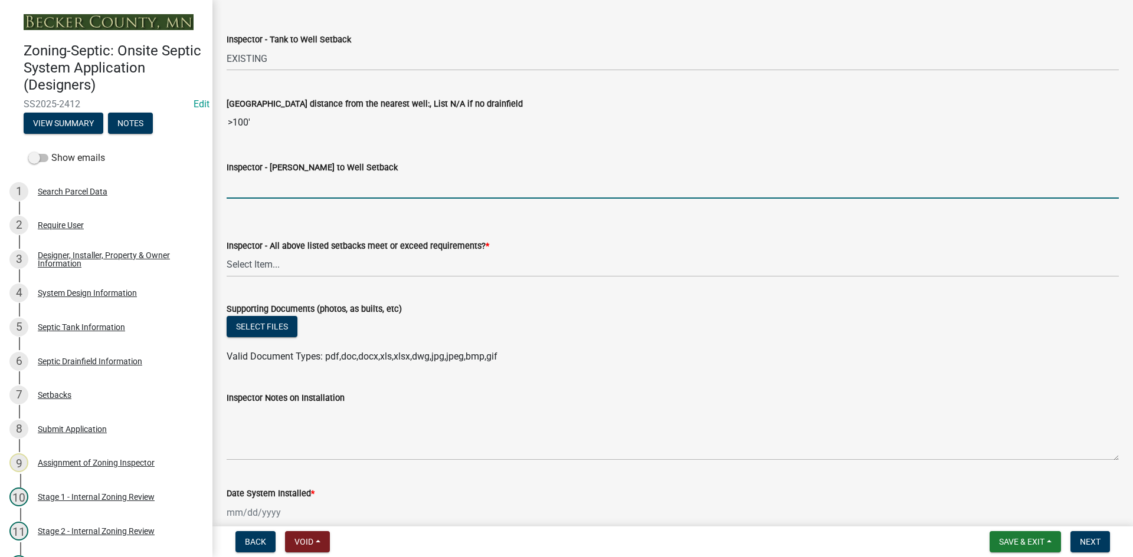
type input "50+"
click at [267, 268] on select "Select Item... Yes No" at bounding box center [673, 265] width 892 height 24
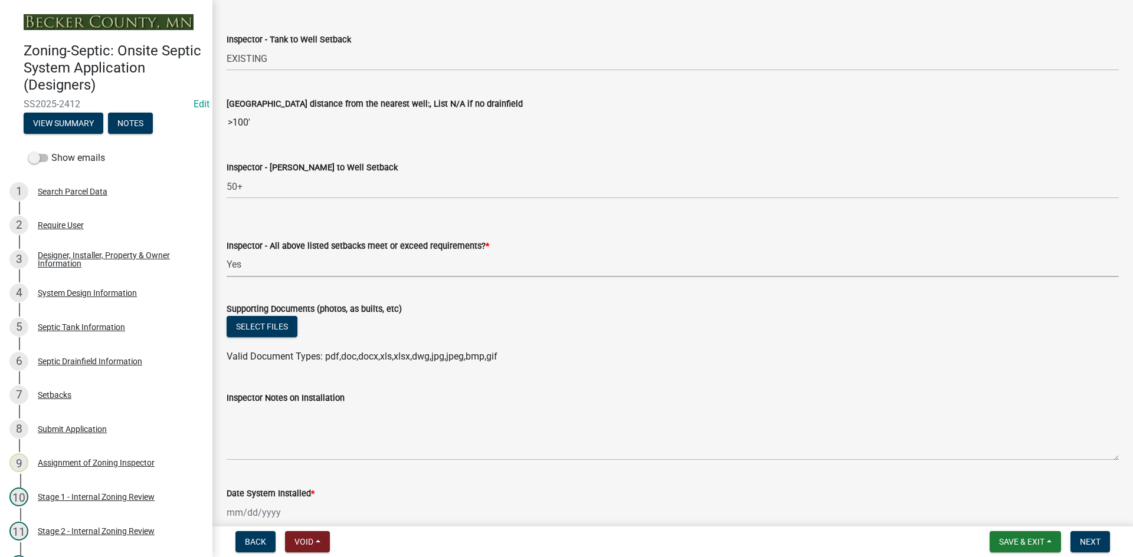
click at [227, 253] on select "Select Item... Yes No" at bounding box center [673, 265] width 892 height 24
select select "adfa1390-1443-4b8a-94eb-9b7f601f4679"
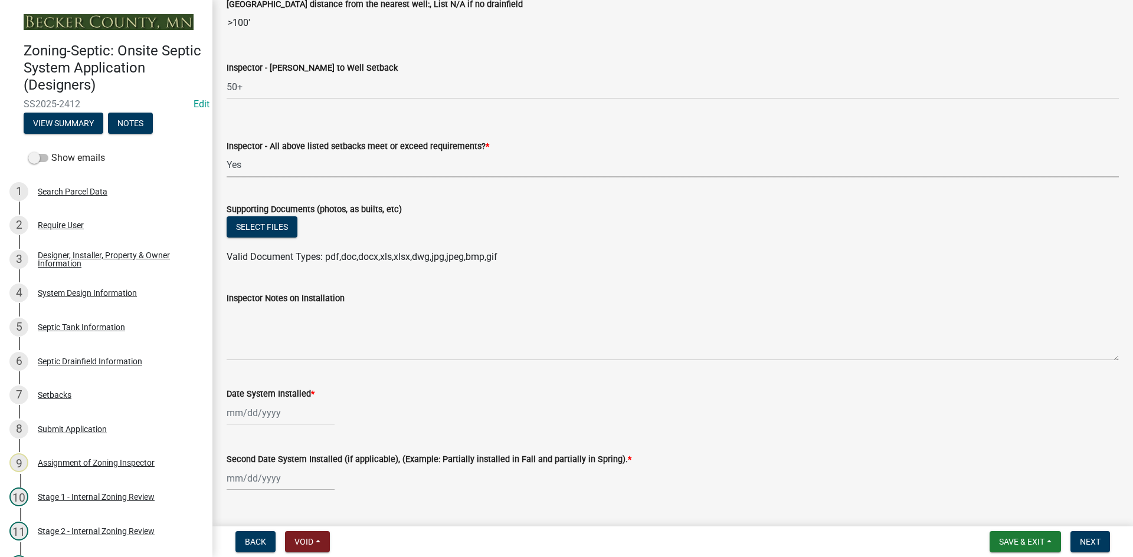
scroll to position [4483, 0]
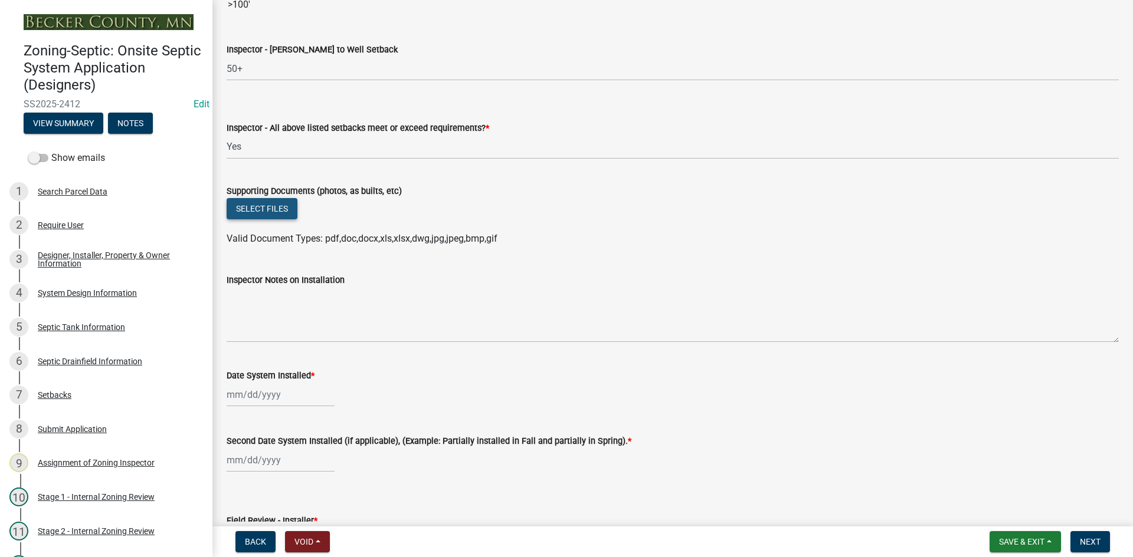
click at [274, 209] on button "Select files" at bounding box center [262, 208] width 71 height 21
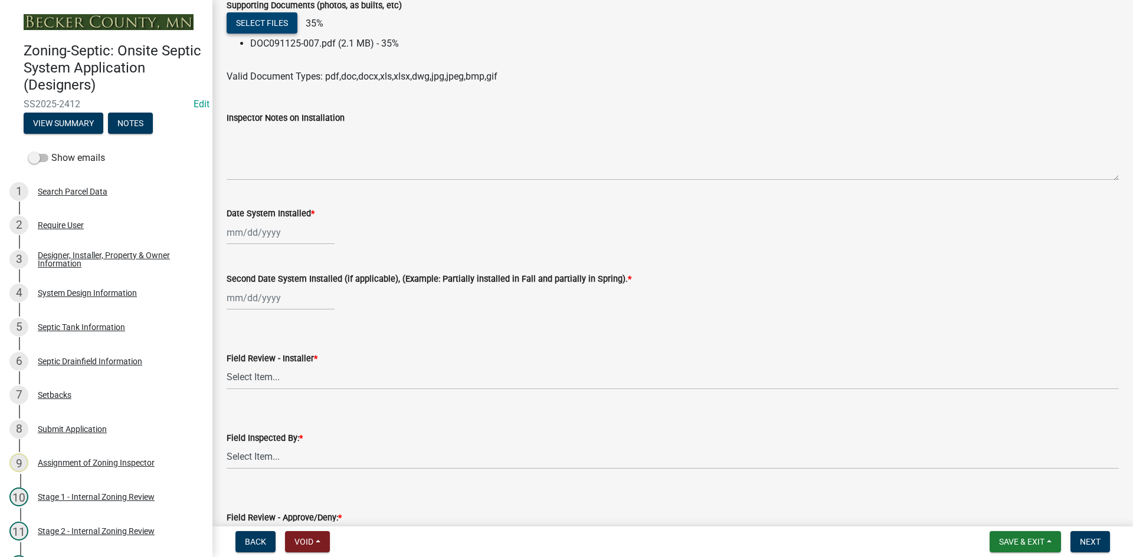
scroll to position [4719, 0]
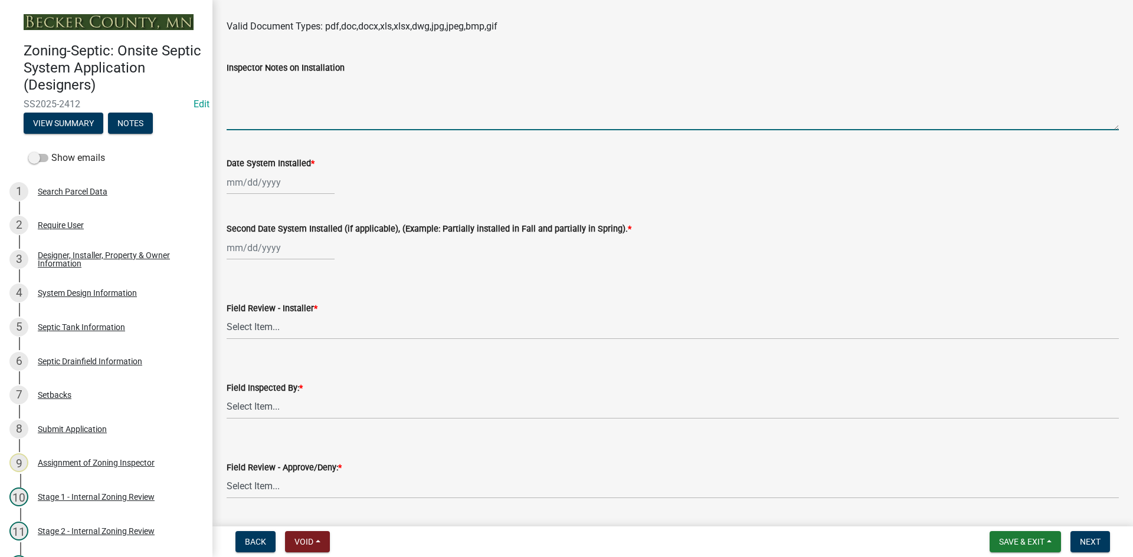
click at [266, 105] on textarea "Inspector Notes on Installation" at bounding box center [673, 102] width 892 height 55
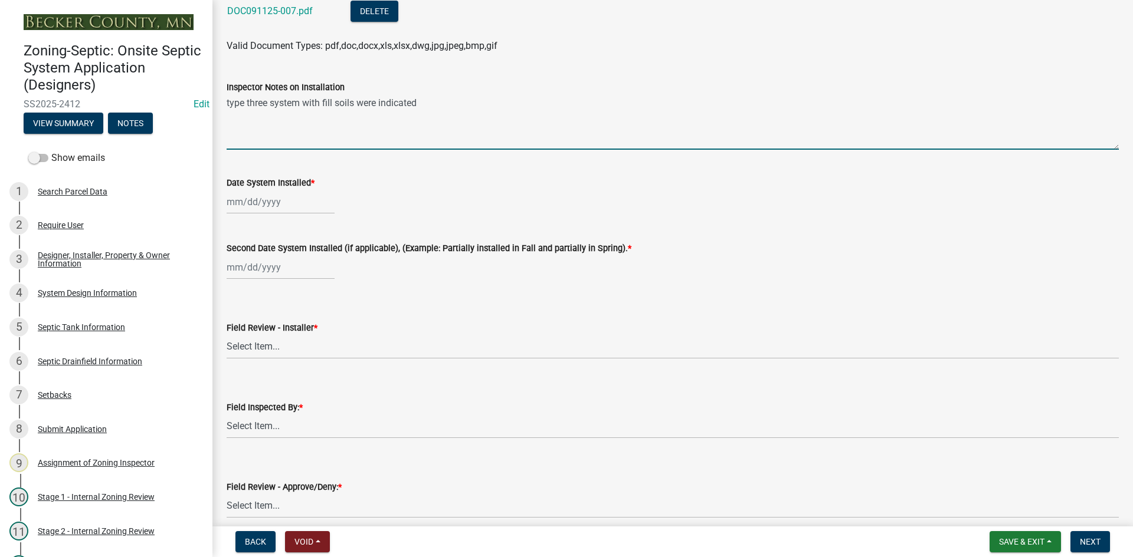
click at [300, 109] on textarea "type three system with fill soils were indicated" at bounding box center [673, 121] width 892 height 55
drag, startPoint x: 302, startPoint y: 108, endPoint x: 319, endPoint y: 105, distance: 17.4
click at [319, 105] on textarea "type three system with fill soils were indicated" at bounding box center [673, 121] width 892 height 55
click at [404, 106] on textarea "type three system/ fill soils were indicated" at bounding box center [673, 121] width 892 height 55
type textarea "type three system/ fill soils were indicated on the soil log"
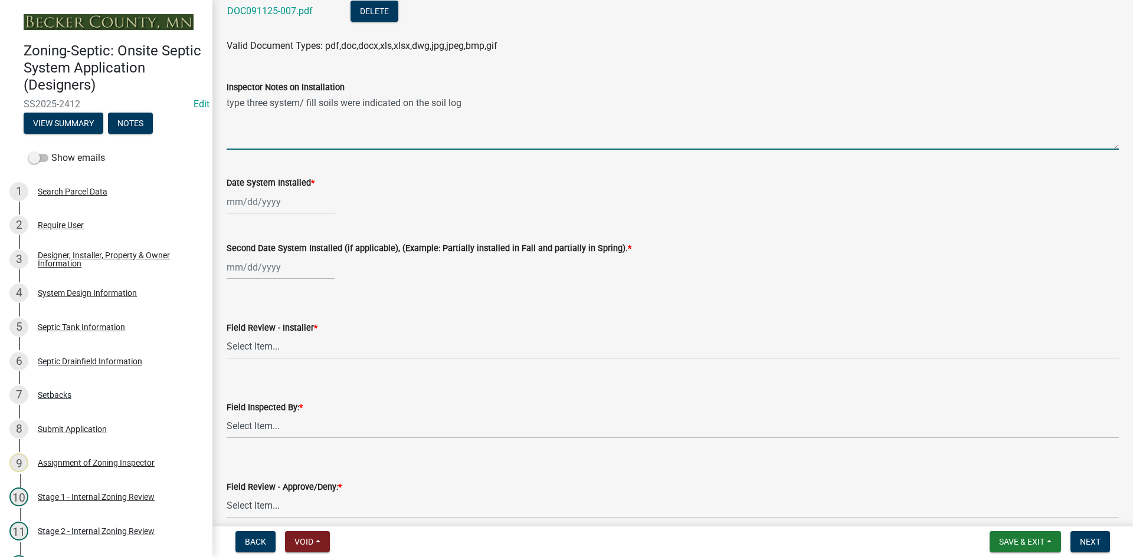
select select "9"
select select "2025"
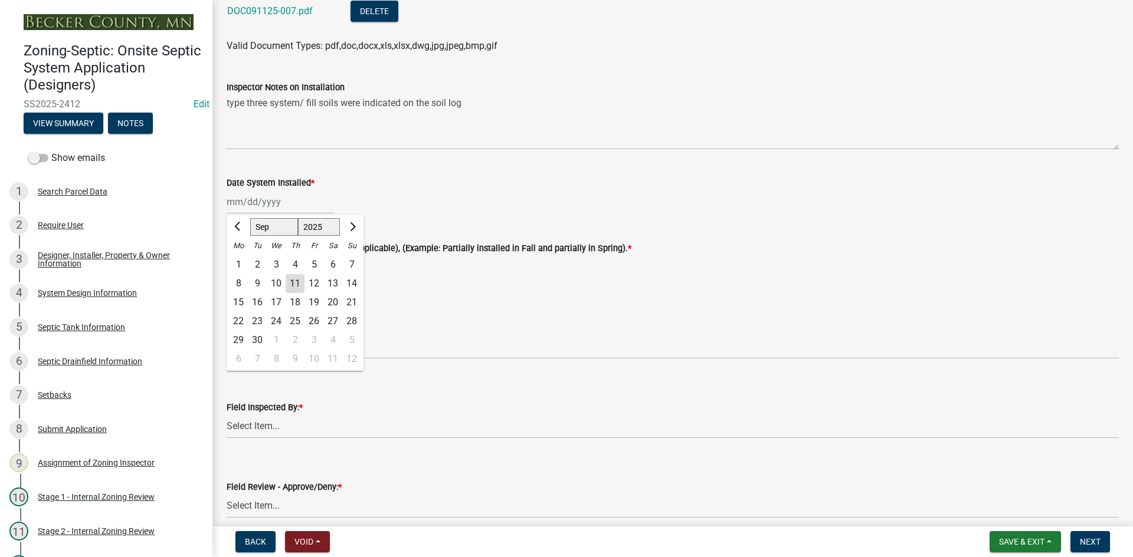
click at [297, 198] on div "Jan Feb Mar Apr May Jun Jul Aug Sep Oct Nov Dec 1525 1526 1527 1528 1529 1530 1…" at bounding box center [281, 202] width 108 height 24
click at [251, 280] on div "9" at bounding box center [257, 283] width 19 height 19
type input "[DATE]"
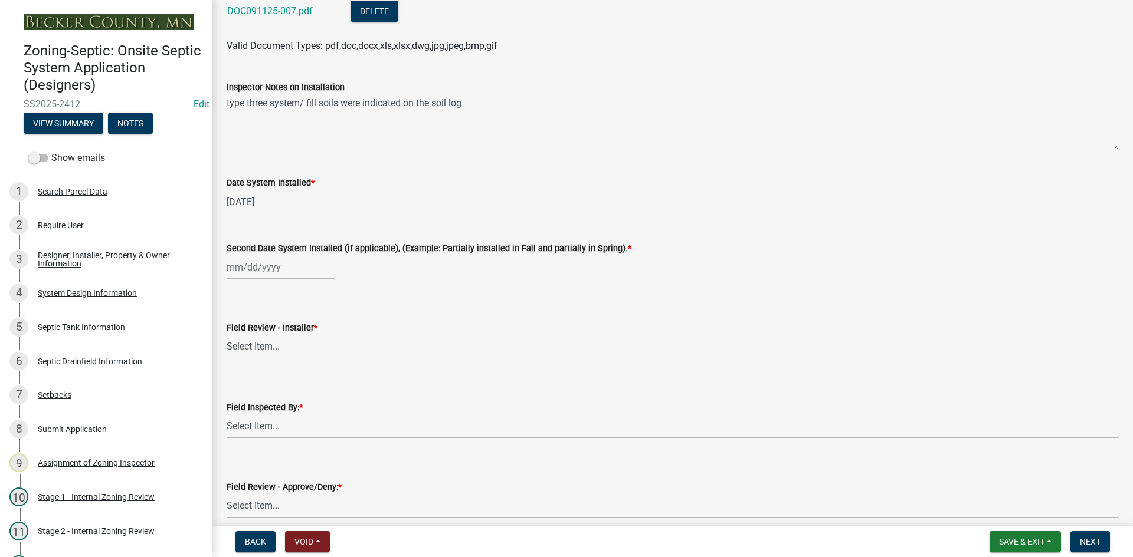
click at [309, 274] on div at bounding box center [281, 267] width 108 height 24
select select "9"
select select "2025"
click at [258, 351] on div "9" at bounding box center [257, 349] width 19 height 19
type input "[DATE]"
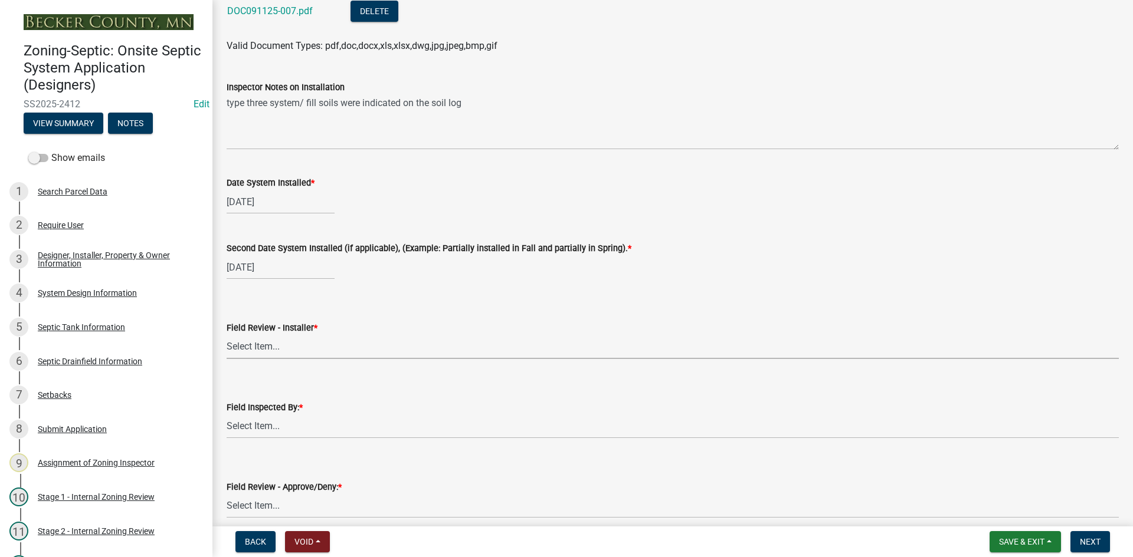
click at [293, 352] on select "Select Item... OTHER – Not listed (please add in next field and we will add to …" at bounding box center [673, 347] width 892 height 24
click at [227, 335] on select "Select Item... OTHER – Not listed (please add in next field and we will add to …" at bounding box center [673, 347] width 892 height 24
select select "4c466973-6361-4dd5-ad50-6f743a4730e3"
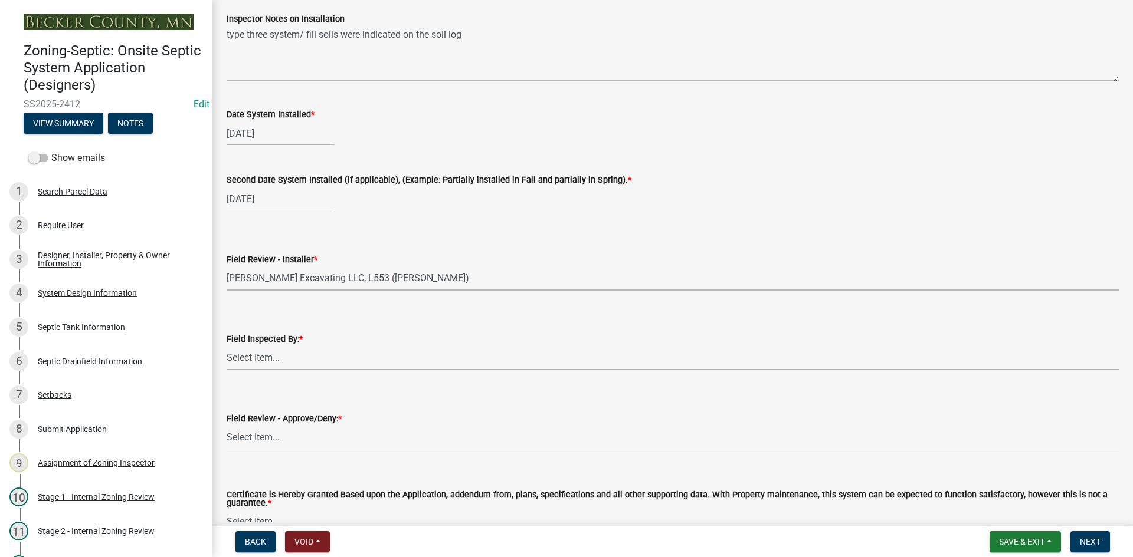
scroll to position [4896, 0]
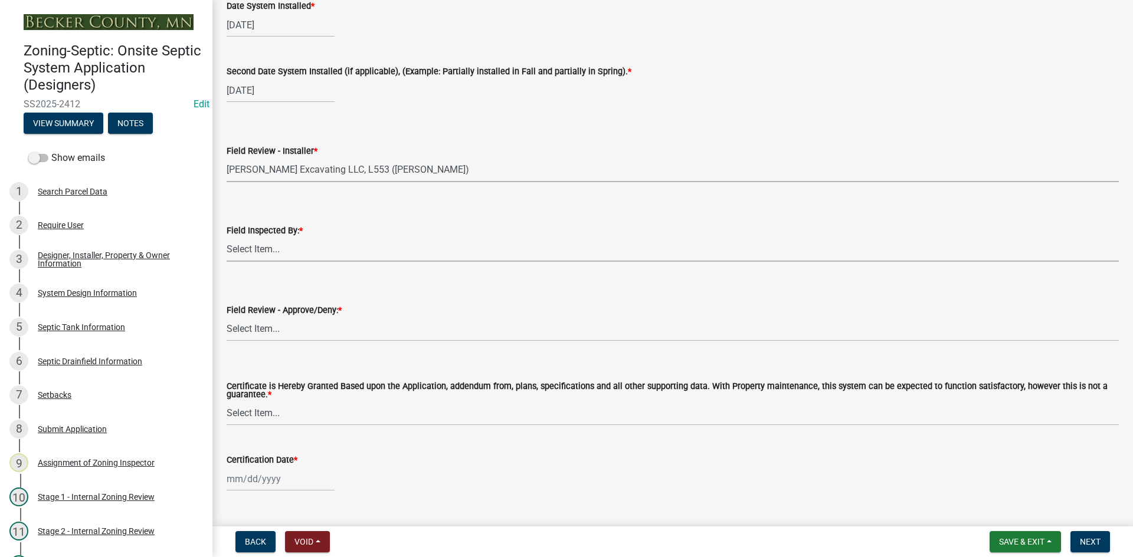
click at [284, 252] on select "Select Item... Nicole Bradbury Jeff Rusness Kyle Vareberg Susan Rockwell Tyler …" at bounding box center [673, 250] width 892 height 24
click at [227, 238] on select "Select Item... Nicole Bradbury Jeff Rusness Kyle Vareberg Susan Rockwell Tyler …" at bounding box center [673, 250] width 892 height 24
click at [284, 324] on select "Select Item... Approved Denied" at bounding box center [673, 329] width 892 height 24
click at [227, 317] on select "Select Item... Approved Denied" at bounding box center [673, 329] width 892 height 24
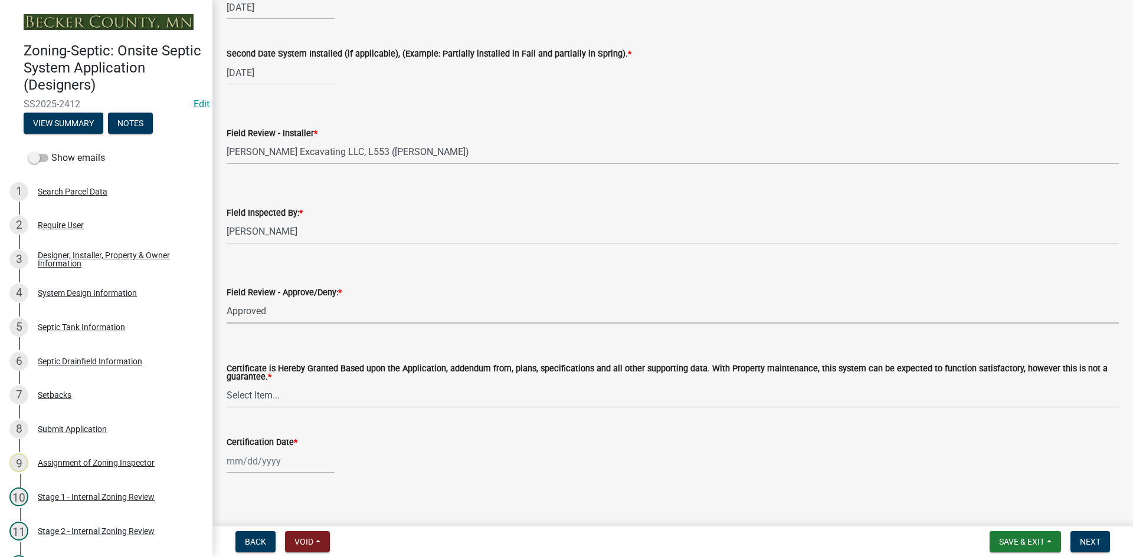
scroll to position [4923, 0]
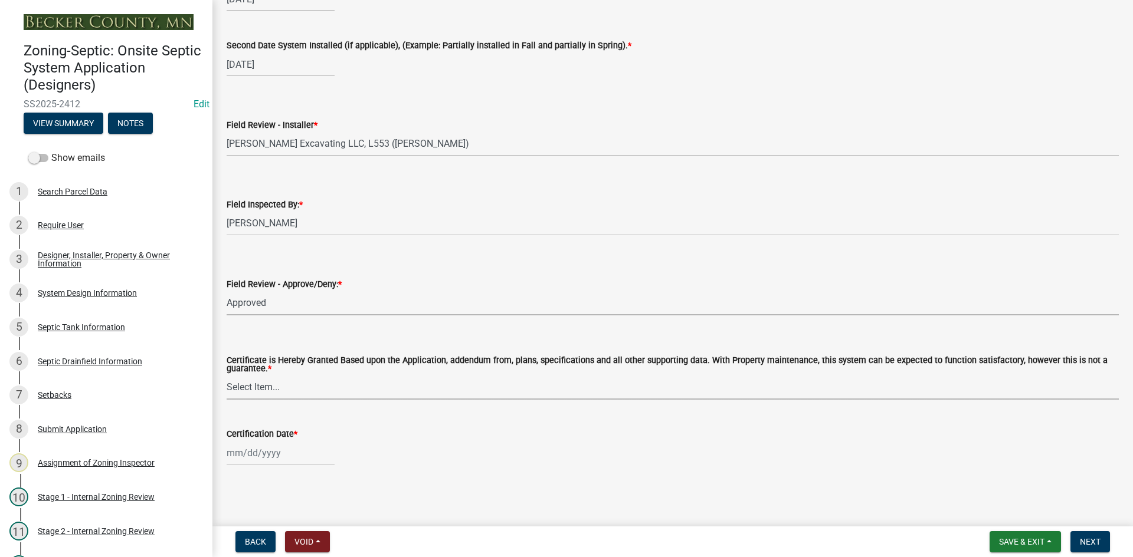
click at [263, 383] on select "Select Item... Yes No" at bounding box center [673, 388] width 892 height 24
click at [227, 376] on select "Select Item... Yes No" at bounding box center [673, 388] width 892 height 24
click at [295, 447] on div at bounding box center [281, 453] width 108 height 24
click at [297, 356] on div "11" at bounding box center [295, 352] width 19 height 19
click at [1091, 545] on span "Next" at bounding box center [1090, 541] width 21 height 9
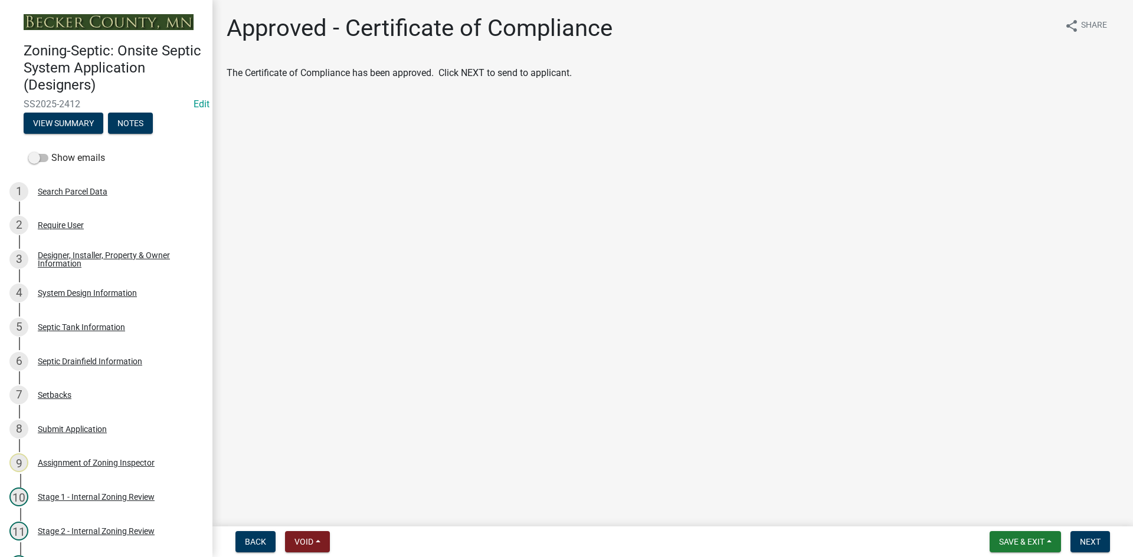
scroll to position [406, 0]
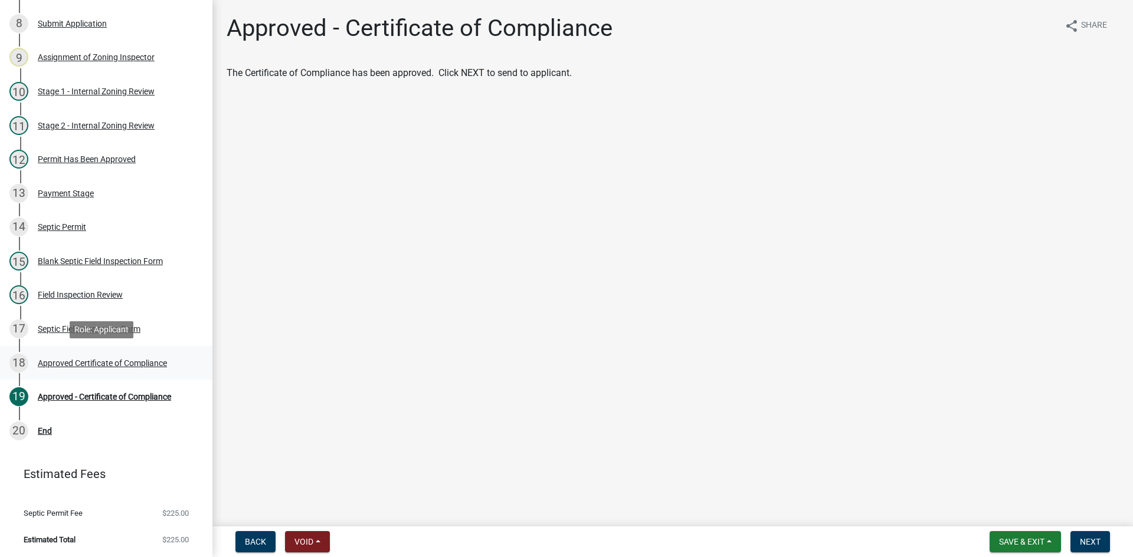
click at [82, 368] on div "18 Approved Certificate of Compliance" at bounding box center [101, 363] width 184 height 19
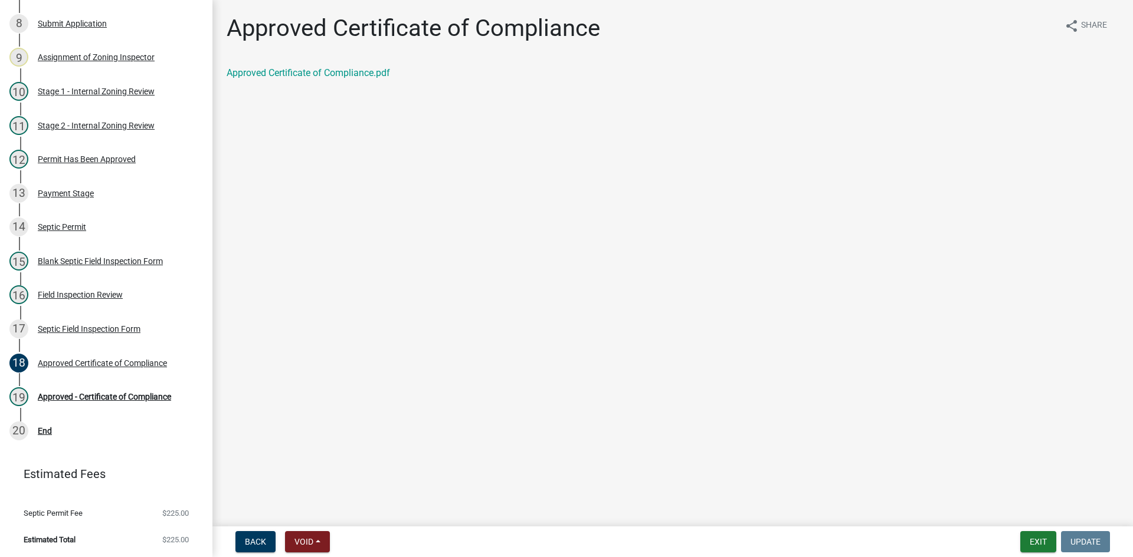
click at [364, 66] on div "Approved Certificate of Compliance.pdf" at bounding box center [673, 73] width 892 height 14
click at [363, 73] on link "Approved Certificate of Compliance.pdf" at bounding box center [308, 72] width 163 height 11
click at [105, 296] on div "Field Inspection Review" at bounding box center [80, 295] width 85 height 8
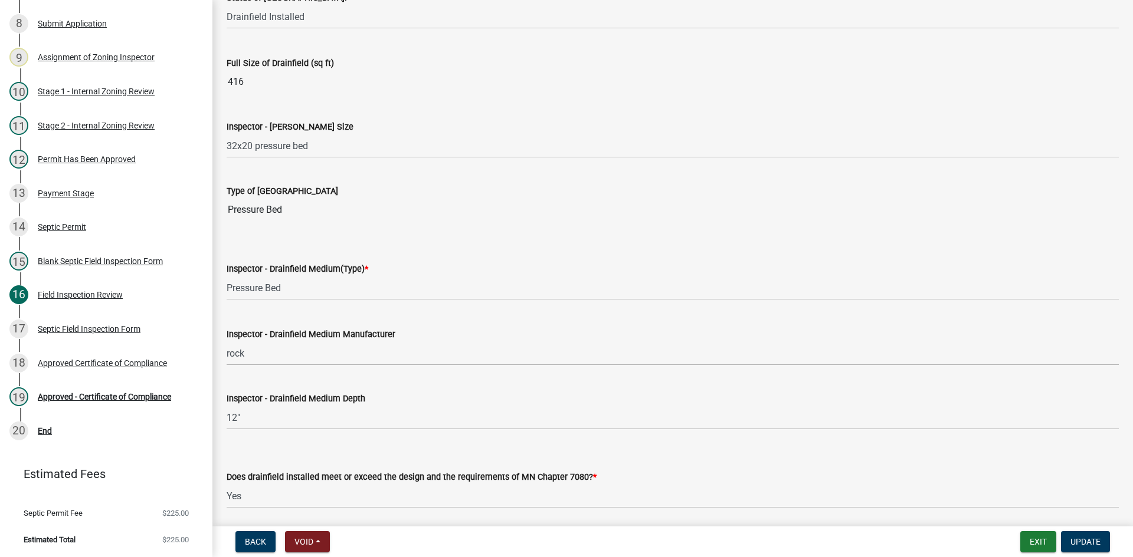
scroll to position [1888, 0]
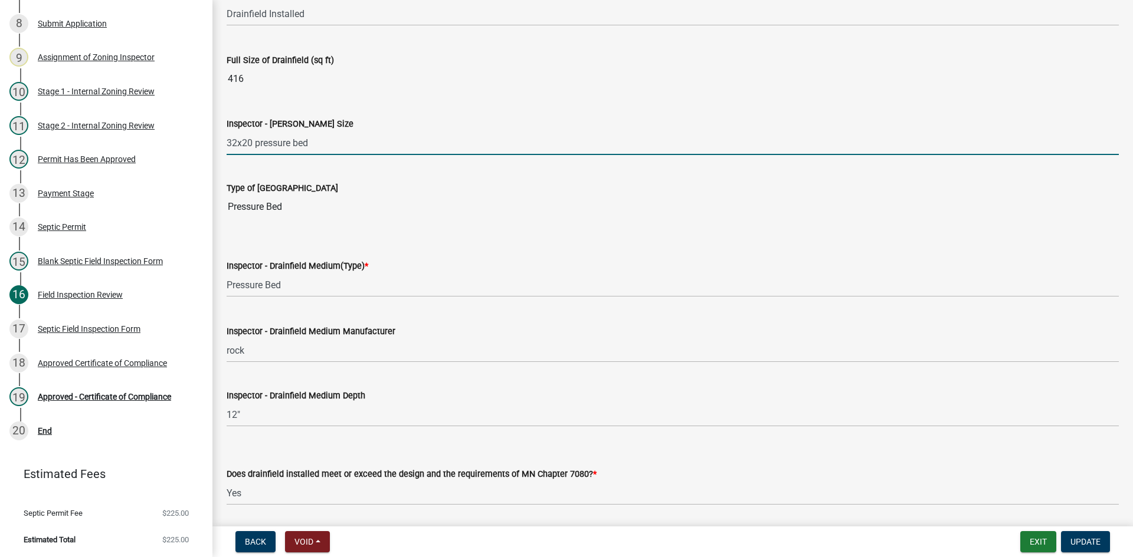
click at [326, 139] on input "32x20 pressure bed" at bounding box center [673, 143] width 892 height 24
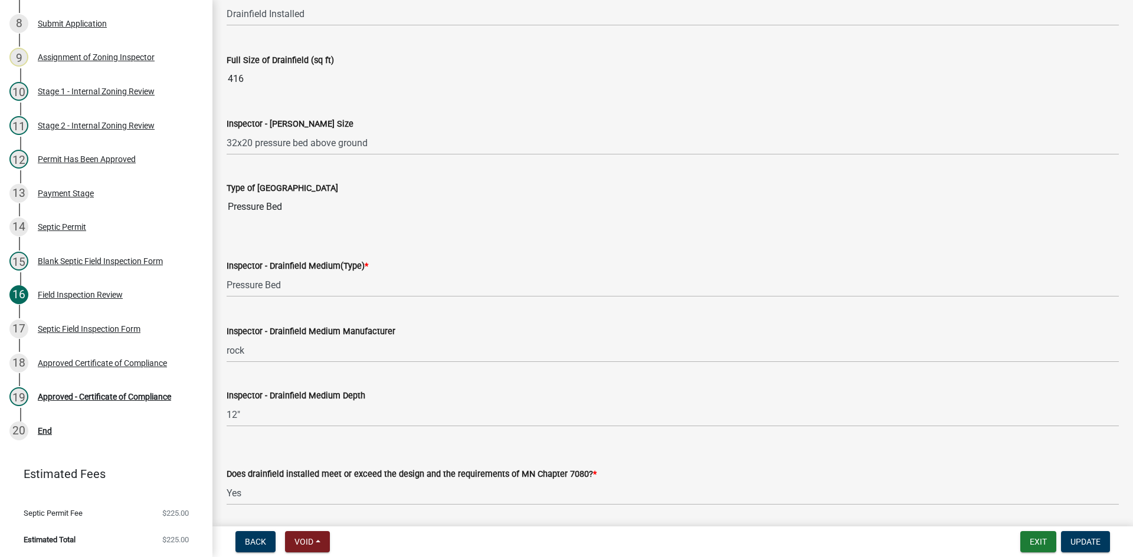
click at [1084, 529] on nav "Back Void Withdraw Lock Expire Void Exit Update" at bounding box center [672, 542] width 920 height 31
click at [1085, 545] on span "Update" at bounding box center [1085, 541] width 30 height 9
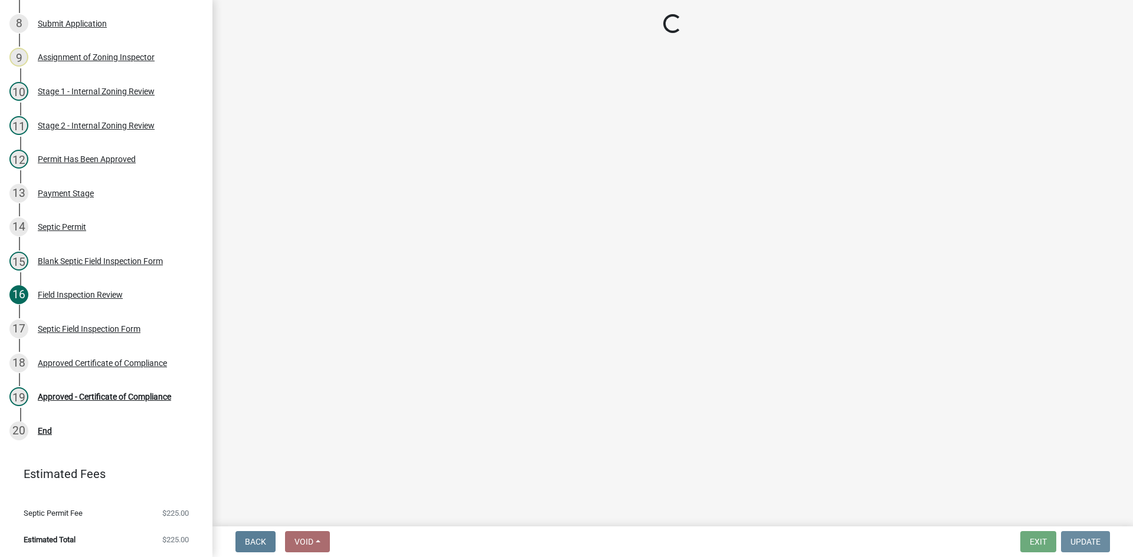
scroll to position [0, 0]
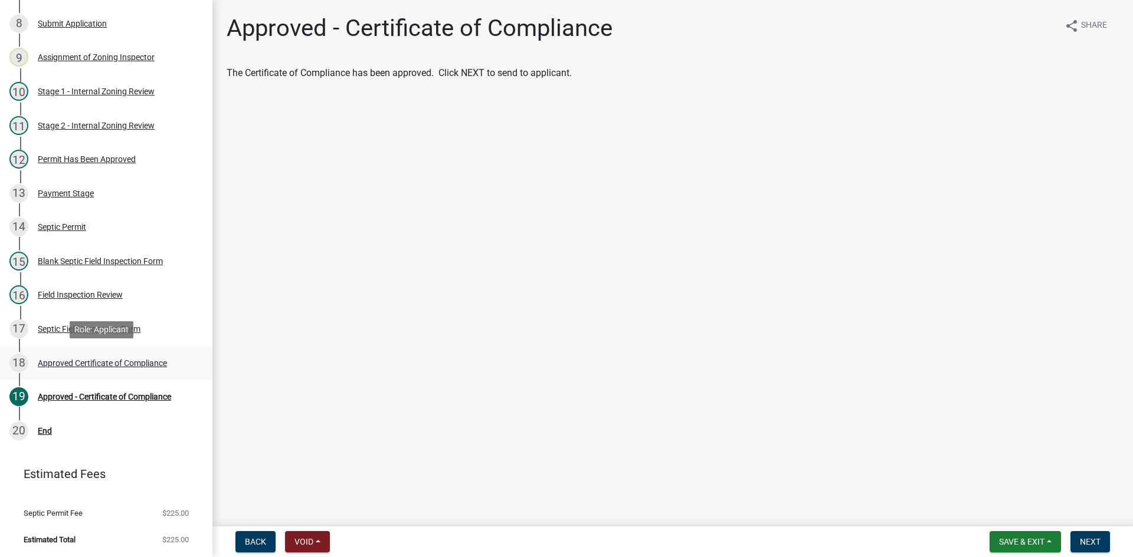
click at [160, 354] on div "18 Approved Certificate of Compliance" at bounding box center [101, 363] width 184 height 19
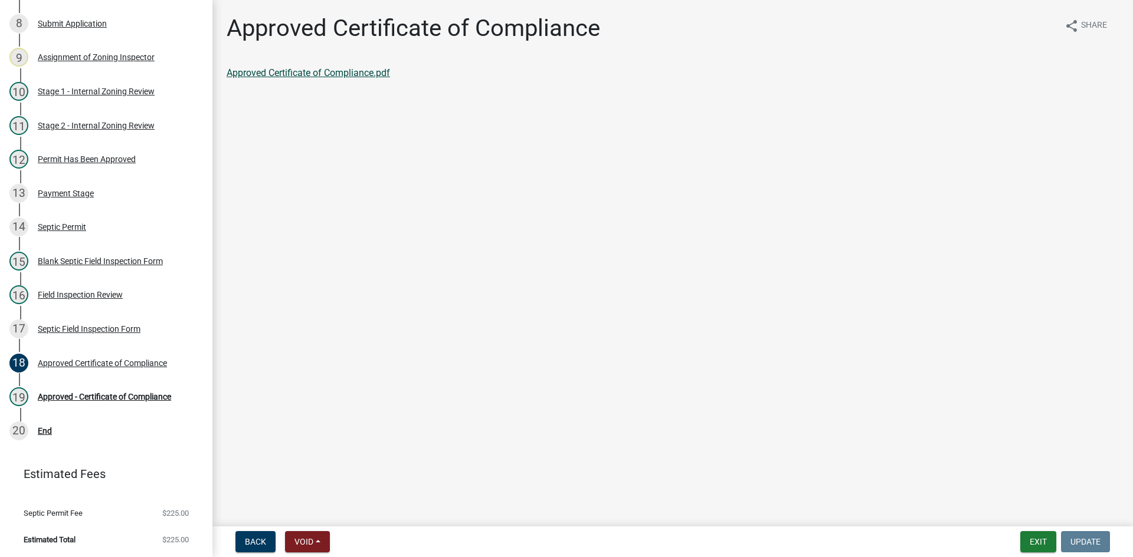
click at [353, 75] on link "Approved Certificate of Compliance.pdf" at bounding box center [308, 72] width 163 height 11
click at [147, 401] on div "Approved - Certificate of Compliance" at bounding box center [104, 397] width 133 height 8
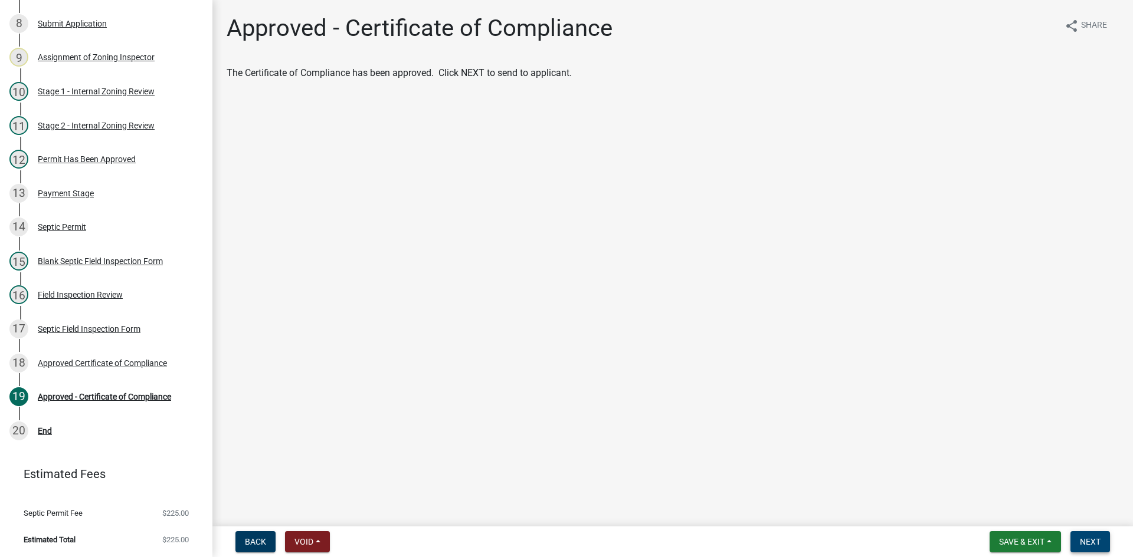
click at [1103, 545] on button "Next" at bounding box center [1090, 542] width 40 height 21
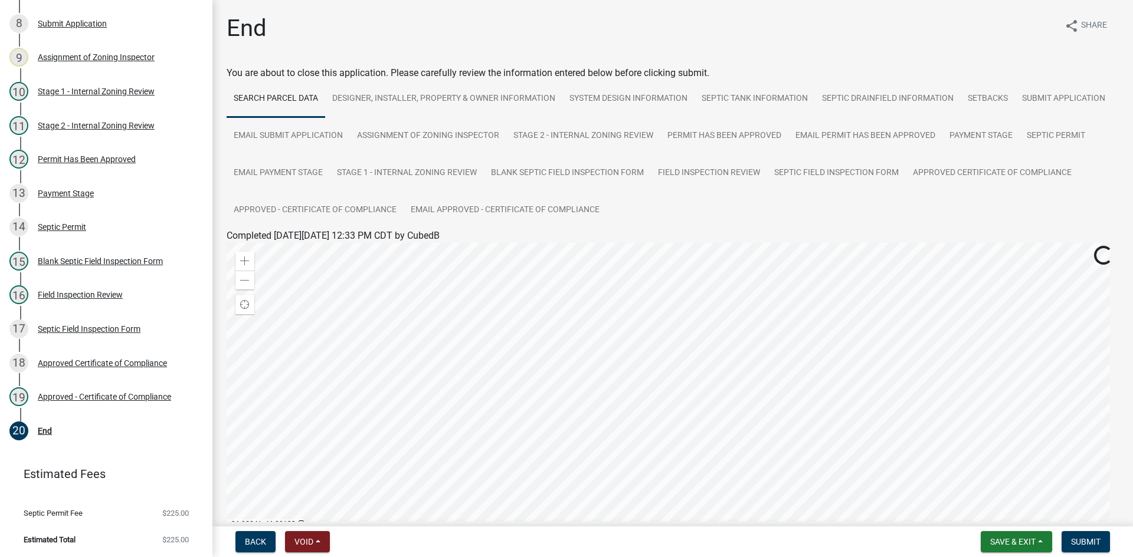
scroll to position [143, 0]
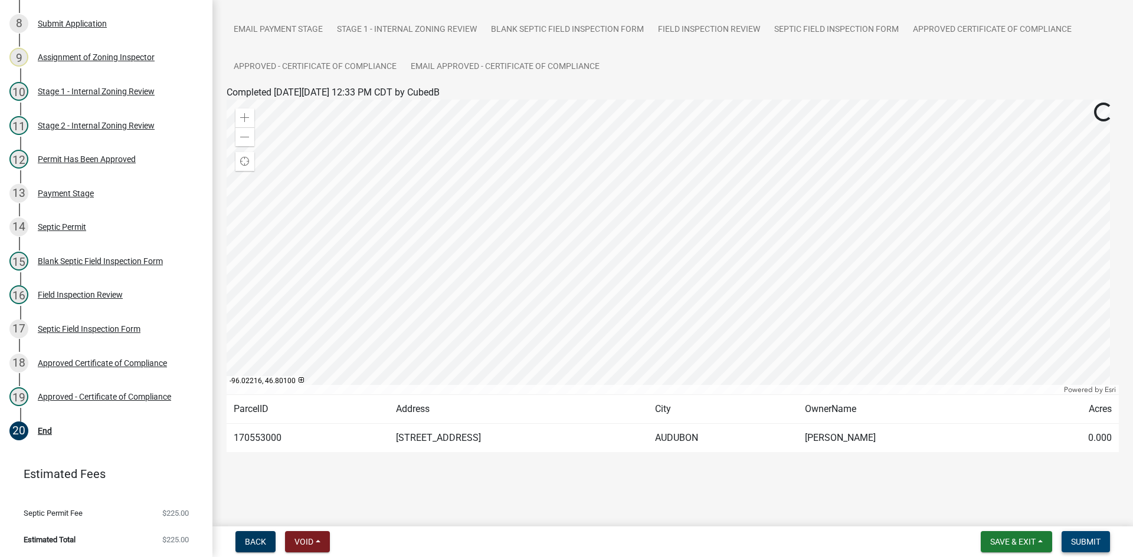
click at [1085, 540] on span "Submit" at bounding box center [1085, 541] width 29 height 9
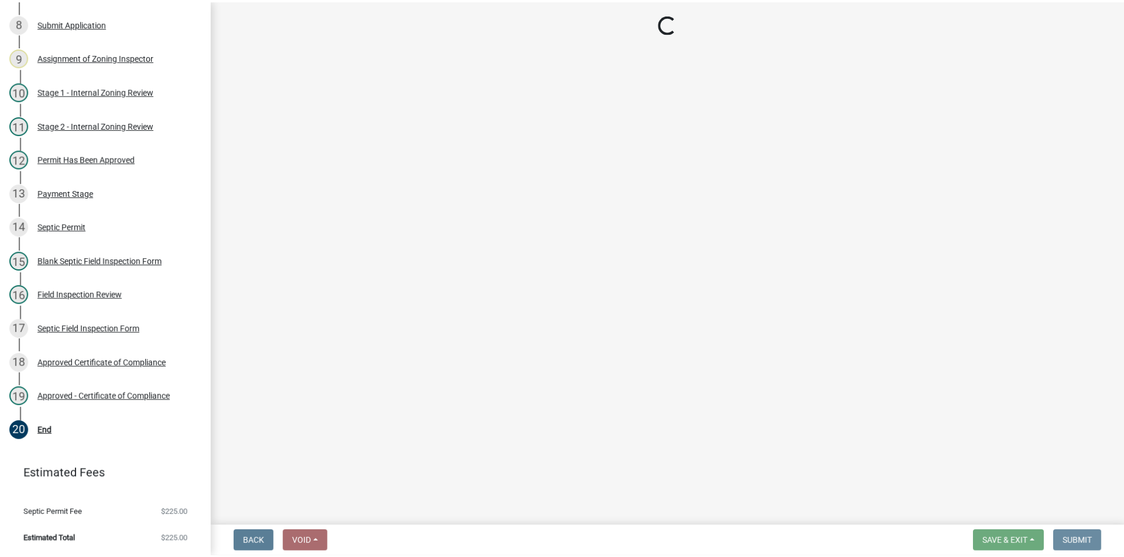
scroll to position [0, 0]
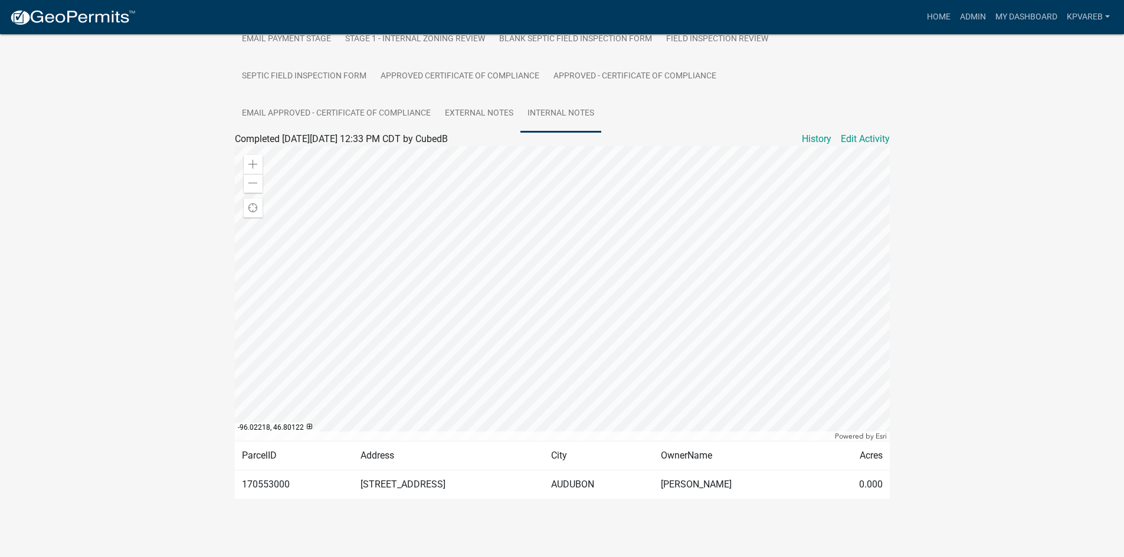
scroll to position [331, 0]
click at [970, 16] on link "Admin" at bounding box center [972, 17] width 35 height 22
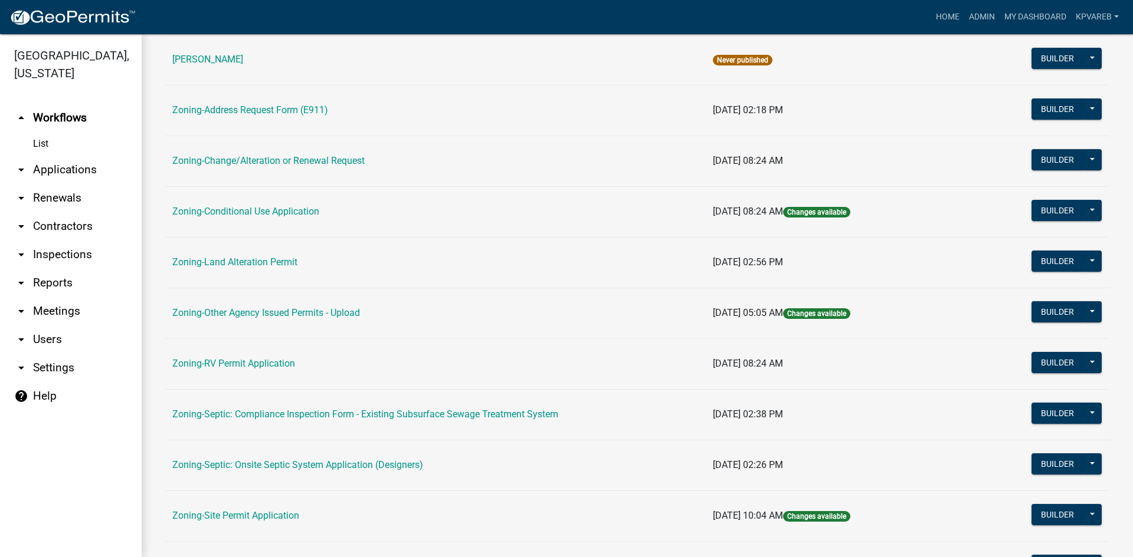
scroll to position [339, 0]
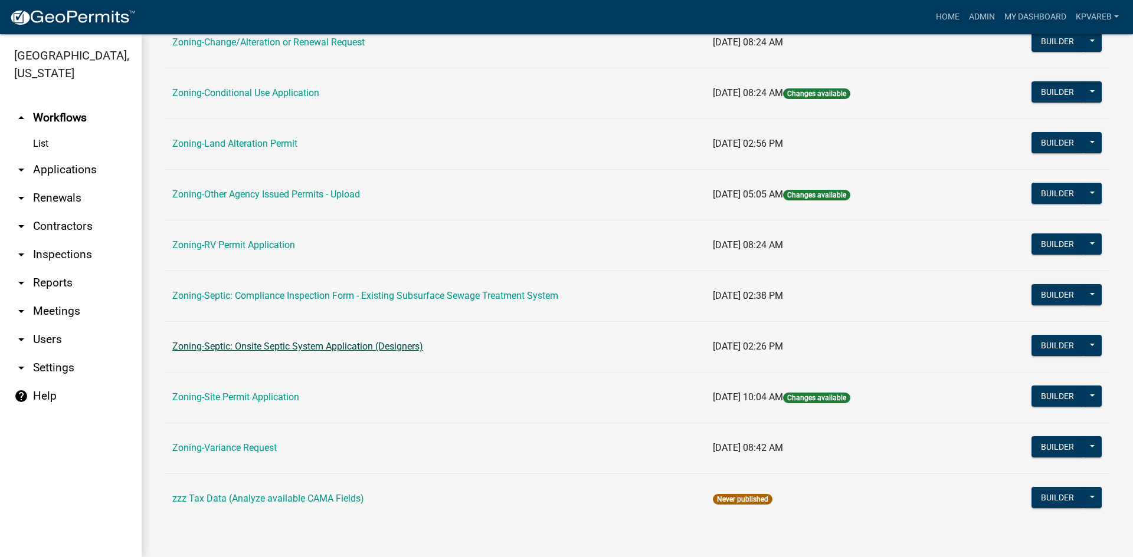
click at [404, 350] on link "Zoning-Septic: Onsite Septic System Application (Designers)" at bounding box center [297, 346] width 251 height 11
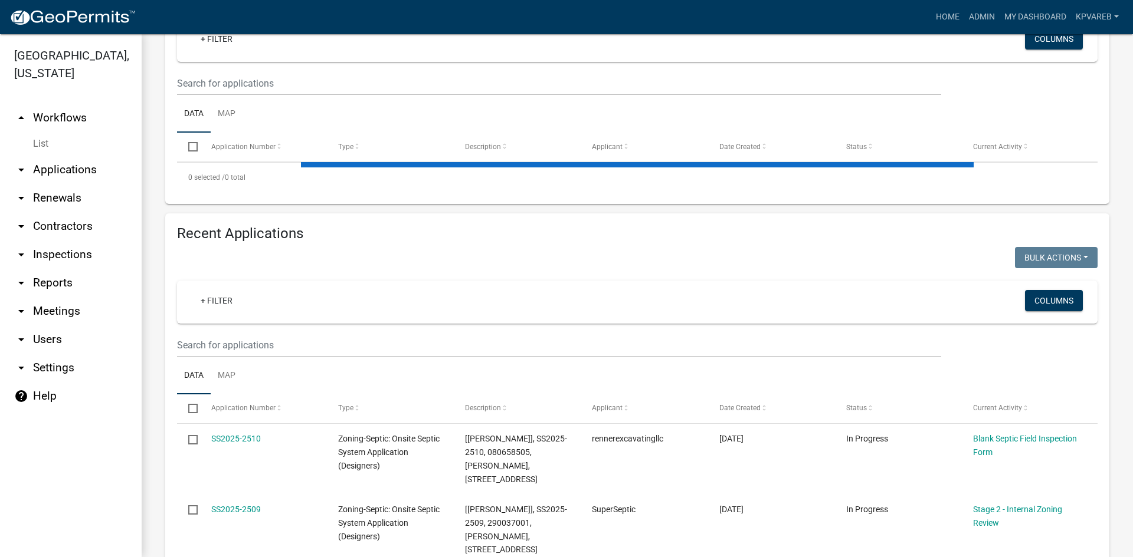
scroll to position [59, 0]
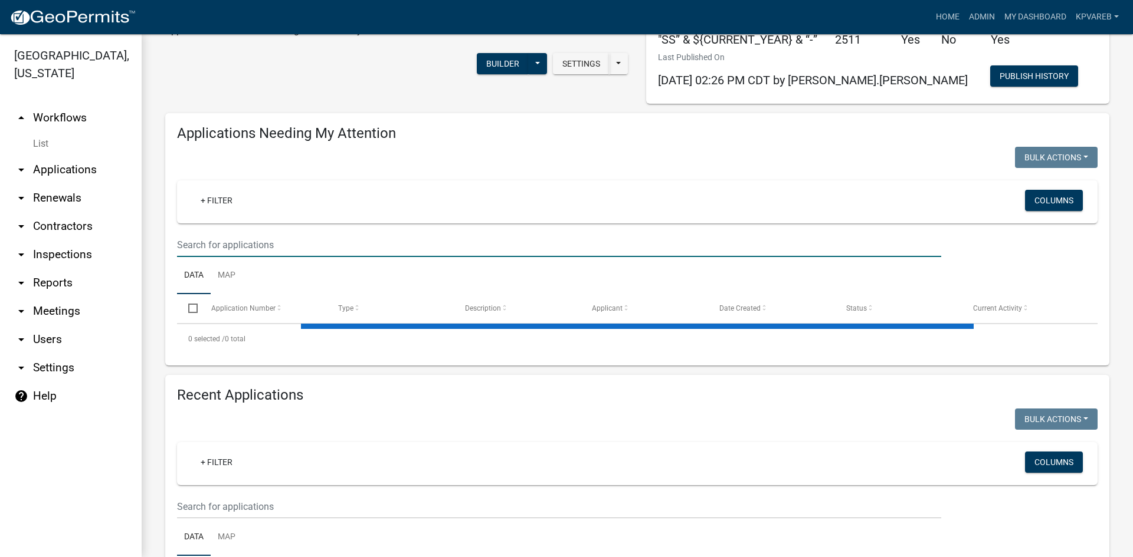
click at [232, 248] on input "text" at bounding box center [559, 245] width 764 height 24
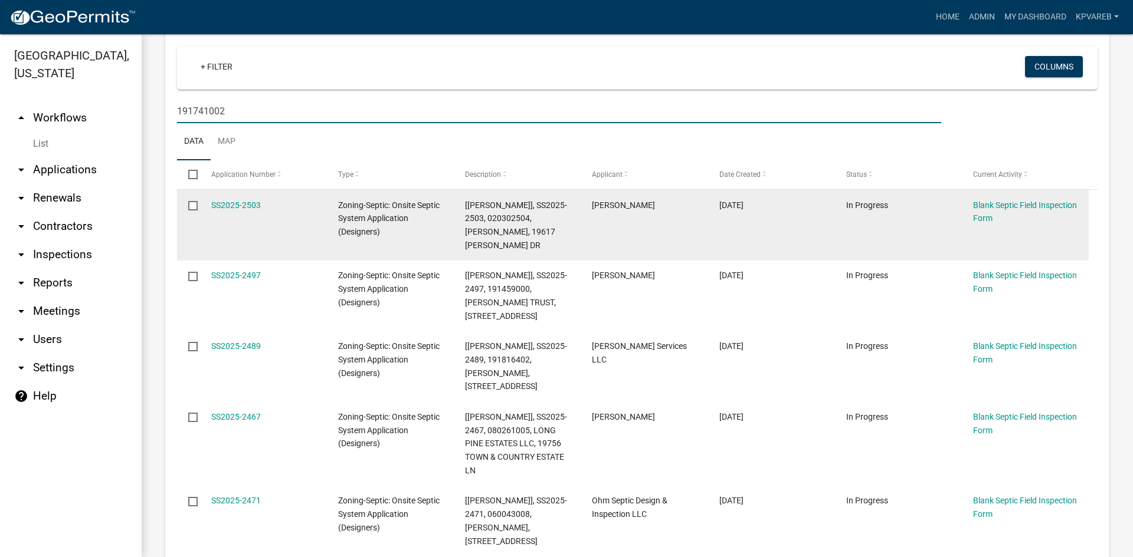
scroll to position [118, 0]
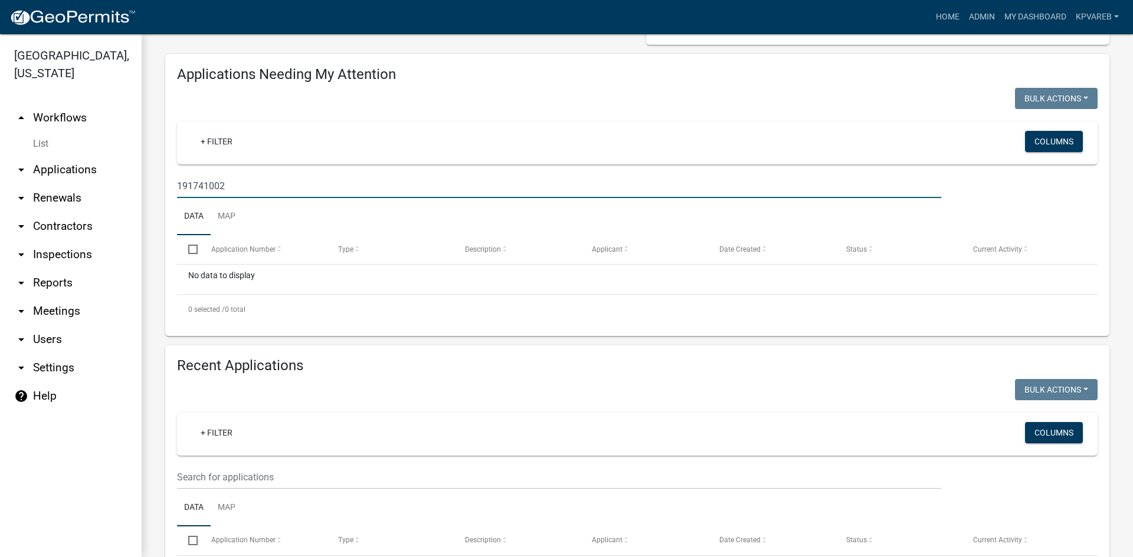
click at [210, 188] on input "191741002" at bounding box center [559, 186] width 764 height 24
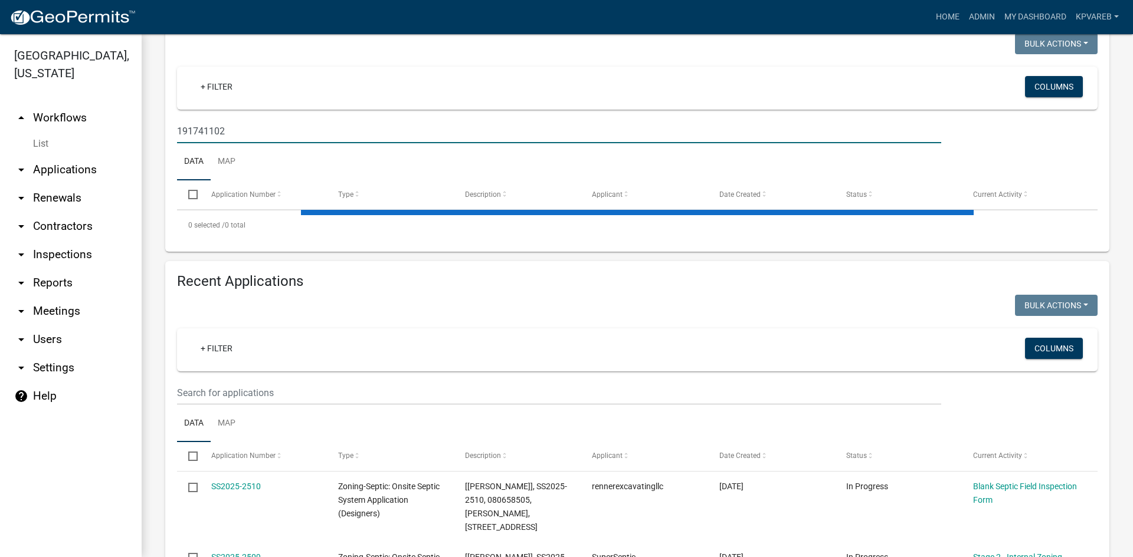
scroll to position [236, 0]
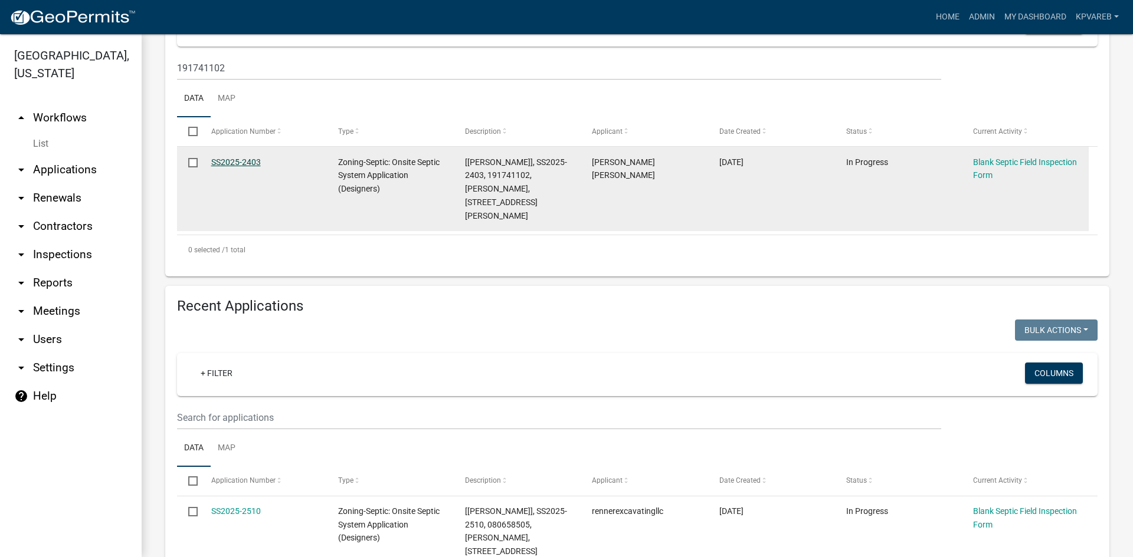
click at [254, 159] on link "SS2025-2403" at bounding box center [236, 162] width 50 height 9
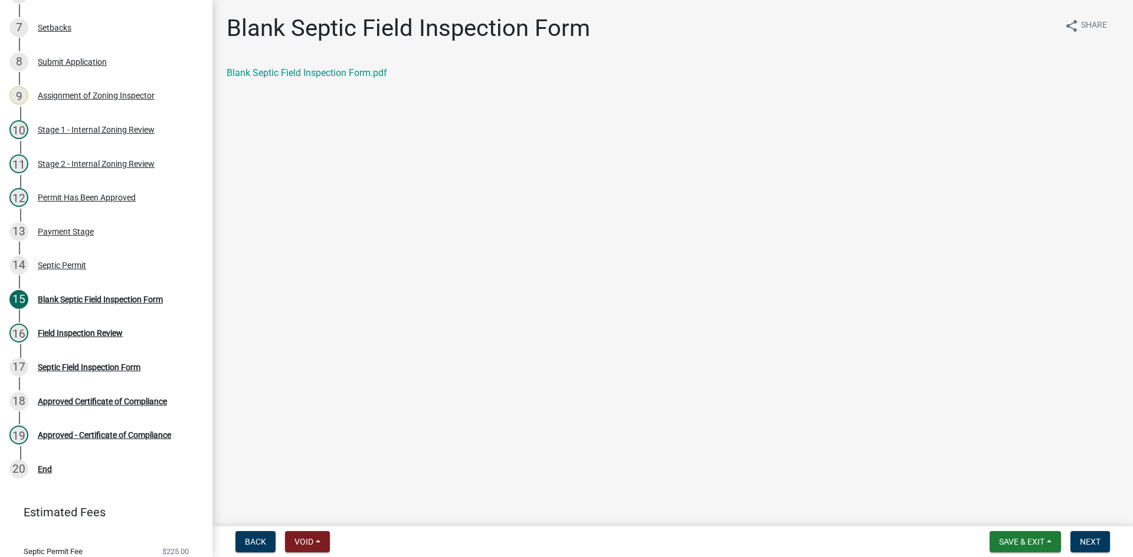
scroll to position [383, 0]
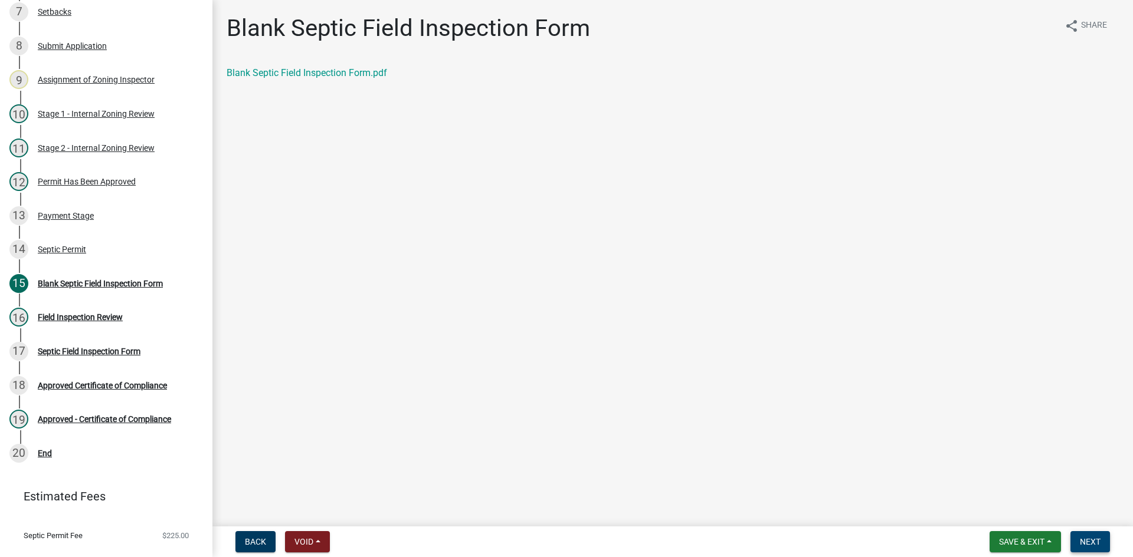
click at [1087, 543] on span "Next" at bounding box center [1090, 541] width 21 height 9
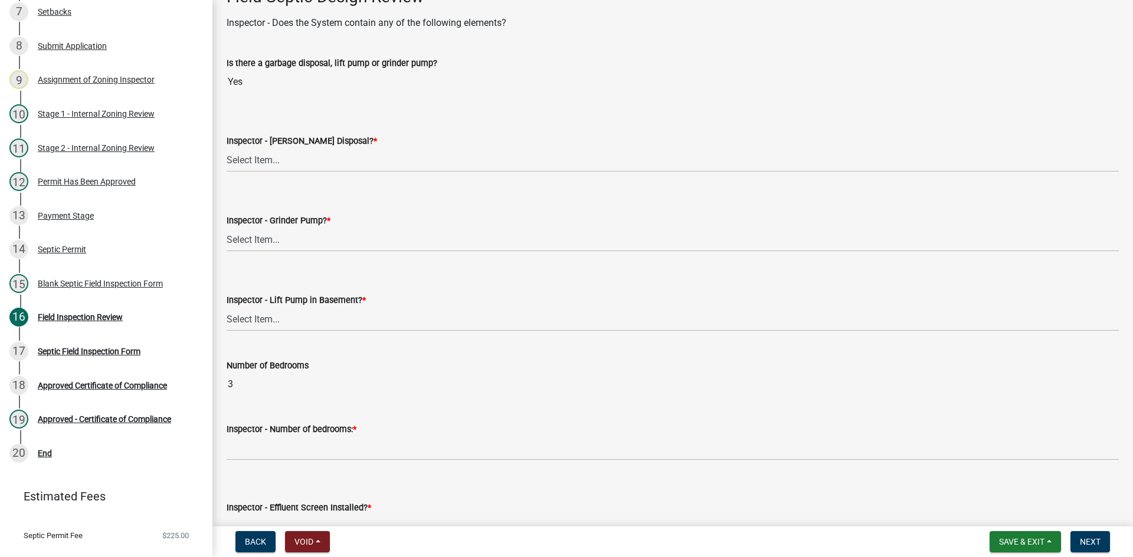
scroll to position [413, 0]
drag, startPoint x: 261, startPoint y: 161, endPoint x: 271, endPoint y: 155, distance: 12.4
click at [262, 161] on select "Select Item... Yes No" at bounding box center [673, 159] width 892 height 24
click at [227, 147] on select "Select Item... Yes No" at bounding box center [673, 159] width 892 height 24
click at [268, 248] on select "Select Item... Yes No" at bounding box center [673, 239] width 892 height 24
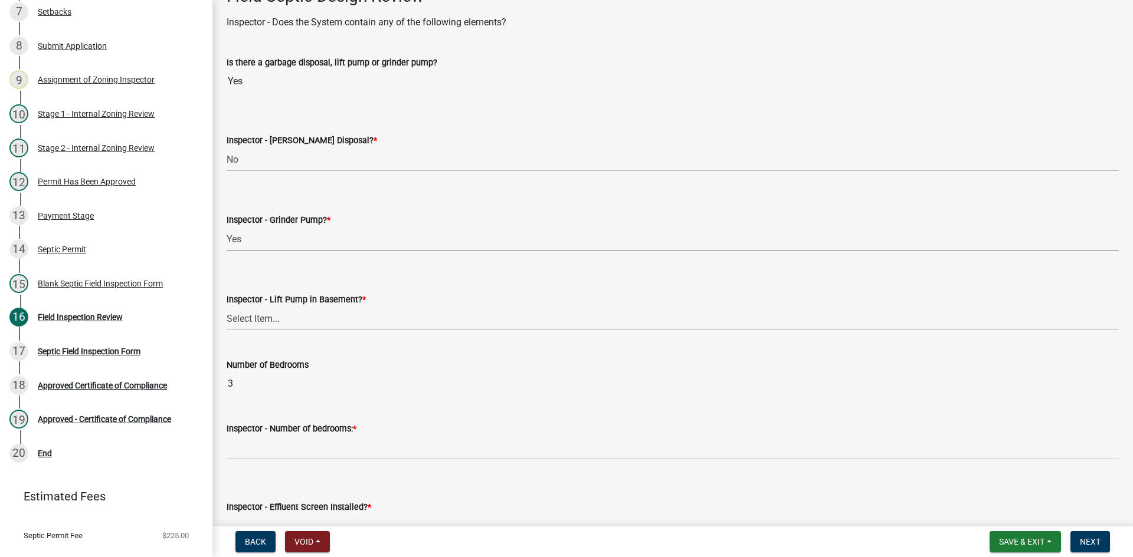
click at [227, 227] on select "Select Item... Yes No" at bounding box center [673, 239] width 892 height 24
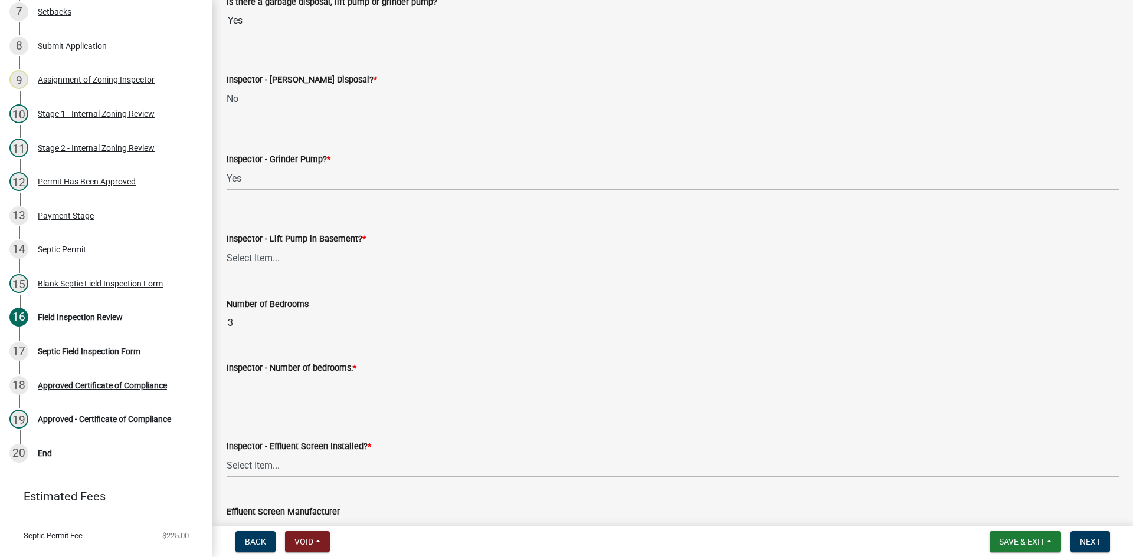
scroll to position [531, 0]
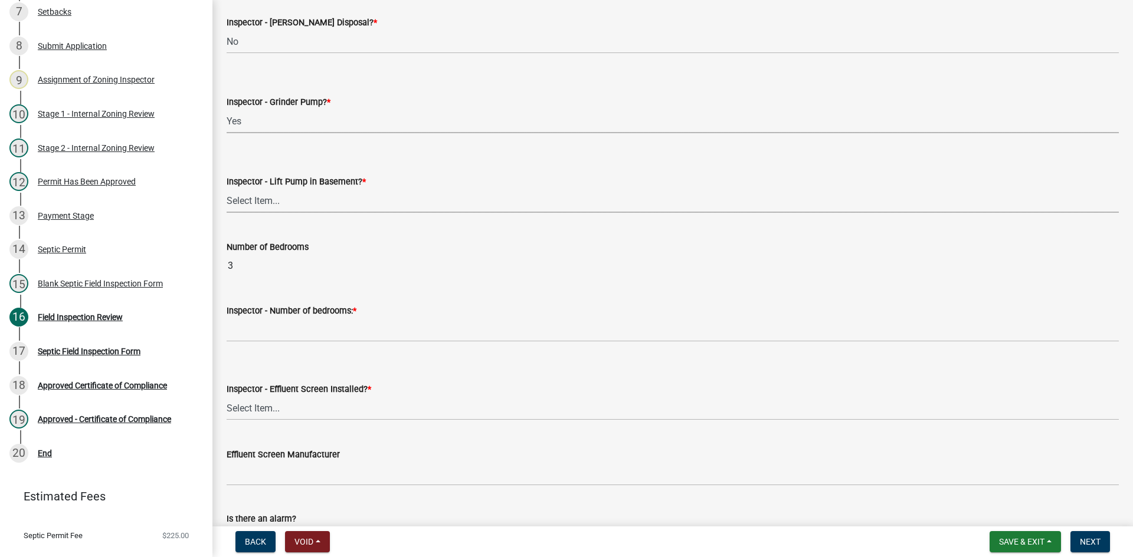
drag, startPoint x: 306, startPoint y: 201, endPoint x: 310, endPoint y: 209, distance: 8.7
click at [307, 201] on select "Select Item... Yes No" at bounding box center [673, 201] width 892 height 24
click at [227, 189] on select "Select Item... Yes No" at bounding box center [673, 201] width 892 height 24
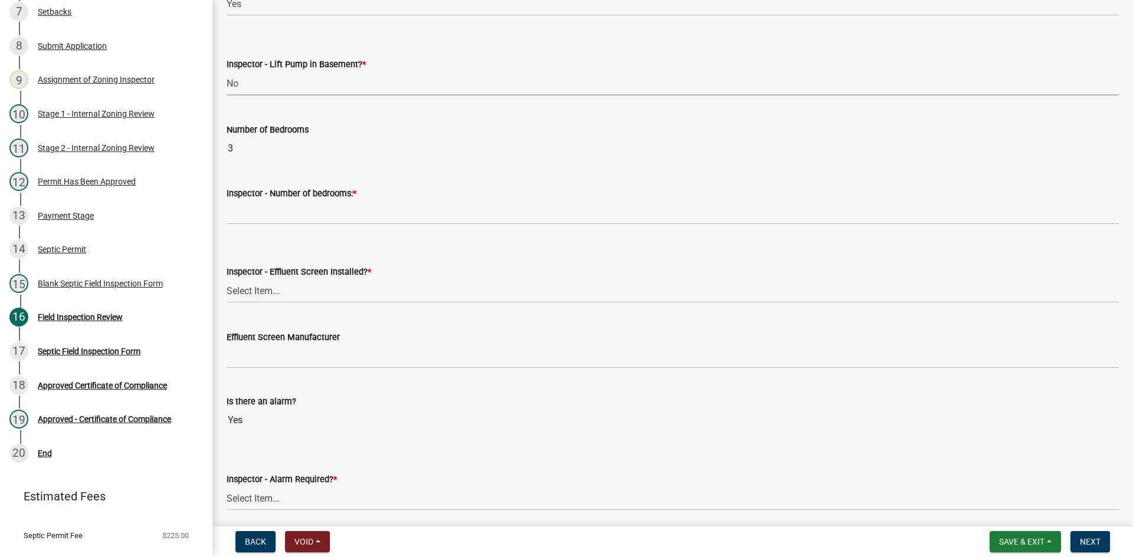
scroll to position [649, 0]
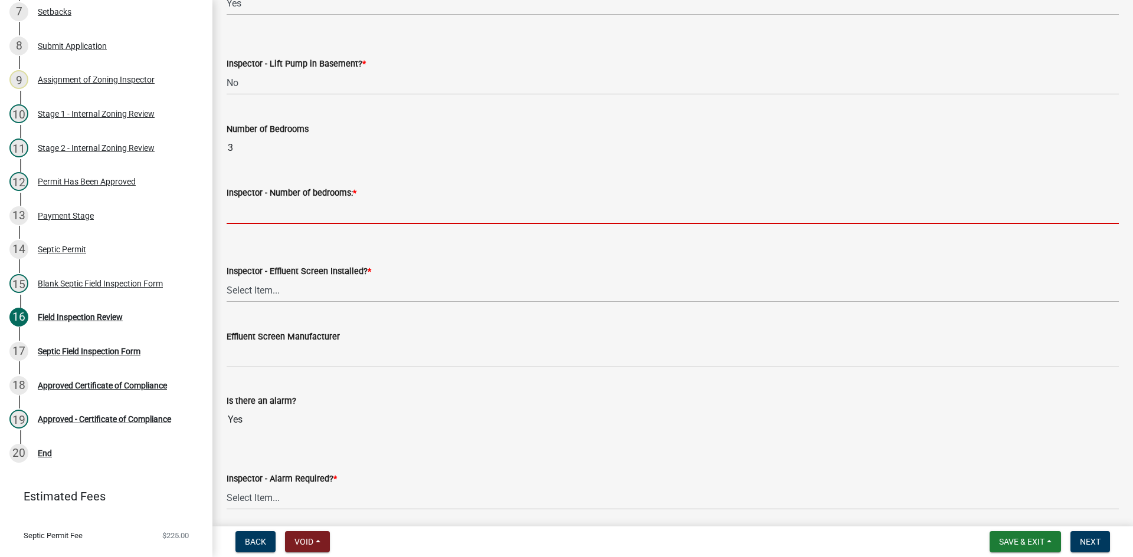
drag, startPoint x: 313, startPoint y: 211, endPoint x: 326, endPoint y: 224, distance: 18.4
click at [313, 211] on input "Inspector - Number of bedrooms: *" at bounding box center [673, 212] width 892 height 24
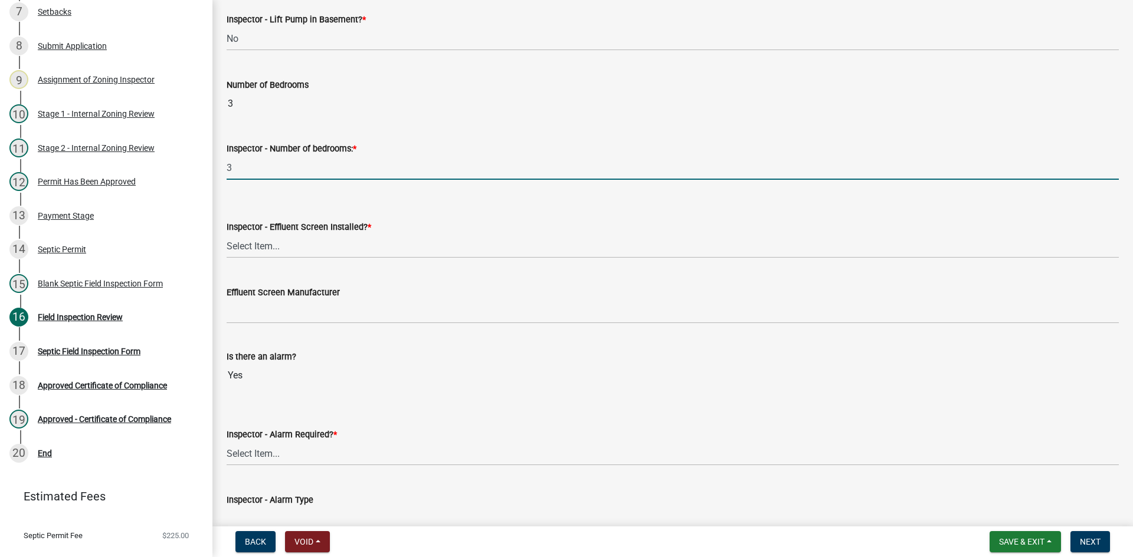
scroll to position [767, 0]
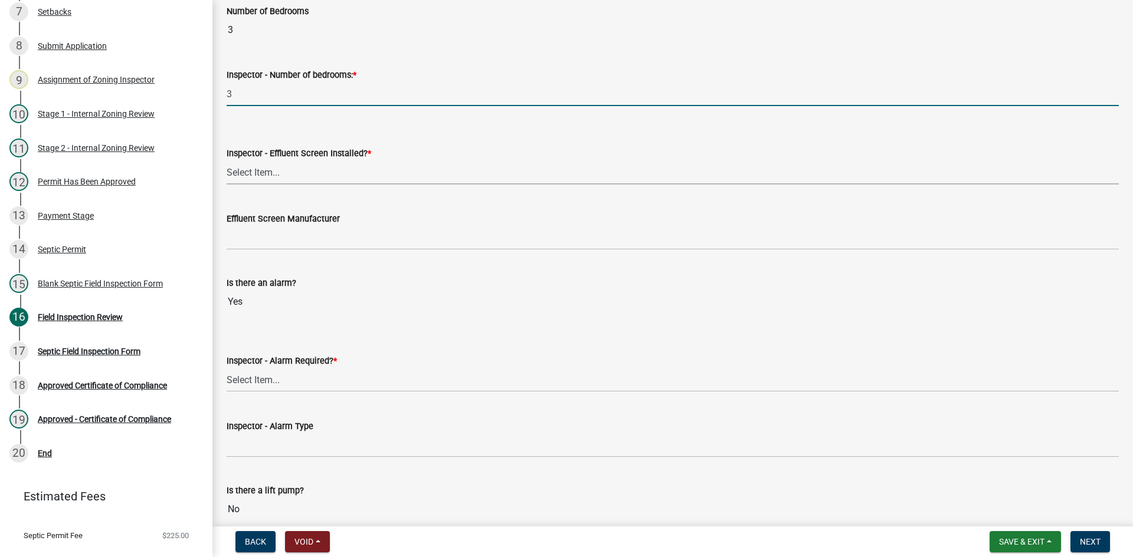
click at [273, 179] on select "Select Item... Yes No" at bounding box center [673, 172] width 892 height 24
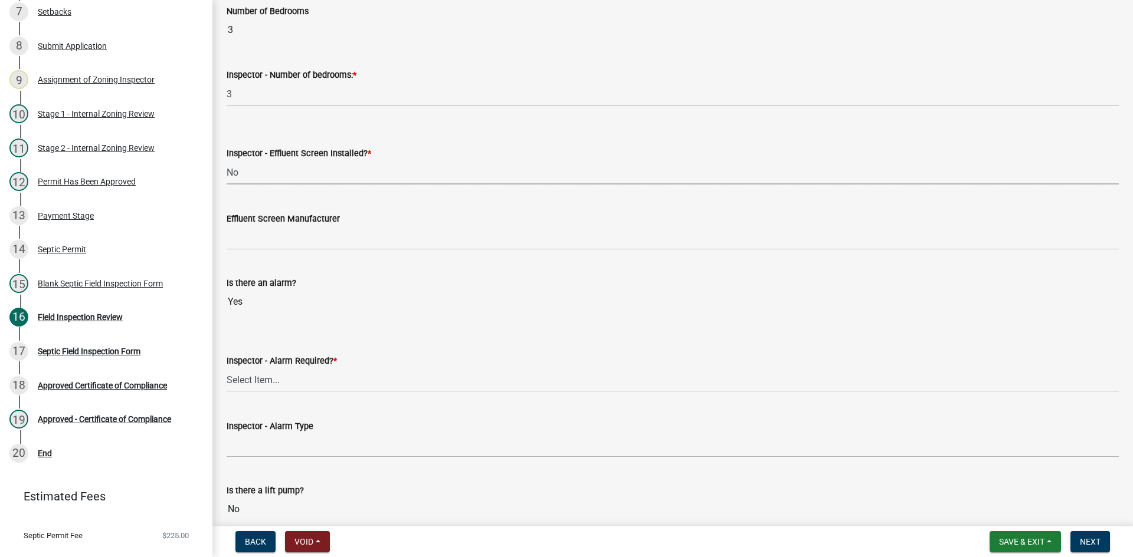
click at [227, 160] on select "Select Item... Yes No" at bounding box center [673, 172] width 892 height 24
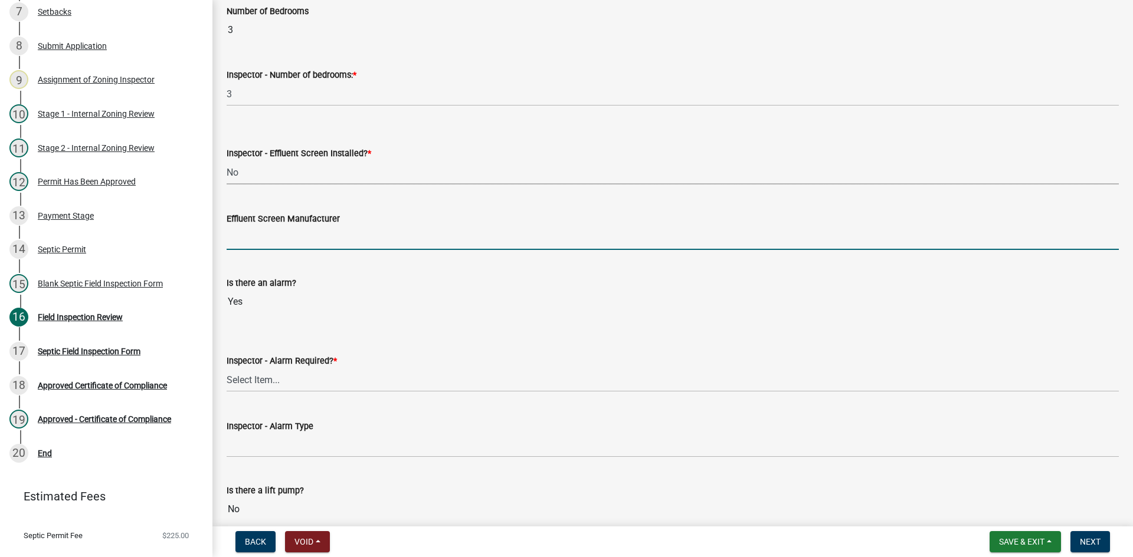
click at [264, 233] on input "Effluent Screen Manufacturer" at bounding box center [673, 238] width 892 height 24
drag, startPoint x: 1037, startPoint y: 543, endPoint x: 995, endPoint y: 539, distance: 42.0
click at [1032, 543] on span "Save & Exit" at bounding box center [1021, 541] width 45 height 9
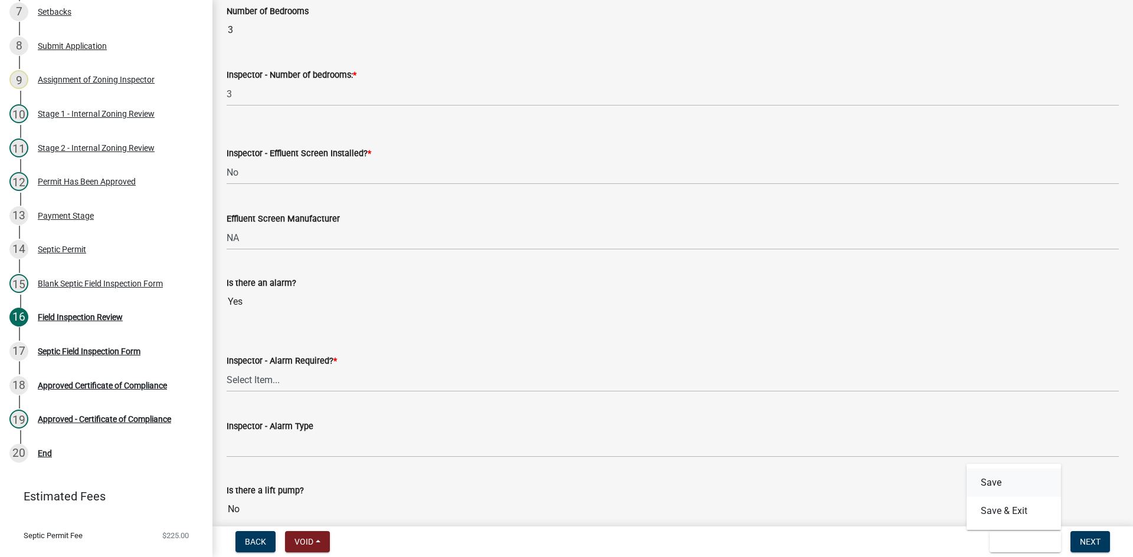
click at [987, 476] on button "Save" at bounding box center [1013, 483] width 94 height 28
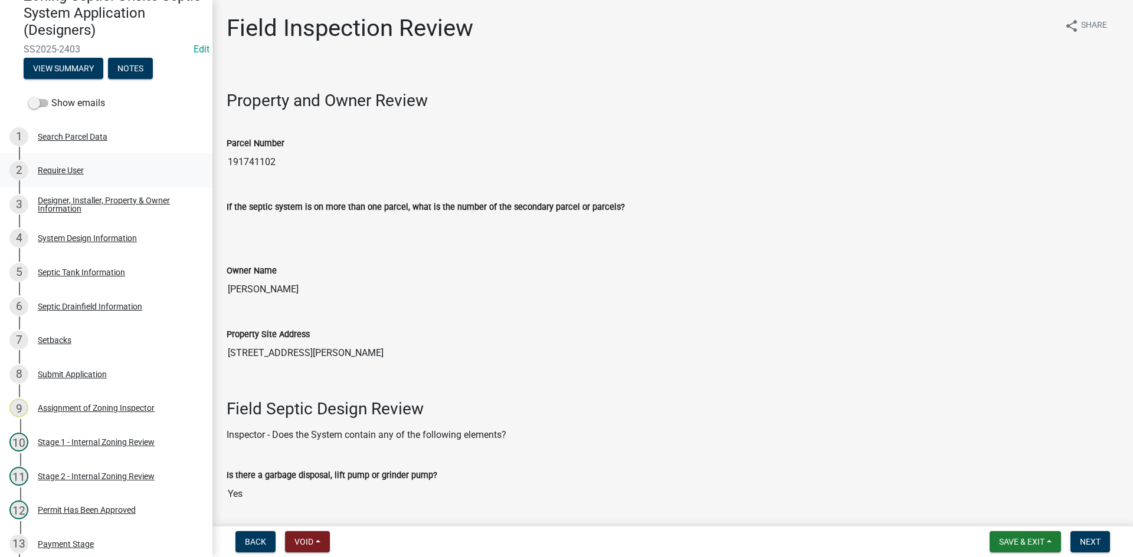
scroll to position [54, 0]
click at [114, 237] on div "System Design Information" at bounding box center [87, 239] width 99 height 8
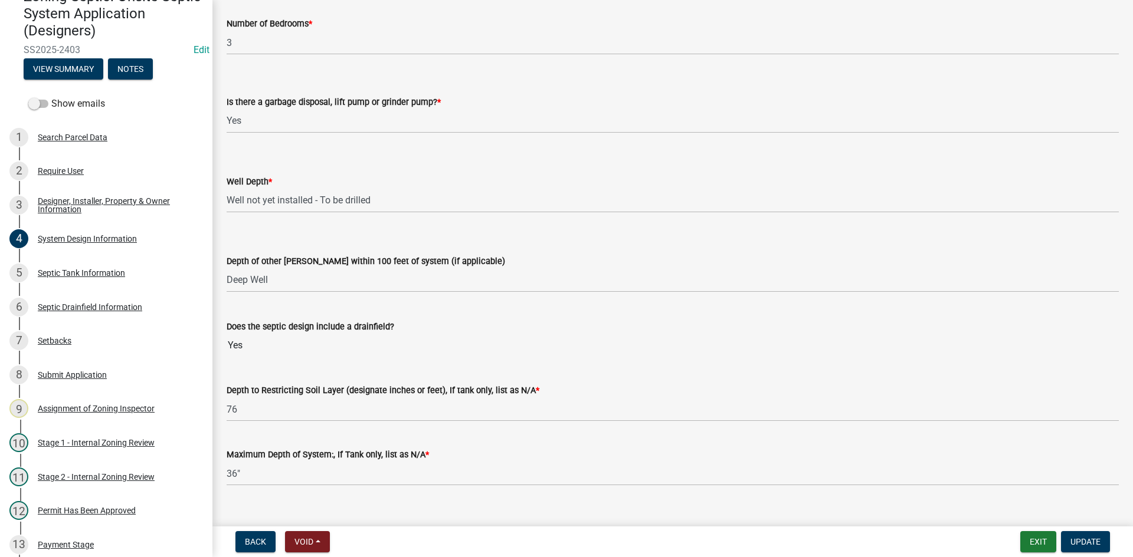
scroll to position [2179, 0]
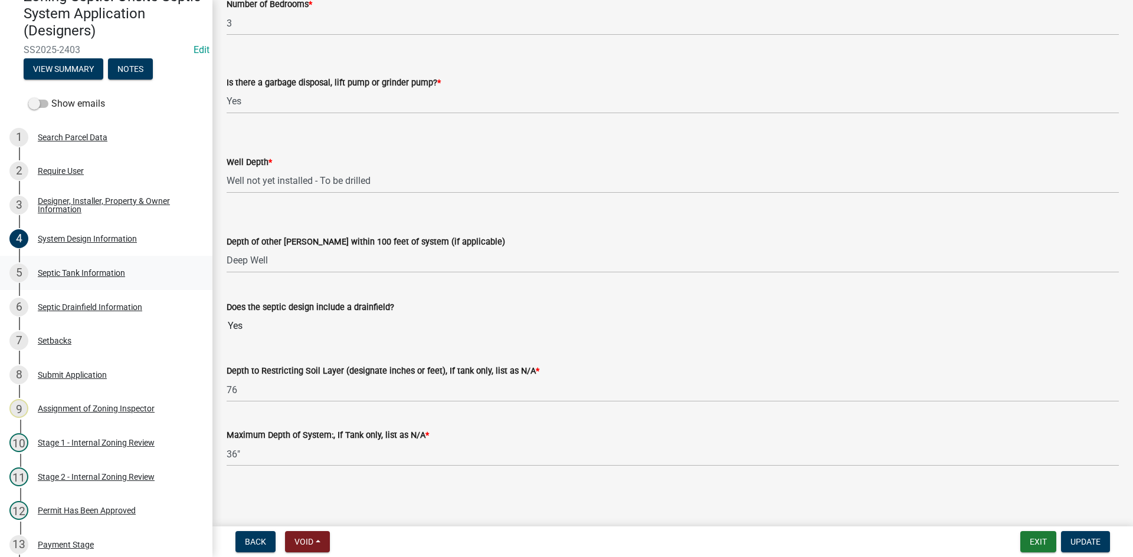
click at [85, 274] on div "Septic Tank Information" at bounding box center [81, 273] width 87 height 8
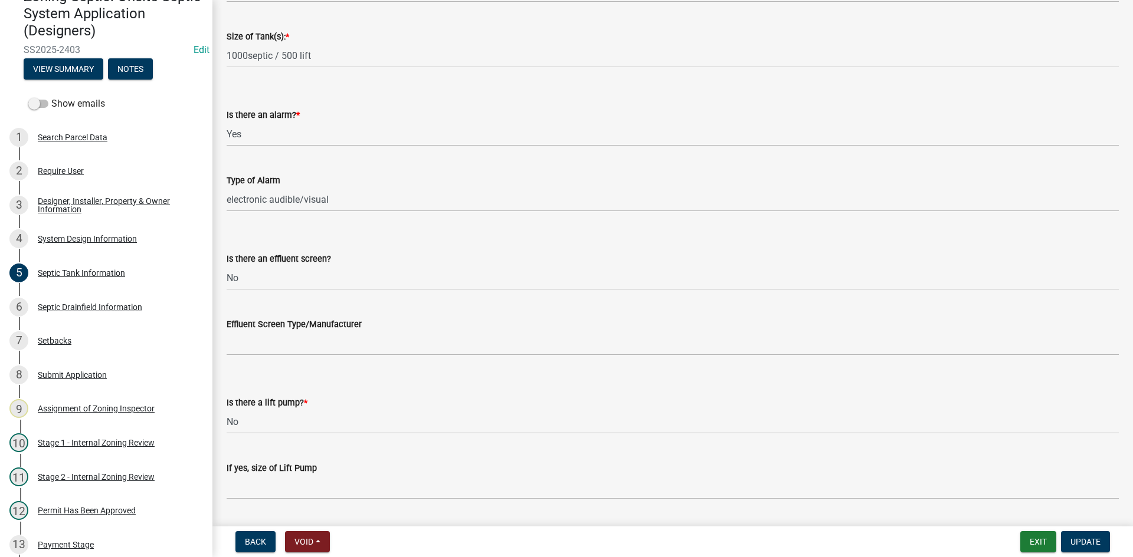
scroll to position [271, 0]
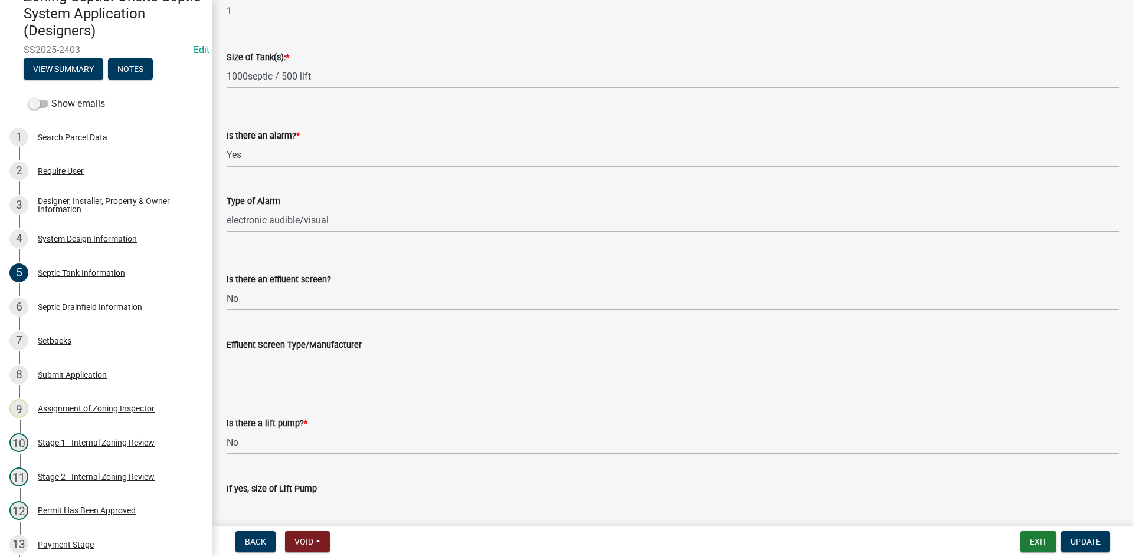
click at [245, 154] on select "Select Item... Yes No" at bounding box center [673, 155] width 892 height 24
click at [227, 143] on select "Select Item... Yes No" at bounding box center [673, 155] width 892 height 24
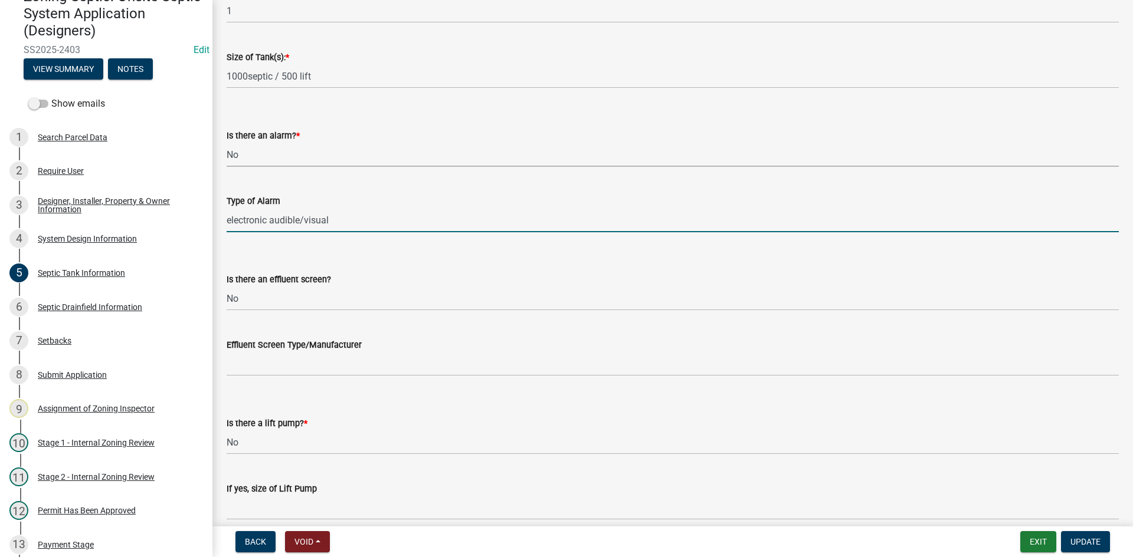
click at [353, 220] on input "electronic audible/visual" at bounding box center [673, 220] width 892 height 24
click at [352, 227] on input "electronic audible/visual" at bounding box center [673, 220] width 892 height 24
drag, startPoint x: 355, startPoint y: 224, endPoint x: 206, endPoint y: 250, distance: 150.3
click at [206, 250] on div "Zoning-Septic: Onsite Septic System Application (Designers) SS2025-2403 Edit Vi…" at bounding box center [566, 278] width 1133 height 557
click at [448, 267] on form "Is there an effluent screen? Select Item... Yes No" at bounding box center [673, 284] width 892 height 53
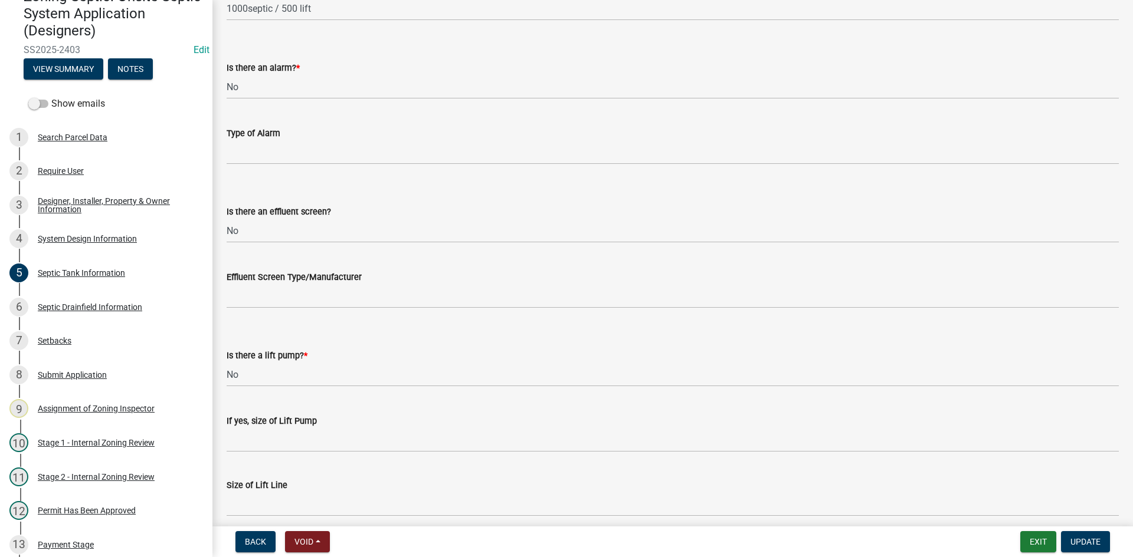
scroll to position [389, 0]
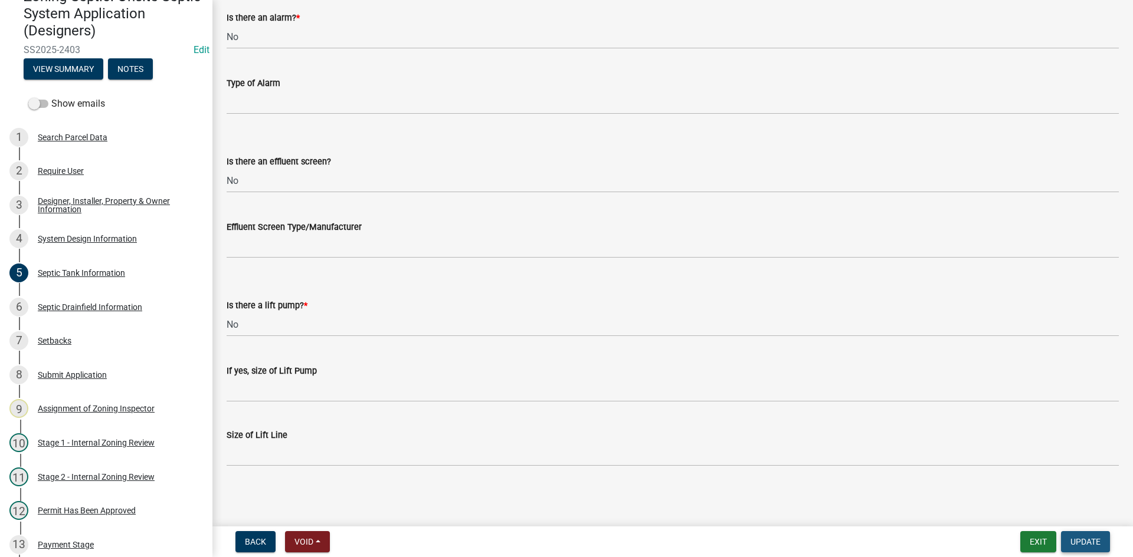
click at [1081, 536] on button "Update" at bounding box center [1085, 542] width 49 height 21
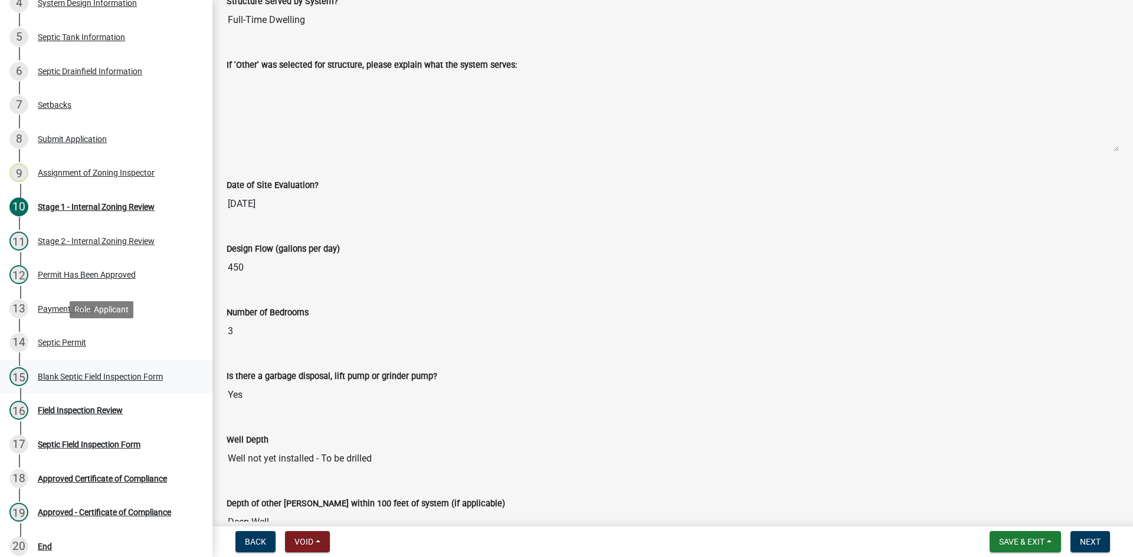
scroll to position [406, 0]
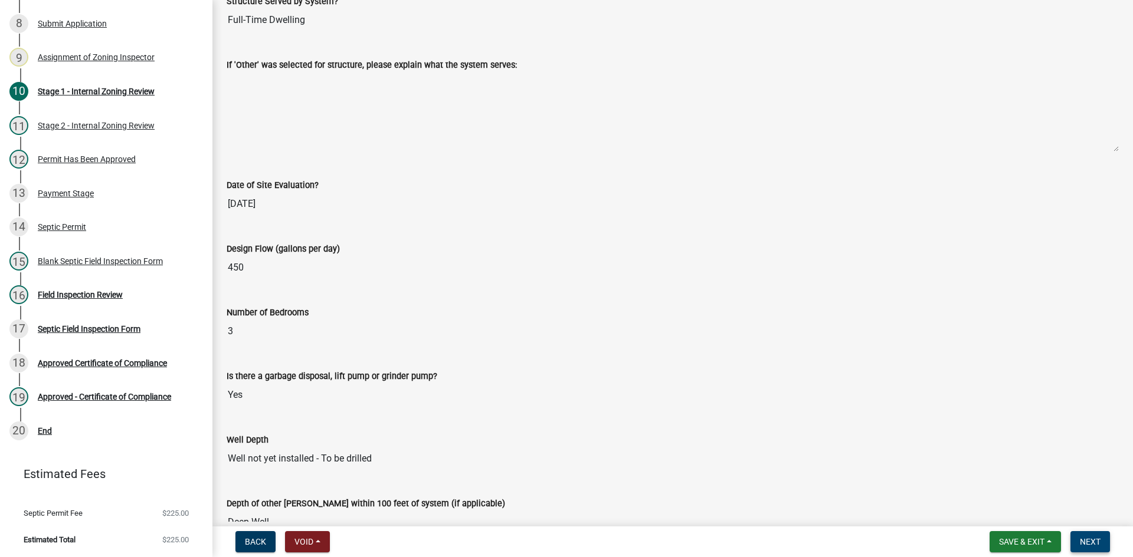
click at [1084, 550] on button "Next" at bounding box center [1090, 542] width 40 height 21
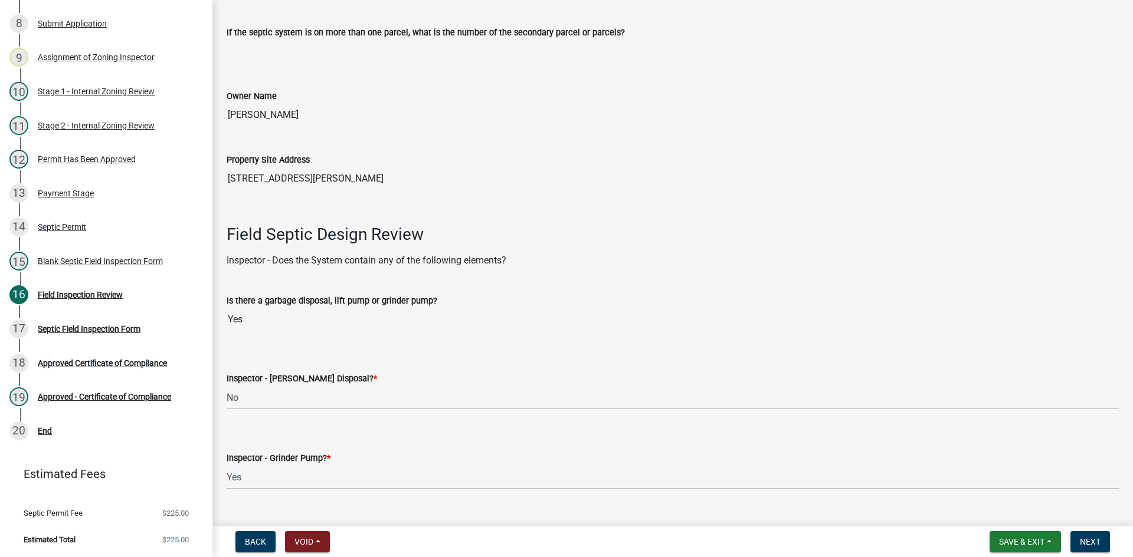
scroll to position [413, 0]
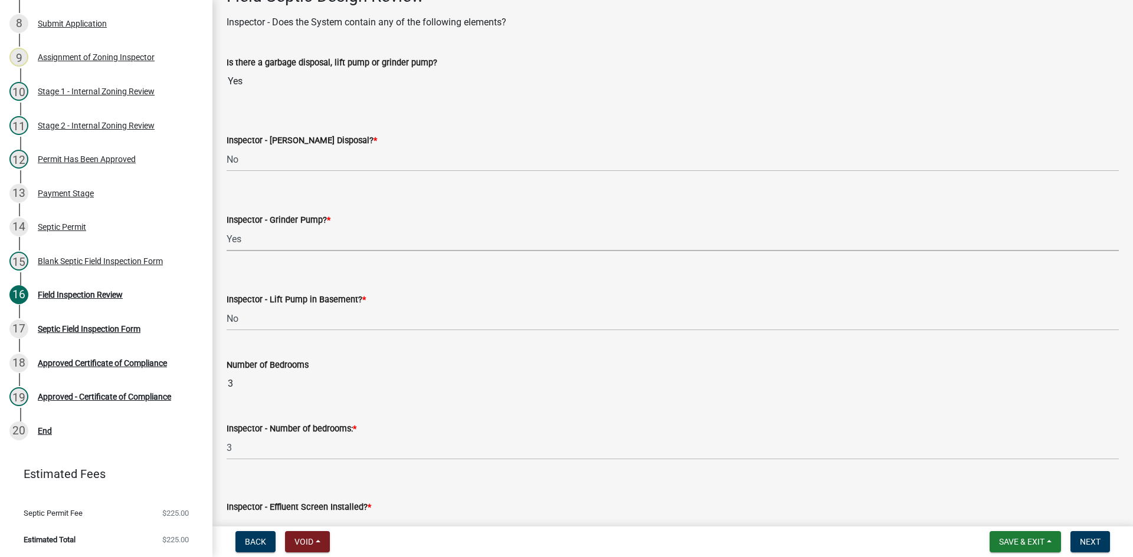
click at [274, 244] on select "Select Item... Yes No" at bounding box center [673, 239] width 892 height 24
click at [227, 227] on select "Select Item... Yes No" at bounding box center [673, 239] width 892 height 24
click at [271, 326] on select "Select Item... Yes No" at bounding box center [673, 319] width 892 height 24
click at [227, 307] on select "Select Item... Yes No" at bounding box center [673, 319] width 892 height 24
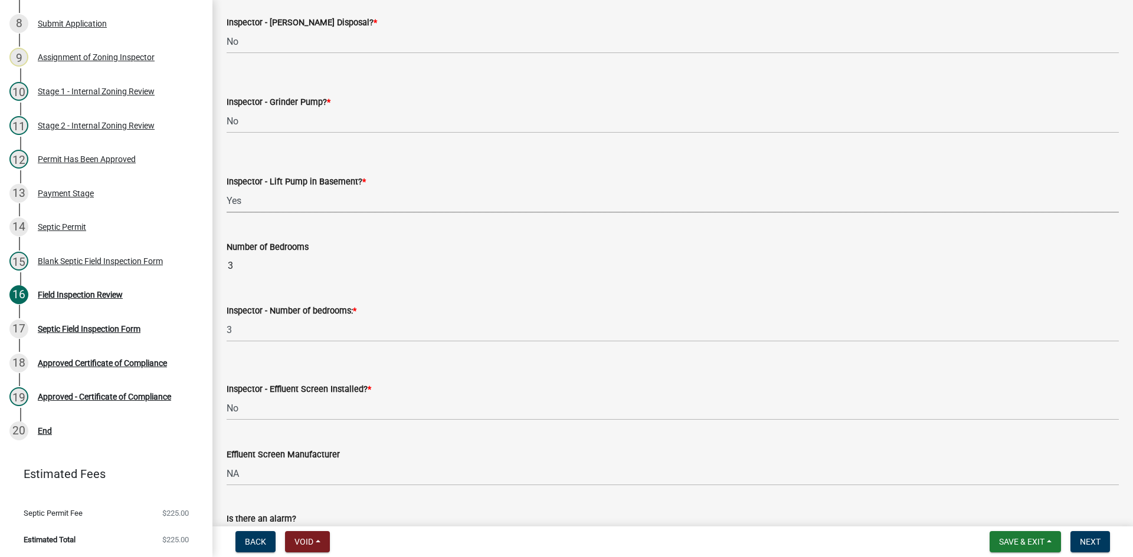
scroll to position [472, 0]
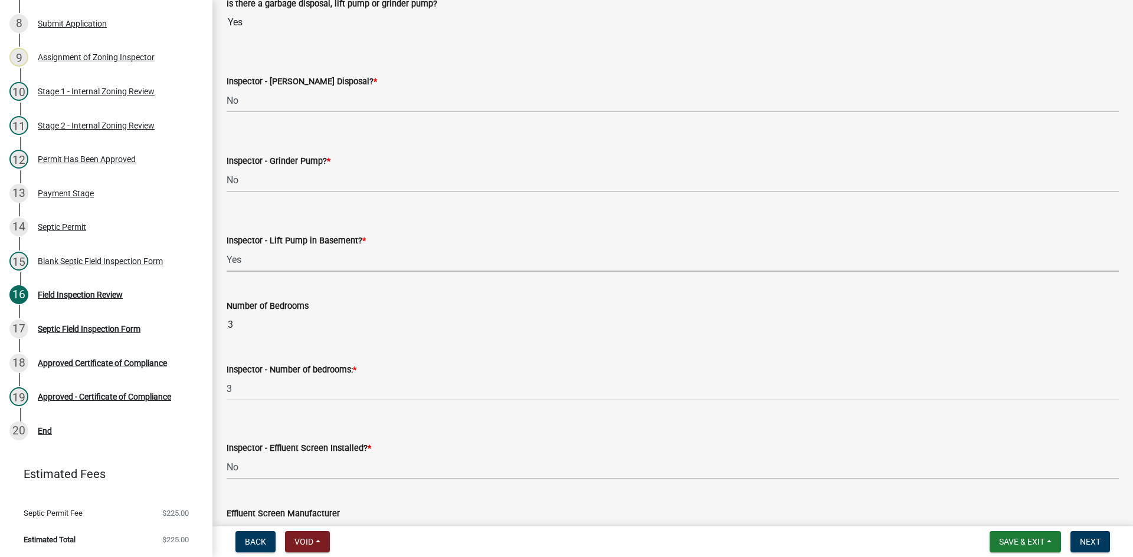
click at [247, 263] on select "Select Item... Yes No" at bounding box center [673, 260] width 892 height 24
click at [227, 248] on select "Select Item... Yes No" at bounding box center [673, 260] width 892 height 24
click at [254, 177] on select "Select Item... Yes No" at bounding box center [673, 180] width 892 height 24
click at [227, 168] on select "Select Item... Yes No" at bounding box center [673, 180] width 892 height 24
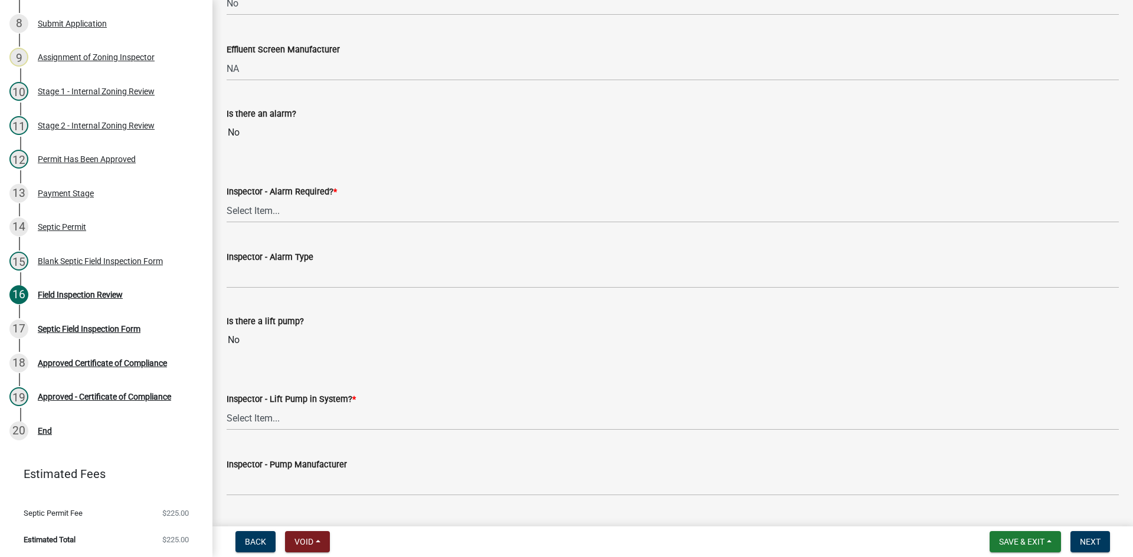
scroll to position [1003, 0]
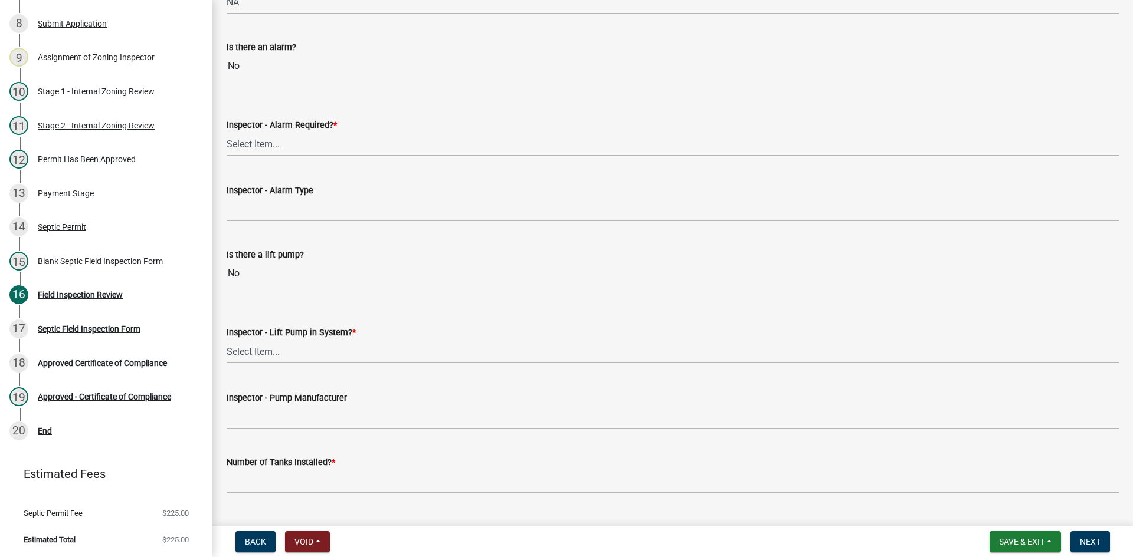
click at [282, 145] on select "Select Item... Yes No" at bounding box center [673, 144] width 892 height 24
click at [227, 132] on select "Select Item... Yes No" at bounding box center [673, 144] width 892 height 24
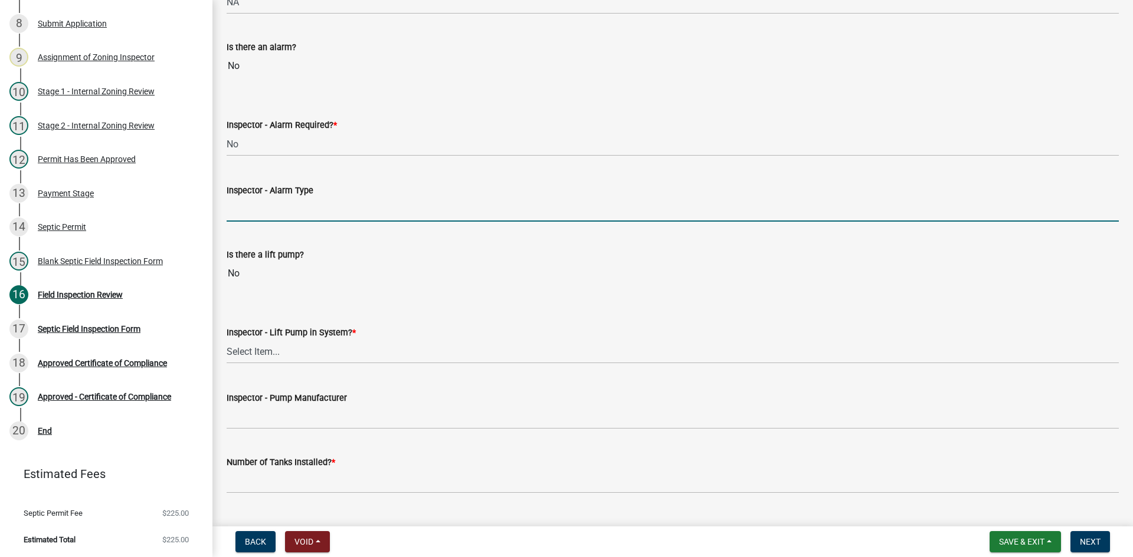
click at [291, 204] on input "Inspector - Alarm Type" at bounding box center [673, 210] width 892 height 24
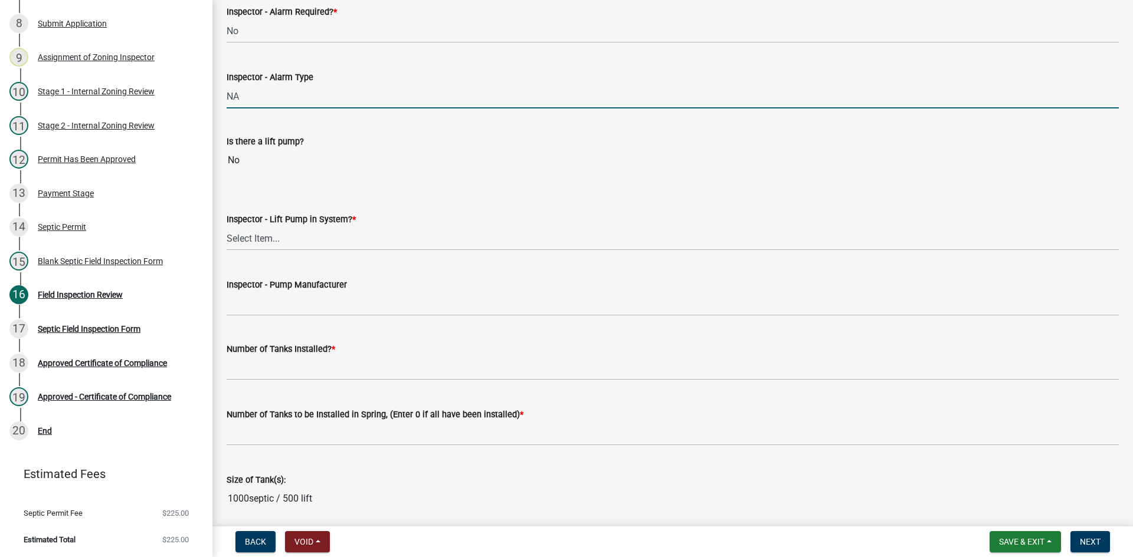
scroll to position [1121, 0]
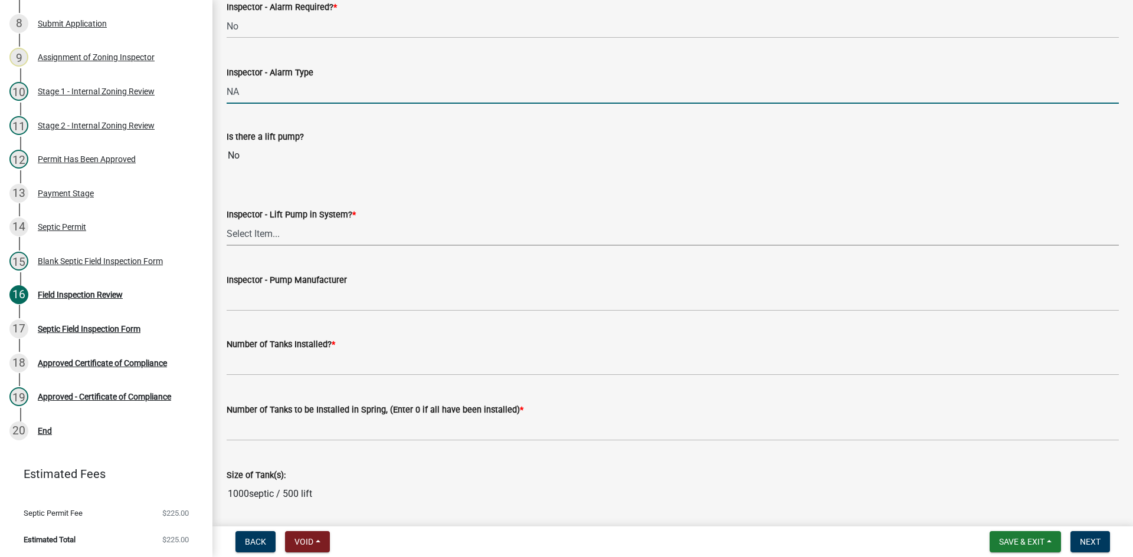
click at [273, 226] on select "Select Item... Yes No" at bounding box center [673, 234] width 892 height 24
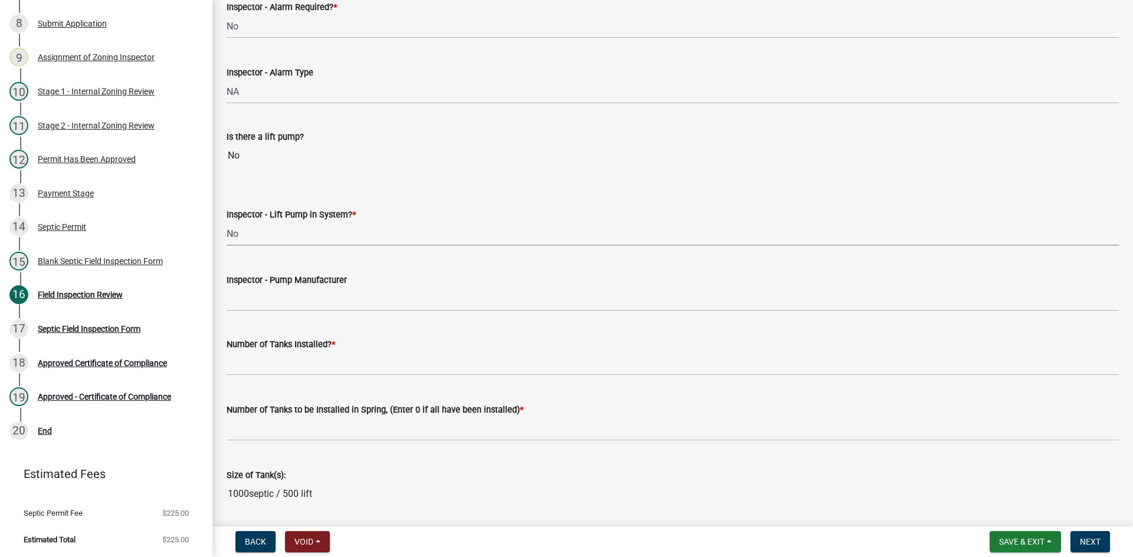
click at [227, 222] on select "Select Item... Yes No" at bounding box center [673, 234] width 892 height 24
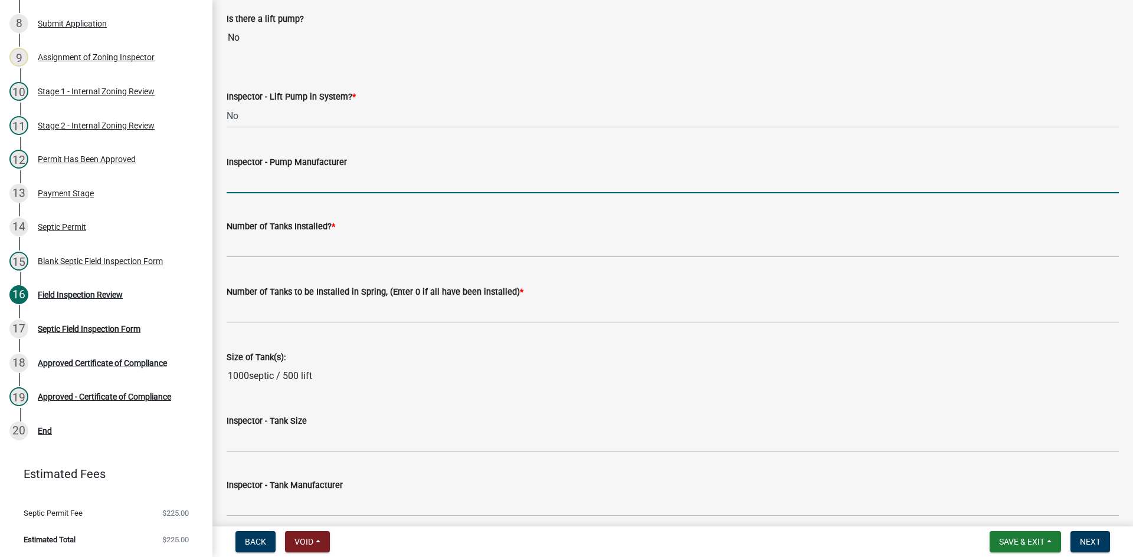
drag, startPoint x: 265, startPoint y: 175, endPoint x: 271, endPoint y: 173, distance: 6.7
click at [267, 174] on input "Inspector - Pump Manufacturer" at bounding box center [673, 181] width 892 height 24
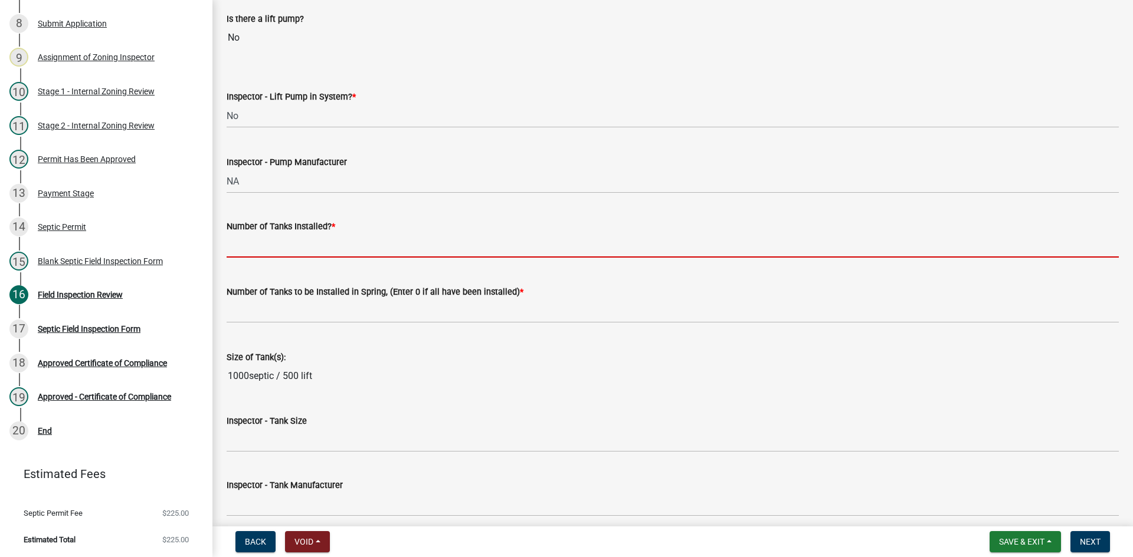
click at [303, 244] on input "text" at bounding box center [673, 246] width 892 height 24
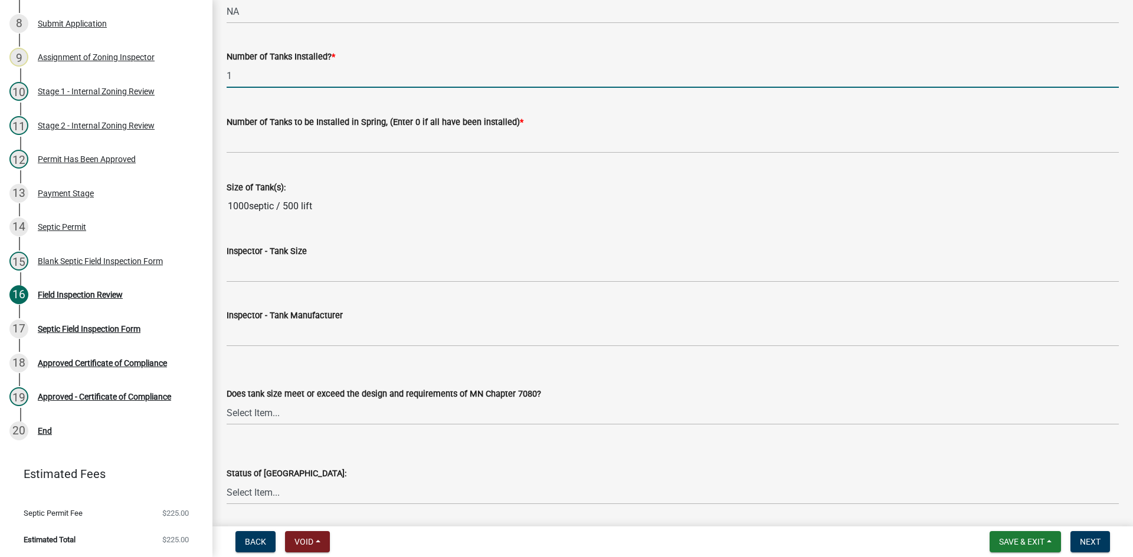
scroll to position [1416, 0]
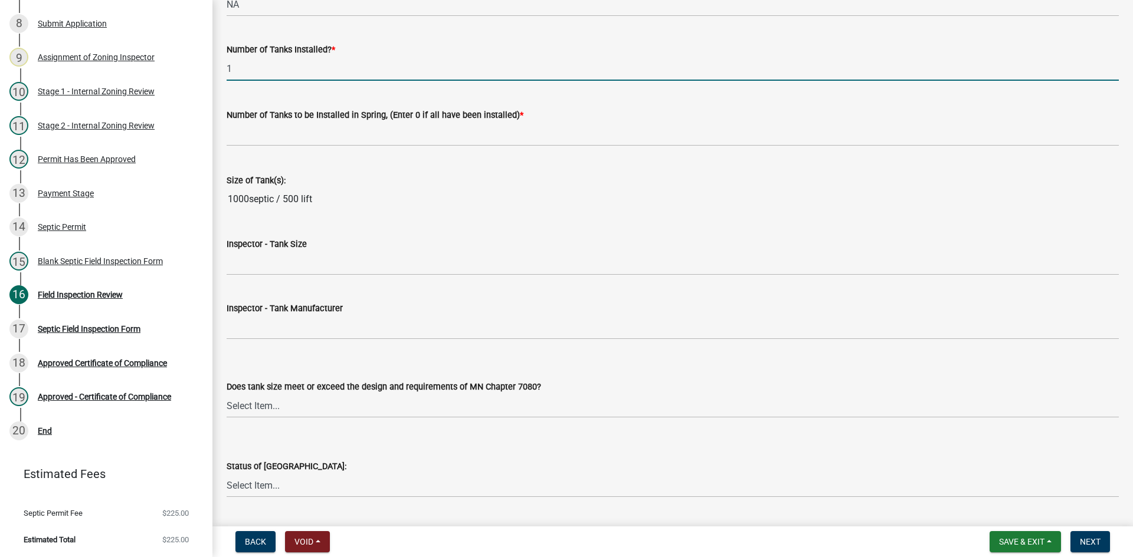
click at [237, 121] on div "Number of Tanks to be Installed in Spring, (Enter 0 if all have been installed)…" at bounding box center [673, 115] width 892 height 14
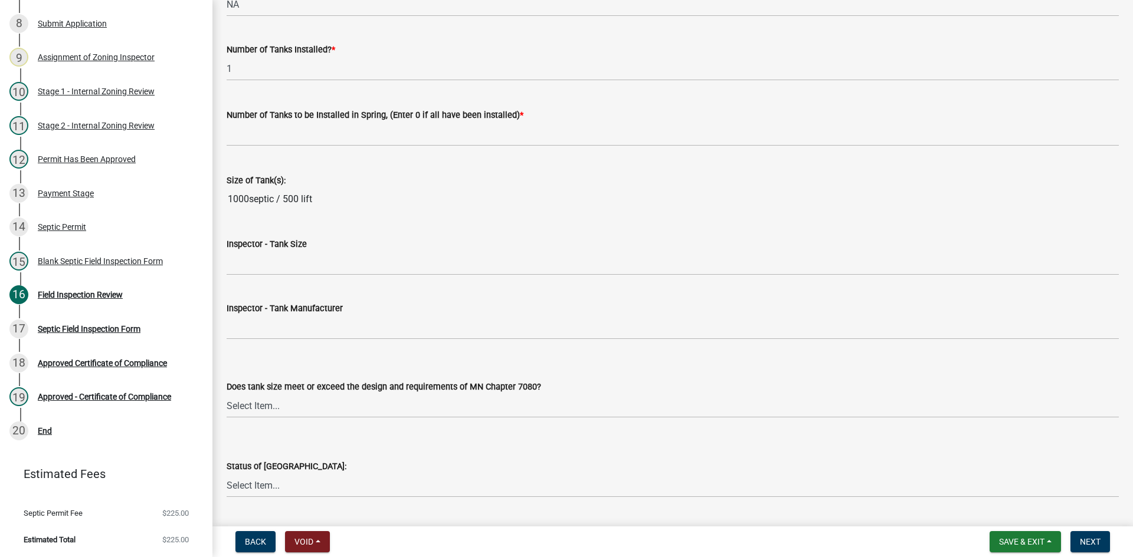
click at [281, 152] on wm-data-entity-input "Number of Tanks to be Installed in Spring, (Enter 0 if all have been installed)…" at bounding box center [673, 123] width 892 height 65
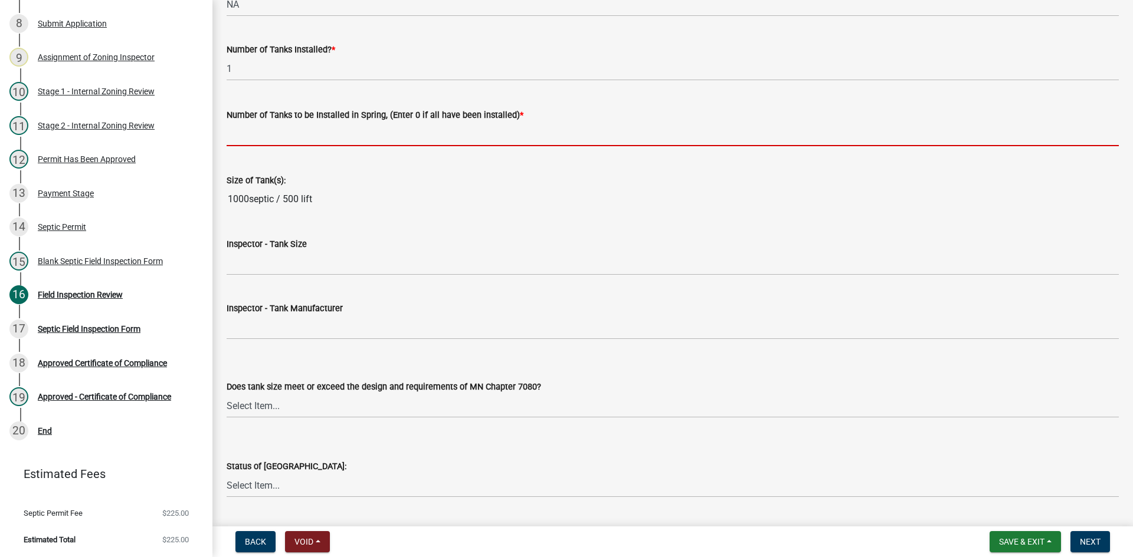
click at [276, 145] on input "text" at bounding box center [673, 134] width 892 height 24
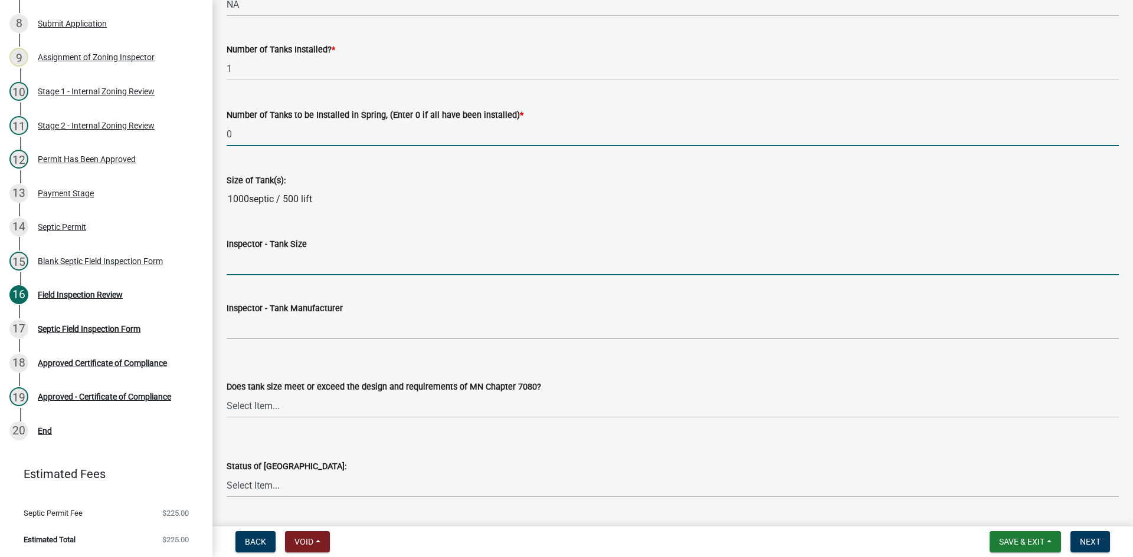
click at [284, 258] on input "Inspector - Tank Size" at bounding box center [673, 263] width 892 height 24
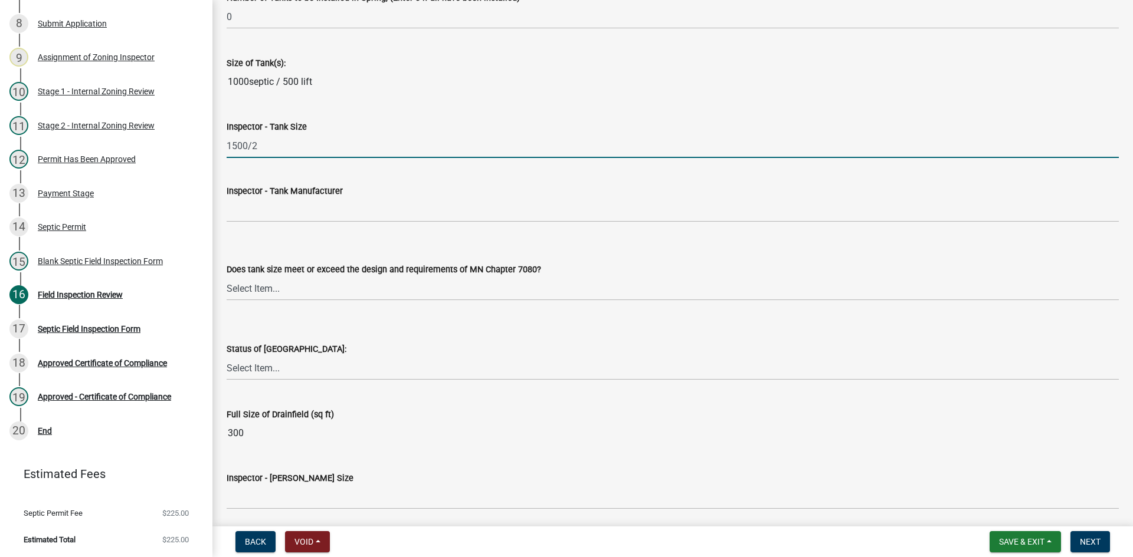
scroll to position [1534, 0]
click at [267, 234] on div "Does tank size meet or exceed the design and requirements of MN Chapter 7080? S…" at bounding box center [673, 265] width 892 height 69
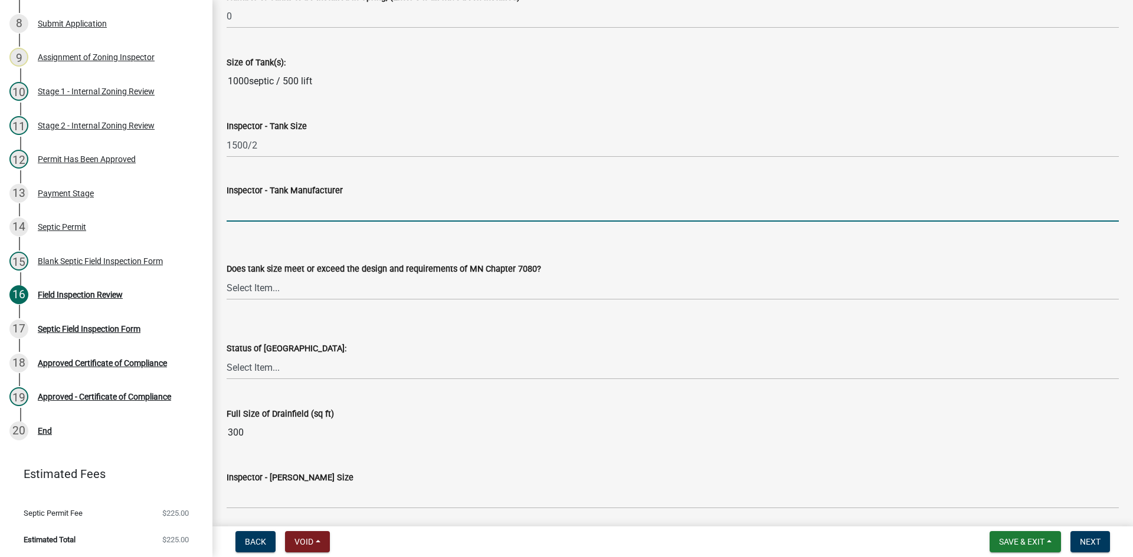
click at [274, 212] on input "Inspector - Tank Manufacturer" at bounding box center [673, 210] width 892 height 24
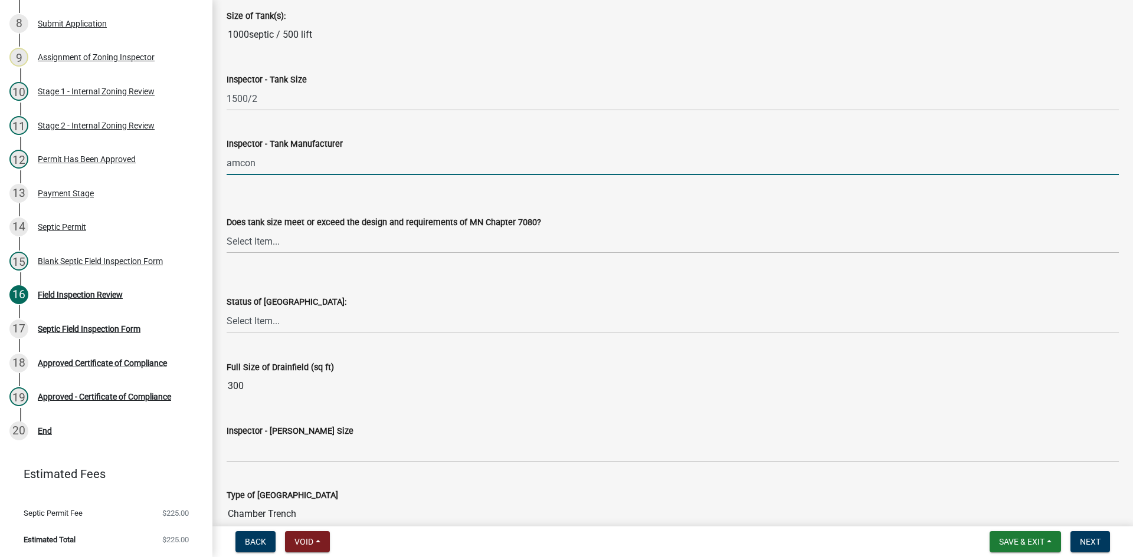
scroll to position [1652, 0]
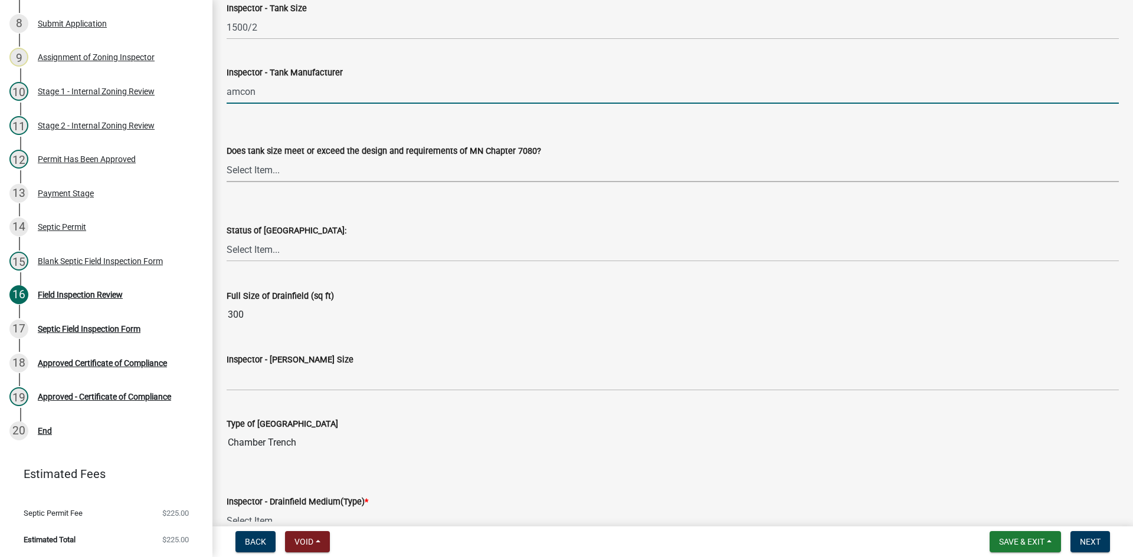
click at [267, 175] on select "Select Item... Yes No Existing" at bounding box center [673, 170] width 892 height 24
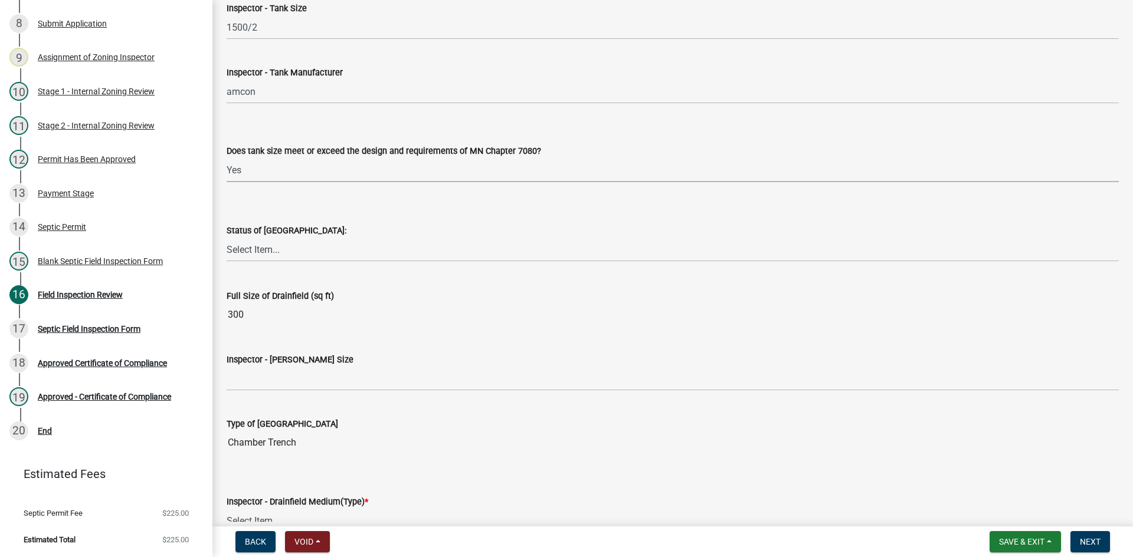
click at [227, 158] on select "Select Item... Yes No Existing" at bounding box center [673, 170] width 892 height 24
click at [277, 245] on select "Select Item... No Drainfield Drainfield Installed Drainfield to Be Installed in…" at bounding box center [673, 250] width 892 height 24
click at [227, 238] on select "Select Item... No Drainfield Drainfield Installed Drainfield to Be Installed in…" at bounding box center [673, 250] width 892 height 24
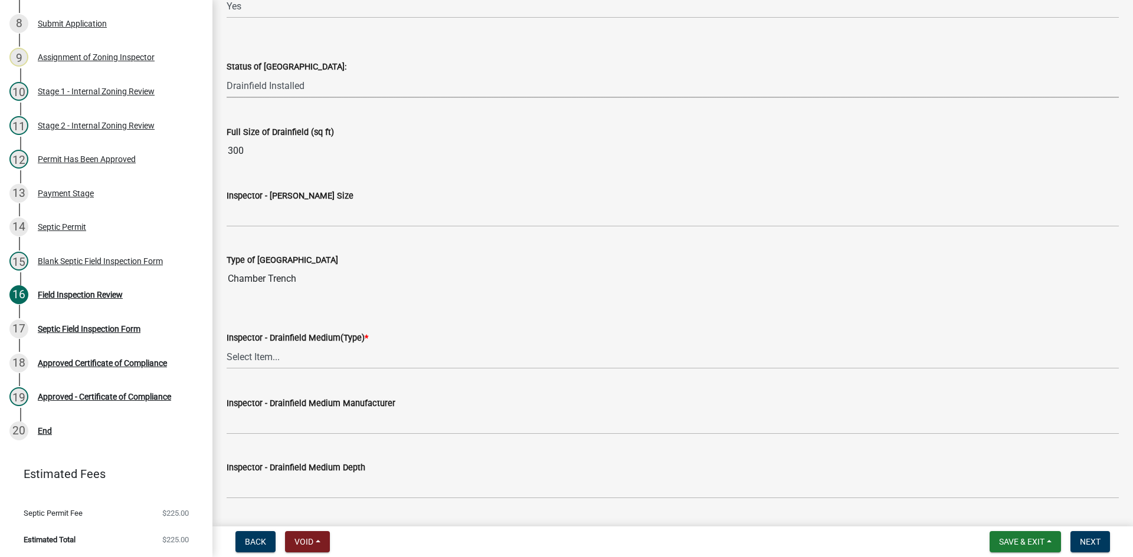
scroll to position [1829, 0]
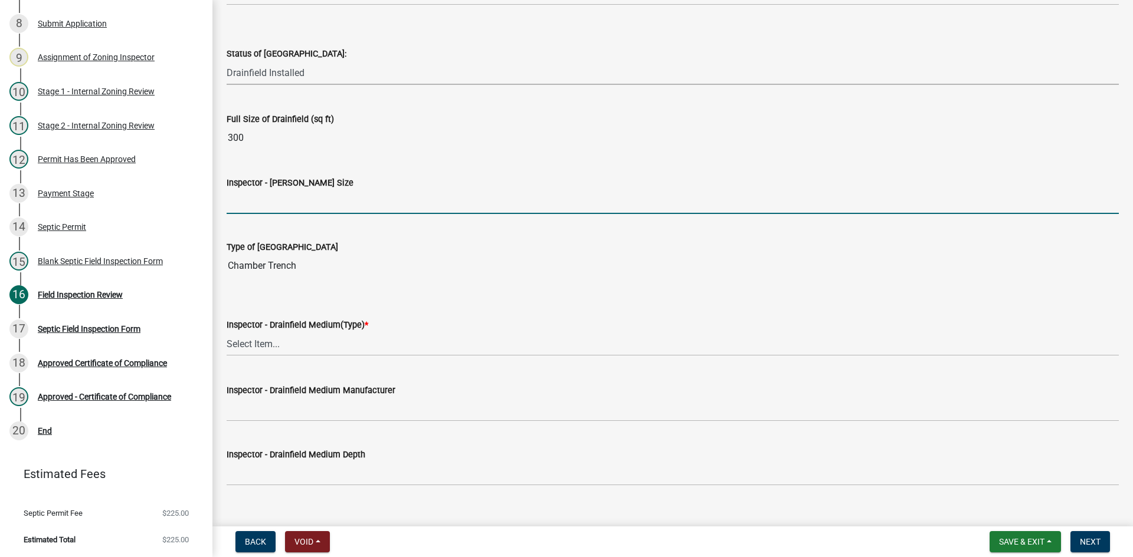
click at [260, 201] on input "Inspector - Drainfield Size" at bounding box center [673, 202] width 892 height 24
click at [256, 205] on input "Inspector - Drainfield Size" at bounding box center [673, 202] width 892 height 24
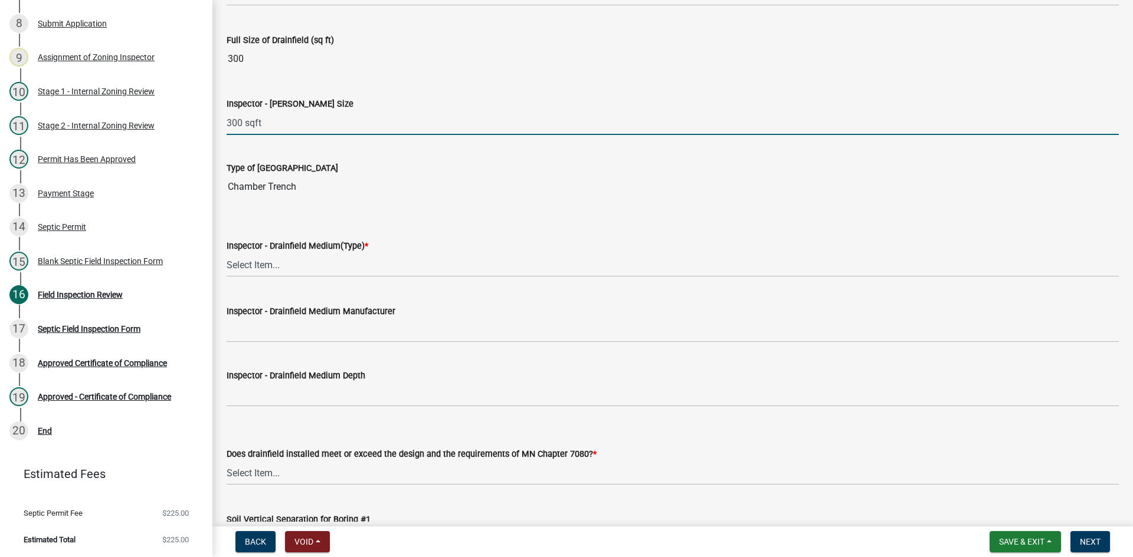
scroll to position [2006, 0]
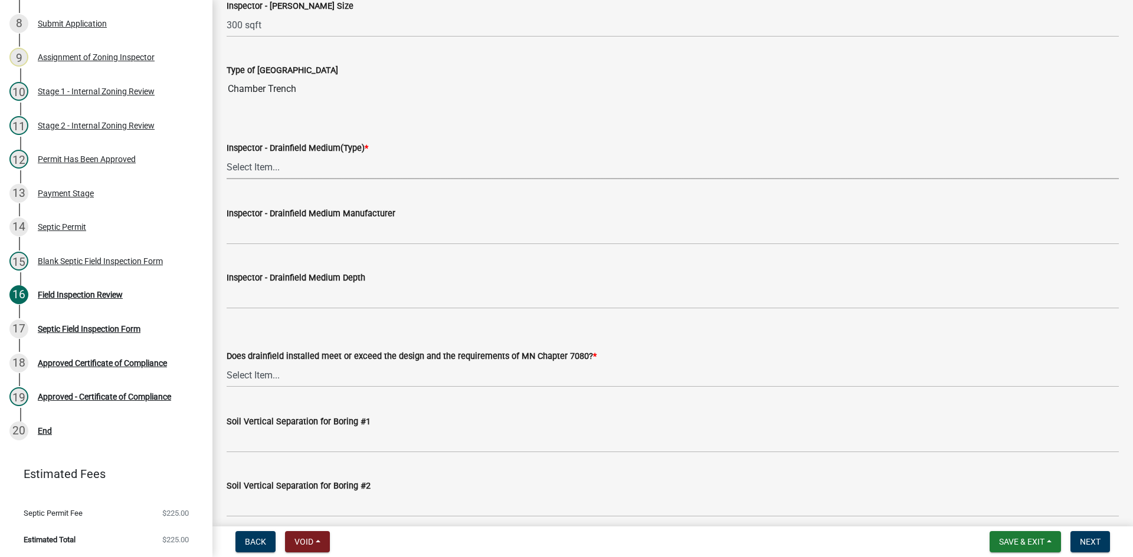
click at [264, 163] on select "Select Item... Chamber Trench Rock Trench Gravelless Mound Pressure Bed Seepage…" at bounding box center [673, 167] width 892 height 24
click at [227, 155] on select "Select Item... Chamber Trench Rock Trench Gravelless Mound Pressure Bed Seepage…" at bounding box center [673, 167] width 892 height 24
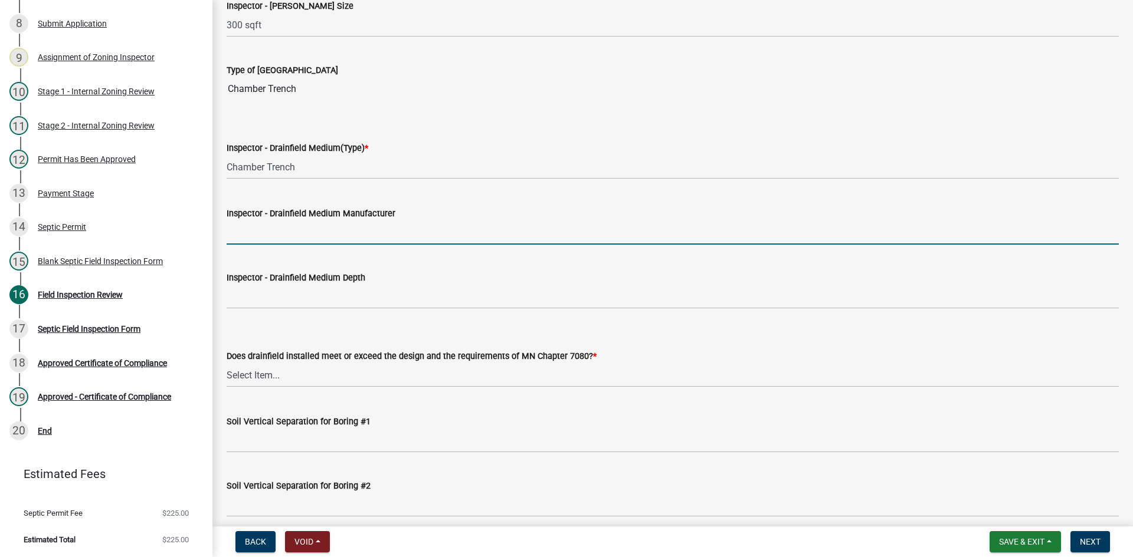
click at [290, 235] on input "Inspector - Drainfield Medium Manufacturer" at bounding box center [673, 233] width 892 height 24
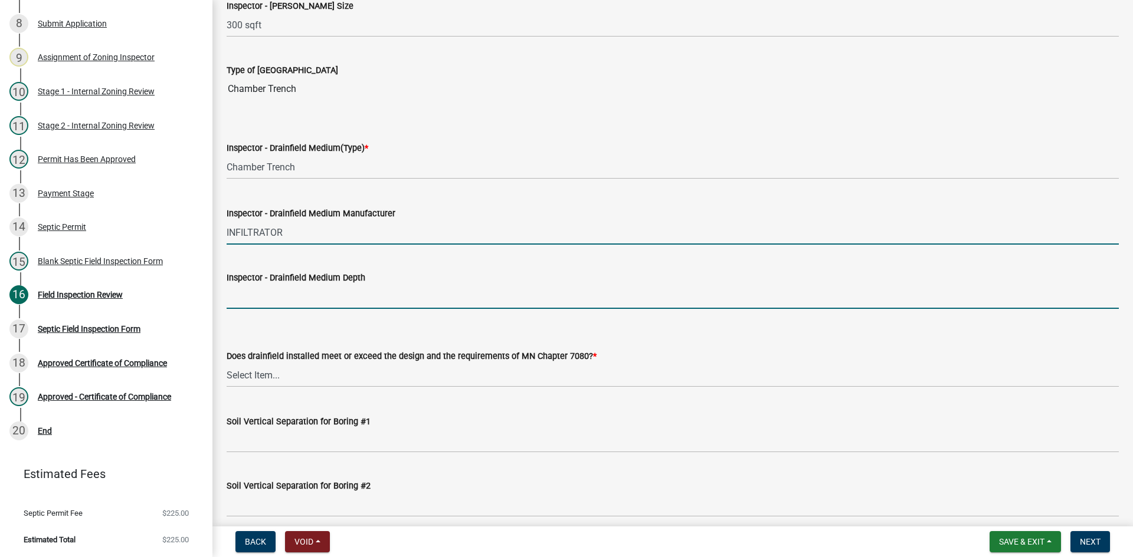
click at [287, 300] on input "Inspector - Drainfield Medium Depth" at bounding box center [673, 297] width 892 height 24
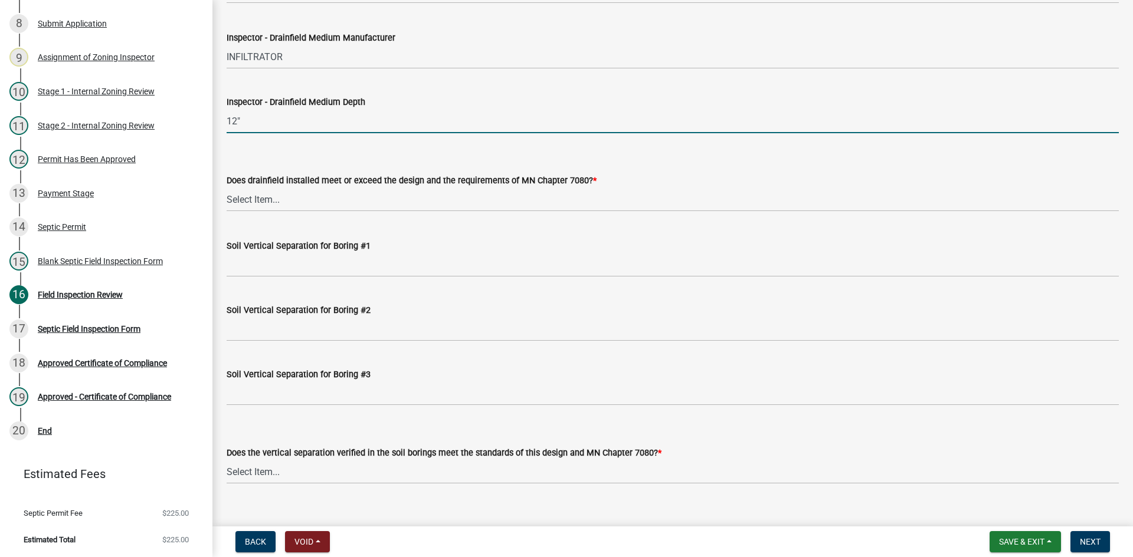
scroll to position [2183, 0]
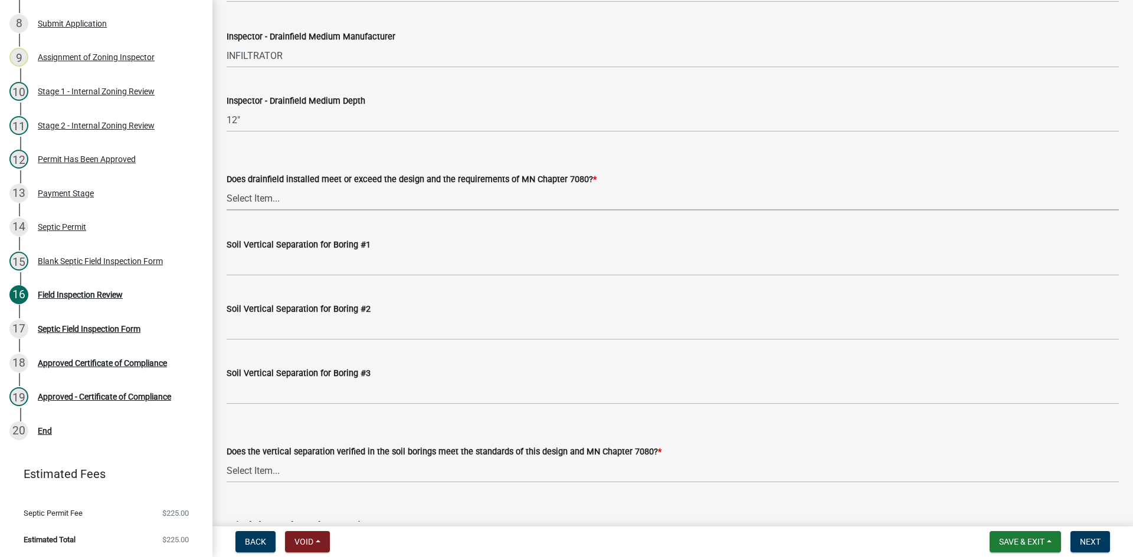
click at [260, 196] on select "Select Item... Yes No" at bounding box center [673, 198] width 892 height 24
click at [227, 186] on select "Select Item... Yes No" at bounding box center [673, 198] width 892 height 24
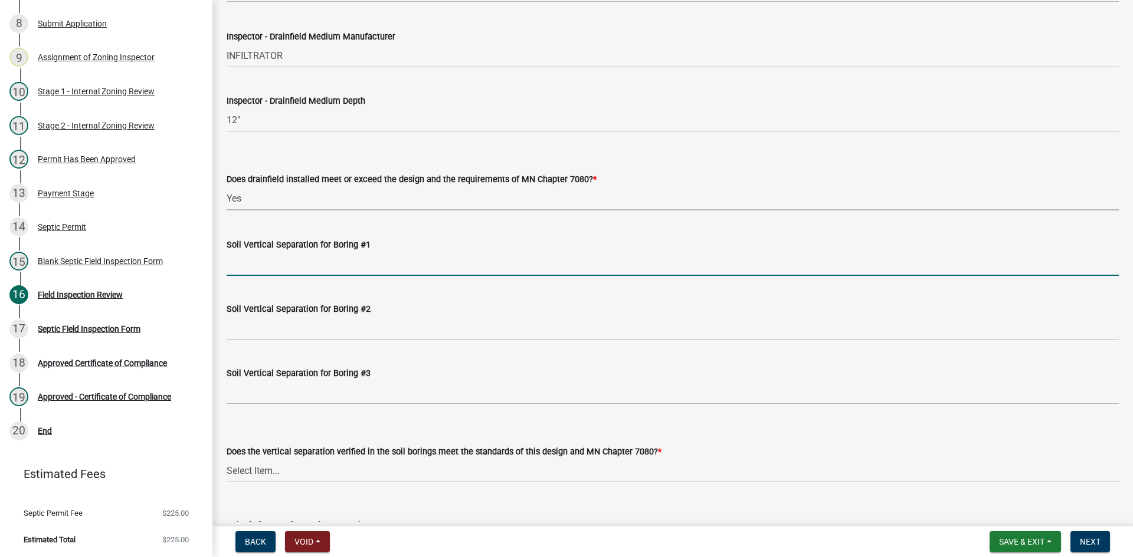
drag, startPoint x: 283, startPoint y: 271, endPoint x: 298, endPoint y: 277, distance: 16.4
click at [283, 270] on input "Soil Vertical Separation for Boring #1" at bounding box center [673, 264] width 892 height 24
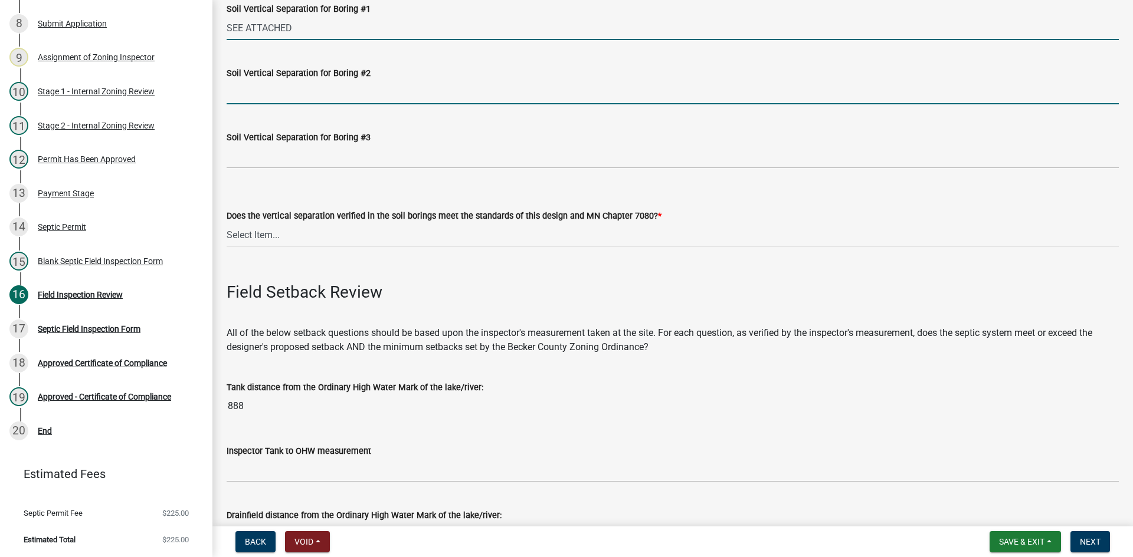
click at [259, 103] on input "Soil Vertical Separation for Boring #2" at bounding box center [673, 92] width 892 height 24
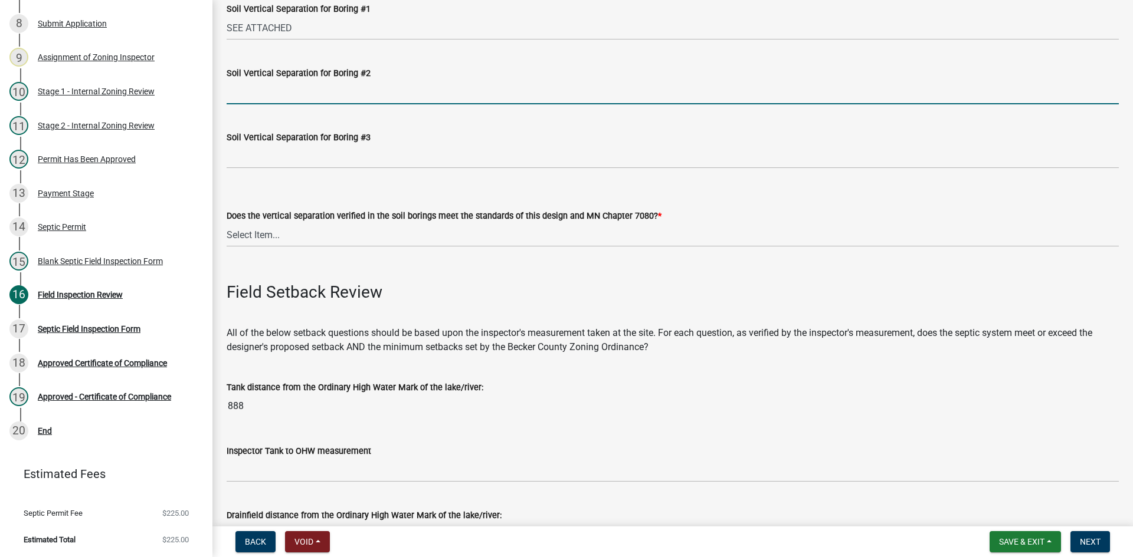
click at [253, 100] on input "Soil Vertical Separation for Boring #2" at bounding box center [673, 92] width 892 height 24
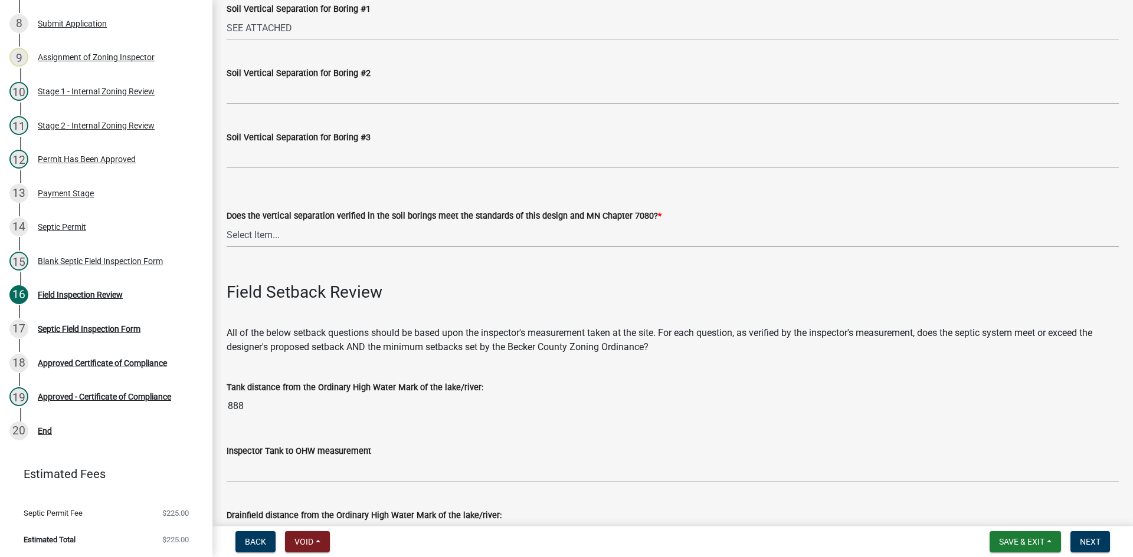
click at [252, 240] on select "Select Item... Yes No" at bounding box center [673, 235] width 892 height 24
click at [227, 223] on select "Select Item... Yes No" at bounding box center [673, 235] width 892 height 24
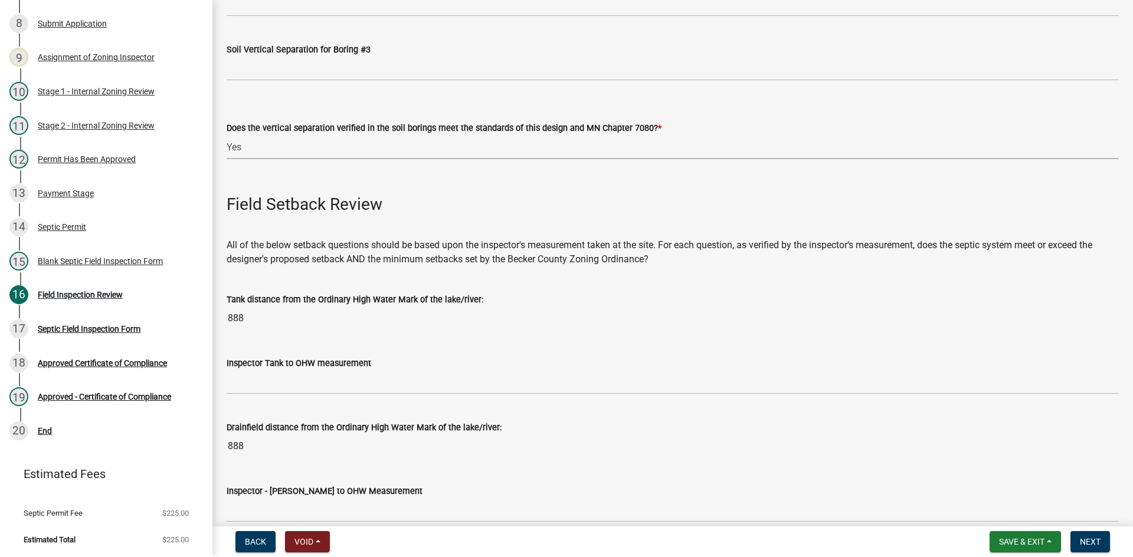
scroll to position [2655, 0]
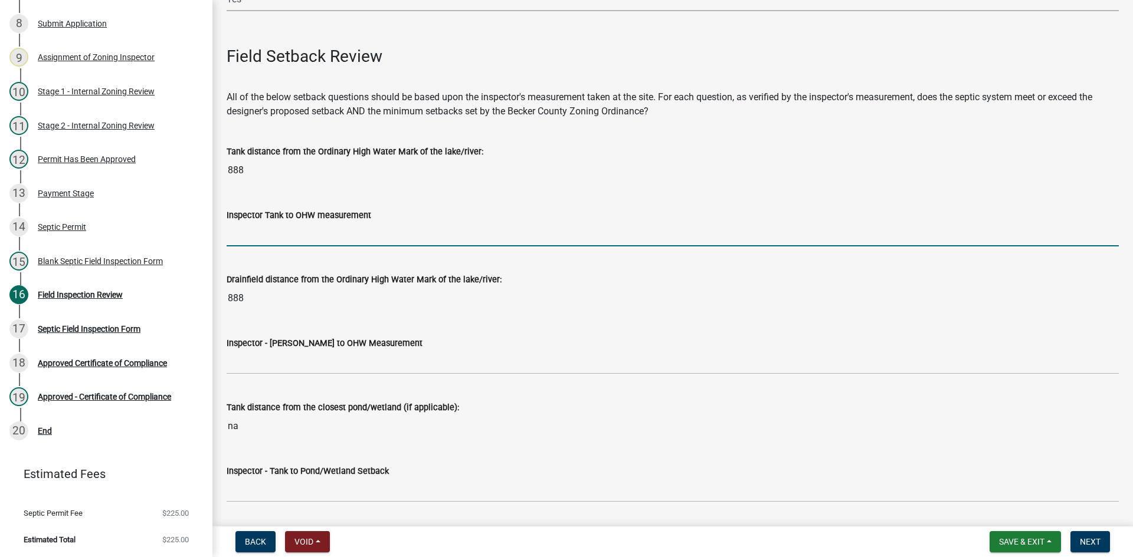
click at [270, 239] on input "Inspector Tank to OHW measurement" at bounding box center [673, 234] width 892 height 24
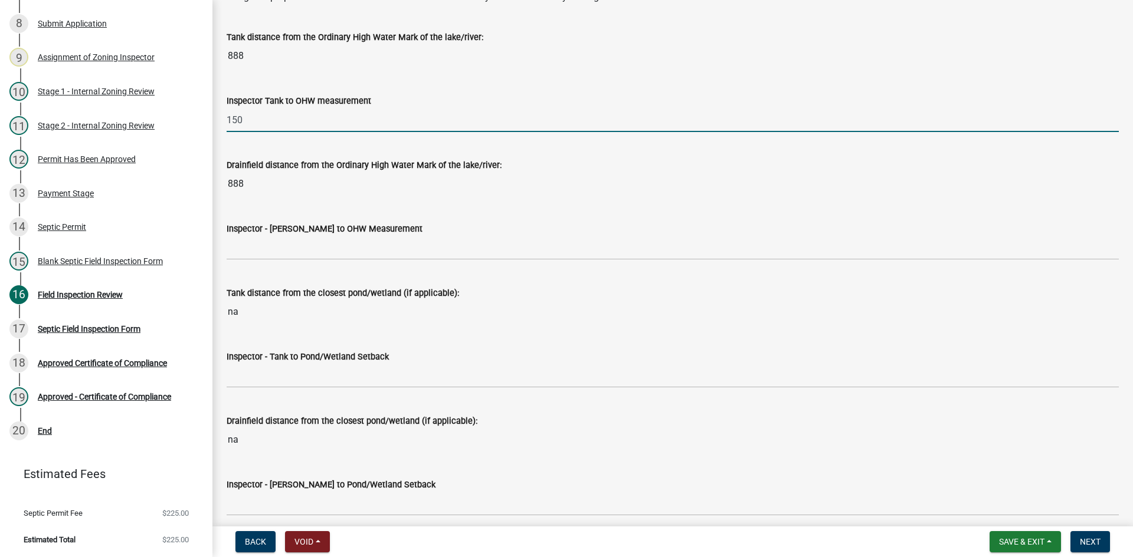
scroll to position [2773, 0]
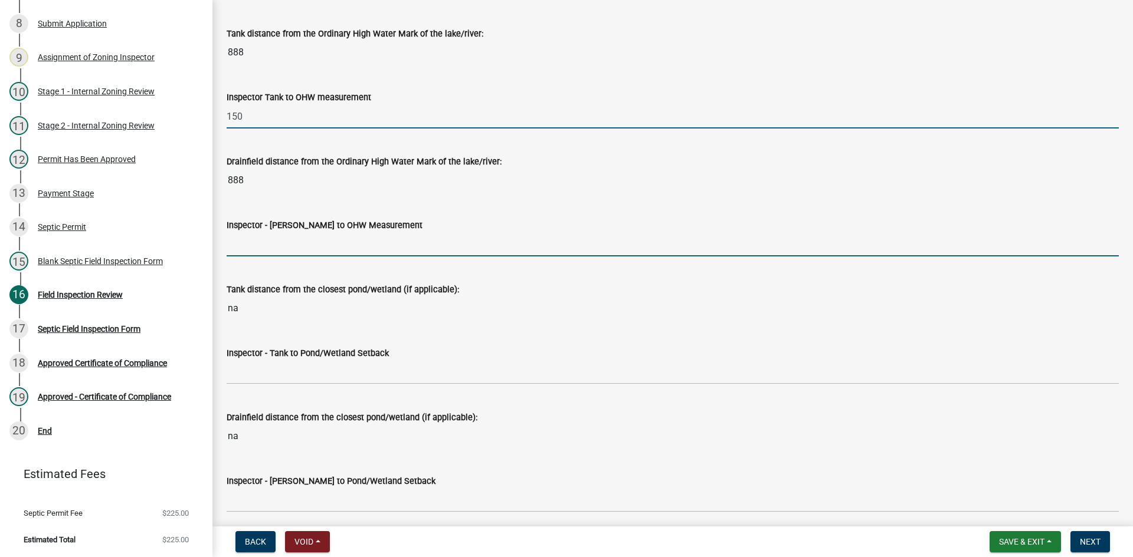
click at [261, 247] on input "Inspector - Drainfield to OHW Measurement" at bounding box center [673, 244] width 892 height 24
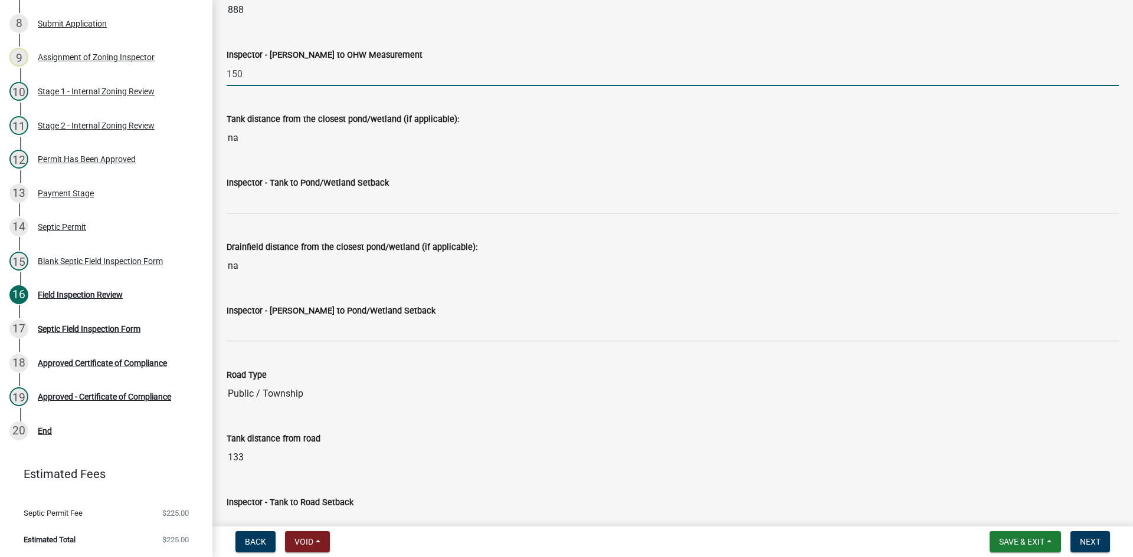
scroll to position [2950, 0]
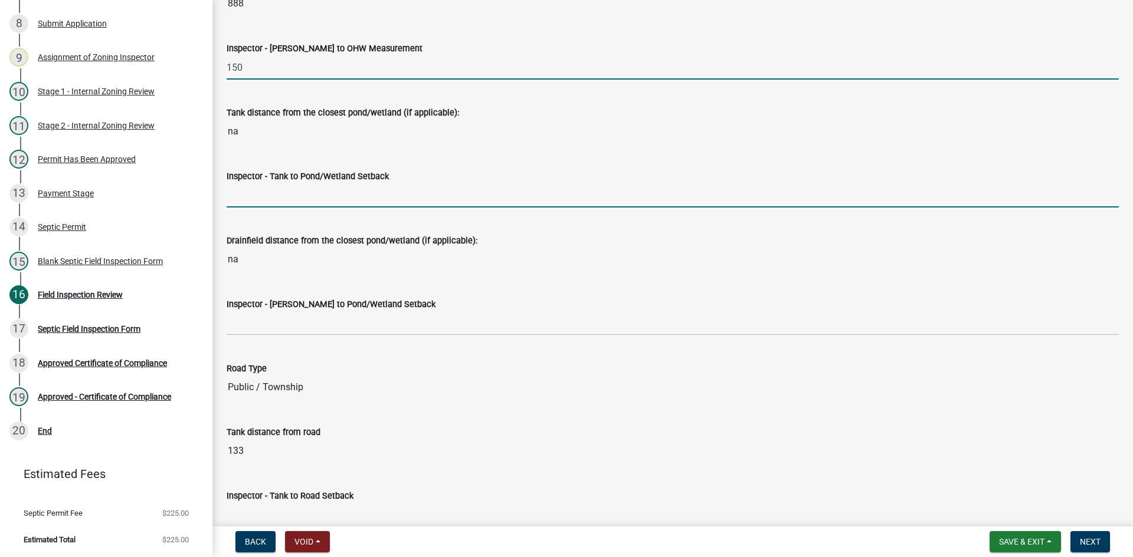
click at [264, 202] on input "Inspector - Tank to Pond/Wetland Setback" at bounding box center [673, 195] width 892 height 24
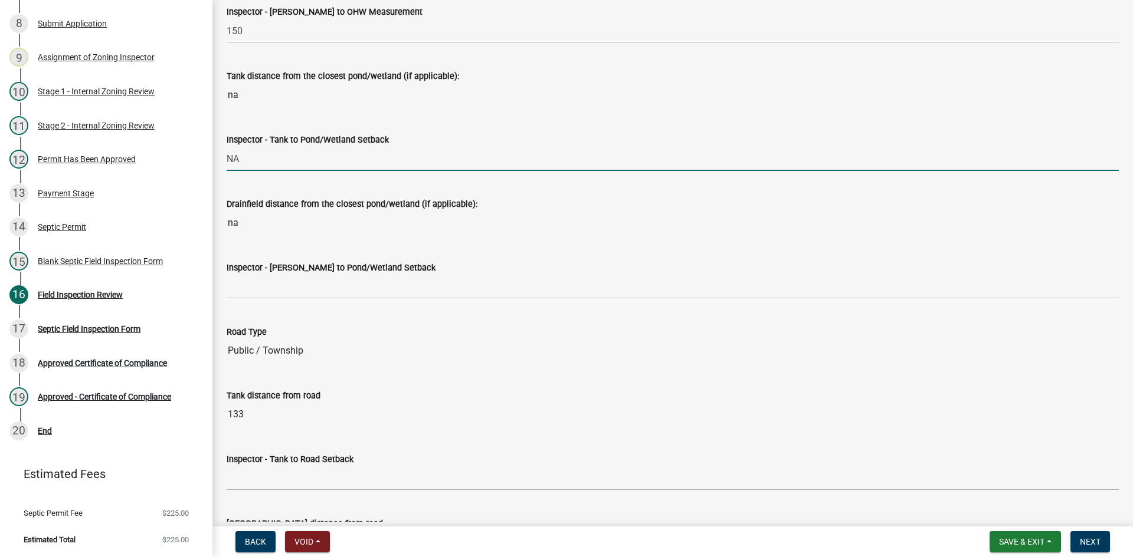
scroll to position [3068, 0]
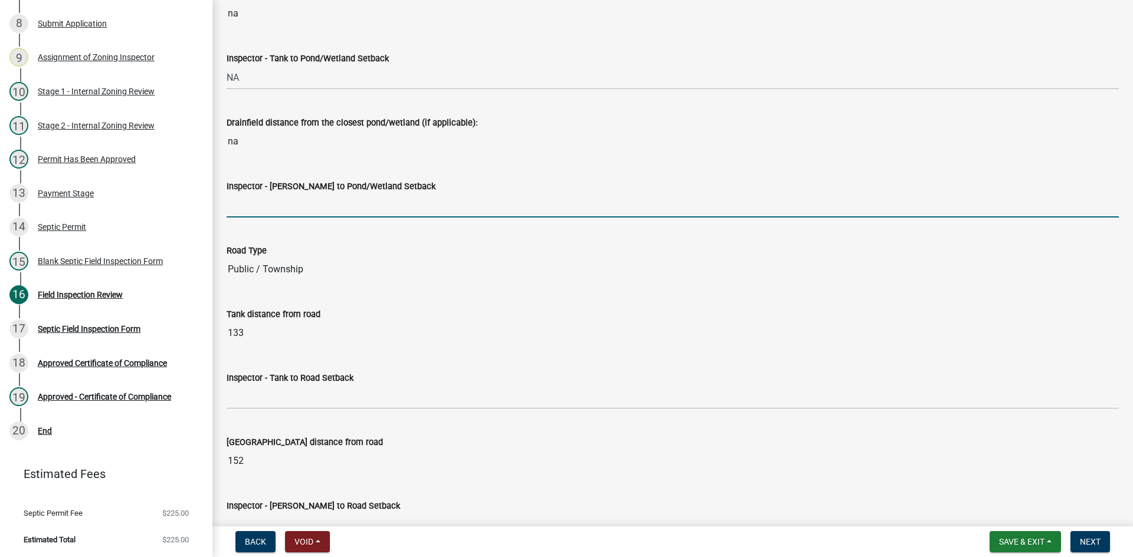
click at [264, 205] on input "Inspector - Drainfield to Pond/Wetland Setback" at bounding box center [673, 205] width 892 height 24
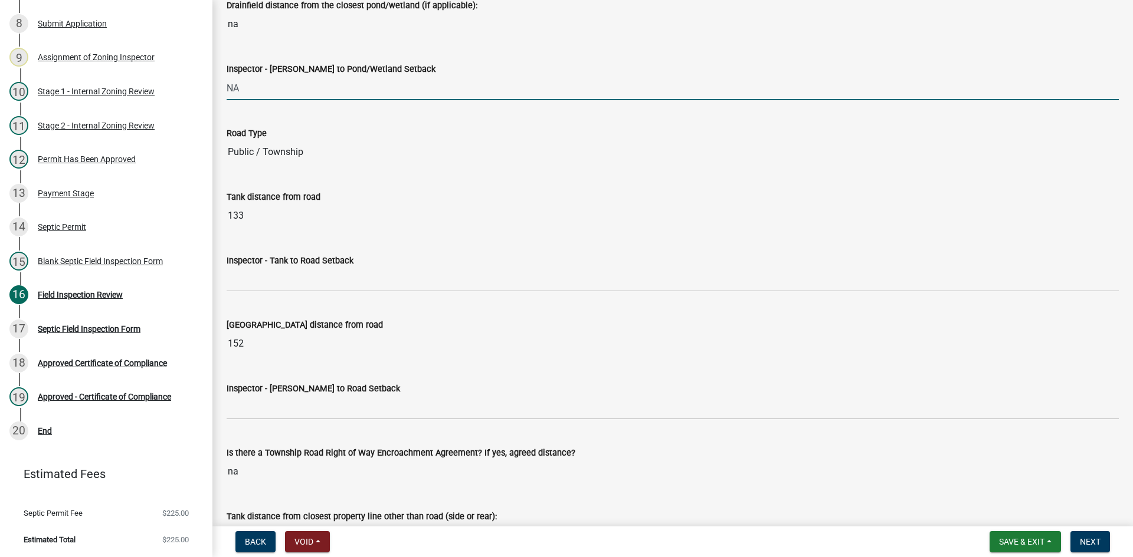
scroll to position [3186, 0]
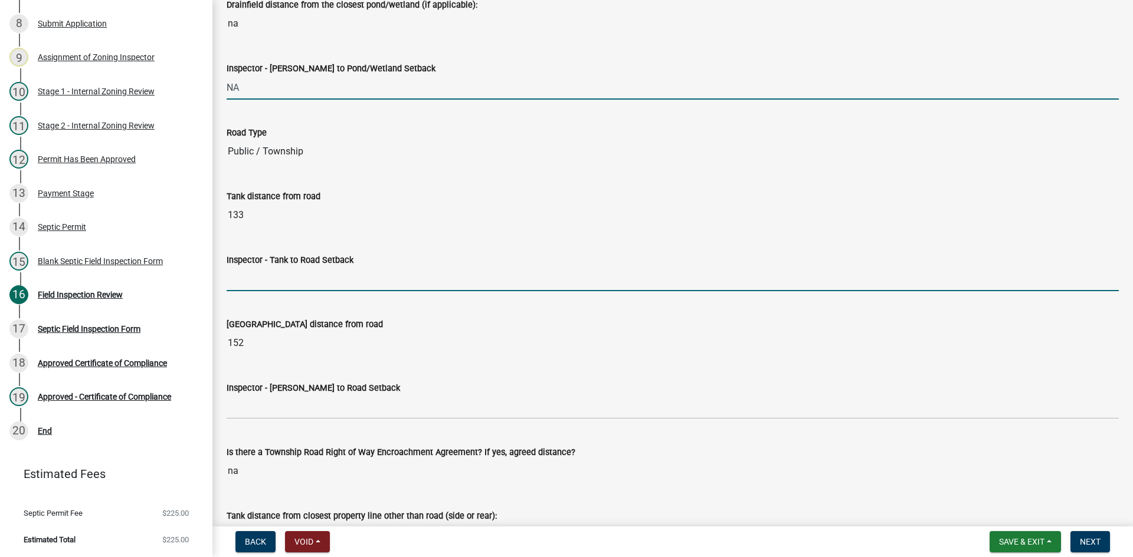
click at [260, 277] on input "Inspector - Tank to Road Setback" at bounding box center [673, 279] width 892 height 24
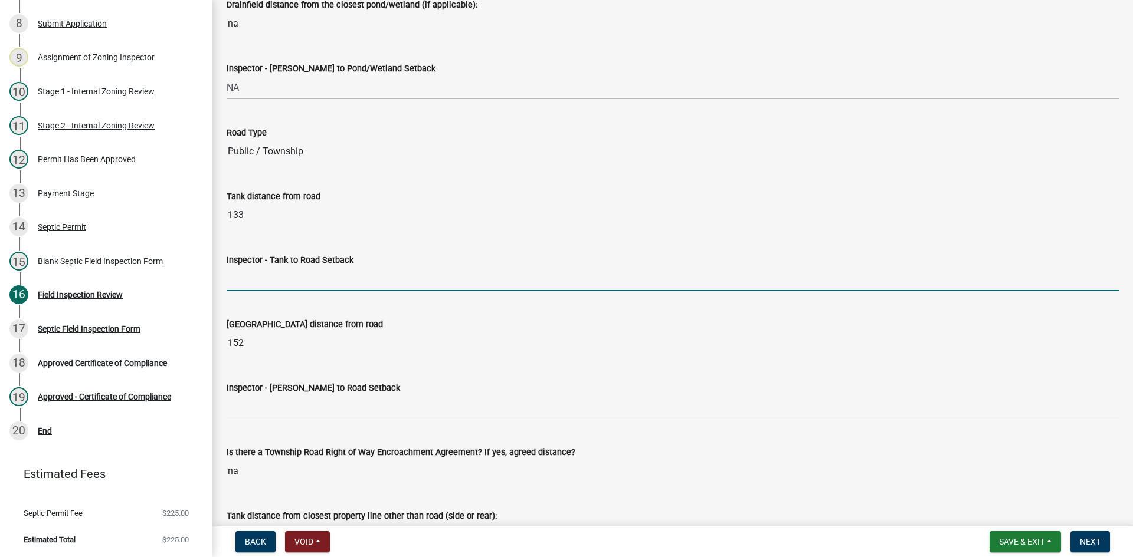
click at [267, 269] on input "Inspector - Tank to Road Setback" at bounding box center [673, 279] width 892 height 24
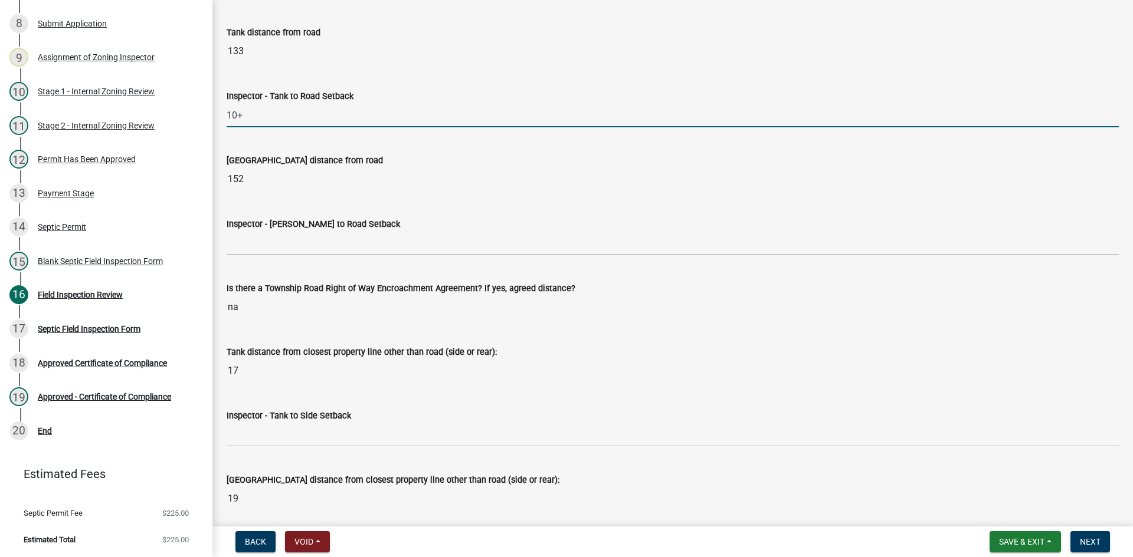
scroll to position [3363, 0]
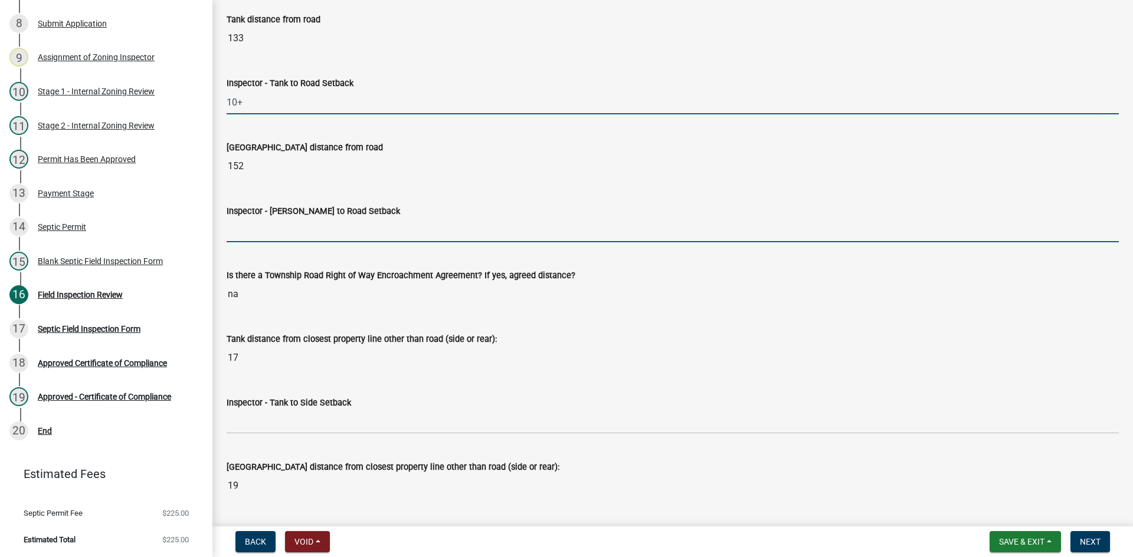
click at [274, 233] on input "Inspector - Drainfield to Road Setback" at bounding box center [673, 230] width 892 height 24
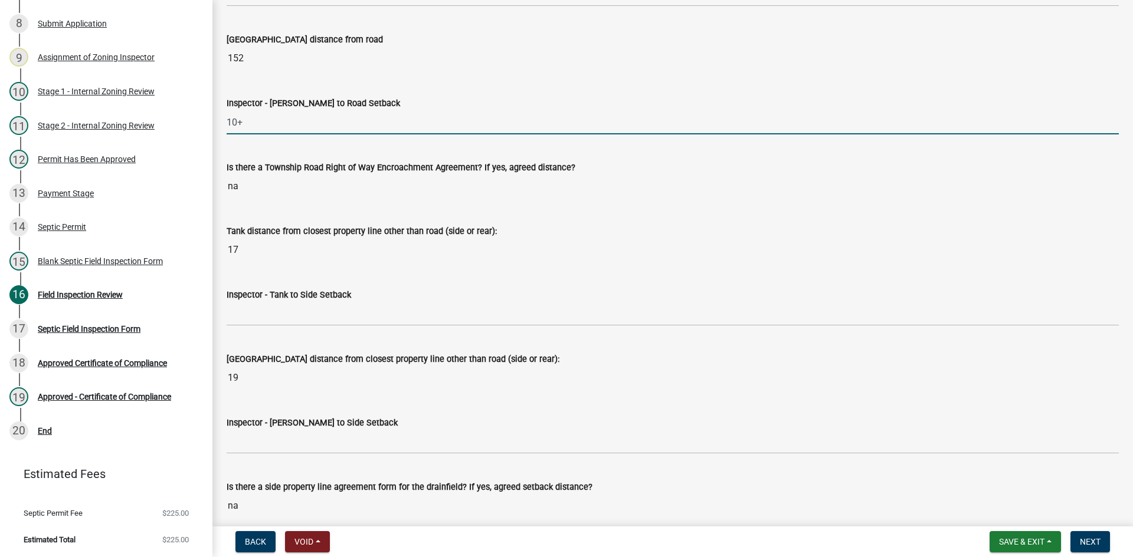
scroll to position [3481, 0]
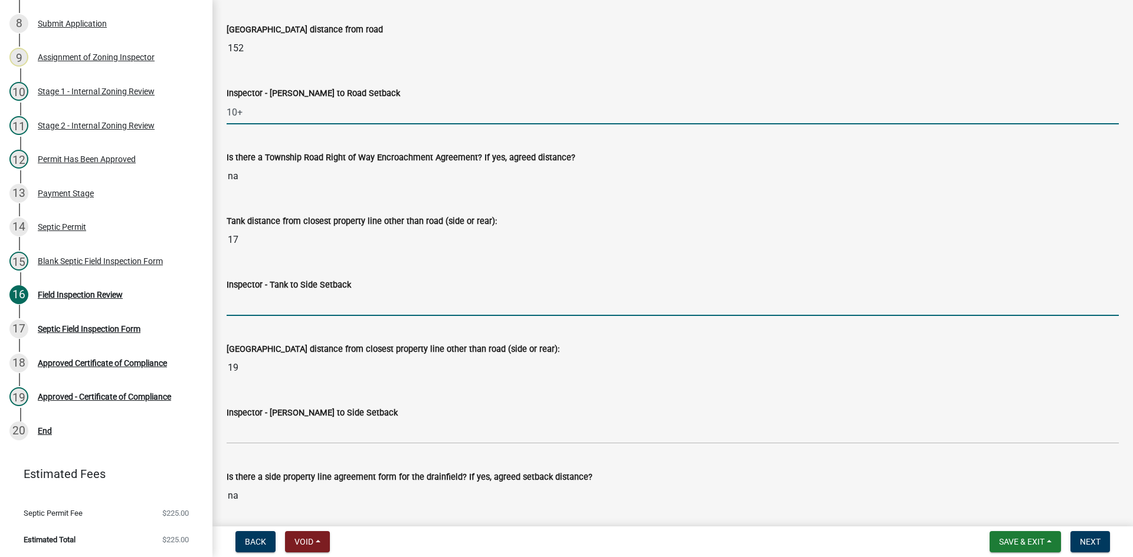
click at [260, 305] on input "Inspector - Tank to Side Setback" at bounding box center [673, 304] width 892 height 24
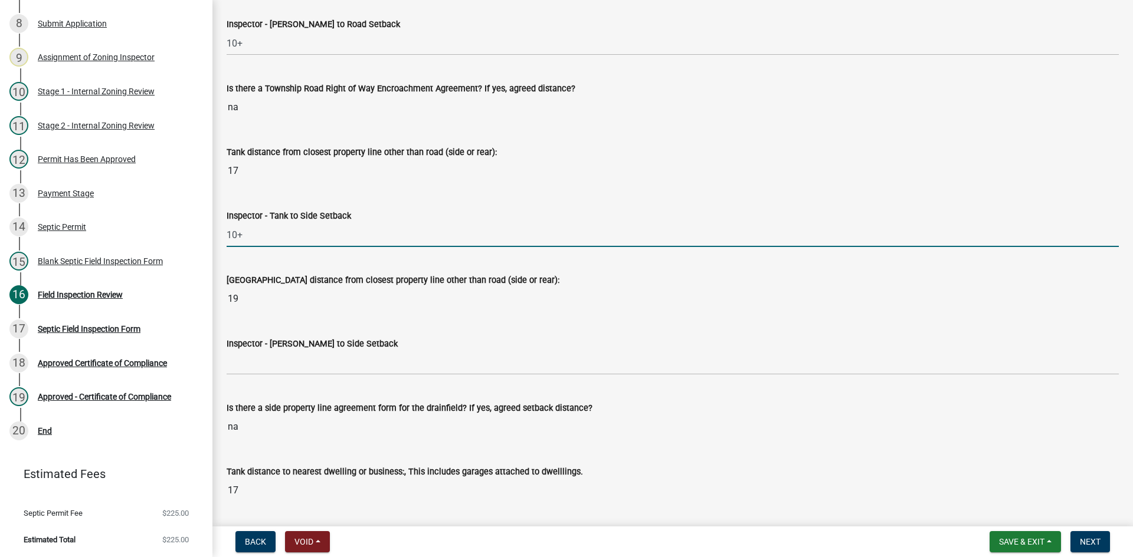
scroll to position [3658, 0]
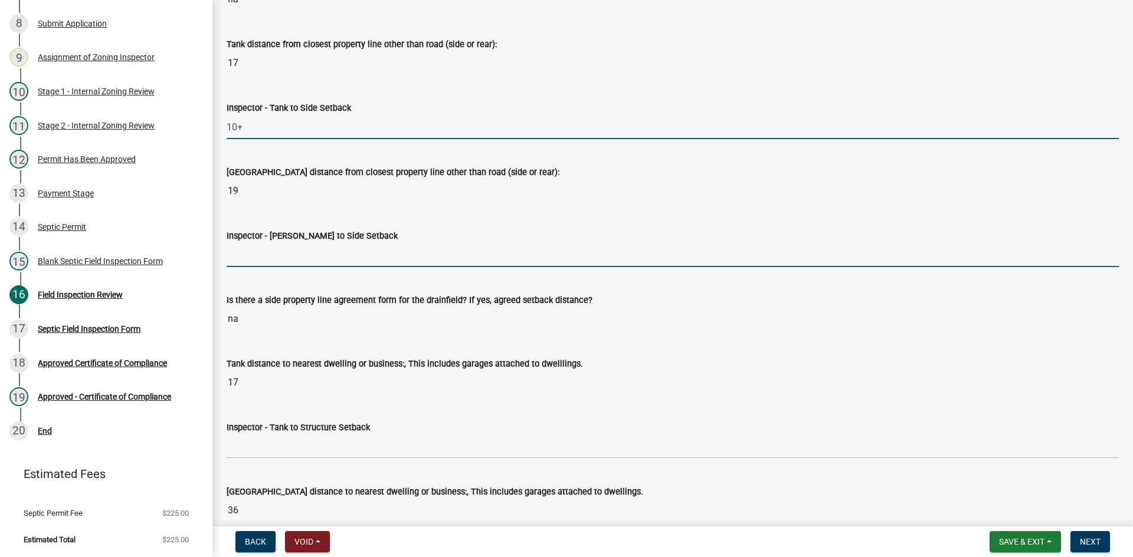
click at [272, 258] on input "Inspector - Drainfield to Side Setback" at bounding box center [673, 255] width 892 height 24
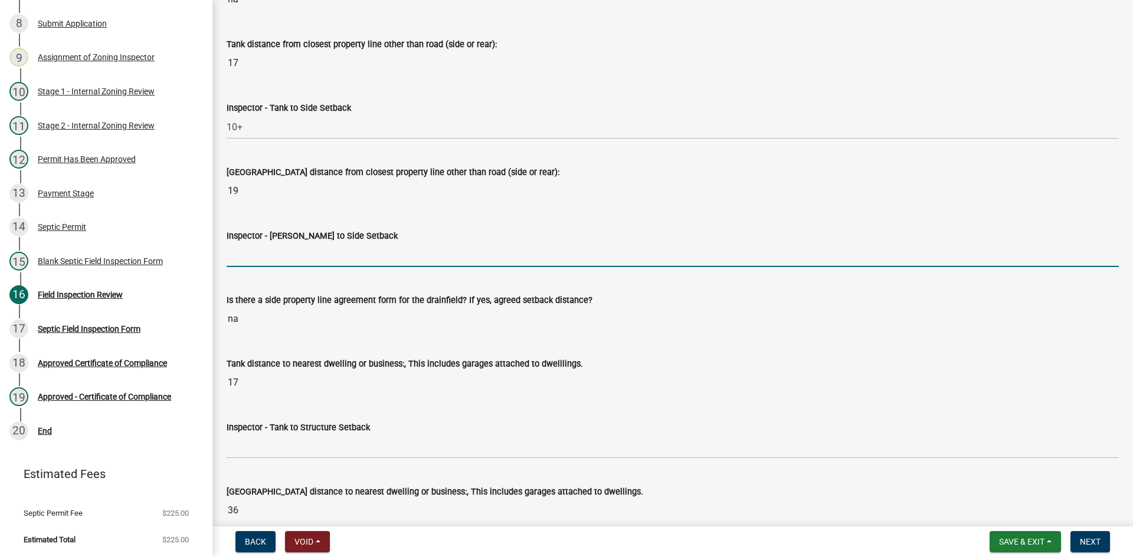
click at [264, 267] on wm-data-entity-input "Inspector - Drainfield to Side Setback" at bounding box center [673, 244] width 892 height 64
drag, startPoint x: 231, startPoint y: 252, endPoint x: 245, endPoint y: 252, distance: 14.2
click at [232, 251] on input "Inspector - Drainfield to Side Setback" at bounding box center [673, 255] width 892 height 24
click at [244, 254] on input "Inspector - Drainfield to Side Setback" at bounding box center [673, 255] width 892 height 24
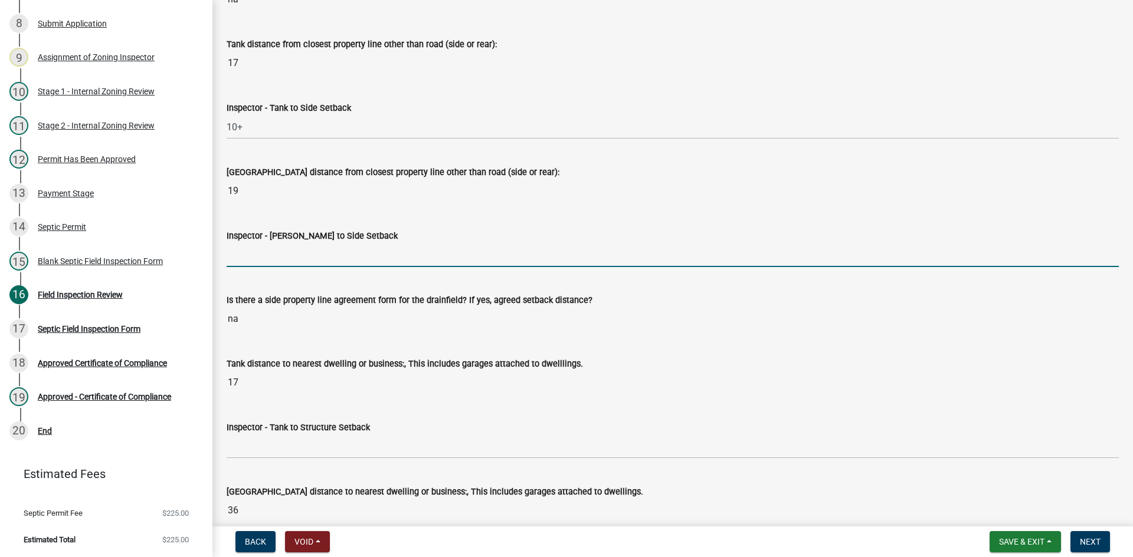
click at [244, 254] on input "Inspector - Drainfield to Side Setback" at bounding box center [673, 255] width 892 height 24
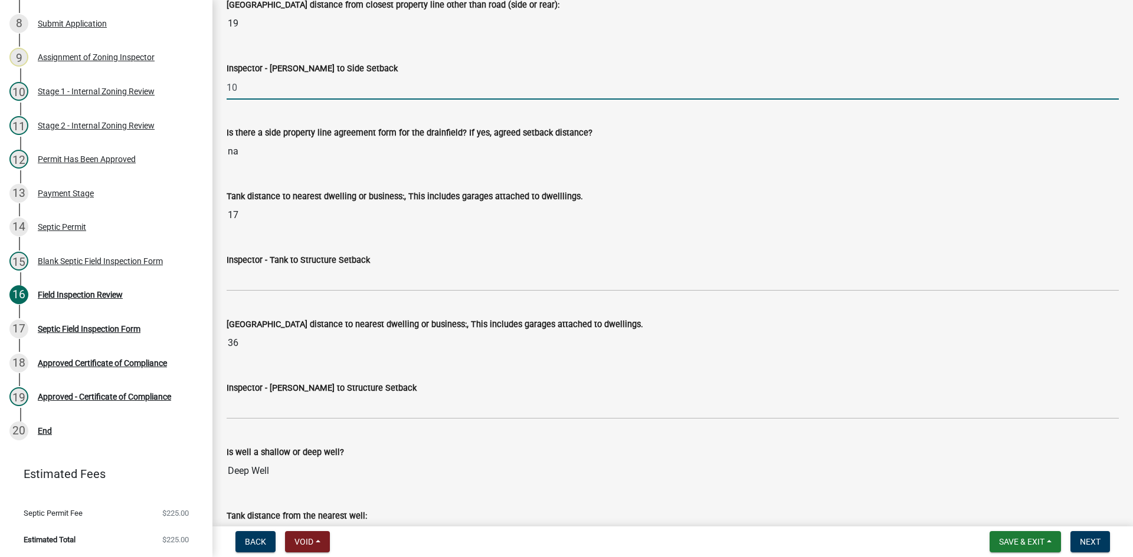
scroll to position [3835, 0]
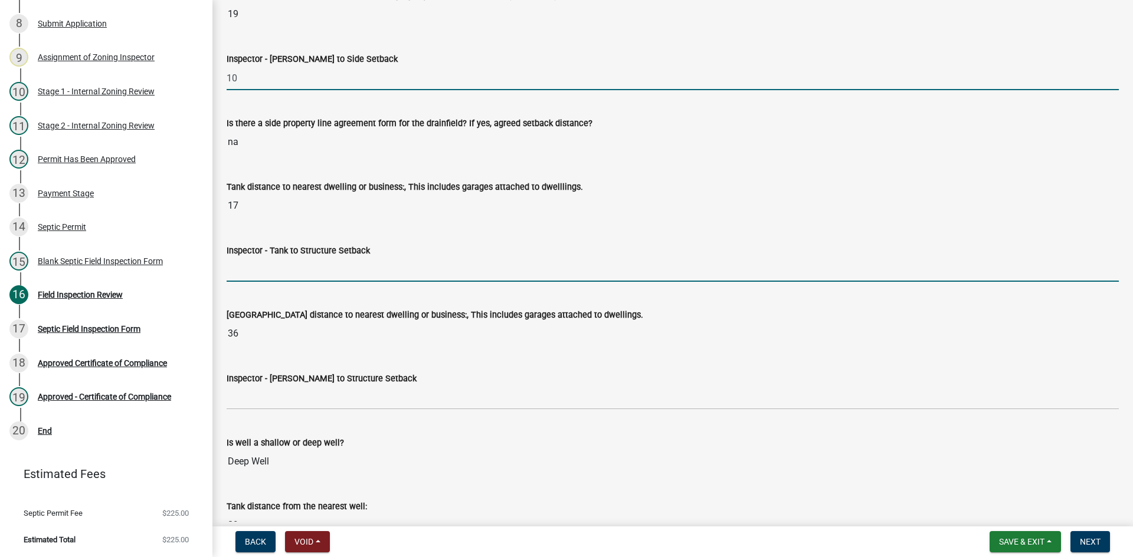
click at [262, 281] on input "Inspector - Tank to Structure Setback" at bounding box center [673, 270] width 892 height 24
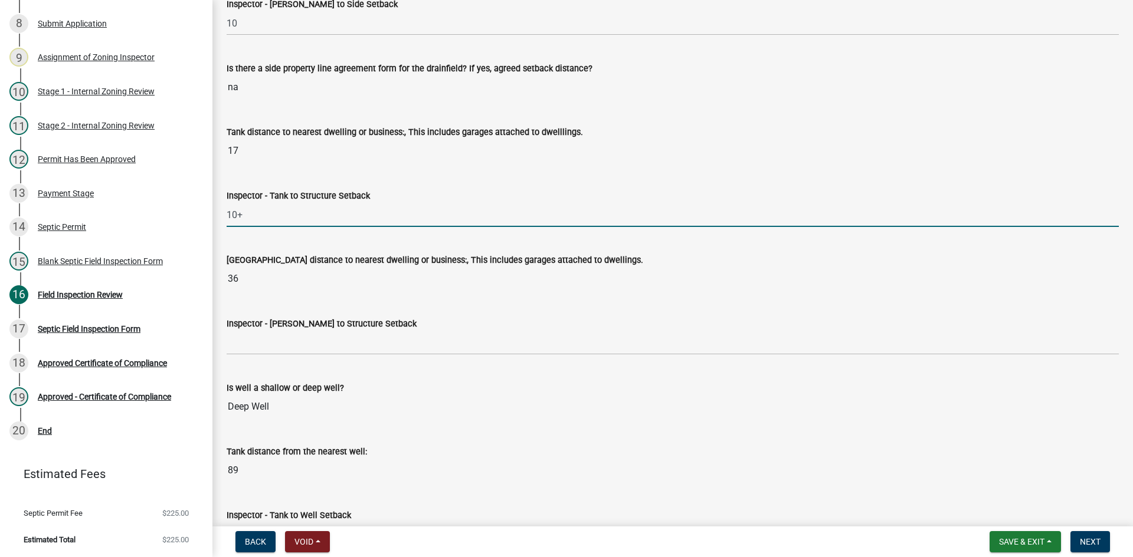
scroll to position [3953, 0]
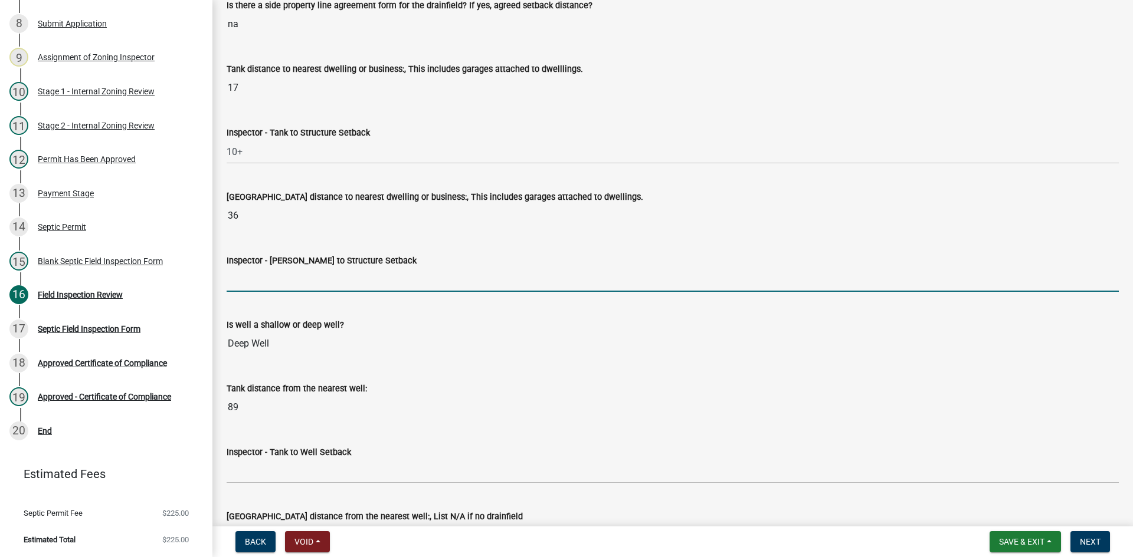
drag, startPoint x: 281, startPoint y: 274, endPoint x: 315, endPoint y: 289, distance: 37.5
click at [281, 274] on input "Inspector - Drainfield to Structure Setback" at bounding box center [673, 280] width 892 height 24
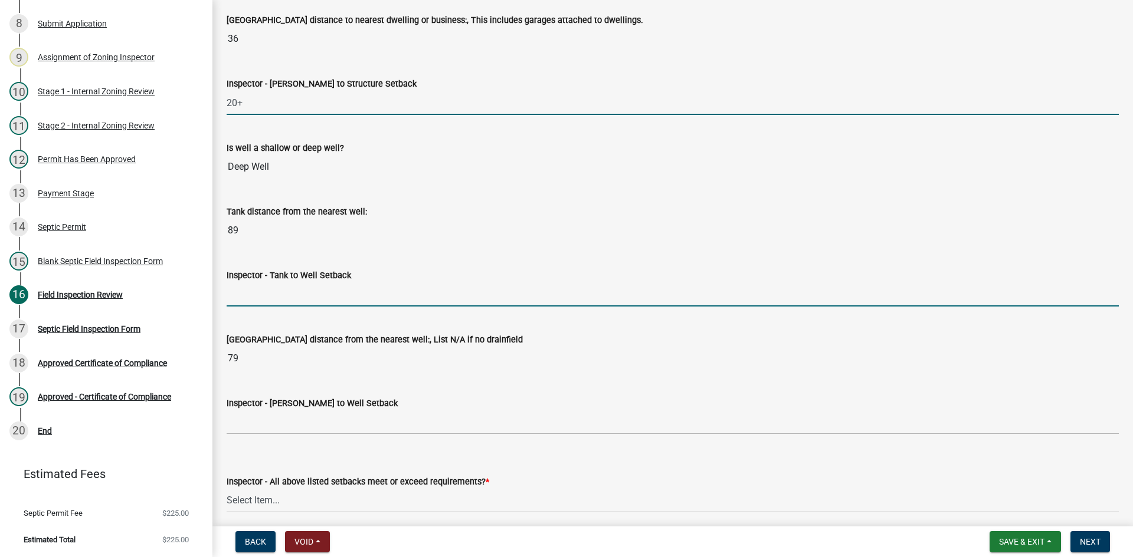
click at [275, 292] on input "Inspector - Tank to Well Setback" at bounding box center [673, 295] width 892 height 24
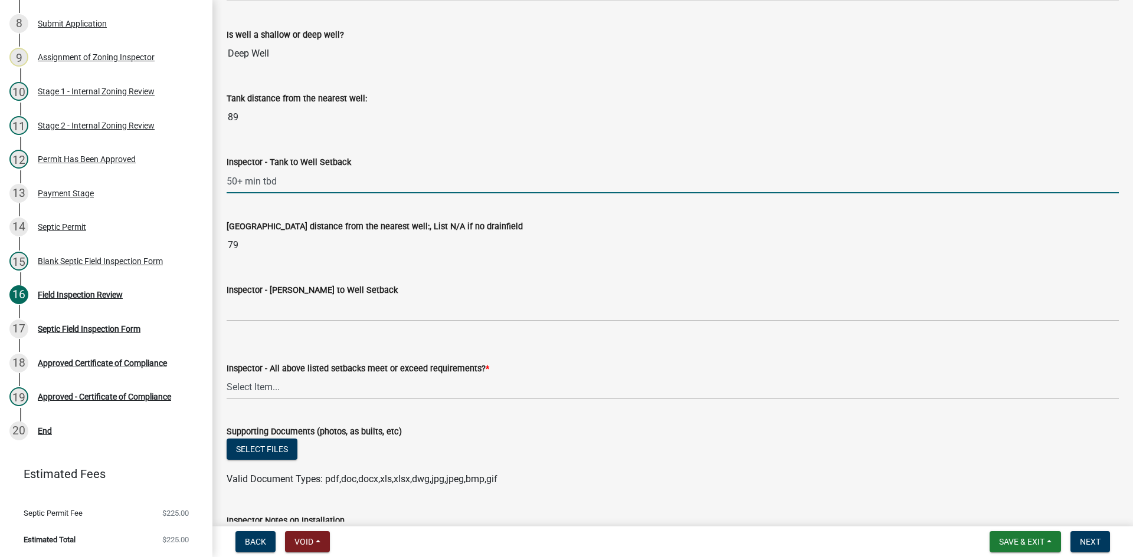
scroll to position [4247, 0]
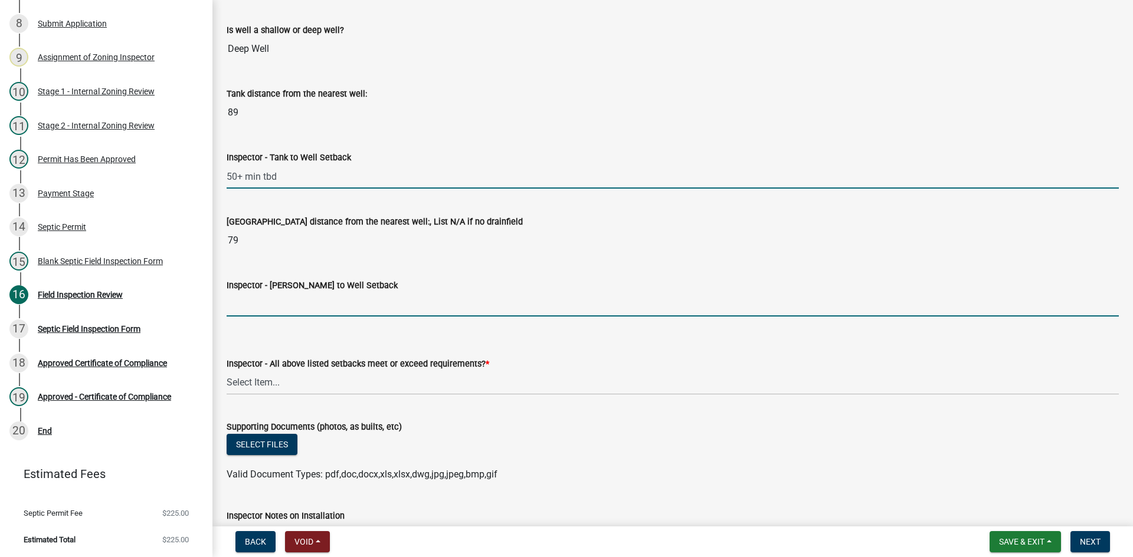
click at [268, 315] on input "Inspector - Drainfield to Well Setback" at bounding box center [673, 305] width 892 height 24
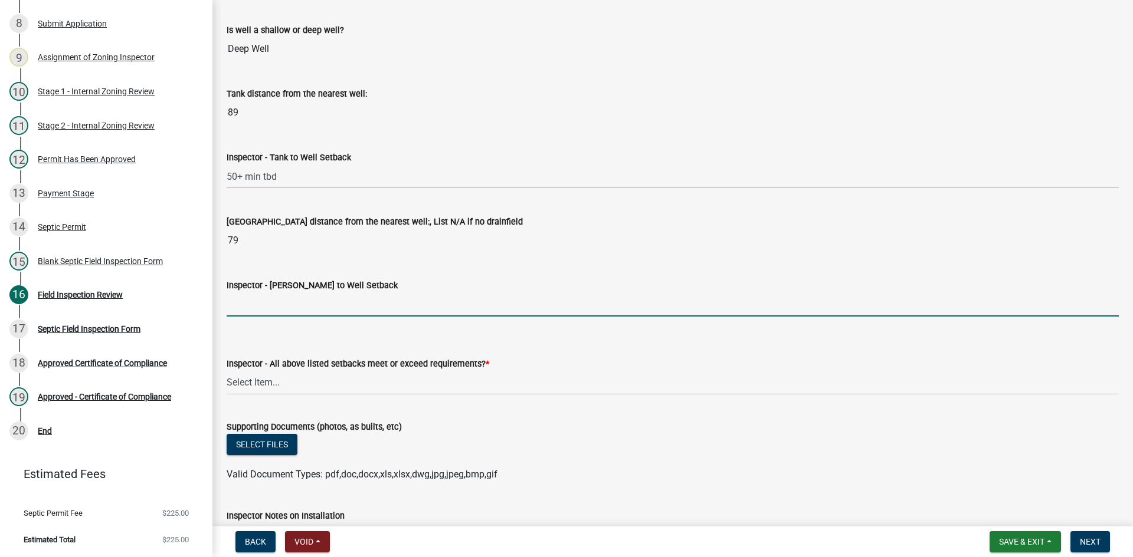
click at [258, 309] on input "Inspector - Drainfield to Well Setback" at bounding box center [673, 305] width 892 height 24
click at [250, 300] on input "50+" at bounding box center [673, 305] width 892 height 24
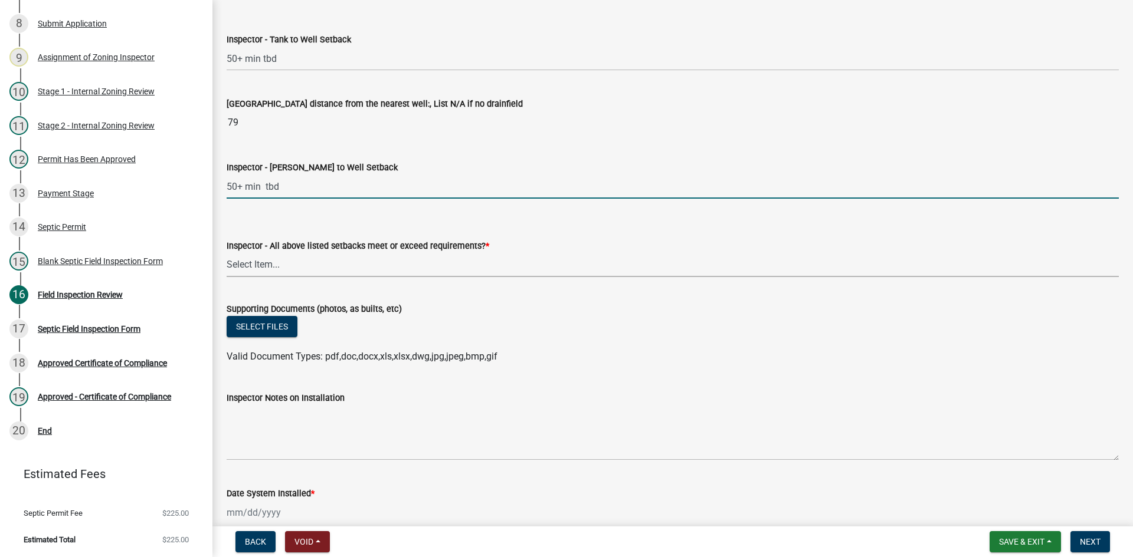
click at [265, 268] on select "Select Item... Yes No" at bounding box center [673, 265] width 892 height 24
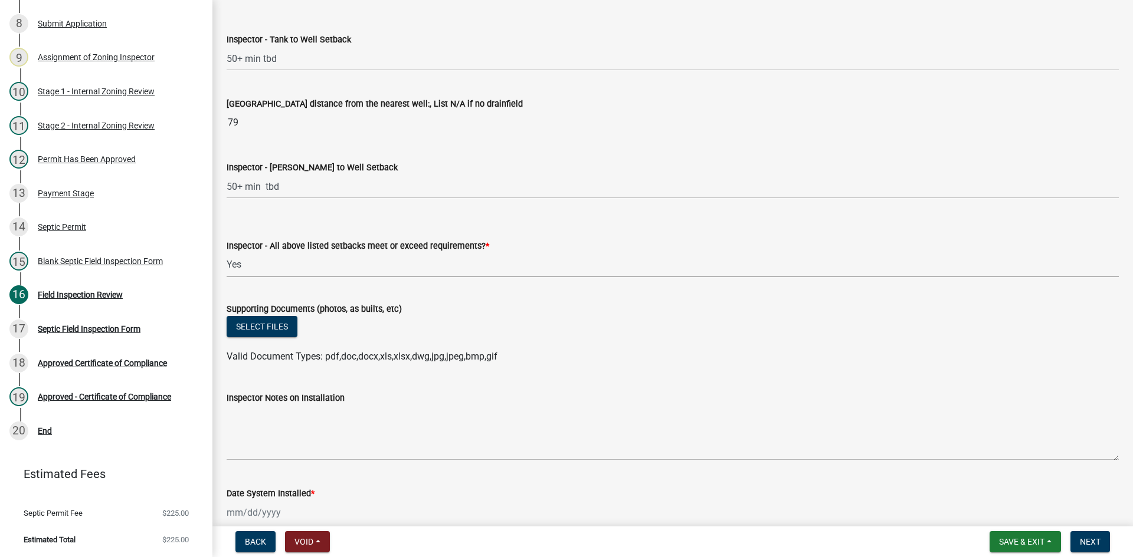
click at [227, 253] on select "Select Item... Yes No" at bounding box center [673, 265] width 892 height 24
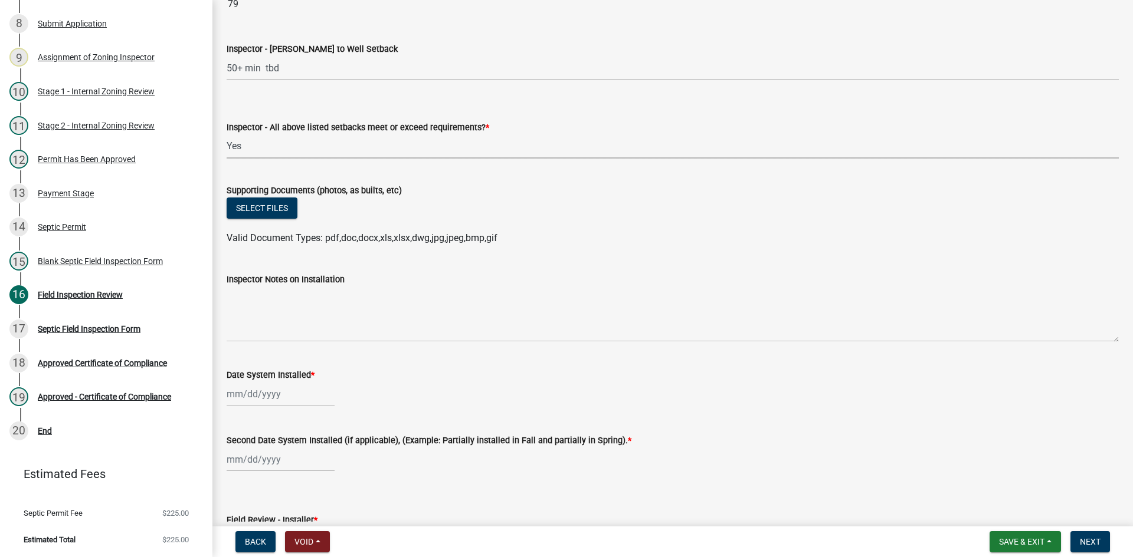
scroll to position [4483, 0]
click at [283, 203] on button "Select files" at bounding box center [262, 208] width 71 height 21
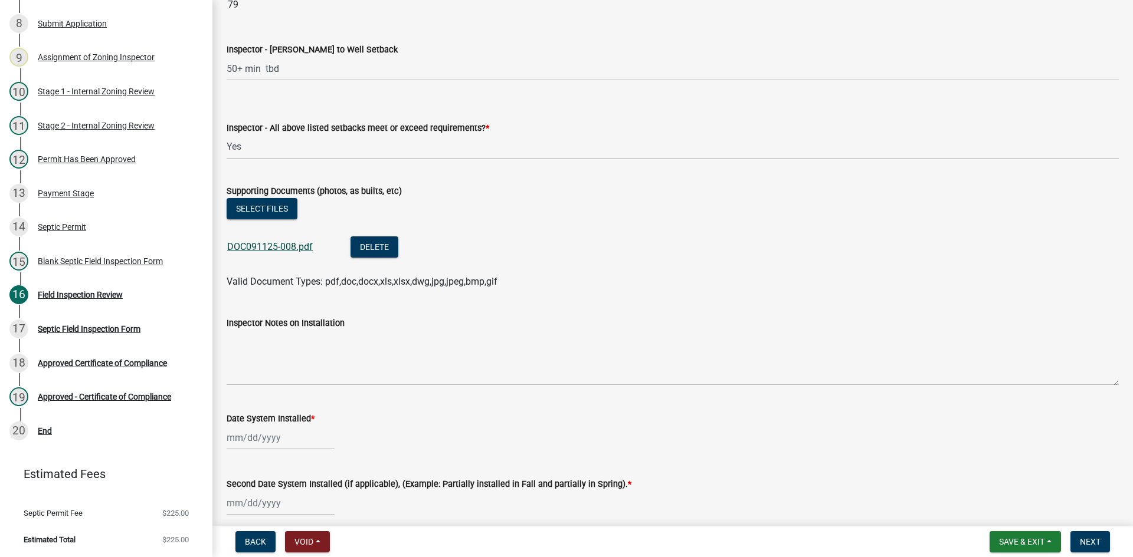
click at [252, 245] on link "DOC091125-008.pdf" at bounding box center [270, 246] width 86 height 11
click at [252, 211] on button "Select files" at bounding box center [262, 208] width 71 height 21
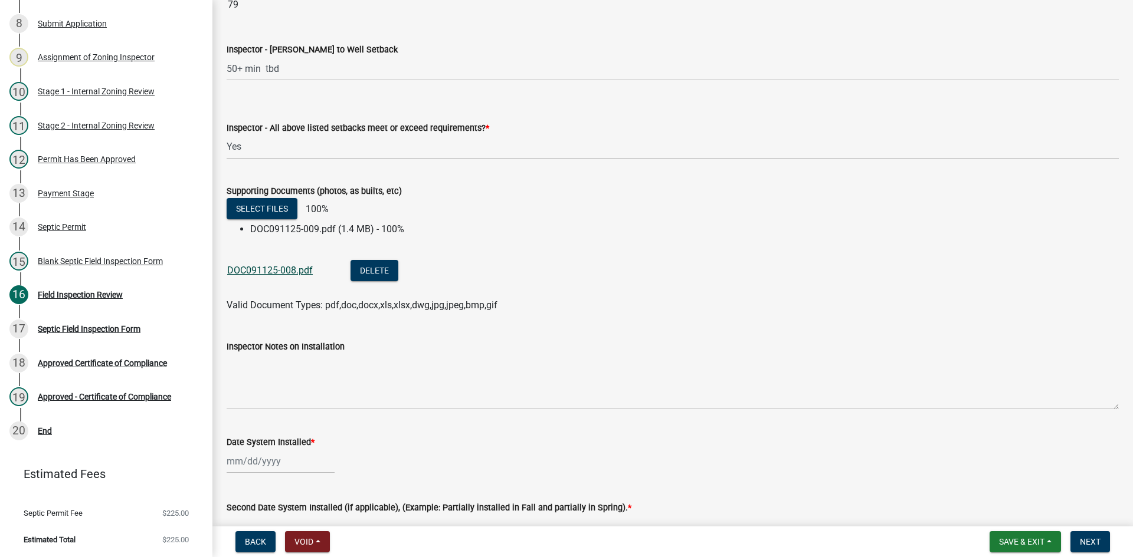
click at [281, 271] on link "DOC091125-008.pdf" at bounding box center [270, 270] width 86 height 11
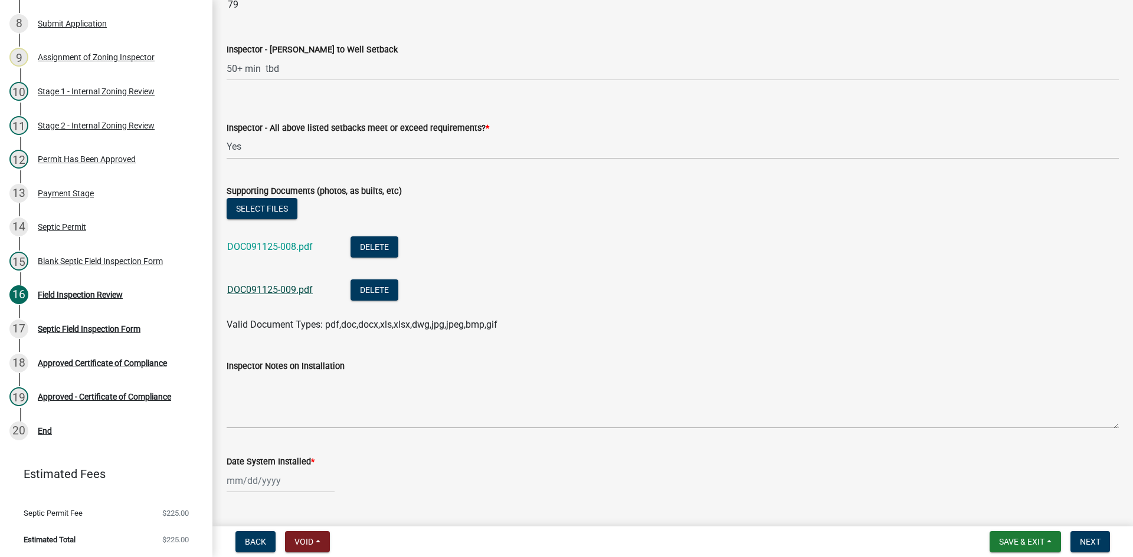
click at [291, 291] on link "DOC091125-009.pdf" at bounding box center [270, 289] width 86 height 11
click at [370, 242] on button "Delete" at bounding box center [374, 247] width 48 height 21
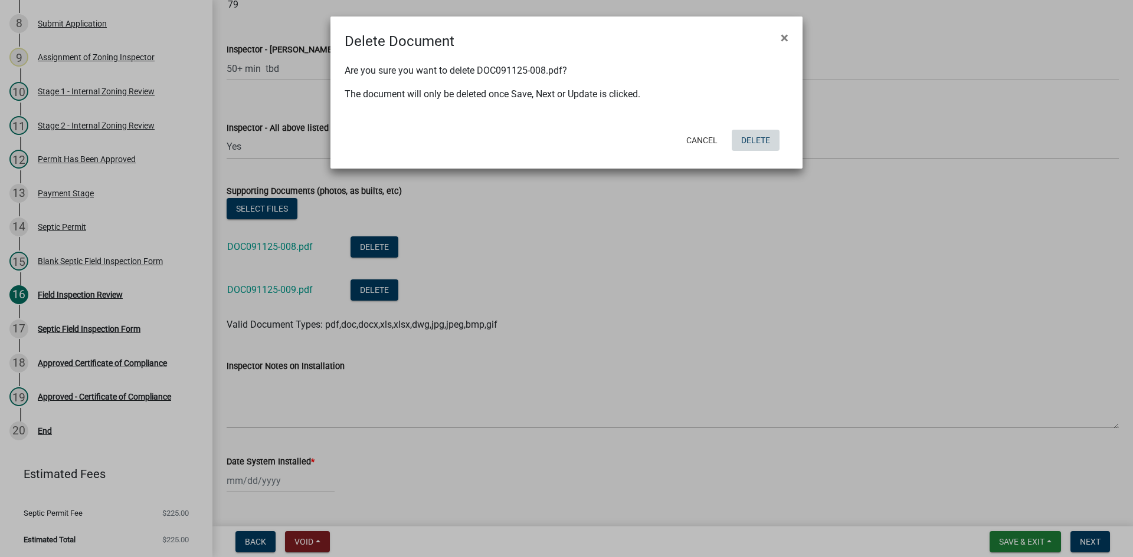
click at [755, 143] on button "Delete" at bounding box center [756, 140] width 48 height 21
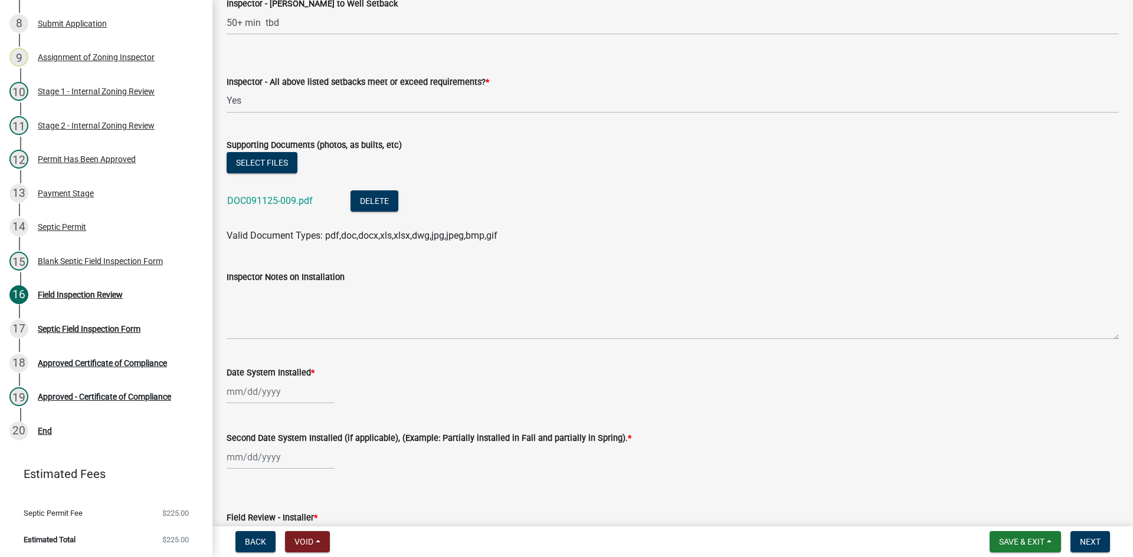
scroll to position [4660, 0]
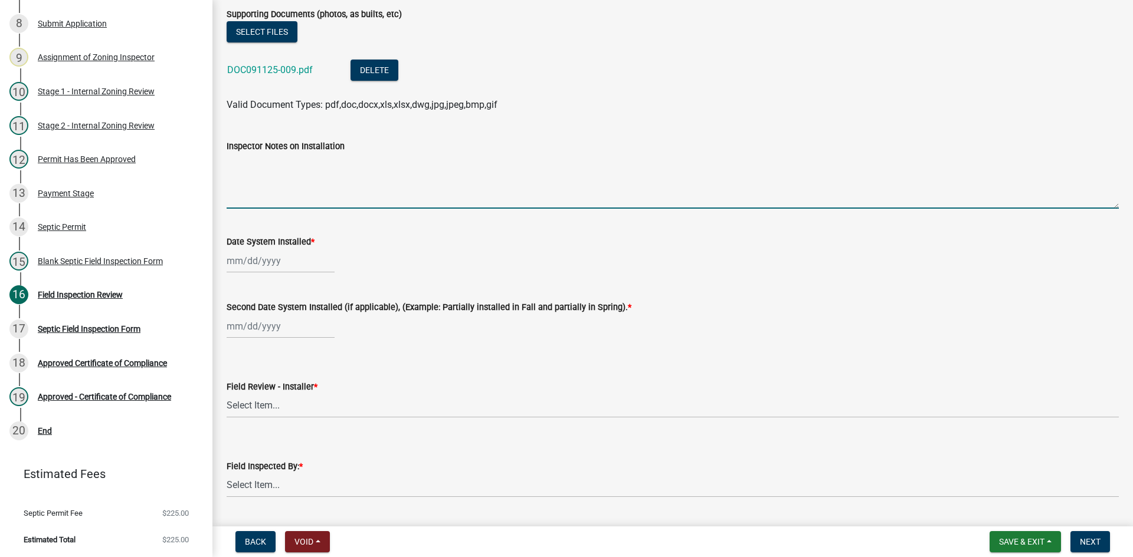
click at [272, 195] on textarea "Inspector Notes on Installation" at bounding box center [673, 180] width 892 height 55
click at [303, 264] on div at bounding box center [281, 261] width 108 height 24
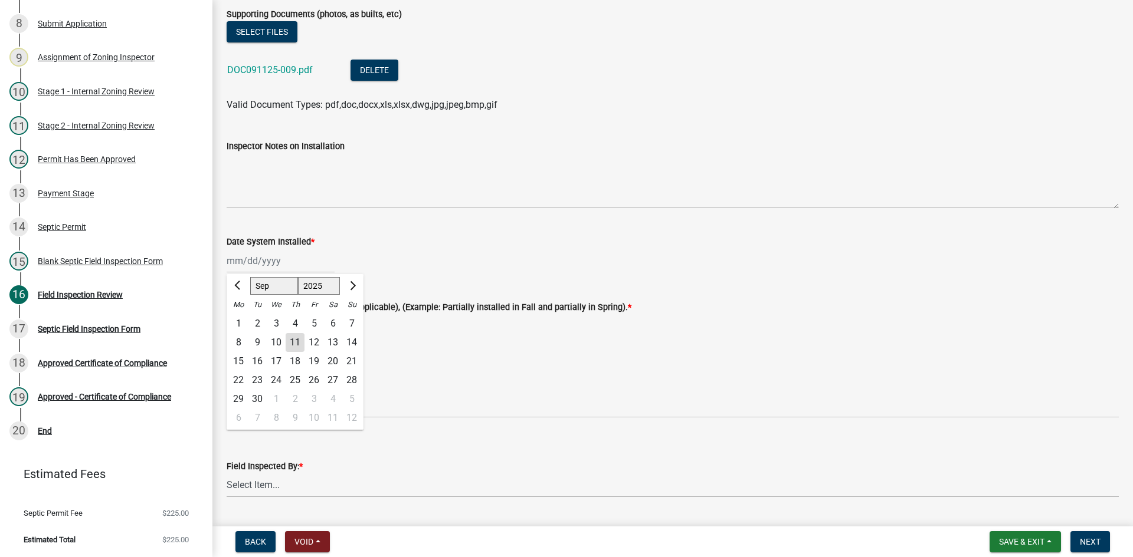
click at [276, 342] on div "10" at bounding box center [276, 342] width 19 height 19
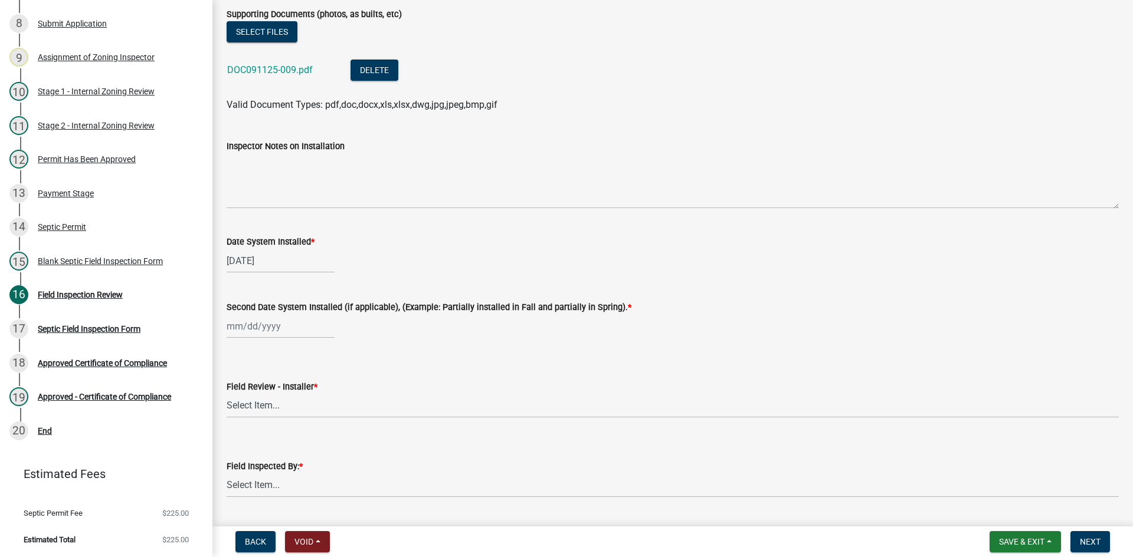
click at [286, 329] on div at bounding box center [281, 326] width 108 height 24
click at [277, 409] on div "10" at bounding box center [276, 408] width 19 height 19
click at [288, 412] on select "Select Item... OTHER – Not listed (please add in next field and we will add to …" at bounding box center [673, 406] width 892 height 24
click at [227, 394] on select "Select Item... OTHER – Not listed (please add in next field and we will add to …" at bounding box center [673, 406] width 892 height 24
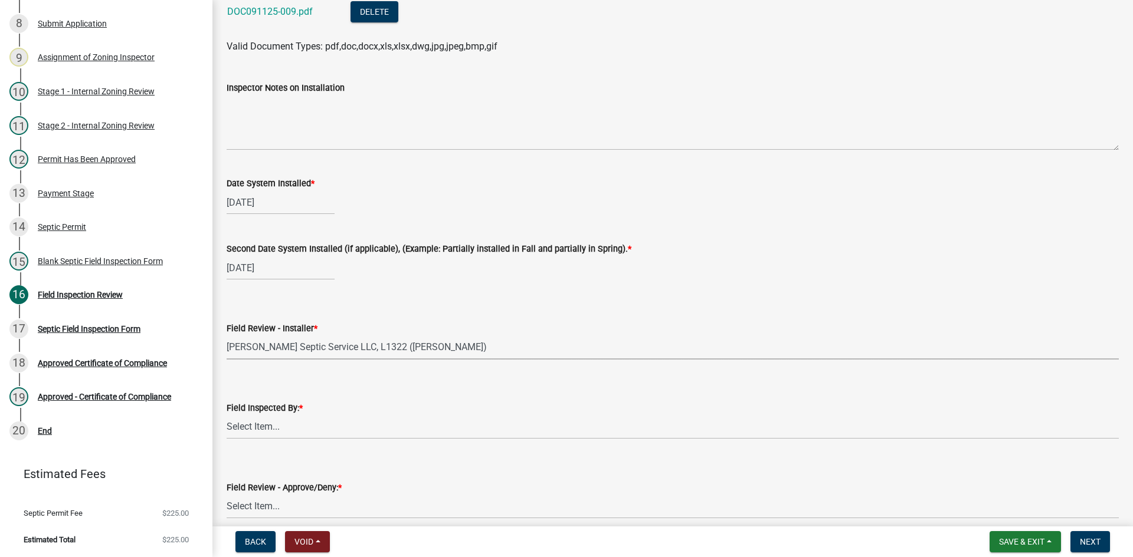
scroll to position [4719, 0]
click at [267, 427] on select "Select Item... Nicole Bradbury Jeff Rusness Kyle Vareberg Susan Rockwell Tyler …" at bounding box center [673, 427] width 892 height 24
click at [227, 415] on select "Select Item... Nicole Bradbury Jeff Rusness Kyle Vareberg Susan Rockwell Tyler …" at bounding box center [673, 427] width 892 height 24
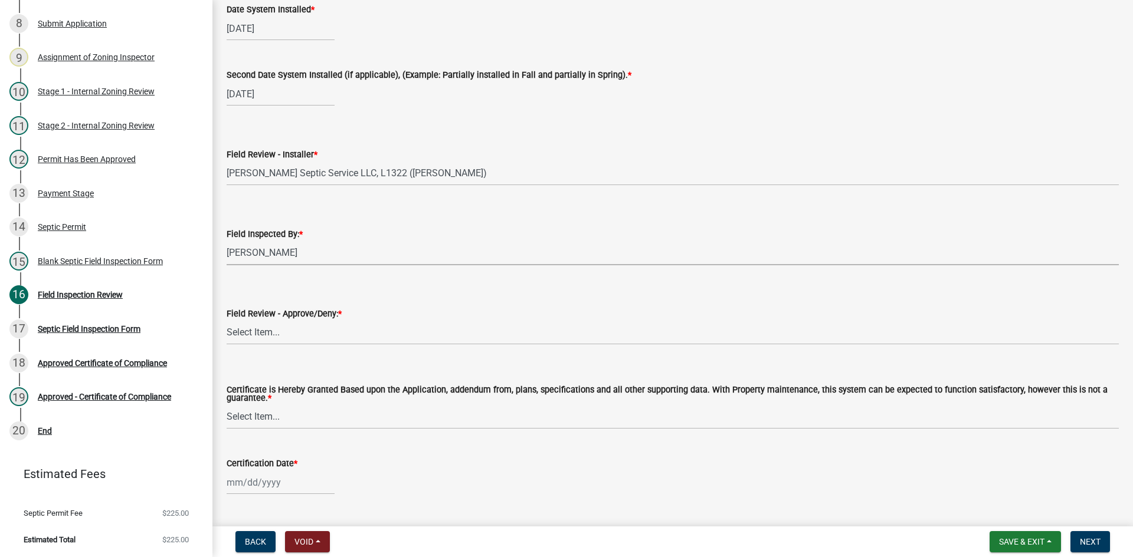
scroll to position [4896, 0]
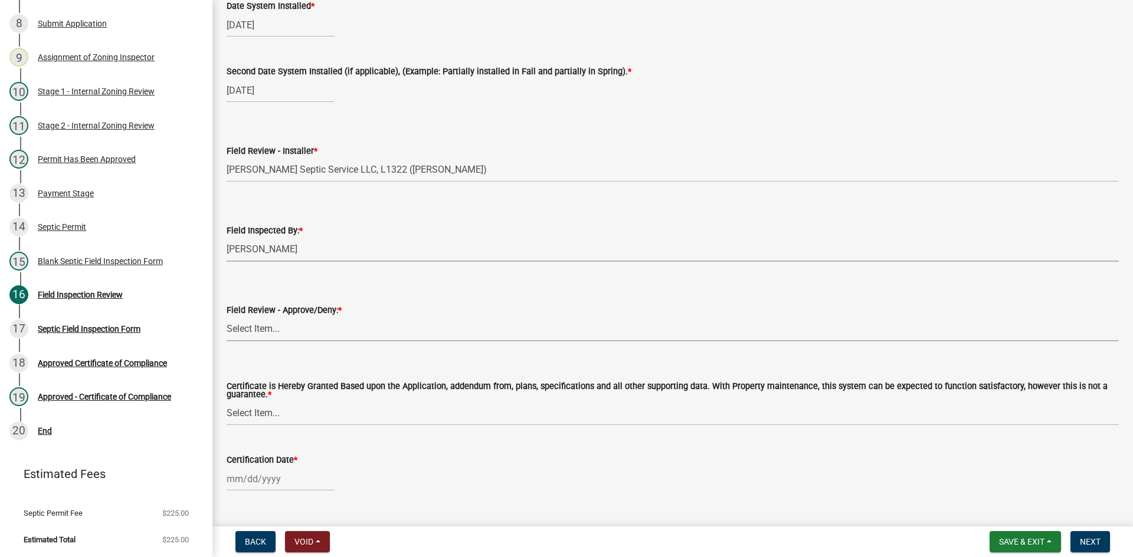
click at [256, 326] on select "Select Item... Approved Denied" at bounding box center [673, 329] width 892 height 24
click at [227, 317] on select "Select Item... Approved Denied" at bounding box center [673, 329] width 892 height 24
click at [277, 419] on select "Select Item... Yes No" at bounding box center [673, 414] width 892 height 24
click at [227, 402] on select "Select Item... Yes No" at bounding box center [673, 414] width 892 height 24
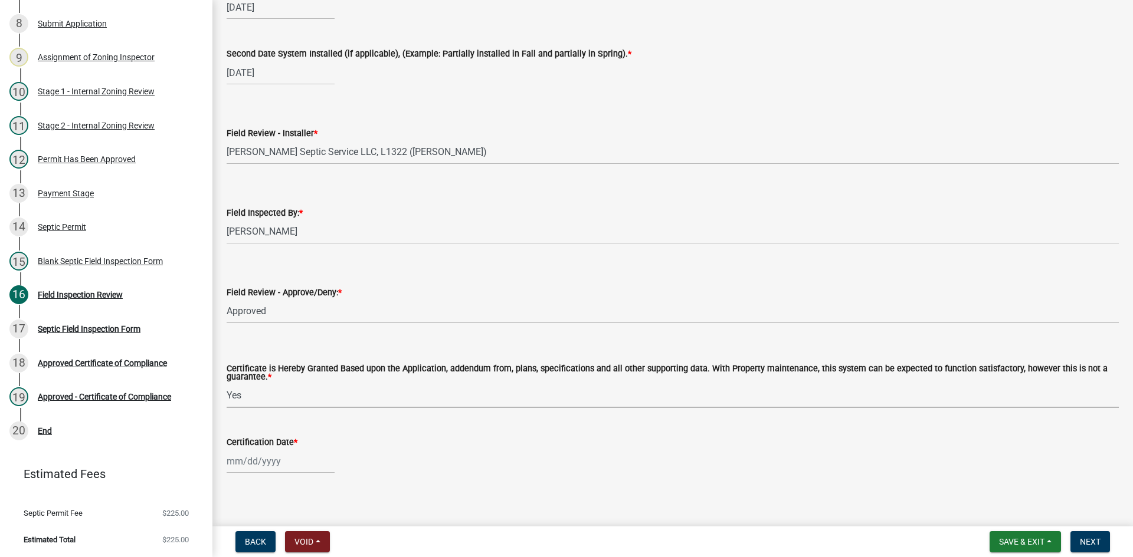
scroll to position [4923, 0]
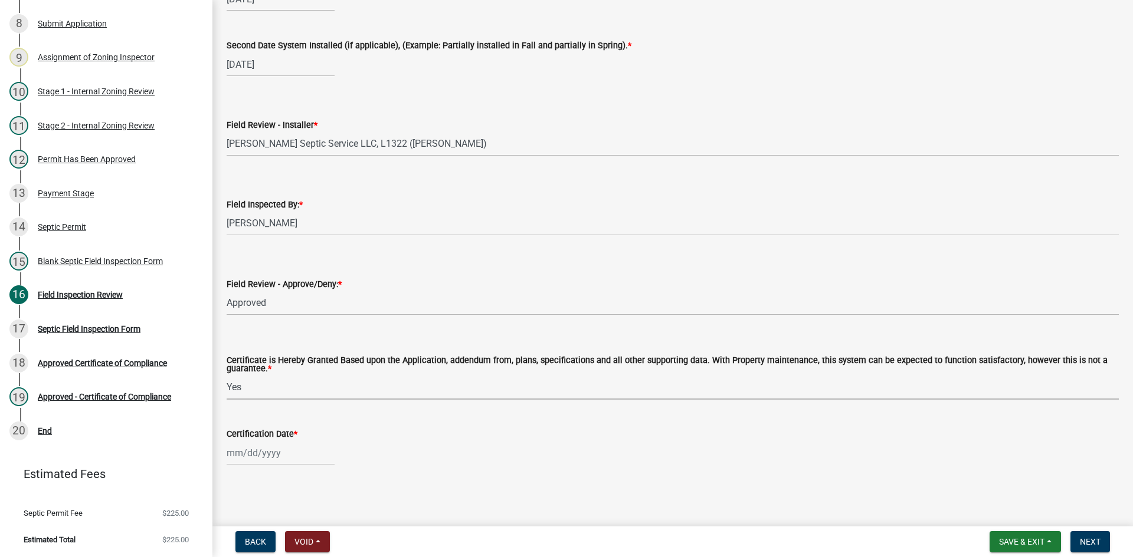
click at [276, 450] on div at bounding box center [281, 453] width 108 height 24
click at [295, 356] on div "11" at bounding box center [295, 352] width 19 height 19
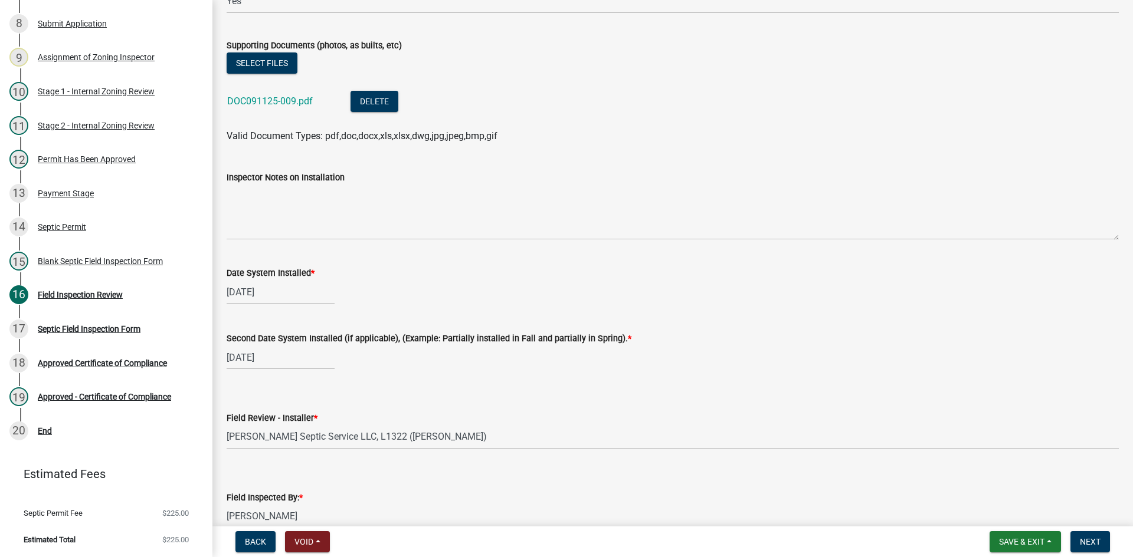
scroll to position [4628, 0]
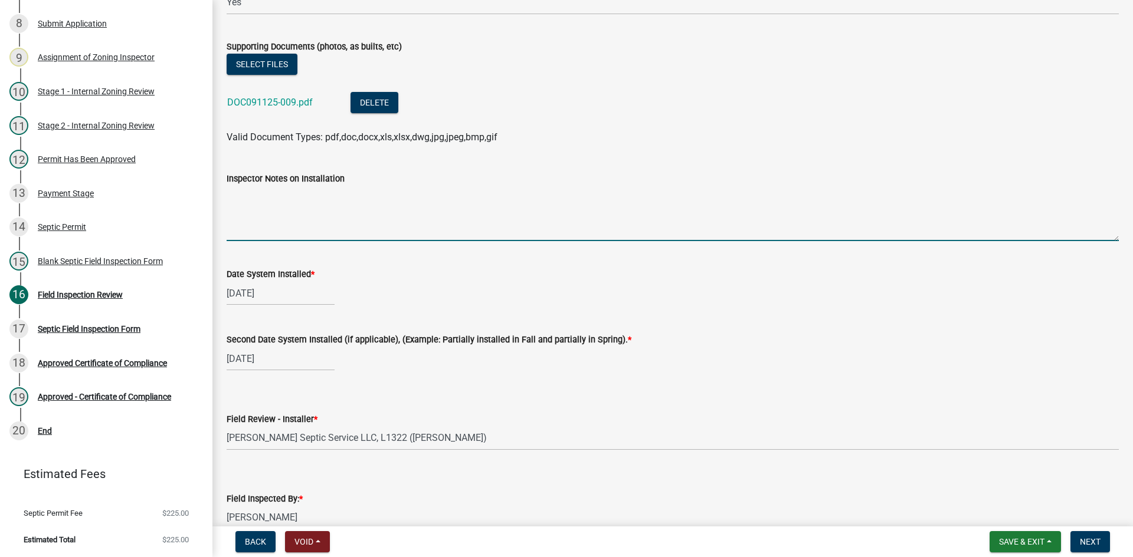
click at [252, 215] on textarea "Inspector Notes on Installation" at bounding box center [673, 213] width 892 height 55
click at [277, 196] on textarea "25 hcq4 infitrator chambers" at bounding box center [673, 213] width 892 height 55
drag, startPoint x: 343, startPoint y: 191, endPoint x: 362, endPoint y: 198, distance: 20.9
click at [346, 191] on textarea "25 hcq4 infiltrator chambers" at bounding box center [673, 213] width 892 height 55
click at [360, 199] on textarea "25 hcq4 infiltrator chambers" at bounding box center [673, 213] width 892 height 55
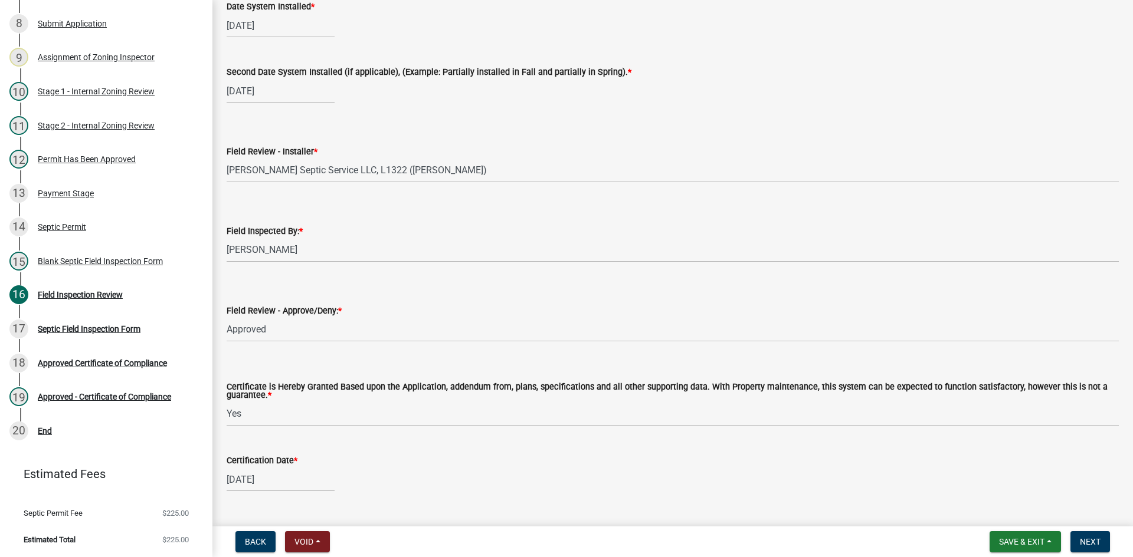
scroll to position [4923, 0]
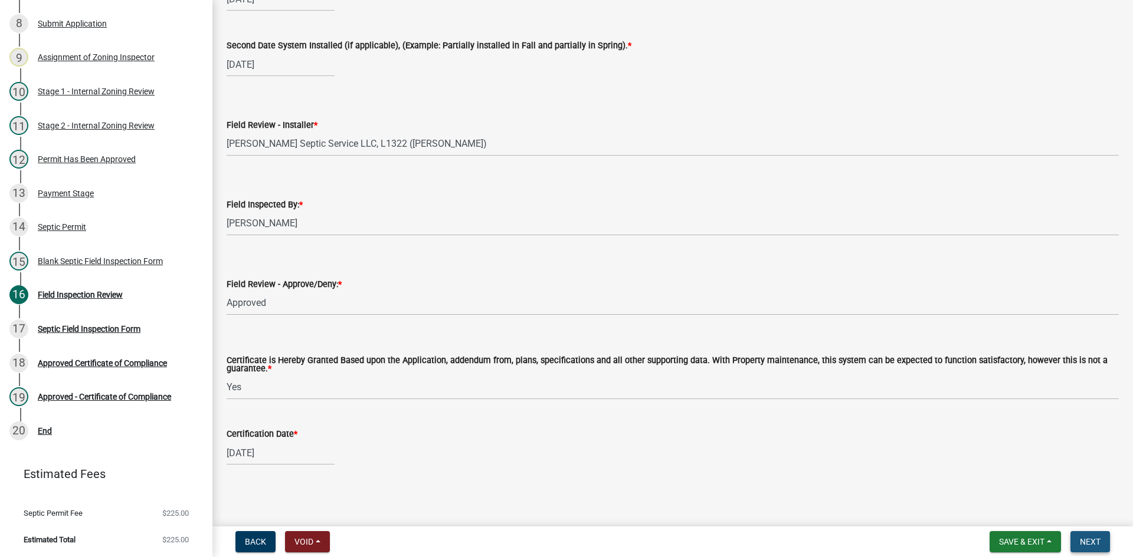
click at [1093, 544] on span "Next" at bounding box center [1090, 541] width 21 height 9
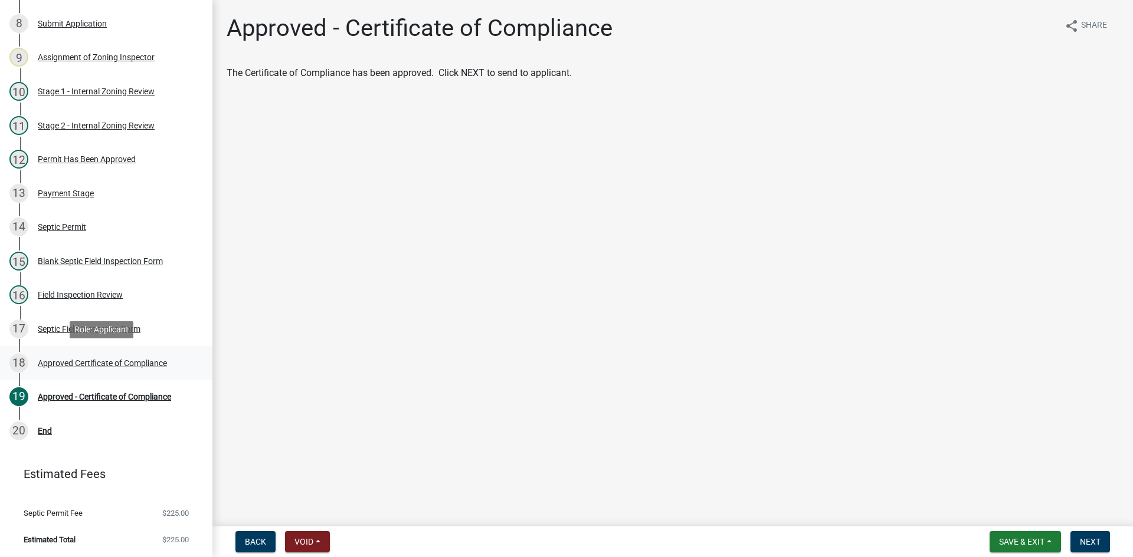
click at [160, 366] on div "Approved Certificate of Compliance" at bounding box center [102, 363] width 129 height 8
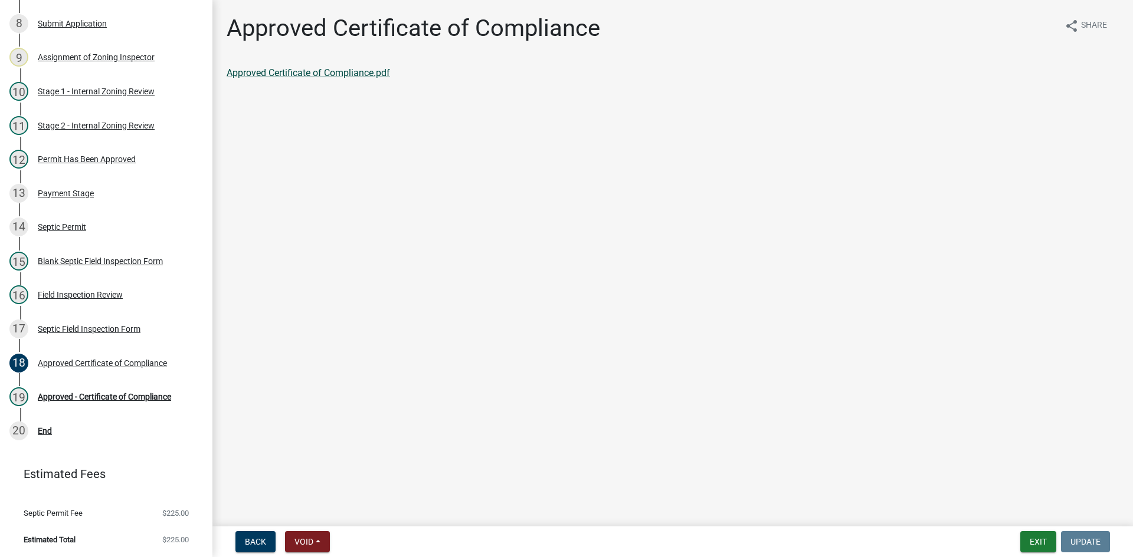
click at [333, 70] on link "Approved Certificate of Compliance.pdf" at bounding box center [308, 72] width 163 height 11
click at [141, 363] on div "Approved Certificate of Compliance" at bounding box center [102, 363] width 129 height 8
click at [137, 395] on div "Approved - Certificate of Compliance" at bounding box center [104, 397] width 133 height 8
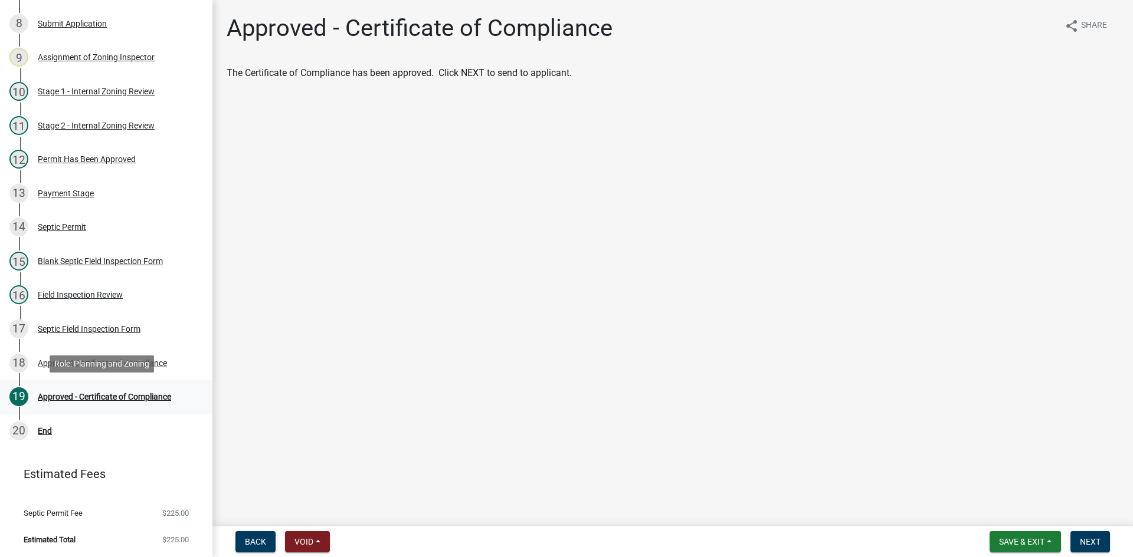
click at [155, 394] on div "Approved - Certificate of Compliance" at bounding box center [104, 397] width 133 height 8
click at [1100, 537] on span "Next" at bounding box center [1090, 541] width 21 height 9
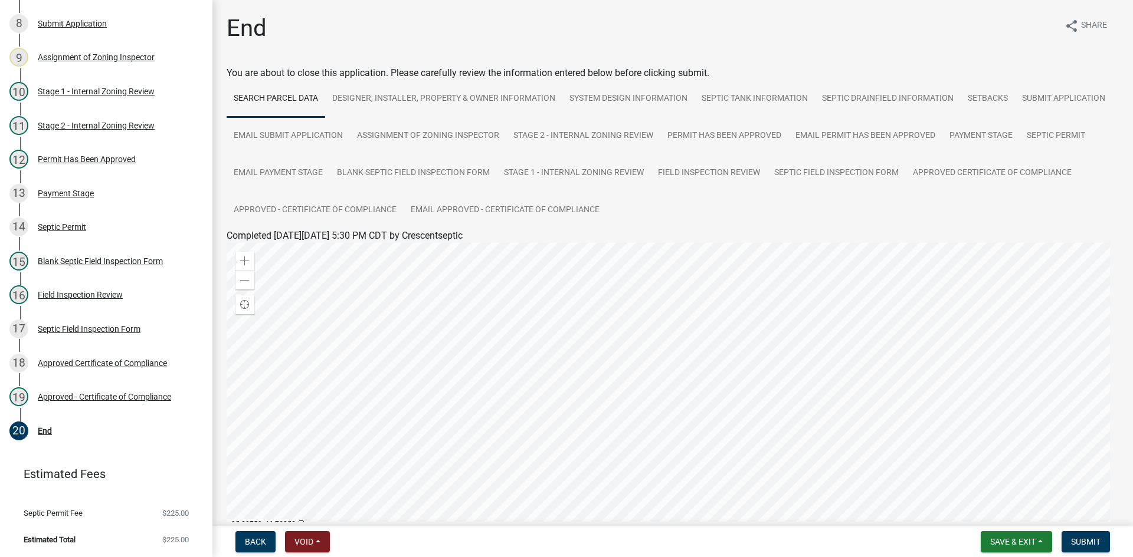
click at [594, 291] on div at bounding box center [673, 390] width 892 height 295
click at [1084, 536] on button "Submit" at bounding box center [1085, 542] width 48 height 21
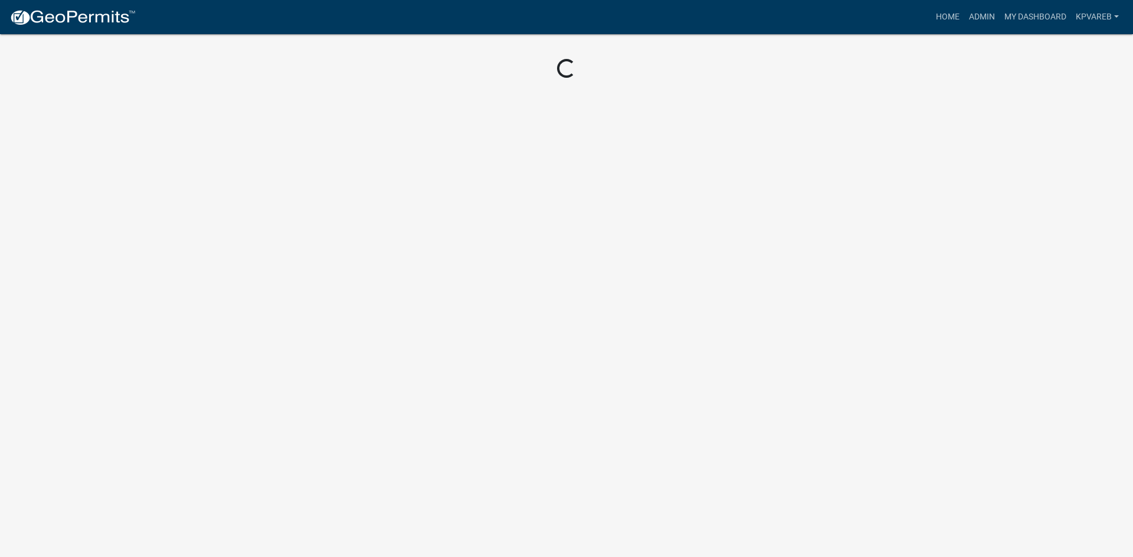
drag, startPoint x: 206, startPoint y: 294, endPoint x: 210, endPoint y: 153, distance: 141.6
click at [210, 153] on body "Internet Explorer does NOT work with GeoPermits. Get a new browser for more sec…" at bounding box center [566, 278] width 1133 height 557
click at [986, 12] on link "Admin" at bounding box center [981, 17] width 35 height 22
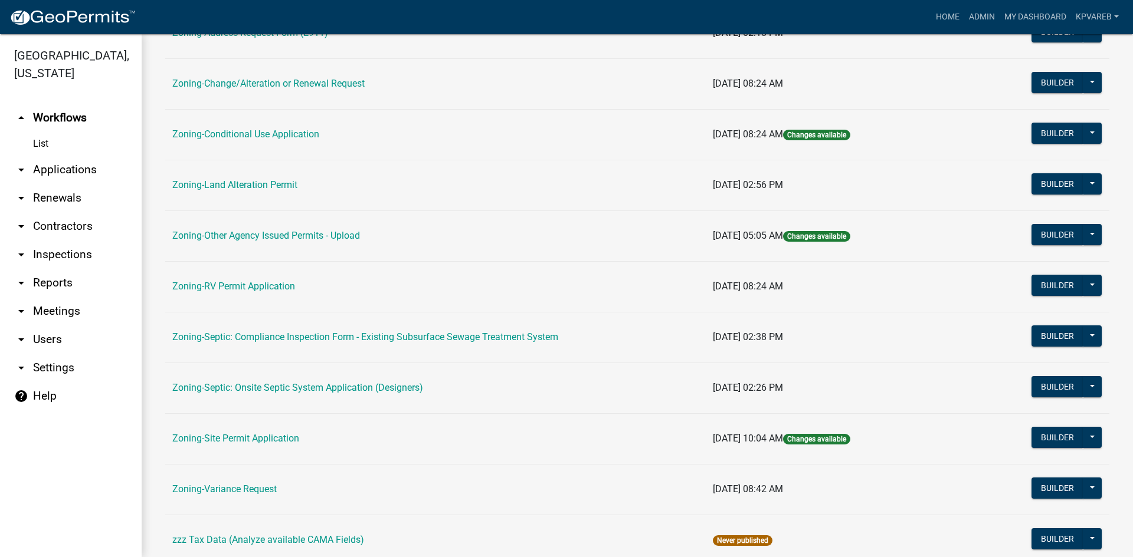
scroll to position [339, 0]
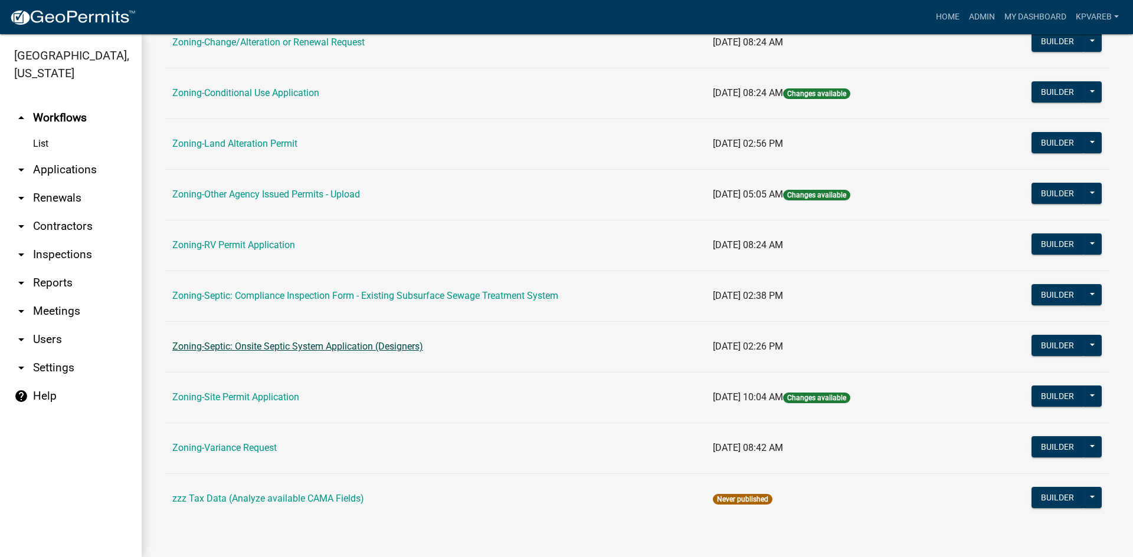
click at [389, 349] on link "Zoning-Septic: Onsite Septic System Application (Designers)" at bounding box center [297, 346] width 251 height 11
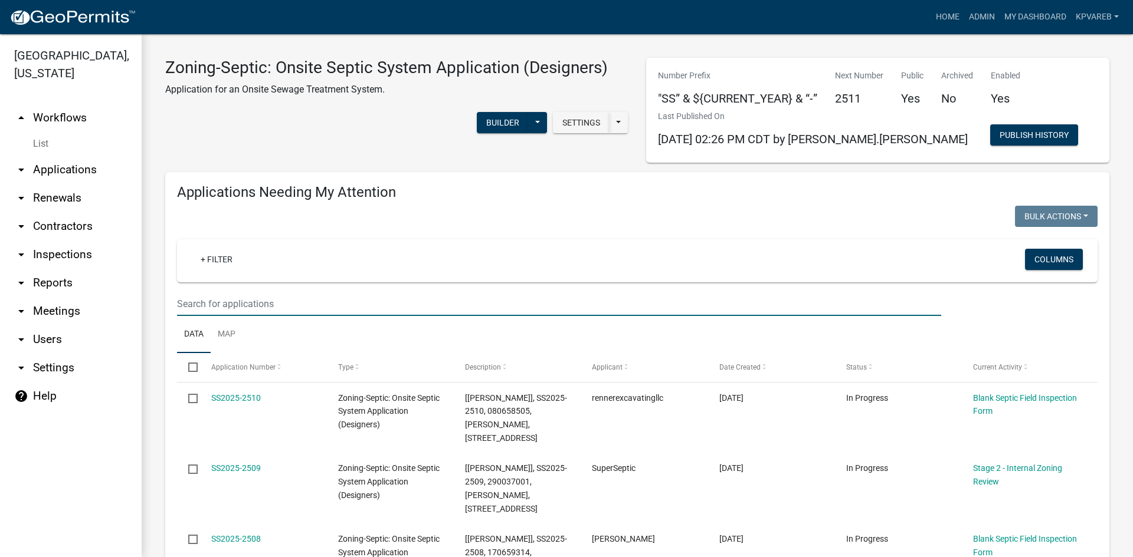
click at [230, 297] on input "text" at bounding box center [559, 304] width 764 height 24
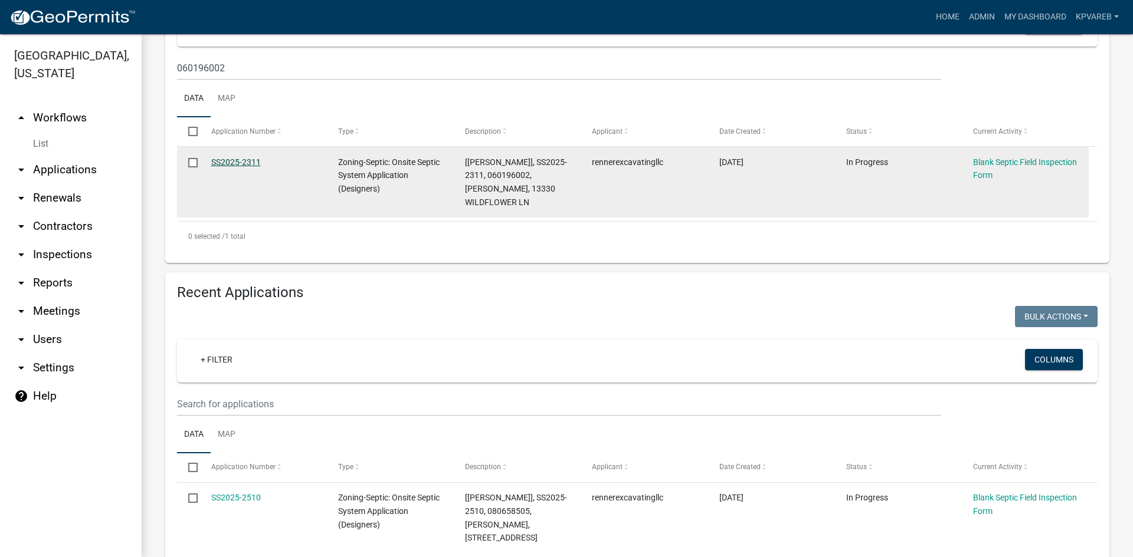
click at [244, 161] on link "SS2025-2311" at bounding box center [236, 162] width 50 height 9
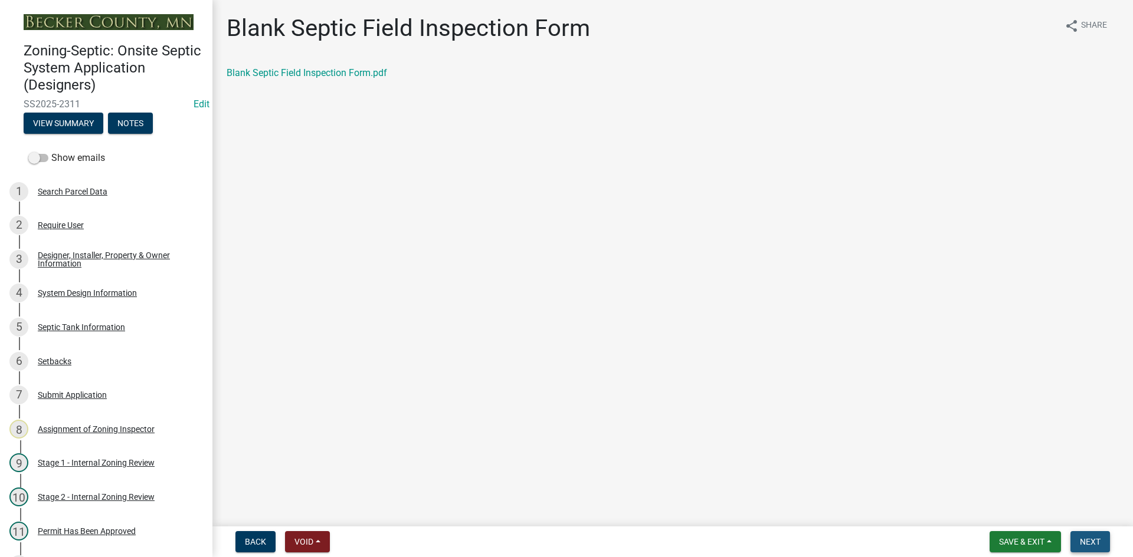
click at [1094, 545] on span "Next" at bounding box center [1090, 541] width 21 height 9
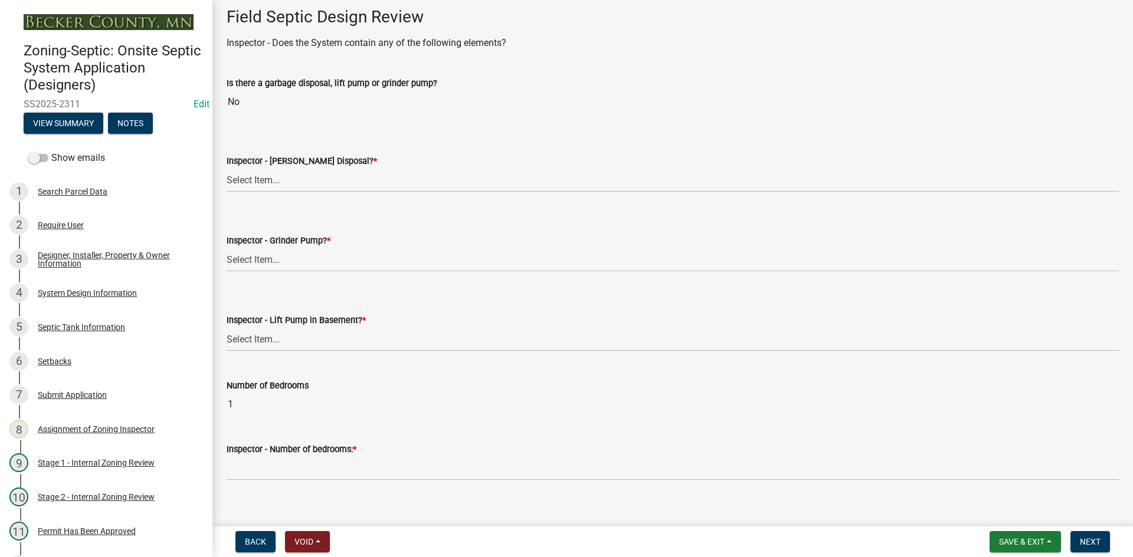
scroll to position [413, 0]
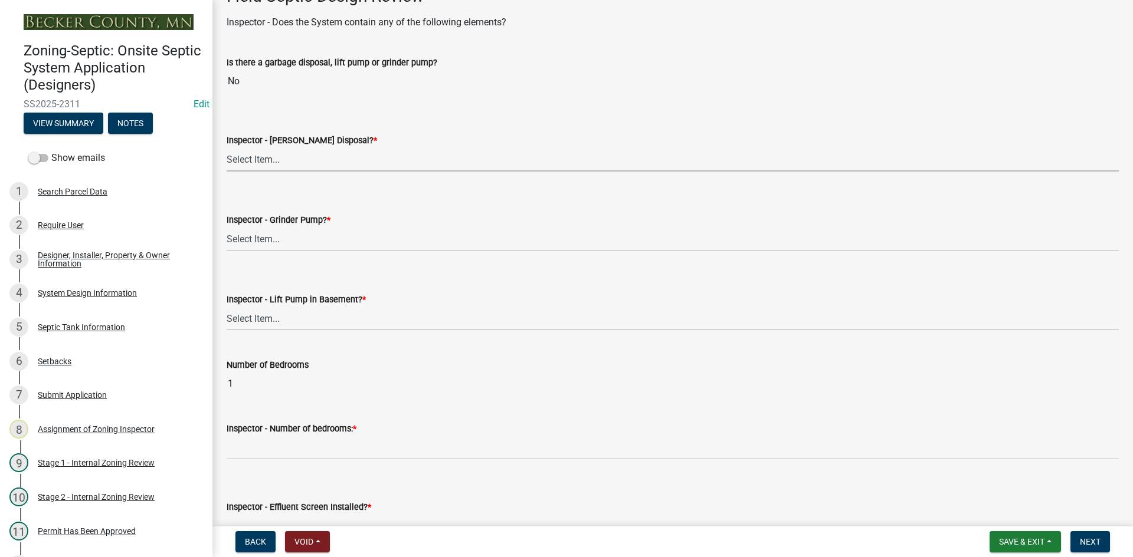
click at [268, 156] on select "Select Item... Yes No" at bounding box center [673, 159] width 892 height 24
click at [227, 147] on select "Select Item... Yes No" at bounding box center [673, 159] width 892 height 24
click at [275, 244] on select "Select Item... Yes No" at bounding box center [673, 239] width 892 height 24
click at [227, 227] on select "Select Item... Yes No" at bounding box center [673, 239] width 892 height 24
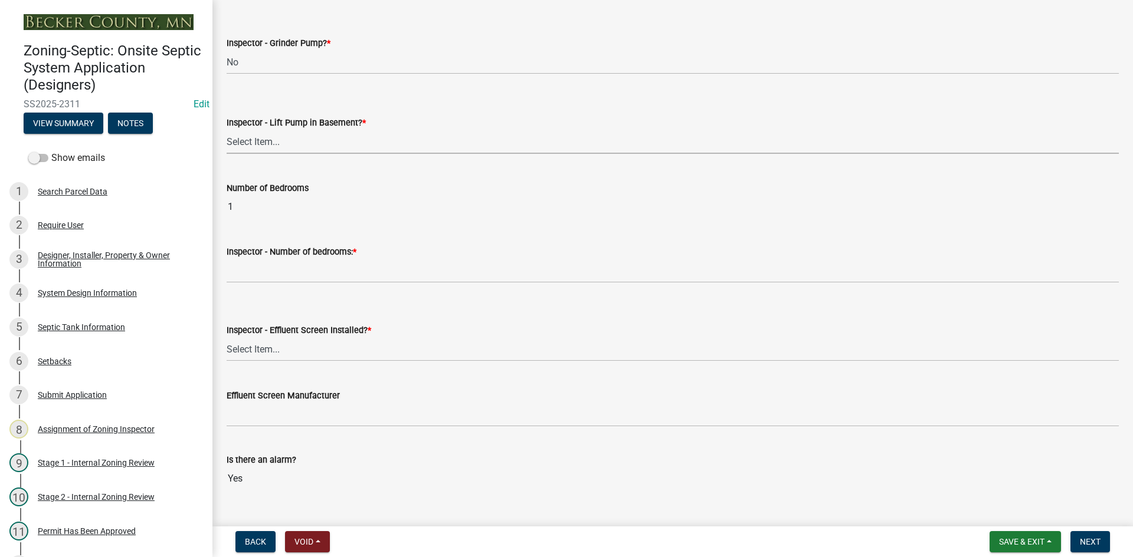
drag, startPoint x: 260, startPoint y: 140, endPoint x: 267, endPoint y: 150, distance: 11.8
click at [260, 140] on select "Select Item... Yes No" at bounding box center [673, 142] width 892 height 24
click at [227, 130] on select "Select Item... Yes No" at bounding box center [673, 142] width 892 height 24
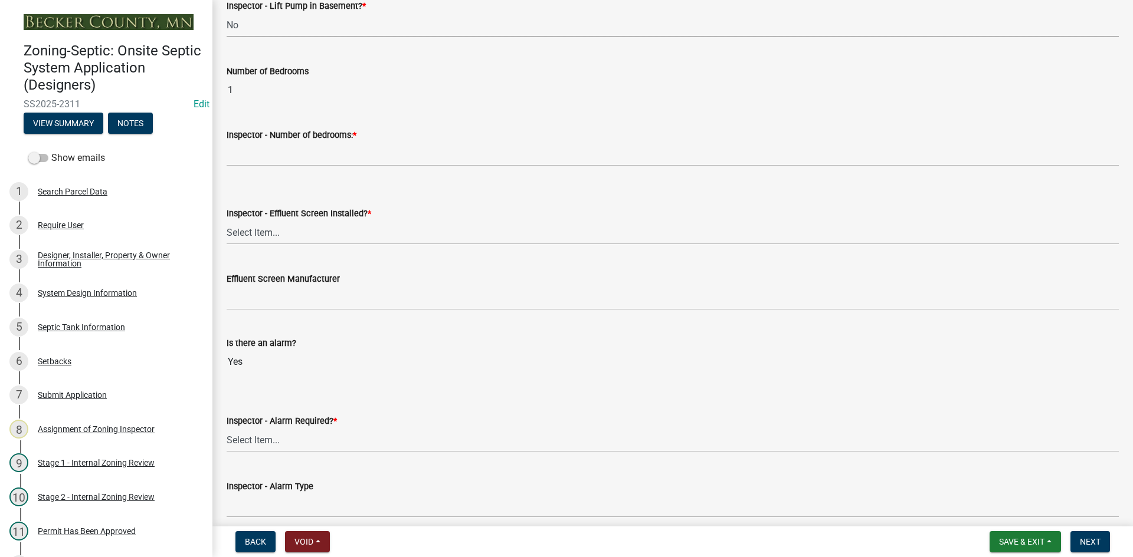
scroll to position [708, 0]
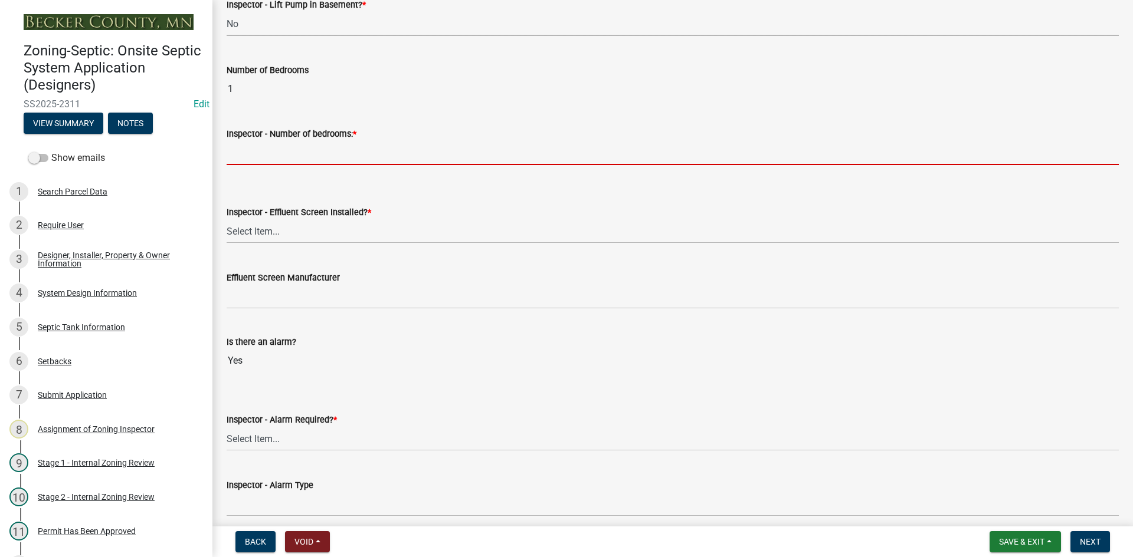
click at [255, 158] on input "Inspector - Number of bedrooms: *" at bounding box center [673, 153] width 892 height 24
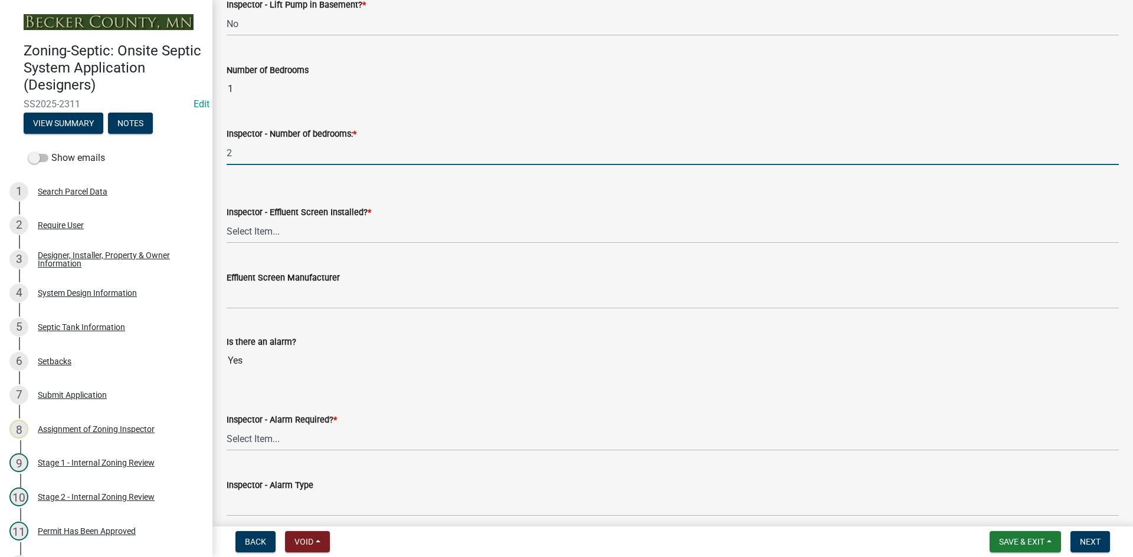
scroll to position [885, 0]
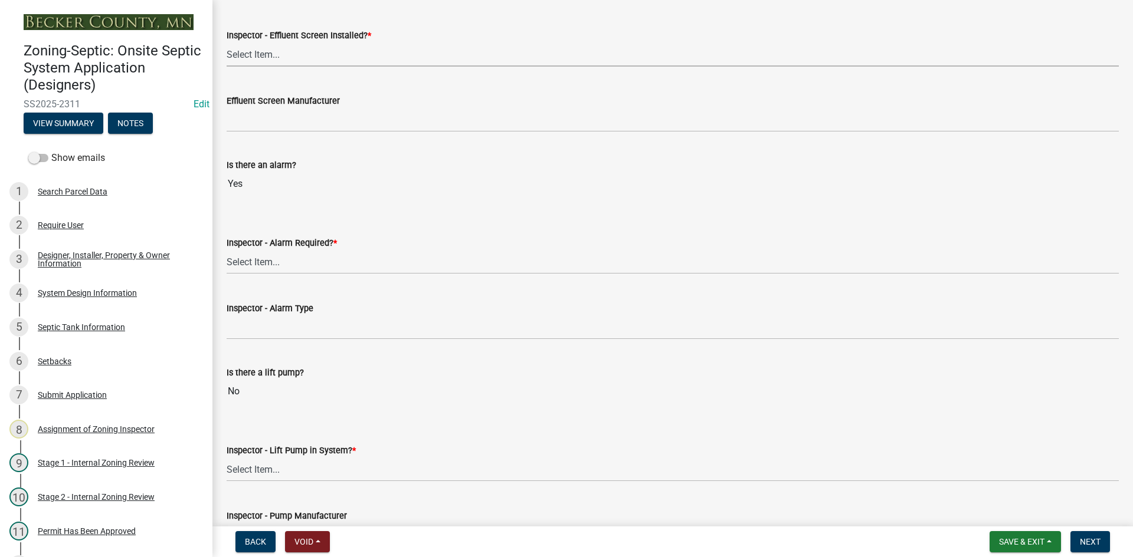
click at [246, 64] on select "Select Item... Yes No" at bounding box center [673, 54] width 892 height 24
click at [227, 42] on select "Select Item... Yes No" at bounding box center [673, 54] width 892 height 24
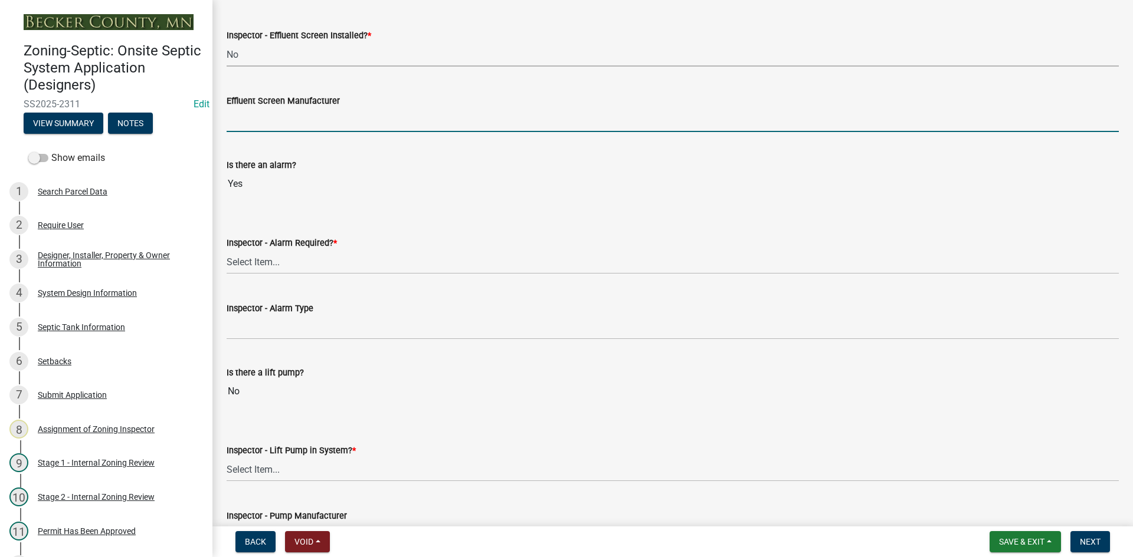
click at [270, 122] on input "Effluent Screen Manufacturer" at bounding box center [673, 120] width 892 height 24
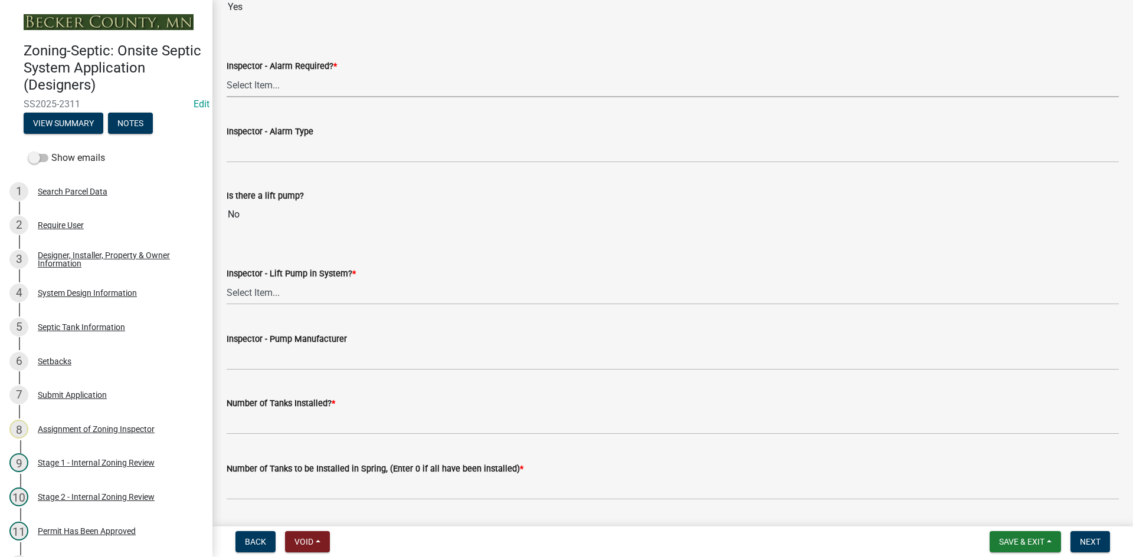
click at [263, 92] on select "Select Item... Yes No" at bounding box center [673, 85] width 892 height 24
click at [227, 73] on select "Select Item... Yes No" at bounding box center [673, 85] width 892 height 24
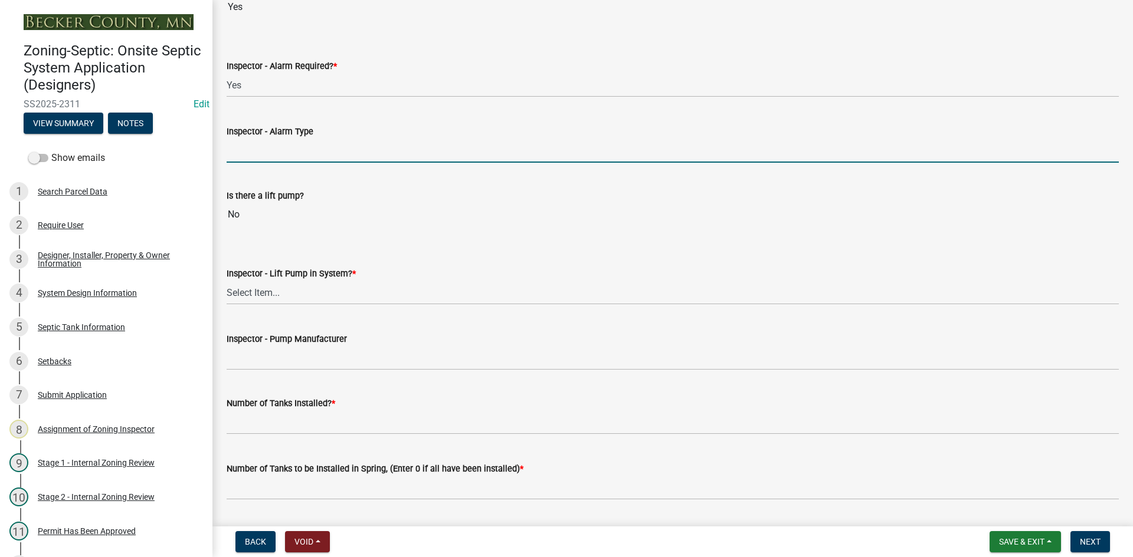
drag, startPoint x: 281, startPoint y: 149, endPoint x: 301, endPoint y: 161, distance: 22.8
click at [281, 149] on input "Inspector - Alarm Type" at bounding box center [673, 151] width 892 height 24
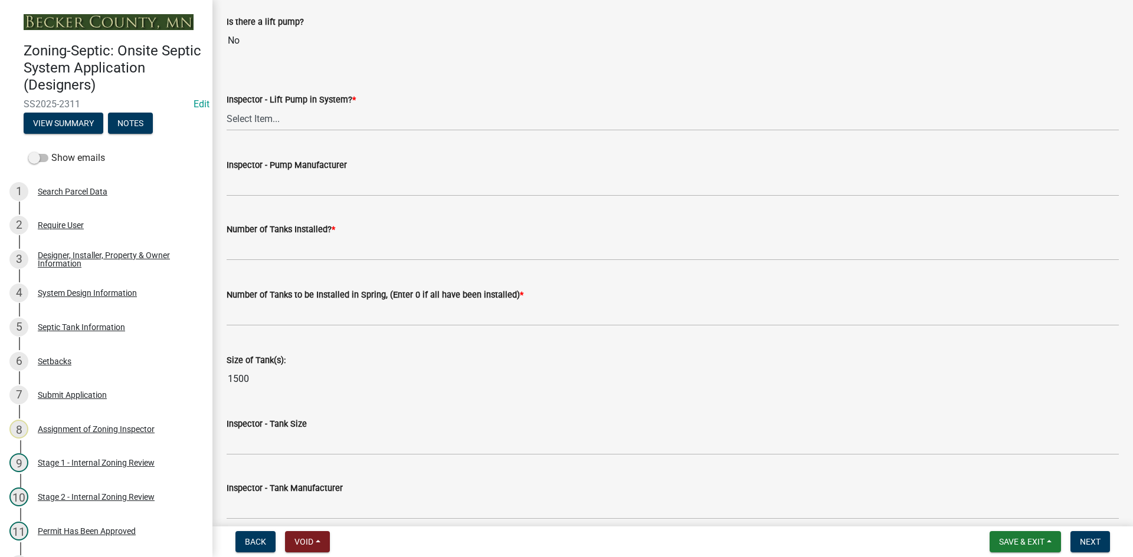
scroll to position [1239, 0]
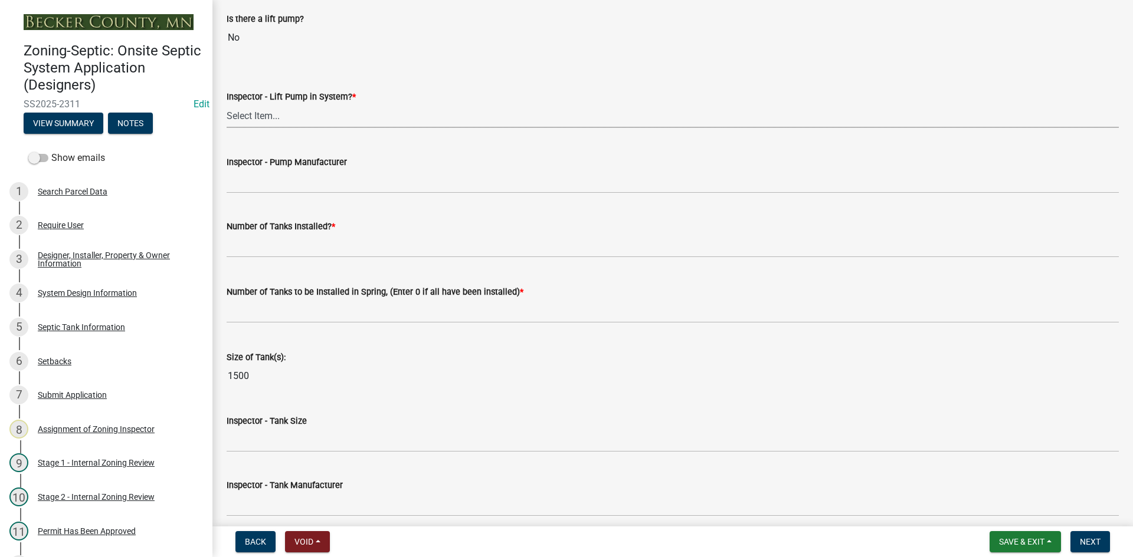
click at [258, 120] on select "Select Item... Yes No" at bounding box center [673, 116] width 892 height 24
click at [227, 104] on select "Select Item... Yes No" at bounding box center [673, 116] width 892 height 24
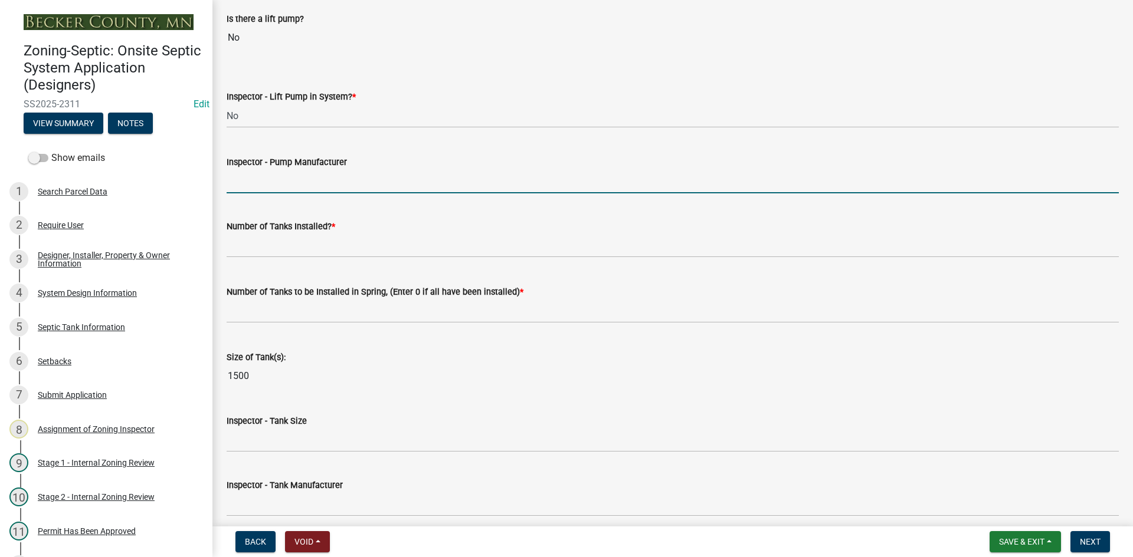
drag, startPoint x: 263, startPoint y: 173, endPoint x: 290, endPoint y: 188, distance: 30.7
click at [264, 173] on input "Inspector - Pump Manufacturer" at bounding box center [673, 181] width 892 height 24
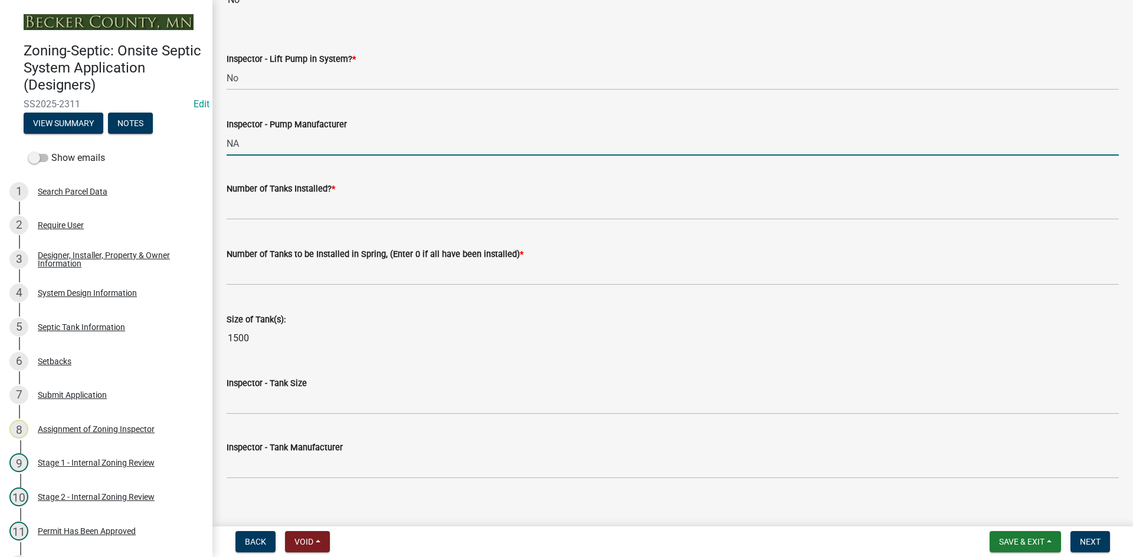
scroll to position [1416, 0]
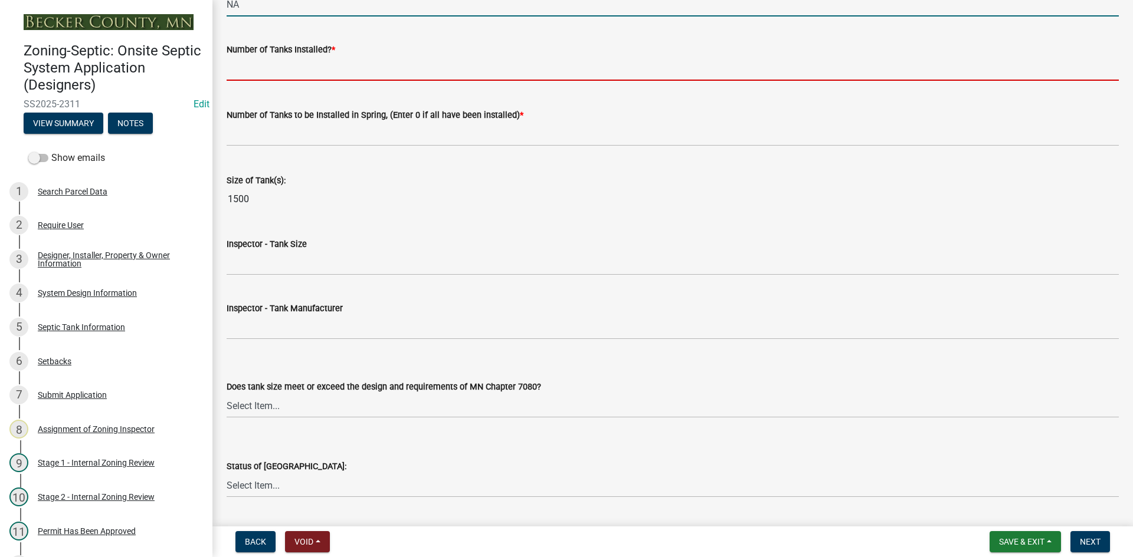
click at [239, 76] on input "text" at bounding box center [673, 69] width 892 height 24
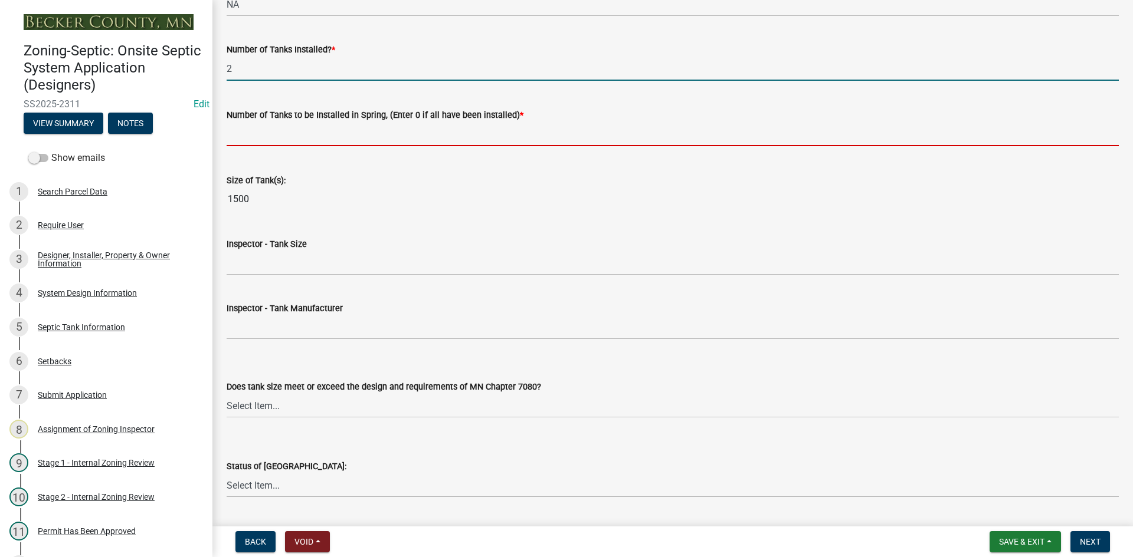
drag, startPoint x: 293, startPoint y: 136, endPoint x: 306, endPoint y: 139, distance: 13.3
click at [293, 136] on input "text" at bounding box center [673, 134] width 892 height 24
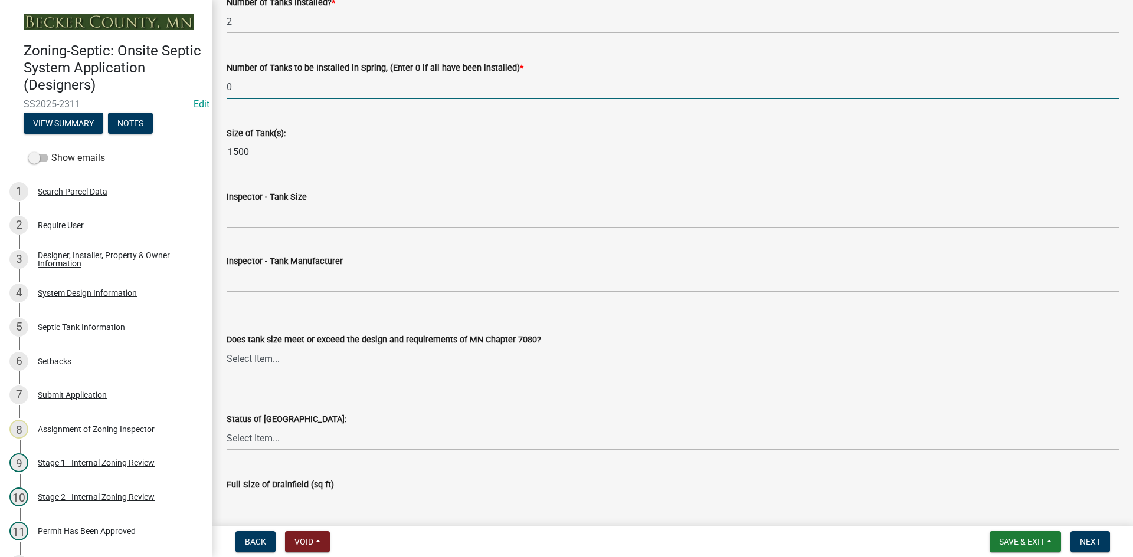
scroll to position [1534, 0]
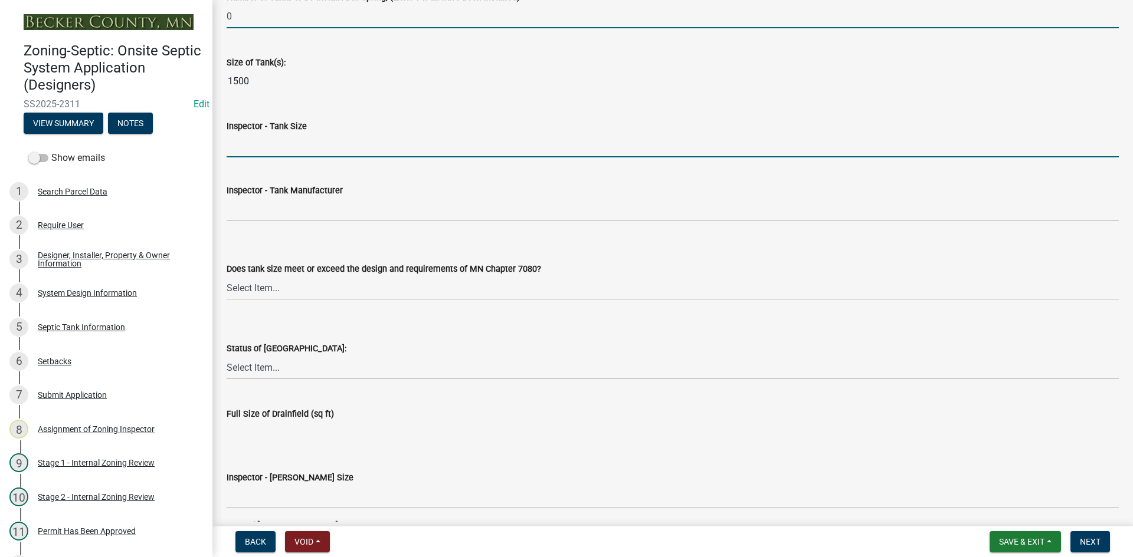
click at [279, 146] on input "Inspector - Tank Size" at bounding box center [673, 145] width 892 height 24
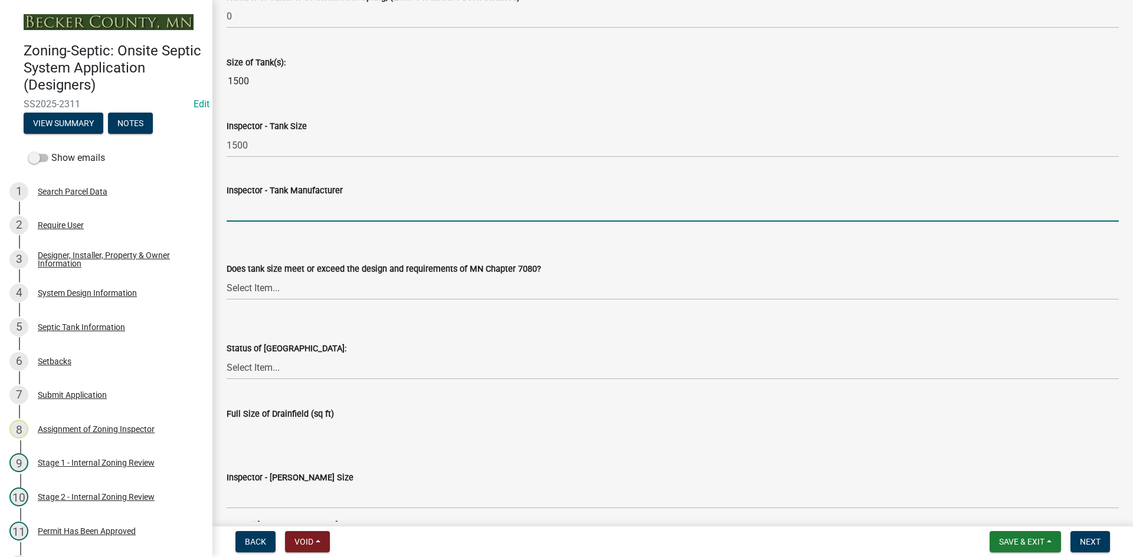
drag, startPoint x: 276, startPoint y: 203, endPoint x: 286, endPoint y: 217, distance: 16.9
click at [276, 203] on input "Inspector - Tank Manufacturer" at bounding box center [673, 210] width 892 height 24
click at [282, 244] on div "Does tank size meet or exceed the design and requirements of MN Chapter 7080? S…" at bounding box center [673, 265] width 892 height 69
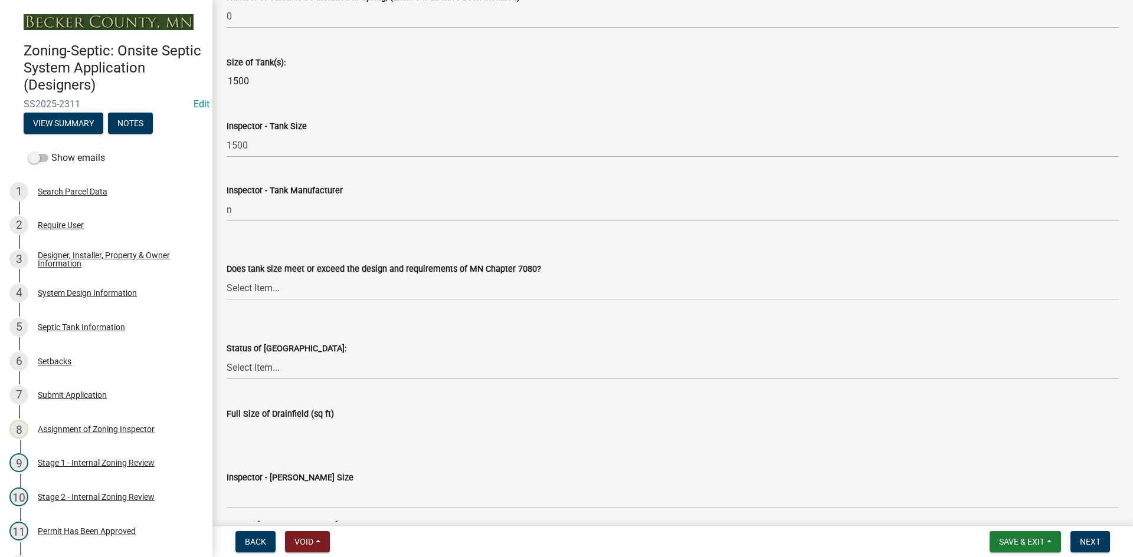
click at [283, 244] on div "Does tank size meet or exceed the design and requirements of MN Chapter 7080? S…" at bounding box center [673, 265] width 892 height 69
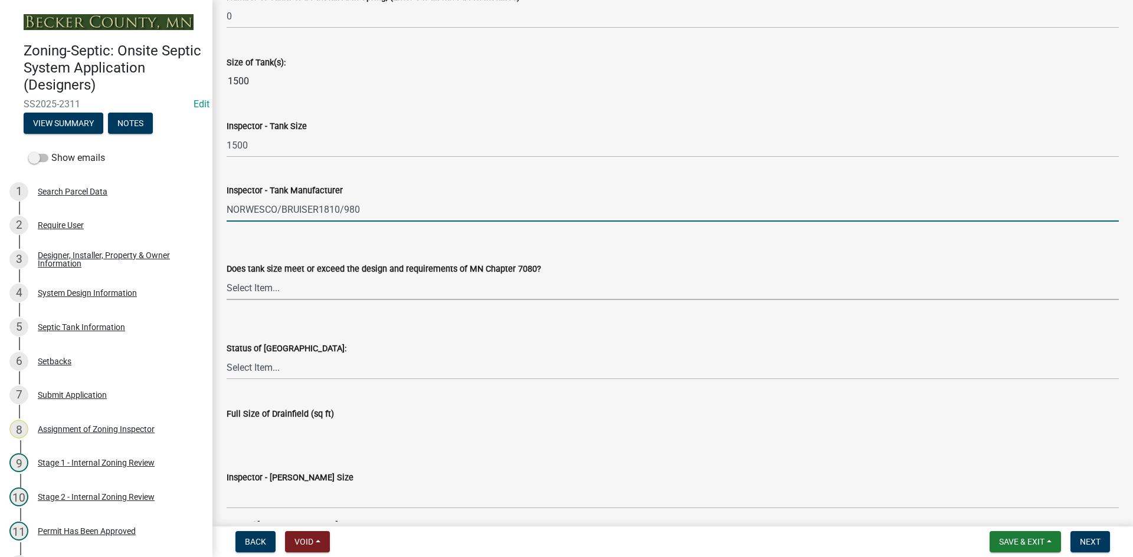
click at [239, 293] on select "Select Item... Yes No Existing" at bounding box center [673, 288] width 892 height 24
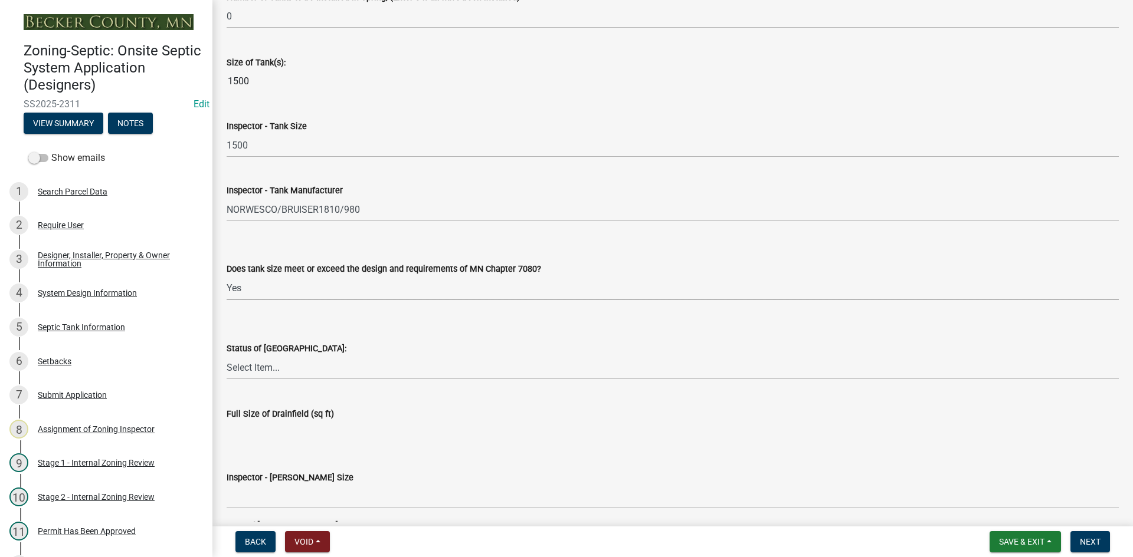
click at [227, 276] on select "Select Item... Yes No Existing" at bounding box center [673, 288] width 892 height 24
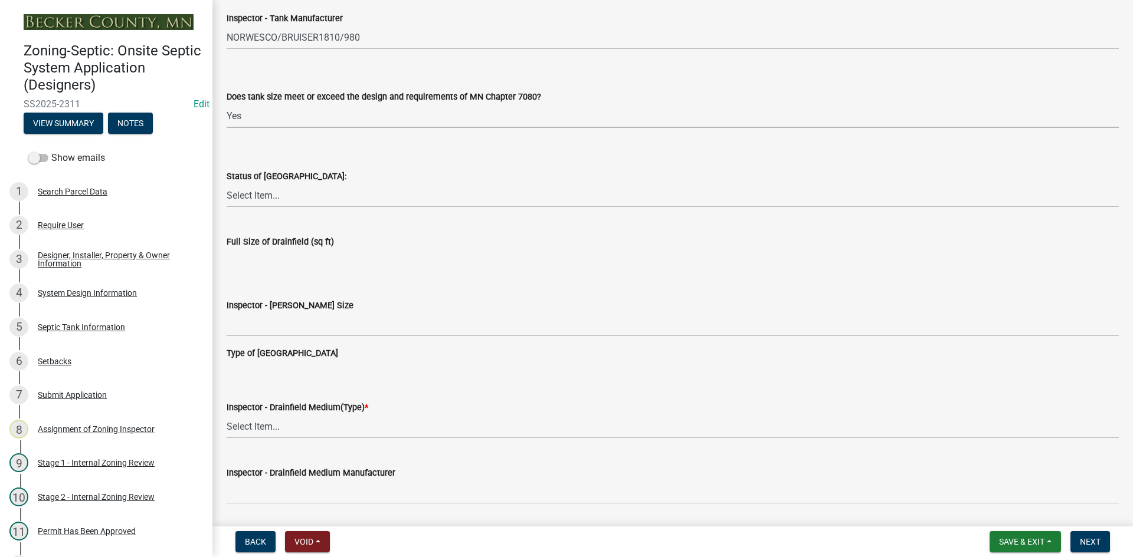
scroll to position [1711, 0]
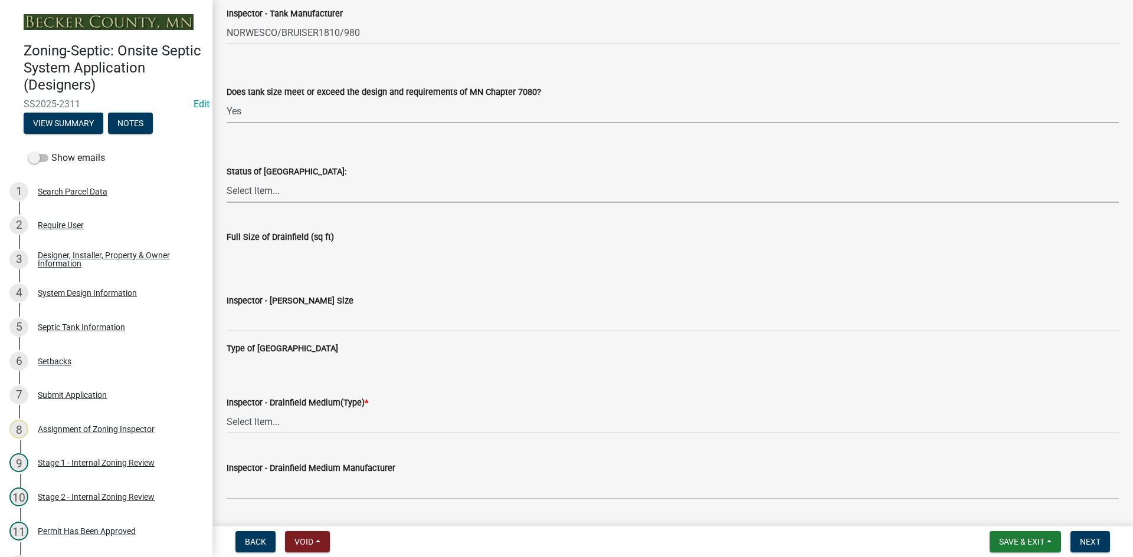
click at [274, 183] on select "Select Item... No Drainfield Drainfield Installed Drainfield to Be Installed in…" at bounding box center [673, 191] width 892 height 24
click at [227, 179] on select "Select Item... No Drainfield Drainfield Installed Drainfield to Be Installed in…" at bounding box center [673, 191] width 892 height 24
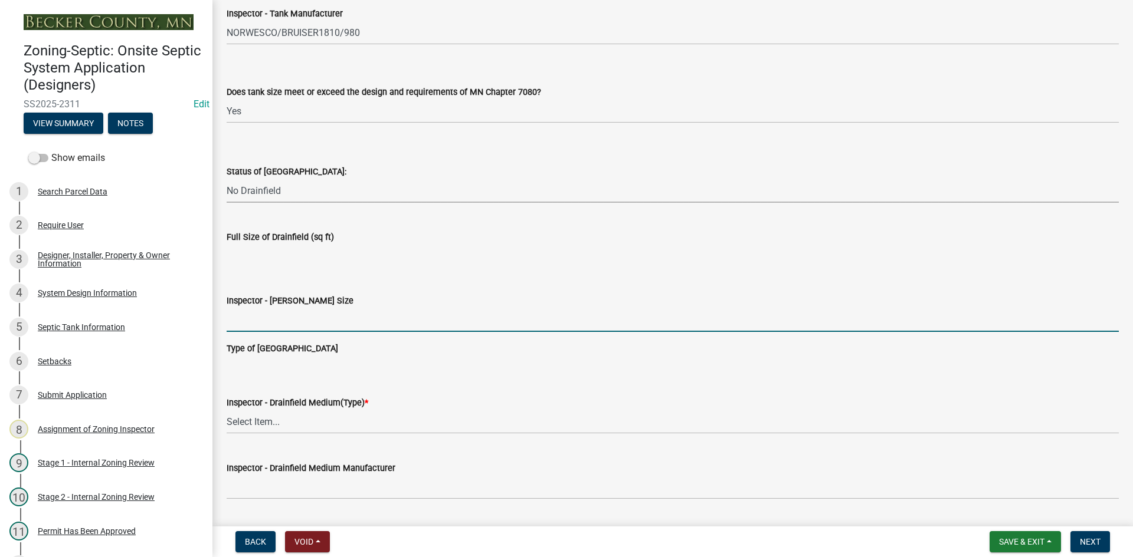
click at [273, 313] on input "Inspector - Drainfield Size" at bounding box center [673, 320] width 892 height 24
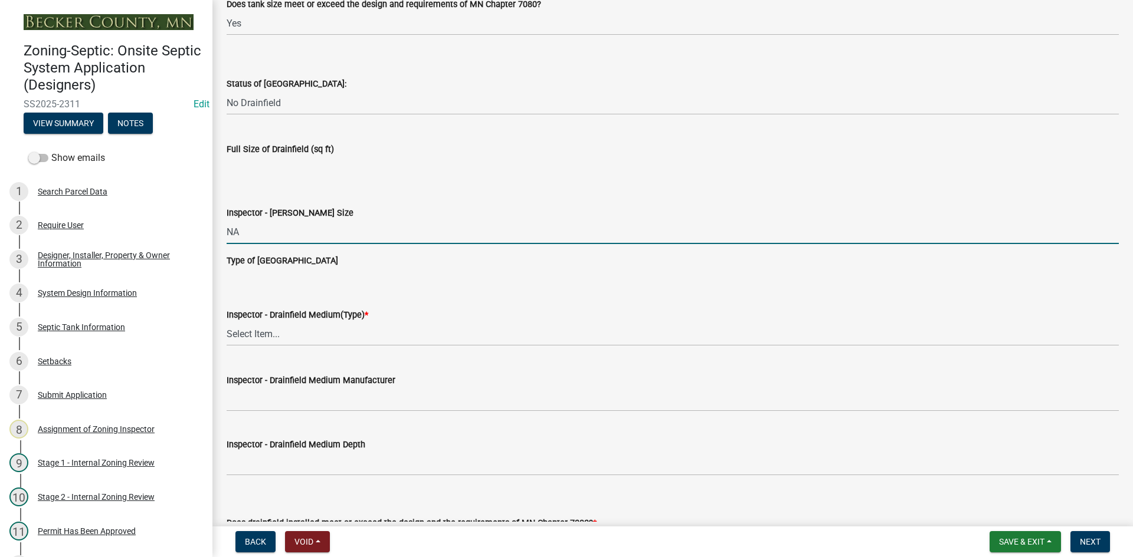
scroll to position [1888, 0]
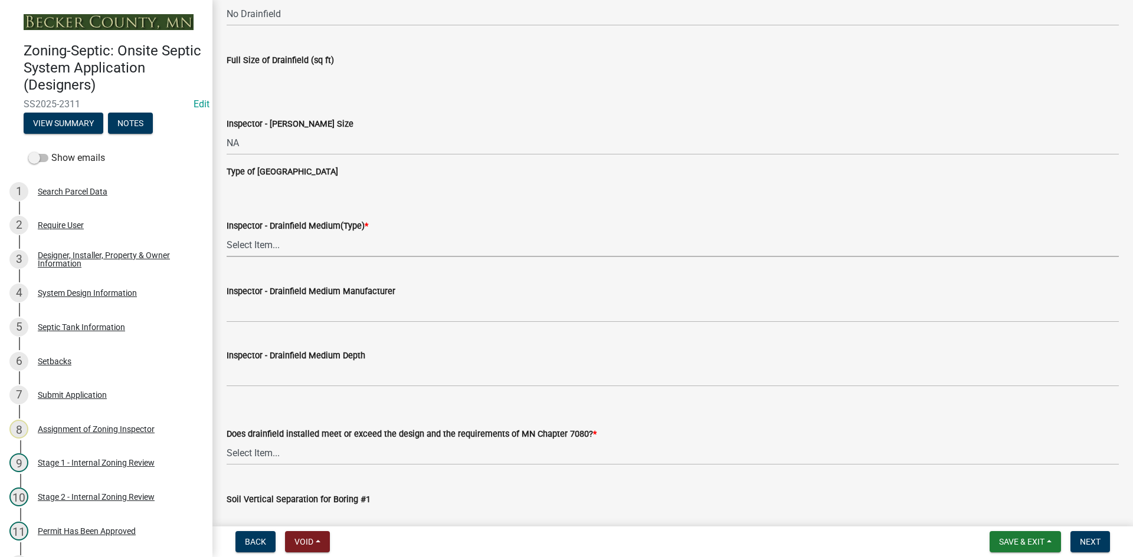
click at [266, 247] on select "Select Item... Chamber Trench Rock Trench Gravelless Mound Pressure Bed Seepage…" at bounding box center [673, 245] width 892 height 24
click at [227, 233] on select "Select Item... Chamber Trench Rock Trench Gravelless Mound Pressure Bed Seepage…" at bounding box center [673, 245] width 892 height 24
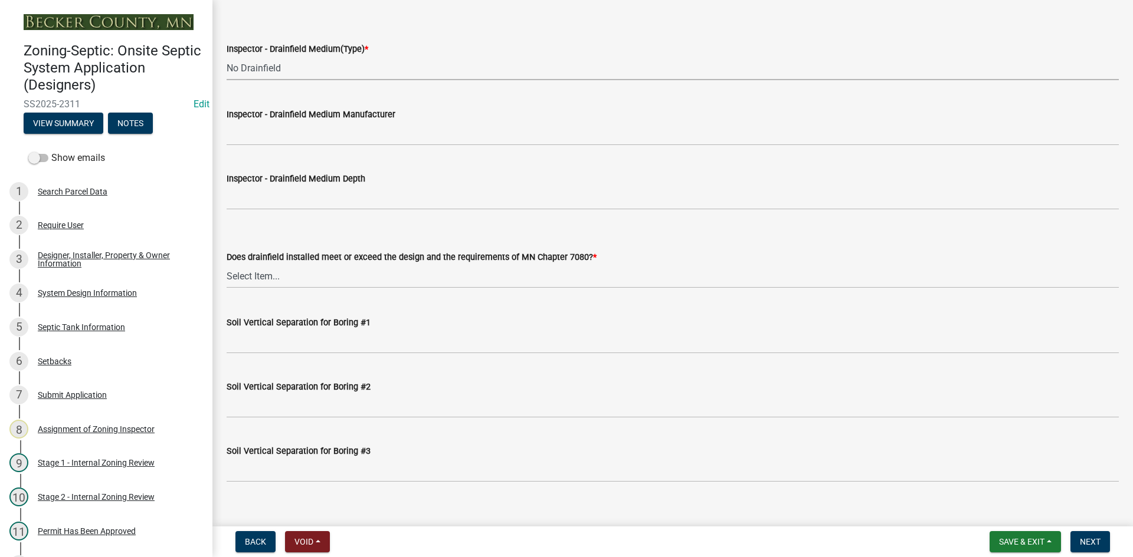
click at [301, 115] on label "Inspector - Drainfield Medium Manufacturer" at bounding box center [311, 115] width 169 height 8
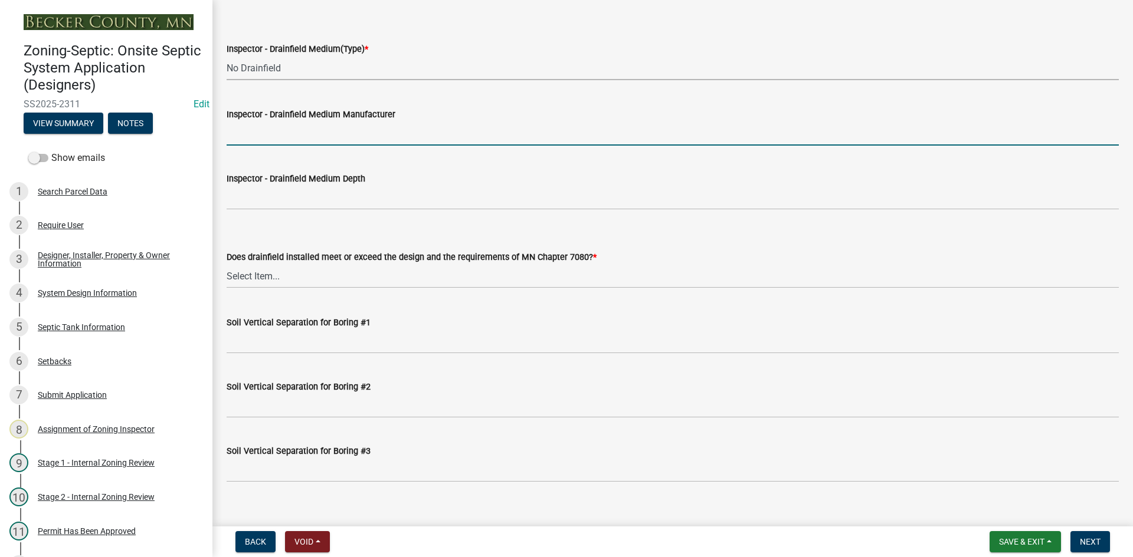
click at [301, 122] on input "Inspector - Drainfield Medium Manufacturer" at bounding box center [673, 134] width 892 height 24
click at [305, 123] on input "Inspector - Drainfield Medium Manufacturer" at bounding box center [673, 134] width 892 height 24
click at [292, 213] on wm-data-entity-input "Inspector - Drainfield Medium Depth" at bounding box center [673, 187] width 892 height 64
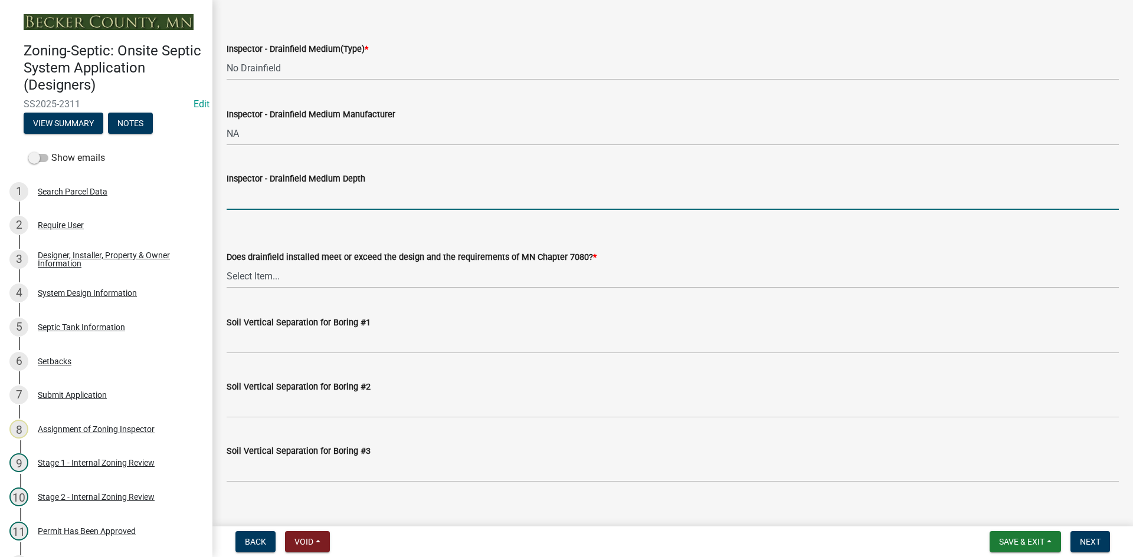
click at [290, 204] on input "Inspector - Drainfield Medium Depth" at bounding box center [673, 198] width 892 height 24
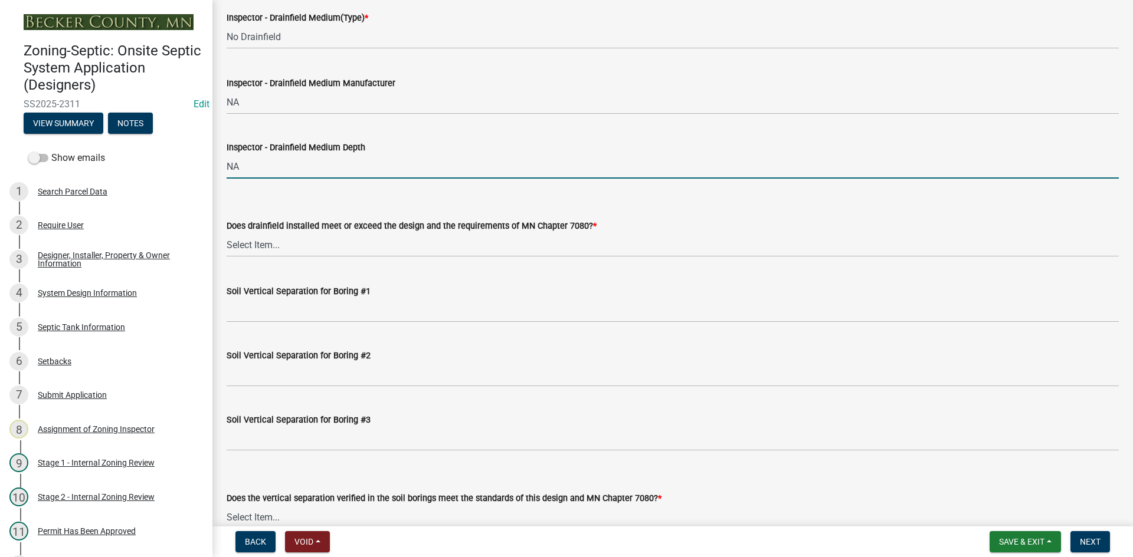
scroll to position [2124, 0]
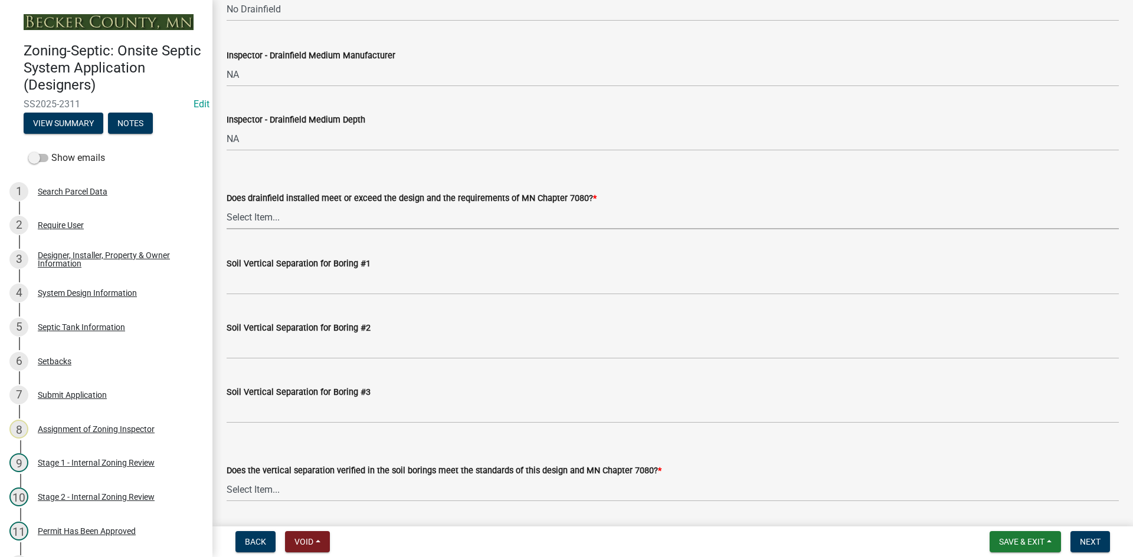
drag, startPoint x: 255, startPoint y: 215, endPoint x: 267, endPoint y: 227, distance: 16.7
click at [257, 215] on select "Select Item... Yes No" at bounding box center [673, 217] width 892 height 24
click at [227, 205] on select "Select Item... Yes No" at bounding box center [673, 217] width 892 height 24
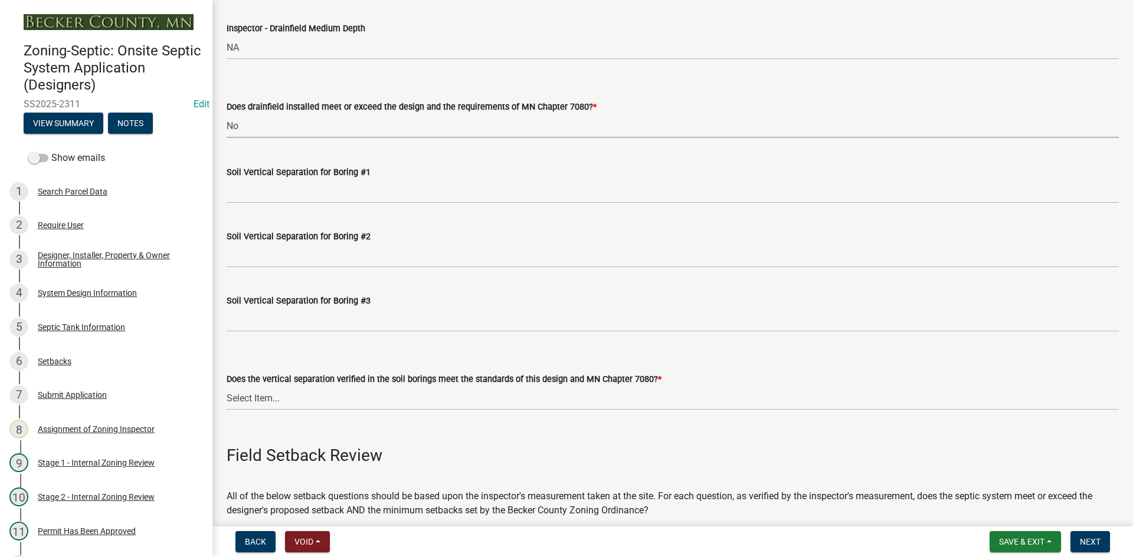
scroll to position [2301, 0]
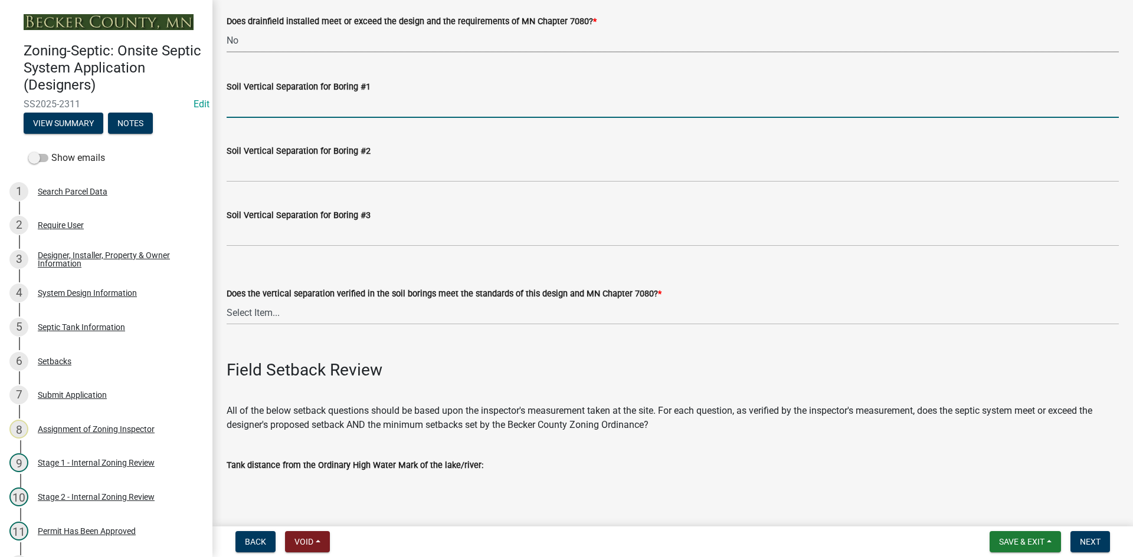
click at [292, 99] on input "Soil Vertical Separation for Boring #1" at bounding box center [673, 106] width 892 height 24
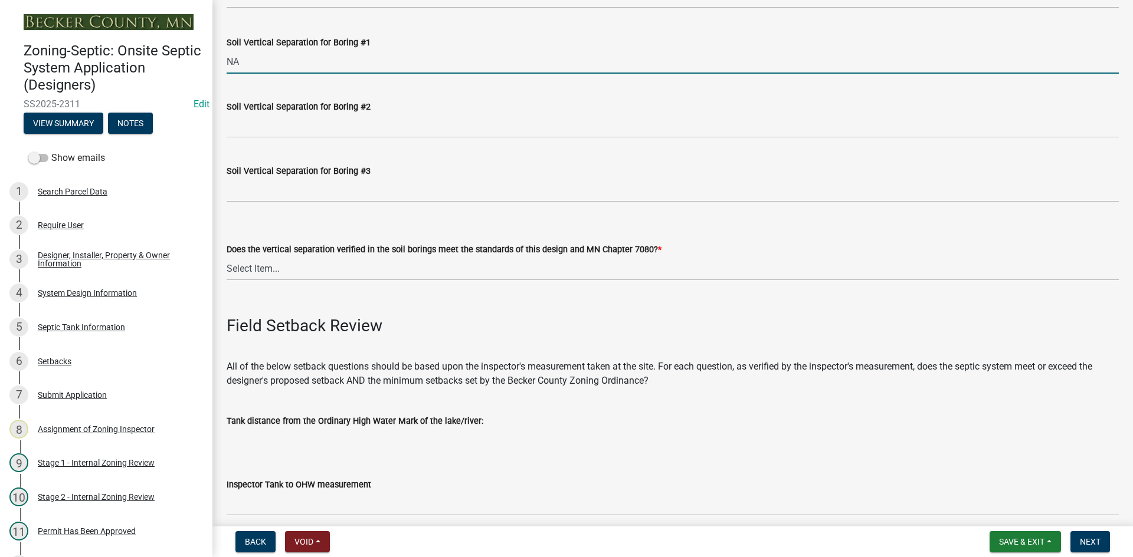
scroll to position [2419, 0]
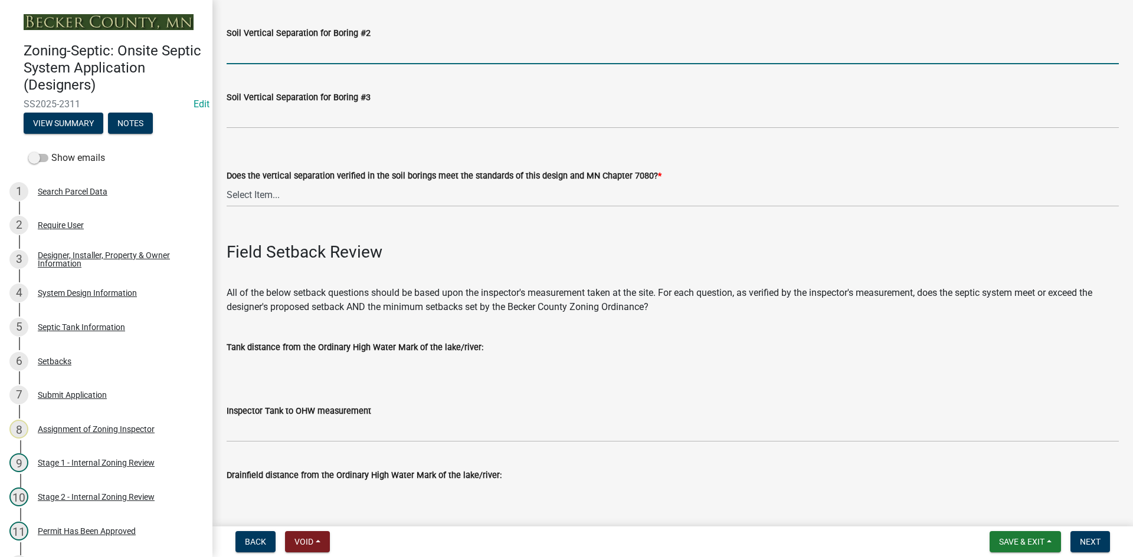
drag, startPoint x: 263, startPoint y: 42, endPoint x: 274, endPoint y: 41, distance: 11.2
click at [264, 42] on input "Soil Vertical Separation for Boring #2" at bounding box center [673, 52] width 892 height 24
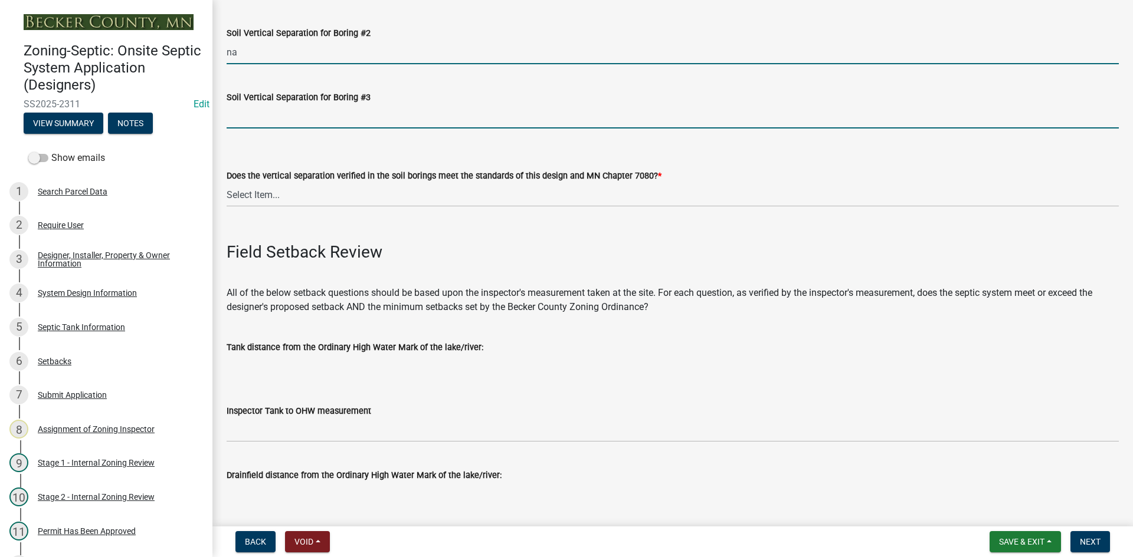
click at [270, 117] on input "Soil Vertical Separation for Boring #3" at bounding box center [673, 116] width 892 height 24
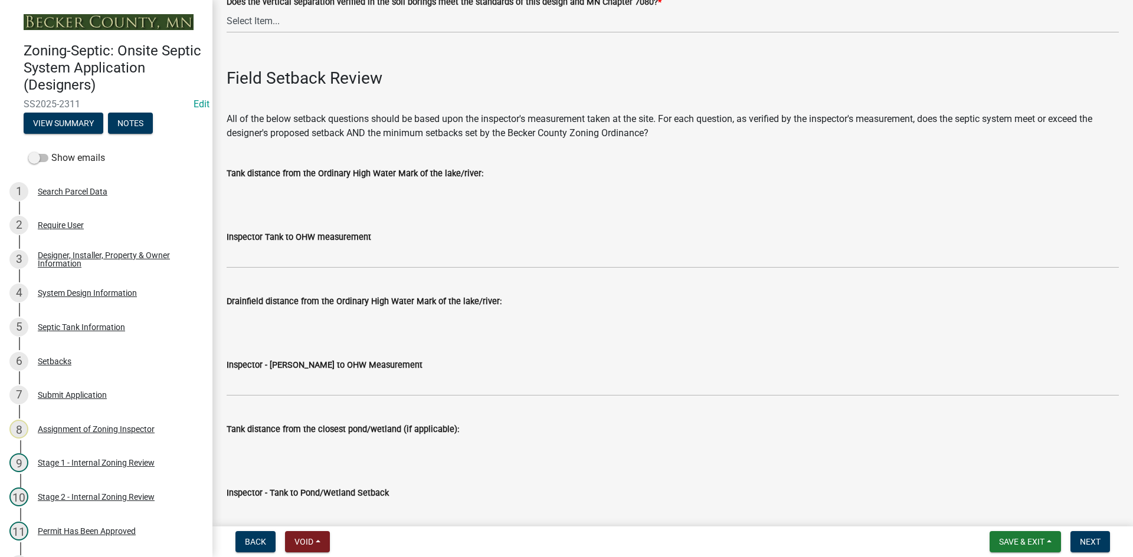
scroll to position [2596, 0]
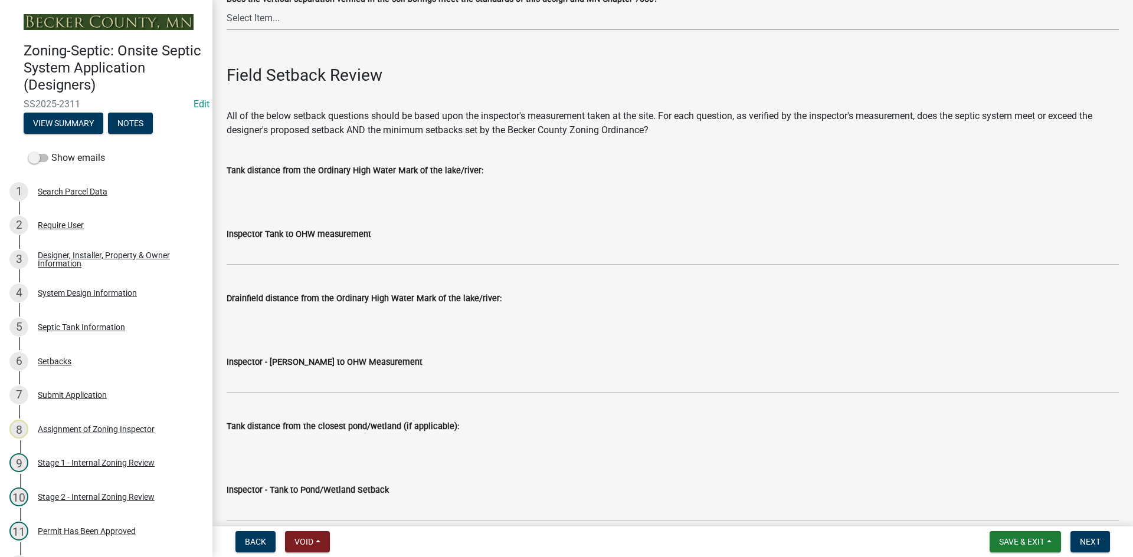
click at [266, 18] on select "Select Item... Yes No" at bounding box center [673, 18] width 892 height 24
click at [227, 6] on select "Select Item... Yes No" at bounding box center [673, 18] width 892 height 24
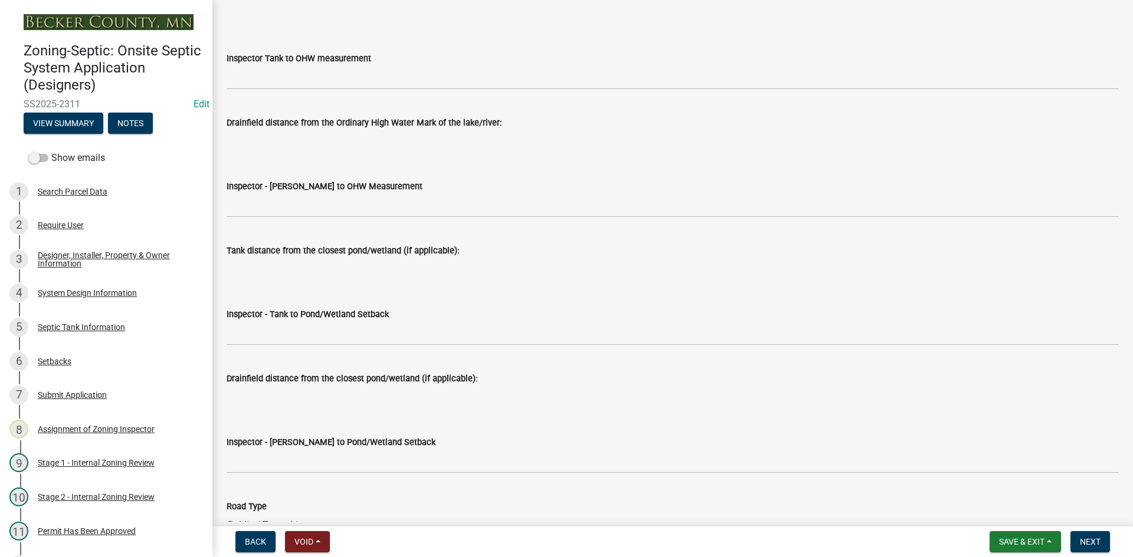
scroll to position [2773, 0]
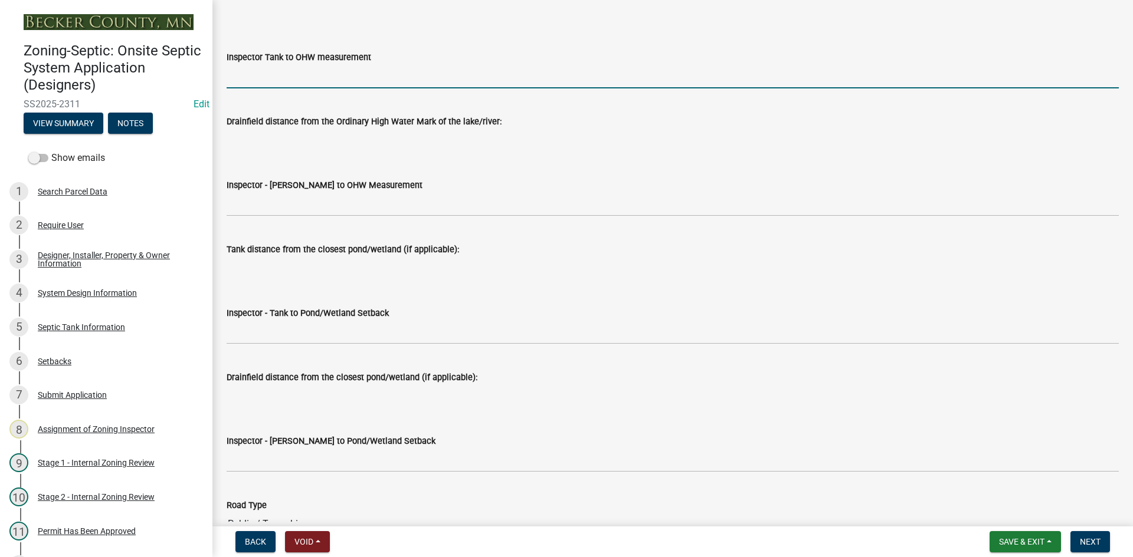
click at [288, 70] on input "Inspector Tank to OHW measurement" at bounding box center [673, 76] width 892 height 24
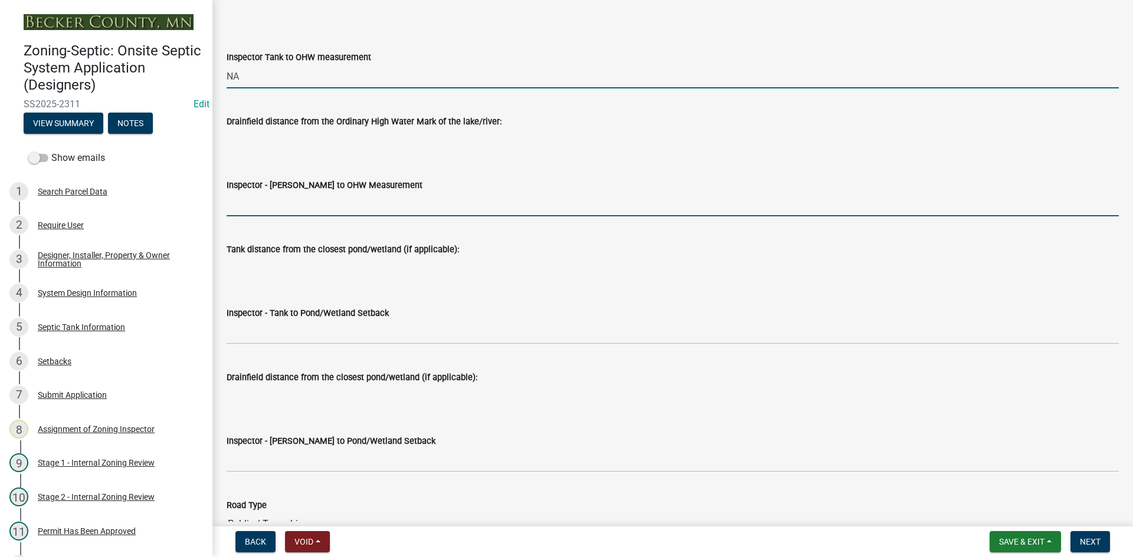
click at [273, 210] on input "Inspector - Drainfield to OHW Measurement" at bounding box center [673, 204] width 892 height 24
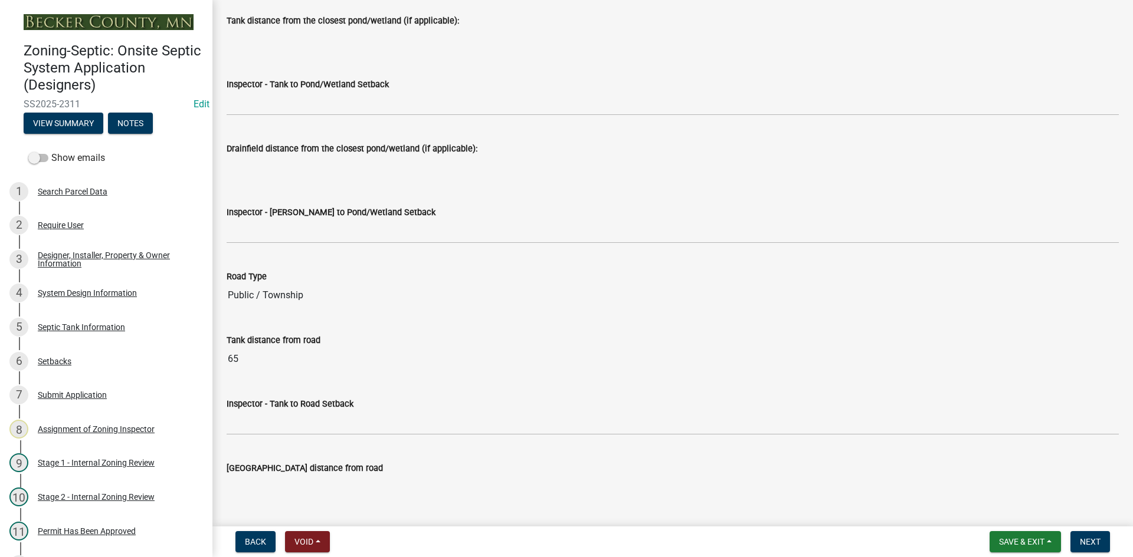
scroll to position [3009, 0]
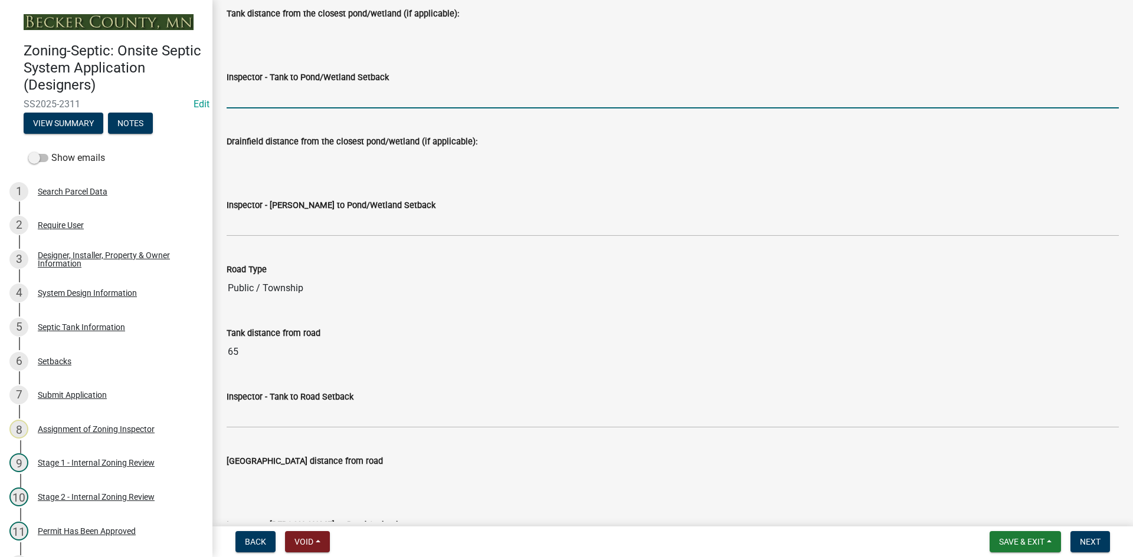
click at [285, 99] on input "Inspector - Tank to Pond/Wetland Setback" at bounding box center [673, 96] width 892 height 24
click at [273, 211] on div "Inspector - Drainfield to Pond/Wetland Setback" at bounding box center [673, 205] width 892 height 14
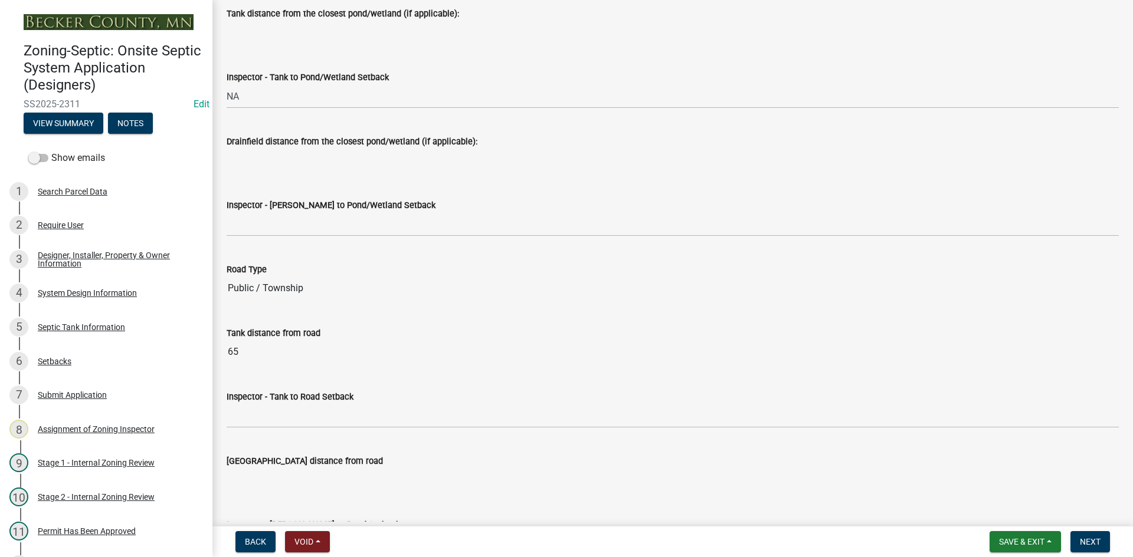
click at [286, 241] on wm-data-entity-input "Inspector - Drainfield to Pond/Wetland Setback" at bounding box center [673, 214] width 892 height 64
click at [282, 238] on wm-data-entity-input "Inspector - Drainfield to Pond/Wetland Setback" at bounding box center [673, 214] width 892 height 64
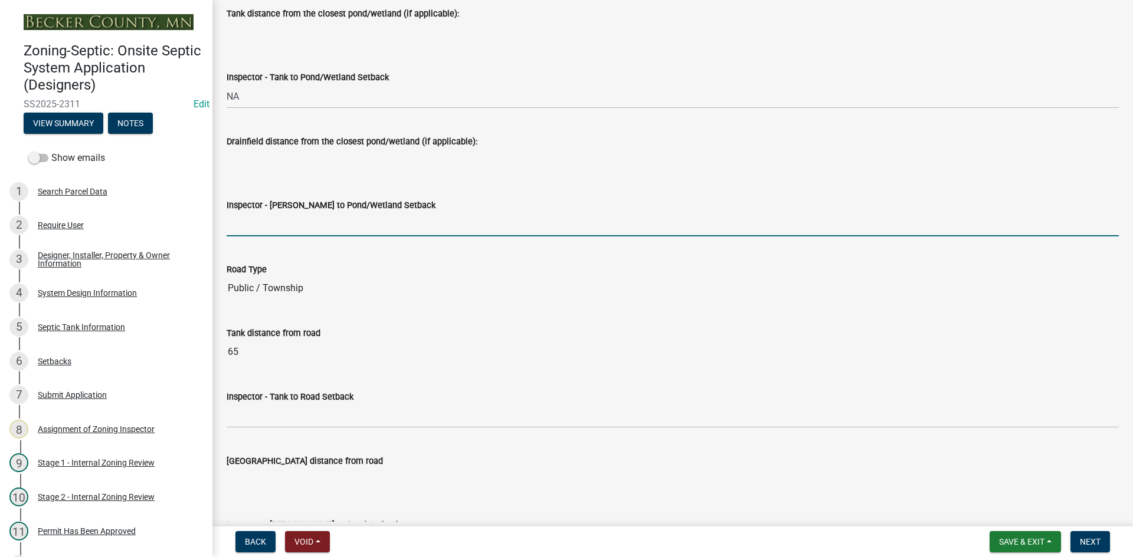
drag, startPoint x: 281, startPoint y: 230, endPoint x: 288, endPoint y: 234, distance: 8.2
click at [282, 229] on input "Inspector - Drainfield to Pond/Wetland Setback" at bounding box center [673, 224] width 892 height 24
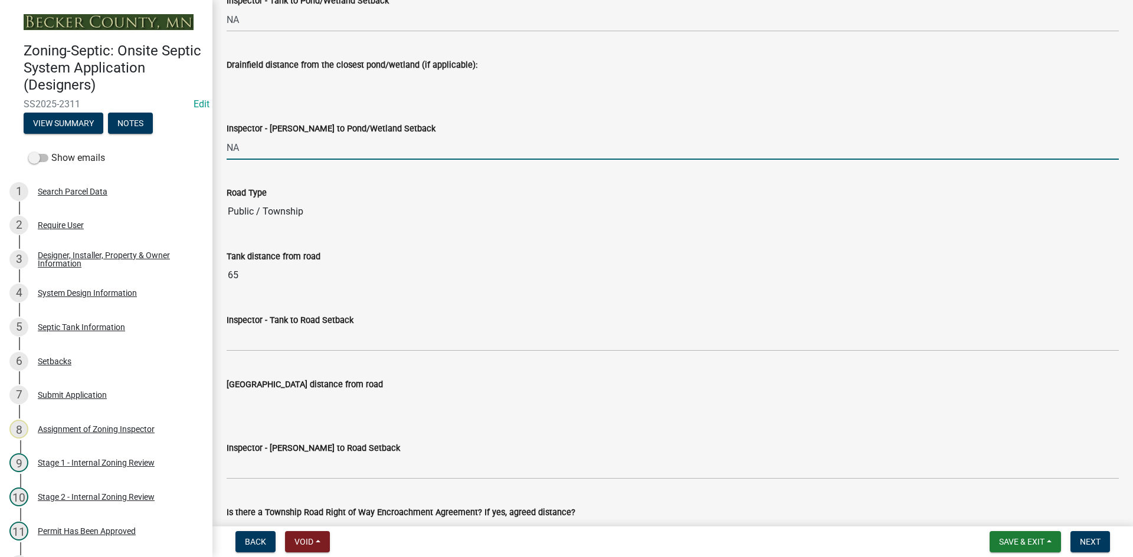
scroll to position [3186, 0]
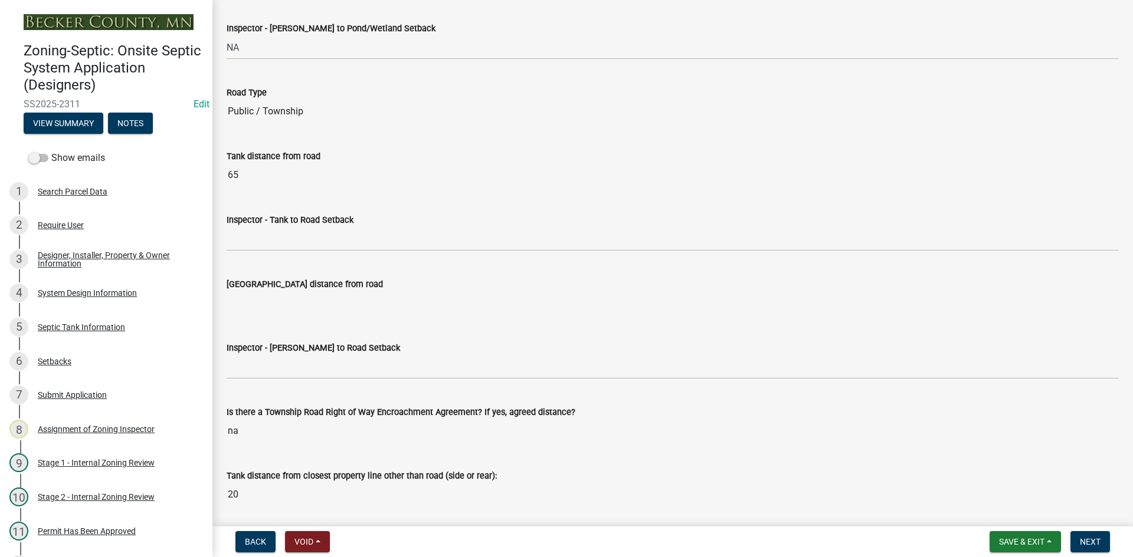
click at [247, 226] on div "Inspector - Tank to Road Setback" at bounding box center [673, 220] width 892 height 14
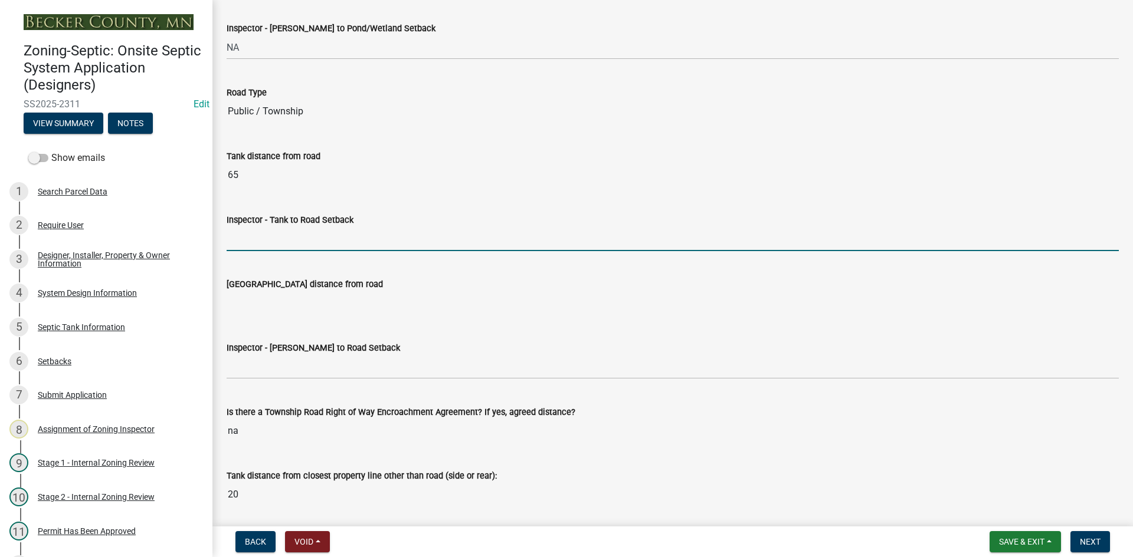
click at [290, 247] on input "Inspector - Tank to Road Setback" at bounding box center [673, 239] width 892 height 24
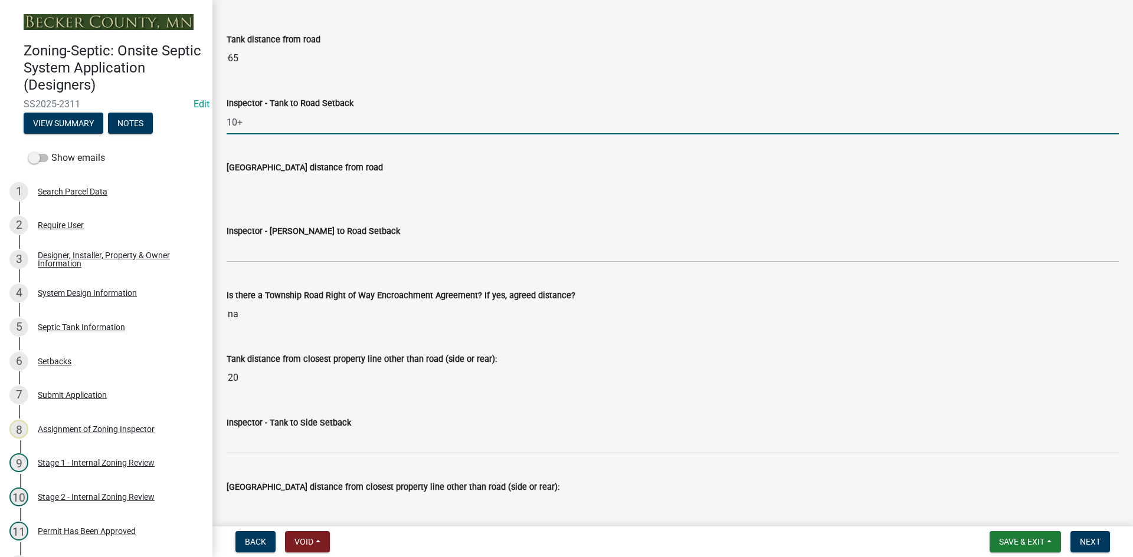
scroll to position [3304, 0]
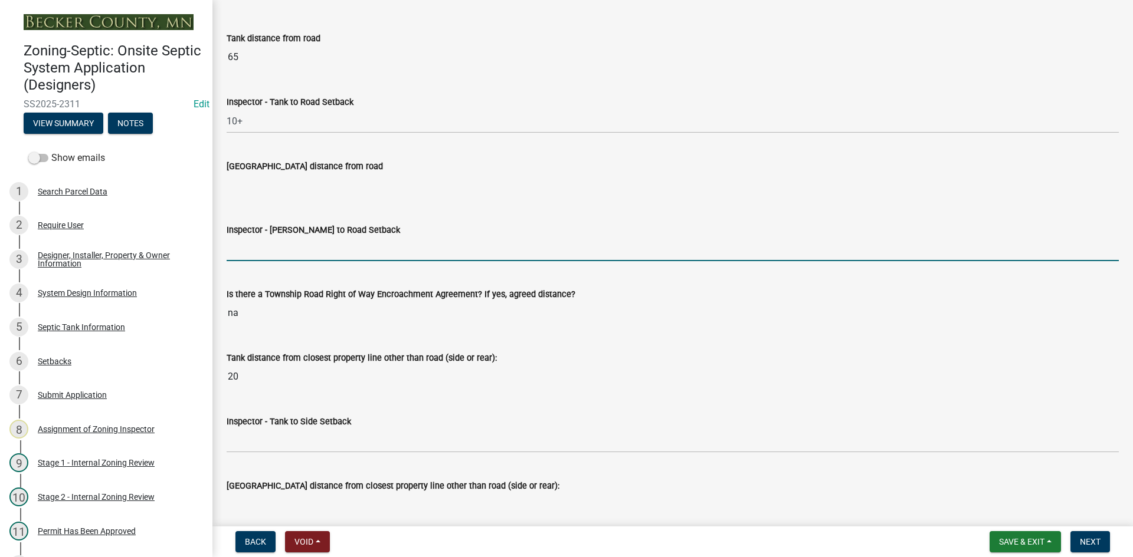
drag, startPoint x: 261, startPoint y: 250, endPoint x: 274, endPoint y: 169, distance: 81.8
click at [261, 250] on input "Inspector - Drainfield to Road Setback" at bounding box center [673, 249] width 892 height 24
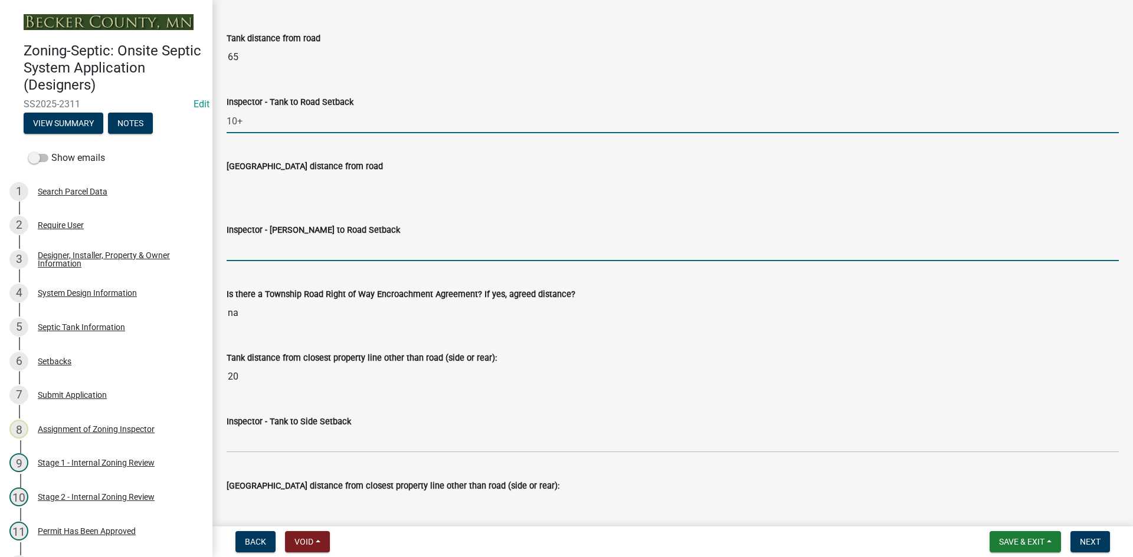
click at [254, 117] on input "10+" at bounding box center [673, 121] width 892 height 24
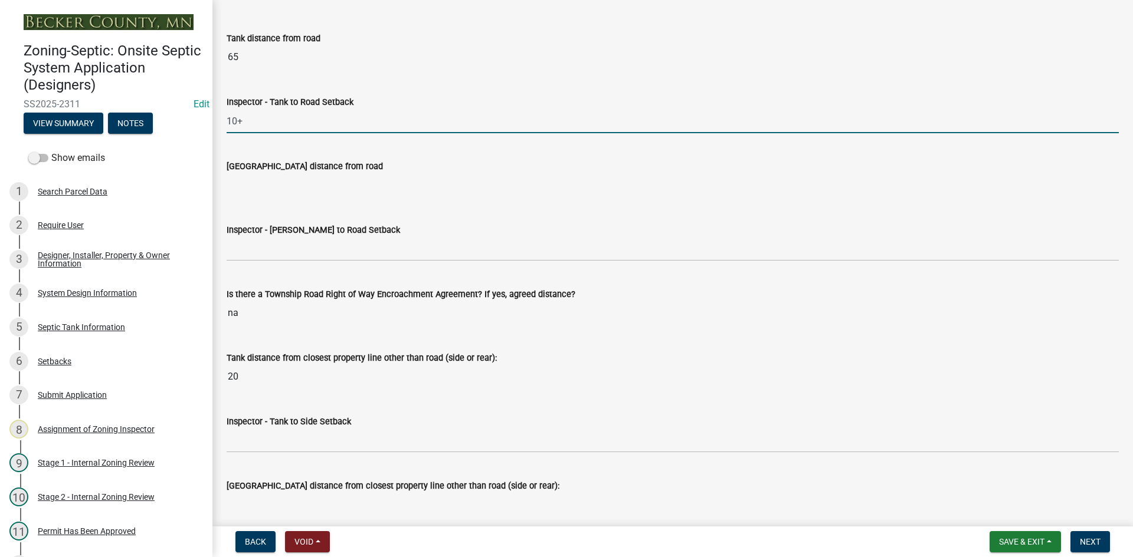
click at [253, 117] on input "10+" at bounding box center [673, 121] width 892 height 24
click at [248, 120] on input "10+" at bounding box center [673, 121] width 892 height 24
click at [252, 119] on input "10+" at bounding box center [673, 121] width 892 height 24
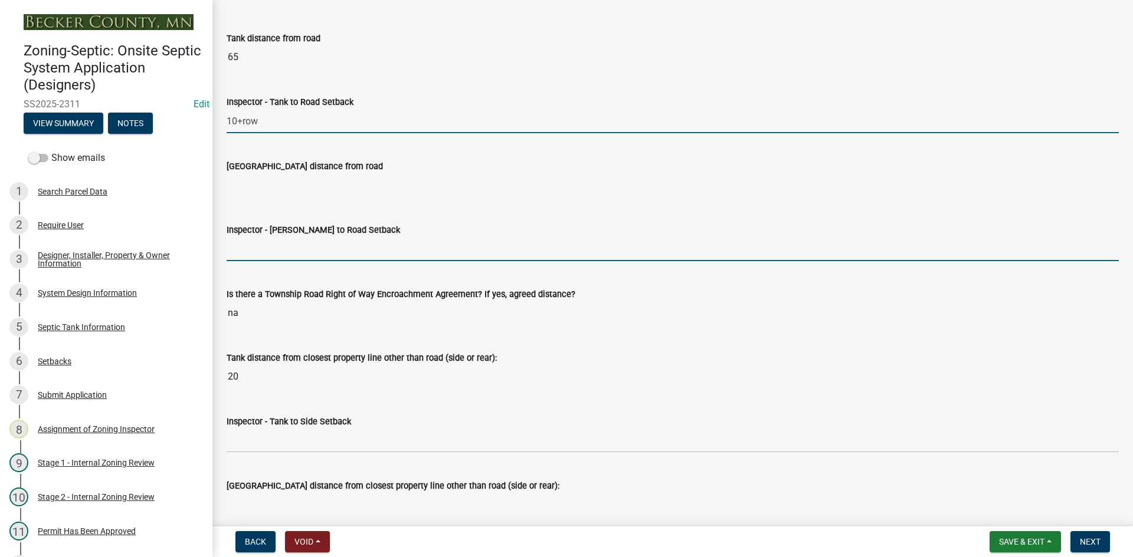
click at [249, 258] on input "Inspector - Drainfield to Road Setback" at bounding box center [673, 249] width 892 height 24
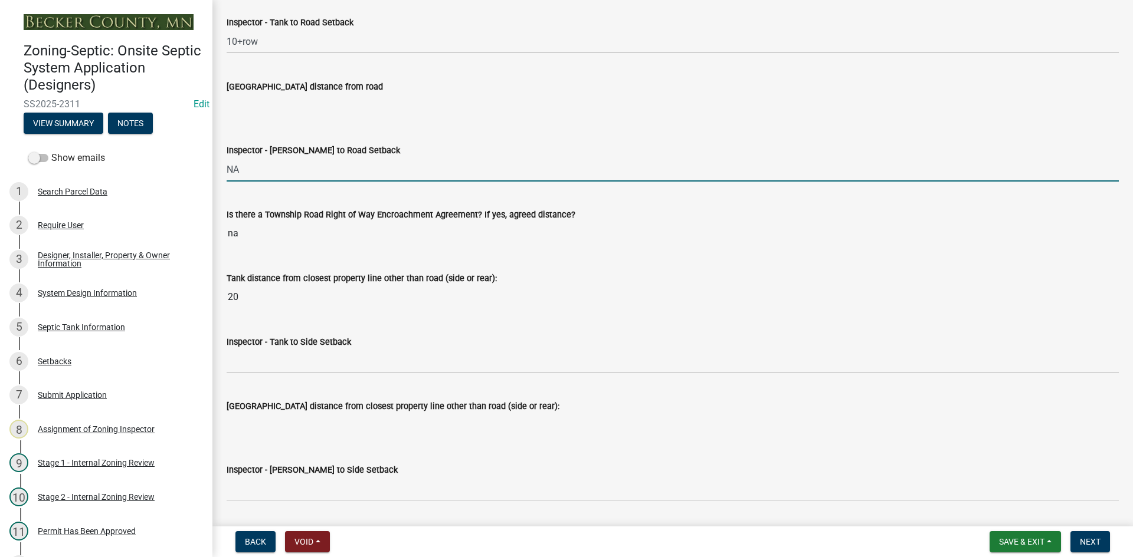
scroll to position [3540, 0]
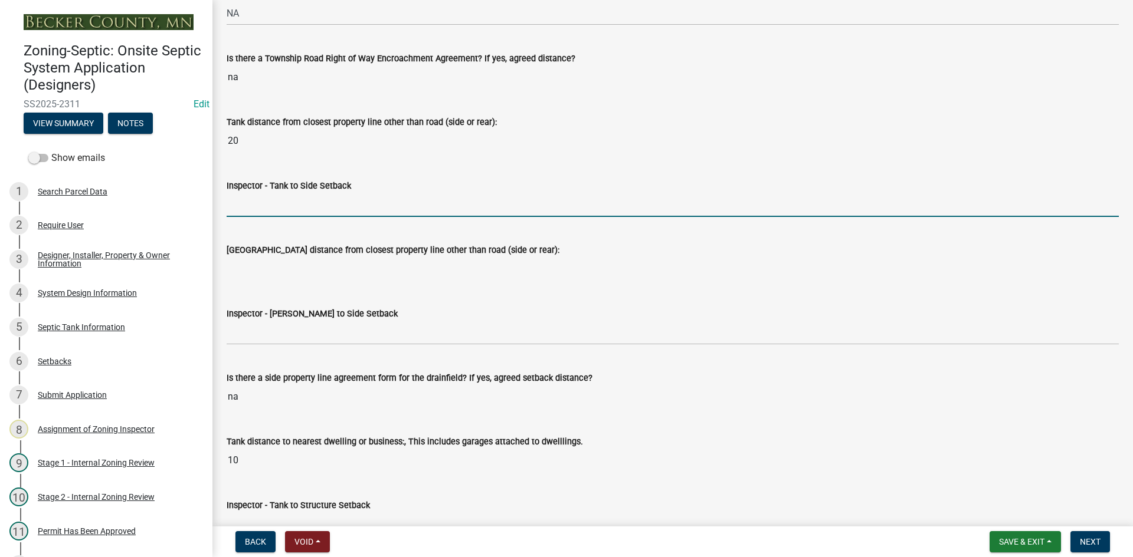
click at [269, 197] on input "Inspector - Tank to Side Setback" at bounding box center [673, 205] width 892 height 24
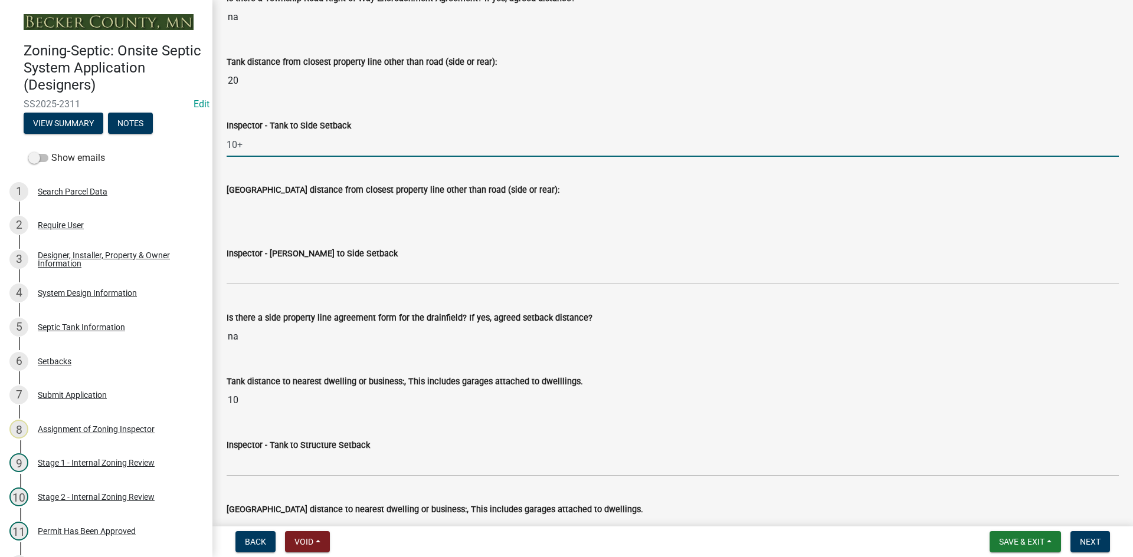
scroll to position [3658, 0]
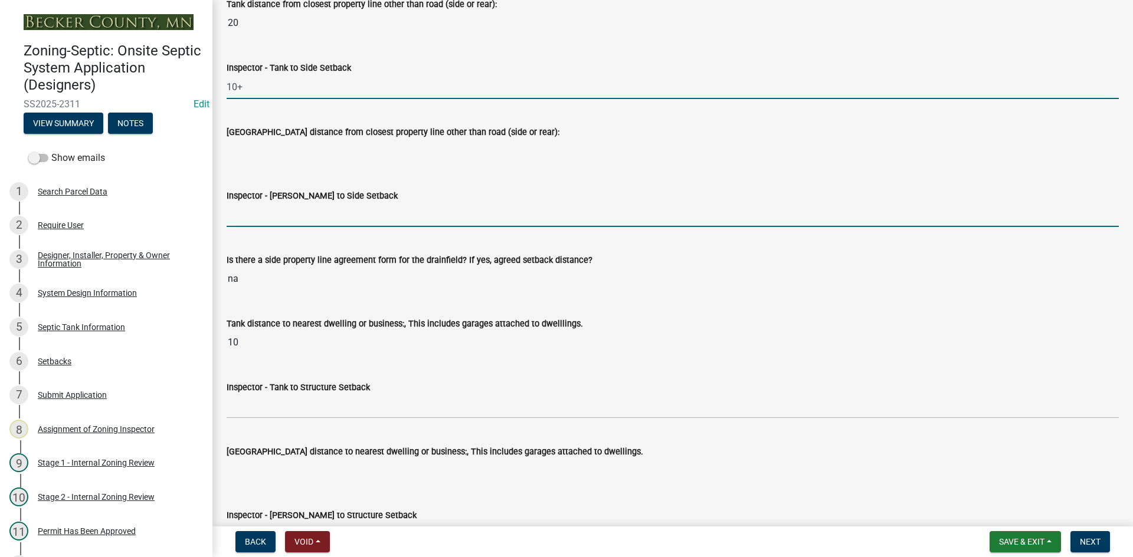
drag, startPoint x: 278, startPoint y: 215, endPoint x: 293, endPoint y: 225, distance: 18.2
click at [278, 215] on input "Inspector - Drainfield to Side Setback" at bounding box center [673, 215] width 892 height 24
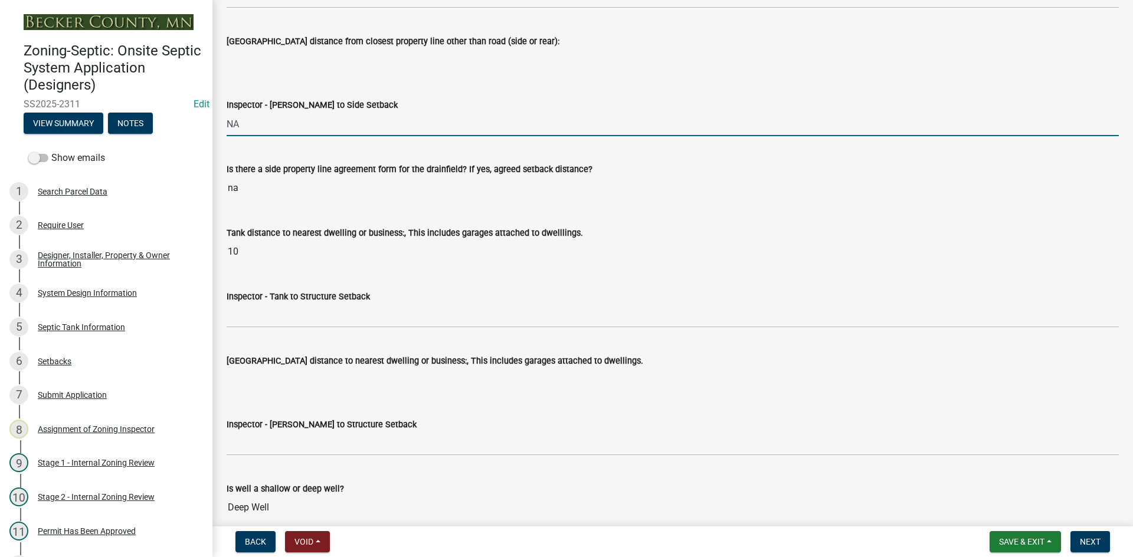
scroll to position [3835, 0]
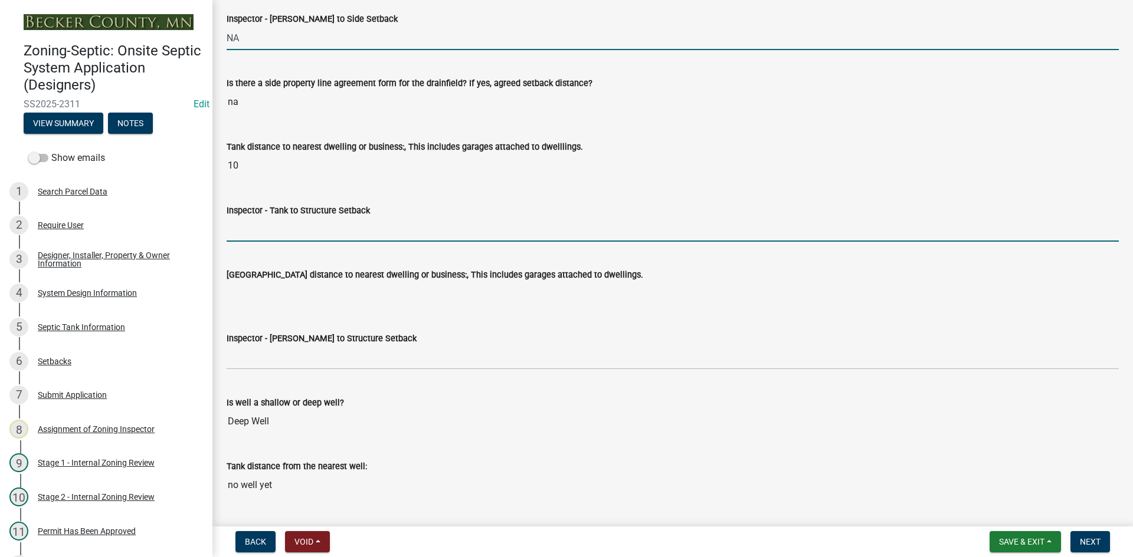
drag, startPoint x: 291, startPoint y: 227, endPoint x: 313, endPoint y: 232, distance: 22.0
click at [291, 227] on input "Inspector - Tank to Structure Setback" at bounding box center [673, 230] width 892 height 24
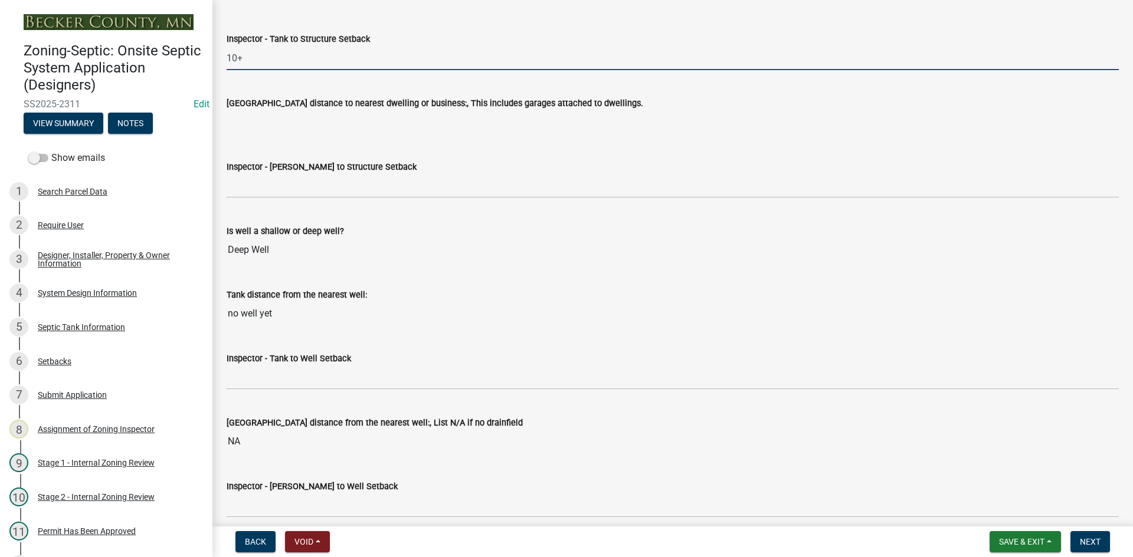
scroll to position [4012, 0]
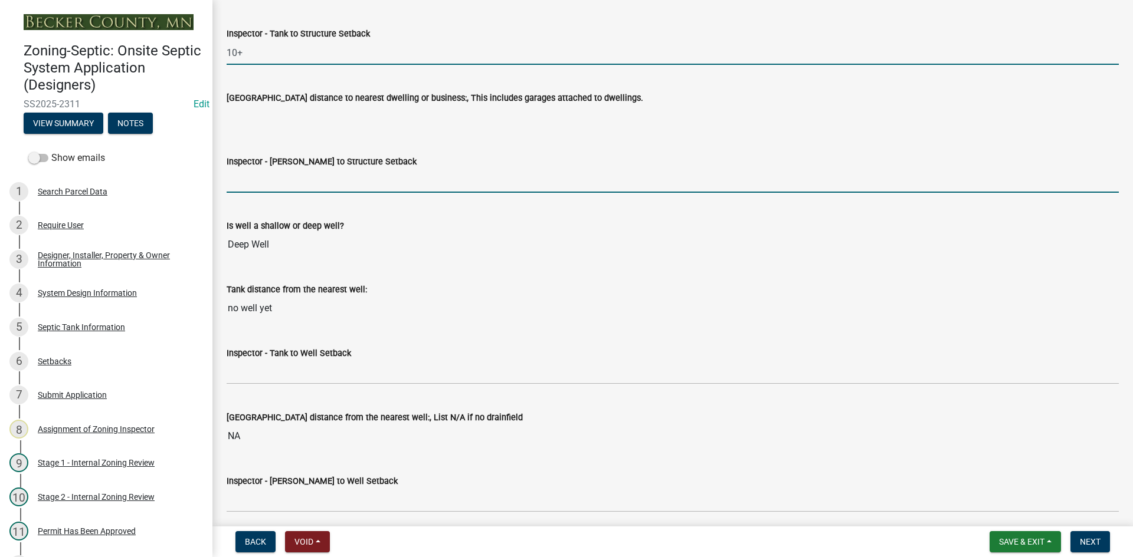
drag, startPoint x: 285, startPoint y: 183, endPoint x: 289, endPoint y: 193, distance: 10.8
click at [285, 183] on input "Inspector - Drainfield to Structure Setback" at bounding box center [673, 181] width 892 height 24
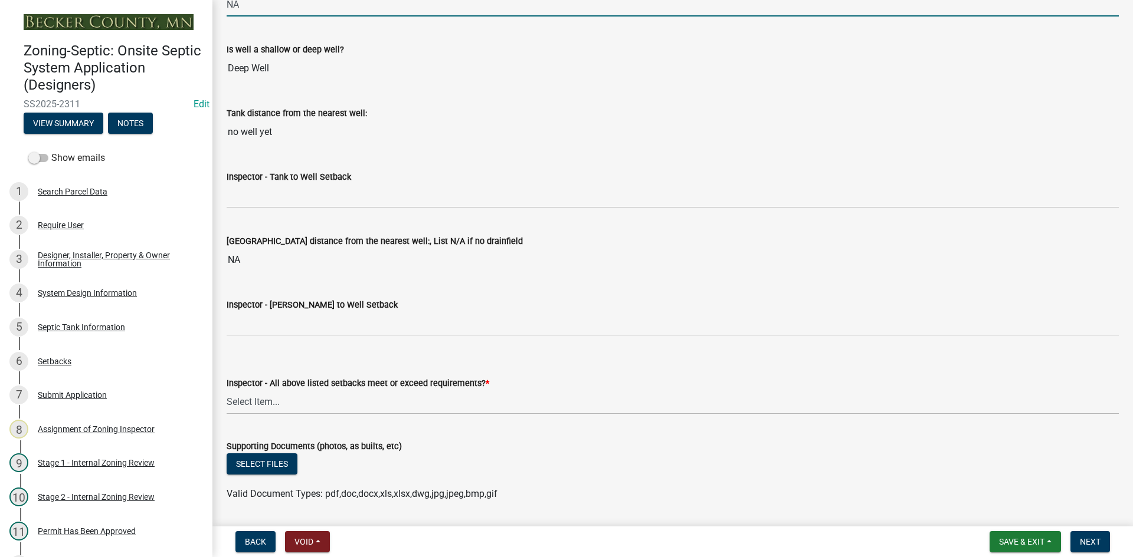
scroll to position [4188, 0]
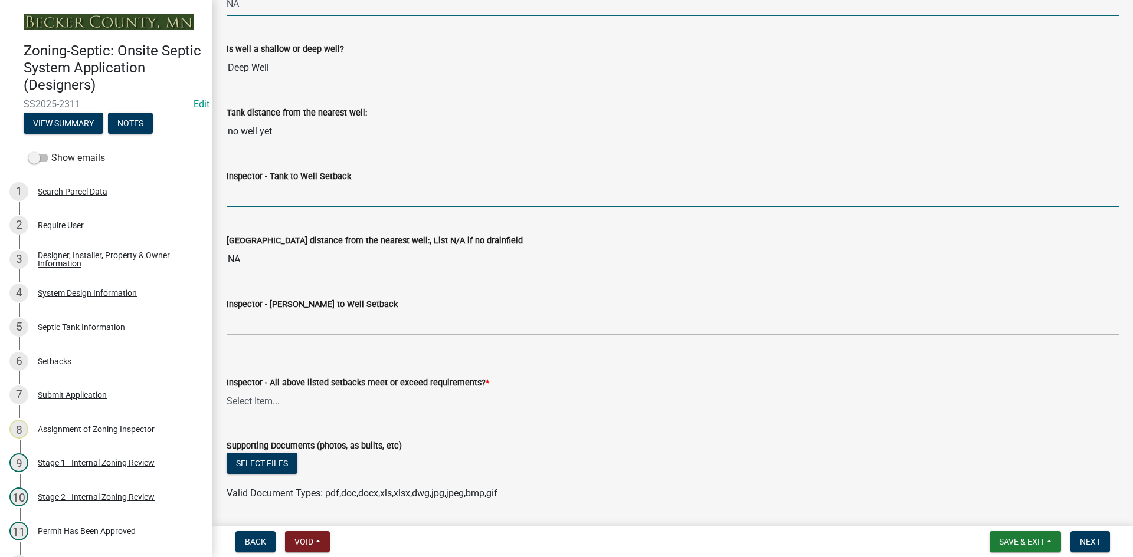
click at [261, 205] on input "Inspector - Tank to Well Setback" at bounding box center [673, 195] width 892 height 24
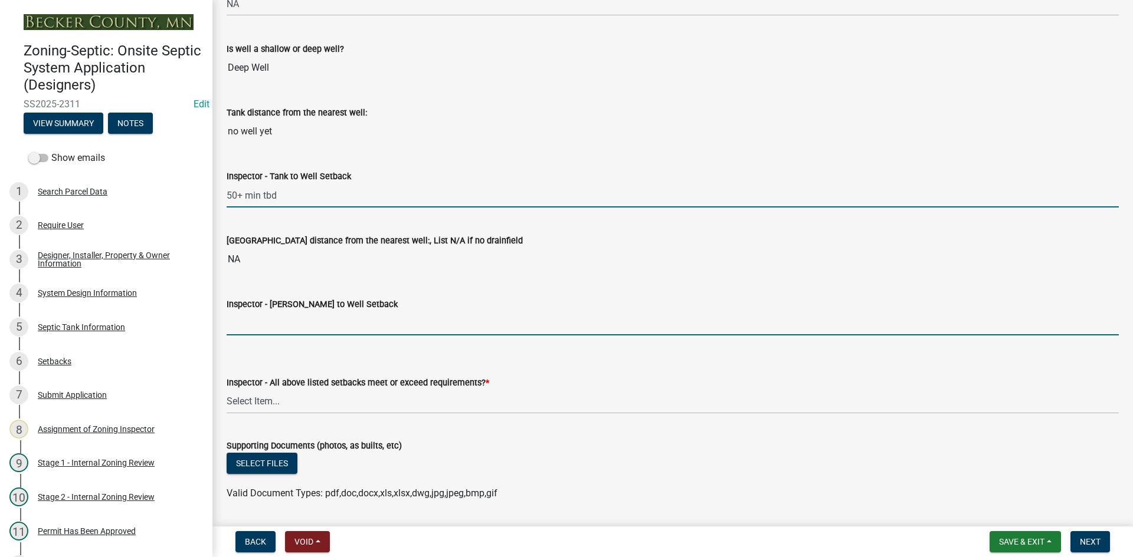
click at [261, 326] on input "Inspector - Drainfield to Well Setback" at bounding box center [673, 323] width 892 height 24
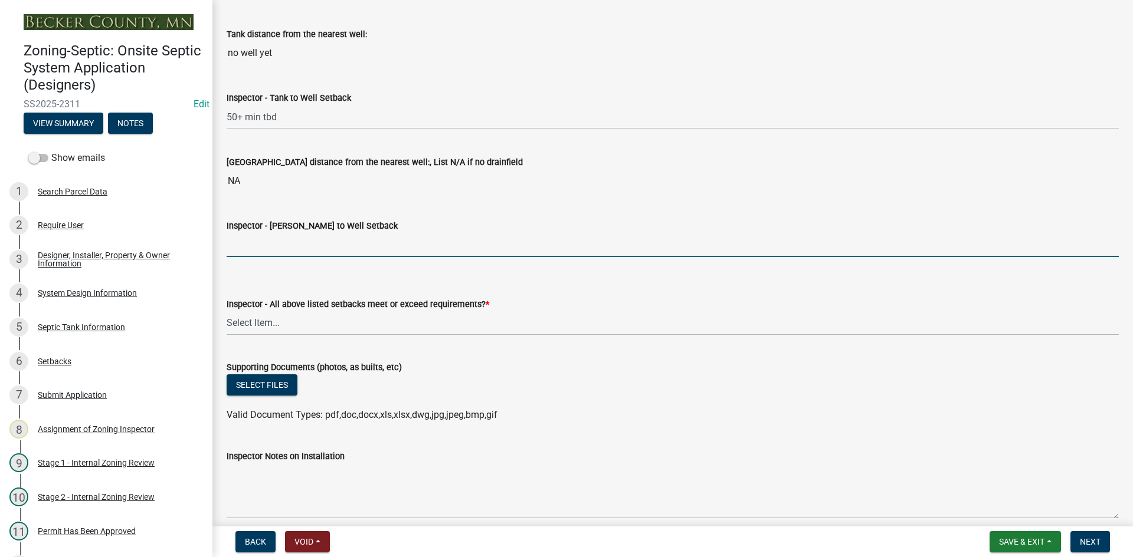
scroll to position [4365, 0]
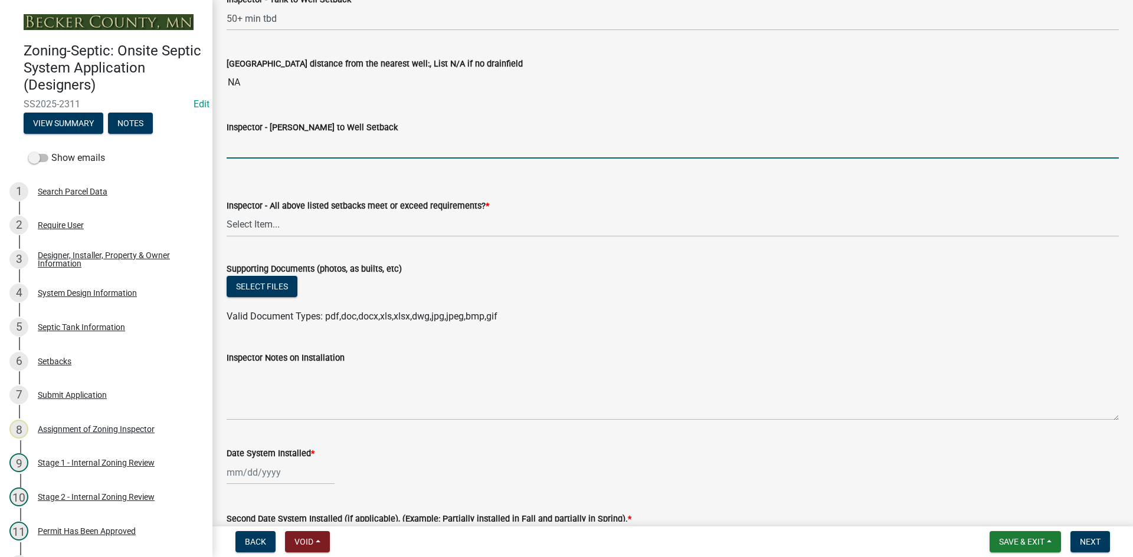
click at [319, 151] on input "Inspector - Drainfield to Well Setback" at bounding box center [673, 147] width 892 height 24
click at [279, 219] on select "Select Item... Yes No" at bounding box center [673, 225] width 892 height 24
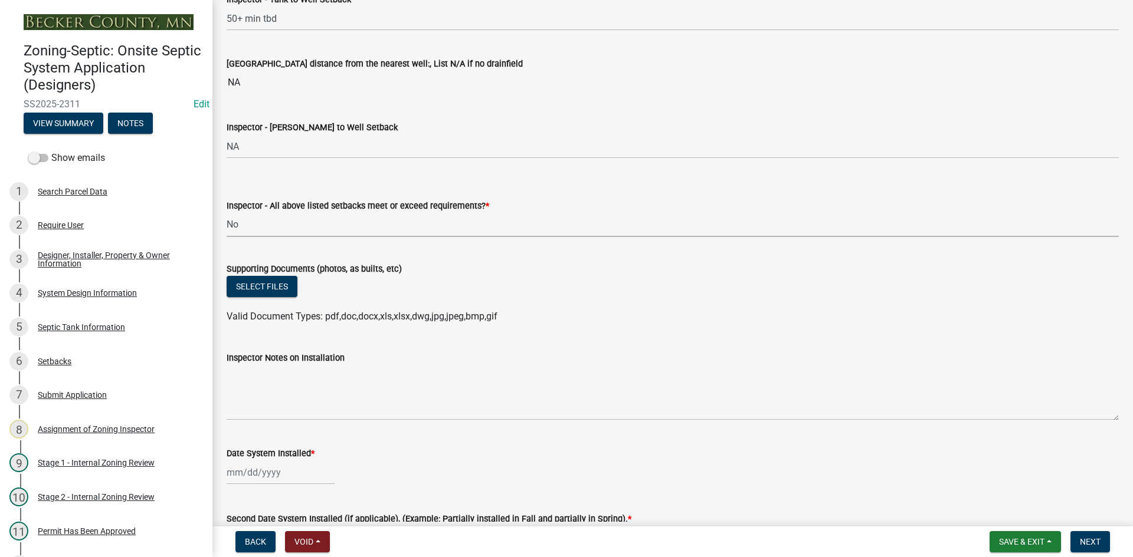
click at [227, 213] on select "Select Item... Yes No" at bounding box center [673, 225] width 892 height 24
click at [278, 231] on select "Select Item... Yes No" at bounding box center [673, 225] width 892 height 24
click at [227, 213] on select "Select Item... Yes No" at bounding box center [673, 225] width 892 height 24
click at [269, 291] on button "Select files" at bounding box center [262, 286] width 71 height 21
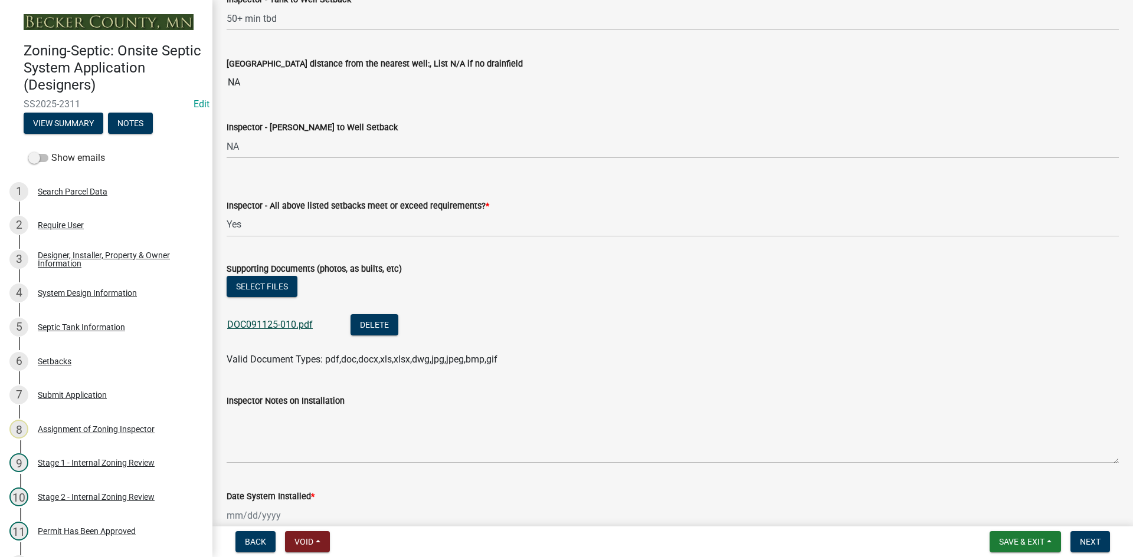
click at [290, 323] on link "DOC091125-010.pdf" at bounding box center [270, 324] width 86 height 11
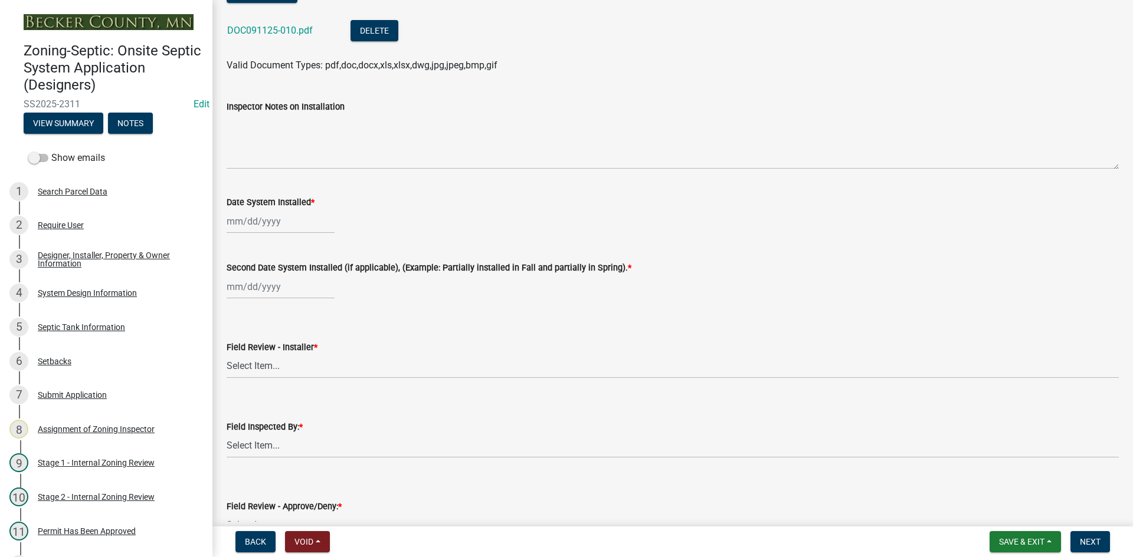
scroll to position [4660, 0]
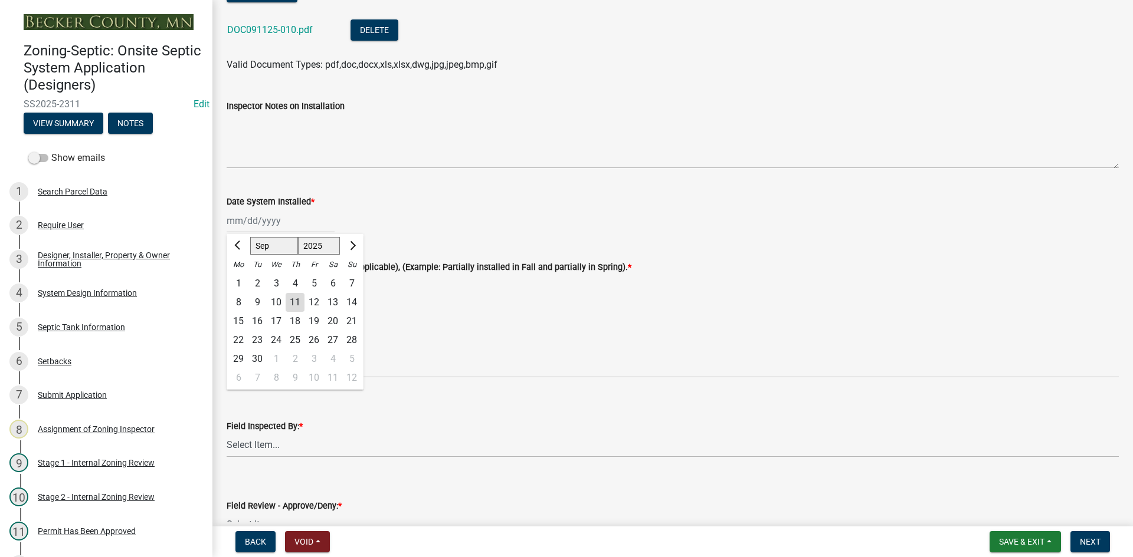
click at [304, 215] on div "Jan Feb Mar Apr May Jun Jul Aug Sep Oct Nov Dec 1525 1526 1527 1528 1529 1530 1…" at bounding box center [281, 221] width 108 height 24
click at [278, 299] on div "10" at bounding box center [276, 302] width 19 height 19
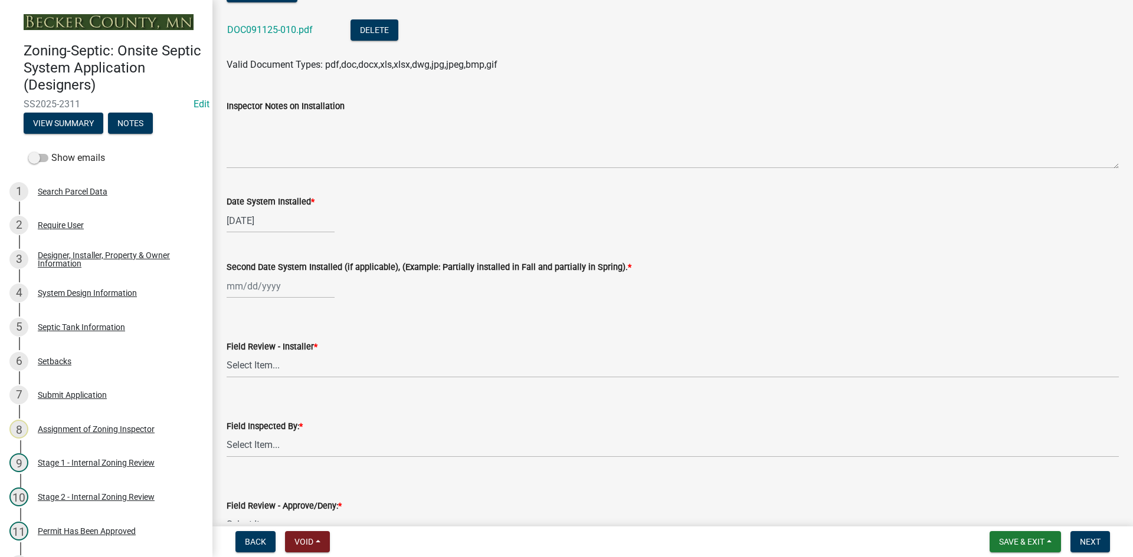
click at [277, 299] on wm-data-entity-input "Second Date System Installed (if applicable), (Example: Partially installed in …" at bounding box center [673, 276] width 892 height 65
click at [286, 293] on div at bounding box center [281, 286] width 108 height 24
click at [270, 370] on div "10" at bounding box center [276, 368] width 19 height 19
click at [281, 369] on select "Select Item... OTHER – Not listed (please add in next field and we will add to …" at bounding box center [673, 366] width 892 height 24
click at [227, 354] on select "Select Item... OTHER – Not listed (please add in next field and we will add to …" at bounding box center [673, 366] width 892 height 24
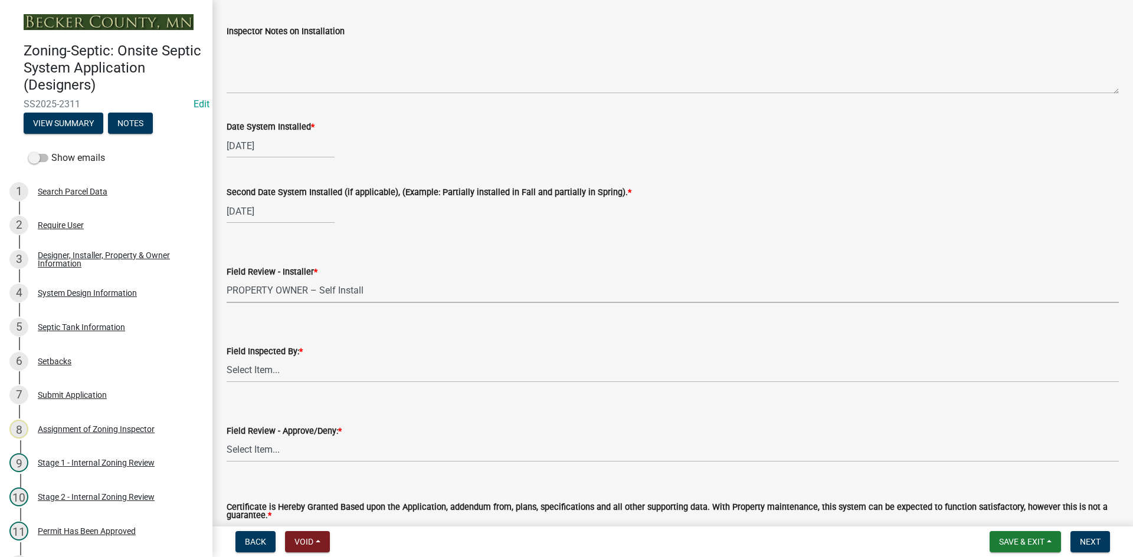
scroll to position [4837, 0]
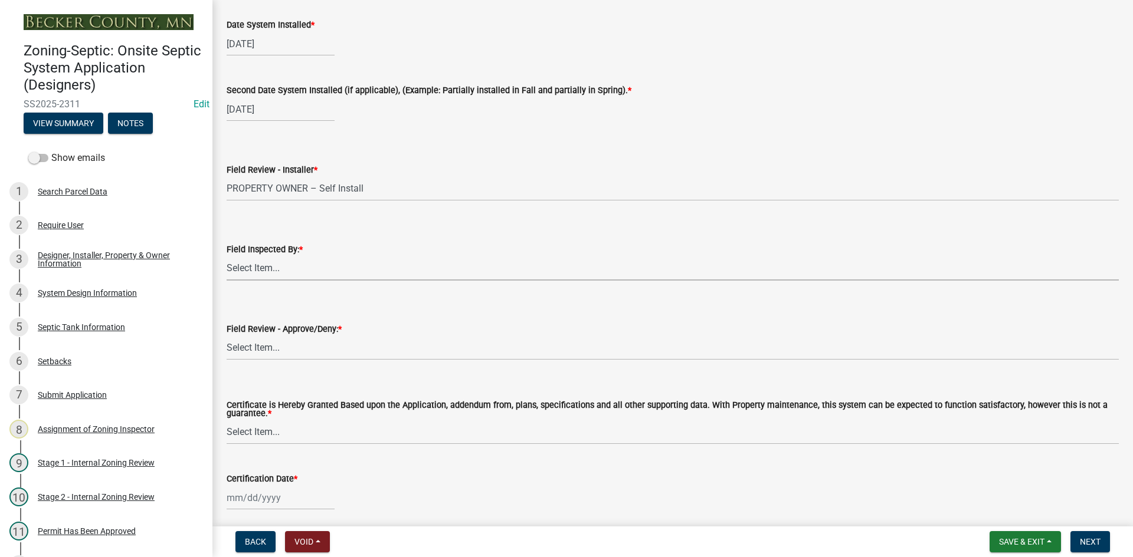
click at [278, 271] on select "Select Item... Nicole Bradbury Jeff Rusness Kyle Vareberg Susan Rockwell Tyler …" at bounding box center [673, 269] width 892 height 24
click at [227, 257] on select "Select Item... Nicole Bradbury Jeff Rusness Kyle Vareberg Susan Rockwell Tyler …" at bounding box center [673, 269] width 892 height 24
click at [253, 356] on select "Select Item... Approved Denied" at bounding box center [673, 348] width 892 height 24
click at [227, 336] on select "Select Item... Approved Denied" at bounding box center [673, 348] width 892 height 24
drag, startPoint x: 301, startPoint y: 435, endPoint x: 299, endPoint y: 444, distance: 9.9
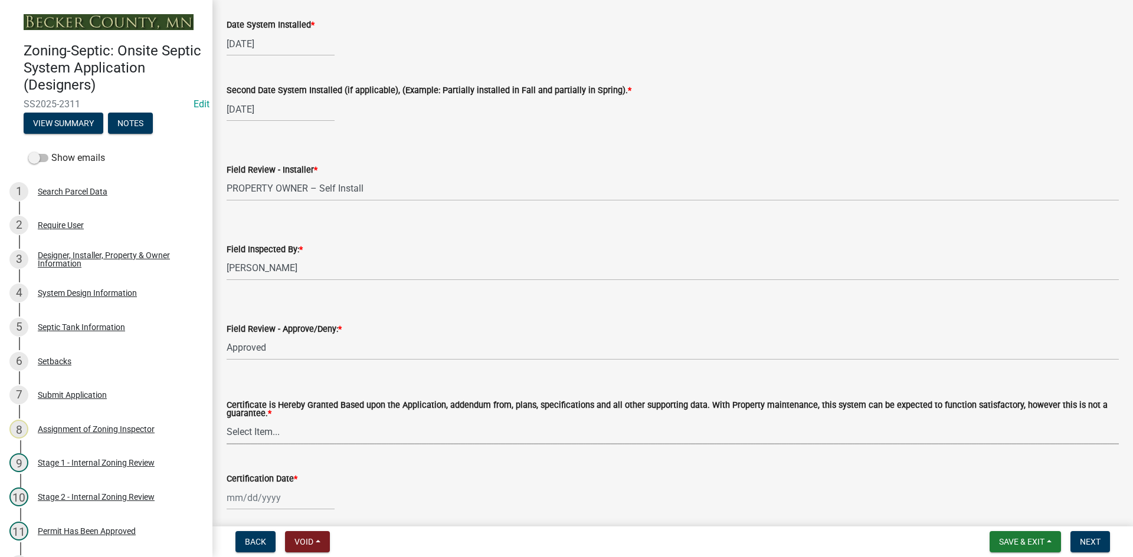
click at [301, 435] on select "Select Item... Yes No" at bounding box center [673, 433] width 892 height 24
click at [227, 421] on select "Select Item... Yes No" at bounding box center [673, 433] width 892 height 24
click at [321, 501] on div at bounding box center [281, 498] width 108 height 24
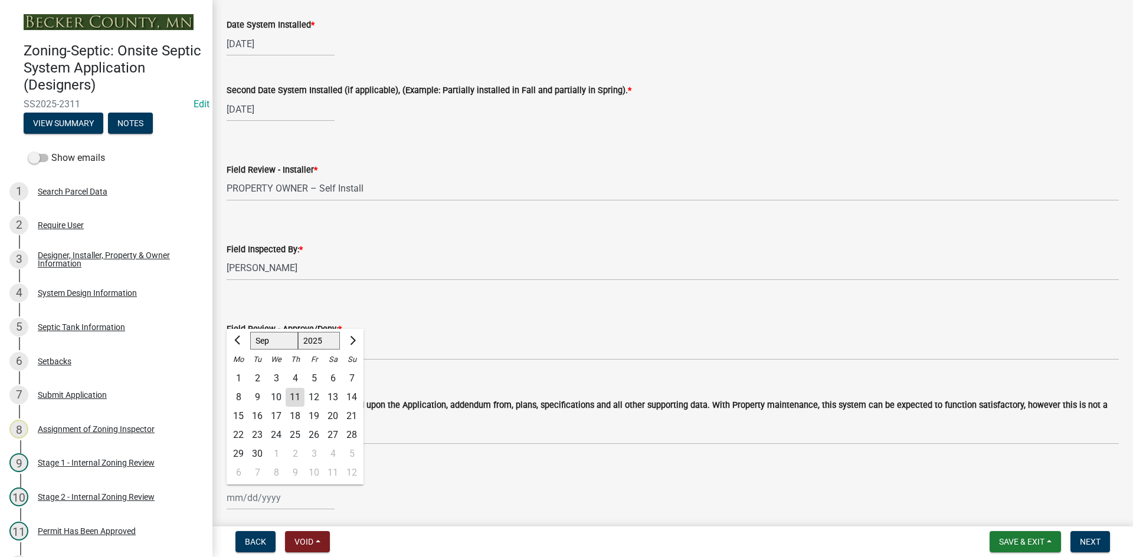
click at [292, 397] on div "11" at bounding box center [295, 397] width 19 height 19
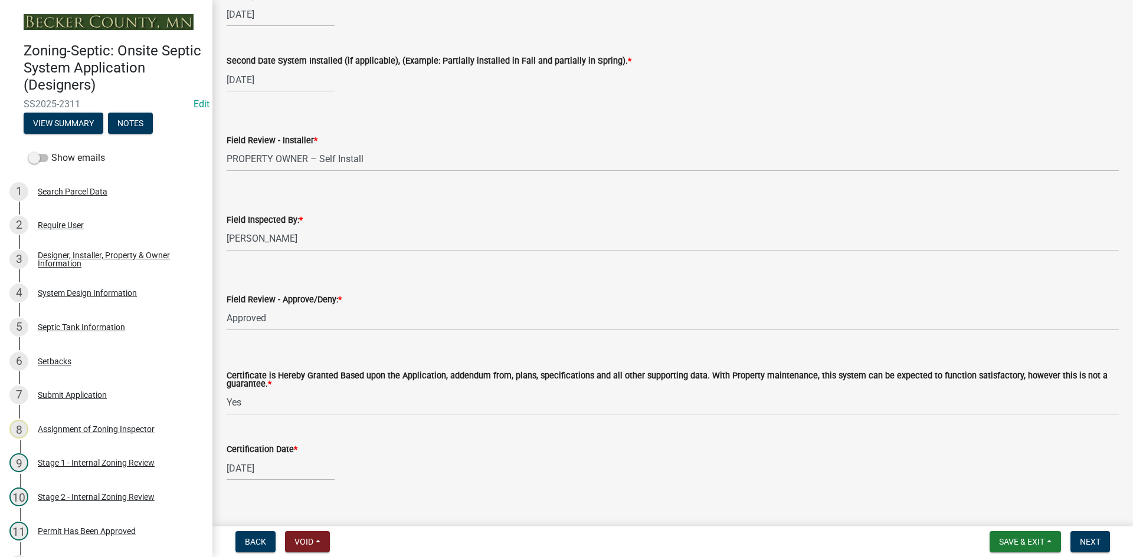
scroll to position [4883, 0]
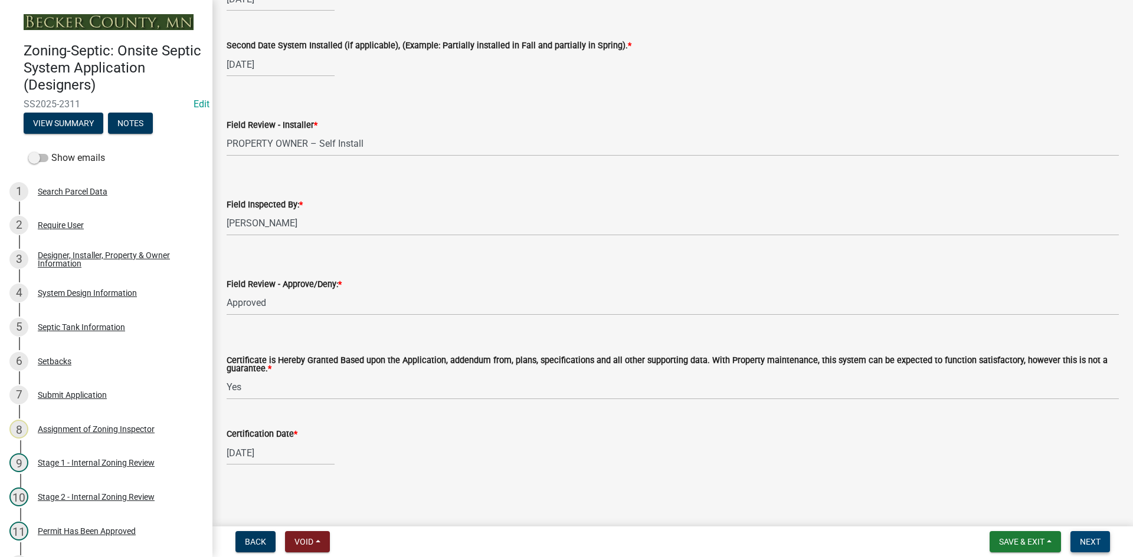
click at [1091, 542] on span "Next" at bounding box center [1090, 541] width 21 height 9
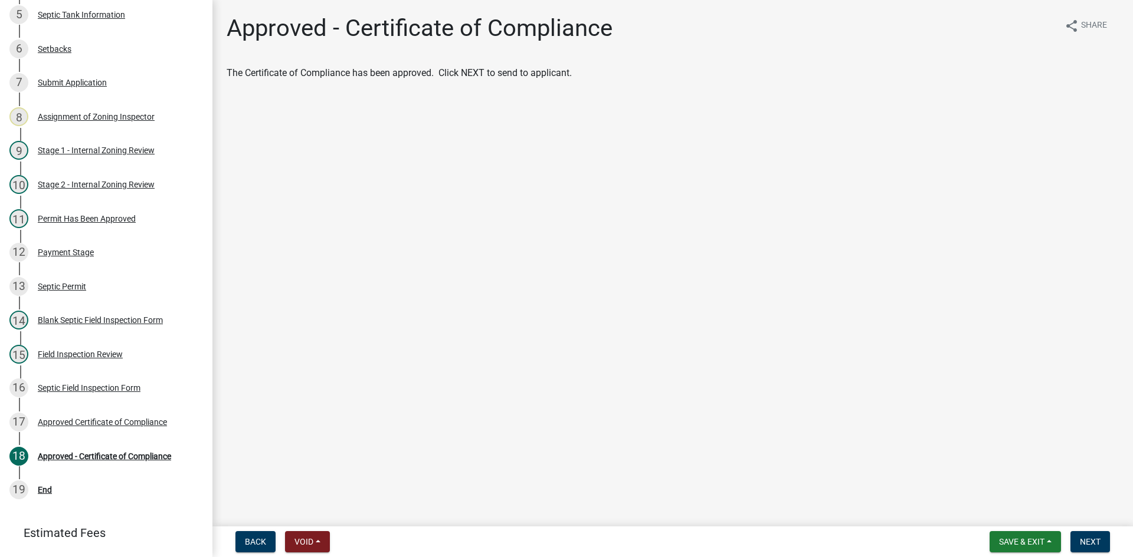
scroll to position [372, 0]
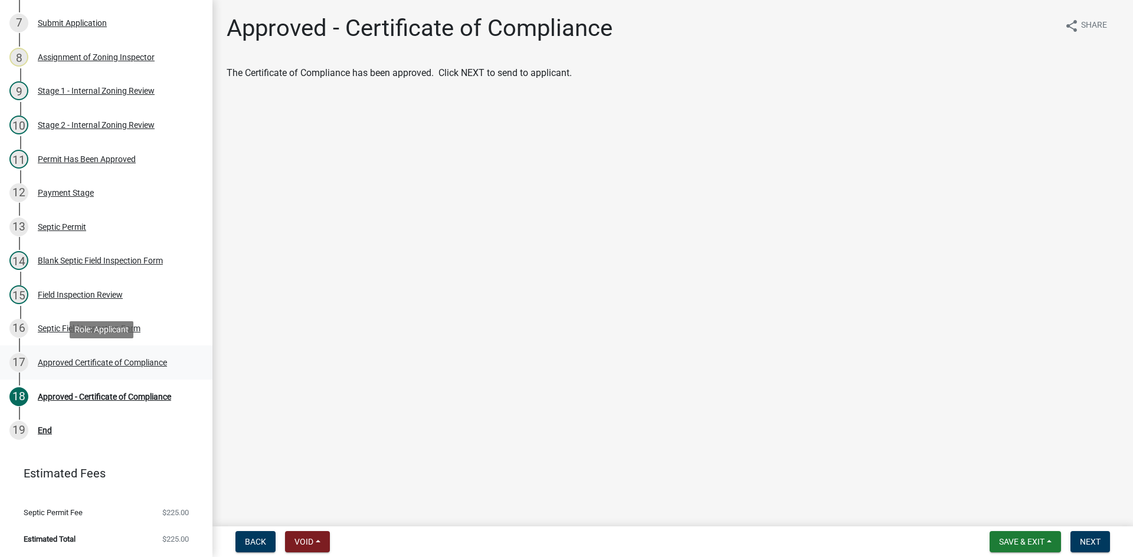
click at [144, 362] on div "Approved Certificate of Compliance" at bounding box center [102, 363] width 129 height 8
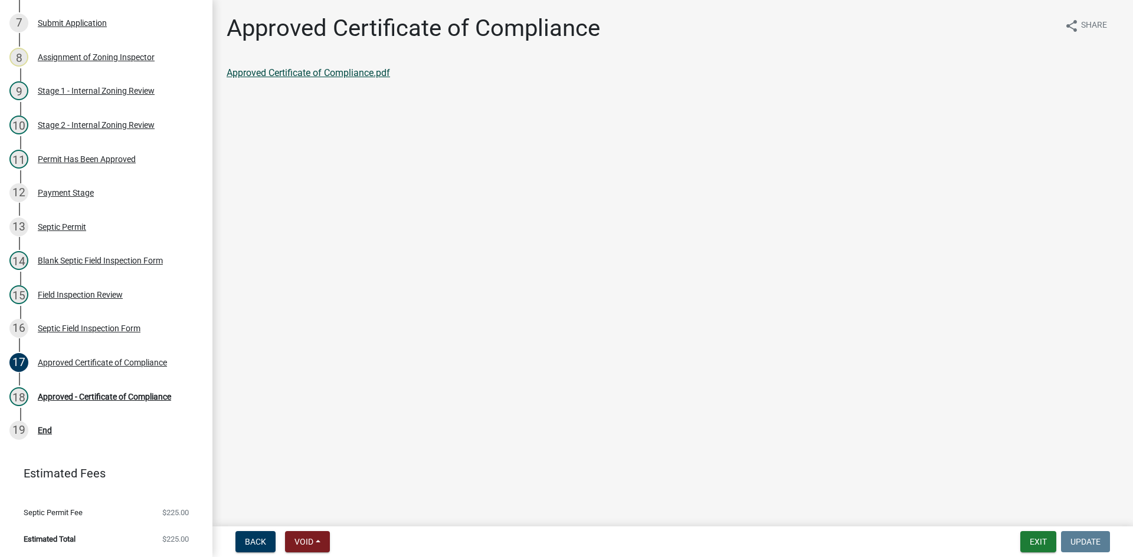
click at [313, 74] on link "Approved Certificate of Compliance.pdf" at bounding box center [308, 72] width 163 height 11
click at [108, 296] on div "Field Inspection Review" at bounding box center [80, 295] width 85 height 8
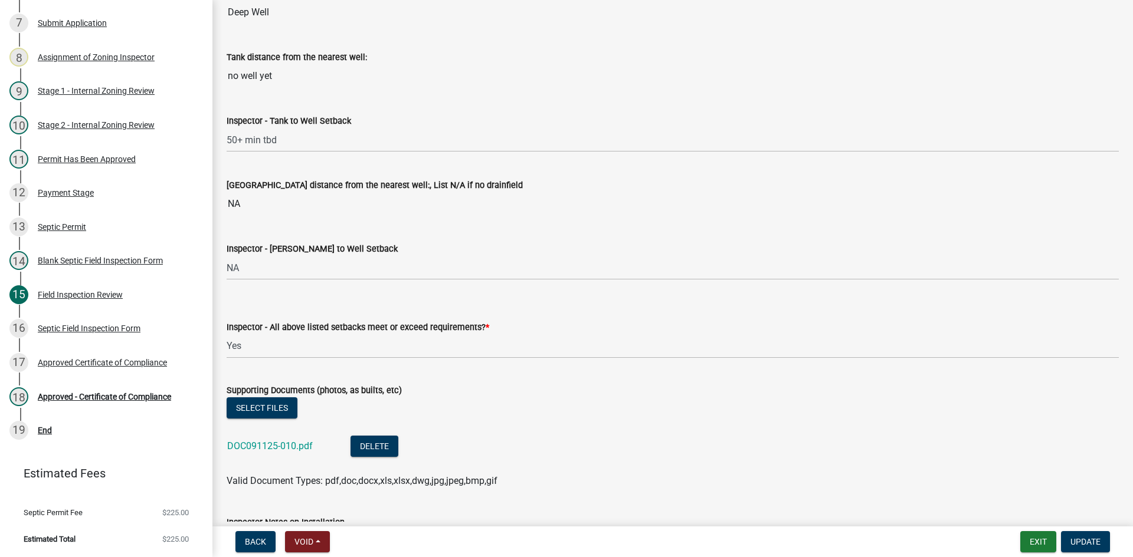
scroll to position [4247, 0]
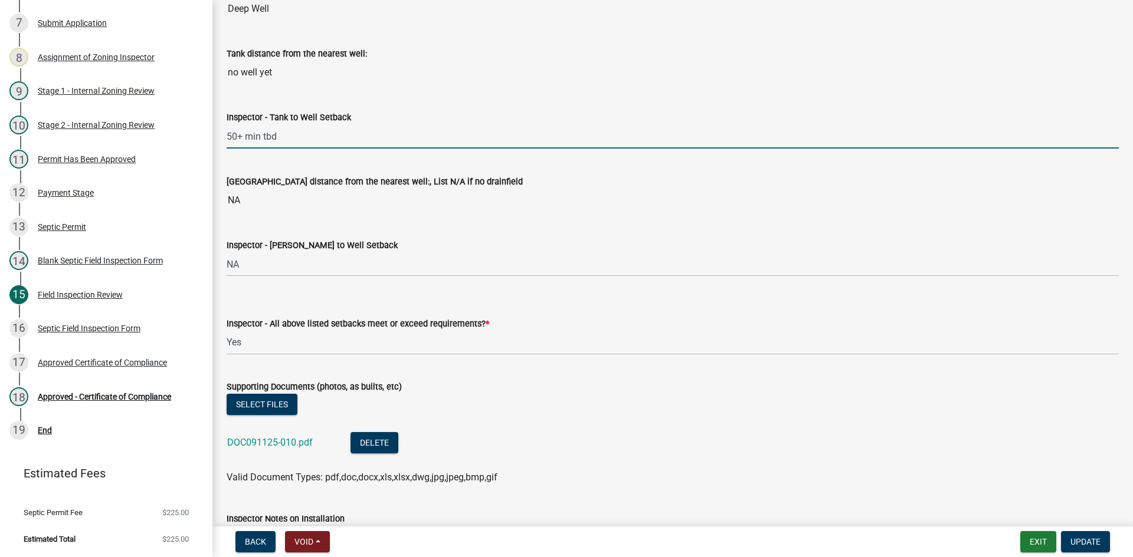
click at [288, 136] on input "50+ min tbd" at bounding box center [673, 136] width 892 height 24
click at [244, 136] on input "50+ min tbd" at bounding box center [673, 136] width 892 height 24
drag, startPoint x: 237, startPoint y: 137, endPoint x: 437, endPoint y: 123, distance: 200.4
click at [437, 124] on input "50+ min tbd" at bounding box center [673, 136] width 892 height 24
click at [458, 136] on input "50" at bounding box center [673, 136] width 892 height 24
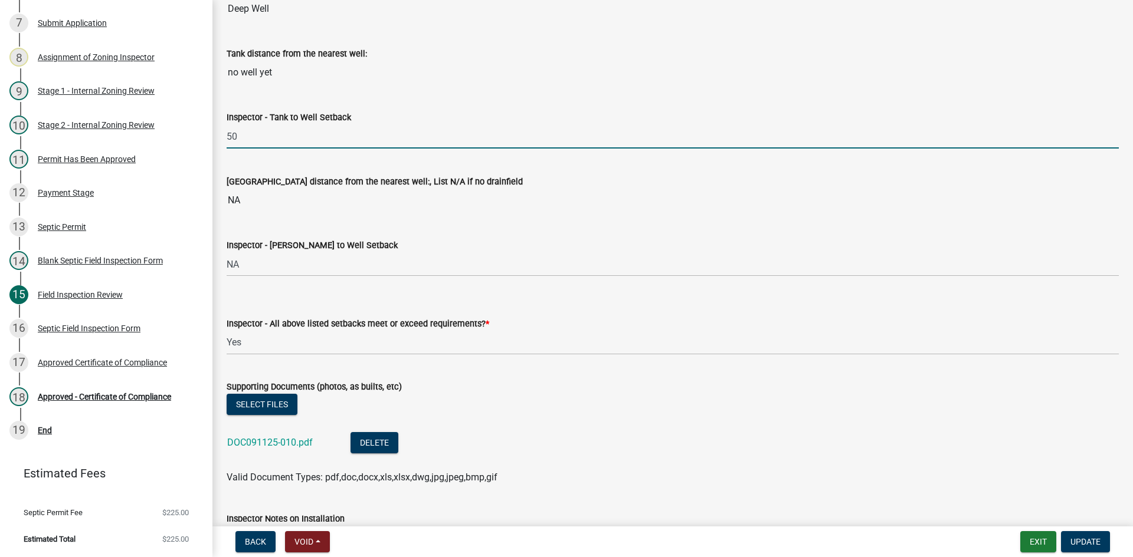
click at [520, 145] on input "50" at bounding box center [673, 136] width 892 height 24
click at [537, 204] on input "NA" at bounding box center [673, 201] width 892 height 24
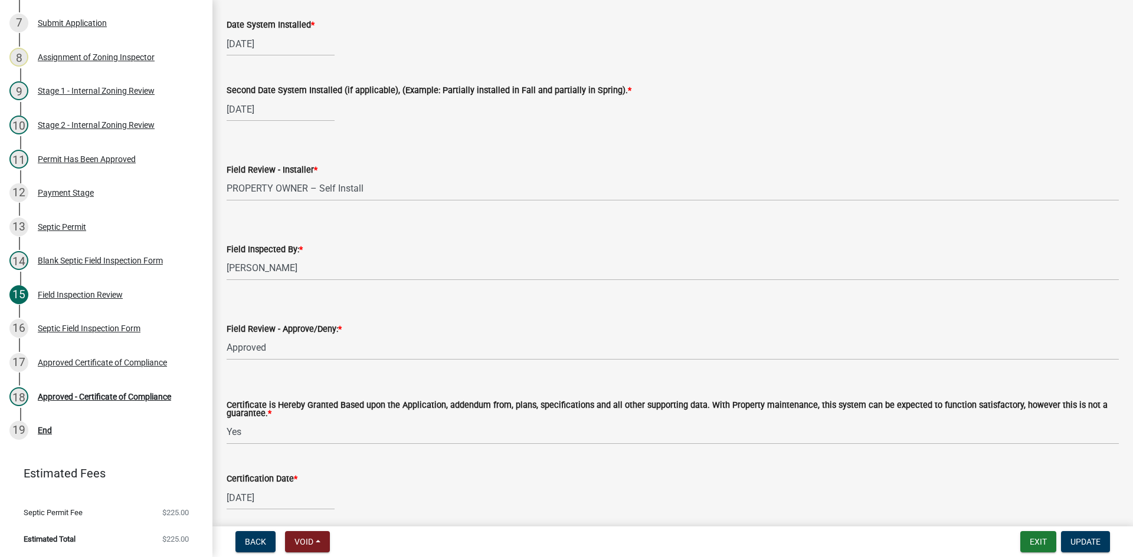
scroll to position [4883, 0]
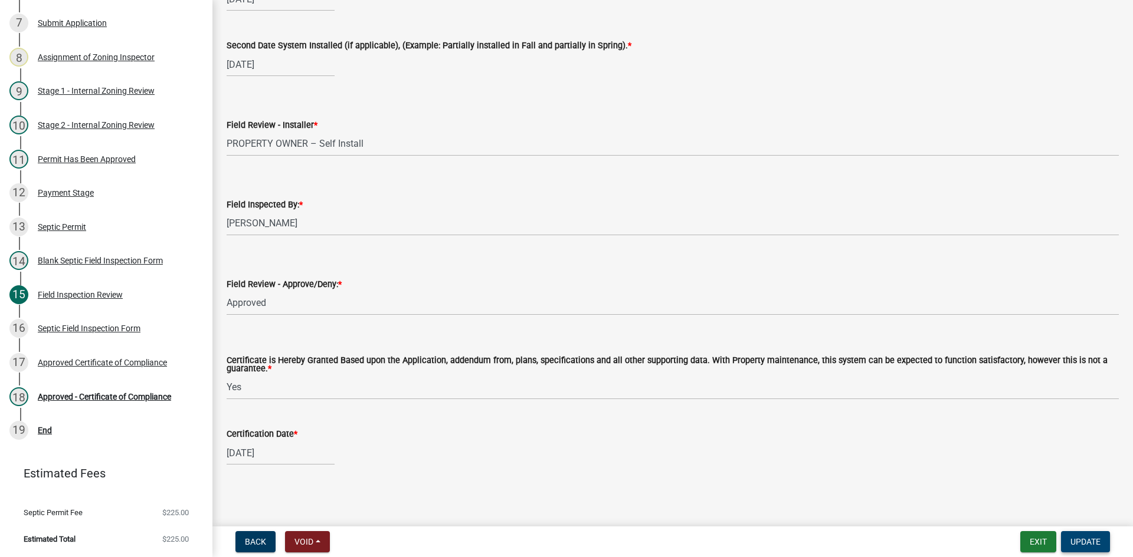
drag, startPoint x: 1090, startPoint y: 540, endPoint x: 680, endPoint y: 294, distance: 478.4
click at [680, 294] on wm-app "Zoning-Septic: Onsite Septic System Application (Designers) SS2025-2311 Edit Vi…" at bounding box center [566, 278] width 1133 height 557
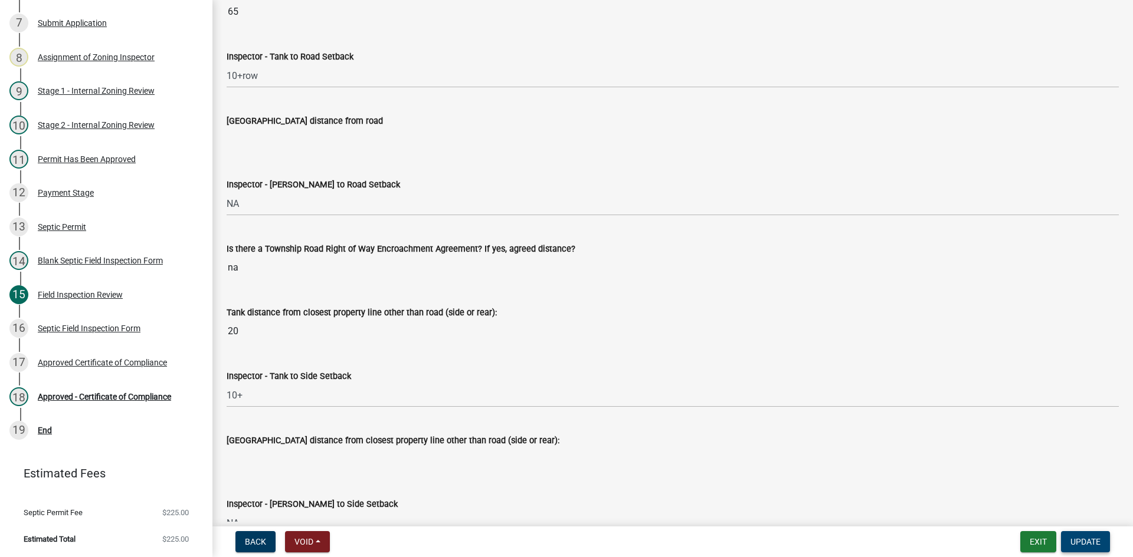
scroll to position [3113, 0]
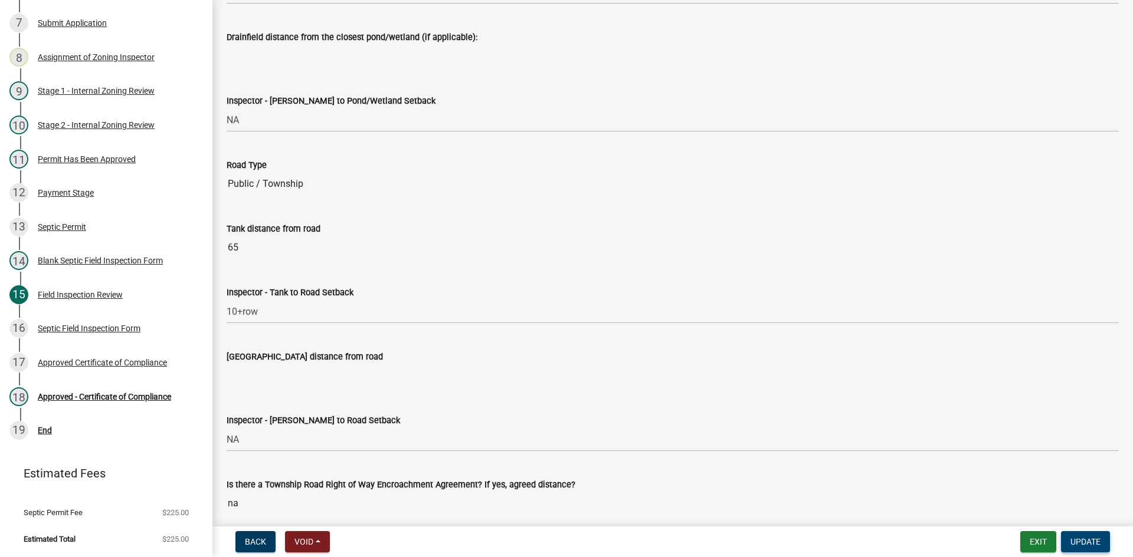
click at [1087, 542] on span "Update" at bounding box center [1085, 541] width 30 height 9
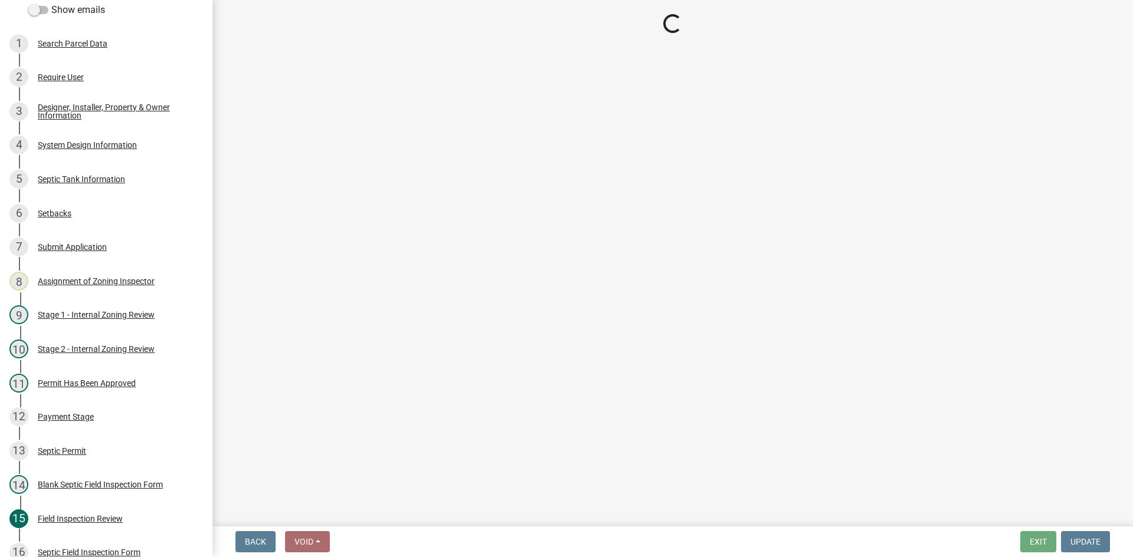
scroll to position [372, 0]
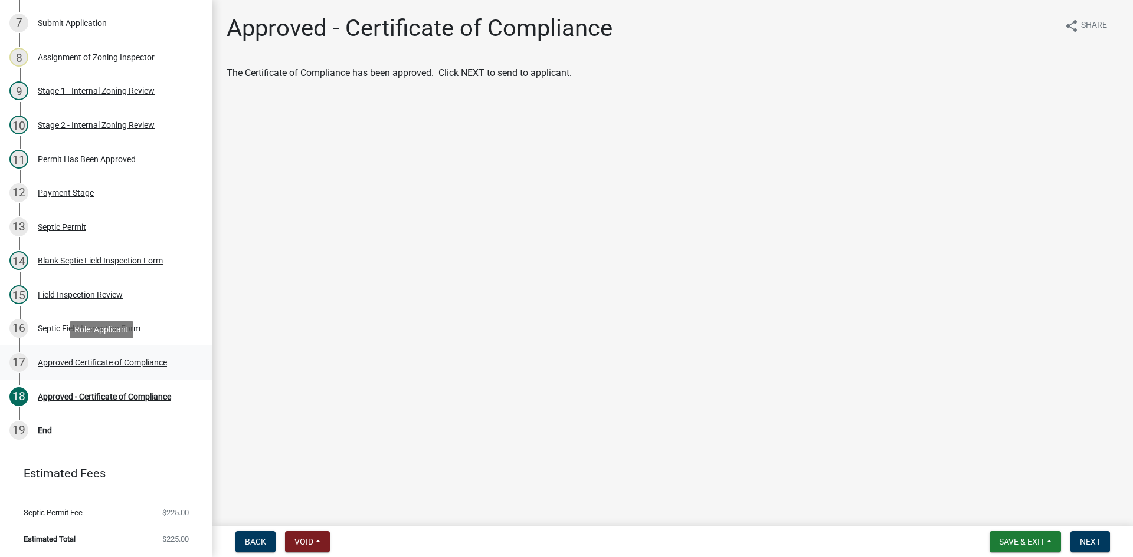
click at [140, 359] on div "Approved Certificate of Compliance" at bounding box center [102, 363] width 129 height 8
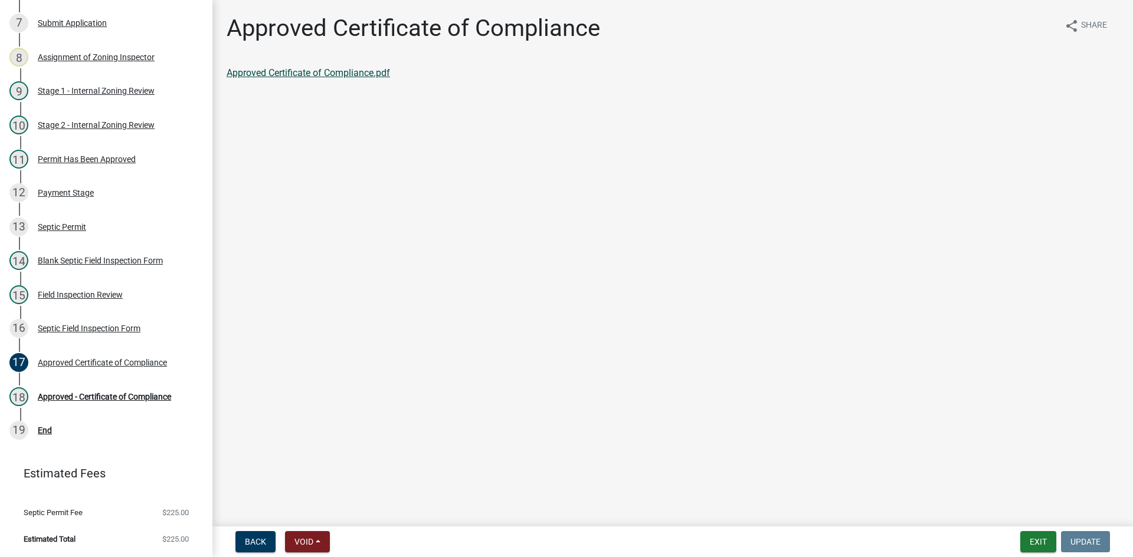
click at [347, 71] on link "Approved Certificate of Compliance.pdf" at bounding box center [308, 72] width 163 height 11
click at [94, 296] on div "Field Inspection Review" at bounding box center [80, 295] width 85 height 8
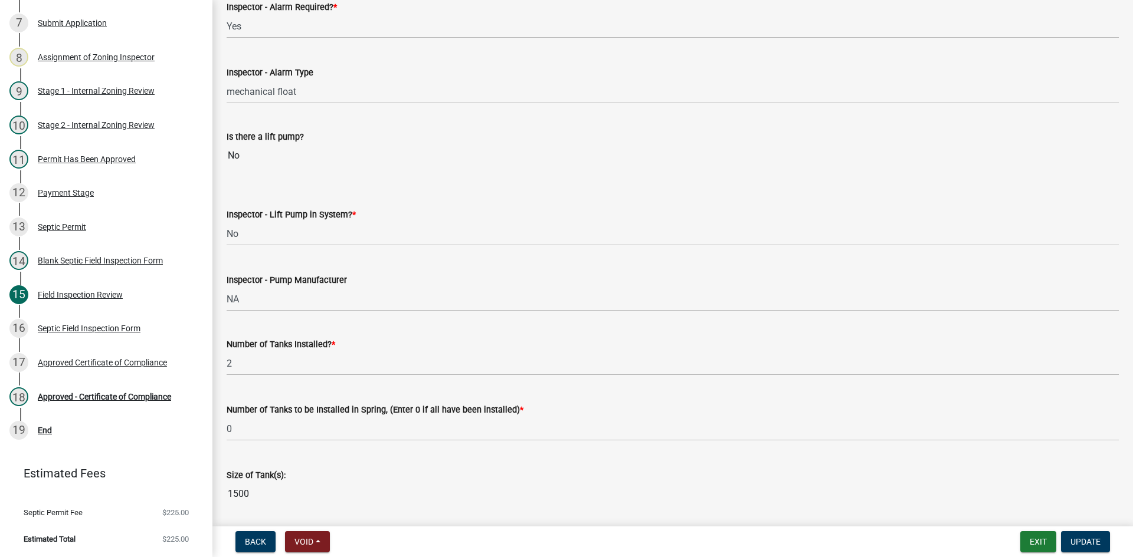
scroll to position [1298, 0]
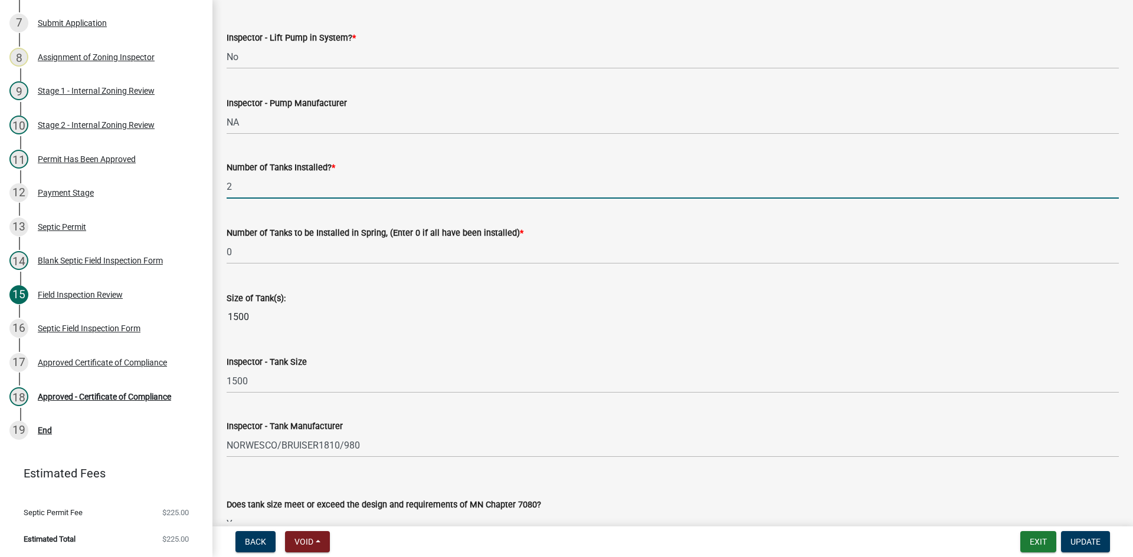
drag, startPoint x: 260, startPoint y: 183, endPoint x: 217, endPoint y: 189, distance: 43.0
click at [351, 317] on input "1500" at bounding box center [673, 318] width 892 height 24
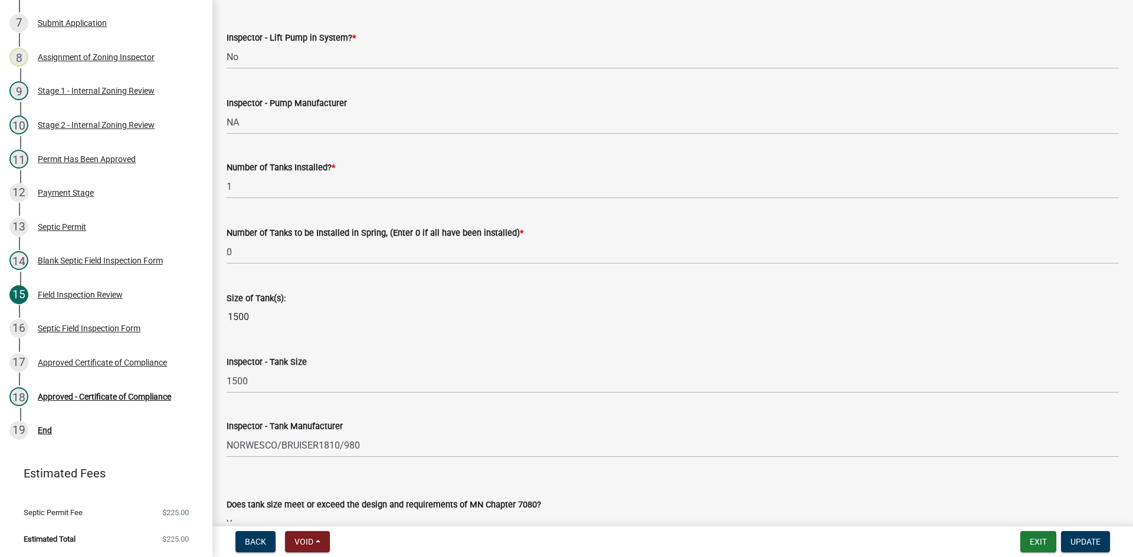
drag, startPoint x: 414, startPoint y: 356, endPoint x: 421, endPoint y: 355, distance: 7.7
click at [414, 356] on div "Inspector - Tank Size" at bounding box center [673, 362] width 892 height 14
click at [1077, 536] on button "Update" at bounding box center [1085, 542] width 49 height 21
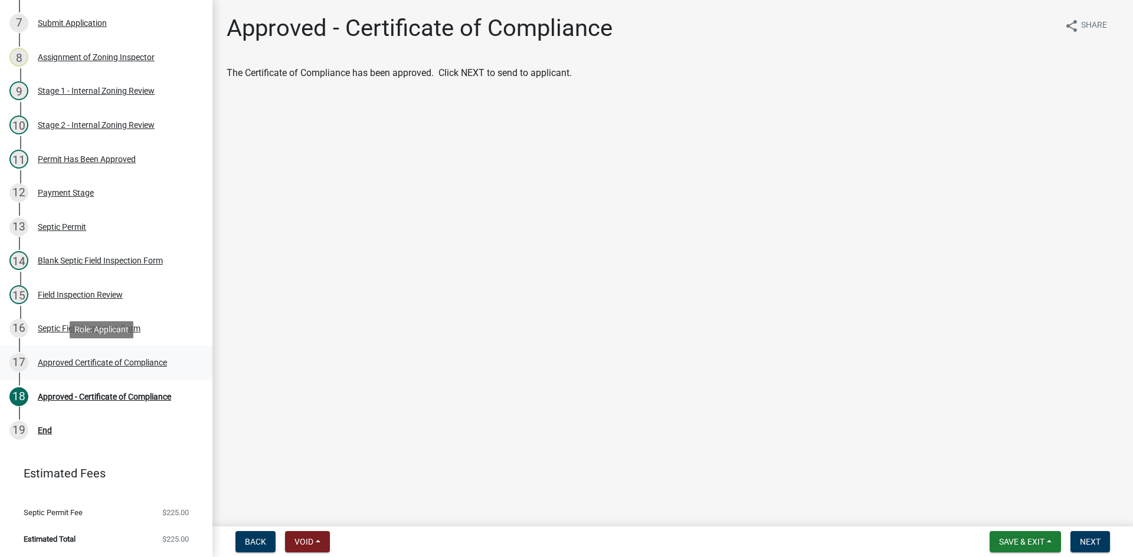
click at [113, 359] on div "Approved Certificate of Compliance" at bounding box center [102, 363] width 129 height 8
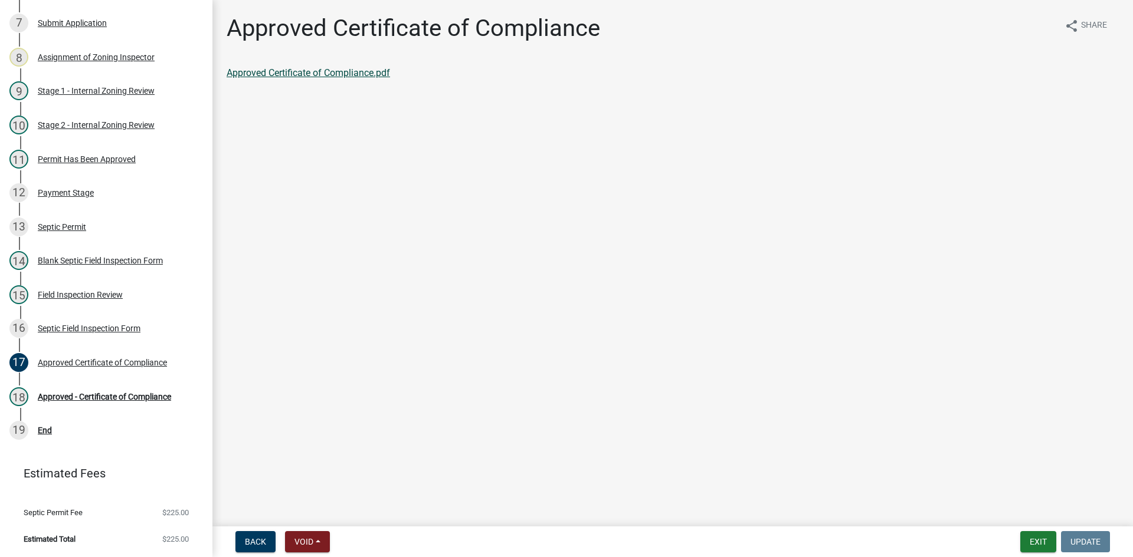
click at [359, 68] on link "Approved Certificate of Compliance.pdf" at bounding box center [308, 72] width 163 height 11
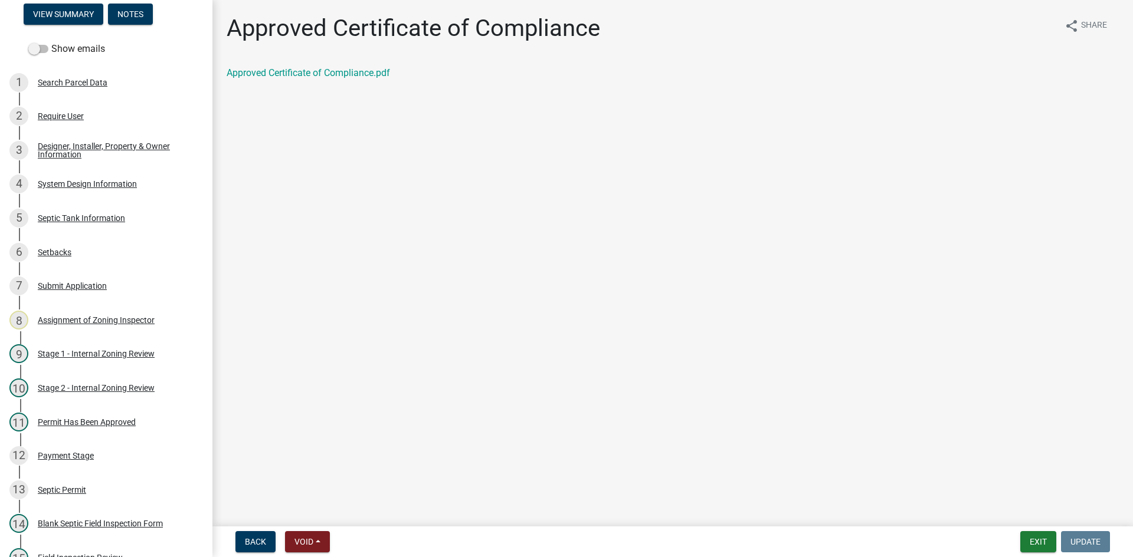
scroll to position [91, 0]
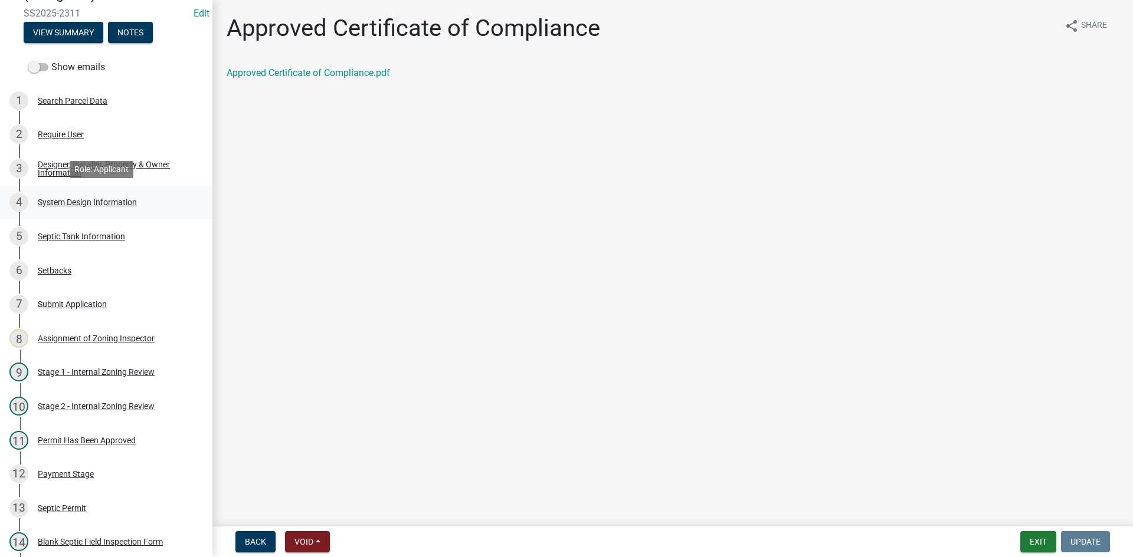
click at [87, 205] on div "System Design Information" at bounding box center [87, 202] width 99 height 8
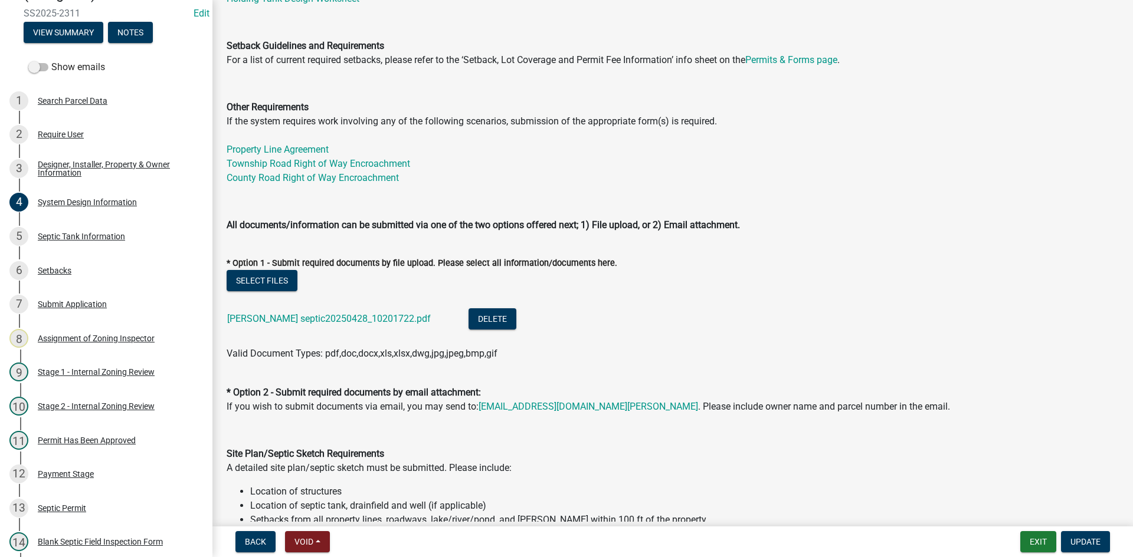
scroll to position [118, 0]
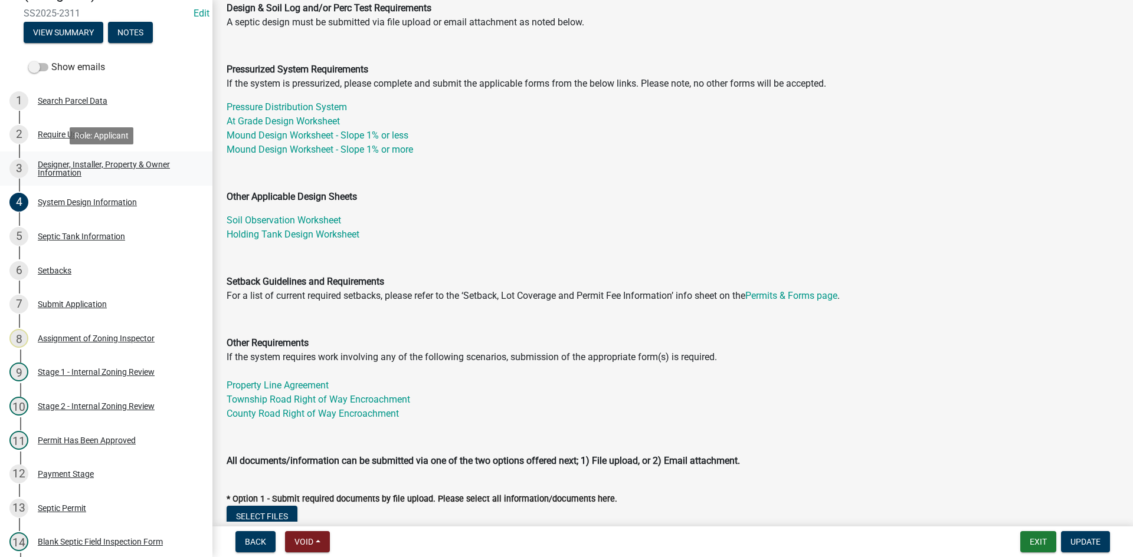
click at [149, 165] on div "Designer, Installer, Property & Owner Information" at bounding box center [116, 168] width 156 height 17
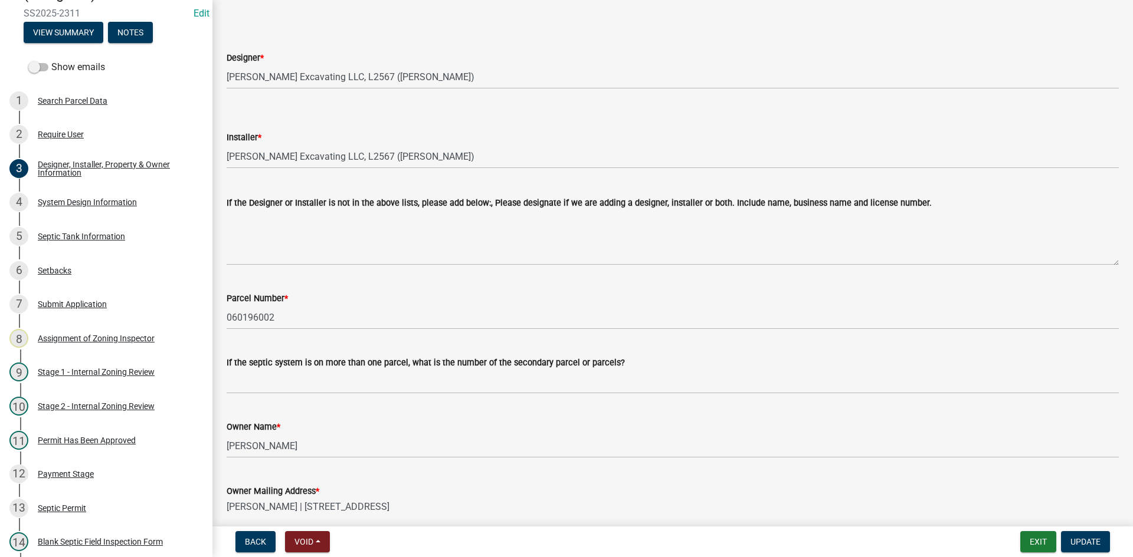
scroll to position [236, 0]
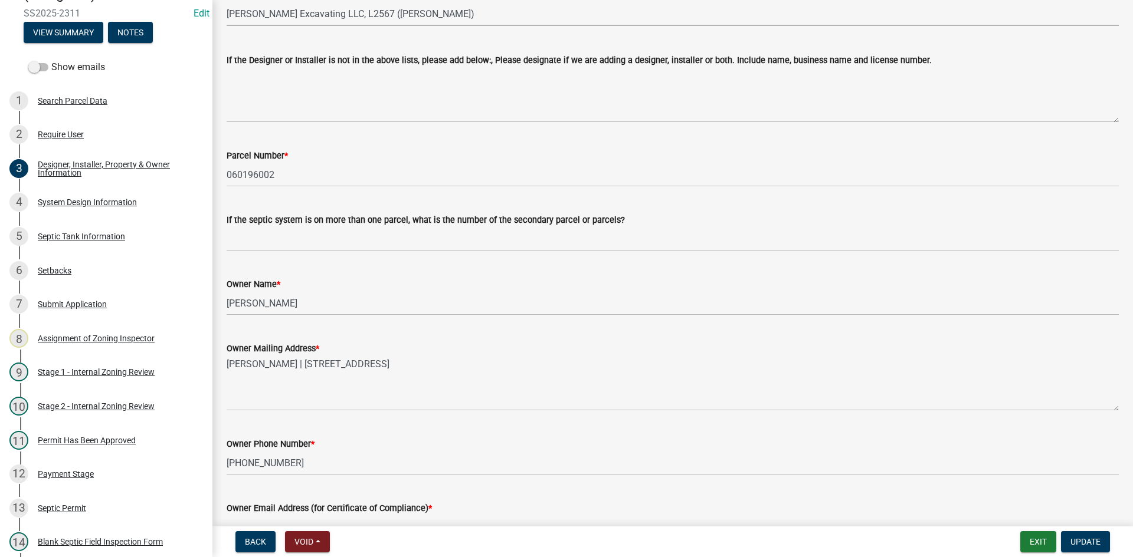
click at [428, 24] on select "Select Item... OTHER – Not listed (please add in next field and we will add to …" at bounding box center [673, 14] width 892 height 24
click at [227, 2] on select "Select Item... OTHER – Not listed (please add in next field and we will add to …" at bounding box center [673, 14] width 892 height 24
click at [1086, 546] on span "Update" at bounding box center [1085, 541] width 30 height 9
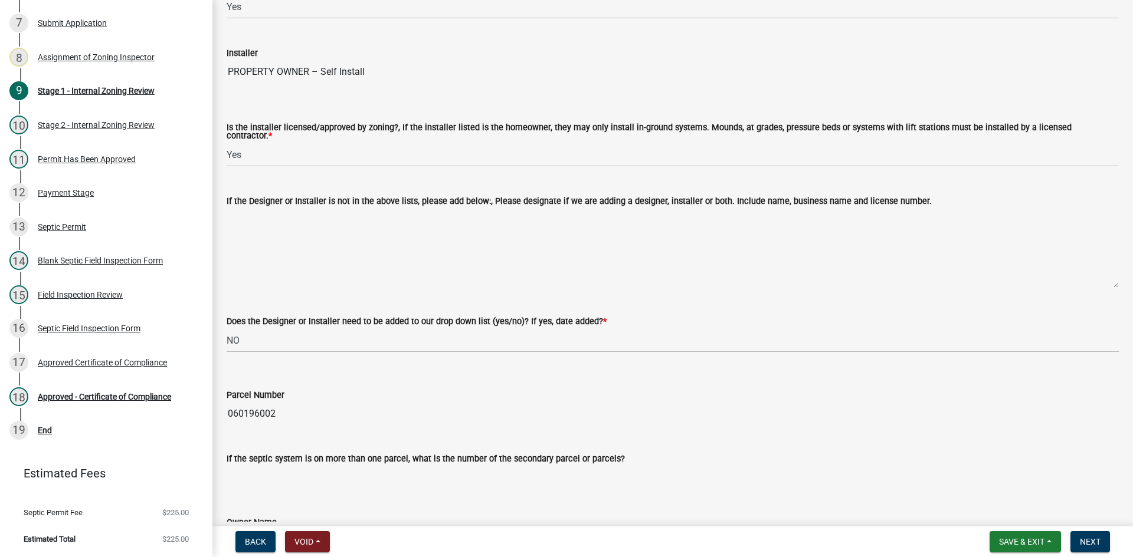
scroll to position [354, 0]
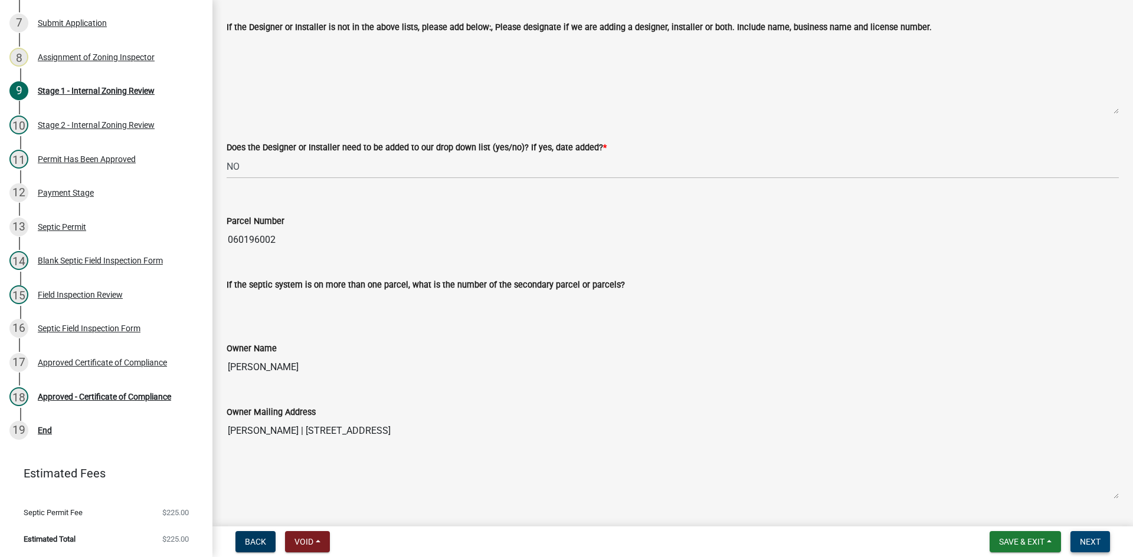
click at [1090, 537] on span "Next" at bounding box center [1090, 541] width 21 height 9
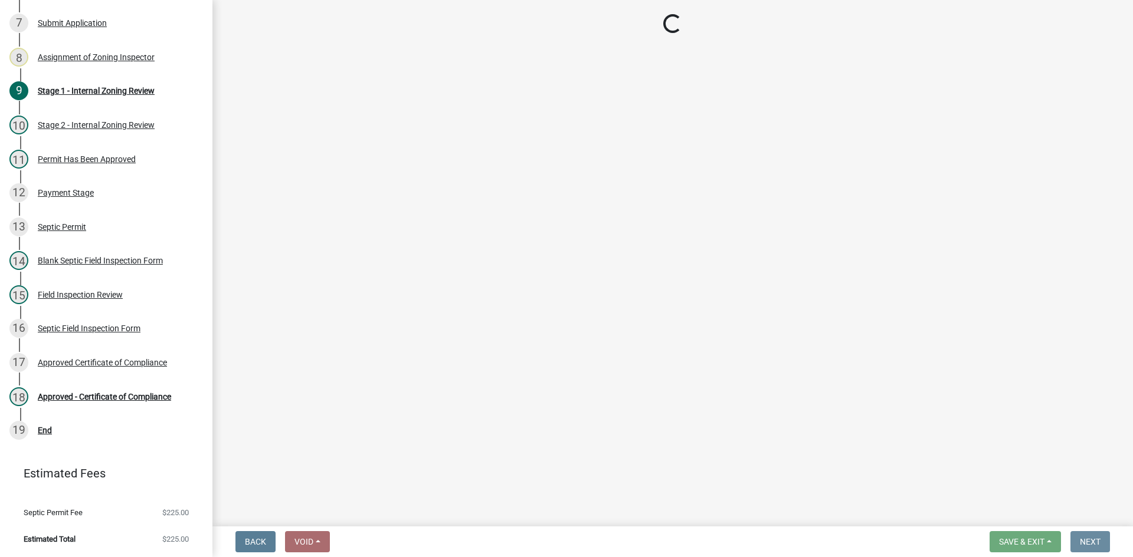
scroll to position [0, 0]
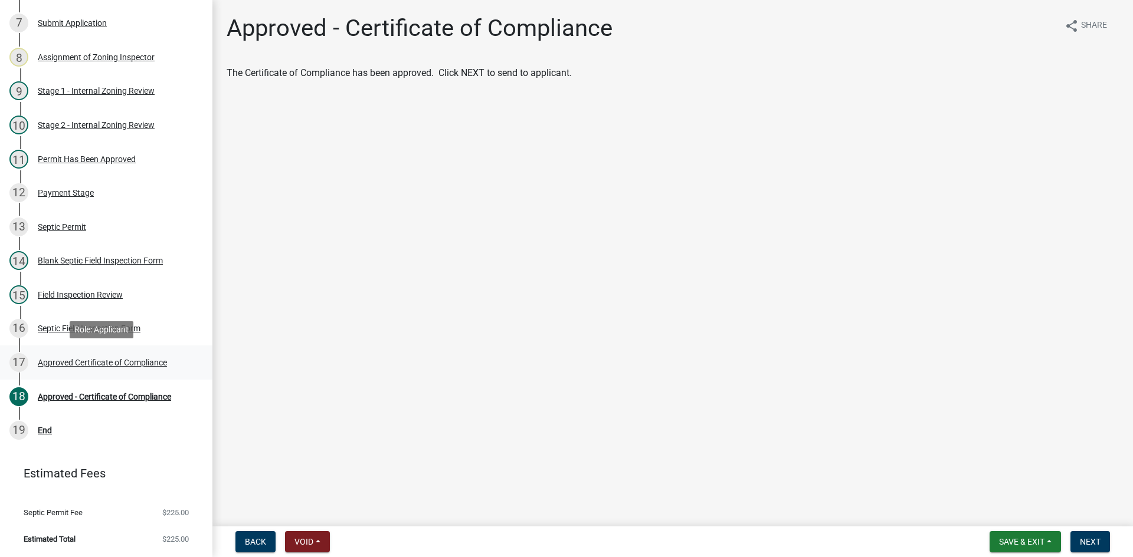
click at [129, 360] on div "Approved Certificate of Compliance" at bounding box center [102, 363] width 129 height 8
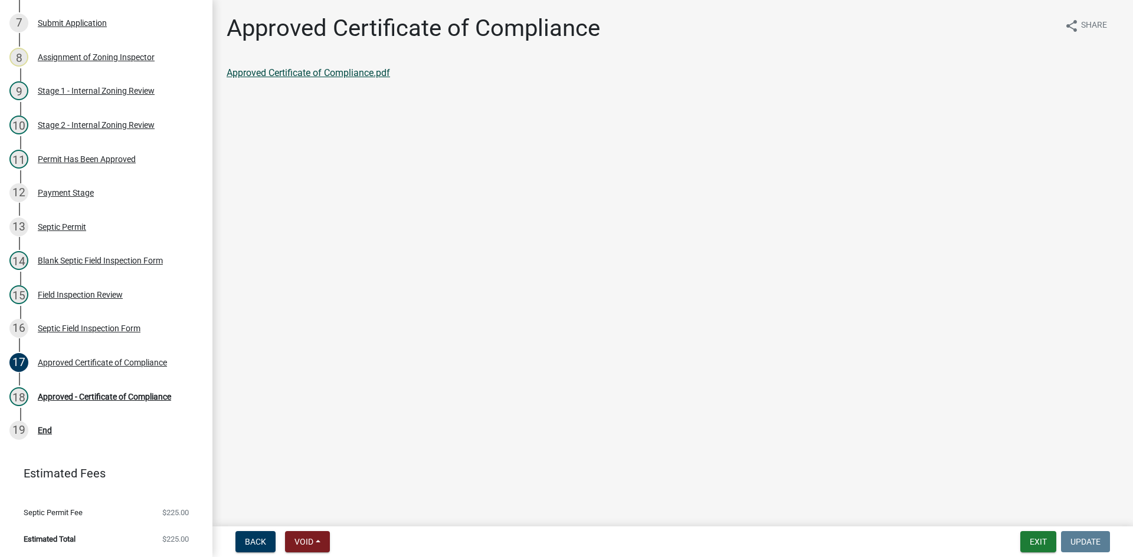
click at [354, 69] on link "Approved Certificate of Compliance.pdf" at bounding box center [308, 72] width 163 height 11
click at [157, 396] on div "Approved - Certificate of Compliance" at bounding box center [104, 397] width 133 height 8
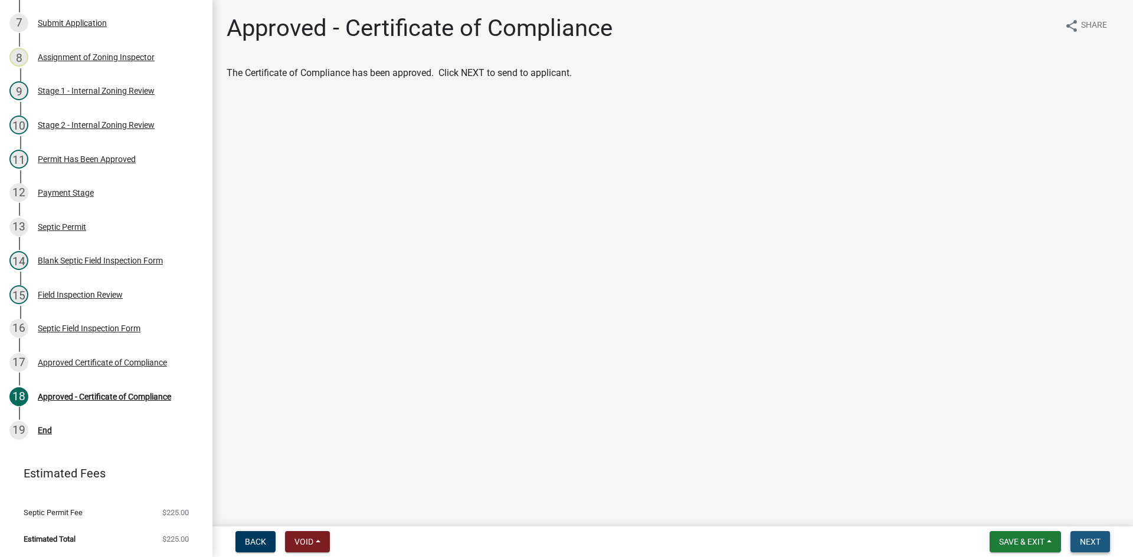
click at [1101, 541] on button "Next" at bounding box center [1090, 542] width 40 height 21
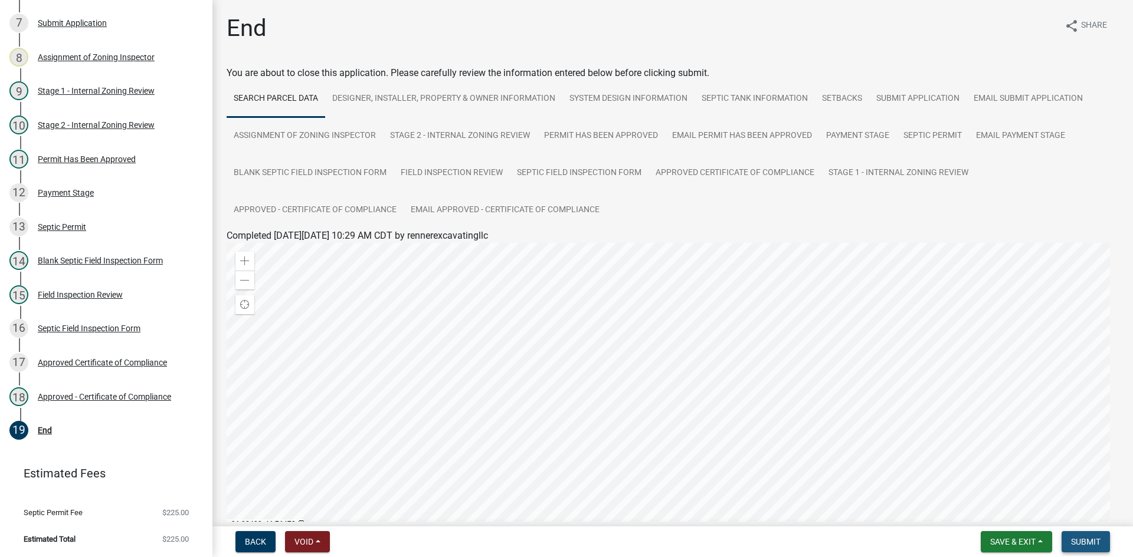
click at [1074, 543] on span "Submit" at bounding box center [1085, 541] width 29 height 9
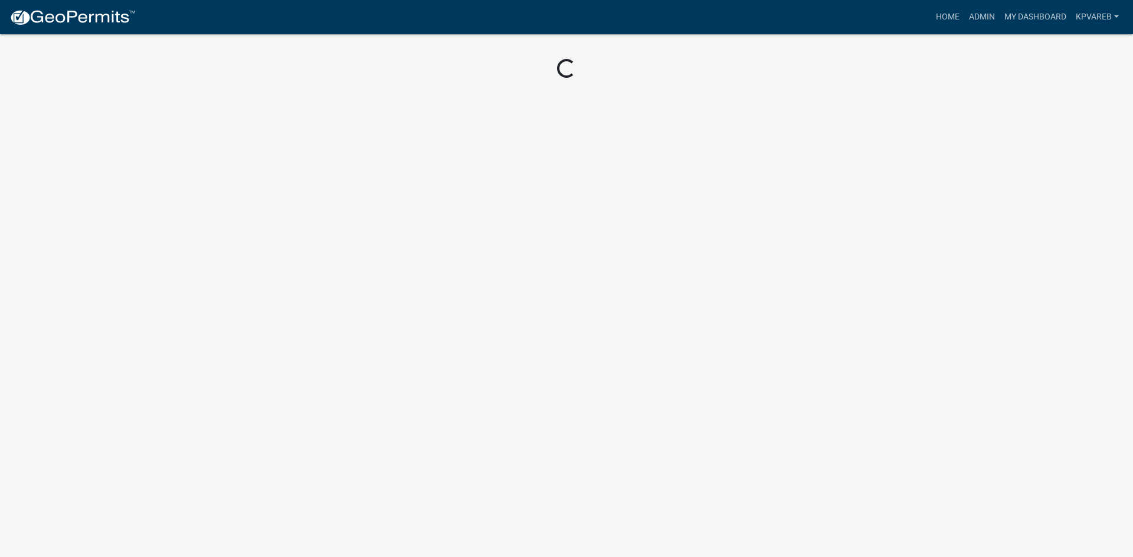
click at [949, 3] on nav "more_horiz Home Admin My Dashboard kpvareb Admin Account Logout" at bounding box center [566, 17] width 1133 height 34
click at [982, 13] on link "Admin" at bounding box center [981, 17] width 35 height 22
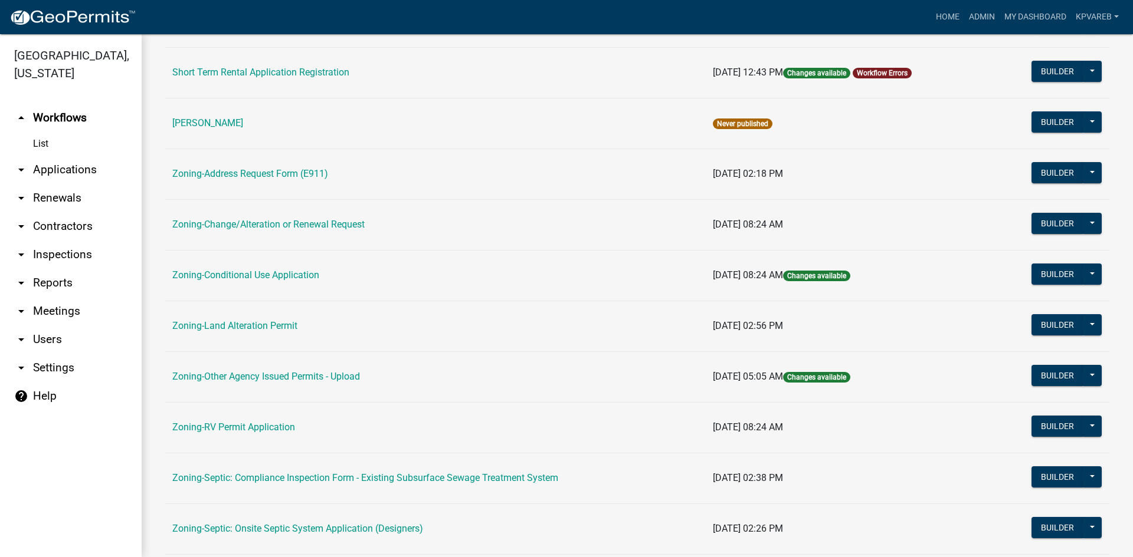
scroll to position [339, 0]
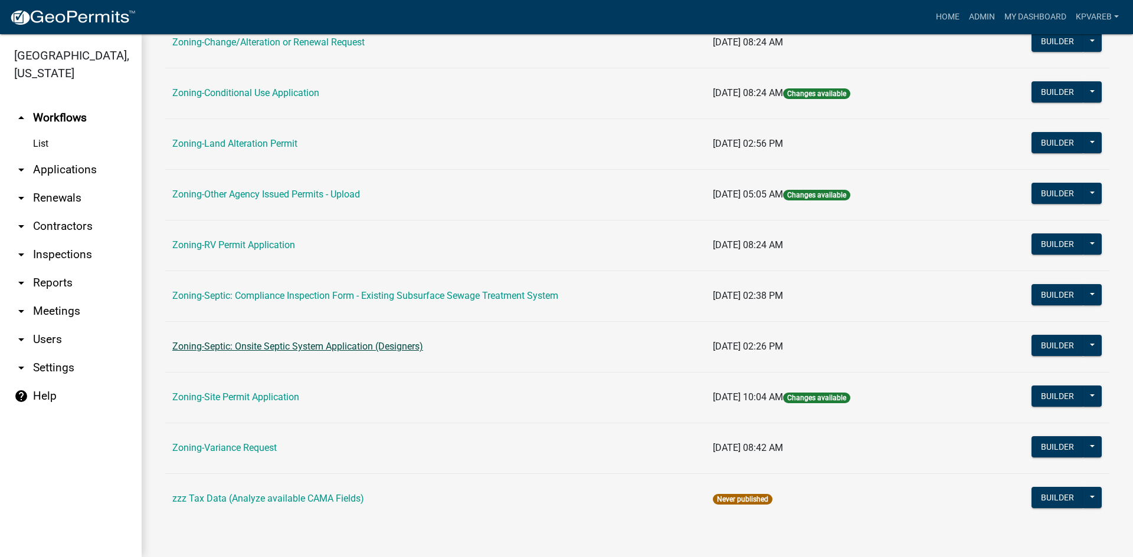
click at [280, 346] on link "Zoning-Septic: Onsite Septic System Application (Designers)" at bounding box center [297, 346] width 251 height 11
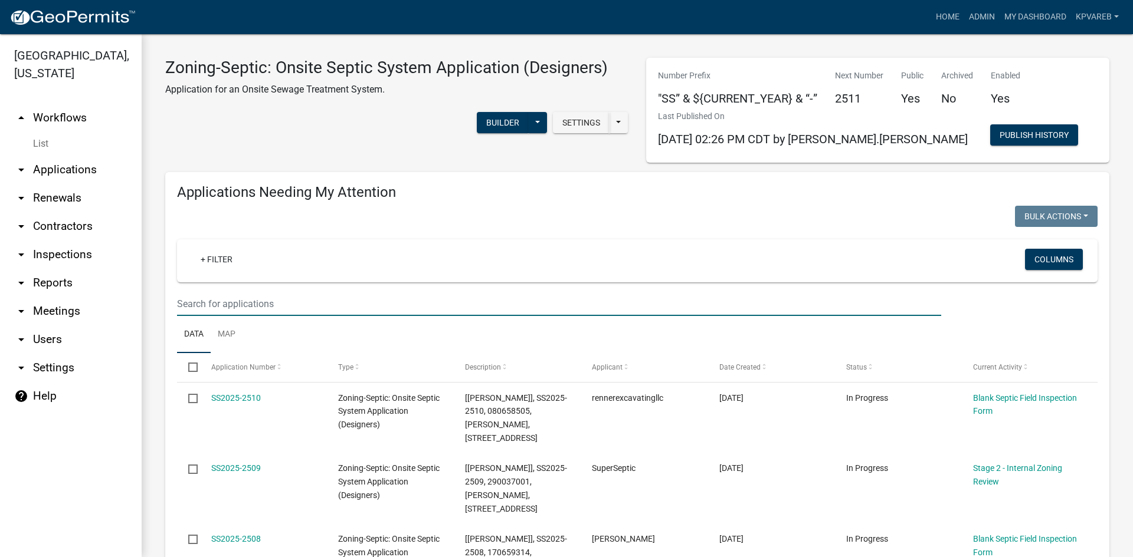
click at [198, 307] on input "text" at bounding box center [559, 304] width 764 height 24
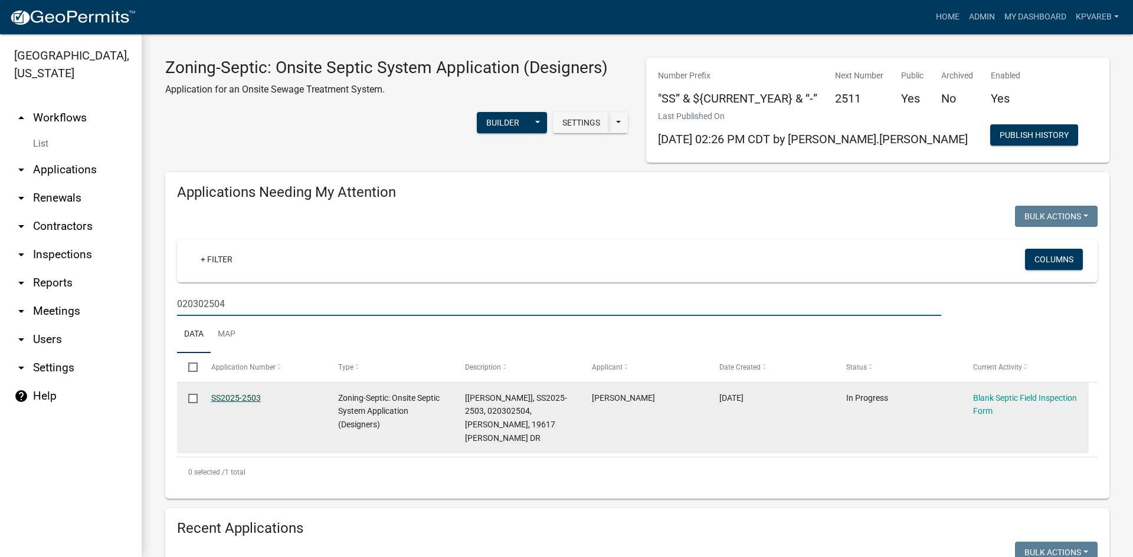
click at [252, 396] on link "SS2025-2503" at bounding box center [236, 397] width 50 height 9
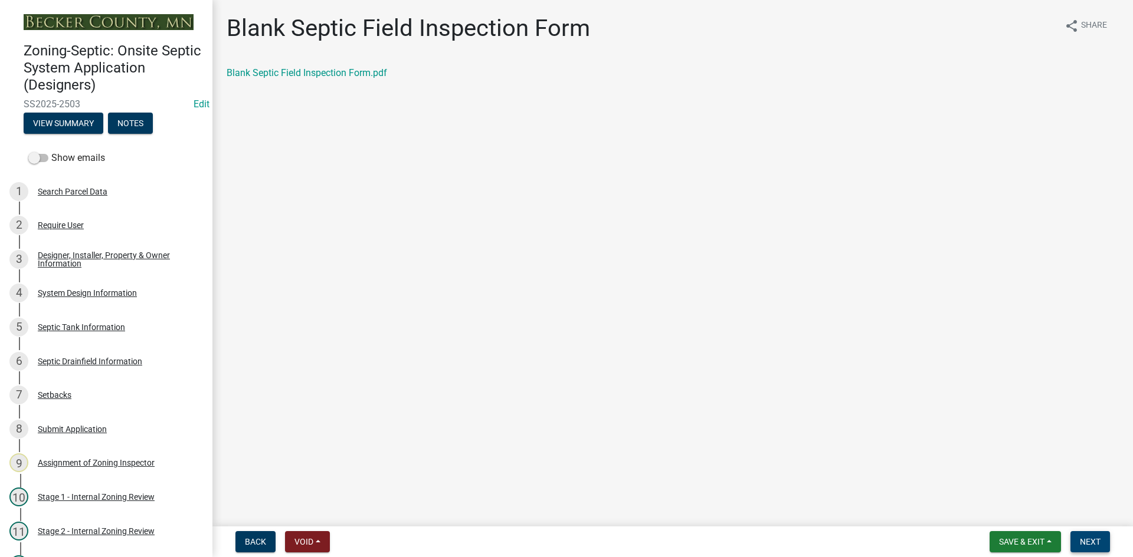
click at [1093, 541] on span "Next" at bounding box center [1090, 541] width 21 height 9
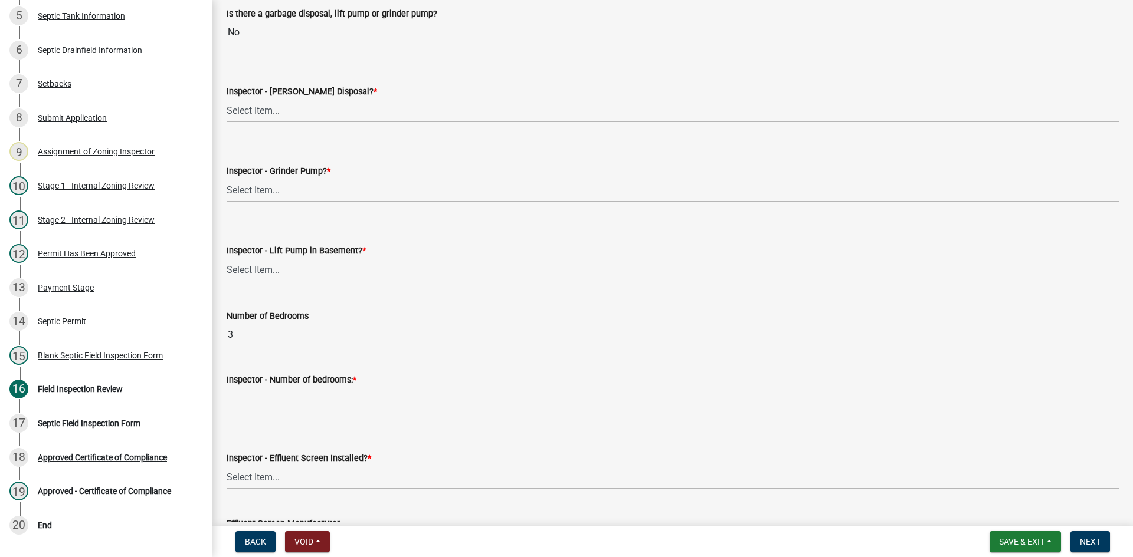
scroll to position [472, 0]
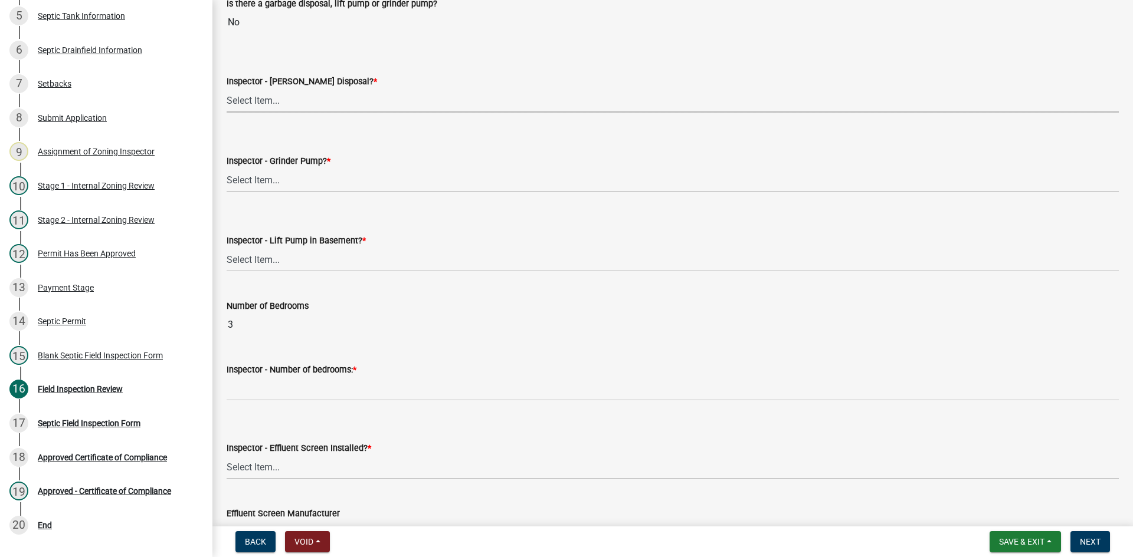
click at [294, 101] on select "Select Item... Yes No" at bounding box center [673, 100] width 892 height 24
click at [227, 88] on select "Select Item... Yes No" at bounding box center [673, 100] width 892 height 24
click at [294, 172] on select "Select Item... Yes No" at bounding box center [673, 180] width 892 height 24
click at [227, 168] on select "Select Item... Yes No" at bounding box center [673, 180] width 892 height 24
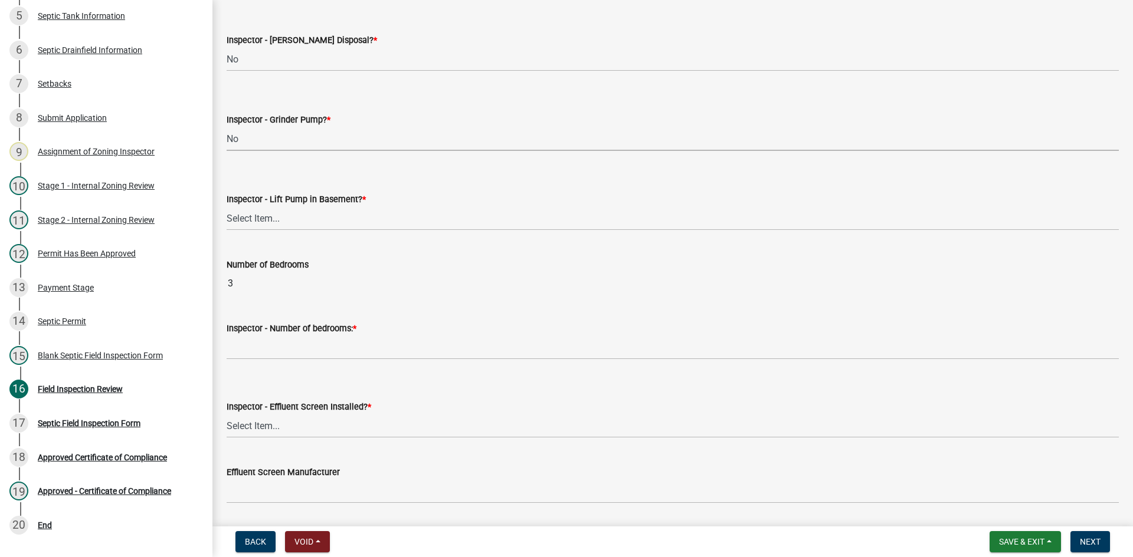
scroll to position [531, 0]
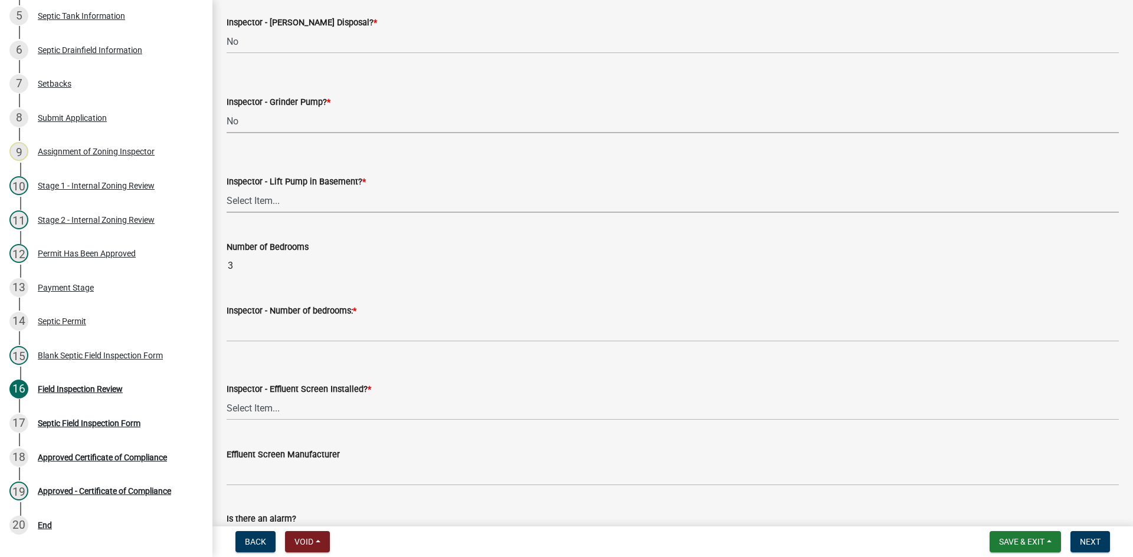
click at [283, 206] on select "Select Item... Yes No" at bounding box center [673, 201] width 892 height 24
click at [227, 189] on select "Select Item... Yes No" at bounding box center [673, 201] width 892 height 24
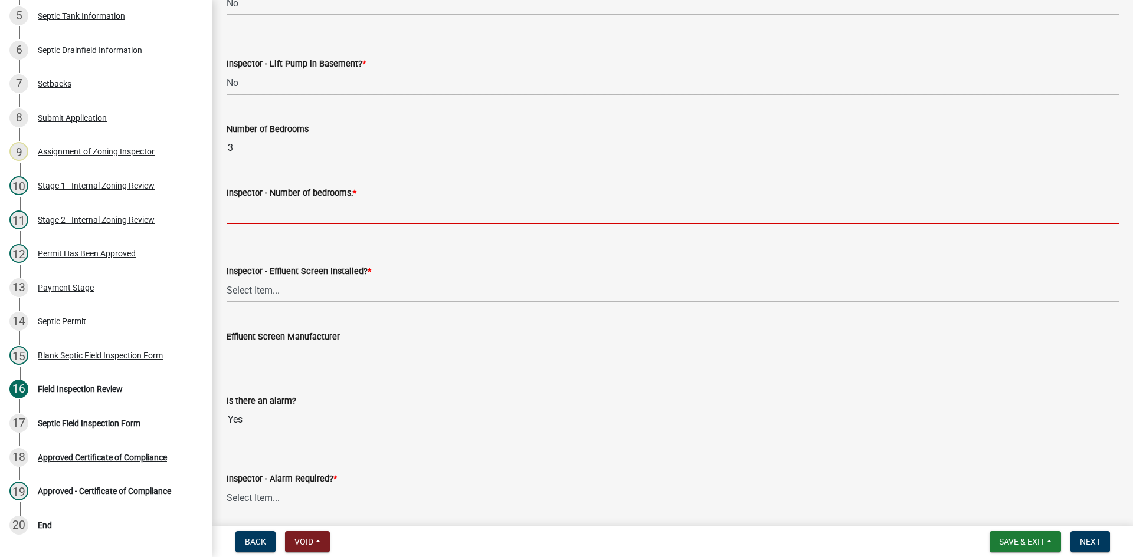
click at [300, 215] on input "Inspector - Number of bedrooms: *" at bounding box center [673, 212] width 892 height 24
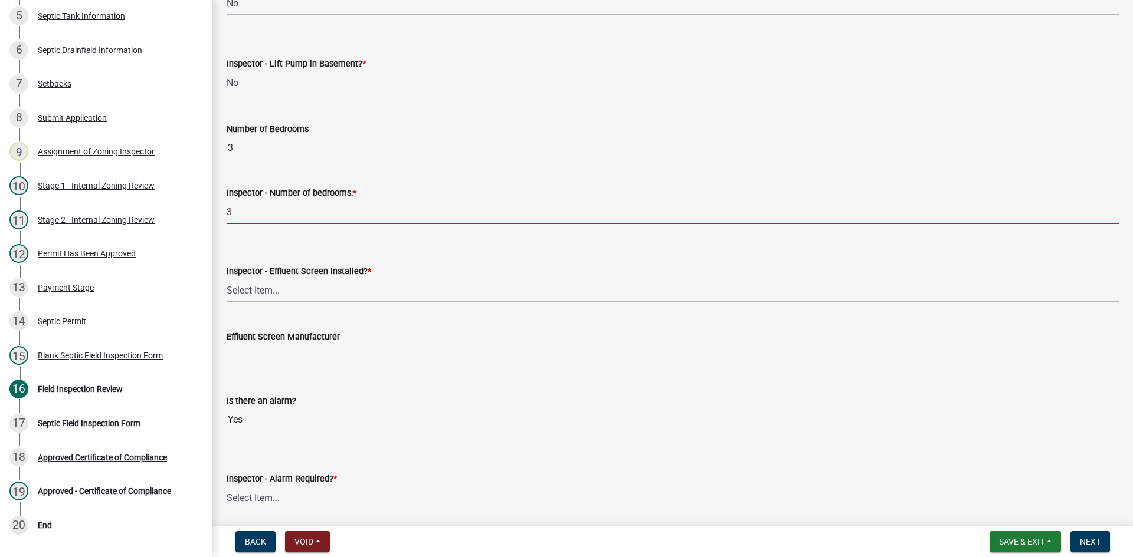
scroll to position [767, 0]
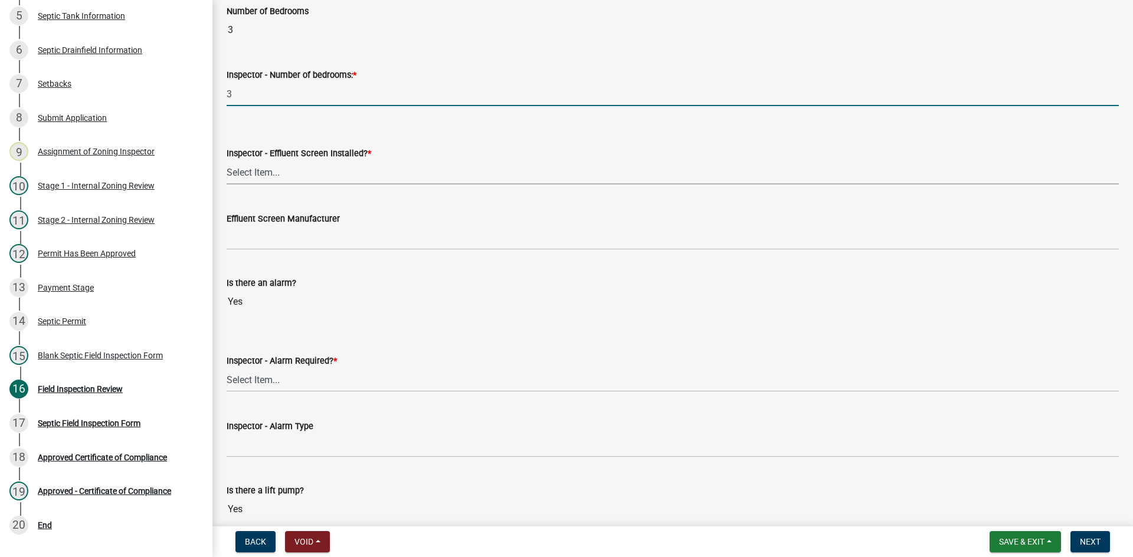
click at [241, 173] on select "Select Item... Yes No" at bounding box center [673, 172] width 892 height 24
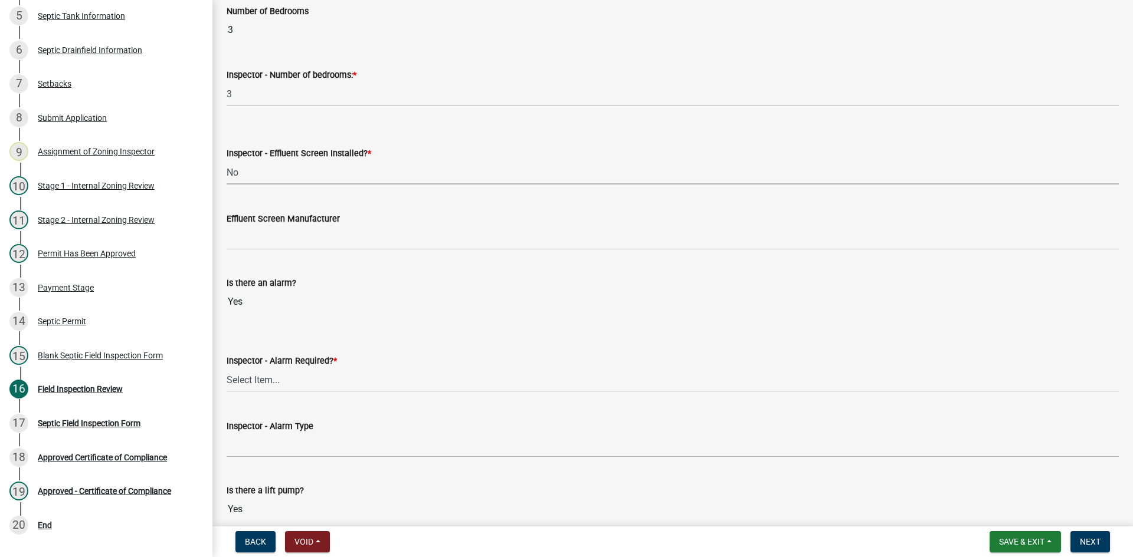
click at [227, 160] on select "Select Item... Yes No" at bounding box center [673, 172] width 892 height 24
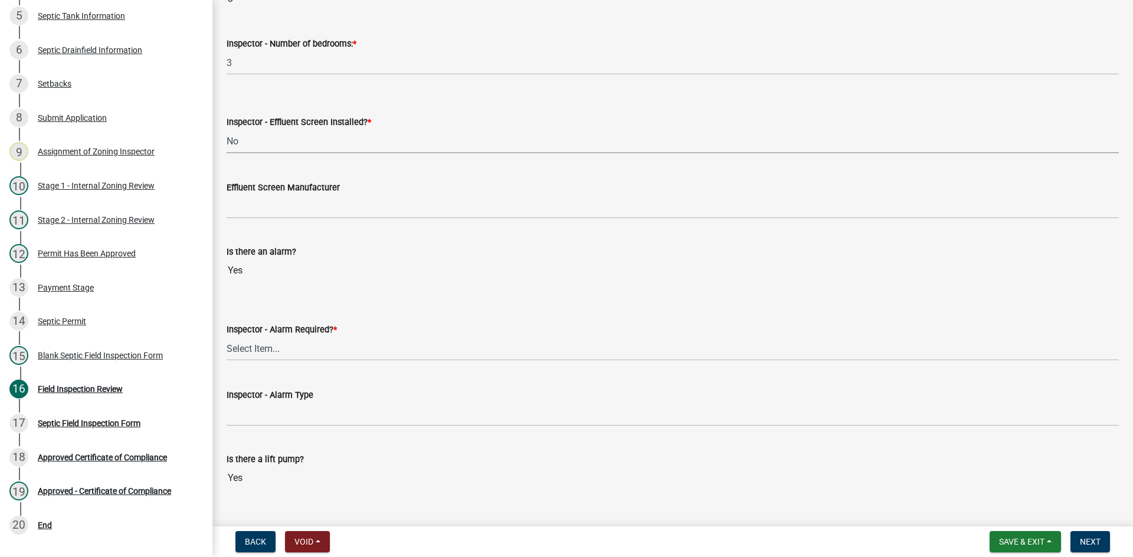
scroll to position [826, 0]
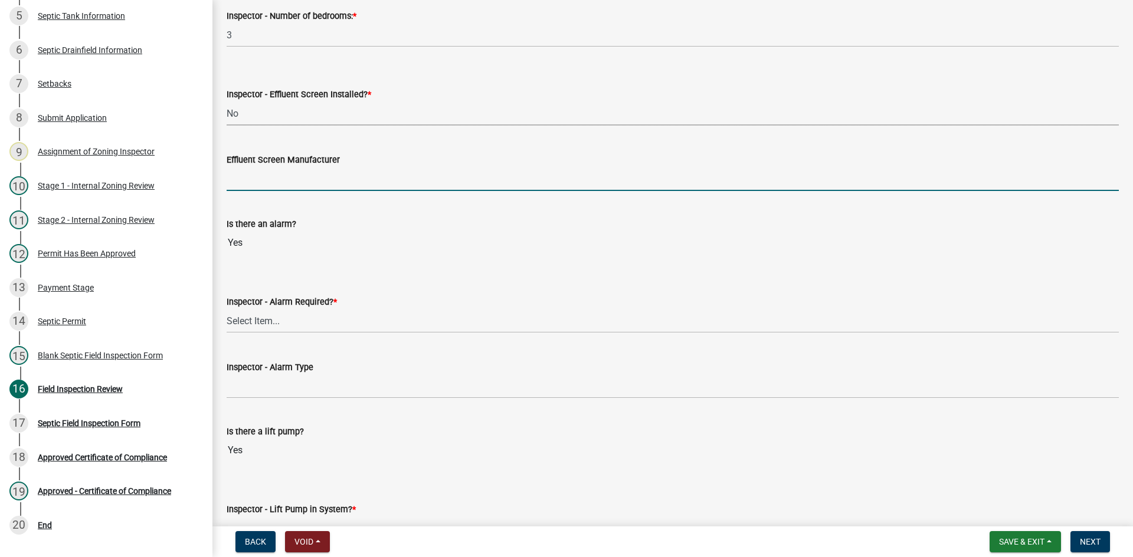
click at [242, 181] on input "Effluent Screen Manufacturer" at bounding box center [673, 179] width 892 height 24
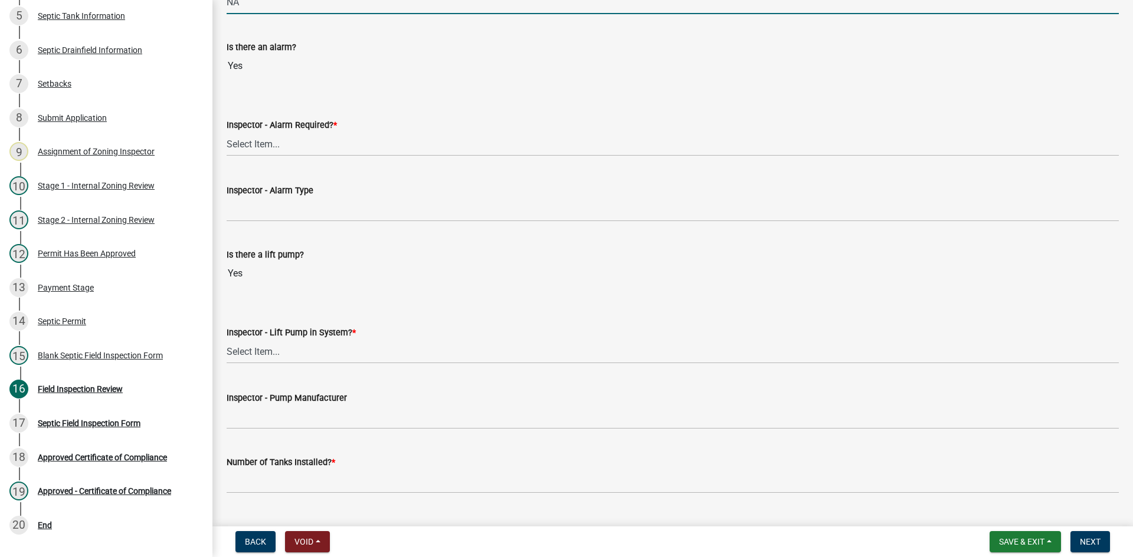
scroll to position [944, 0]
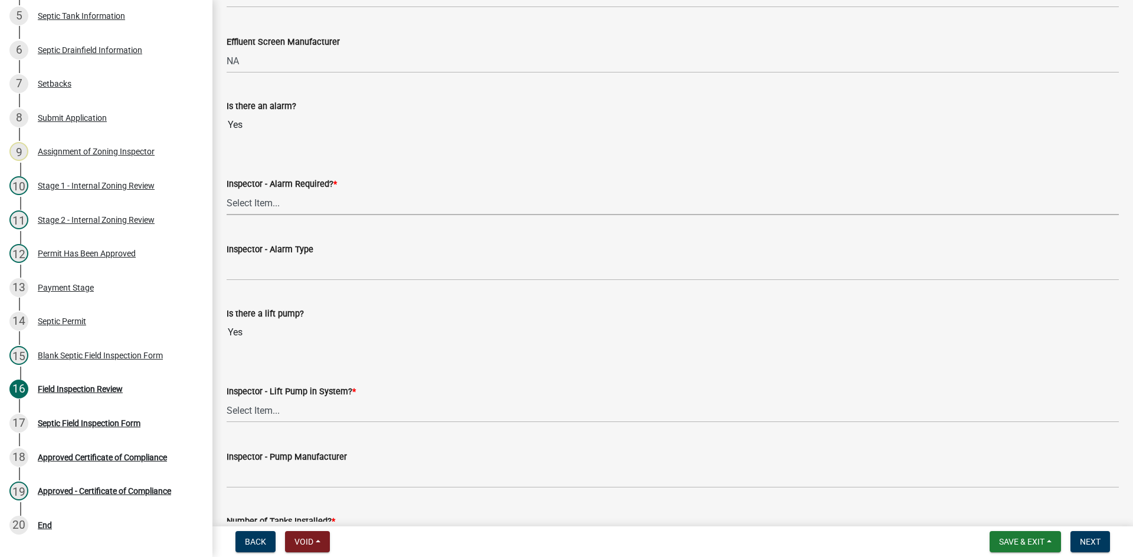
click at [270, 206] on select "Select Item... Yes No" at bounding box center [673, 203] width 892 height 24
click at [227, 191] on select "Select Item... Yes No" at bounding box center [673, 203] width 892 height 24
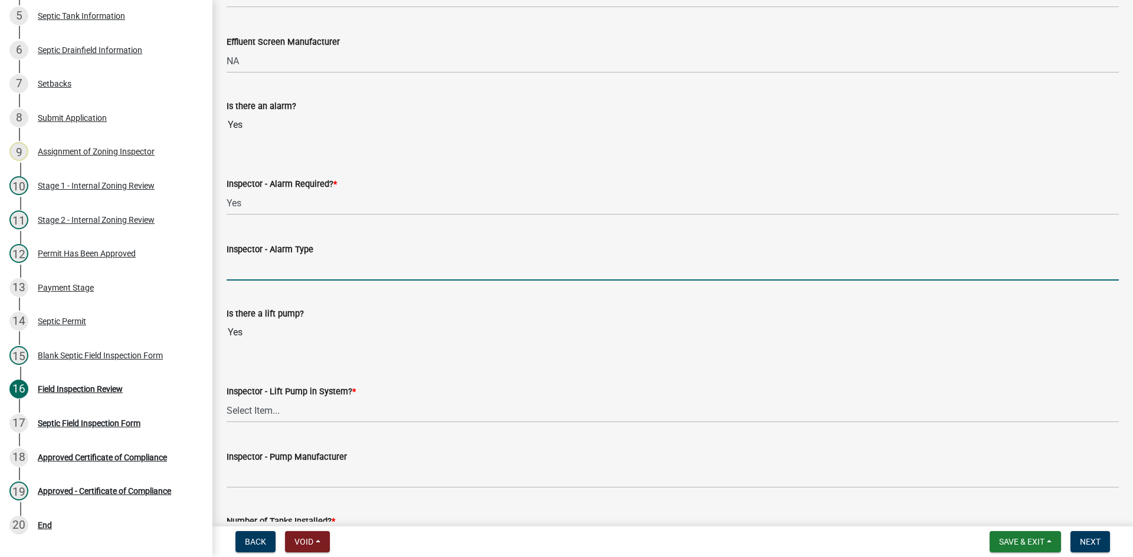
click at [273, 264] on input "Inspector - Alarm Type" at bounding box center [673, 269] width 892 height 24
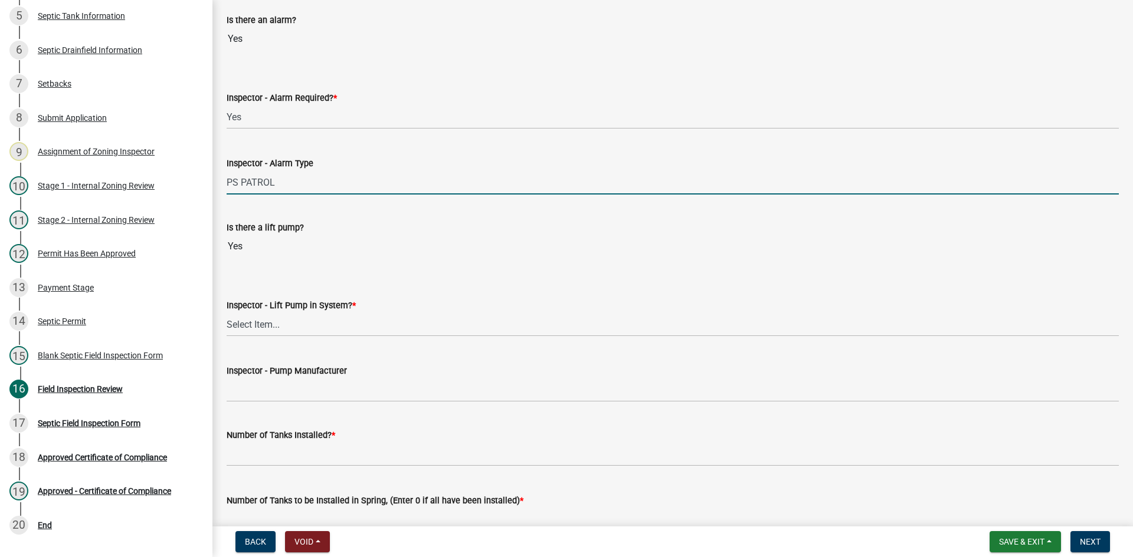
scroll to position [1121, 0]
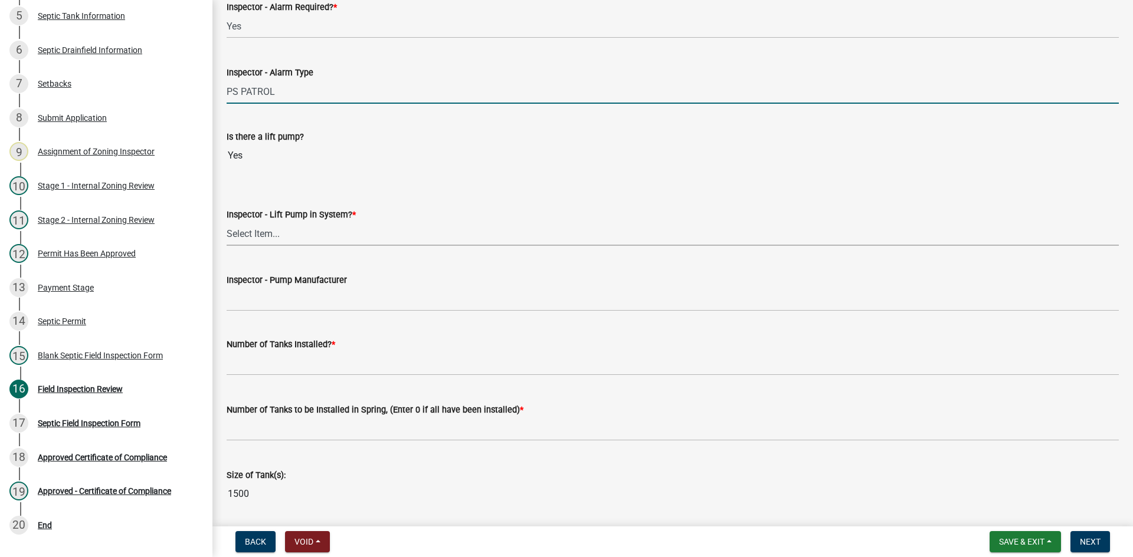
click at [252, 232] on select "Select Item... Yes No" at bounding box center [673, 234] width 892 height 24
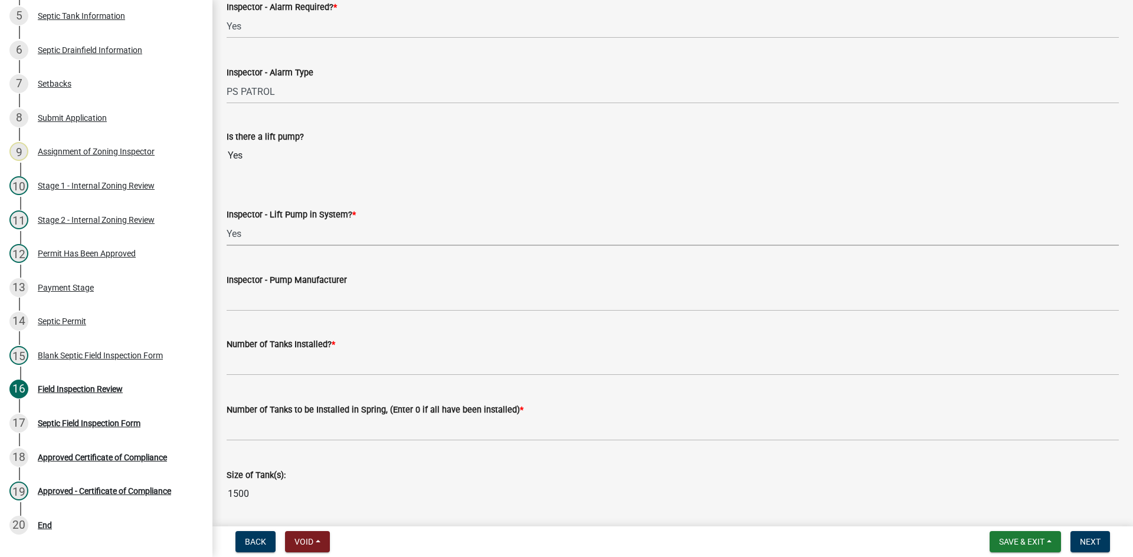
click at [227, 222] on select "Select Item... Yes No" at bounding box center [673, 234] width 892 height 24
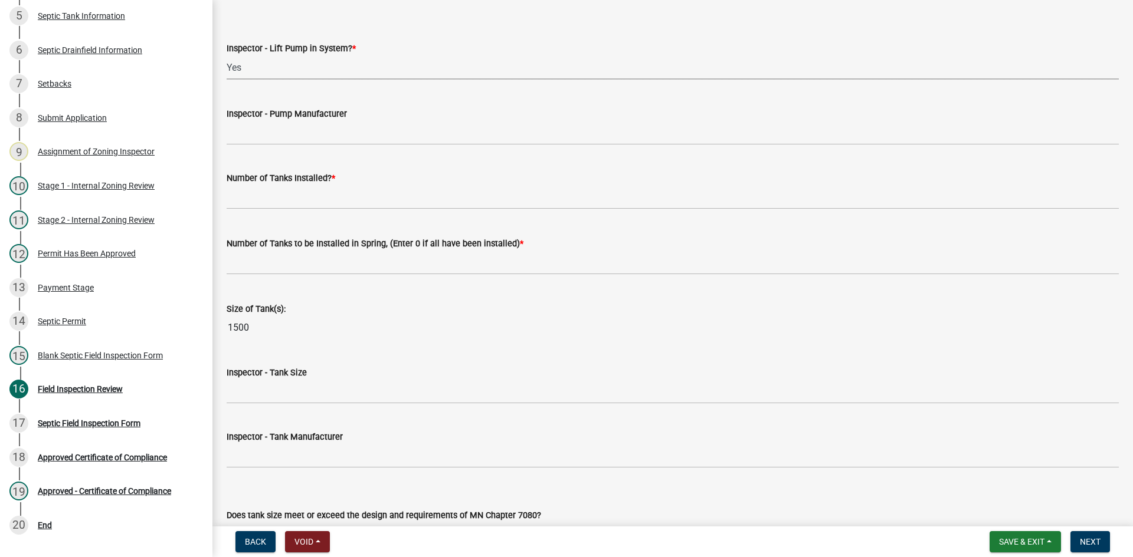
scroll to position [1298, 0]
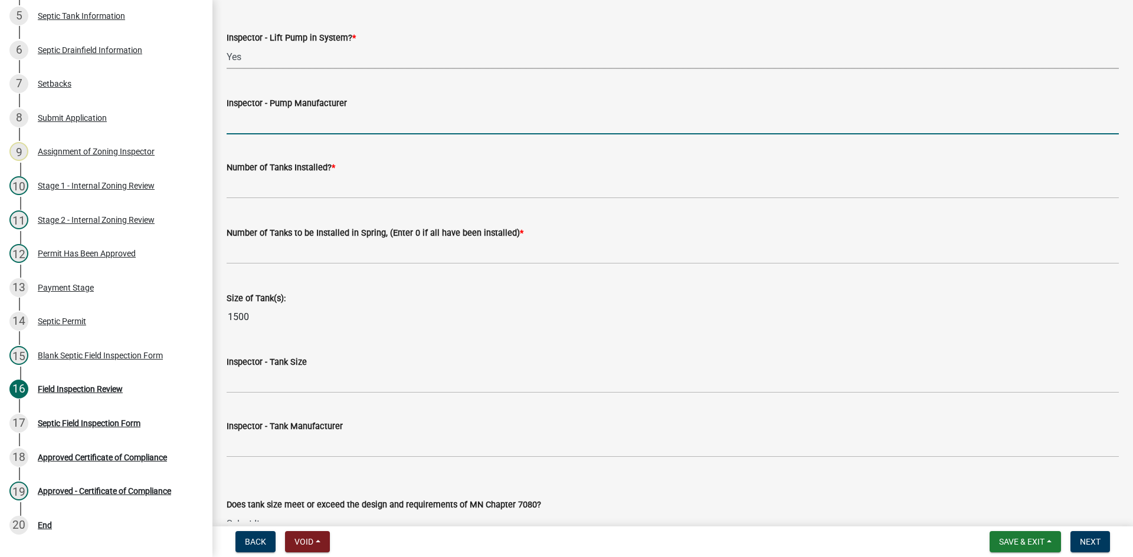
click at [261, 121] on input "Inspector - Pump Manufacturer" at bounding box center [673, 122] width 892 height 24
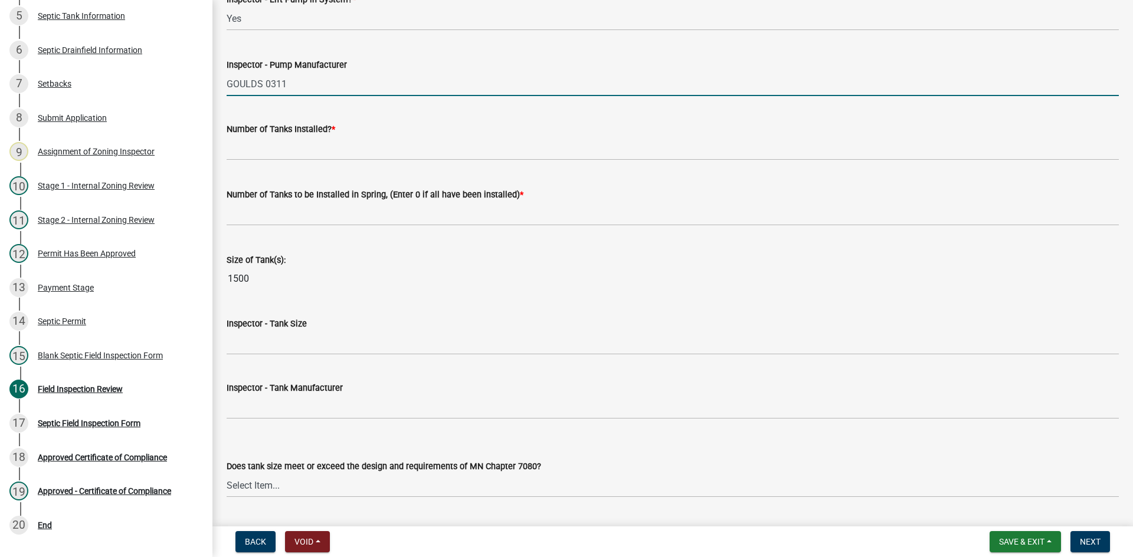
scroll to position [1357, 0]
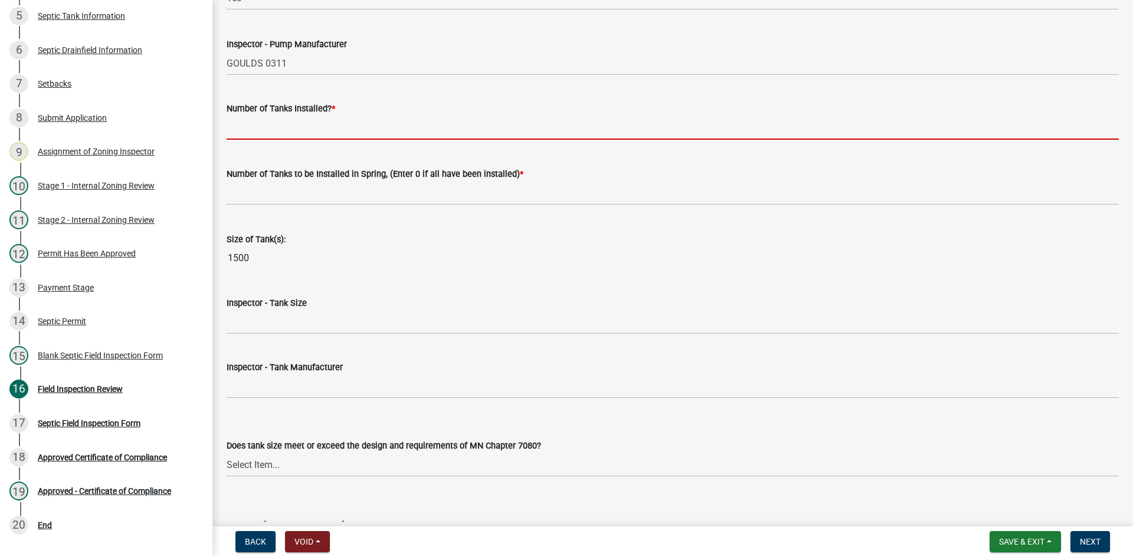
click at [296, 137] on input "text" at bounding box center [673, 128] width 892 height 24
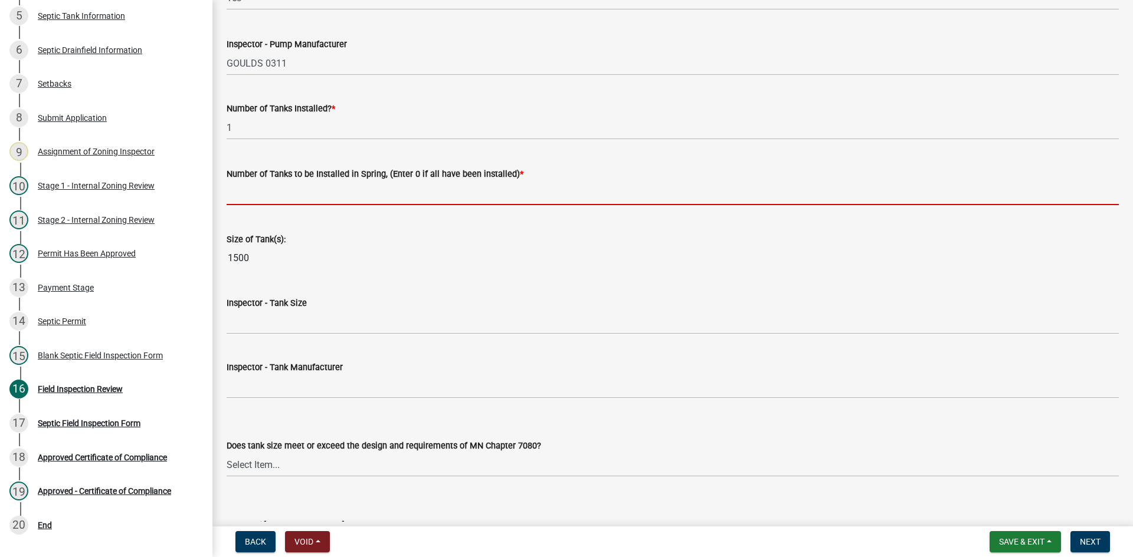
click at [281, 190] on input "text" at bounding box center [673, 193] width 892 height 24
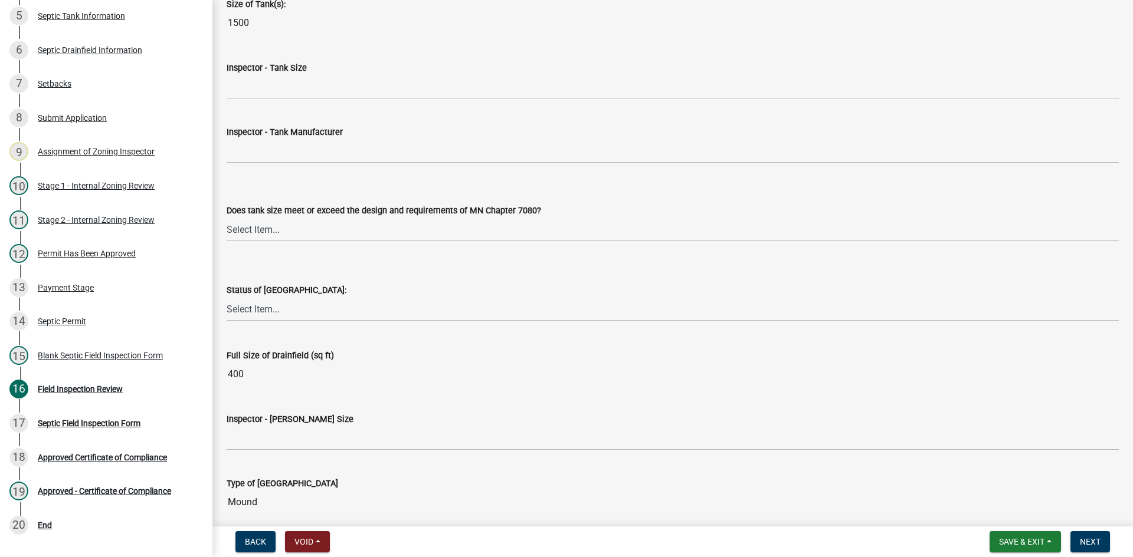
scroll to position [1593, 0]
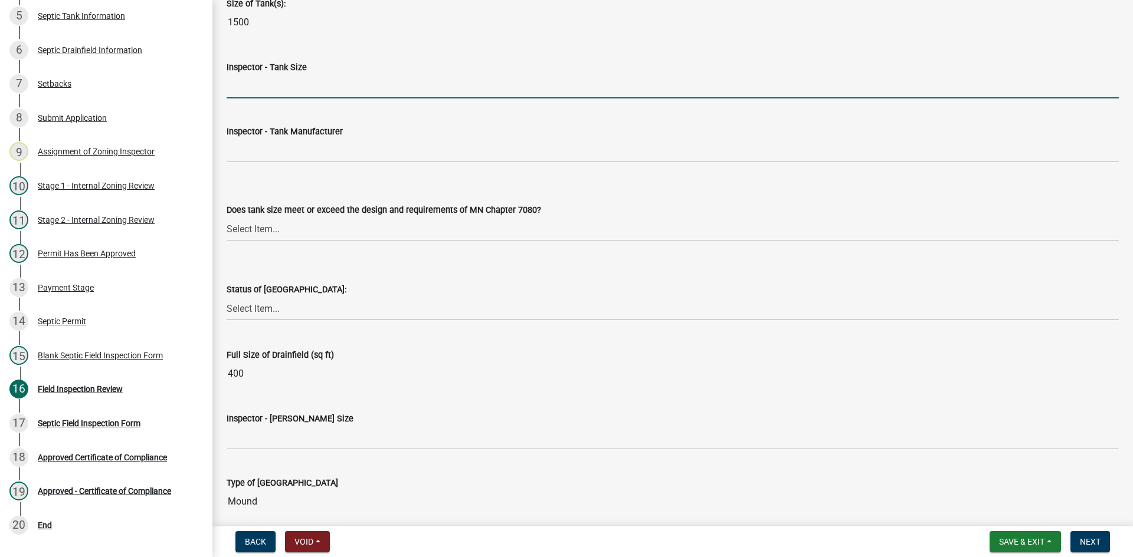
click at [247, 96] on input "Inspector - Tank Size" at bounding box center [673, 86] width 892 height 24
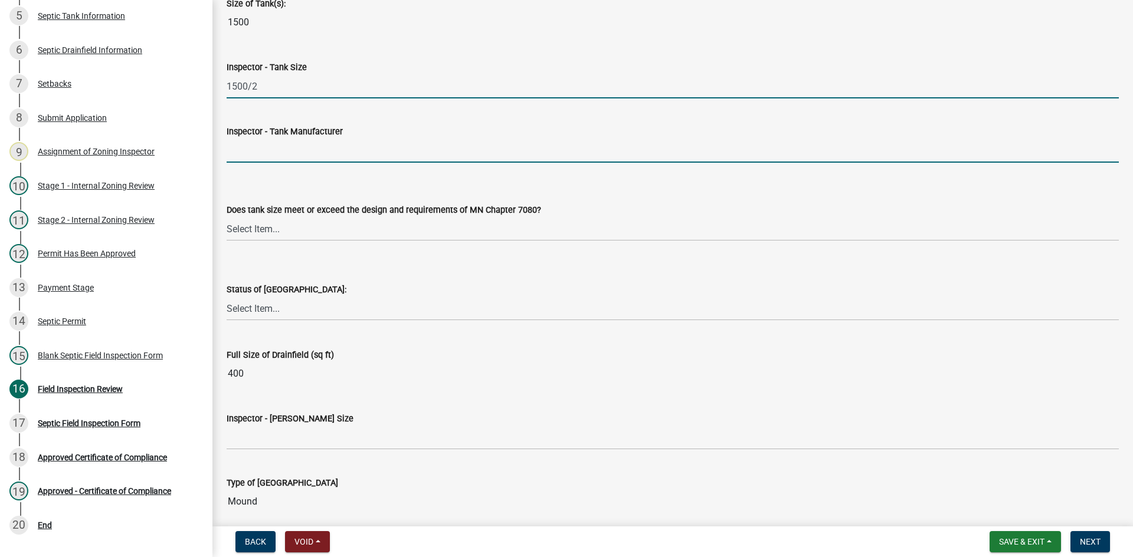
click at [272, 158] on input "Inspector - Tank Manufacturer" at bounding box center [673, 151] width 892 height 24
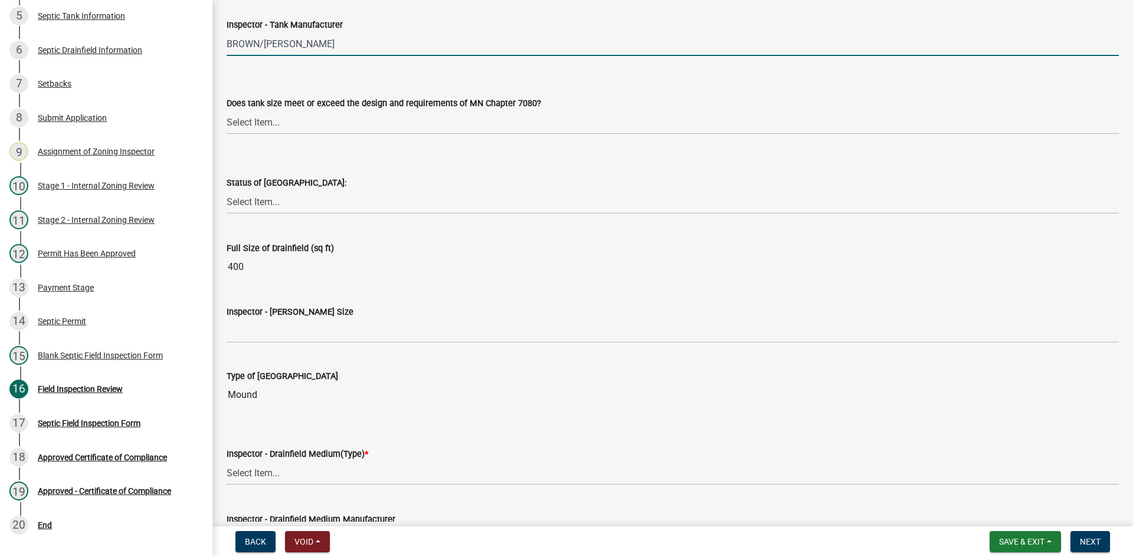
scroll to position [1711, 0]
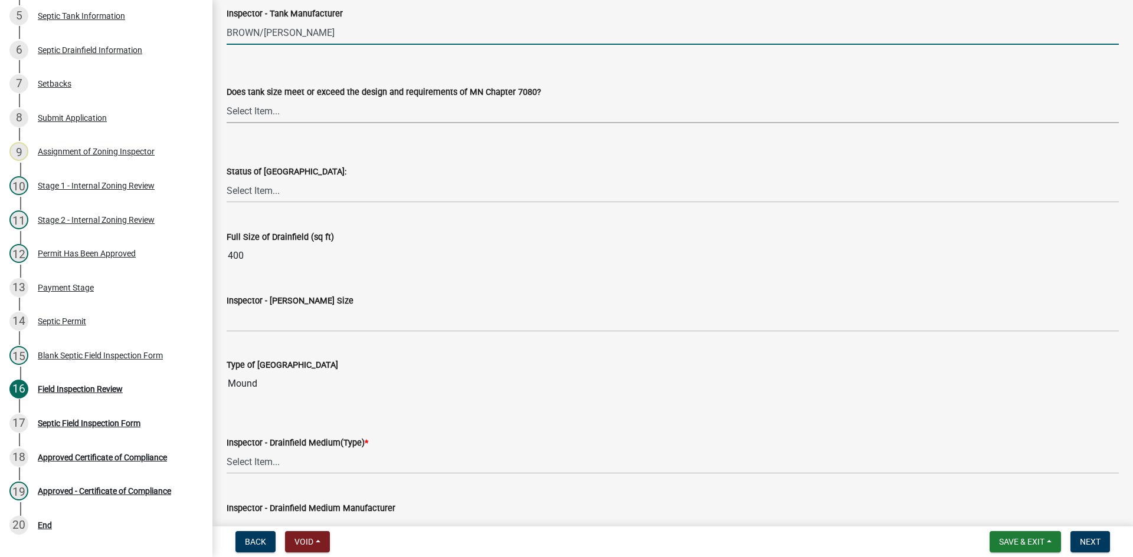
click at [254, 119] on select "Select Item... Yes No Existing" at bounding box center [673, 111] width 892 height 24
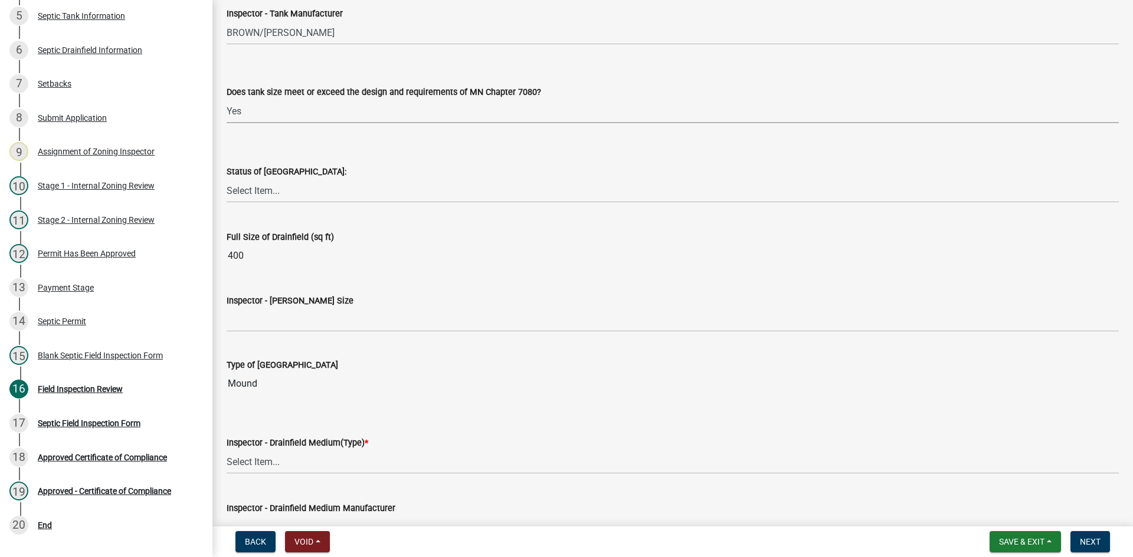
click at [227, 99] on select "Select Item... Yes No Existing" at bounding box center [673, 111] width 892 height 24
click at [264, 189] on select "Select Item... No Drainfield Drainfield Installed Drainfield to Be Installed in…" at bounding box center [673, 191] width 892 height 24
click at [227, 179] on select "Select Item... No Drainfield Drainfield Installed Drainfield to Be Installed in…" at bounding box center [673, 191] width 892 height 24
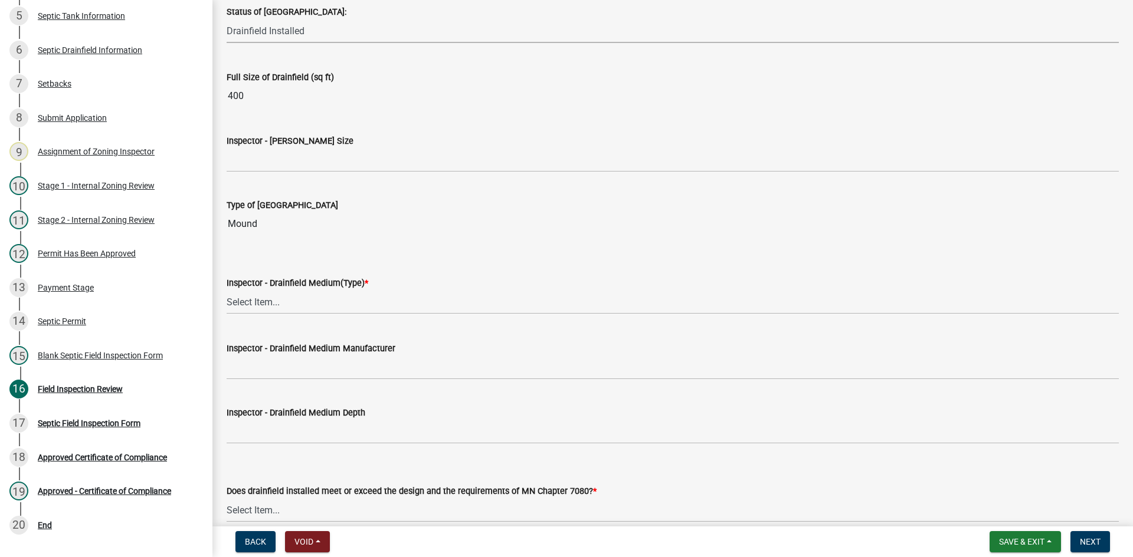
scroll to position [1888, 0]
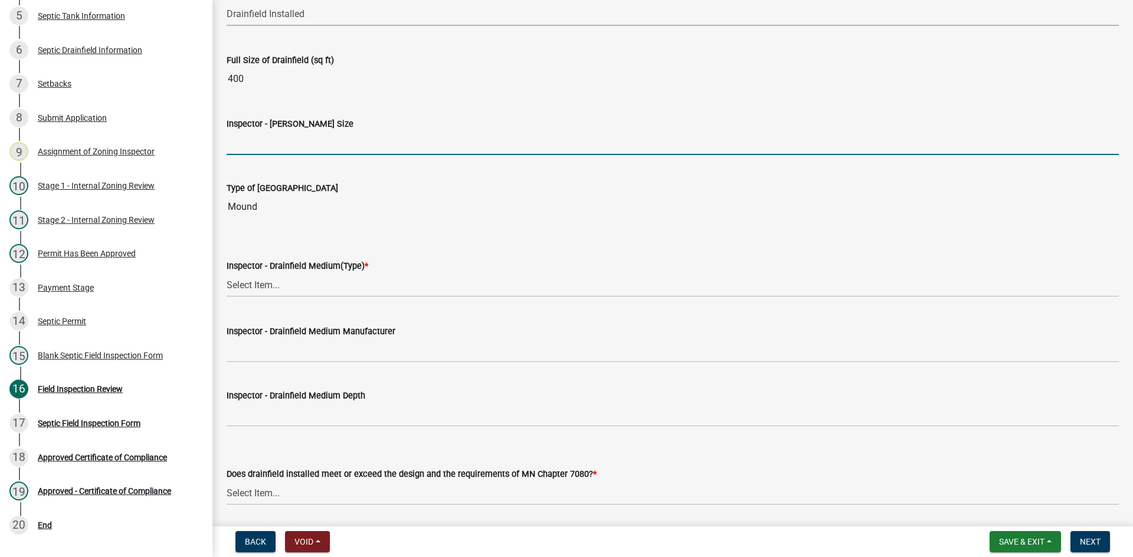
click at [268, 138] on input "Inspector - Drainfield Size" at bounding box center [673, 143] width 892 height 24
click at [254, 139] on input "Inspector - Drainfield Size" at bounding box center [673, 143] width 892 height 24
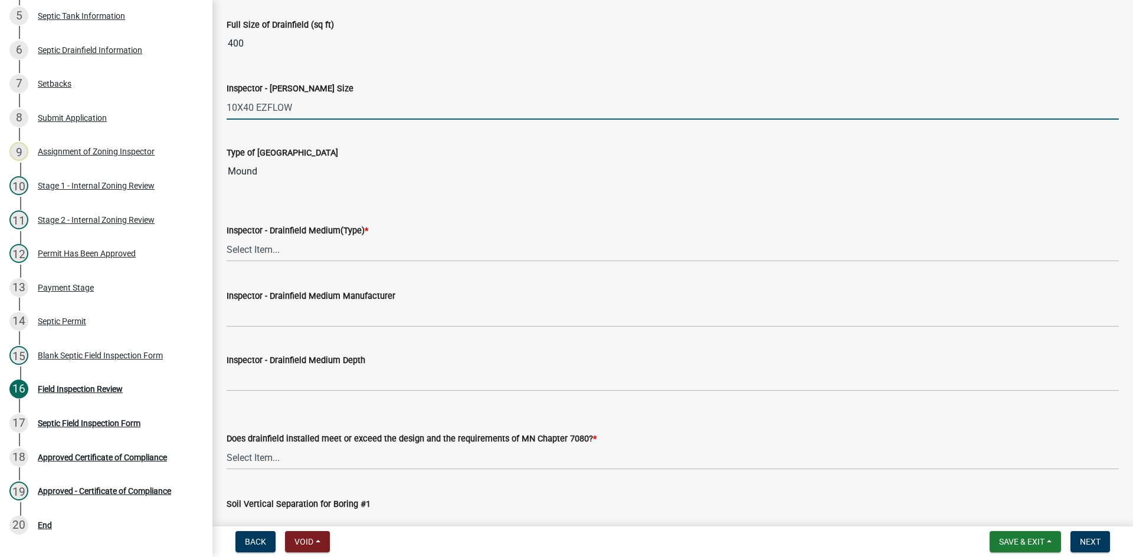
scroll to position [2006, 0]
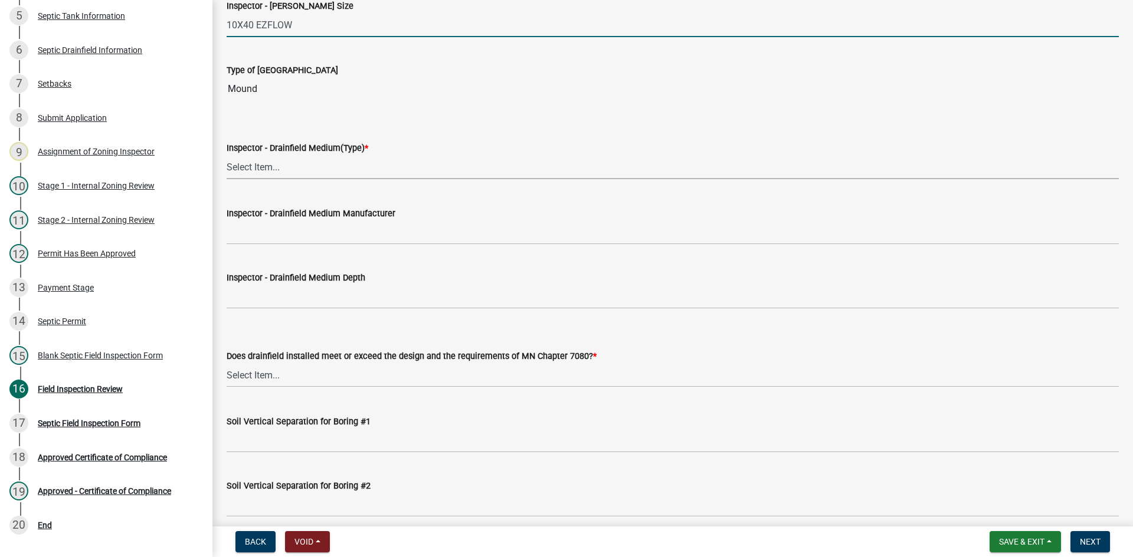
click at [292, 162] on select "Select Item... Chamber Trench Rock Trench Gravelless Mound Pressure Bed Seepage…" at bounding box center [673, 167] width 892 height 24
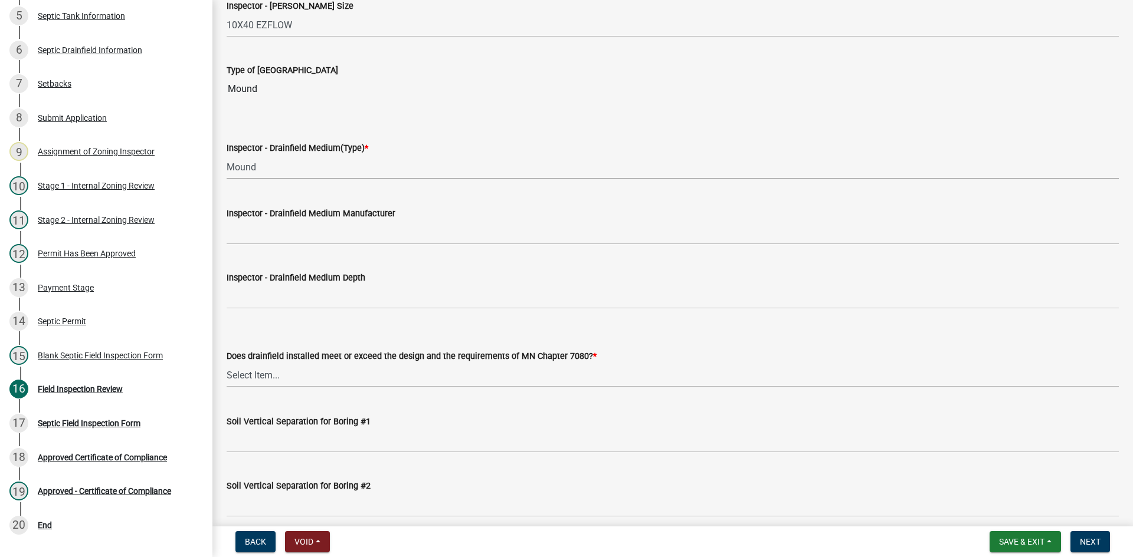
click at [227, 155] on select "Select Item... Chamber Trench Rock Trench Gravelless Mound Pressure Bed Seepage…" at bounding box center [673, 167] width 892 height 24
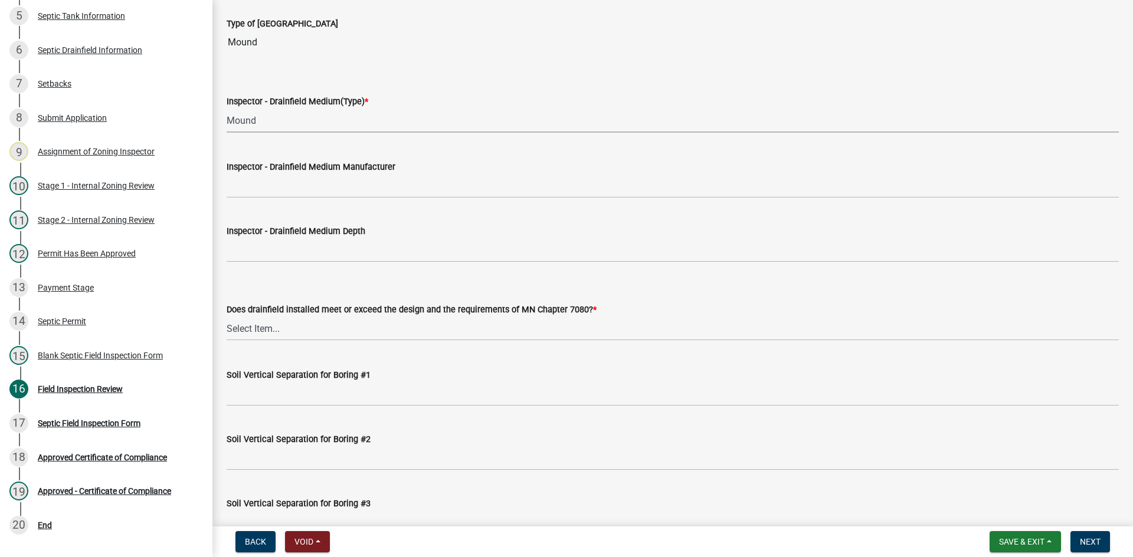
scroll to position [2124, 0]
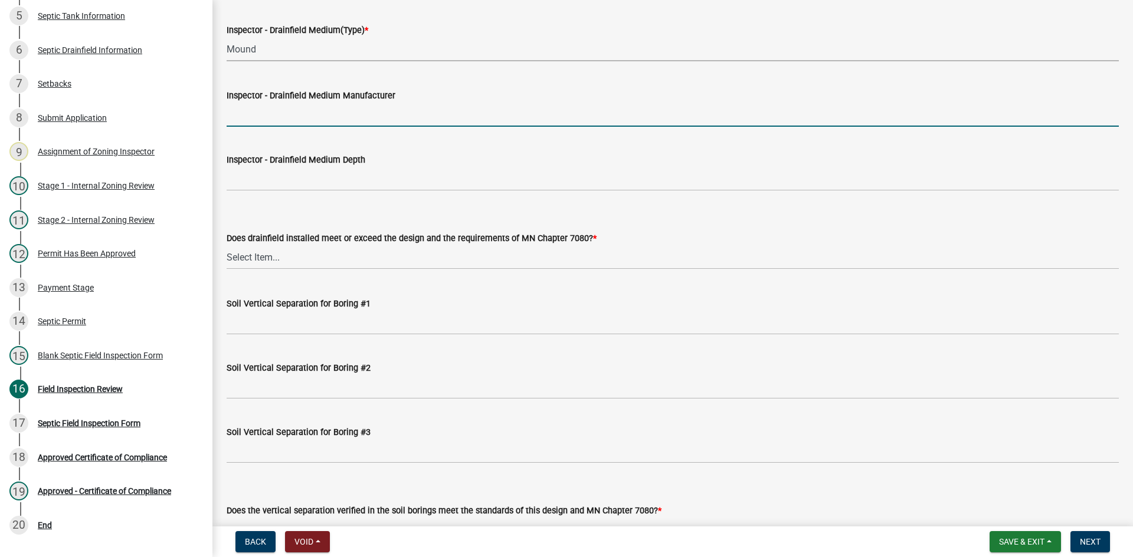
click at [278, 115] on input "Inspector - Drainfield Medium Manufacturer" at bounding box center [673, 115] width 892 height 24
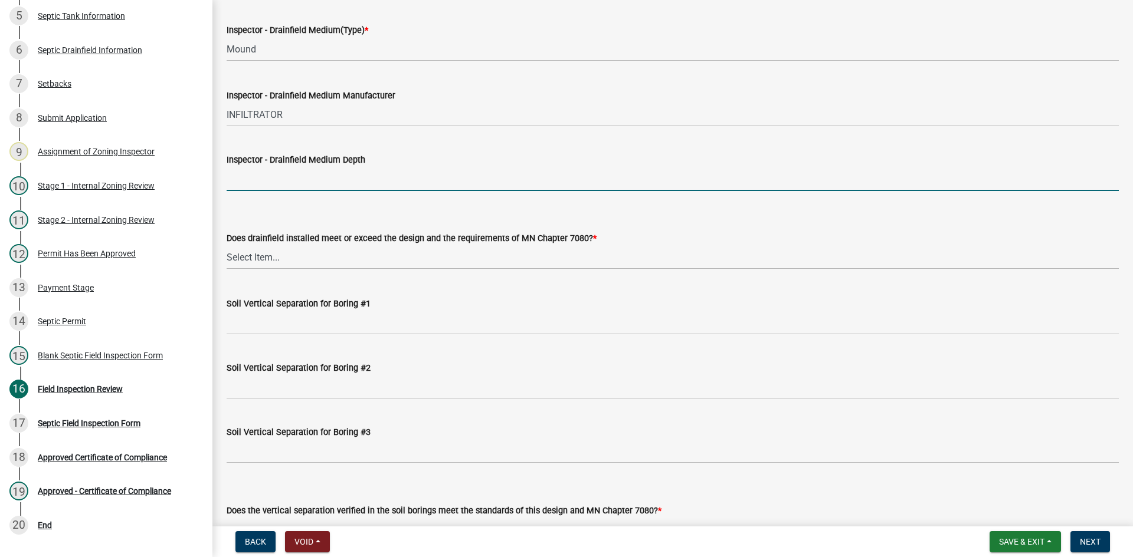
click at [316, 181] on input "Inspector - Drainfield Medium Depth" at bounding box center [673, 179] width 892 height 24
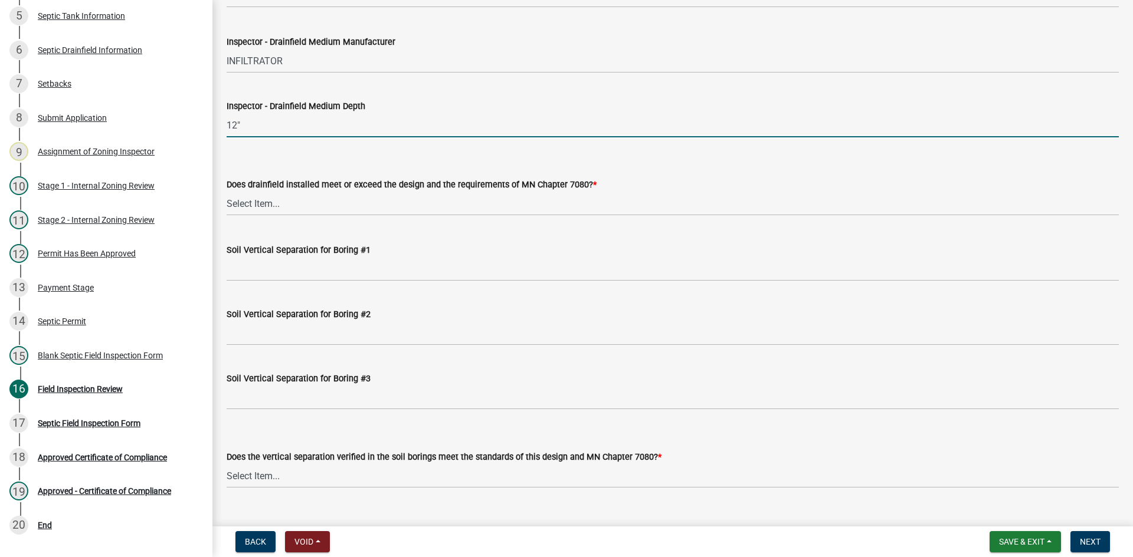
scroll to position [2242, 0]
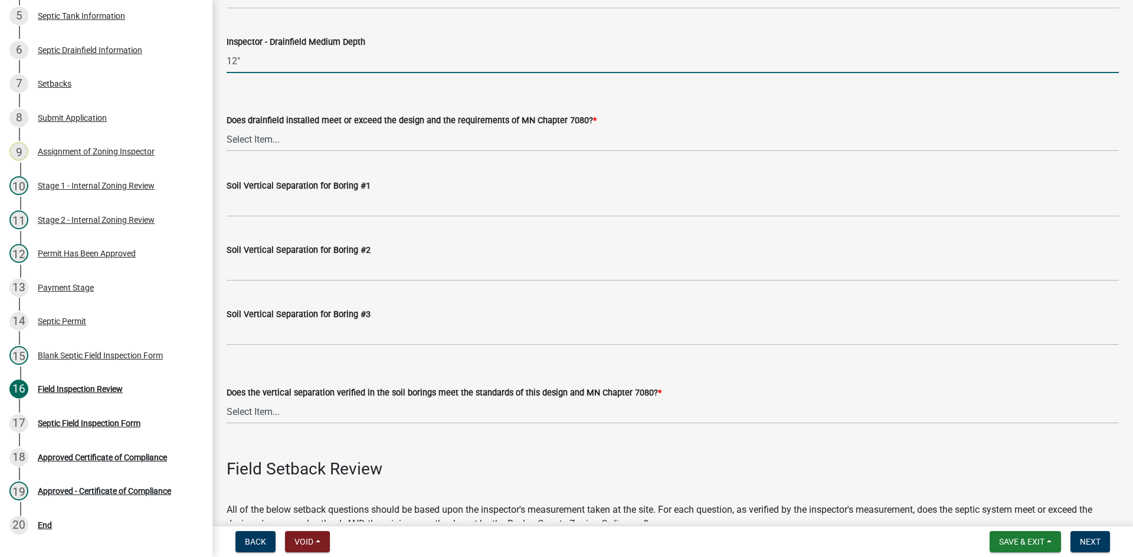
click at [325, 127] on div "Does drainfield installed meet or exceed the design and the requirements of MN …" at bounding box center [673, 120] width 892 height 14
click at [294, 70] on input "12"" at bounding box center [673, 61] width 892 height 24
drag, startPoint x: 282, startPoint y: 65, endPoint x: 228, endPoint y: 74, distance: 54.4
click at [228, 74] on wm-data-entity-input "Inspector - Drainfield Medium Depth 12"" at bounding box center [673, 50] width 892 height 64
click at [242, 60] on input "Inspector - Drainfield Medium Depth" at bounding box center [673, 61] width 892 height 24
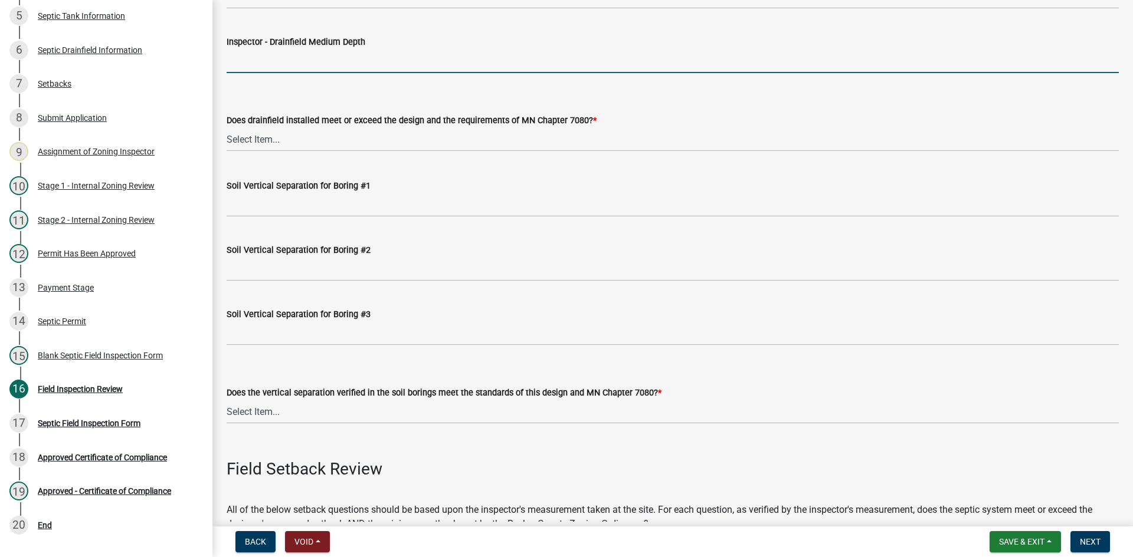
click at [242, 60] on input "Inspector - Drainfield Medium Depth" at bounding box center [673, 61] width 892 height 24
click at [246, 60] on input "Inspector - Drainfield Medium Depth" at bounding box center [673, 61] width 892 height 24
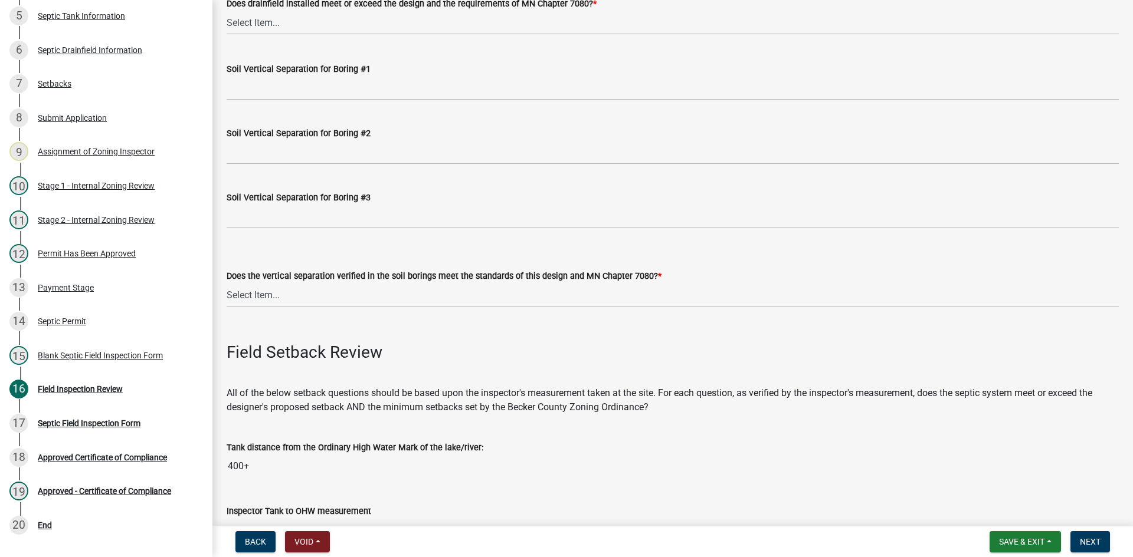
scroll to position [2360, 0]
click at [258, 12] on select "Select Item... Yes No" at bounding box center [673, 21] width 892 height 24
click at [227, 9] on select "Select Item... Yes No" at bounding box center [673, 21] width 892 height 24
click at [299, 73] on label "Soil Vertical Separation for Boring #1" at bounding box center [299, 68] width 144 height 8
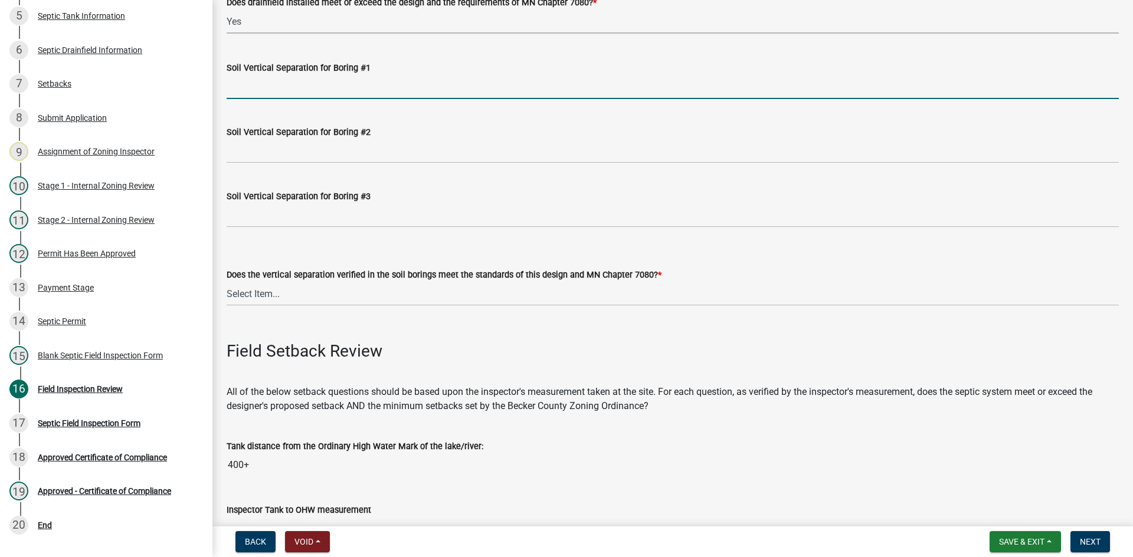
click at [299, 75] on input "Soil Vertical Separation for Boring #1" at bounding box center [673, 87] width 892 height 24
click at [293, 83] on input "Soil Vertical Separation for Boring #1" at bounding box center [673, 87] width 892 height 24
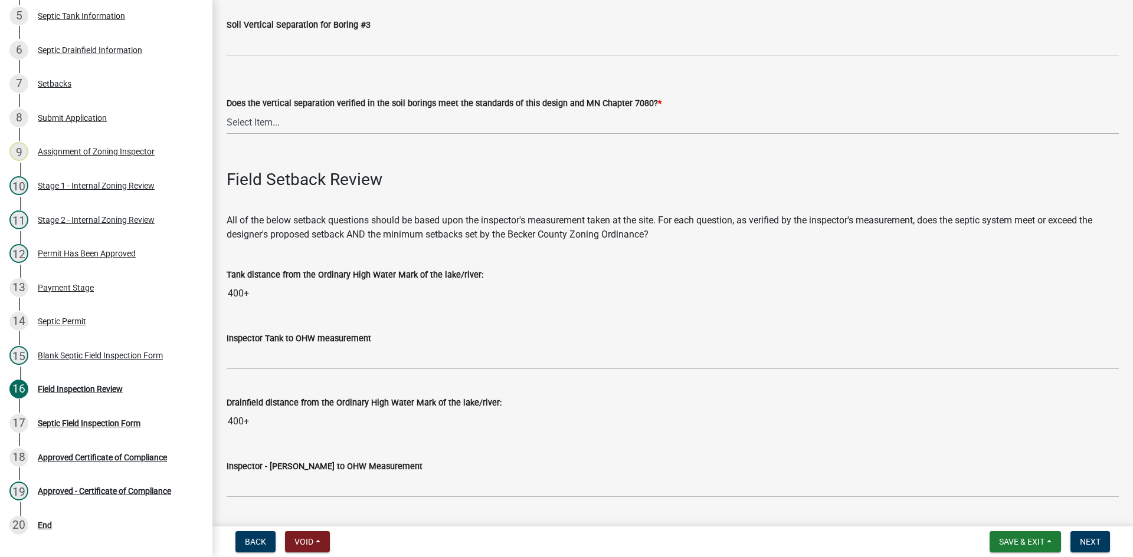
scroll to position [2537, 0]
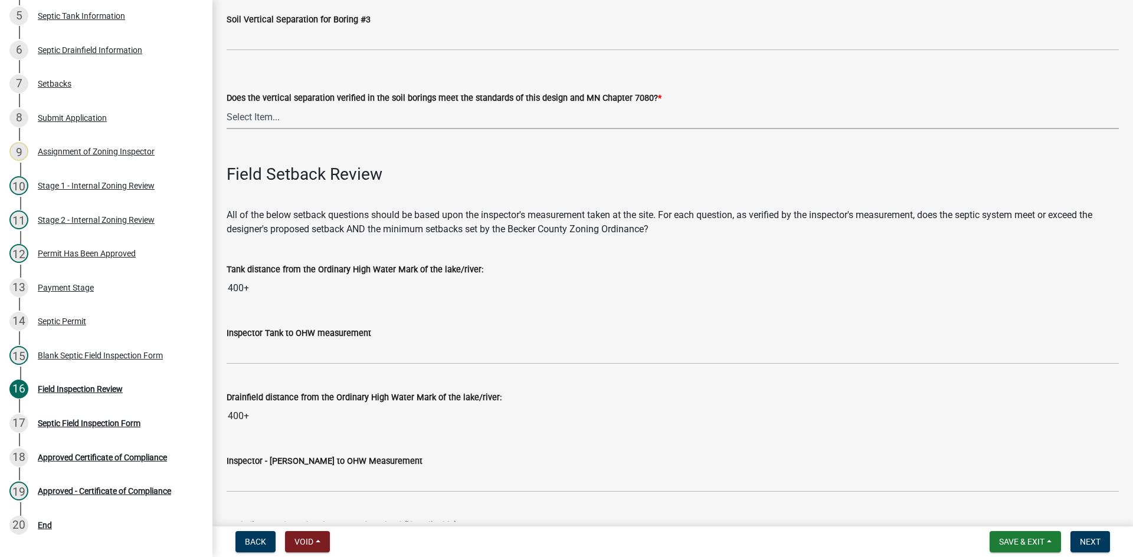
click at [267, 109] on select "Select Item... Yes No" at bounding box center [673, 117] width 892 height 24
click at [227, 105] on select "Select Item... Yes No" at bounding box center [673, 117] width 892 height 24
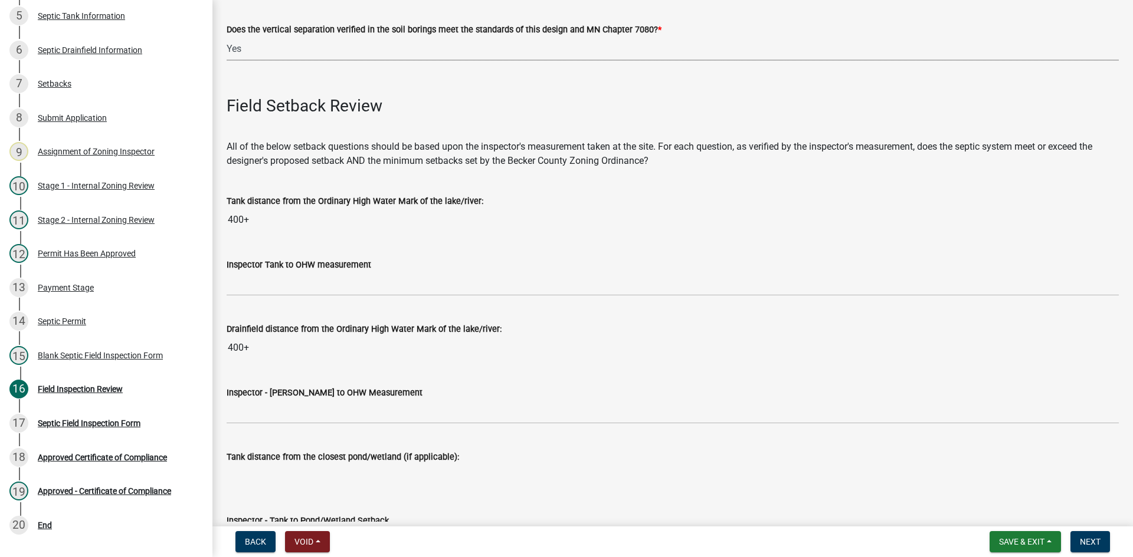
scroll to position [2714, 0]
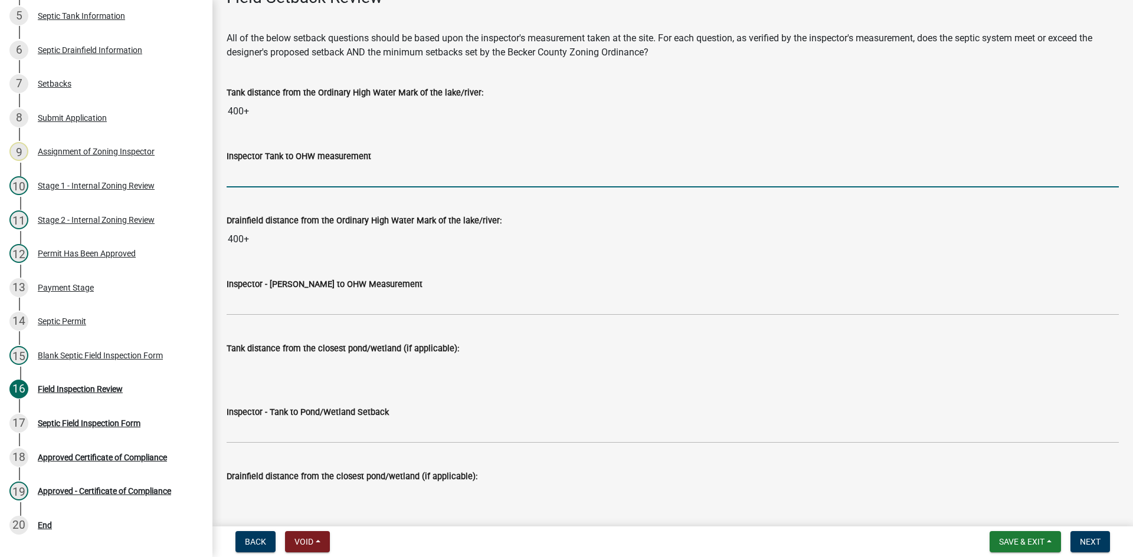
click at [271, 176] on input "Inspector Tank to OHW measurement" at bounding box center [673, 175] width 892 height 24
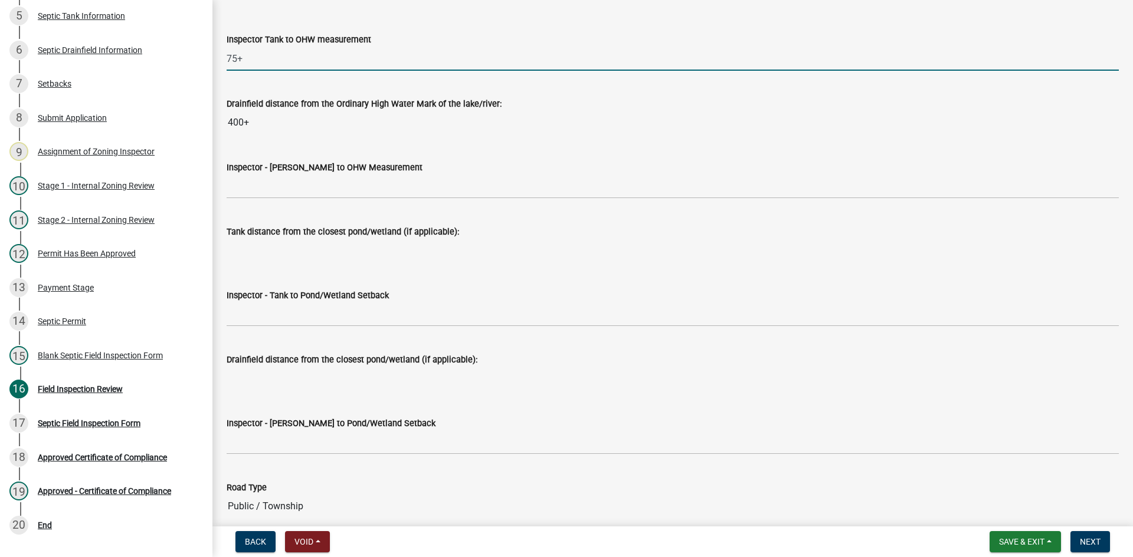
scroll to position [2832, 0]
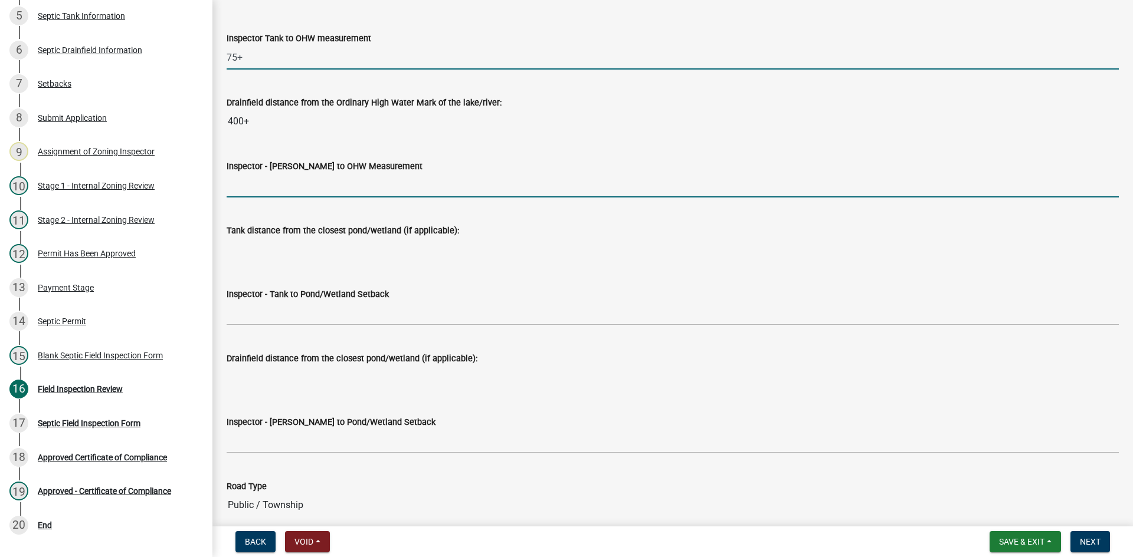
drag, startPoint x: 273, startPoint y: 186, endPoint x: 280, endPoint y: 187, distance: 6.6
click at [273, 186] on input "Inspector - Drainfield to OHW Measurement" at bounding box center [673, 185] width 892 height 24
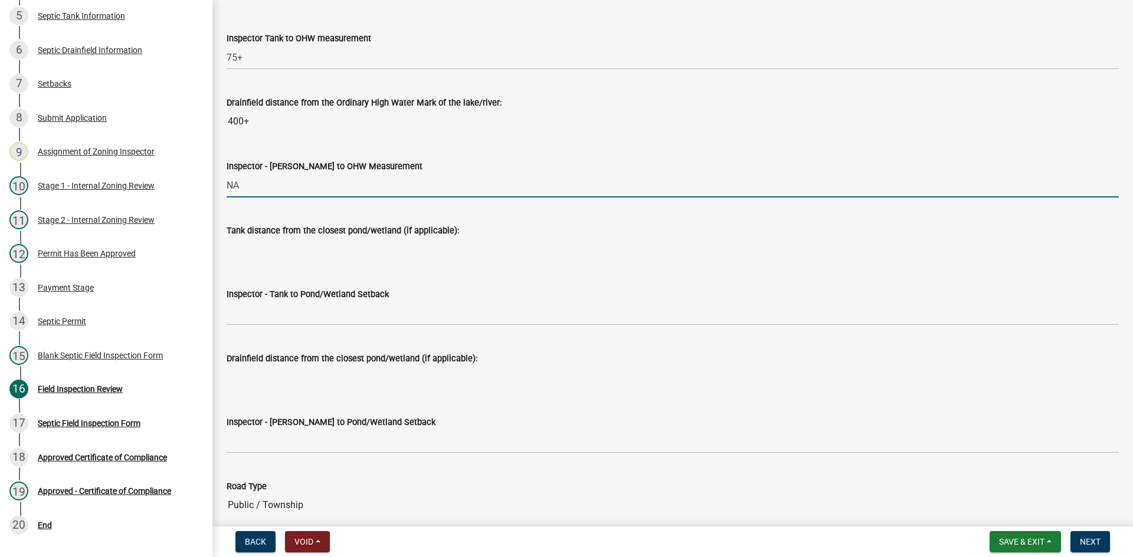
drag, startPoint x: 297, startPoint y: 189, endPoint x: 227, endPoint y: 198, distance: 70.8
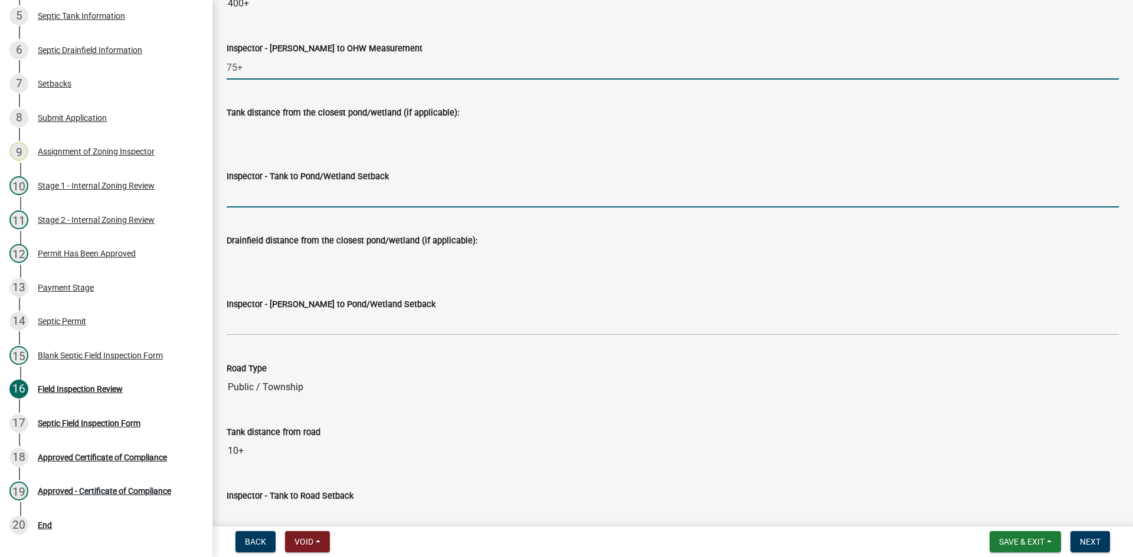
click at [269, 185] on input "Inspector - Tank to Pond/Wetland Setback" at bounding box center [673, 195] width 892 height 24
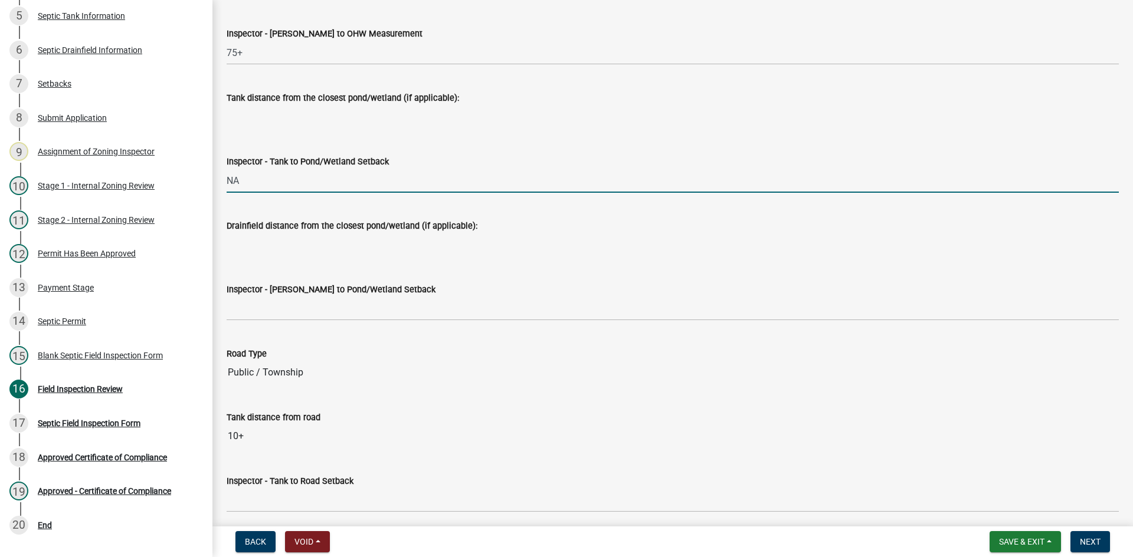
scroll to position [3009, 0]
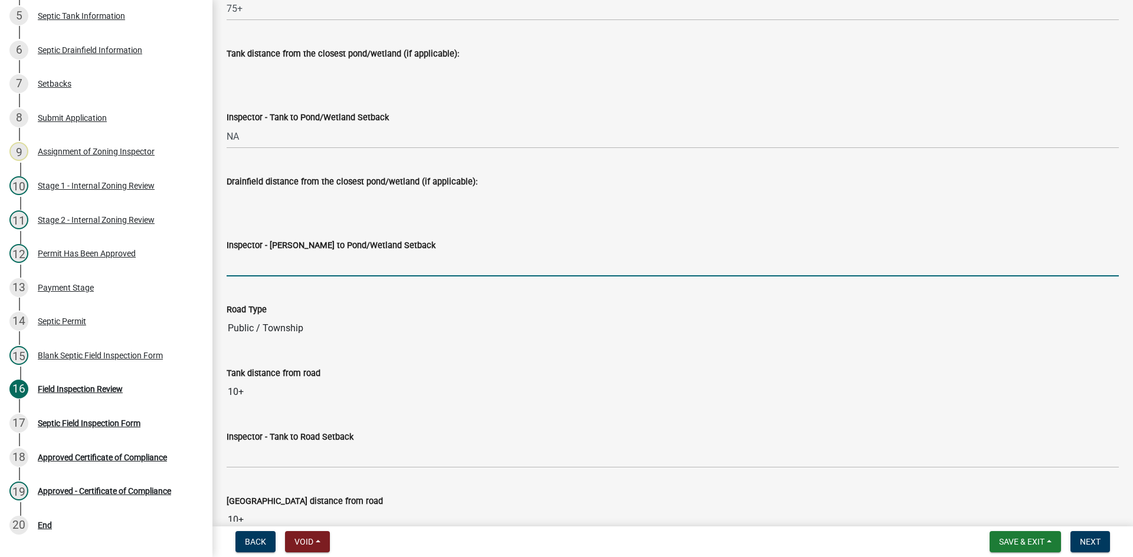
drag, startPoint x: 274, startPoint y: 254, endPoint x: 293, endPoint y: 274, distance: 26.7
click at [274, 254] on input "Inspector - Drainfield to Pond/Wetland Setback" at bounding box center [673, 264] width 892 height 24
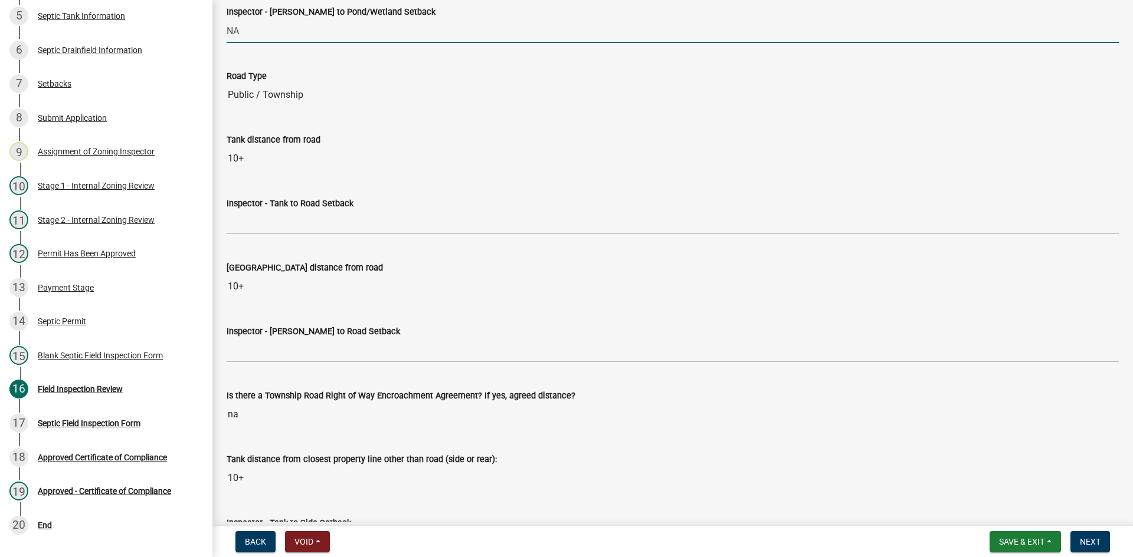
scroll to position [3245, 0]
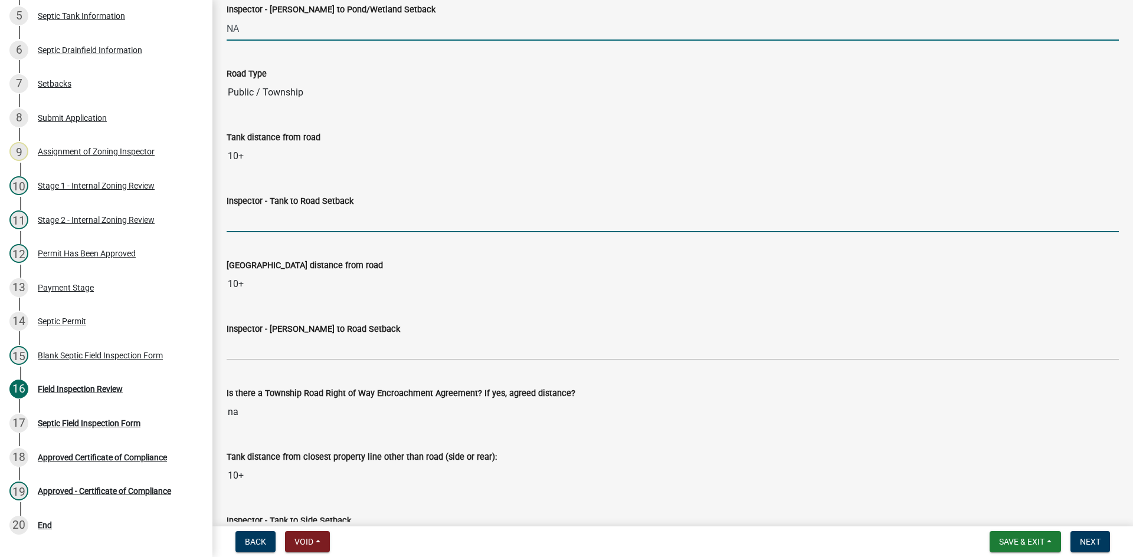
click at [287, 221] on input "Inspector - Tank to Road Setback" at bounding box center [673, 220] width 892 height 24
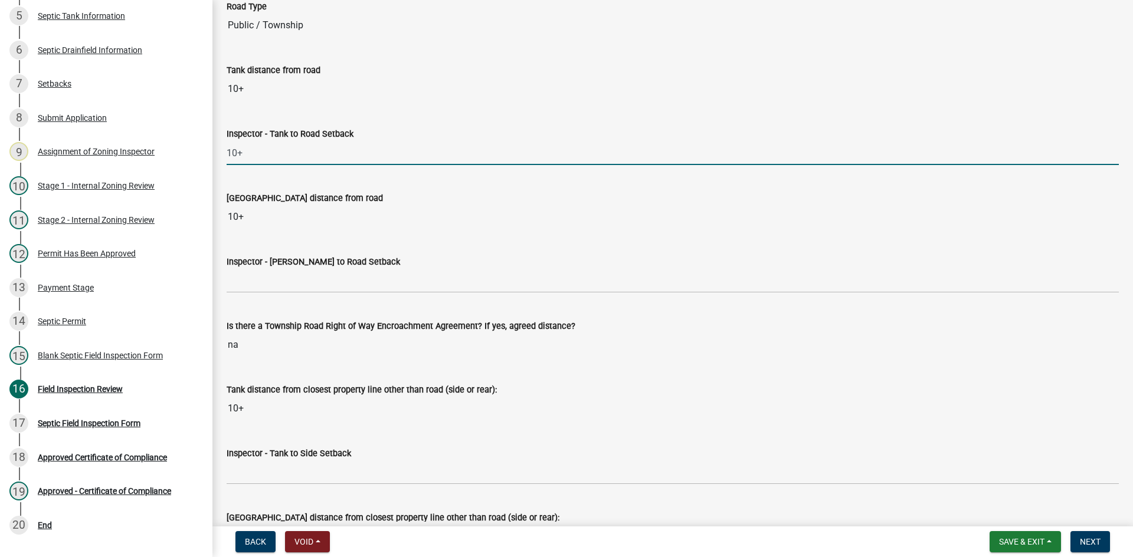
scroll to position [3363, 0]
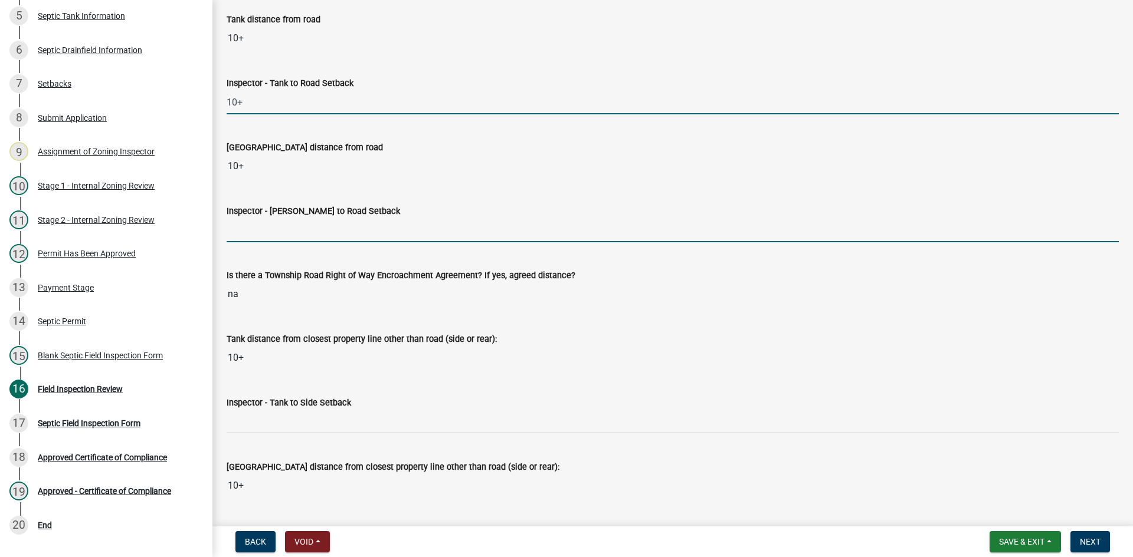
drag, startPoint x: 280, startPoint y: 225, endPoint x: 284, endPoint y: 230, distance: 6.7
click at [281, 226] on input "Inspector - Drainfield to Road Setback" at bounding box center [673, 230] width 892 height 24
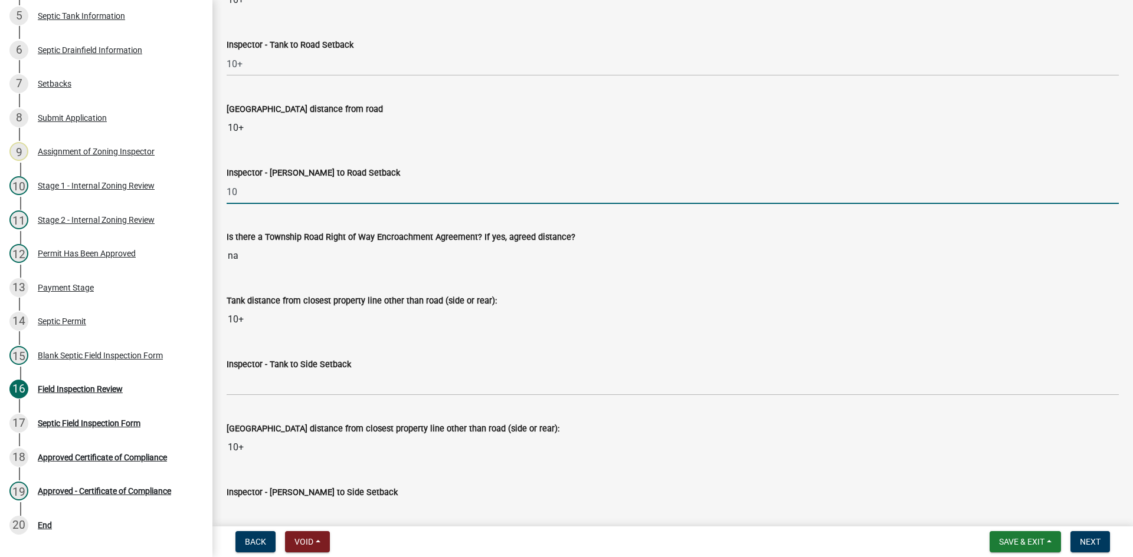
scroll to position [3422, 0]
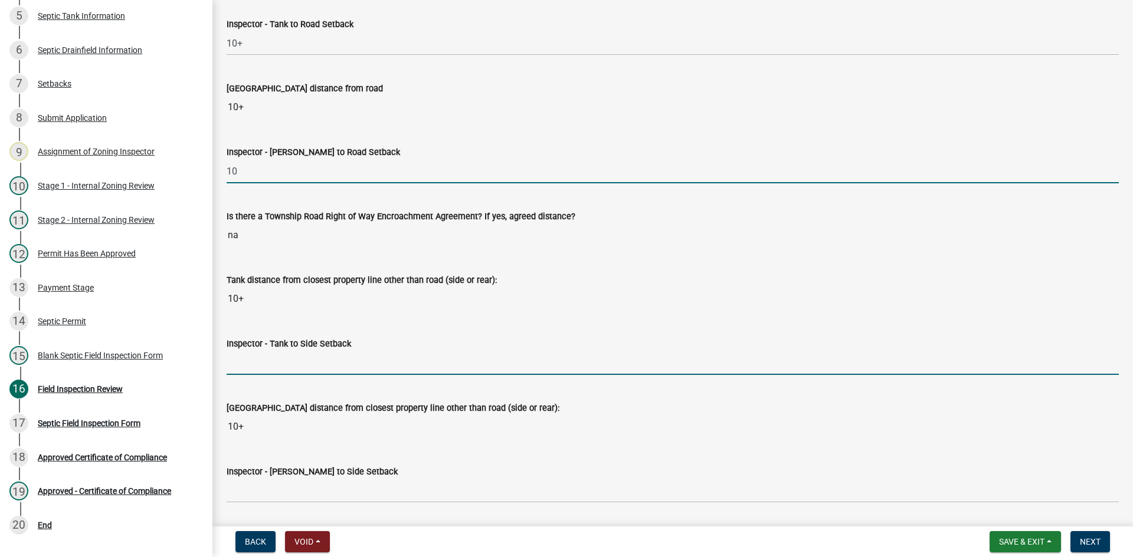
click at [279, 355] on input "Inspector - Tank to Side Setback" at bounding box center [673, 363] width 892 height 24
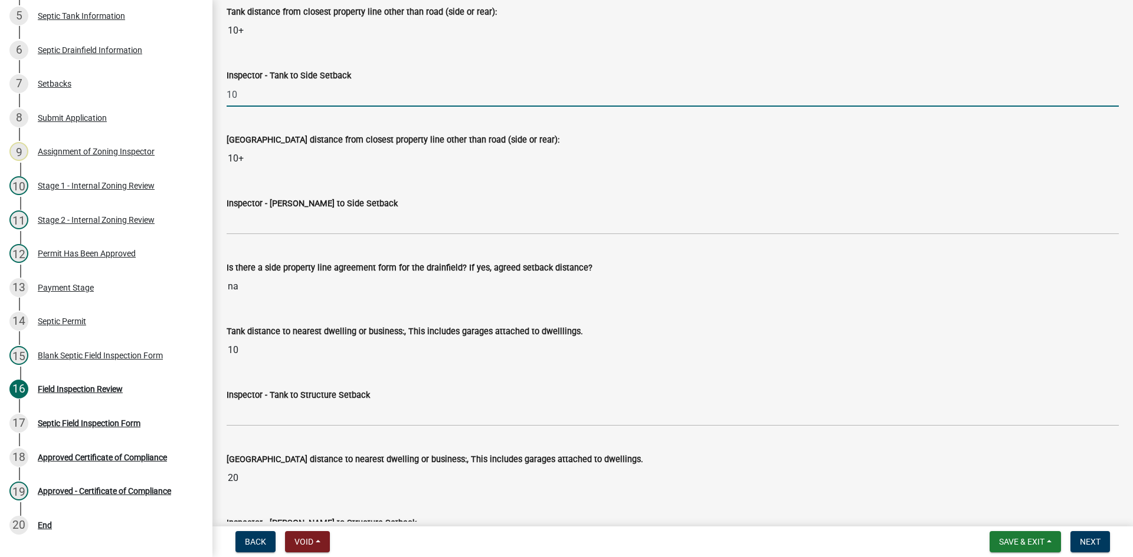
scroll to position [3717, 0]
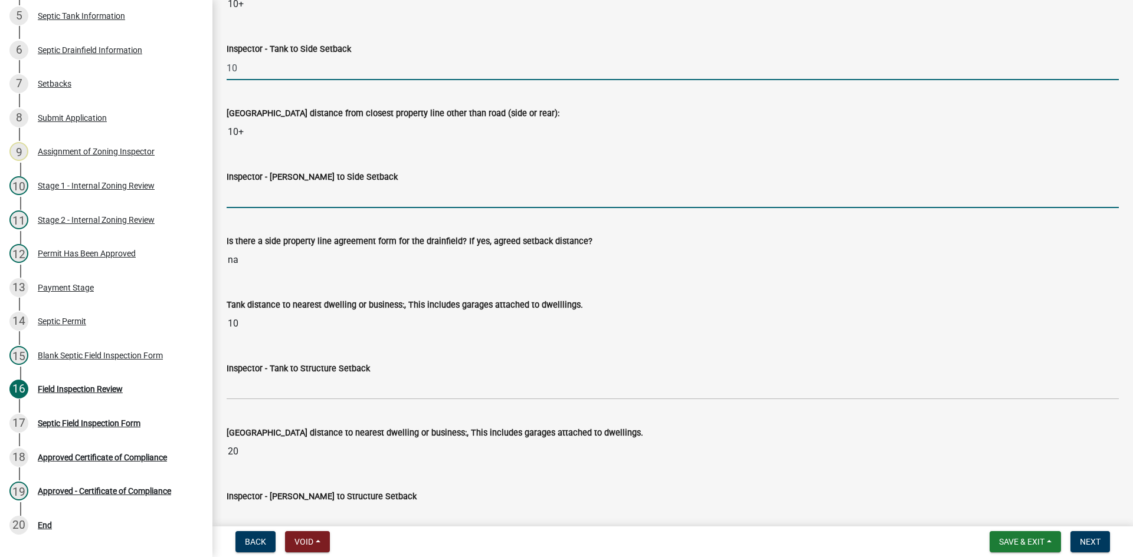
click at [274, 206] on input "Inspector - Drainfield to Side Setback" at bounding box center [673, 196] width 892 height 24
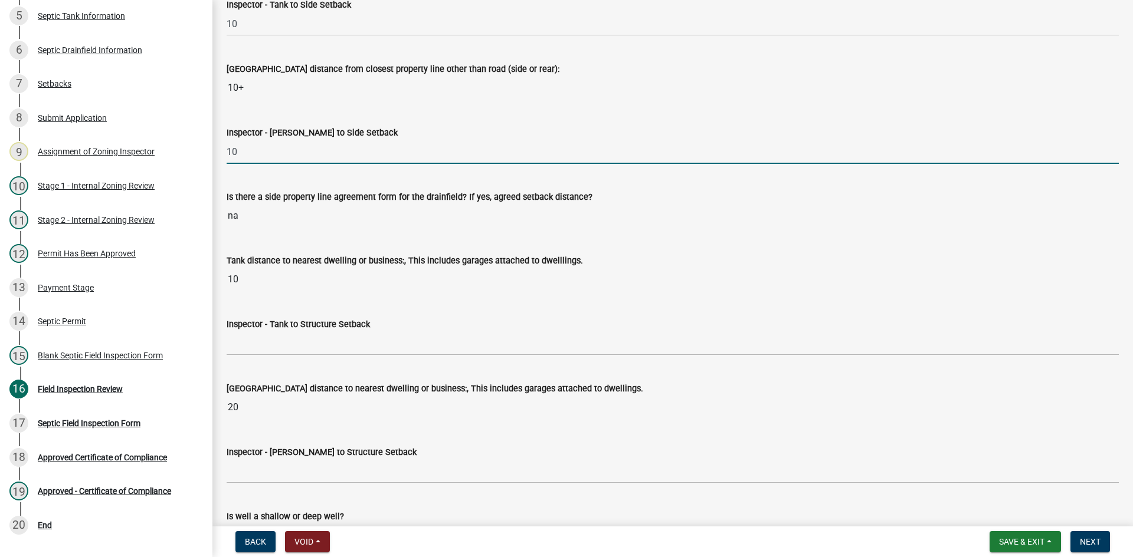
scroll to position [3894, 0]
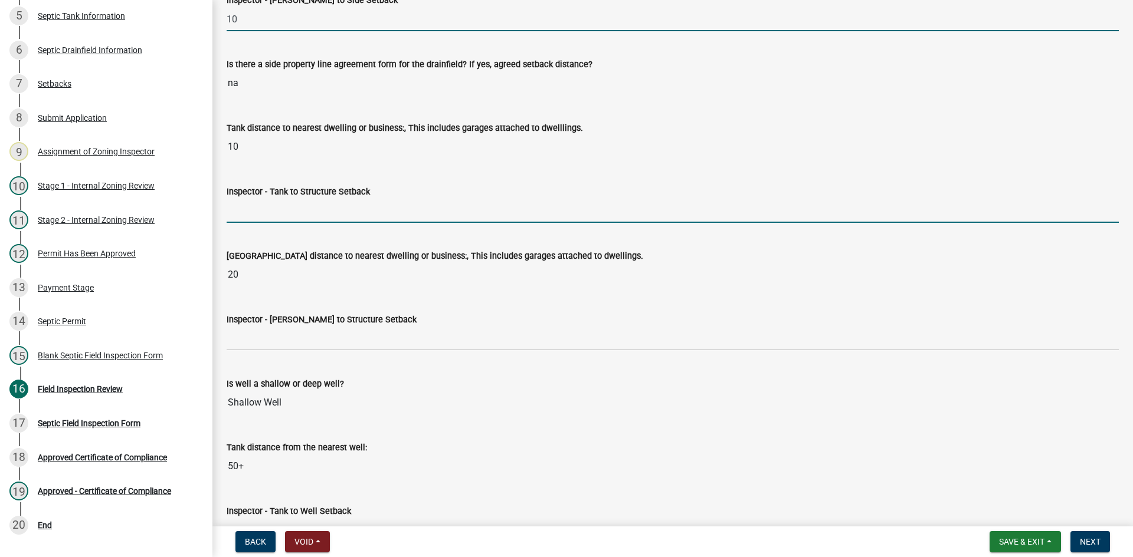
click at [289, 214] on input "Inspector - Tank to Structure Setback" at bounding box center [673, 211] width 892 height 24
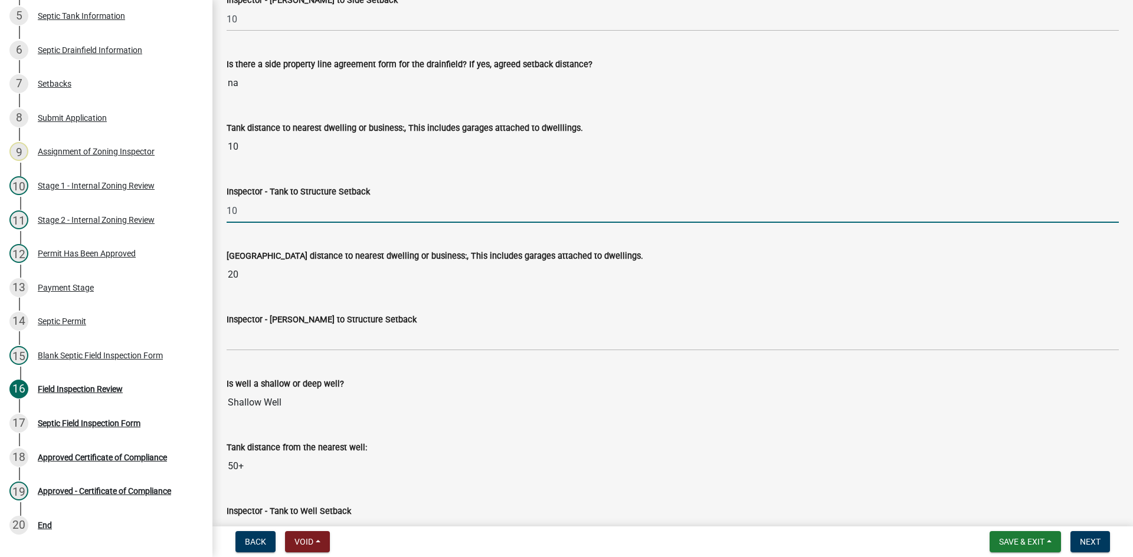
click at [298, 241] on div "Drainfield distance to nearest dwelling or business:, This includes garages att…" at bounding box center [673, 259] width 892 height 54
click at [251, 207] on input "10" at bounding box center [673, 211] width 892 height 24
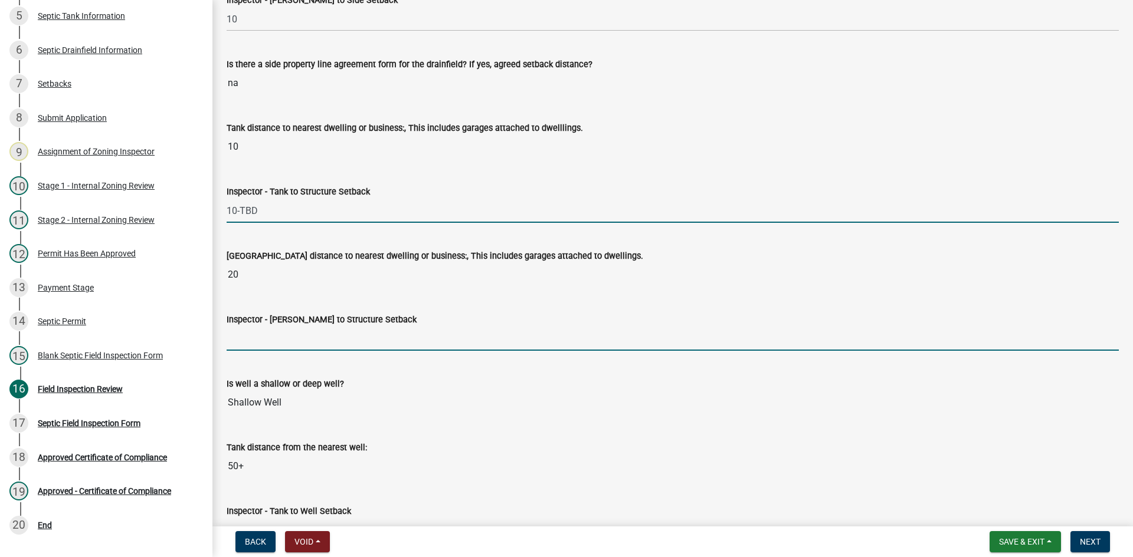
click at [274, 346] on input "Inspector - Drainfield to Structure Setback" at bounding box center [673, 339] width 892 height 24
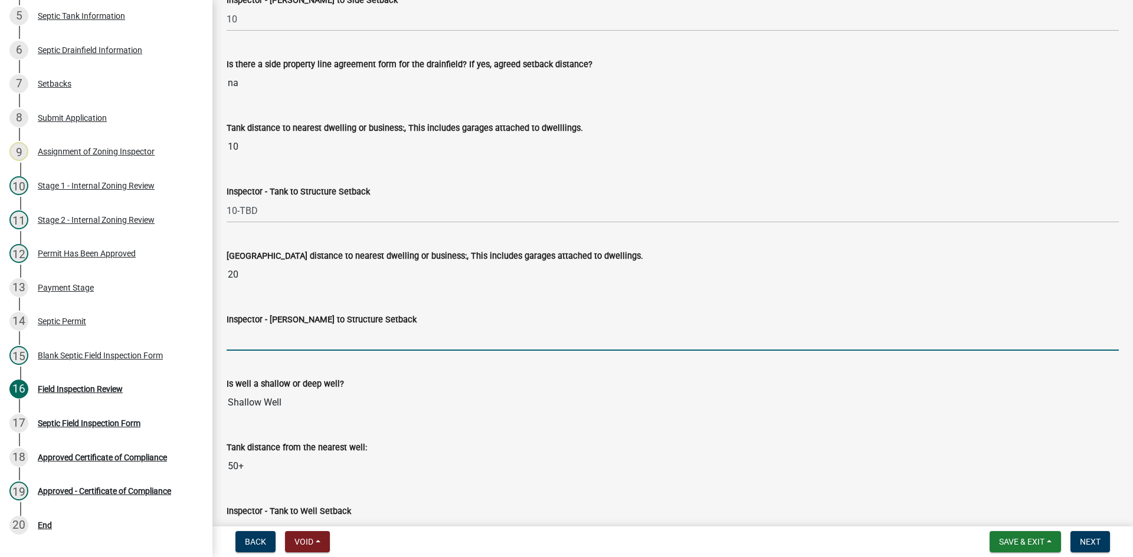
click at [261, 345] on input "Inspector - Drainfield to Structure Setback" at bounding box center [673, 339] width 892 height 24
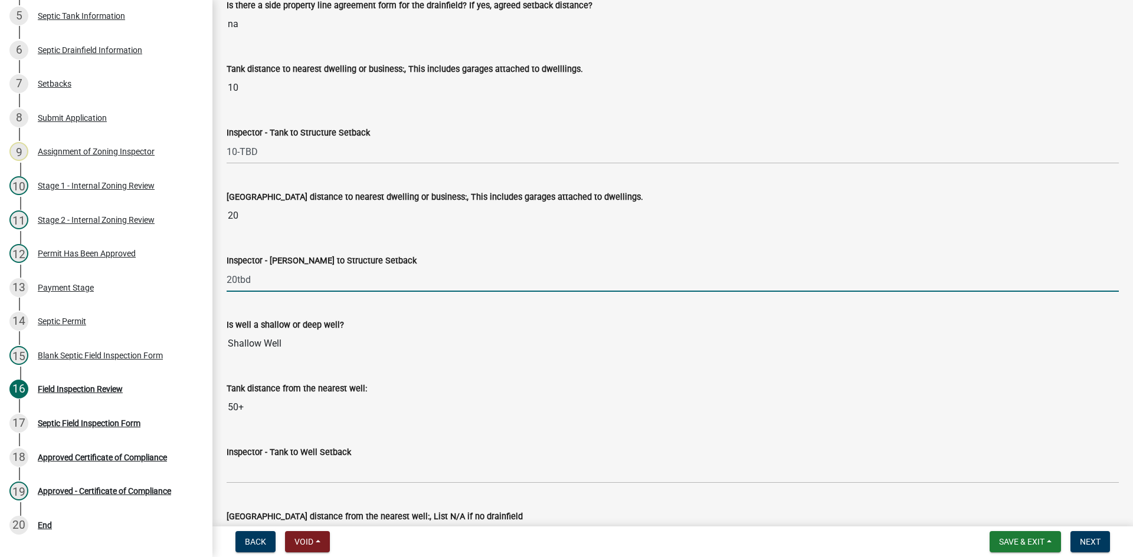
drag, startPoint x: 235, startPoint y: 287, endPoint x: 261, endPoint y: 287, distance: 26.5
click at [261, 287] on input "20tbd" at bounding box center [673, 280] width 892 height 24
click at [238, 284] on input "20TBD" at bounding box center [673, 280] width 892 height 24
click at [298, 270] on input "20 TBD" at bounding box center [673, 280] width 892 height 24
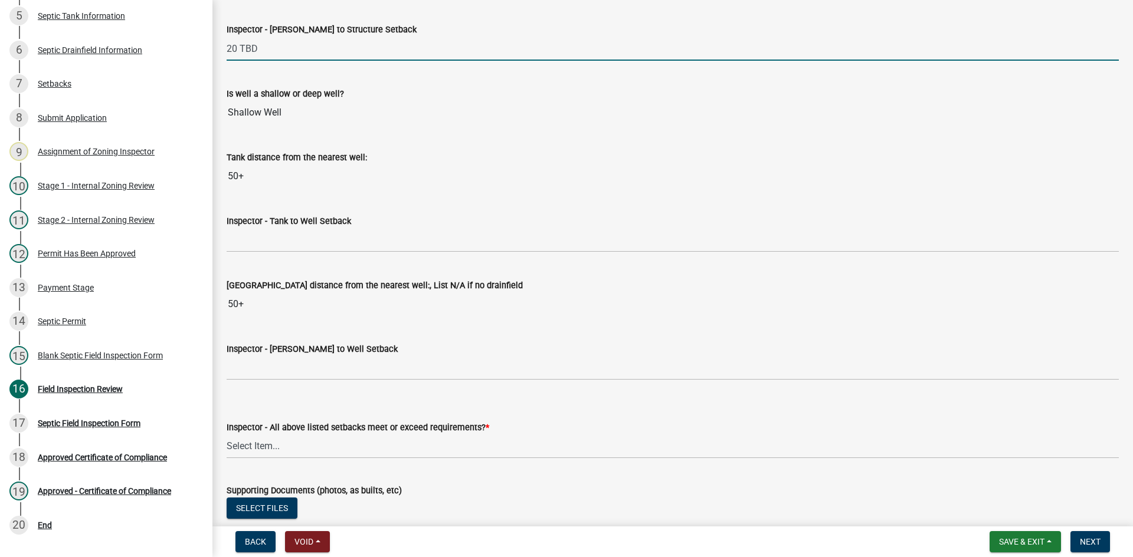
scroll to position [4188, 0]
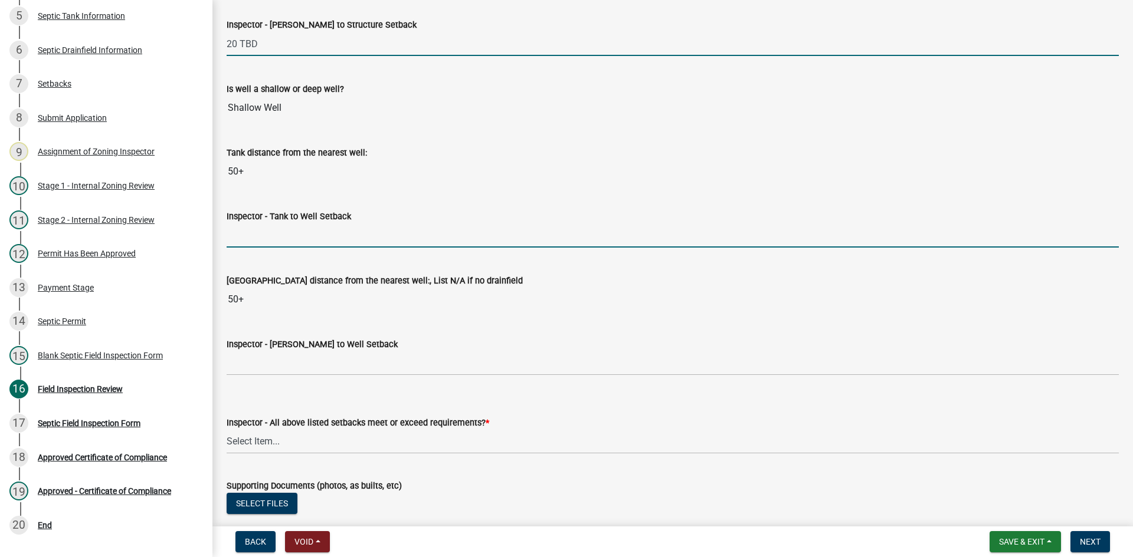
click at [268, 230] on input "Inspector - Tank to Well Setback" at bounding box center [673, 236] width 892 height 24
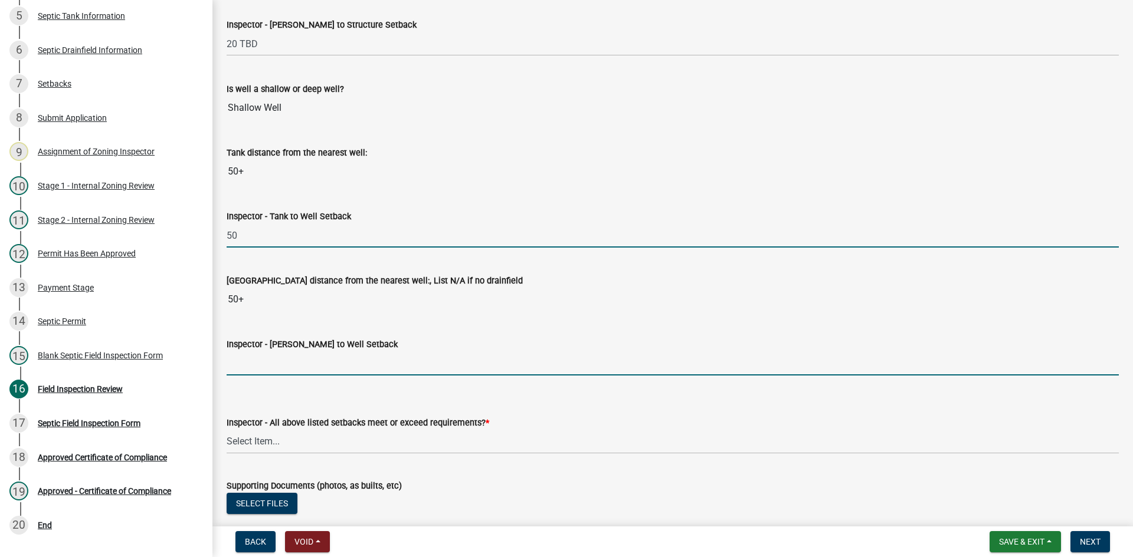
click at [273, 367] on input "Inspector - Drainfield to Well Setback" at bounding box center [673, 364] width 892 height 24
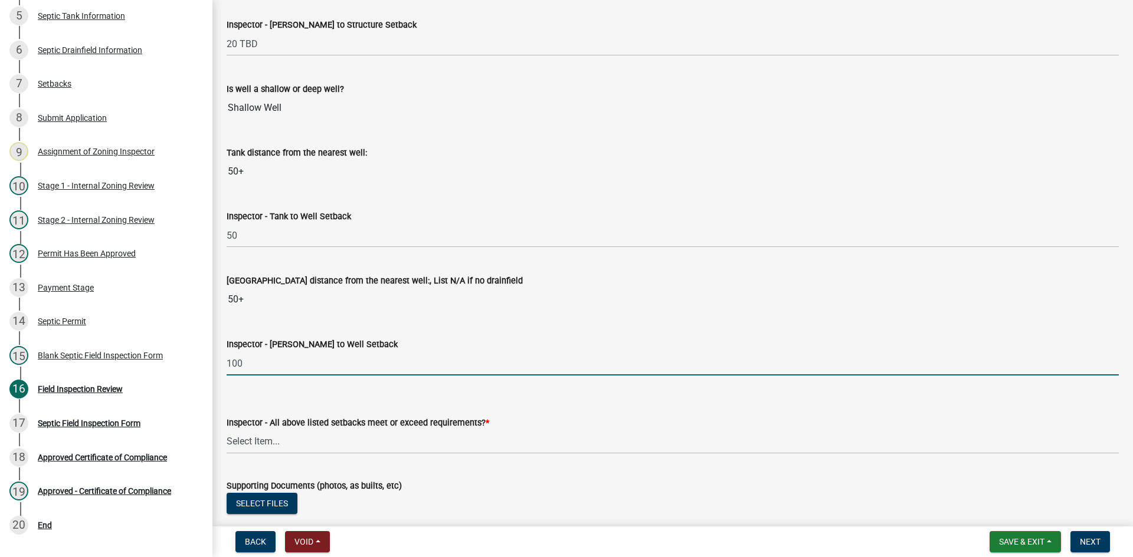
click at [287, 368] on input "100" at bounding box center [673, 364] width 892 height 24
click at [314, 365] on input "100" at bounding box center [673, 364] width 892 height 24
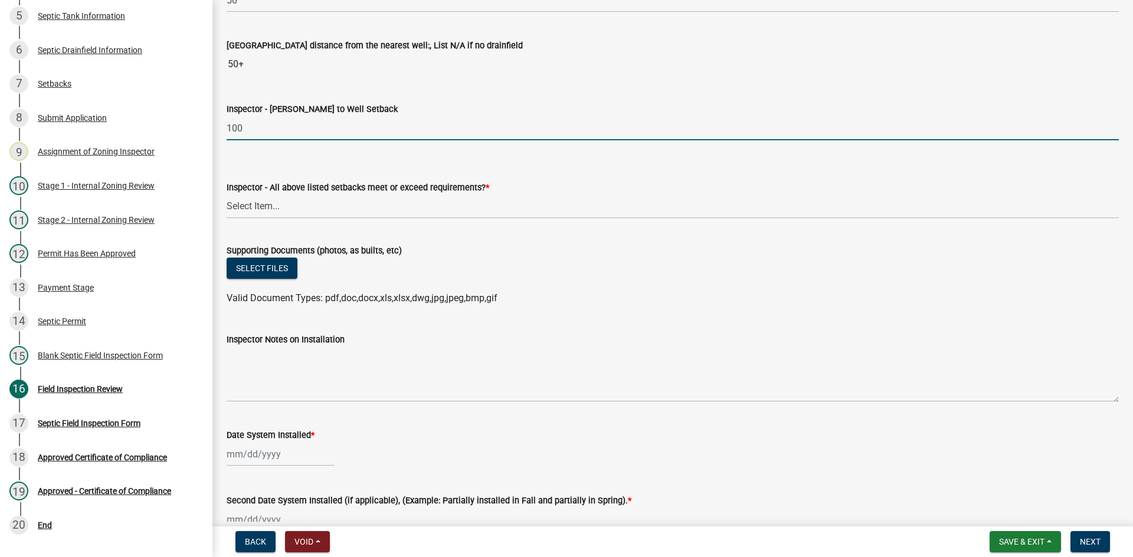
scroll to position [4424, 0]
drag, startPoint x: 265, startPoint y: 206, endPoint x: 281, endPoint y: 217, distance: 18.3
click at [268, 207] on select "Select Item... Yes No" at bounding box center [673, 206] width 892 height 24
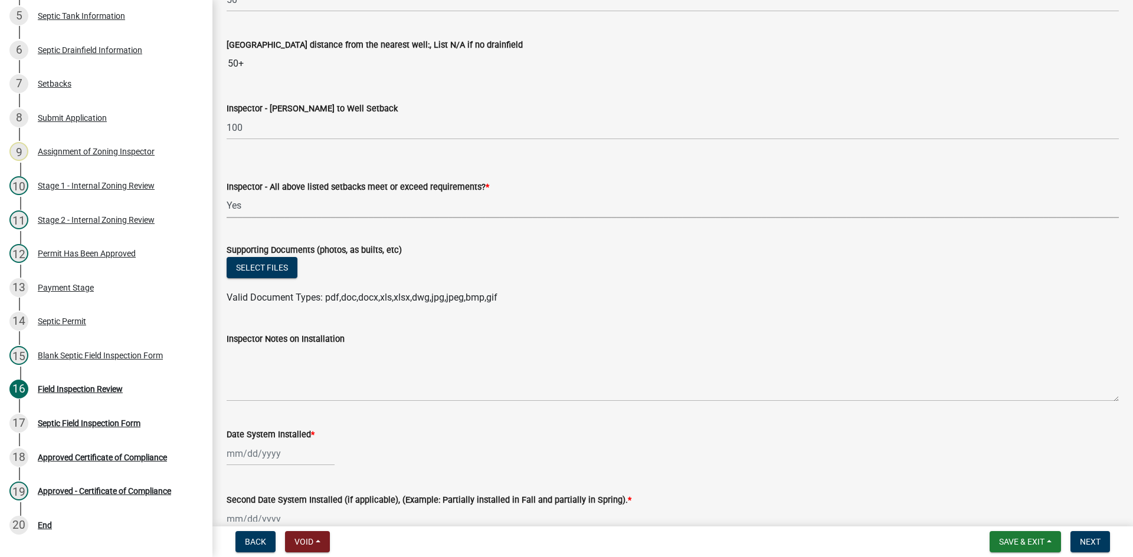
click at [227, 194] on select "Select Item... Yes No" at bounding box center [673, 206] width 892 height 24
click at [293, 271] on button "Select files" at bounding box center [262, 267] width 71 height 21
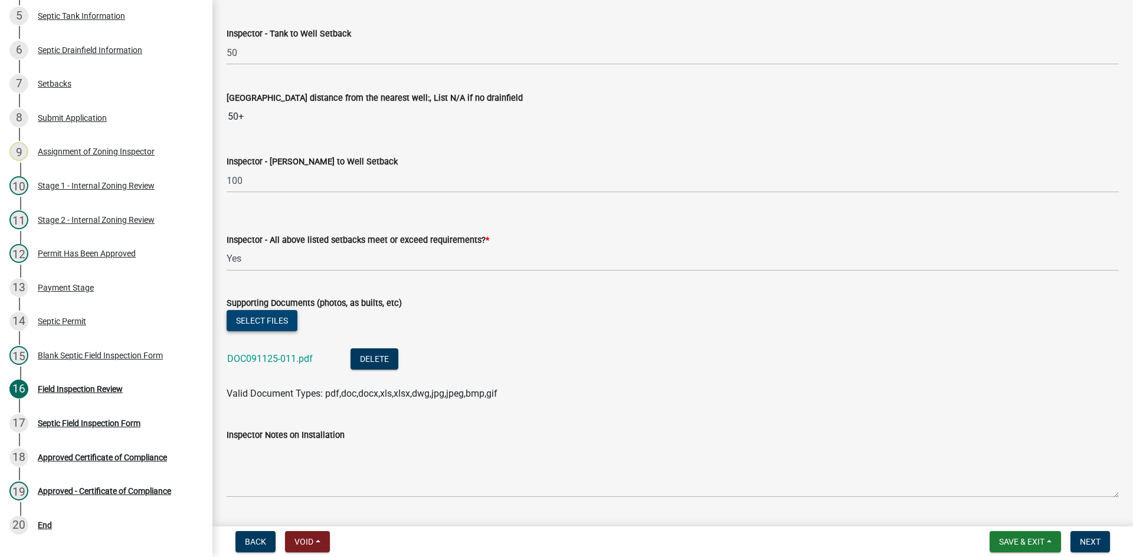
scroll to position [4306, 0]
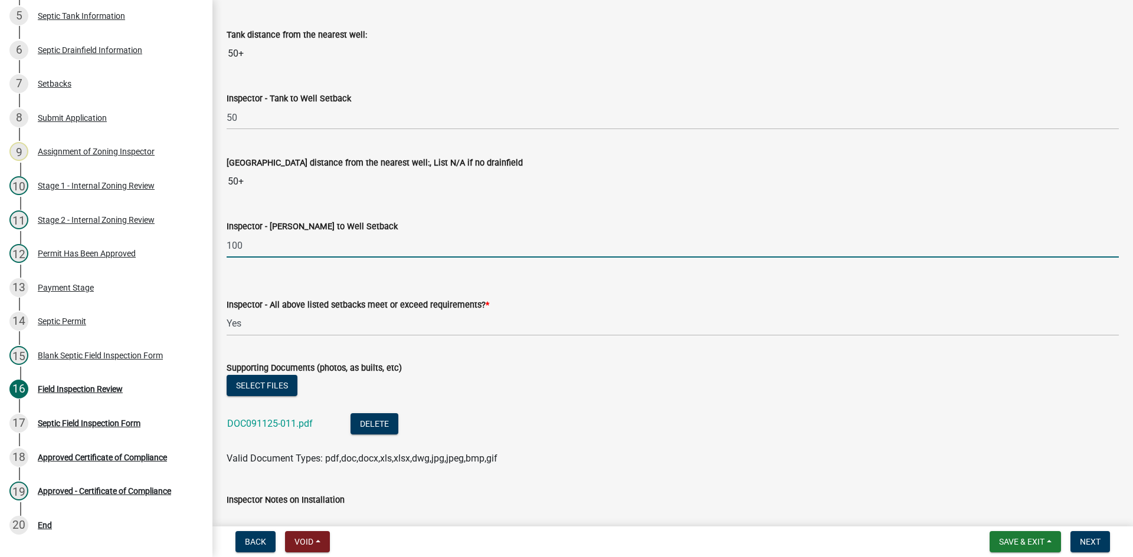
click at [247, 252] on input "100" at bounding box center [673, 246] width 892 height 24
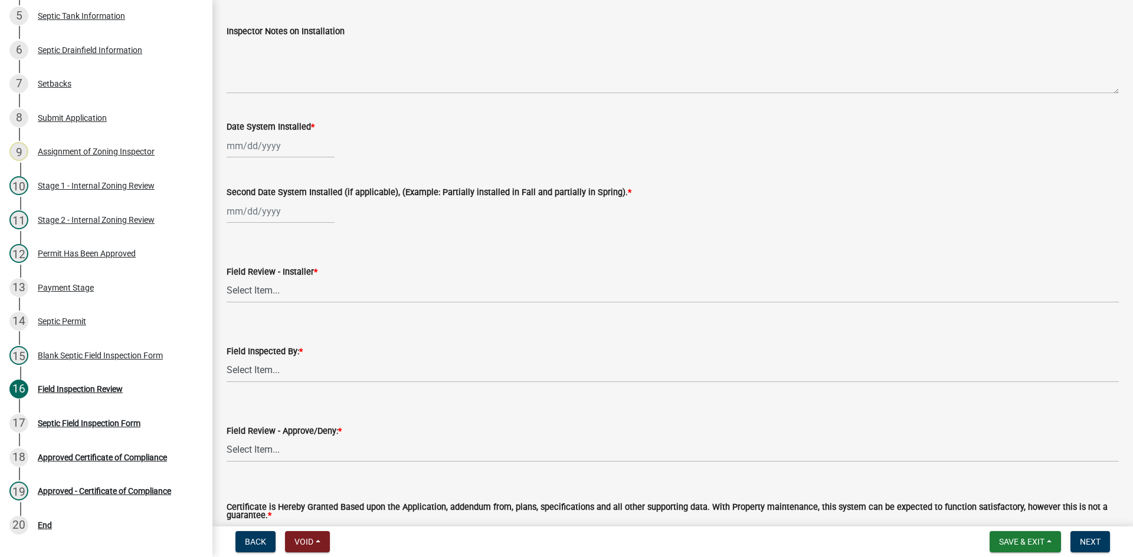
scroll to position [4837, 0]
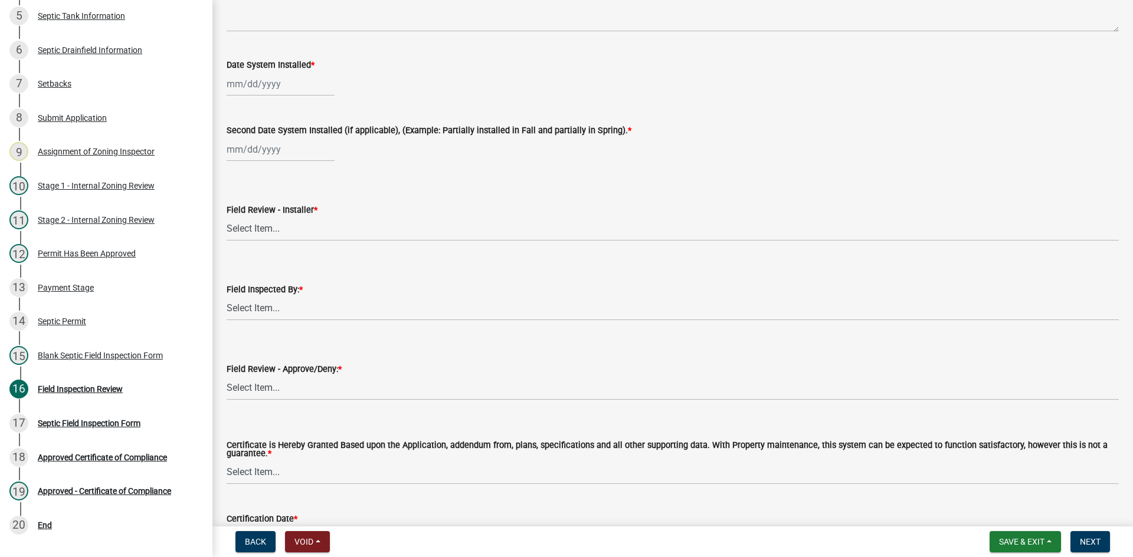
click at [299, 93] on div at bounding box center [281, 84] width 108 height 24
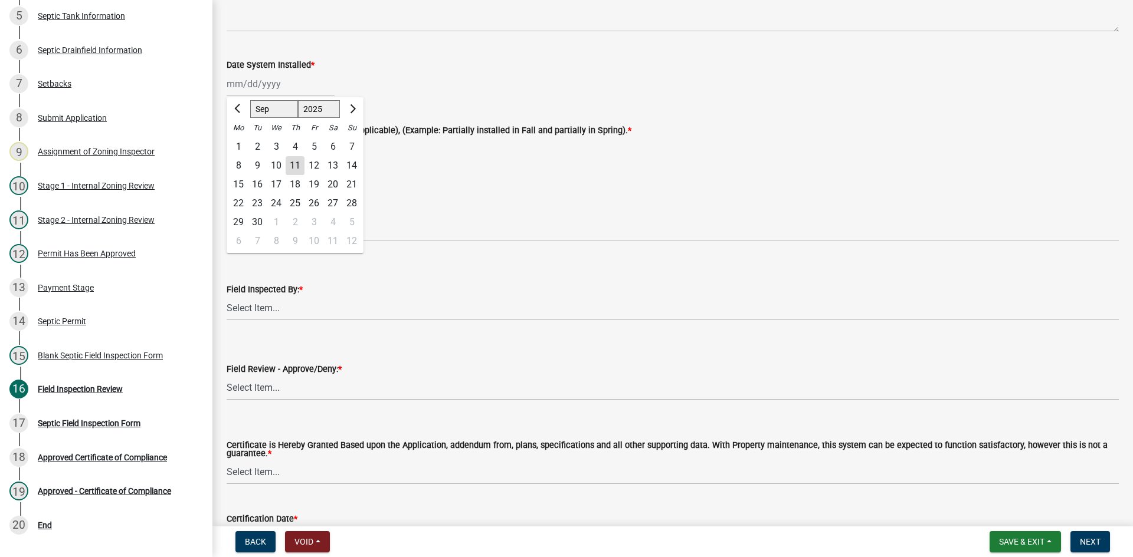
click at [290, 165] on div "11" at bounding box center [295, 165] width 19 height 19
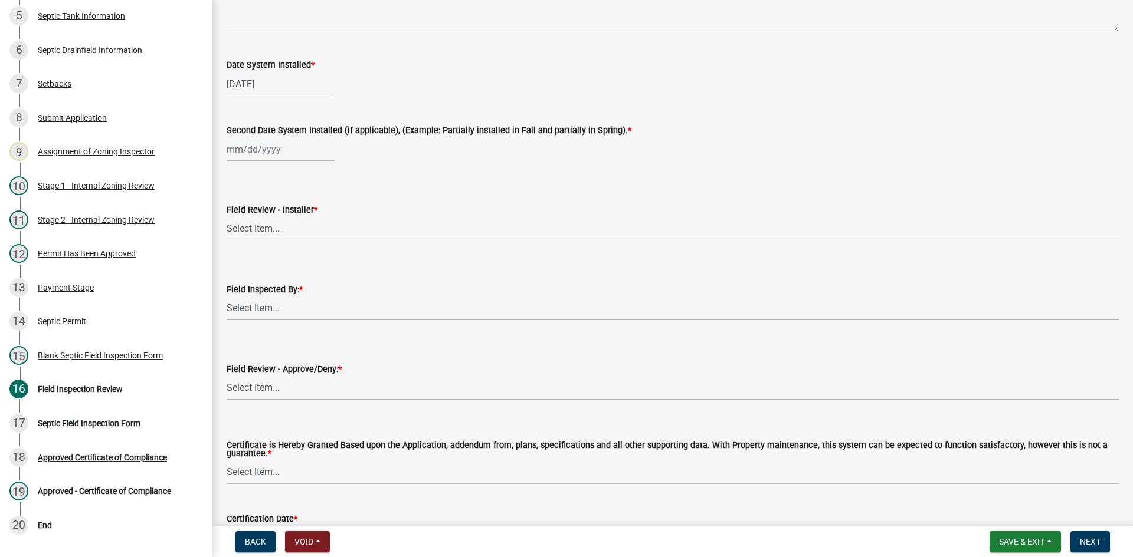
click at [291, 157] on div at bounding box center [281, 149] width 108 height 24
click at [291, 91] on div "09/11/2025" at bounding box center [281, 84] width 108 height 24
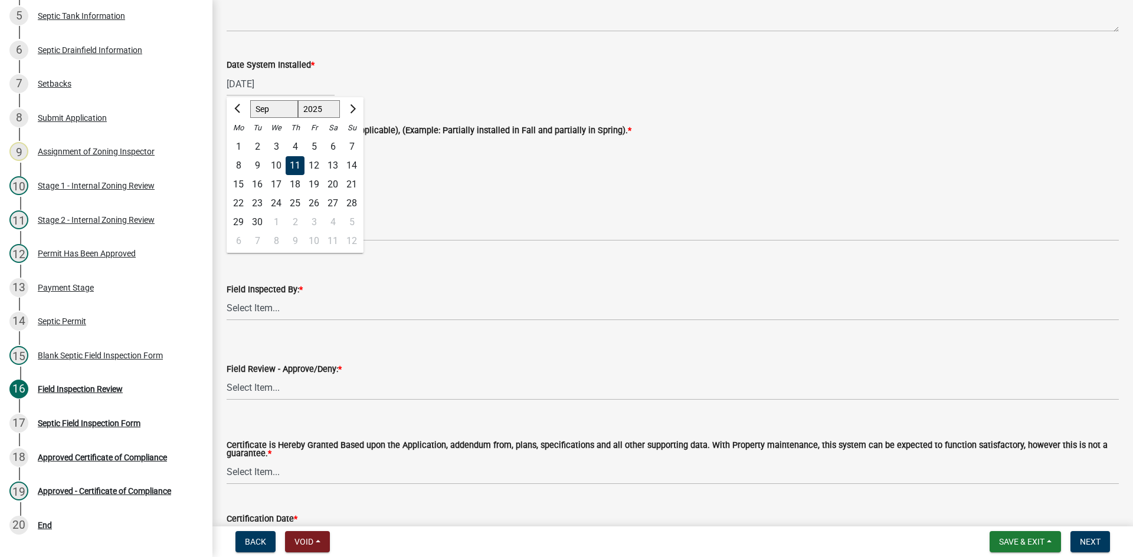
click at [280, 163] on div "10" at bounding box center [276, 165] width 19 height 19
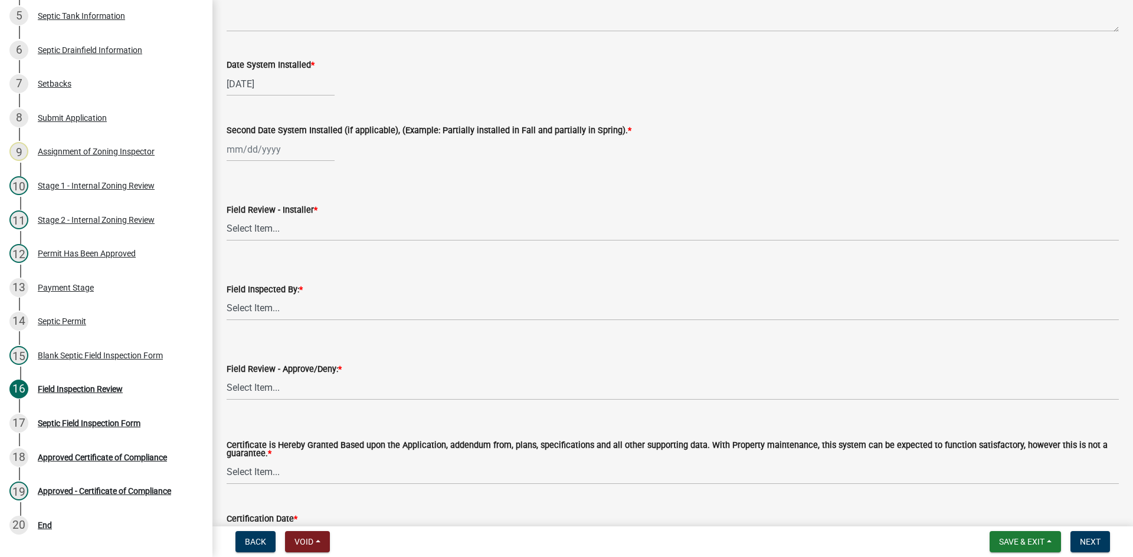
click at [279, 158] on div at bounding box center [281, 149] width 108 height 24
click at [275, 229] on div "10" at bounding box center [276, 231] width 19 height 19
click at [279, 225] on select "Select Item... OTHER – Not listed (please add in next field and we will add to …" at bounding box center [673, 229] width 892 height 24
click at [227, 217] on select "Select Item... OTHER – Not listed (please add in next field and we will add to …" at bounding box center [673, 229] width 892 height 24
click at [284, 313] on select "Select Item... Nicole Bradbury Jeff Rusness Kyle Vareberg Susan Rockwell Tyler …" at bounding box center [673, 309] width 892 height 24
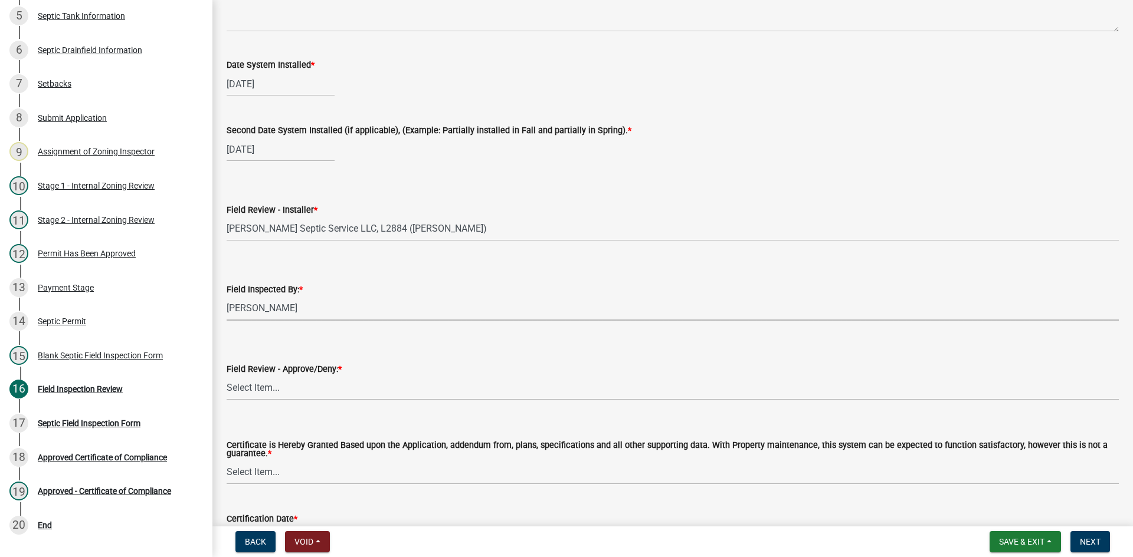
click at [227, 297] on select "Select Item... Nicole Bradbury Jeff Rusness Kyle Vareberg Susan Rockwell Tyler …" at bounding box center [673, 309] width 892 height 24
click at [285, 383] on select "Select Item... Approved Denied" at bounding box center [673, 388] width 892 height 24
click at [227, 376] on select "Select Item... Approved Denied" at bounding box center [673, 388] width 892 height 24
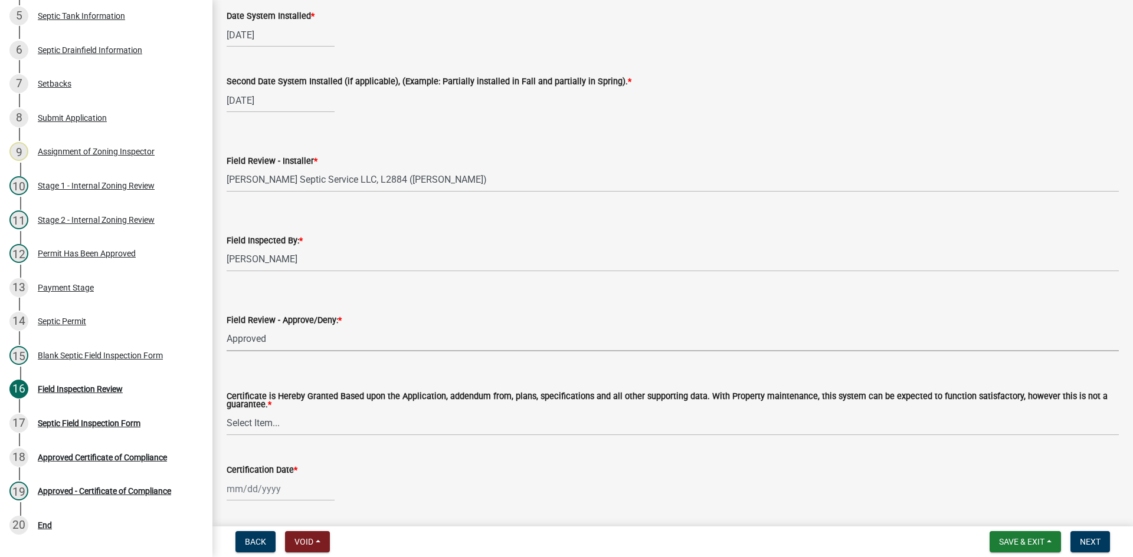
scroll to position [4923, 0]
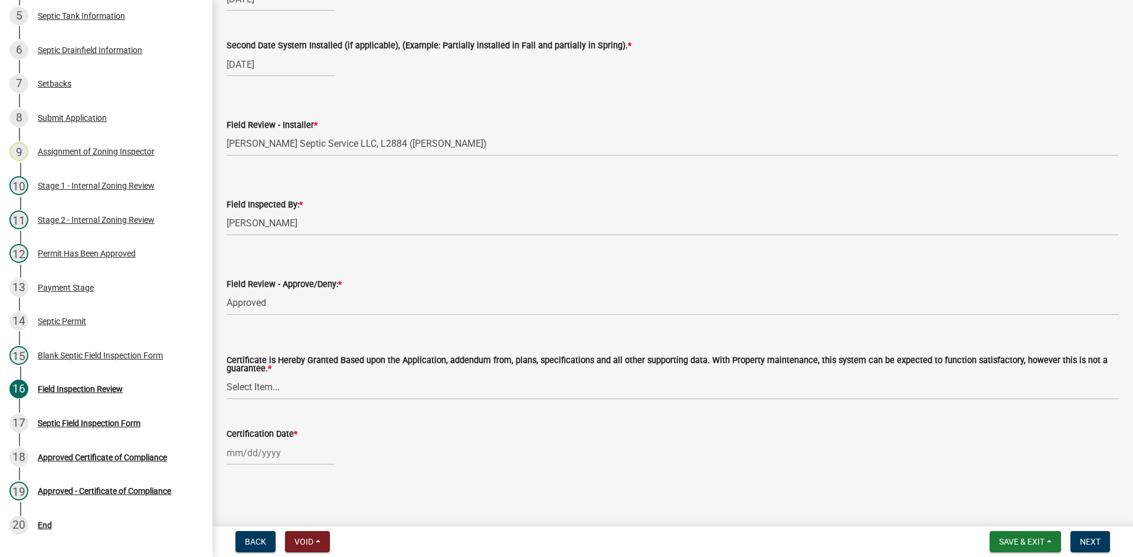
click at [287, 401] on wm-data-entity-input "Certificate is Hereby Granted Based upon the Application, addendum from, plans,…" at bounding box center [673, 368] width 892 height 84
click at [288, 392] on select "Select Item... Yes No" at bounding box center [673, 388] width 892 height 24
click at [227, 376] on select "Select Item... Yes No" at bounding box center [673, 388] width 892 height 24
click at [293, 451] on div at bounding box center [281, 453] width 108 height 24
click at [299, 355] on div "11" at bounding box center [295, 352] width 19 height 19
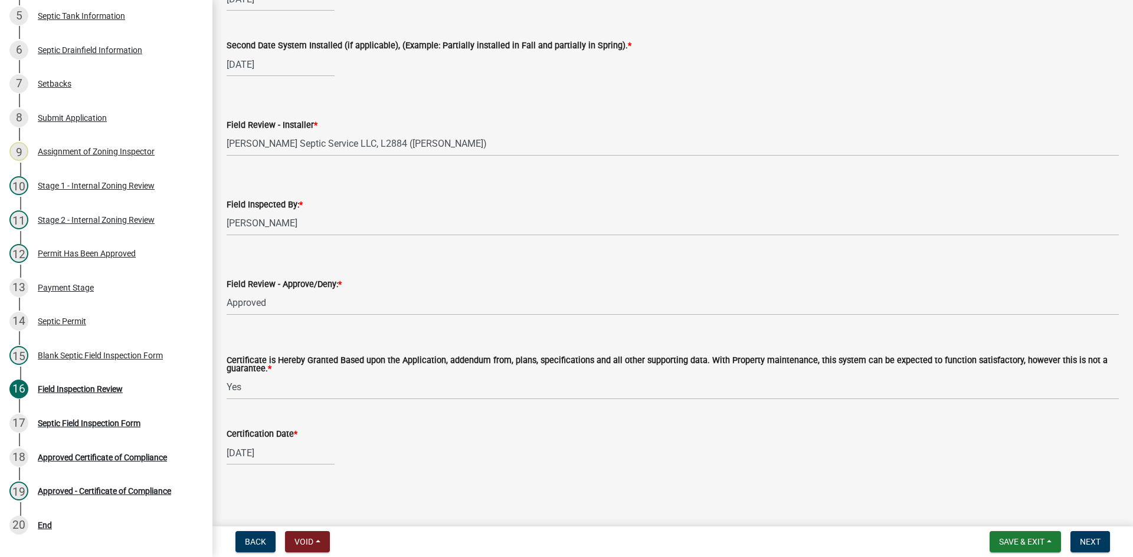
click at [1102, 553] on nav "Back Void Withdraw Lock Expire Void Save & Exit Save Save & Exit Next" at bounding box center [672, 542] width 920 height 31
click at [1101, 545] on button "Next" at bounding box center [1090, 542] width 40 height 21
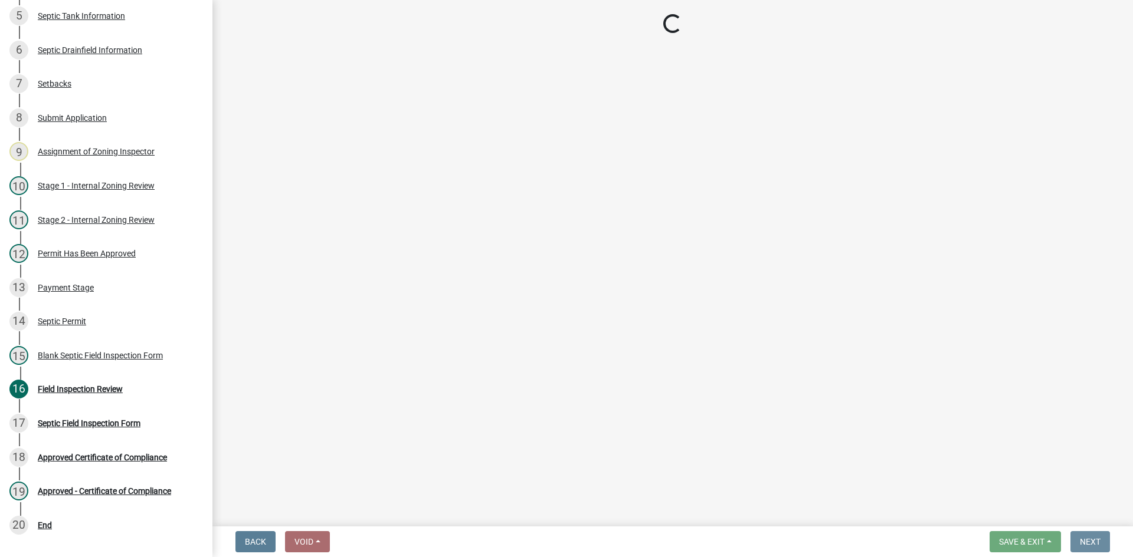
scroll to position [0, 0]
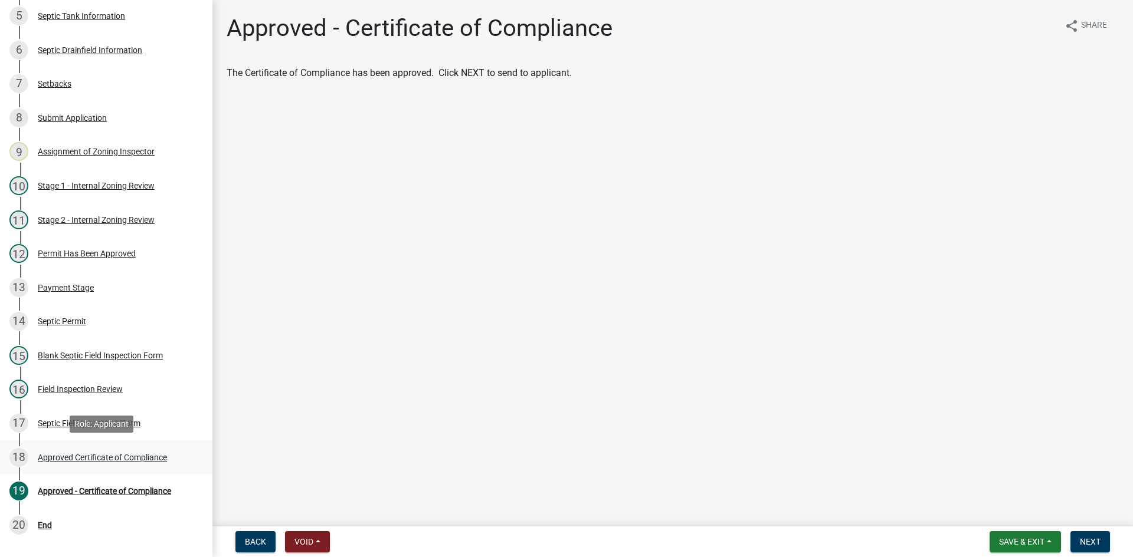
click at [122, 454] on div "Approved Certificate of Compliance" at bounding box center [102, 458] width 129 height 8
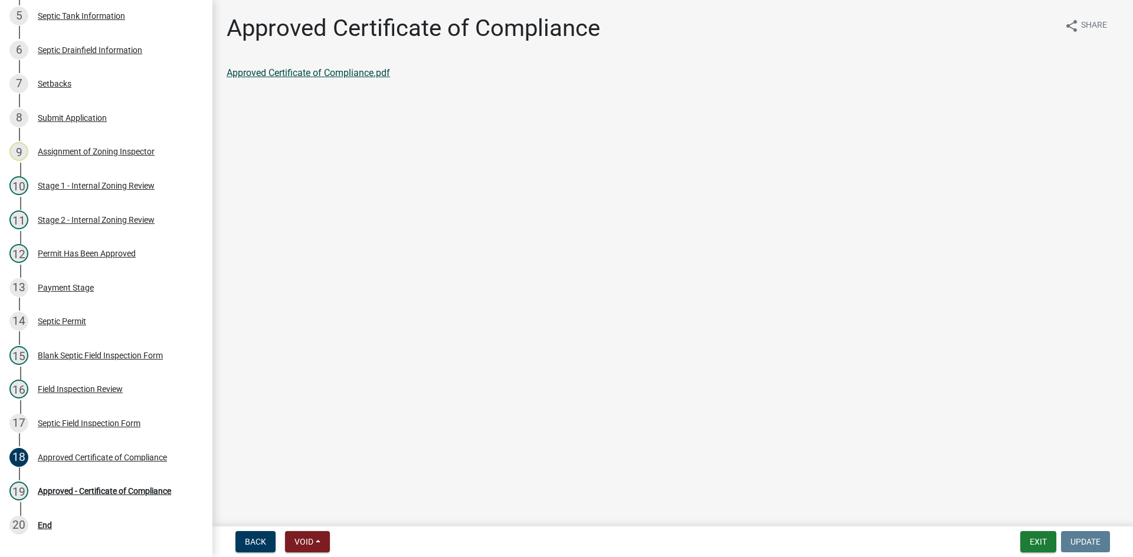
click at [374, 67] on link "Approved Certificate of Compliance.pdf" at bounding box center [308, 72] width 163 height 11
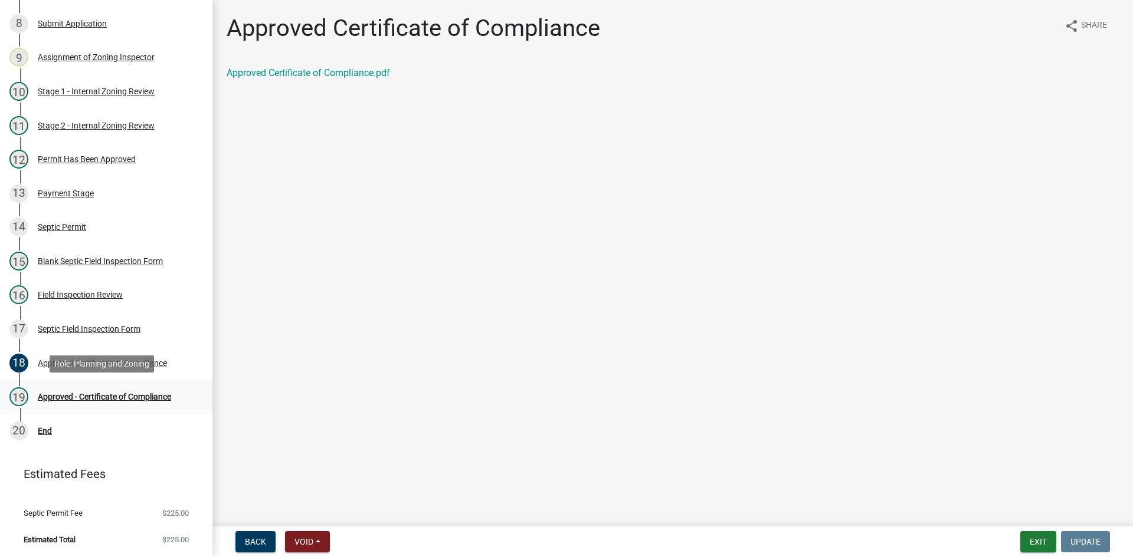
click at [127, 394] on div "Approved - Certificate of Compliance" at bounding box center [104, 397] width 133 height 8
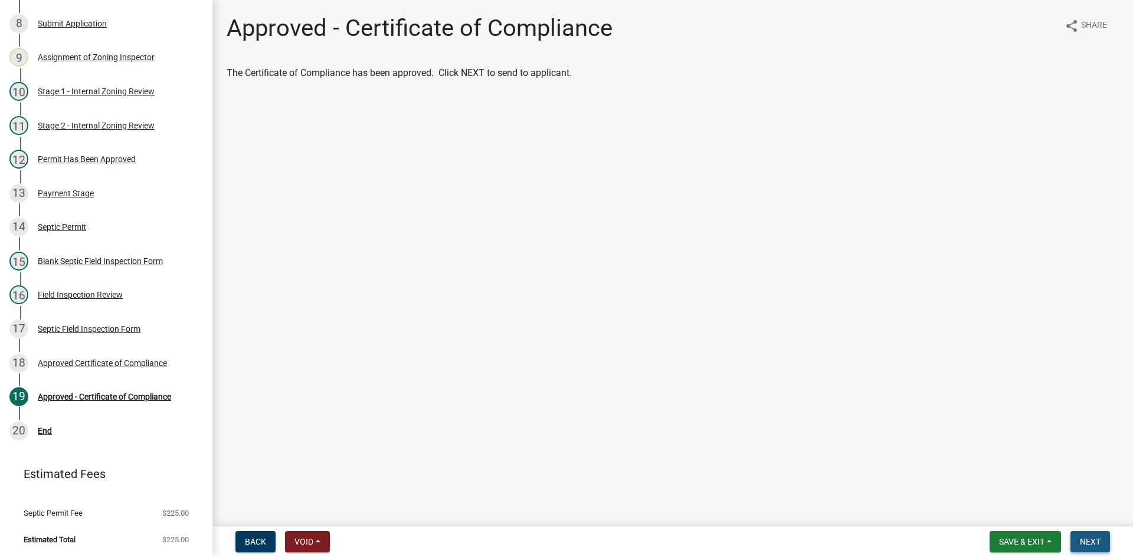
click at [1085, 538] on span "Next" at bounding box center [1090, 541] width 21 height 9
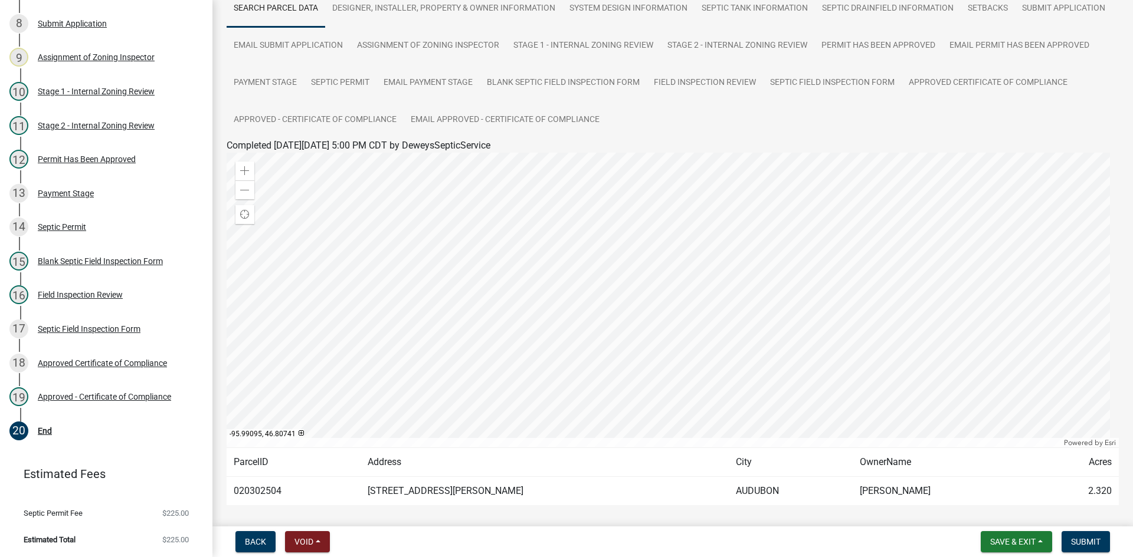
scroll to position [143, 0]
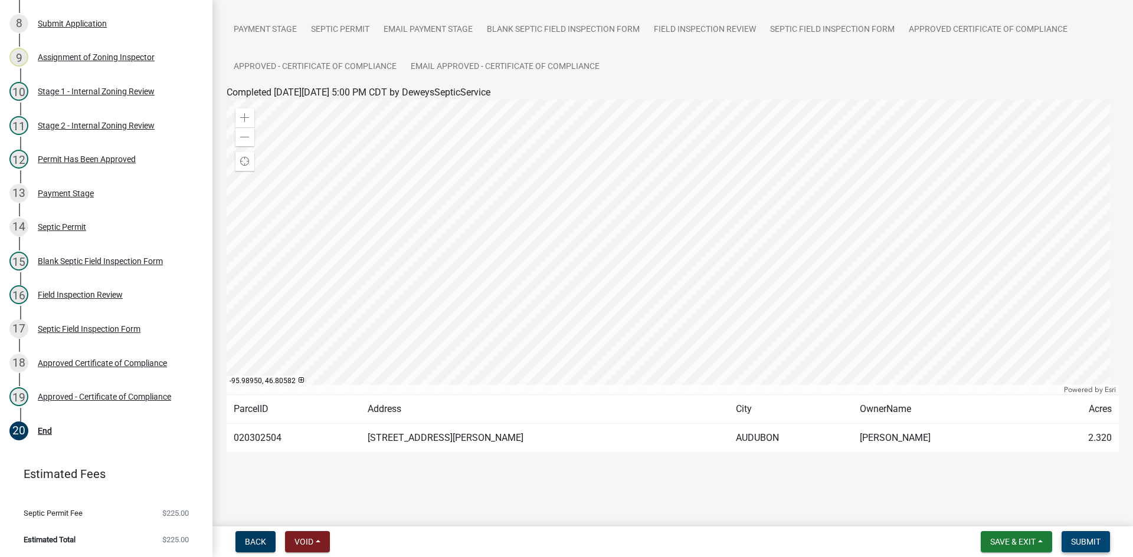
click at [1091, 539] on span "Submit" at bounding box center [1085, 541] width 29 height 9
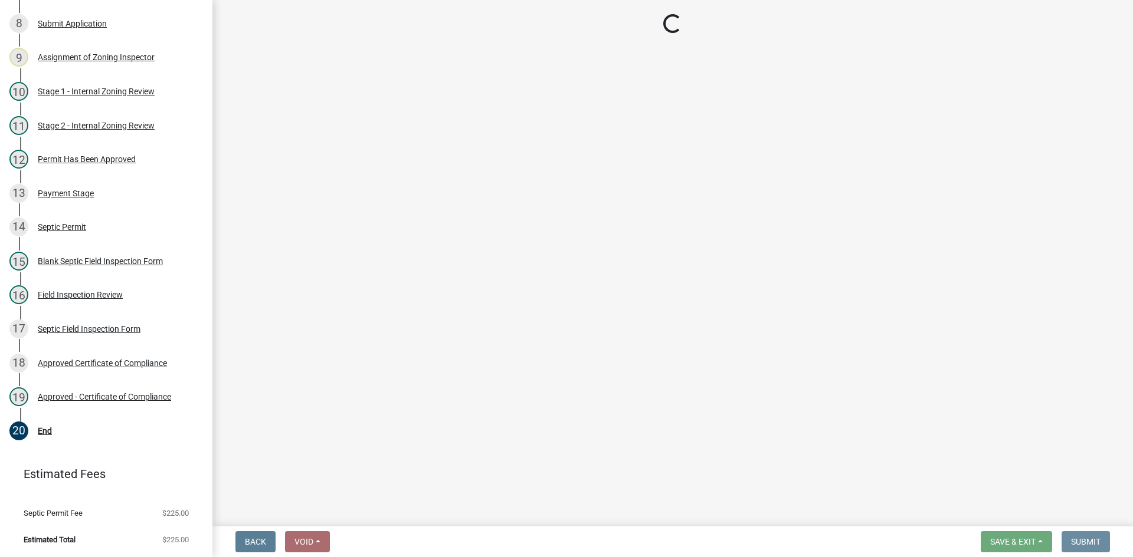
scroll to position [0, 0]
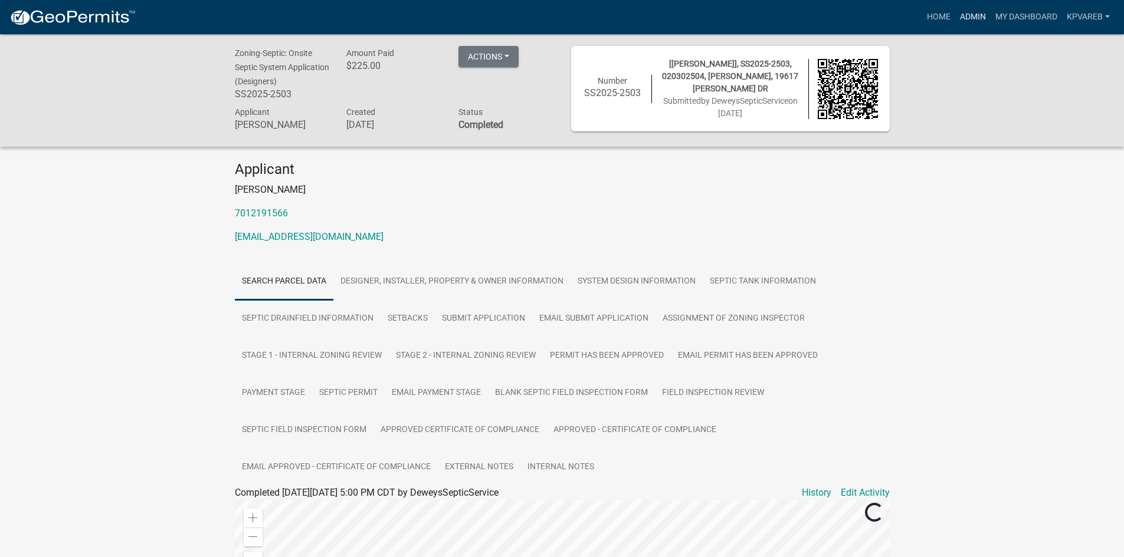
click at [977, 19] on link "Admin" at bounding box center [972, 17] width 35 height 22
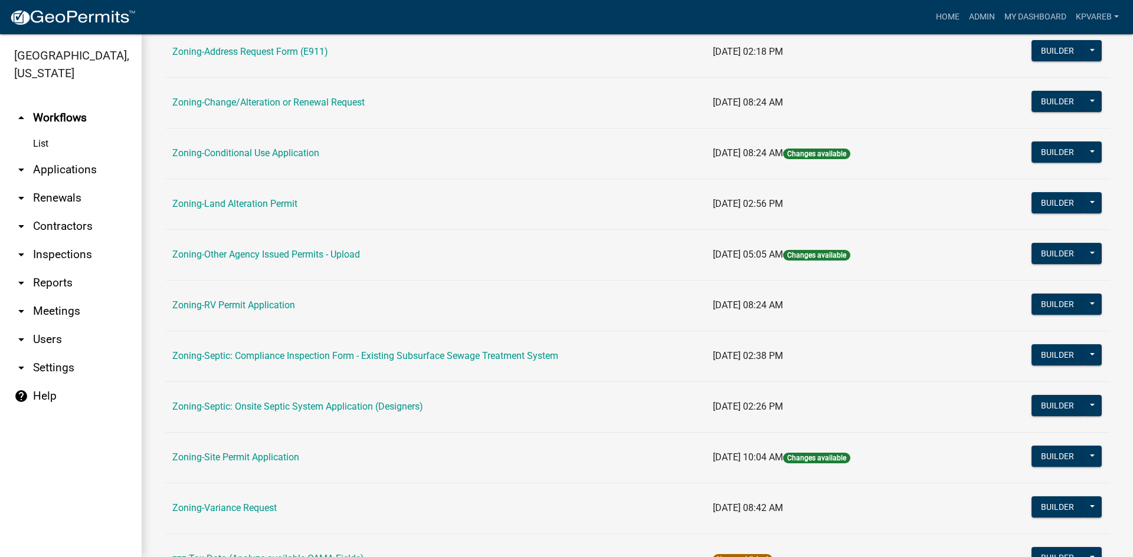
scroll to position [339, 0]
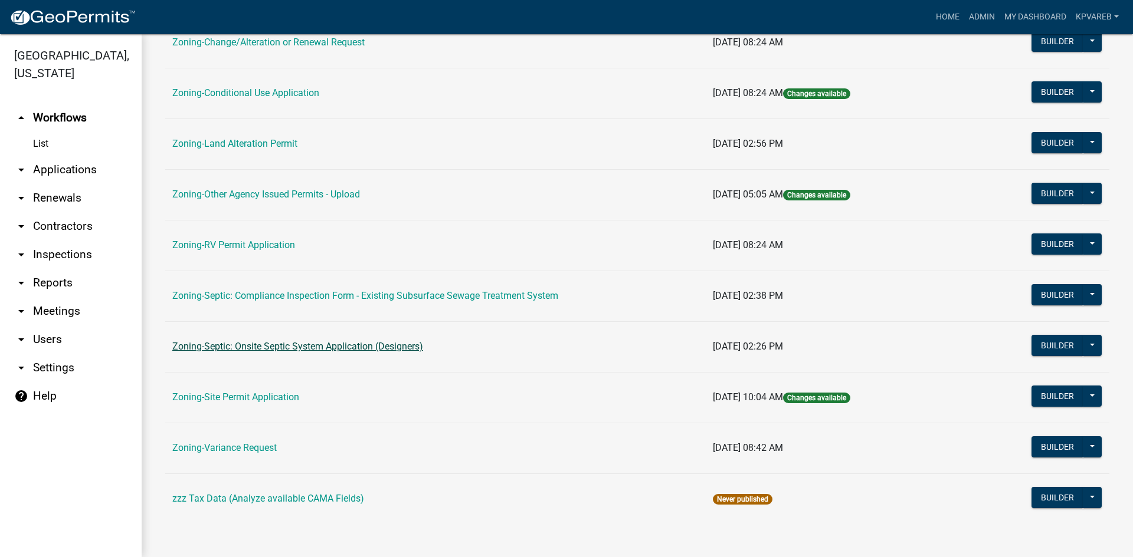
click at [398, 346] on link "Zoning-Septic: Onsite Septic System Application (Designers)" at bounding box center [297, 346] width 251 height 11
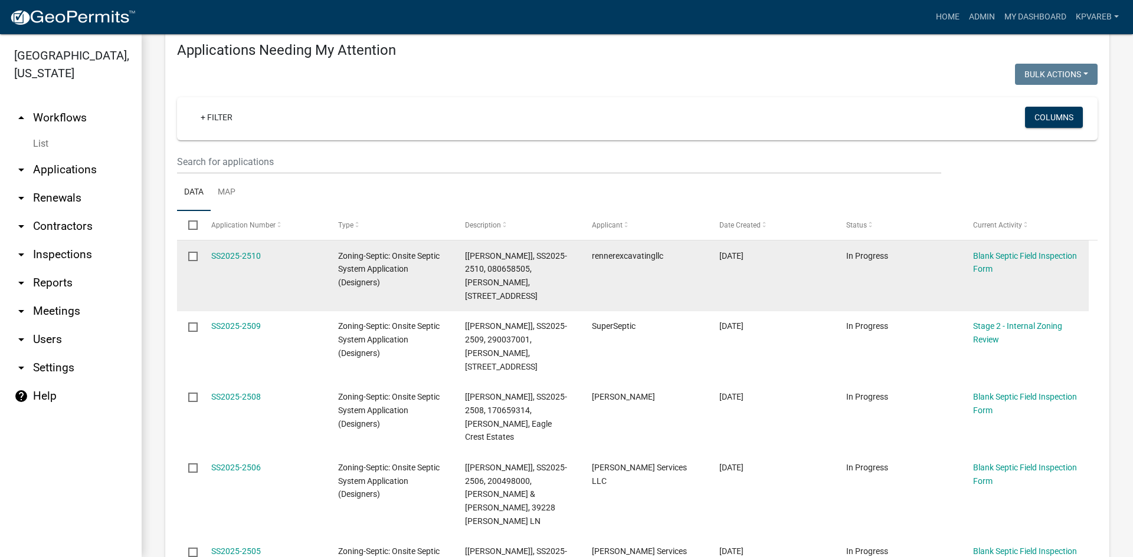
scroll to position [177, 0]
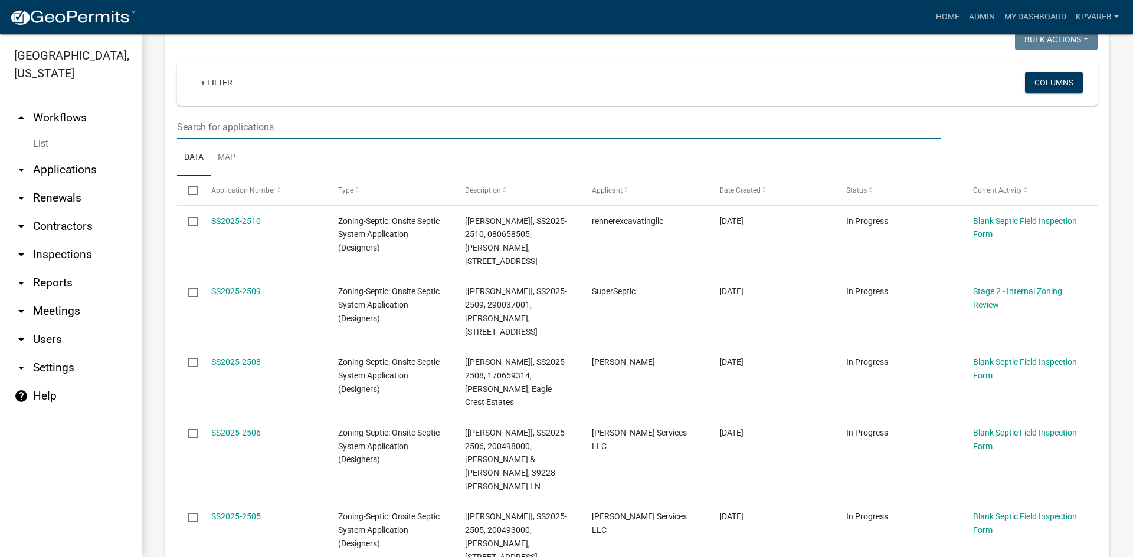
click at [244, 137] on input "text" at bounding box center [559, 127] width 764 height 24
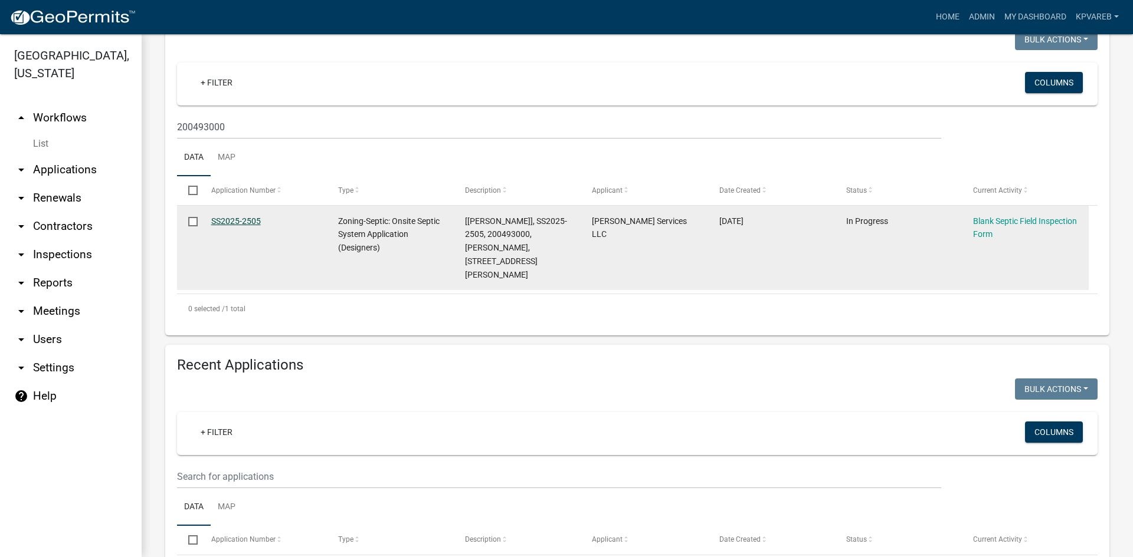
click at [233, 218] on link "SS2025-2505" at bounding box center [236, 221] width 50 height 9
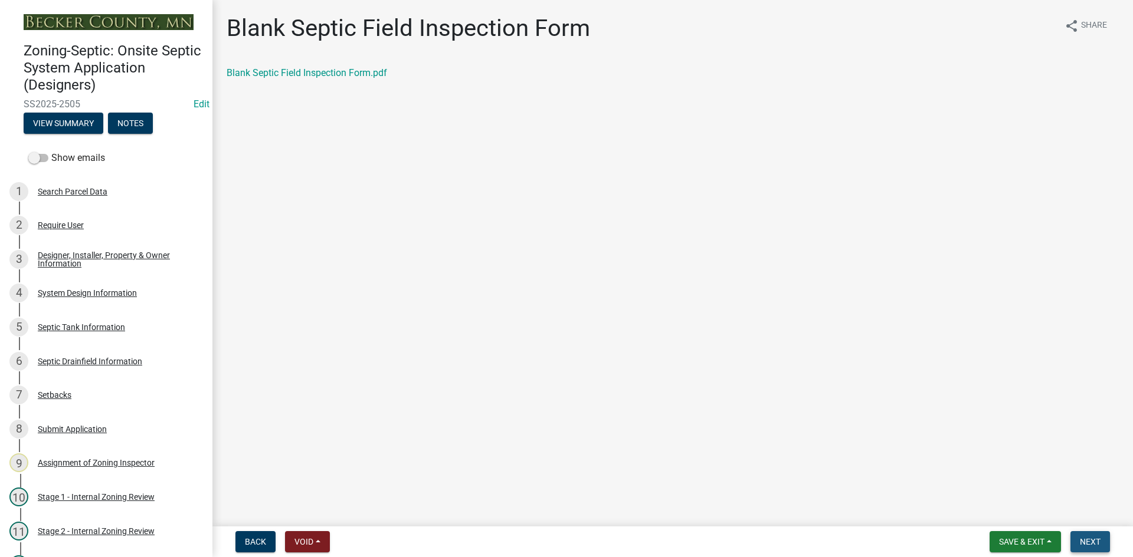
click at [1086, 537] on span "Next" at bounding box center [1090, 541] width 21 height 9
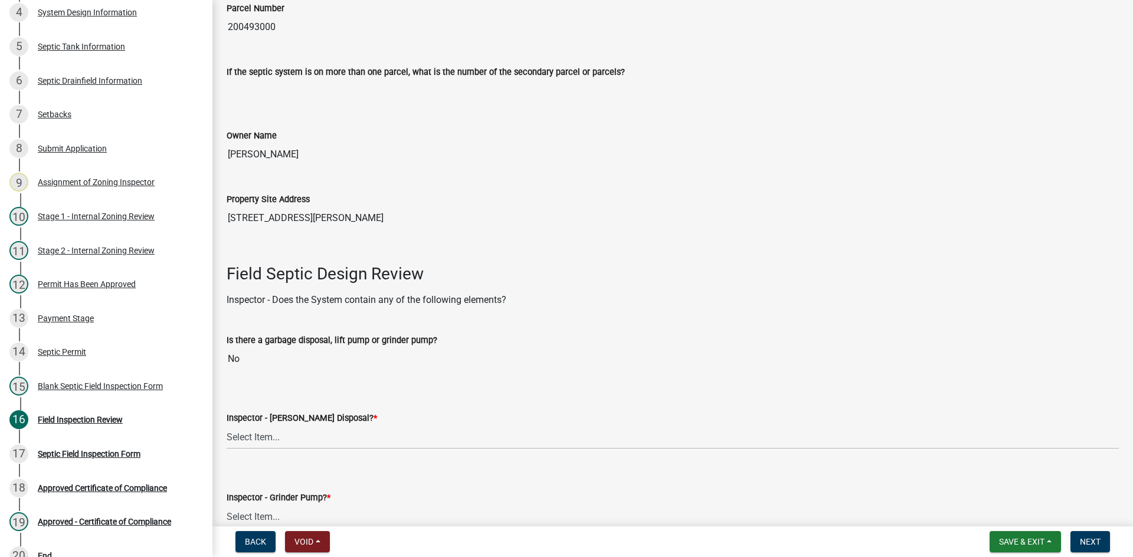
scroll to position [354, 0]
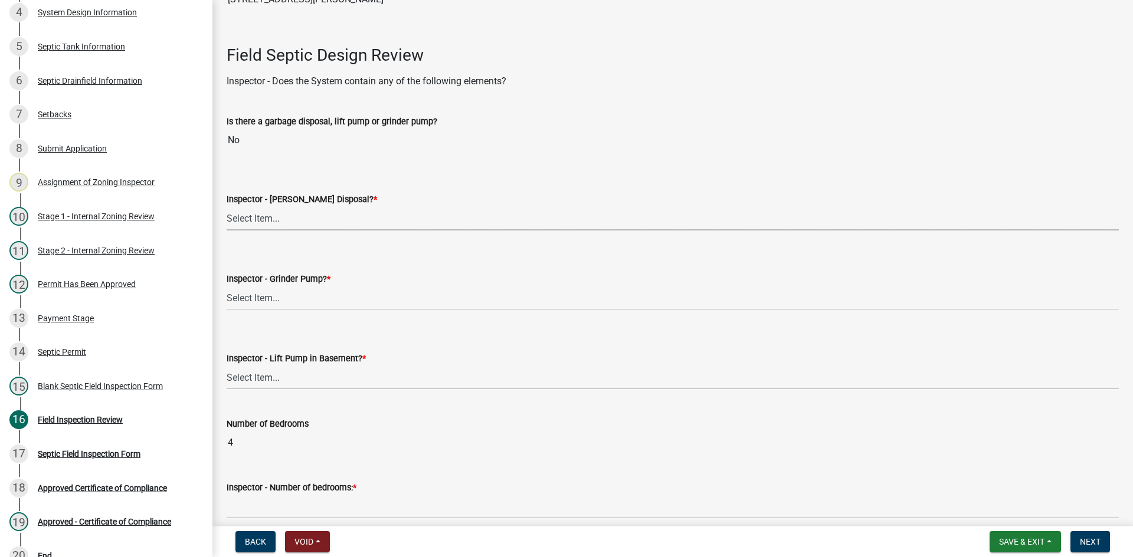
click at [245, 222] on select "Select Item... Yes No" at bounding box center [673, 218] width 892 height 24
click at [227, 206] on select "Select Item... Yes No" at bounding box center [673, 218] width 892 height 24
drag, startPoint x: 258, startPoint y: 294, endPoint x: 264, endPoint y: 299, distance: 7.6
click at [261, 296] on select "Select Item... Yes No" at bounding box center [673, 298] width 892 height 24
click at [227, 286] on select "Select Item... Yes No" at bounding box center [673, 298] width 892 height 24
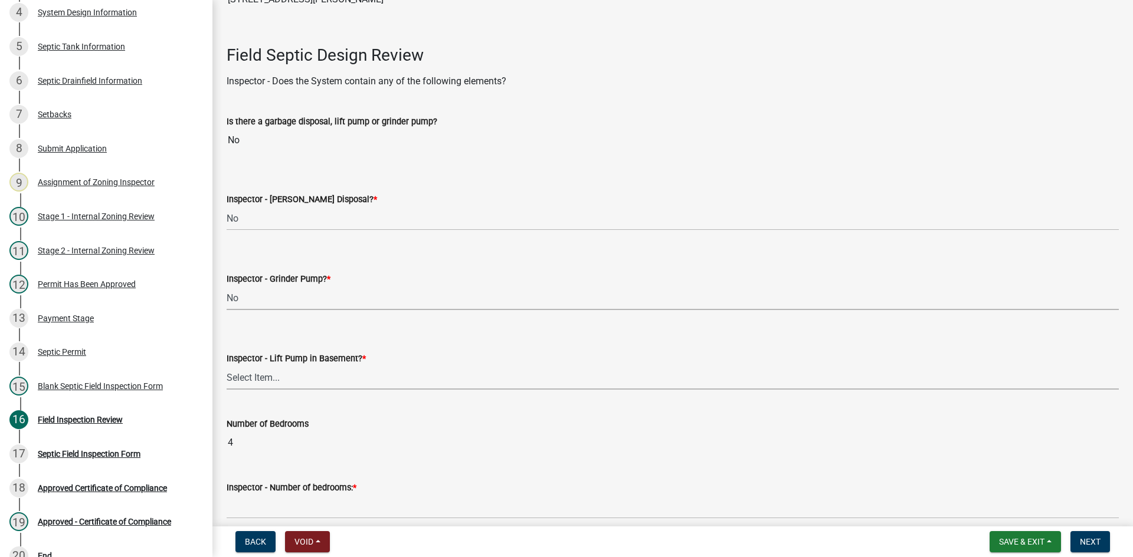
click at [281, 389] on select "Select Item... Yes No" at bounding box center [673, 378] width 892 height 24
click at [227, 366] on select "Select Item... Yes No" at bounding box center [673, 378] width 892 height 24
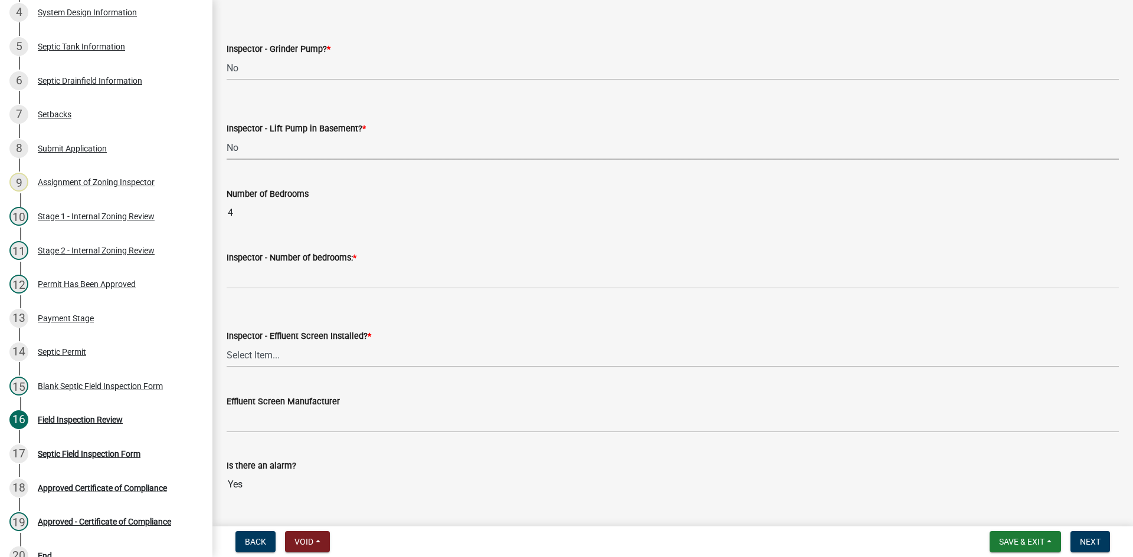
scroll to position [590, 0]
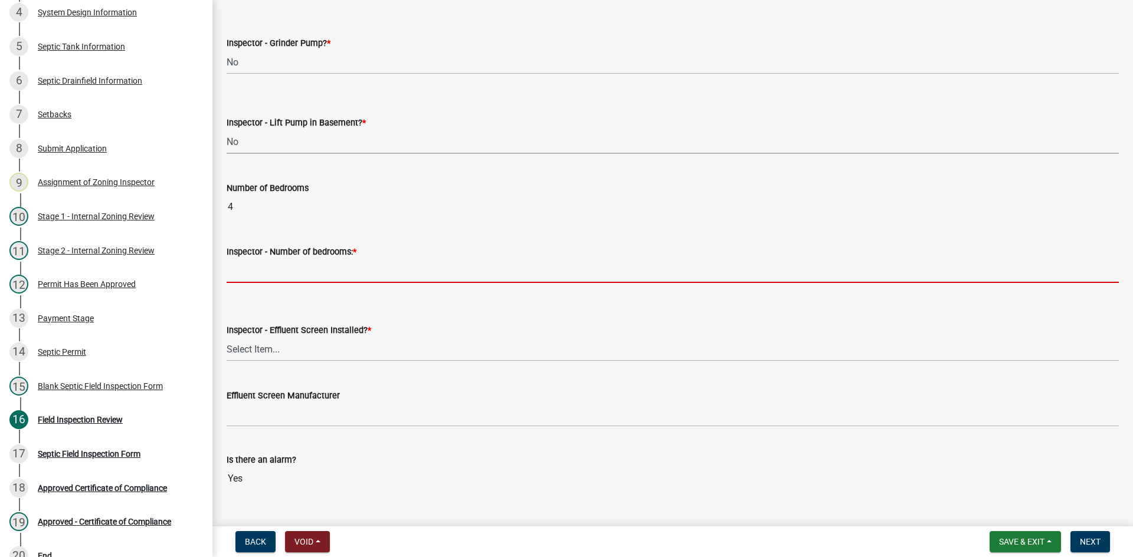
click at [265, 280] on input "Inspector - Number of bedrooms: *" at bounding box center [673, 271] width 892 height 24
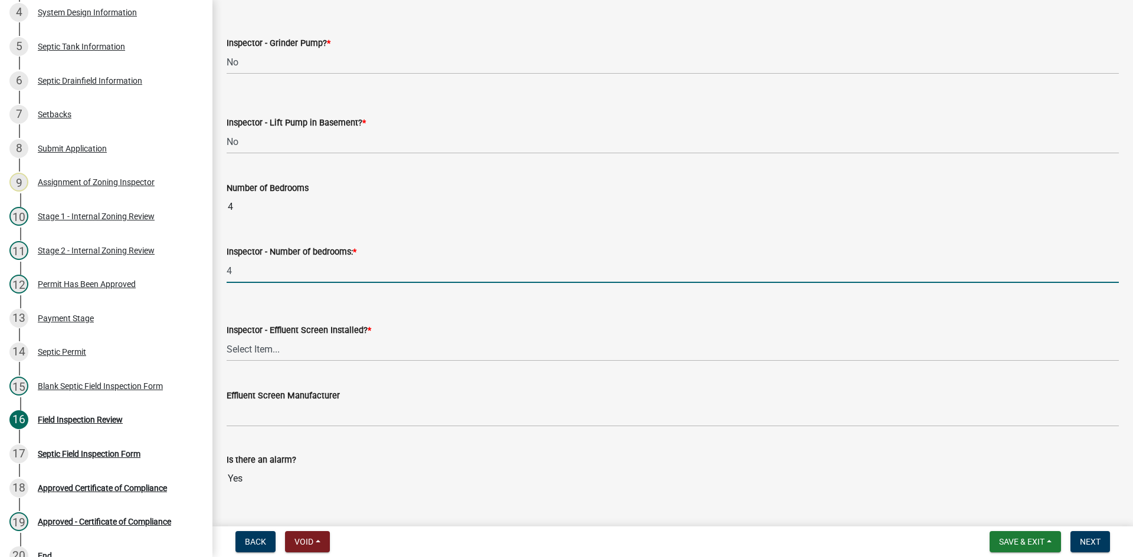
scroll to position [708, 0]
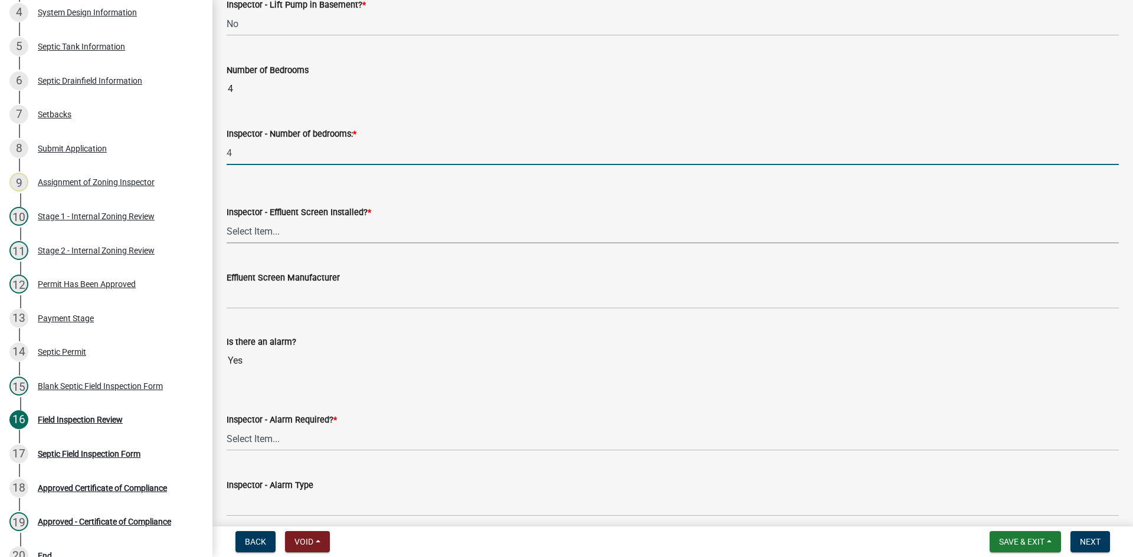
drag, startPoint x: 271, startPoint y: 228, endPoint x: 294, endPoint y: 242, distance: 27.5
click at [271, 228] on select "Select Item... Yes No" at bounding box center [673, 231] width 892 height 24
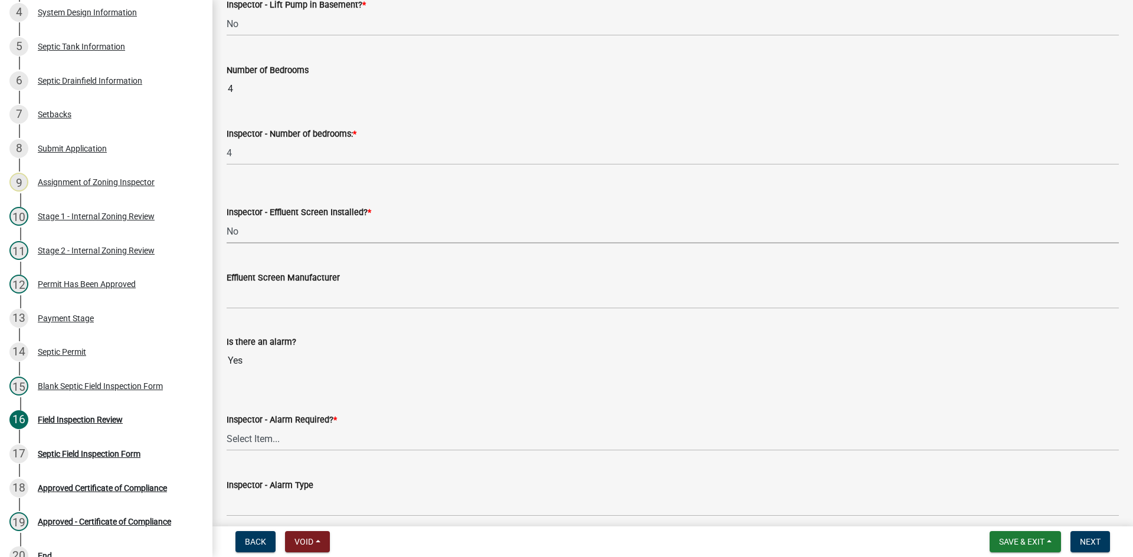
click at [227, 219] on select "Select Item... Yes No" at bounding box center [673, 231] width 892 height 24
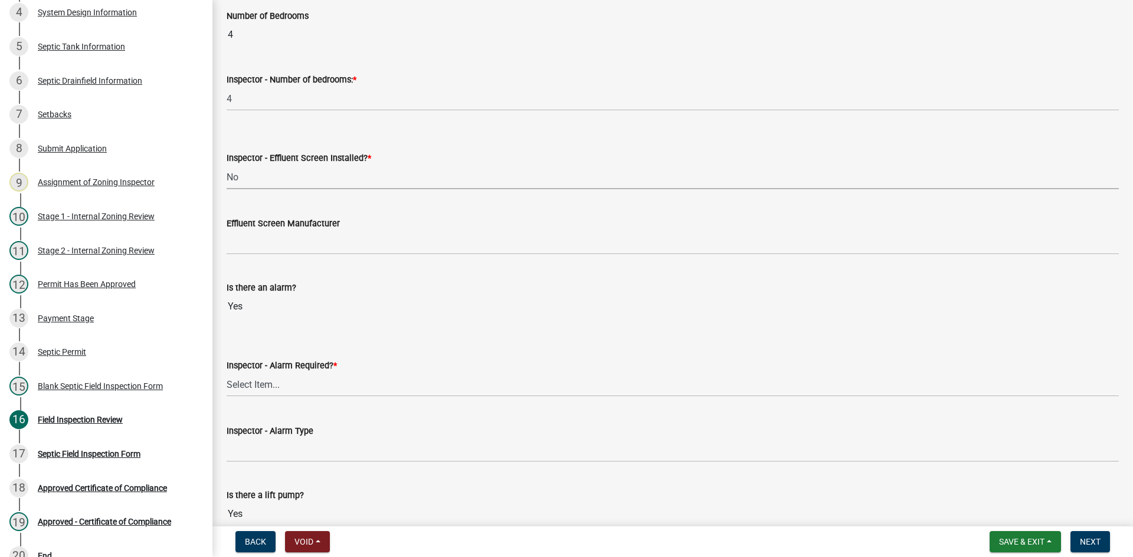
scroll to position [826, 0]
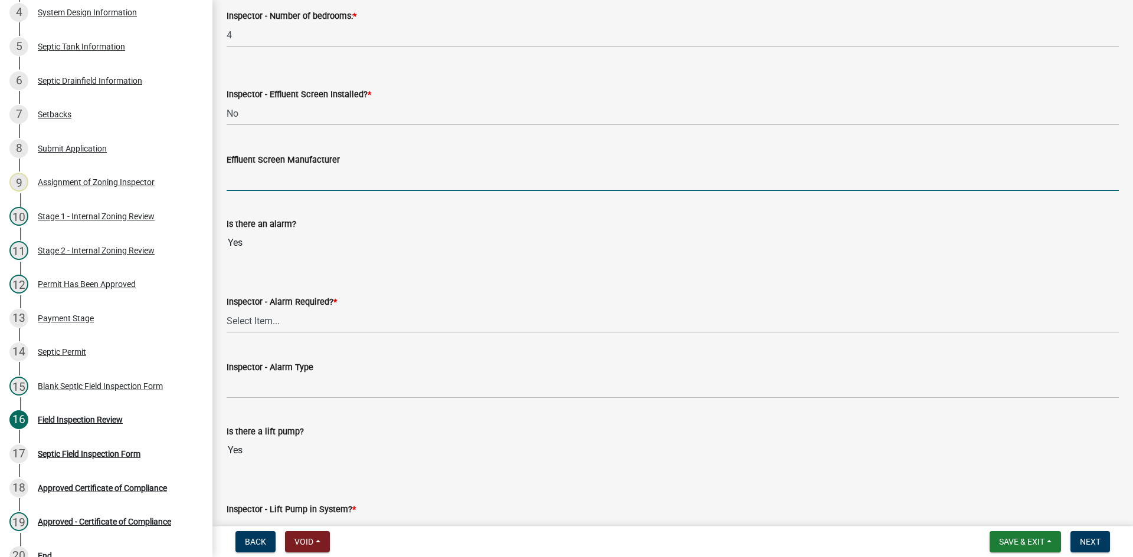
click at [280, 186] on input "Effluent Screen Manufacturer" at bounding box center [673, 179] width 892 height 24
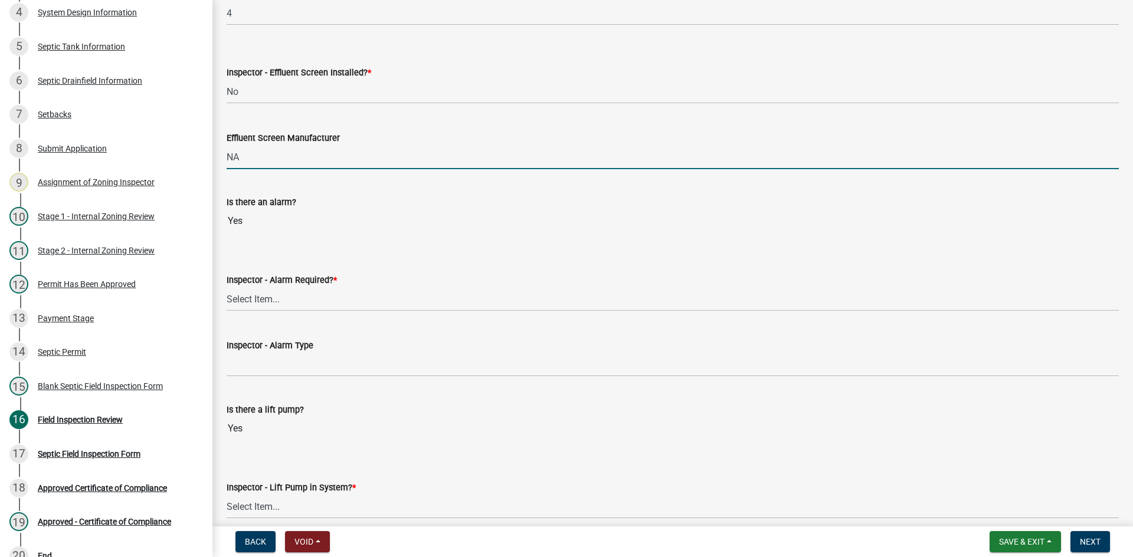
scroll to position [885, 0]
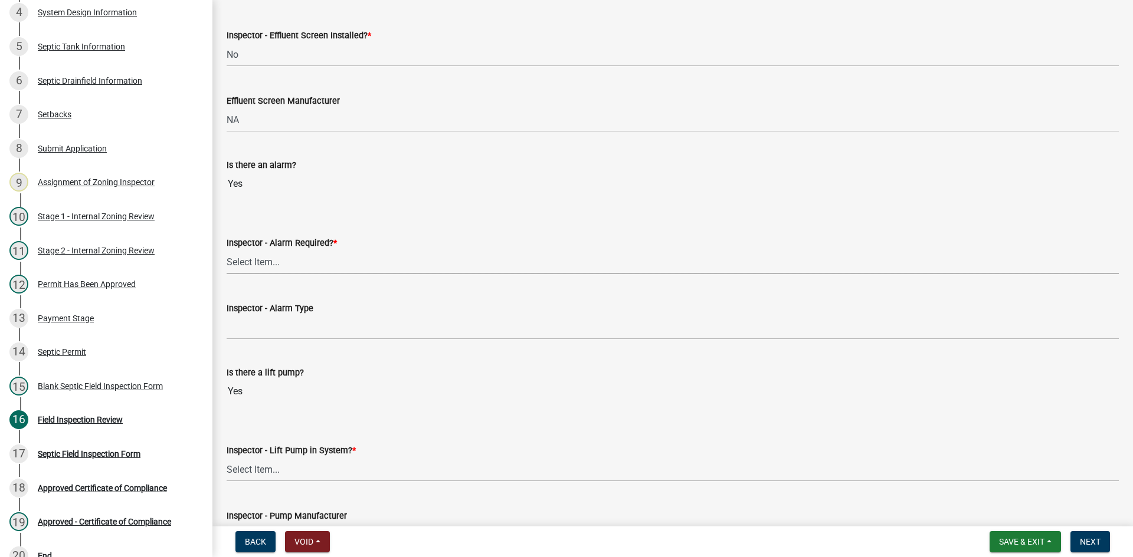
click at [280, 263] on select "Select Item... Yes No" at bounding box center [673, 262] width 892 height 24
click at [227, 250] on select "Select Item... Yes No" at bounding box center [673, 262] width 892 height 24
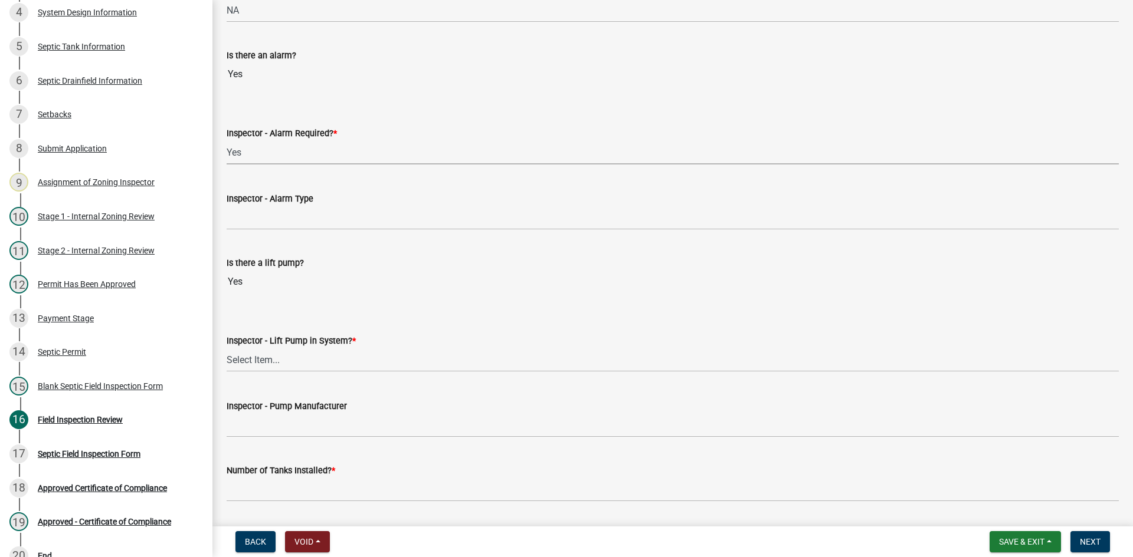
scroll to position [1003, 0]
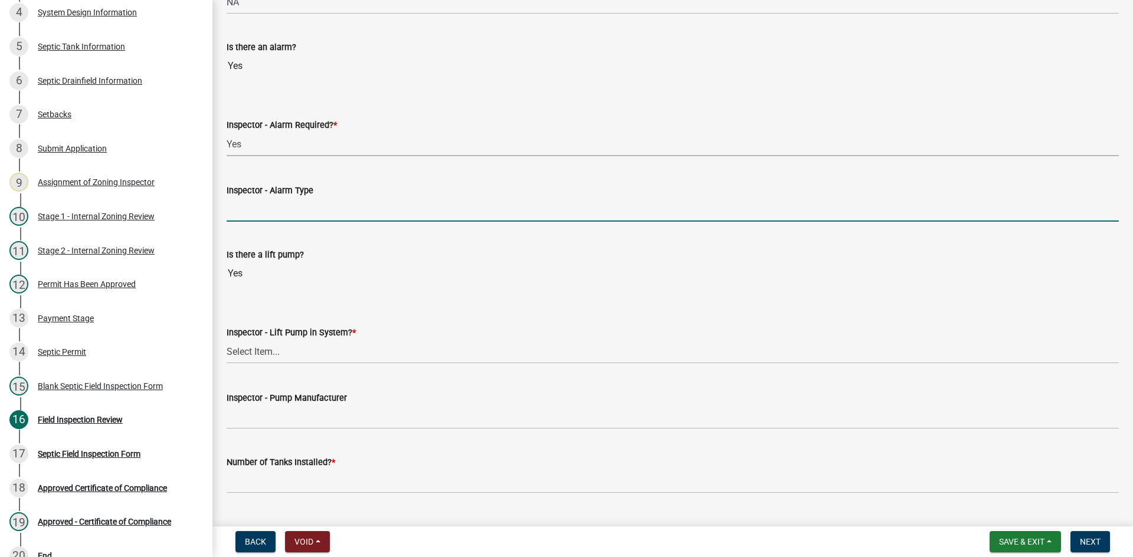
click at [273, 219] on input "Inspector - Alarm Type" at bounding box center [673, 210] width 892 height 24
click at [277, 353] on select "Select Item... Yes No" at bounding box center [673, 352] width 892 height 24
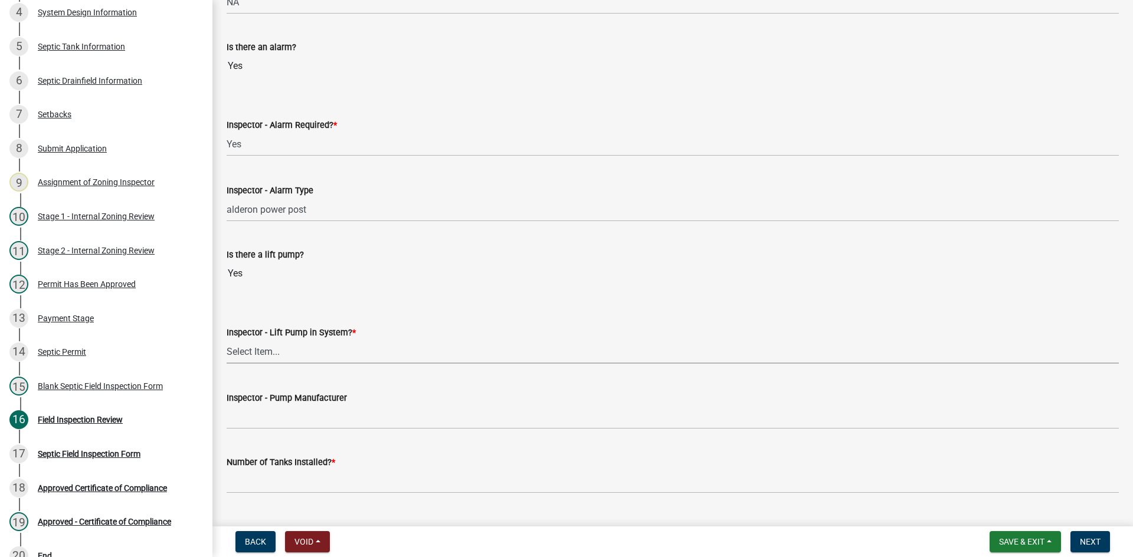
scroll to position [1062, 0]
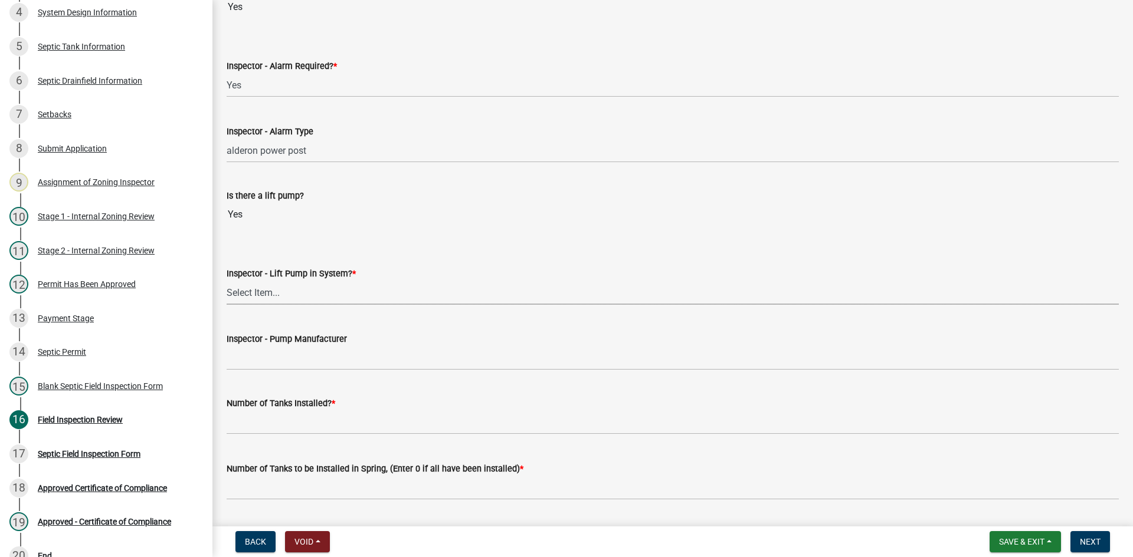
click at [273, 303] on select "Select Item... Yes No" at bounding box center [673, 293] width 892 height 24
click at [227, 281] on select "Select Item... Yes No" at bounding box center [673, 293] width 892 height 24
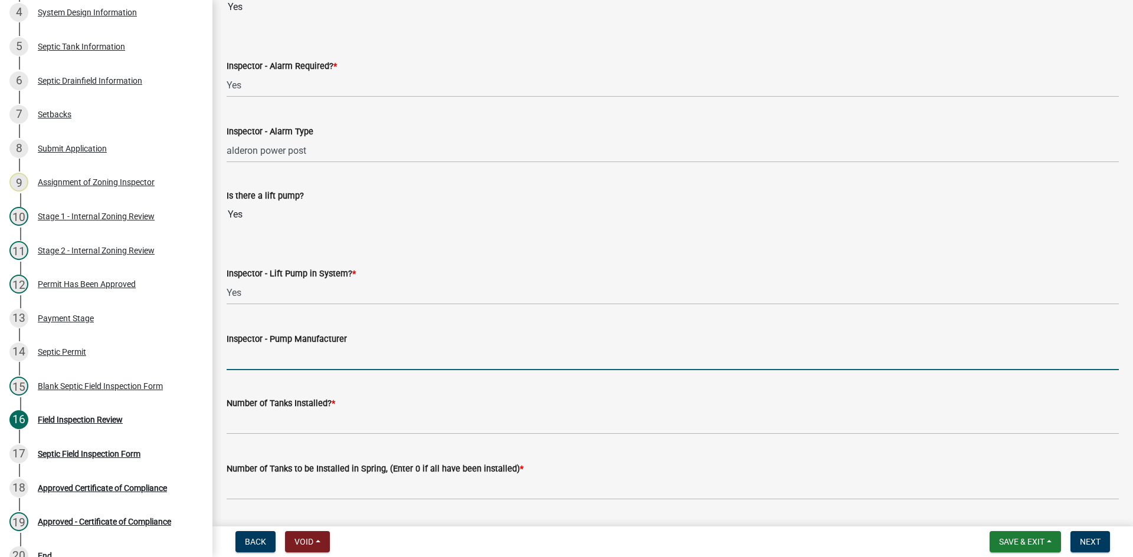
drag, startPoint x: 260, startPoint y: 365, endPoint x: 275, endPoint y: 373, distance: 17.4
click at [260, 365] on input "Inspector - Pump Manufacturer" at bounding box center [673, 358] width 892 height 24
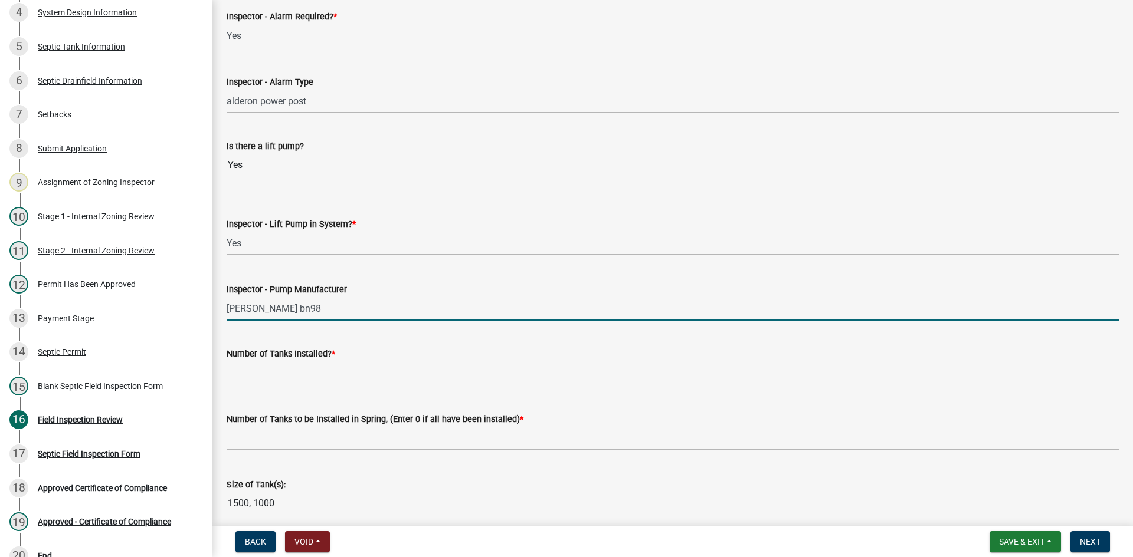
scroll to position [1180, 0]
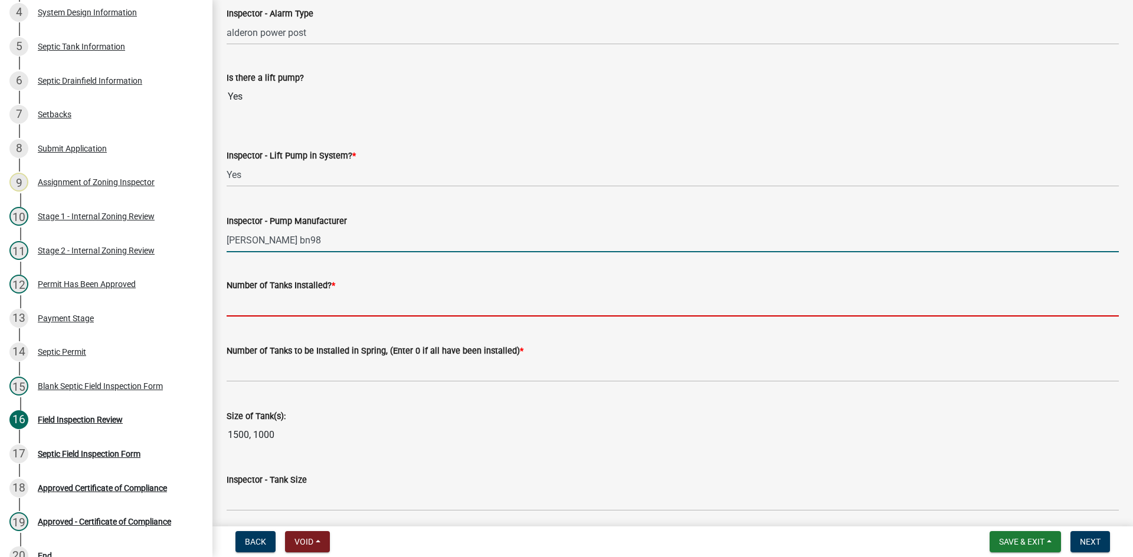
click at [261, 310] on input "text" at bounding box center [673, 305] width 892 height 24
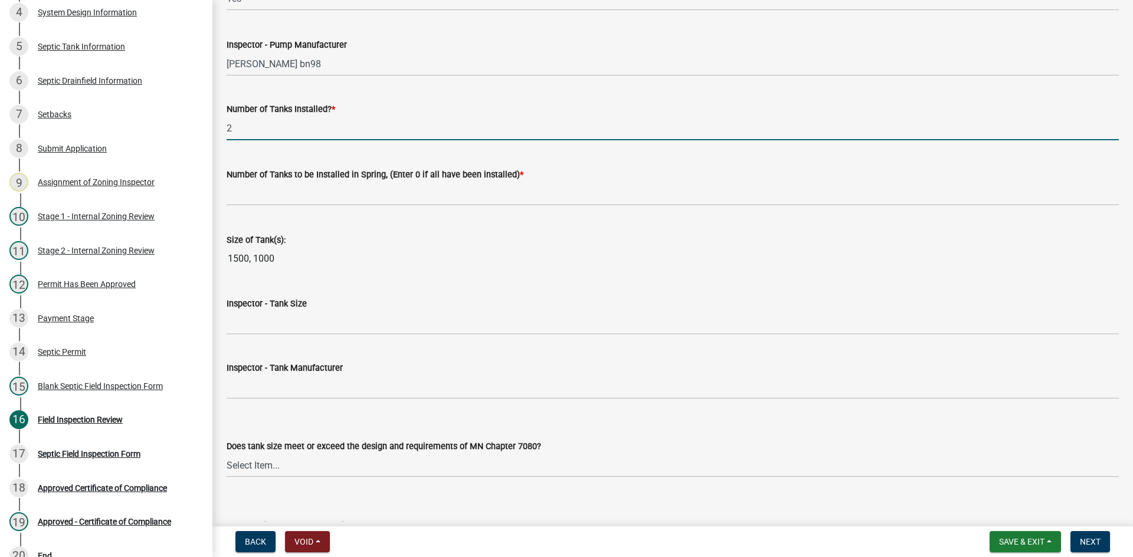
scroll to position [1357, 0]
click at [263, 206] on wm-data-entity-input "Number of Tanks to be Installed in Spring, (Enter 0 if all have been installed)…" at bounding box center [673, 182] width 892 height 65
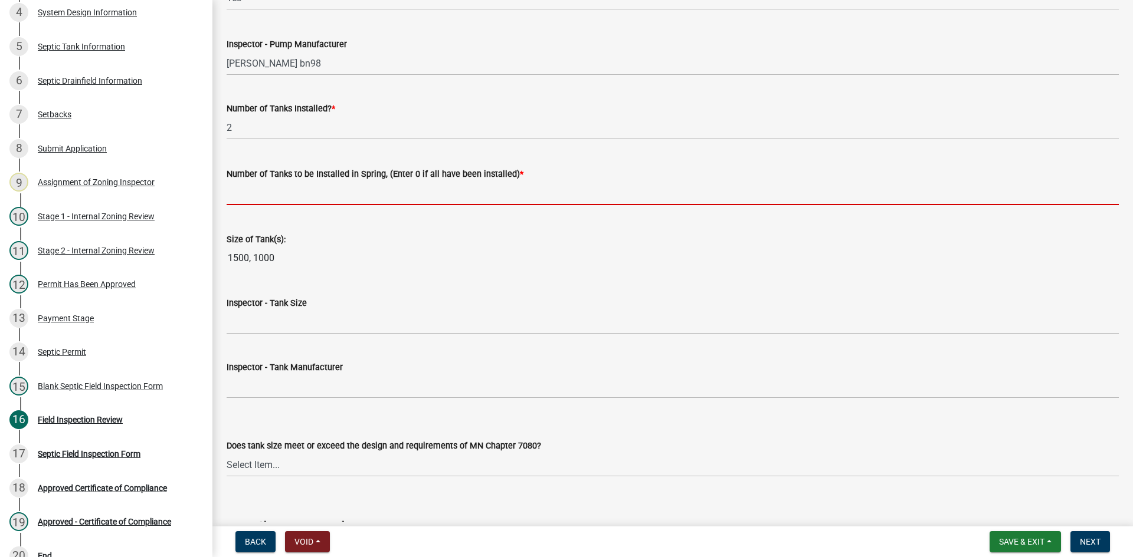
click at [263, 202] on input "text" at bounding box center [673, 193] width 892 height 24
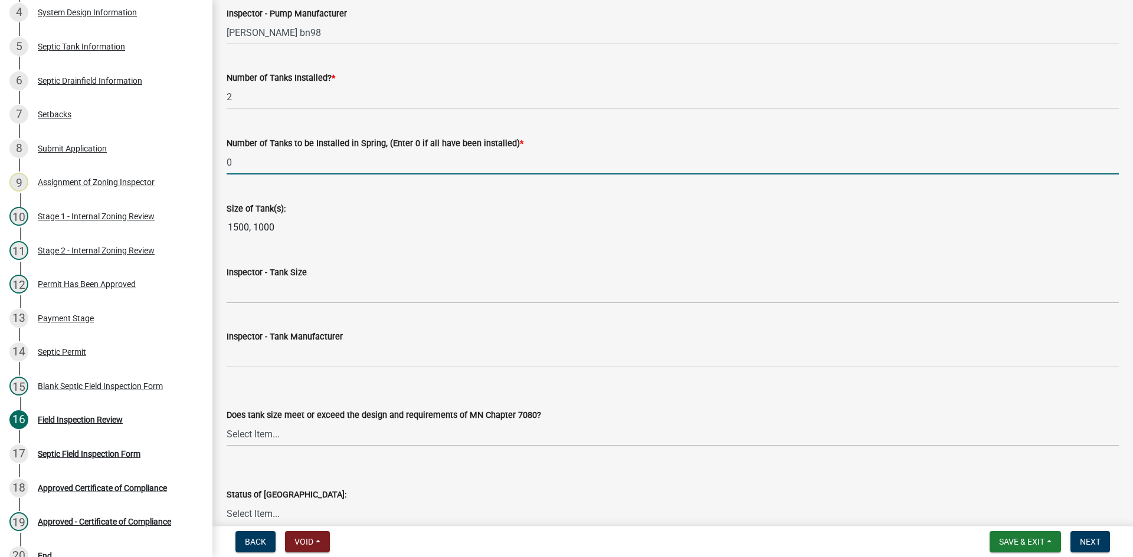
scroll to position [1416, 0]
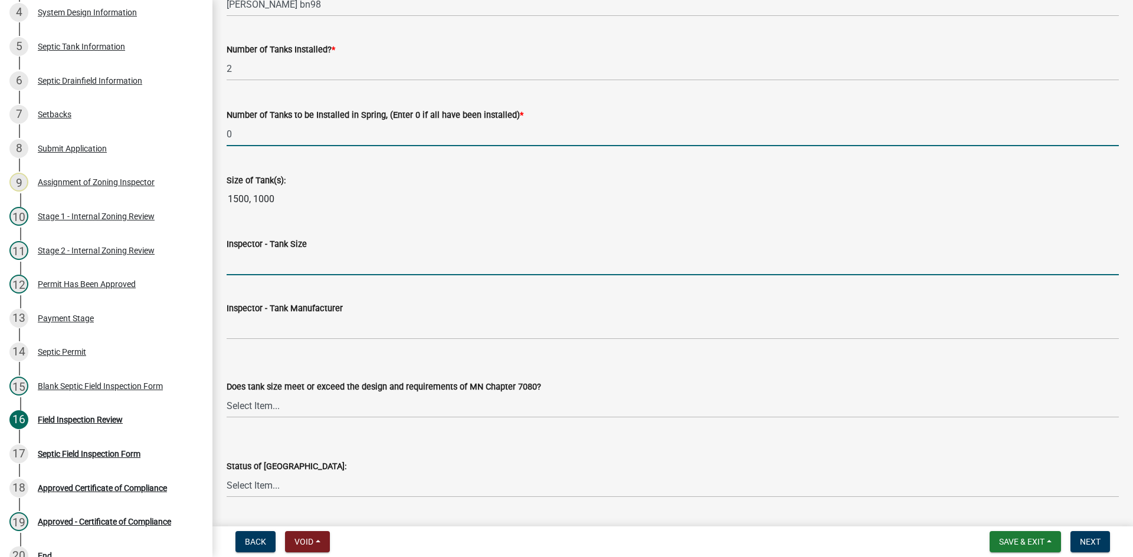
click at [264, 265] on input "Inspector - Tank Size" at bounding box center [673, 263] width 892 height 24
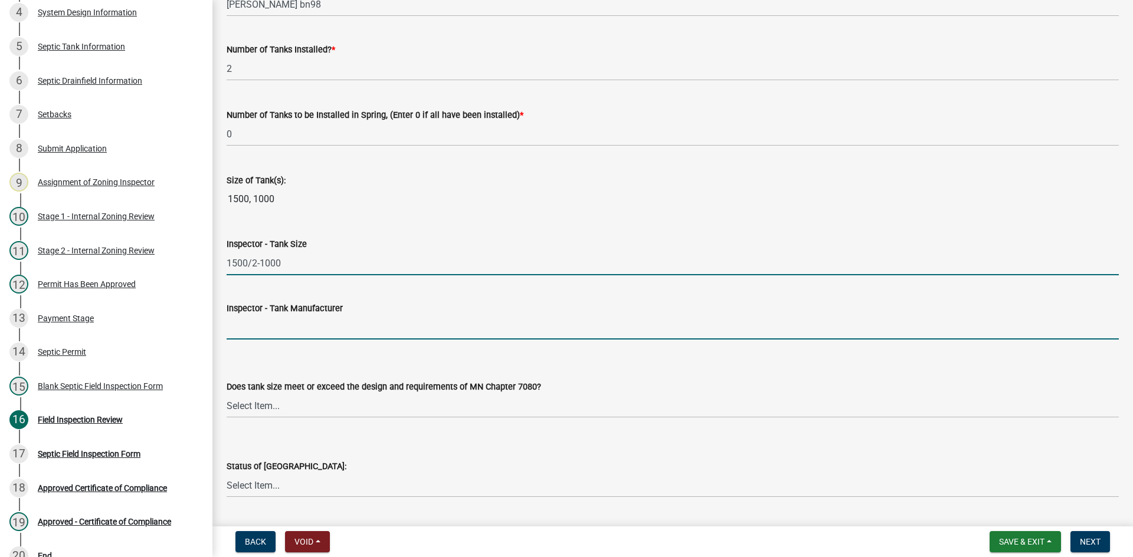
click at [264, 326] on input "Inspector - Tank Manufacturer" at bounding box center [673, 328] width 892 height 24
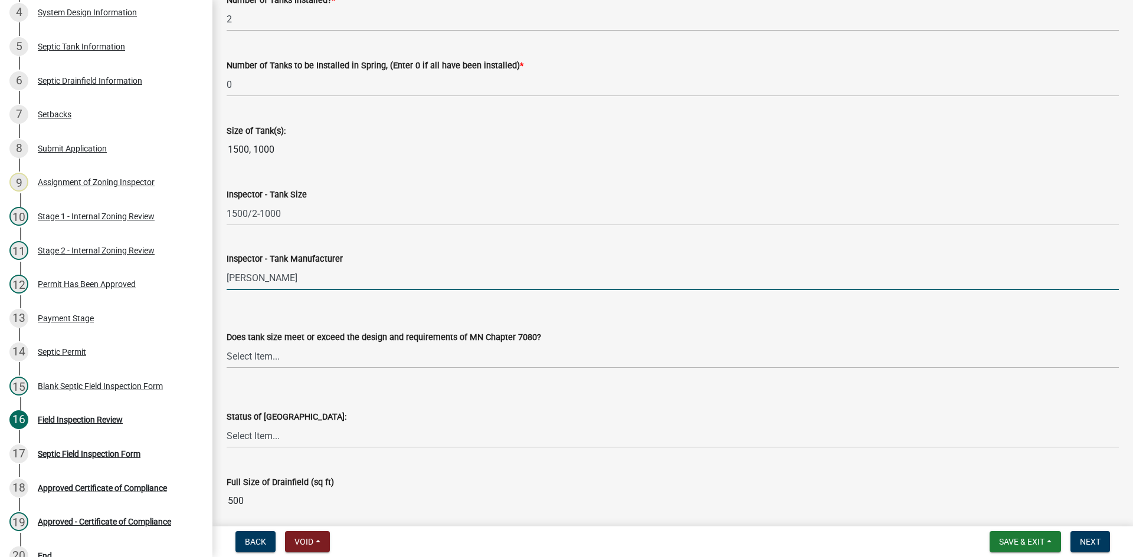
scroll to position [1534, 0]
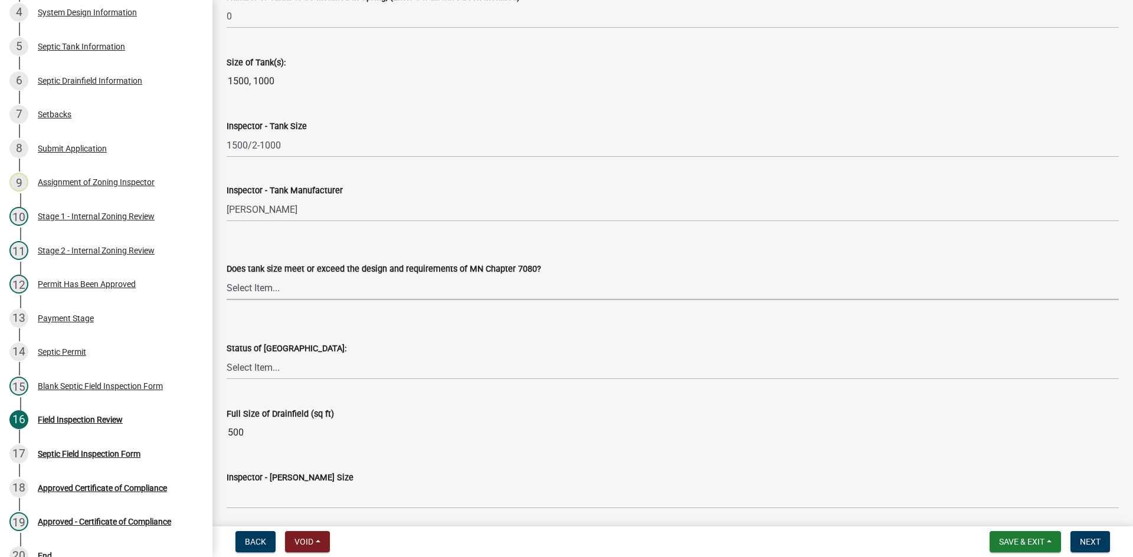
click at [272, 289] on select "Select Item... Yes No Existing" at bounding box center [673, 288] width 892 height 24
click at [227, 276] on select "Select Item... Yes No Existing" at bounding box center [673, 288] width 892 height 24
click at [271, 363] on select "Select Item... No Drainfield Drainfield Installed Drainfield to Be Installed in…" at bounding box center [673, 368] width 892 height 24
click at [227, 356] on select "Select Item... No Drainfield Drainfield Installed Drainfield to Be Installed in…" at bounding box center [673, 368] width 892 height 24
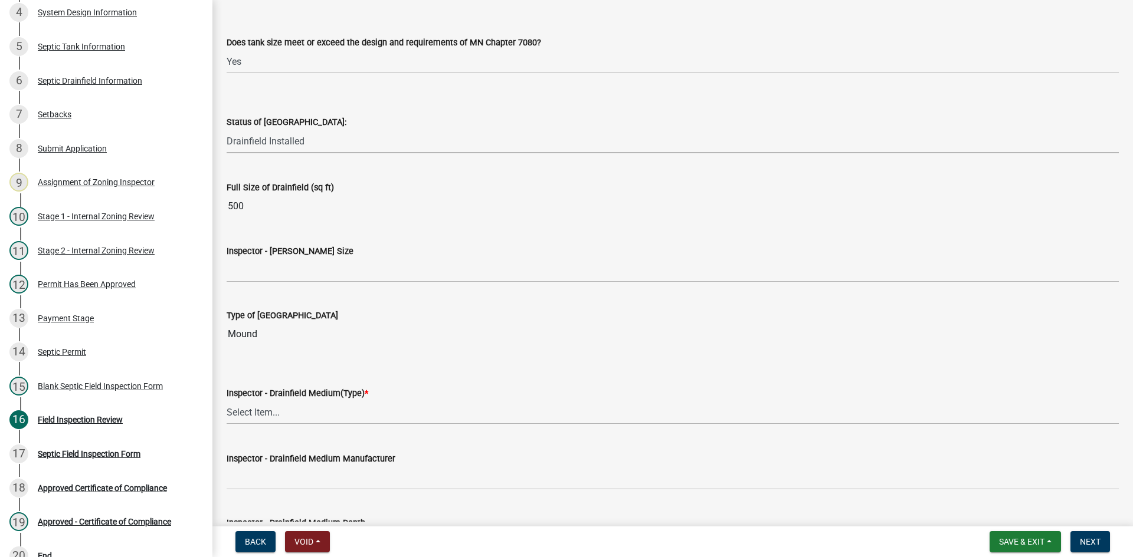
scroll to position [1770, 0]
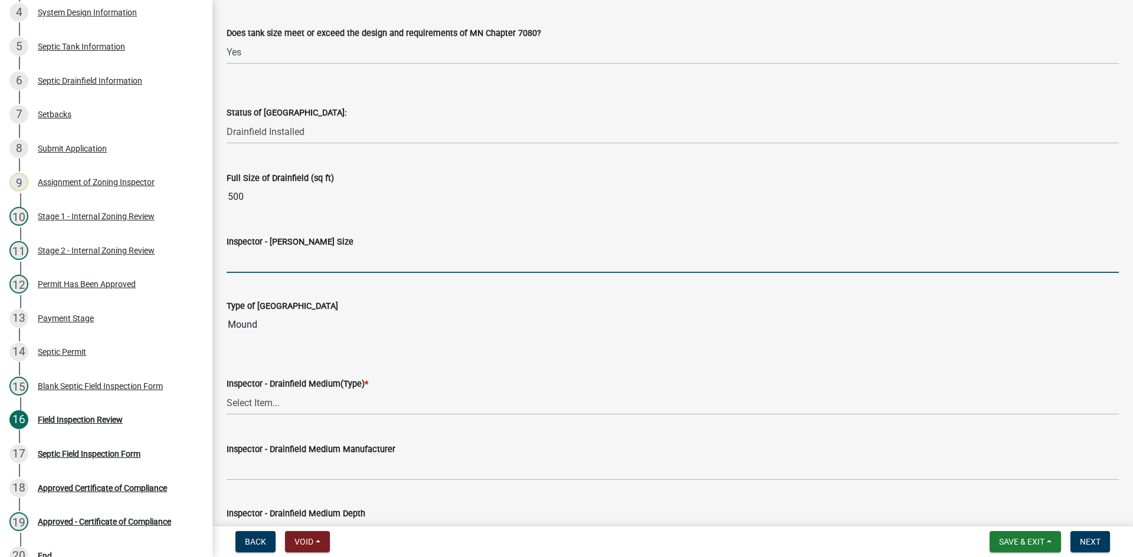
drag, startPoint x: 264, startPoint y: 252, endPoint x: 270, endPoint y: 256, distance: 7.2
click at [264, 252] on input "Inspector - Drainfield Size" at bounding box center [673, 261] width 892 height 24
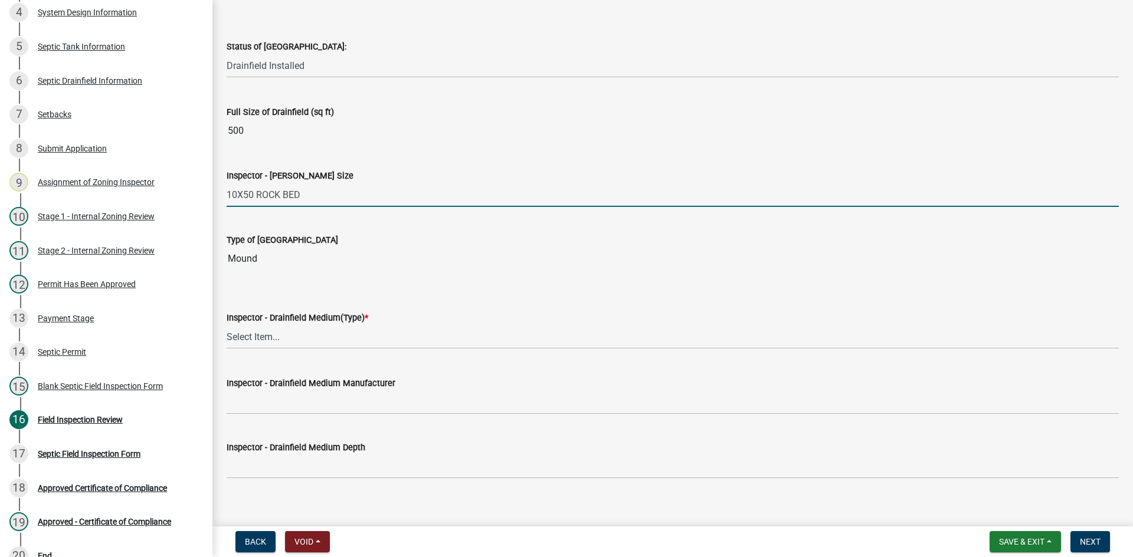
scroll to position [1947, 0]
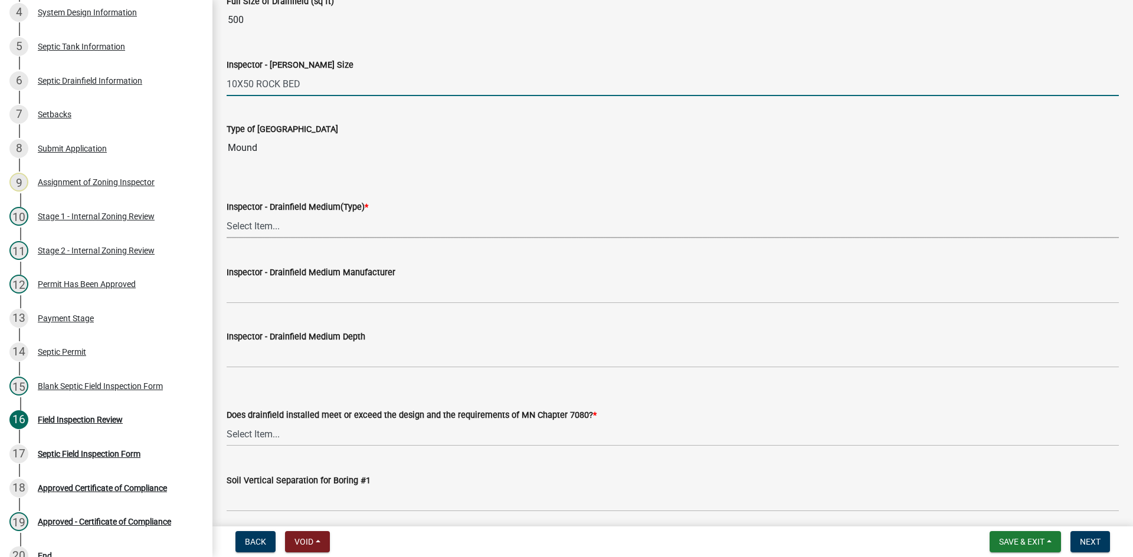
click at [271, 223] on select "Select Item... Chamber Trench Rock Trench Gravelless Mound Pressure Bed Seepage…" at bounding box center [673, 226] width 892 height 24
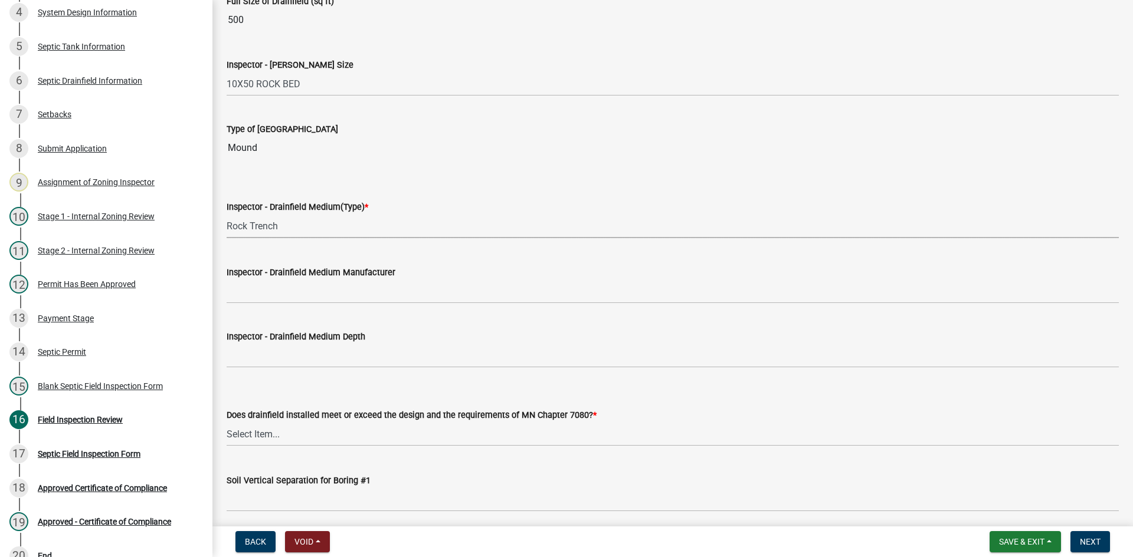
click at [227, 214] on select "Select Item... Chamber Trench Rock Trench Gravelless Mound Pressure Bed Seepage…" at bounding box center [673, 226] width 892 height 24
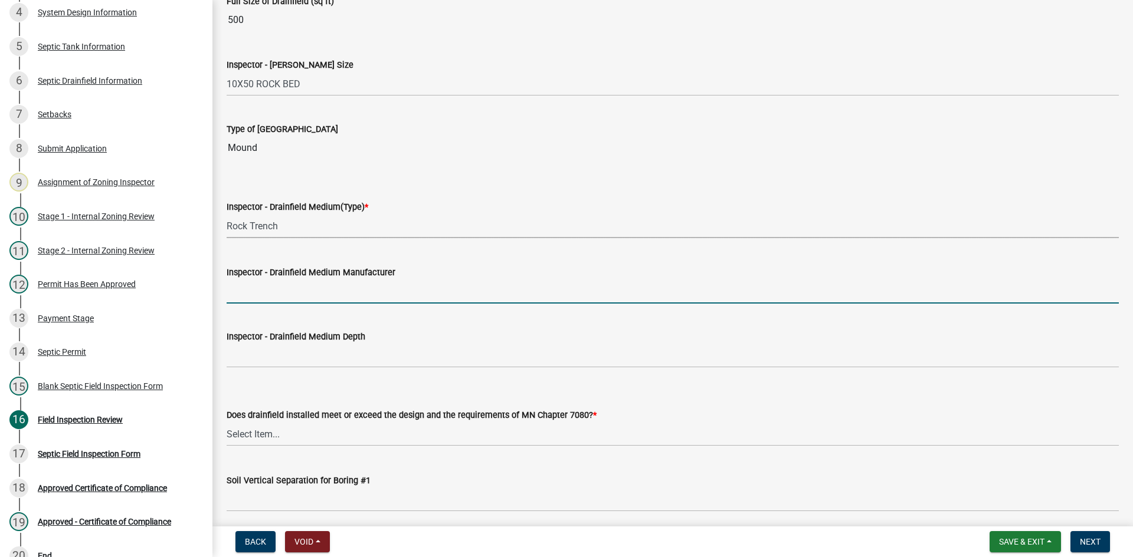
click at [286, 283] on input "Inspector - Drainfield Medium Manufacturer" at bounding box center [673, 292] width 892 height 24
click at [280, 235] on select "Select Item... Chamber Trench Rock Trench Gravelless Mound Pressure Bed Seepage…" at bounding box center [673, 226] width 892 height 24
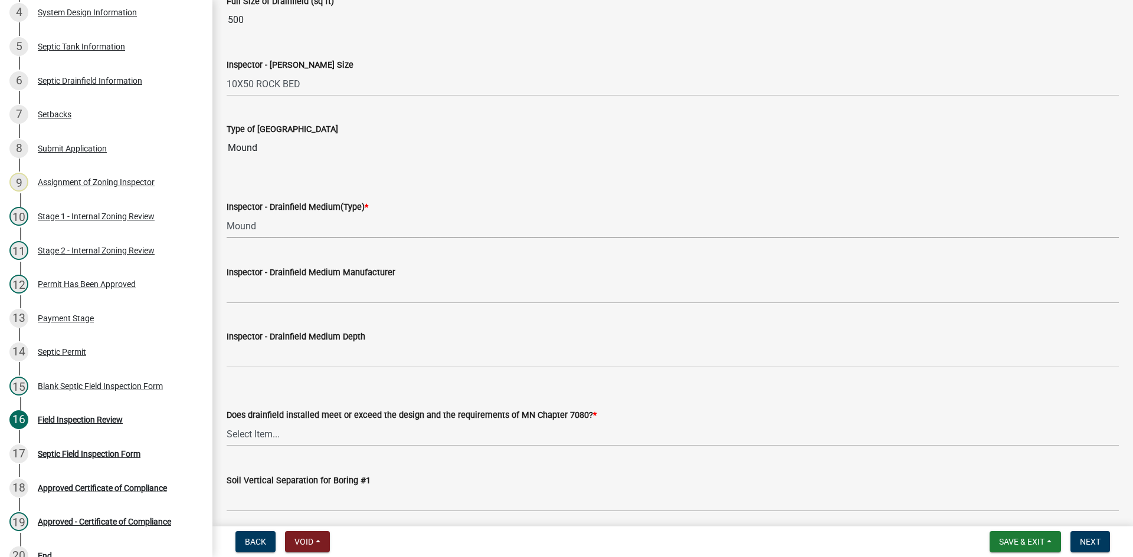
click at [227, 214] on select "Select Item... Chamber Trench Rock Trench Gravelless Mound Pressure Bed Seepage…" at bounding box center [673, 226] width 892 height 24
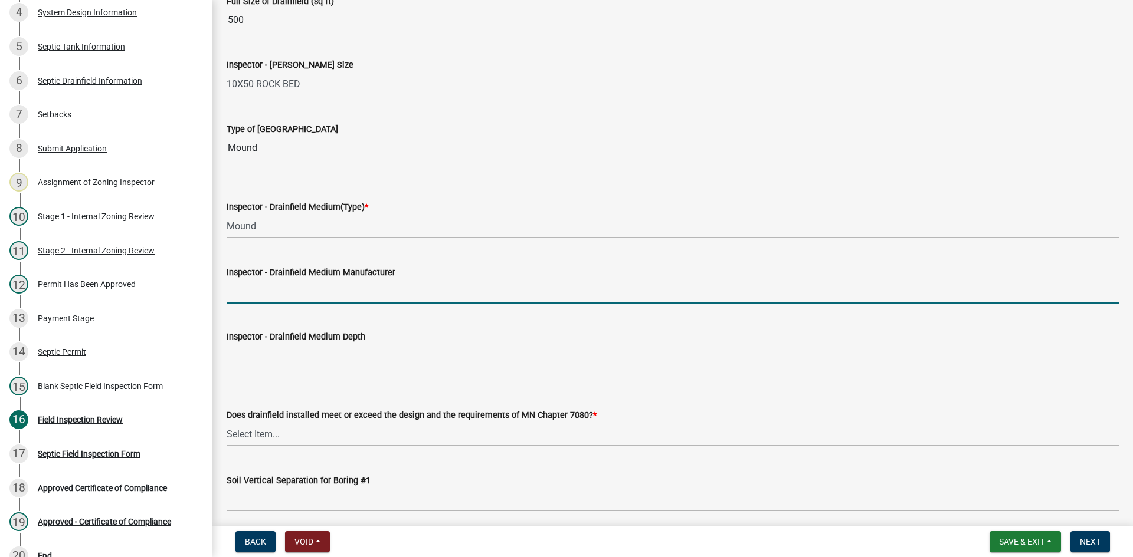
click at [273, 290] on input "Inspector - Drainfield Medium Manufacturer" at bounding box center [673, 292] width 892 height 24
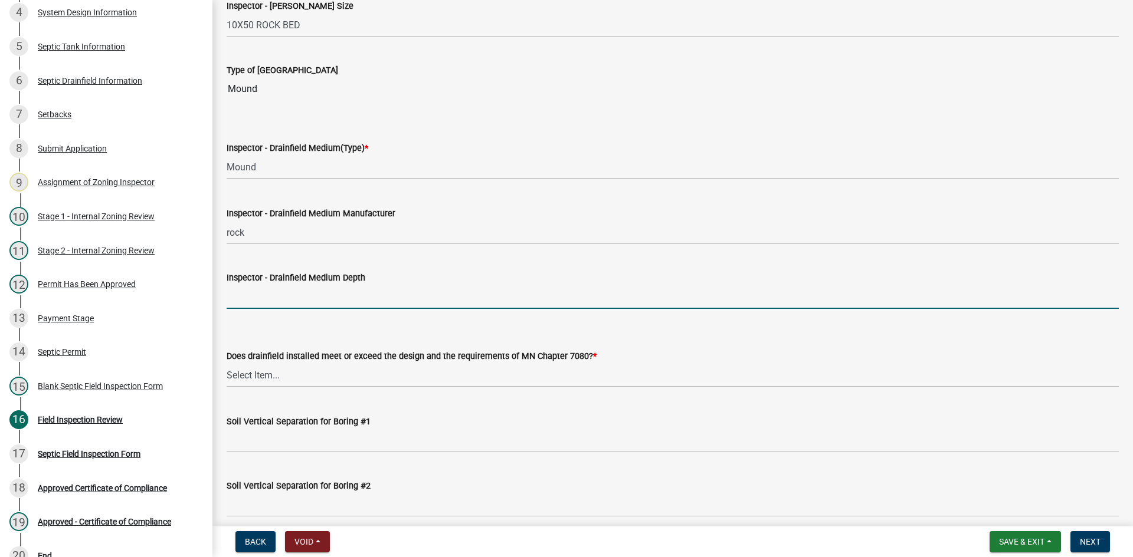
drag, startPoint x: 302, startPoint y: 286, endPoint x: 307, endPoint y: 290, distance: 6.3
click at [302, 286] on input "Inspector - Drainfield Medium Depth" at bounding box center [673, 297] width 892 height 24
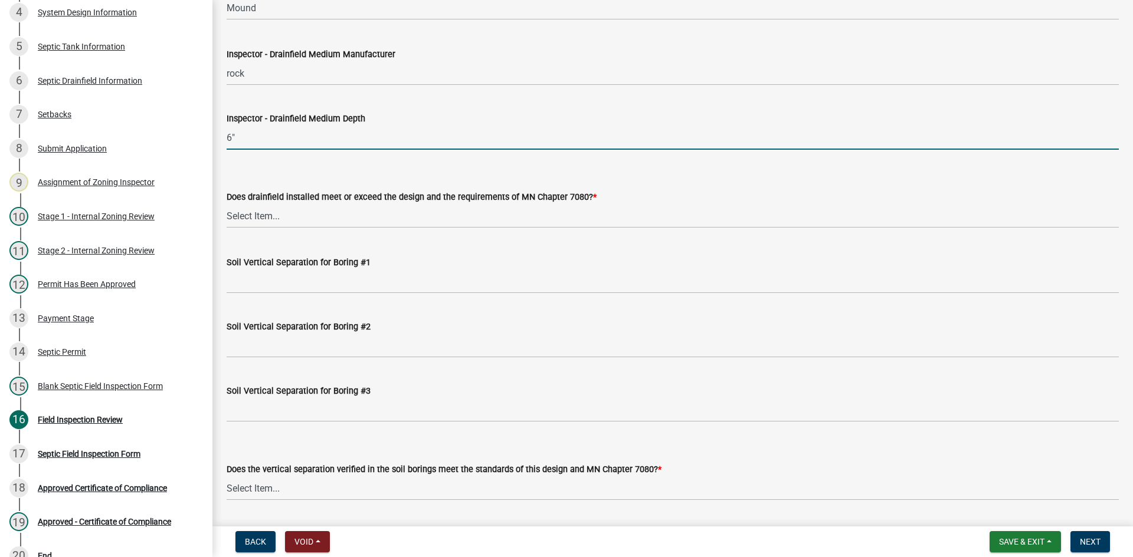
scroll to position [2183, 0]
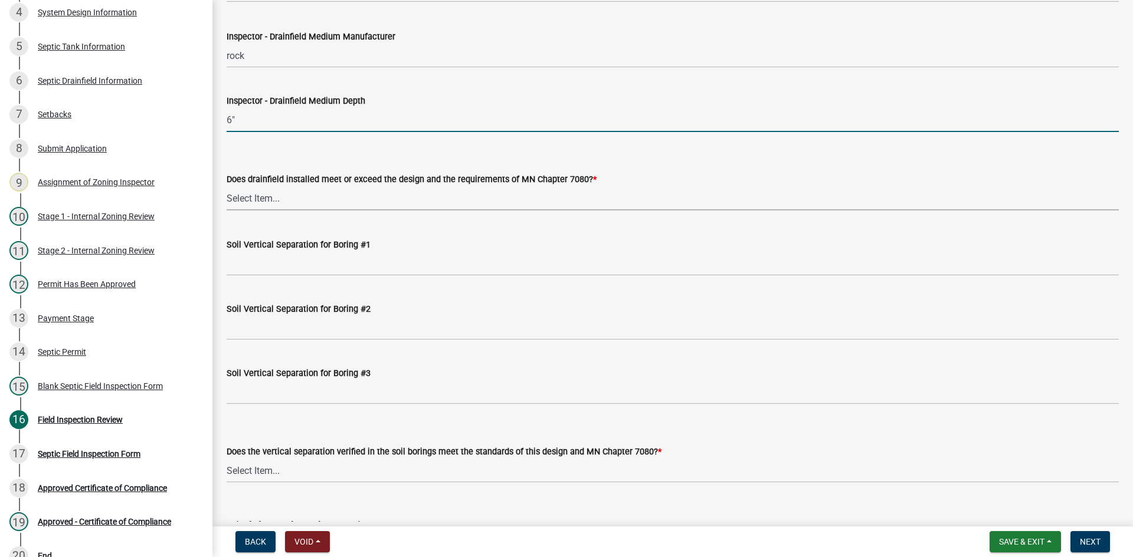
click at [257, 203] on select "Select Item... Yes No" at bounding box center [673, 198] width 892 height 24
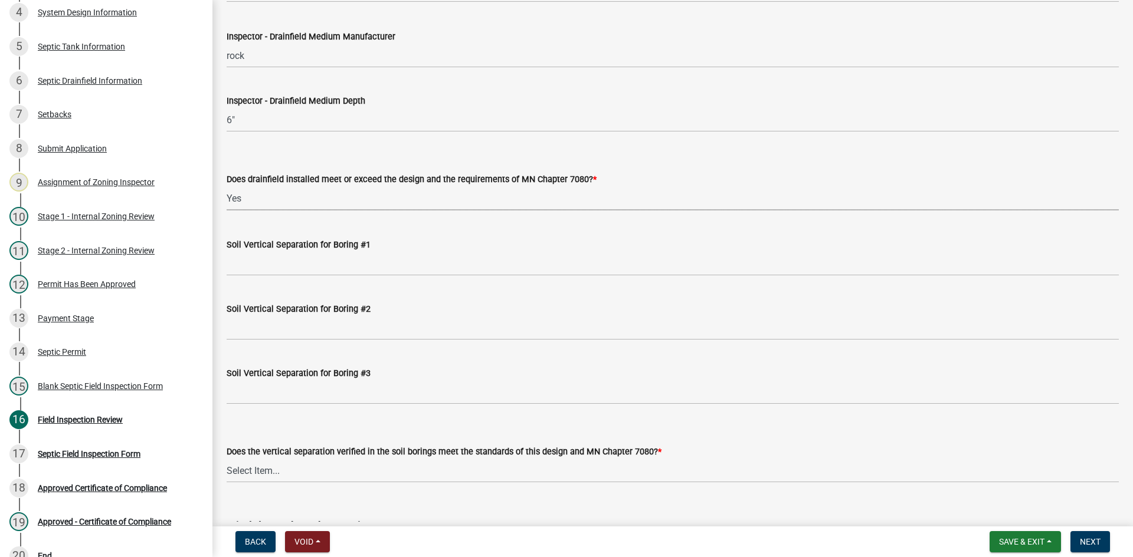
click at [227, 186] on select "Select Item... Yes No" at bounding box center [673, 198] width 892 height 24
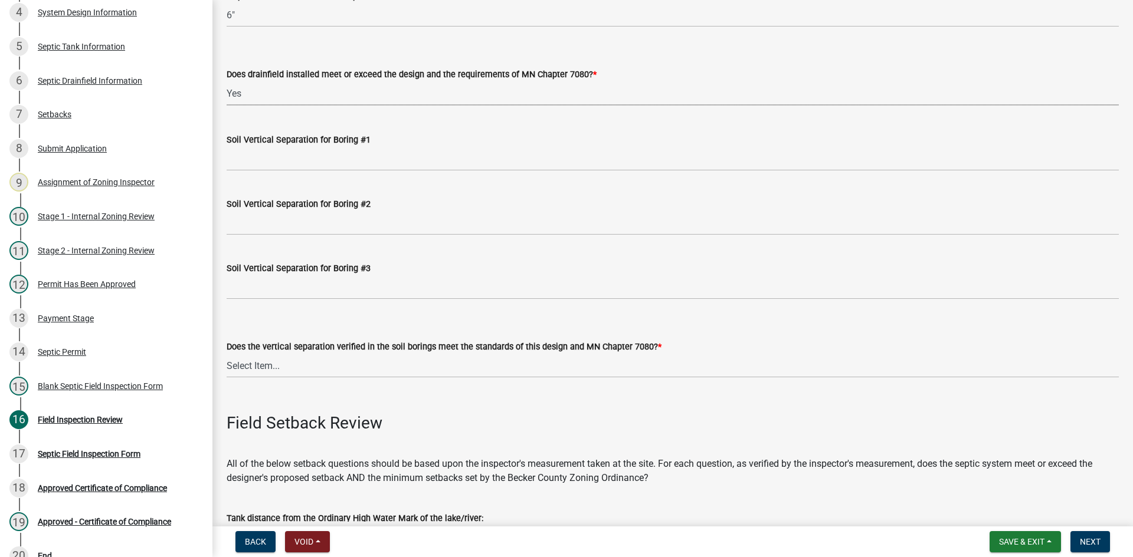
scroll to position [2301, 0]
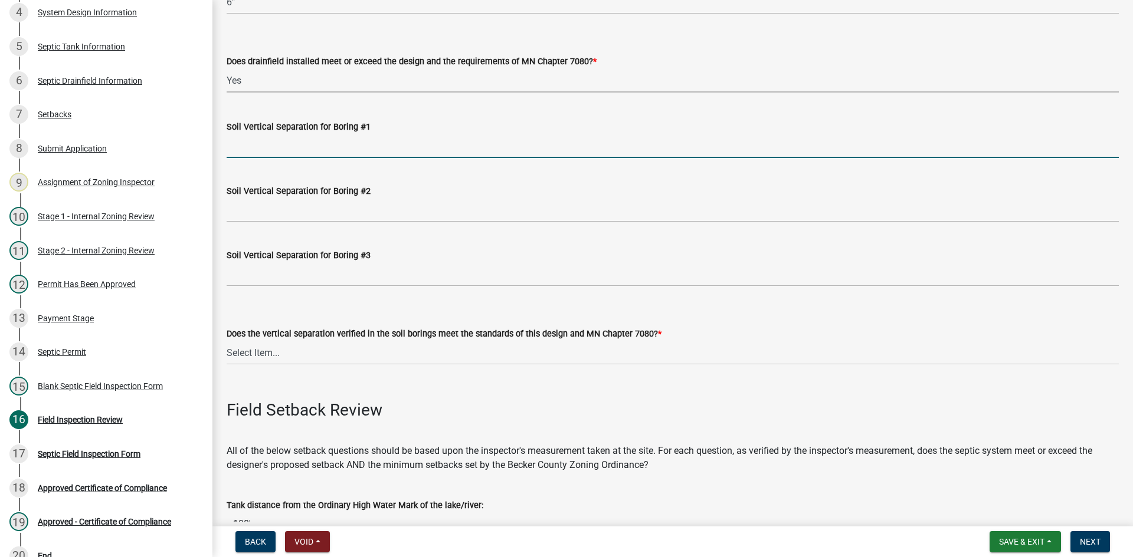
click at [279, 148] on input "Soil Vertical Separation for Boring #1" at bounding box center [673, 146] width 892 height 24
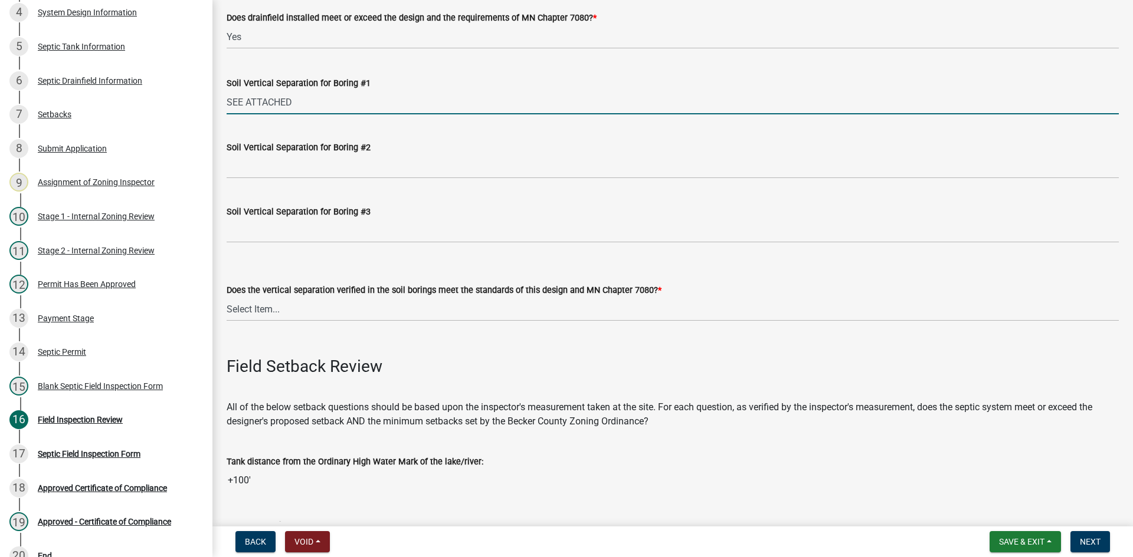
scroll to position [2419, 0]
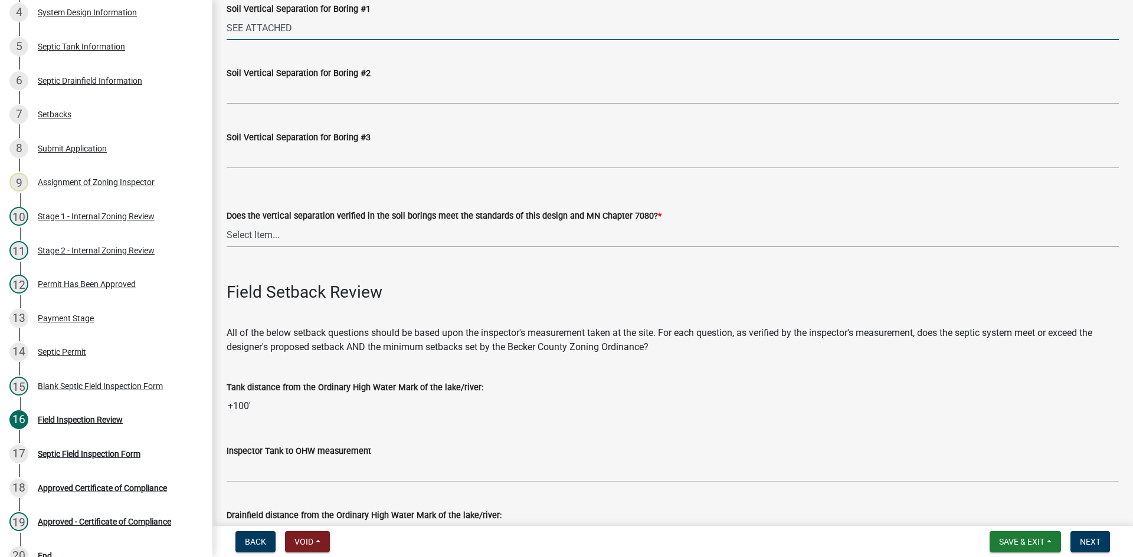
click at [273, 236] on select "Select Item... Yes No" at bounding box center [673, 235] width 892 height 24
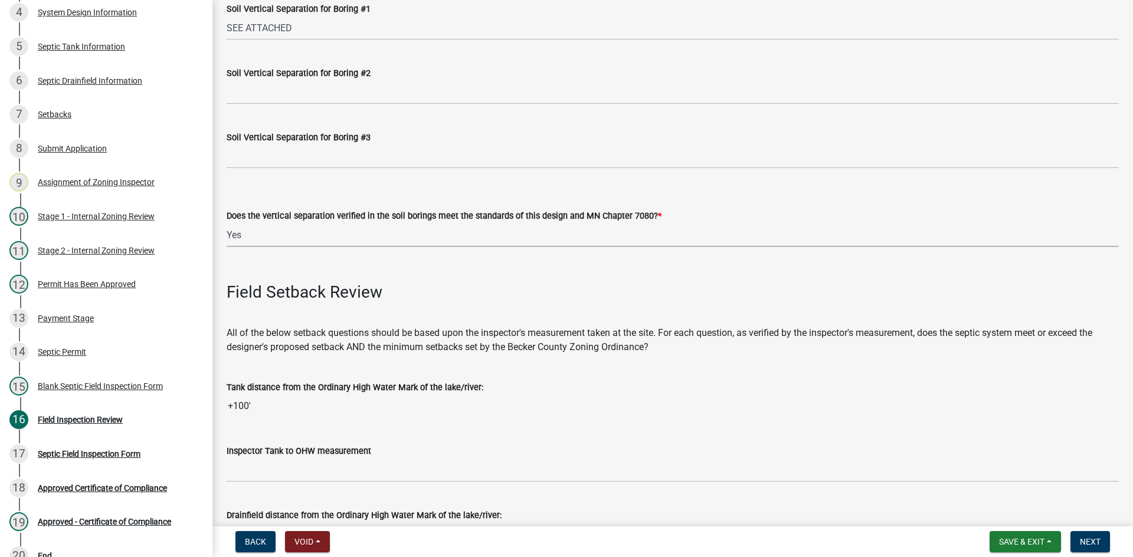
click at [227, 223] on select "Select Item... Yes No" at bounding box center [673, 235] width 892 height 24
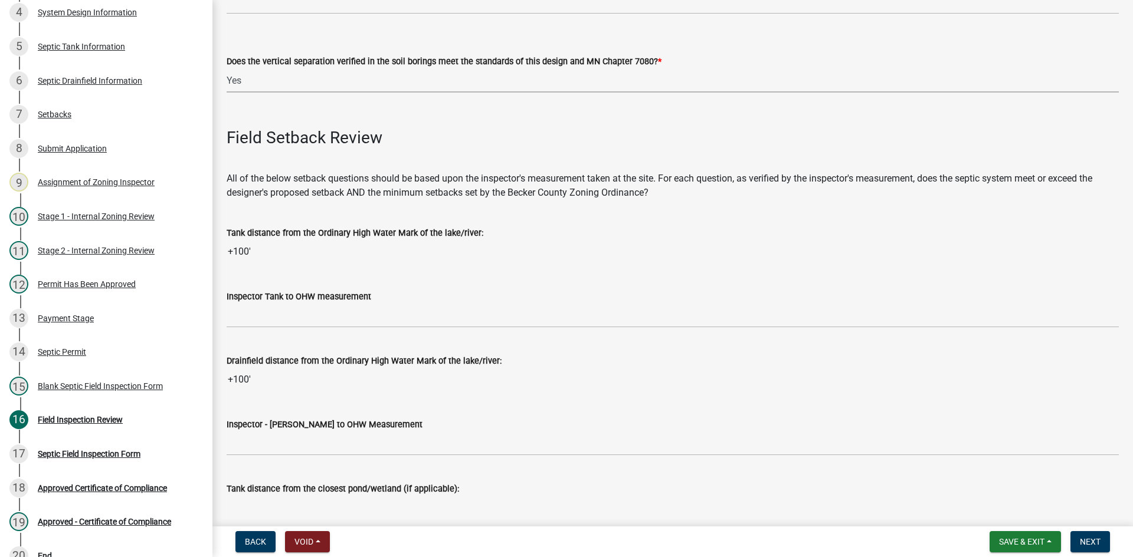
scroll to position [2596, 0]
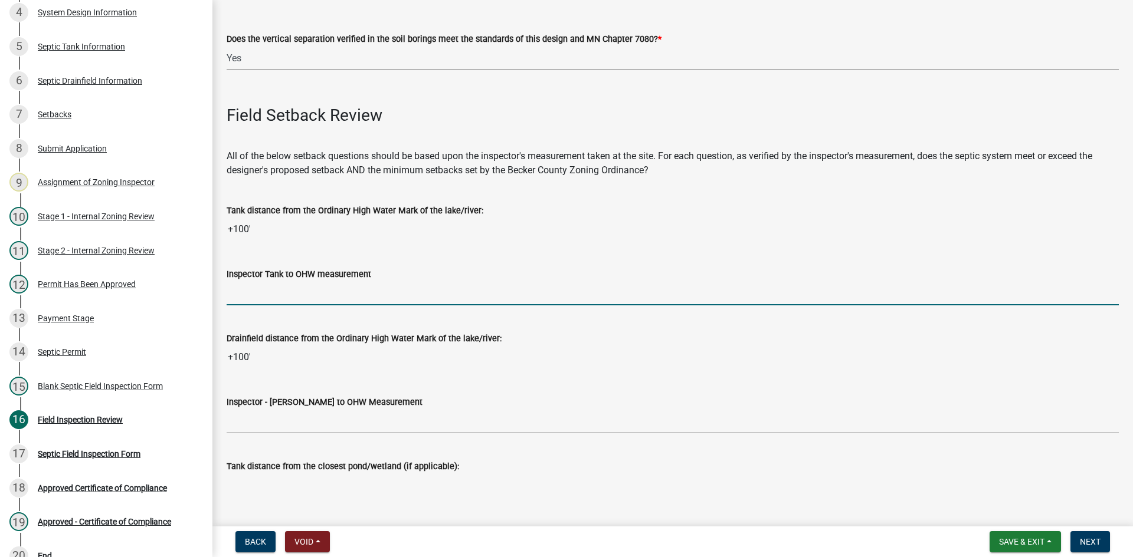
click at [275, 289] on input "Inspector Tank to OHW measurement" at bounding box center [673, 293] width 892 height 24
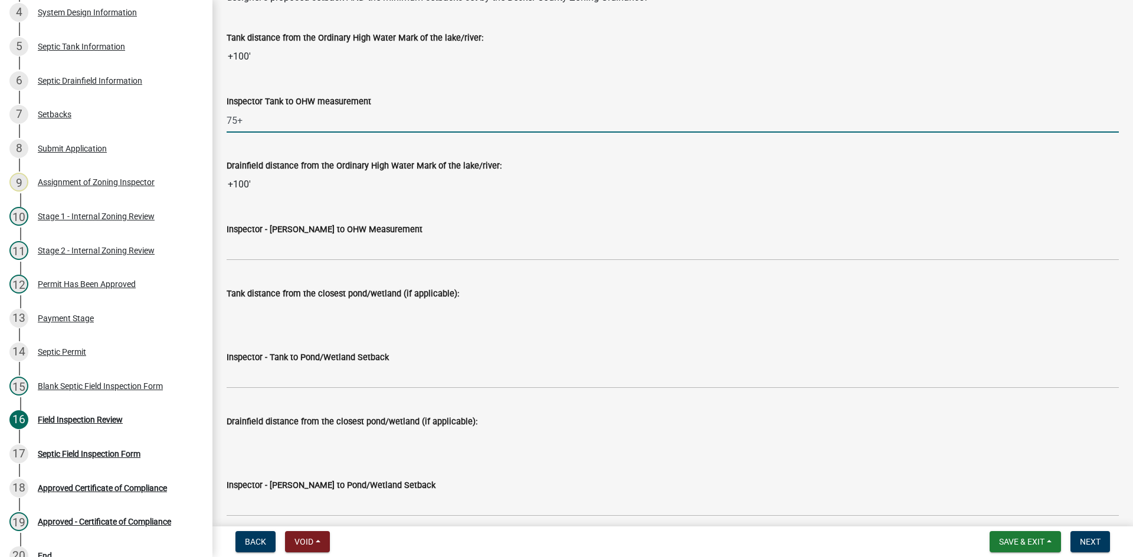
scroll to position [2773, 0]
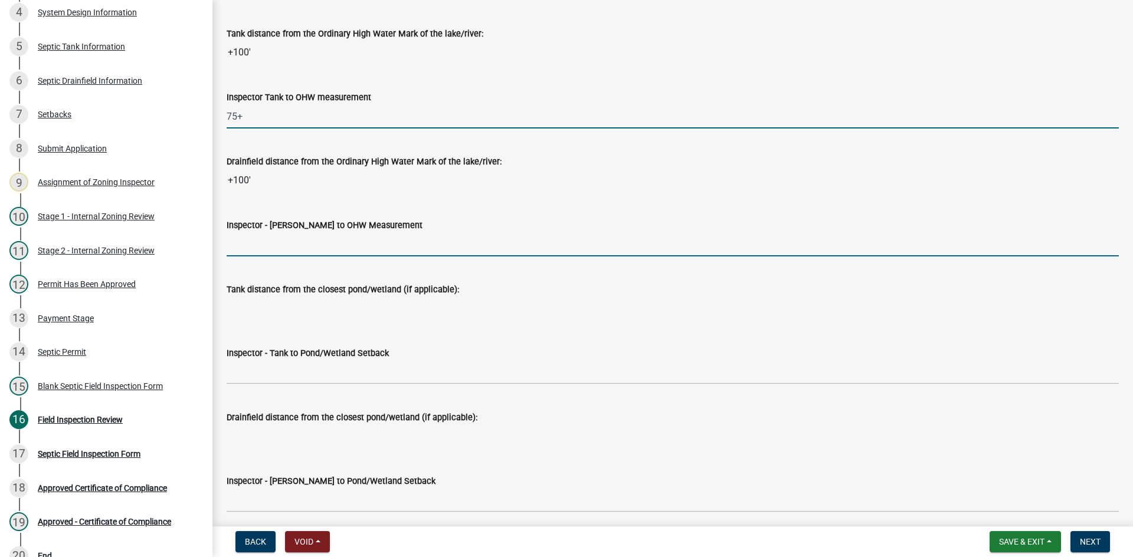
drag, startPoint x: 275, startPoint y: 249, endPoint x: 286, endPoint y: 254, distance: 11.1
click at [275, 249] on input "Inspector - Drainfield to OHW Measurement" at bounding box center [673, 244] width 892 height 24
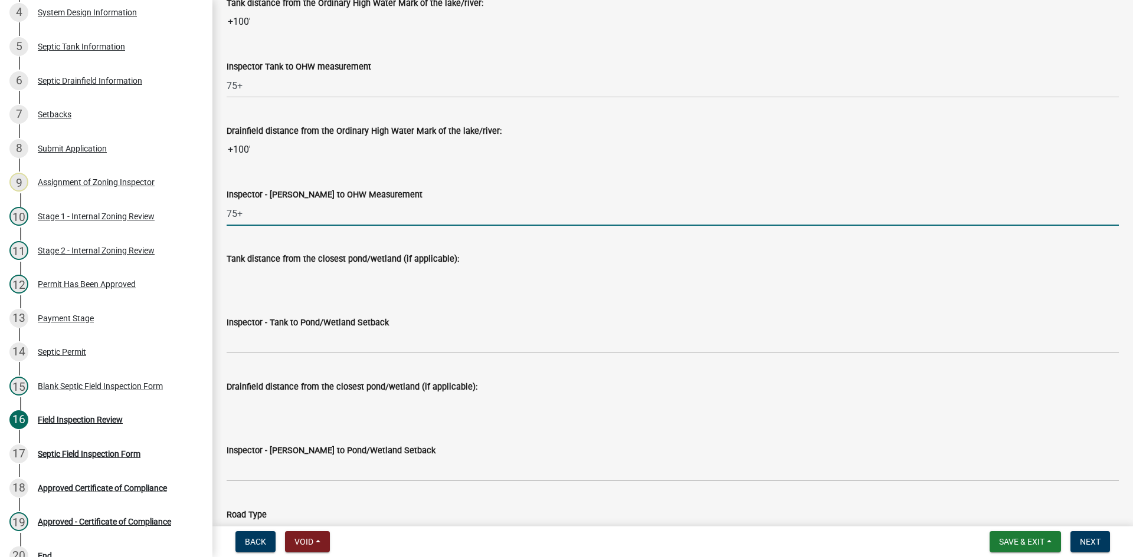
scroll to position [2832, 0]
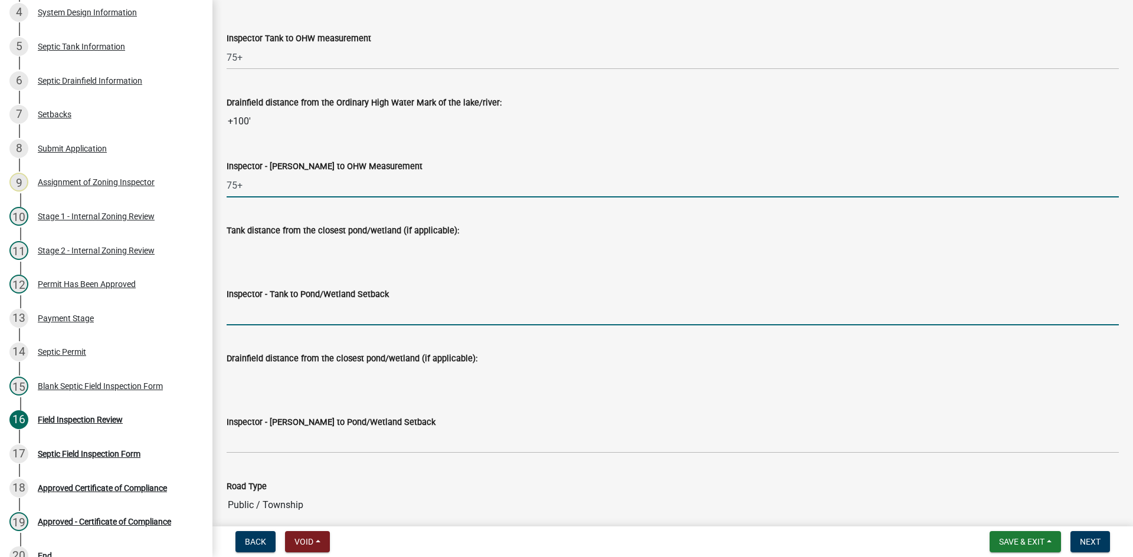
click at [278, 304] on input "Inspector - Tank to Pond/Wetland Setback" at bounding box center [673, 313] width 892 height 24
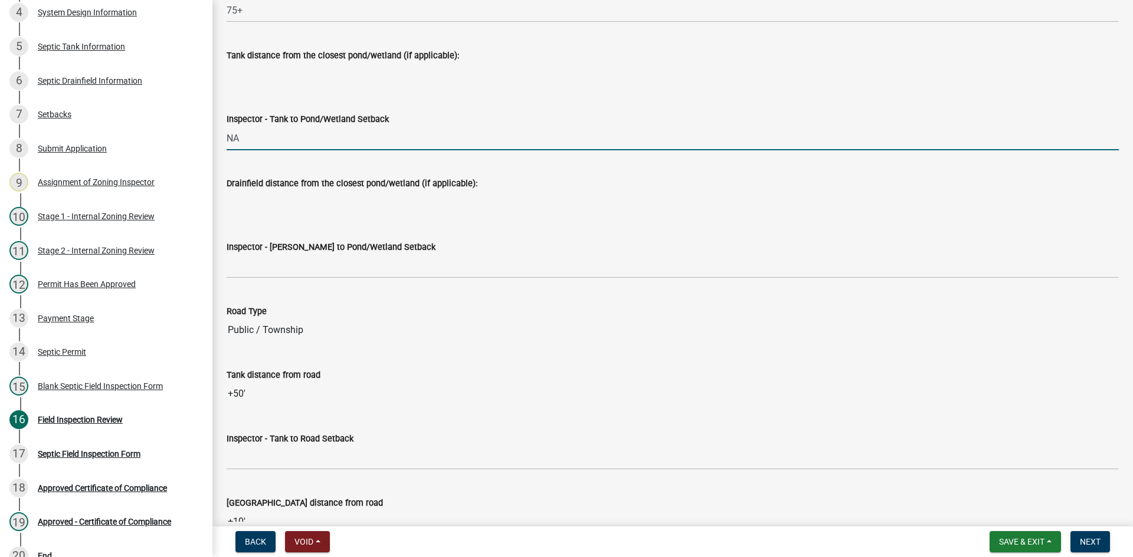
scroll to position [3009, 0]
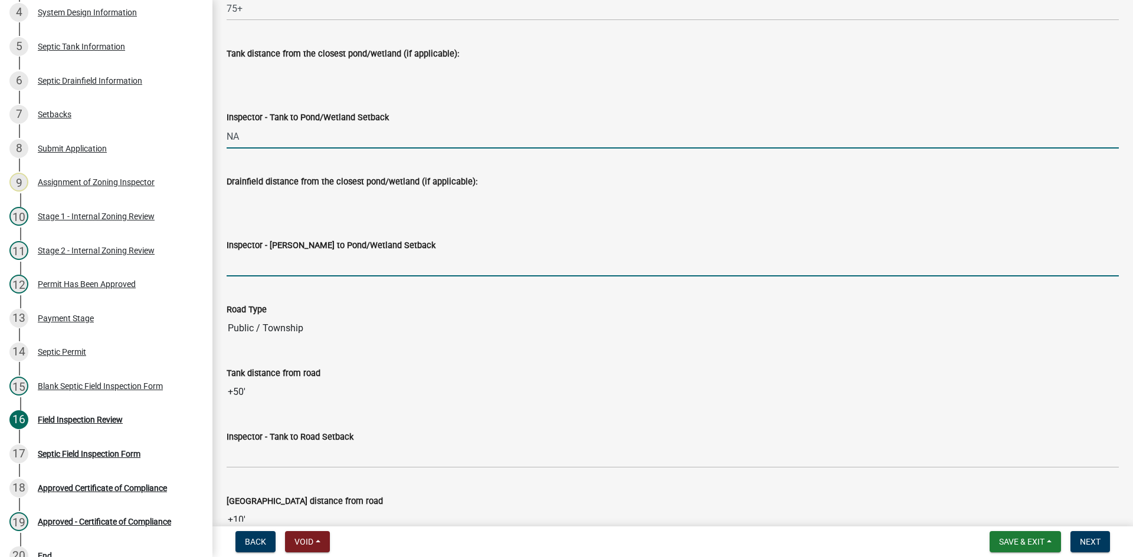
drag, startPoint x: 248, startPoint y: 263, endPoint x: 274, endPoint y: 280, distance: 30.9
click at [248, 263] on input "Inspector - Drainfield to Pond/Wetland Setback" at bounding box center [673, 264] width 892 height 24
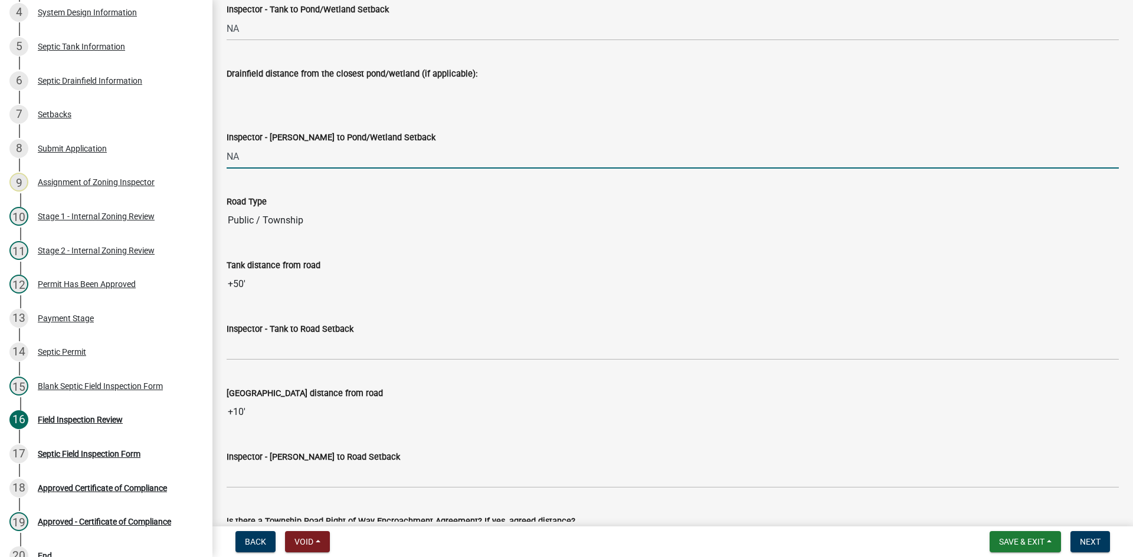
scroll to position [3127, 0]
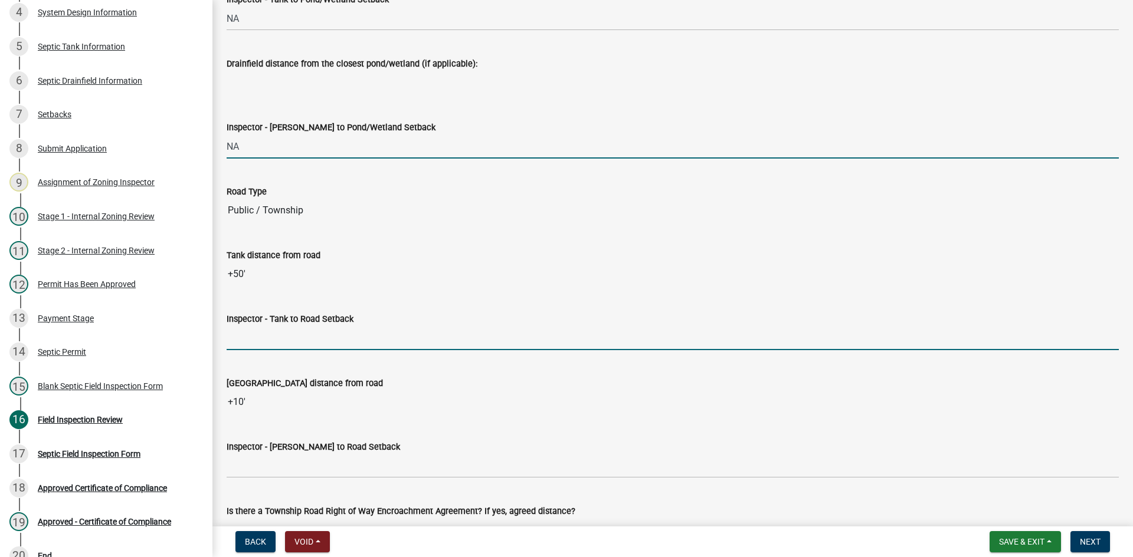
click at [260, 344] on input "Inspector - Tank to Road Setback" at bounding box center [673, 338] width 892 height 24
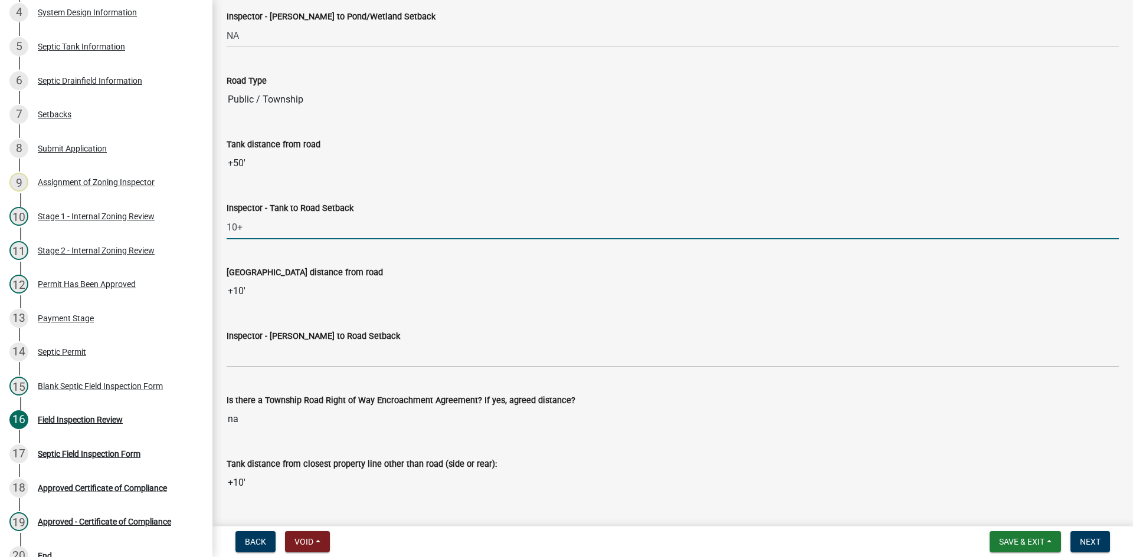
scroll to position [3245, 0]
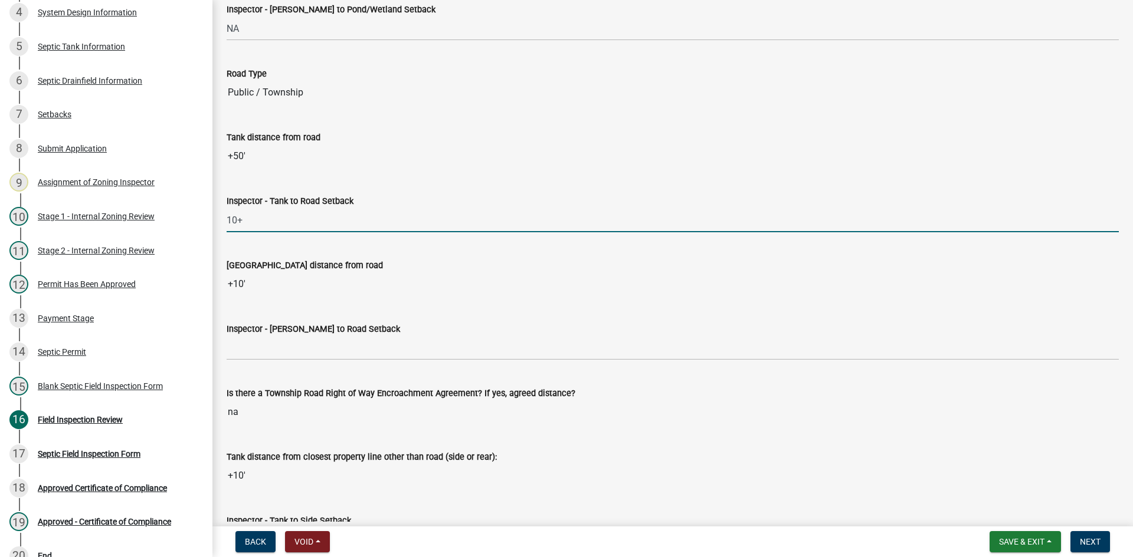
click at [289, 369] on wm-data-entity-input "Inspector - Drainfield to Road Setback" at bounding box center [673, 338] width 892 height 64
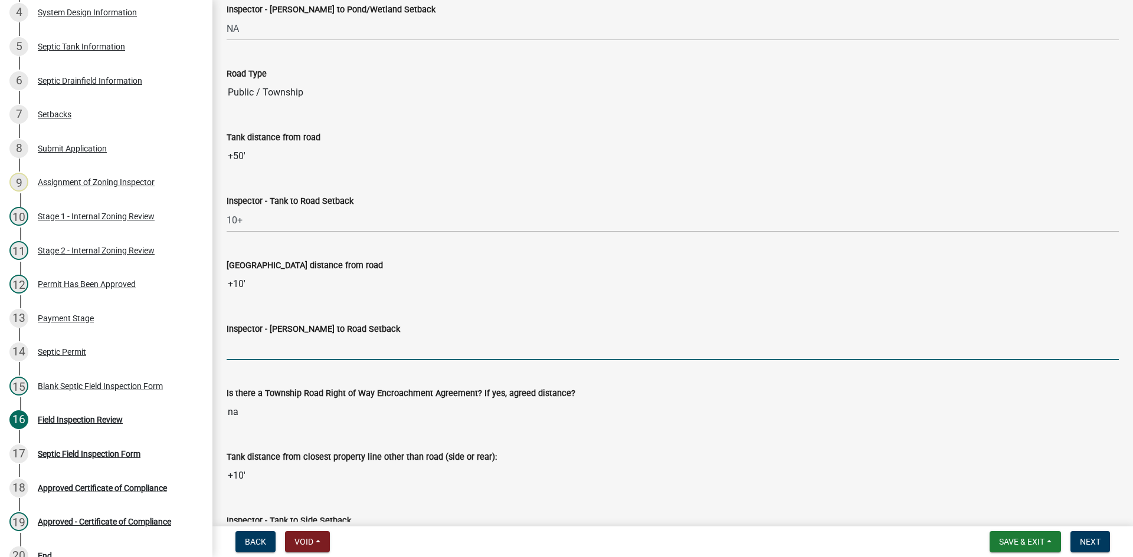
click at [287, 347] on input "Inspector - Drainfield to Road Setback" at bounding box center [673, 348] width 892 height 24
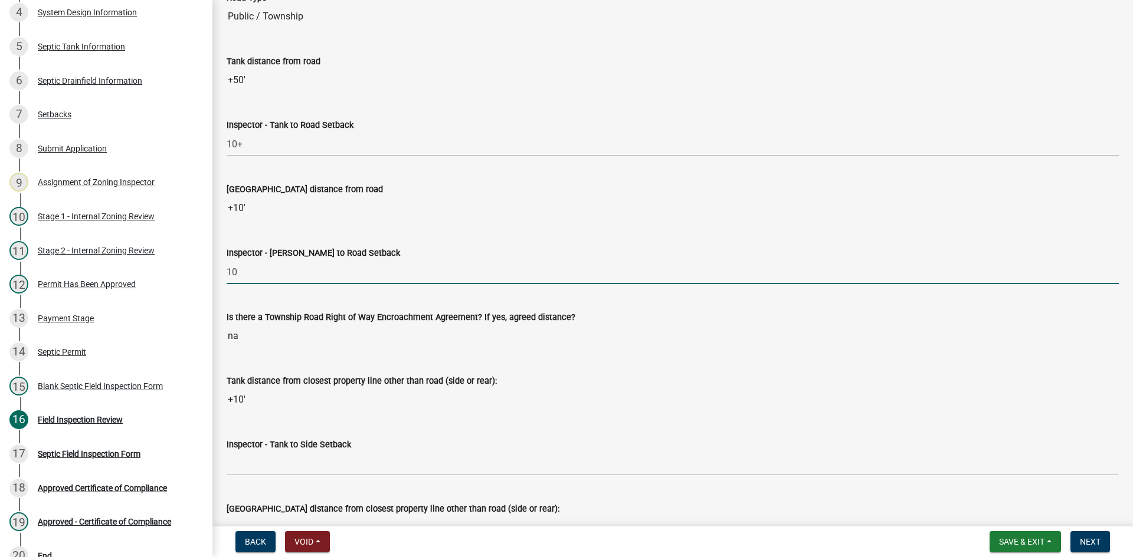
scroll to position [3422, 0]
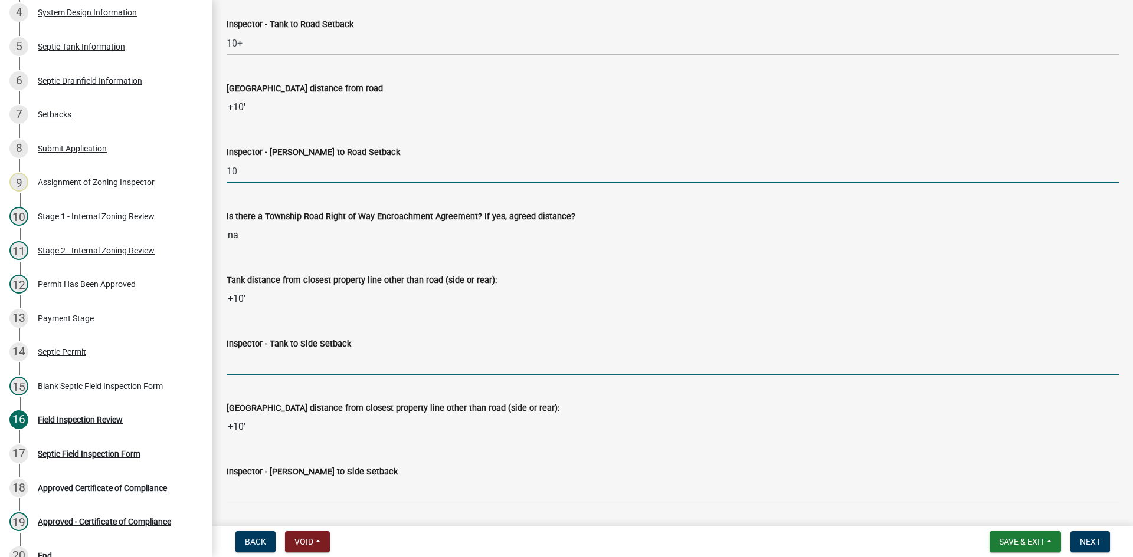
click at [252, 363] on input "Inspector - Tank to Side Setback" at bounding box center [673, 363] width 892 height 24
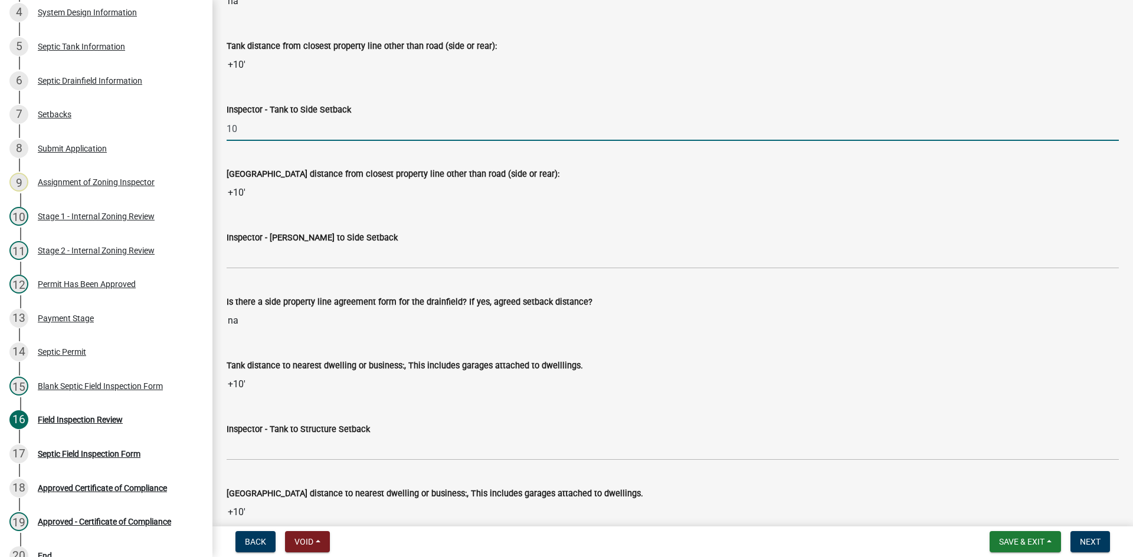
scroll to position [3658, 0]
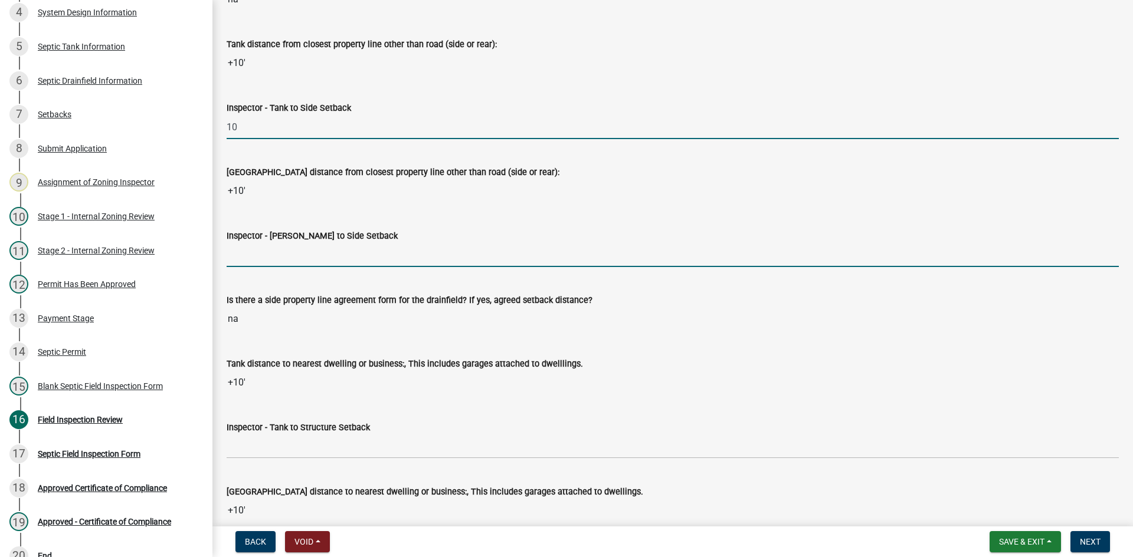
click at [250, 263] on input "Inspector - Drainfield to Side Setback" at bounding box center [673, 255] width 892 height 24
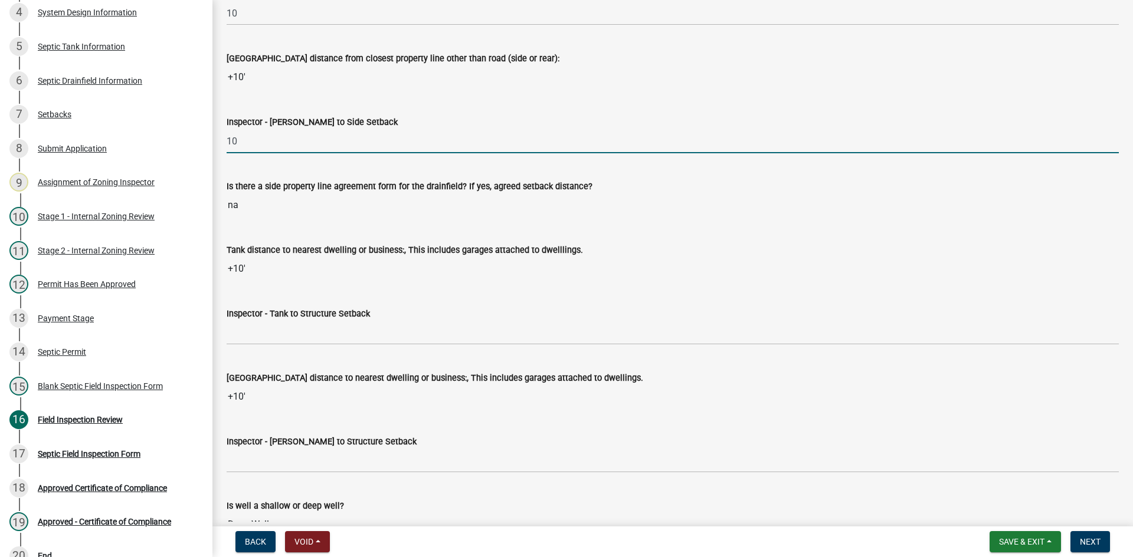
scroll to position [3776, 0]
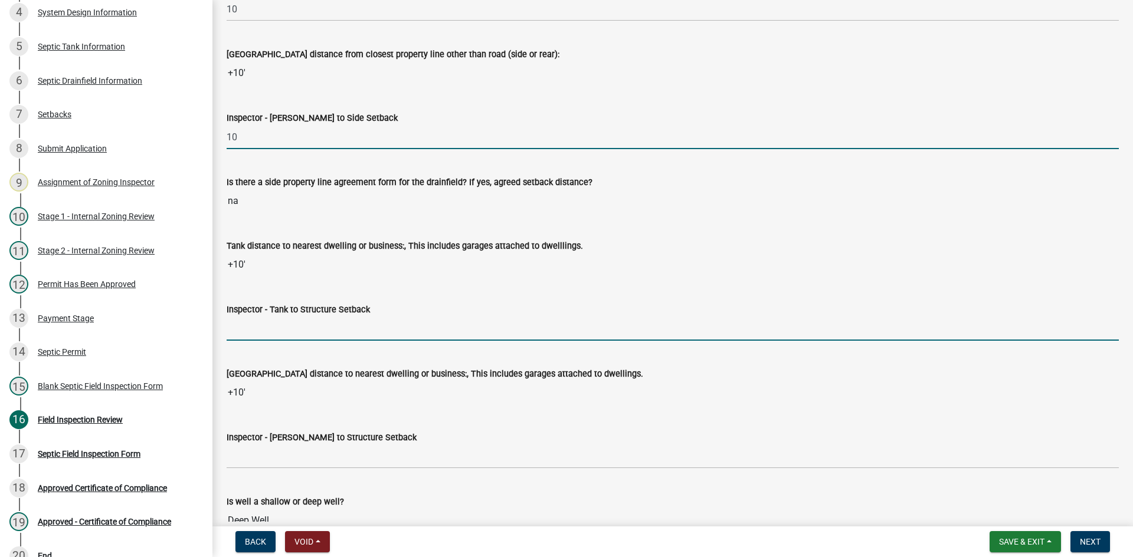
click at [265, 333] on input "Inspector - Tank to Structure Setback" at bounding box center [673, 329] width 892 height 24
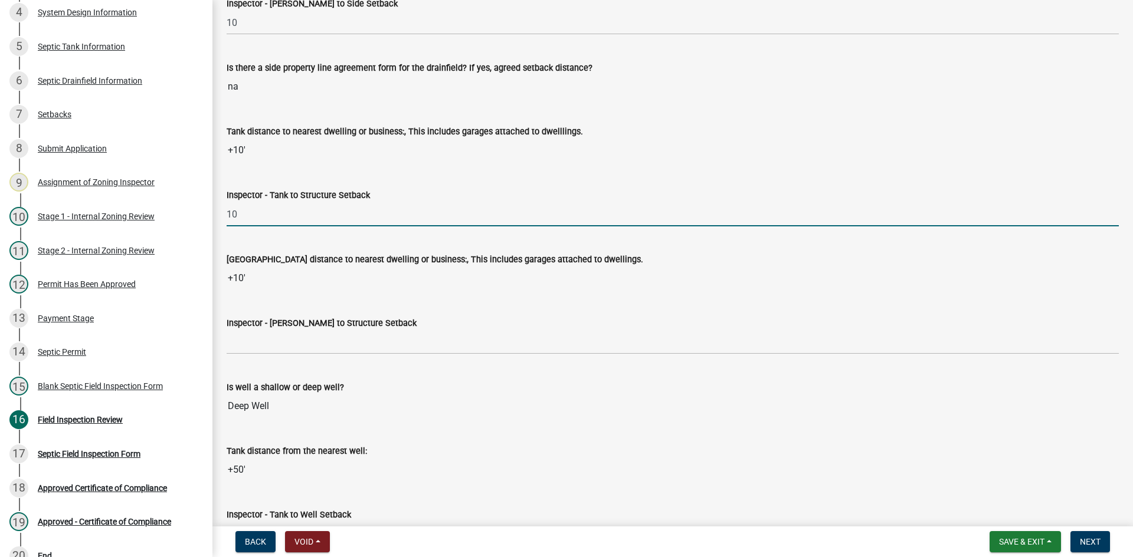
scroll to position [3894, 0]
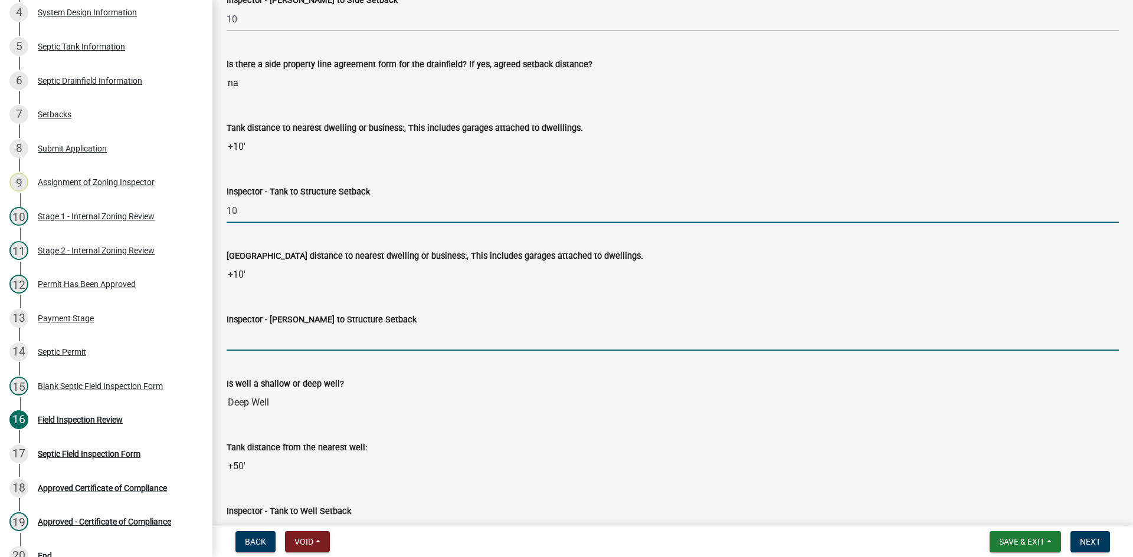
click at [282, 339] on input "Inspector - Drainfield to Structure Setback" at bounding box center [673, 339] width 892 height 24
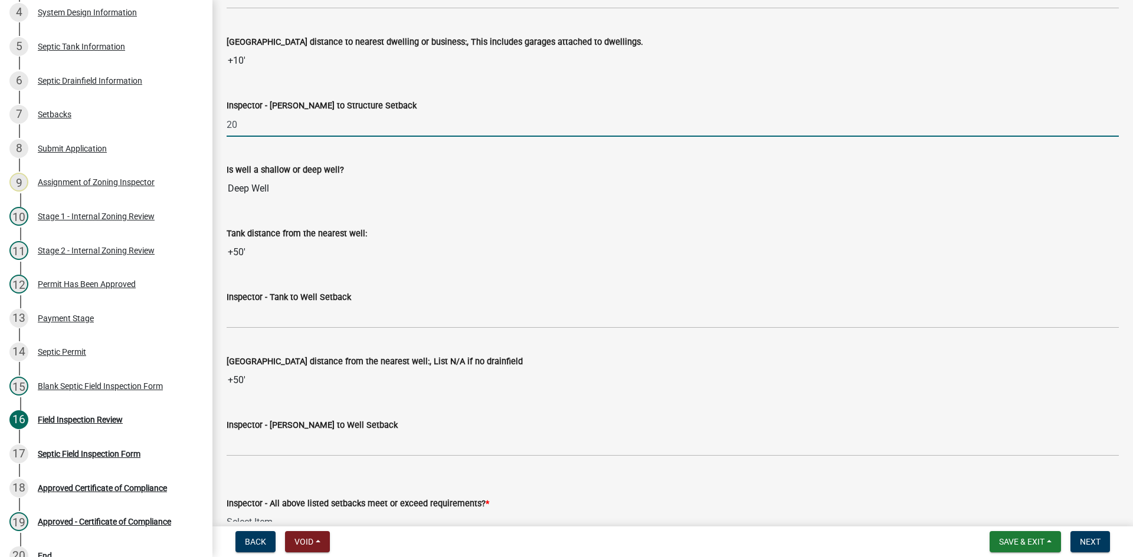
scroll to position [4130, 0]
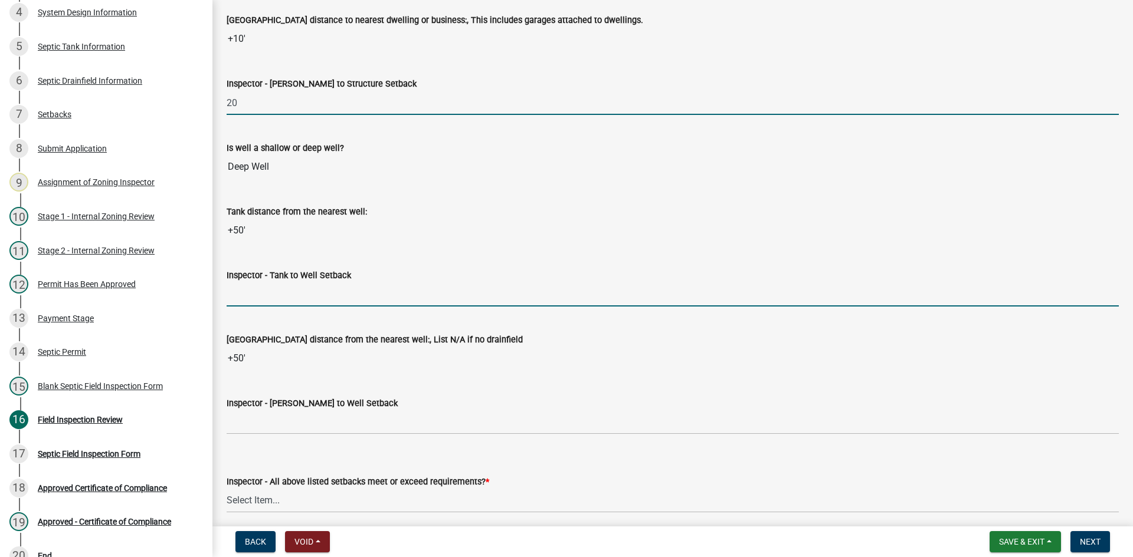
drag, startPoint x: 271, startPoint y: 286, endPoint x: 275, endPoint y: 293, distance: 8.2
click at [271, 286] on input "Inspector - Tank to Well Setback" at bounding box center [673, 295] width 892 height 24
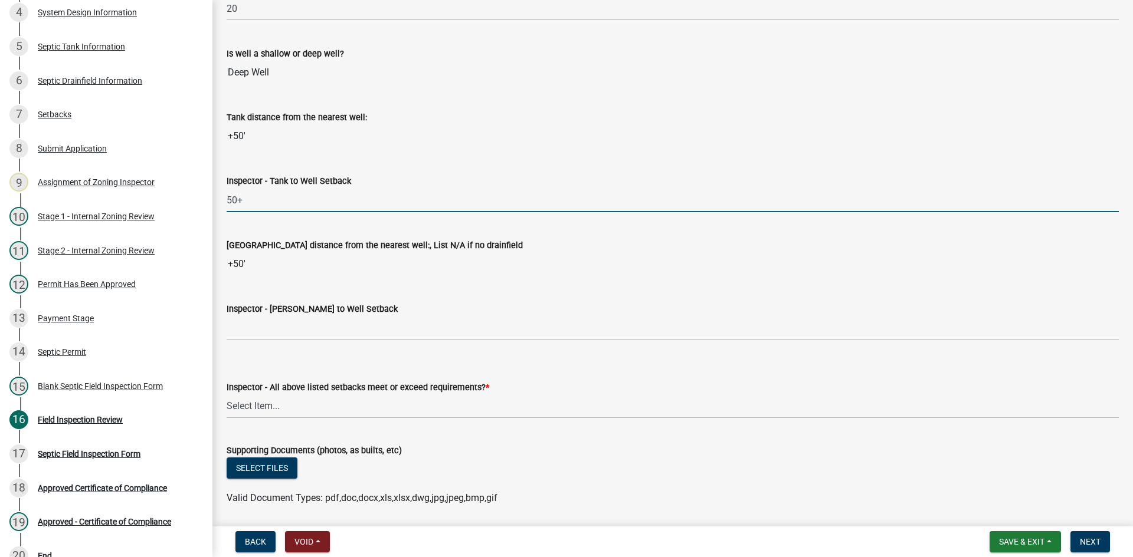
scroll to position [4306, 0]
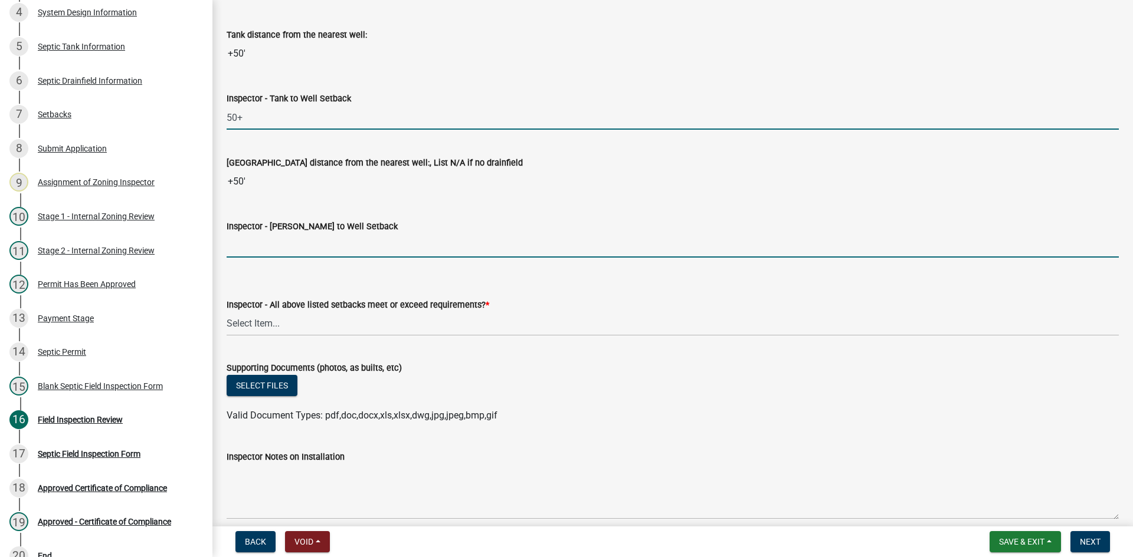
drag, startPoint x: 271, startPoint y: 246, endPoint x: 280, endPoint y: 253, distance: 11.3
click at [271, 246] on input "Inspector - Drainfield to Well Setback" at bounding box center [673, 246] width 892 height 24
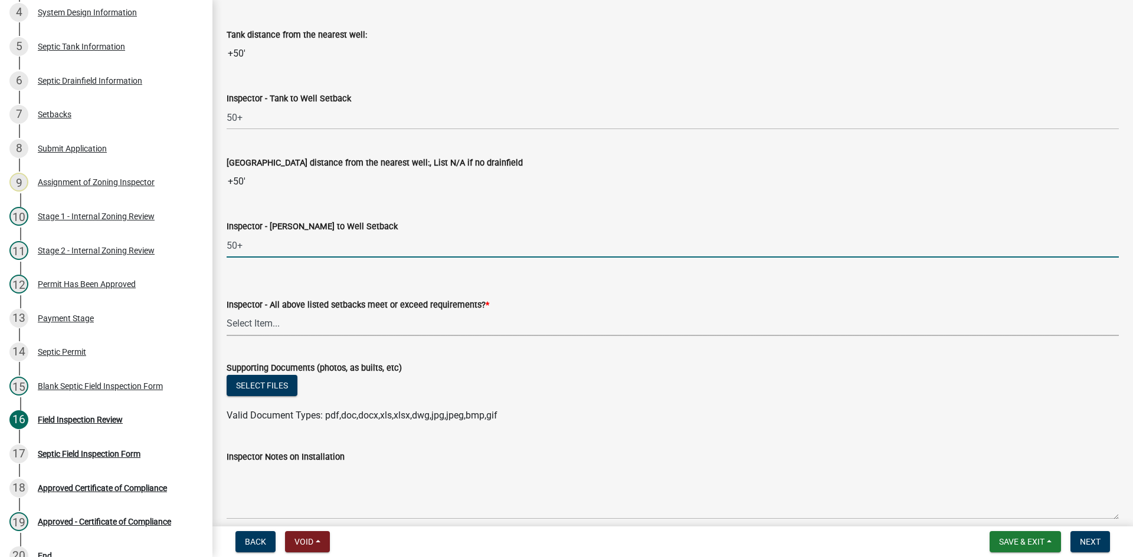
click at [288, 329] on select "Select Item... Yes No" at bounding box center [673, 324] width 892 height 24
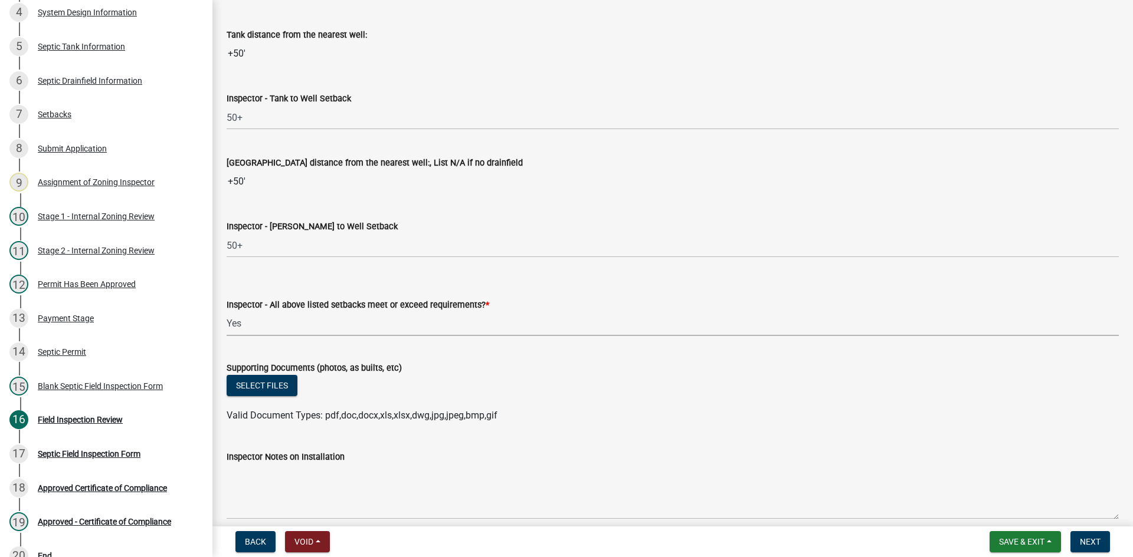
click at [227, 312] on select "Select Item... Yes No" at bounding box center [673, 324] width 892 height 24
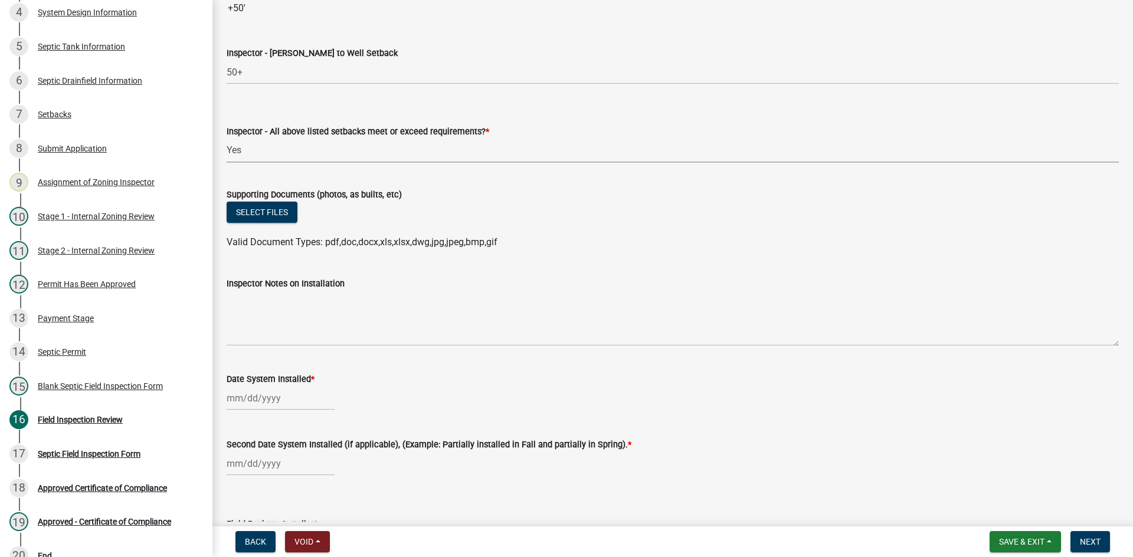
scroll to position [4483, 0]
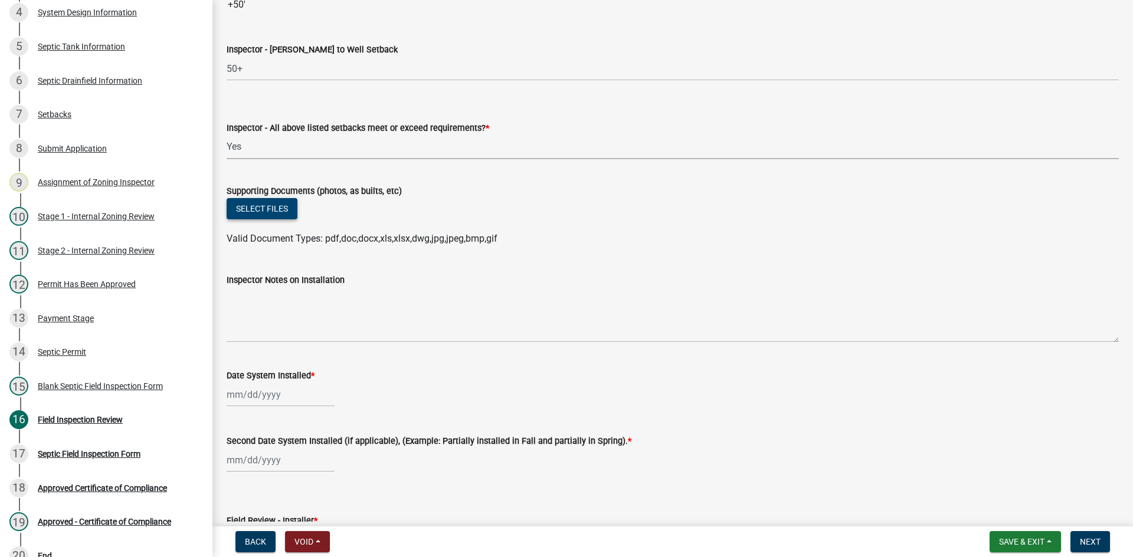
click at [263, 214] on button "Select files" at bounding box center [262, 208] width 71 height 21
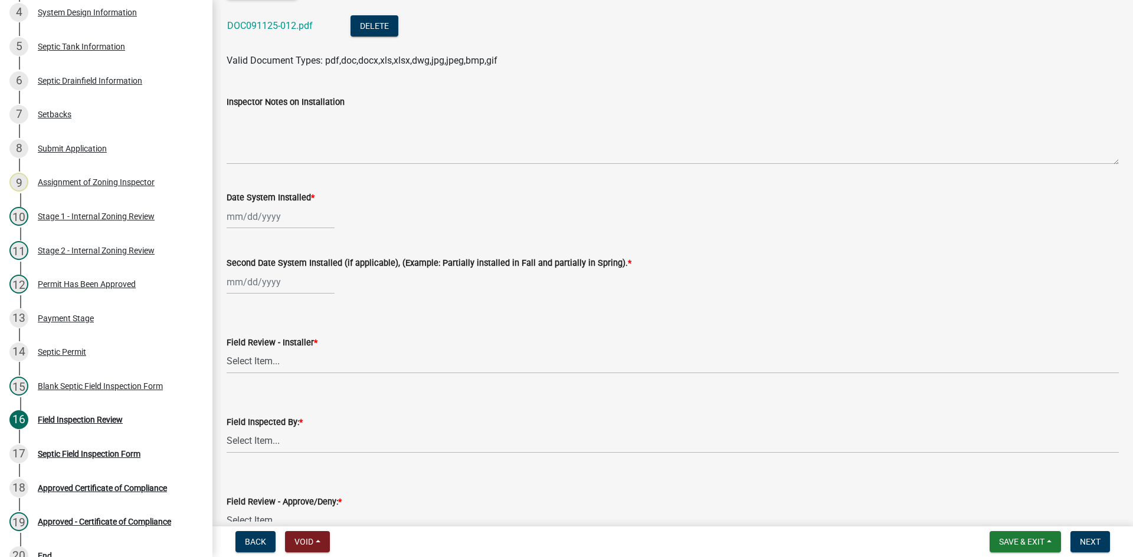
scroll to position [4719, 0]
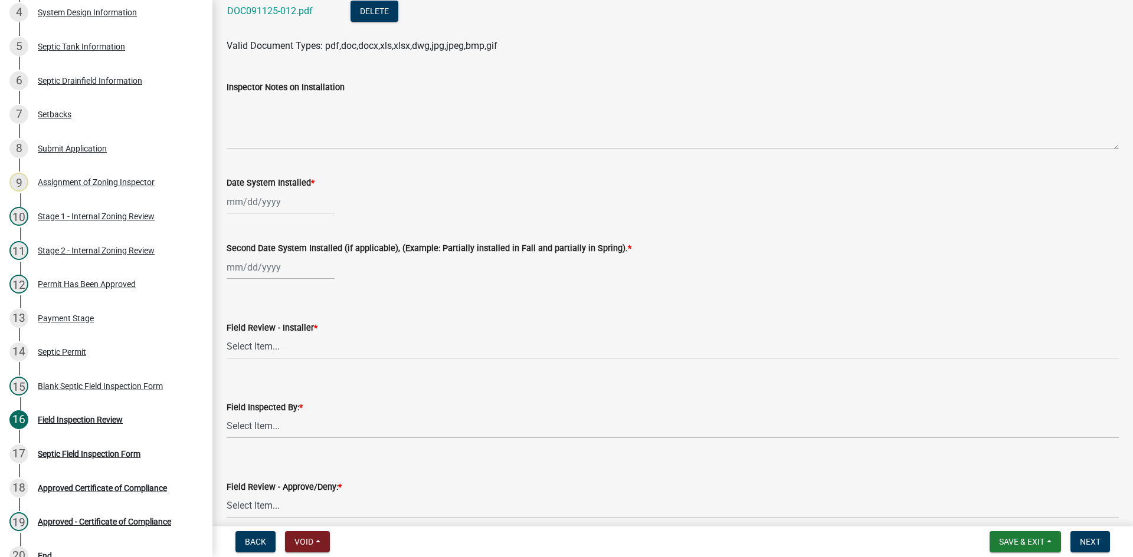
click at [282, 205] on div at bounding box center [281, 202] width 108 height 24
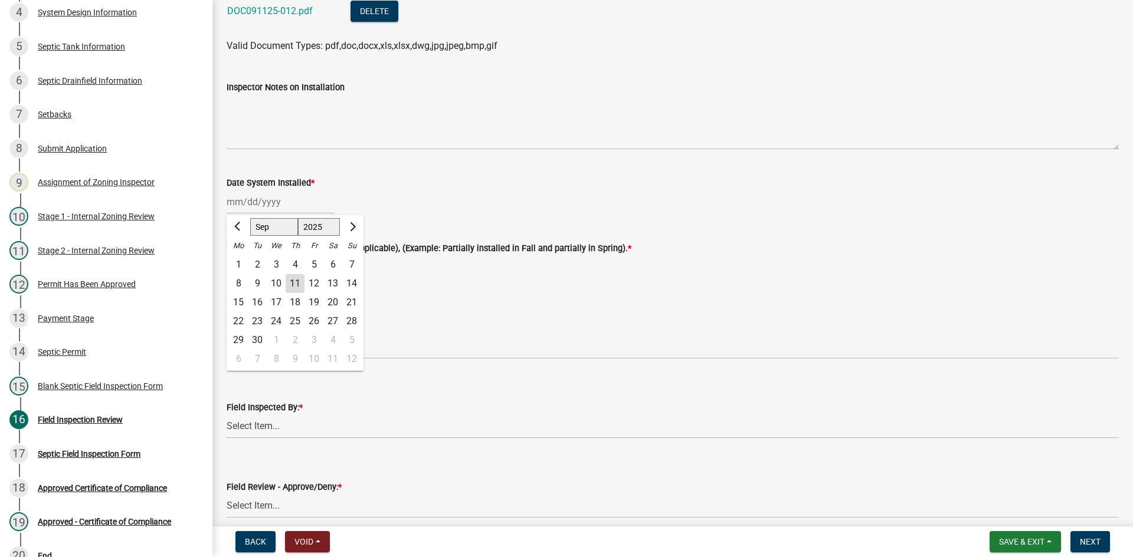
click at [283, 284] on div "10" at bounding box center [276, 283] width 19 height 19
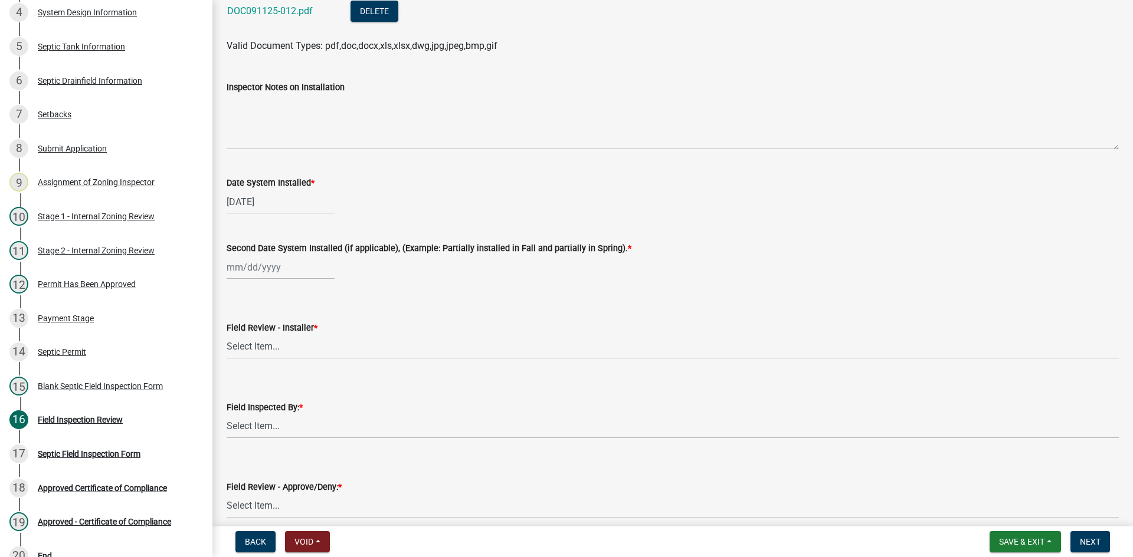
click at [297, 274] on div at bounding box center [281, 267] width 108 height 24
click at [273, 355] on div "10" at bounding box center [276, 349] width 19 height 19
click at [276, 357] on select "Select Item... OTHER – Not listed (please add in next field and we will add to …" at bounding box center [673, 347] width 892 height 24
click at [227, 335] on select "Select Item... OTHER – Not listed (please add in next field and we will add to …" at bounding box center [673, 347] width 892 height 24
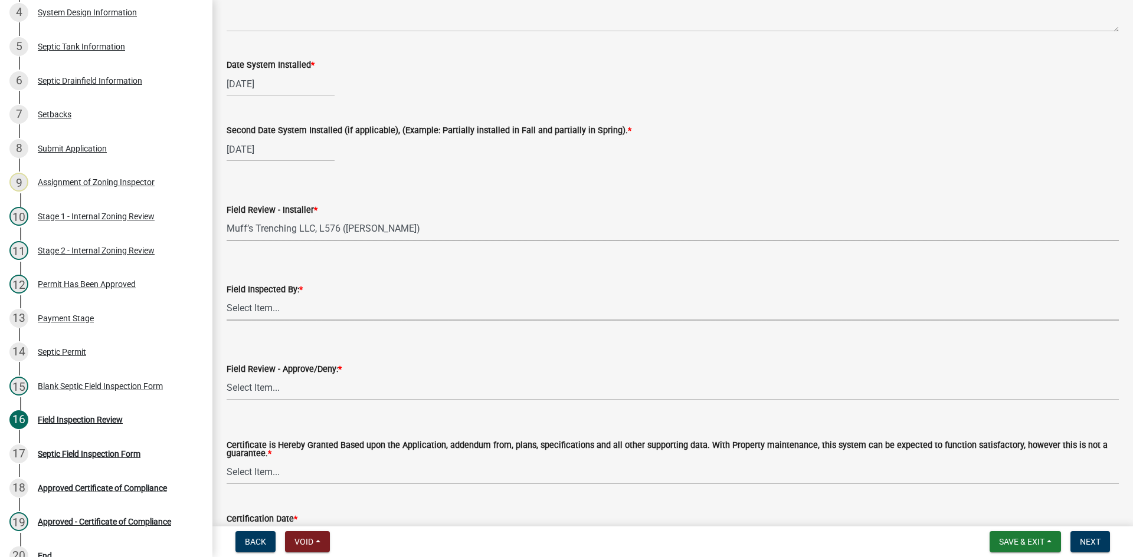
click at [300, 311] on select "Select Item... Nicole Bradbury Jeff Rusness Kyle Vareberg Susan Rockwell Tyler …" at bounding box center [673, 309] width 892 height 24
click at [227, 297] on select "Select Item... Nicole Bradbury Jeff Rusness Kyle Vareberg Susan Rockwell Tyler …" at bounding box center [673, 309] width 892 height 24
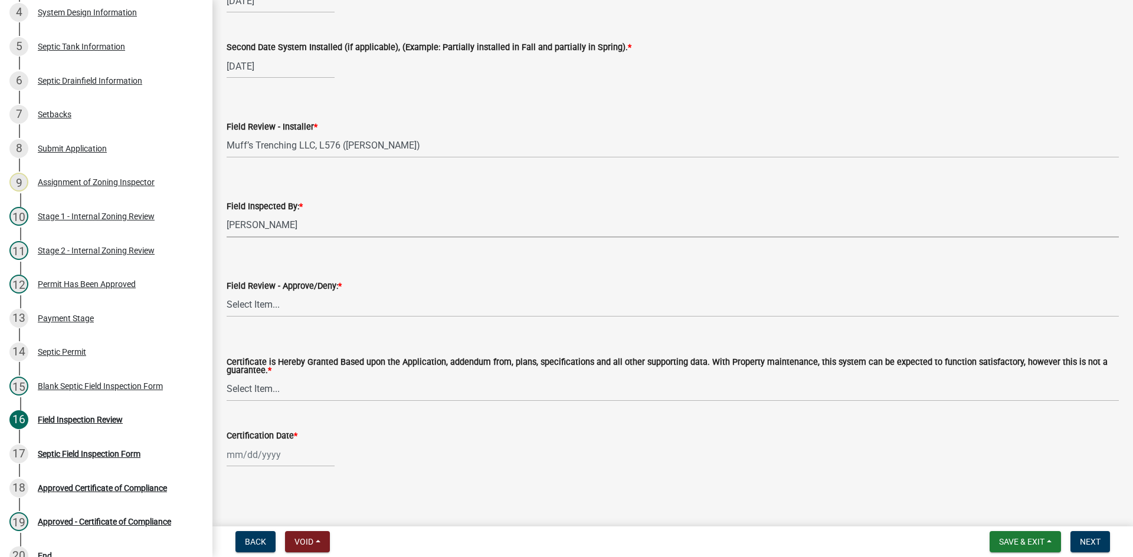
scroll to position [4923, 0]
click at [284, 301] on select "Select Item... Approved Denied" at bounding box center [673, 303] width 892 height 24
click at [227, 291] on select "Select Item... Approved Denied" at bounding box center [673, 303] width 892 height 24
click at [300, 386] on select "Select Item... Yes No" at bounding box center [673, 388] width 892 height 24
click at [227, 376] on select "Select Item... Yes No" at bounding box center [673, 388] width 892 height 24
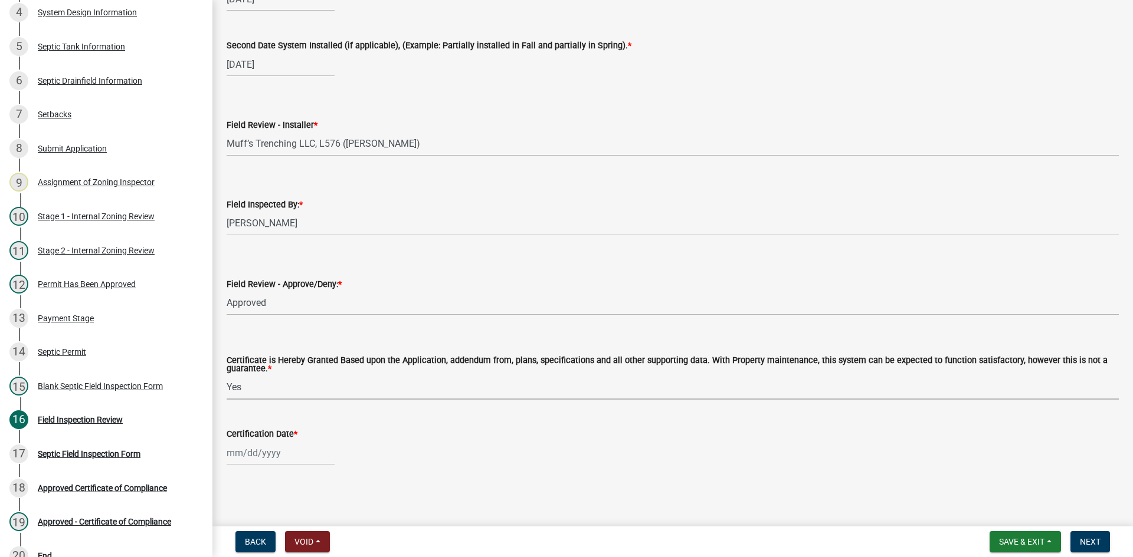
click at [303, 457] on div at bounding box center [281, 453] width 108 height 24
click at [297, 360] on div "11" at bounding box center [295, 352] width 19 height 19
click at [1094, 545] on span "Next" at bounding box center [1090, 541] width 21 height 9
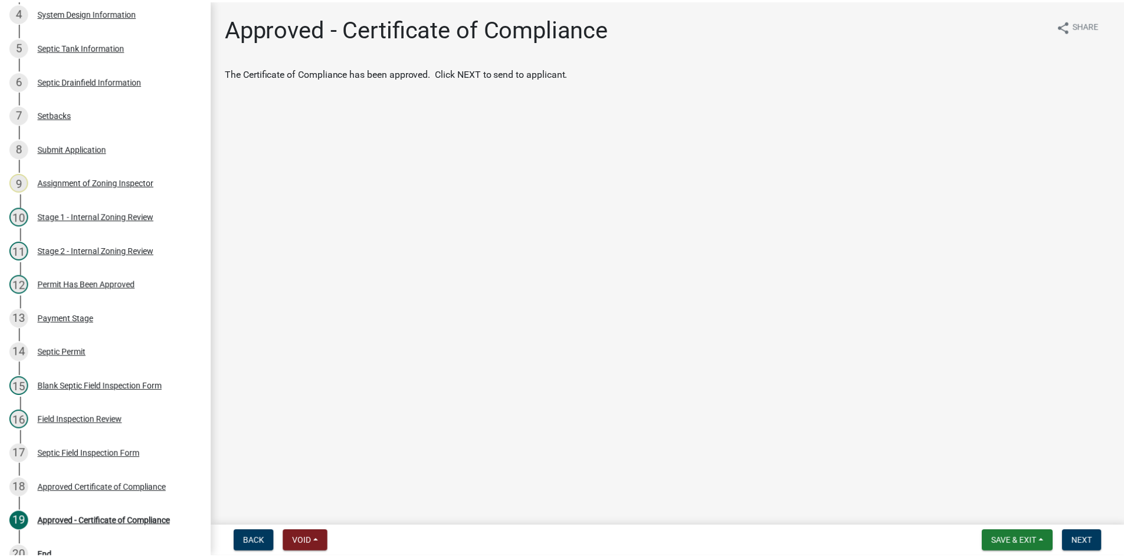
scroll to position [406, 0]
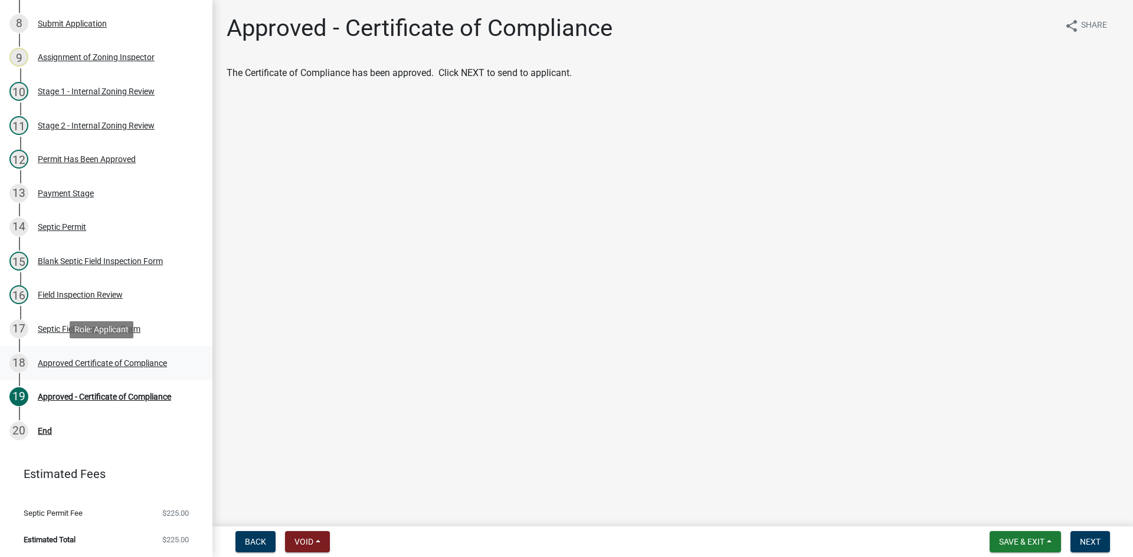
click at [146, 365] on div "Approved Certificate of Compliance" at bounding box center [102, 363] width 129 height 8
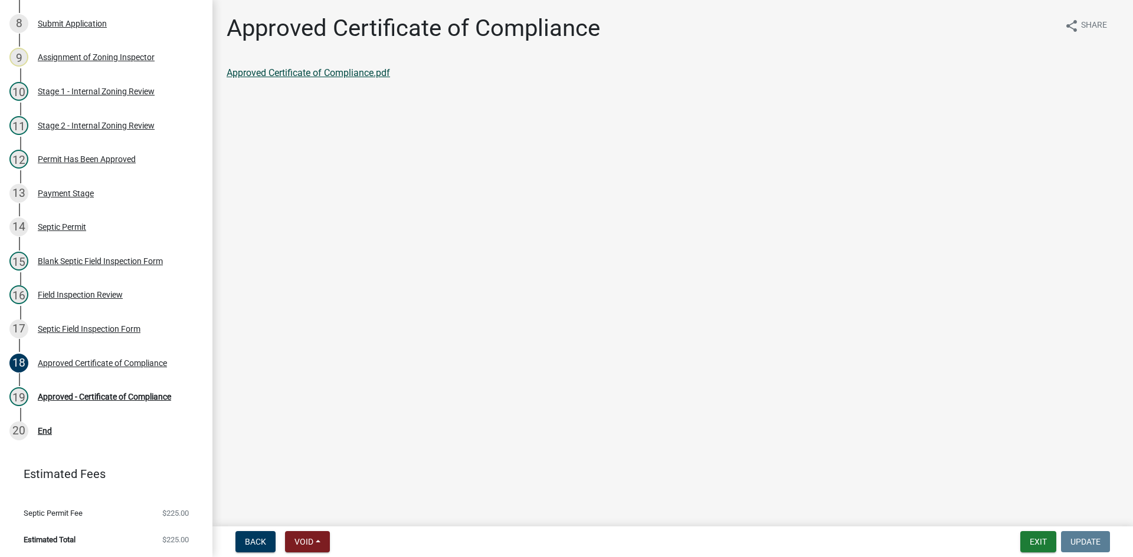
click at [322, 71] on link "Approved Certificate of Compliance.pdf" at bounding box center [308, 72] width 163 height 11
click at [154, 388] on div "19 Approved - Certificate of Compliance" at bounding box center [101, 397] width 184 height 19
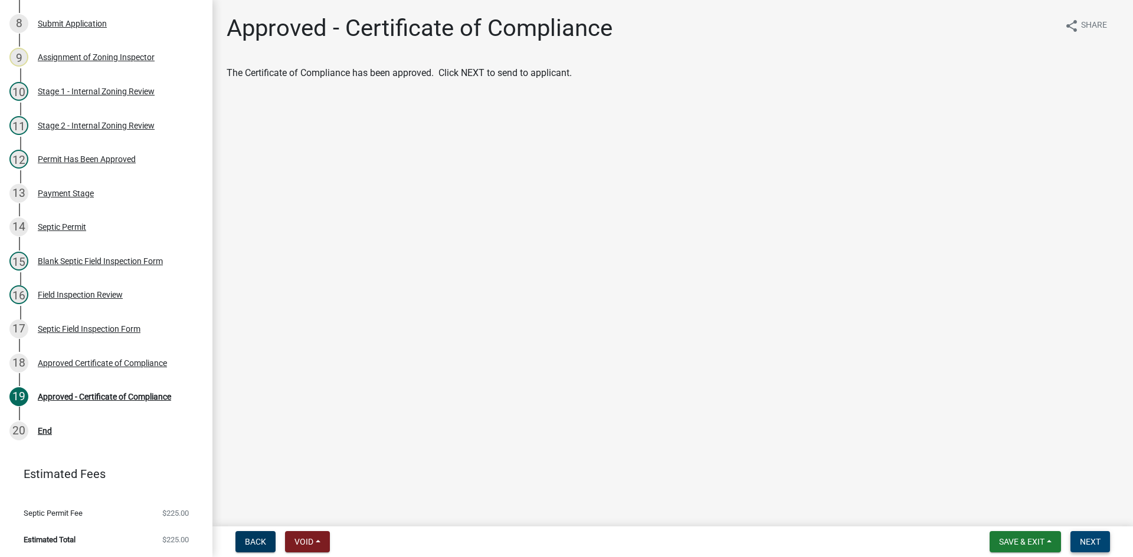
click at [1092, 539] on span "Next" at bounding box center [1090, 541] width 21 height 9
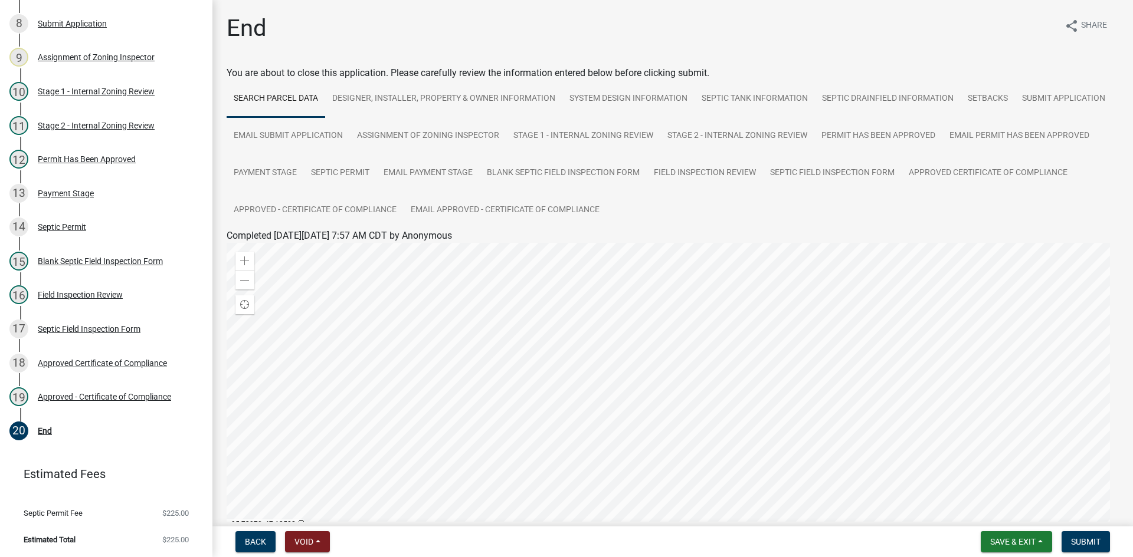
click at [1119, 395] on div at bounding box center [673, 390] width 892 height 295
click at [1080, 545] on span "Submit" at bounding box center [1085, 541] width 29 height 9
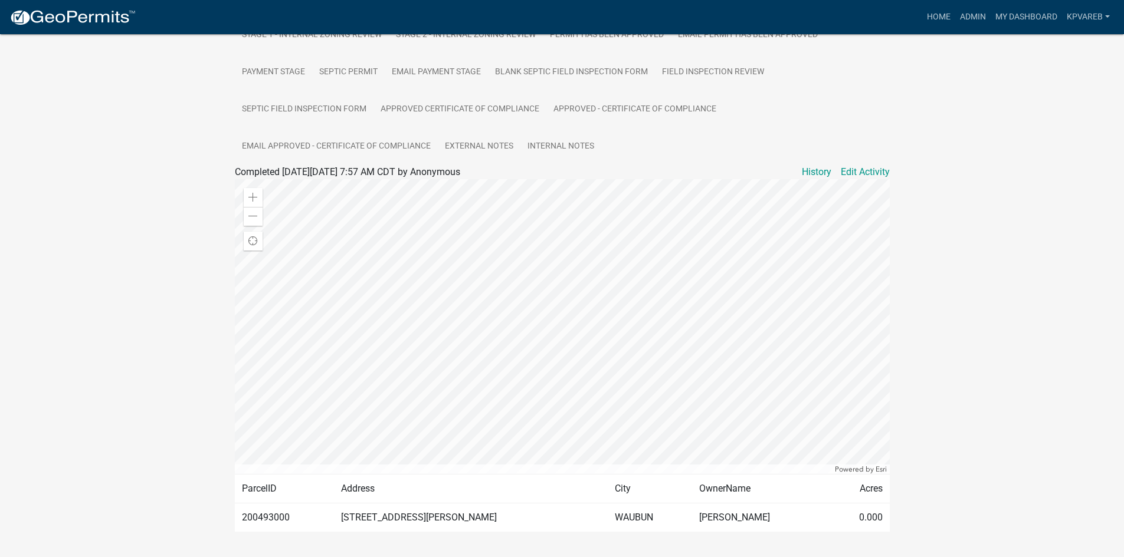
scroll to position [331, 0]
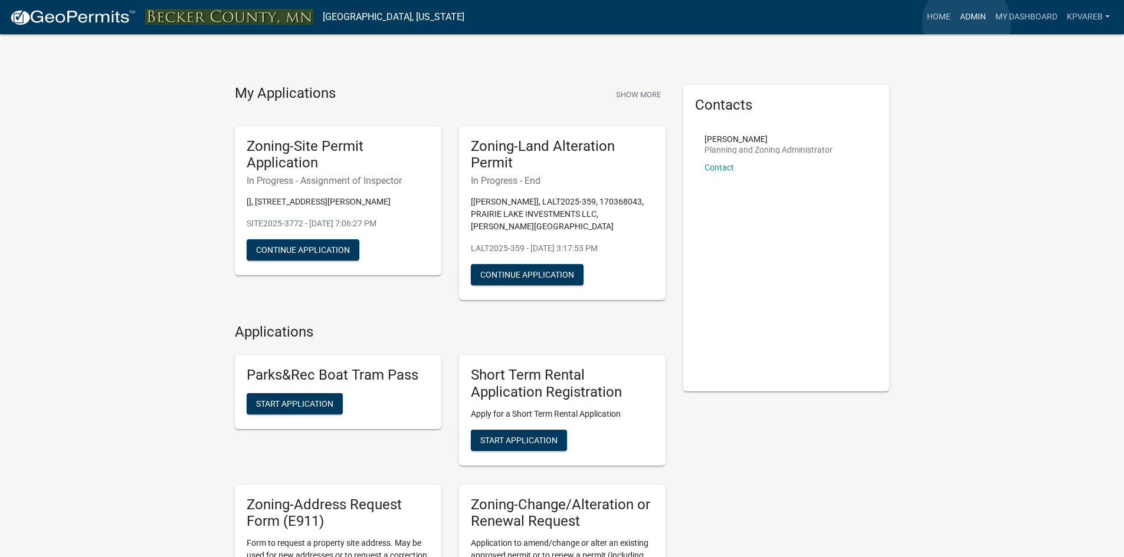
click at [966, 23] on link "Admin" at bounding box center [972, 17] width 35 height 22
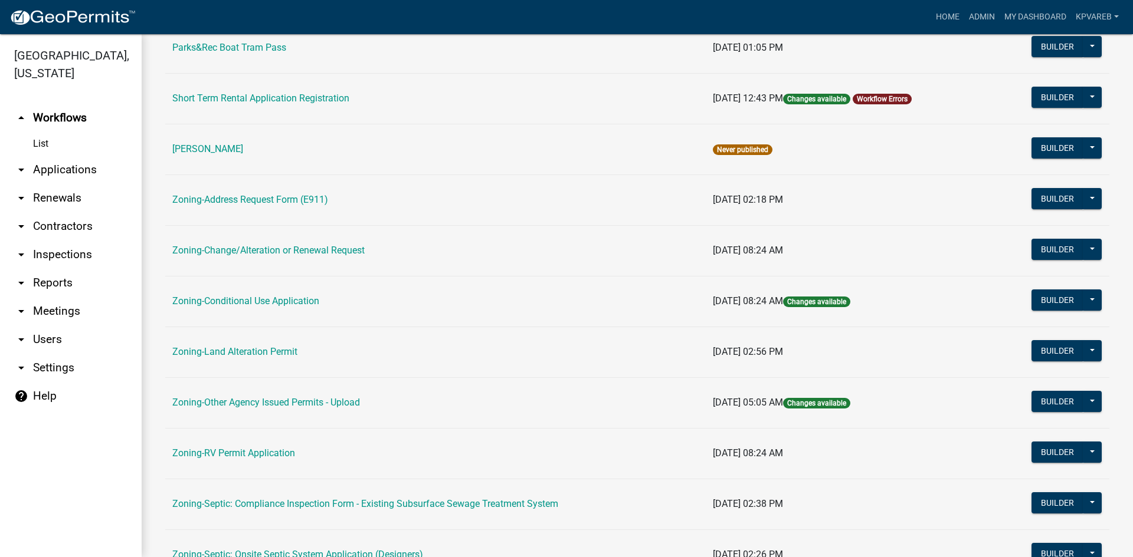
scroll to position [295, 0]
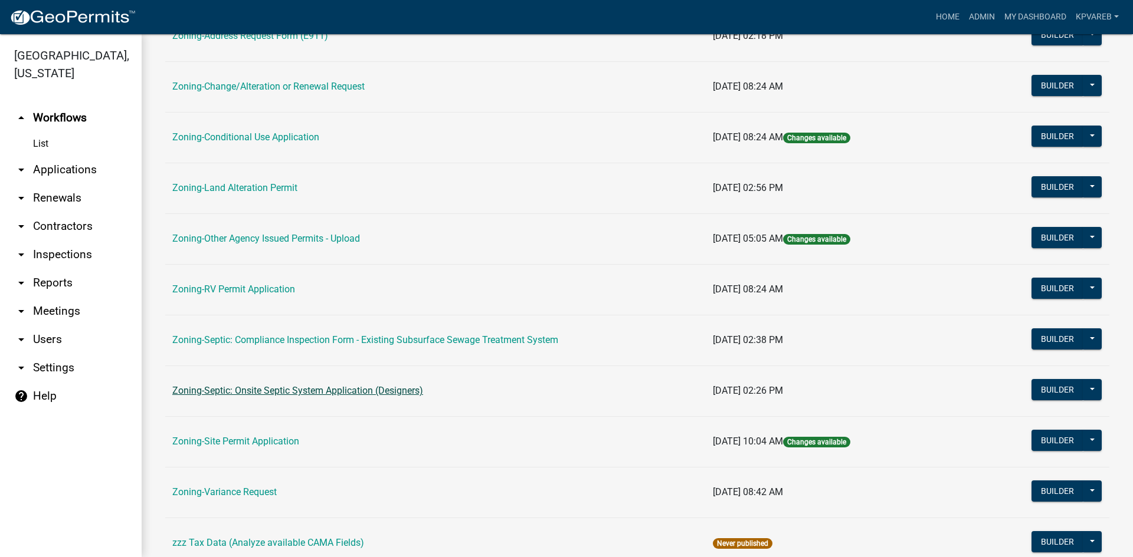
click at [321, 388] on link "Zoning-Septic: Onsite Septic System Application (Designers)" at bounding box center [297, 390] width 251 height 11
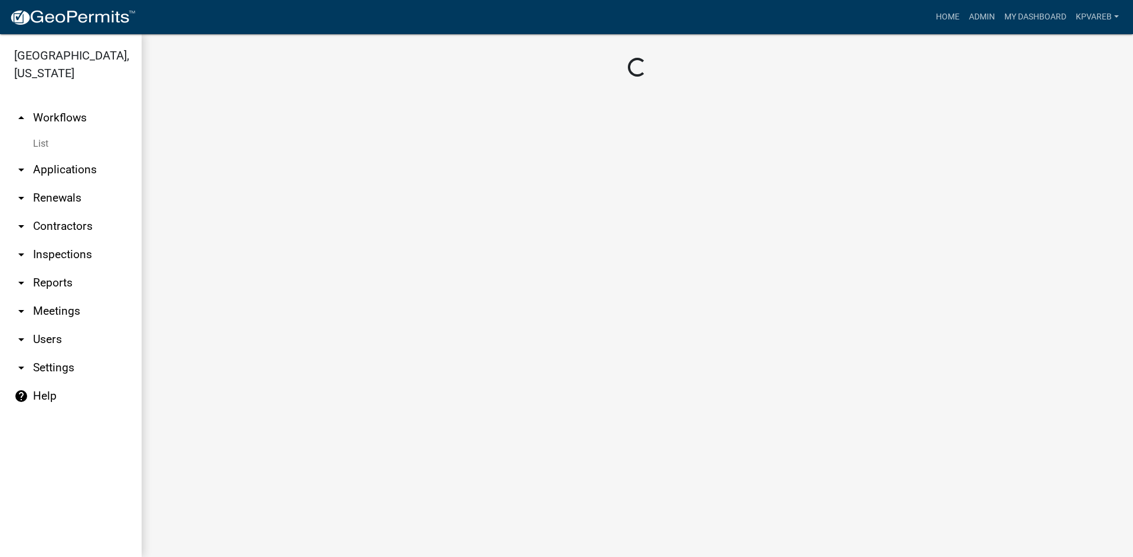
click at [321, 388] on main "Loading..." at bounding box center [637, 295] width 991 height 523
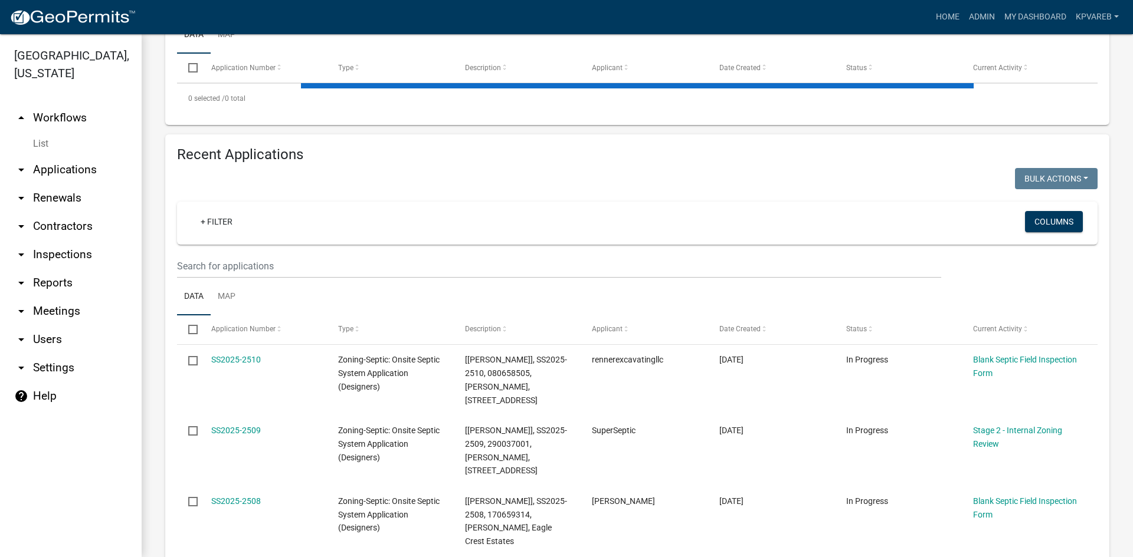
scroll to position [389, 0]
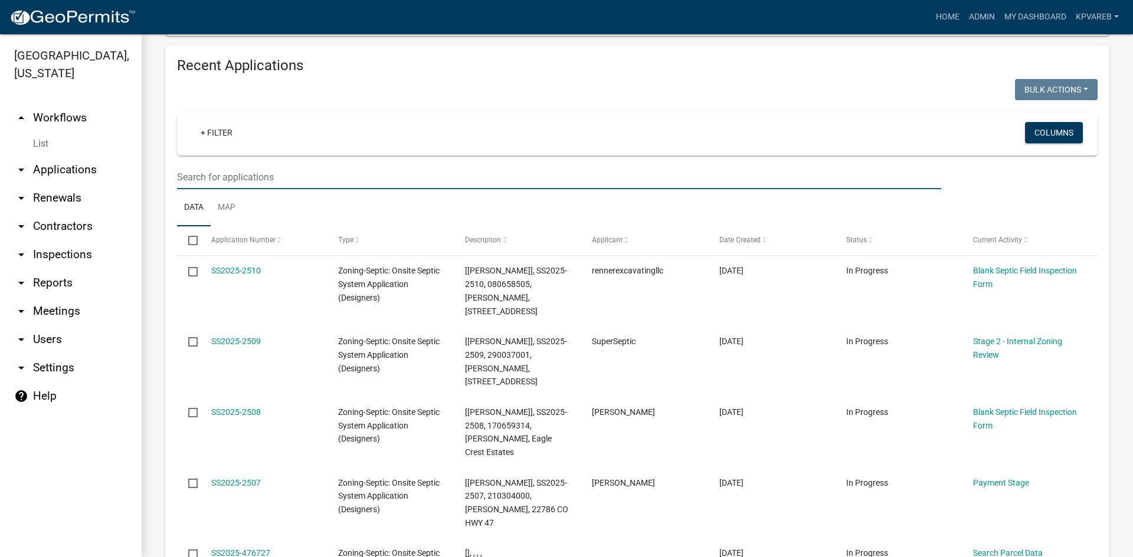
click at [242, 186] on input "text" at bounding box center [559, 177] width 764 height 24
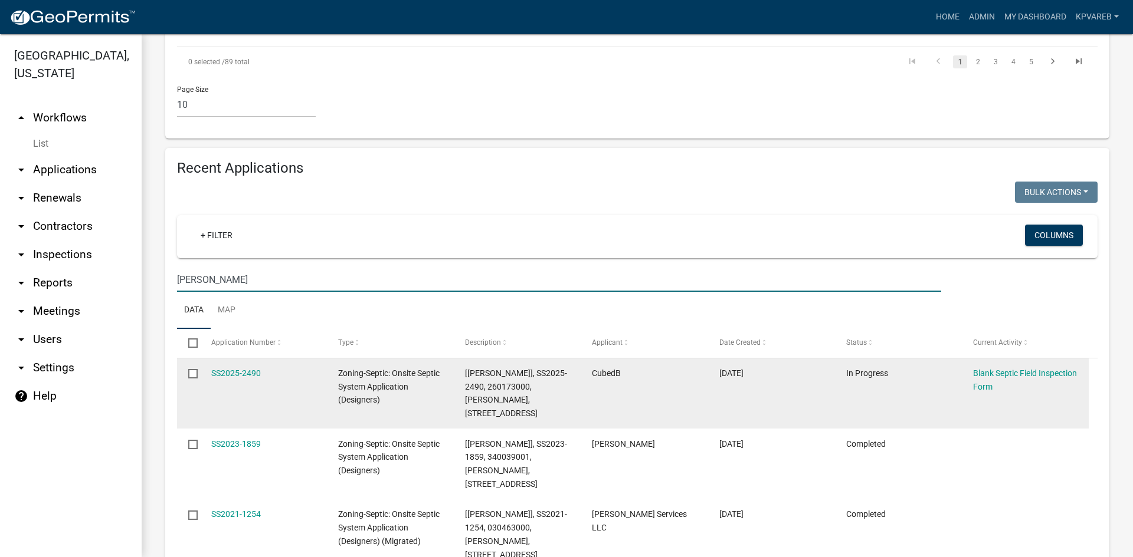
scroll to position [1176, 0]
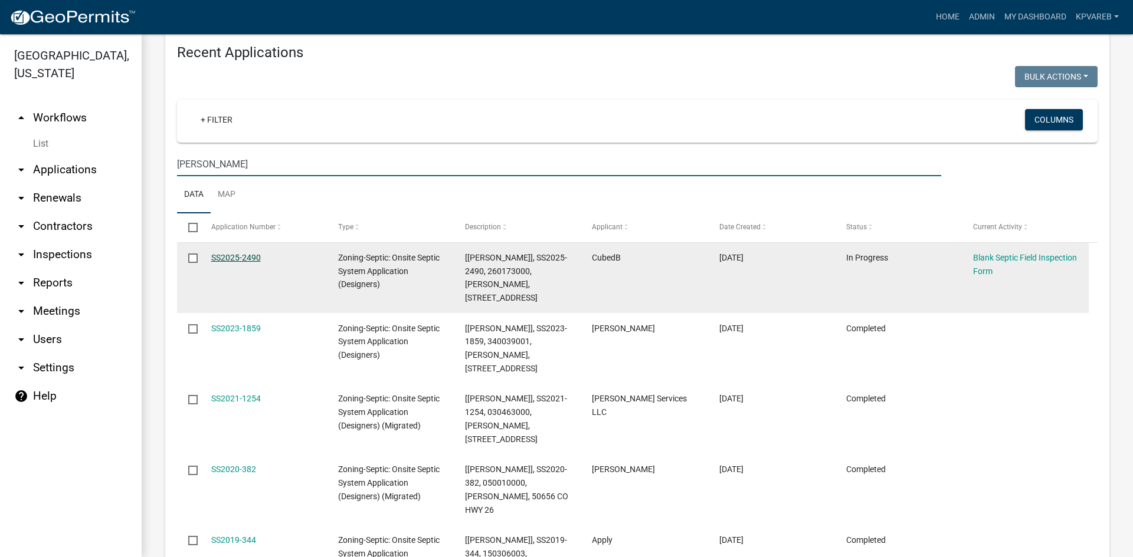
type input "SAM"
click at [247, 253] on link "SS2025-2490" at bounding box center [236, 257] width 50 height 9
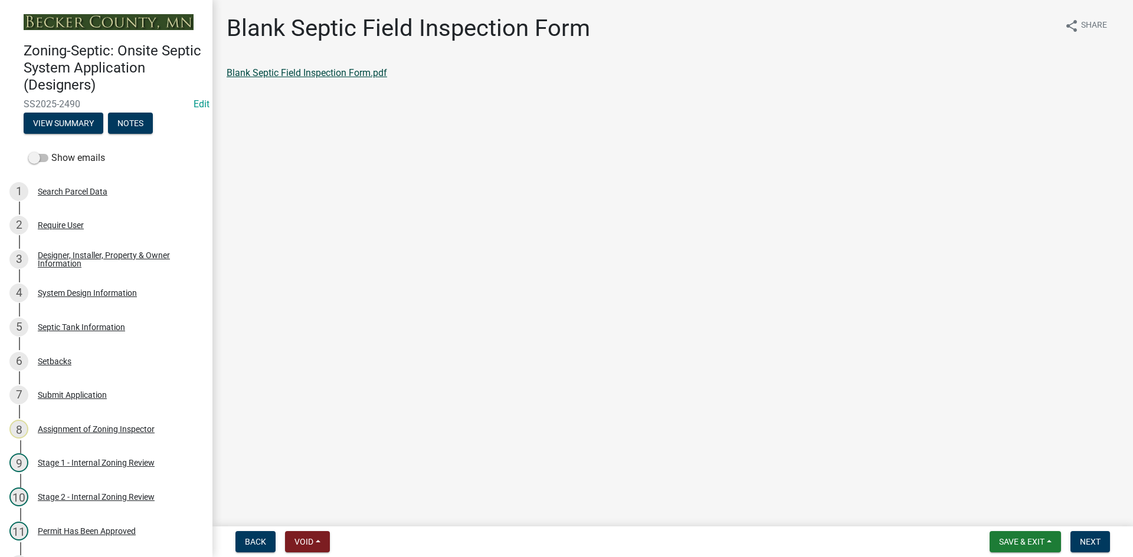
click at [359, 75] on link "Blank Septic Field Inspection Form.pdf" at bounding box center [307, 72] width 160 height 11
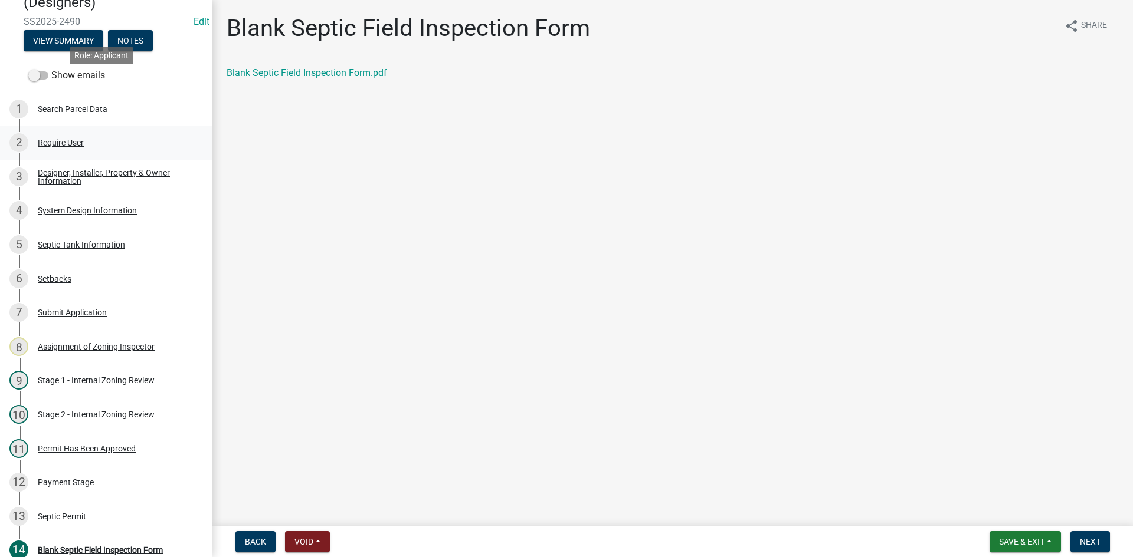
scroll to position [77, 0]
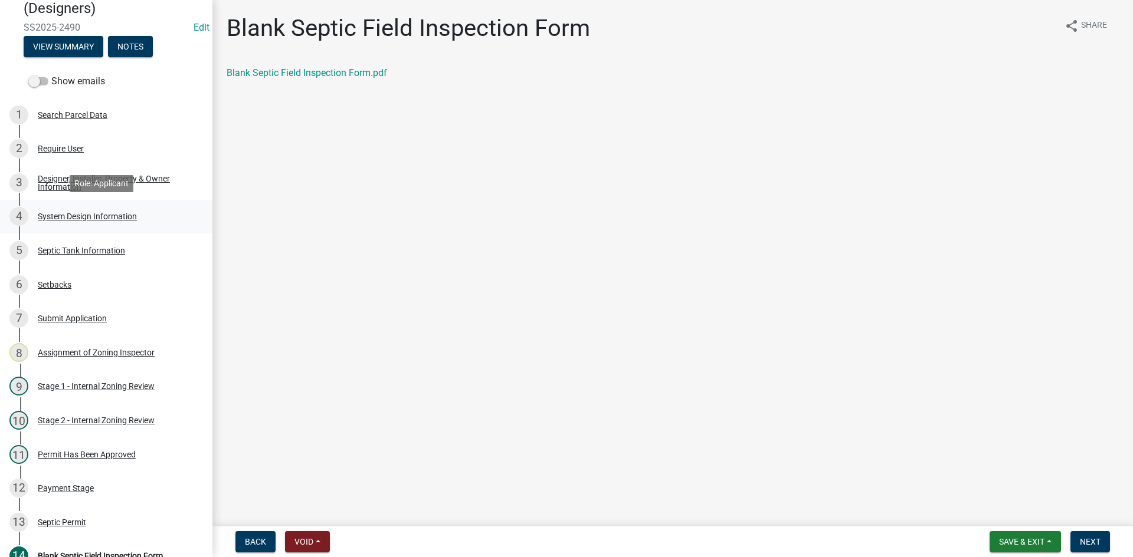
click at [114, 219] on div "System Design Information" at bounding box center [87, 216] width 99 height 8
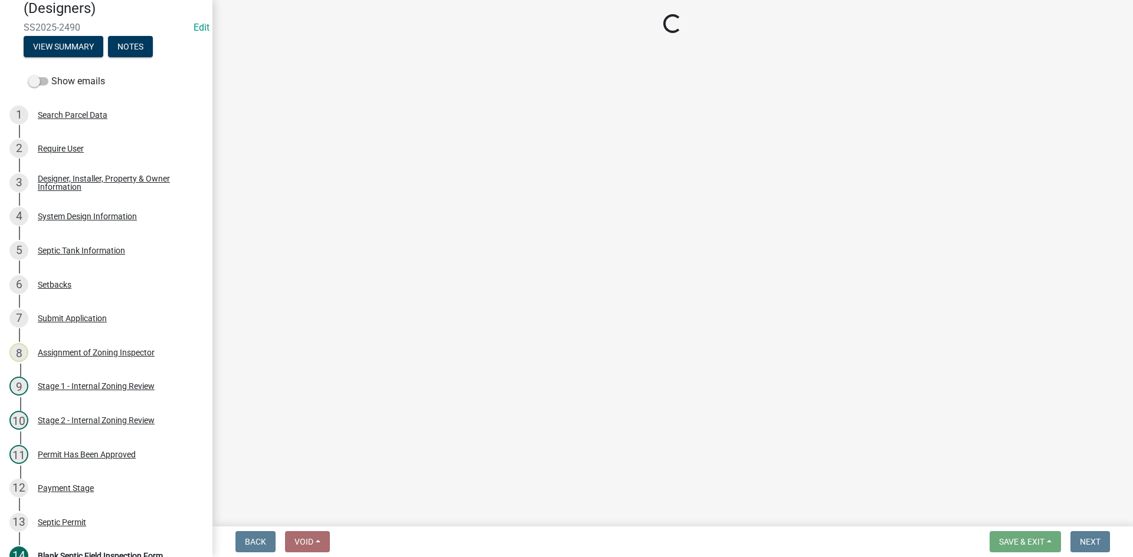
select select "55497d75-c43f-4635-a730-e0737ce05d56"
select select "d11049ea-91d0-42ef-8f23-5bc08afa6acf"
select select "011fbff4-a41d-4a75-9bd8-71c7e6c69e0d"
select select "85fdfef2-2683-4311-b5d5-5505f6411127"
select select "ba735beb-519e-40f0-ae20-62d65fc4c46b"
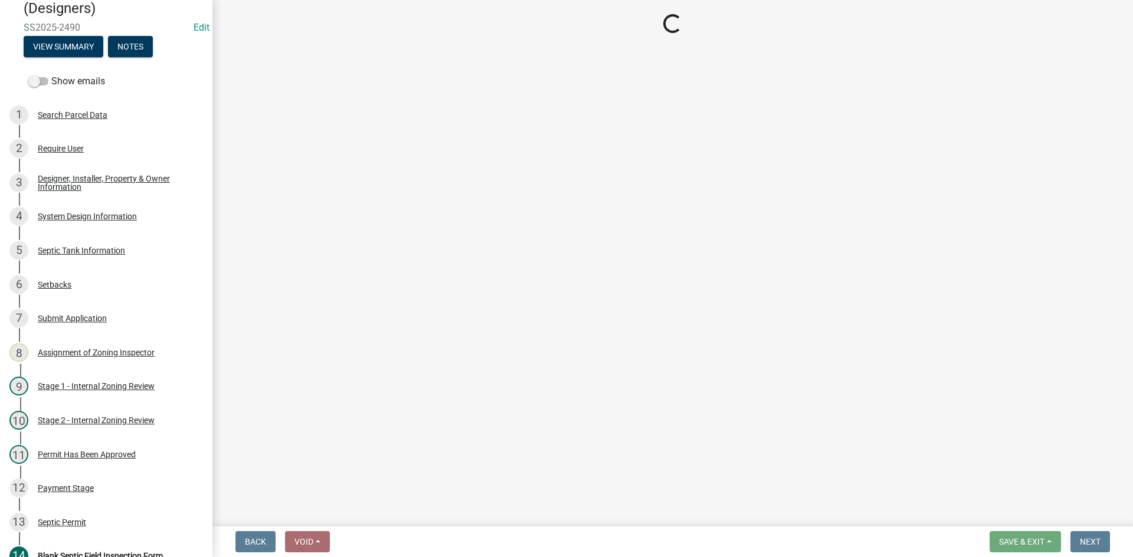
select select "ef698bf5-6172-44c1-9ffb-522c07469aed"
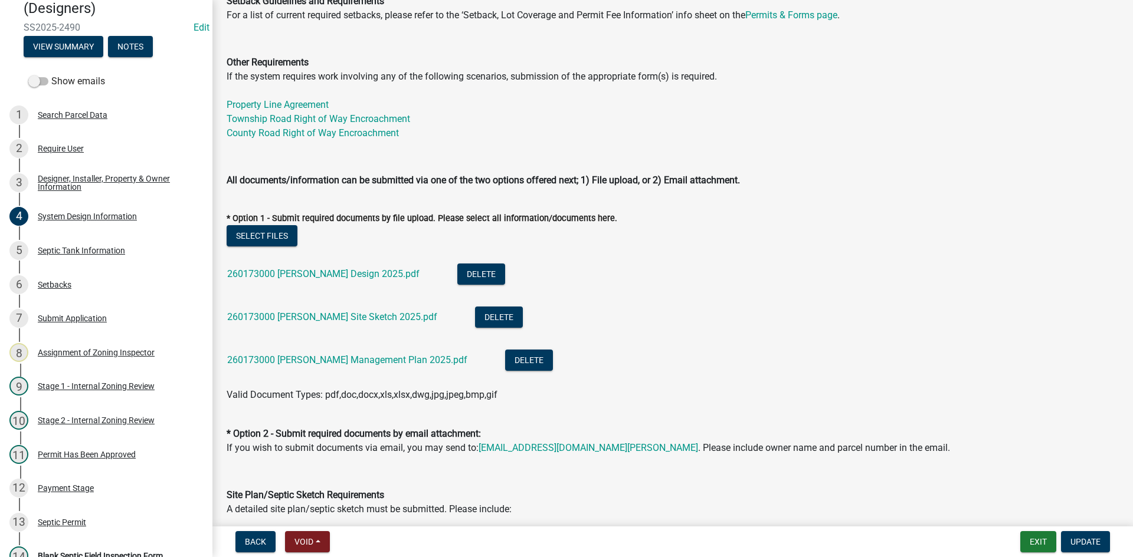
scroll to position [531, 0]
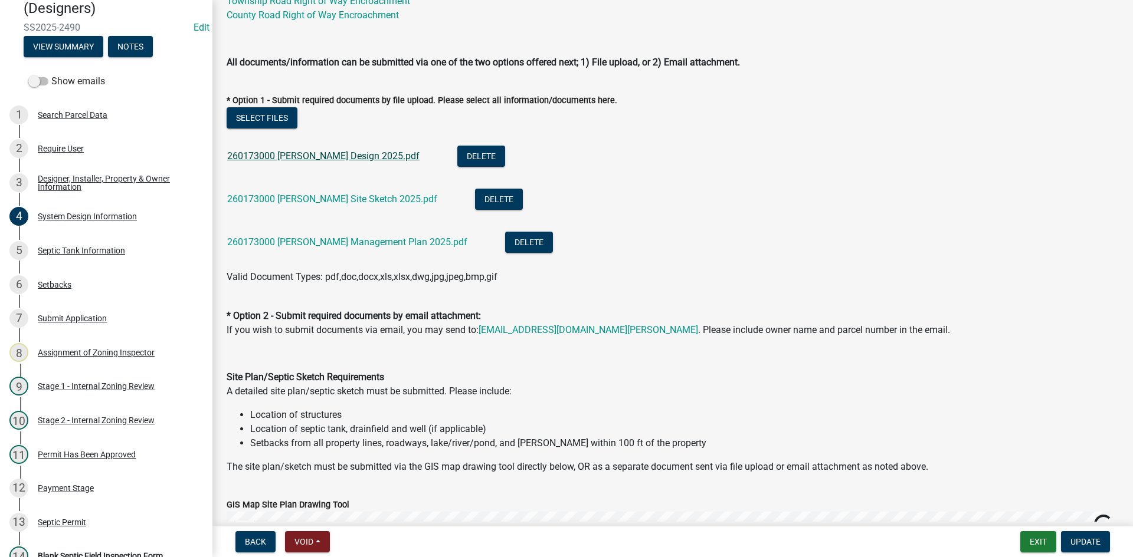
click at [351, 155] on link "260173000 Larson Design 2025.pdf" at bounding box center [323, 155] width 192 height 11
click at [330, 205] on div "260173000 Larson Site Sketch 2025.pdf" at bounding box center [341, 201] width 229 height 24
click at [328, 199] on link "260173000 Larson Site Sketch 2025.pdf" at bounding box center [332, 198] width 210 height 11
click at [366, 261] on li "260173000 Larson Management Plan 2025.pdf Delete" at bounding box center [673, 243] width 892 height 43
click at [360, 242] on link "260173000 Larson Management Plan 2025.pdf" at bounding box center [347, 242] width 240 height 11
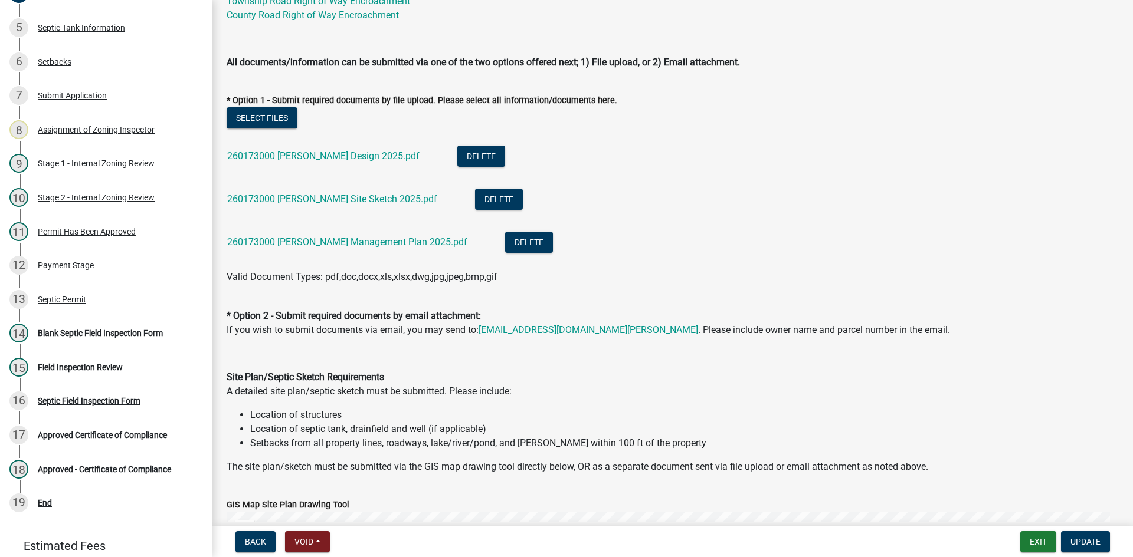
scroll to position [308, 0]
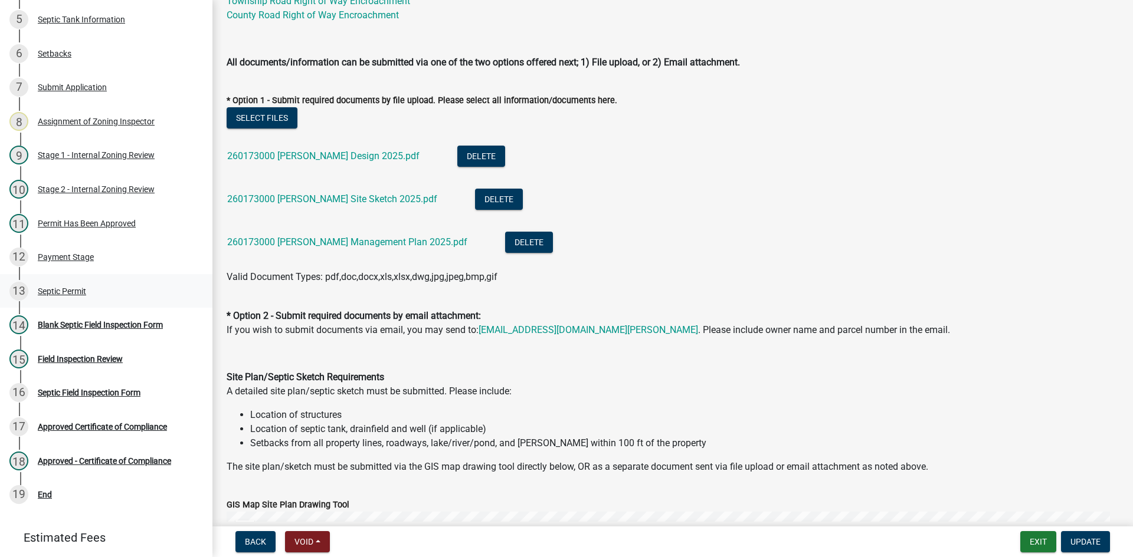
click at [89, 288] on div "13 Septic Permit" at bounding box center [101, 291] width 184 height 19
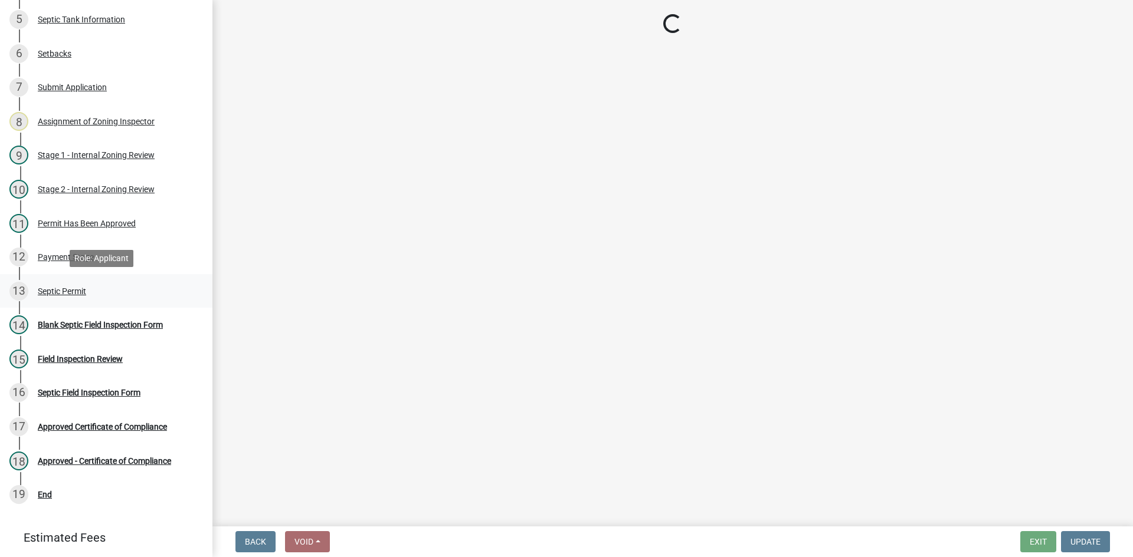
scroll to position [0, 0]
click at [73, 287] on div "Septic Permit" at bounding box center [62, 291] width 48 height 8
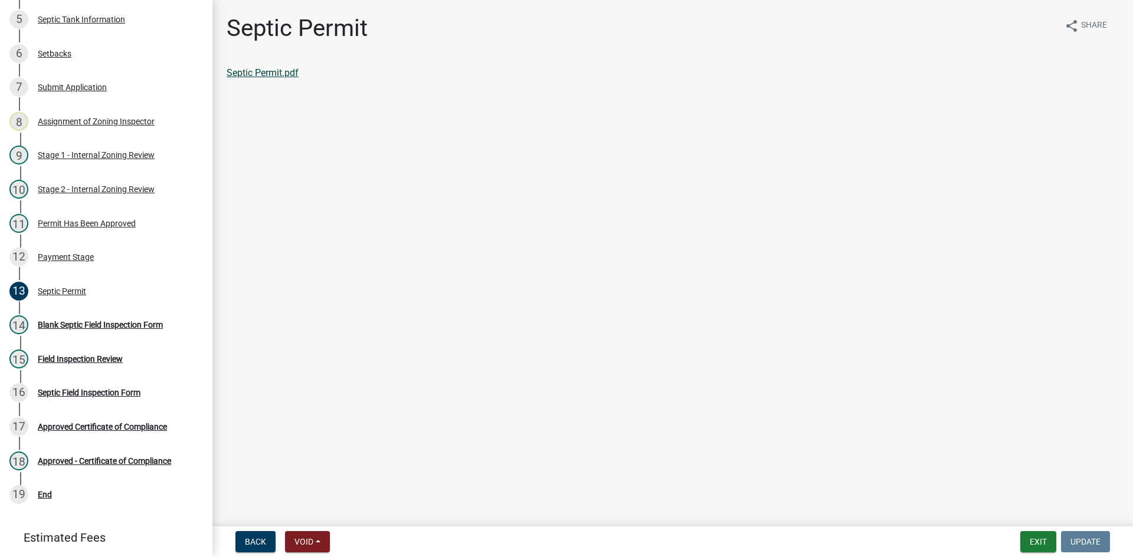
click at [270, 71] on link "Septic Permit.pdf" at bounding box center [263, 72] width 72 height 11
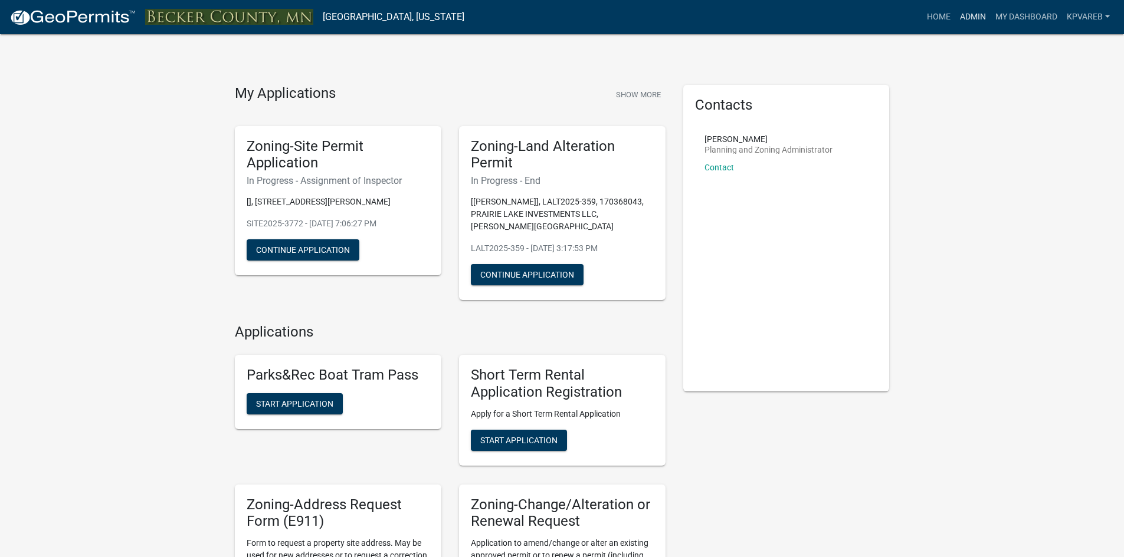
click at [966, 18] on link "Admin" at bounding box center [972, 17] width 35 height 22
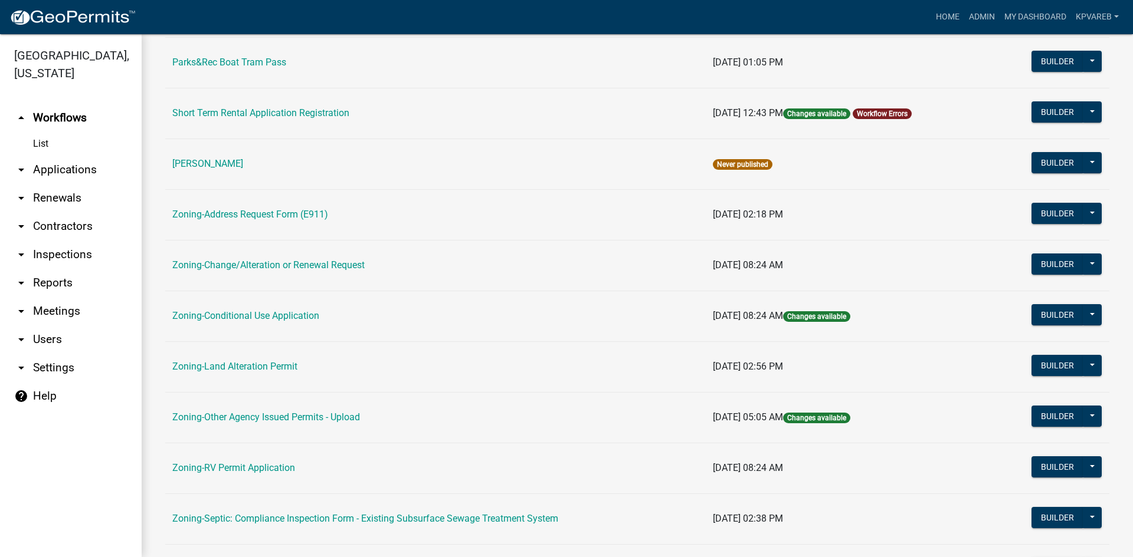
scroll to position [339, 0]
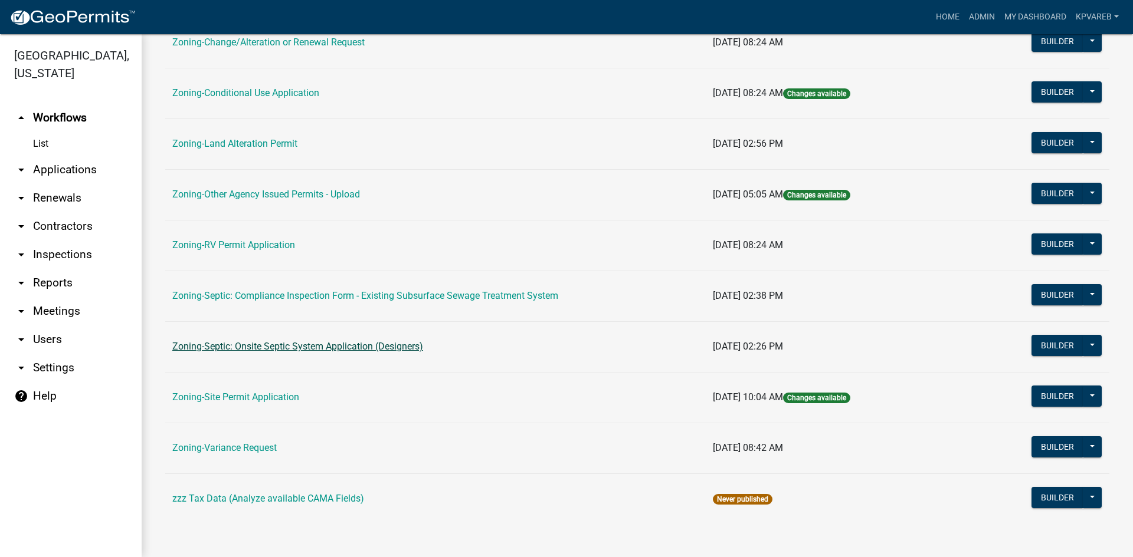
click at [392, 347] on link "Zoning-Septic: Onsite Septic System Application (Designers)" at bounding box center [297, 346] width 251 height 11
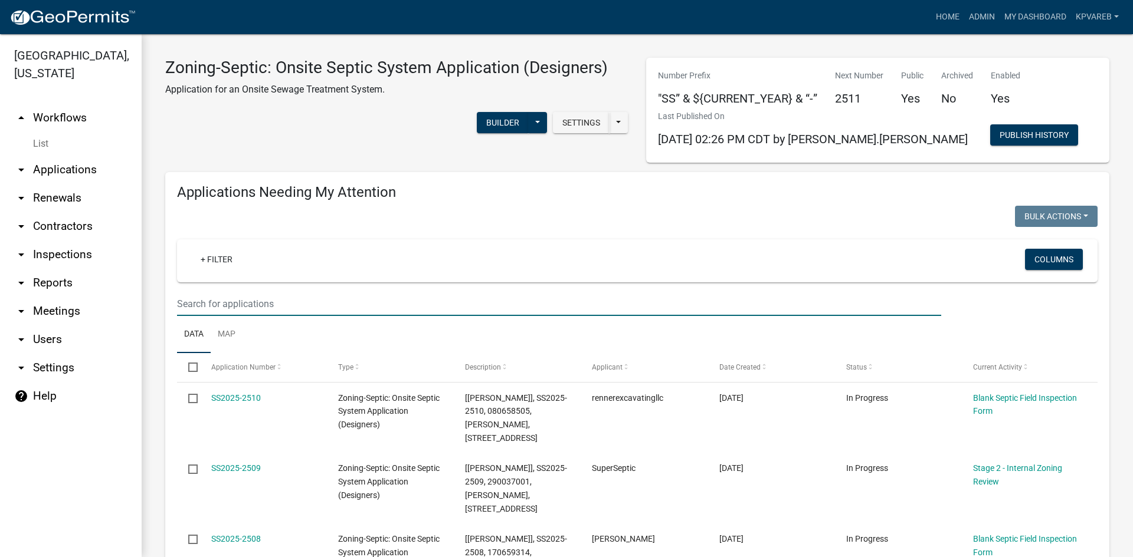
click at [182, 296] on input "text" at bounding box center [559, 304] width 764 height 24
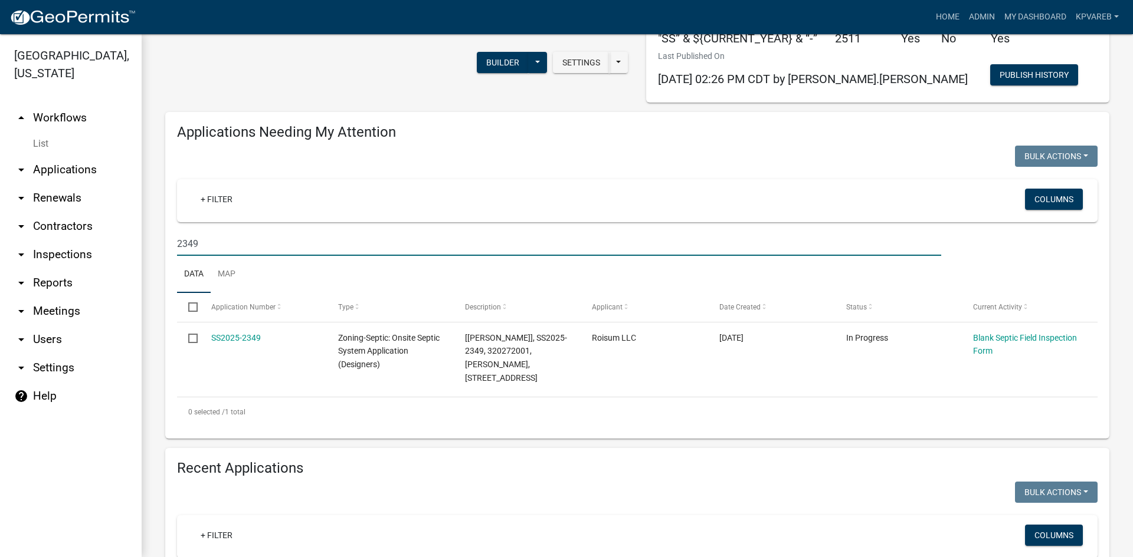
scroll to position [118, 0]
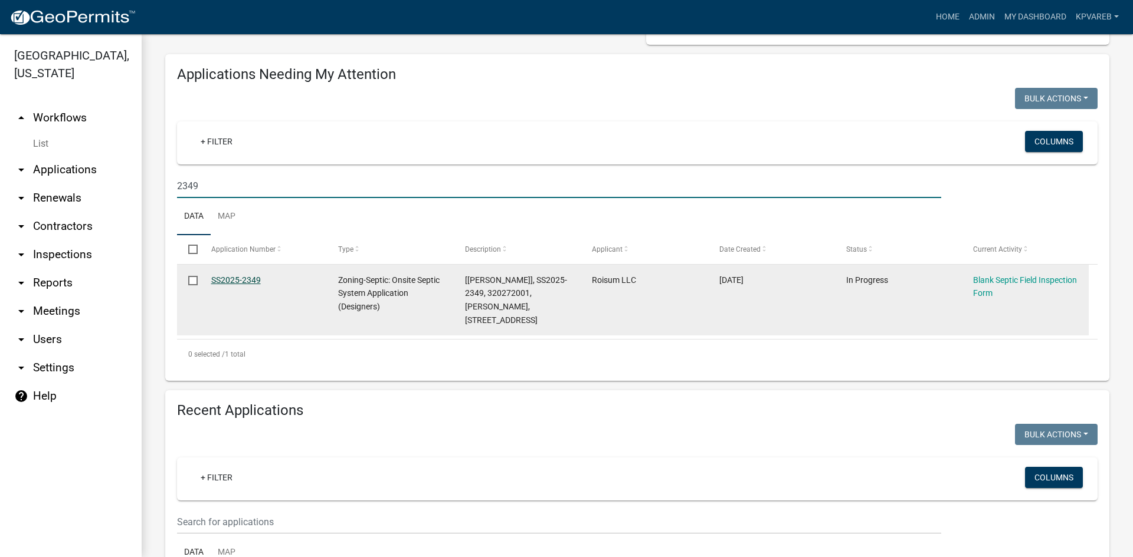
type input "2349"
click at [248, 276] on link "SS2025-2349" at bounding box center [236, 279] width 50 height 9
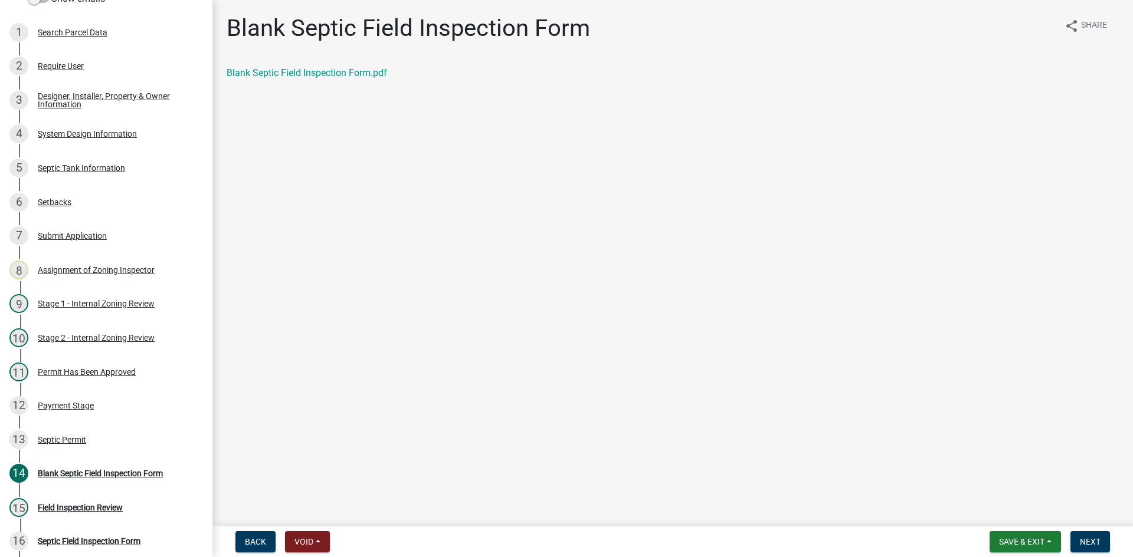
scroll to position [163, 0]
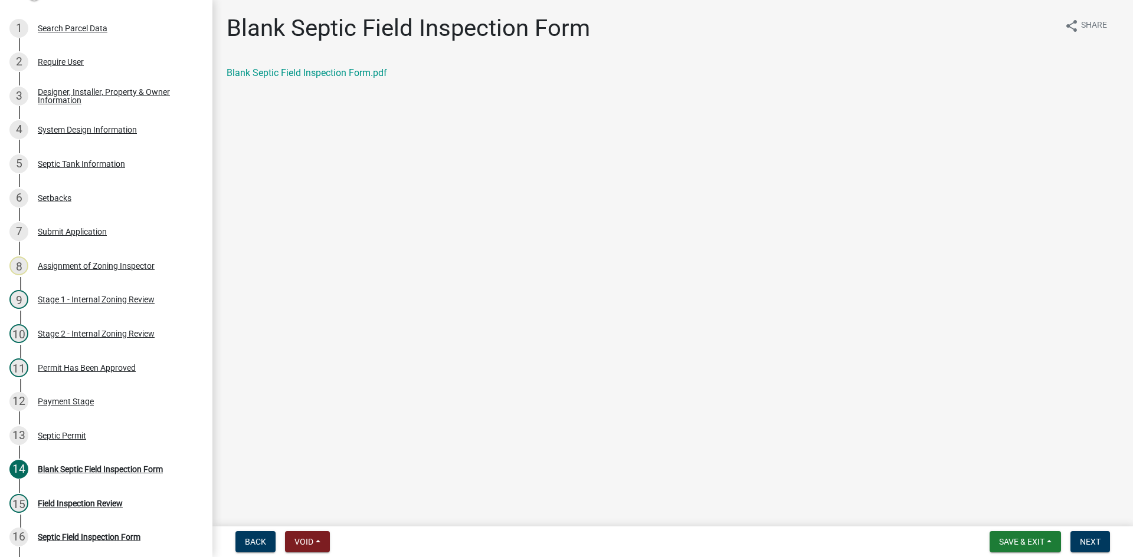
drag, startPoint x: 213, startPoint y: 172, endPoint x: 213, endPoint y: 224, distance: 51.9
click at [213, 224] on main "Blank Septic Field Inspection Form share Share Blank Septic Field Inspection Fo…" at bounding box center [672, 261] width 920 height 522
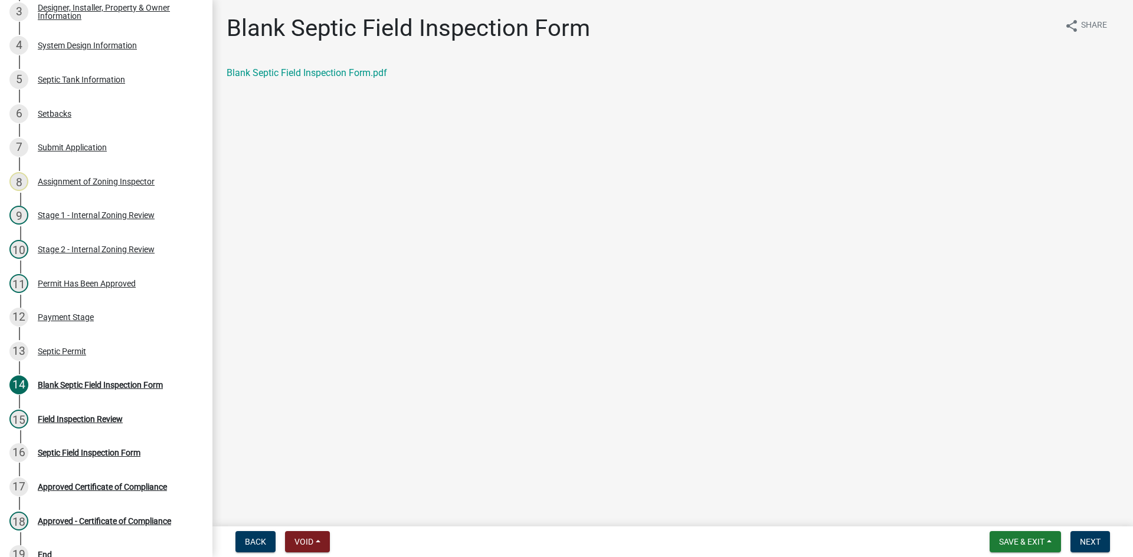
scroll to position [248, 0]
click at [139, 375] on div "14 Blank Septic Field Inspection Form" at bounding box center [101, 384] width 184 height 19
click at [144, 387] on div "Blank Septic Field Inspection Form" at bounding box center [100, 385] width 125 height 8
click at [336, 71] on link "Blank Septic Field Inspection Form.pdf" at bounding box center [307, 72] width 160 height 11
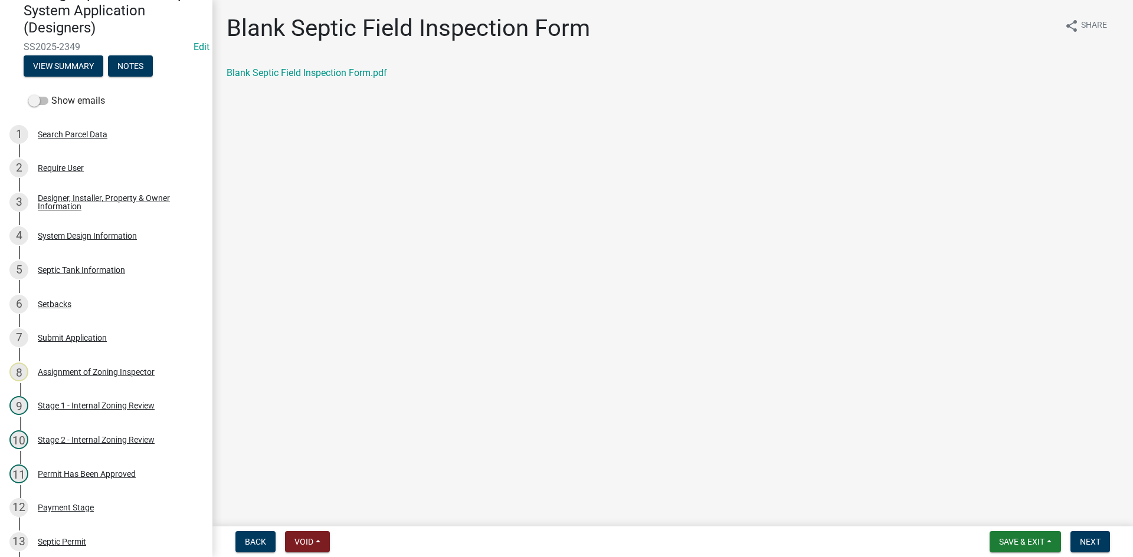
scroll to position [37, 0]
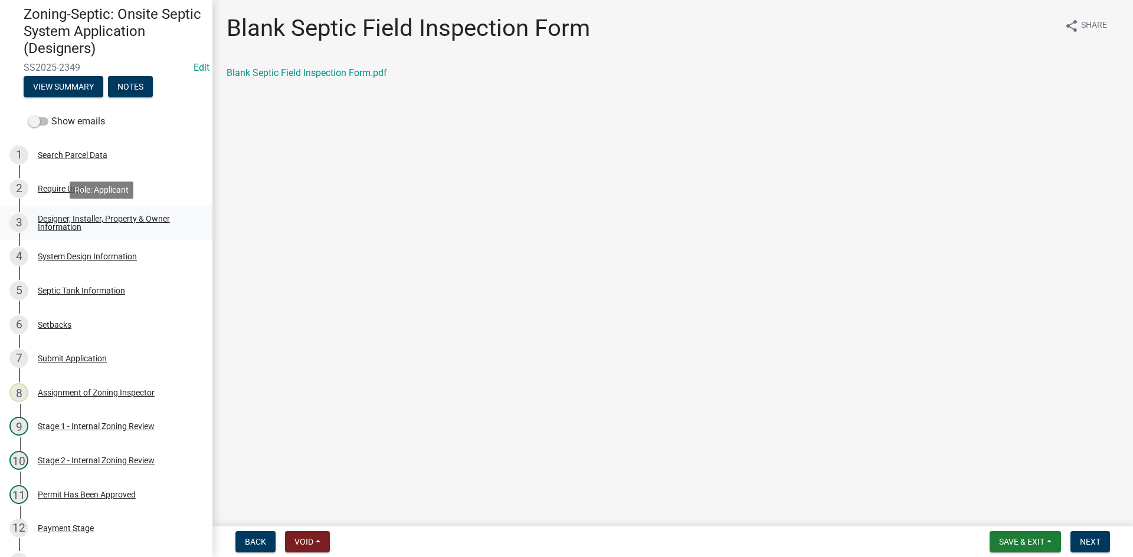
click at [80, 225] on div "Designer, Installer, Property & Owner Information" at bounding box center [116, 223] width 156 height 17
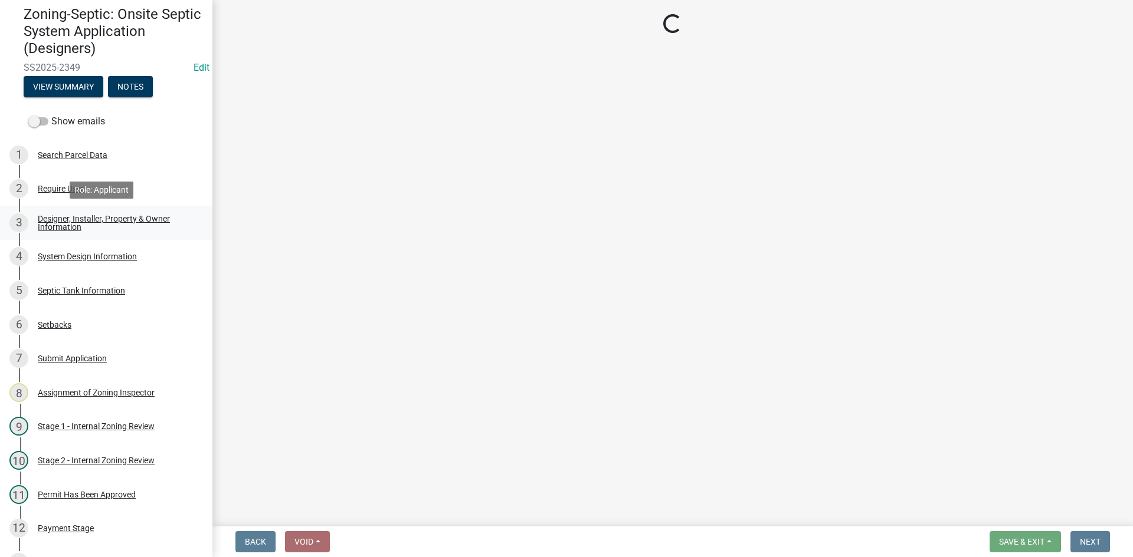
select select "a3857460-3a0e-46b9-813b-a36e4cbca367"
select select "1c9ff1f6-7549-467f-8fe1-bc544d096328"
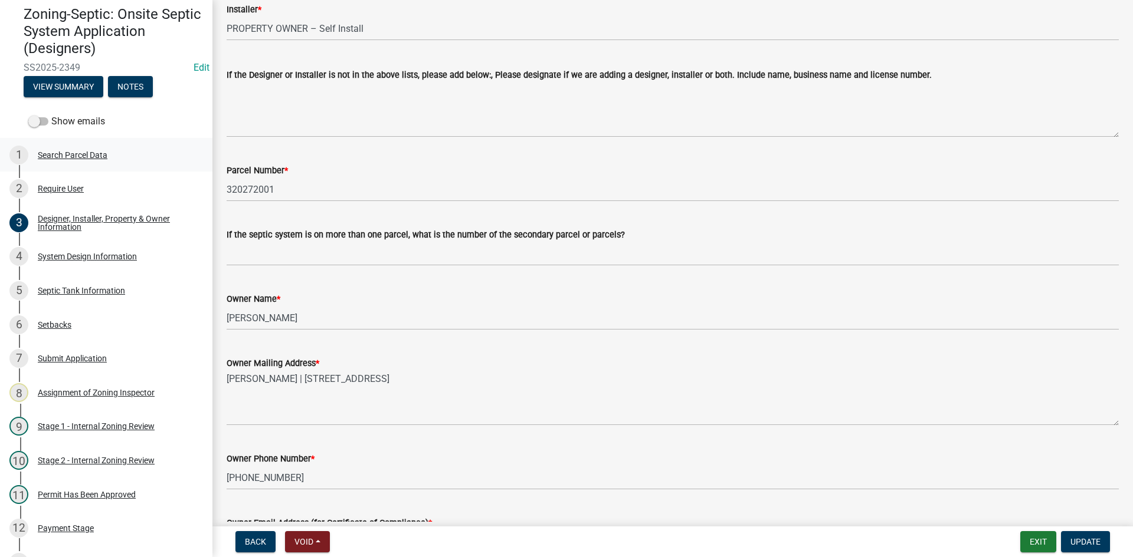
scroll to position [0, 0]
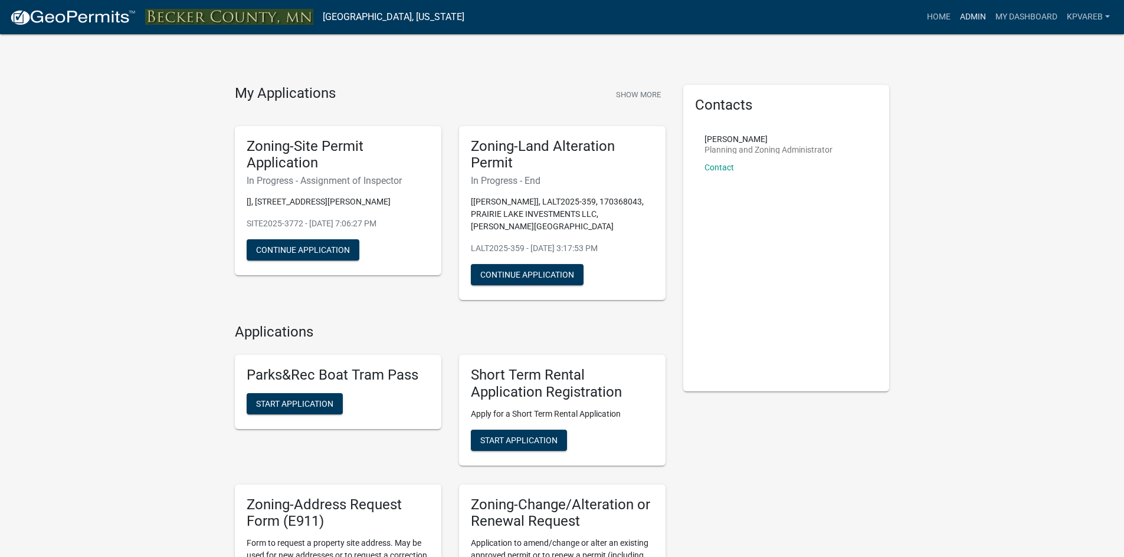
click at [971, 22] on link "Admin" at bounding box center [972, 17] width 35 height 22
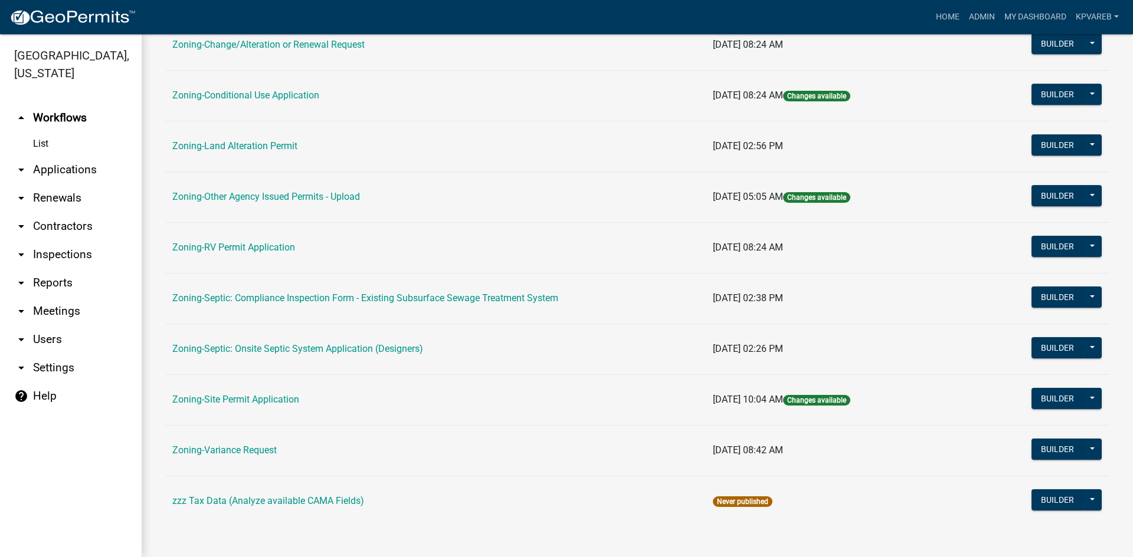
scroll to position [339, 0]
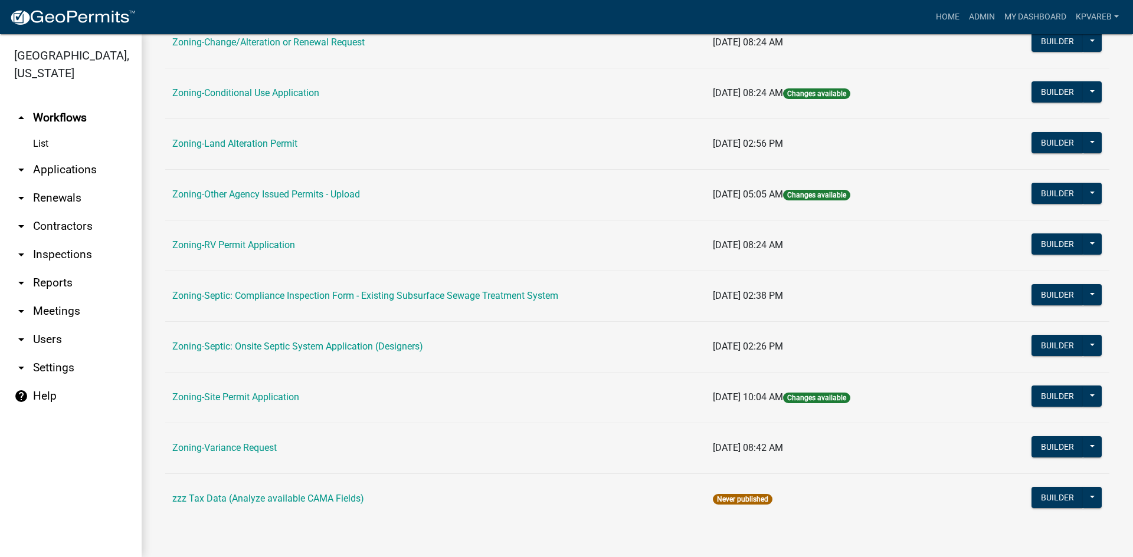
click at [378, 340] on td "Zoning-Septic: Onsite Septic System Application (Designers)" at bounding box center [435, 347] width 540 height 51
click at [379, 342] on link "Zoning-Septic: Onsite Septic System Application (Designers)" at bounding box center [297, 346] width 251 height 11
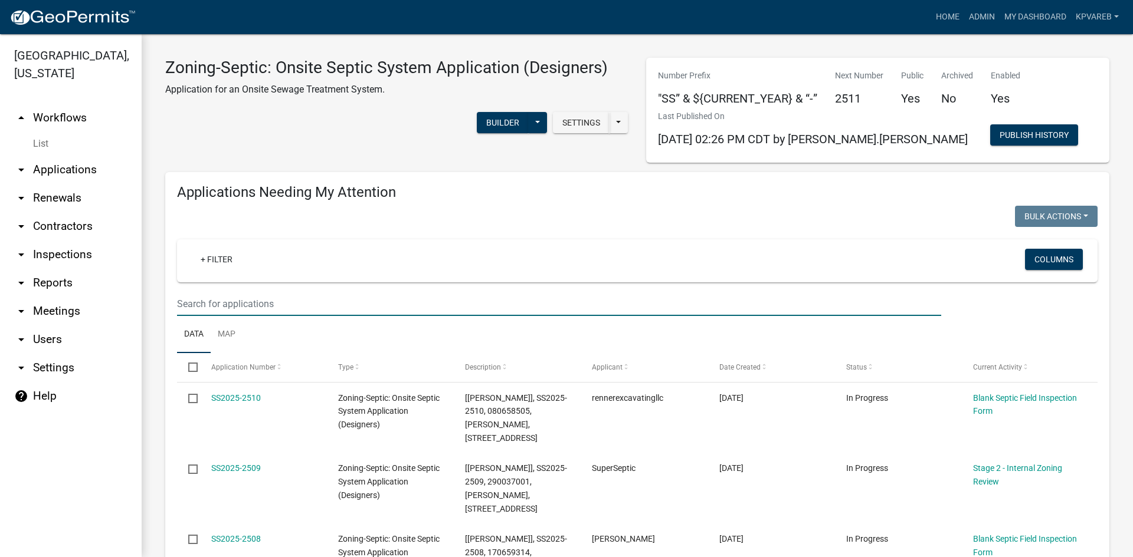
click at [214, 306] on input "text" at bounding box center [559, 304] width 764 height 24
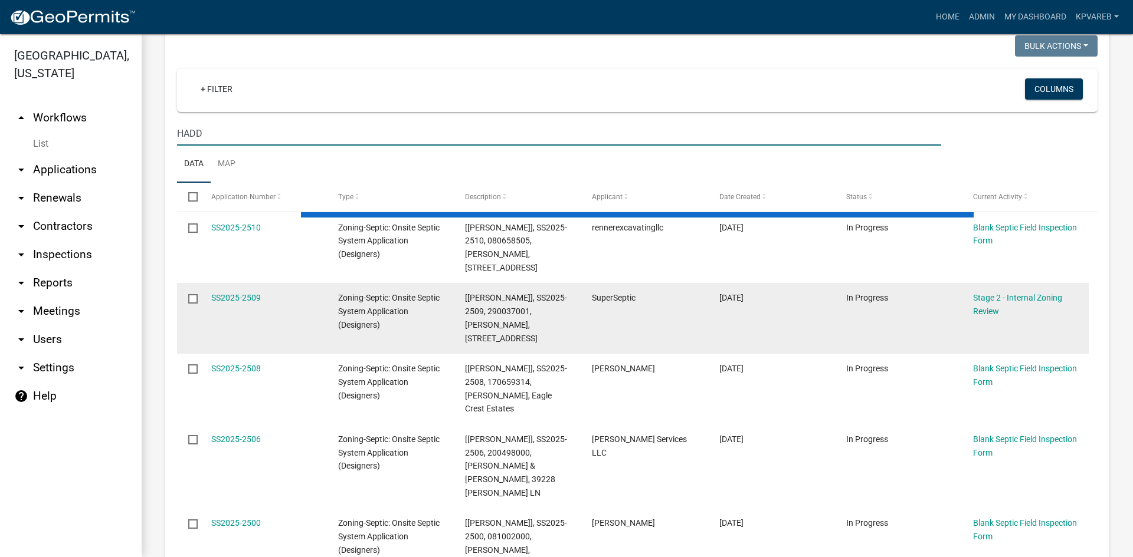
scroll to position [177, 0]
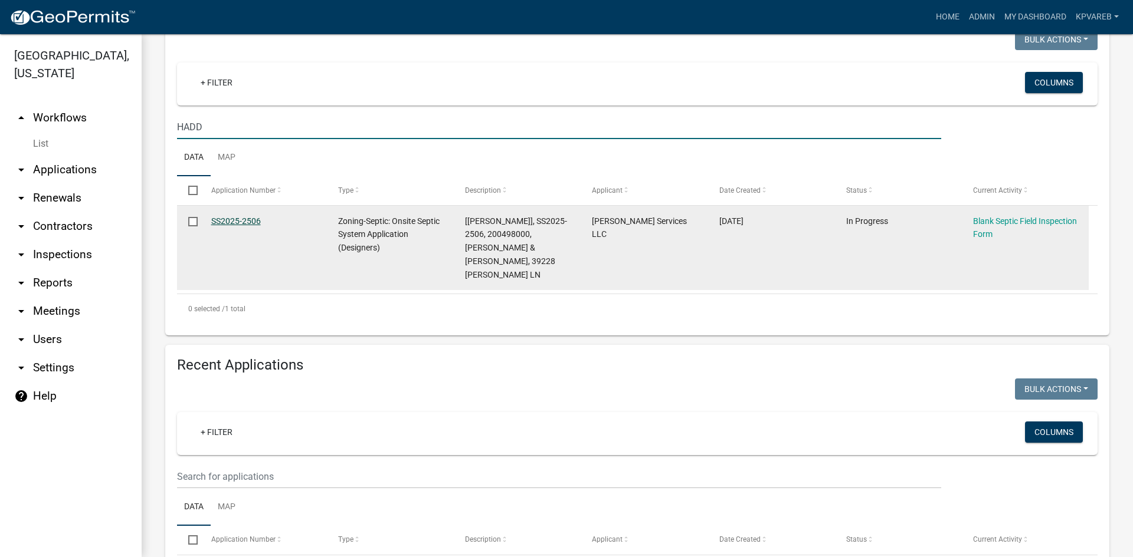
type input "HADD"
click at [236, 224] on link "SS2025-2506" at bounding box center [236, 221] width 50 height 9
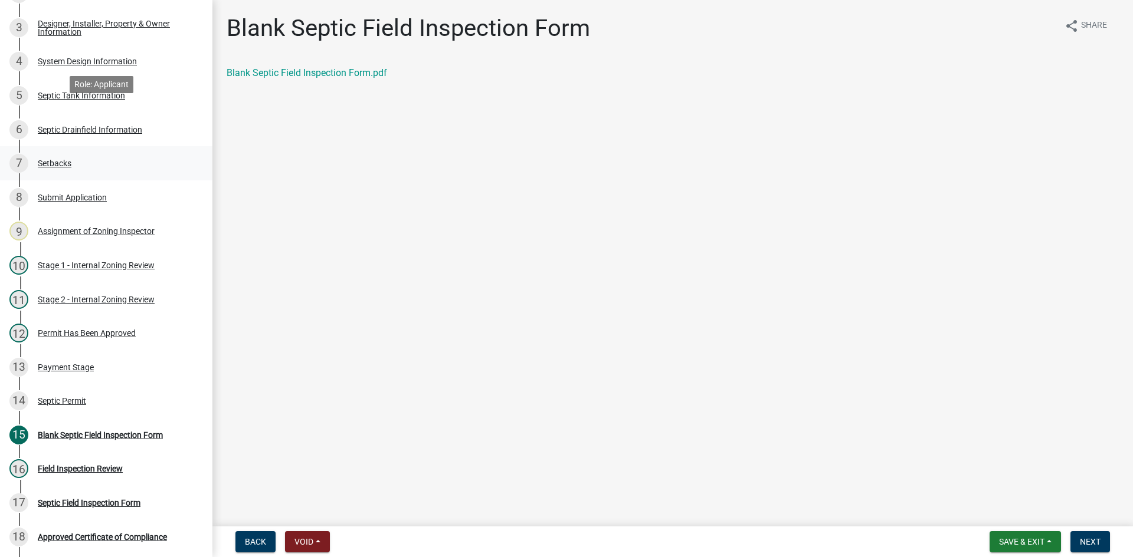
scroll to position [173, 0]
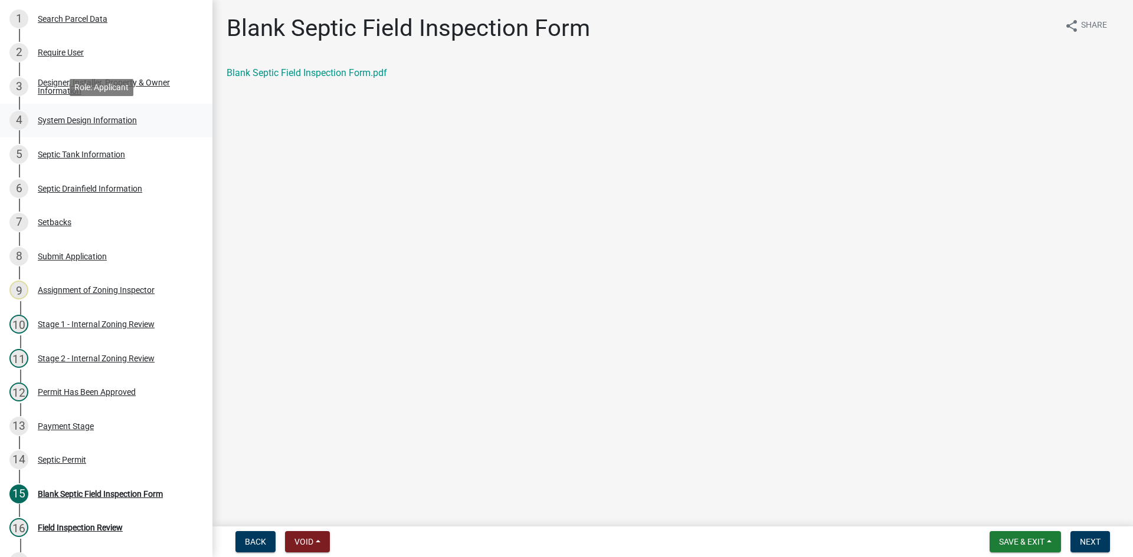
click at [129, 126] on div "4 System Design Information" at bounding box center [101, 120] width 184 height 19
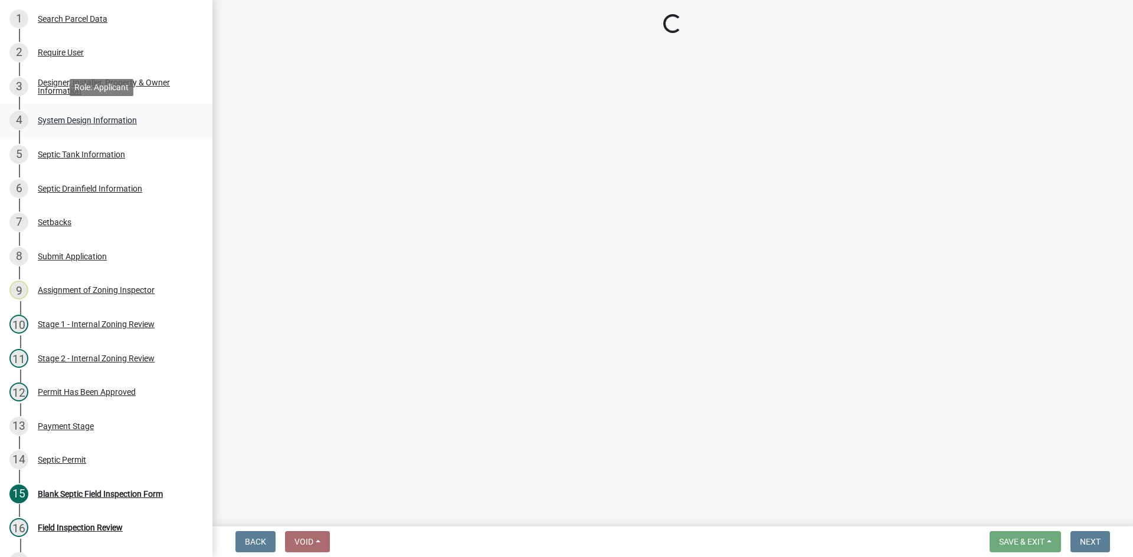
select select "8ba21533-2acf-4cc6-95e5-280e4aabd5a3"
select select "25258e87-3ef9-4f1c-a5f1-75a1d463abfb"
select select "011fbff4-a41d-4a75-9bd8-71c7e6c69e0d"
select select "85fdfef2-2683-4311-b5d5-5505f6411127"
select select "ba735beb-519e-40f0-ae20-62d65fc4c46b"
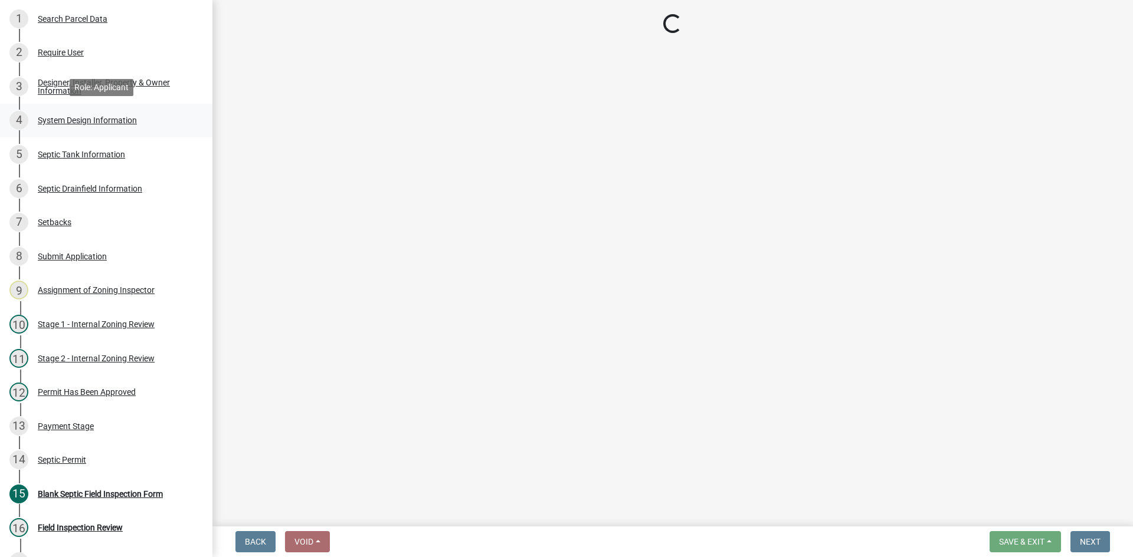
select select "ef698bf5-6172-44c1-9ffb-522c07469aed"
select select "384fc250-a67e-4e5e-a6e0-19116deb63e7"
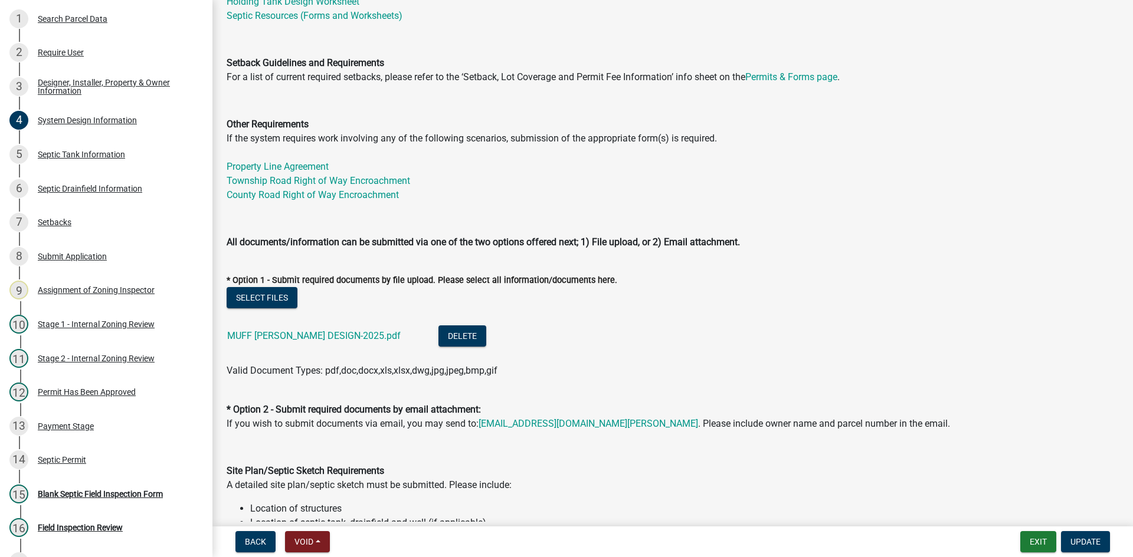
scroll to position [354, 0]
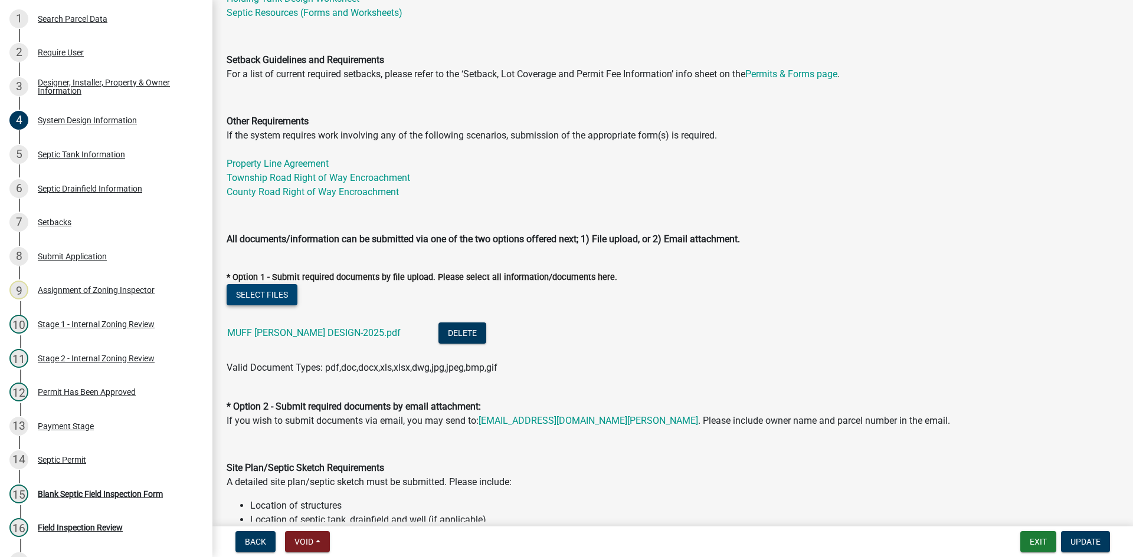
click at [275, 292] on button "Select files" at bounding box center [262, 294] width 71 height 21
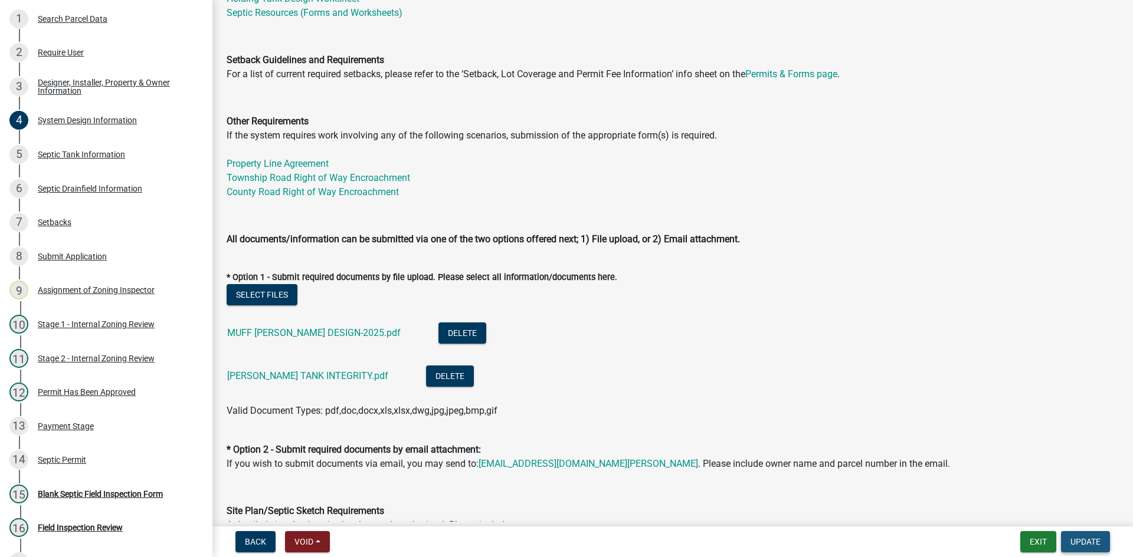
click at [1087, 536] on button "Update" at bounding box center [1085, 542] width 49 height 21
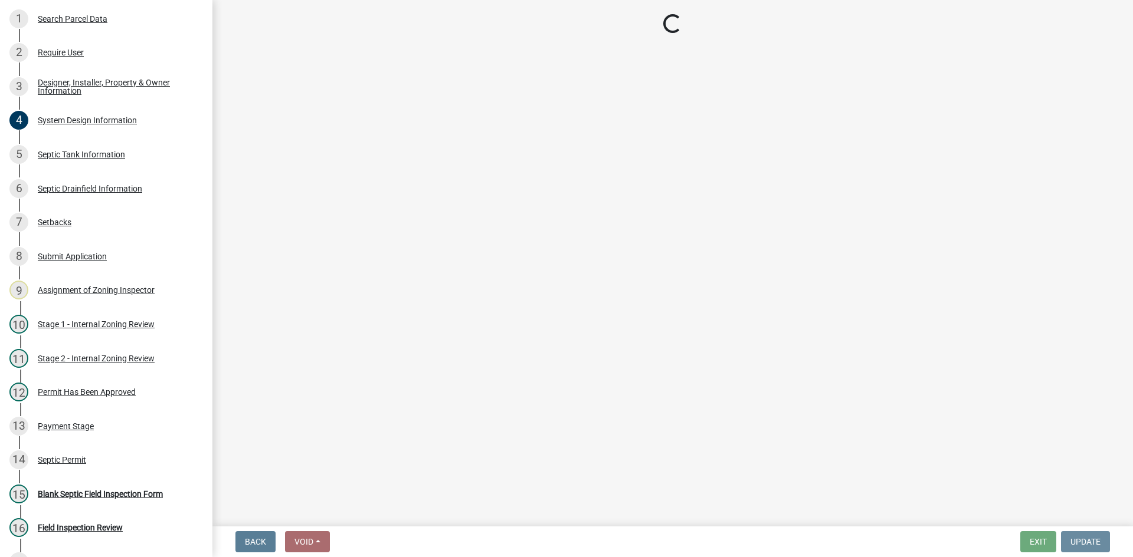
scroll to position [0, 0]
select select "49e49f1e-3b32-4342-8c2e-9cbd4919fe4d"
select select "ca07ae0a-7638-46ff-ada2-c67ca3524324"
select select "ec75a761-93b4-47c5-8535-fea253c32937"
select select "bcbb982e-a48c-4b4a-a83b-ed1363446a86"
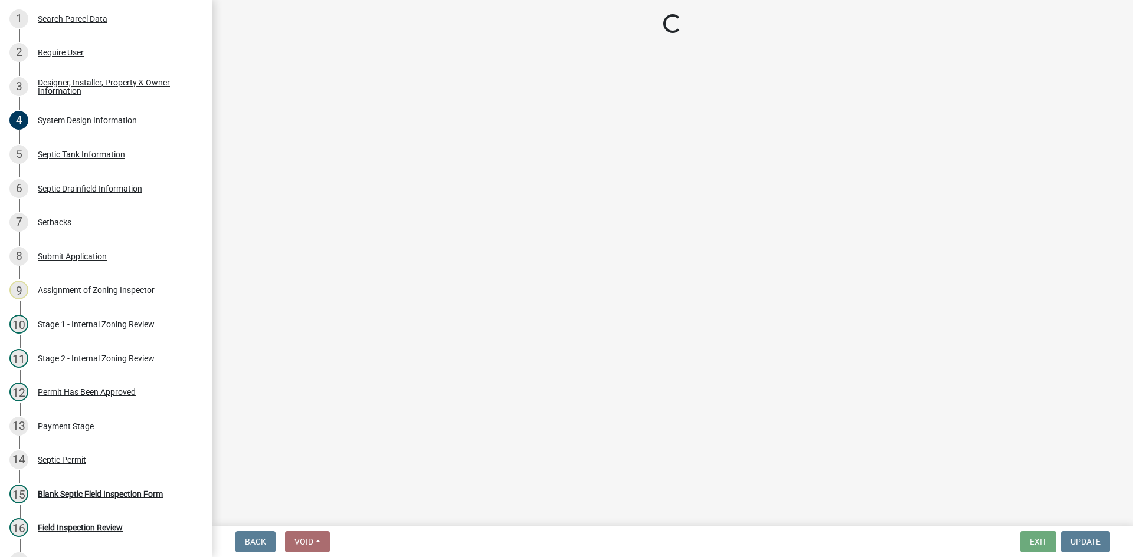
select select "47a2a5dd-5977-4941-8e6f-09ff03cdfb75"
select select "3f5b086d-5a4c-4236-93bc-fa7bf4d11838"
select select "888a8260-2be6-47f2-a4de-b9f453a4d3bc"
